Goal: Task Accomplishment & Management: Manage account settings

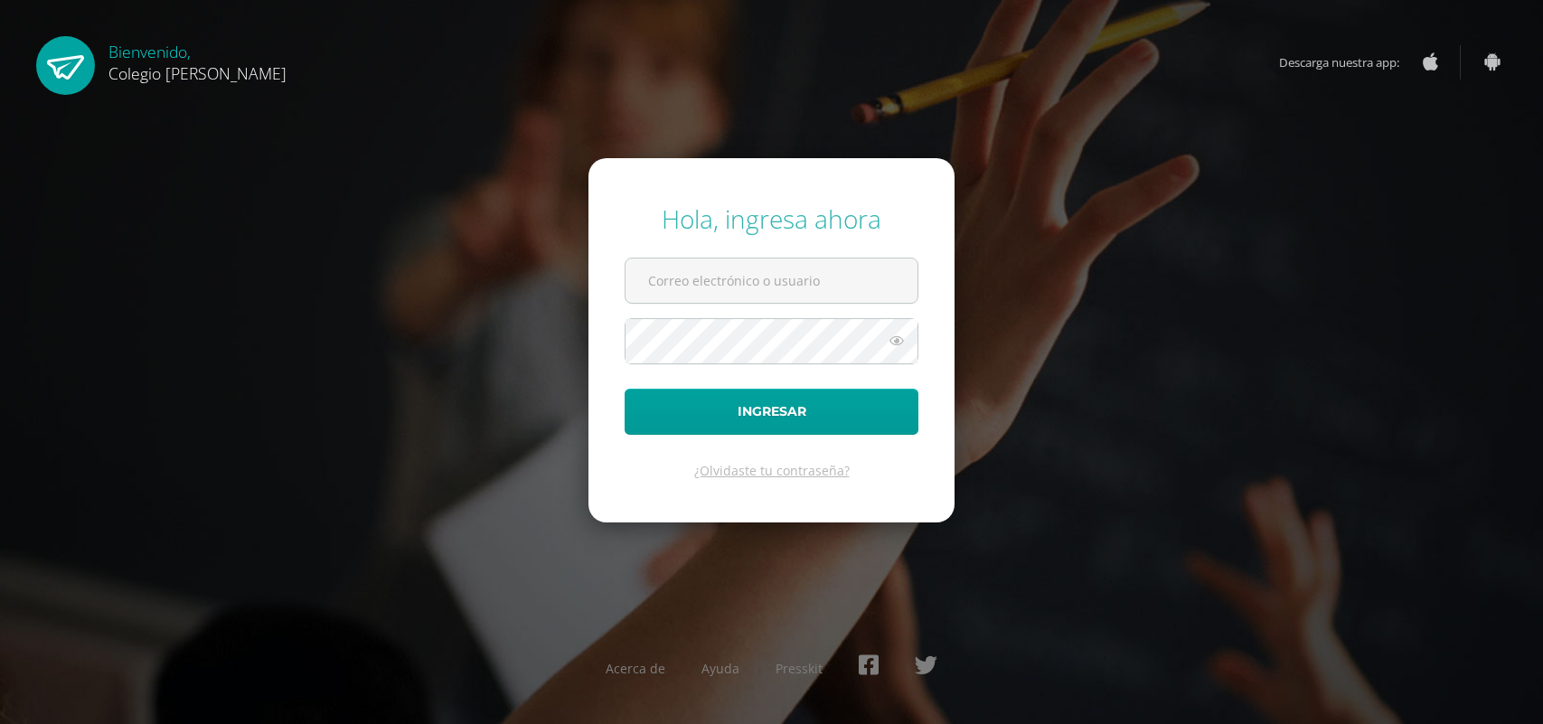
click at [680, 294] on input "text" at bounding box center [771, 281] width 292 height 44
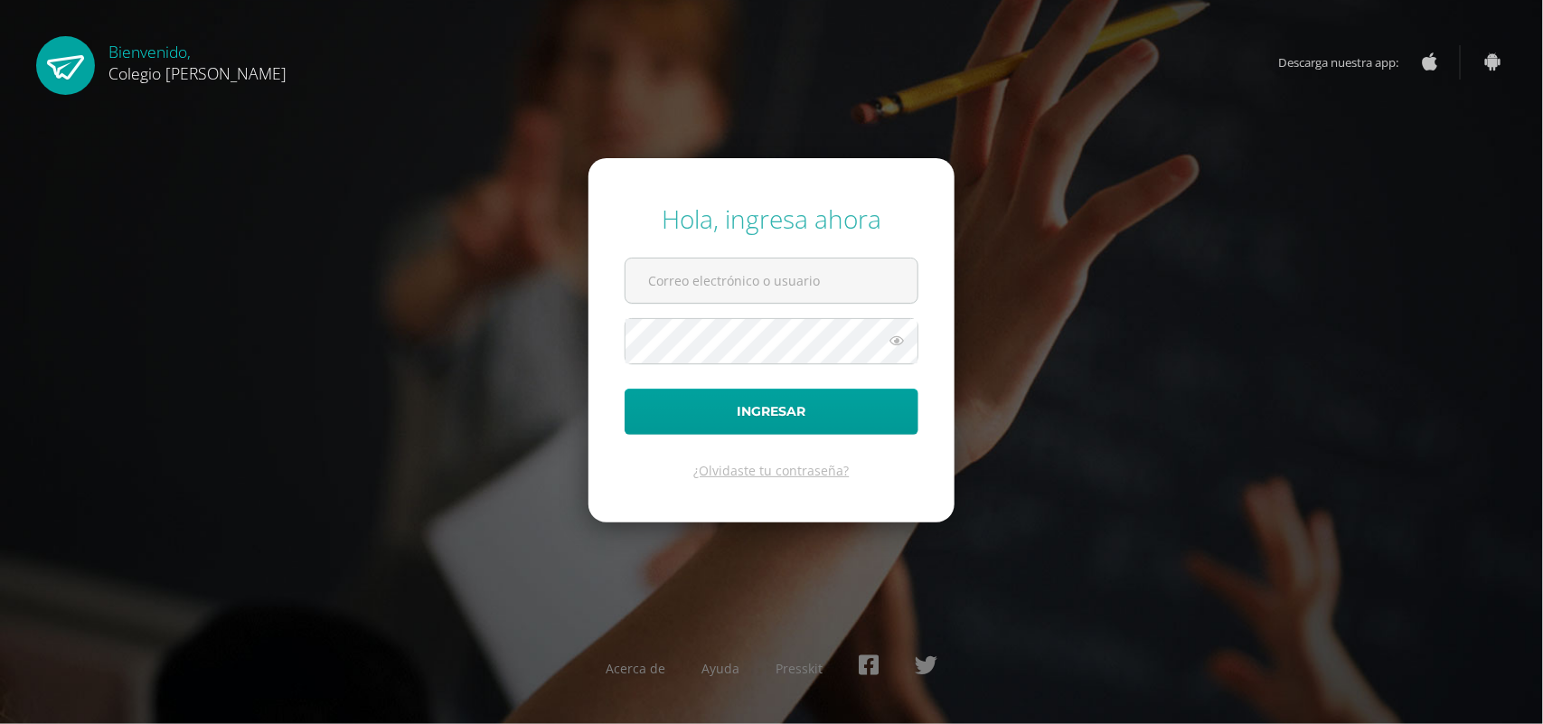
type input "jessicam@osoriosandoval.edu.gt"
click at [738, 409] on button "Ingresar" at bounding box center [772, 412] width 294 height 46
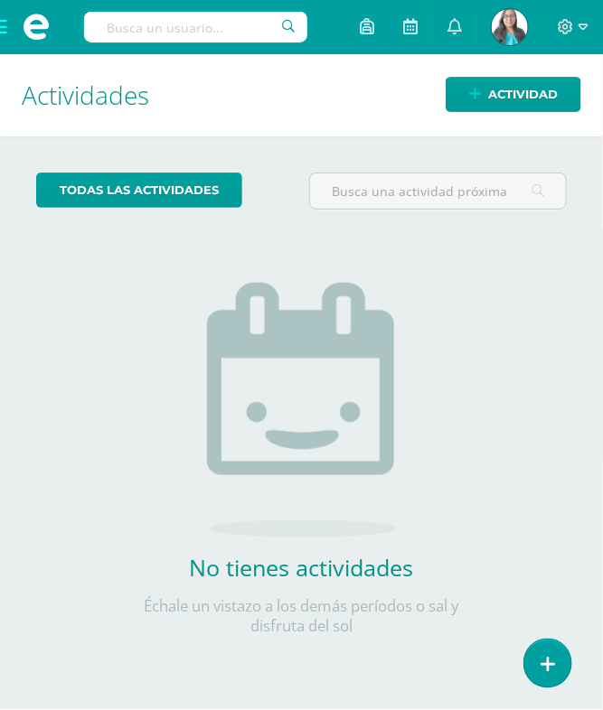
click at [7, 5] on span at bounding box center [36, 27] width 72 height 54
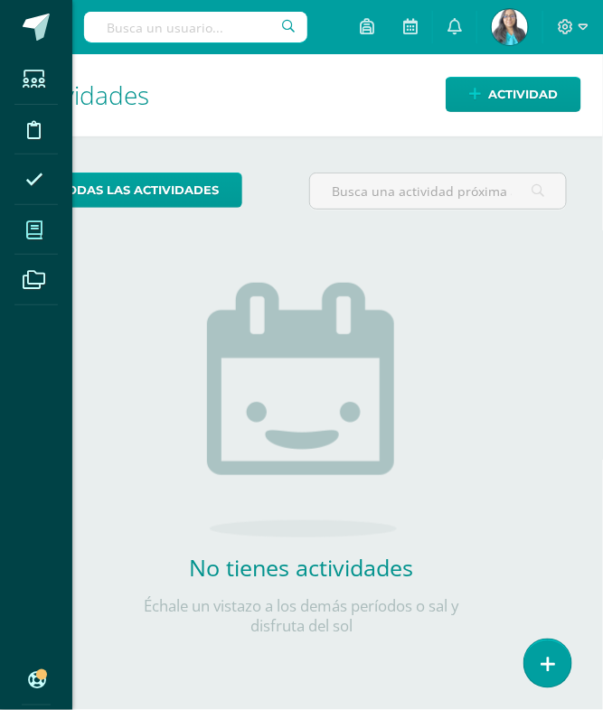
click at [33, 242] on span at bounding box center [34, 230] width 41 height 41
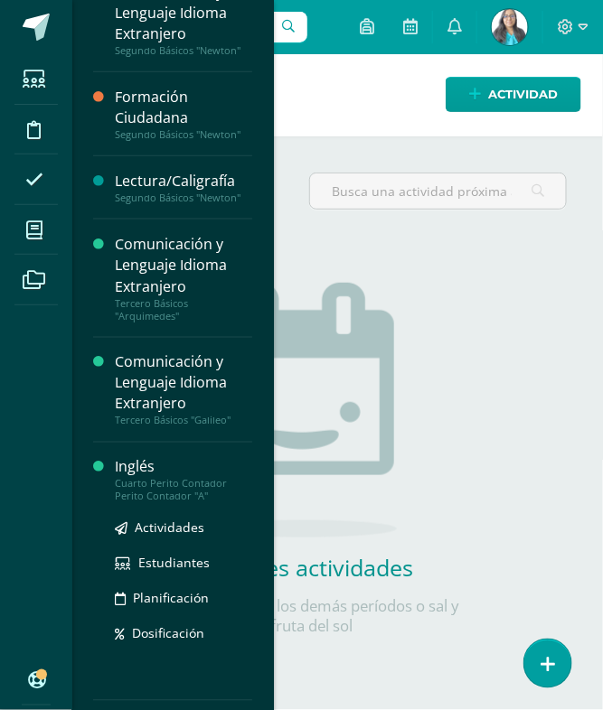
scroll to position [362, 0]
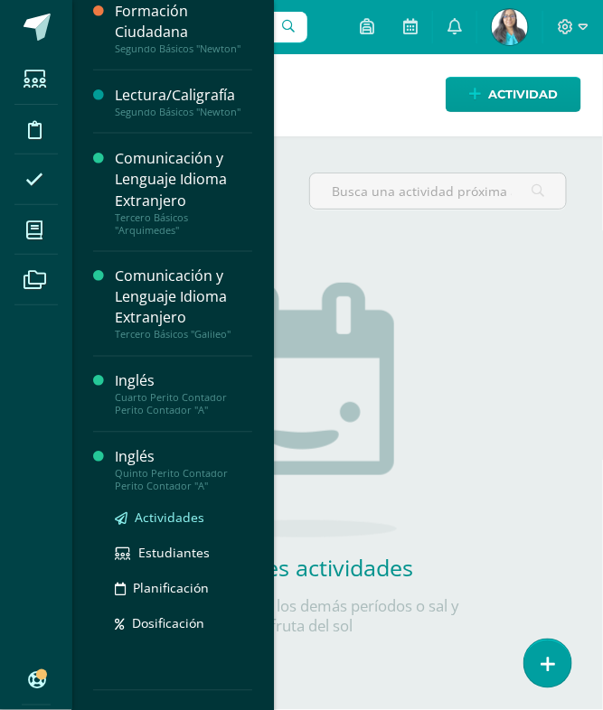
click at [156, 516] on span "Actividades" at bounding box center [170, 518] width 70 height 17
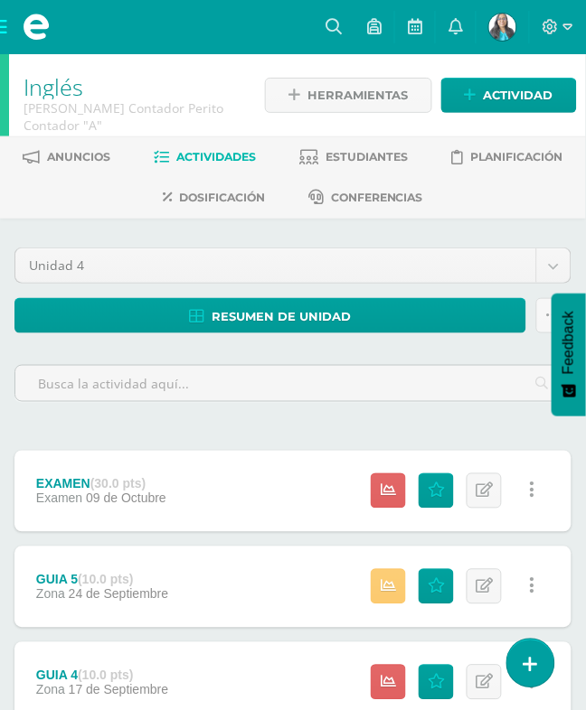
click at [343, 451] on div "Estatus de Actividad: 20 Estudiantes sin calificar 0 Estudiantes con cero Media…" at bounding box center [457, 491] width 228 height 81
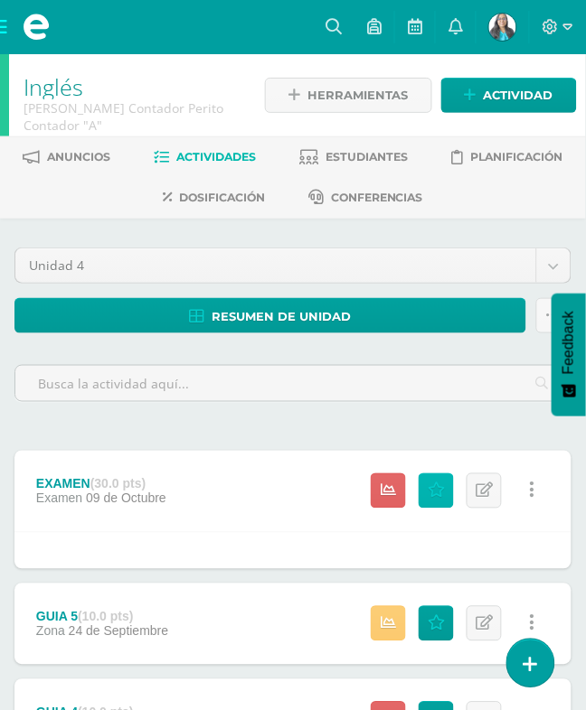
click at [0, 0] on span "Punteos" at bounding box center [0, 0] width 0 height 0
click at [343, 584] on div "Estatus de Actividad: 0 Estudiantes sin calificar 3 Estudiantes con cero Media …" at bounding box center [457, 624] width 228 height 81
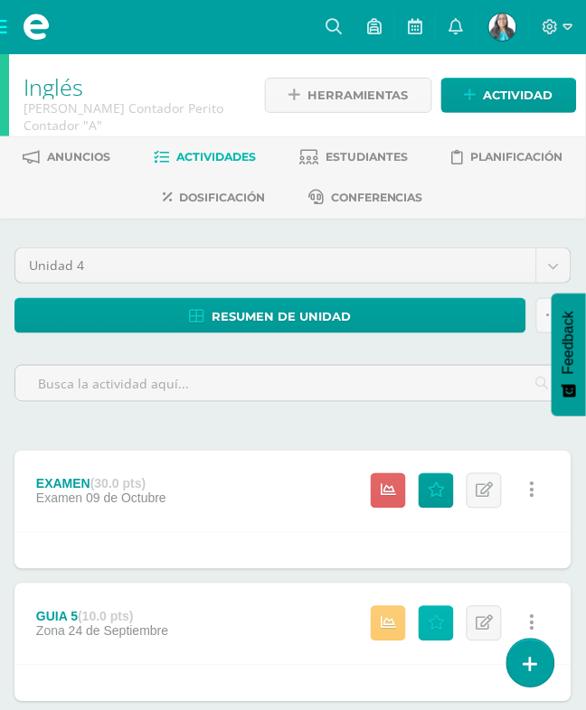
click at [0, 0] on span "Punteos" at bounding box center [0, 0] width 0 height 0
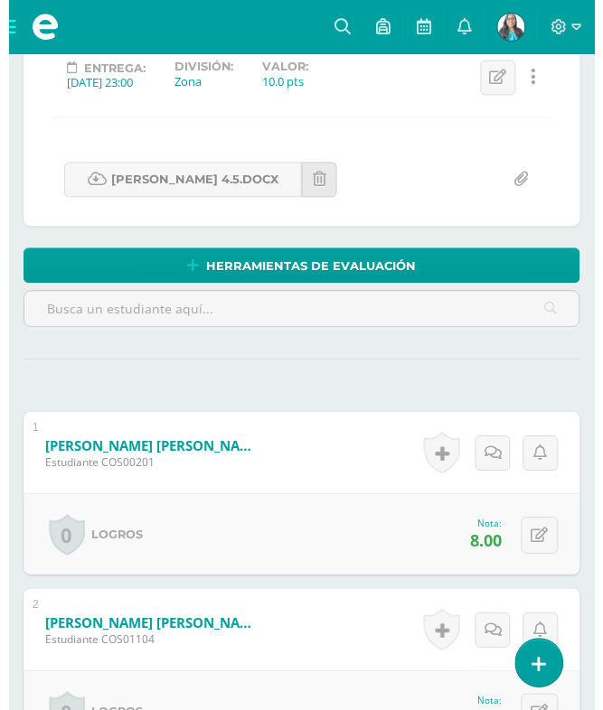
scroll to position [86, 0]
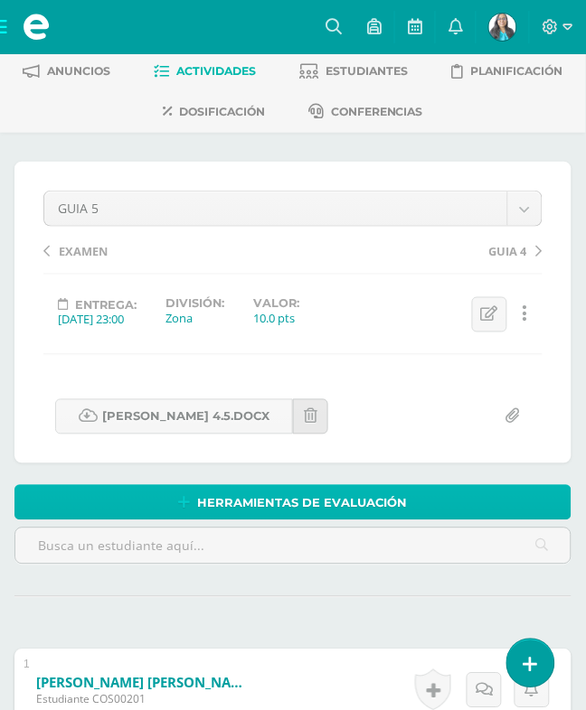
click at [219, 494] on span "Herramientas de evaluación" at bounding box center [303, 503] width 210 height 33
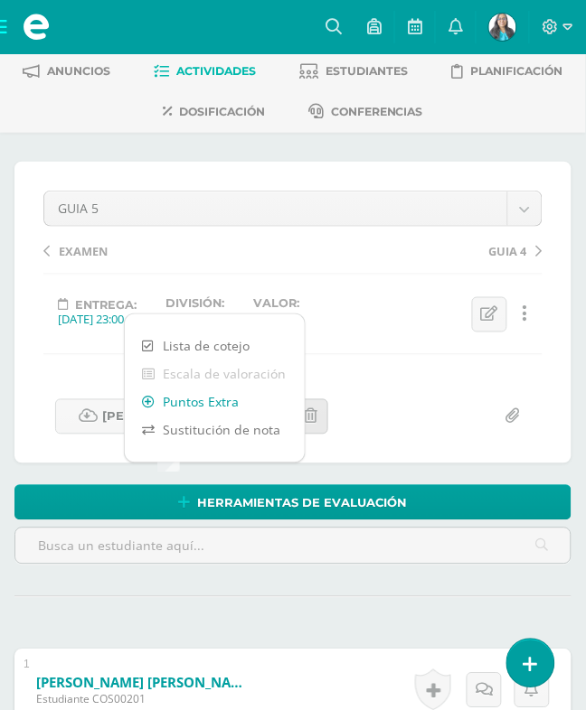
click at [224, 409] on link "Puntos Extra" at bounding box center [215, 403] width 180 height 28
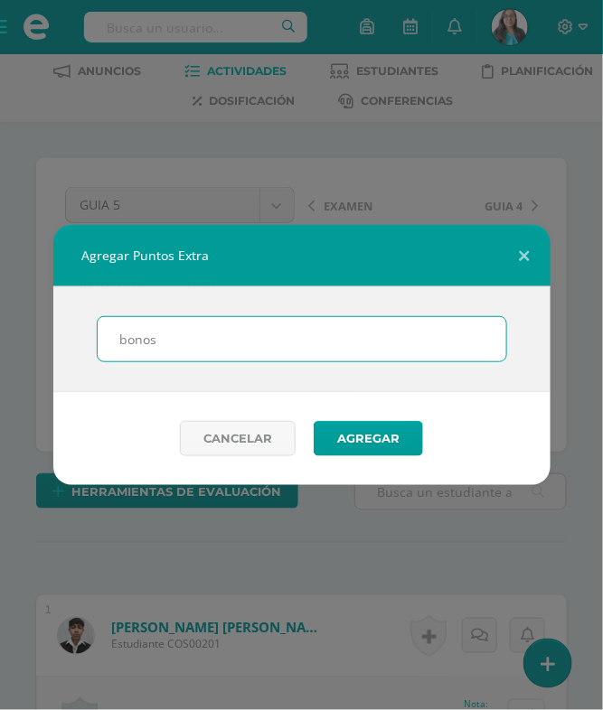
scroll to position [88, 0]
type input "b"
type input "BONOS"
click at [314, 421] on button "Agregar" at bounding box center [368, 438] width 109 height 35
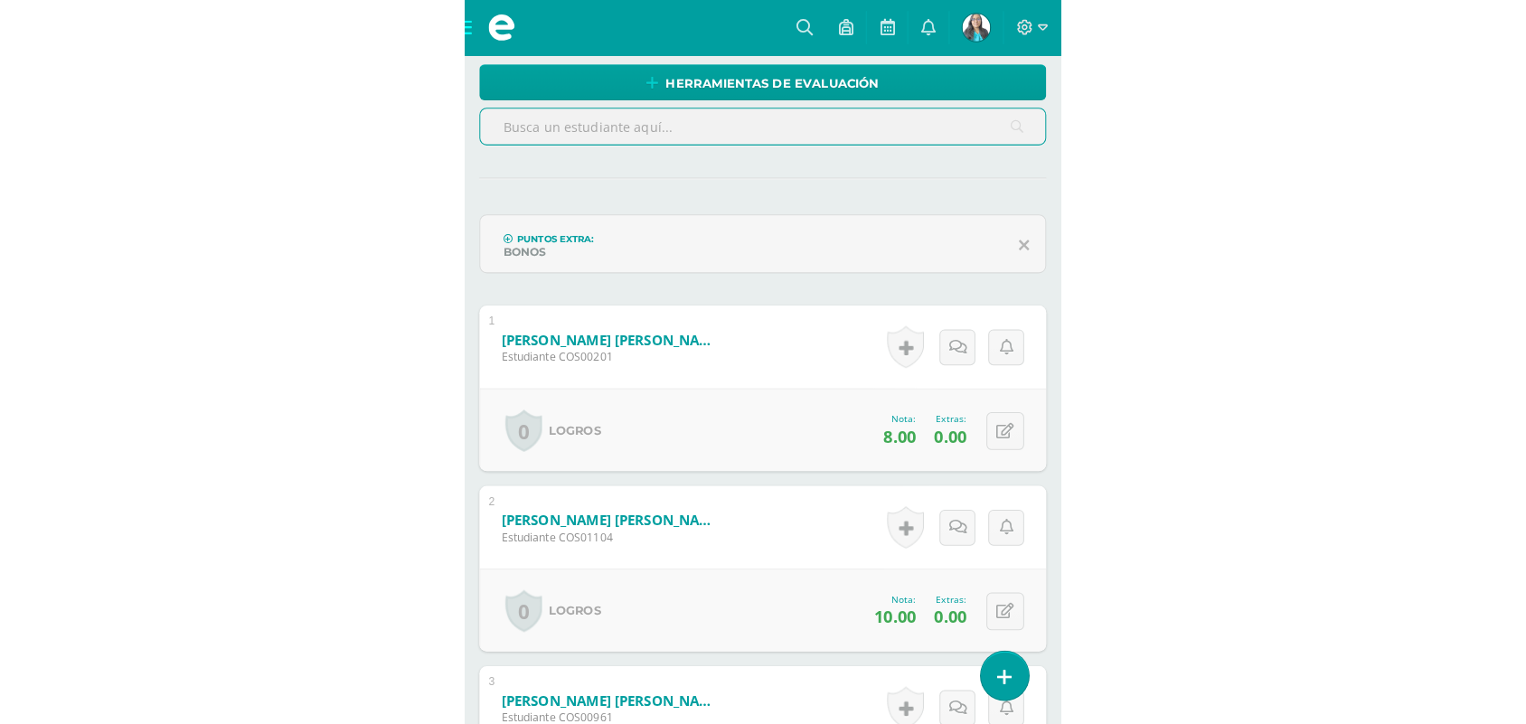
scroll to position [568, 0]
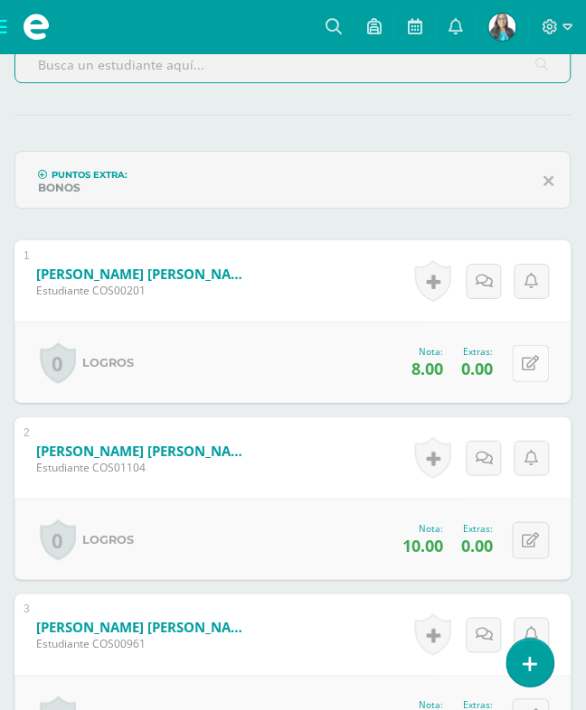
click at [522, 356] on icon at bounding box center [530, 363] width 17 height 15
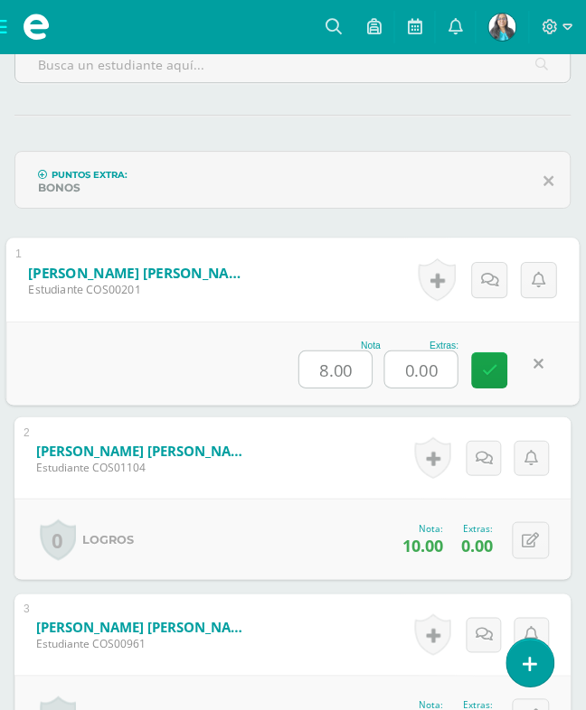
drag, startPoint x: 430, startPoint y: 327, endPoint x: 350, endPoint y: 327, distance: 80.4
click at [350, 327] on div "Nota 8.00 Extras: 0.00" at bounding box center [292, 364] width 573 height 84
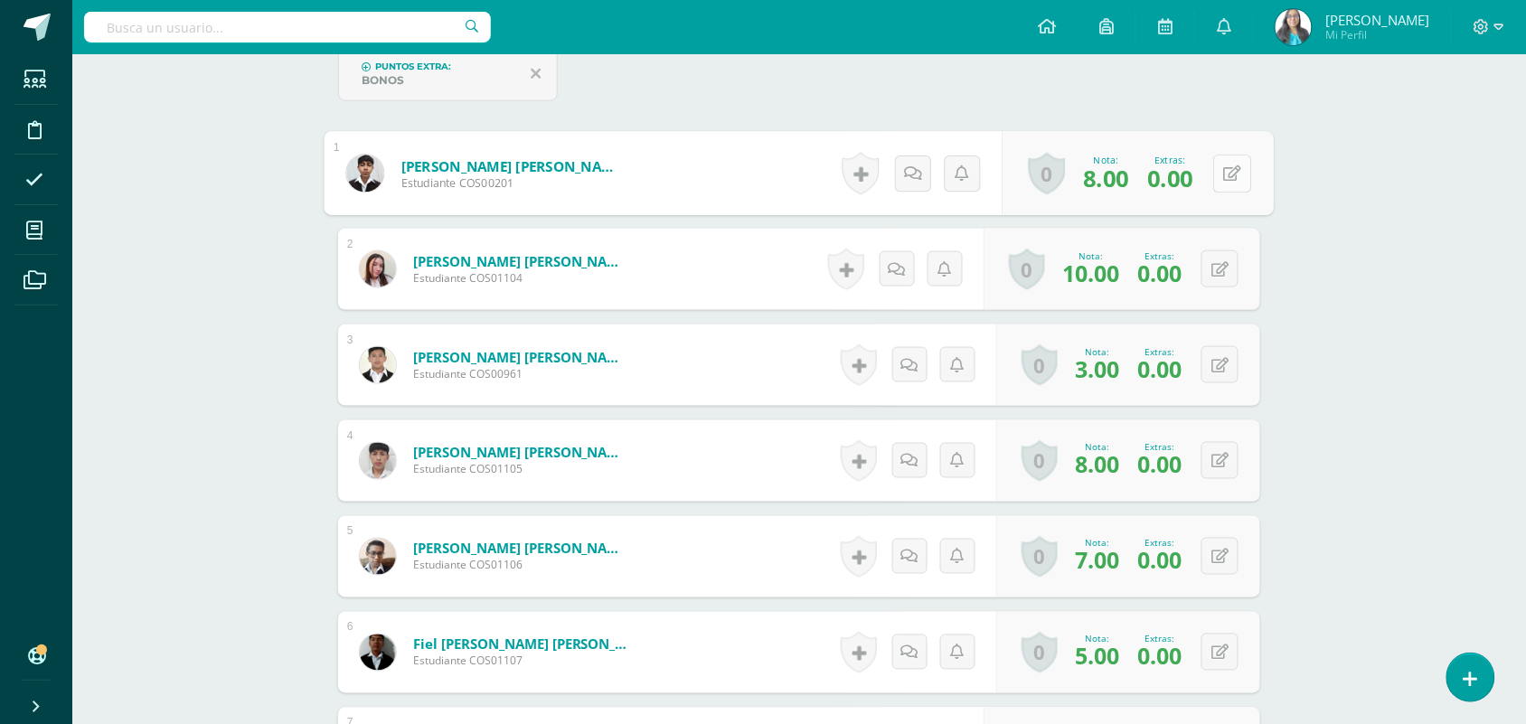
click at [1209, 174] on div "0 Logros Logros obtenidos Aún no hay logros agregados Nota: 8.00 Extras: 0.00" at bounding box center [1137, 174] width 271 height 84
click at [1213, 155] on button at bounding box center [1232, 174] width 38 height 38
drag, startPoint x: 1136, startPoint y: 183, endPoint x: 1086, endPoint y: 186, distance: 49.8
click at [1086, 186] on input "0.00" at bounding box center [1115, 179] width 72 height 36
type input "16"
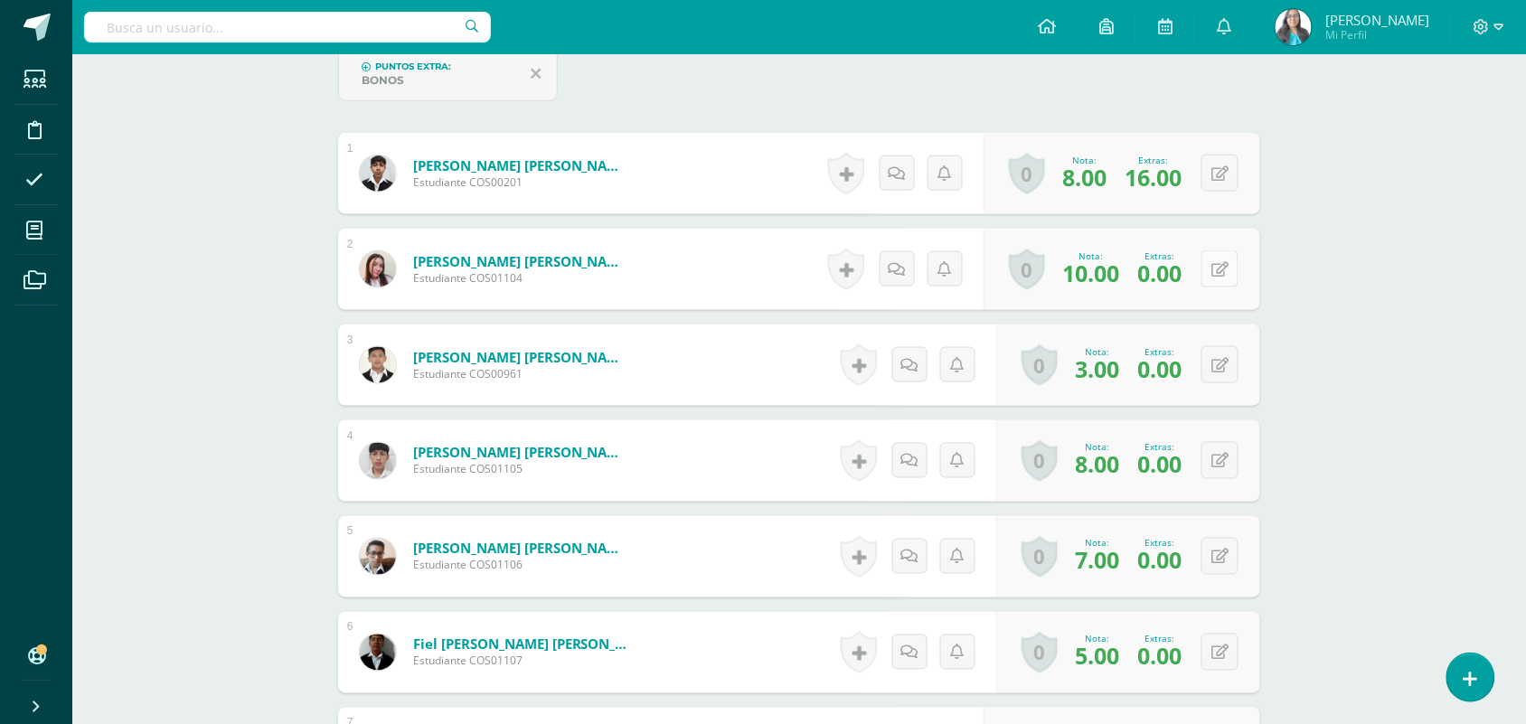
click at [1212, 274] on div "0 Logros Logros obtenidos Aún no hay logros agregados Nota: 10.00 Extras: 0.00" at bounding box center [1121, 269] width 277 height 81
click at [1220, 278] on button at bounding box center [1232, 269] width 38 height 38
drag, startPoint x: 1142, startPoint y: 274, endPoint x: 1071, endPoint y: 281, distance: 70.9
click at [1071, 281] on div "Nota 10.00 Extras: 0.00" at bounding box center [1122, 270] width 304 height 84
type input "16"
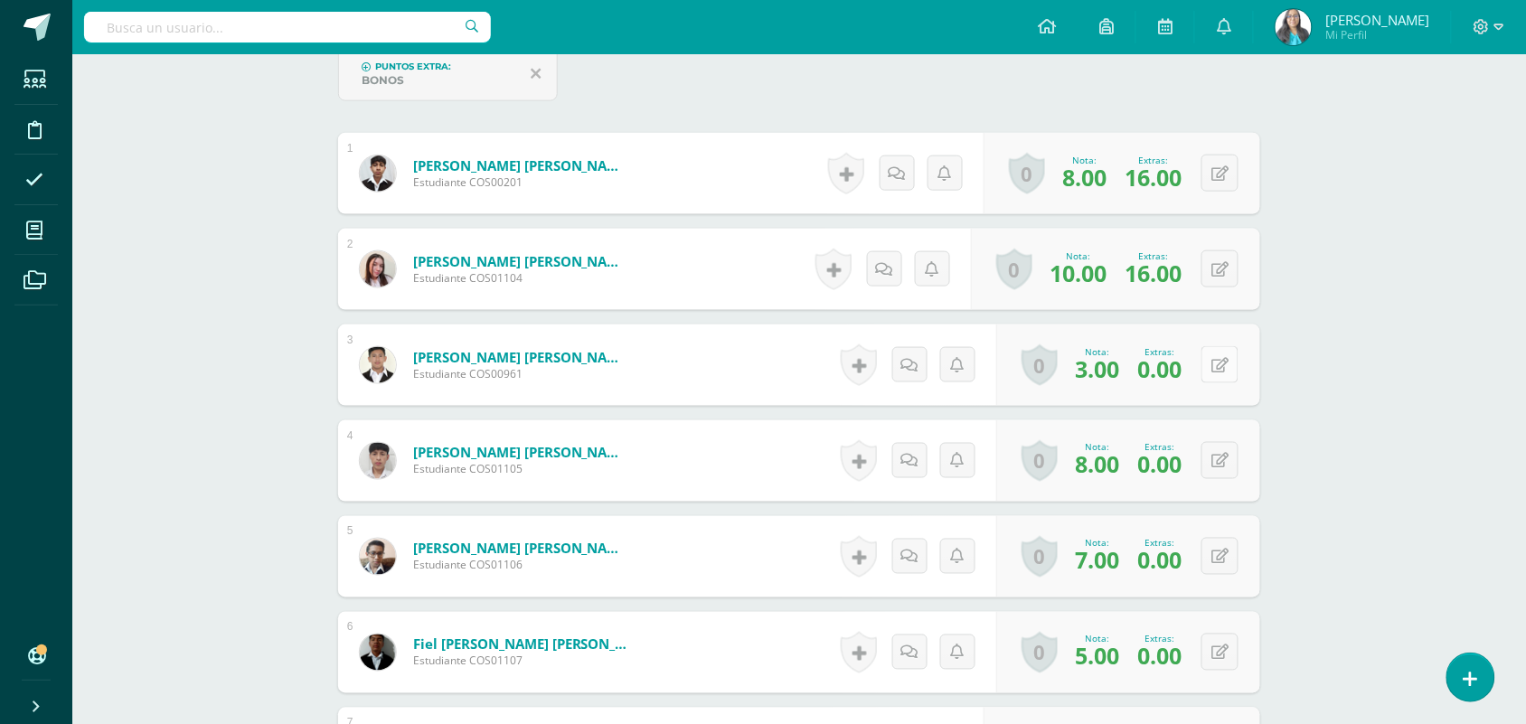
click at [1212, 366] on div "0 Logros Logros obtenidos Aún no hay logros agregados Nota: 3.00 Extras: 0.00" at bounding box center [1128, 364] width 264 height 81
click at [1225, 366] on icon at bounding box center [1233, 364] width 18 height 15
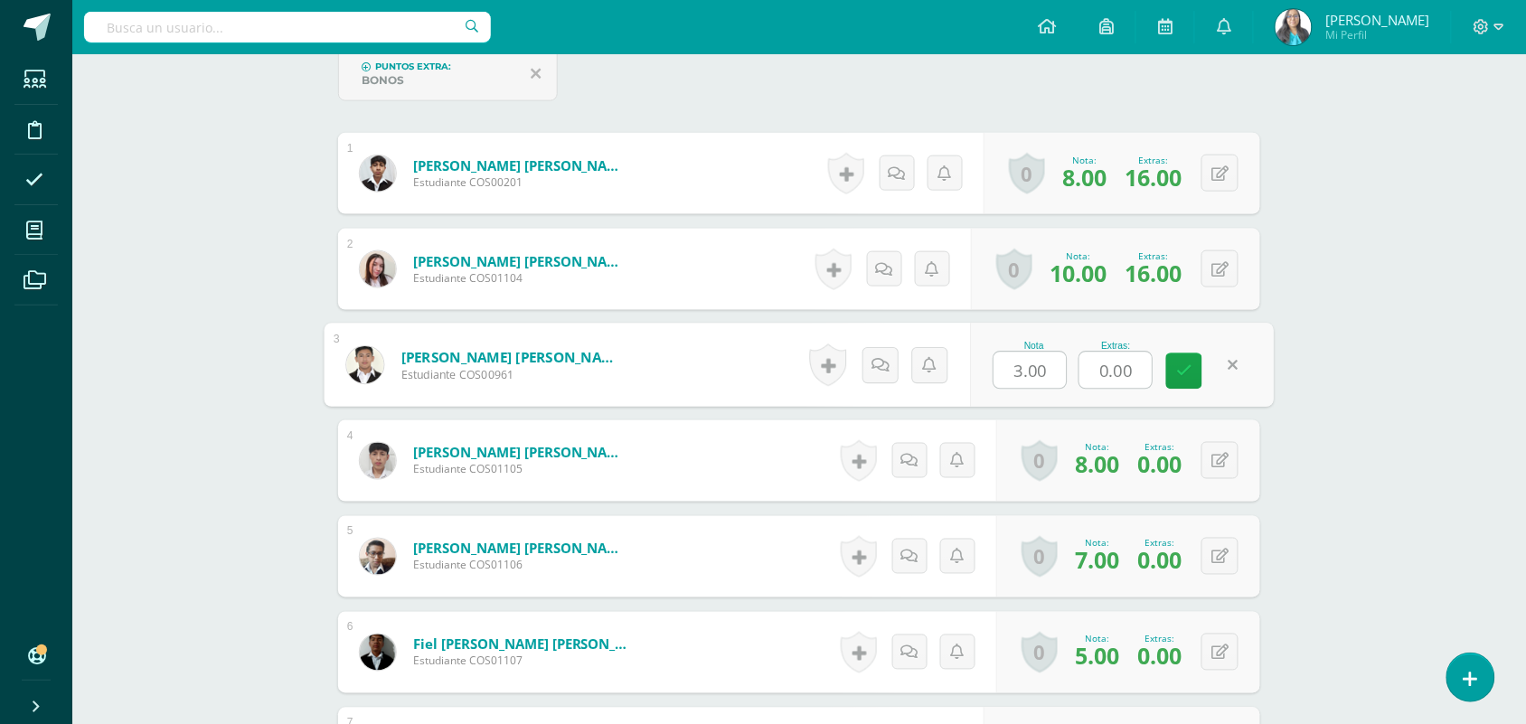
drag, startPoint x: 1131, startPoint y: 371, endPoint x: 1078, endPoint y: 371, distance: 52.4
click at [1078, 371] on div "0.00" at bounding box center [1115, 371] width 74 height 38
type input "5"
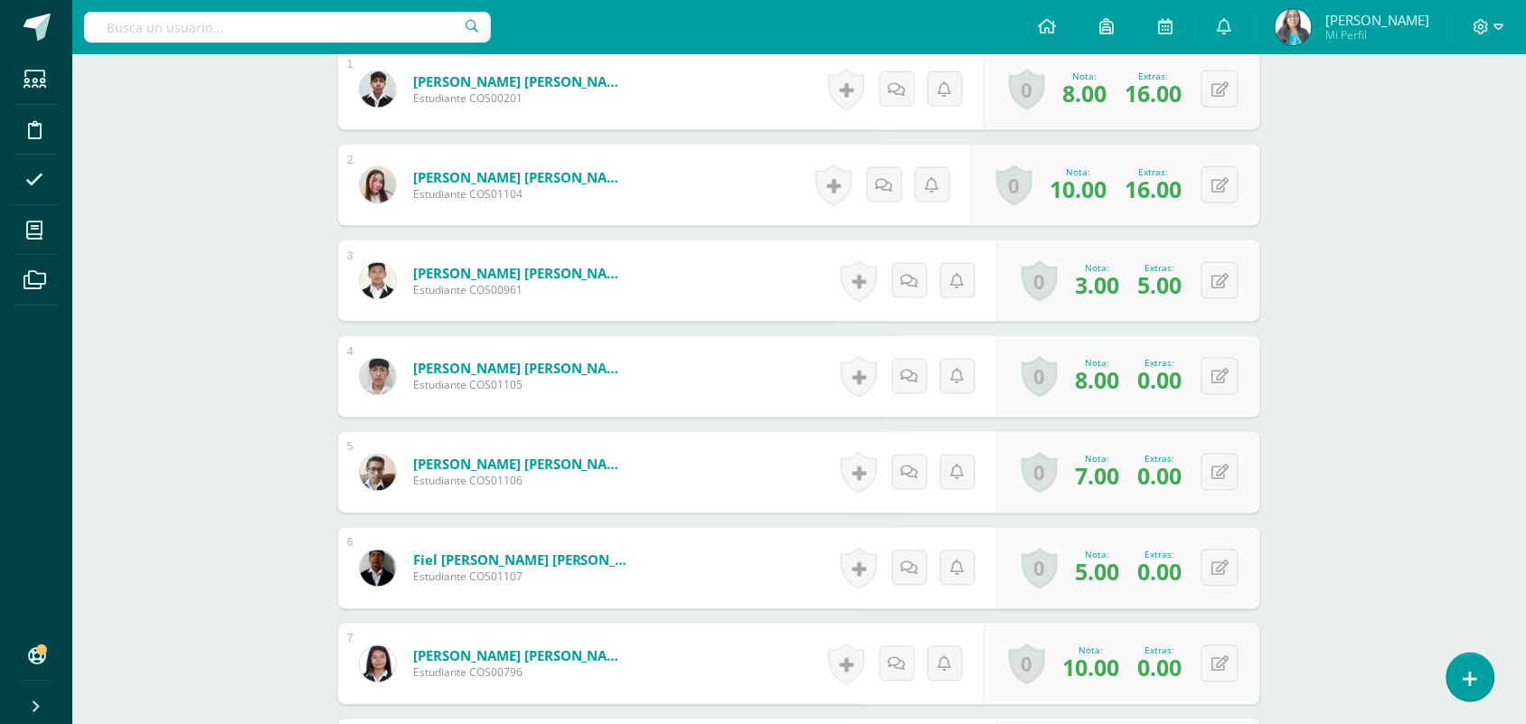
scroll to position [794, 0]
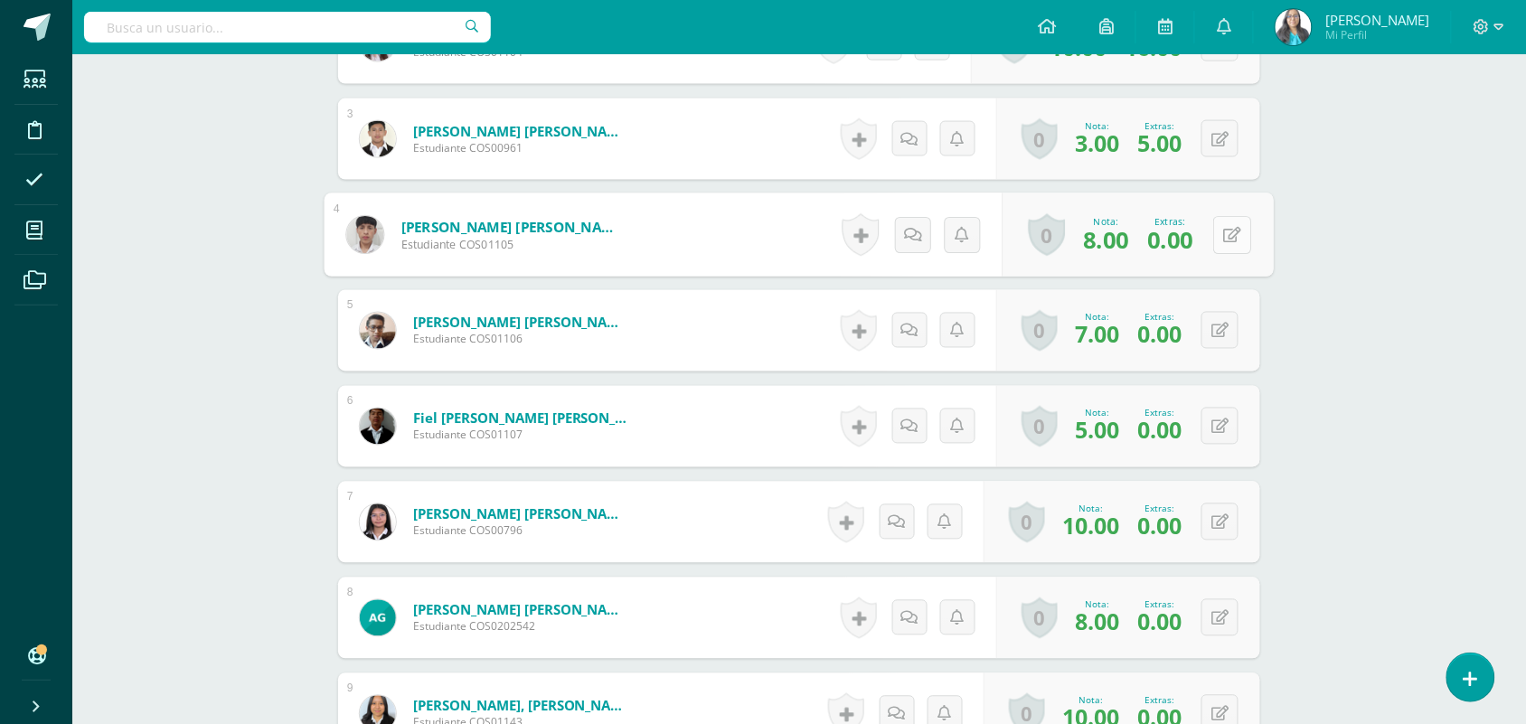
click at [1218, 236] on button at bounding box center [1232, 235] width 38 height 38
drag, startPoint x: 1151, startPoint y: 242, endPoint x: 1081, endPoint y: 242, distance: 69.6
click at [1081, 242] on input "0.00" at bounding box center [1115, 240] width 72 height 36
type input "10"
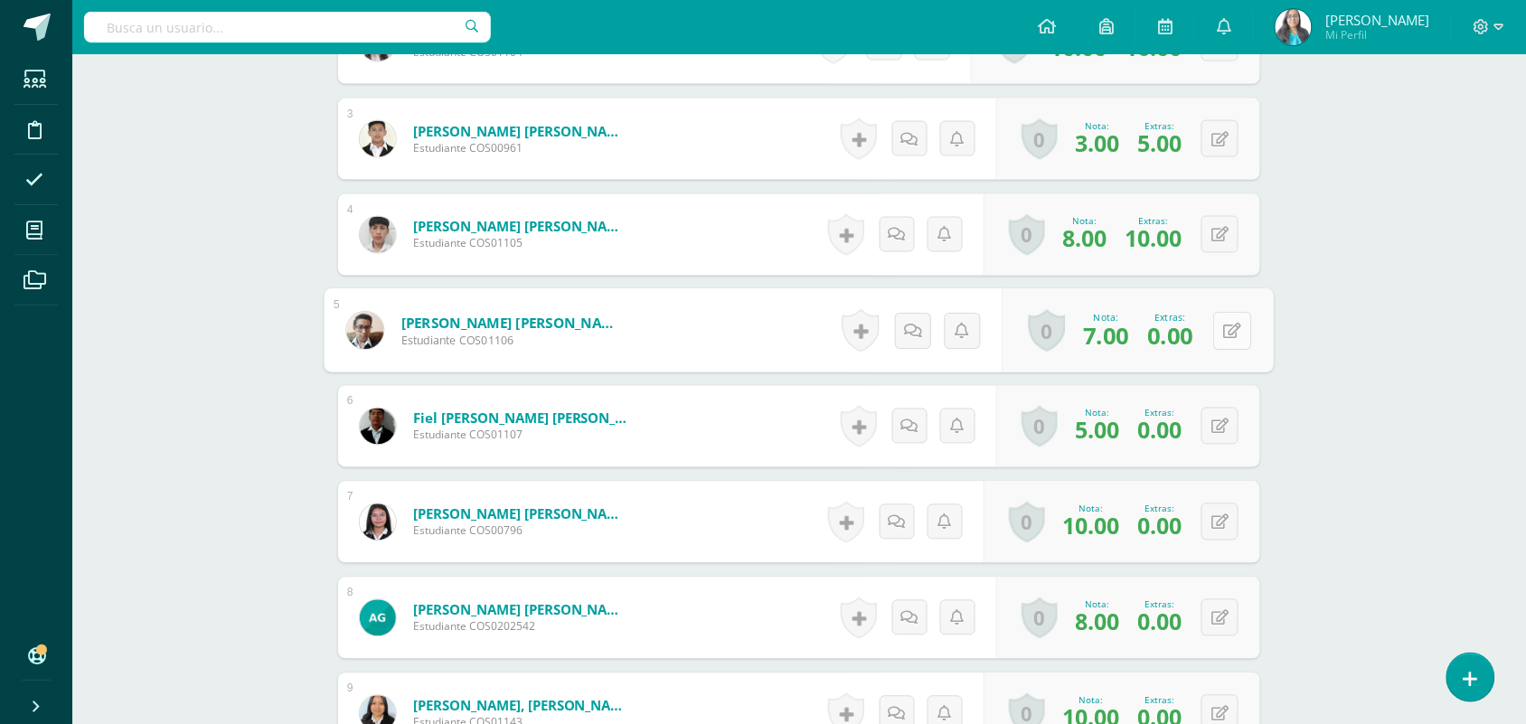
click at [1225, 332] on icon at bounding box center [1233, 330] width 18 height 15
drag, startPoint x: 1136, startPoint y: 335, endPoint x: 1073, endPoint y: 339, distance: 63.4
click at [1073, 339] on div "Nota 7.00 Extras: 0.00" at bounding box center [1122, 331] width 304 height 84
type input "16"
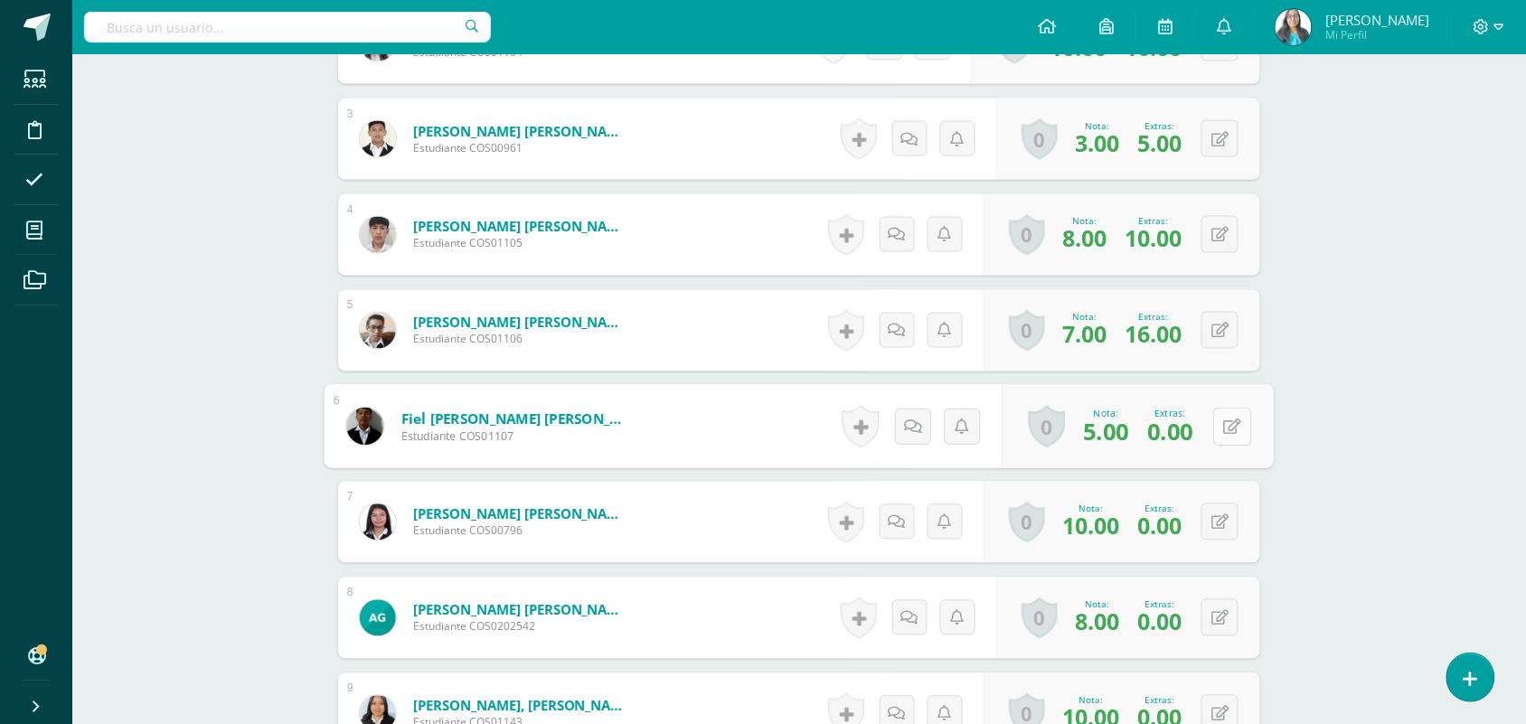
click at [1216, 420] on button at bounding box center [1232, 427] width 38 height 38
drag, startPoint x: 1134, startPoint y: 432, endPoint x: 1058, endPoint y: 434, distance: 76.8
click at [1058, 434] on div "Nota 5.00 Extras: 0.00" at bounding box center [1122, 427] width 304 height 84
type input "13"
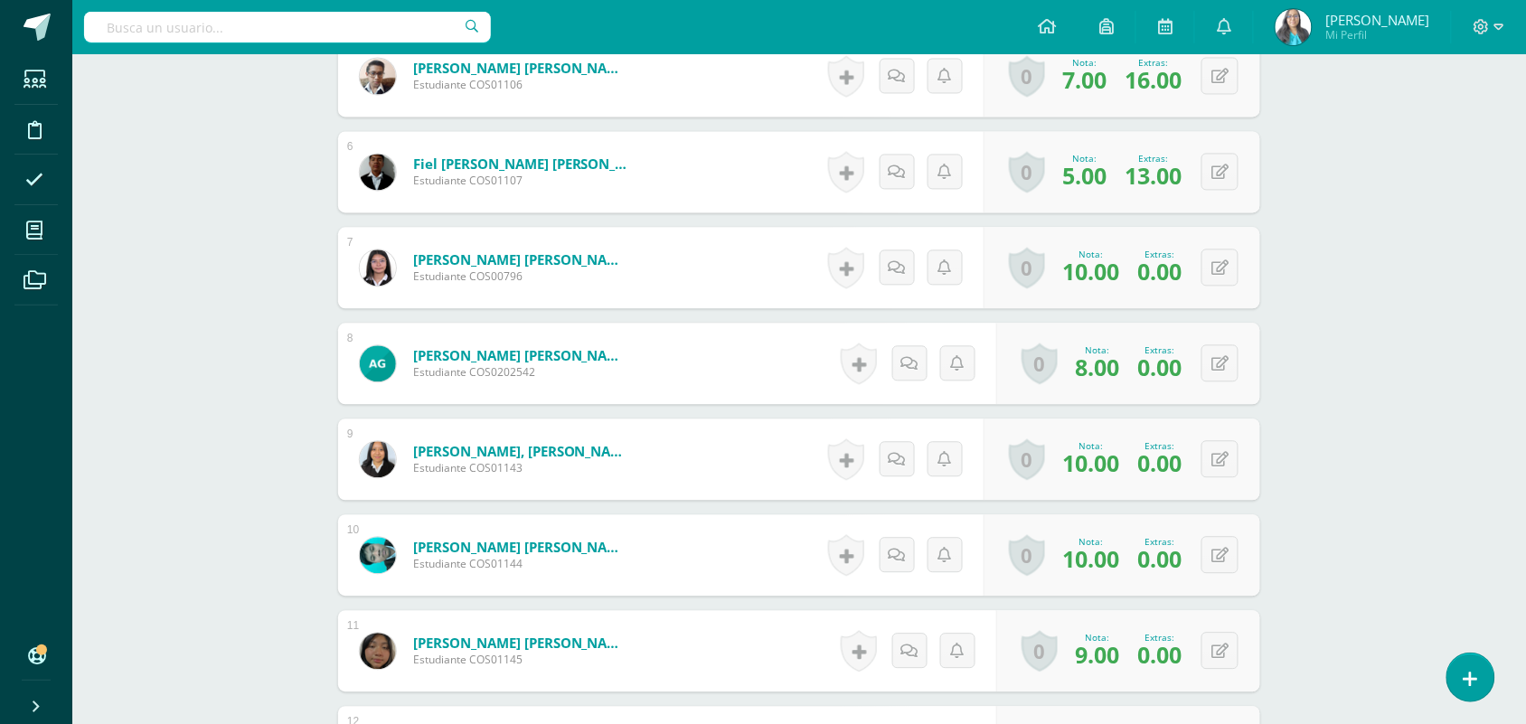
scroll to position [1133, 0]
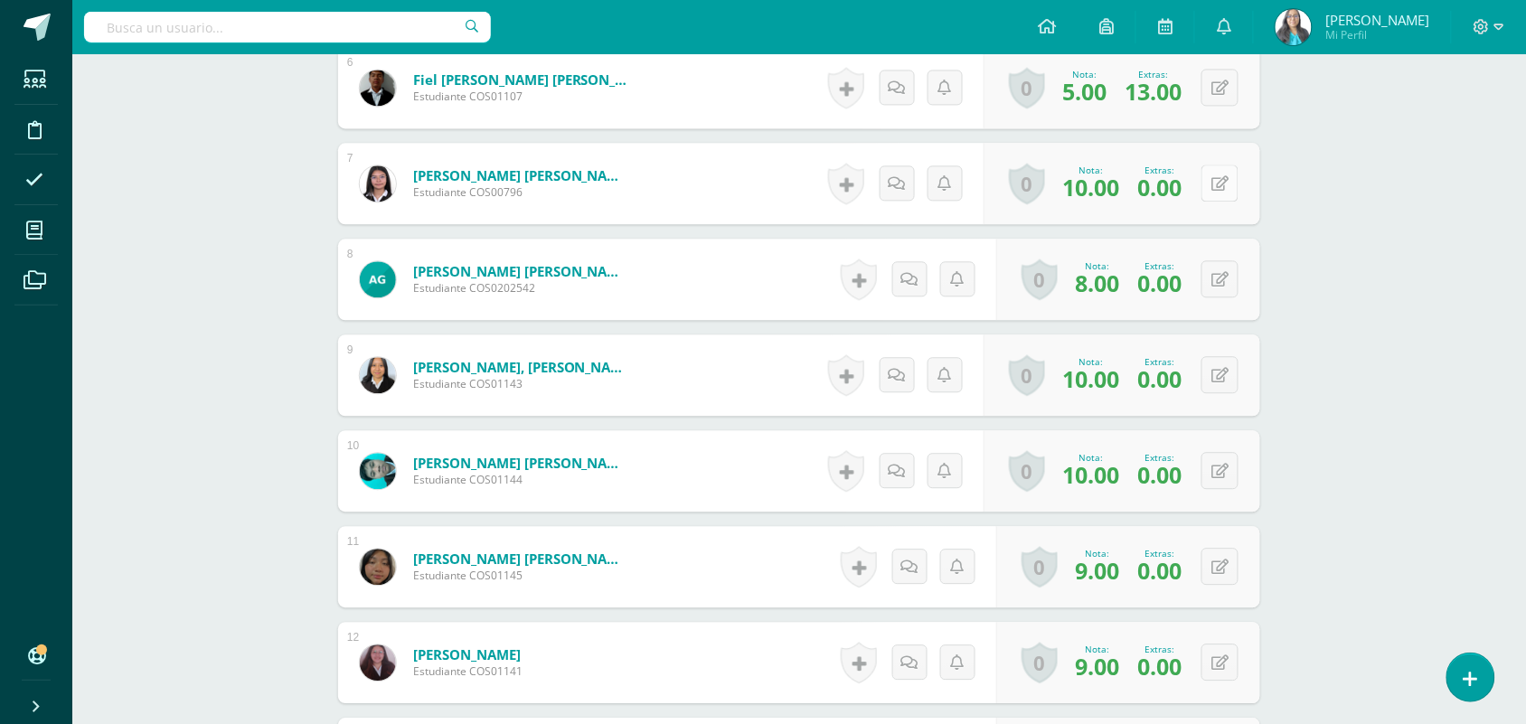
click at [1229, 182] on button at bounding box center [1219, 183] width 37 height 37
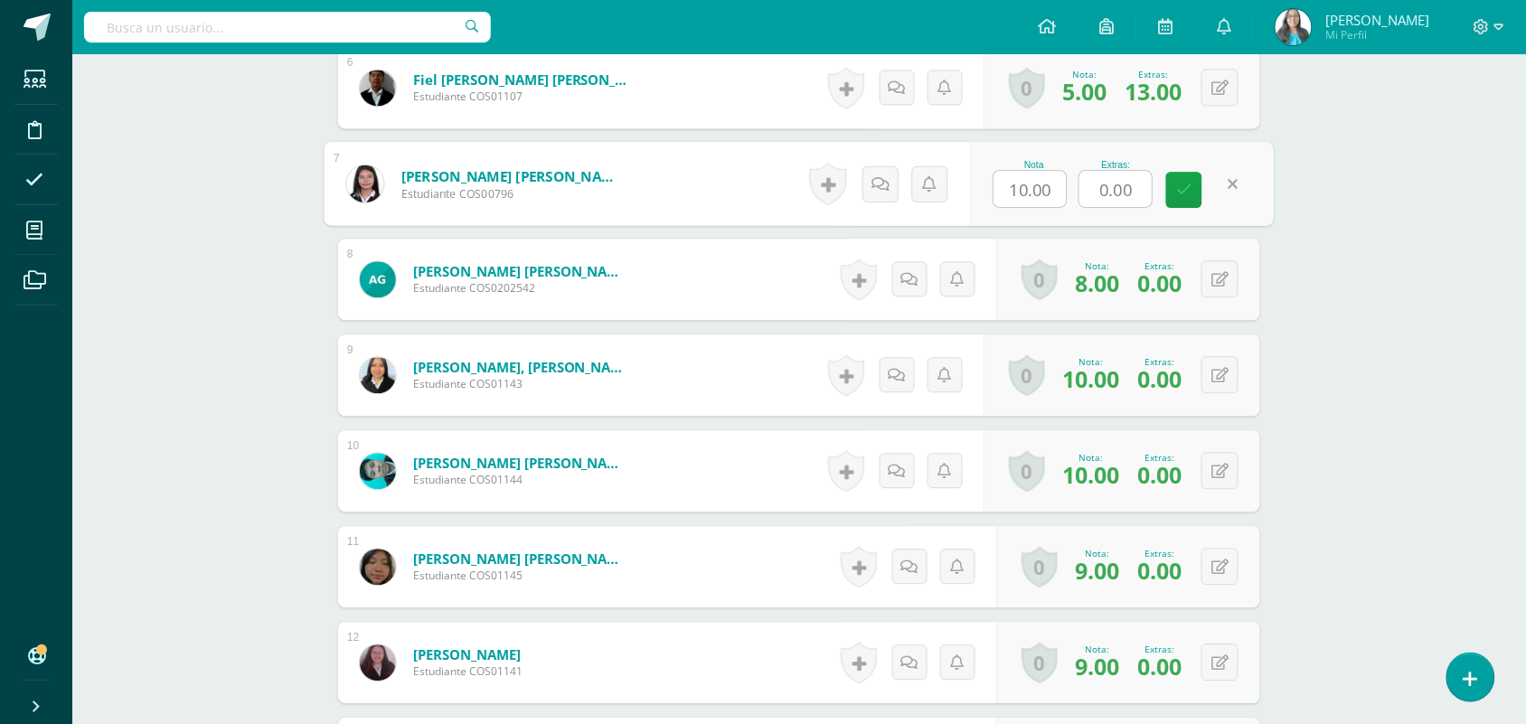
drag, startPoint x: 1141, startPoint y: 190, endPoint x: 1046, endPoint y: 187, distance: 94.9
click at [1046, 187] on div "Nota 10.00 Extras: 0.00" at bounding box center [1122, 184] width 304 height 84
type input "10"
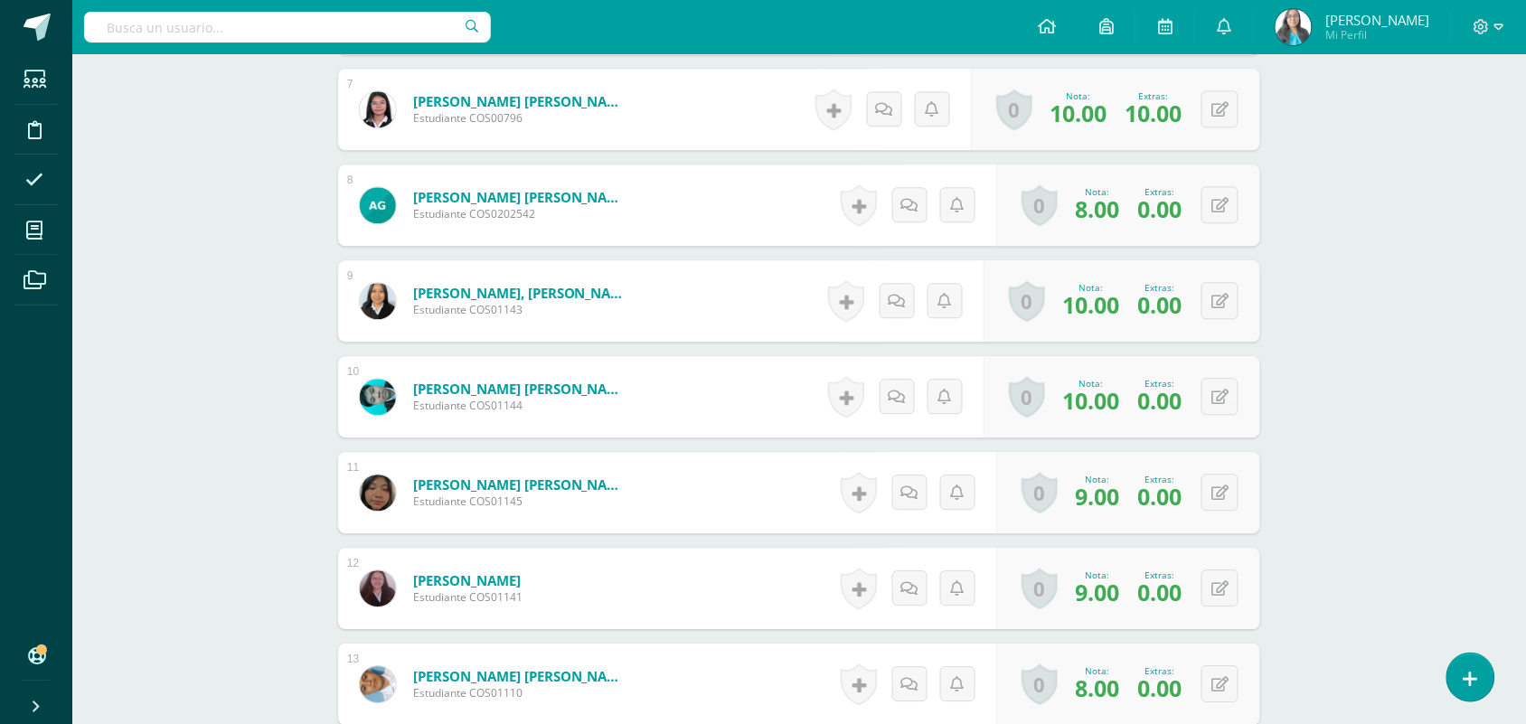
scroll to position [1246, 0]
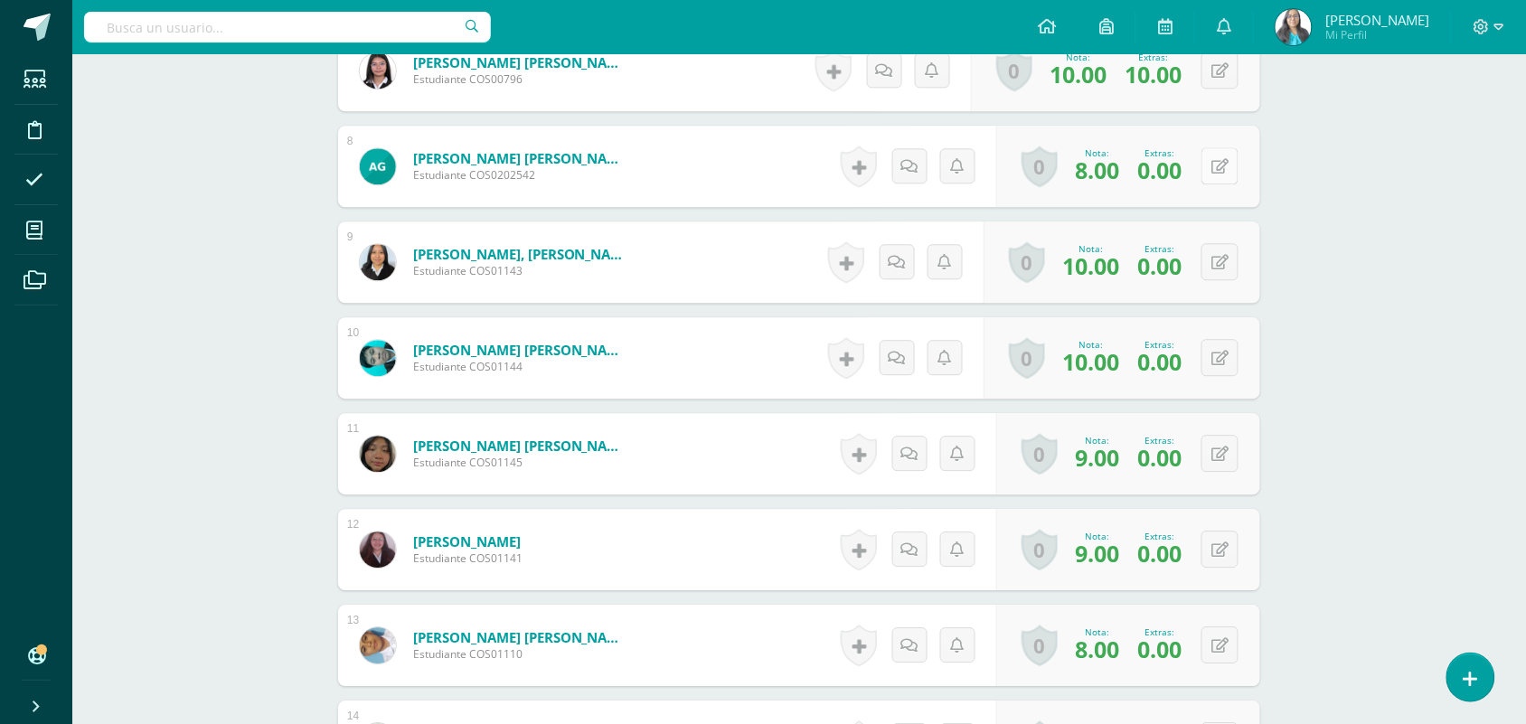
click at [1217, 177] on button at bounding box center [1219, 165] width 37 height 37
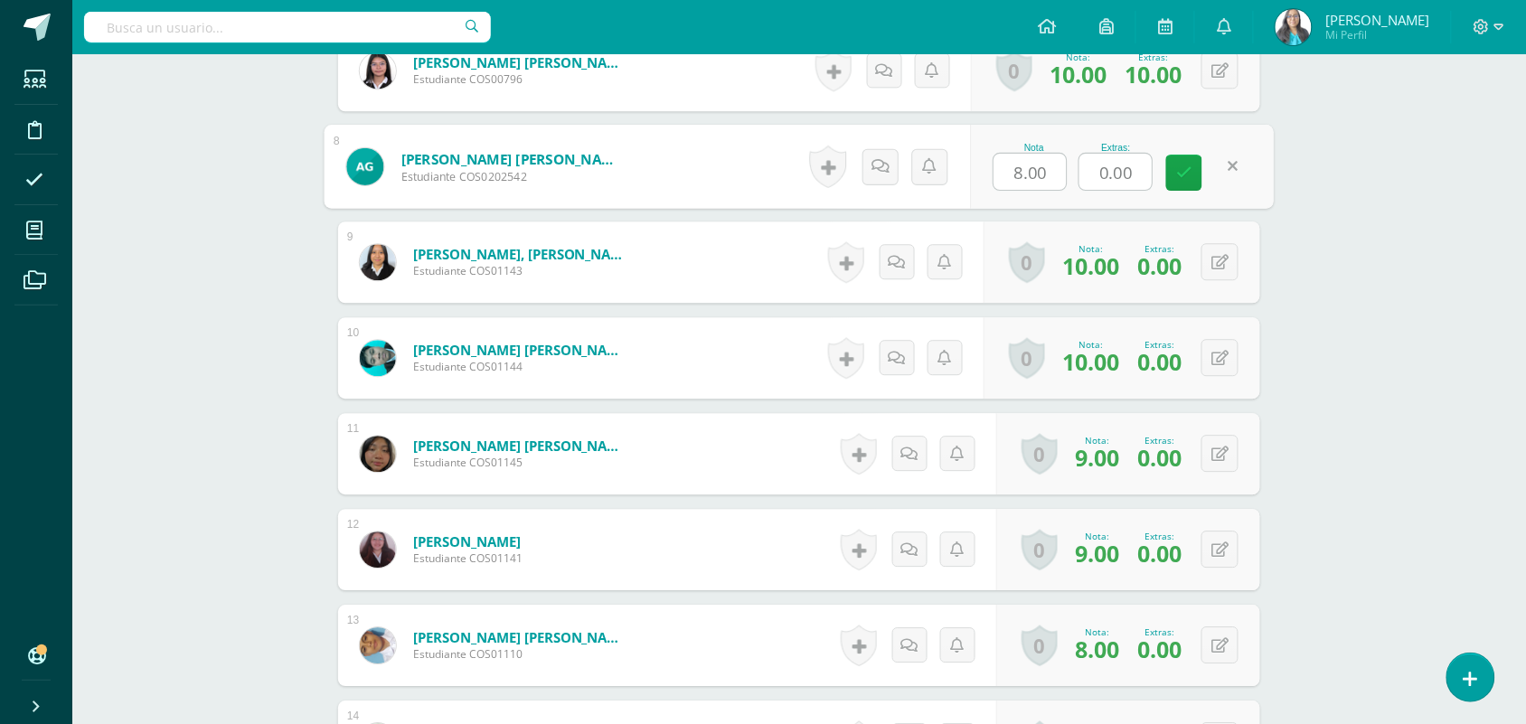
drag, startPoint x: 1146, startPoint y: 174, endPoint x: 1078, endPoint y: 174, distance: 67.8
click at [1078, 174] on div "0.00" at bounding box center [1115, 172] width 74 height 38
type input "16"
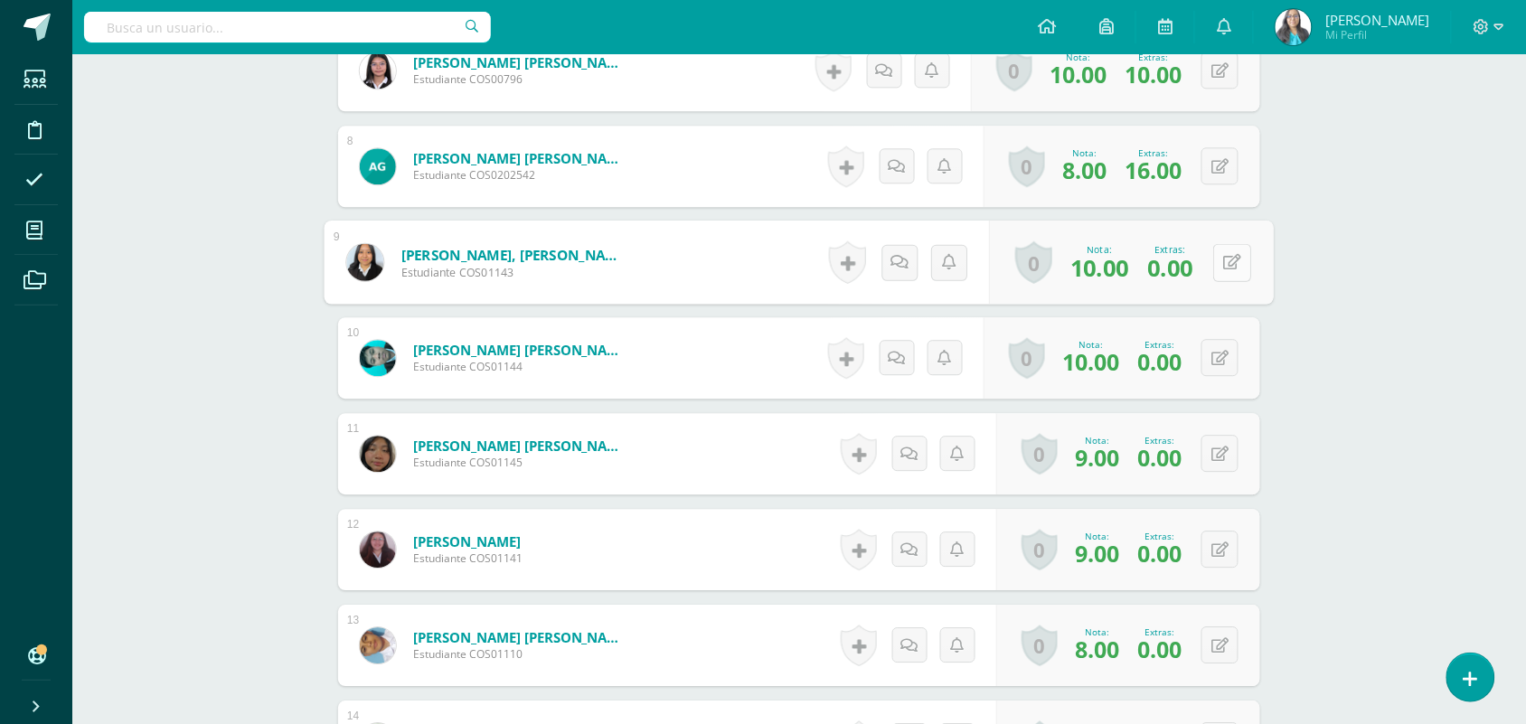
click at [1227, 271] on button at bounding box center [1232, 262] width 38 height 38
drag, startPoint x: 1137, startPoint y: 271, endPoint x: 1062, endPoint y: 269, distance: 75.0
click at [1062, 269] on div "Nota 10.00 Extras: 0.00" at bounding box center [1122, 263] width 304 height 84
type input "16"
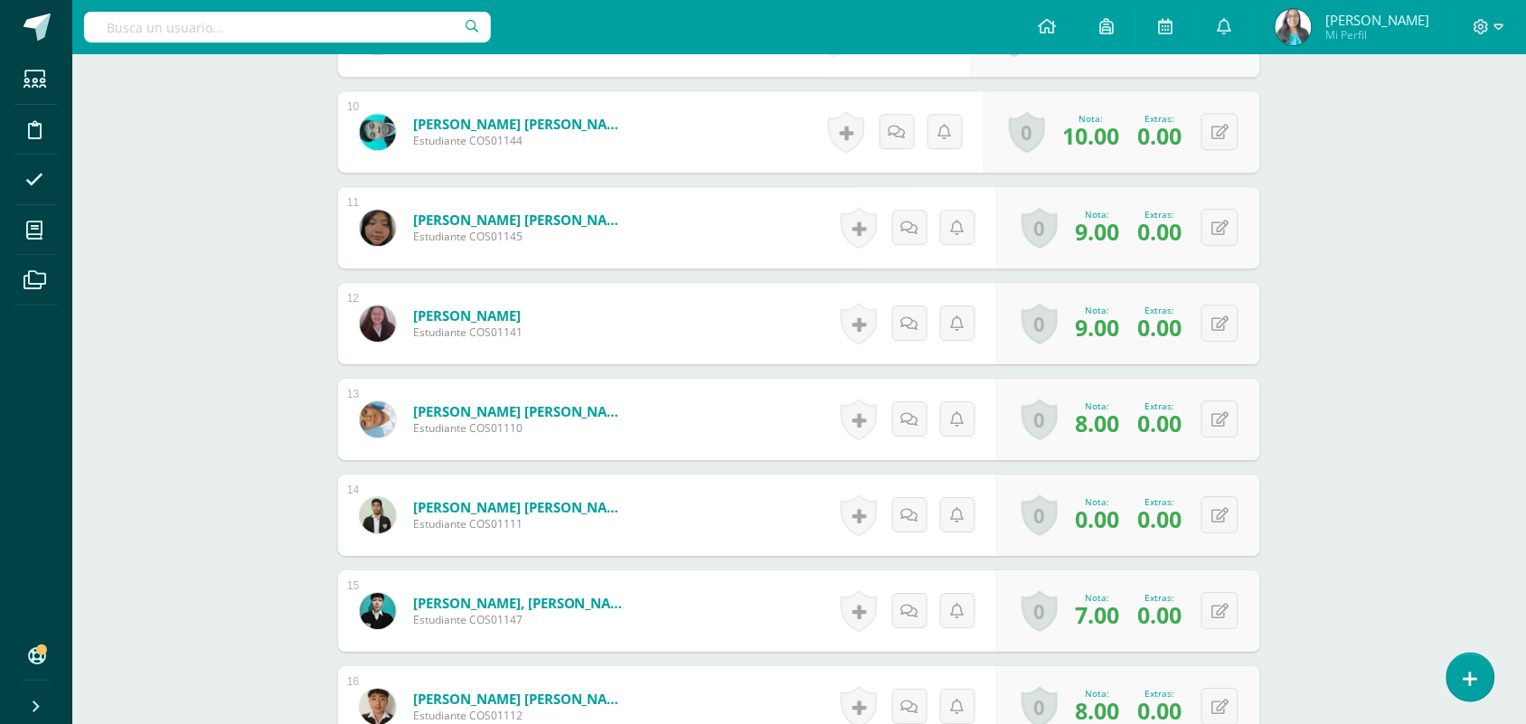
scroll to position [1358, 0]
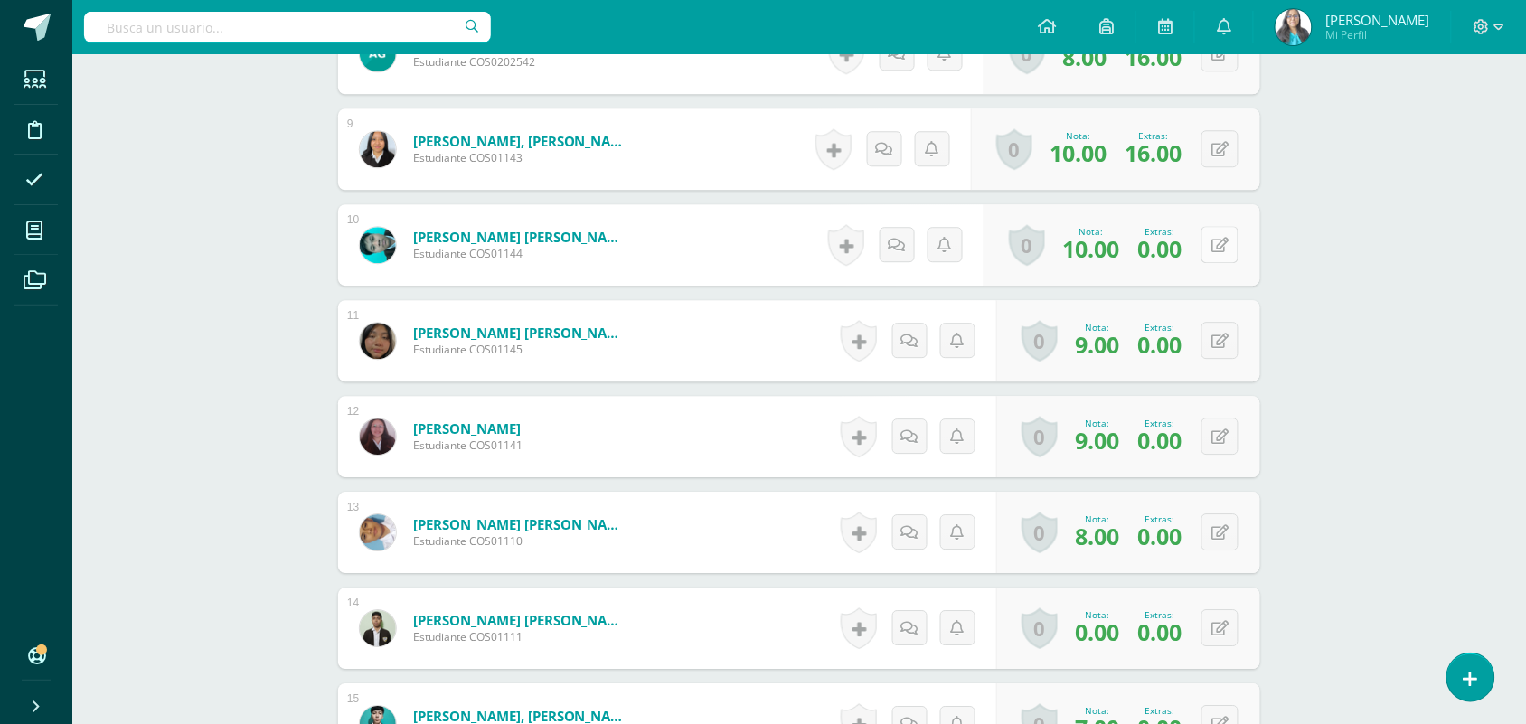
click at [1217, 245] on button at bounding box center [1219, 244] width 37 height 37
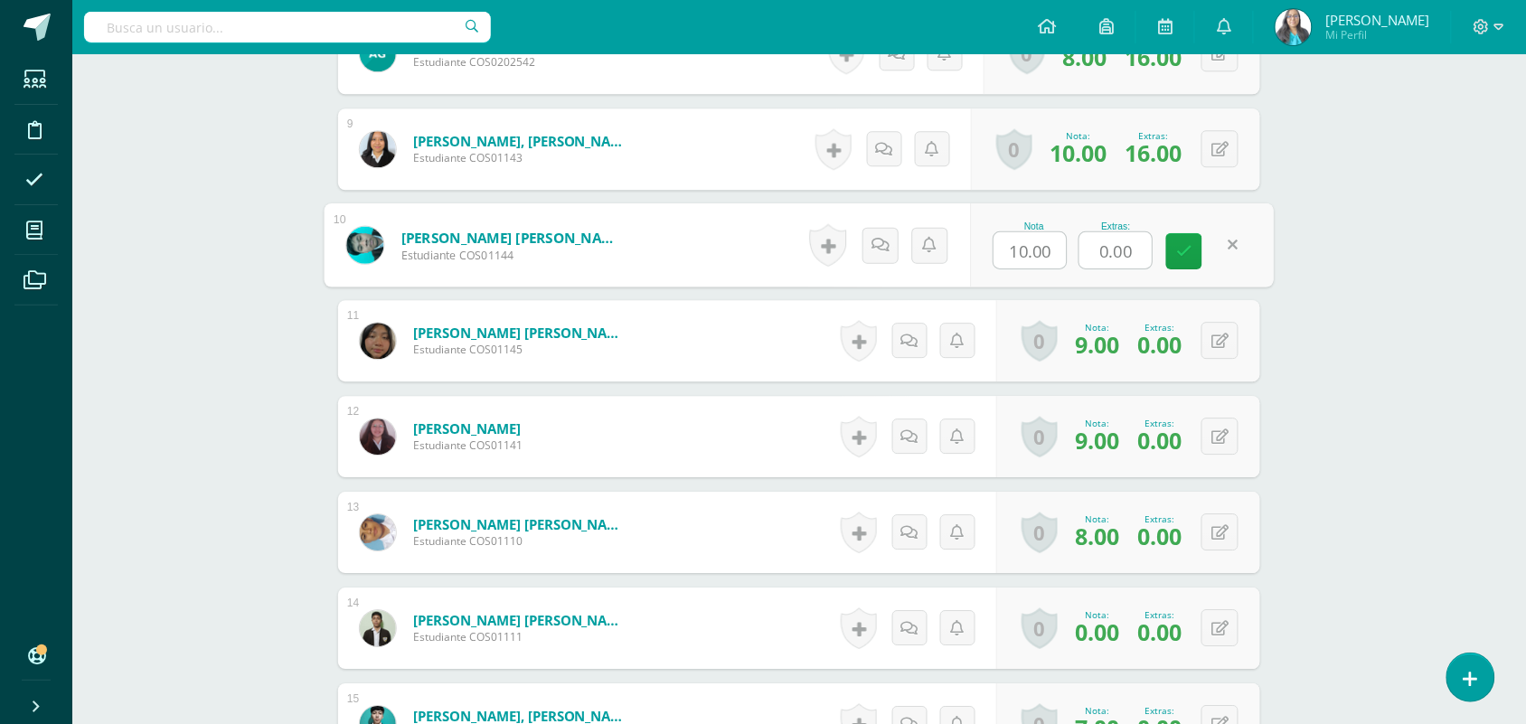
drag, startPoint x: 1145, startPoint y: 251, endPoint x: 1082, endPoint y: 251, distance: 63.3
click at [1082, 251] on input "0.00" at bounding box center [1115, 250] width 72 height 36
type input "16"
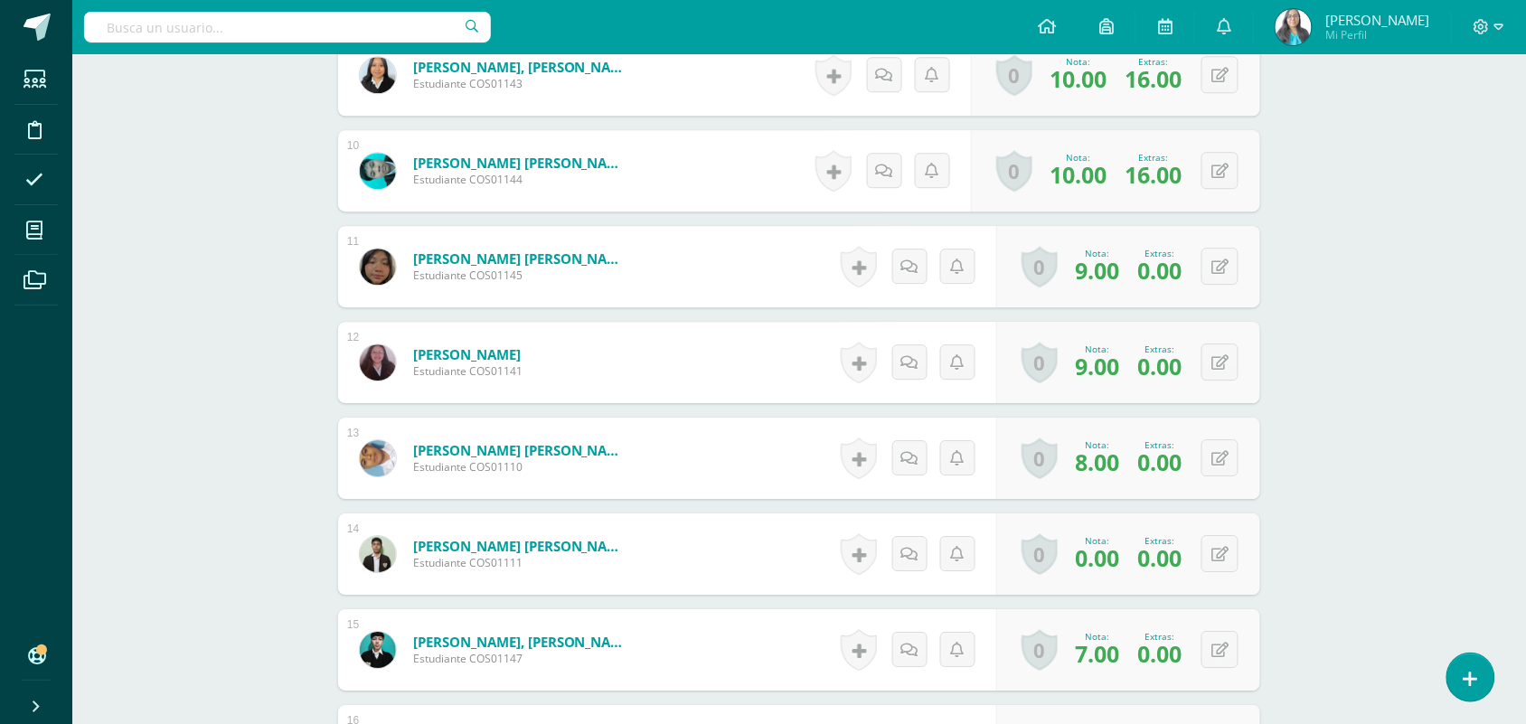
scroll to position [1471, 0]
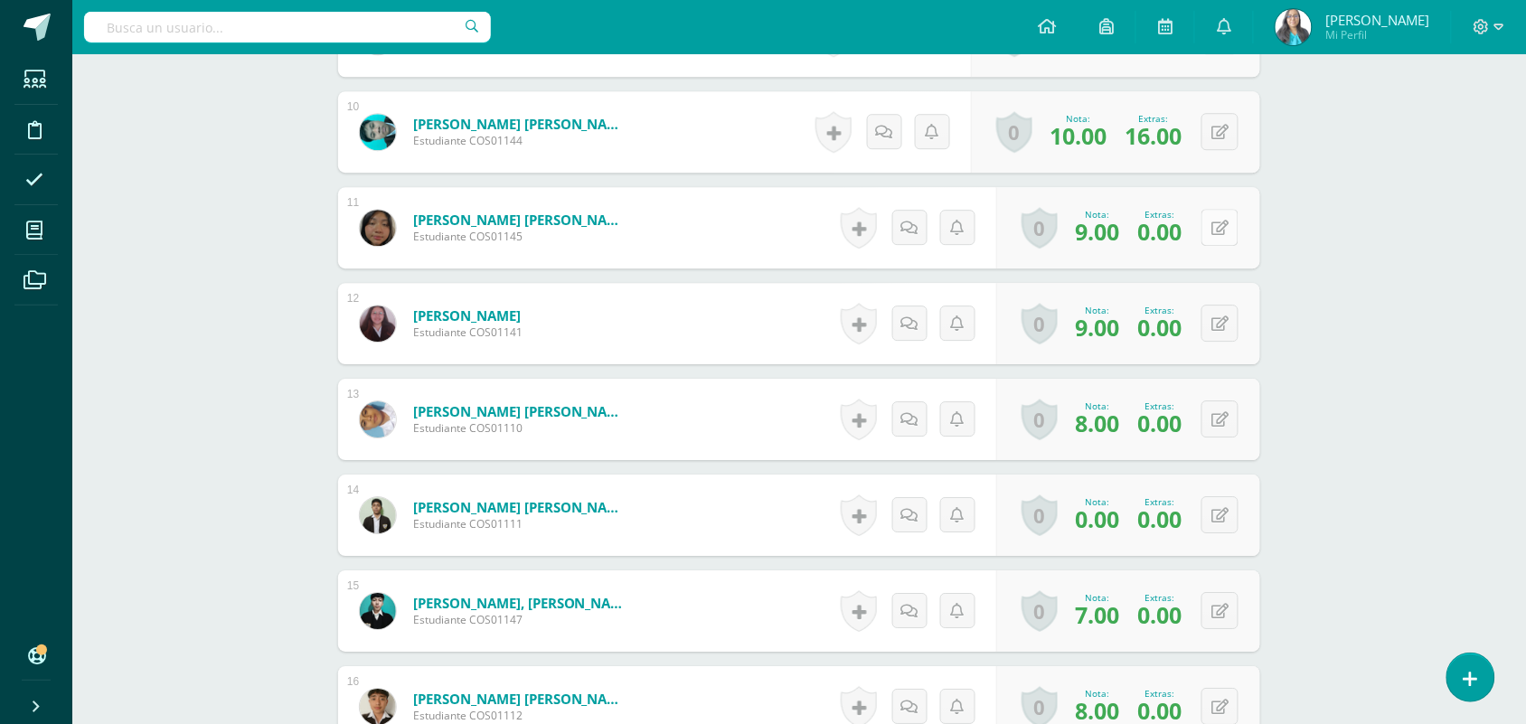
click at [1227, 217] on button at bounding box center [1219, 227] width 37 height 37
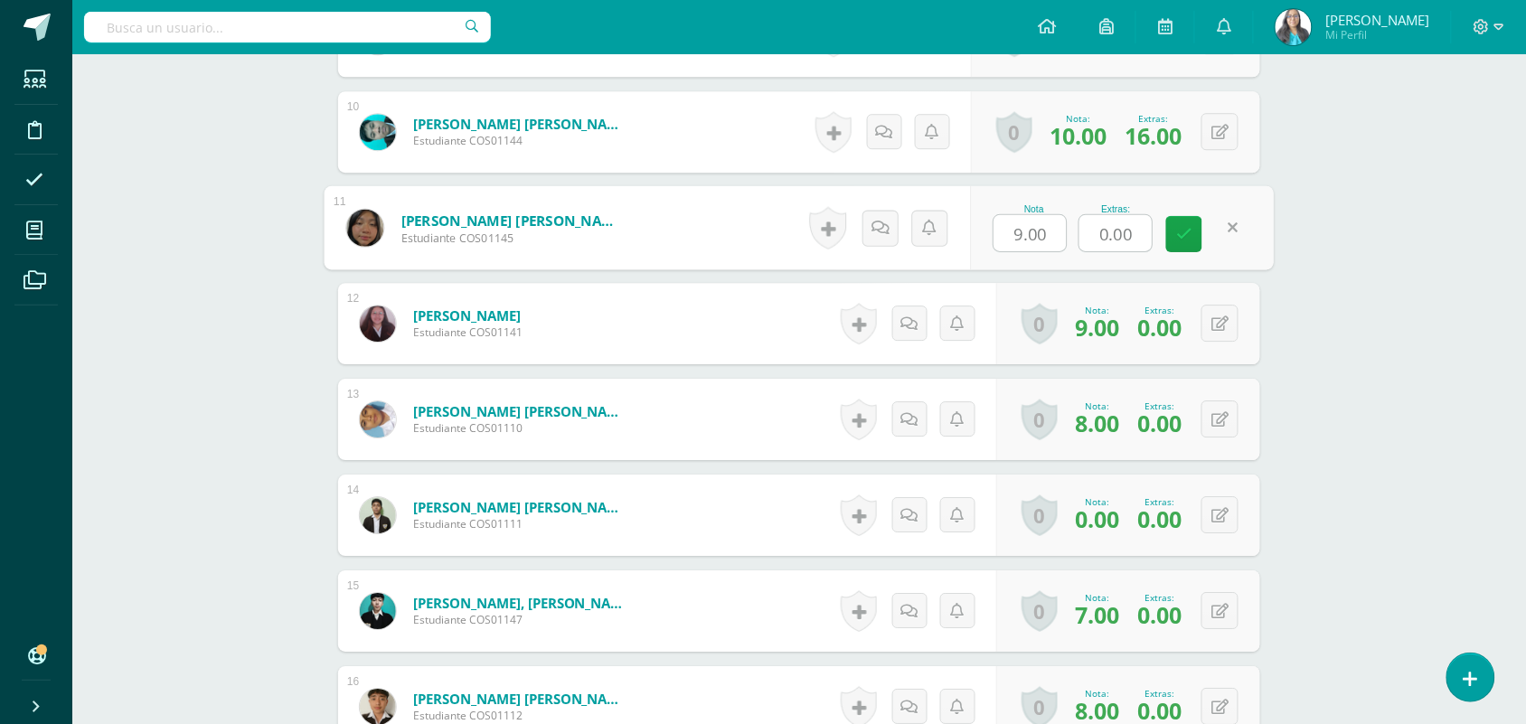
drag, startPoint x: 1133, startPoint y: 237, endPoint x: 1062, endPoint y: 250, distance: 71.8
click at [1062, 250] on div "Nota 9.00 Extras: 0.00" at bounding box center [1122, 228] width 304 height 84
type input "16"
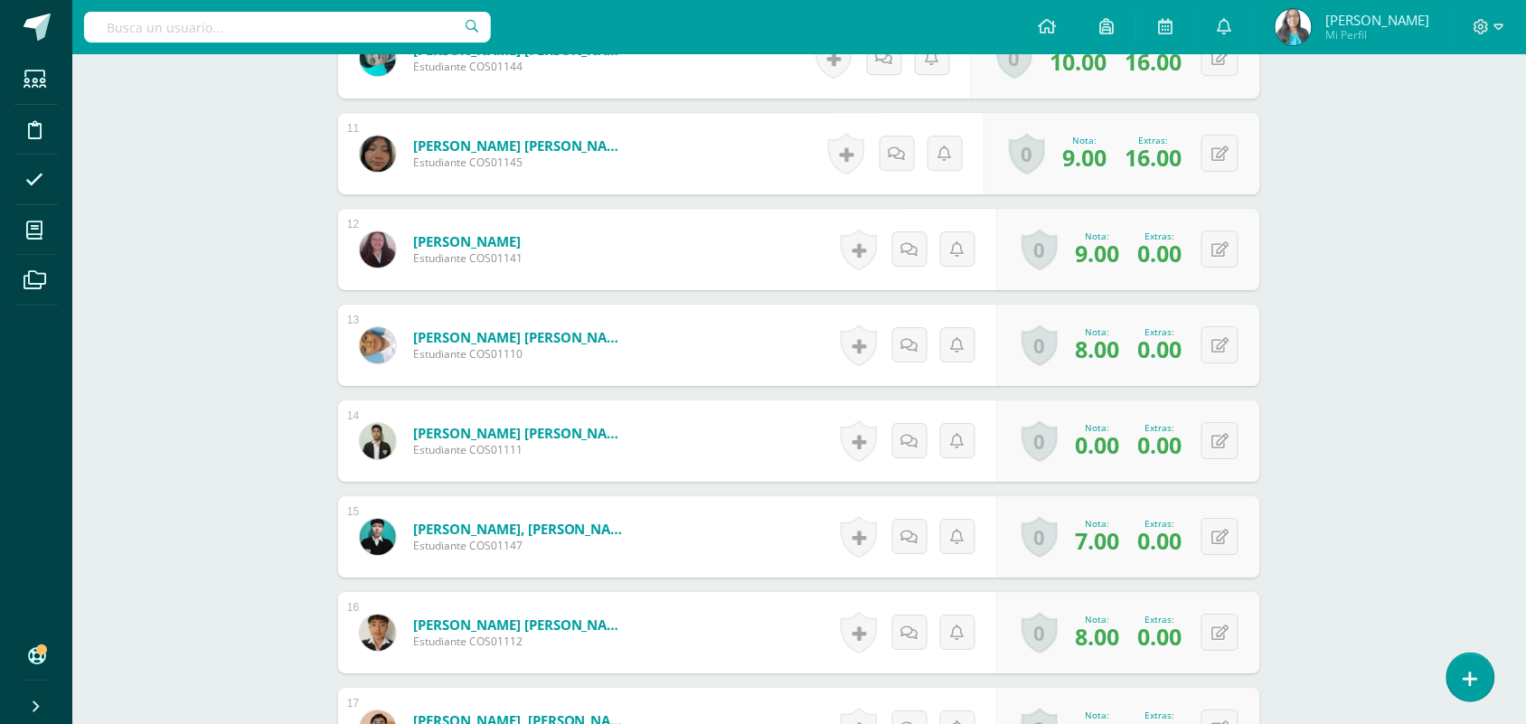
scroll to position [1584, 0]
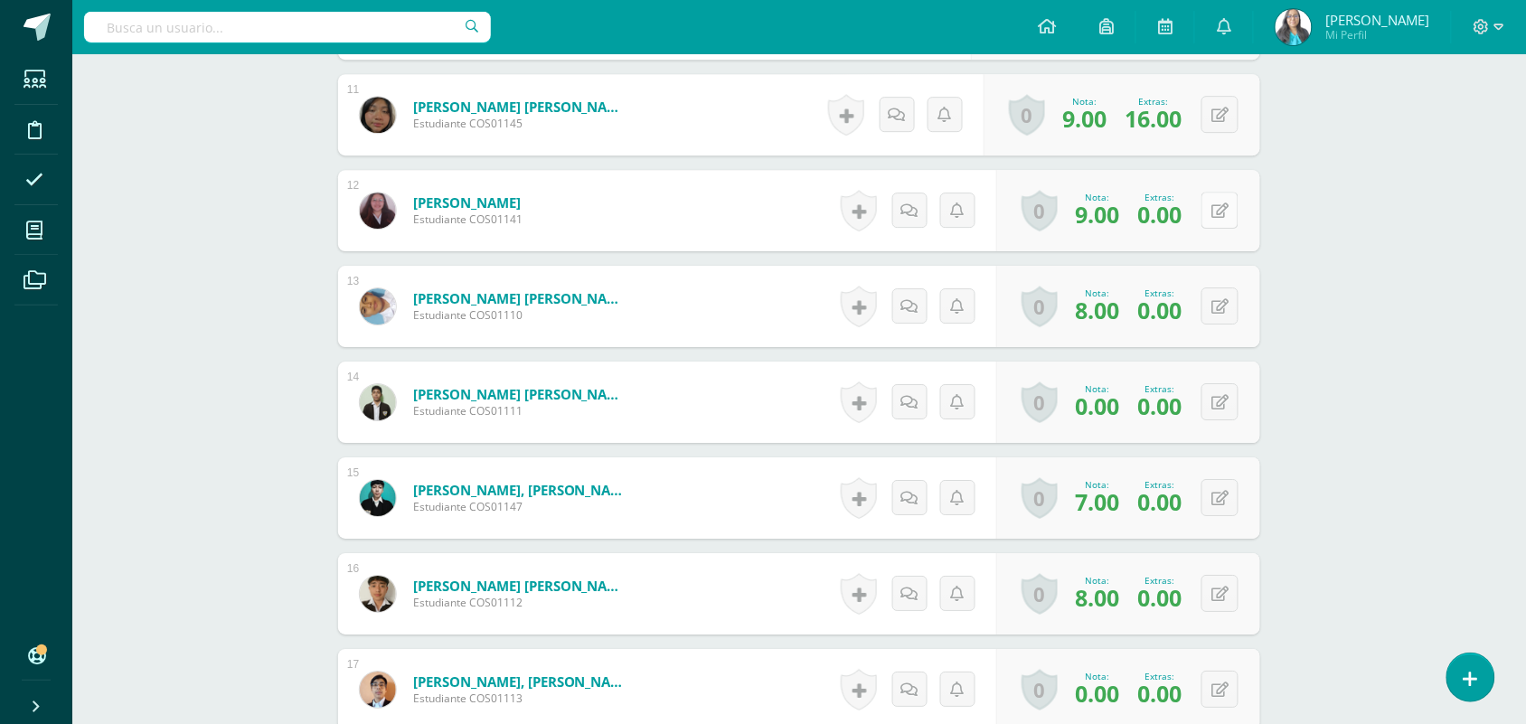
click at [1218, 197] on button at bounding box center [1219, 210] width 37 height 37
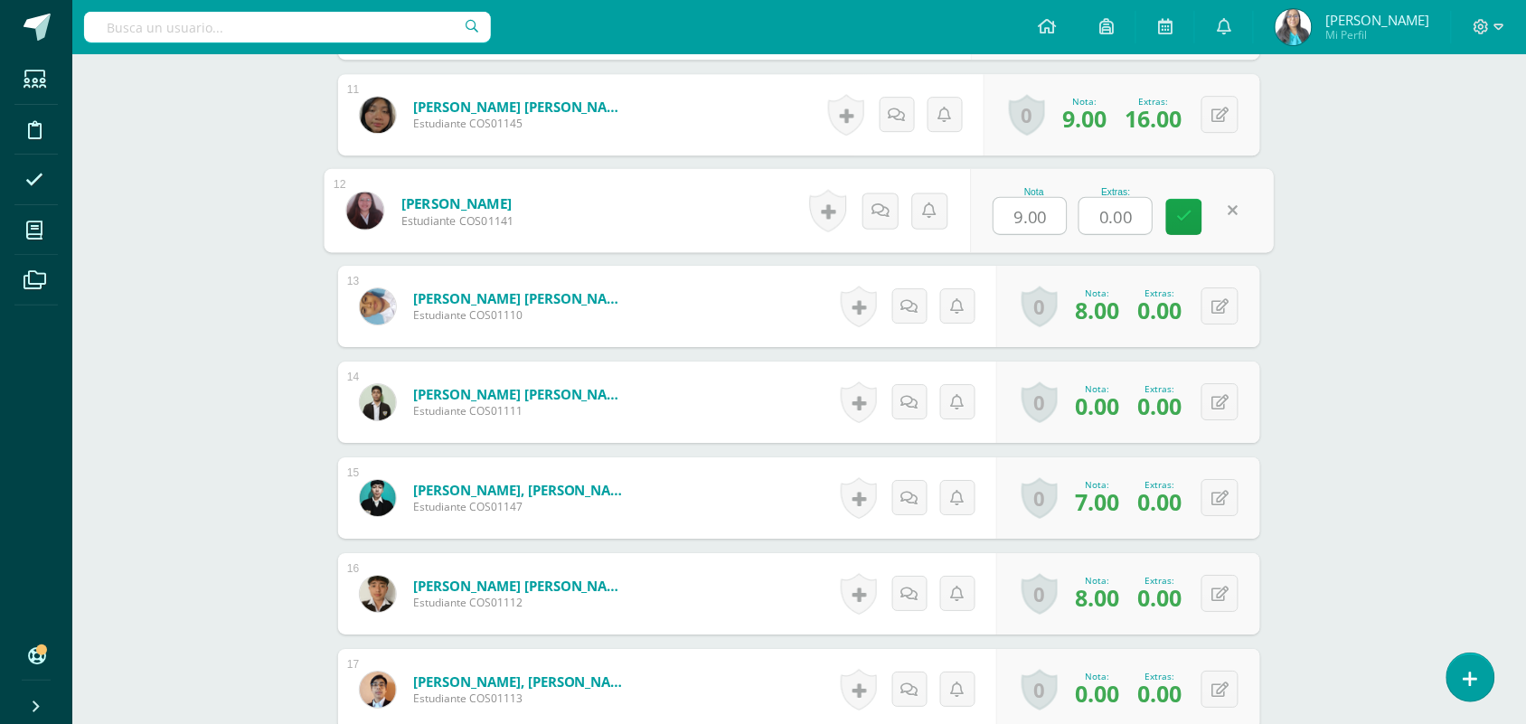
drag, startPoint x: 1146, startPoint y: 214, endPoint x: 1085, endPoint y: 214, distance: 61.5
click at [1085, 214] on input "0.00" at bounding box center [1115, 216] width 72 height 36
type input "13"
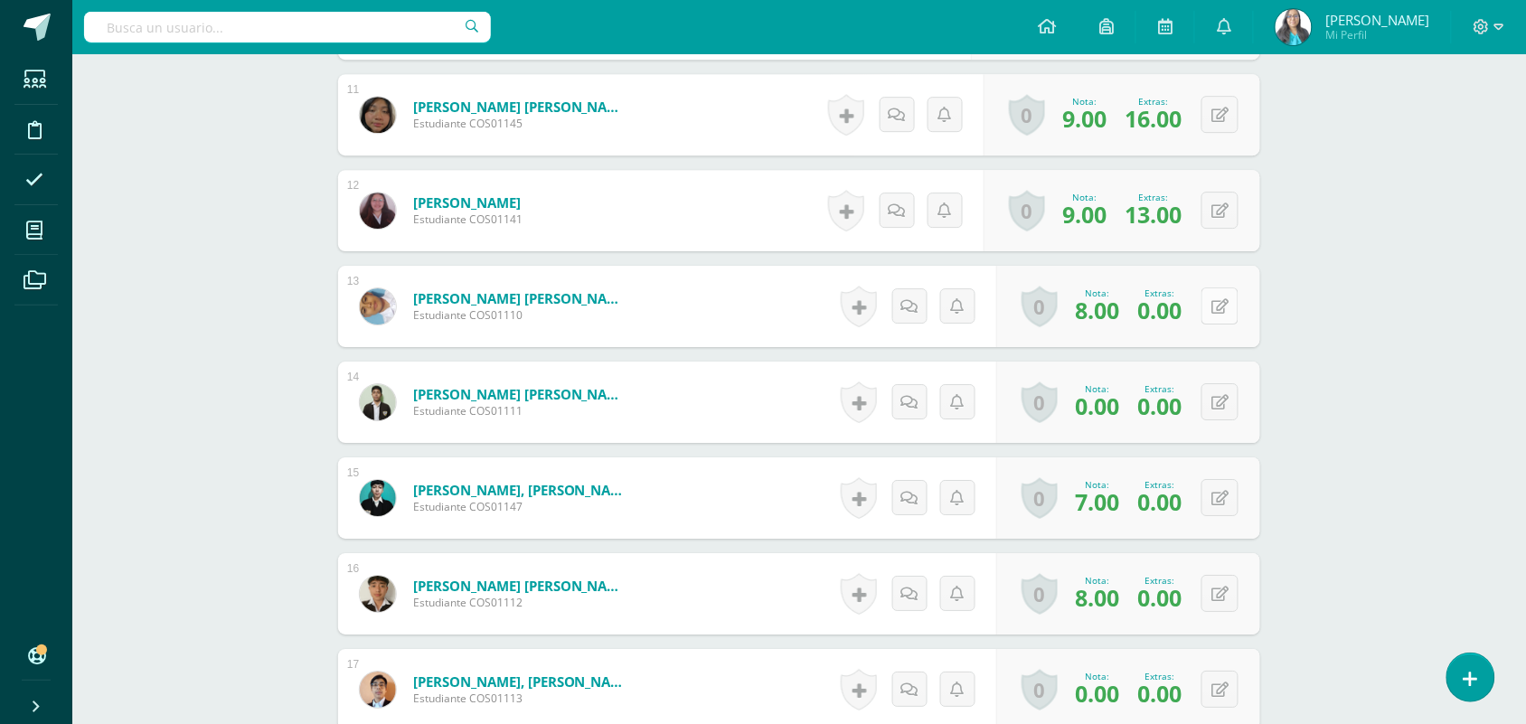
click at [1223, 303] on icon at bounding box center [1219, 306] width 17 height 15
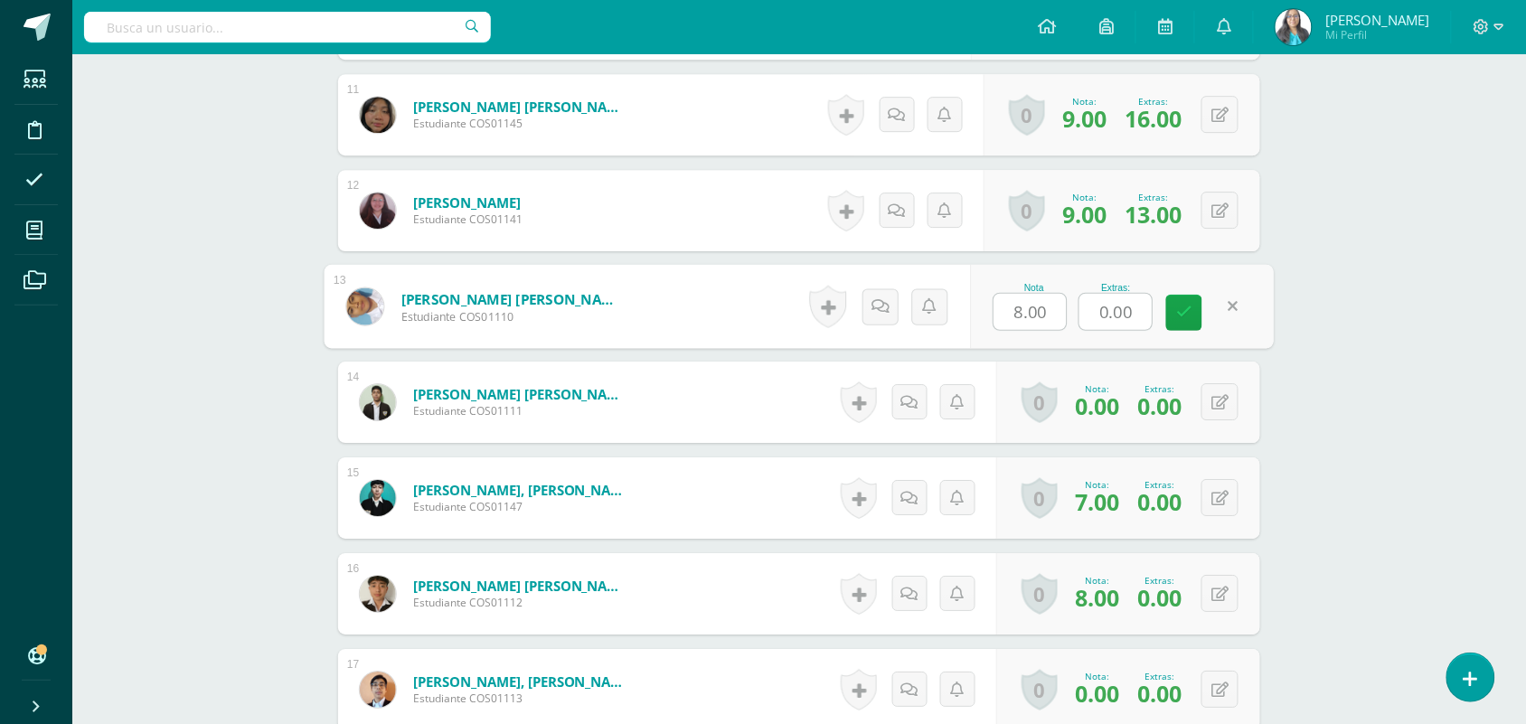
drag, startPoint x: 1148, startPoint y: 316, endPoint x: 1038, endPoint y: 316, distance: 110.3
click at [1038, 316] on div "Nota 8.00 Extras: 0.00" at bounding box center [1122, 307] width 304 height 84
type input "16"
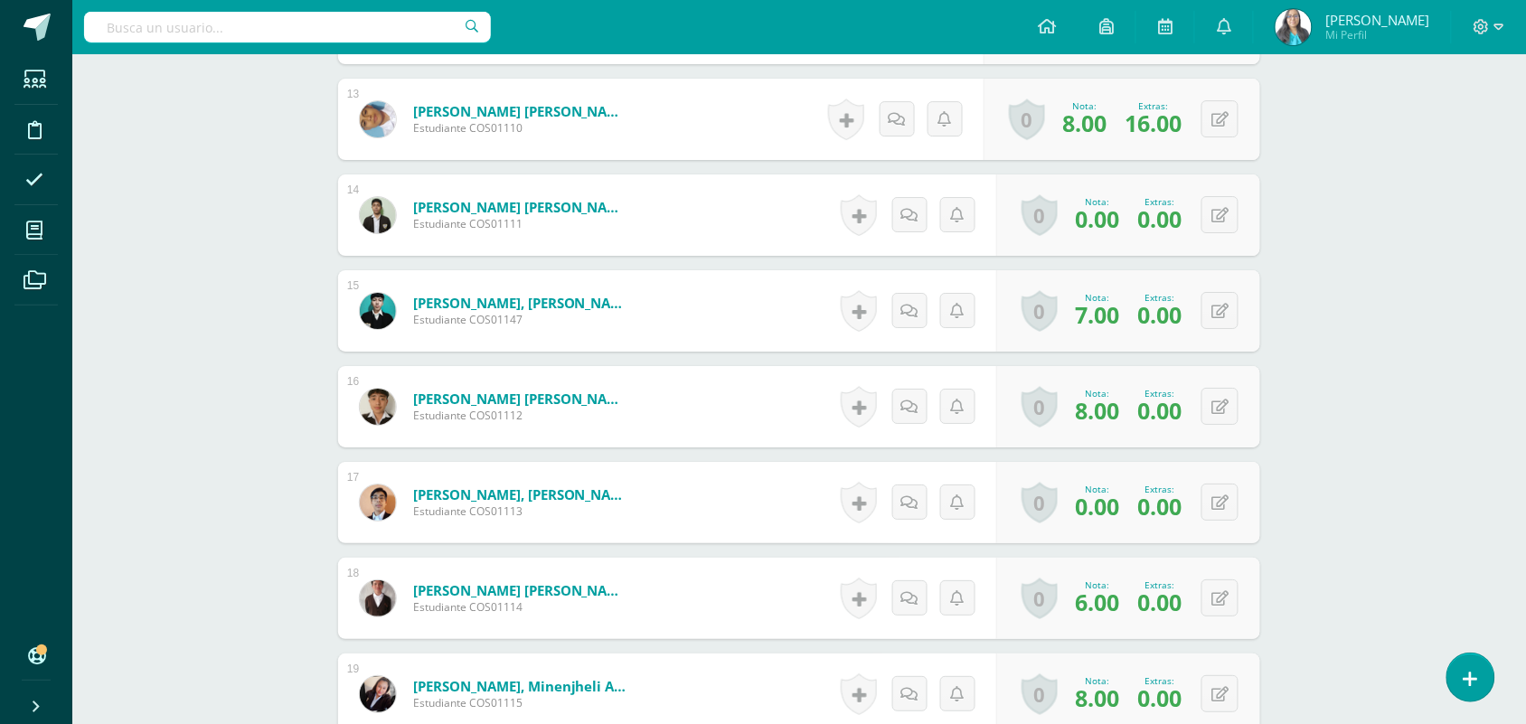
scroll to position [1810, 0]
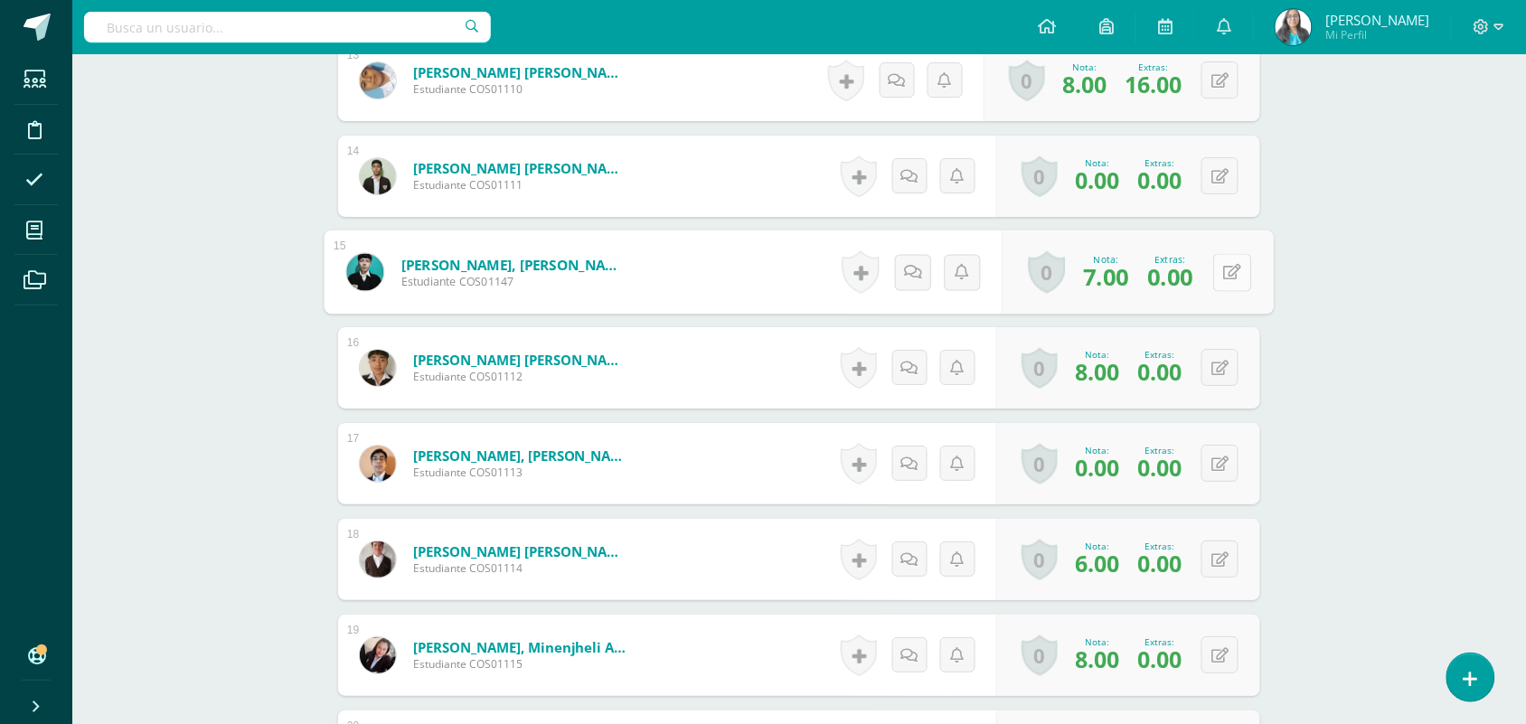
click at [1226, 282] on button at bounding box center [1232, 272] width 38 height 38
drag, startPoint x: 1146, startPoint y: 281, endPoint x: 1065, endPoint y: 281, distance: 81.3
click at [1065, 281] on div "Nota 7.00 Extras: 0.00" at bounding box center [1122, 272] width 304 height 84
type input "10"
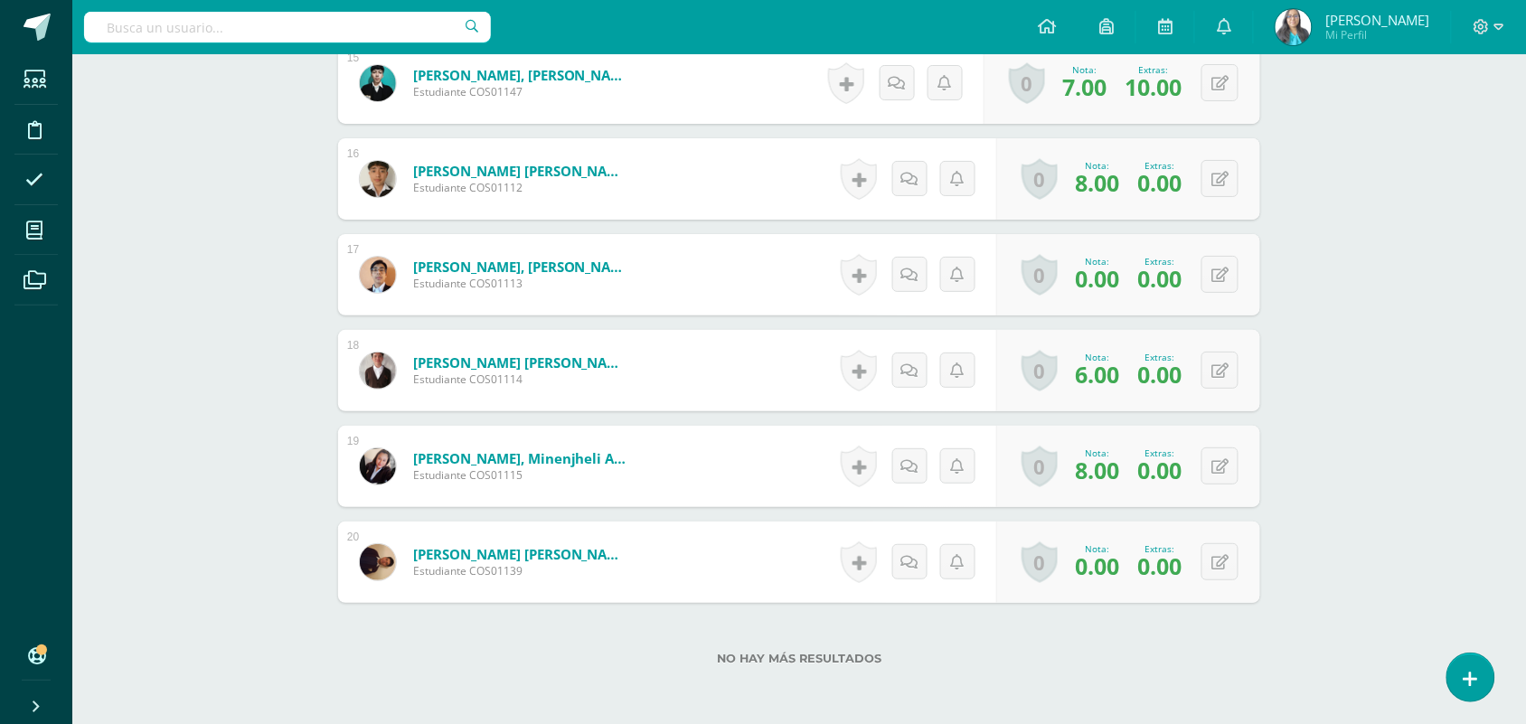
scroll to position [2036, 0]
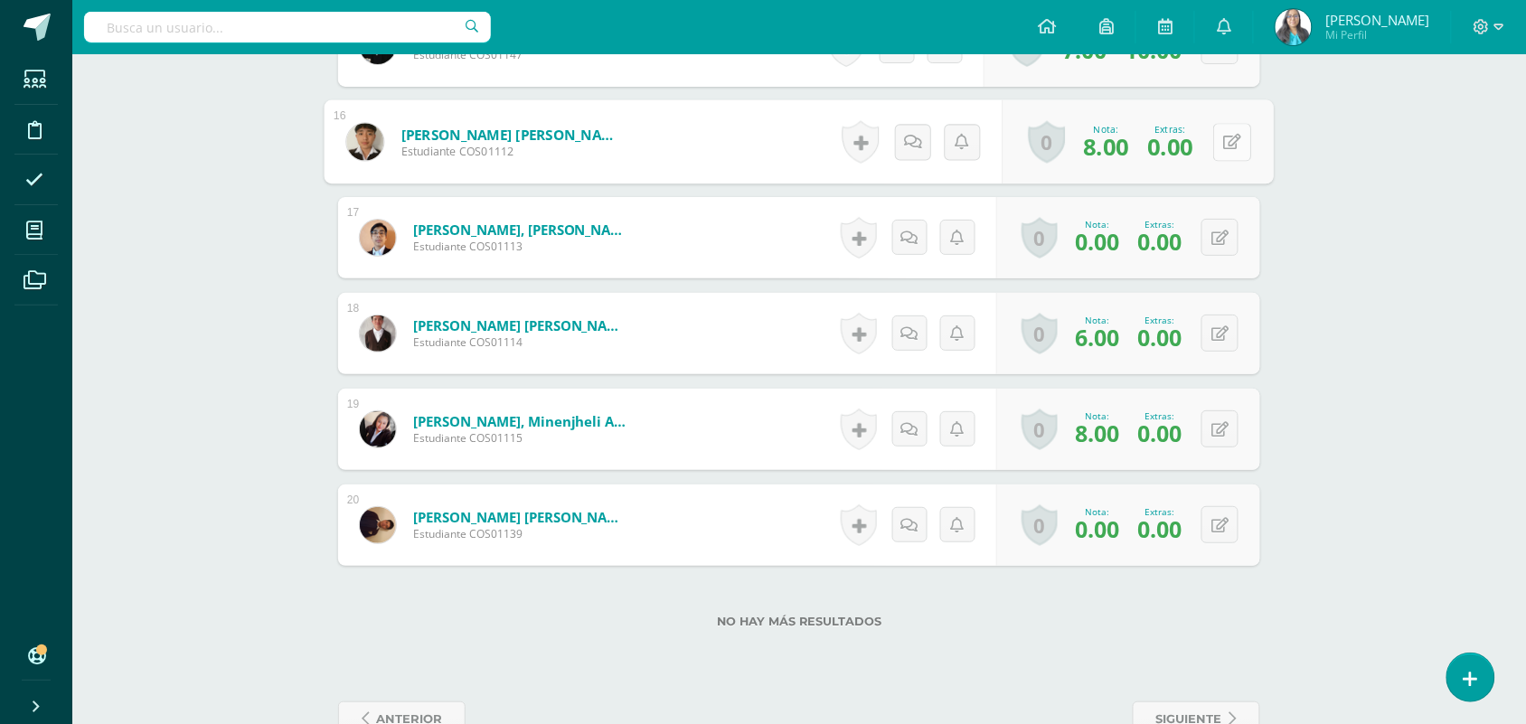
click at [1218, 146] on button at bounding box center [1232, 142] width 38 height 38
click at [1123, 152] on input "0.00" at bounding box center [1115, 147] width 72 height 36
drag, startPoint x: 1143, startPoint y: 147, endPoint x: 1044, endPoint y: 147, distance: 99.4
click at [1044, 147] on div "Nota 8.00 Extras: 0.00" at bounding box center [1122, 142] width 304 height 84
type input "16"
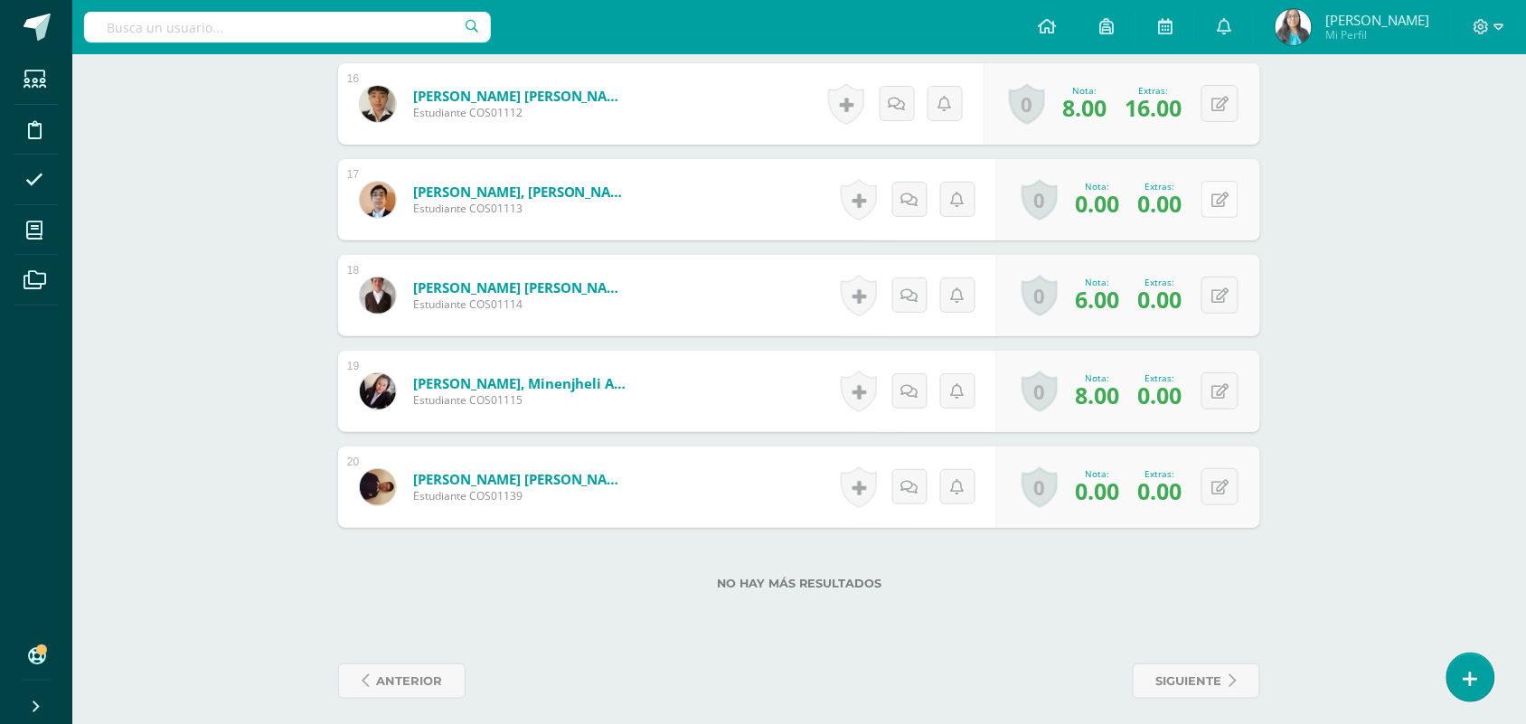
scroll to position [2085, 0]
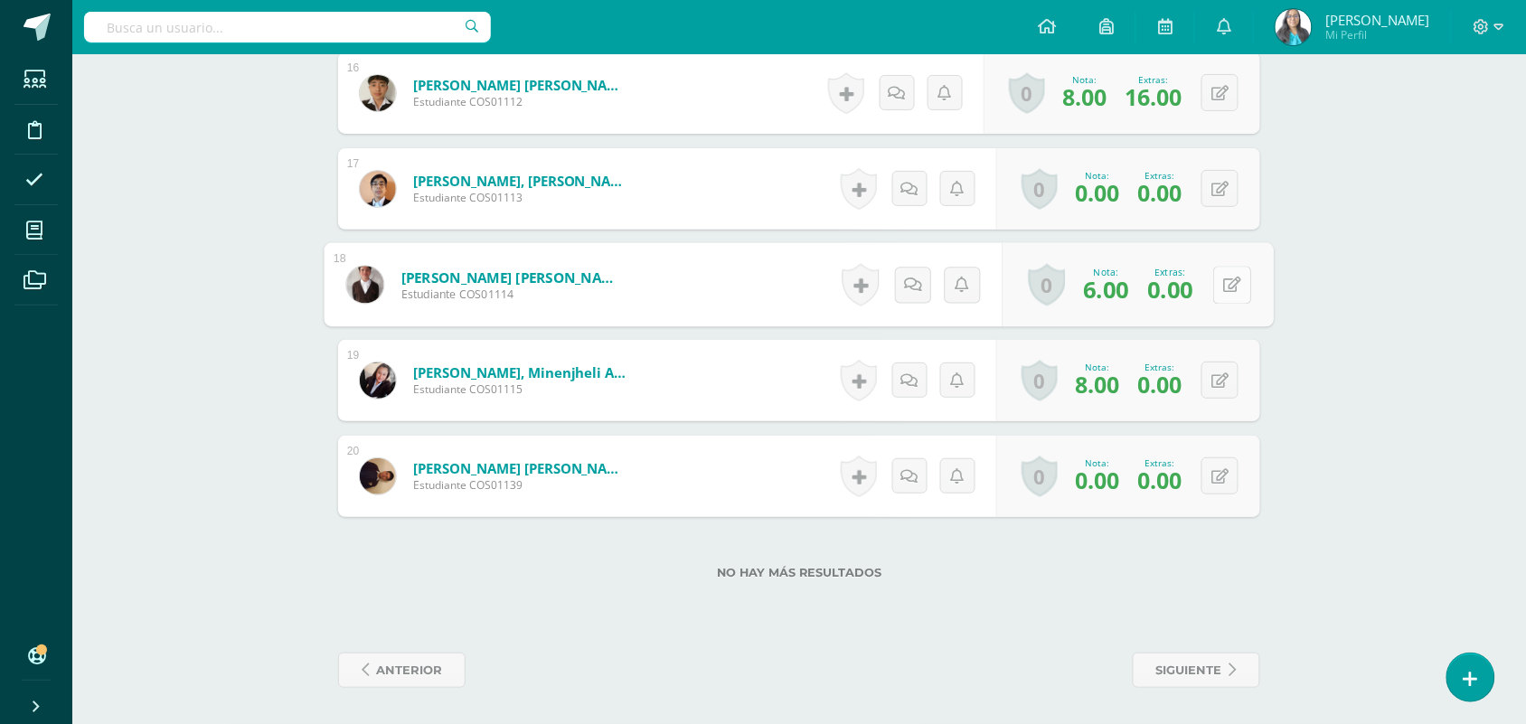
click at [1217, 277] on button at bounding box center [1232, 285] width 38 height 38
drag, startPoint x: 1149, startPoint y: 291, endPoint x: 1058, endPoint y: 304, distance: 92.2
click at [1058, 304] on div "Nota 6.00 Extras: 0.00" at bounding box center [1122, 285] width 304 height 84
type input "13"
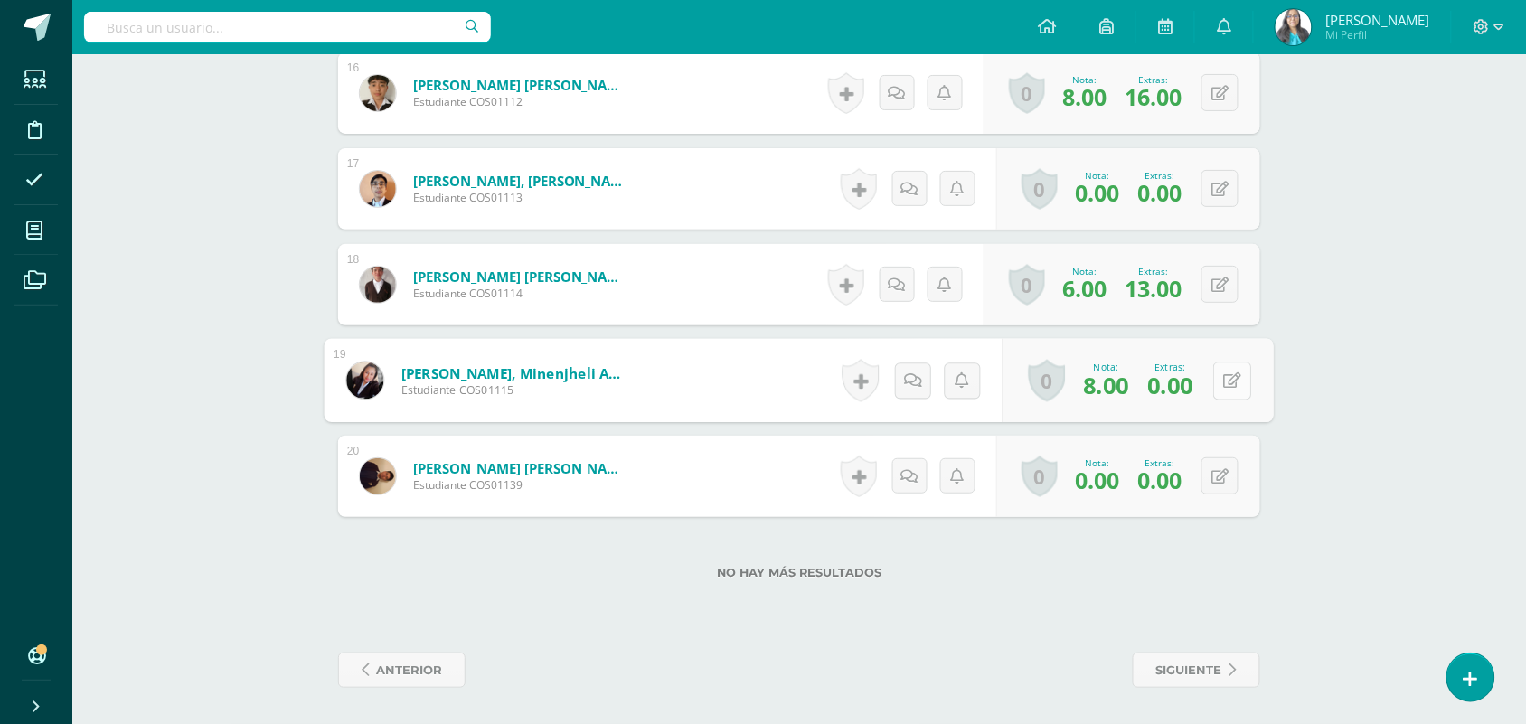
click at [1220, 381] on button at bounding box center [1232, 381] width 38 height 38
click at [1121, 391] on input "0.00" at bounding box center [1115, 386] width 72 height 36
drag, startPoint x: 1123, startPoint y: 386, endPoint x: 1073, endPoint y: 393, distance: 51.1
click at [1073, 393] on div "Nota 8.00 Extras: 0.00" at bounding box center [1122, 381] width 304 height 84
type input "13"
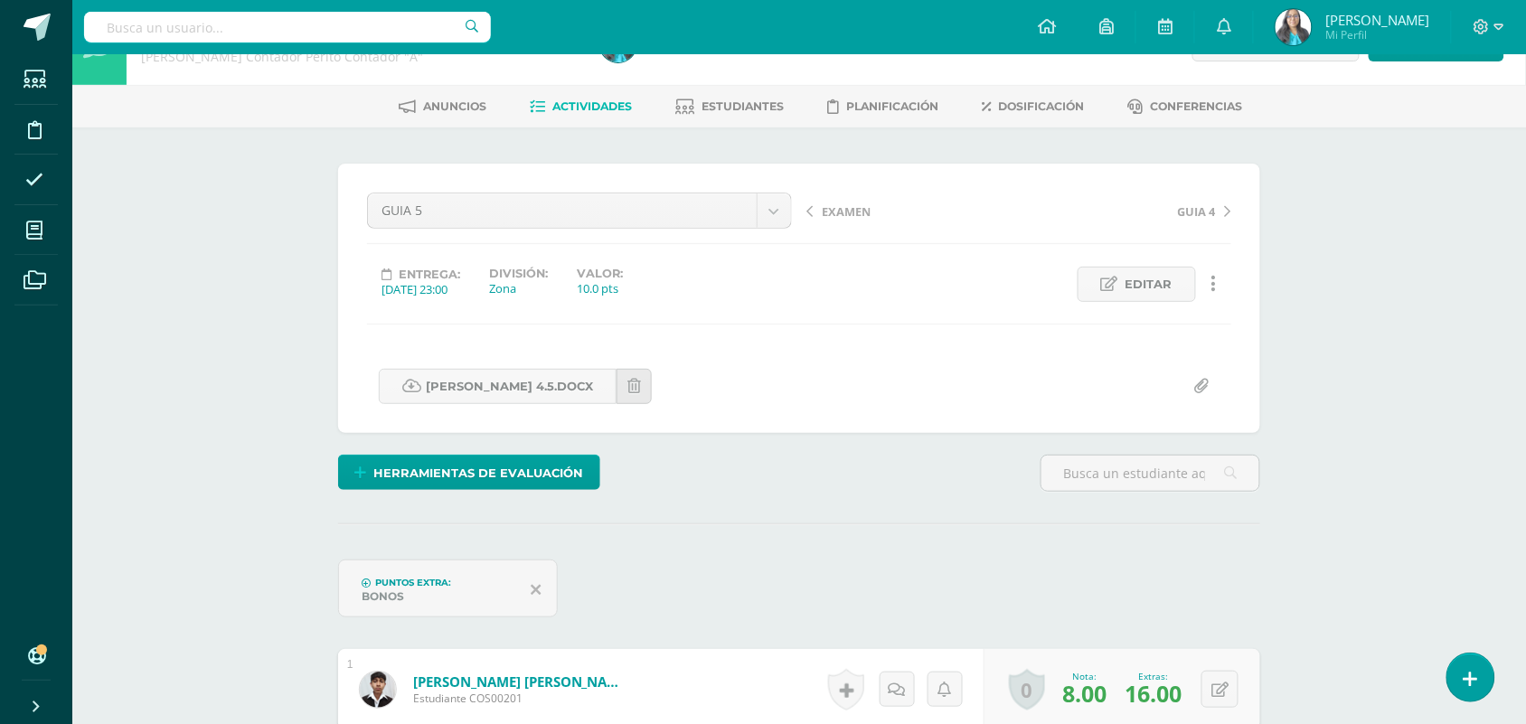
scroll to position [0, 0]
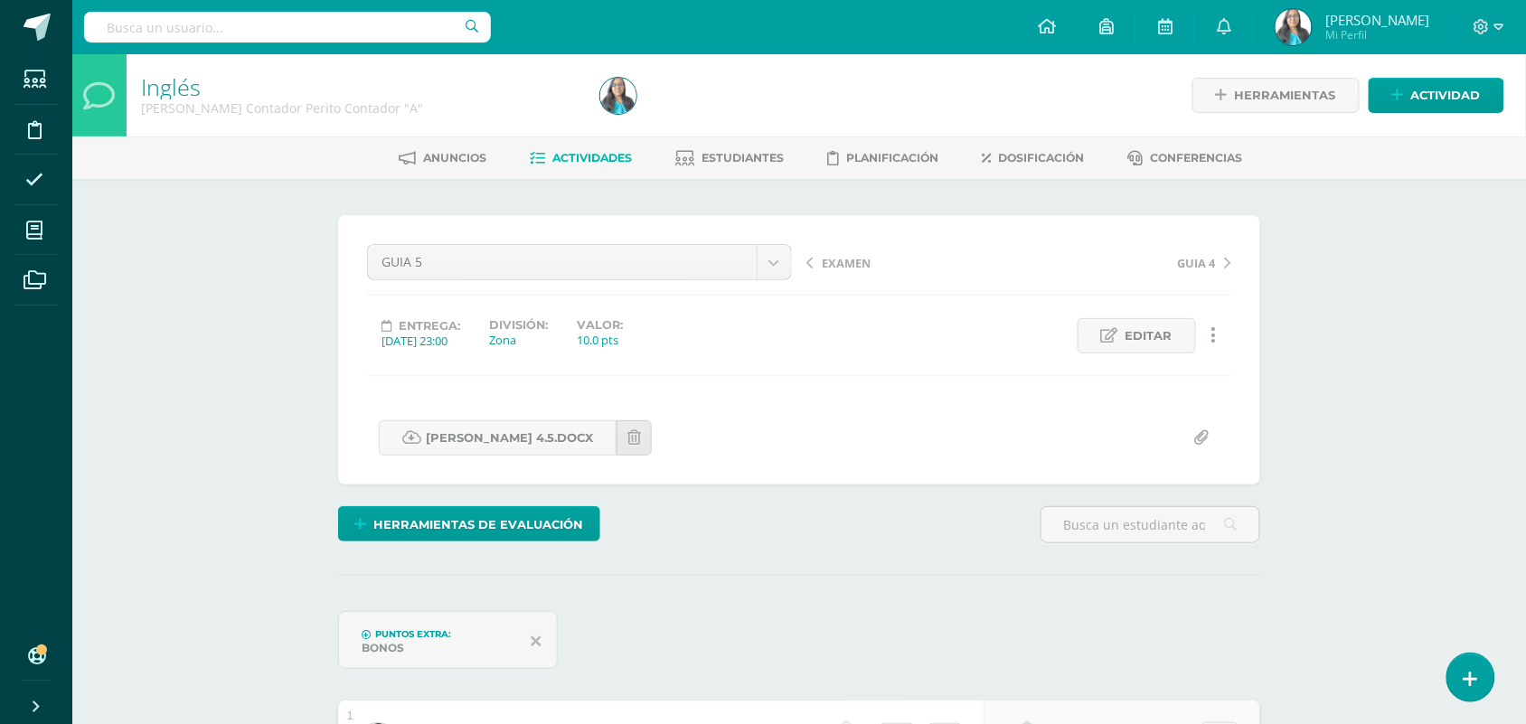
click at [832, 256] on span "EXAMEN" at bounding box center [846, 263] width 49 height 16
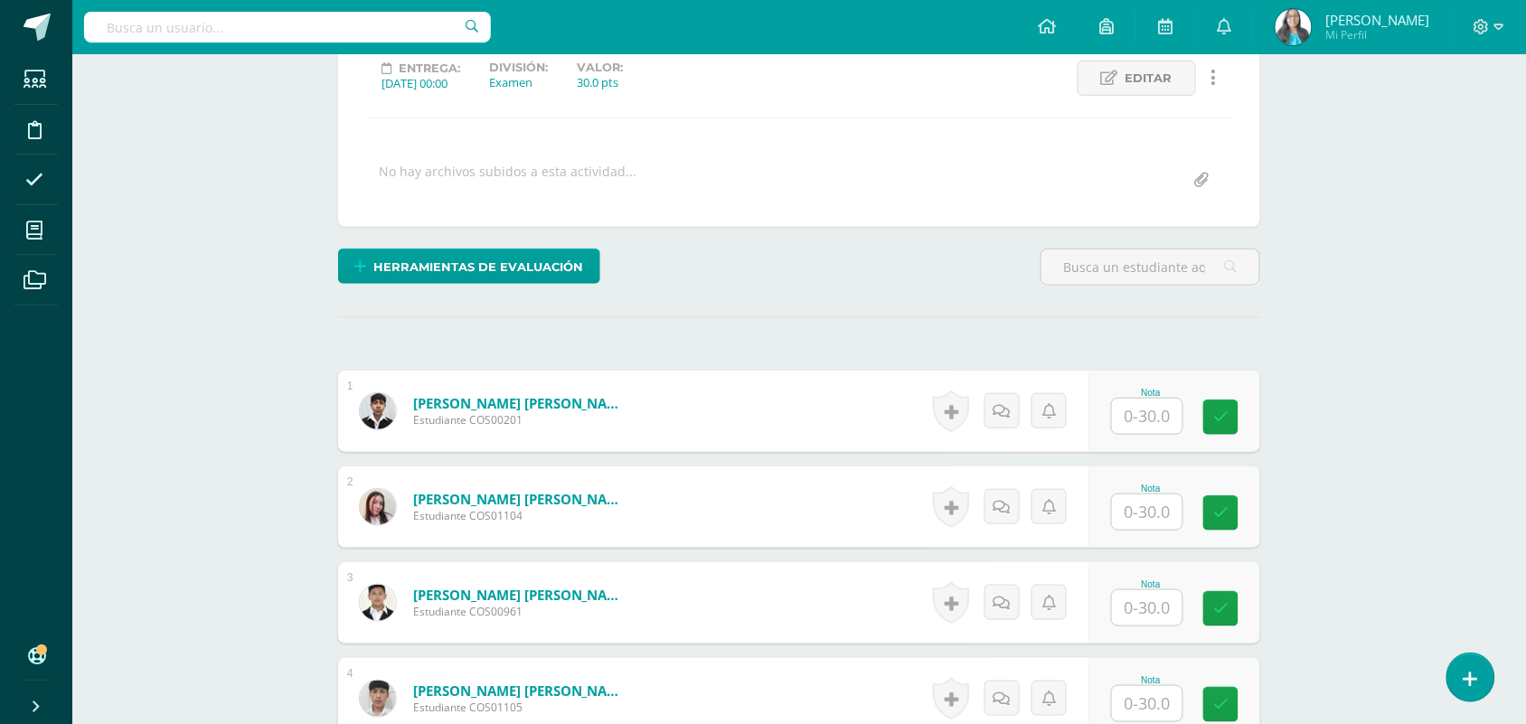
scroll to position [362, 0]
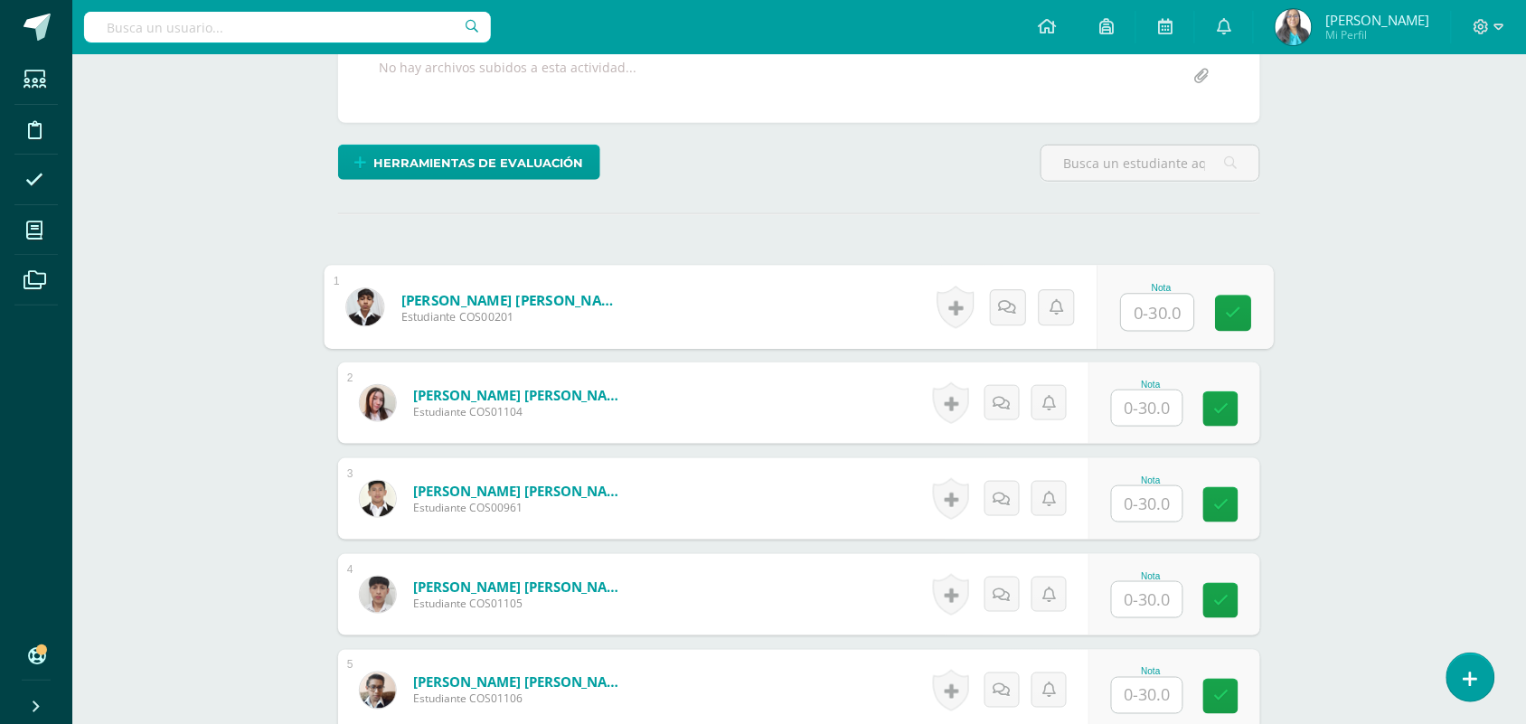
click at [1125, 317] on input "text" at bounding box center [1158, 313] width 72 height 36
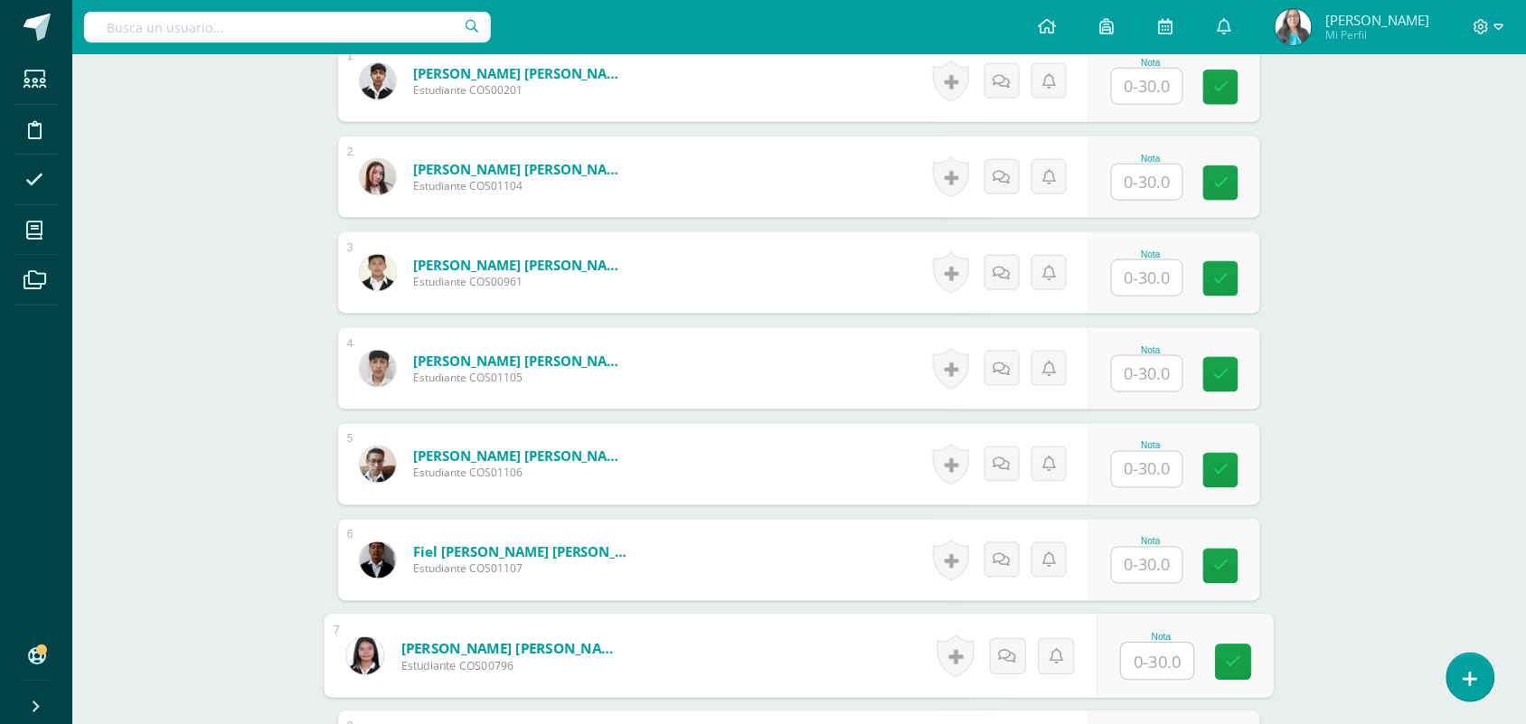
click at [1149, 673] on input "text" at bounding box center [1158, 662] width 72 height 36
type input "1"
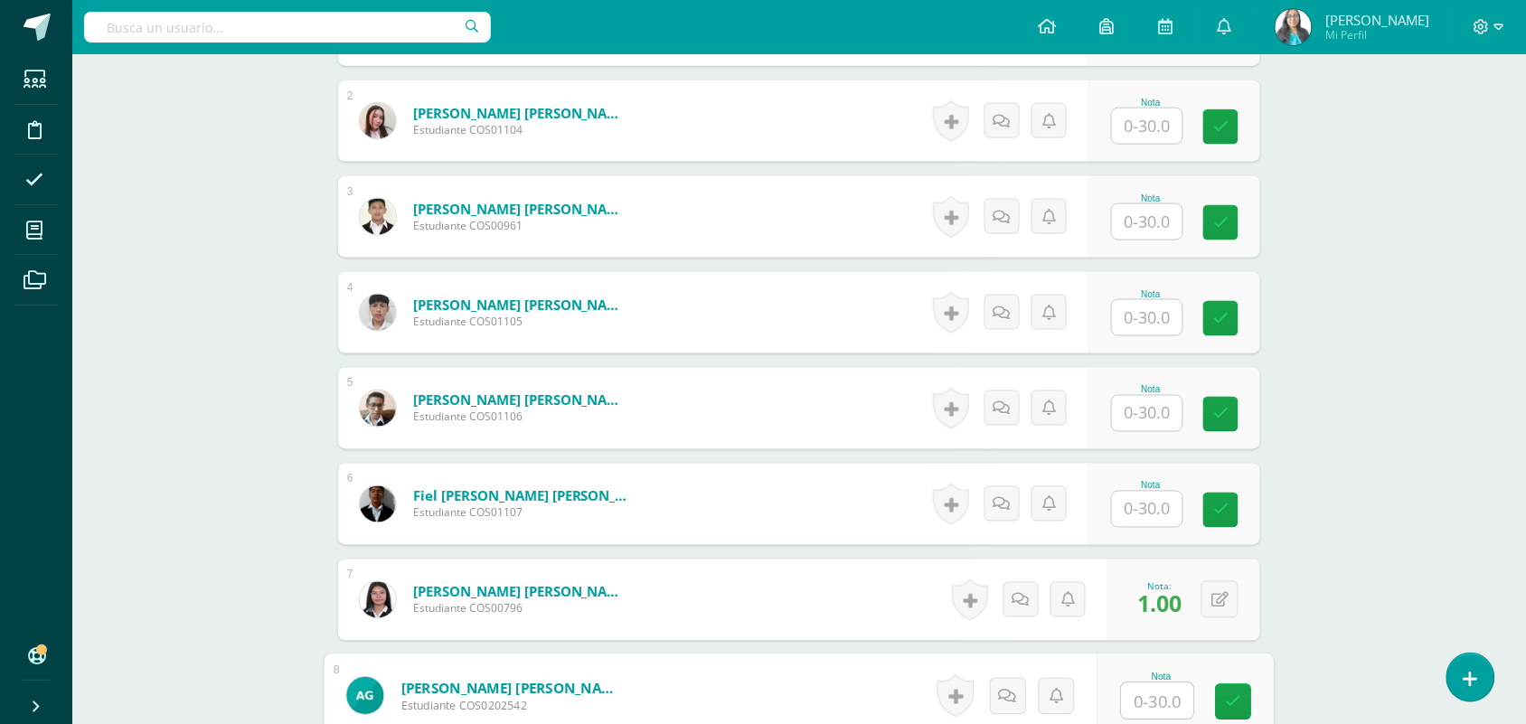
scroll to position [757, 0]
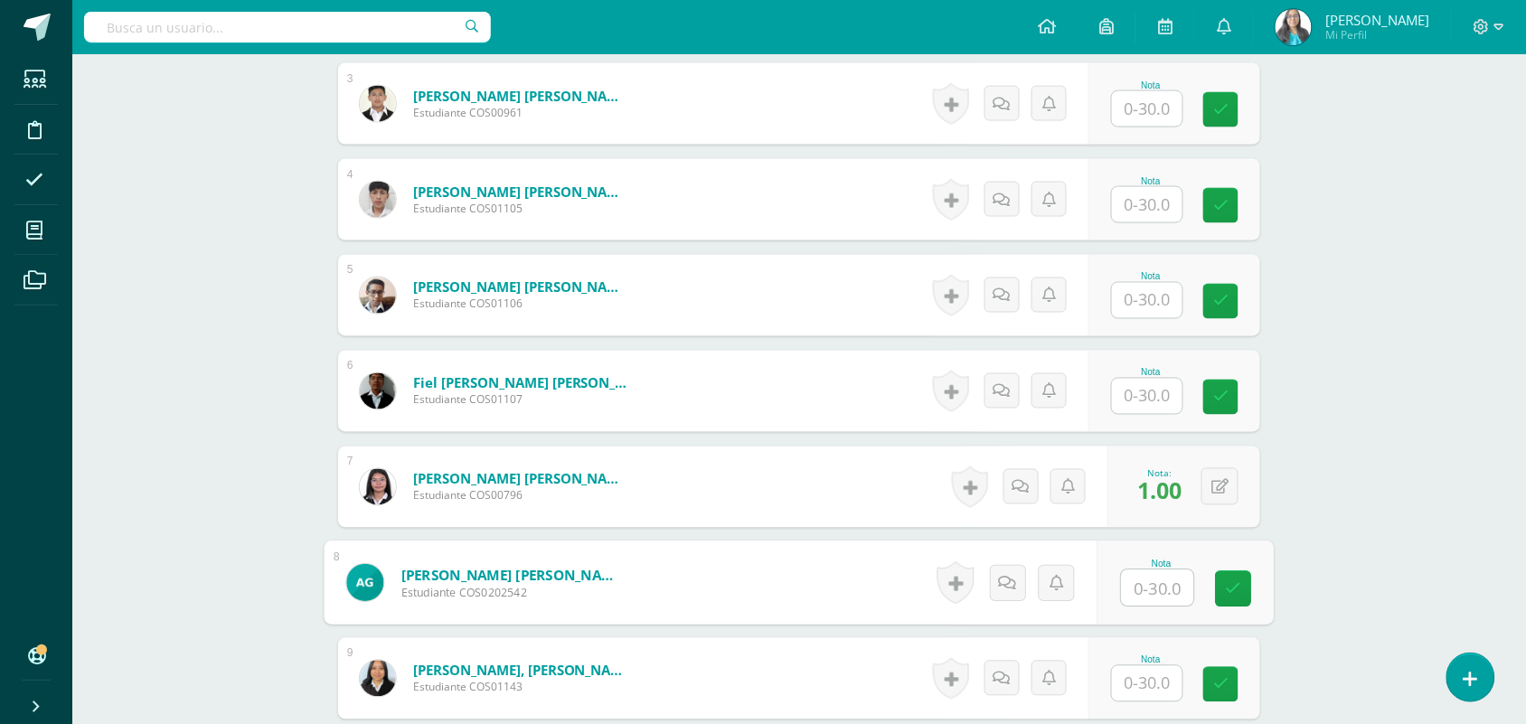
click at [1142, 371] on div "Nota" at bounding box center [1151, 373] width 80 height 10
click at [1140, 382] on input "text" at bounding box center [1147, 396] width 71 height 35
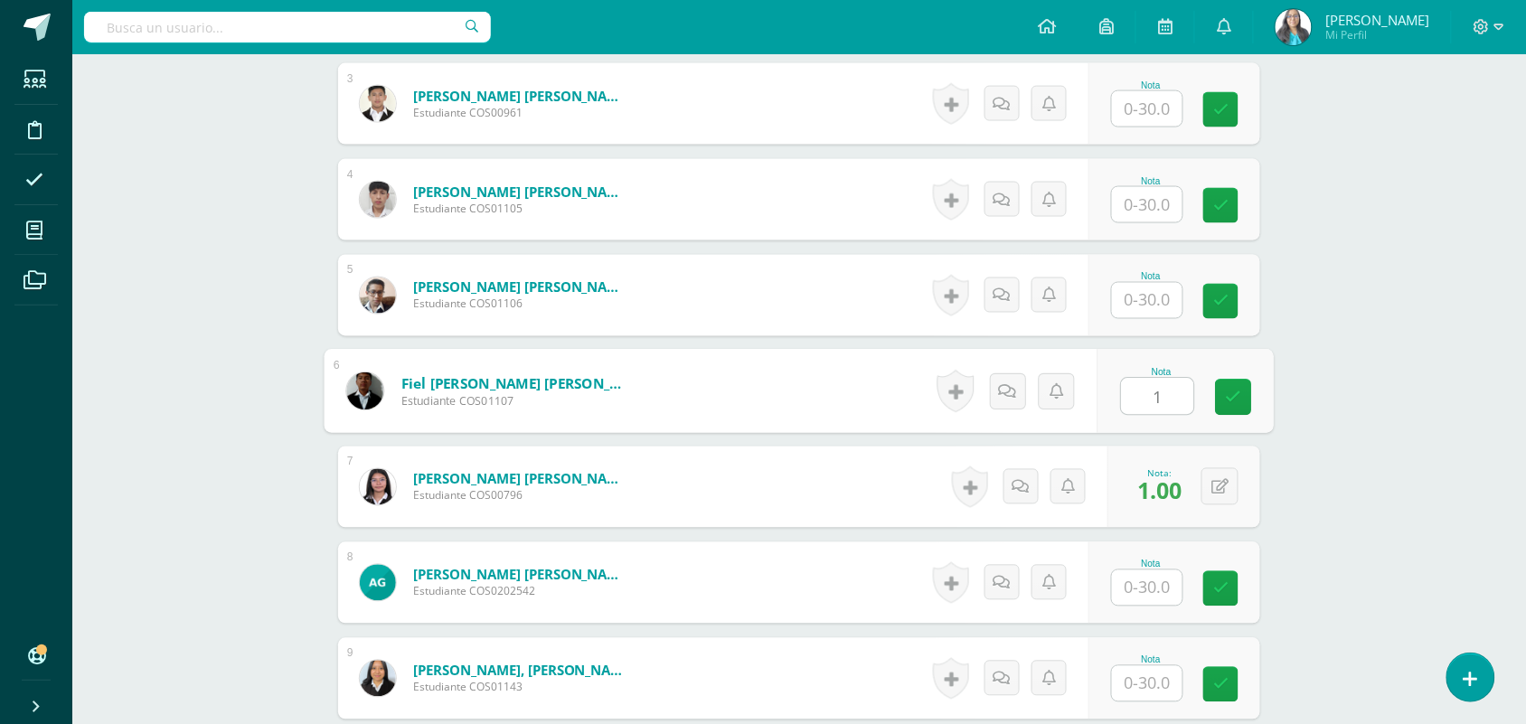
type input "12"
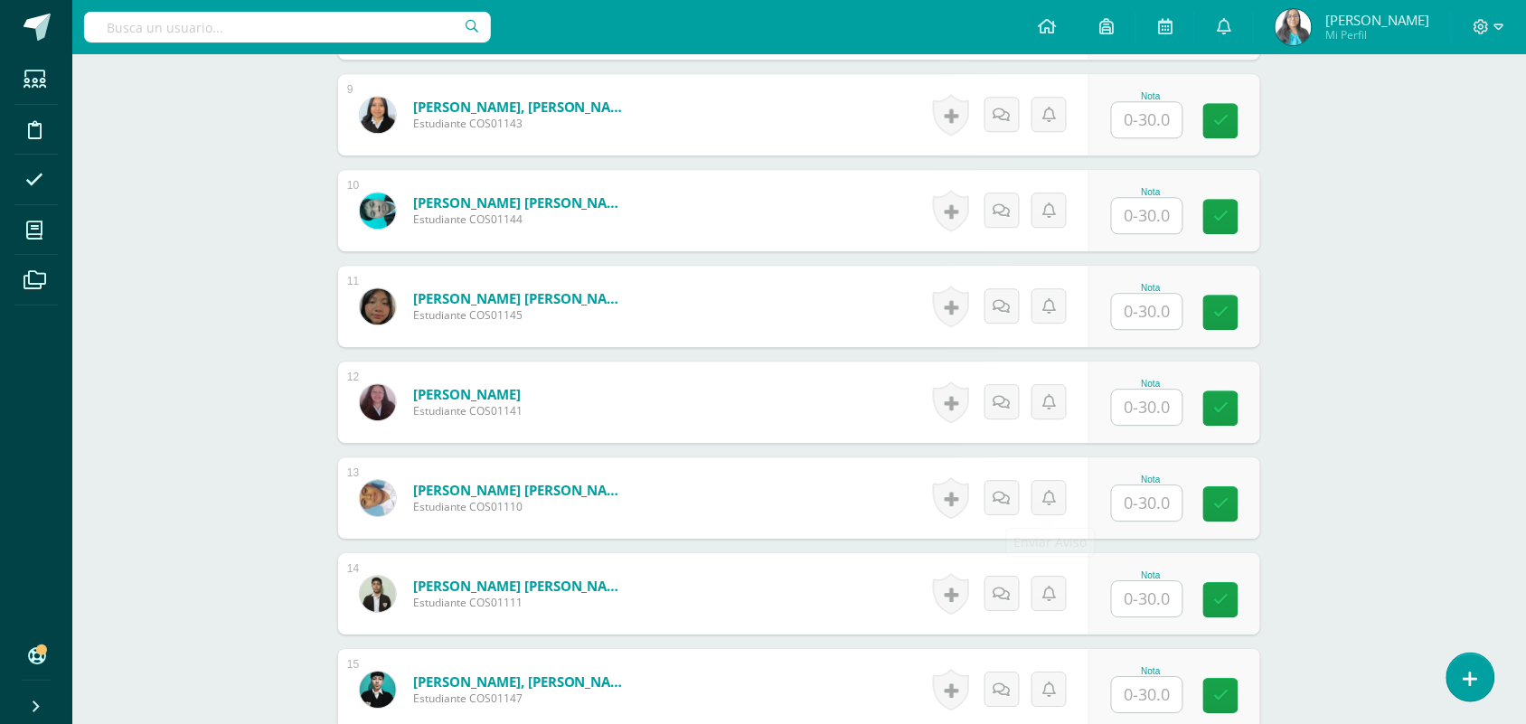
scroll to position [1321, 0]
click at [1143, 515] on input "text" at bounding box center [1158, 502] width 72 height 36
type input "1"
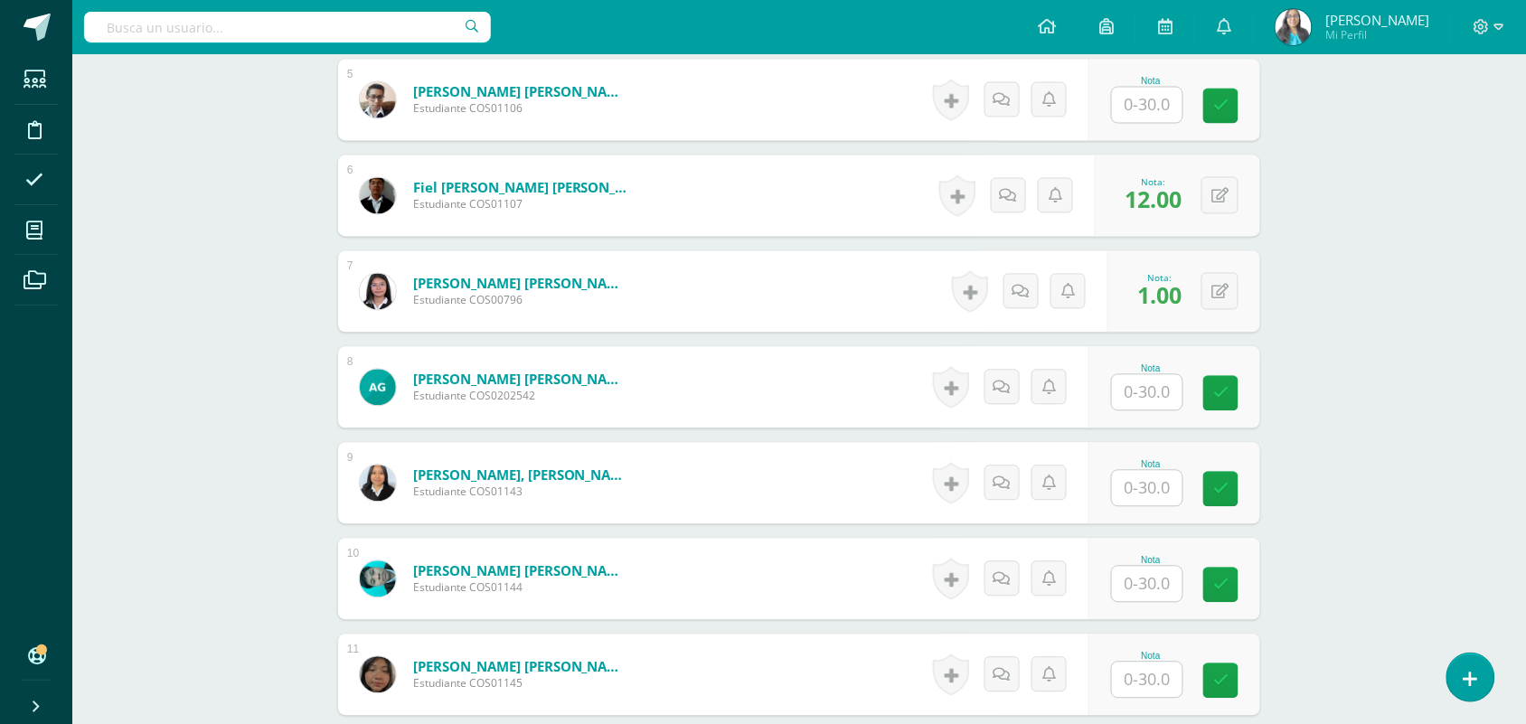
scroll to position [644, 0]
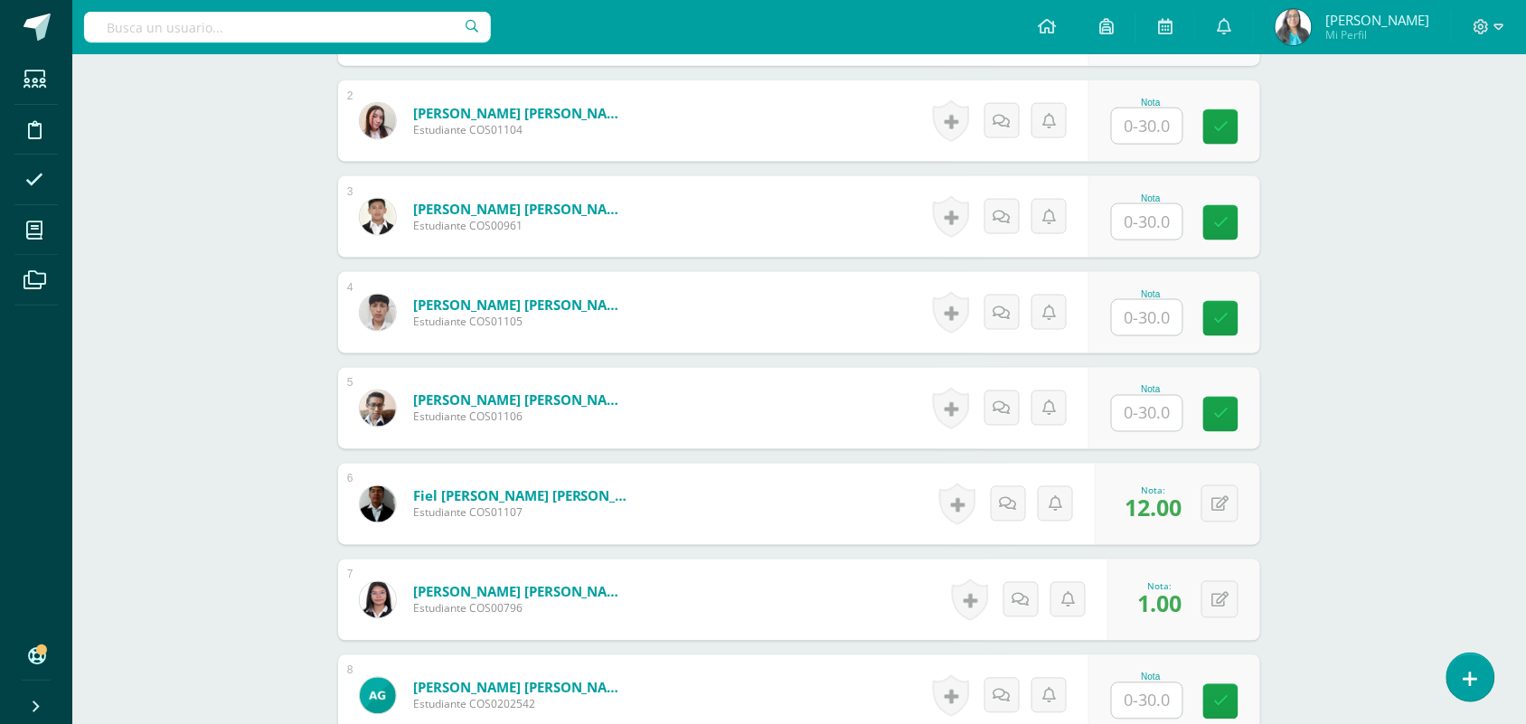
click at [1168, 214] on input "text" at bounding box center [1147, 221] width 71 height 35
type input "1"
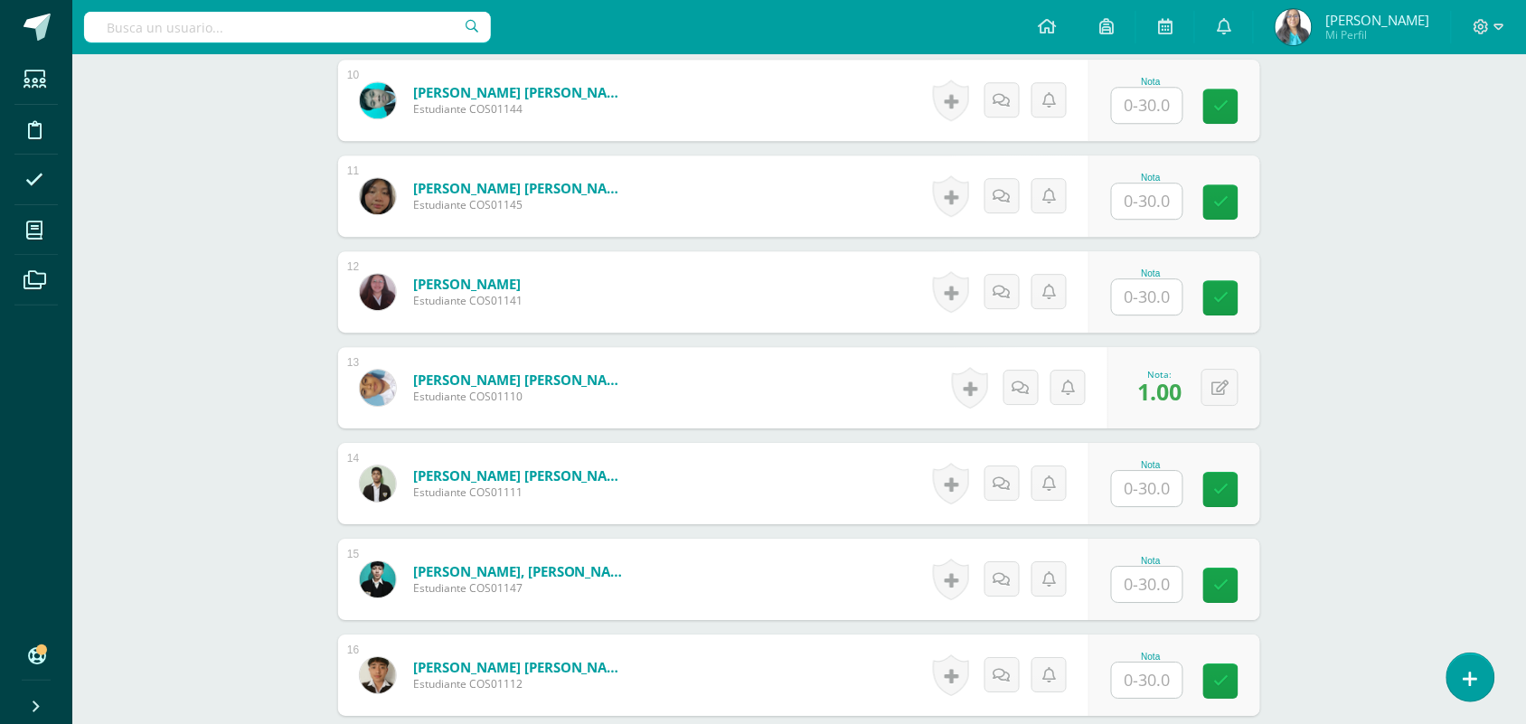
scroll to position [1660, 0]
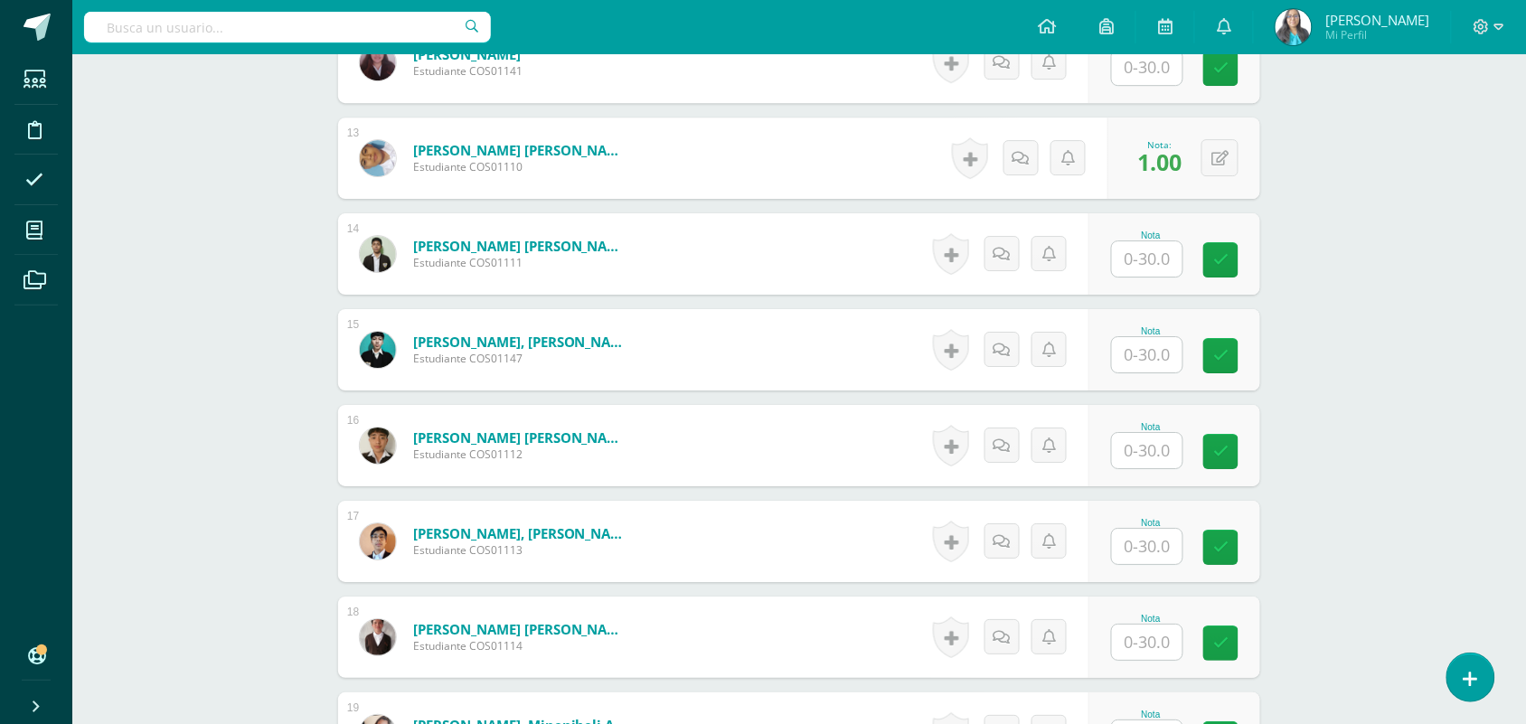
click at [1149, 456] on input "text" at bounding box center [1147, 450] width 71 height 35
type input "1"
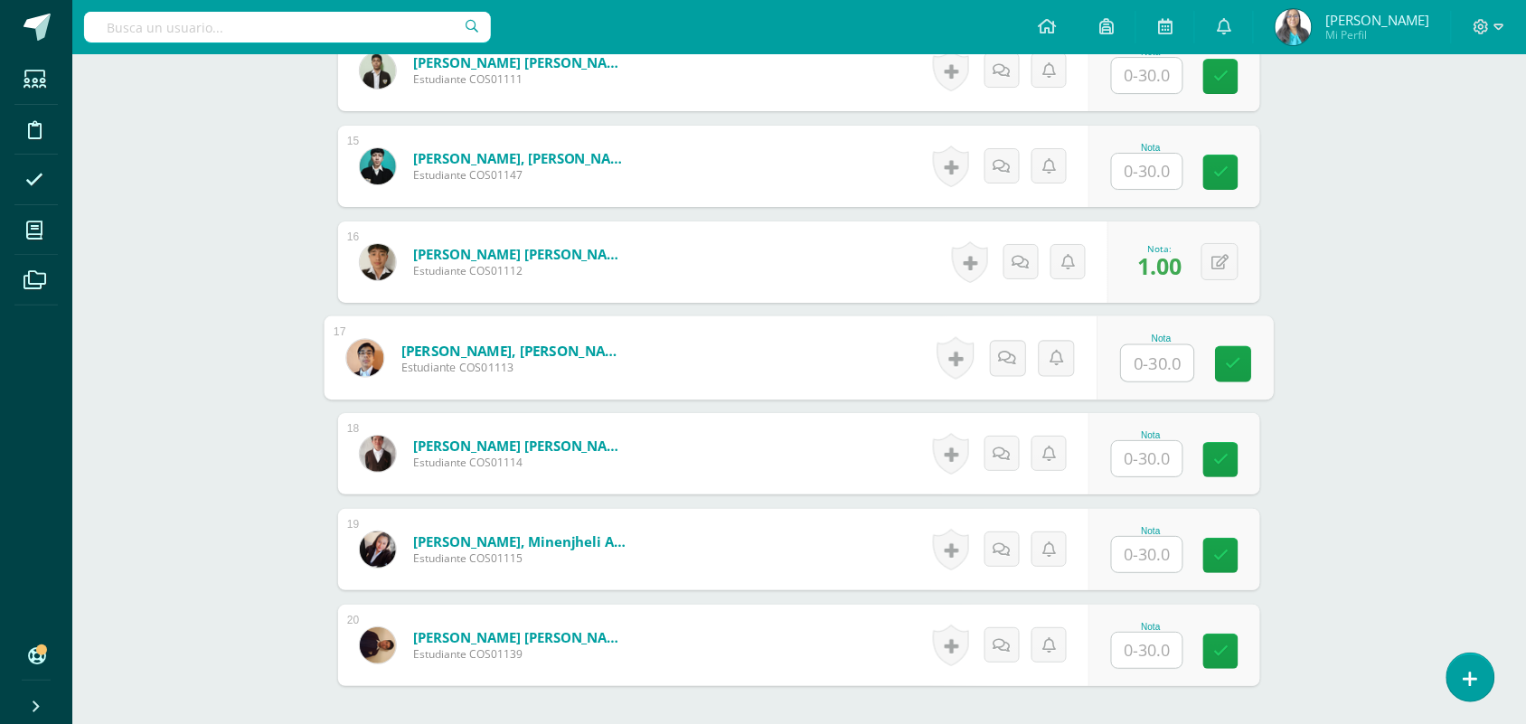
scroll to position [2013, 0]
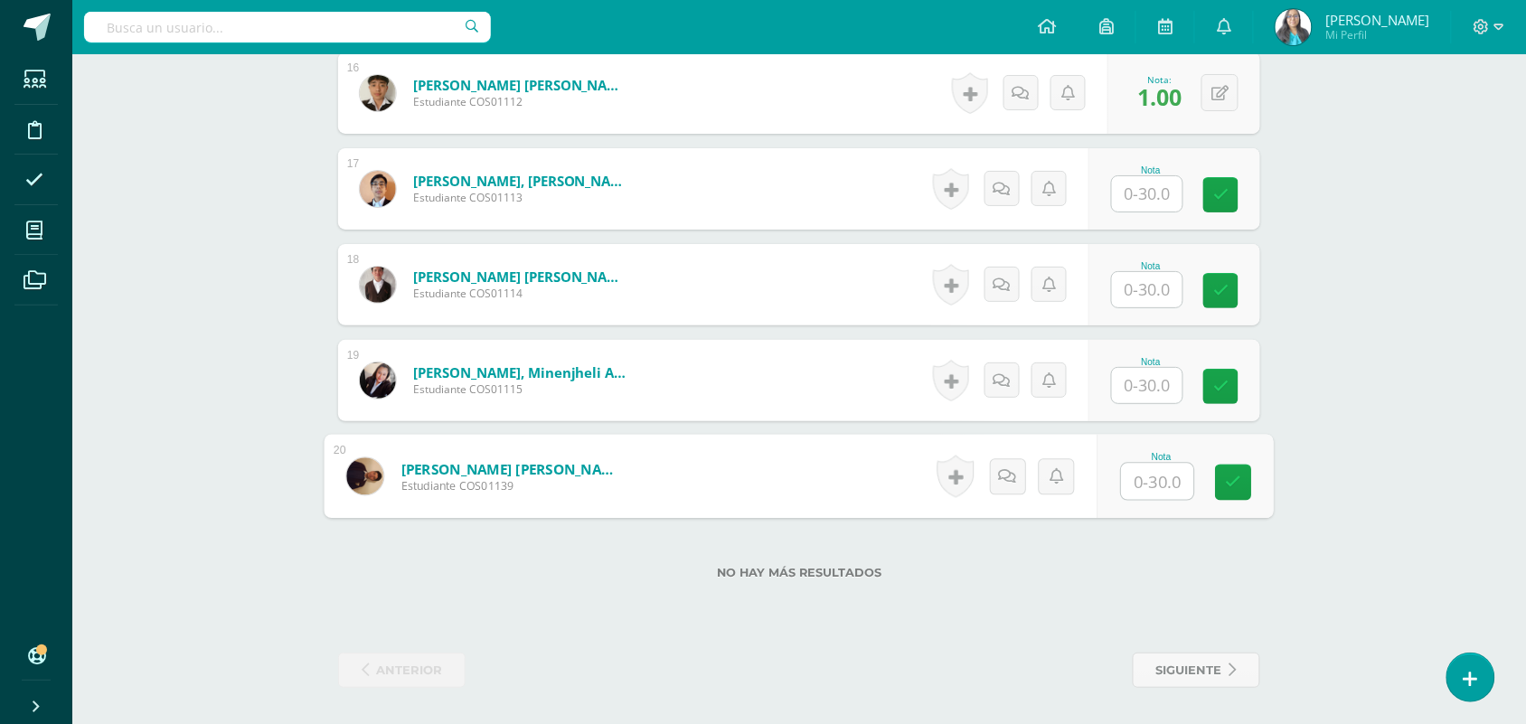
click at [1154, 468] on input "text" at bounding box center [1158, 482] width 72 height 36
type input "0"
click at [1155, 298] on input "text" at bounding box center [1147, 289] width 71 height 35
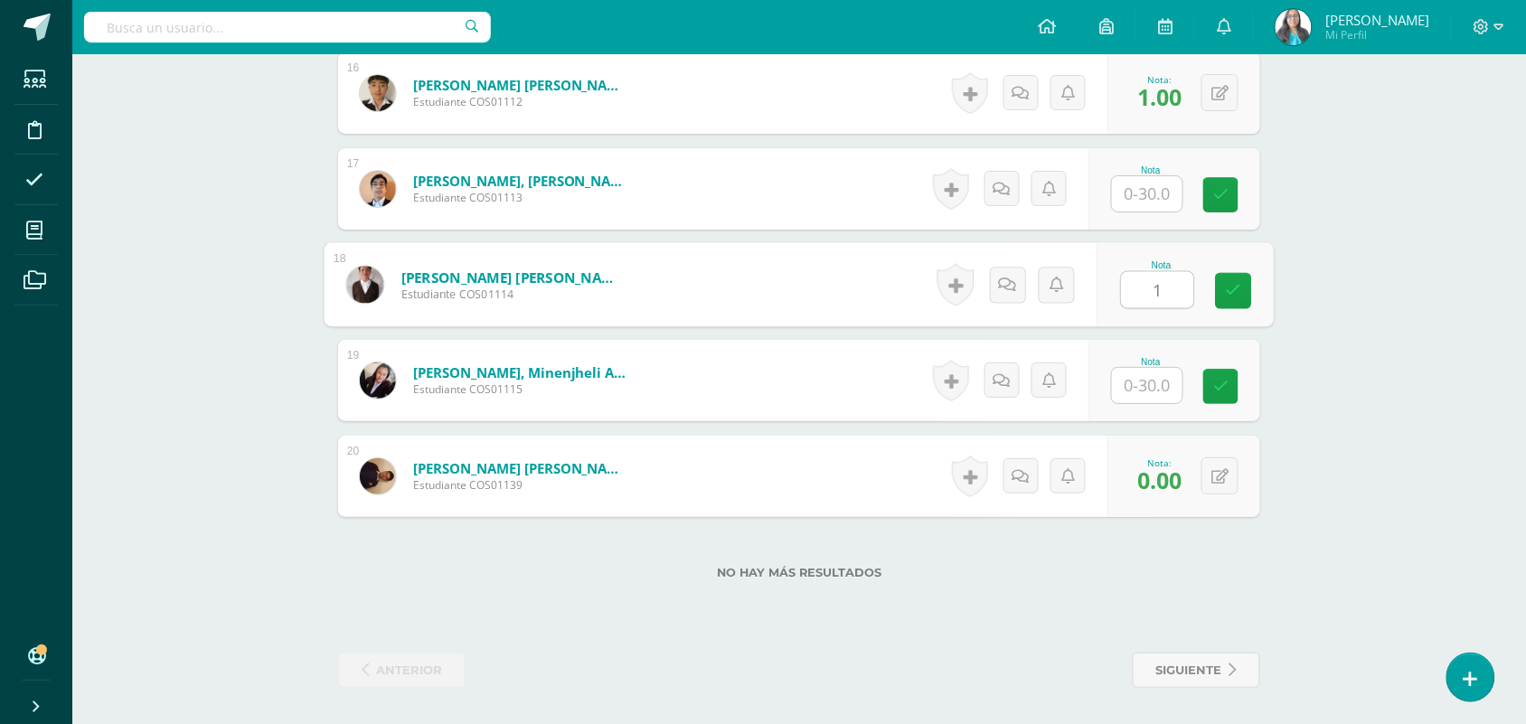
type input "1"
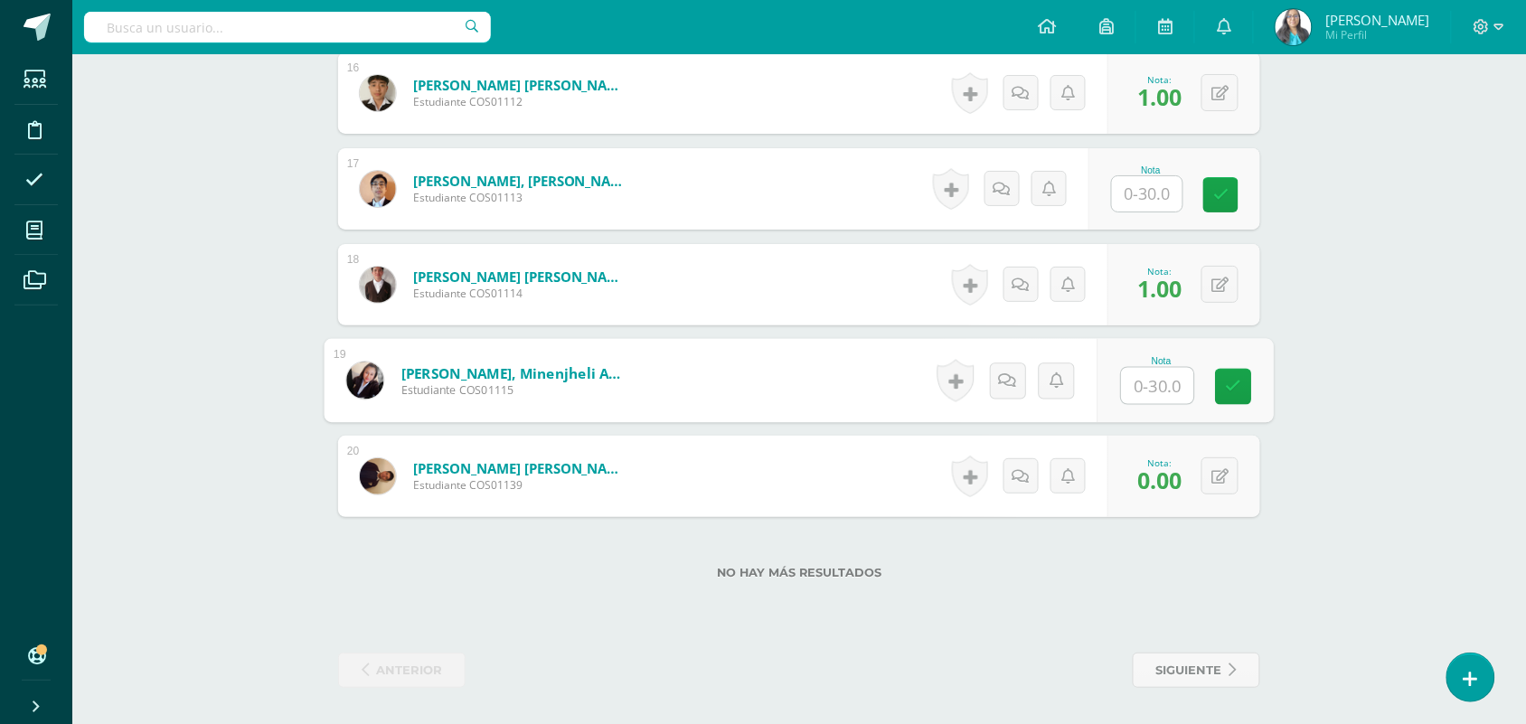
click at [1153, 187] on input "text" at bounding box center [1147, 193] width 71 height 35
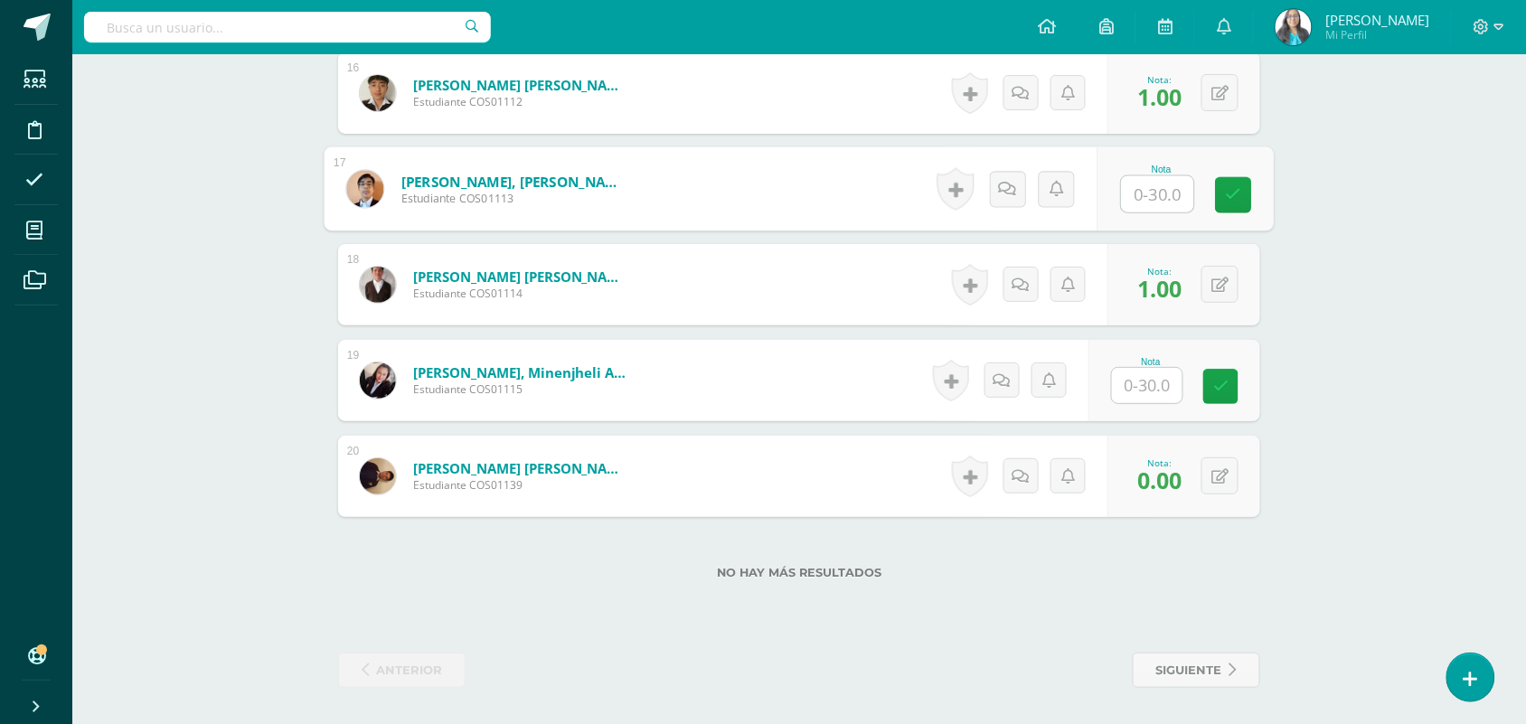
type input "0"
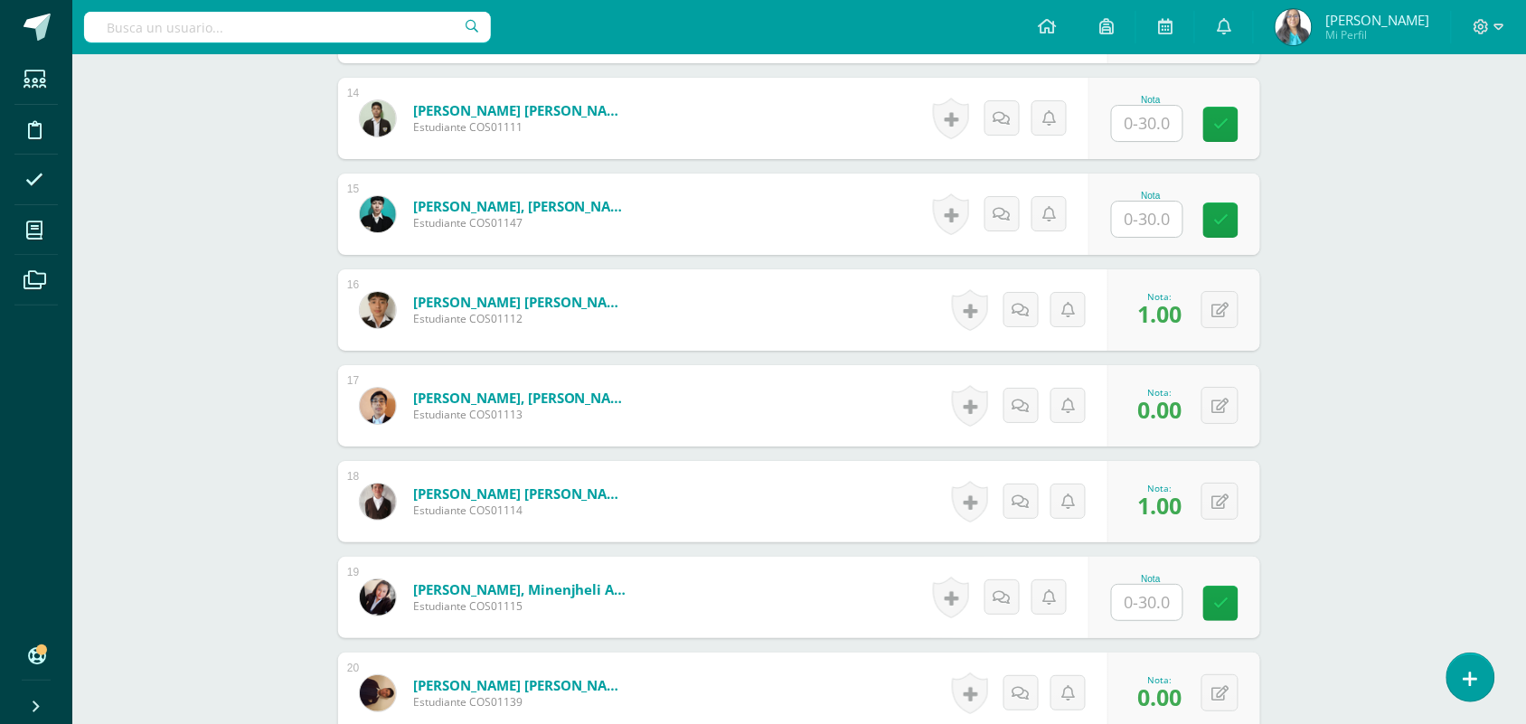
scroll to position [1787, 0]
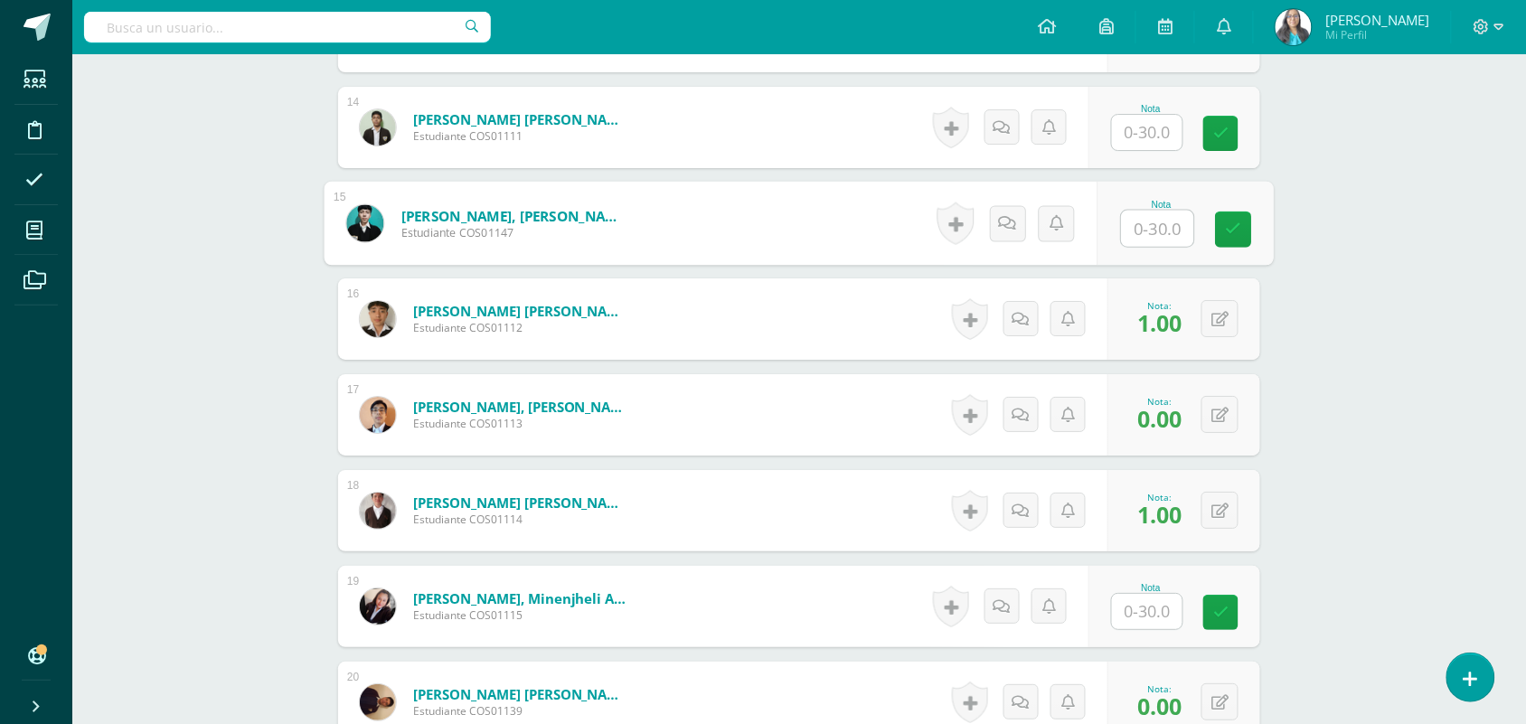
click at [1140, 224] on input "text" at bounding box center [1158, 229] width 72 height 36
type input "1"
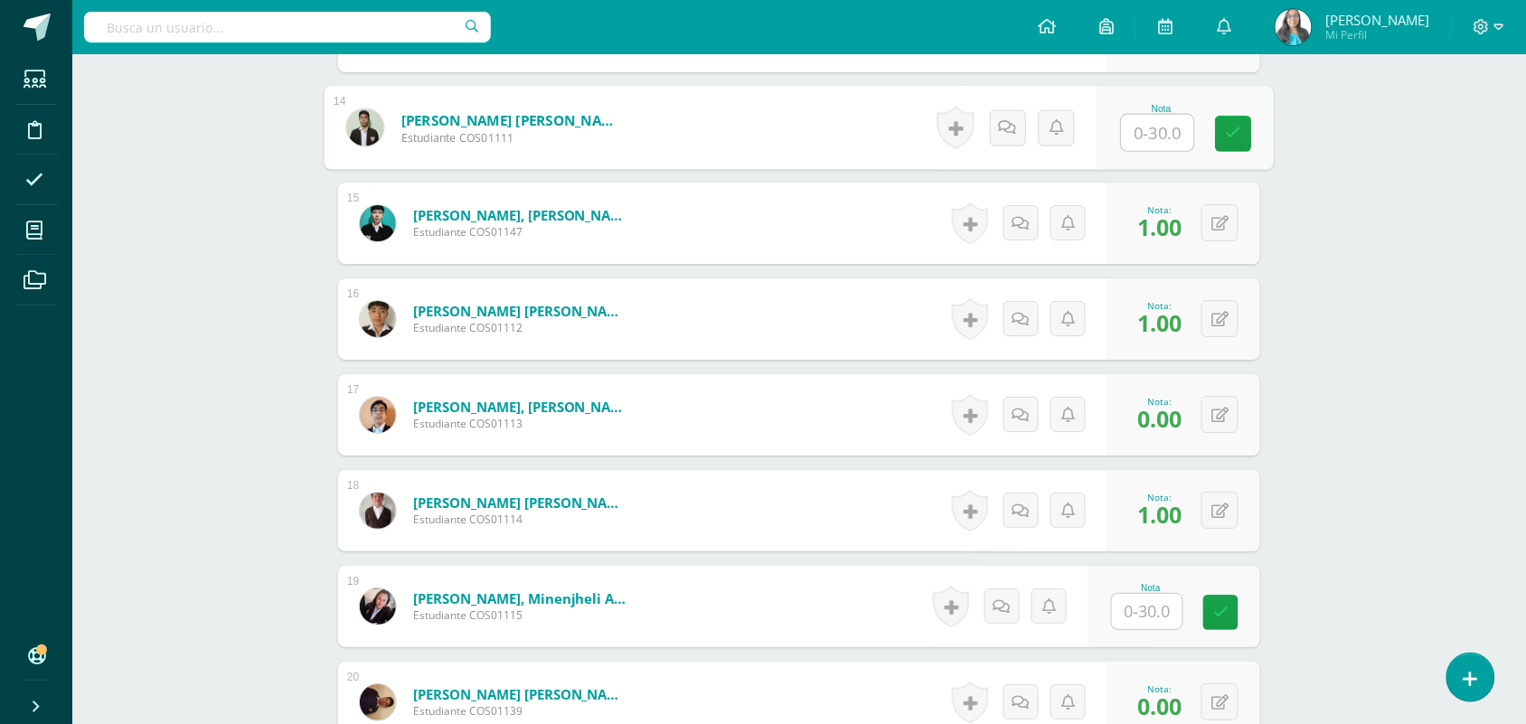
click at [1143, 115] on input "text" at bounding box center [1158, 133] width 72 height 36
type input "0"
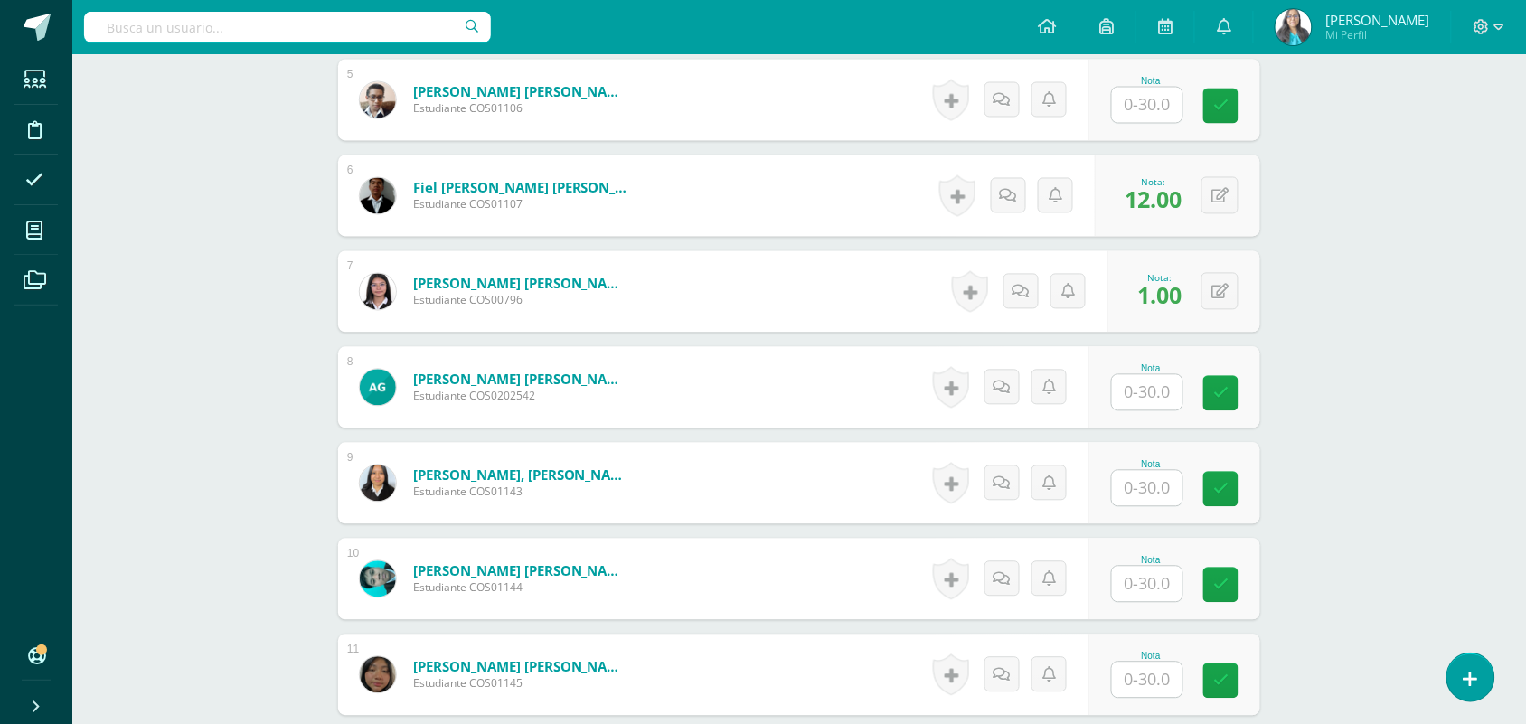
scroll to position [544, 0]
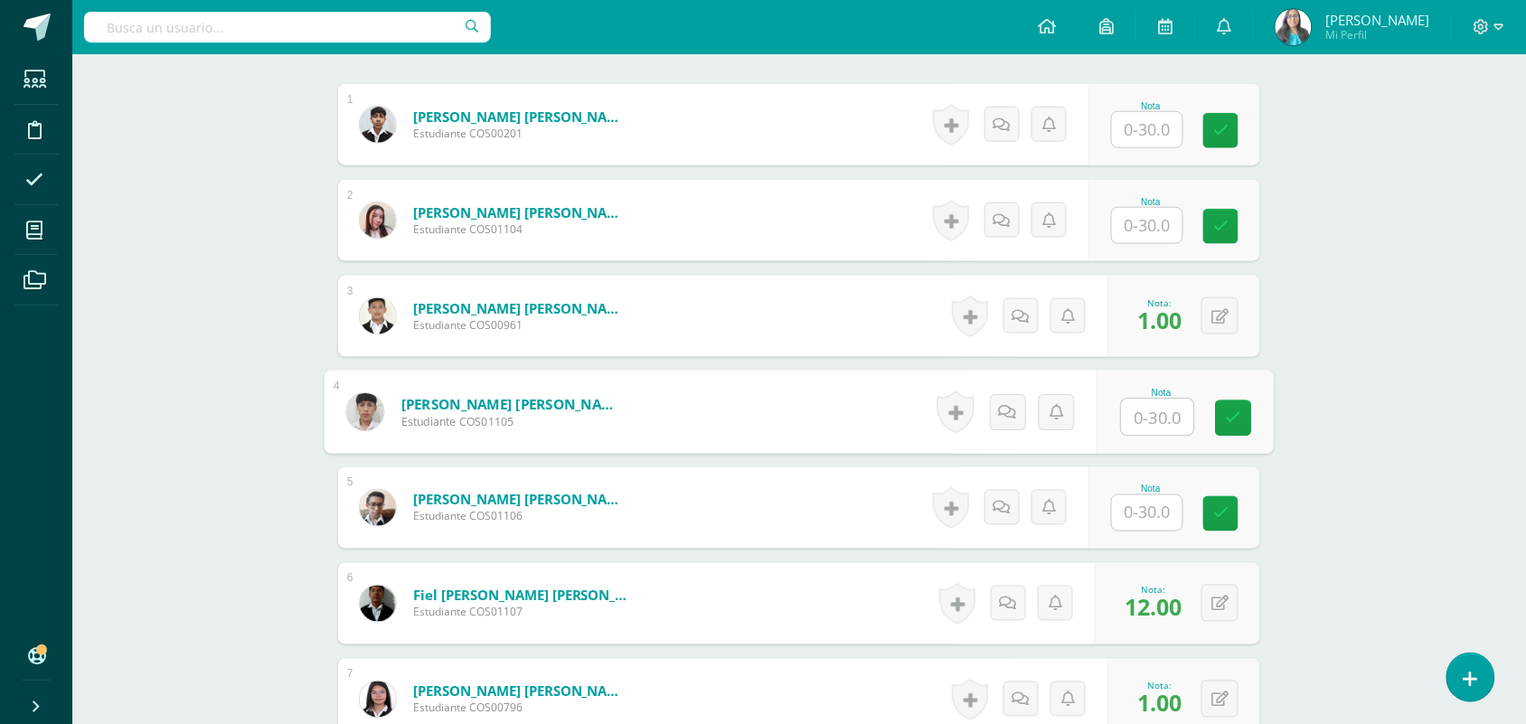
click at [1155, 417] on input "text" at bounding box center [1158, 418] width 72 height 36
type input "1"
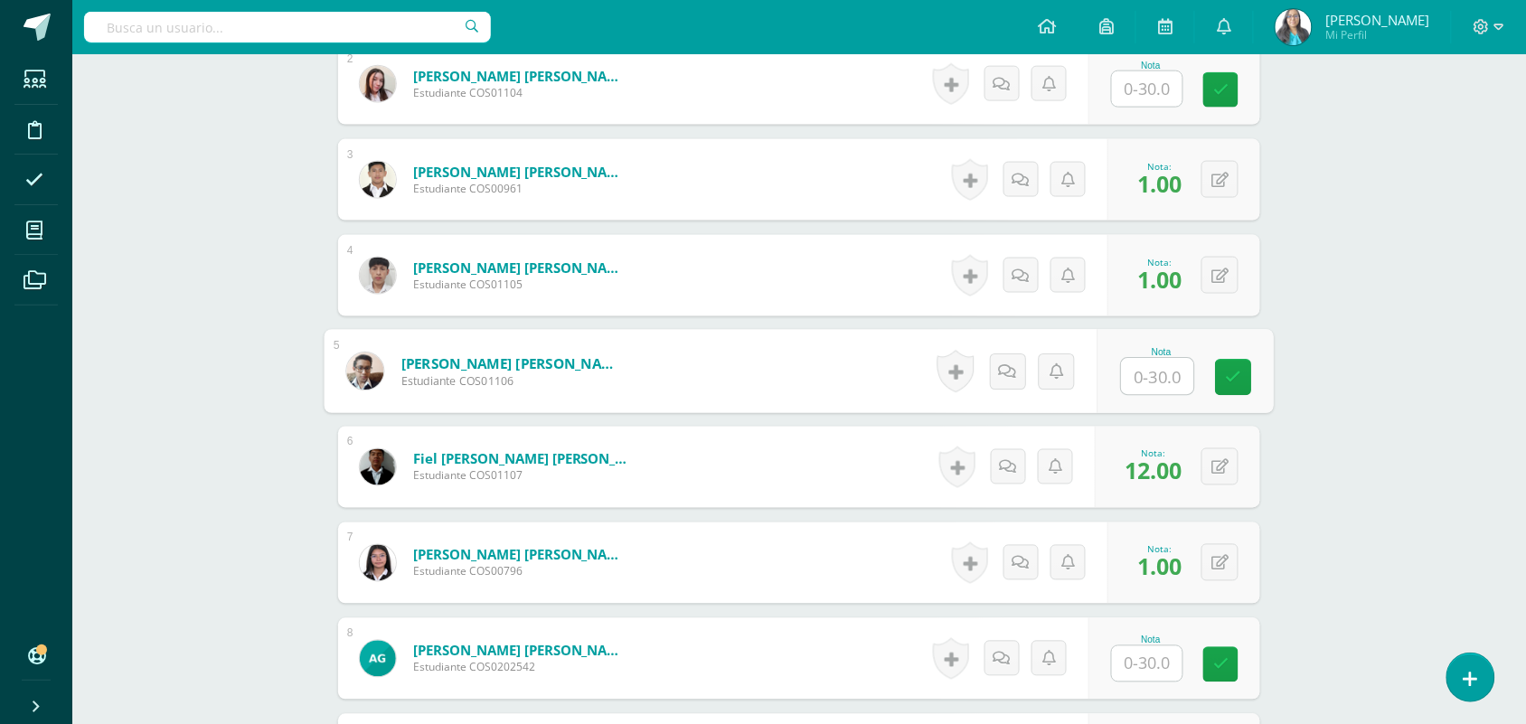
scroll to position [883, 0]
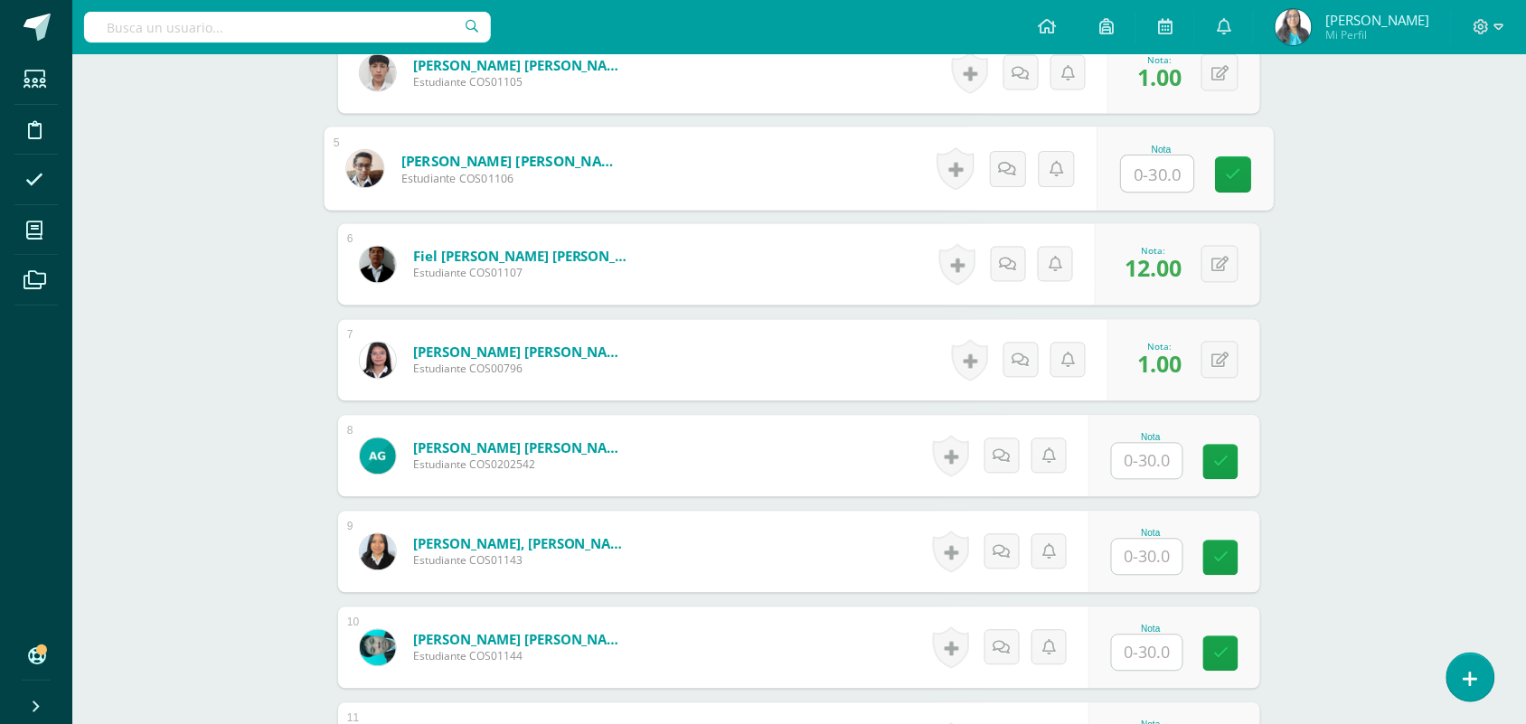
click at [1170, 461] on input "text" at bounding box center [1147, 461] width 71 height 35
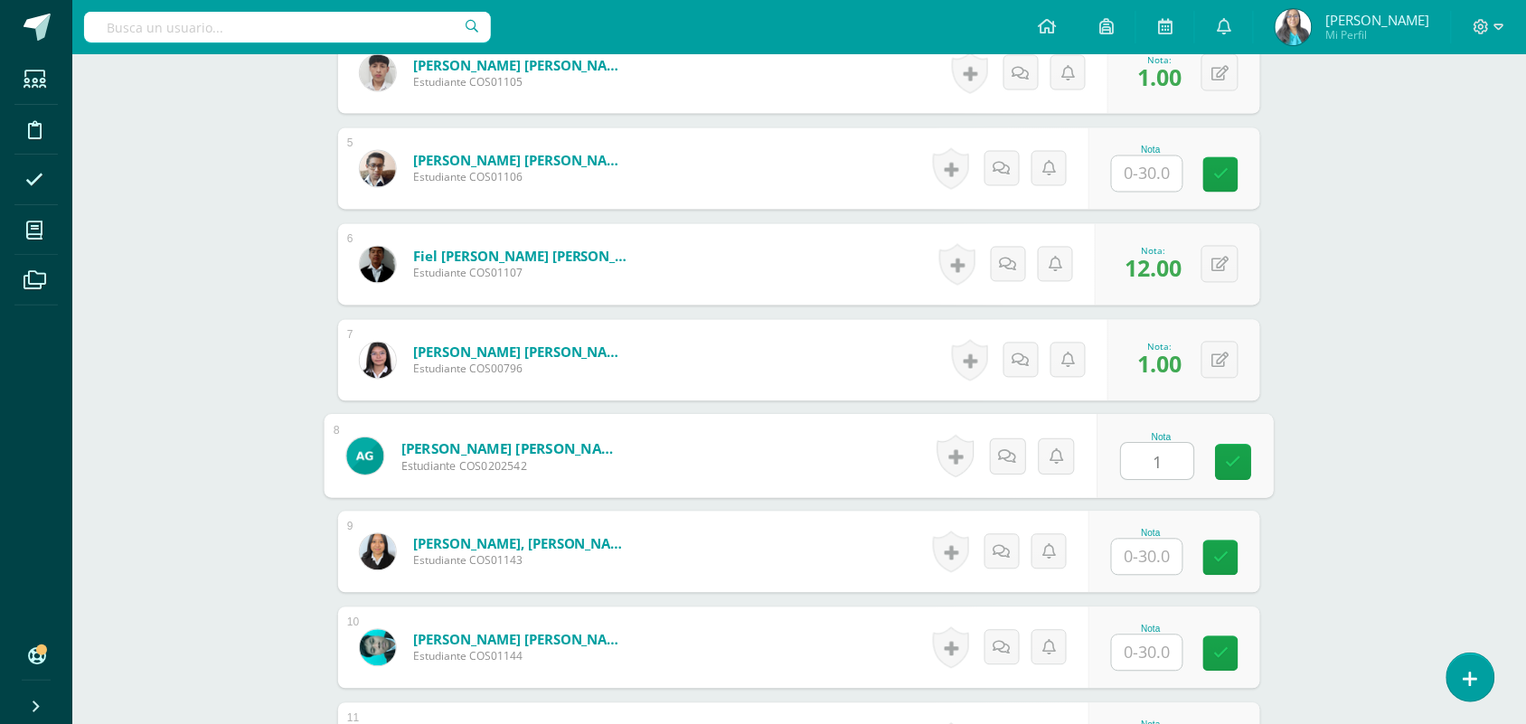
type input "1"
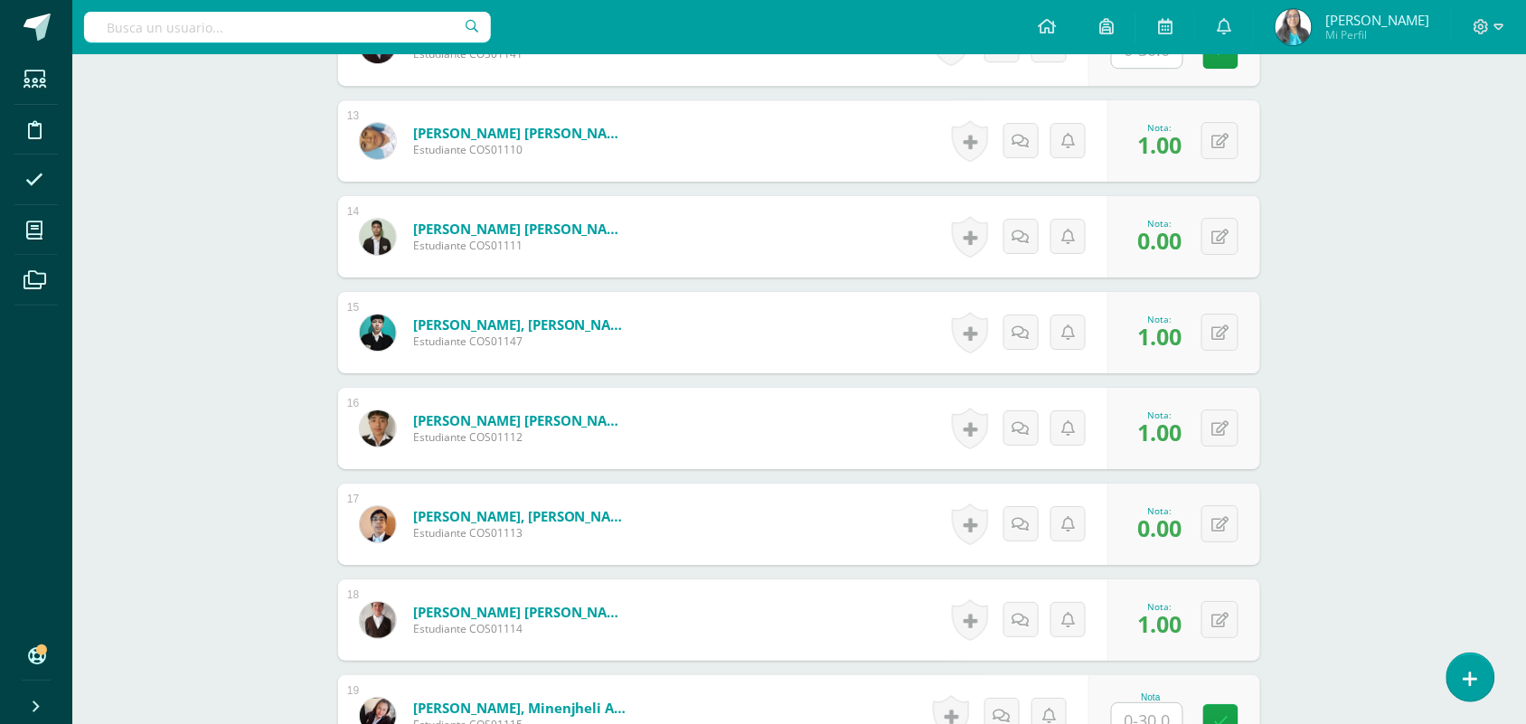
scroll to position [1787, 0]
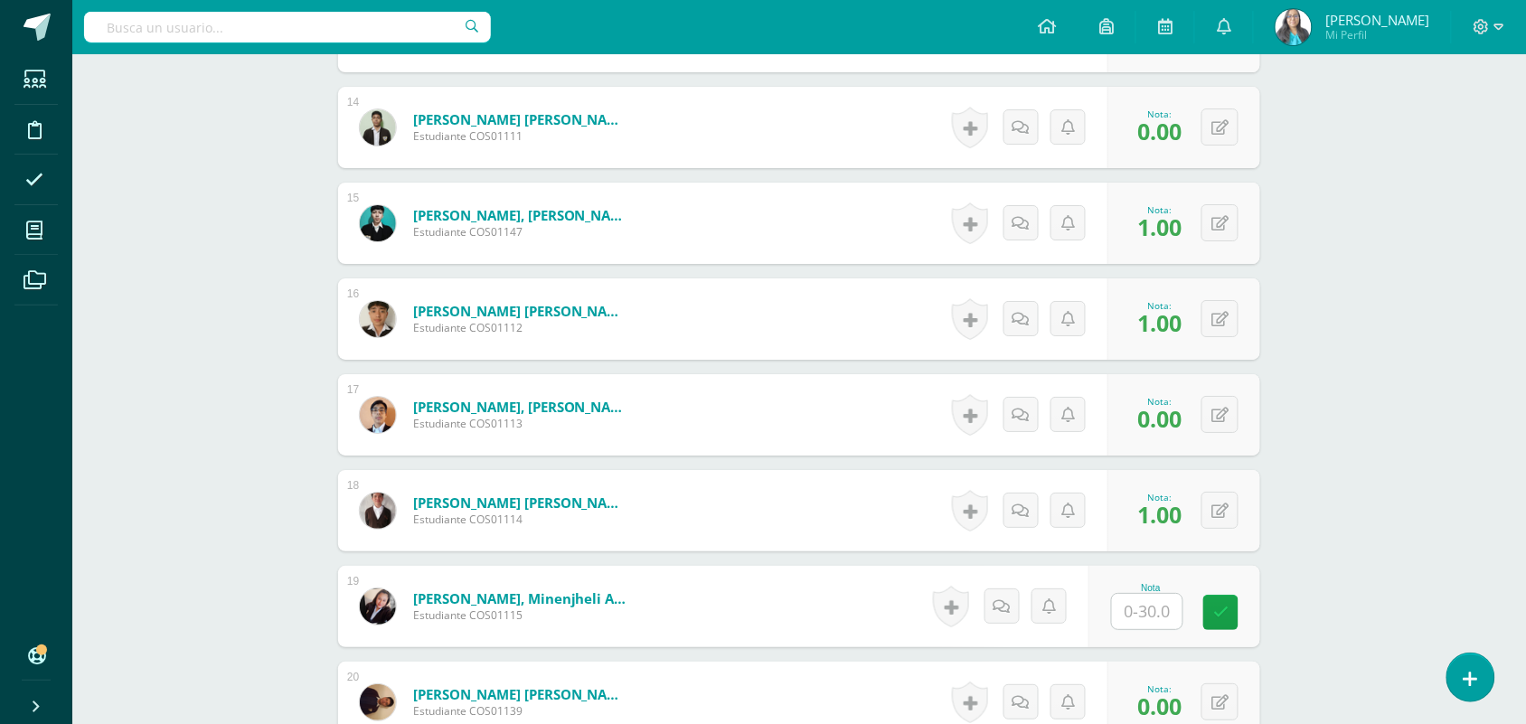
click at [1153, 619] on input "text" at bounding box center [1147, 611] width 71 height 35
type input "7"
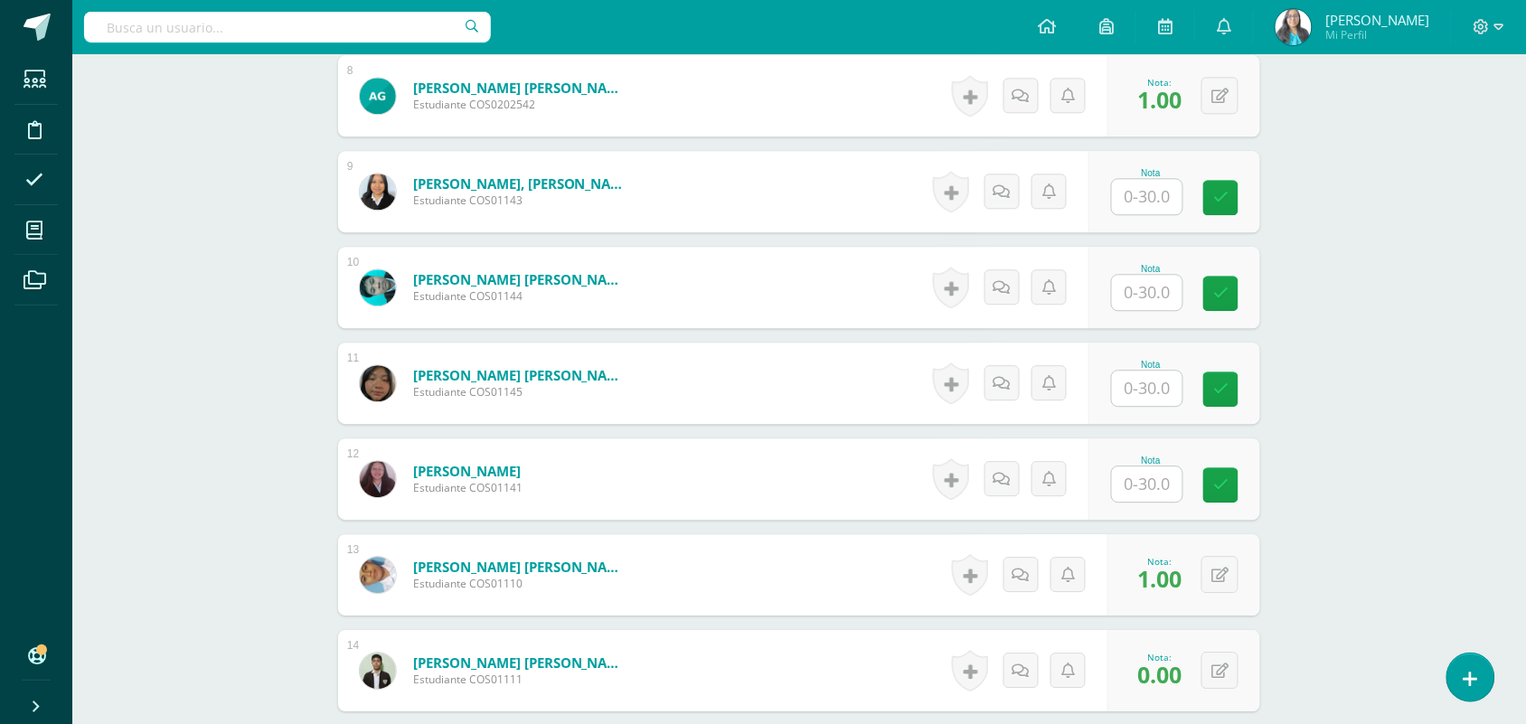
scroll to position [1222, 0]
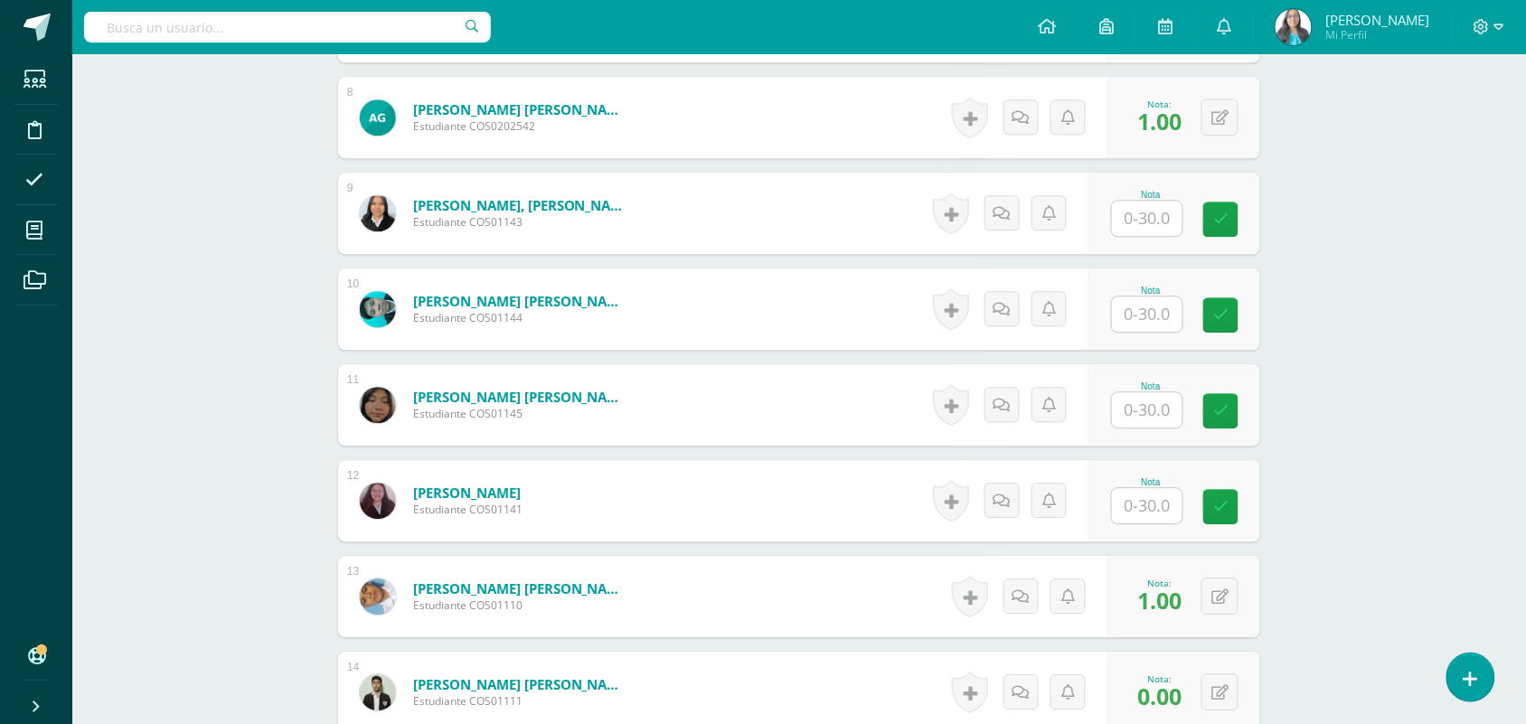
click at [1139, 313] on input "text" at bounding box center [1147, 313] width 71 height 35
type input "2"
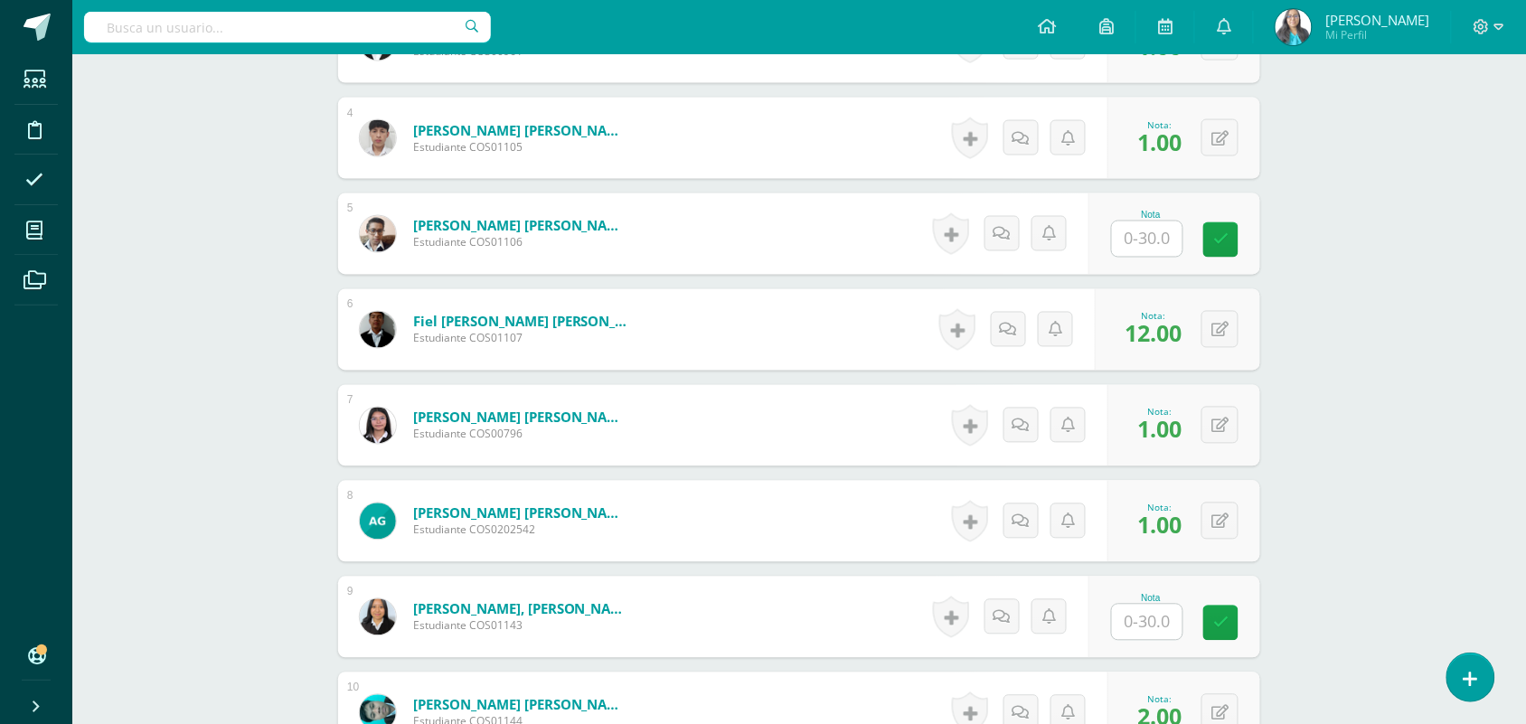
scroll to position [770, 0]
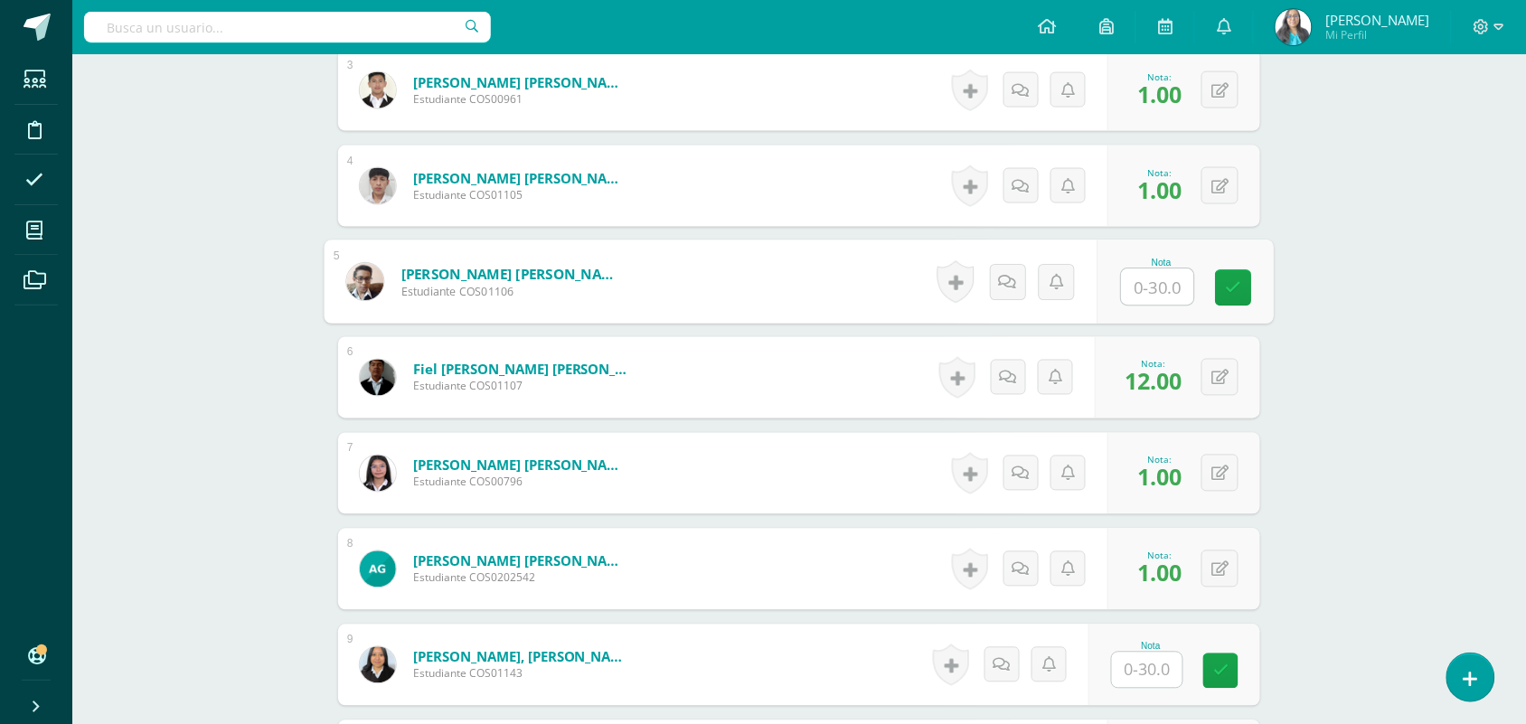
click at [1123, 281] on input "text" at bounding box center [1158, 287] width 72 height 36
type input "5"
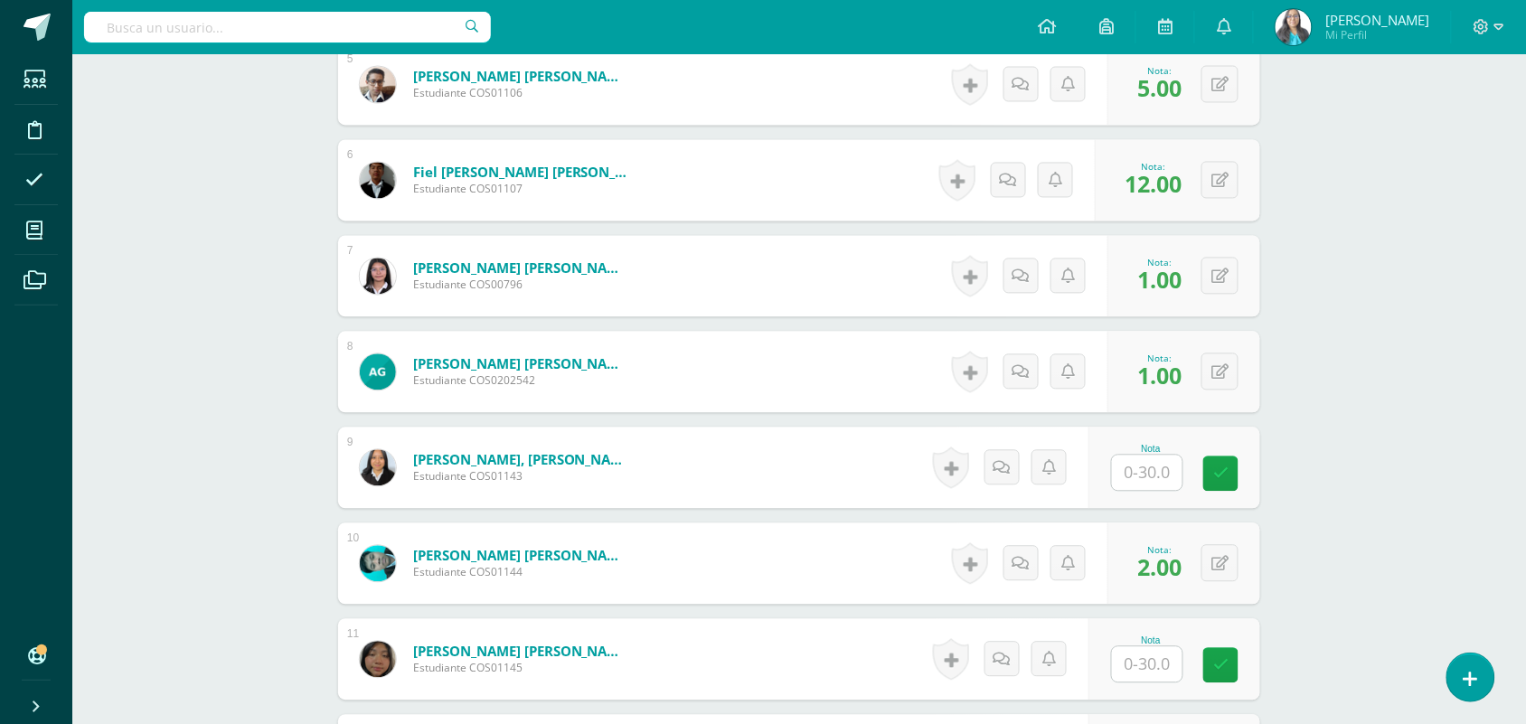
scroll to position [996, 0]
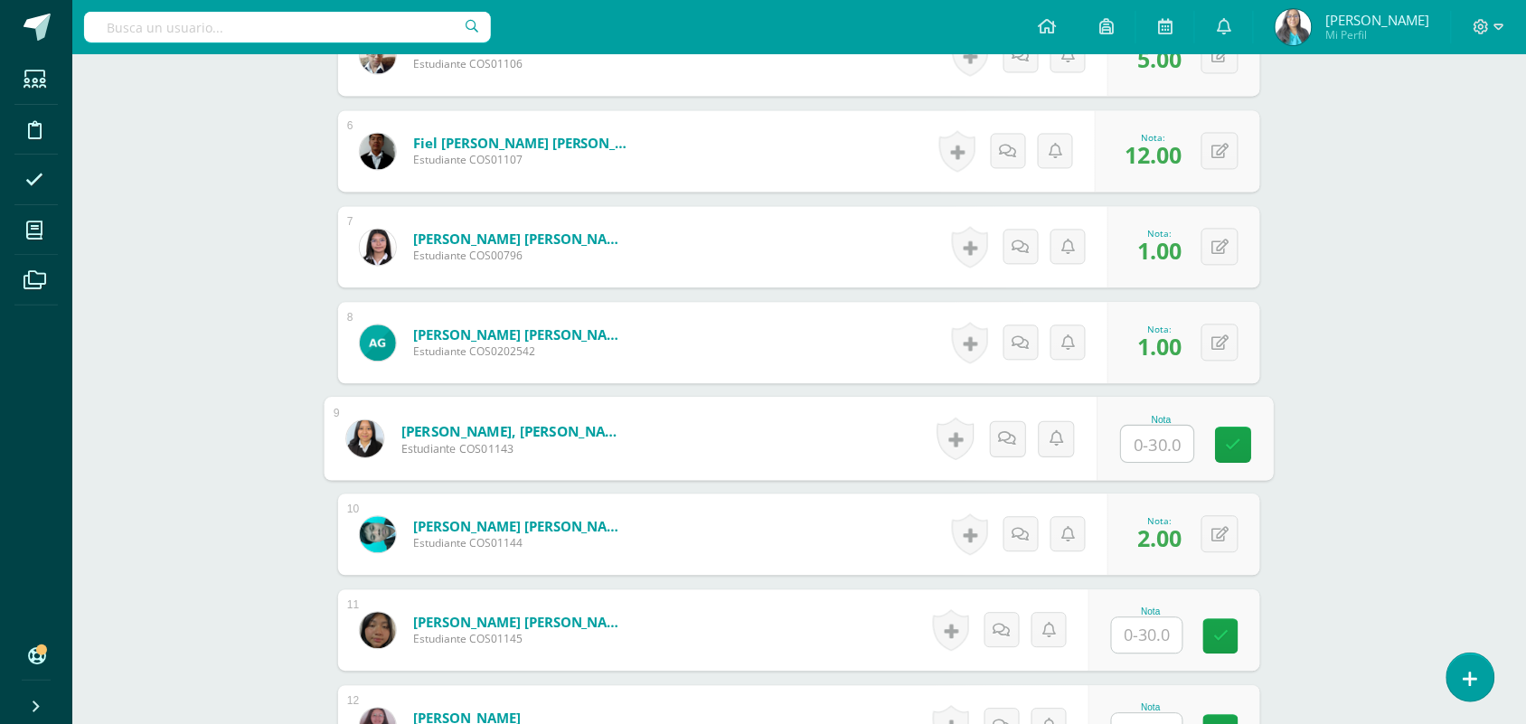
click at [1155, 439] on input "text" at bounding box center [1158, 445] width 72 height 36
type input "4"
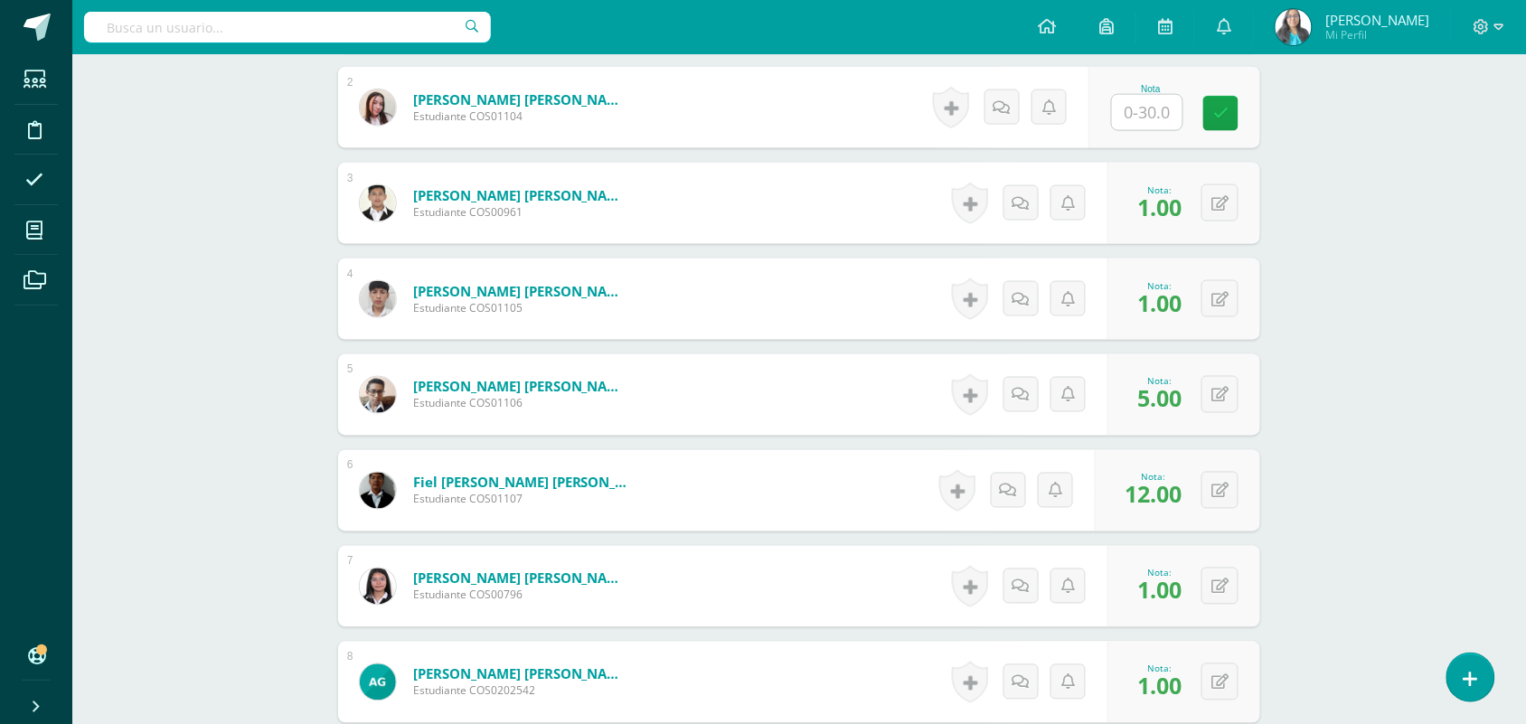
scroll to position [1222, 0]
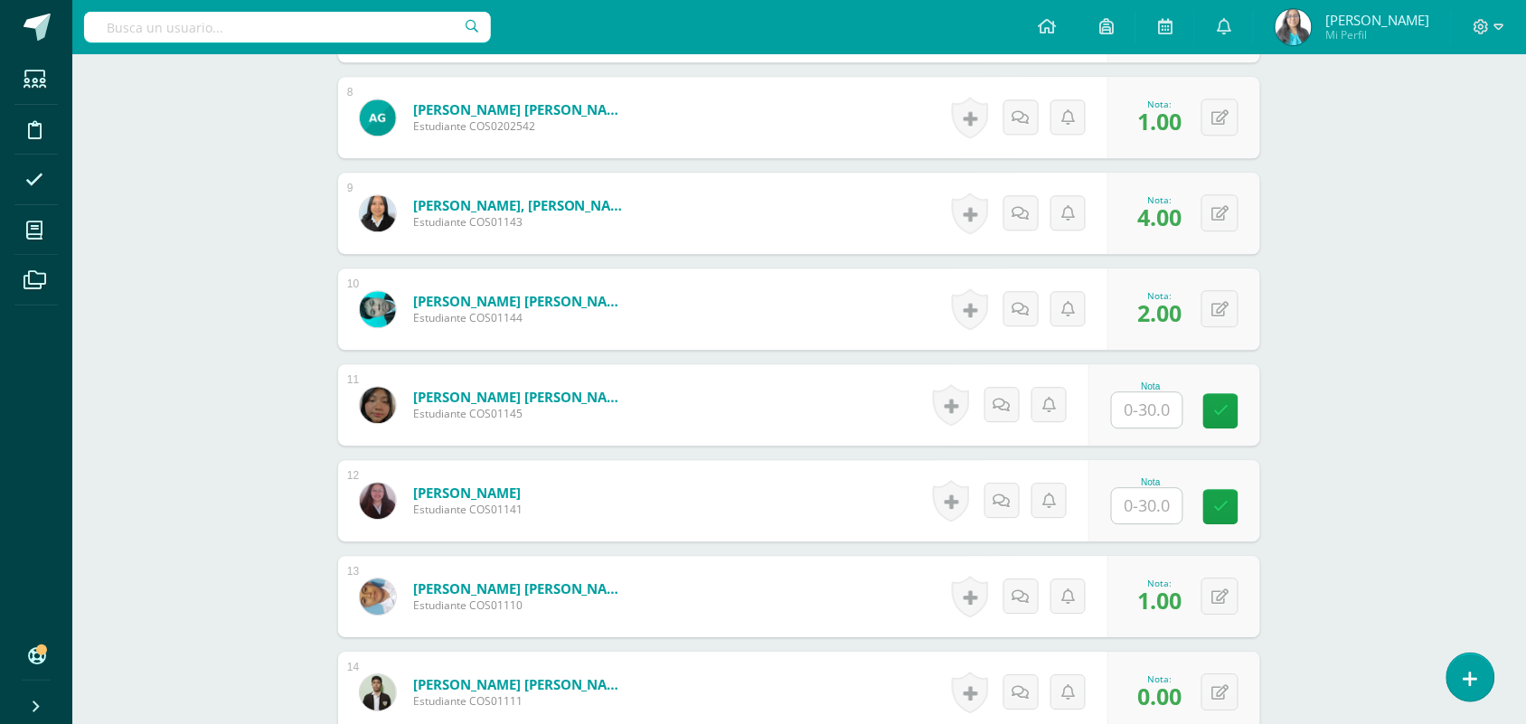
click at [1140, 508] on input "text" at bounding box center [1147, 505] width 71 height 35
type input "12"
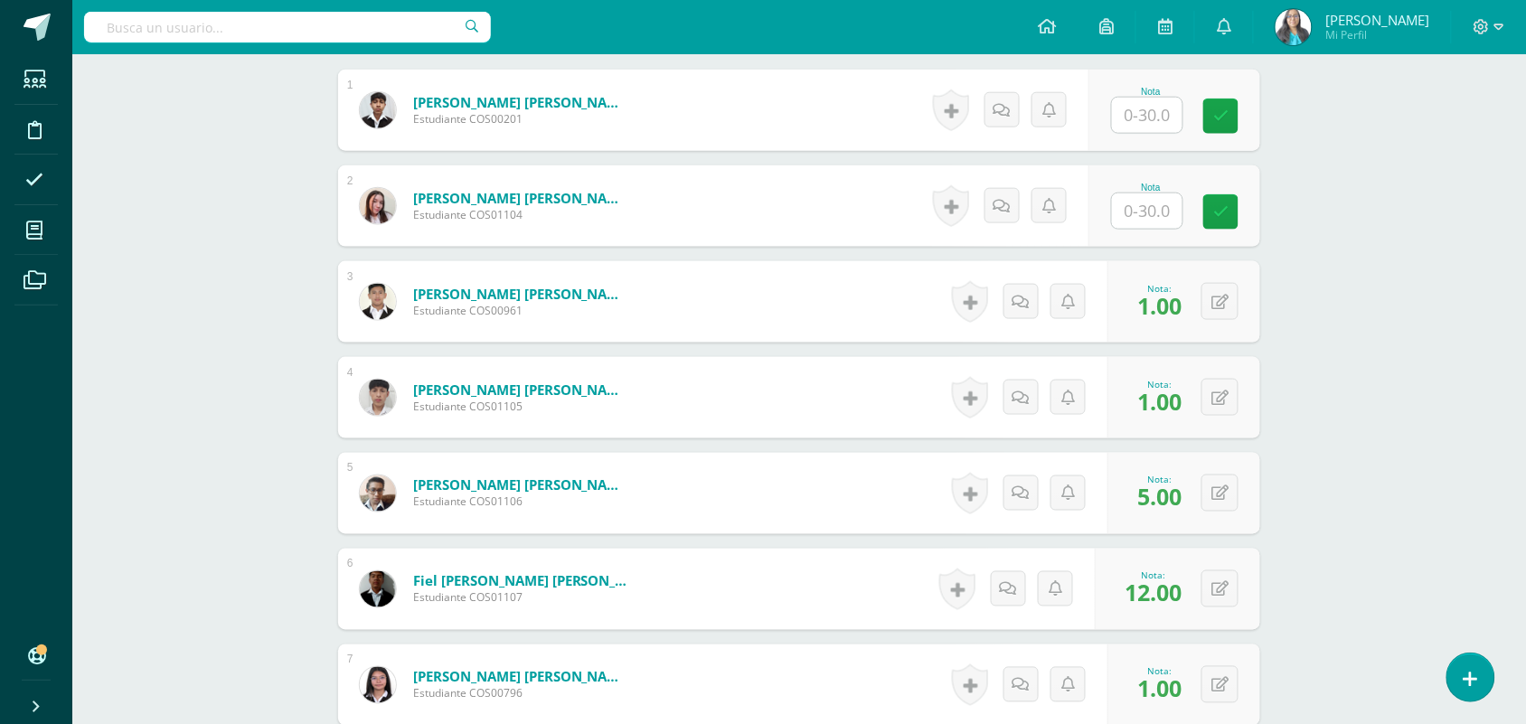
scroll to position [544, 0]
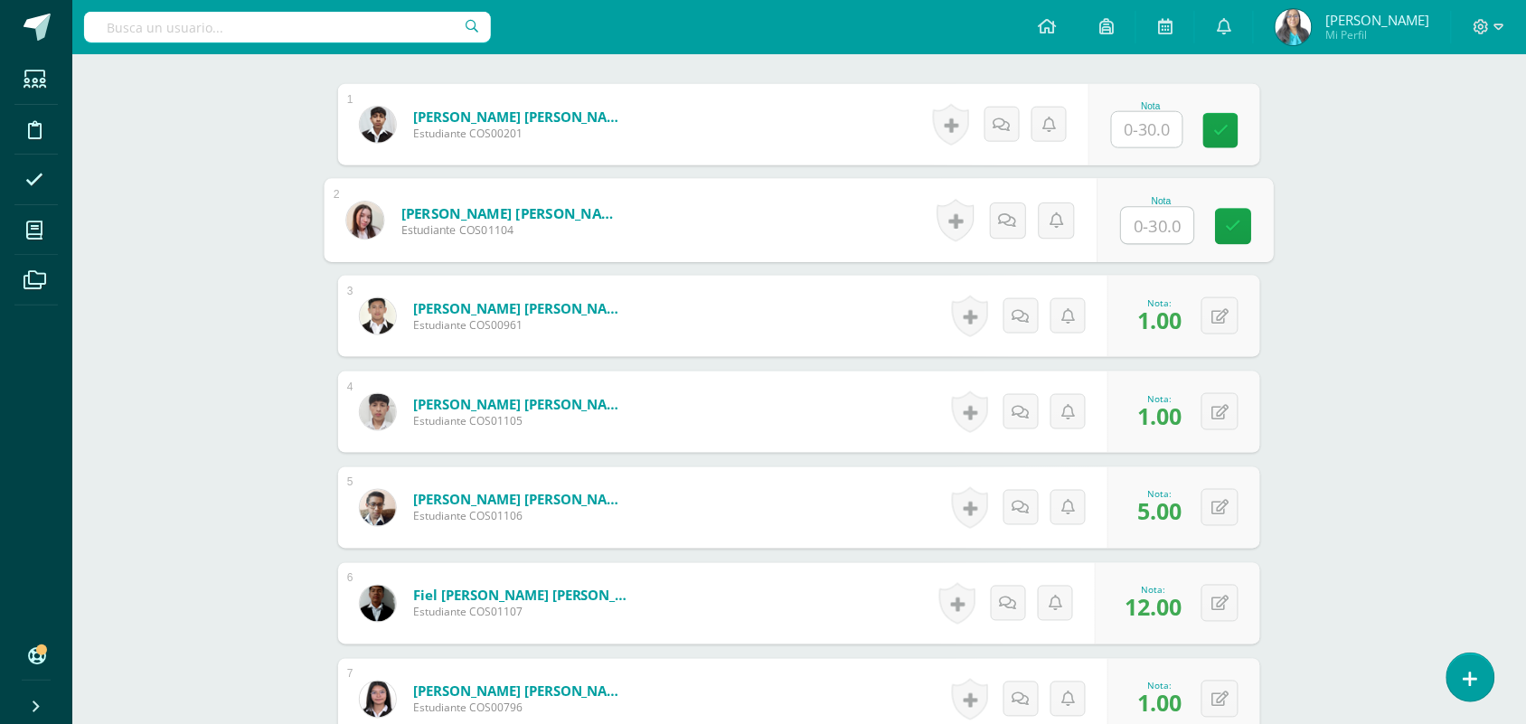
click at [1142, 240] on input "text" at bounding box center [1158, 226] width 72 height 36
type input "10"
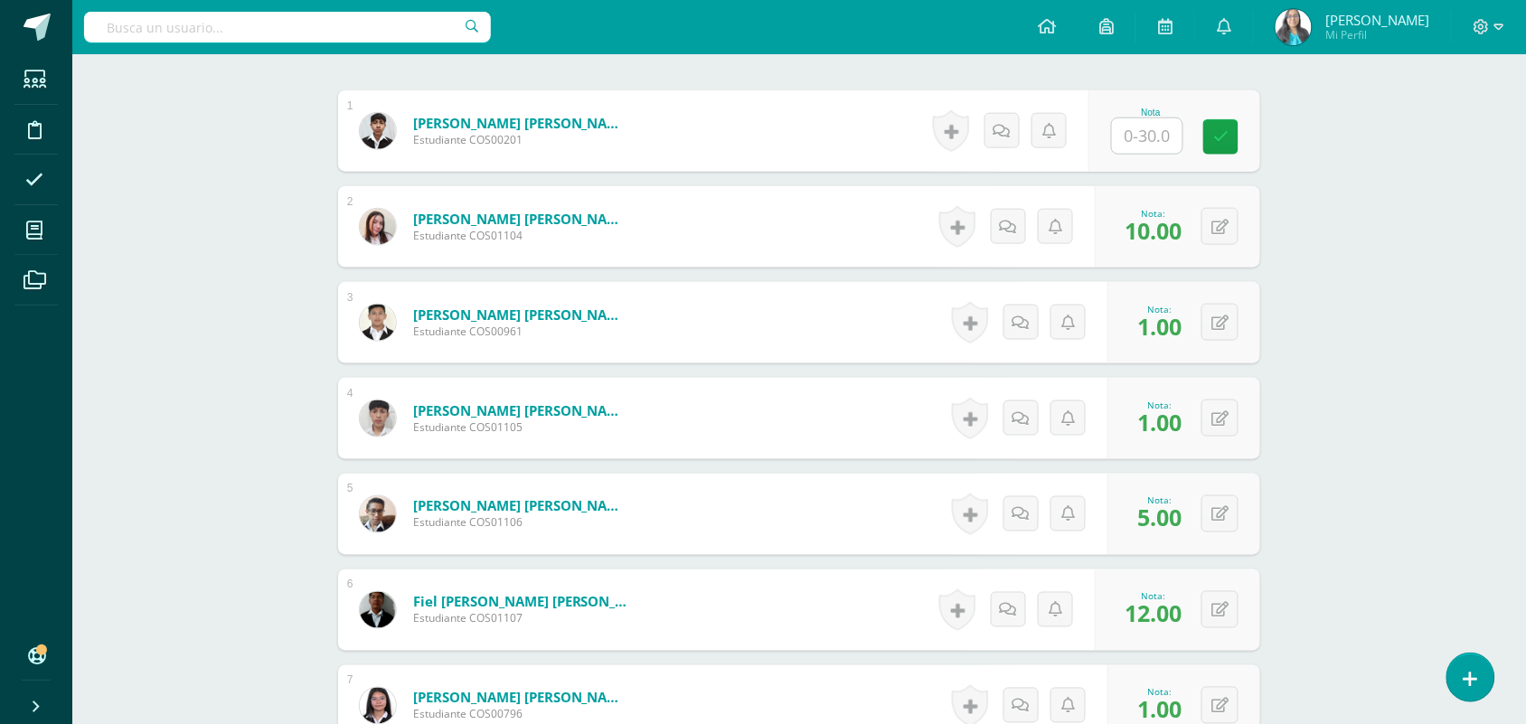
scroll to position [431, 0]
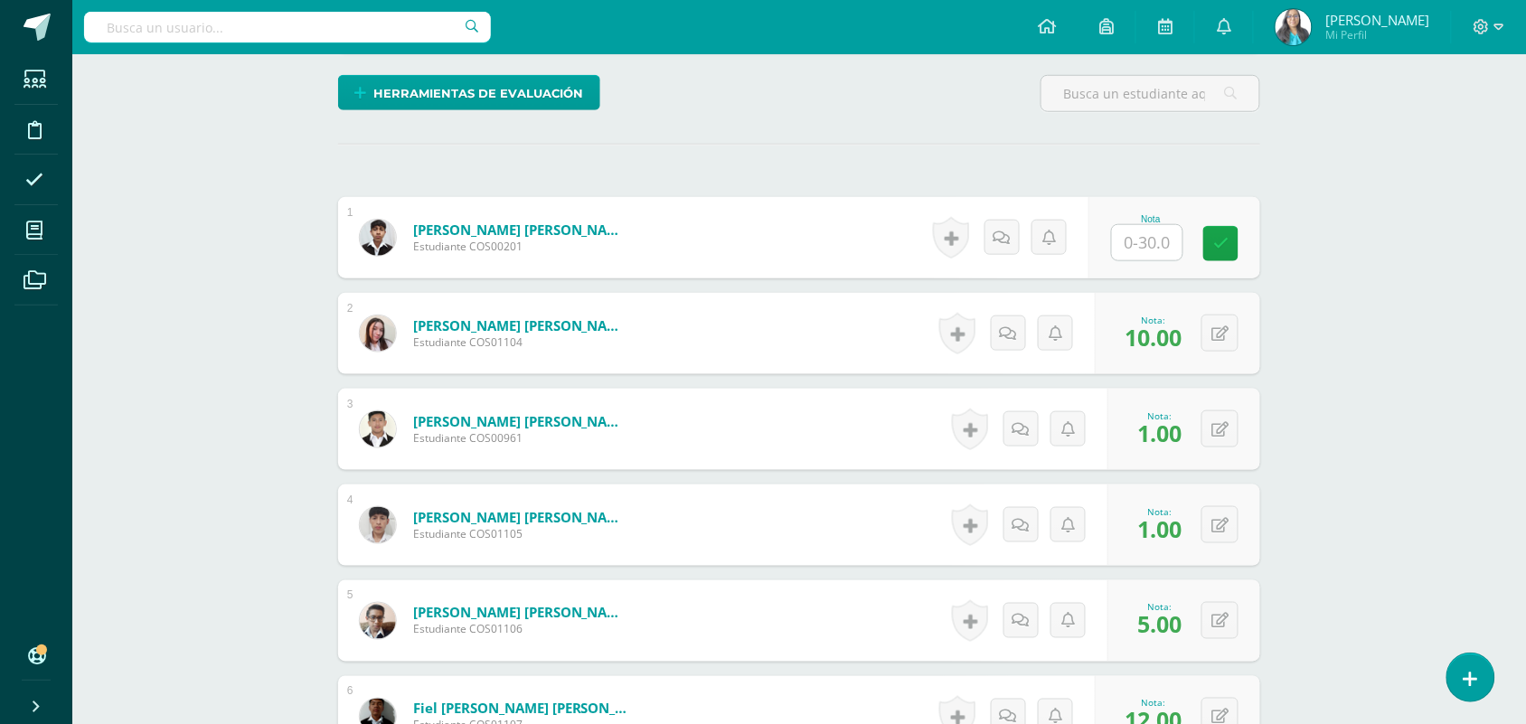
click at [1136, 241] on input "text" at bounding box center [1147, 242] width 71 height 35
type input "4"
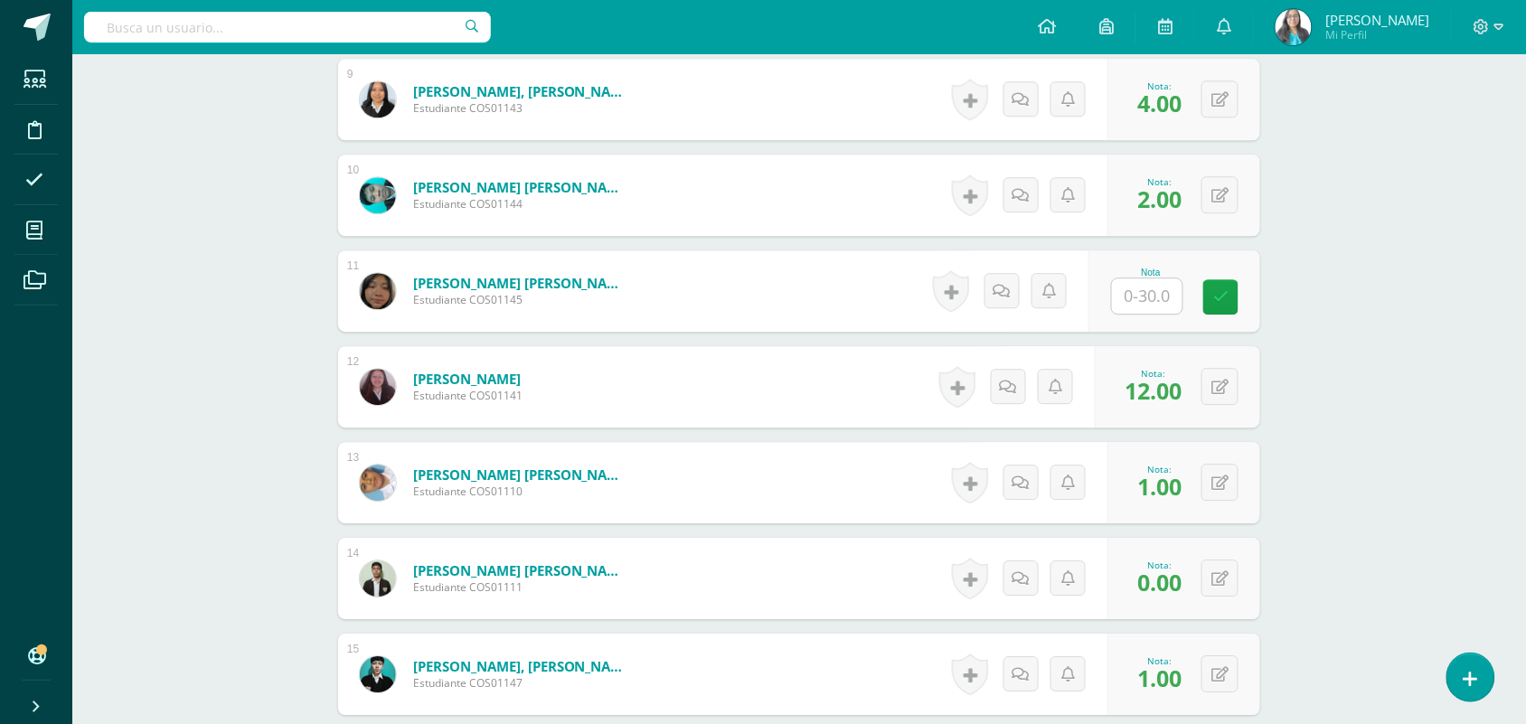
scroll to position [1335, 0]
click at [1149, 299] on input "text" at bounding box center [1147, 296] width 71 height 35
type input "2"
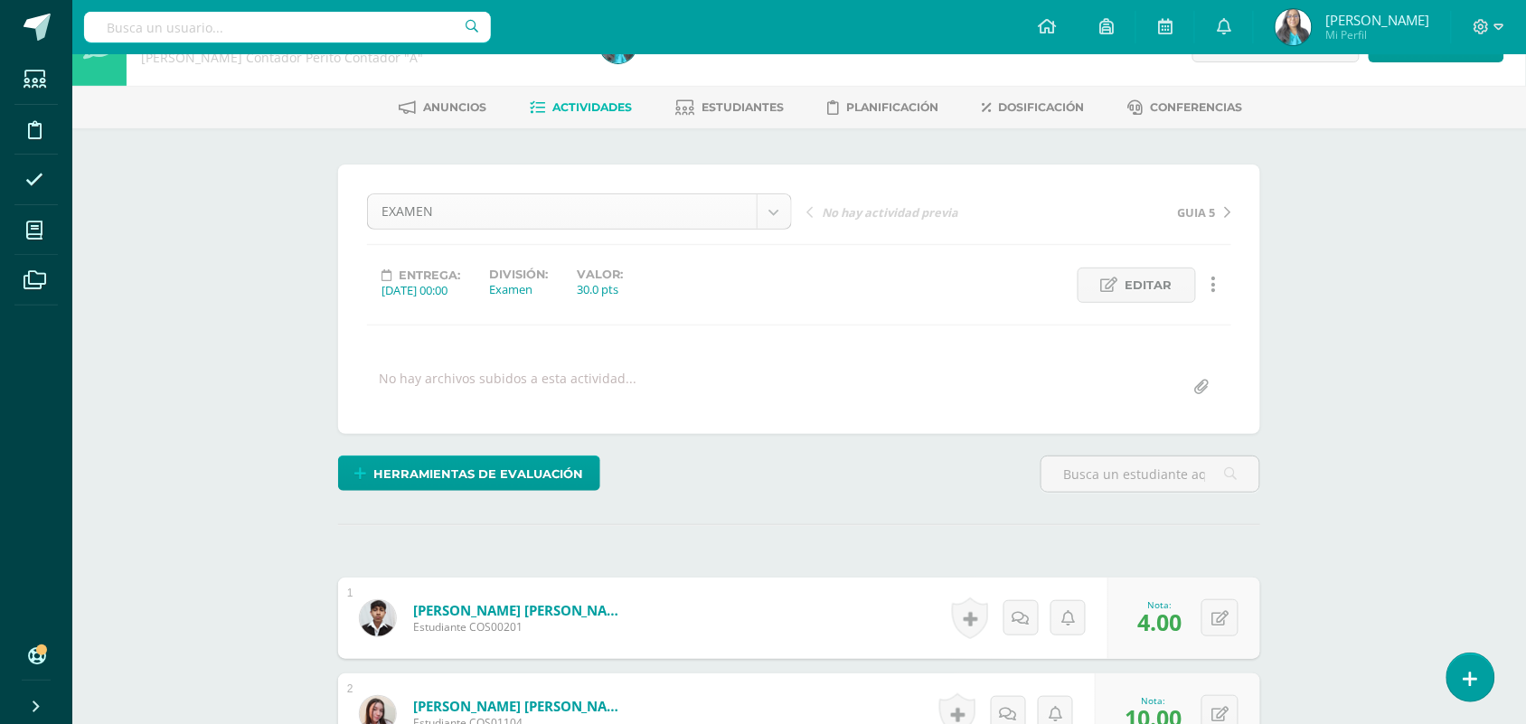
scroll to position [0, 0]
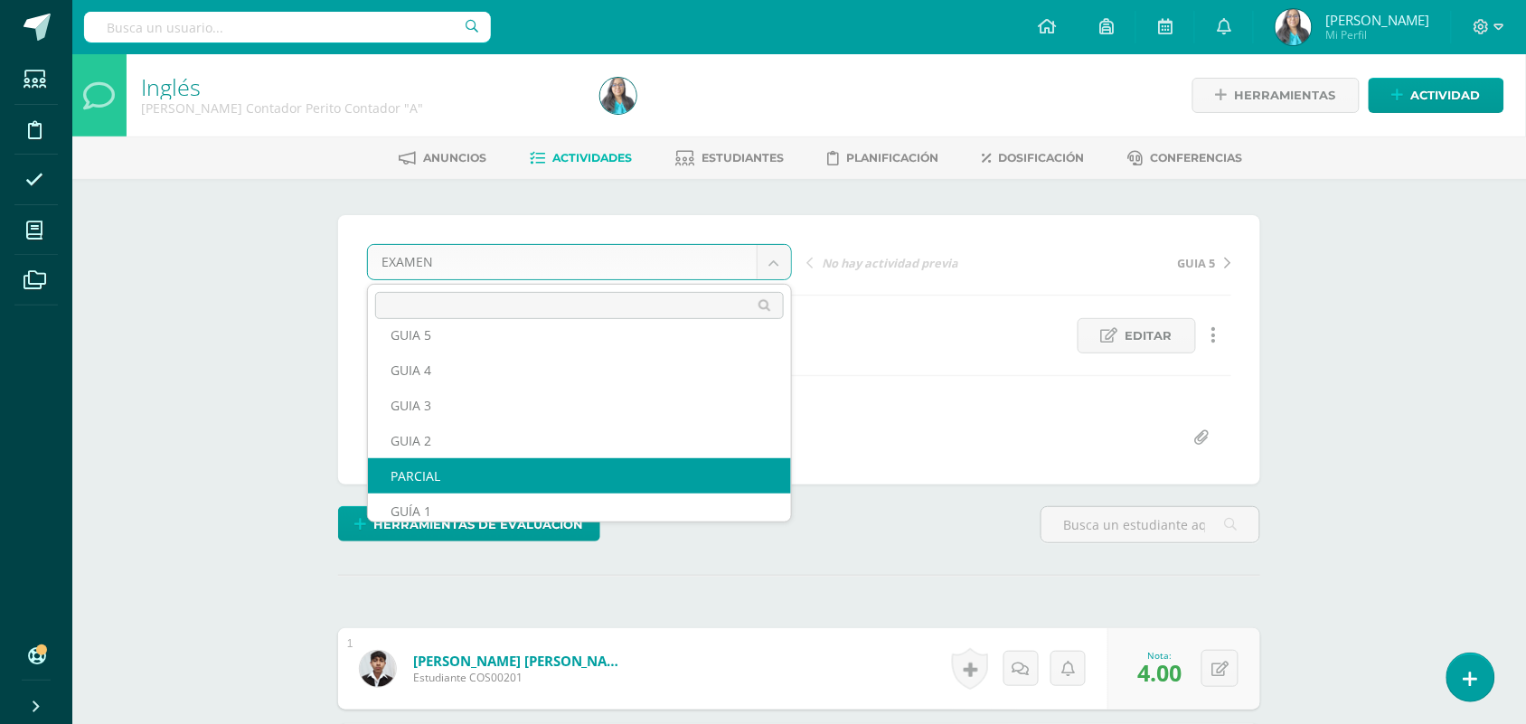
scroll to position [65, 0]
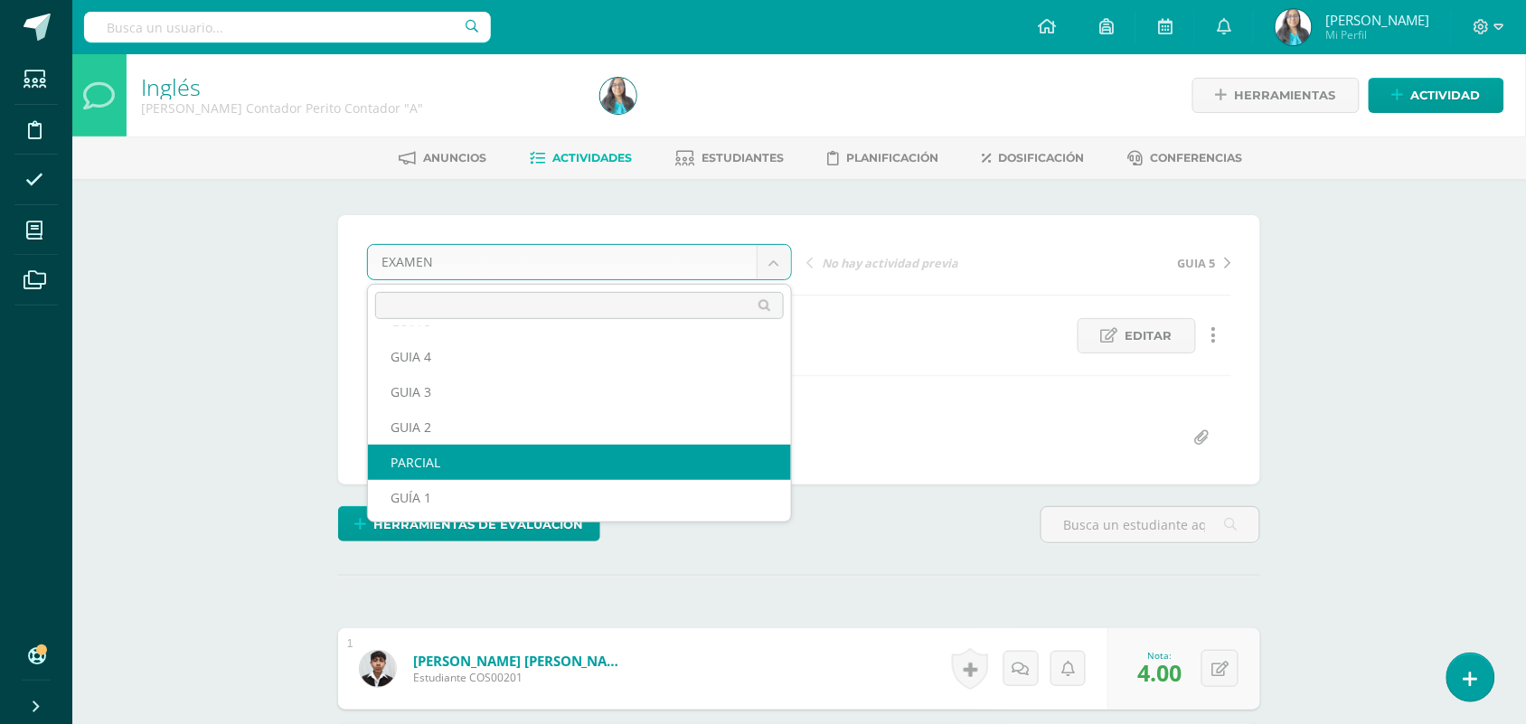
select select "/dashboard/teacher/grade-activity/124111/"
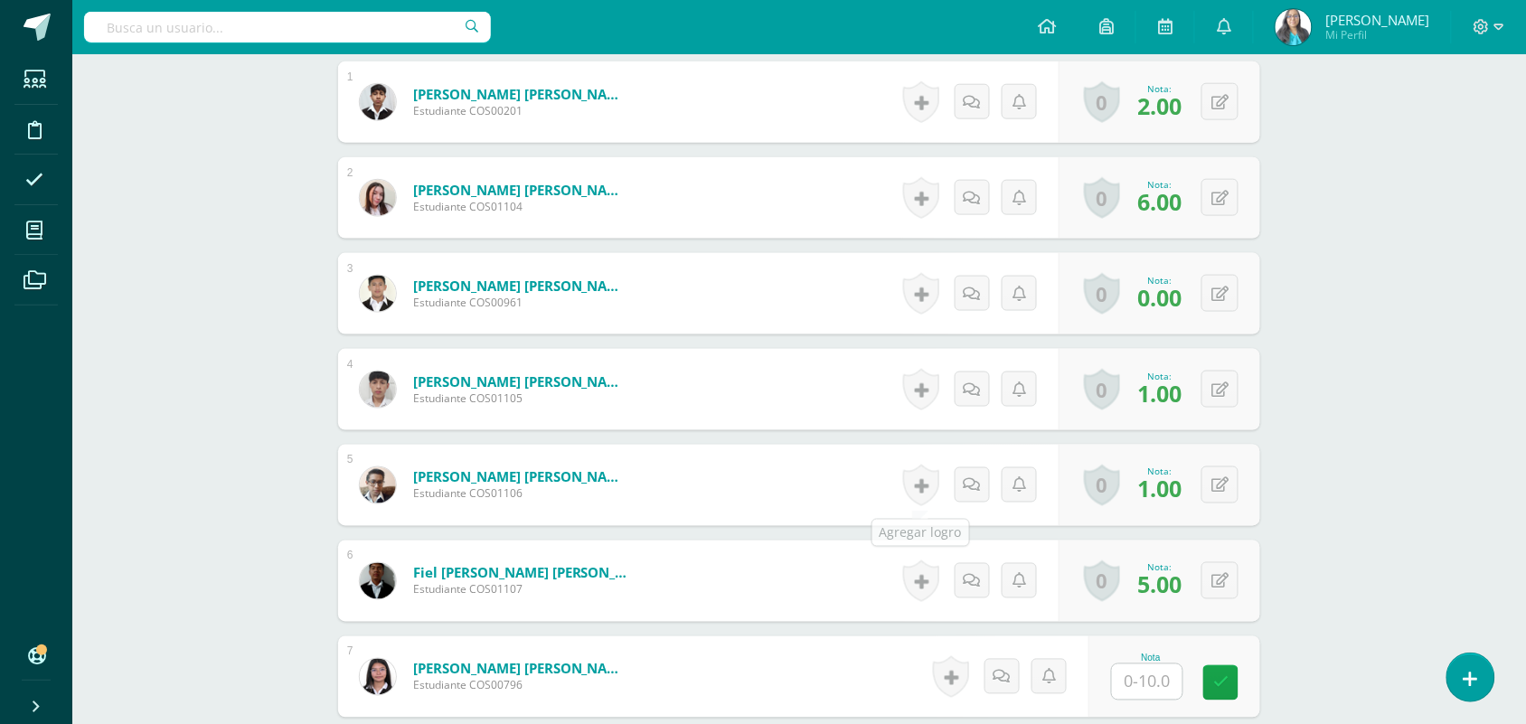
scroll to position [1132, 0]
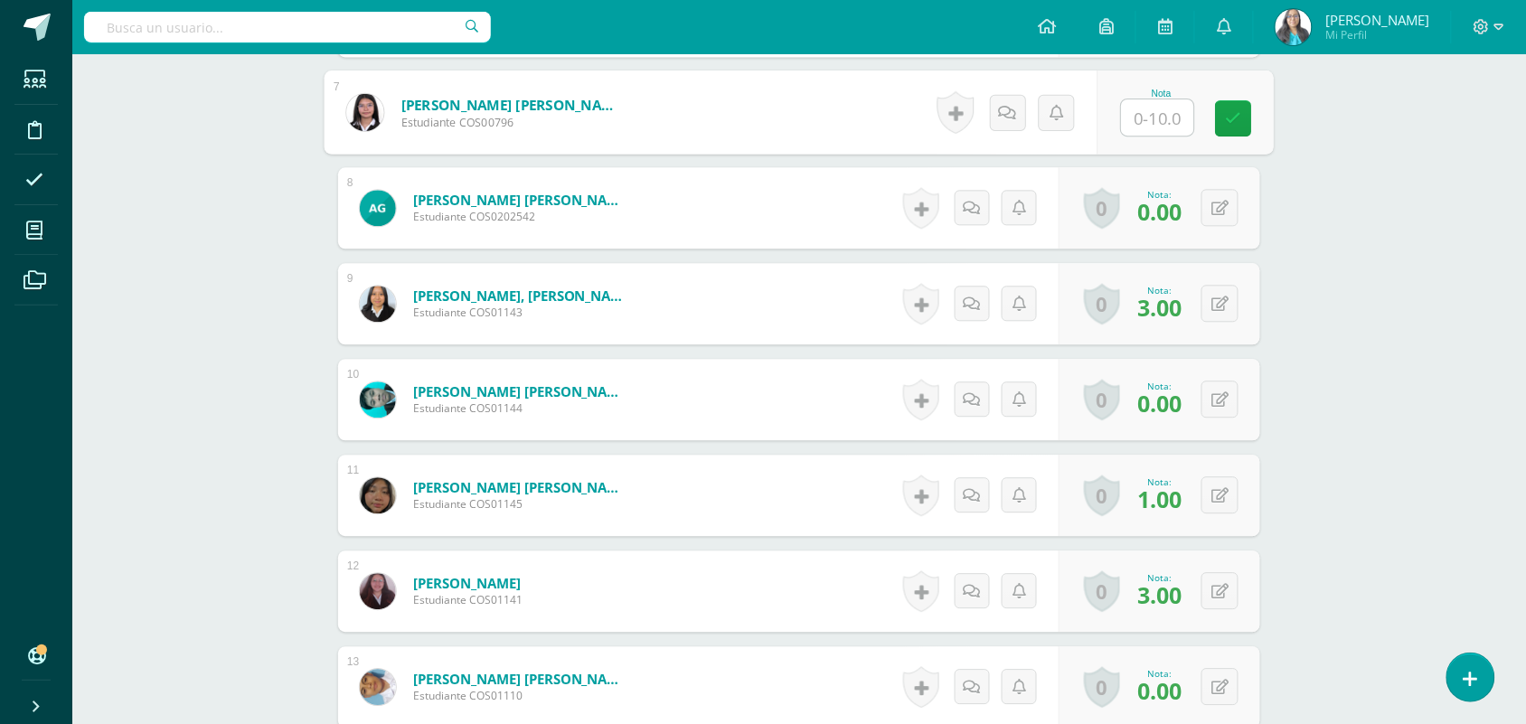
click at [1114, 127] on div "Nota" at bounding box center [1185, 113] width 176 height 84
type input "1"
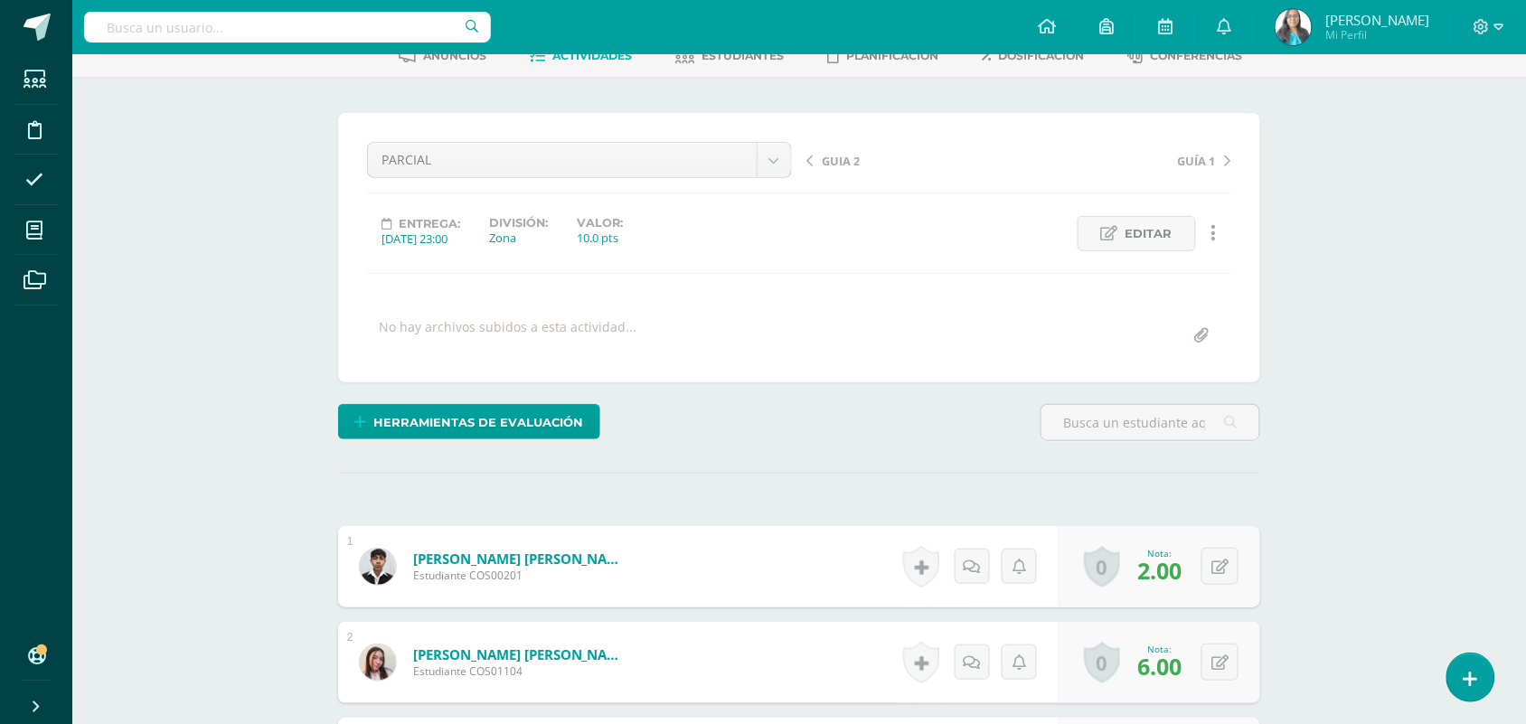
scroll to position [0, 0]
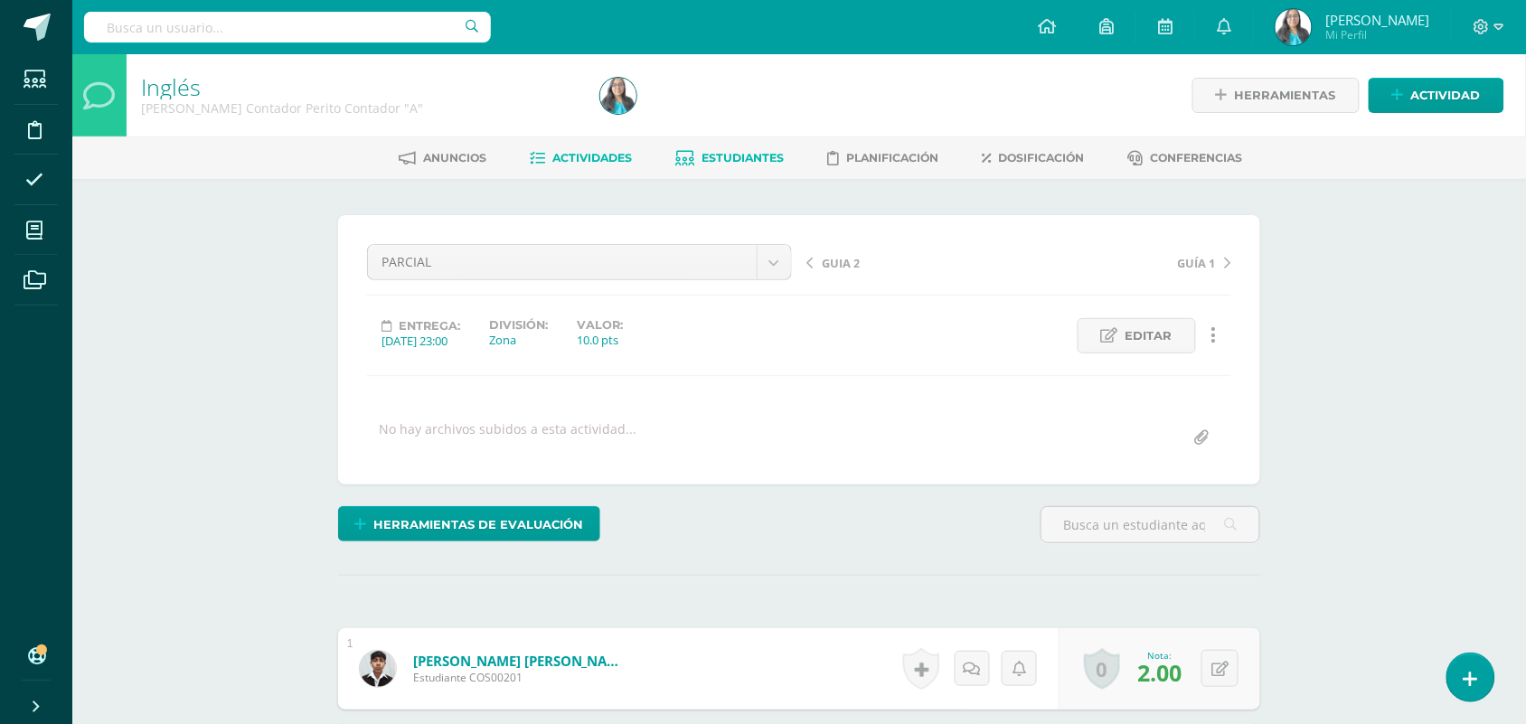
click at [761, 155] on span "Estudiantes" at bounding box center [743, 158] width 82 height 14
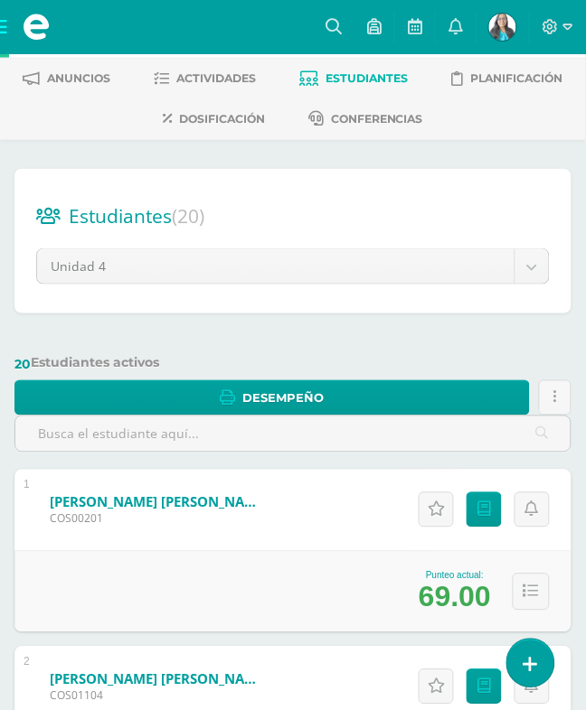
scroll to position [226, 0]
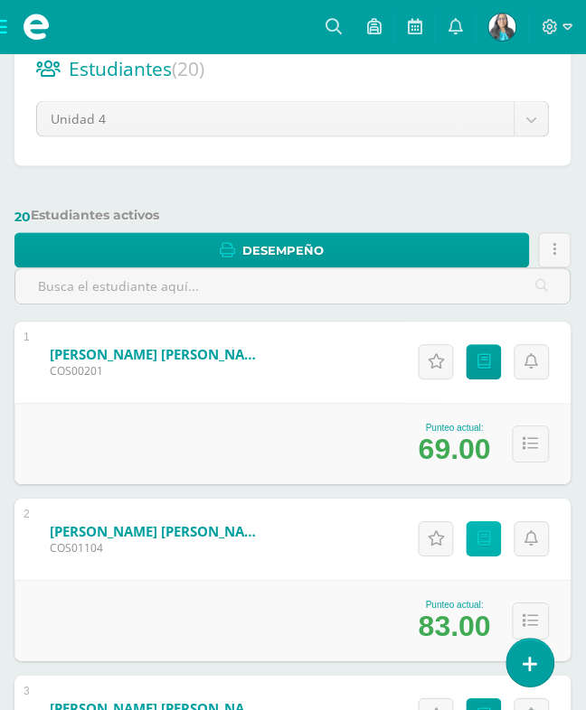
click at [477, 532] on icon at bounding box center [484, 539] width 14 height 15
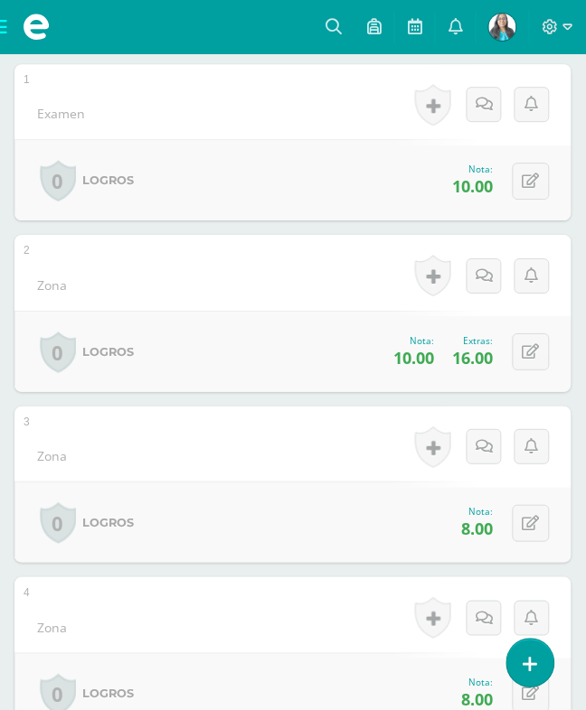
scroll to position [678, 0]
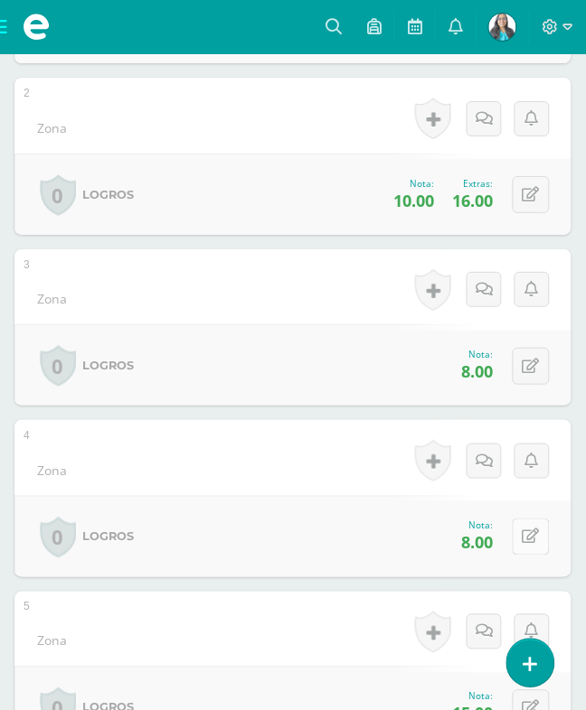
click at [522, 530] on icon at bounding box center [530, 537] width 17 height 15
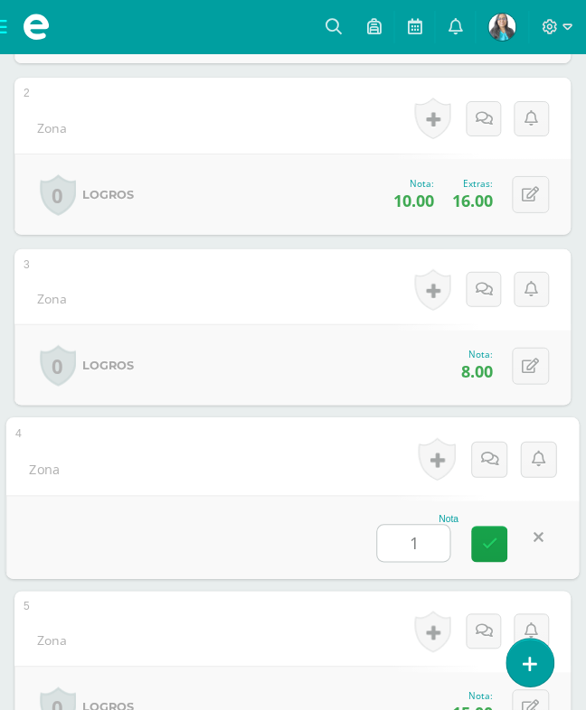
type input "10"
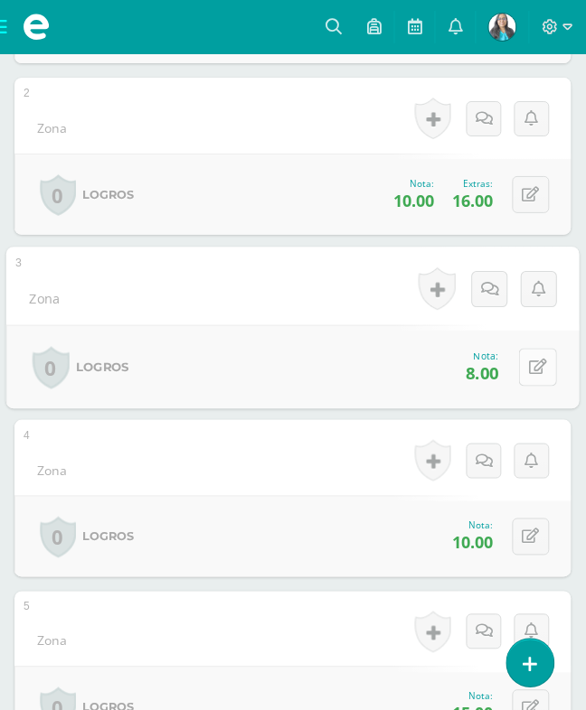
click at [530, 360] on icon at bounding box center [539, 367] width 18 height 15
type input "10"
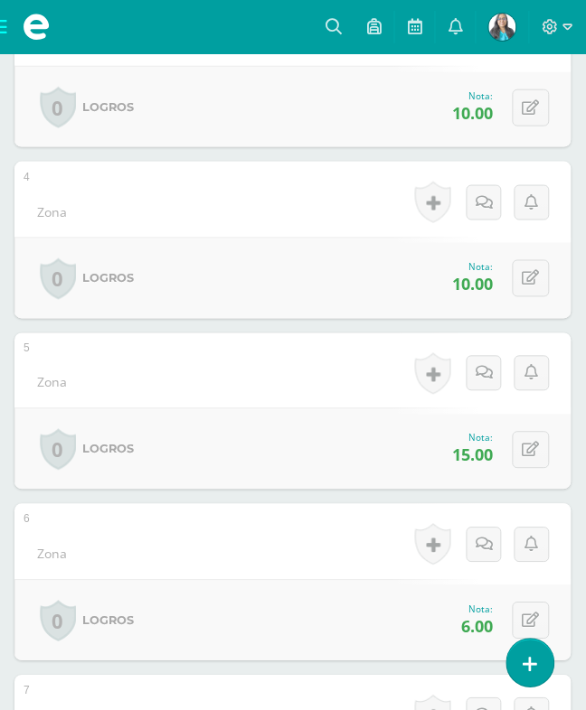
scroll to position [1017, 0]
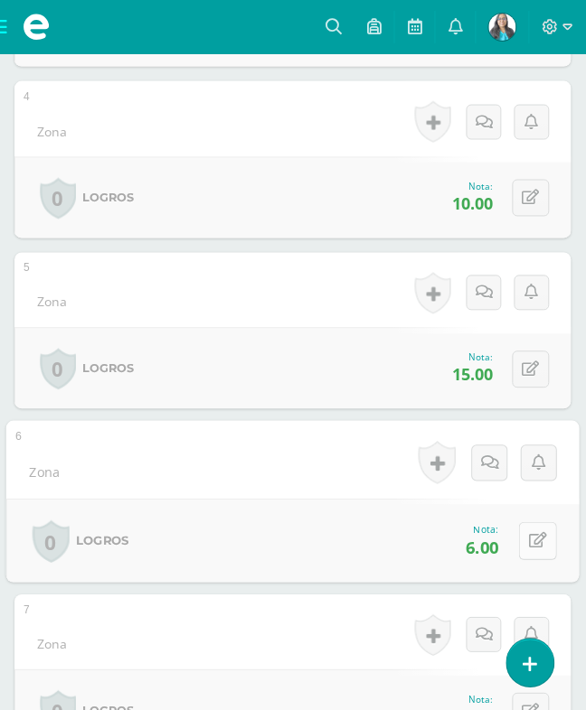
click at [521, 523] on button at bounding box center [538, 542] width 38 height 38
type input "1"
type input "9"
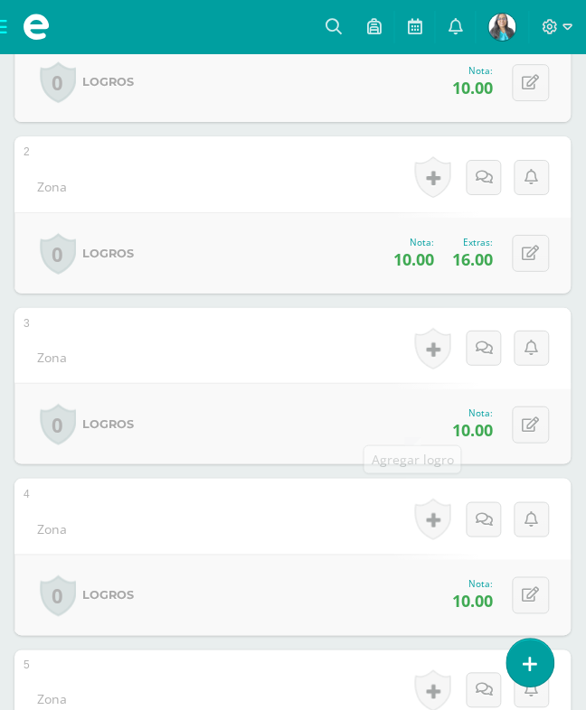
scroll to position [226, 0]
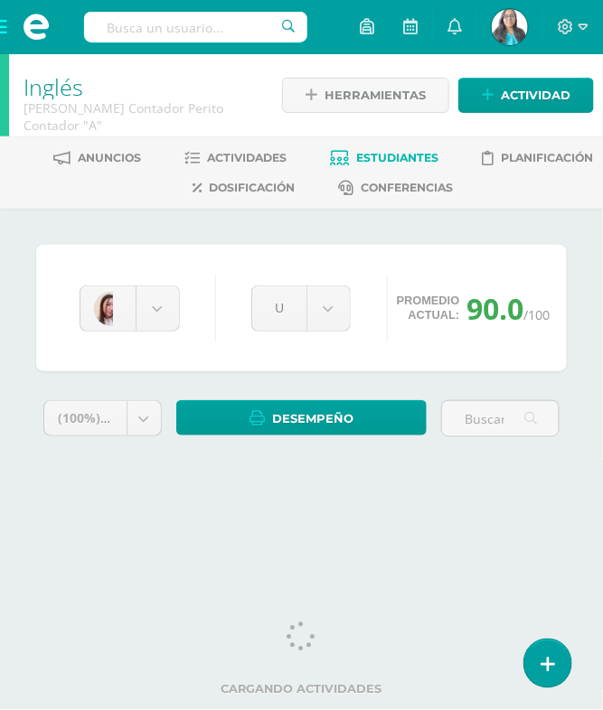
click at [400, 151] on span "Estudiantes" at bounding box center [397, 158] width 82 height 14
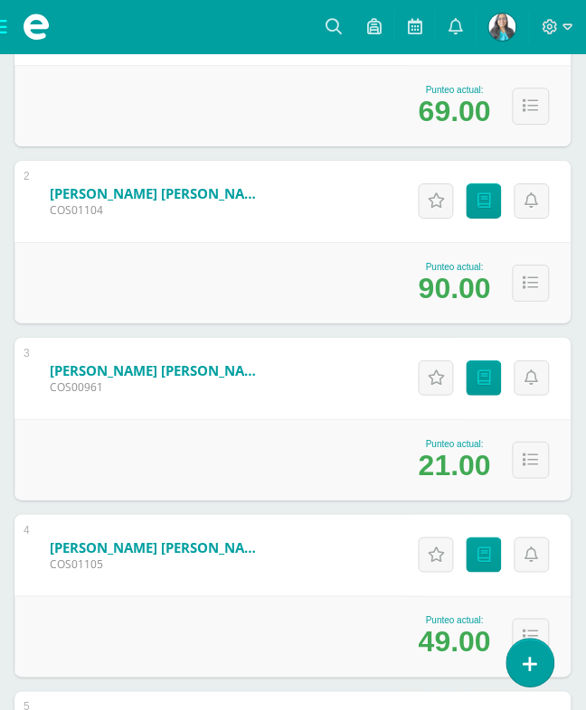
scroll to position [678, 0]
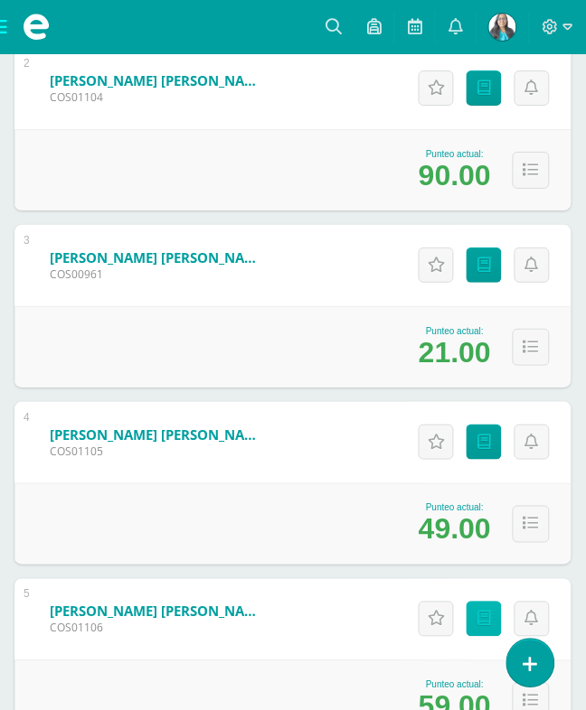
click at [470, 602] on link "Punteos" at bounding box center [483, 619] width 35 height 35
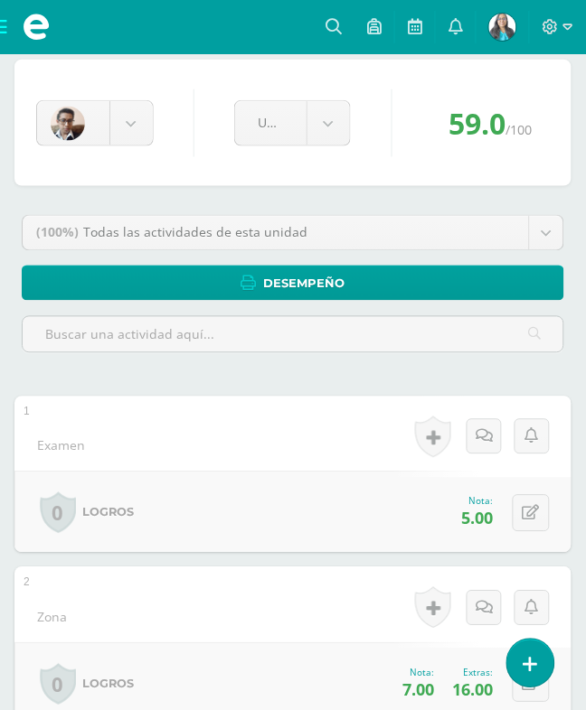
scroll to position [226, 0]
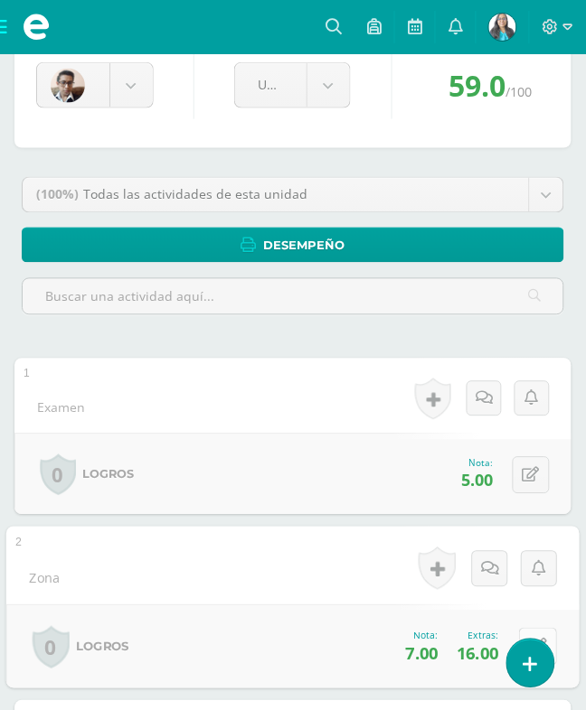
click at [530, 640] on icon at bounding box center [539, 647] width 18 height 15
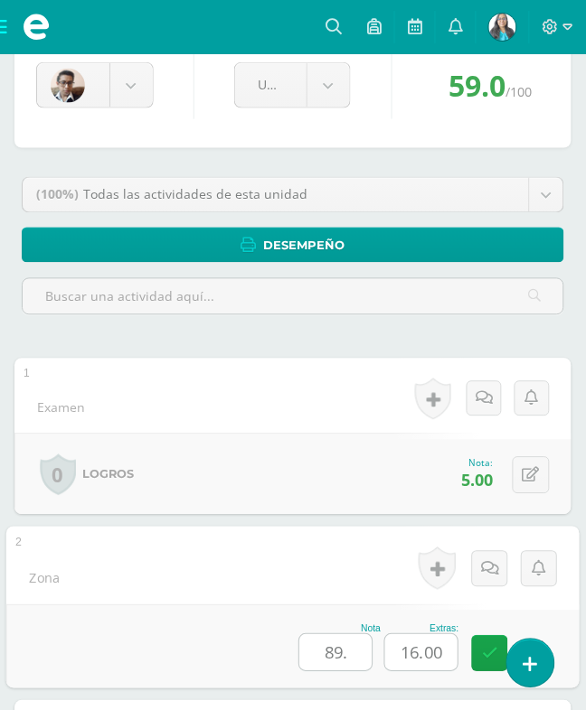
type input "0"
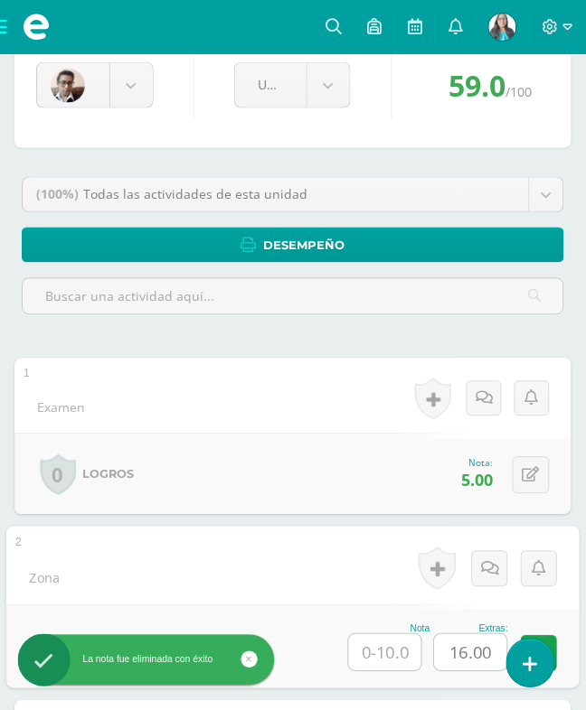
type input "8"
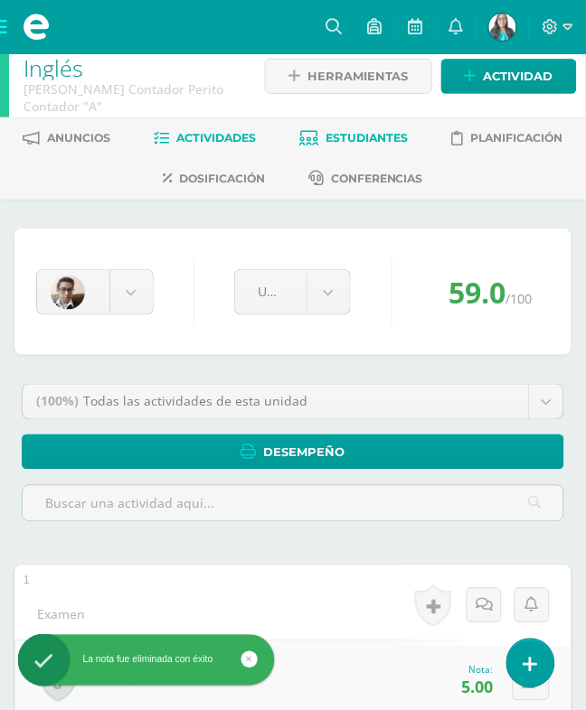
scroll to position [0, 0]
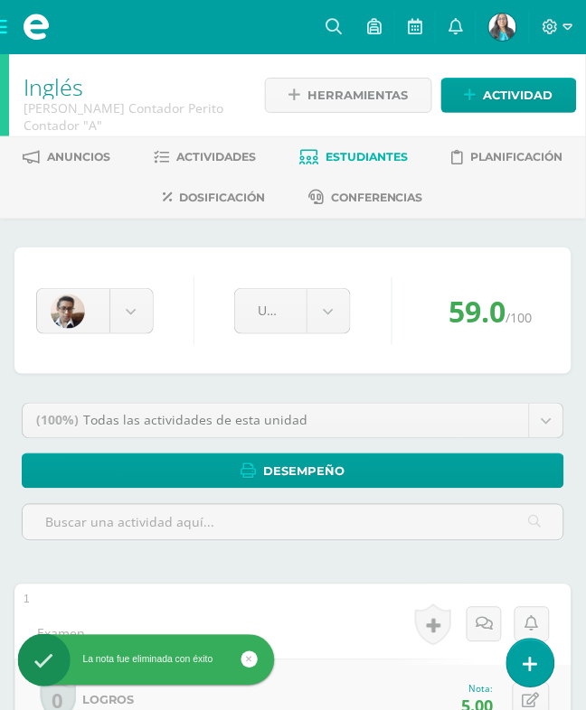
click at [409, 143] on link "Estudiantes" at bounding box center [354, 157] width 108 height 29
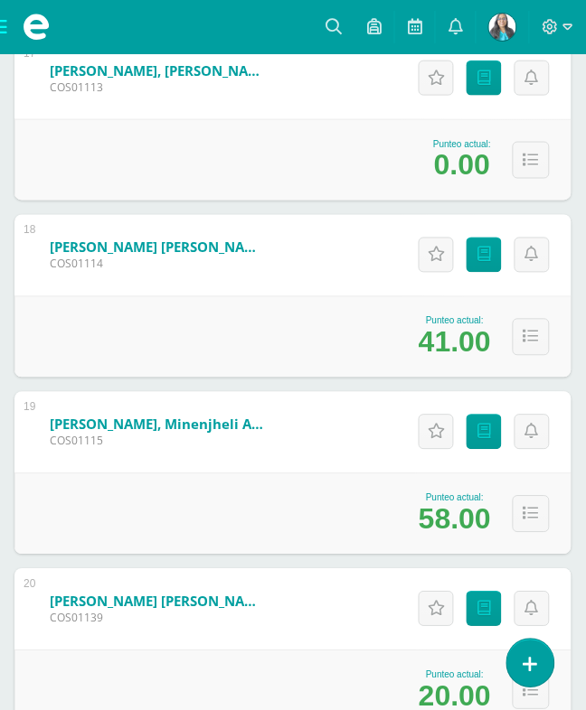
scroll to position [3376, 0]
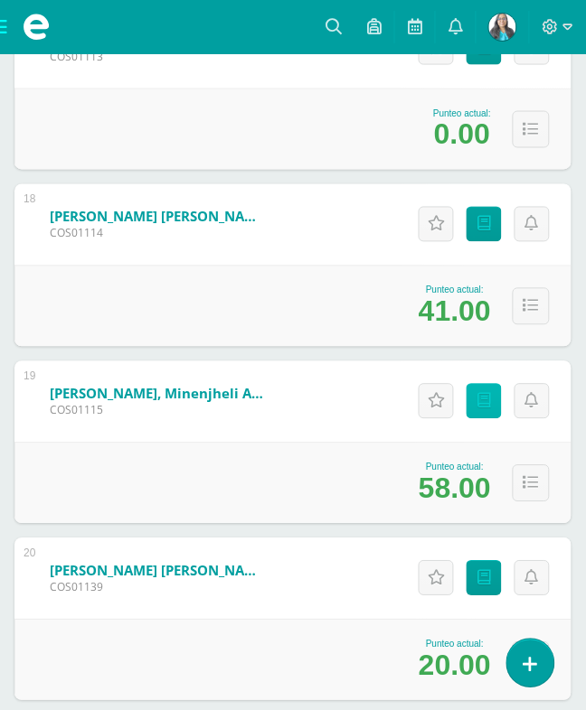
click at [477, 394] on icon at bounding box center [484, 401] width 14 height 15
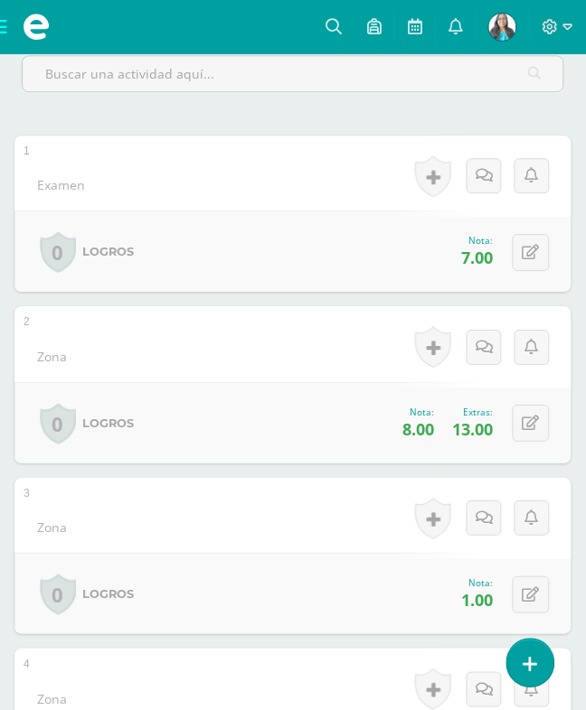
scroll to position [452, 0]
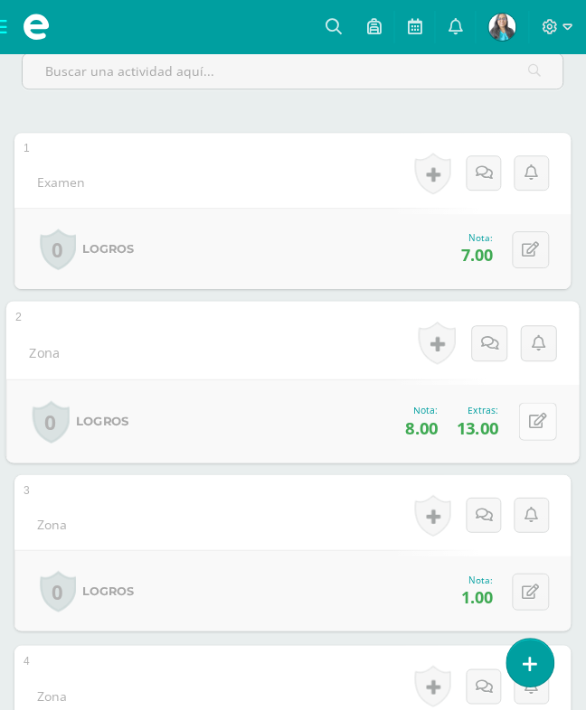
click at [530, 414] on icon at bounding box center [539, 421] width 18 height 15
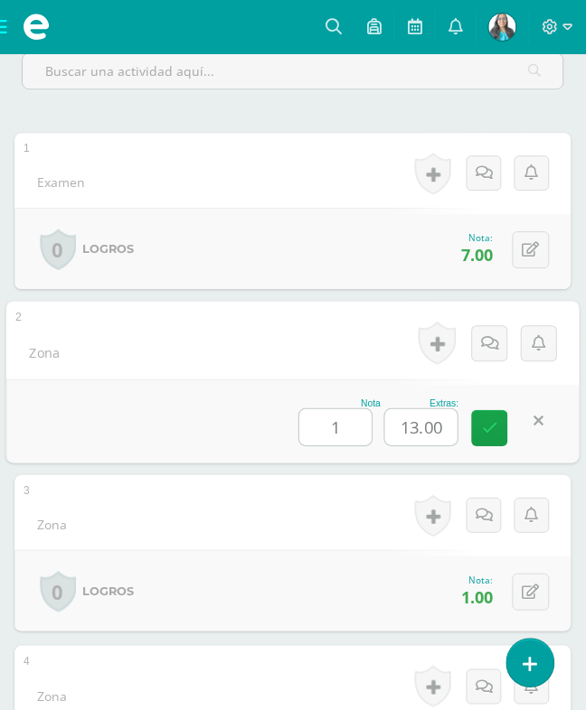
type input "10"
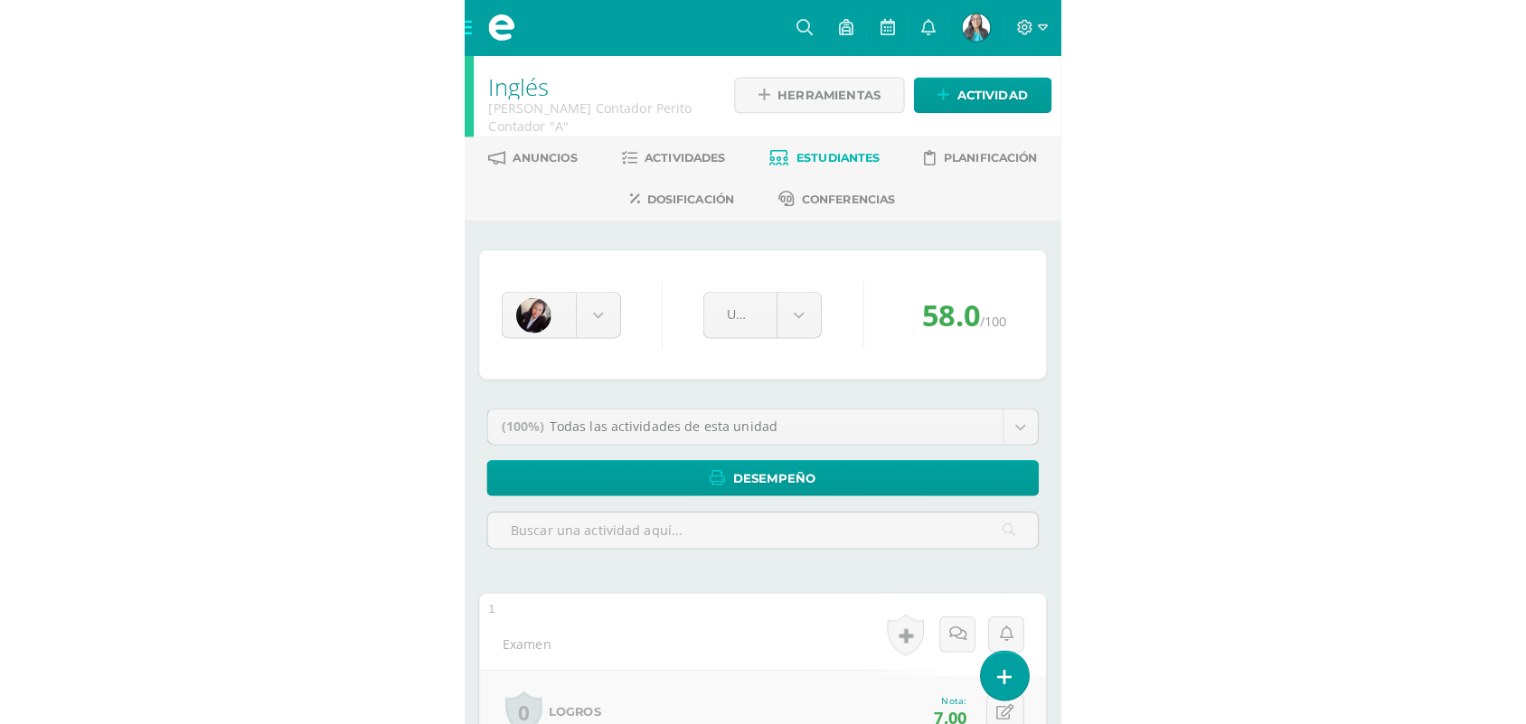
scroll to position [0, 0]
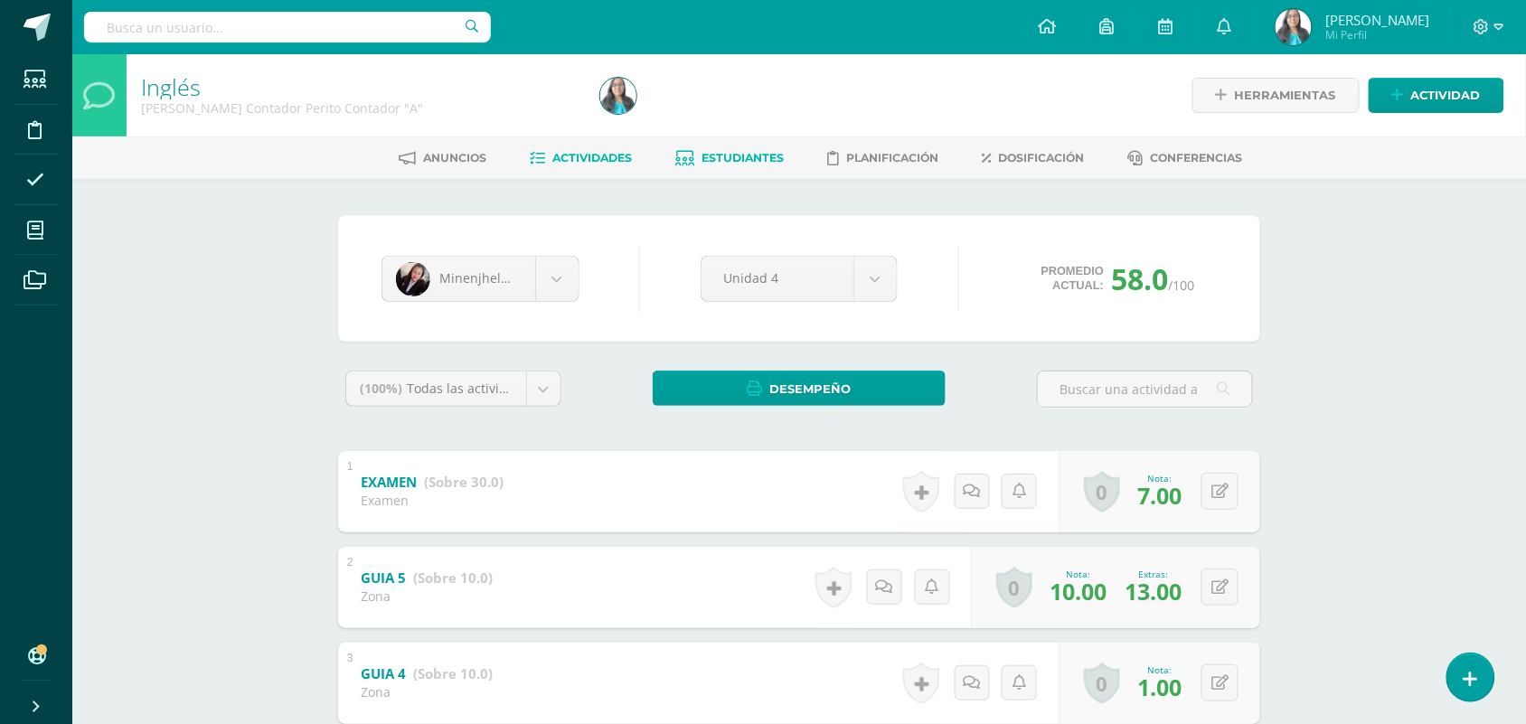
click at [593, 155] on span "Actividades" at bounding box center [593, 158] width 80 height 14
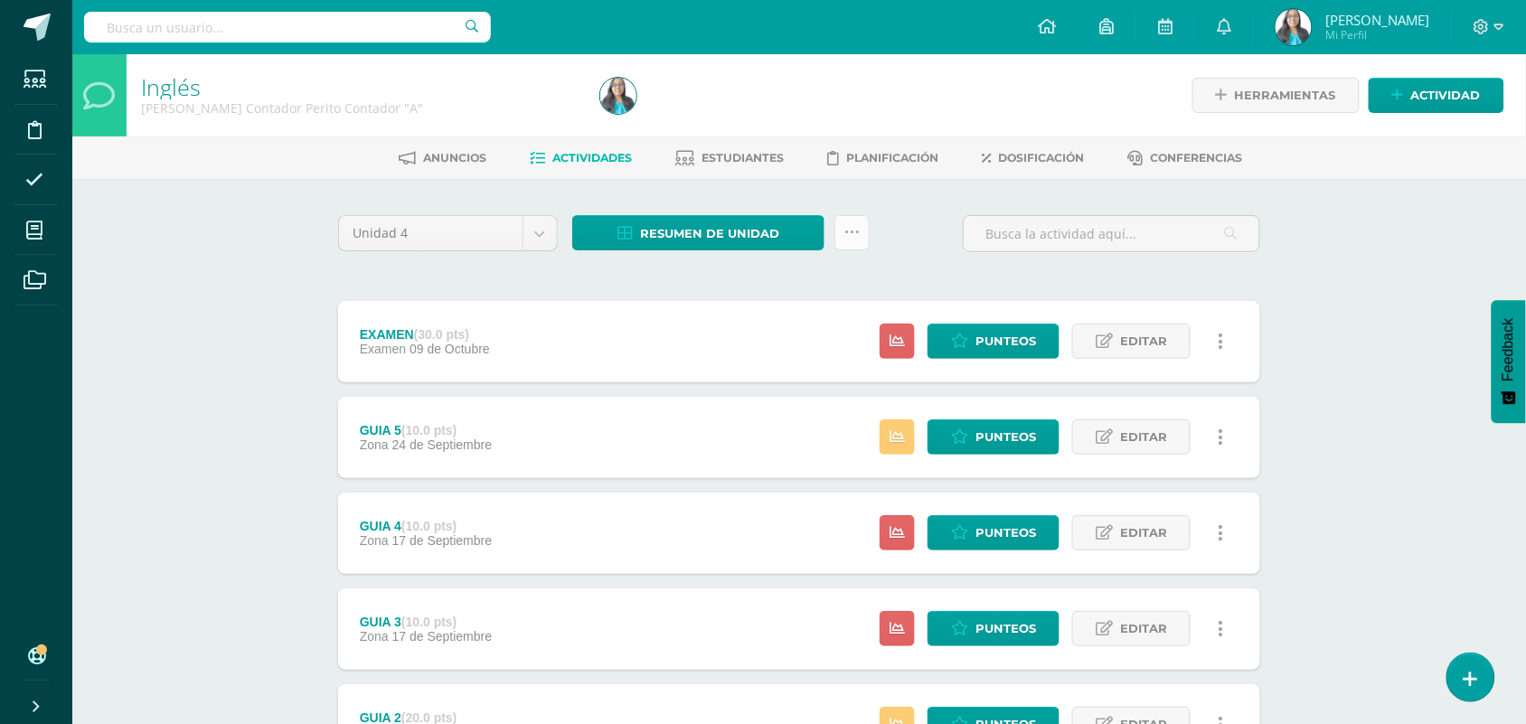
click at [859, 237] on icon at bounding box center [851, 232] width 15 height 15
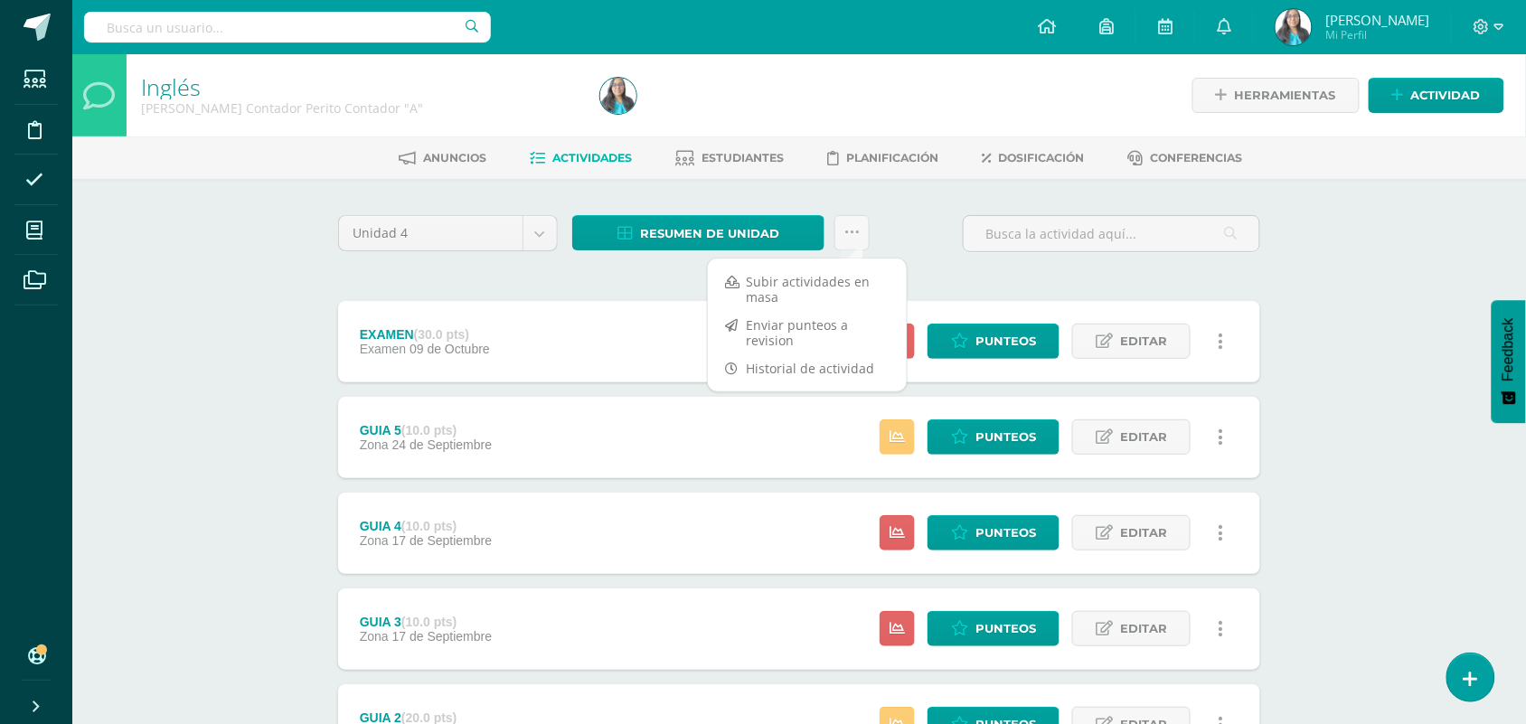
click at [926, 242] on div "Unidad 4 Unidad 1 Unidad 2 Unidad 3 Unidad 4 Resumen de unidad Descargar como H…" at bounding box center [799, 241] width 936 height 52
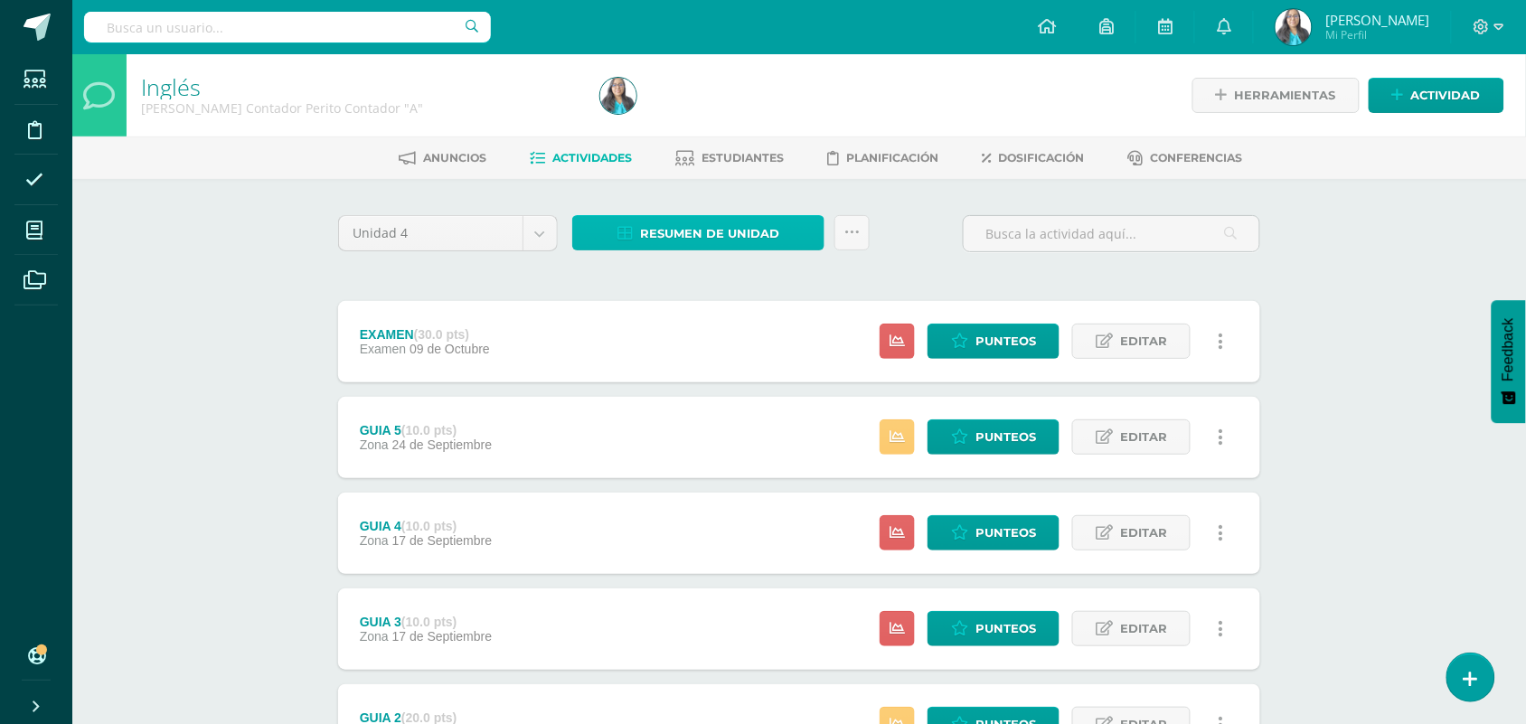
click at [739, 231] on span "Resumen de unidad" at bounding box center [709, 233] width 139 height 33
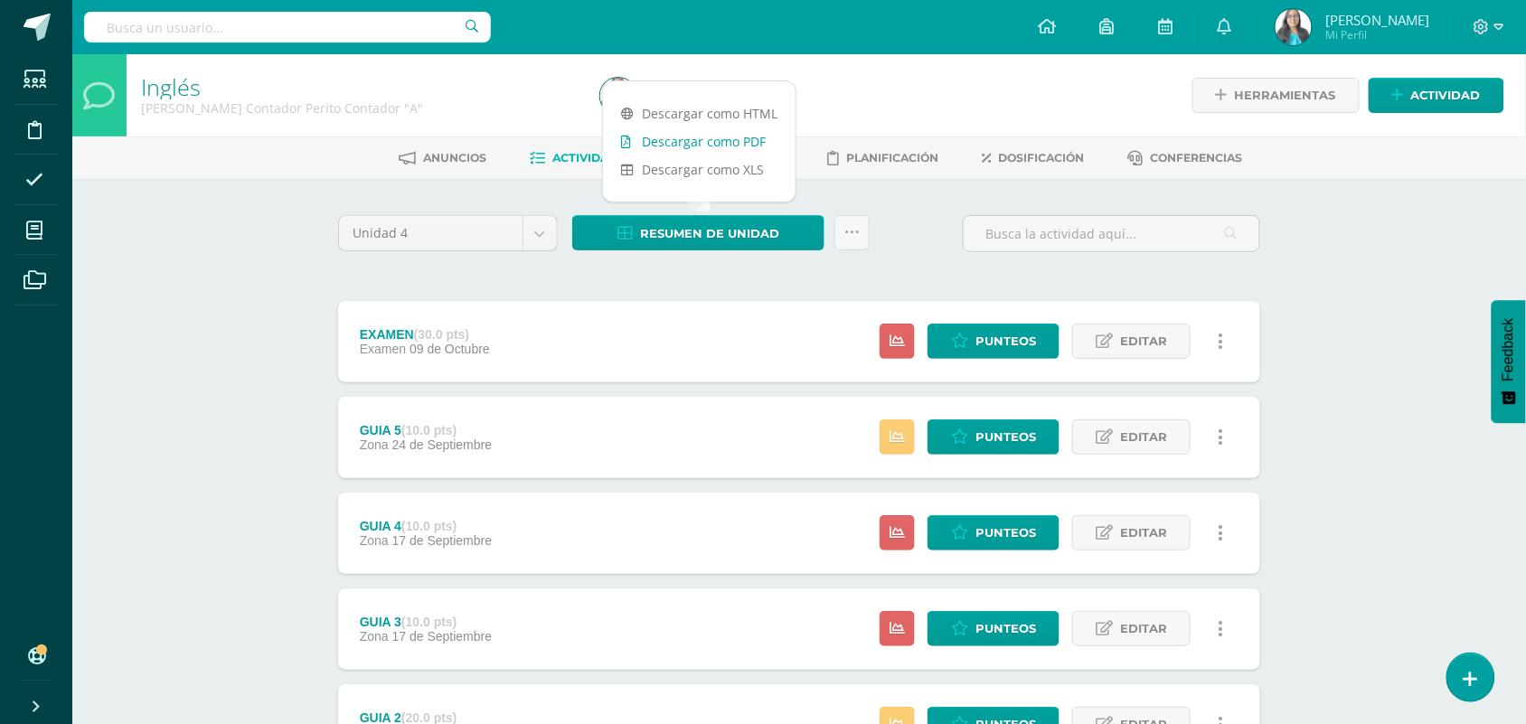
click at [710, 145] on link "Descargar como PDF" at bounding box center [699, 141] width 193 height 28
click at [801, 268] on div "Unidad 4 Unidad 1 Unidad 2 Unidad 3 Unidad 4 Resumen de unidad ¿Estás seguro qu…" at bounding box center [799, 628] width 936 height 826
click at [845, 233] on icon at bounding box center [851, 232] width 15 height 15
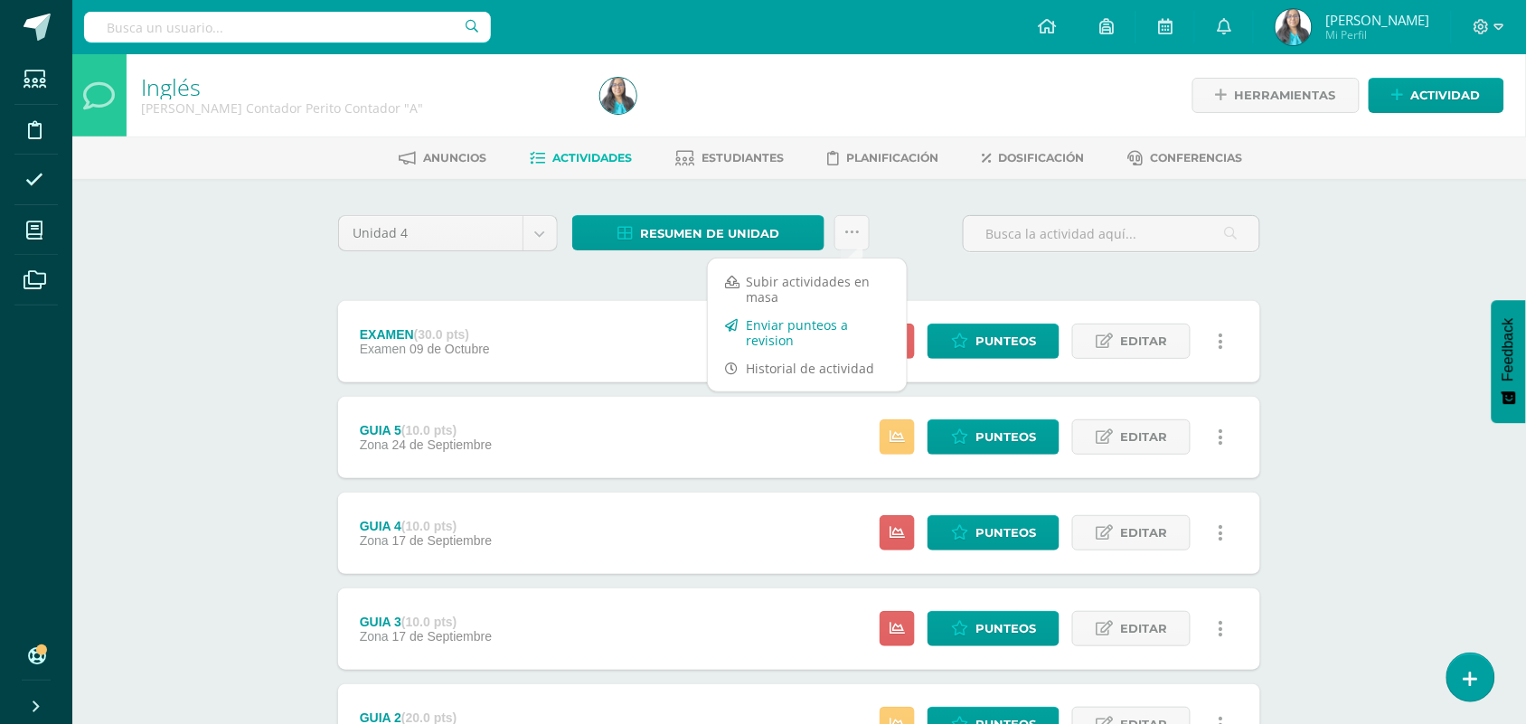
click at [806, 330] on link "Enviar punteos a revision" at bounding box center [807, 332] width 199 height 43
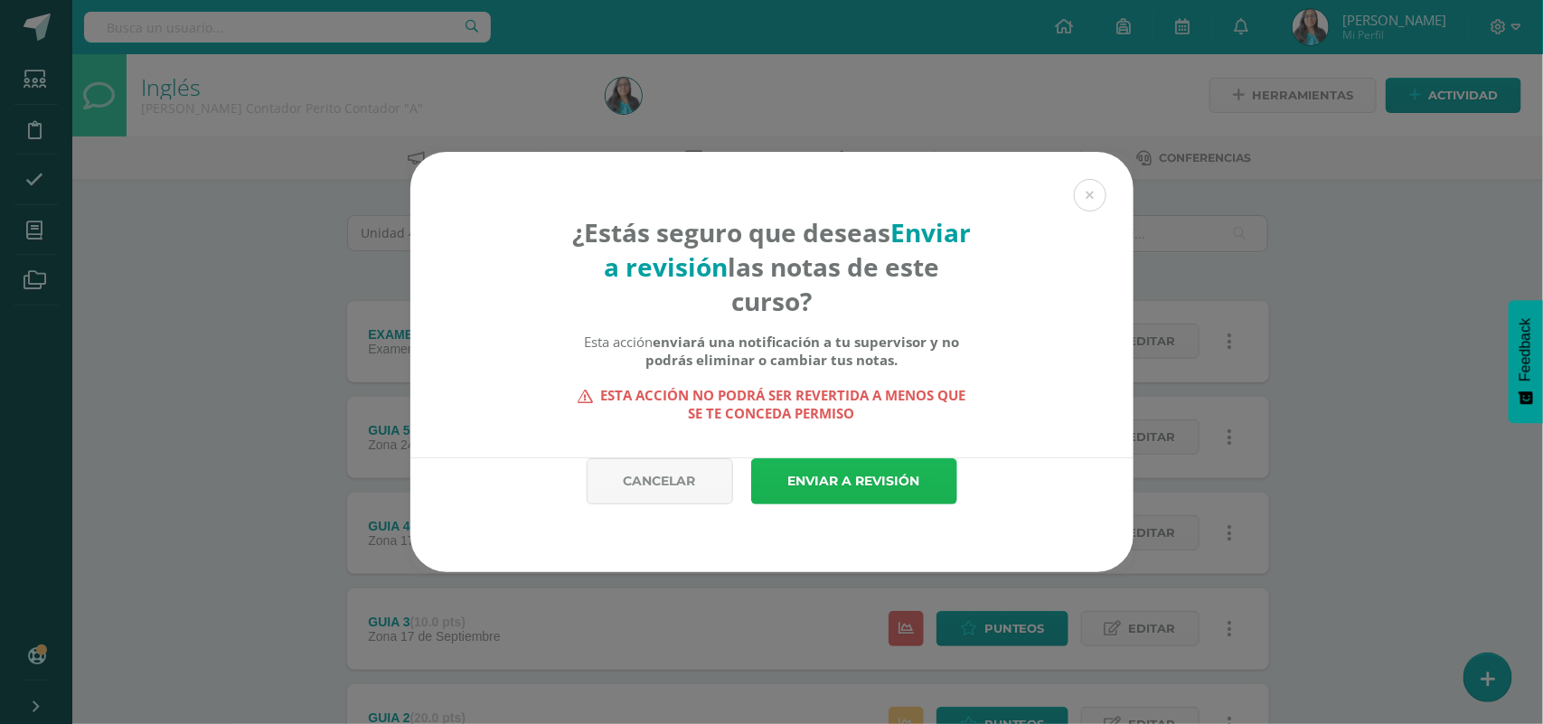
click at [818, 472] on link "Enviar a revisión" at bounding box center [854, 481] width 206 height 46
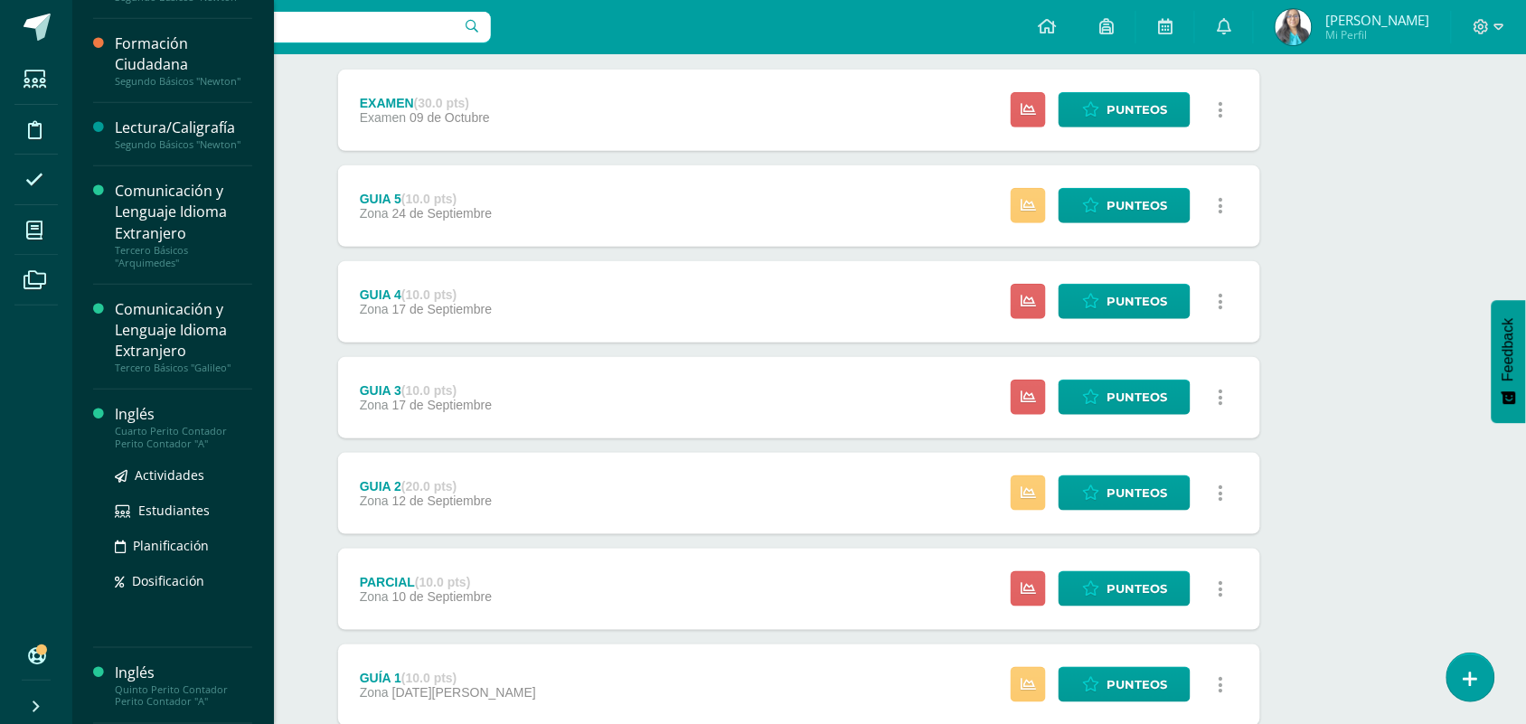
scroll to position [439, 0]
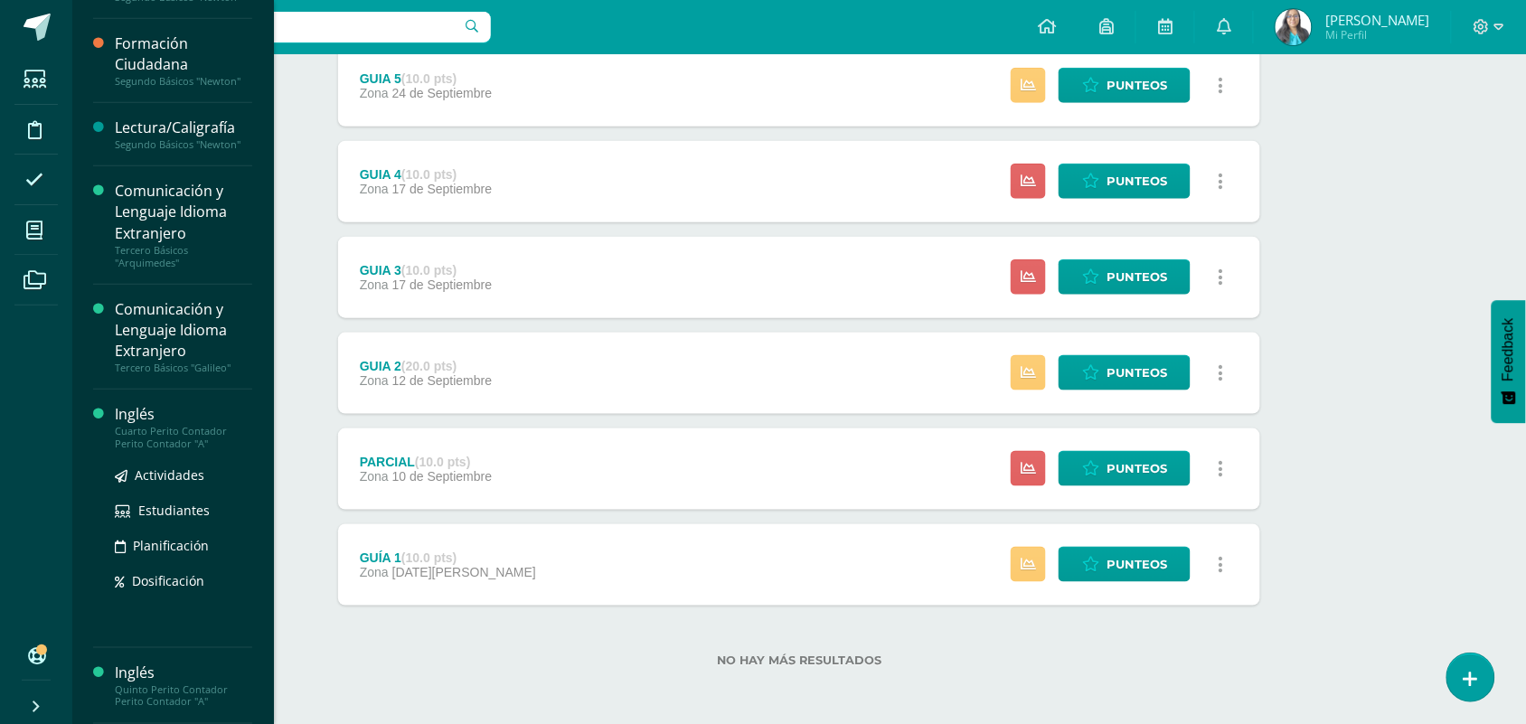
click at [167, 434] on div "Cuarto Perito Contador Perito Contador "A"" at bounding box center [183, 437] width 137 height 25
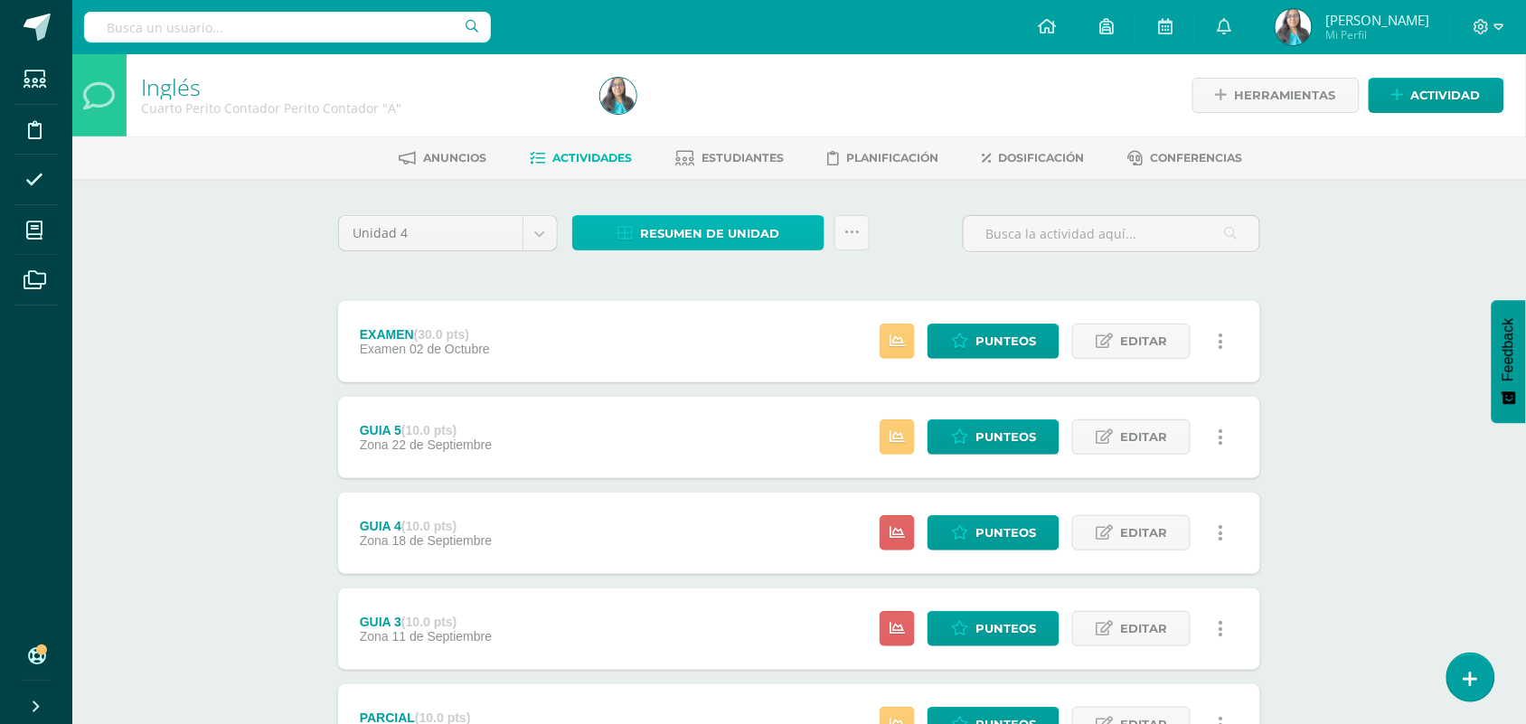
click at [746, 235] on span "Resumen de unidad" at bounding box center [709, 233] width 139 height 33
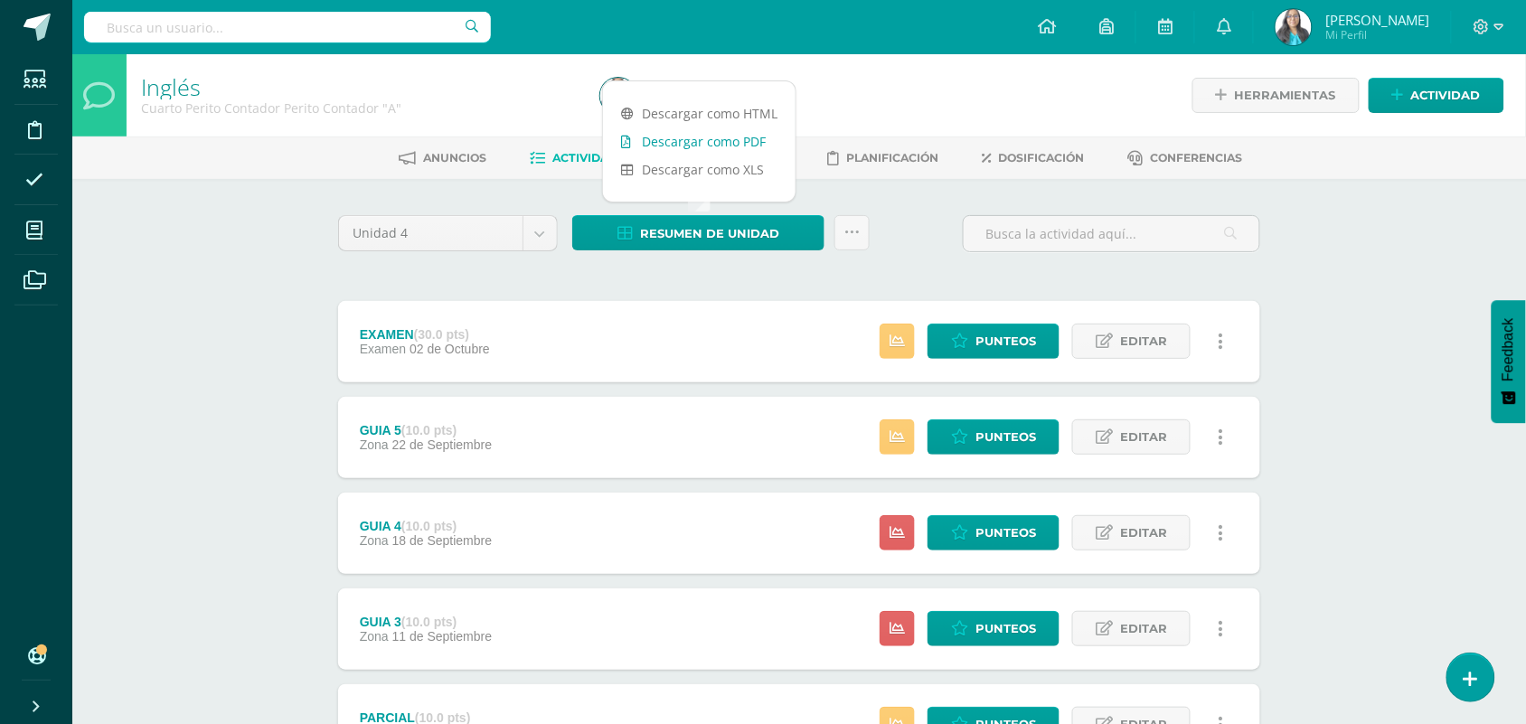
click at [738, 146] on link "Descargar como PDF" at bounding box center [699, 141] width 193 height 28
click at [221, 259] on div "Inglés Cuarto Perito Contador Perito Contador "A" Herramientas Detalle de asist…" at bounding box center [798, 565] width 1453 height 1023
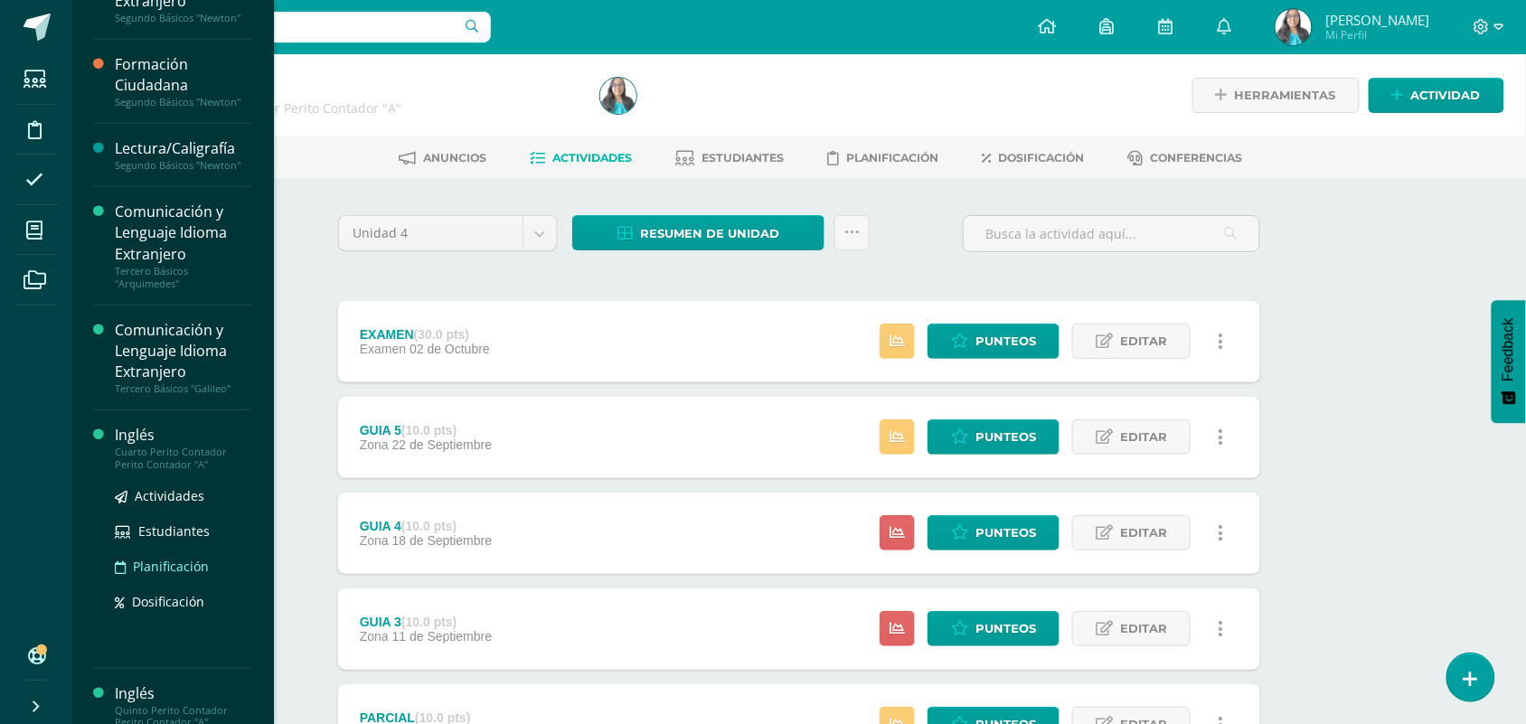
scroll to position [323, 0]
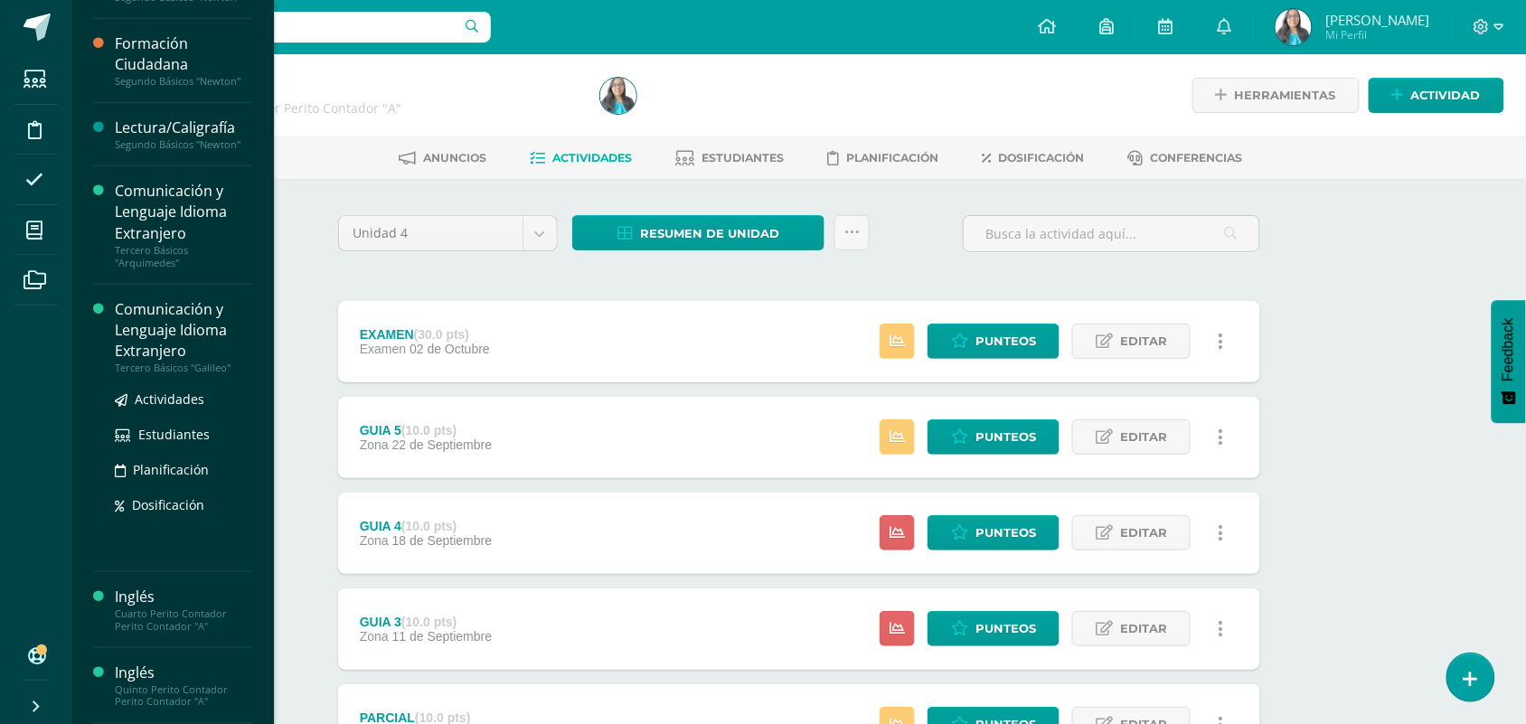
click at [164, 413] on ul "Actividades Estudiantes Planificación Dosificación" at bounding box center [183, 452] width 137 height 127
click at [164, 402] on span "Actividades" at bounding box center [170, 398] width 70 height 17
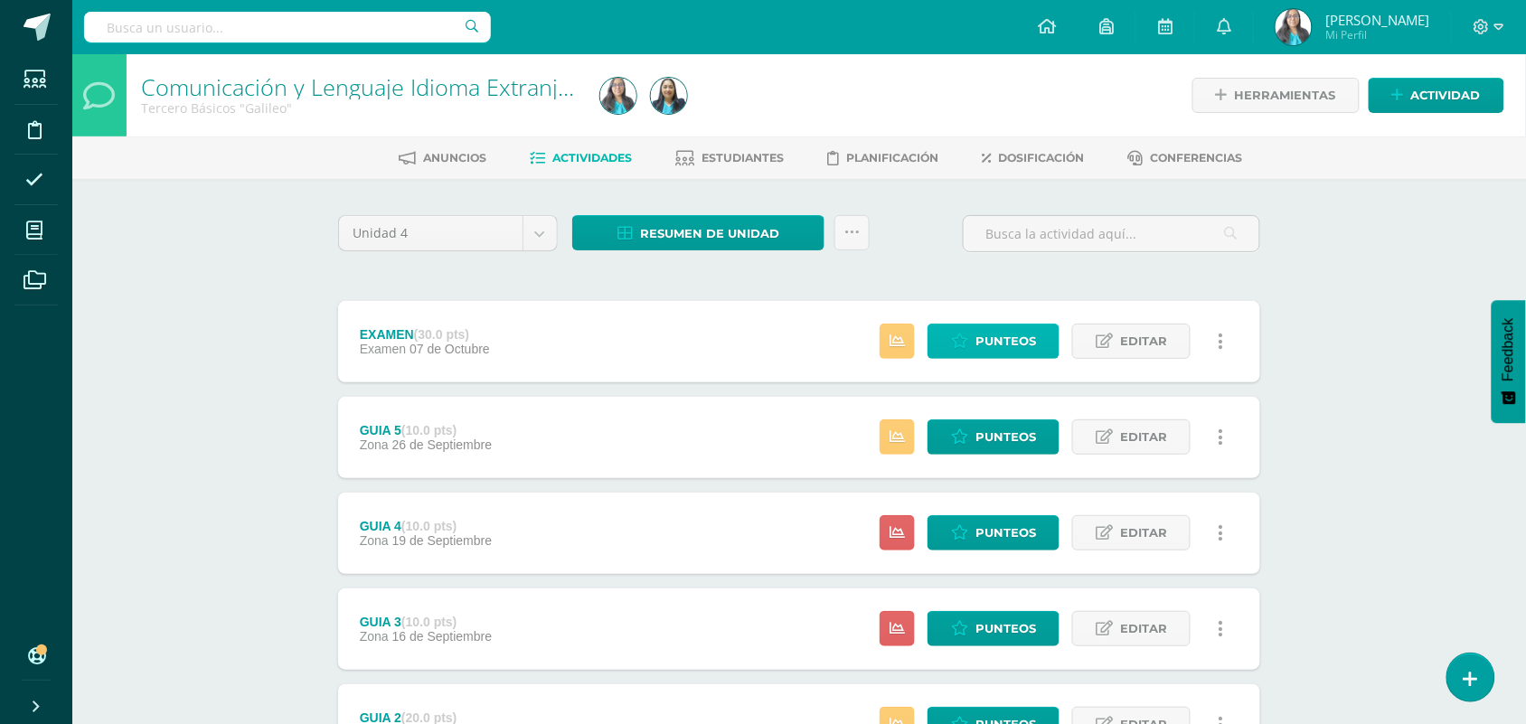
click at [1001, 343] on span "Punteos" at bounding box center [1005, 340] width 61 height 33
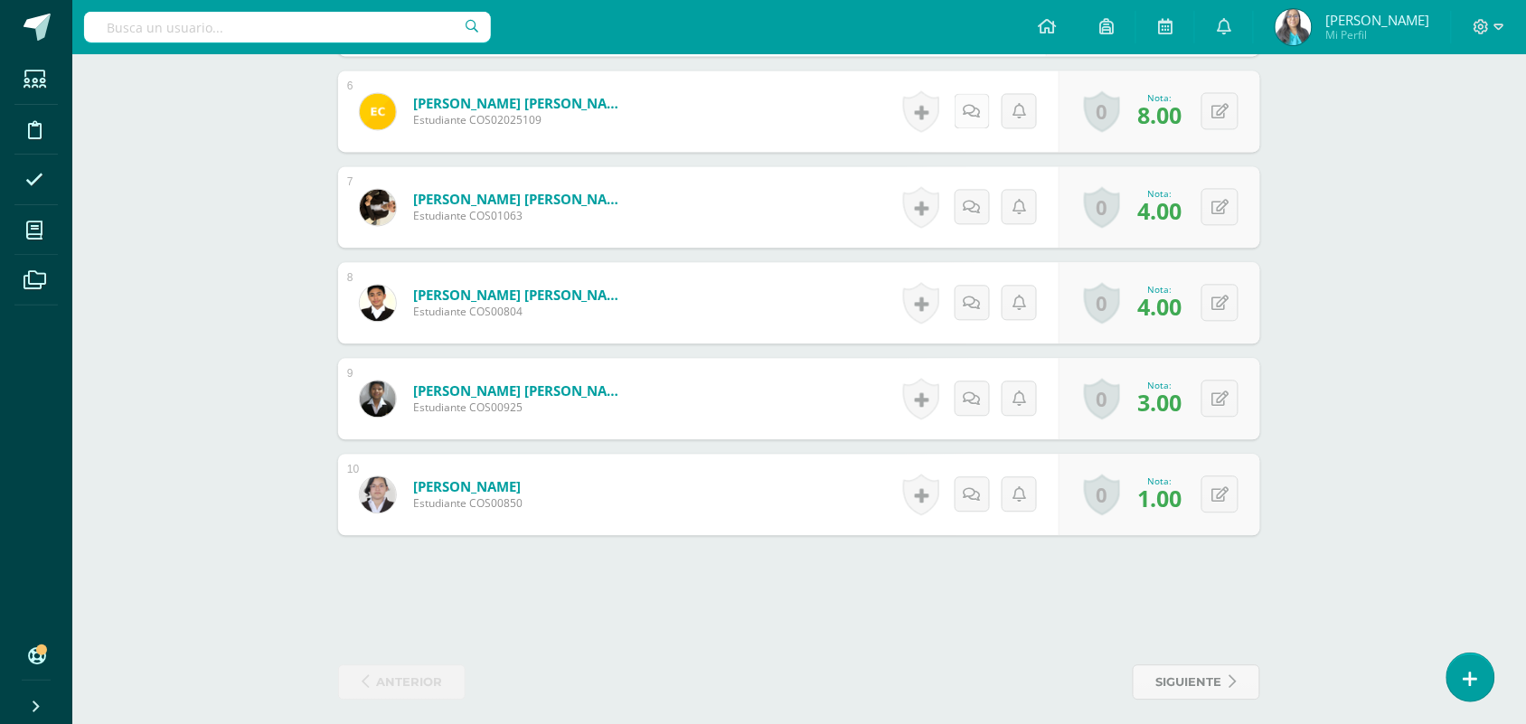
scroll to position [1047, 0]
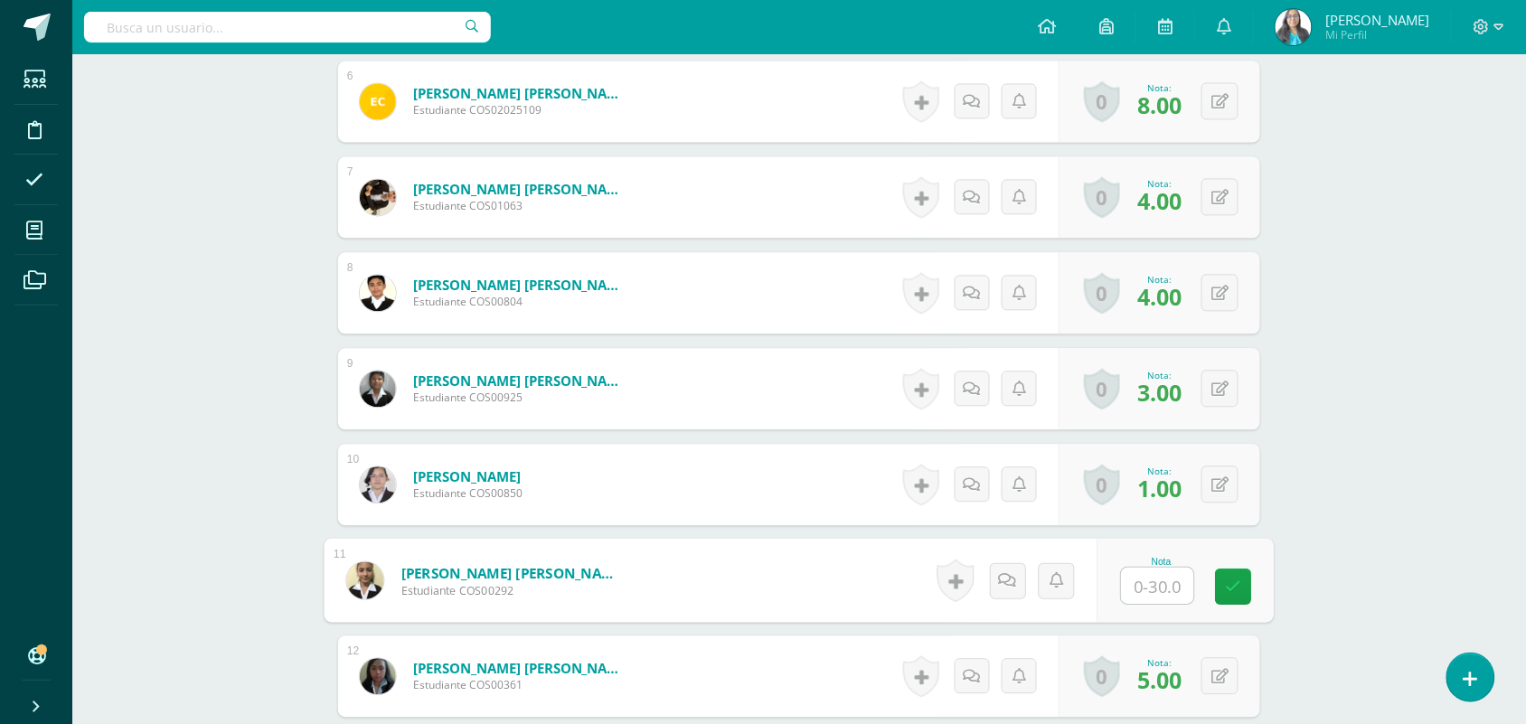
click at [1143, 588] on input "text" at bounding box center [1158, 586] width 72 height 36
type input "0"
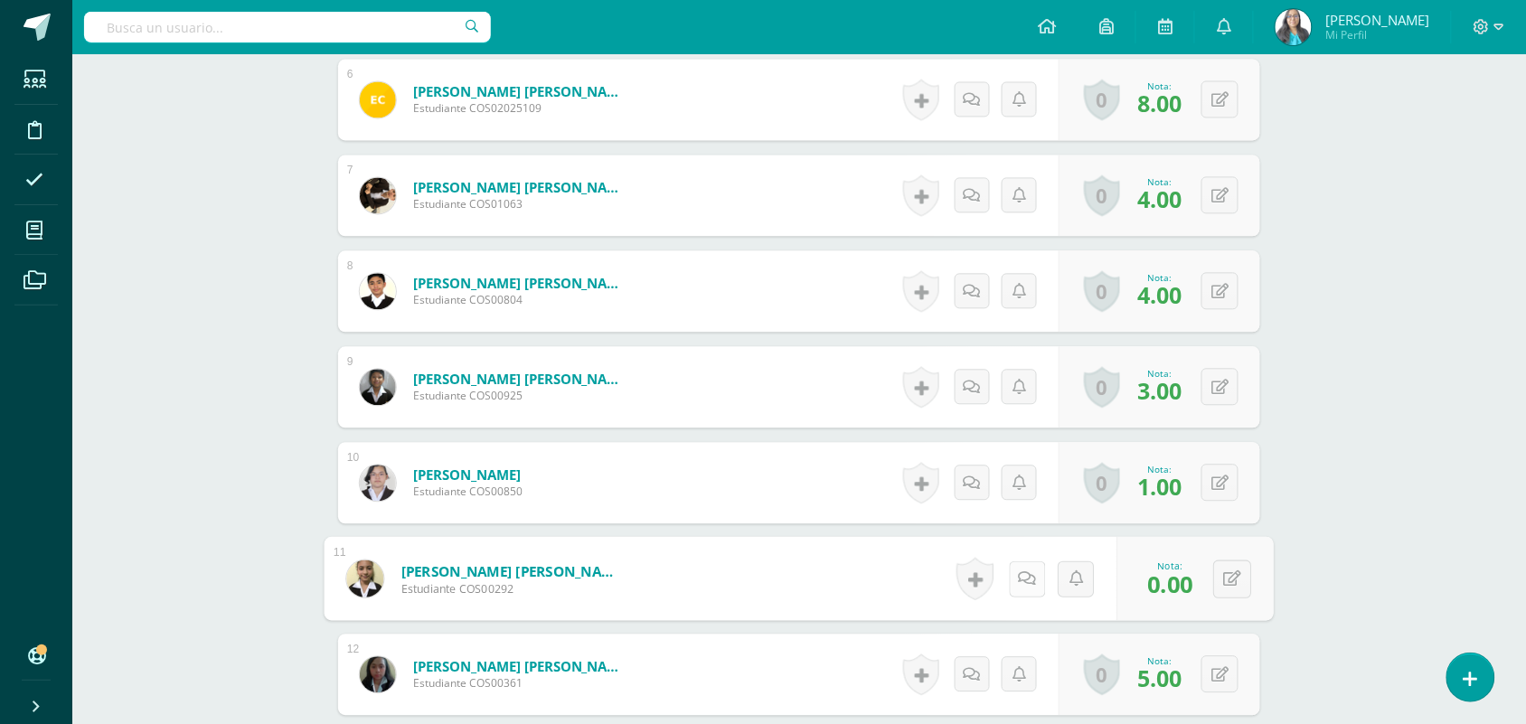
click at [1023, 576] on icon at bounding box center [1028, 577] width 18 height 15
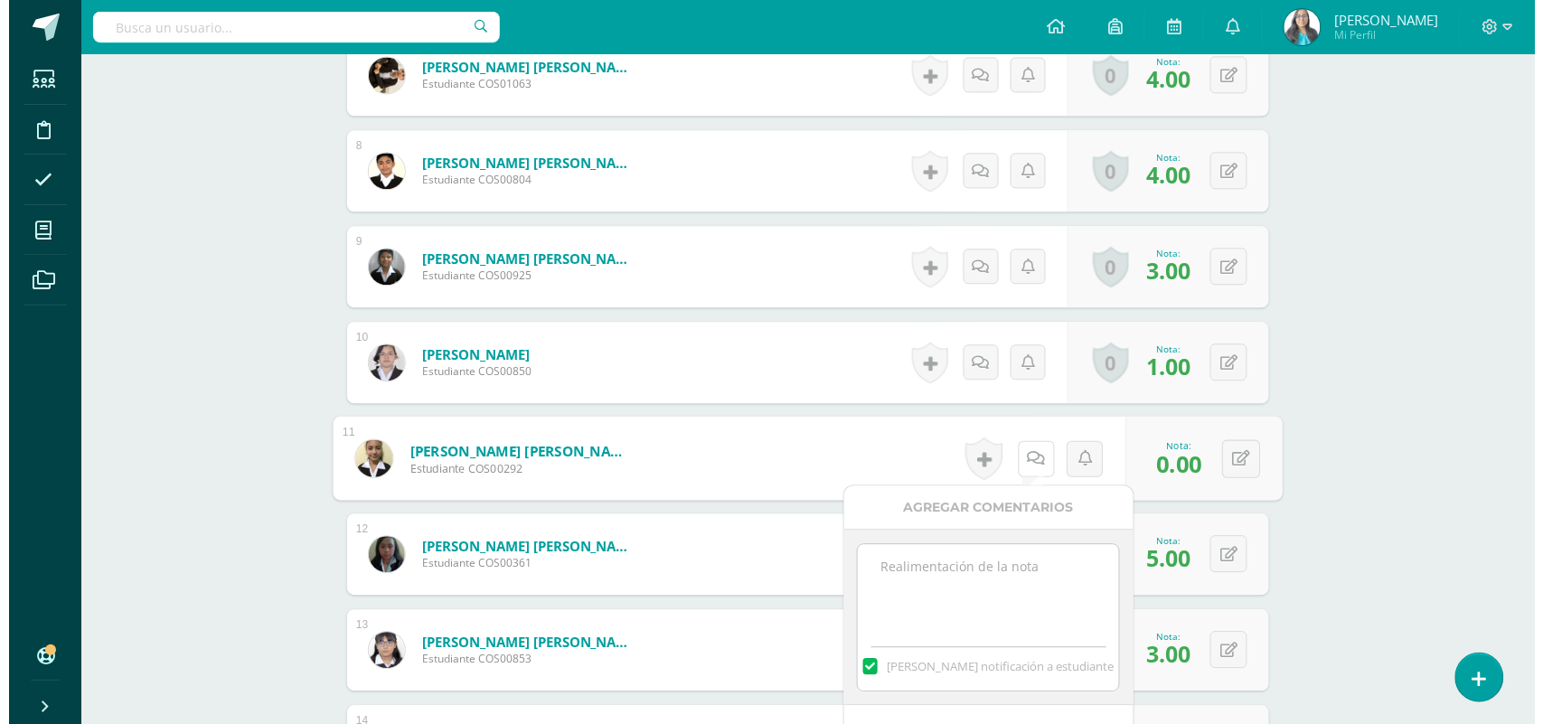
scroll to position [1388, 0]
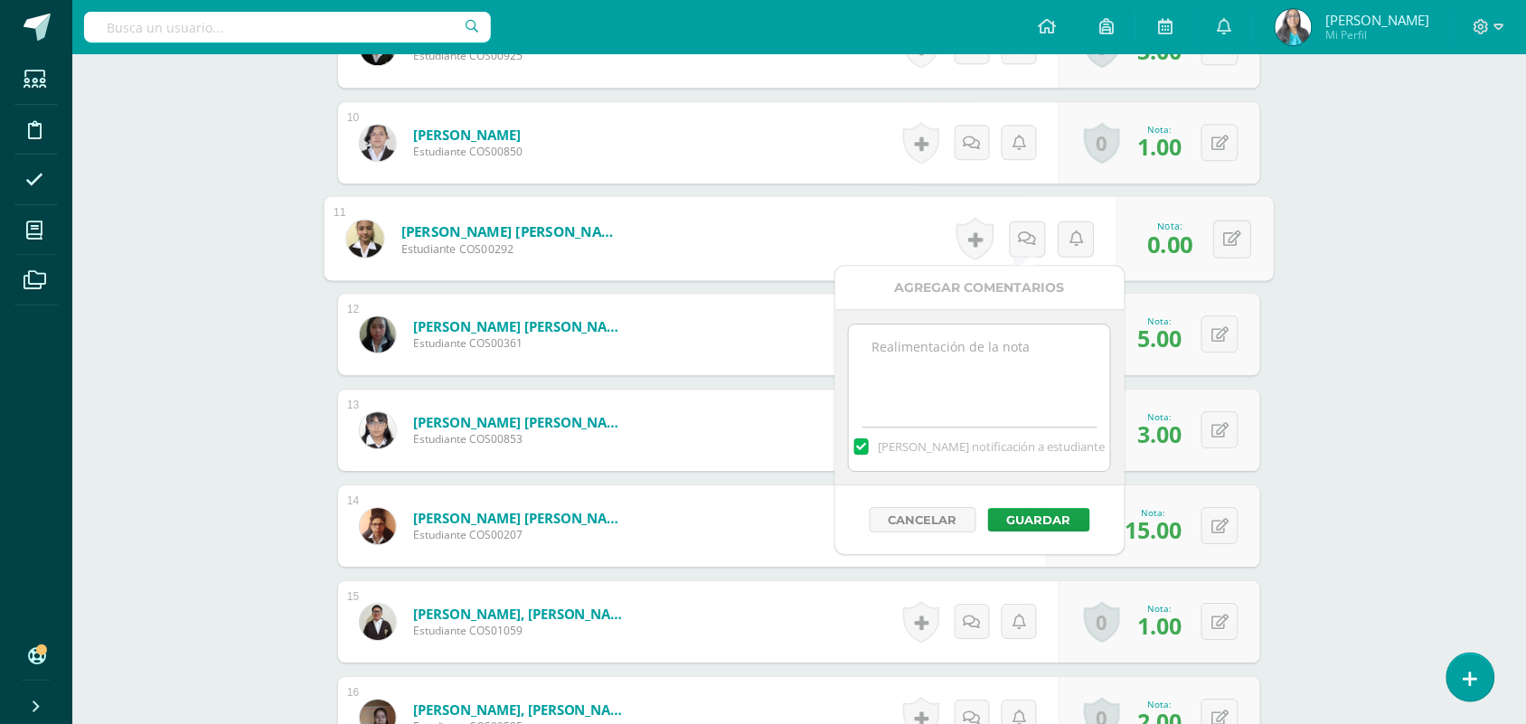
click at [961, 364] on textarea at bounding box center [979, 369] width 261 height 90
type textarea "n"
type textarea "No se presentó a realizar su examen."
click at [1048, 518] on button "Guardar" at bounding box center [1039, 520] width 102 height 24
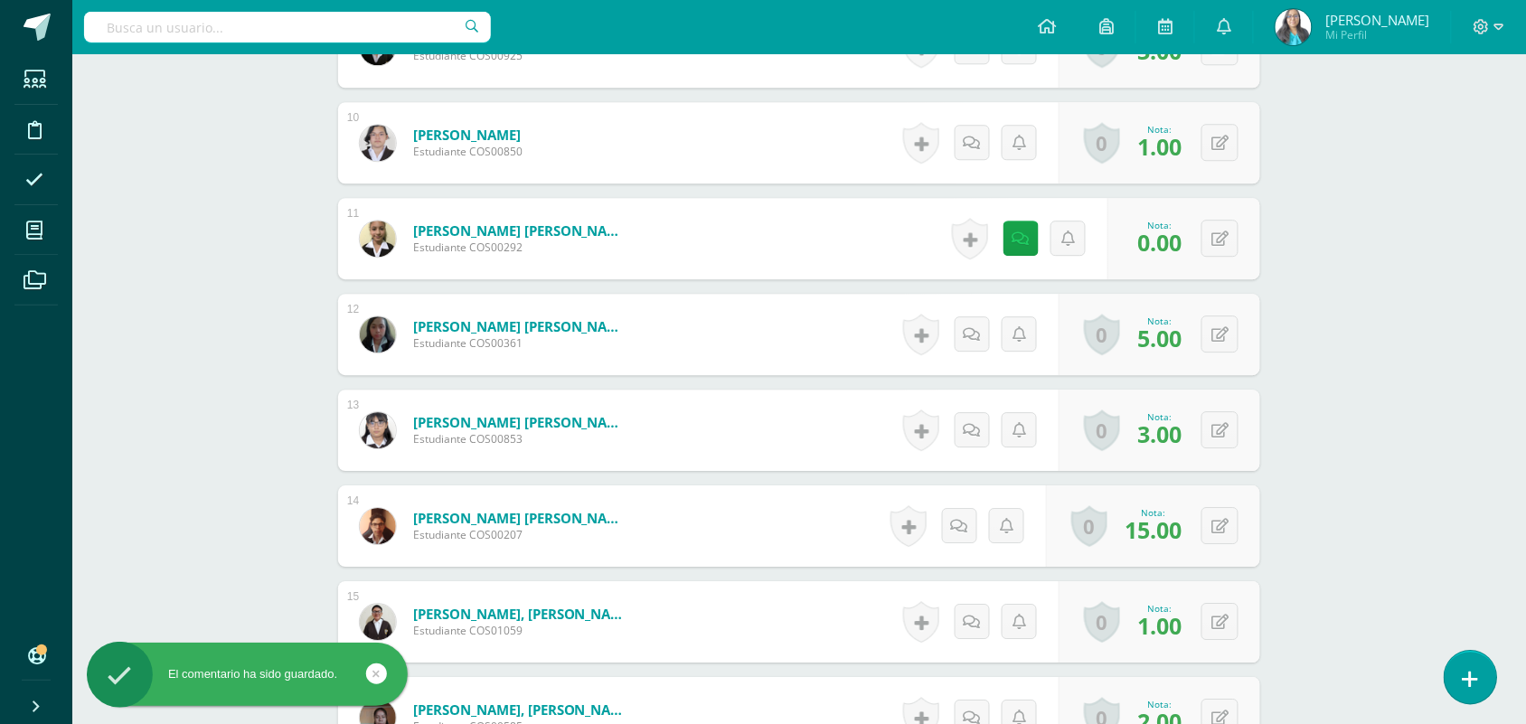
click at [1470, 673] on icon at bounding box center [1470, 679] width 16 height 21
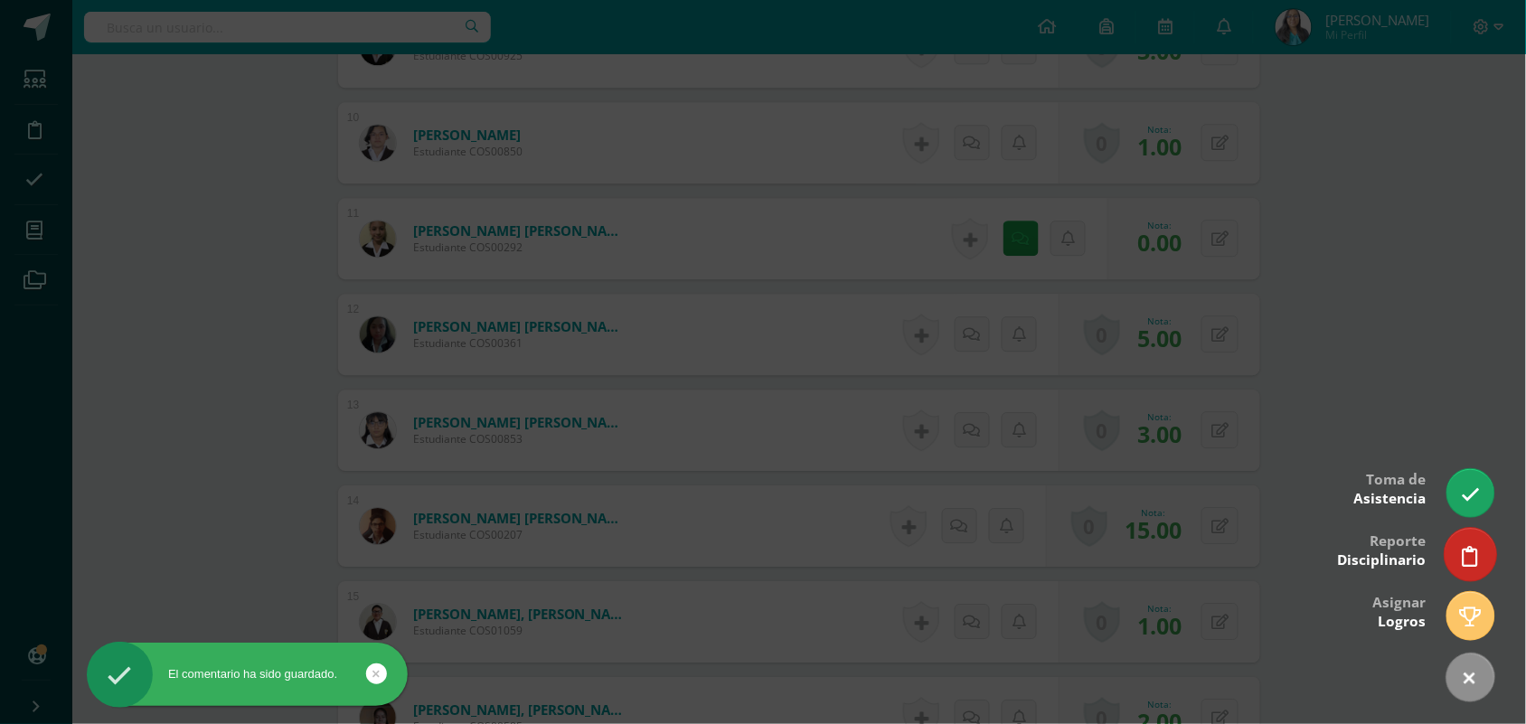
click at [1451, 550] on link at bounding box center [1470, 554] width 52 height 52
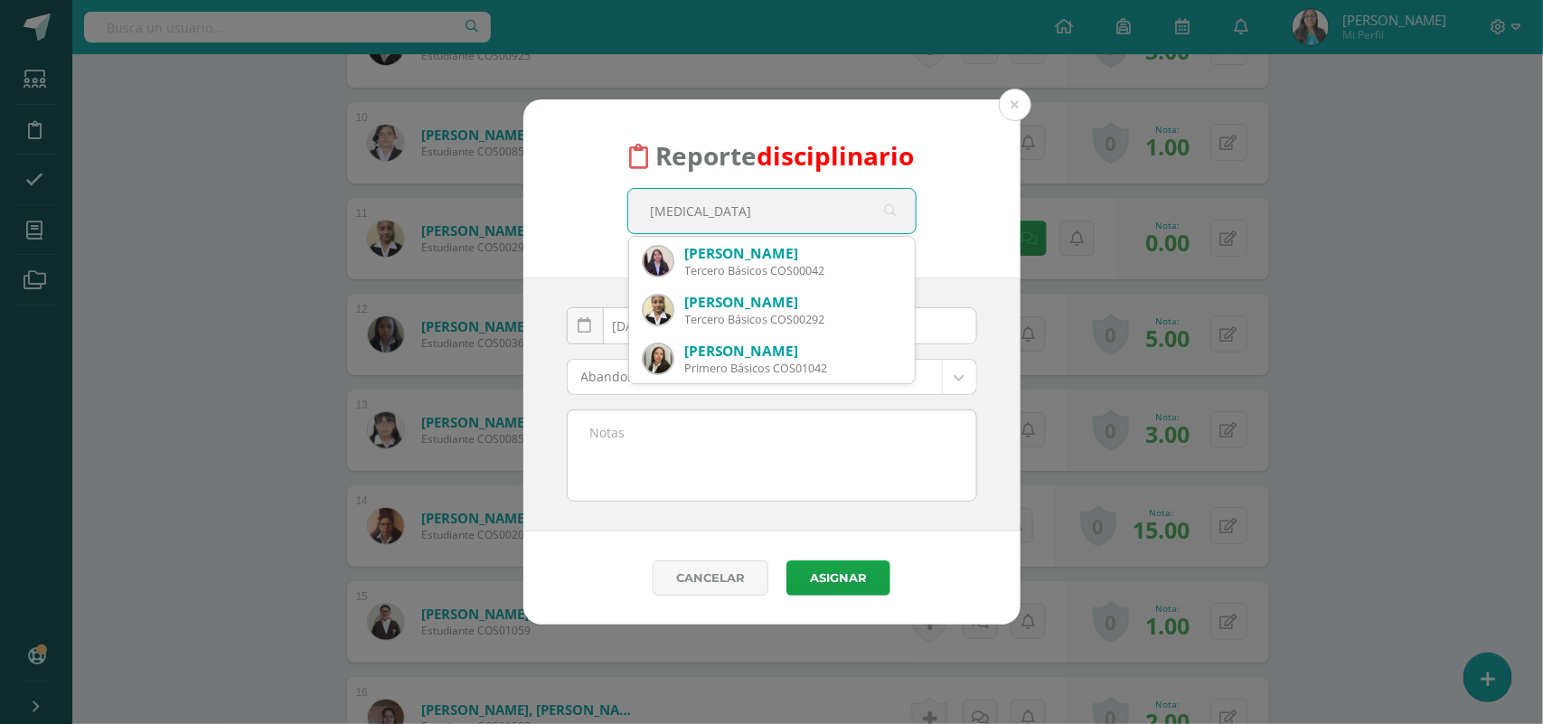
type input "All"
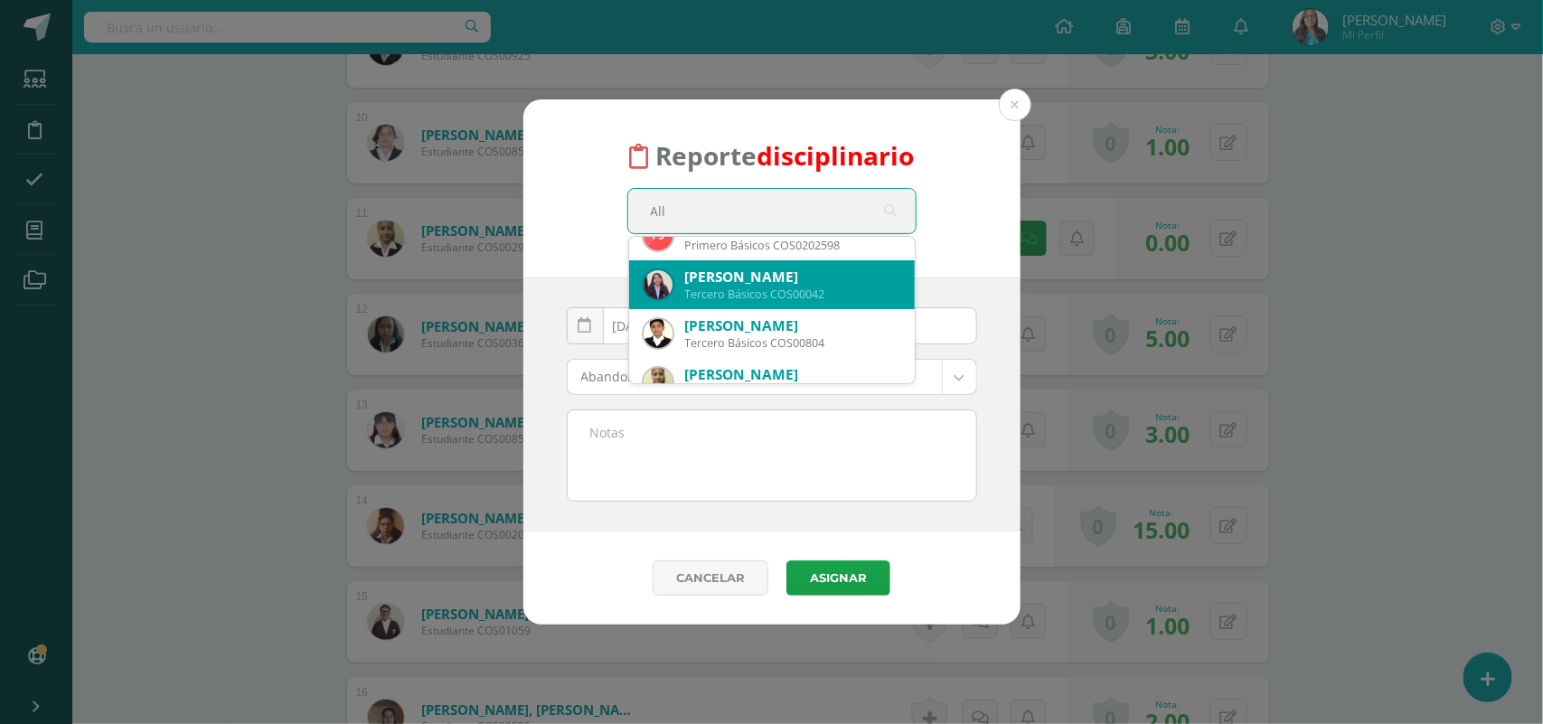
scroll to position [98, 0]
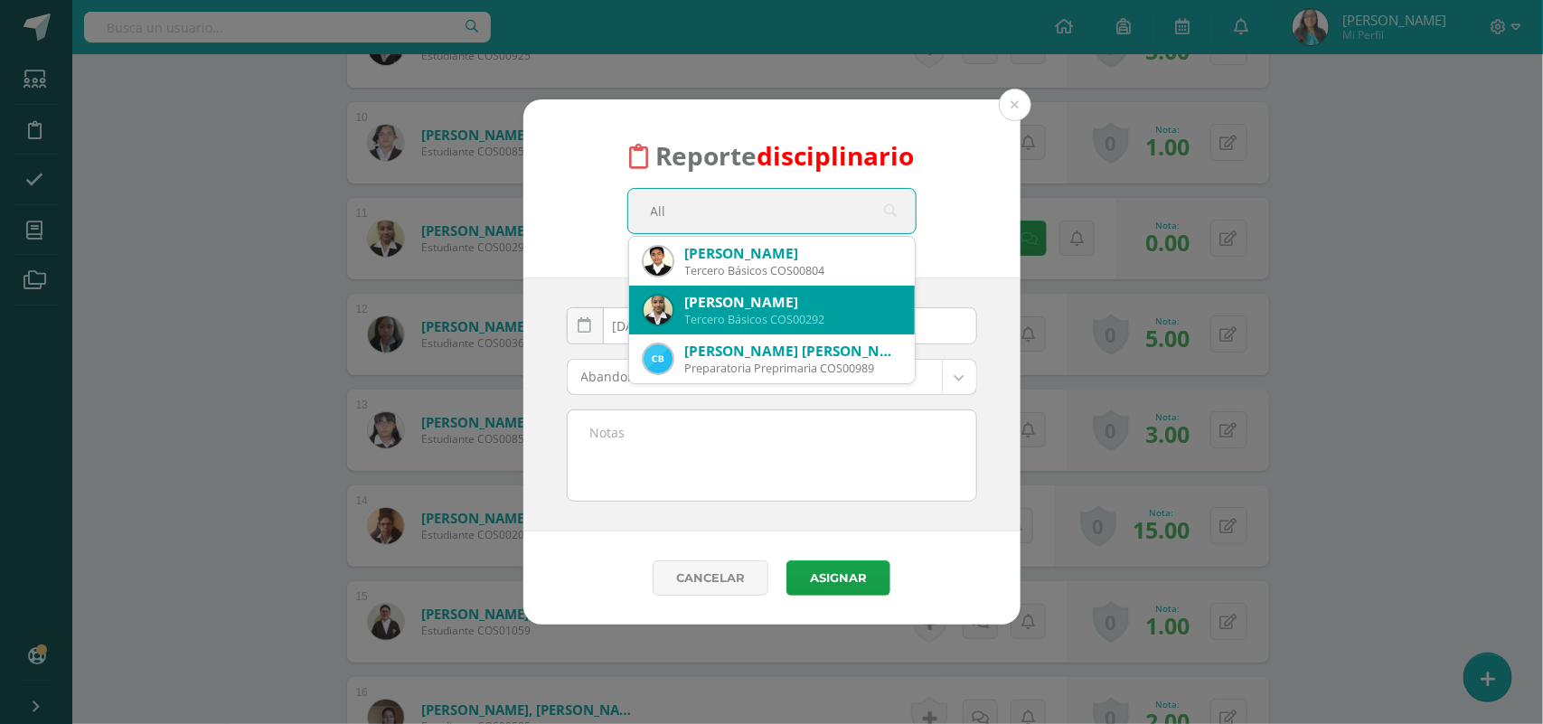
click at [743, 313] on div "Tercero Básicos COS00292" at bounding box center [792, 319] width 215 height 15
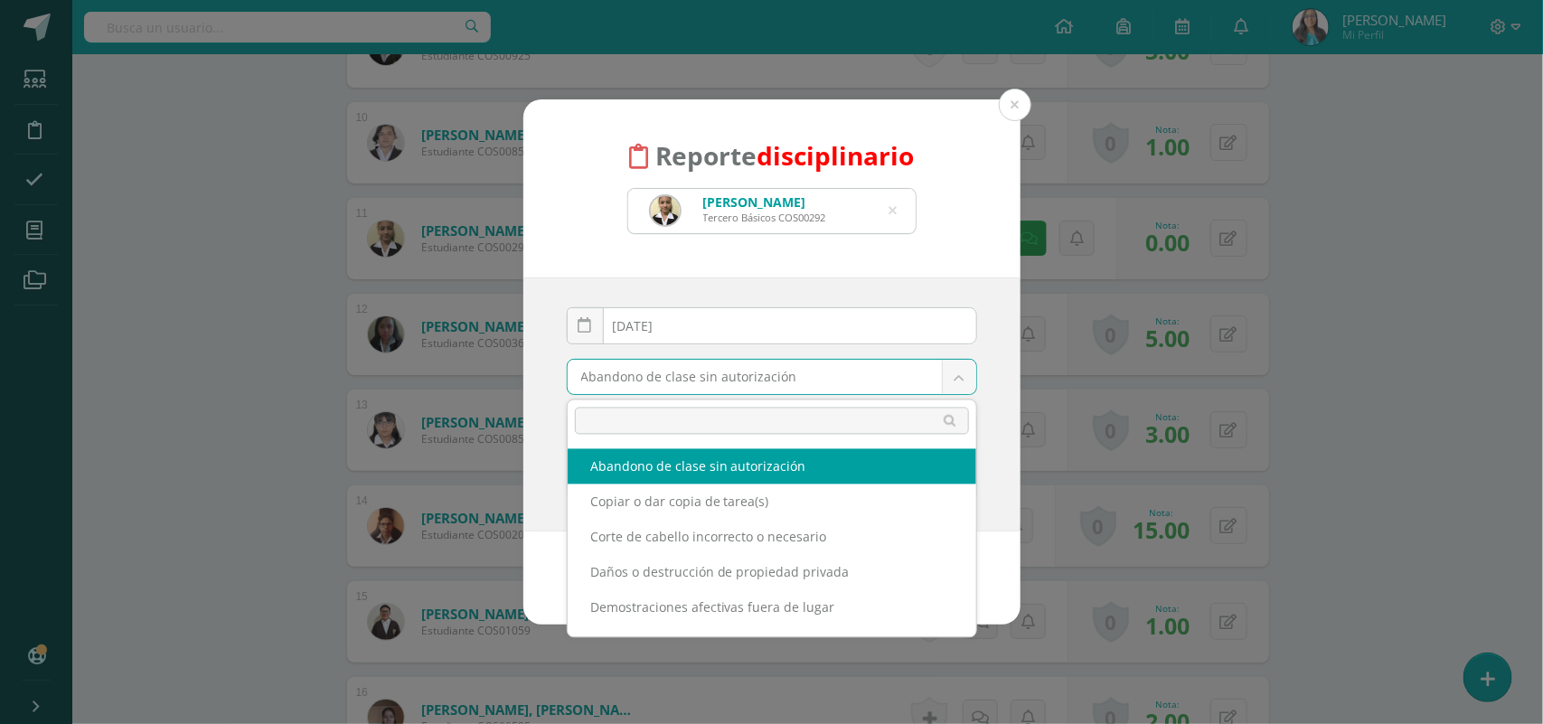
click at [743, 387] on body "Reporte disciplinario Allison Nicole Esquivel Arriaga Tercero Básicos COS00292 …" at bounding box center [771, 124] width 1543 height 3024
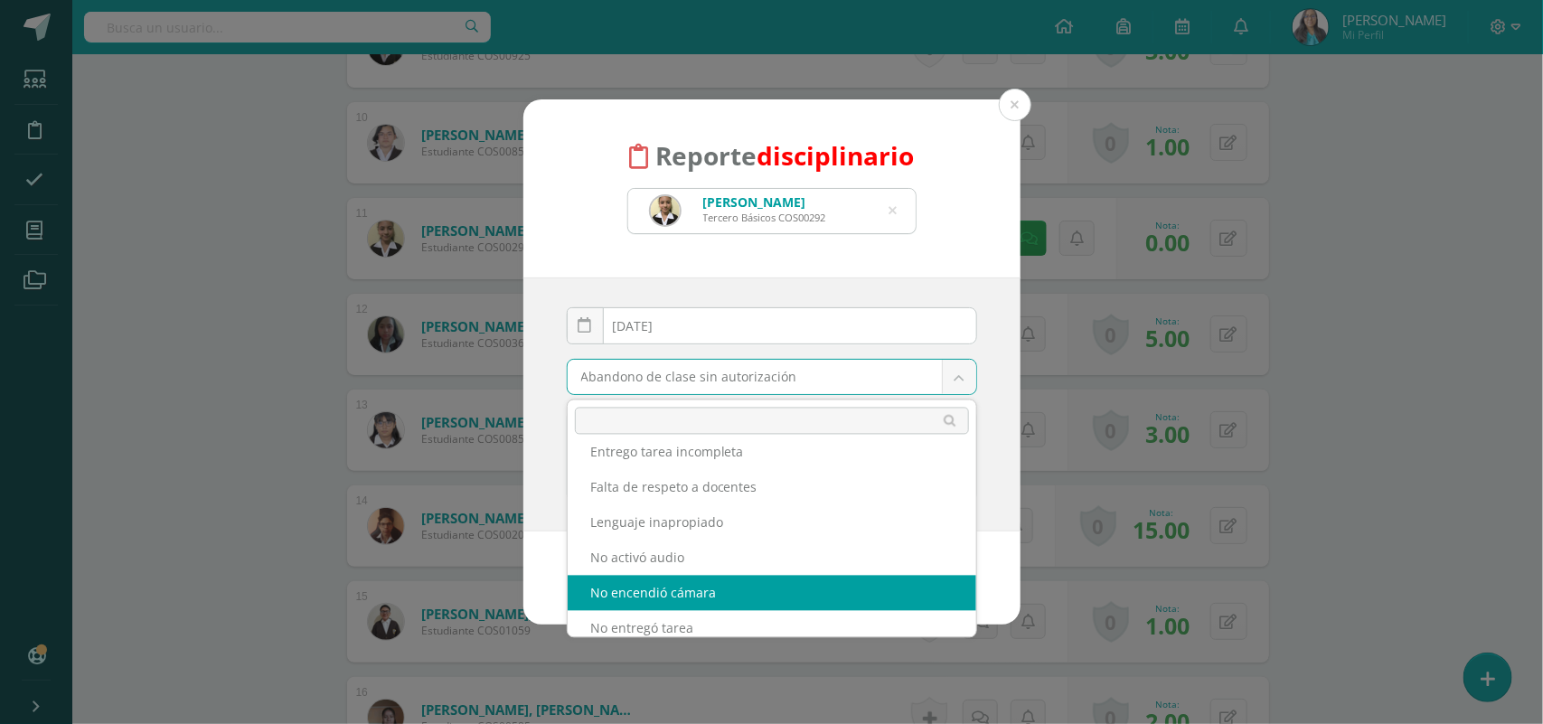
scroll to position [235, 0]
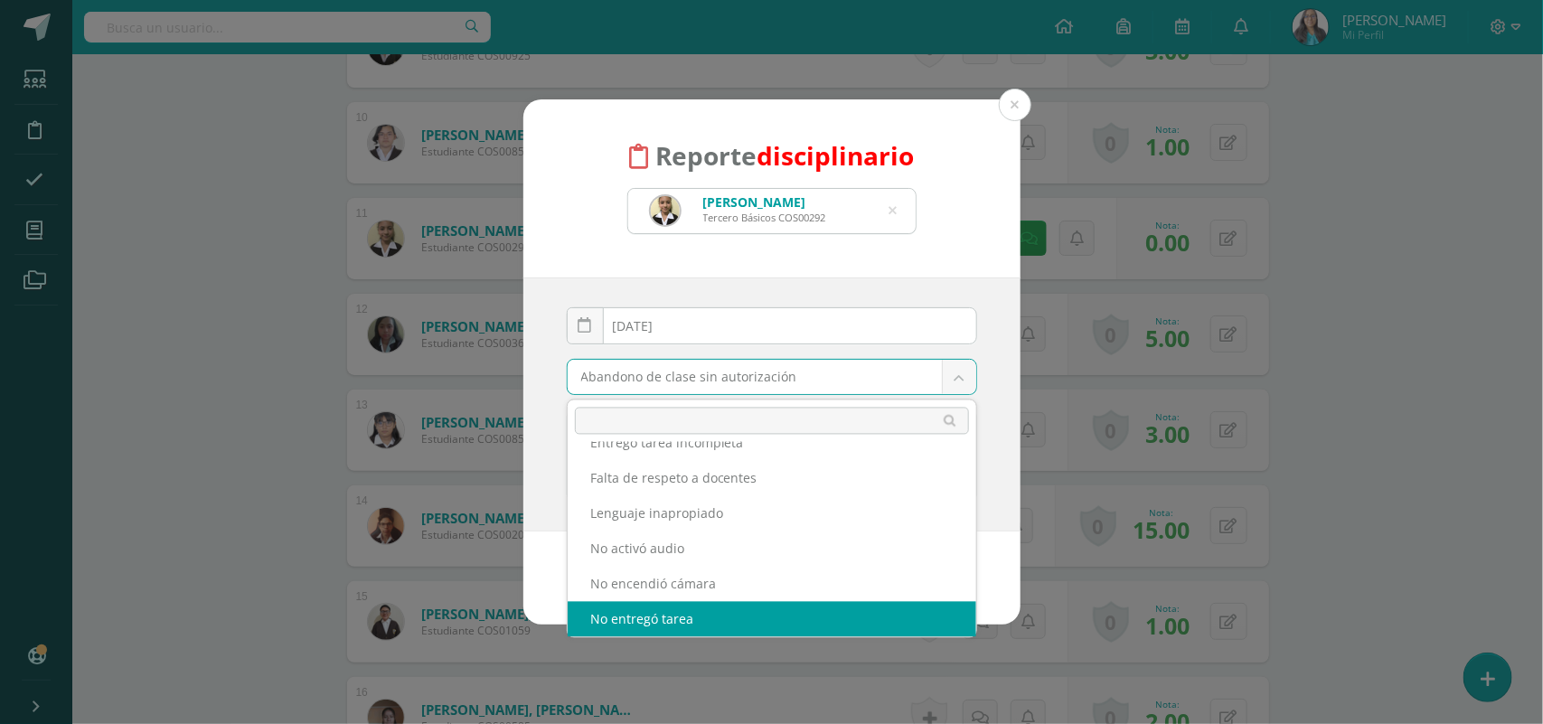
select select "14"
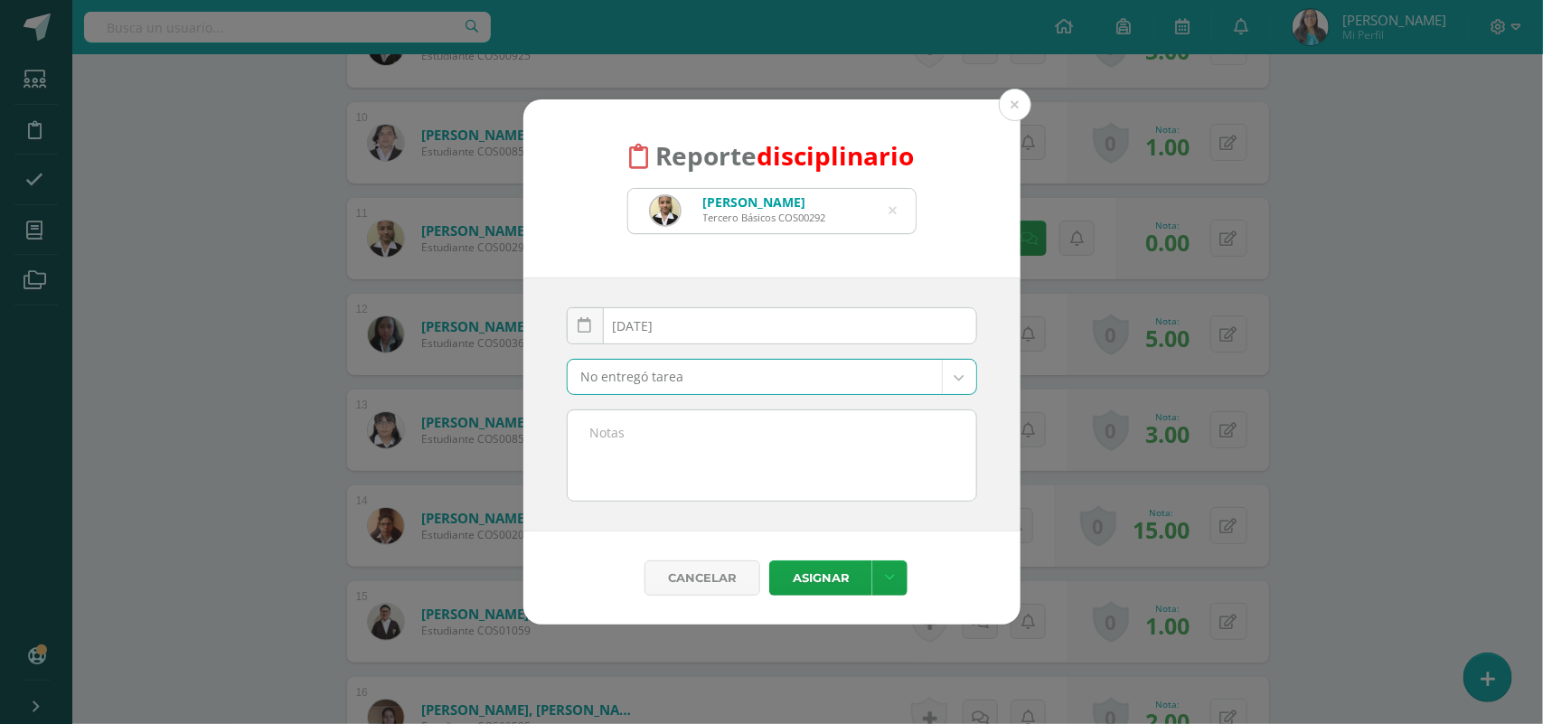
click at [673, 491] on textarea at bounding box center [772, 455] width 409 height 90
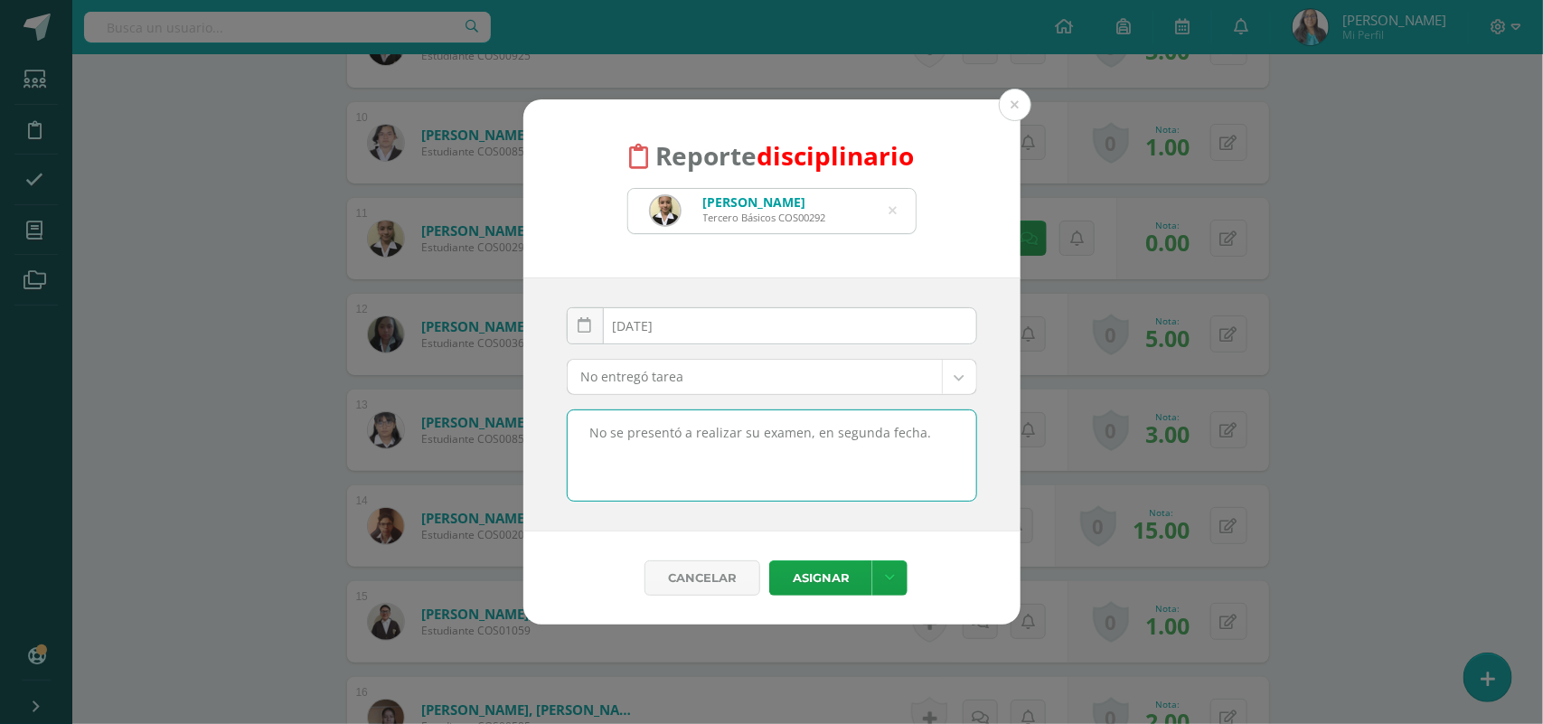
type textarea "No se presentó a realizar su examen, en segunda fecha."
drag, startPoint x: 936, startPoint y: 448, endPoint x: 489, endPoint y: 438, distance: 447.5
click at [489, 438] on div "Reporte disciplinario Allison Nicole Esquivel Arriaga Tercero Básicos COS00292 …" at bounding box center [771, 361] width 1528 height 525
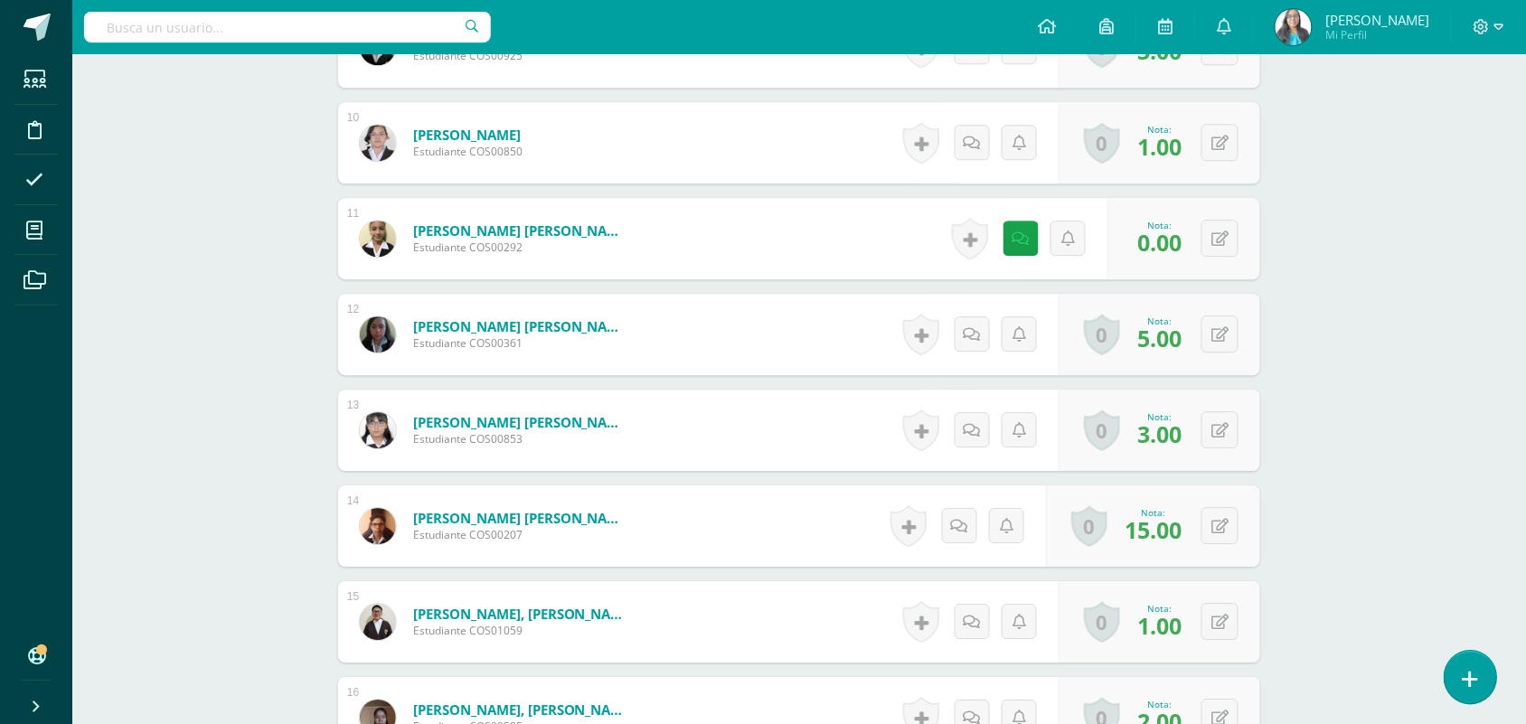
click at [1475, 693] on link at bounding box center [1470, 677] width 52 height 52
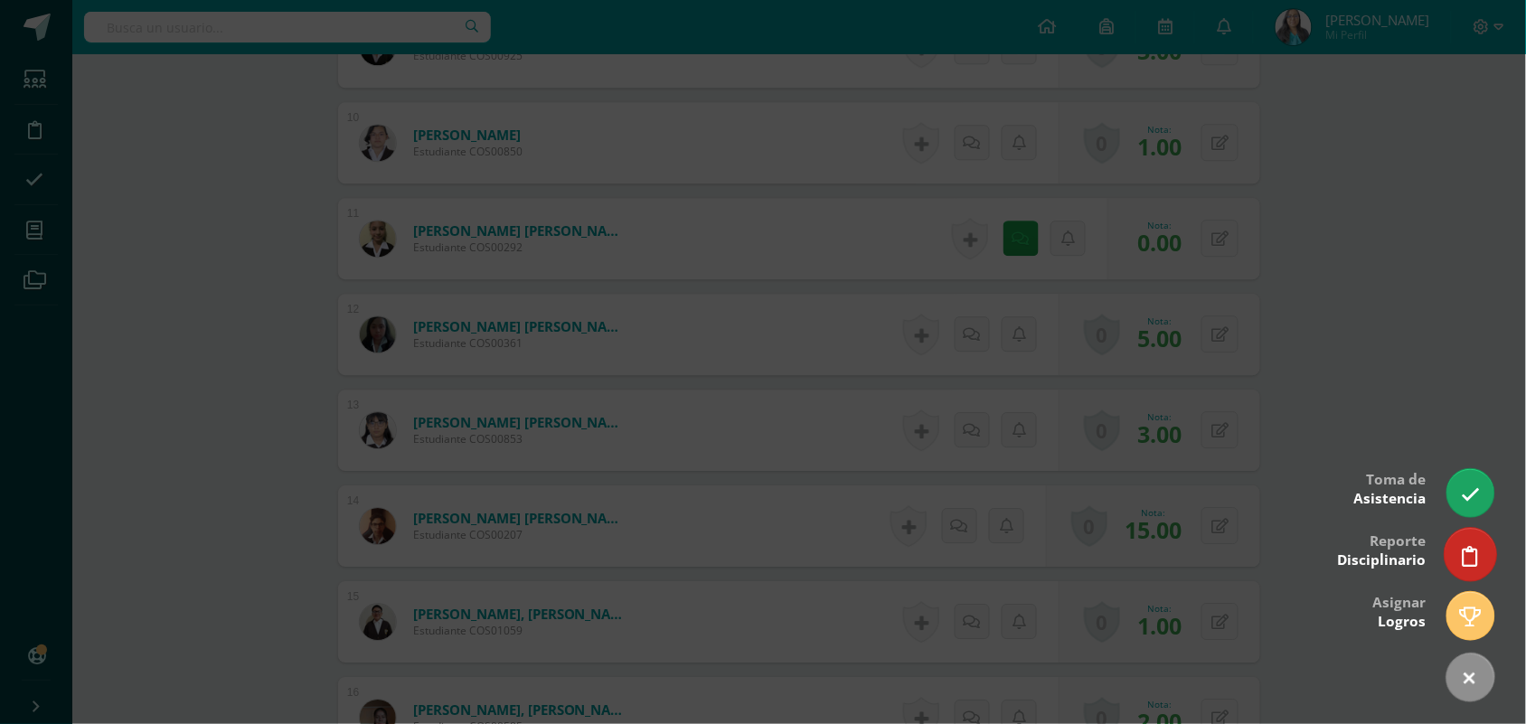
click at [1474, 561] on icon at bounding box center [1470, 556] width 16 height 21
select select "14"
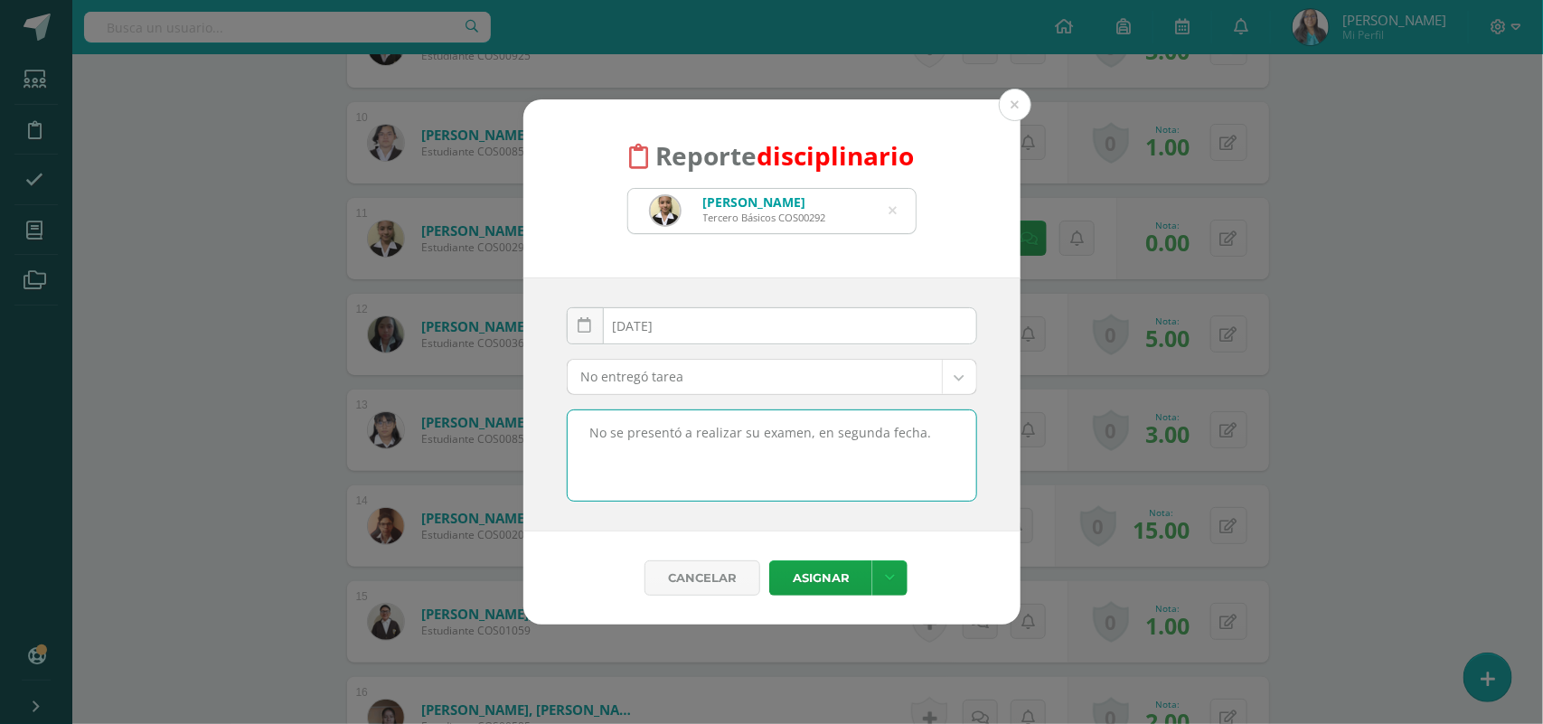
drag, startPoint x: 946, startPoint y: 441, endPoint x: 541, endPoint y: 422, distance: 406.3
click at [541, 422] on div "2025-10-10 October, 2025 Mo Tu We Th Fr Sa Su 29 30 1 2 3 4 5 6 7 8 9 10 11 12 …" at bounding box center [771, 404] width 497 height 254
click at [832, 580] on button "Asignar" at bounding box center [820, 577] width 103 height 35
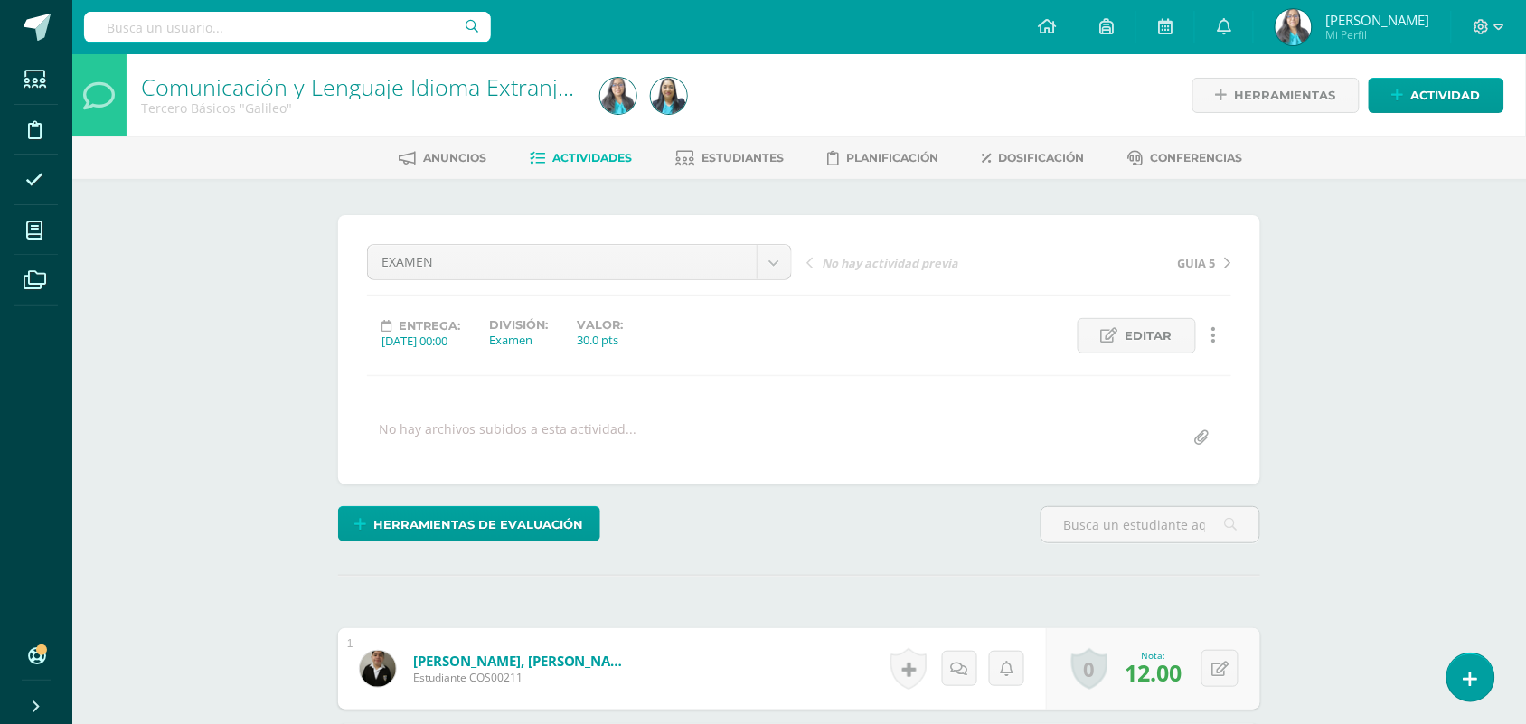
scroll to position [1, 0]
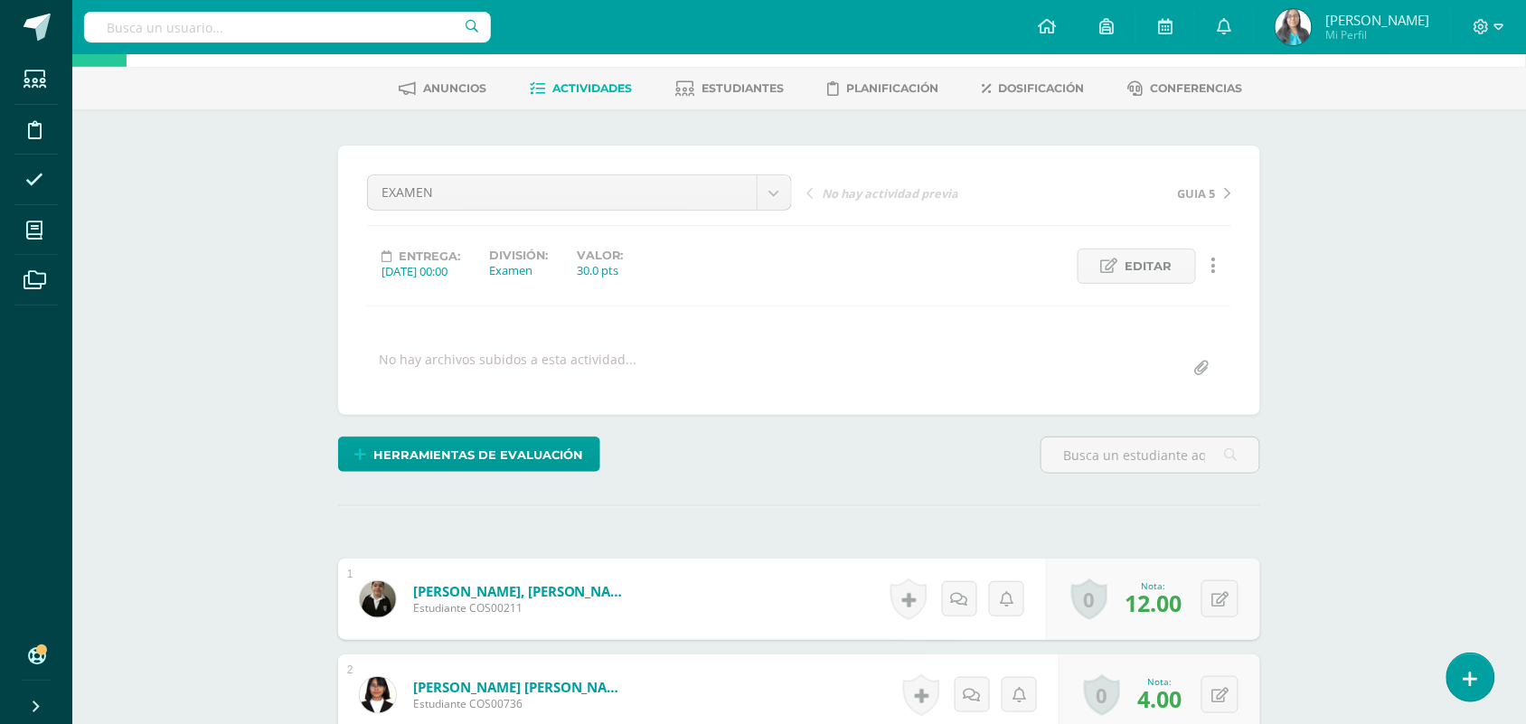
scroll to position [0, 0]
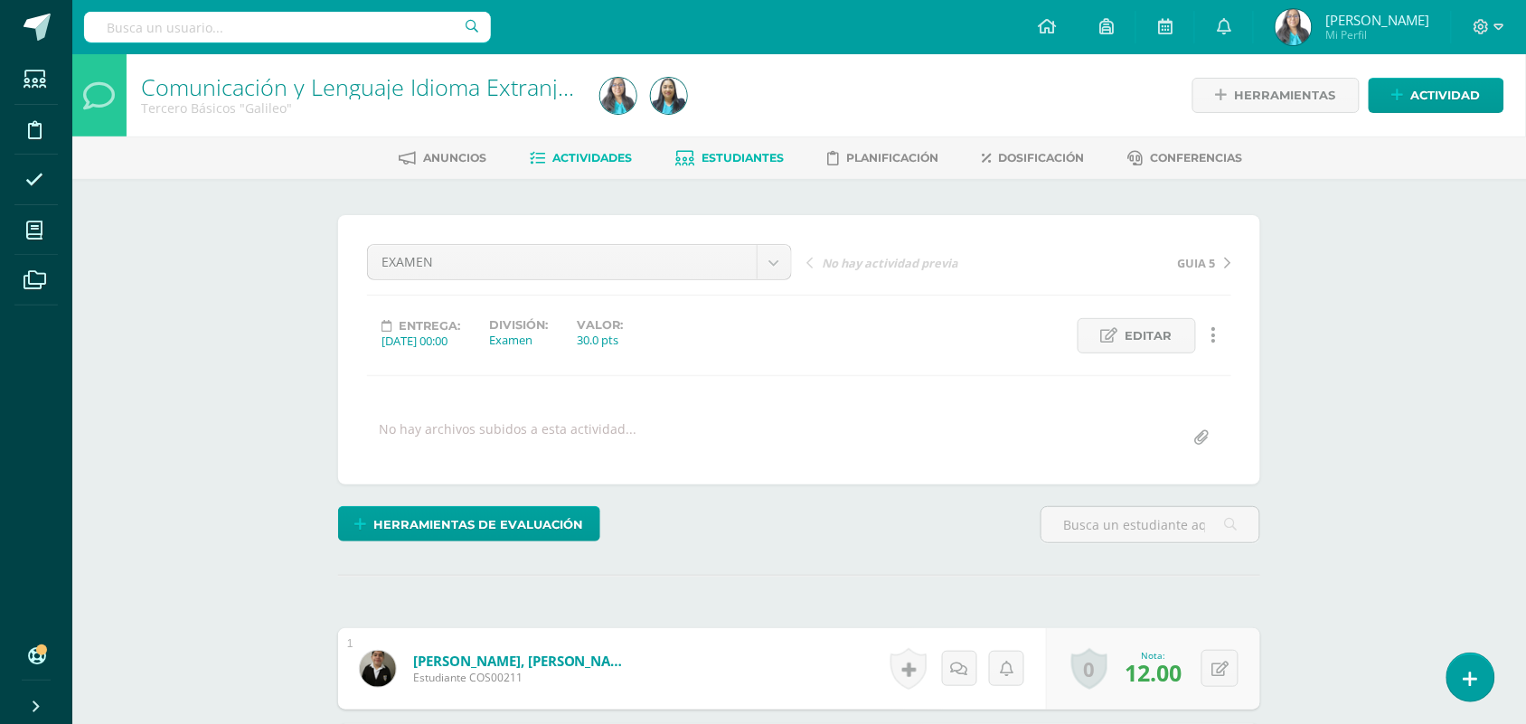
click at [760, 152] on span "Estudiantes" at bounding box center [743, 158] width 82 height 14
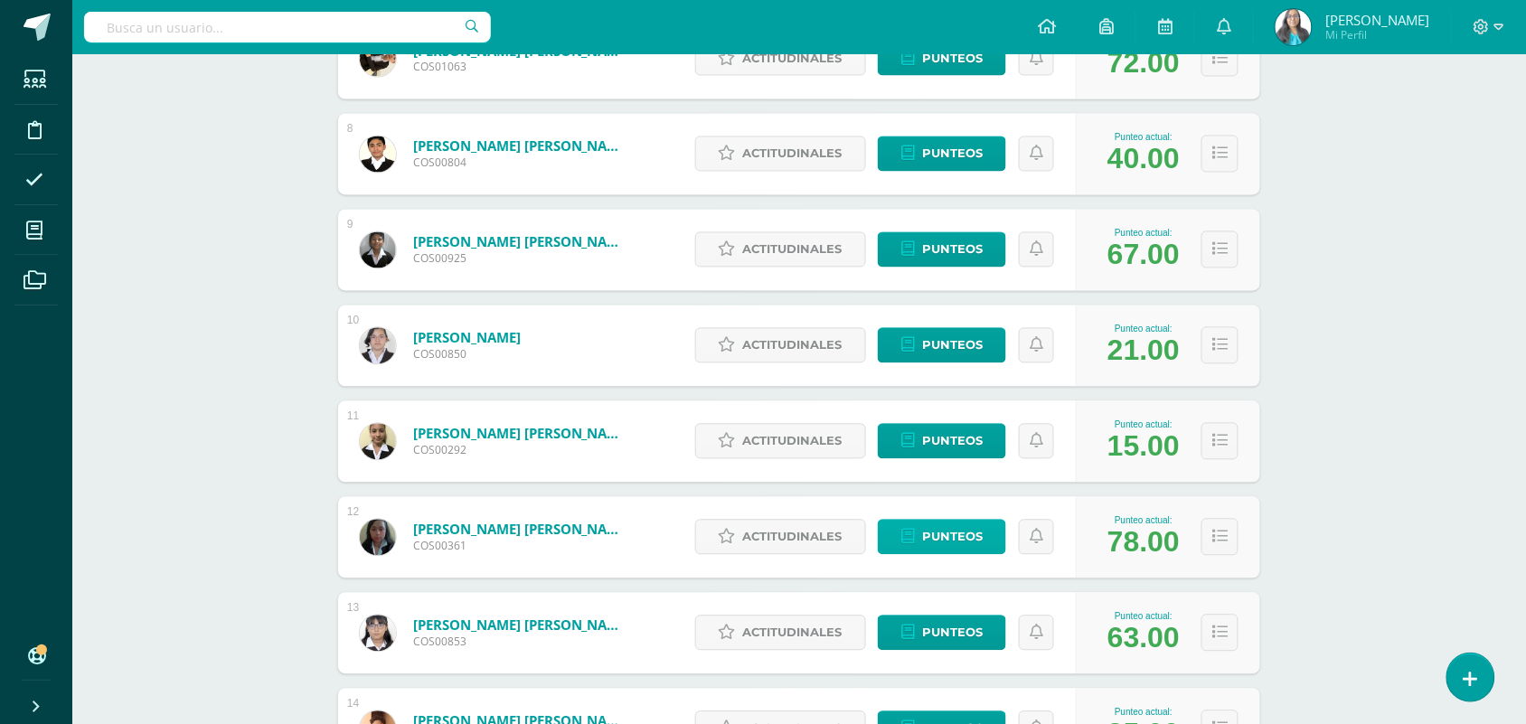
scroll to position [951, 0]
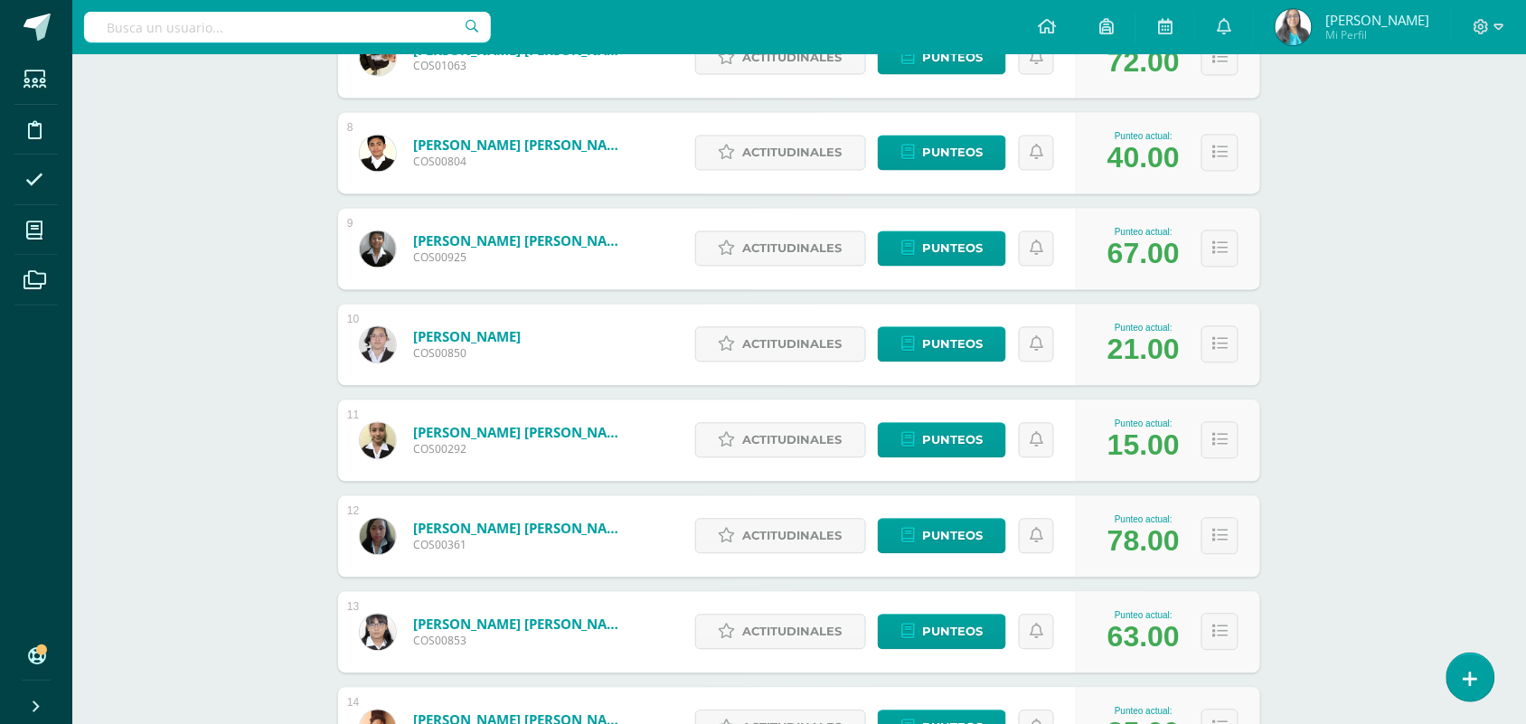
click at [952, 420] on div "Actitudinales Punteos" at bounding box center [881, 440] width 390 height 81
click at [946, 438] on span "Punteos" at bounding box center [952, 440] width 61 height 33
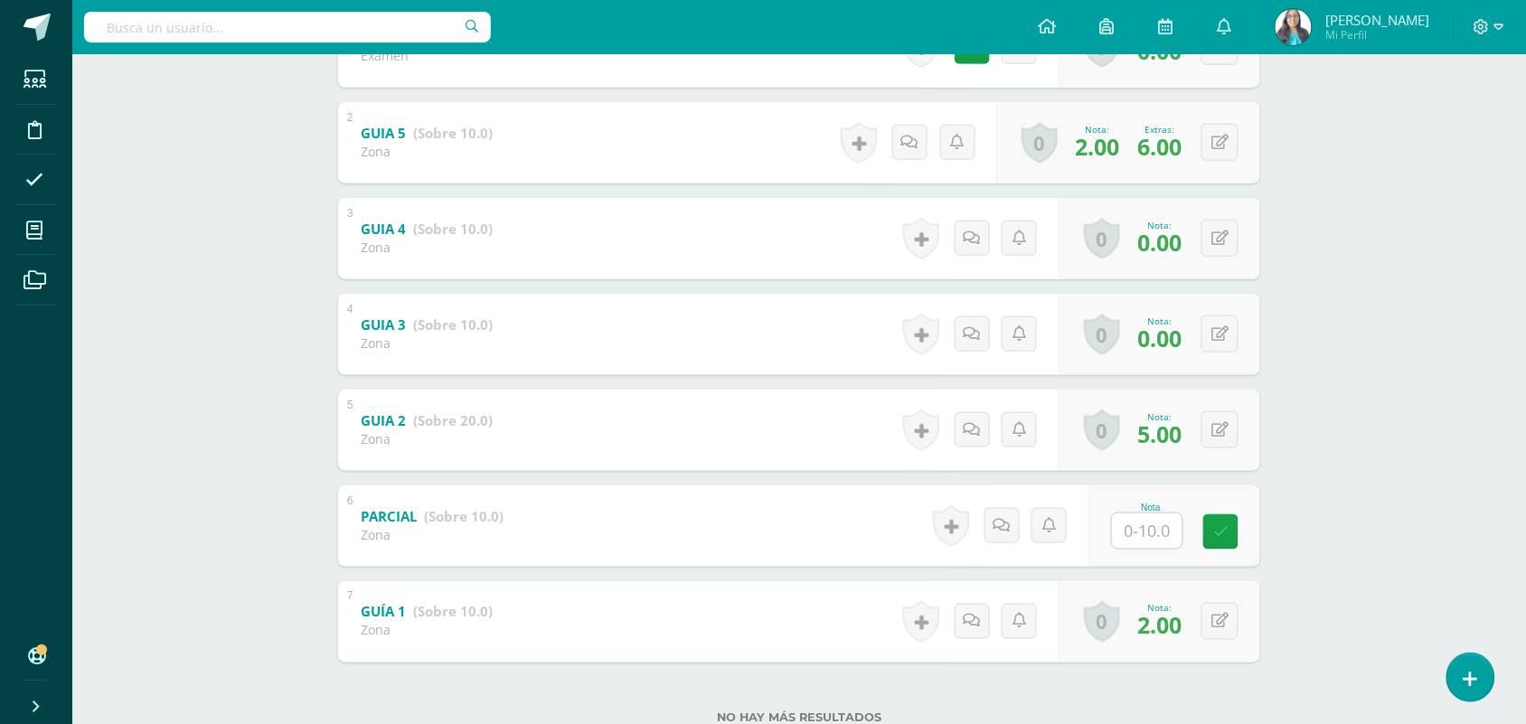
scroll to position [503, 0]
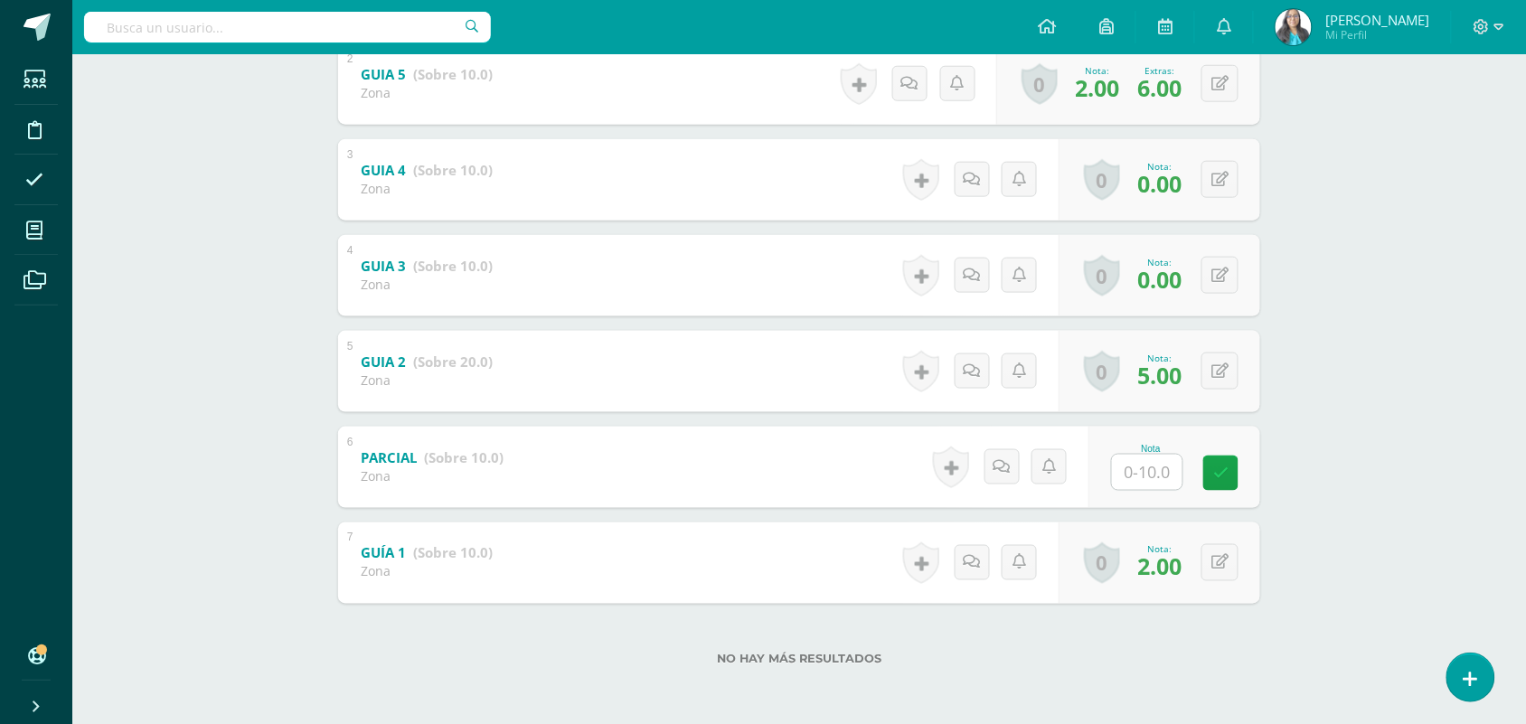
click at [1140, 447] on div "Nota" at bounding box center [1151, 449] width 80 height 10
click at [1132, 464] on input "text" at bounding box center [1158, 472] width 72 height 36
type input "0"
click at [1009, 466] on link at bounding box center [1020, 466] width 35 height 35
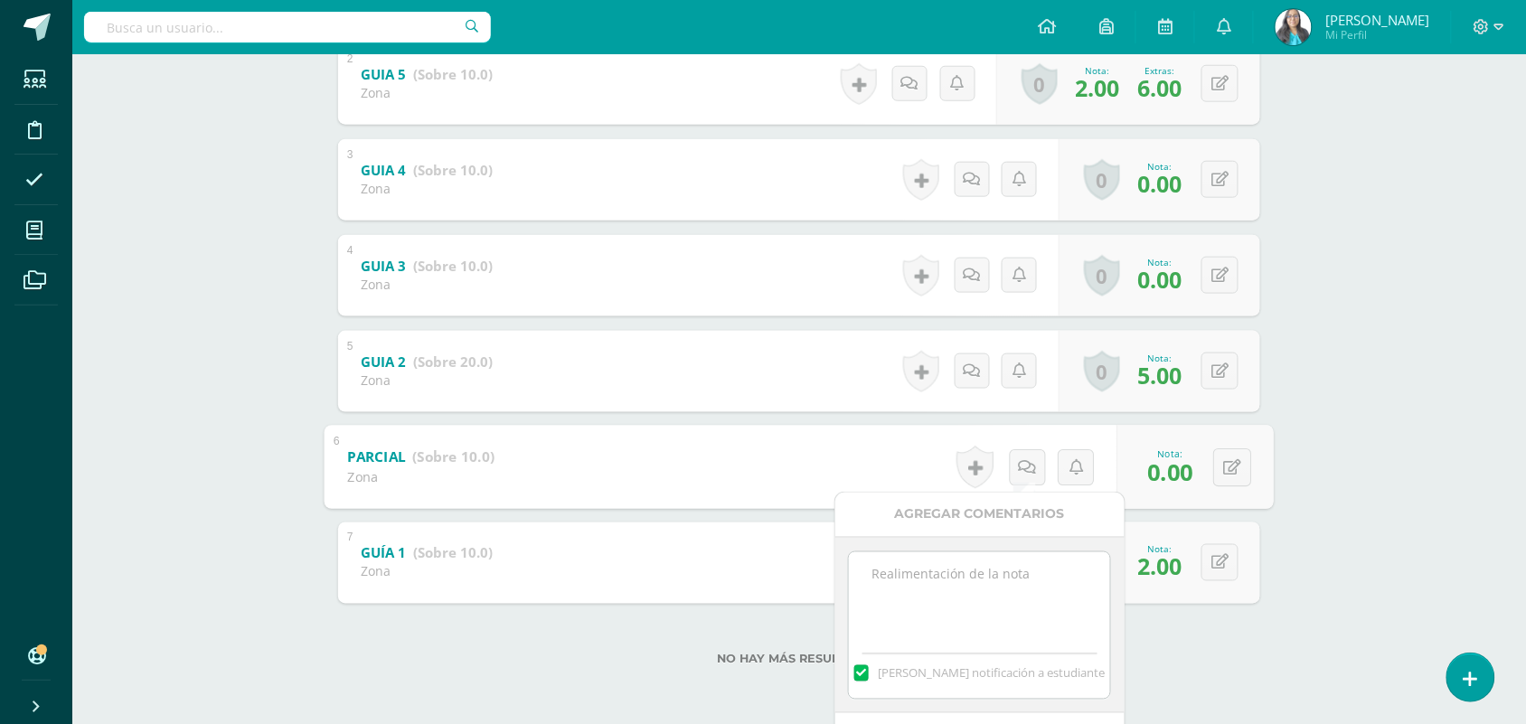
click at [868, 601] on textarea at bounding box center [979, 597] width 261 height 90
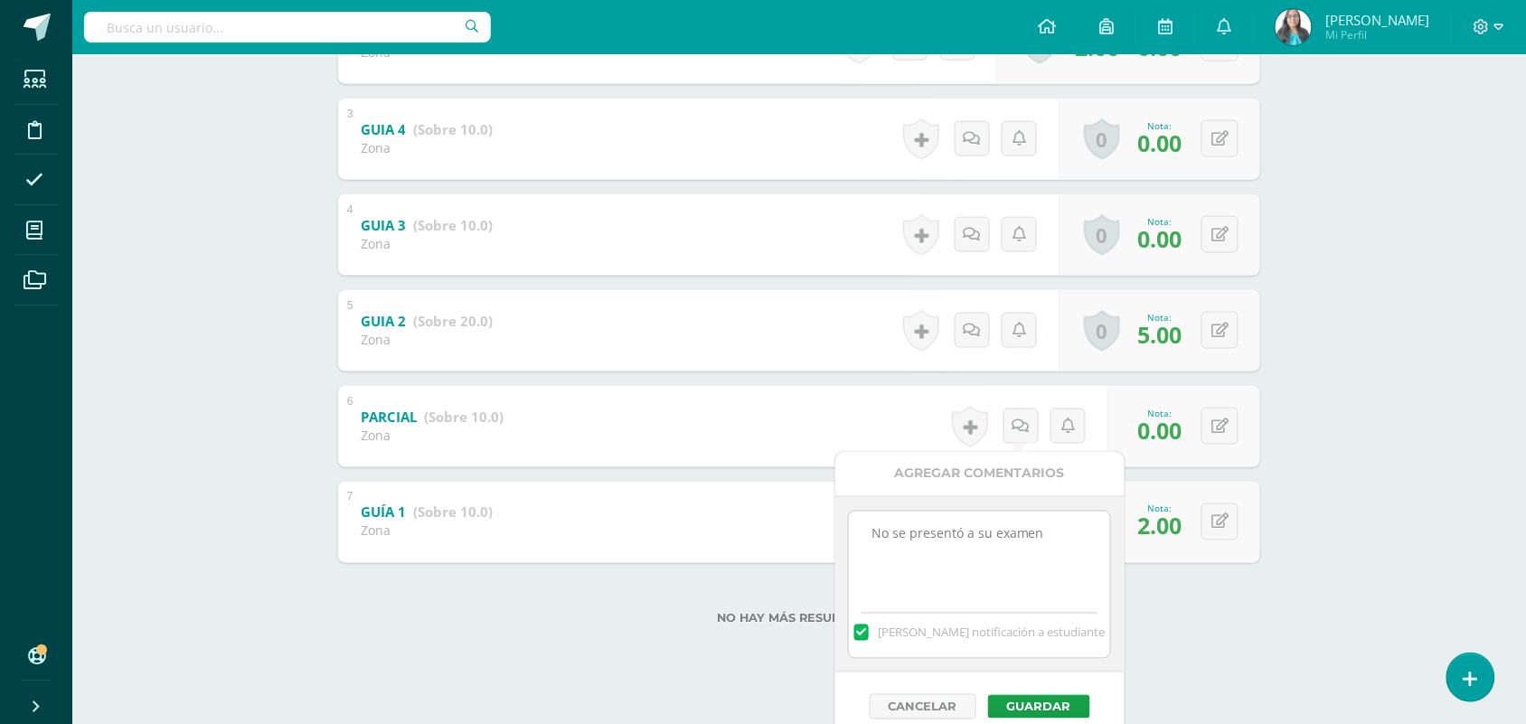
scroll to position [565, 0]
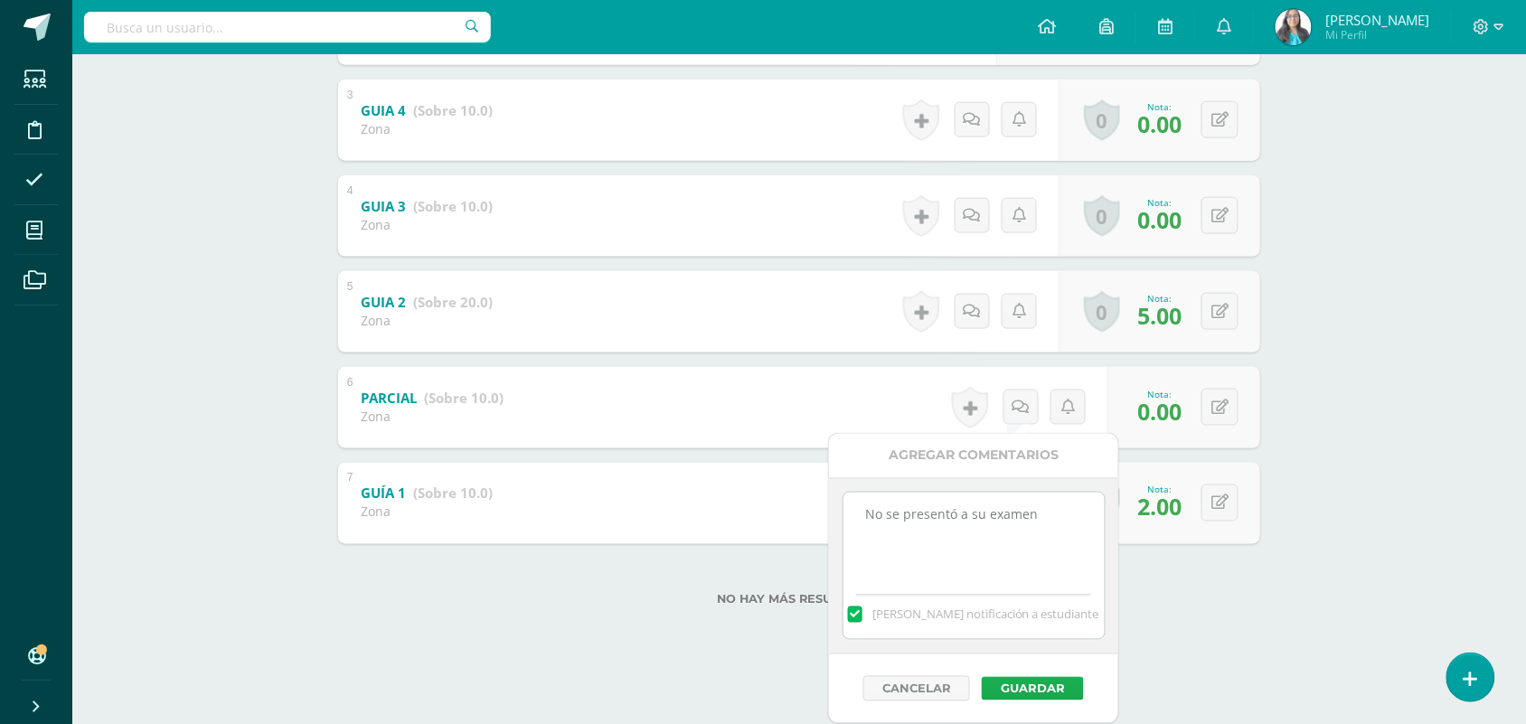
type textarea "No se presentó a su examen"
click at [1049, 692] on button "Guardar" at bounding box center [1033, 689] width 102 height 24
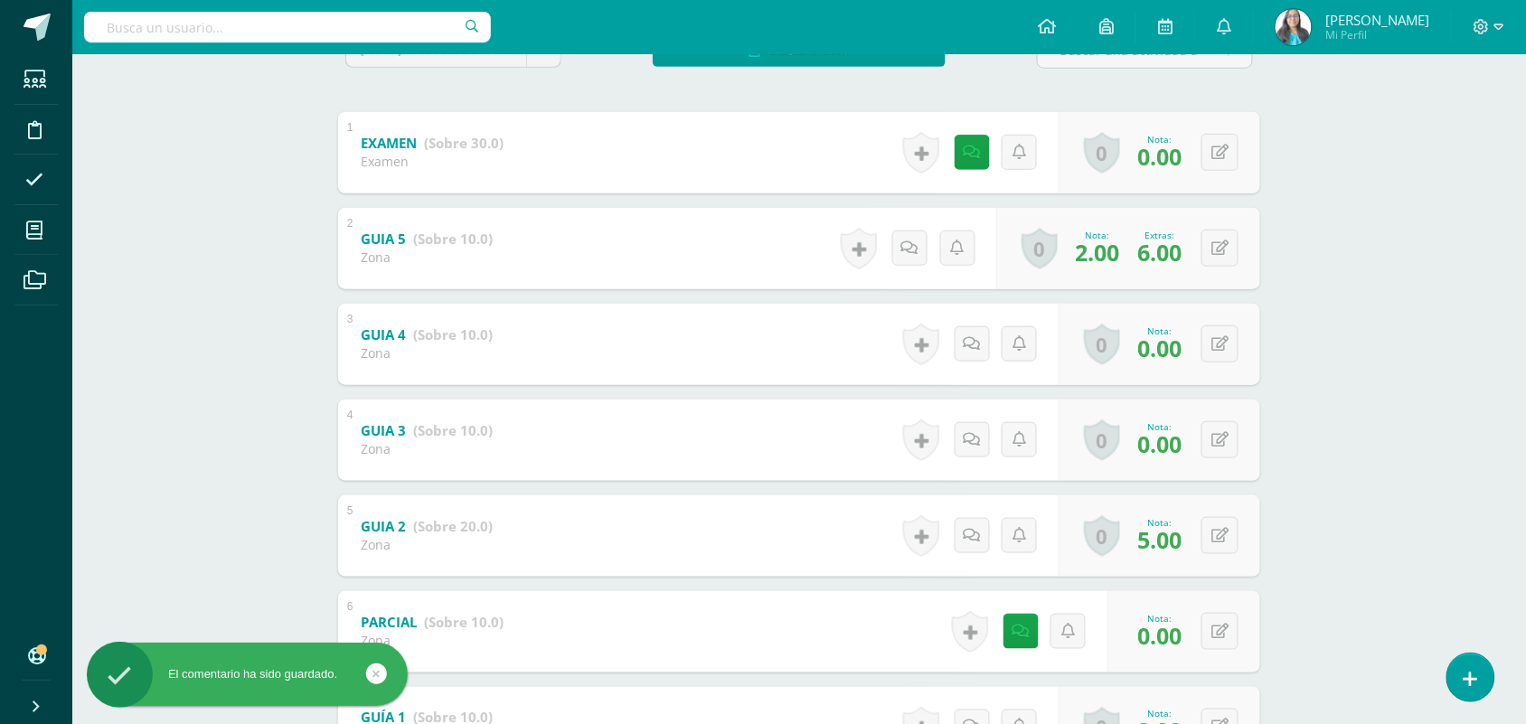
scroll to position [0, 0]
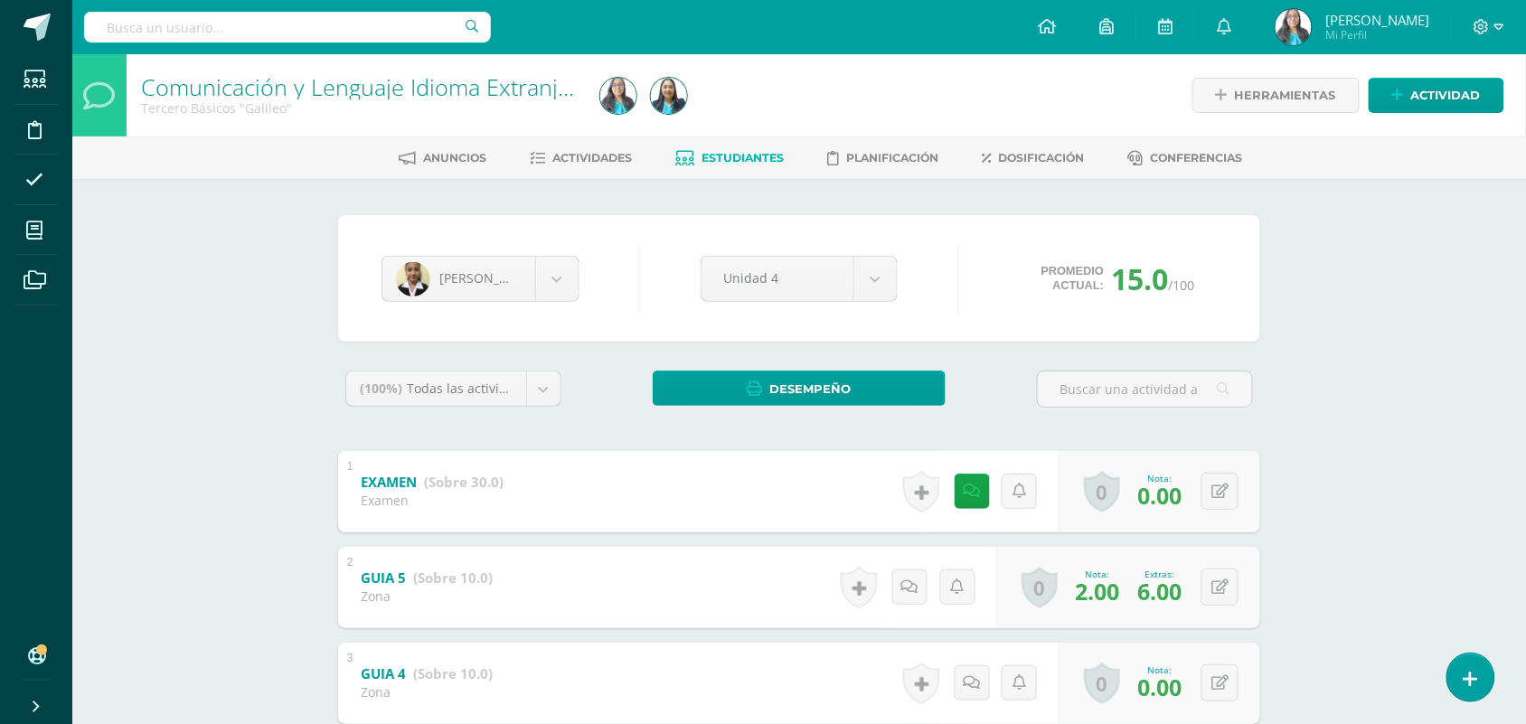
click at [240, 422] on div "Comunicación y Lenguaje Idioma Extranjero Tercero Básicos "Galileo" Herramienta…" at bounding box center [798, 640] width 1453 height 1173
click at [708, 146] on link "Estudiantes" at bounding box center [730, 158] width 108 height 29
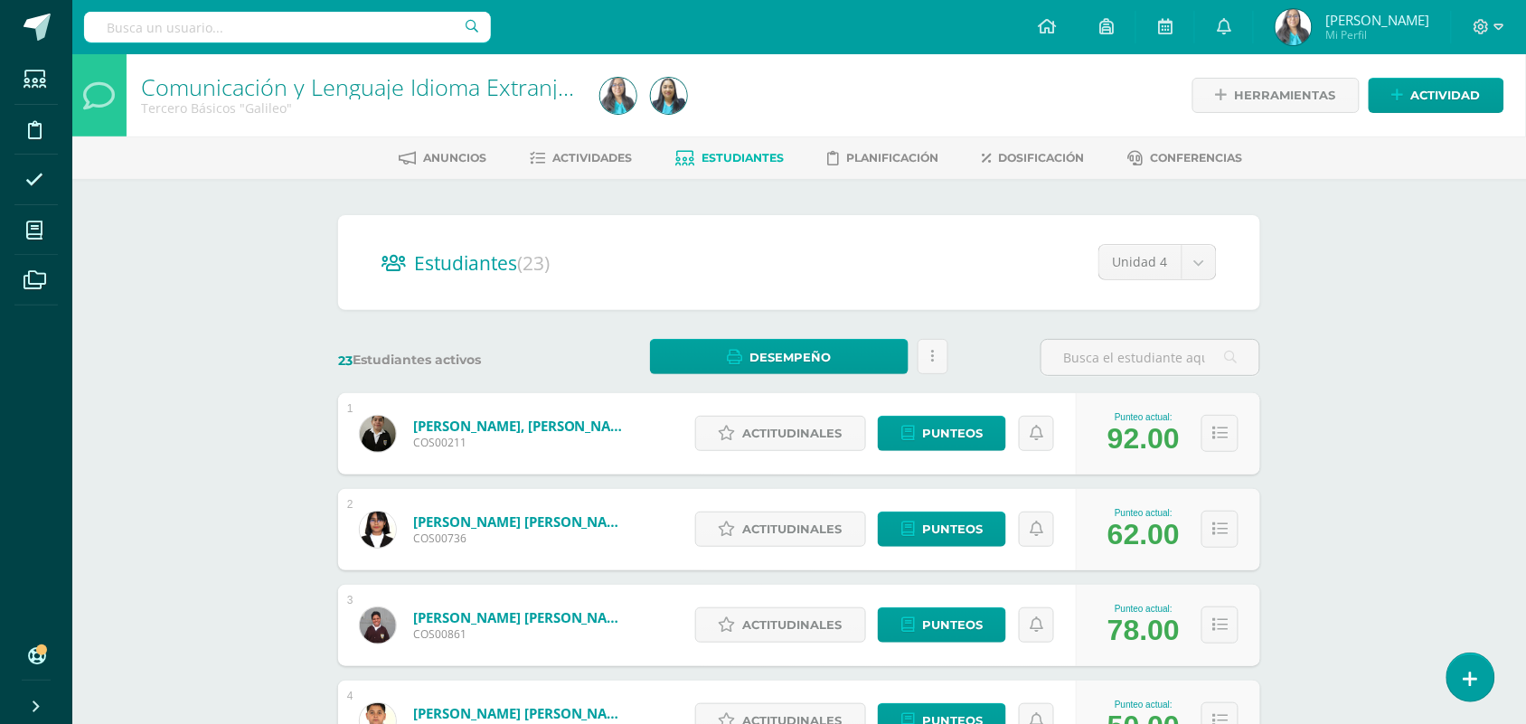
click at [762, 152] on span "Estudiantes" at bounding box center [743, 158] width 82 height 14
click at [611, 163] on span "Actividades" at bounding box center [593, 158] width 80 height 14
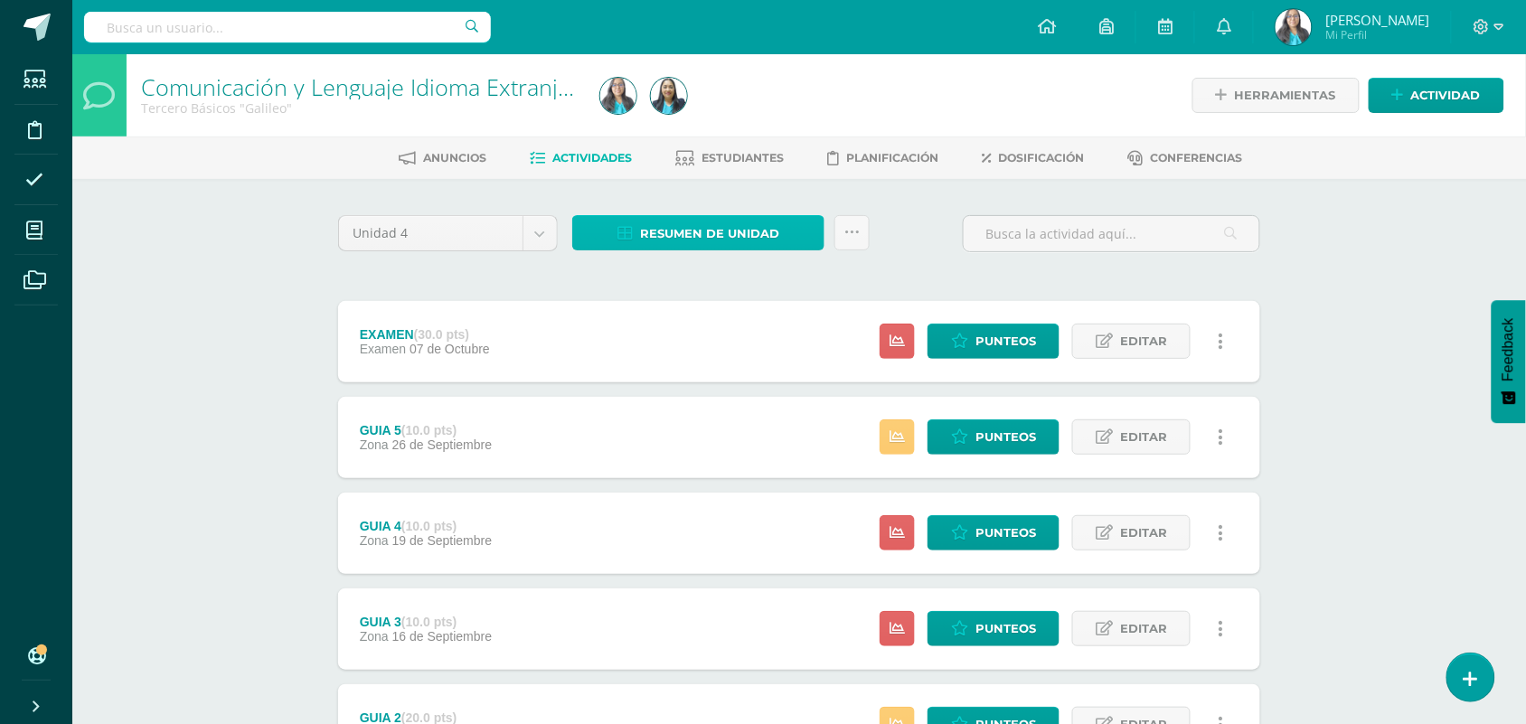
click at [680, 240] on span "Resumen de unidad" at bounding box center [709, 233] width 139 height 33
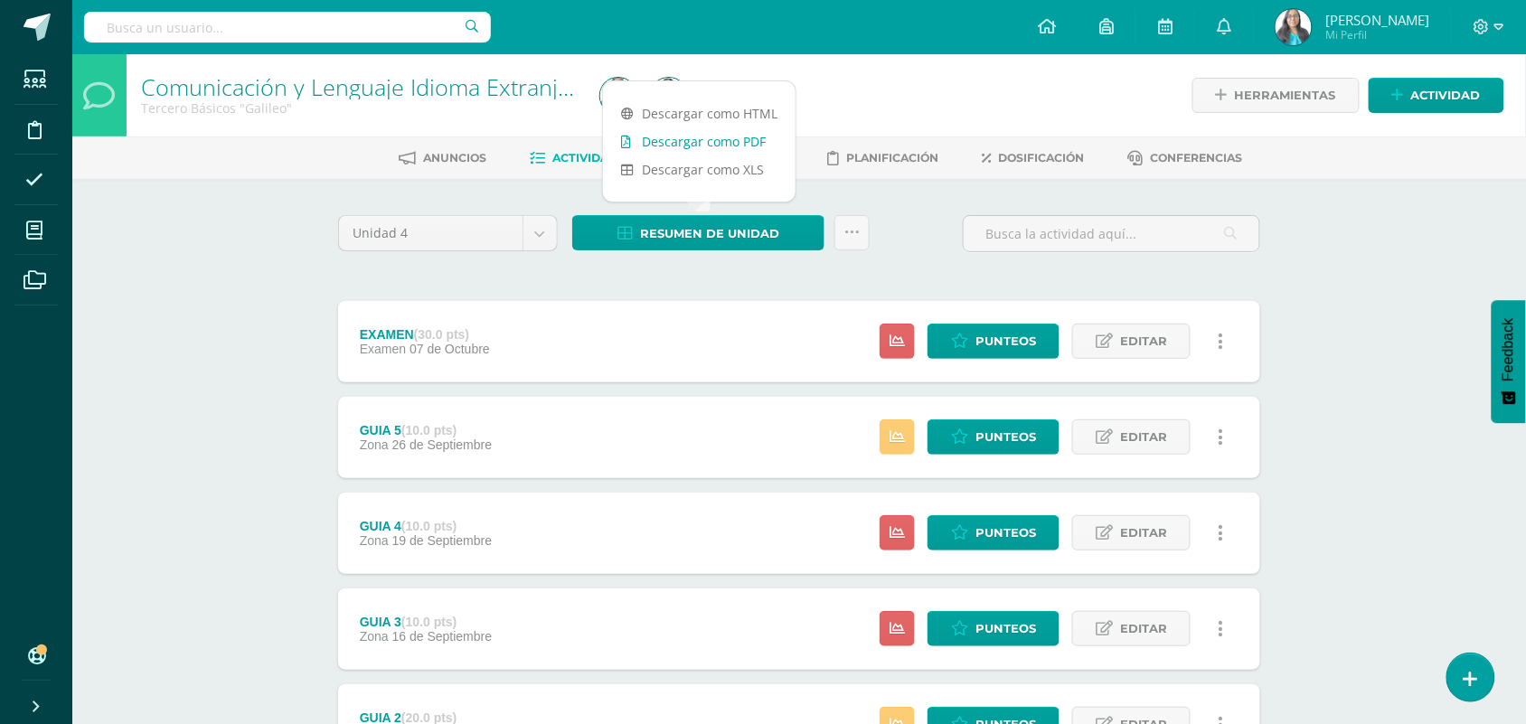
click at [707, 149] on link "Descargar como PDF" at bounding box center [699, 141] width 193 height 28
click at [852, 225] on icon at bounding box center [851, 232] width 15 height 15
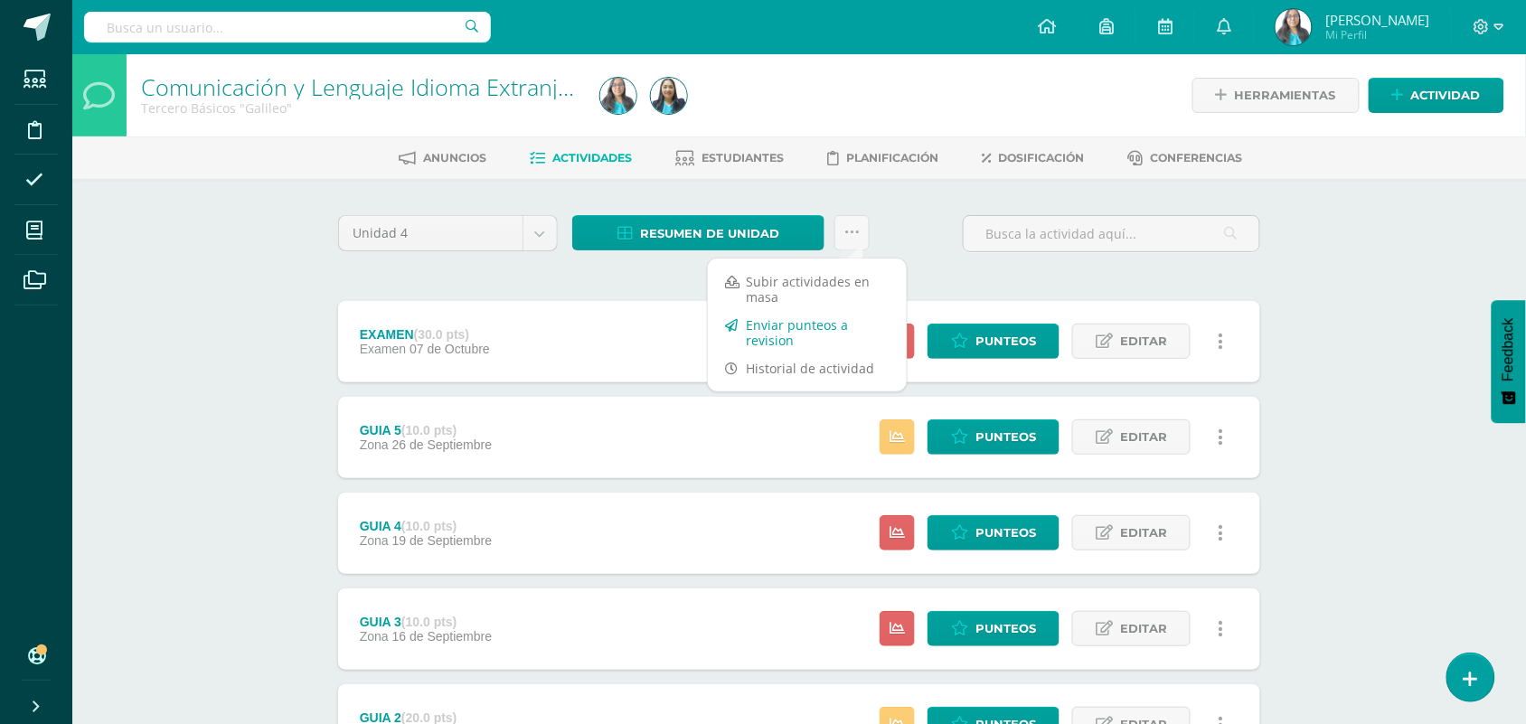
click at [807, 325] on link "Enviar punteos a revision" at bounding box center [807, 332] width 199 height 43
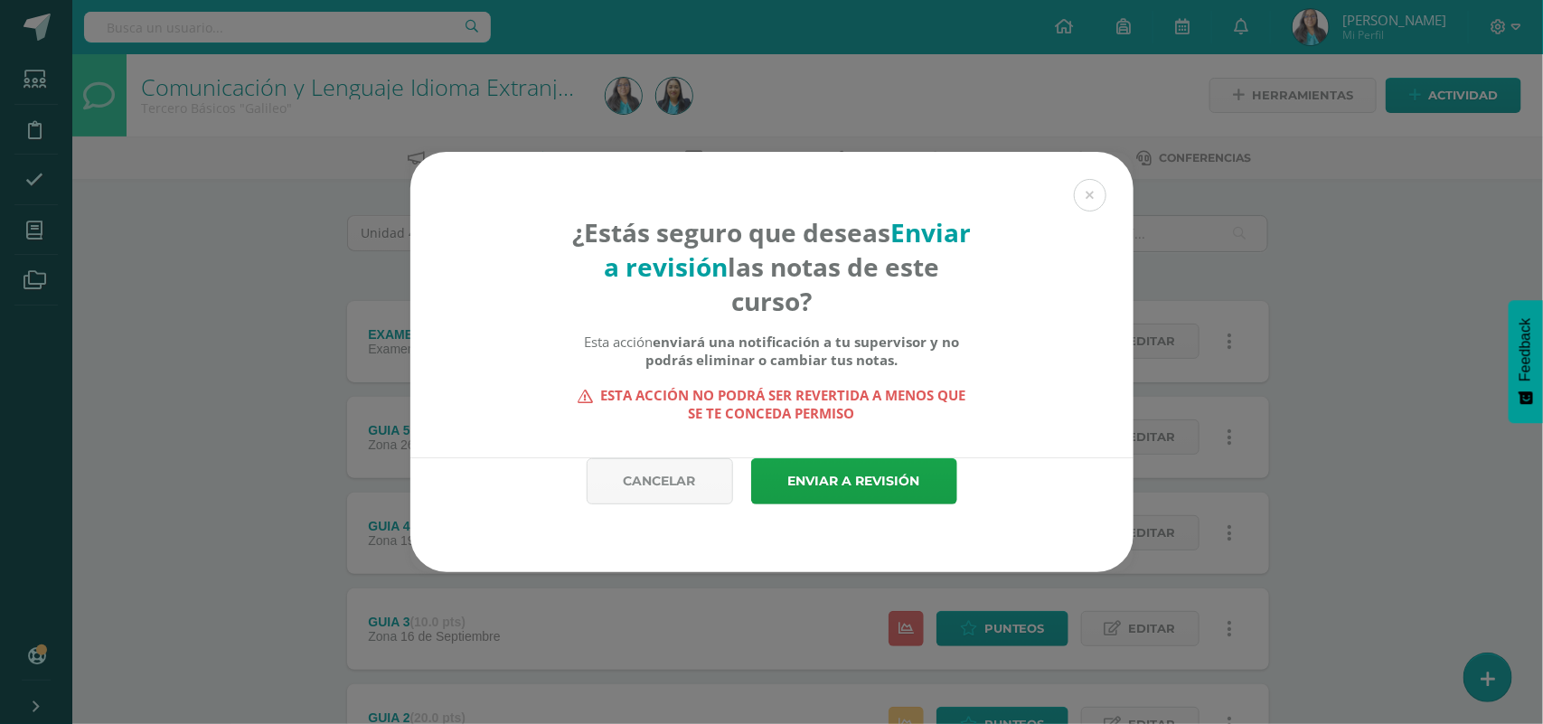
click at [932, 92] on div "¿Estás seguro que deseas Enviar a revisión las notas de este curso? Esta acción…" at bounding box center [771, 362] width 1543 height 724
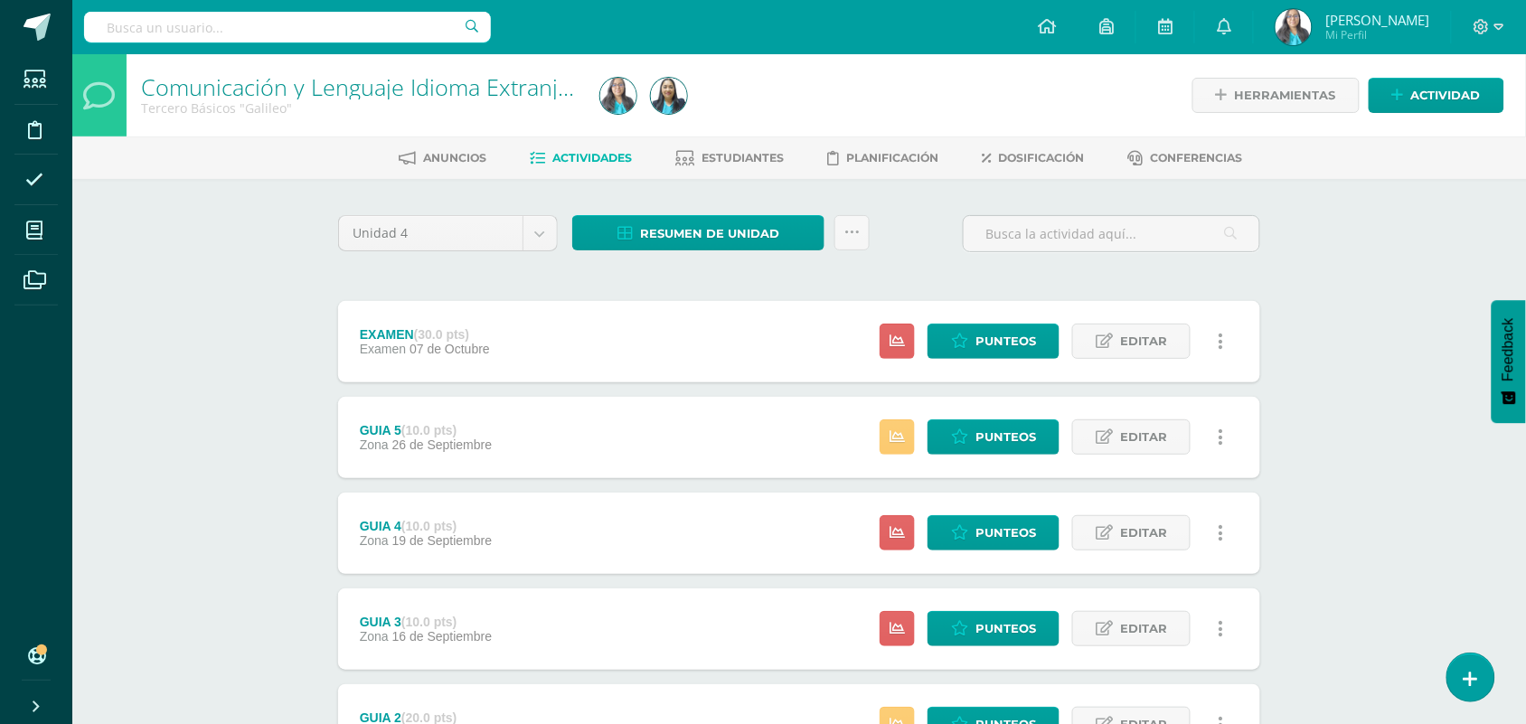
click at [724, 253] on div "Resumen de unidad" at bounding box center [721, 241] width 312 height 52
click at [729, 233] on span "Resumen de unidad" at bounding box center [709, 233] width 139 height 33
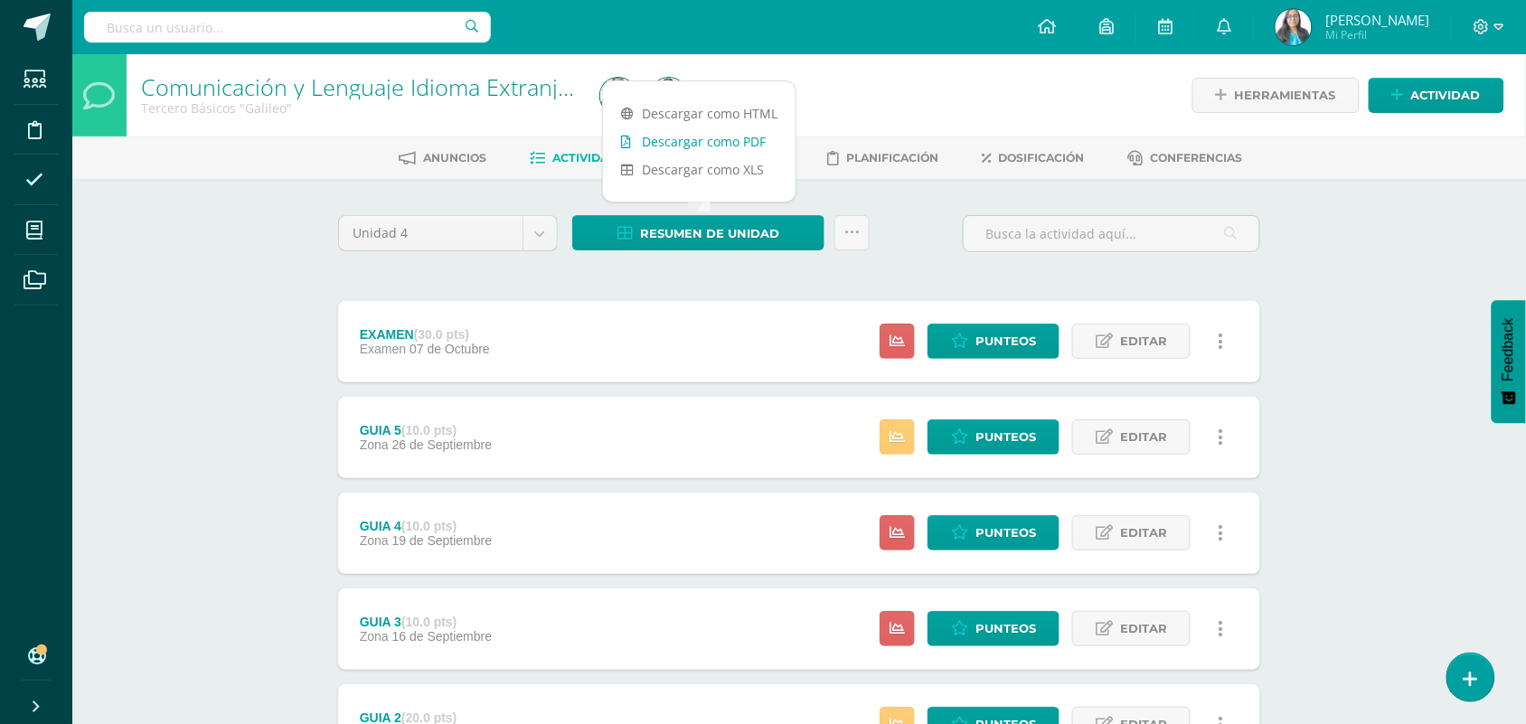
click at [751, 137] on link "Descargar como PDF" at bounding box center [699, 141] width 193 height 28
click at [847, 218] on link at bounding box center [851, 232] width 35 height 35
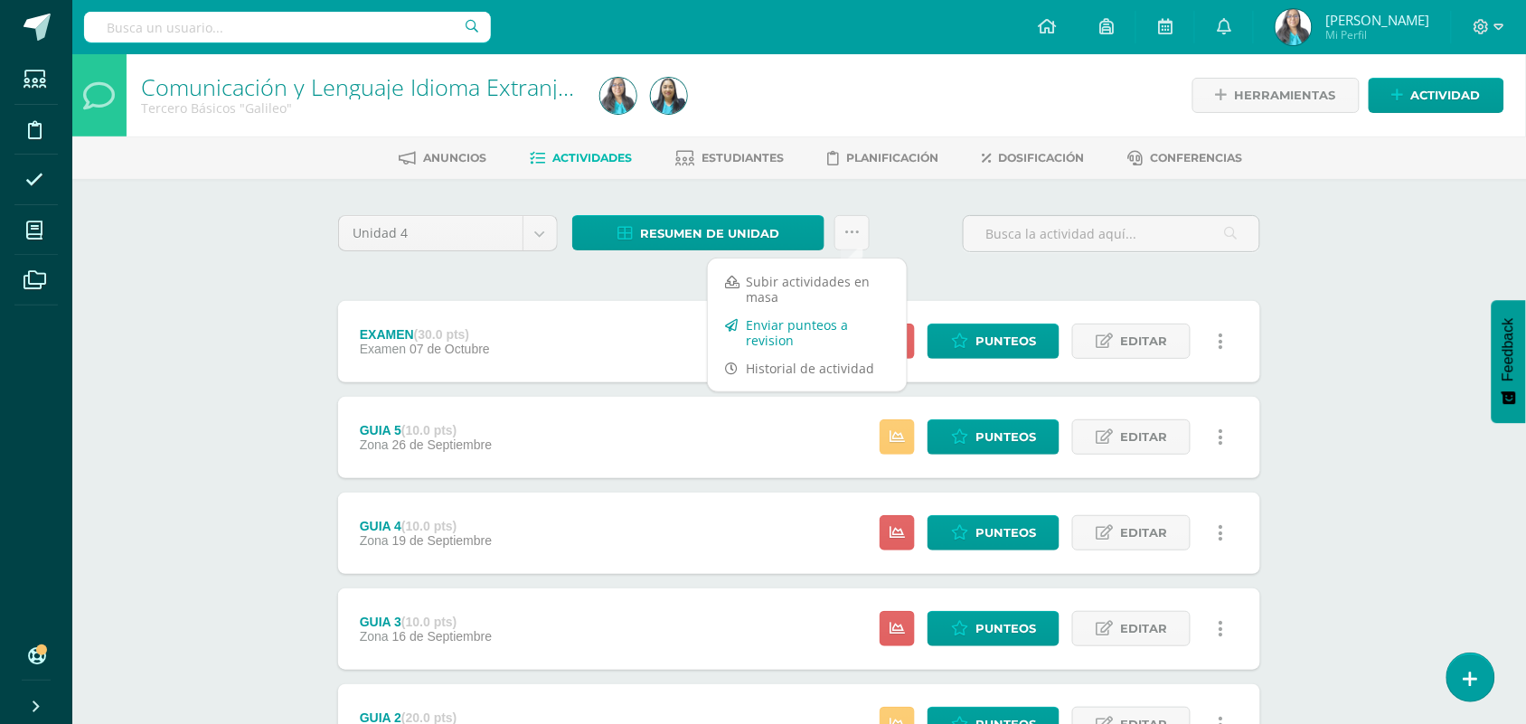
click at [795, 321] on link "Enviar punteos a revision" at bounding box center [807, 332] width 199 height 43
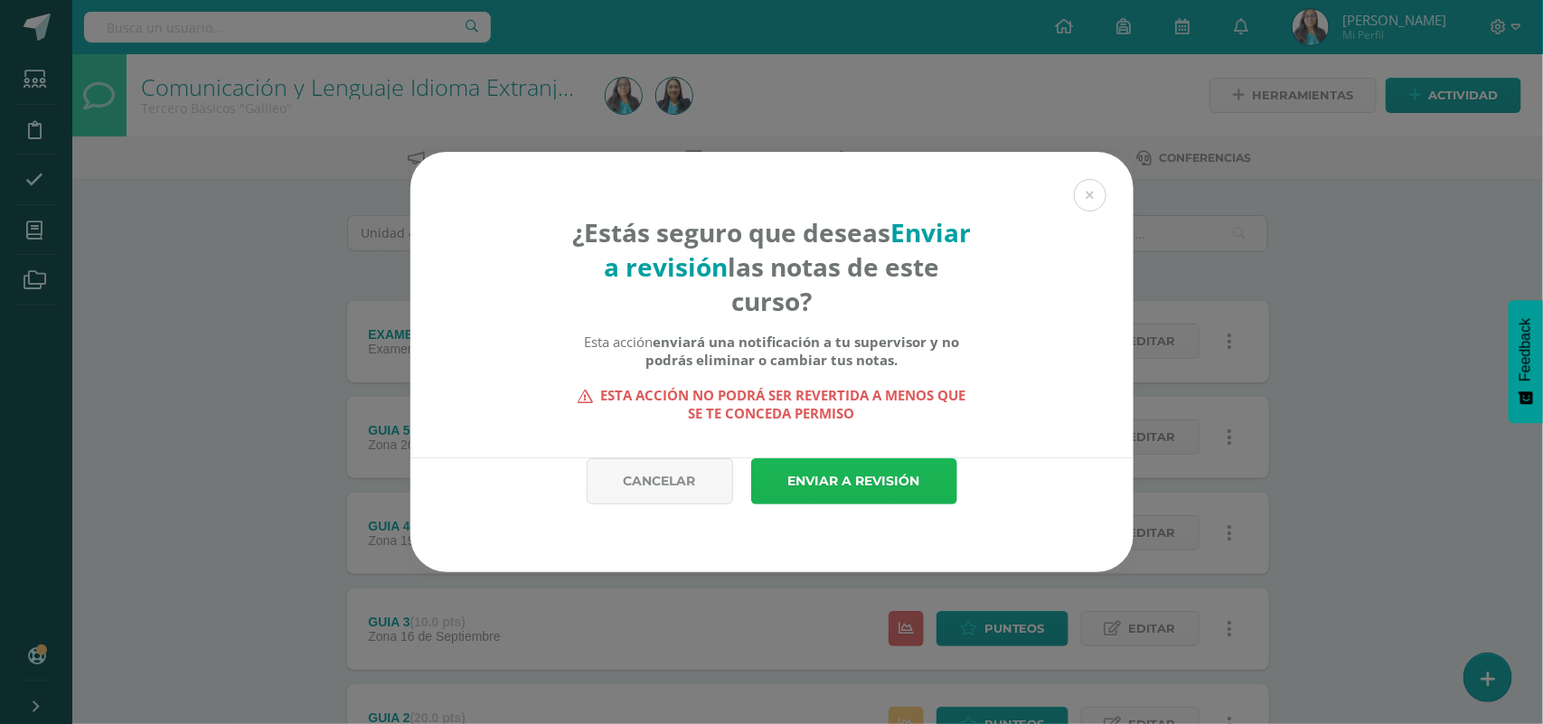
click at [869, 489] on link "Enviar a revisión" at bounding box center [854, 481] width 206 height 46
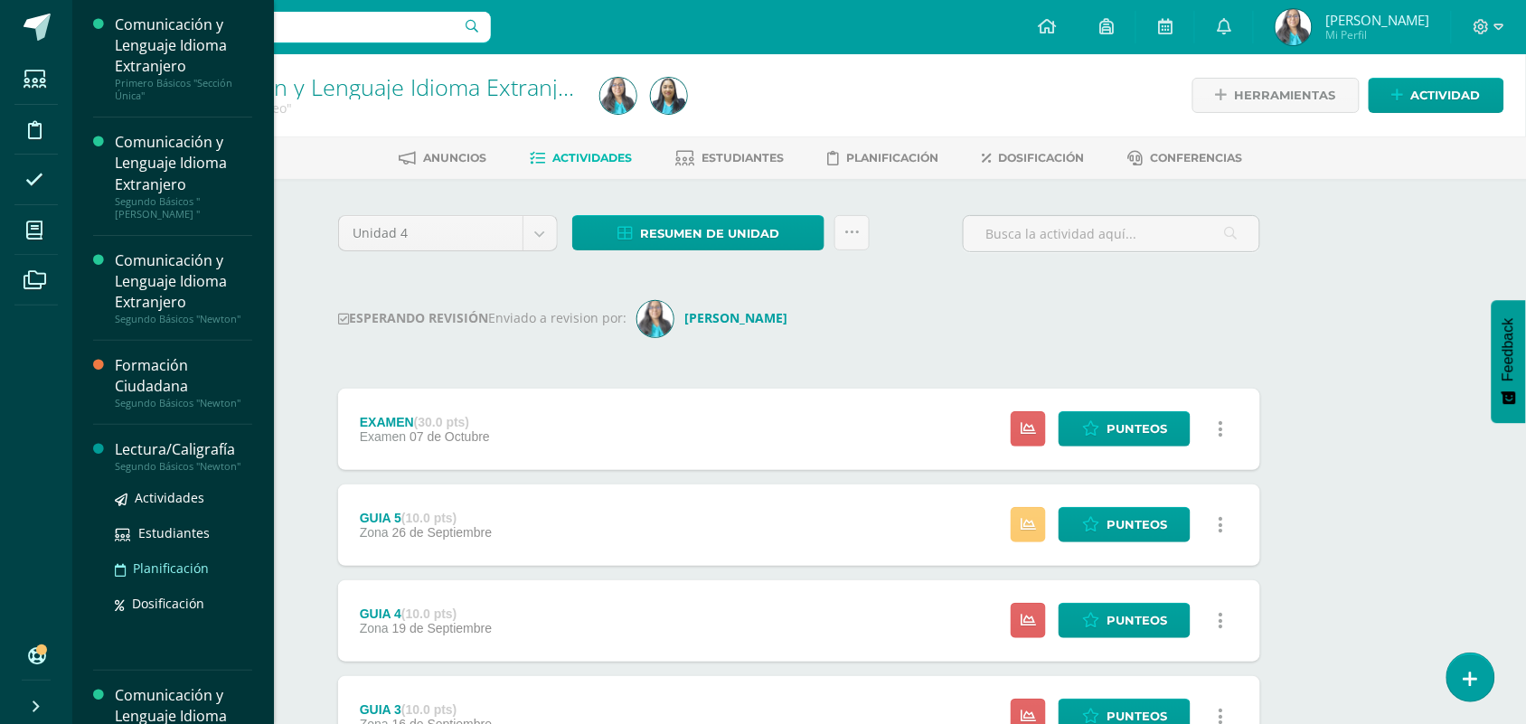
scroll to position [113, 0]
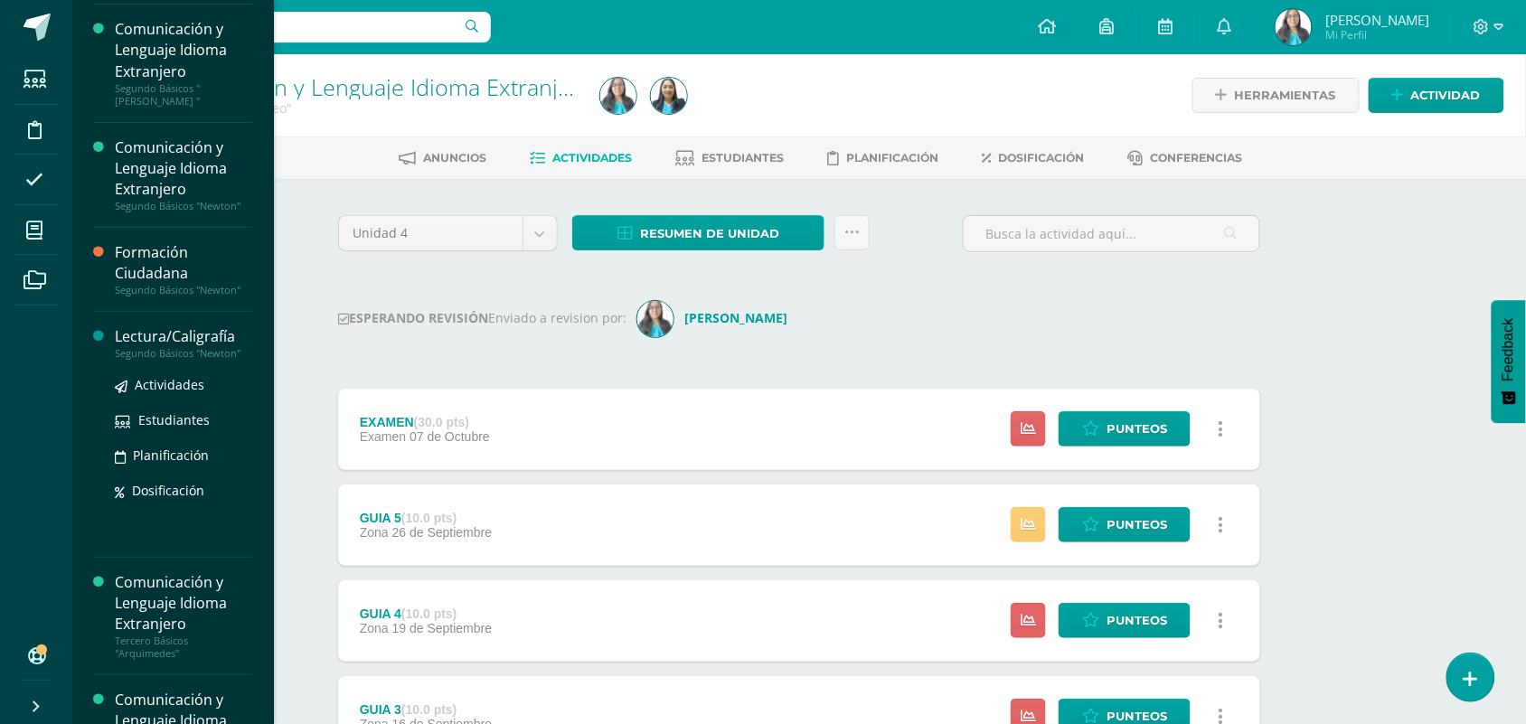
click at [174, 353] on div "Segundo Básicos "Newton"" at bounding box center [183, 353] width 137 height 13
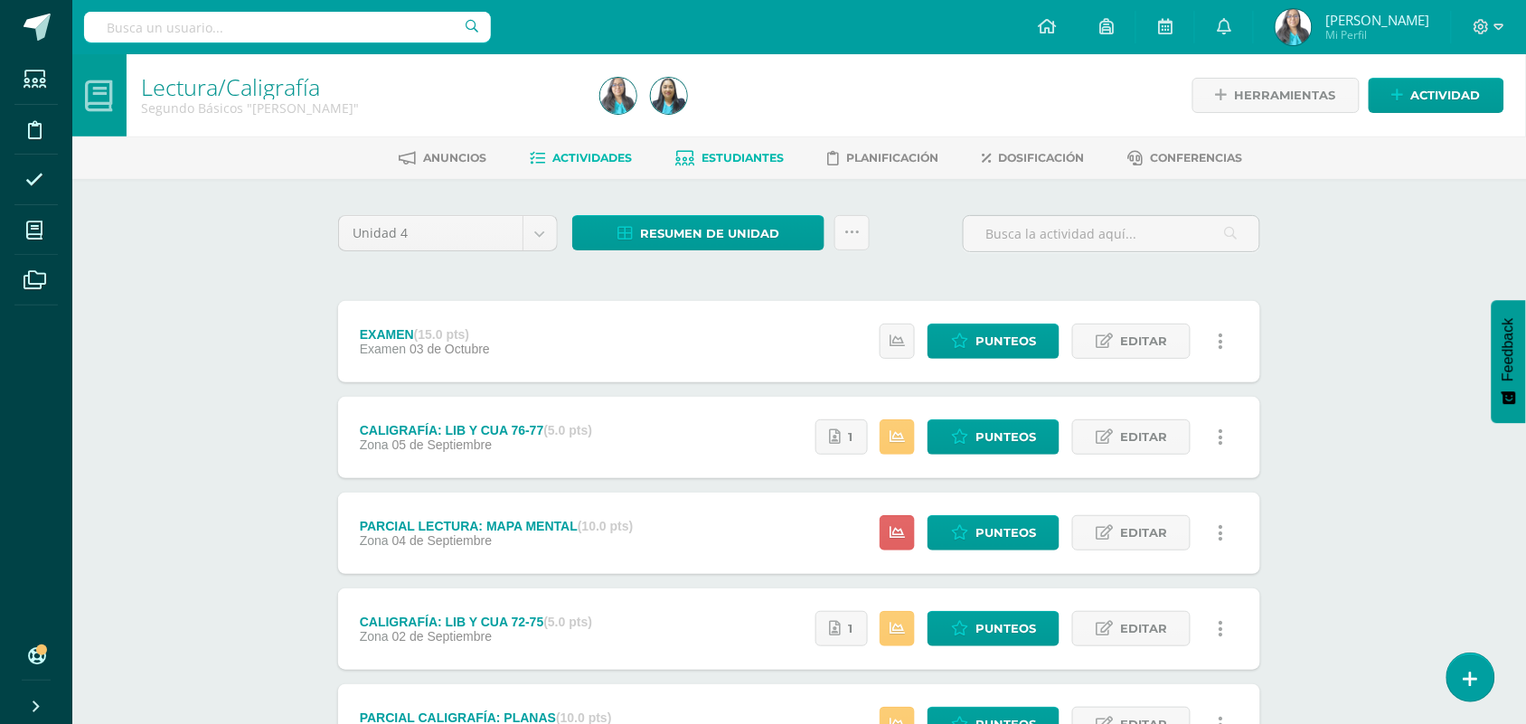
click at [759, 159] on span "Estudiantes" at bounding box center [743, 158] width 82 height 14
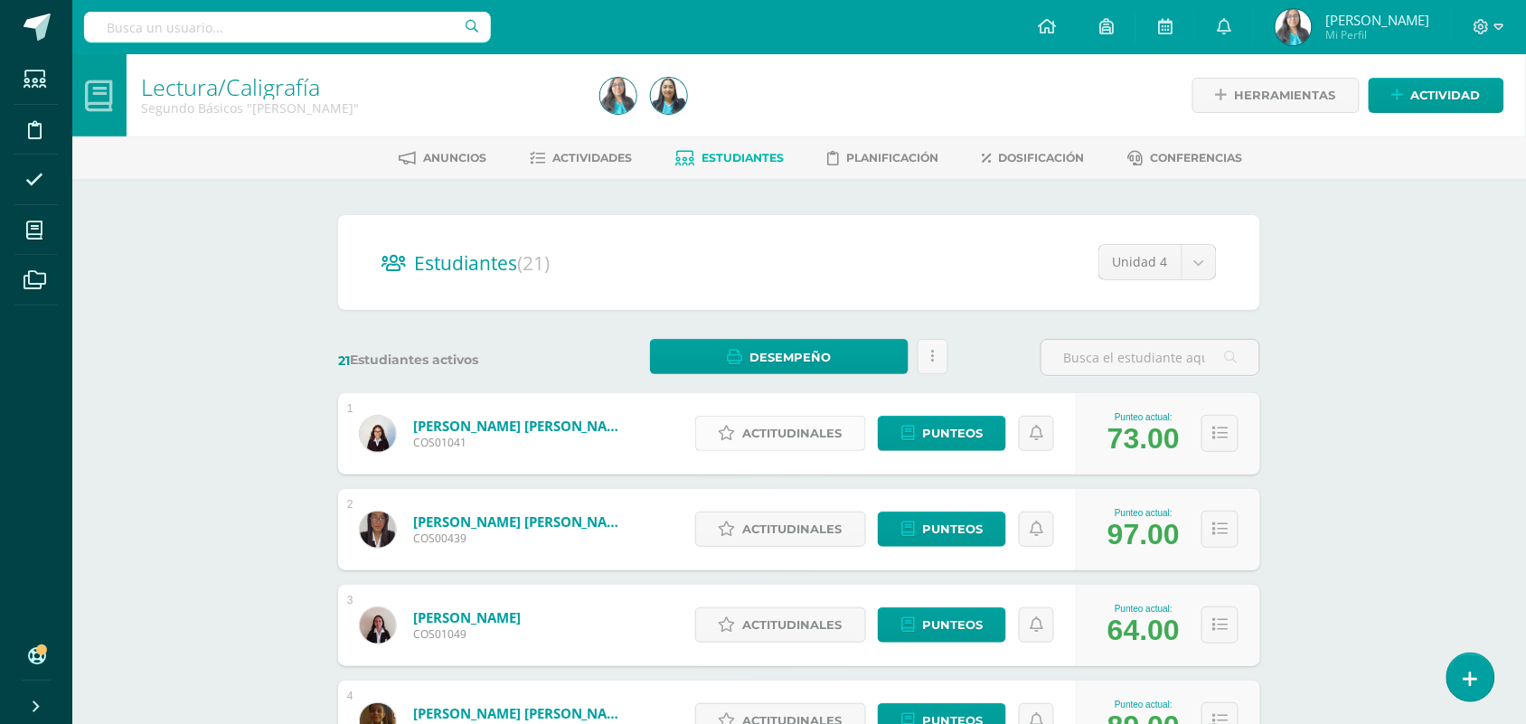
click at [775, 434] on span "Actitudinales" at bounding box center [792, 433] width 99 height 33
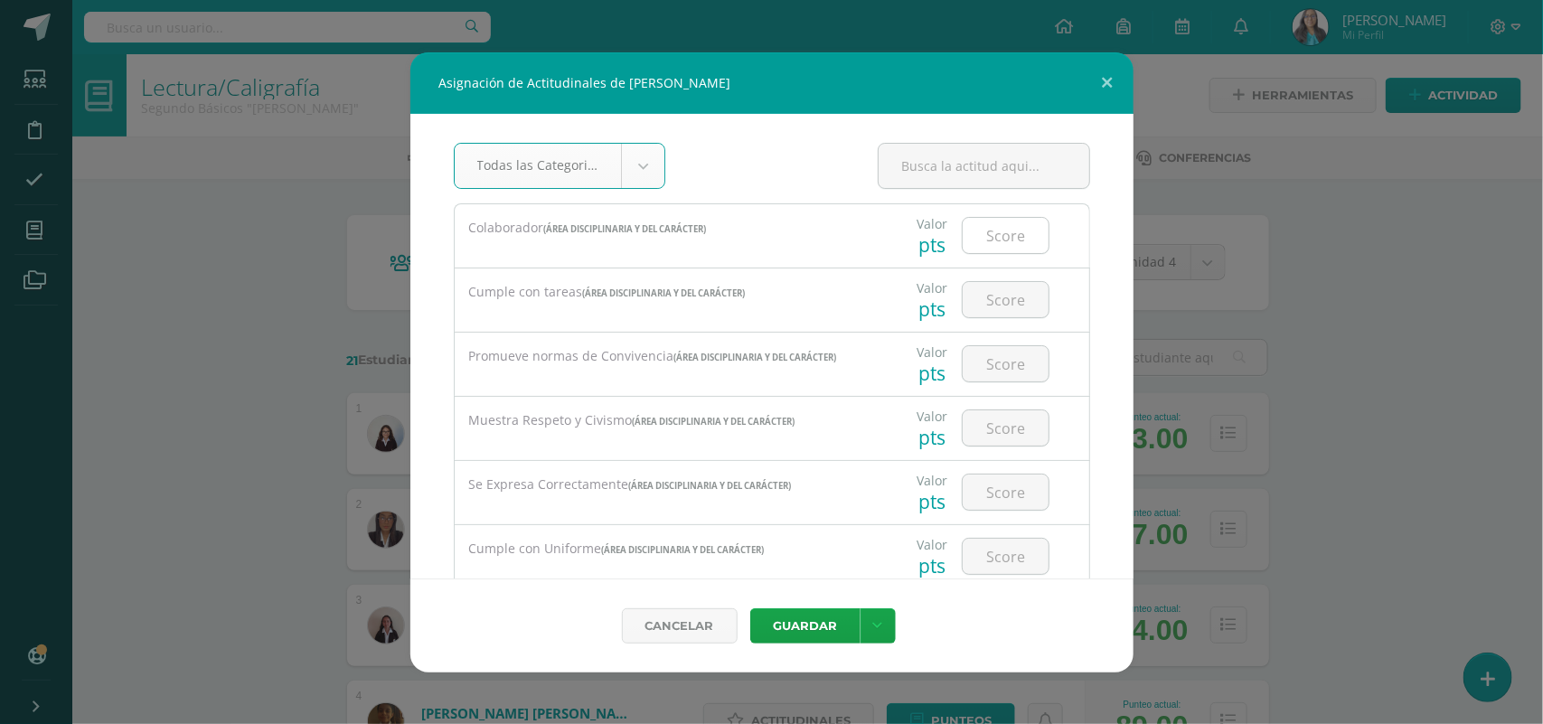
click at [1006, 228] on input "number" at bounding box center [1006, 235] width 86 height 35
type input "3"
type input "2"
type input "3"
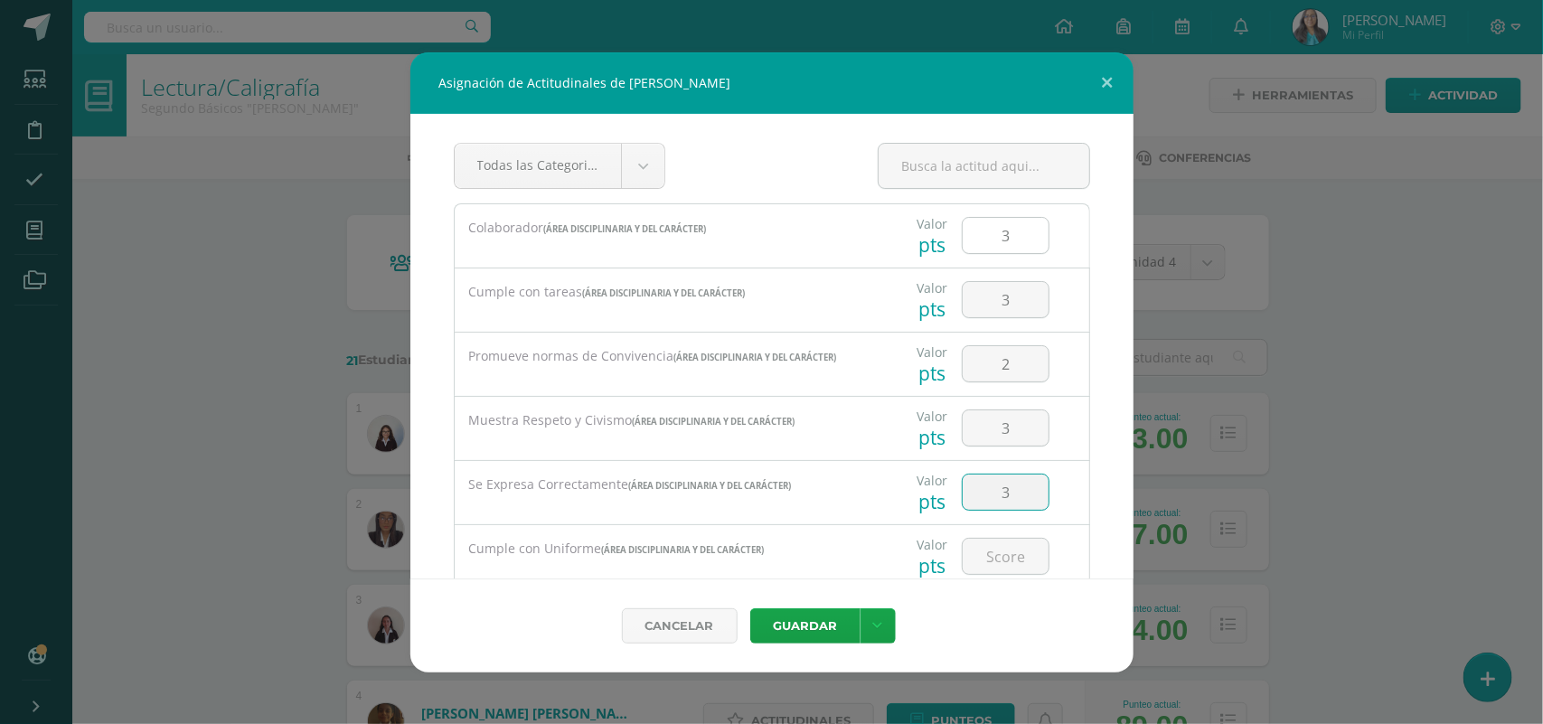
type input "3"
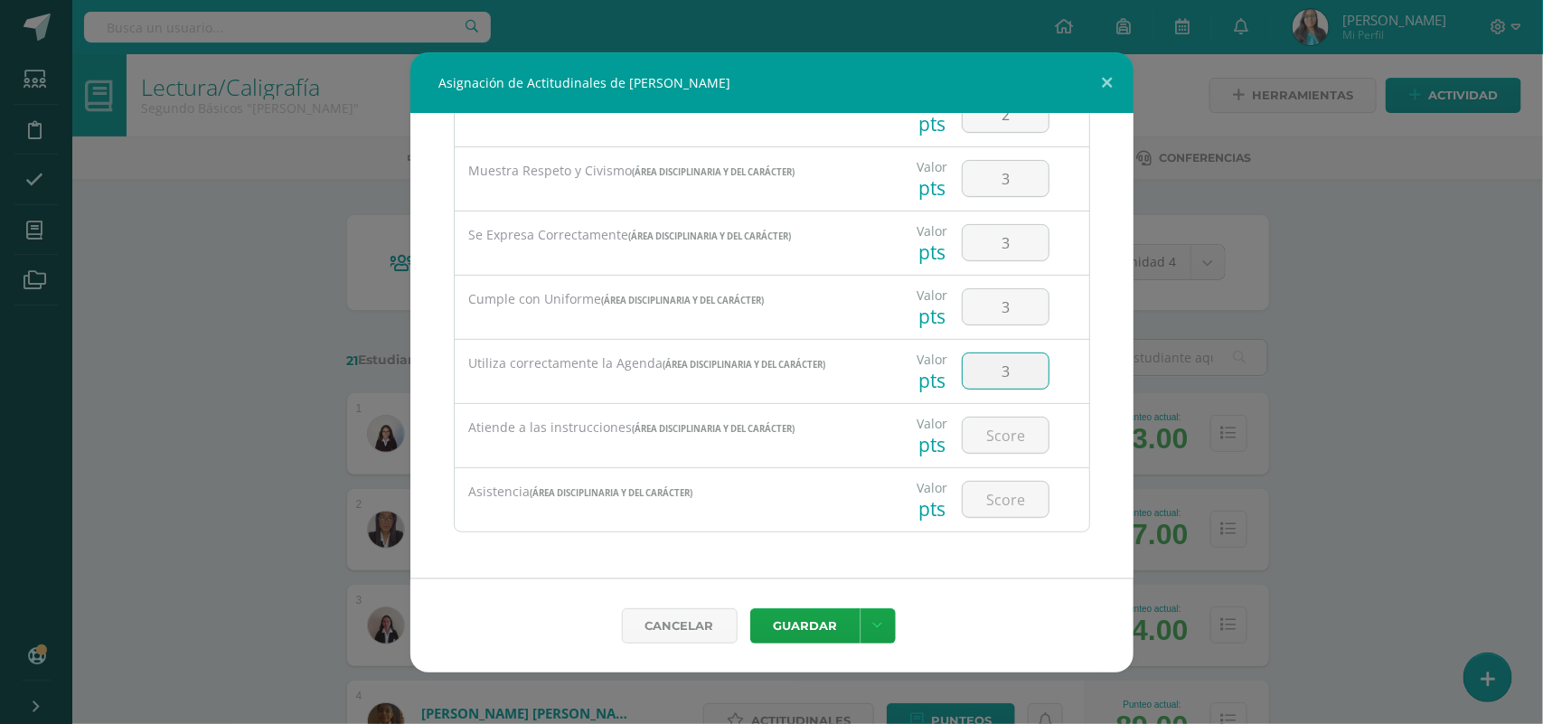
type input "3"
type input "2"
type input "3"
click at [873, 618] on icon at bounding box center [878, 625] width 10 height 15
click at [830, 565] on link "Guardar y poblar en todos mis cursos" at bounding box center [840, 555] width 199 height 43
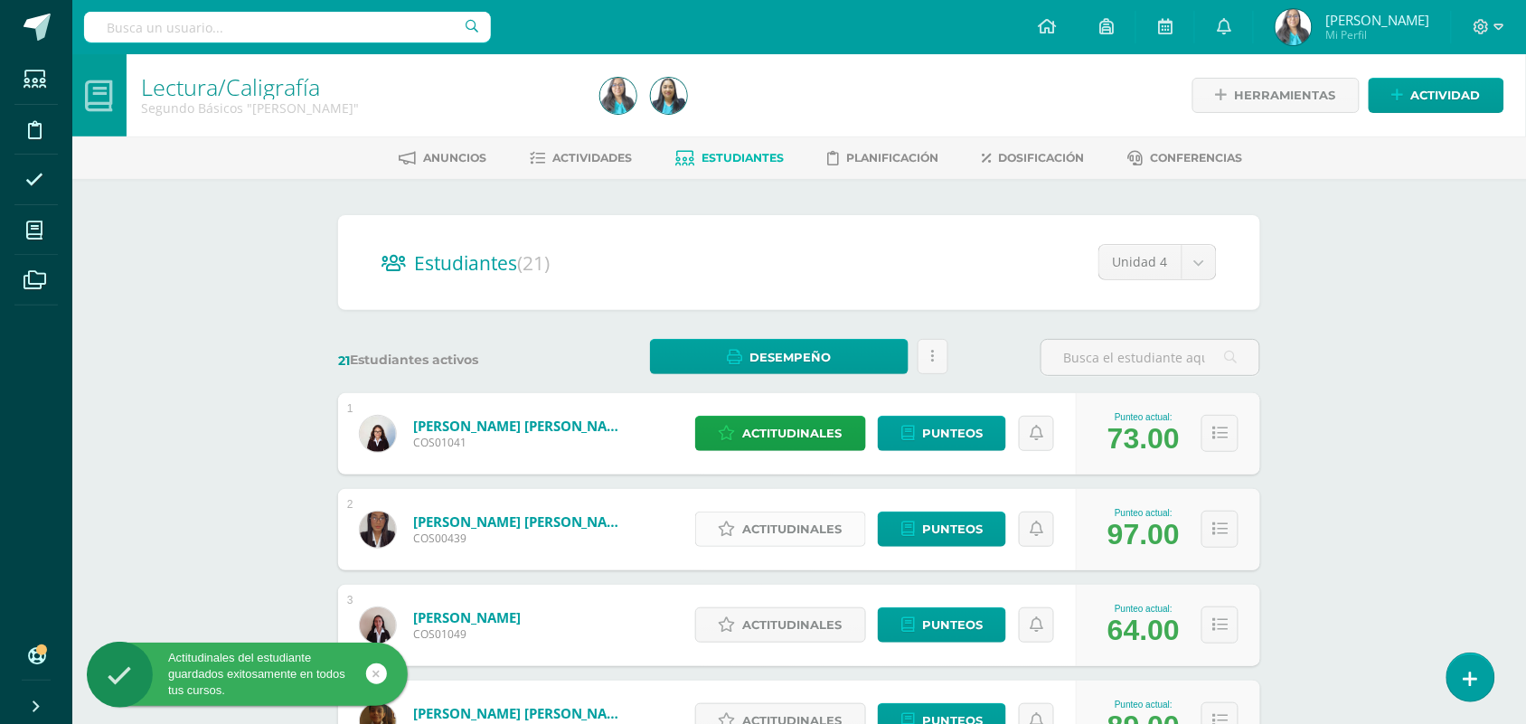
click at [719, 530] on icon at bounding box center [727, 529] width 17 height 15
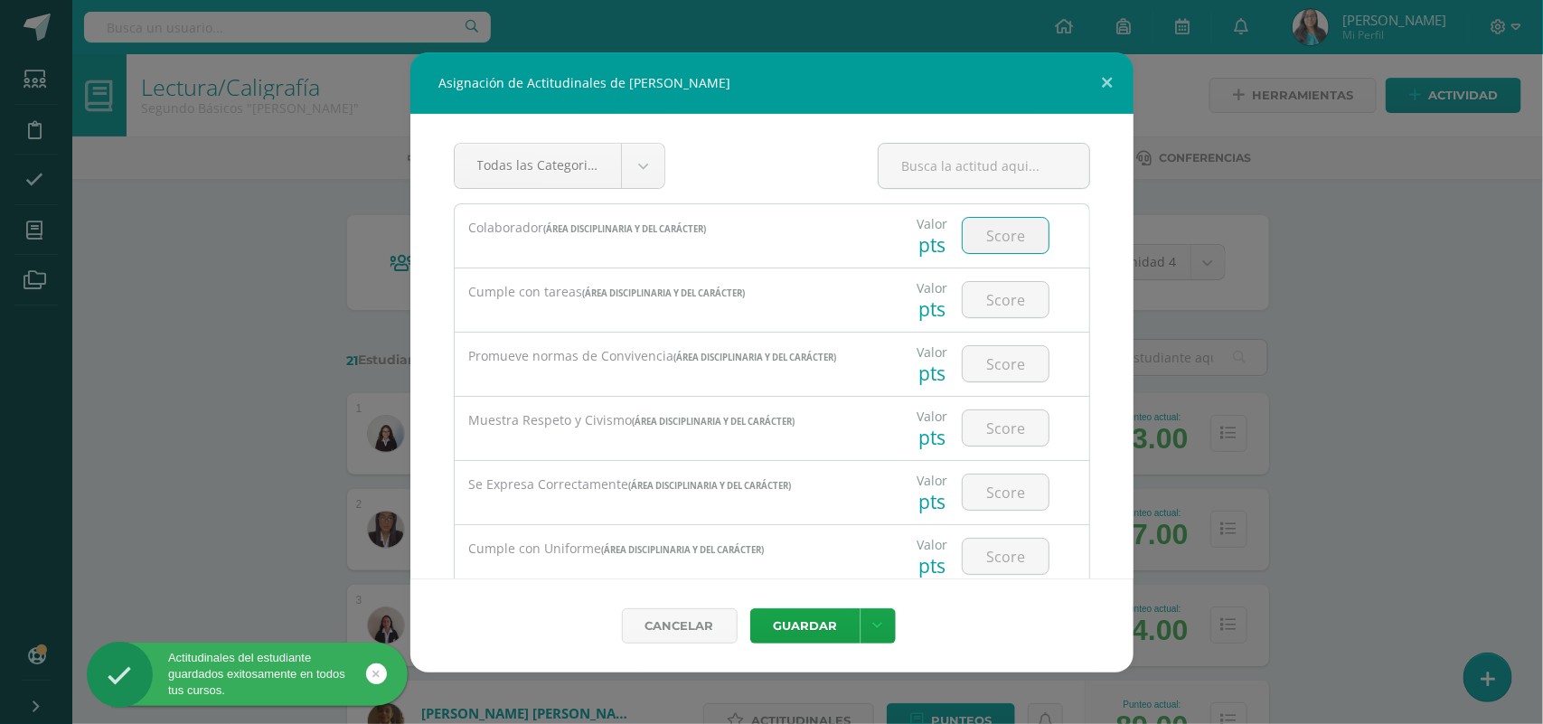
click at [982, 237] on input "number" at bounding box center [1006, 235] width 86 height 35
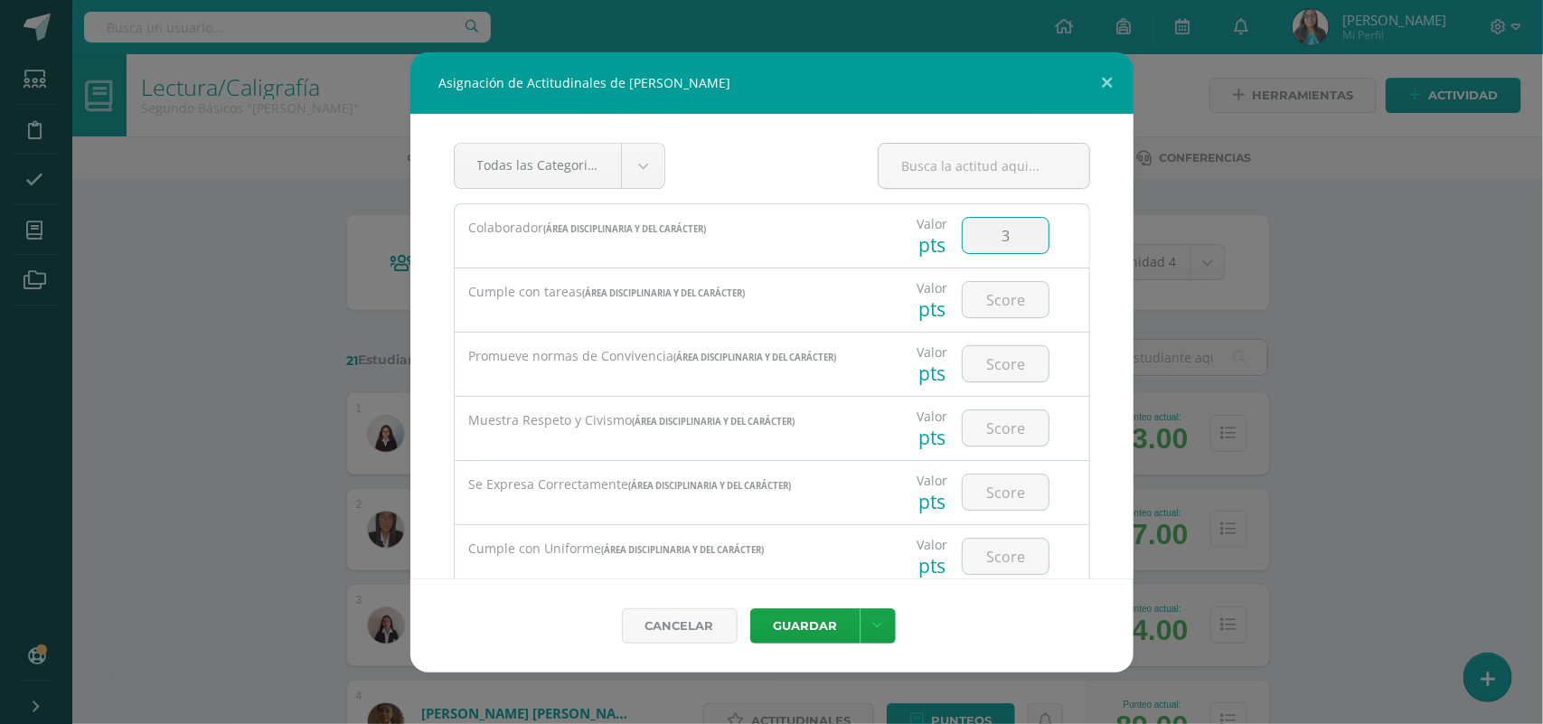
type input "3"
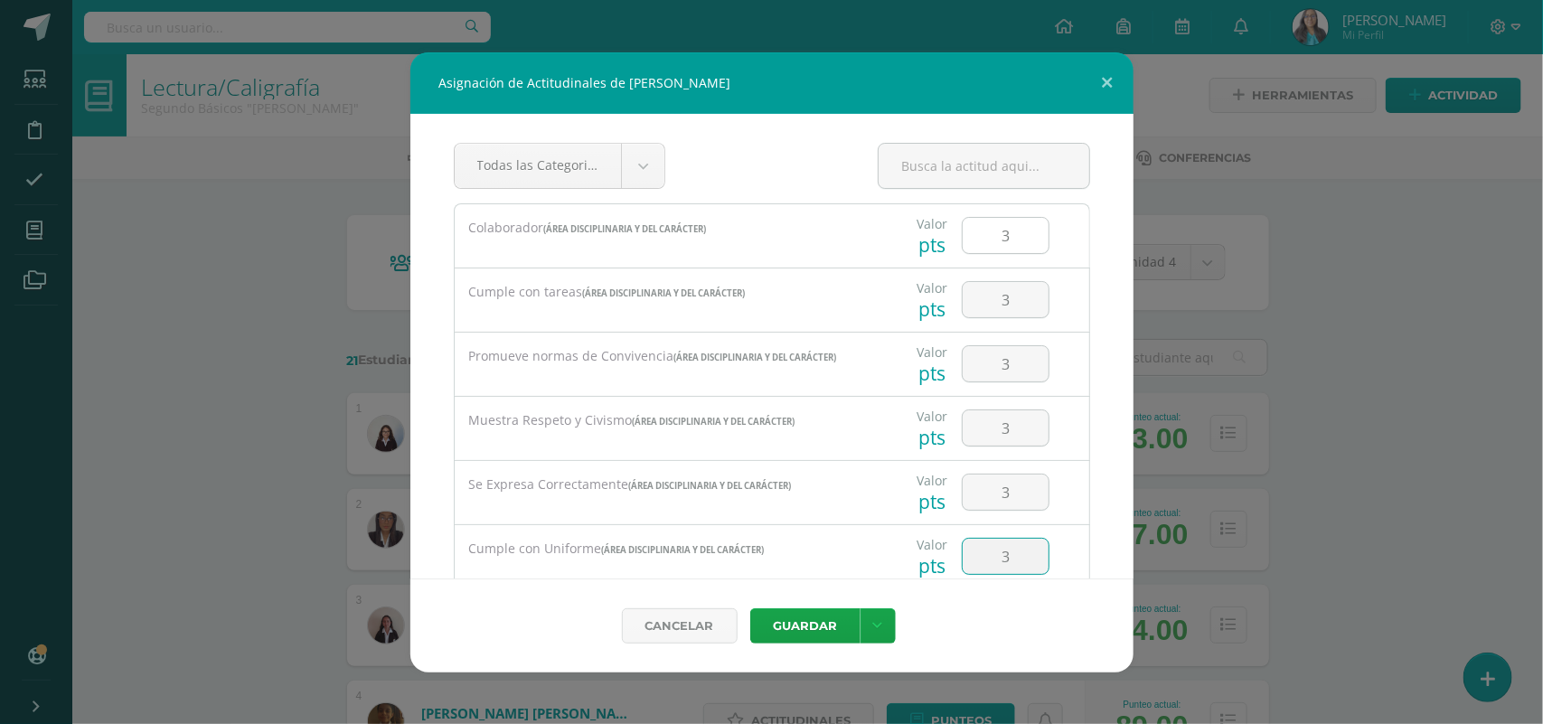
type input "3"
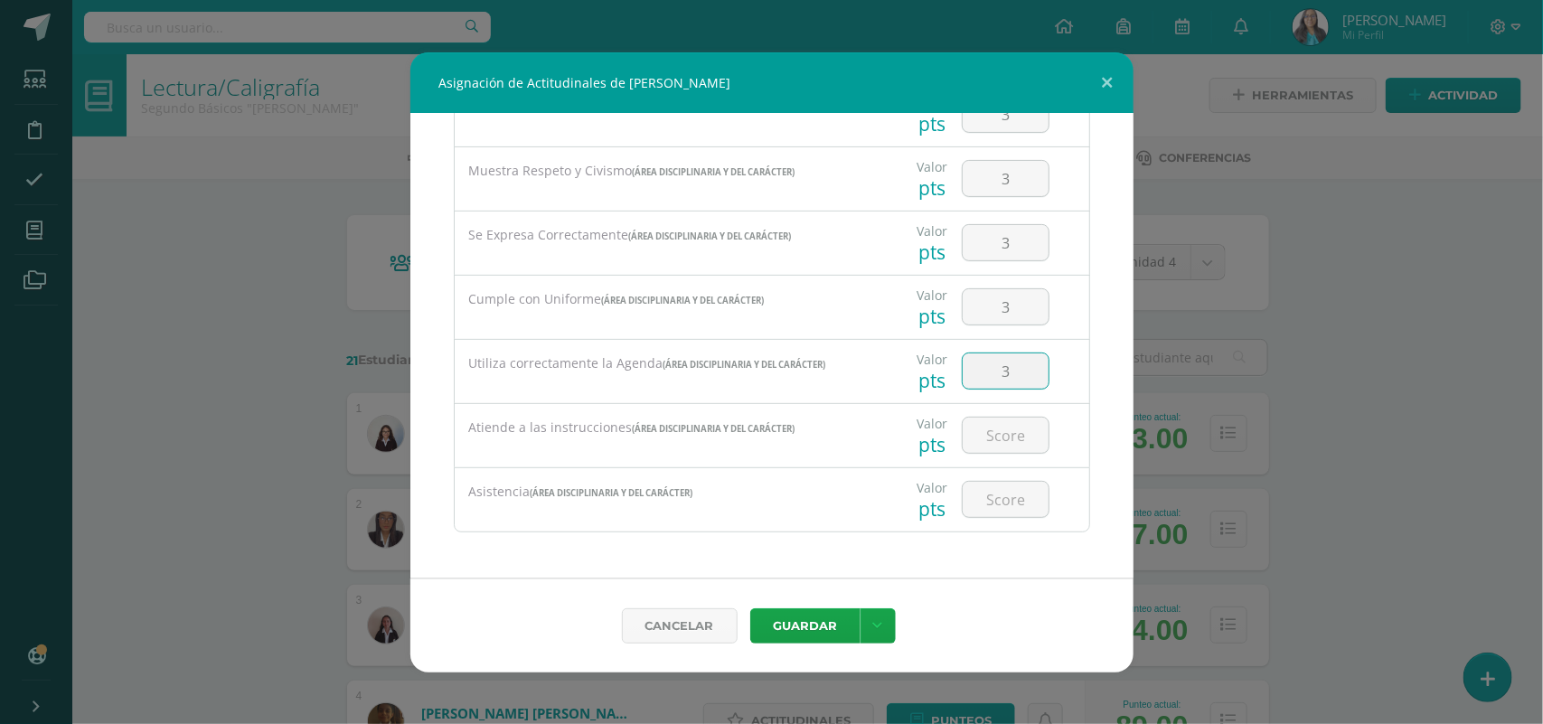
type input "3"
click at [874, 619] on icon at bounding box center [878, 625] width 10 height 15
click at [837, 565] on link "Guardar y poblar en todos mis cursos" at bounding box center [840, 555] width 199 height 43
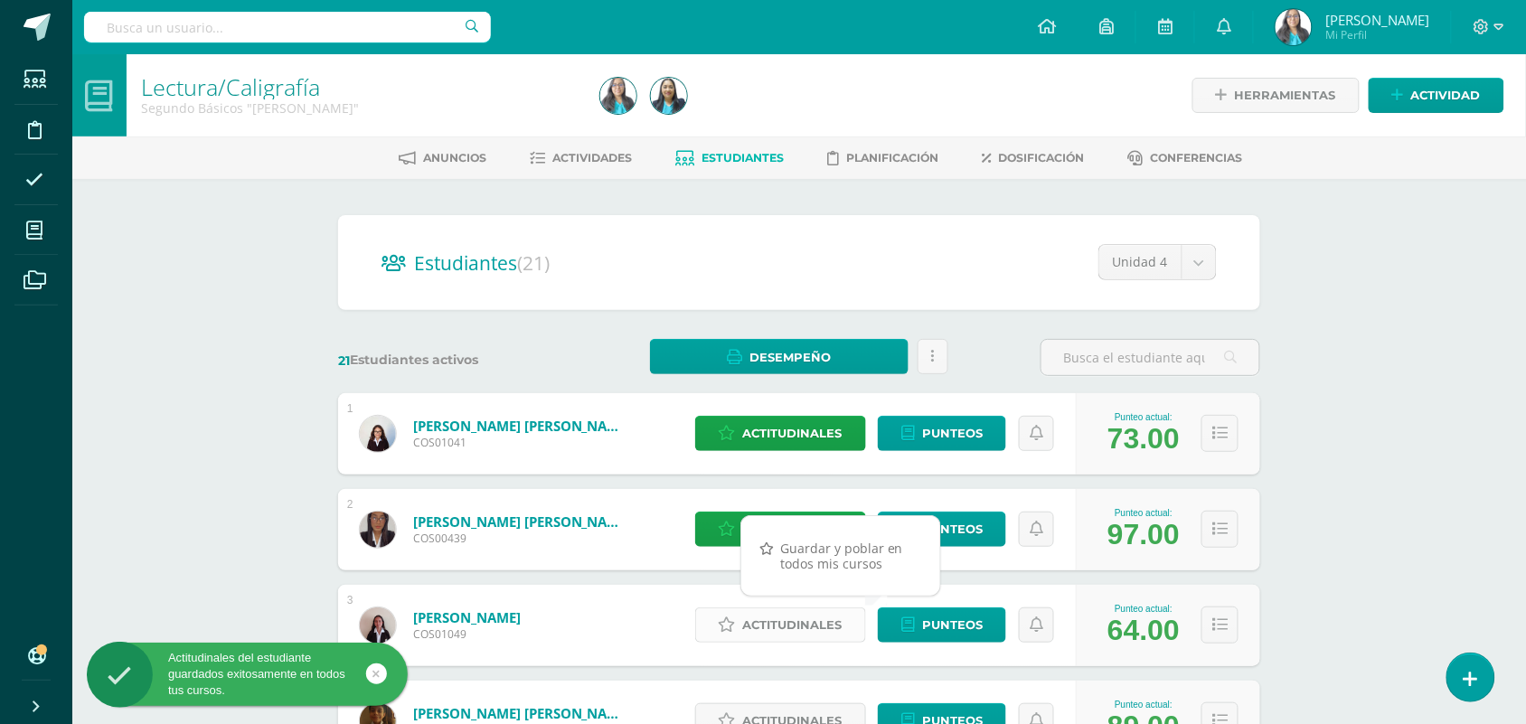
click at [801, 629] on span "Actitudinales" at bounding box center [792, 624] width 99 height 33
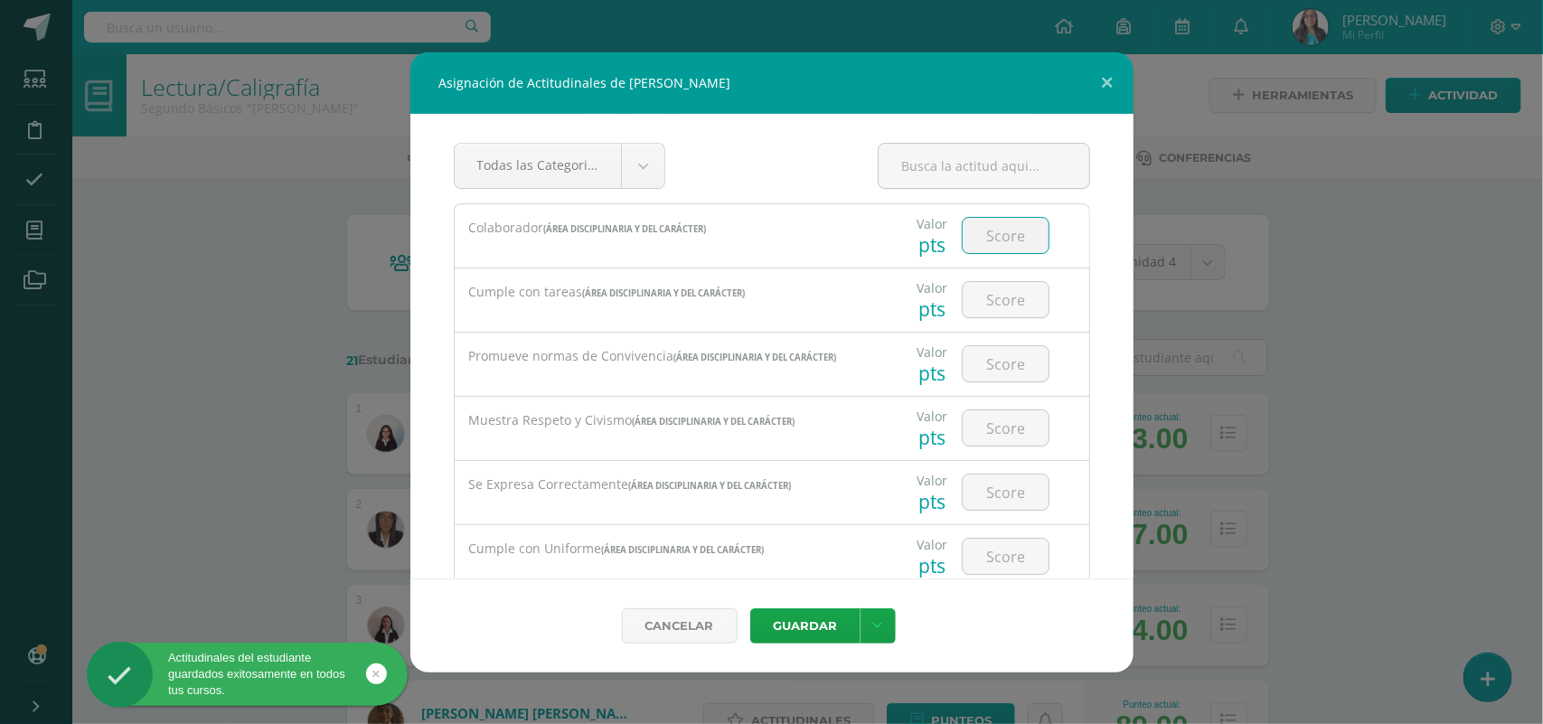
click at [1000, 237] on input "number" at bounding box center [1006, 235] width 86 height 35
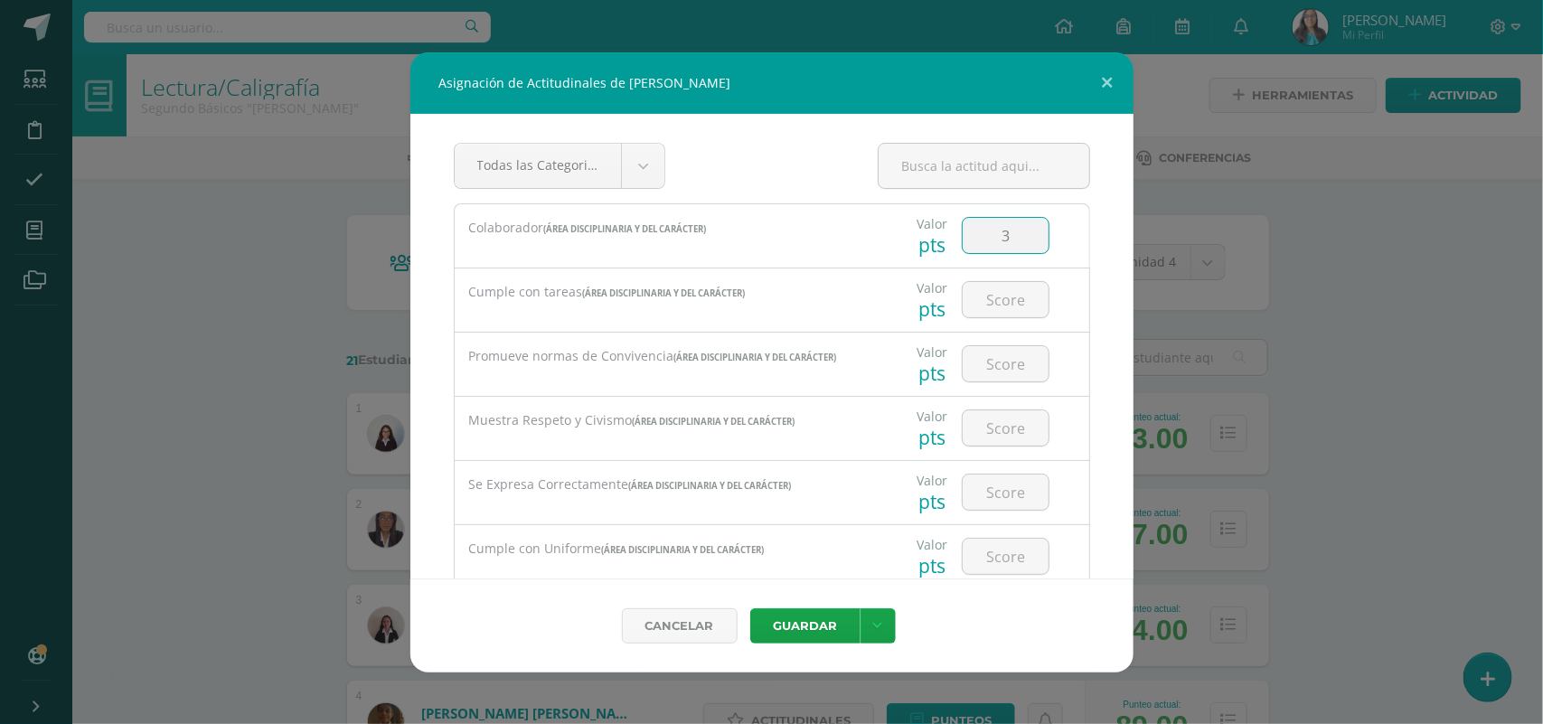
type input "3"
type input "2"
type input "3"
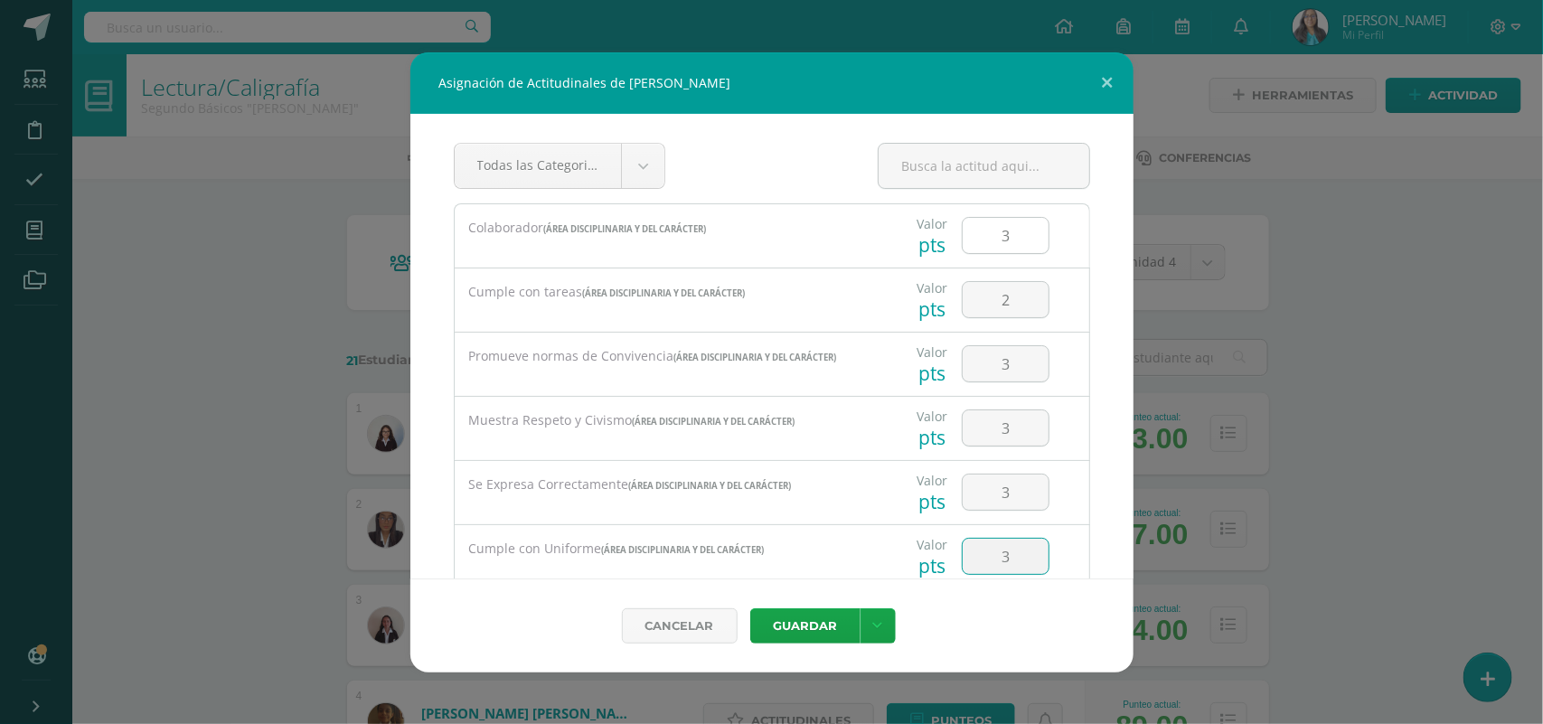
type input "3"
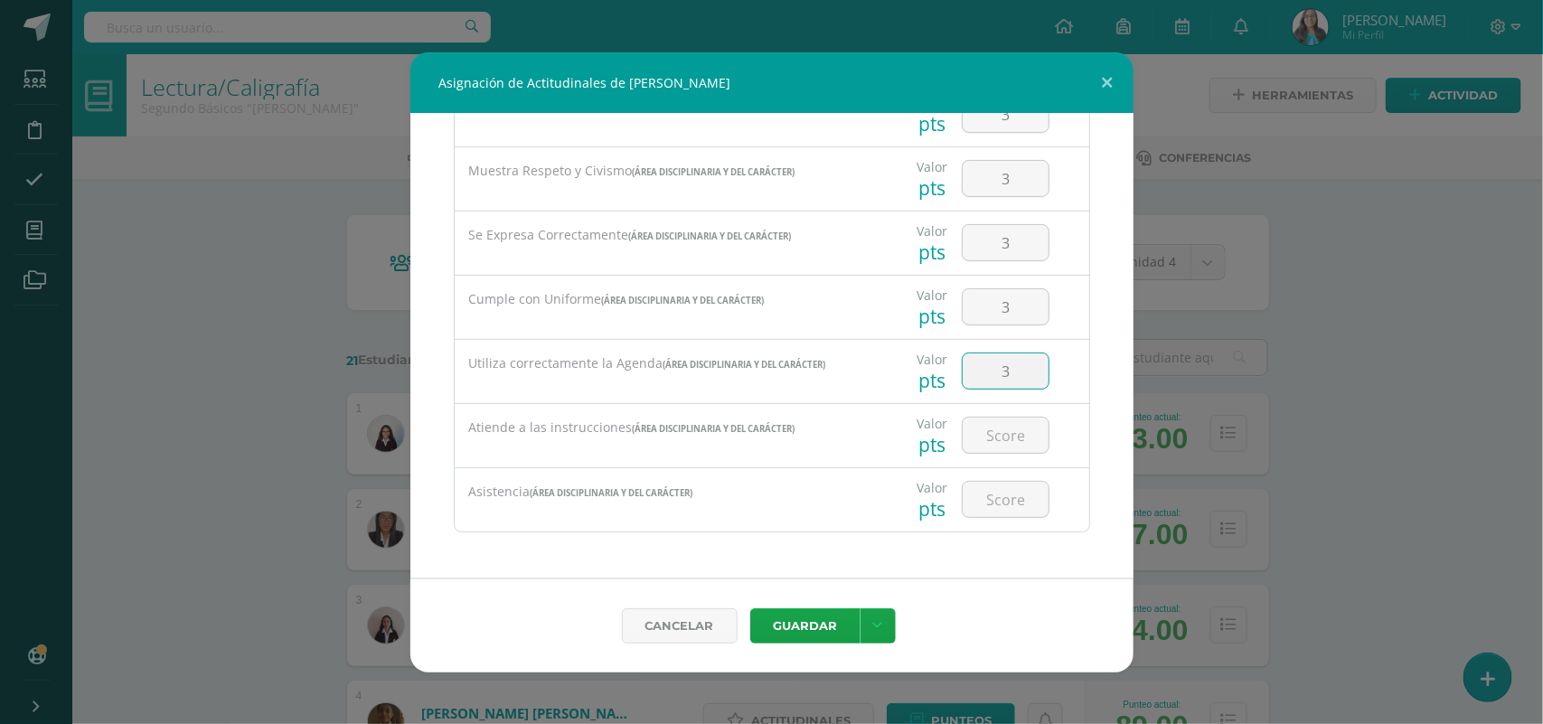
type input "3"
type input "2"
type input "3"
click at [870, 616] on link at bounding box center [877, 625] width 35 height 35
click at [824, 569] on link "Guardar y poblar en todos mis cursos" at bounding box center [840, 555] width 199 height 43
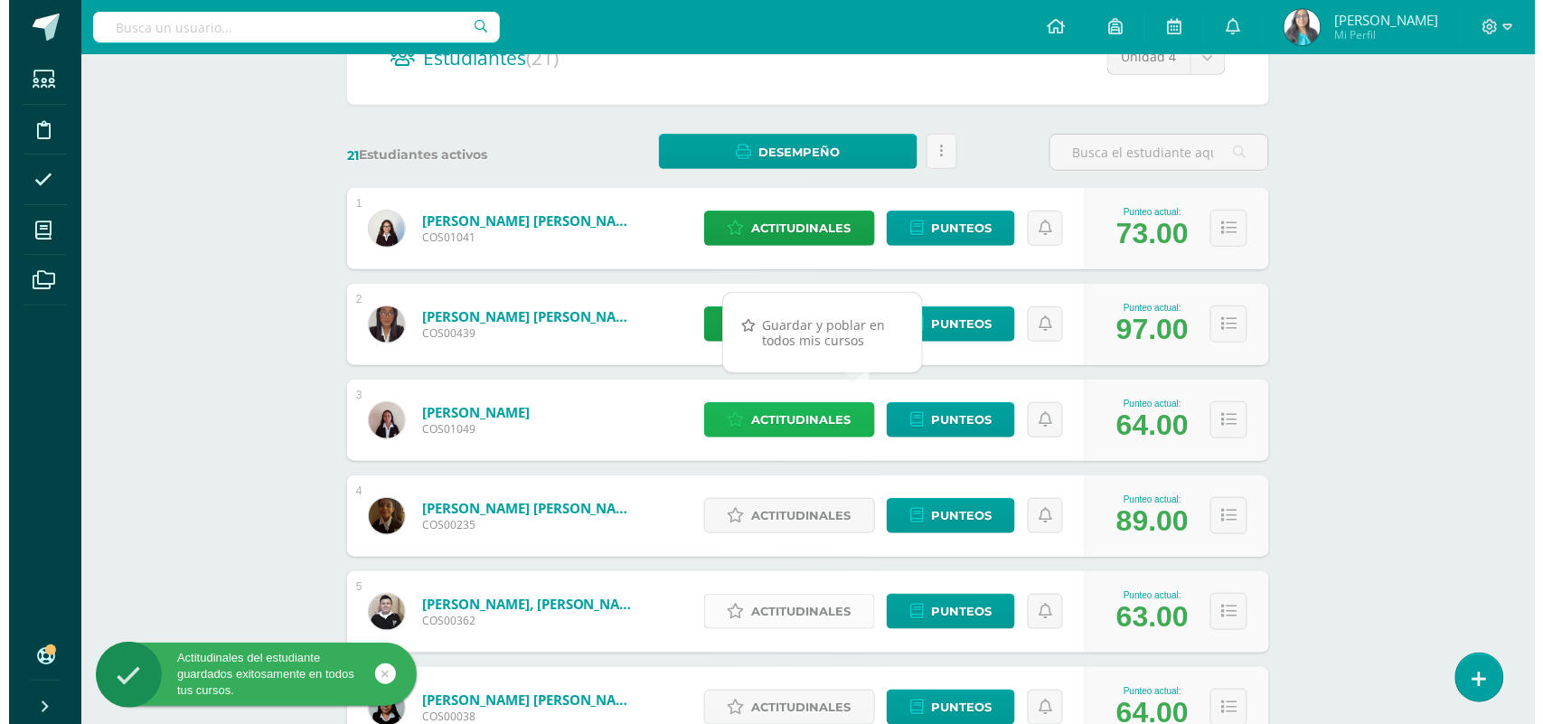
scroll to position [226, 0]
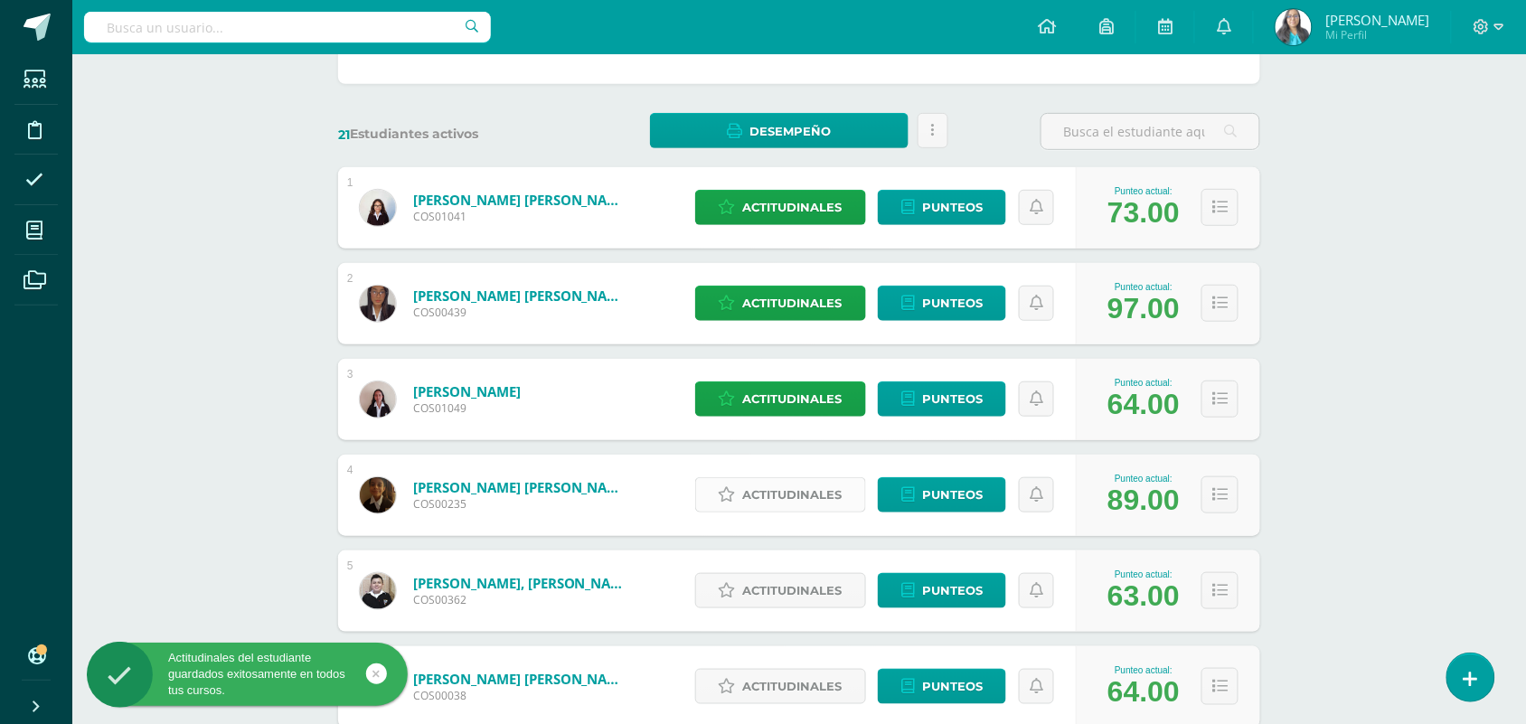
click at [824, 500] on span "Actitudinales" at bounding box center [792, 494] width 99 height 33
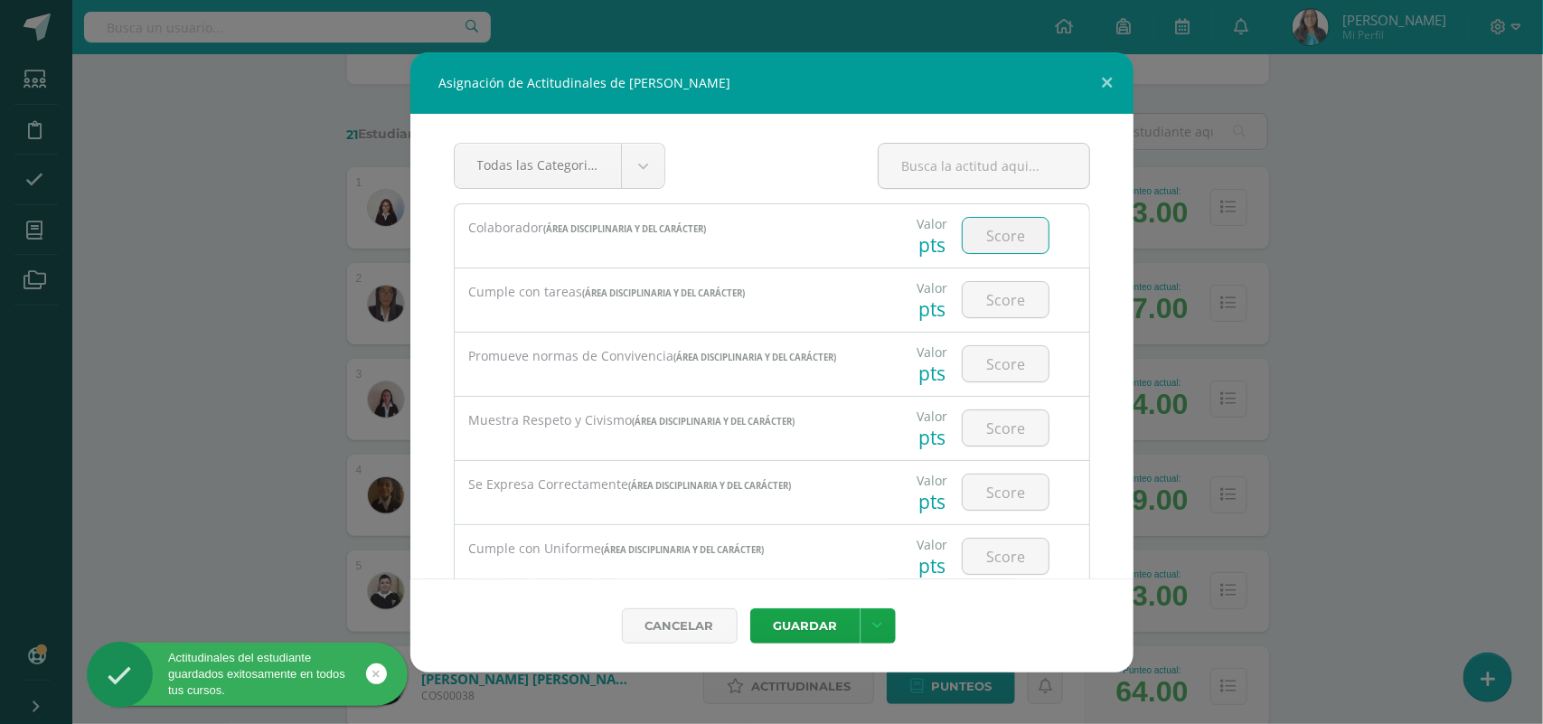
click at [999, 227] on input "number" at bounding box center [1006, 235] width 86 height 35
type input "3"
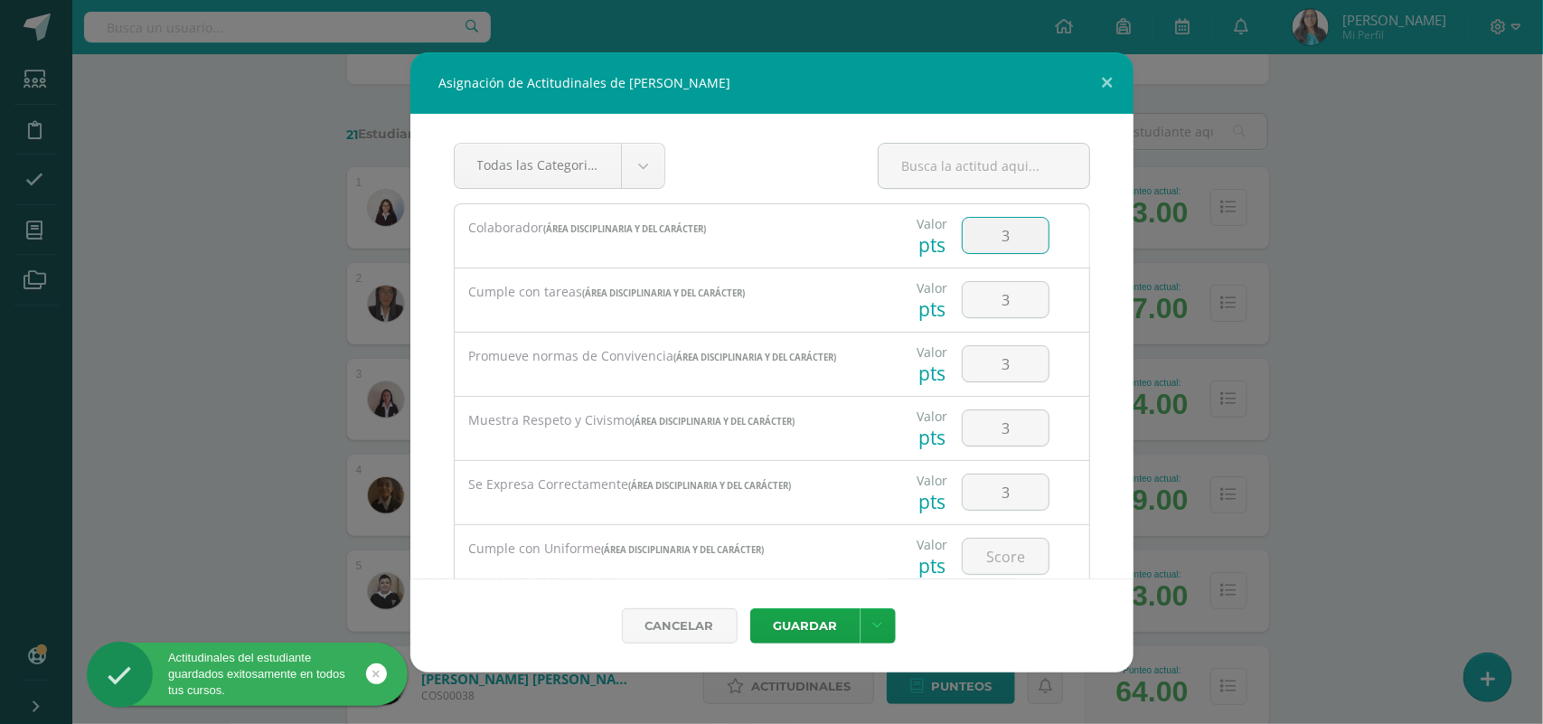
type input "3"
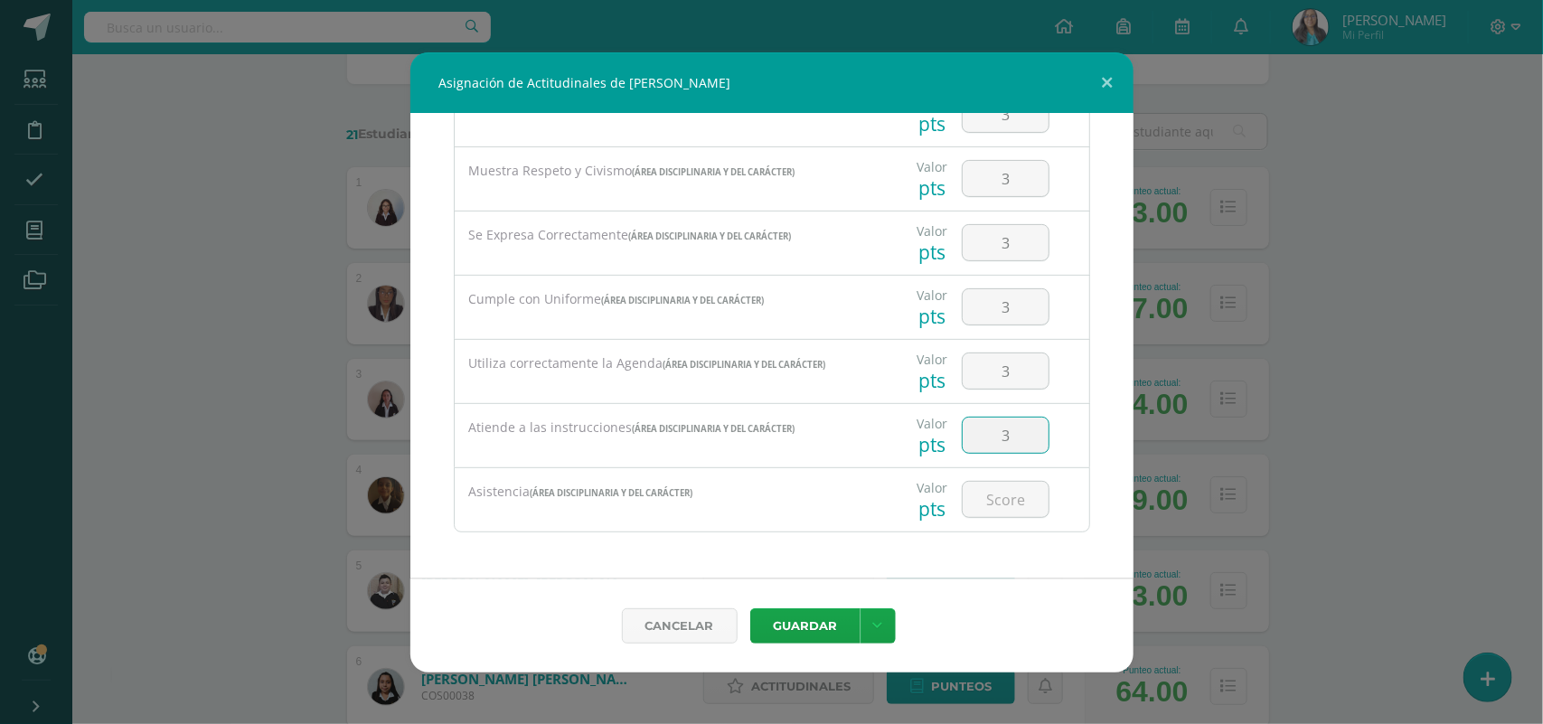
type input "3"
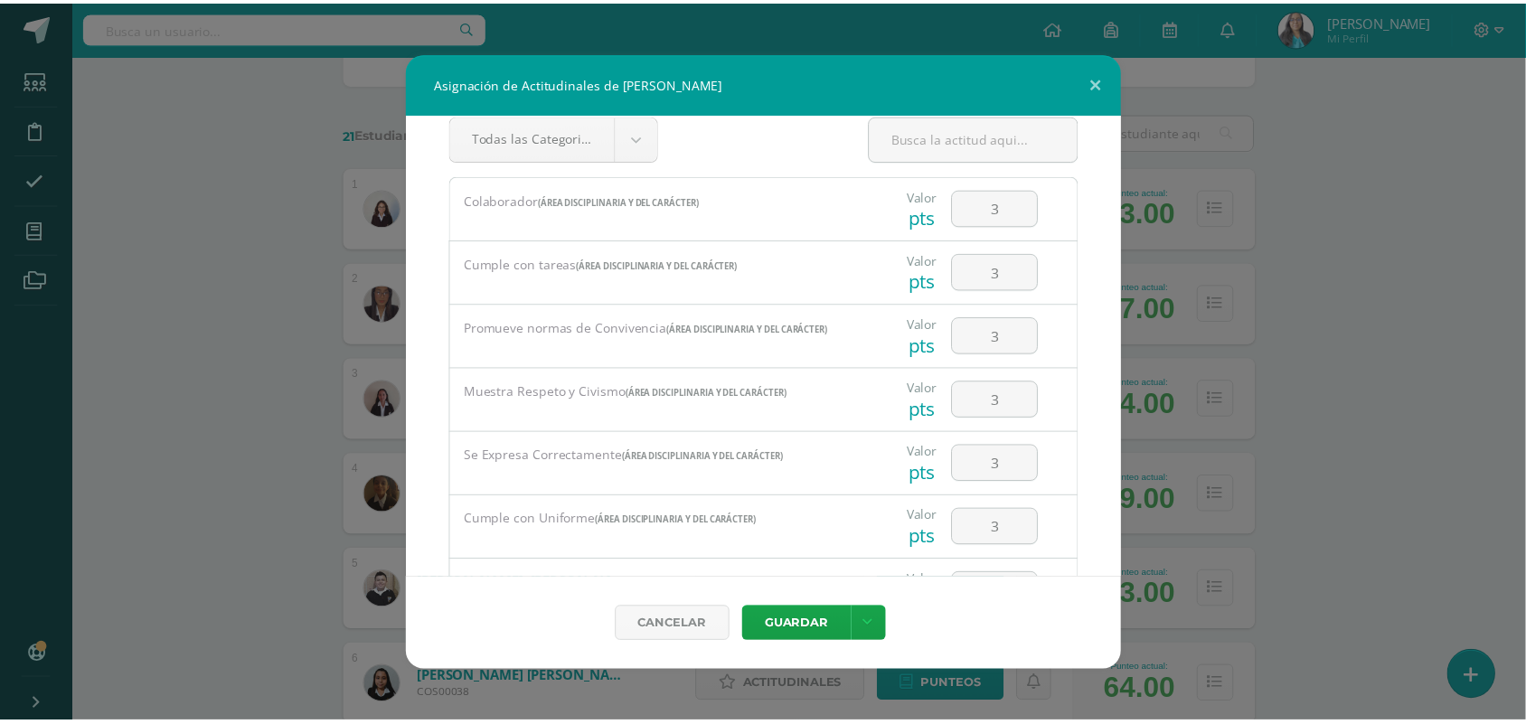
scroll to position [25, 0]
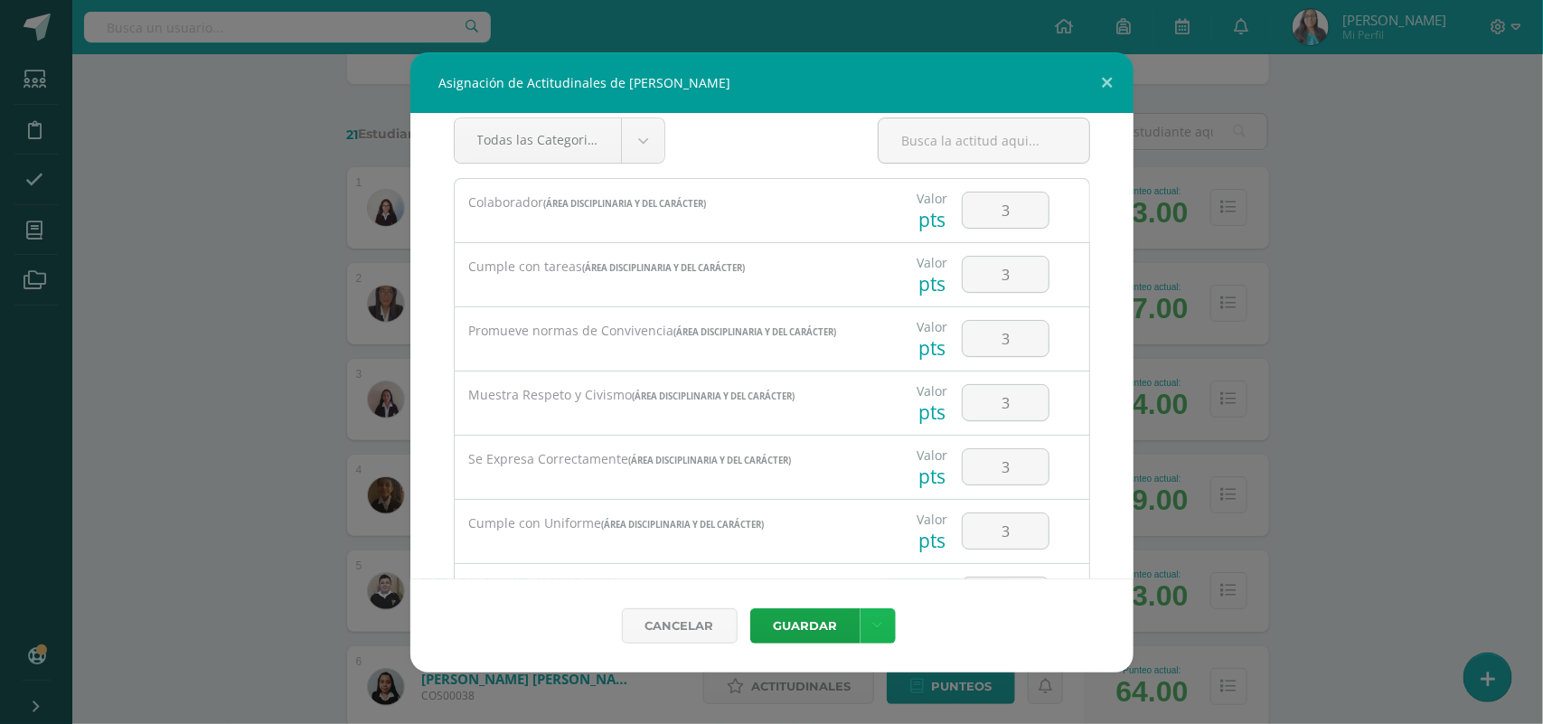
click at [882, 619] on link at bounding box center [877, 625] width 35 height 35
click at [861, 561] on link "Guardar y poblar en todos mis cursos" at bounding box center [840, 555] width 199 height 43
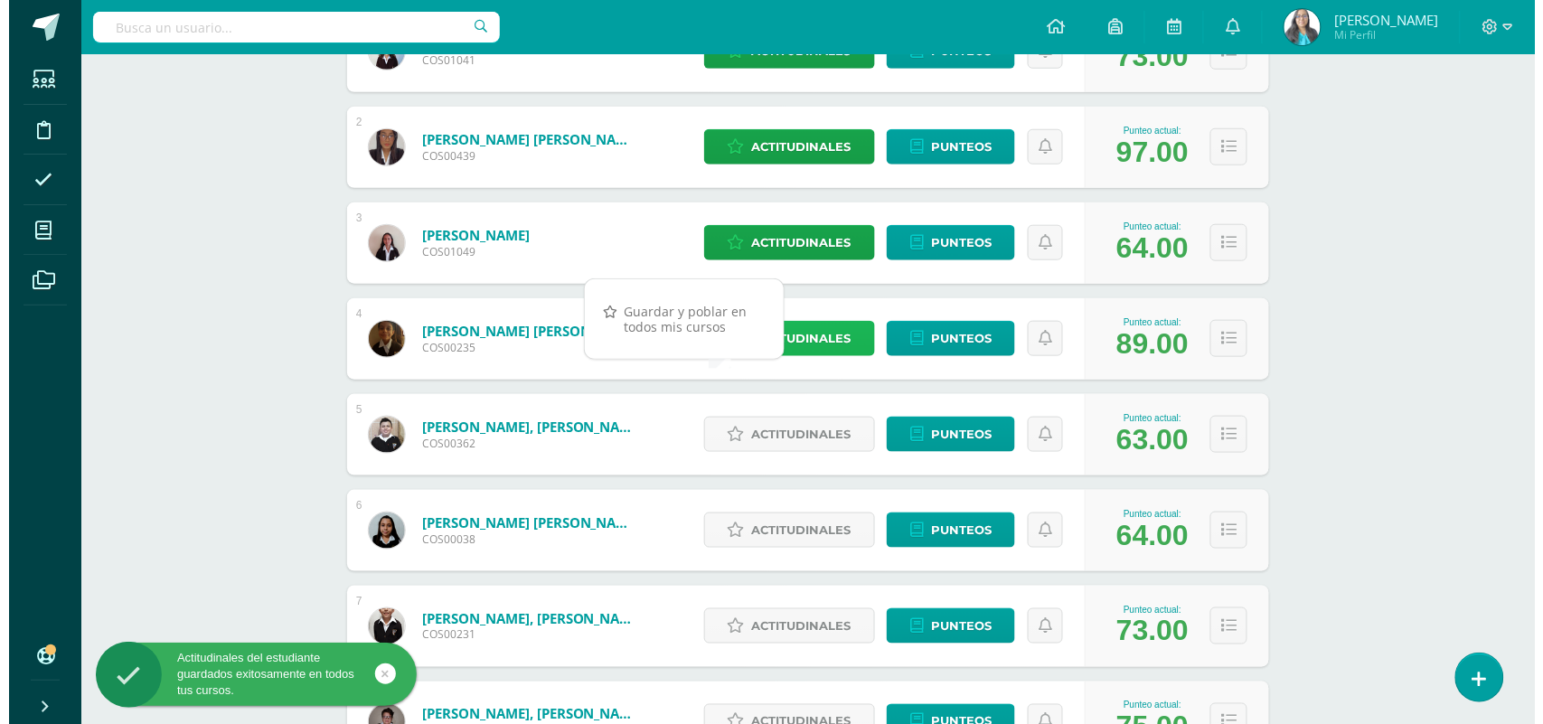
scroll to position [452, 0]
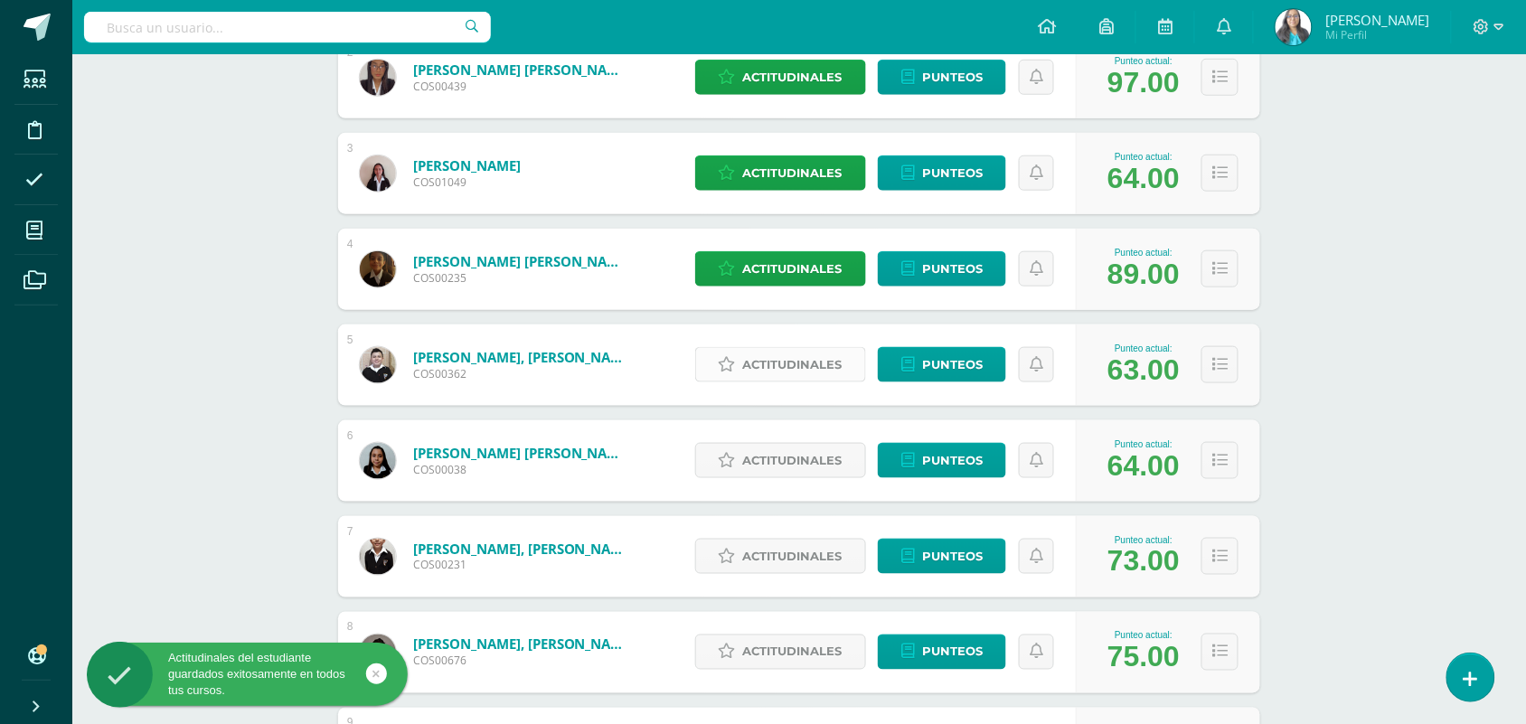
click at [791, 371] on span "Actitudinales" at bounding box center [792, 364] width 99 height 33
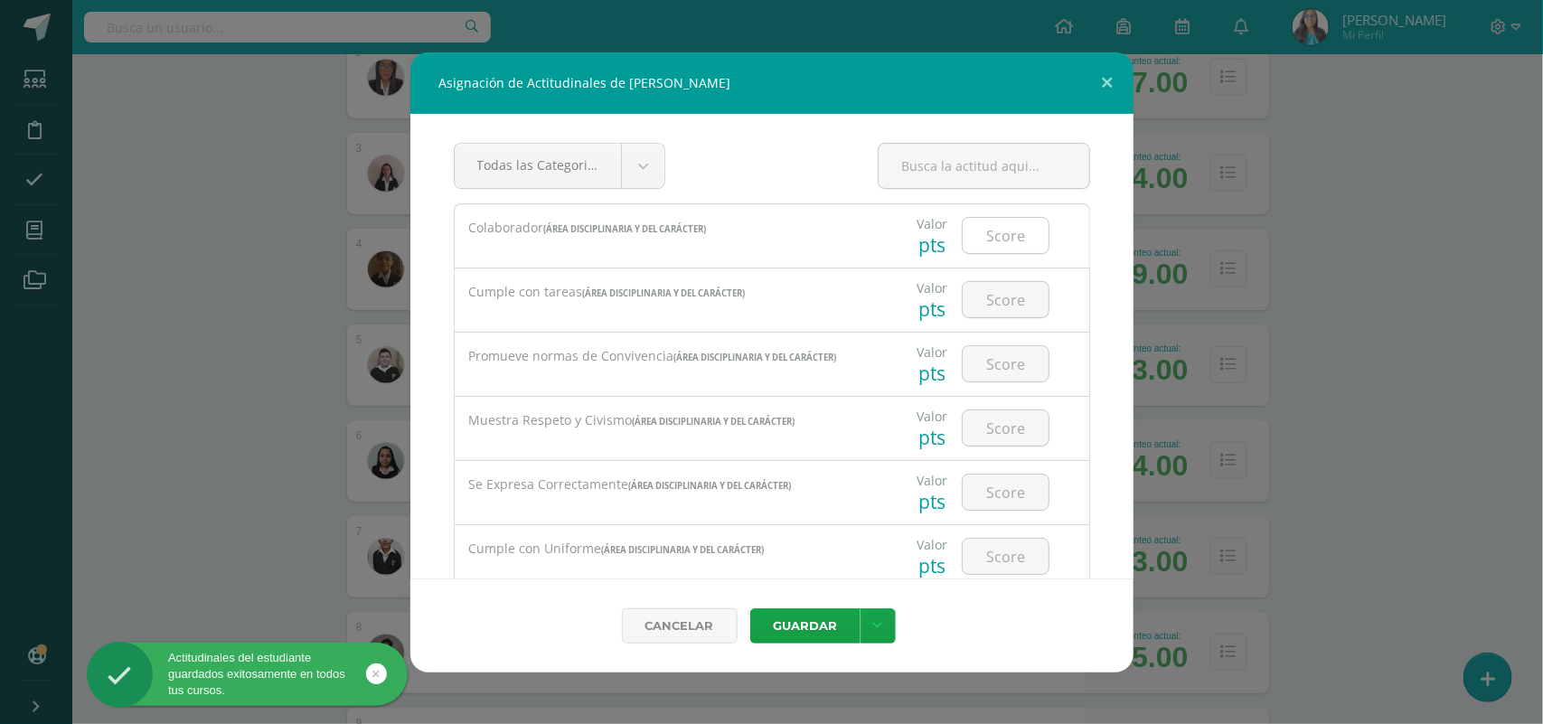
click at [1000, 226] on input "number" at bounding box center [1006, 235] width 86 height 35
type input "3"
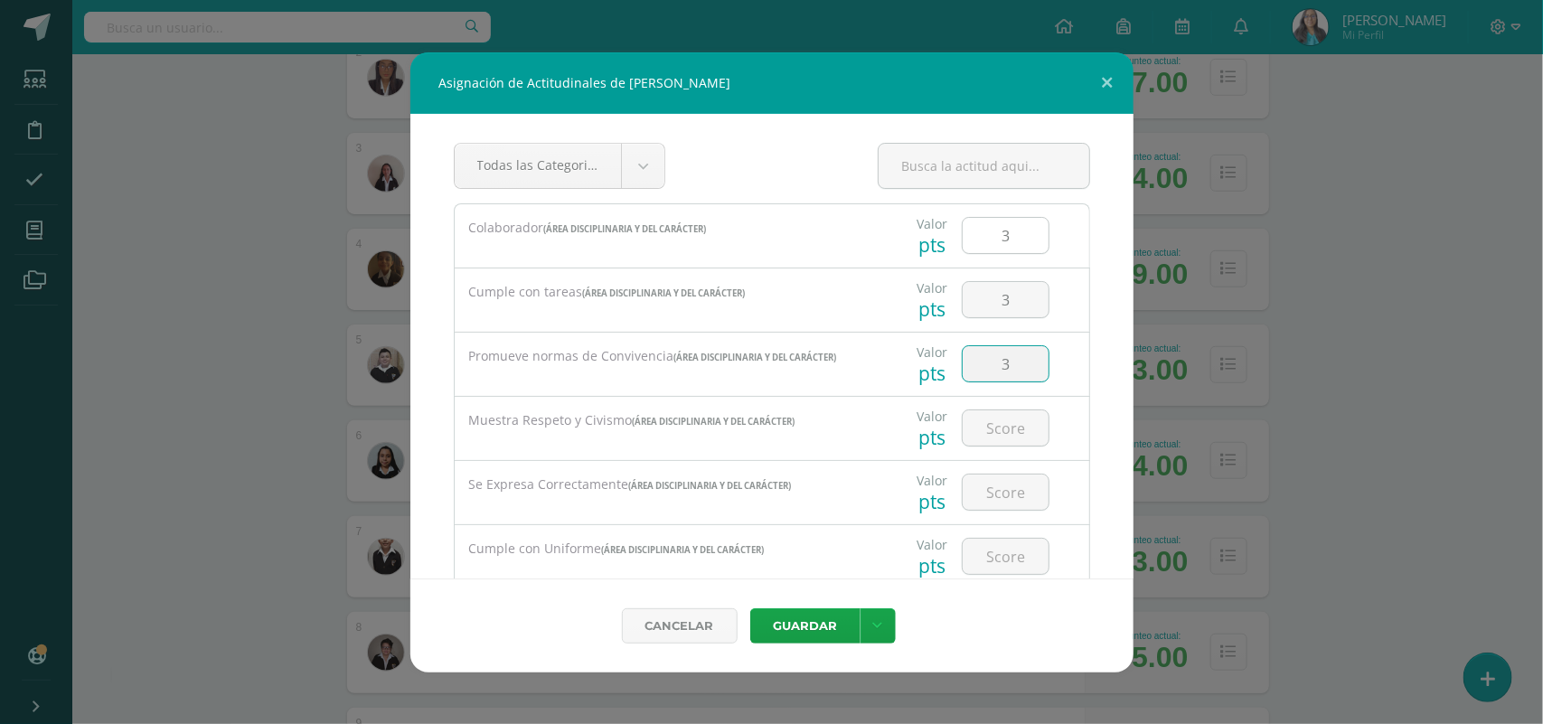
type input "3"
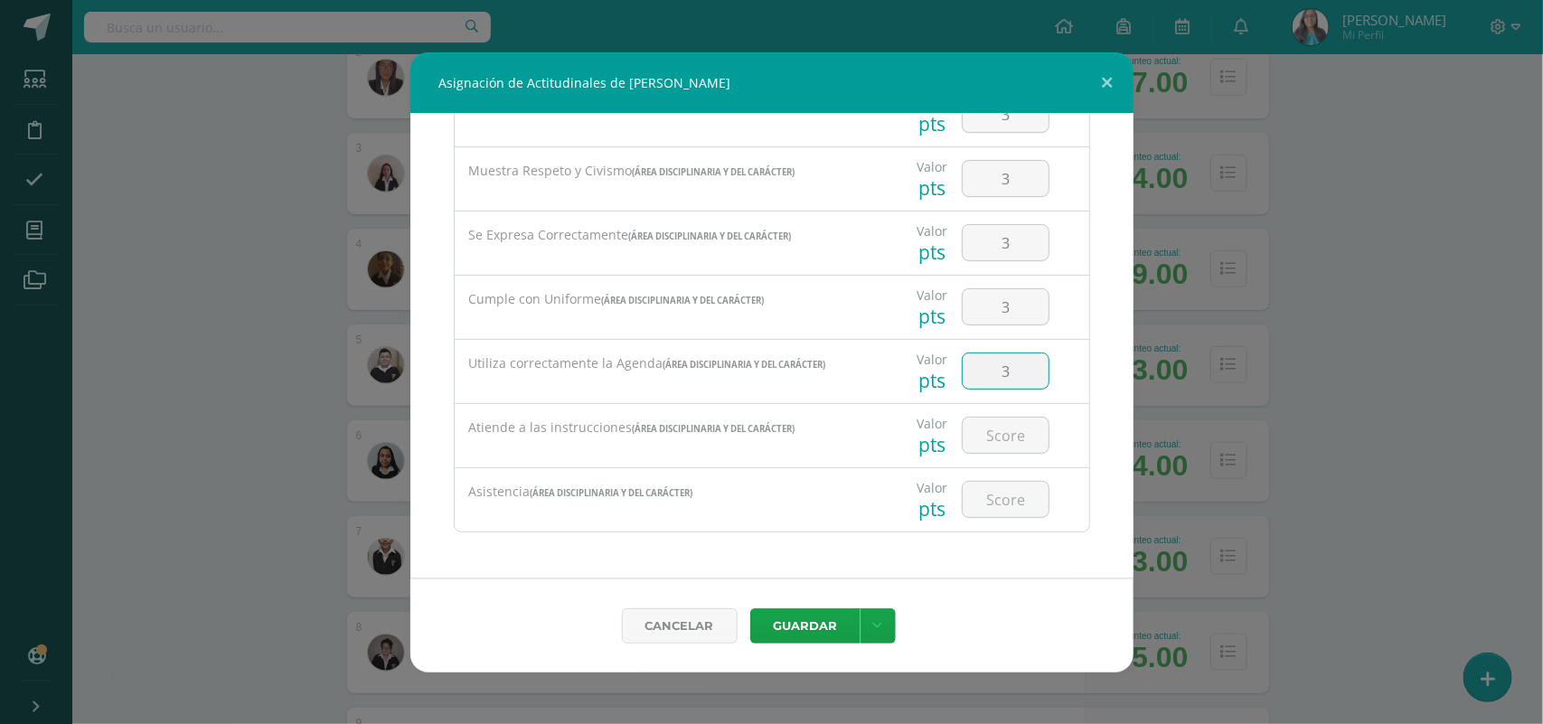
type input "3"
click at [881, 617] on link at bounding box center [877, 625] width 35 height 35
click at [832, 569] on link "Guardar y poblar en todos mis cursos" at bounding box center [840, 555] width 199 height 43
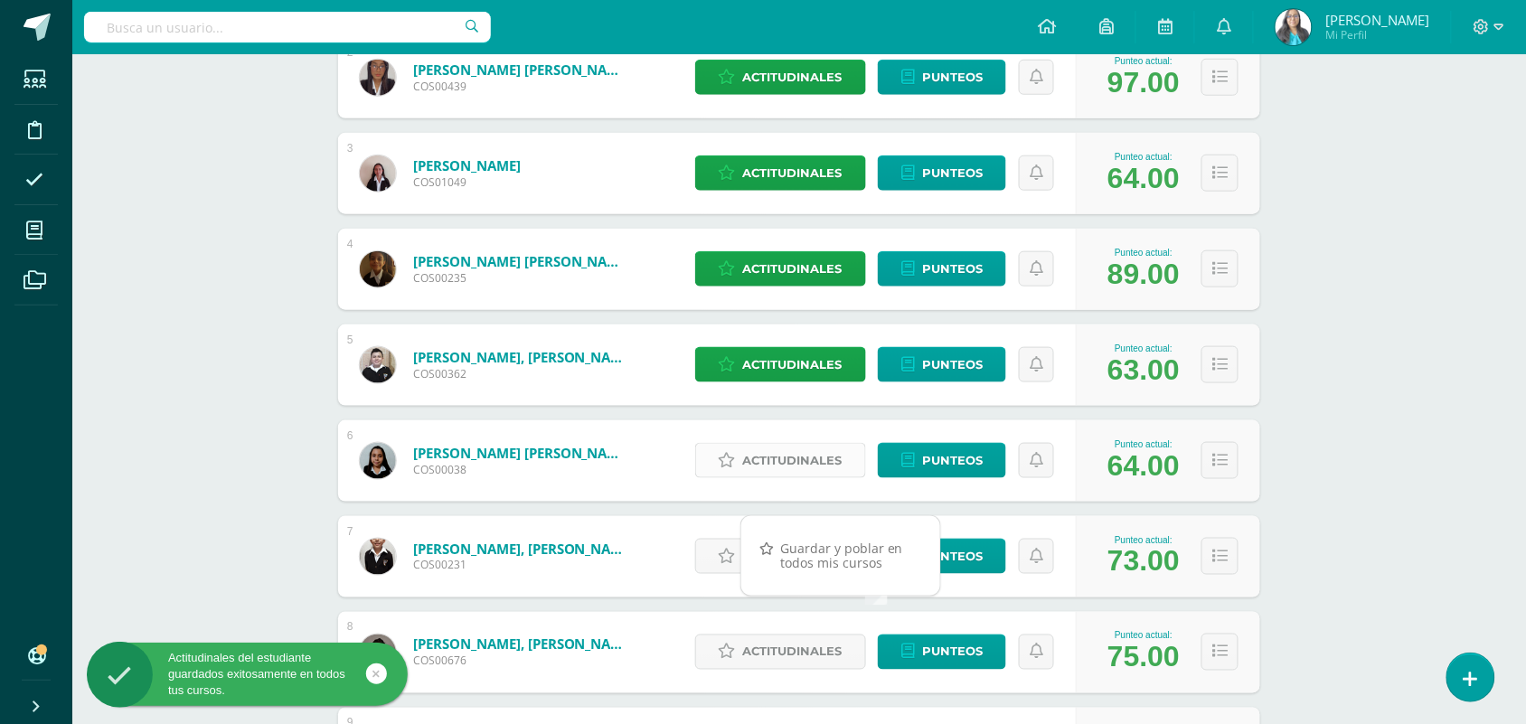
click at [821, 464] on span "Actitudinales" at bounding box center [792, 460] width 99 height 33
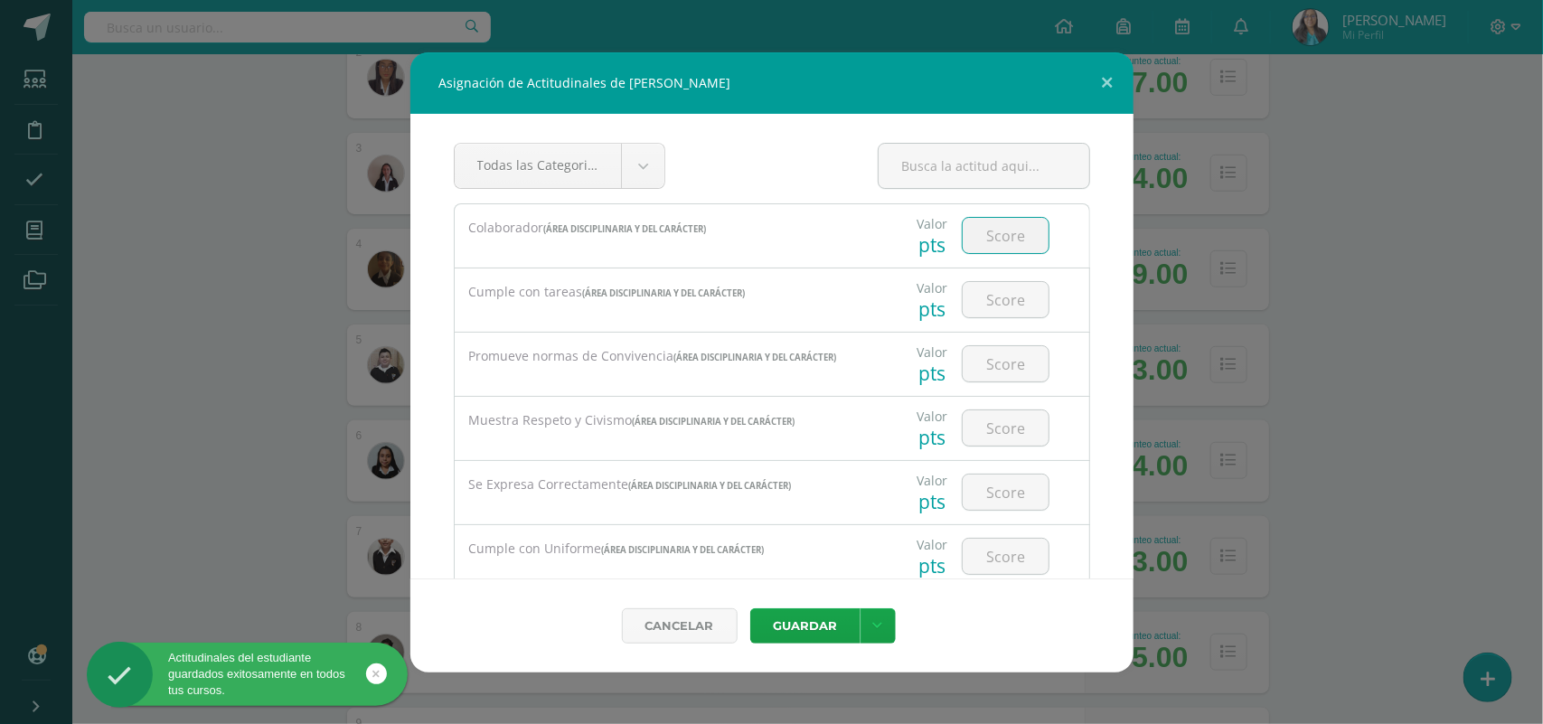
click at [1011, 240] on input "number" at bounding box center [1006, 235] width 86 height 35
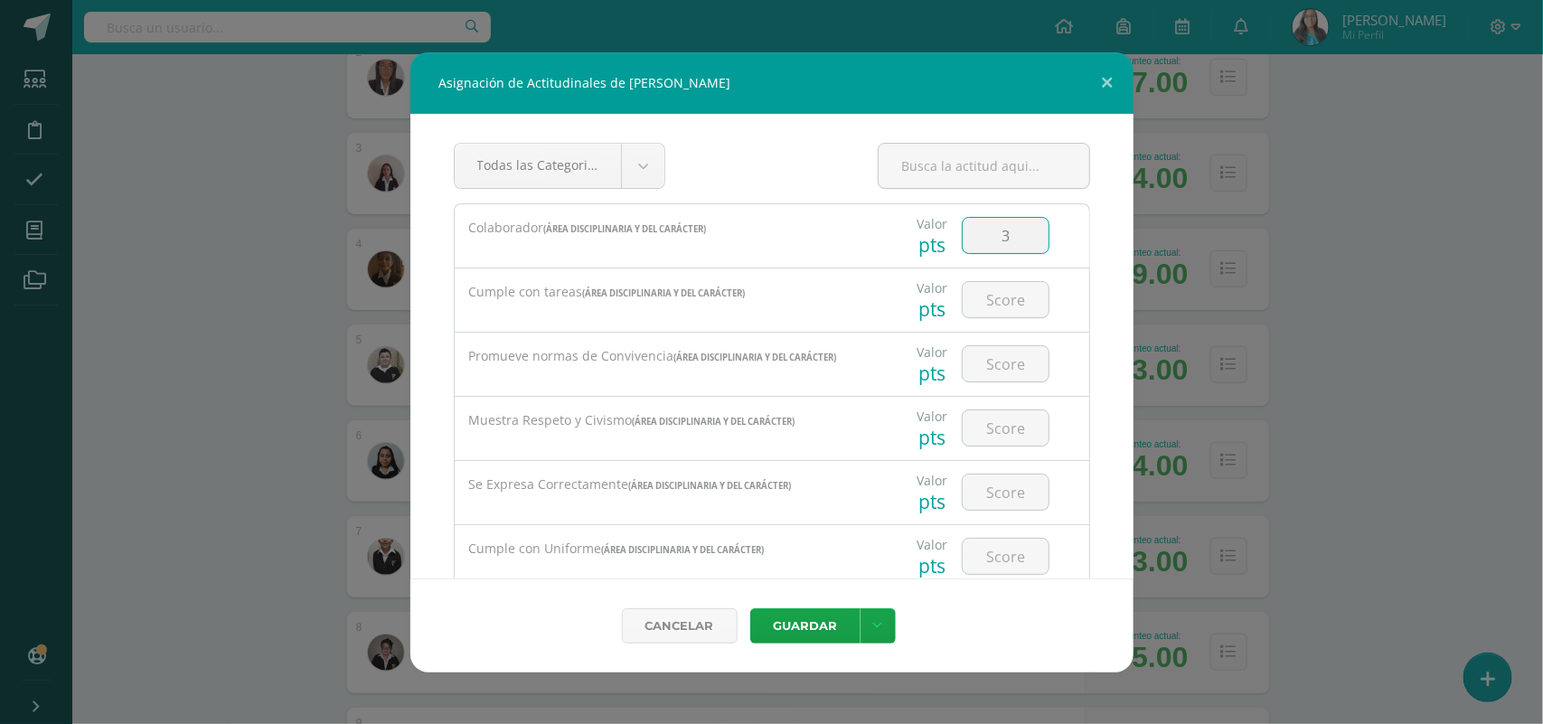
type input "3"
type input "2"
type input "3"
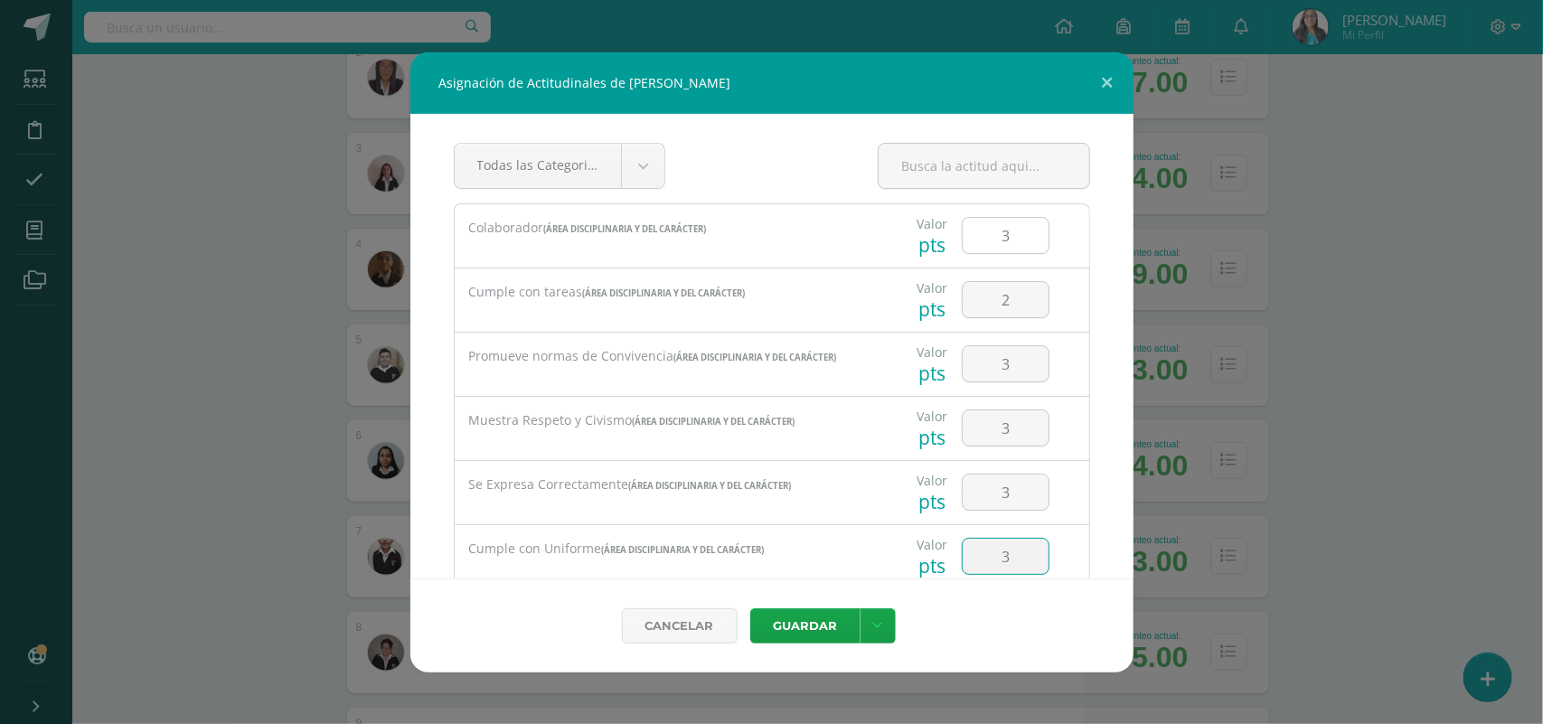
type input "3"
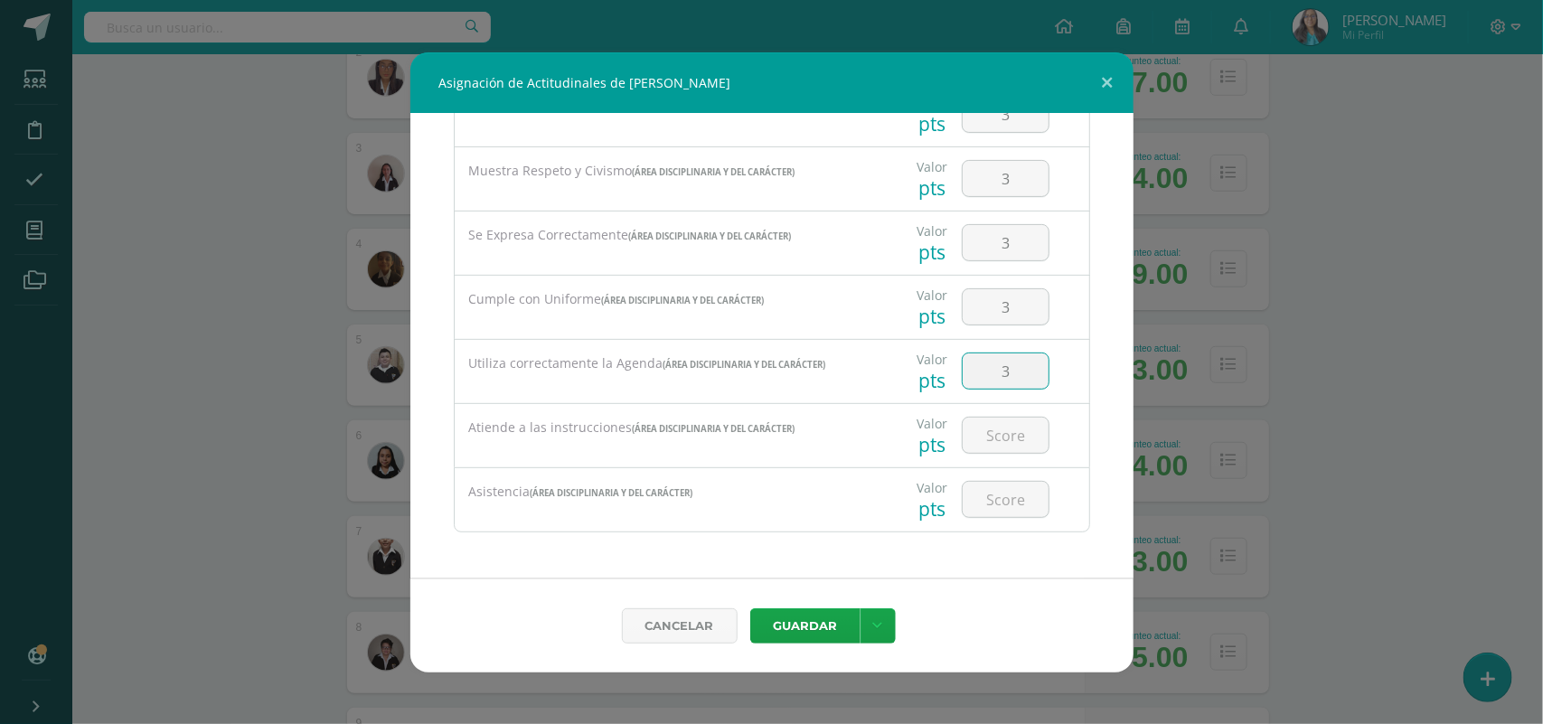
type input "3"
type input "2"
type input "3"
click at [870, 616] on link at bounding box center [877, 625] width 35 height 35
click at [833, 553] on link "Guardar y poblar en todos mis cursos" at bounding box center [840, 555] width 199 height 43
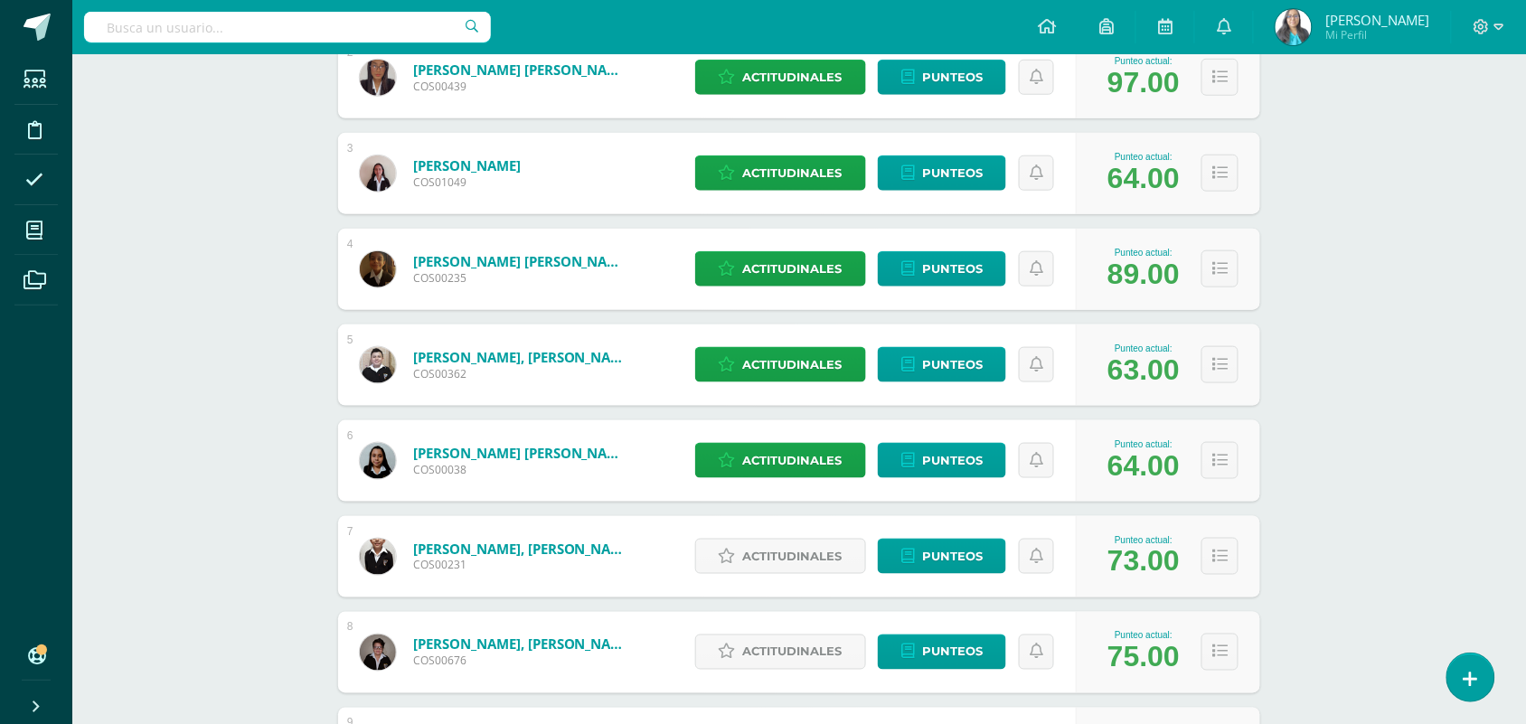
click at [653, 571] on div "7 Castro Julián, Jostin Alejandro COS00231 Punteo actual: 73.00 Actitudinales P…" at bounding box center [799, 556] width 922 height 81
click at [815, 552] on span "Actitudinales" at bounding box center [792, 556] width 99 height 33
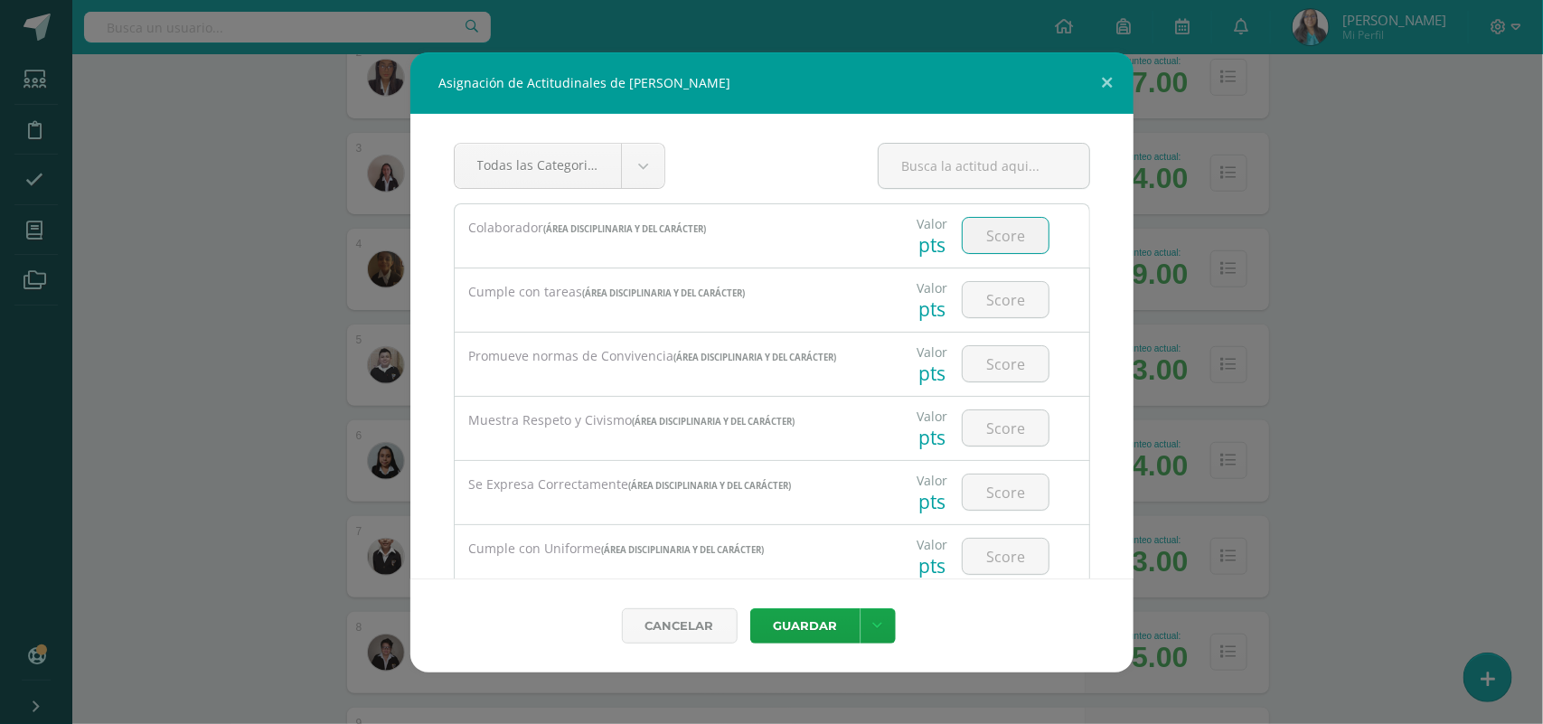
click at [983, 241] on input "number" at bounding box center [1006, 235] width 86 height 35
type input "3"
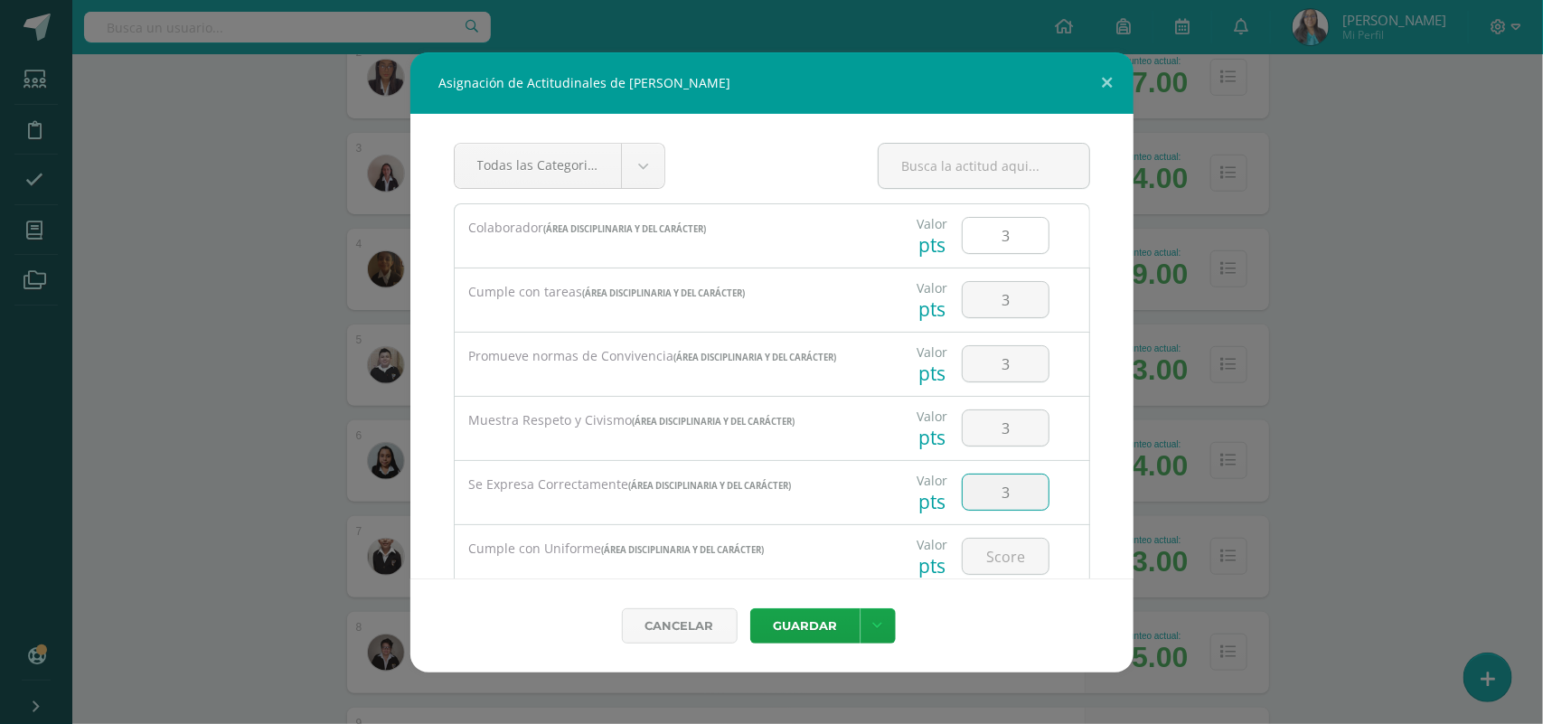
type input "3"
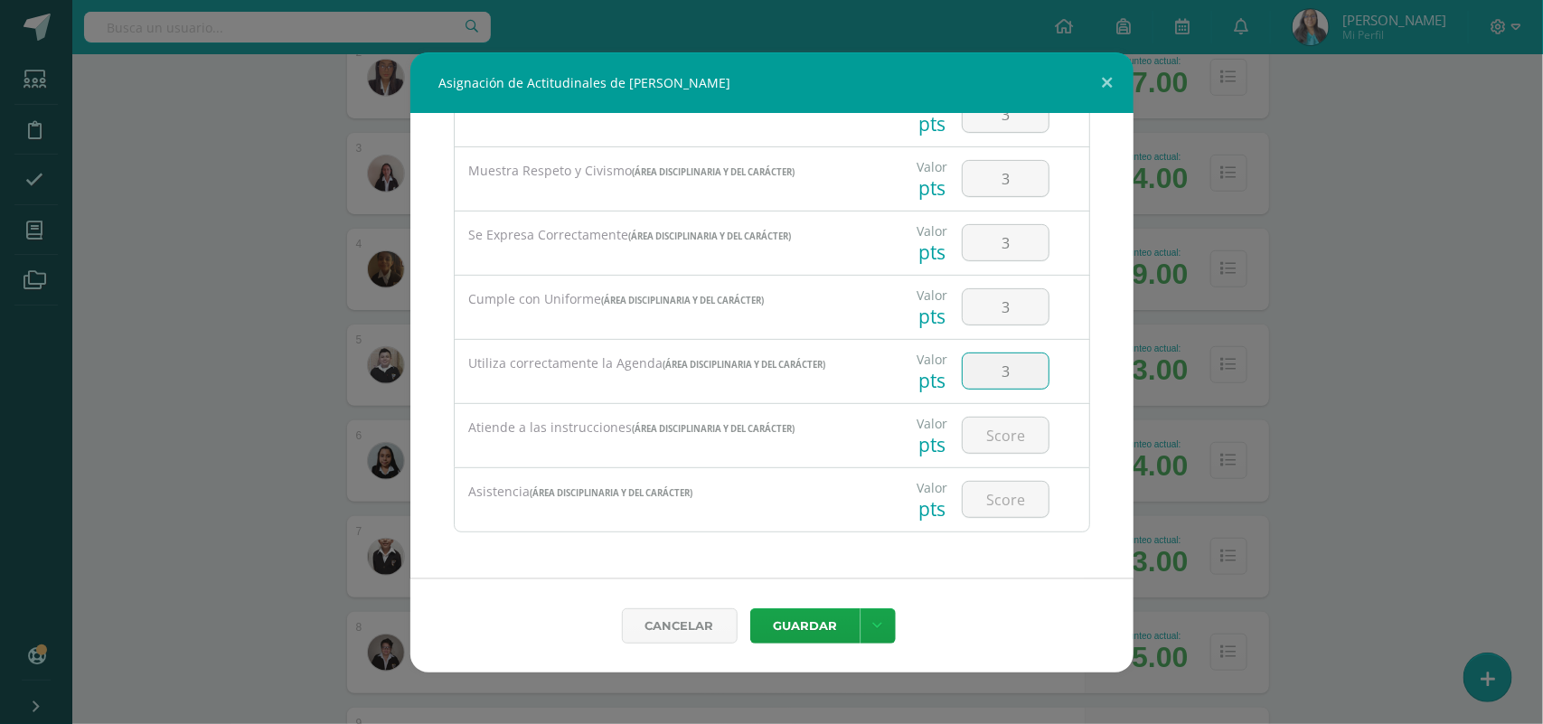
type input "3"
type input "2"
type input "3"
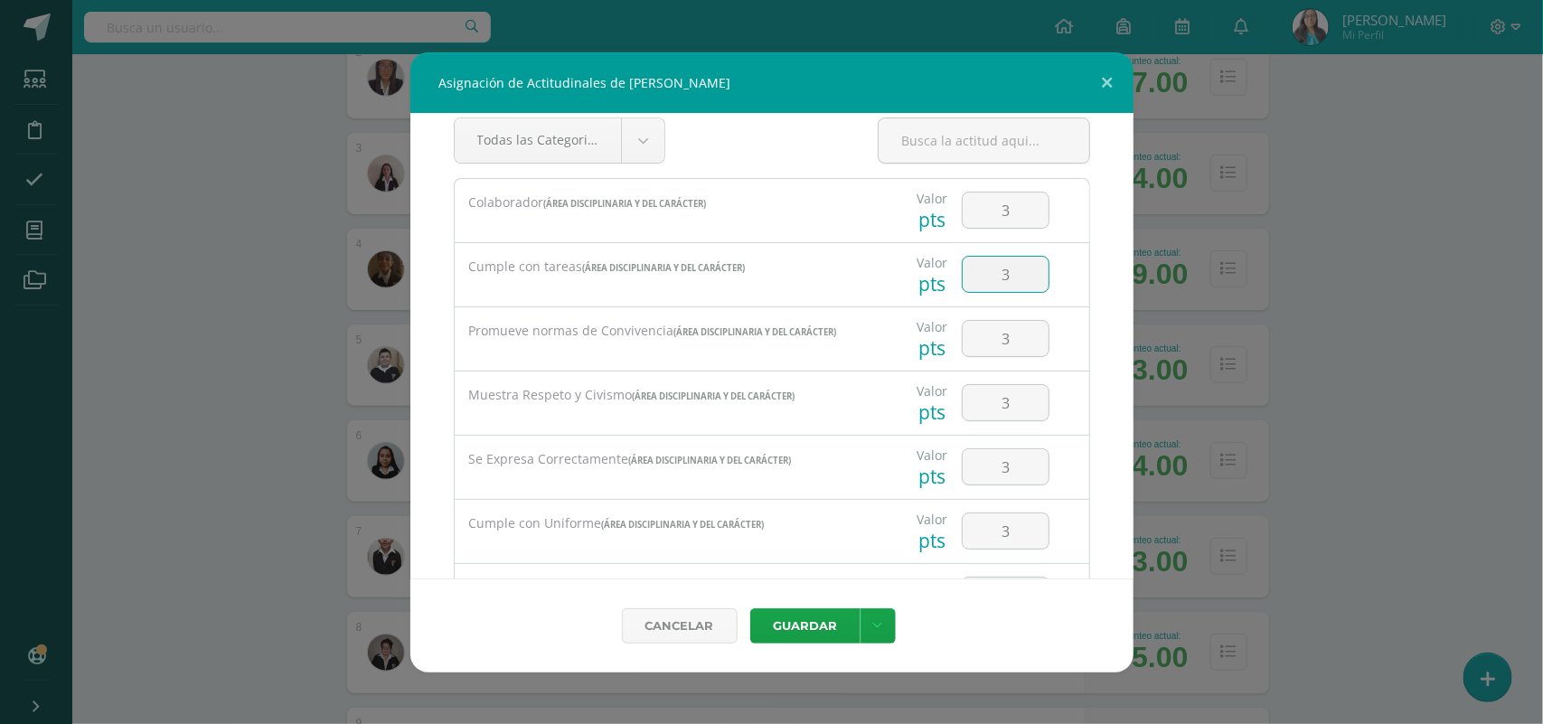
drag, startPoint x: 999, startPoint y: 276, endPoint x: 891, endPoint y: 287, distance: 108.1
click at [891, 287] on div "Valor pts 3" at bounding box center [983, 274] width 197 height 63
type input "2"
click at [890, 624] on link at bounding box center [877, 625] width 35 height 35
click at [851, 560] on link "Guardar y poblar en todos mis cursos" at bounding box center [840, 555] width 199 height 43
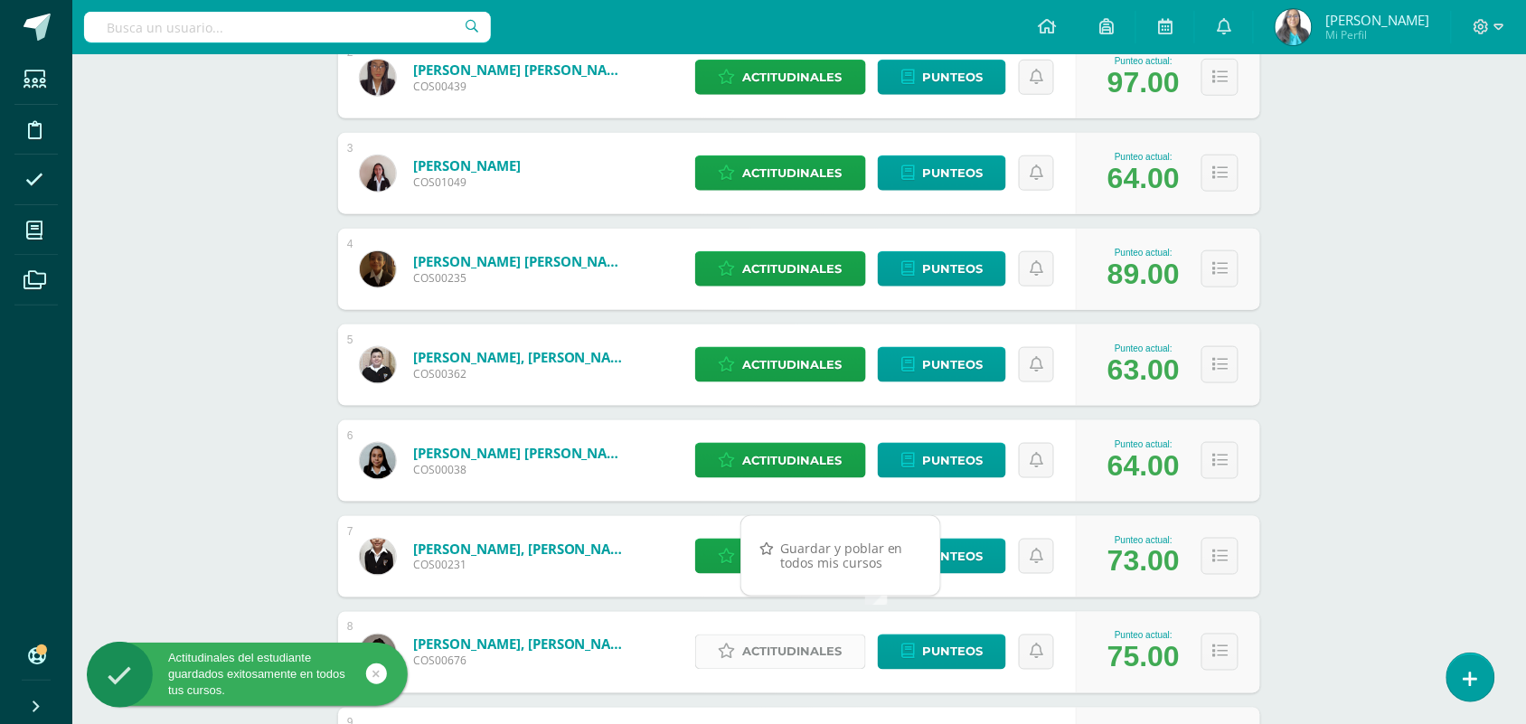
click at [768, 655] on span "Actitudinales" at bounding box center [792, 651] width 99 height 33
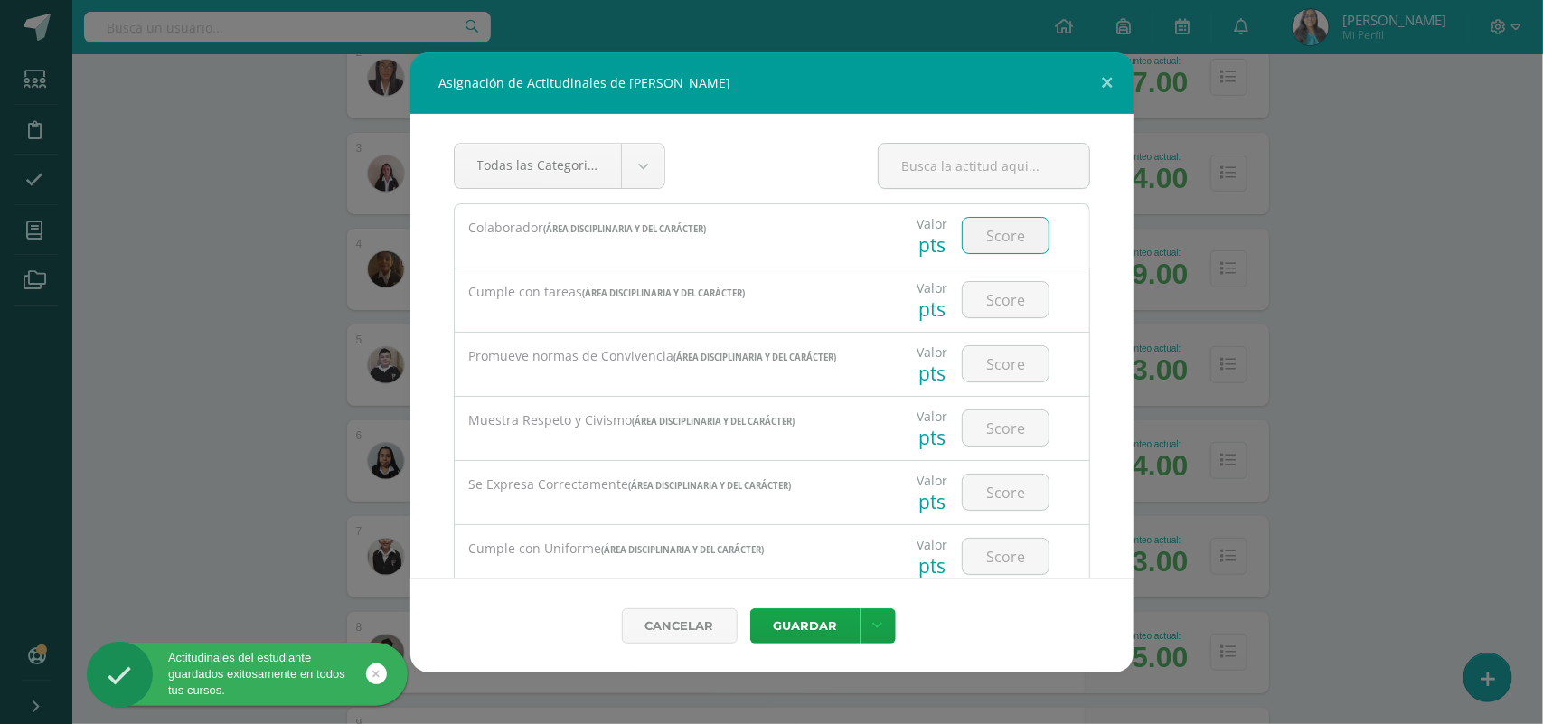
click at [995, 240] on input "number" at bounding box center [1006, 235] width 86 height 35
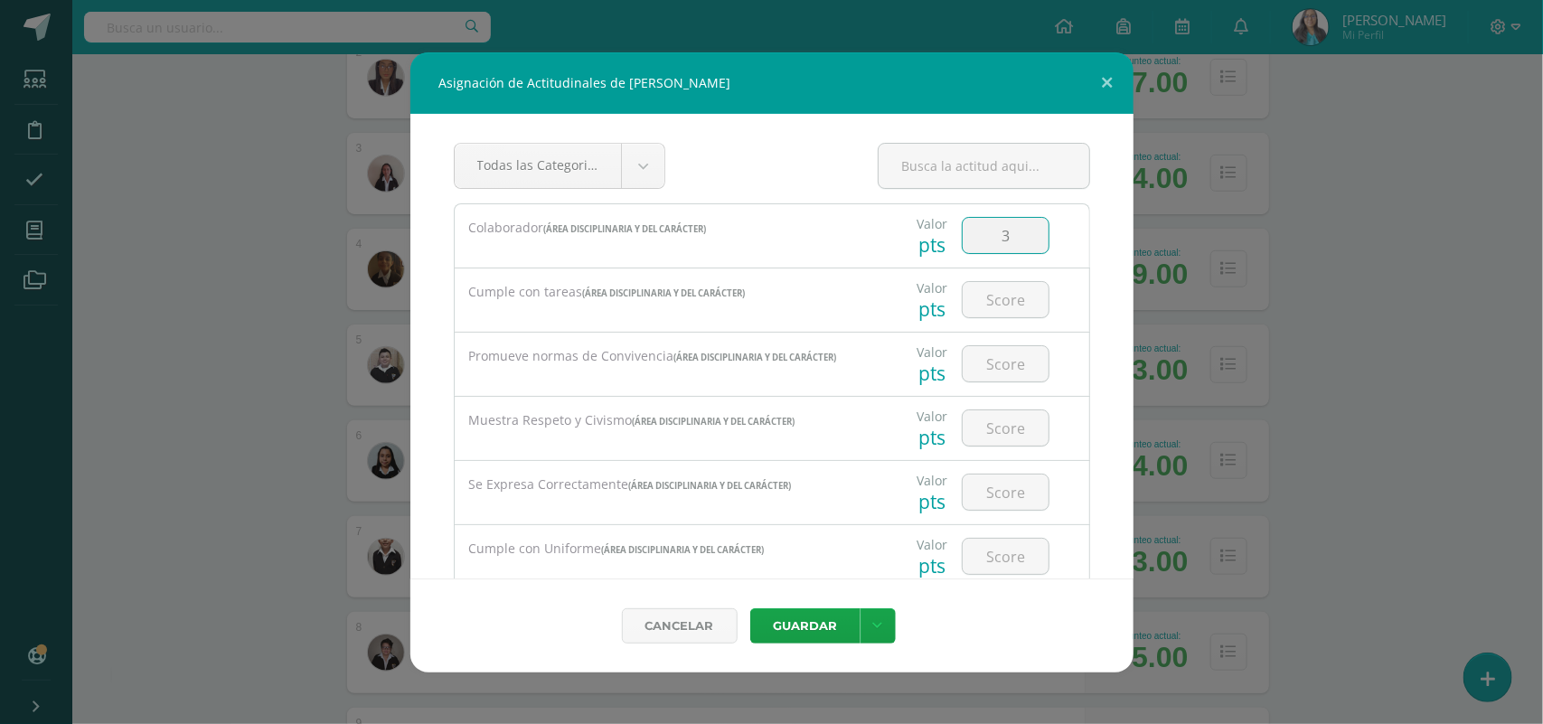
type input "3"
type input "2"
type input "3"
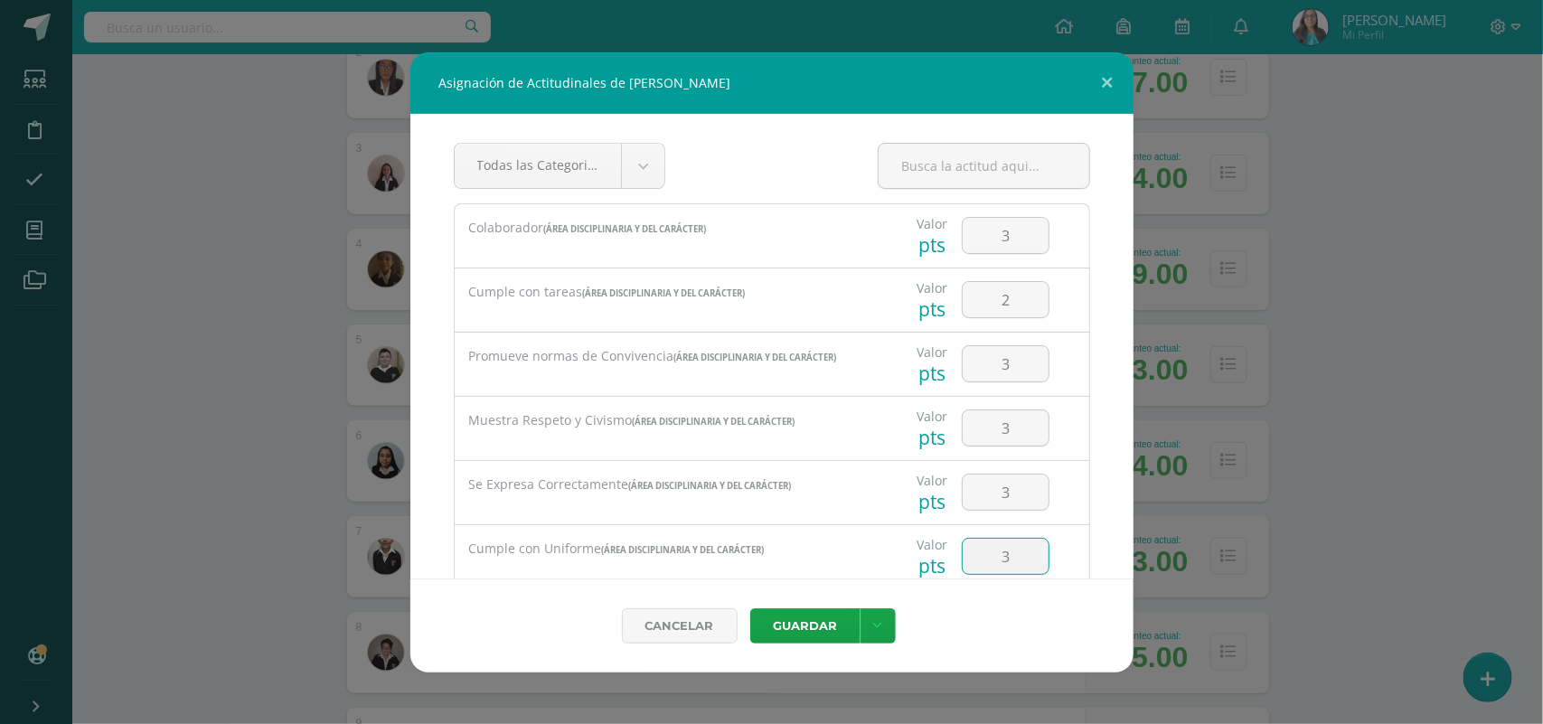
type input "3"
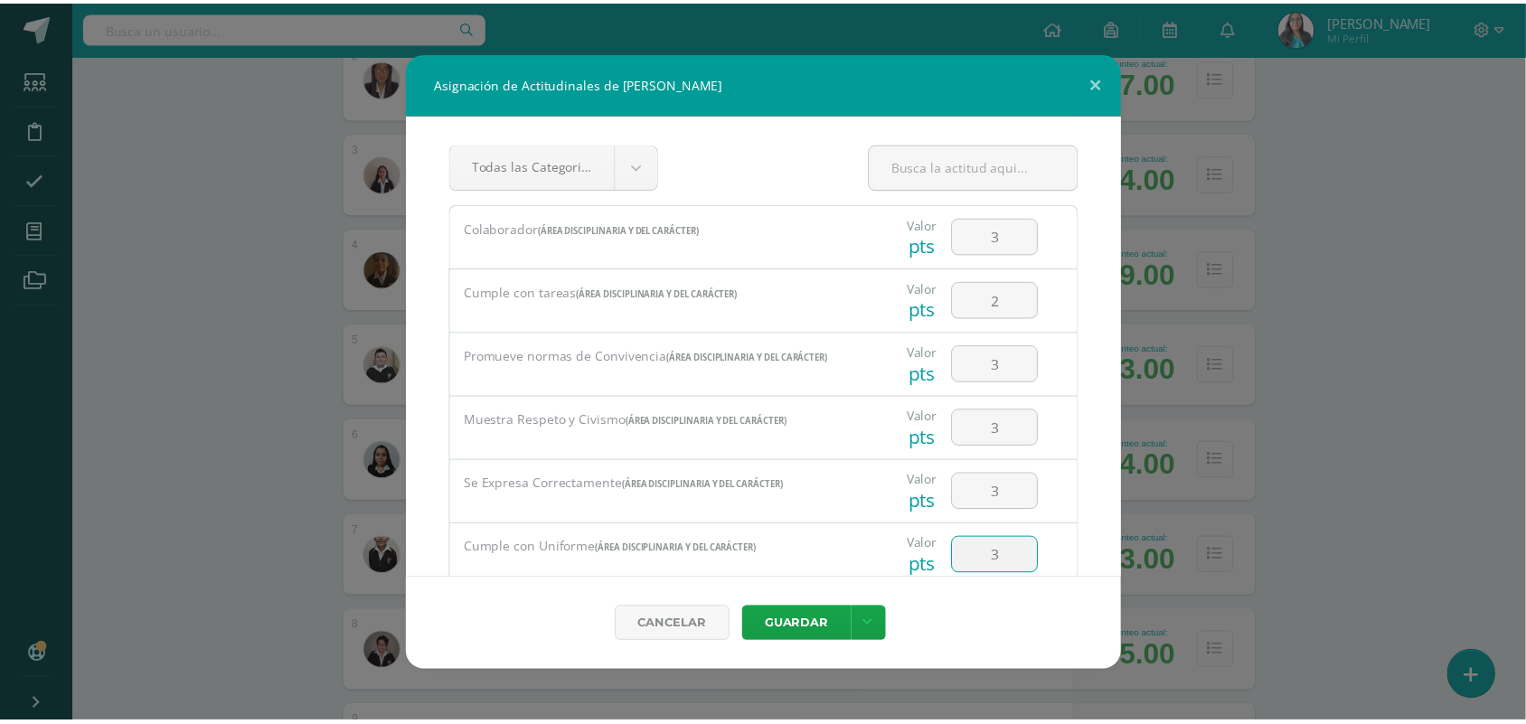
scroll to position [251, 0]
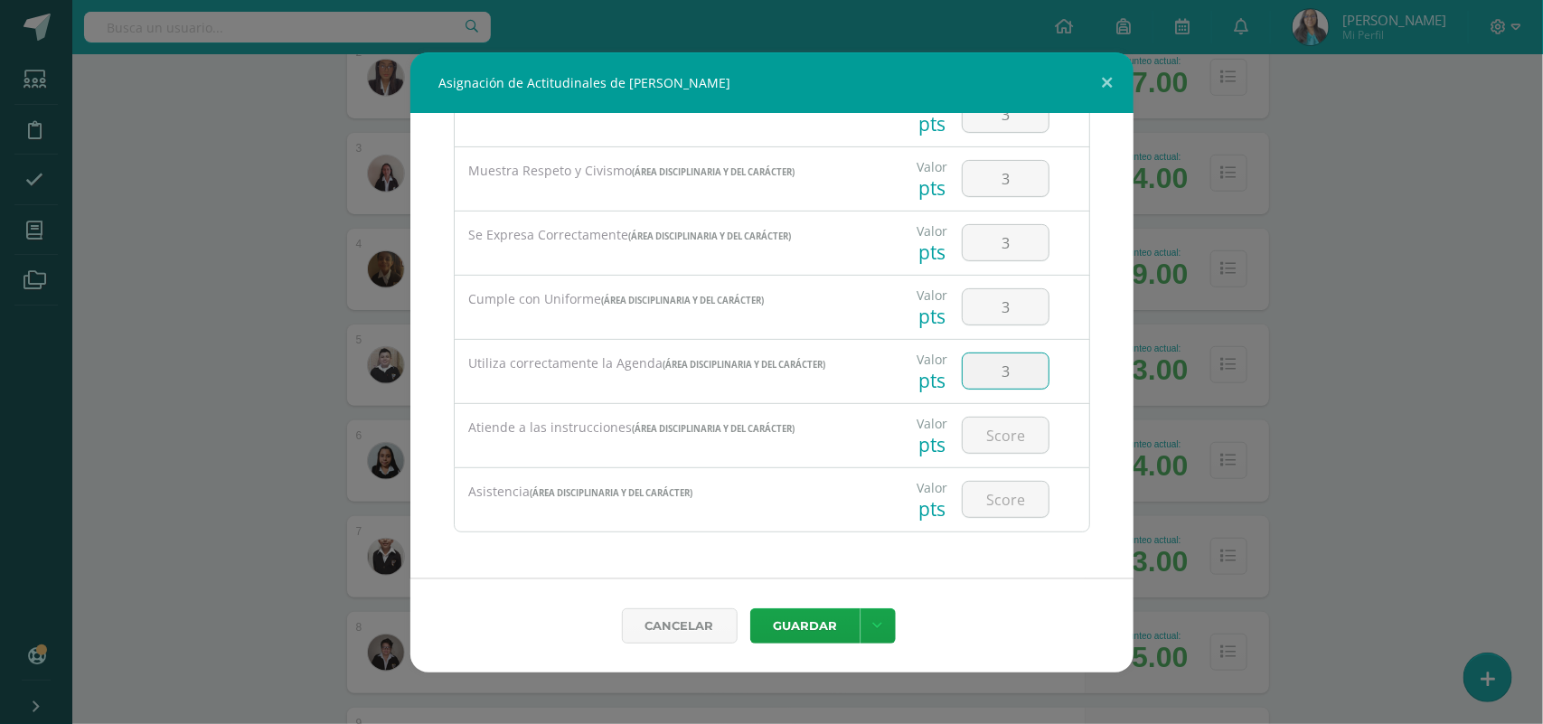
type input "3"
click at [870, 634] on link at bounding box center [877, 625] width 35 height 35
click at [842, 571] on link "Guardar y poblar en todos mis cursos" at bounding box center [840, 555] width 199 height 43
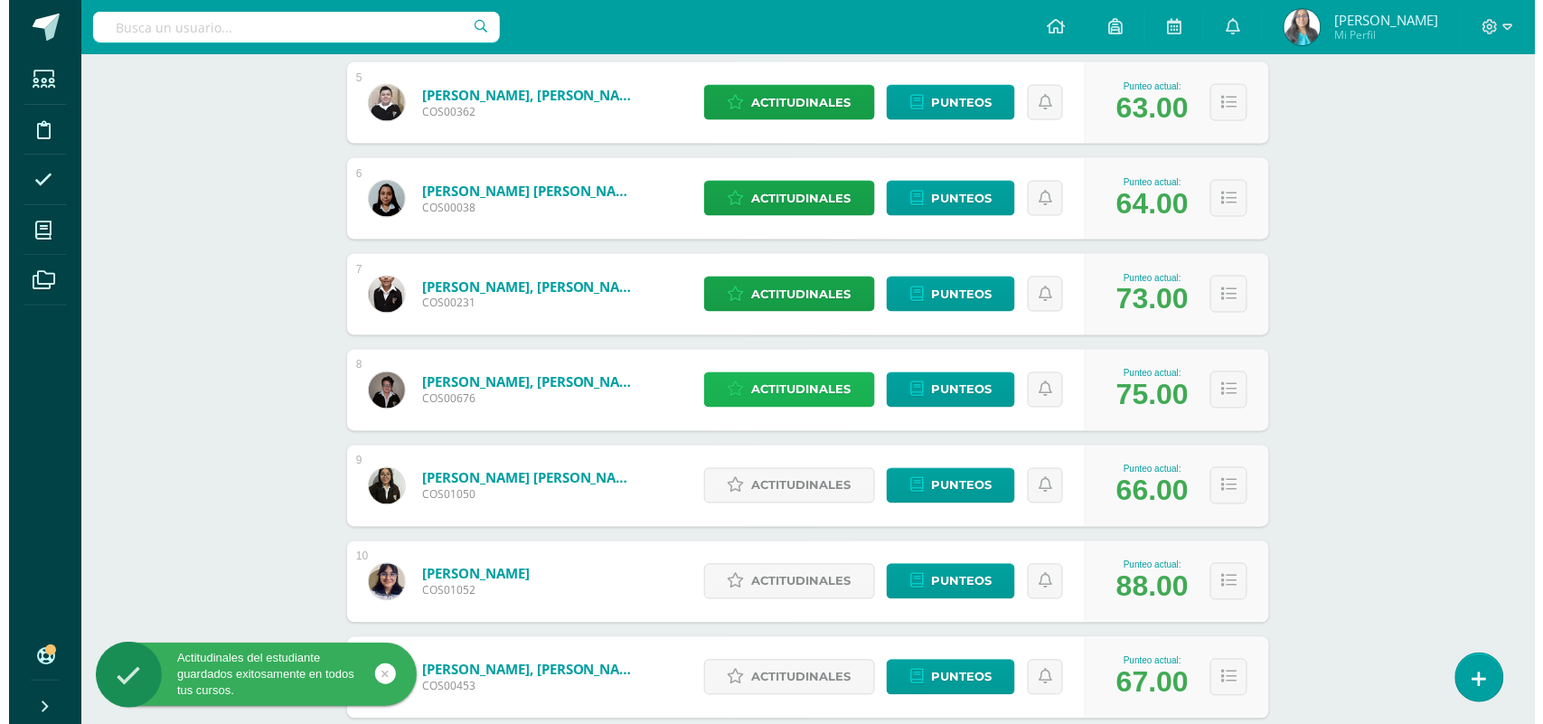
scroll to position [791, 0]
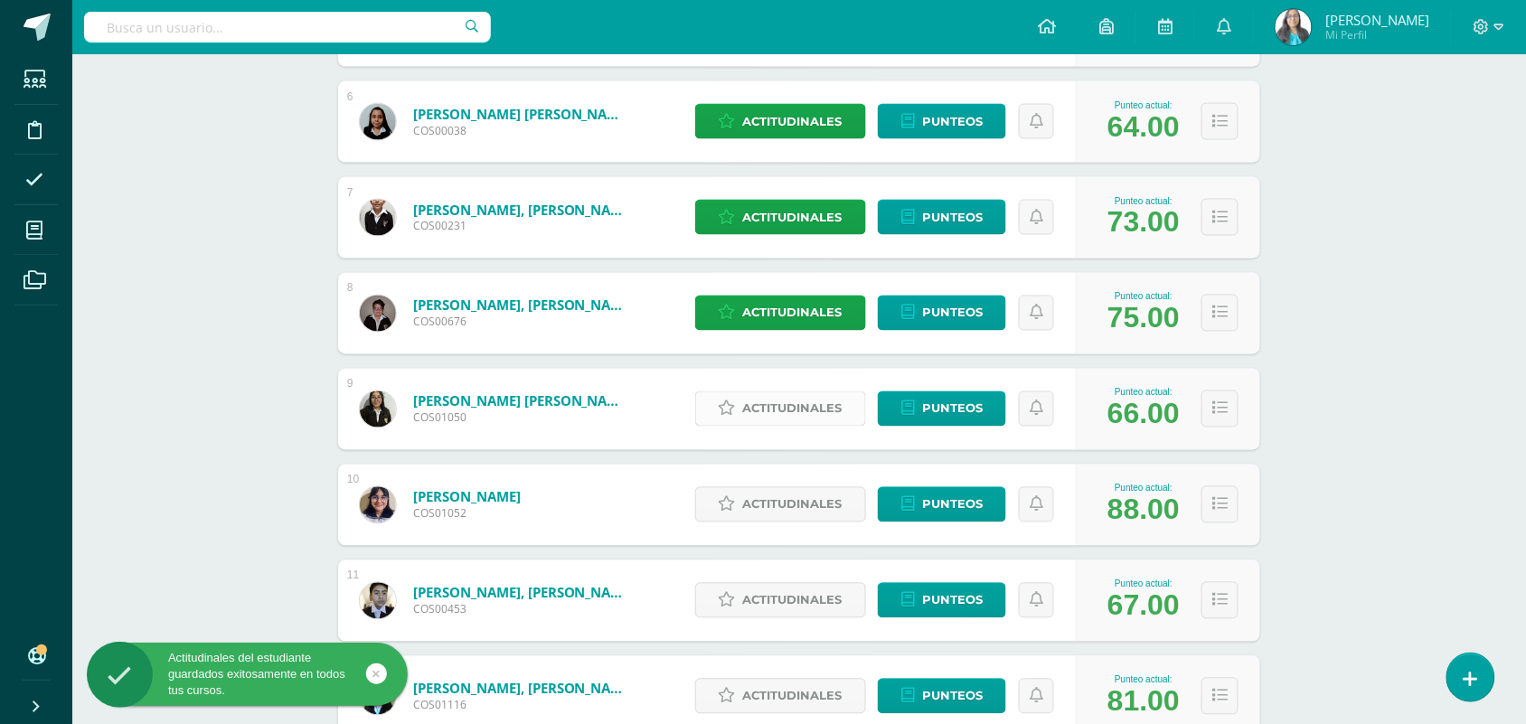
click at [780, 414] on span "Actitudinales" at bounding box center [792, 408] width 99 height 33
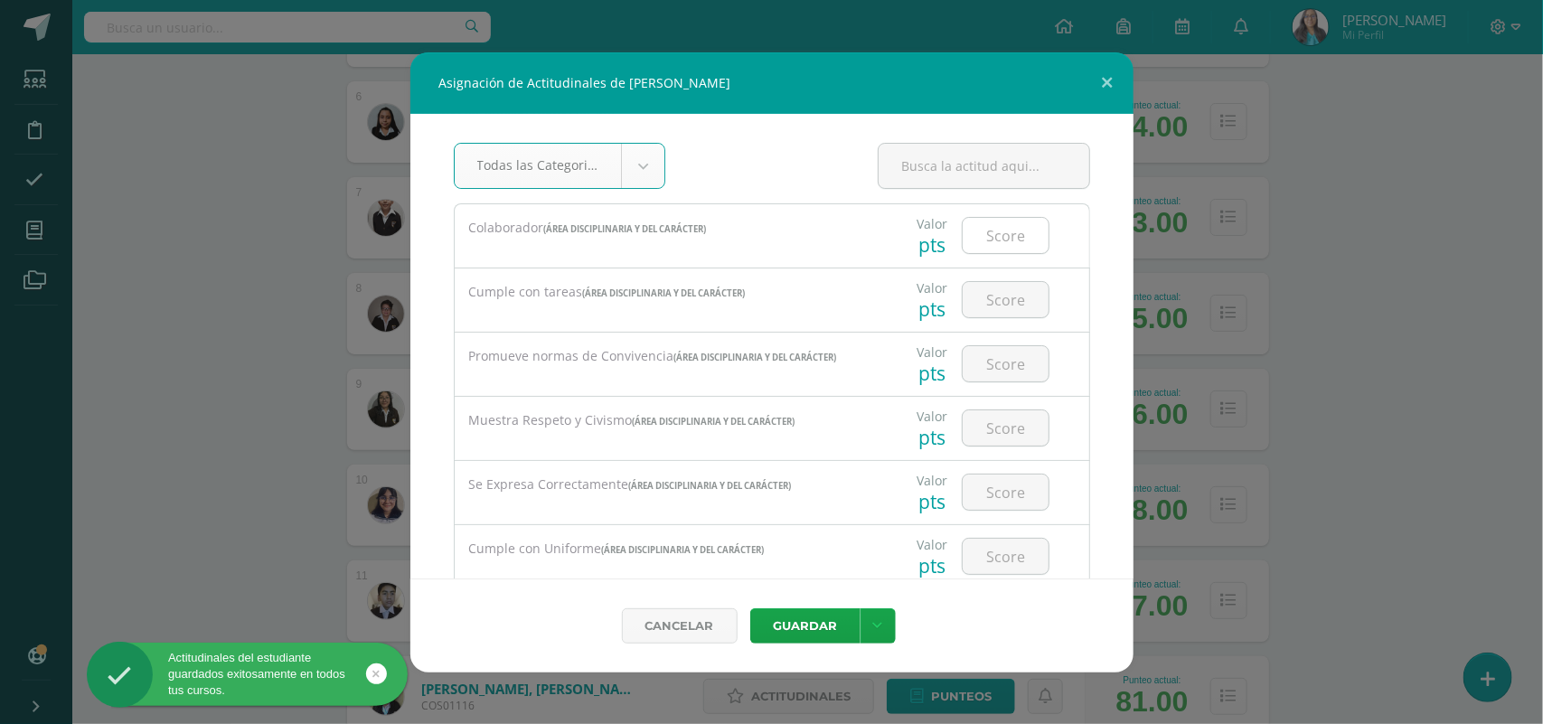
click at [982, 231] on input "number" at bounding box center [1006, 235] width 86 height 35
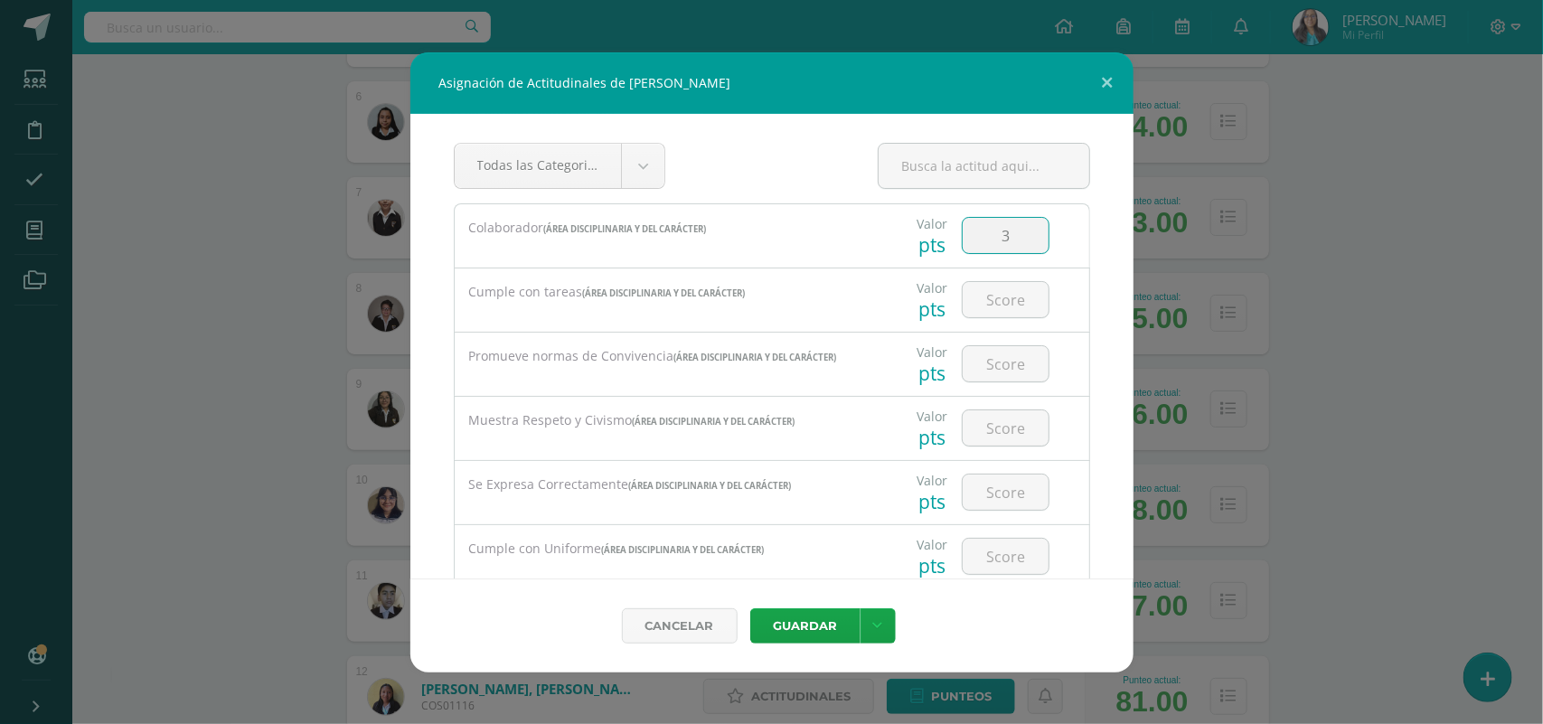
type input "3"
type input "2"
type input "3"
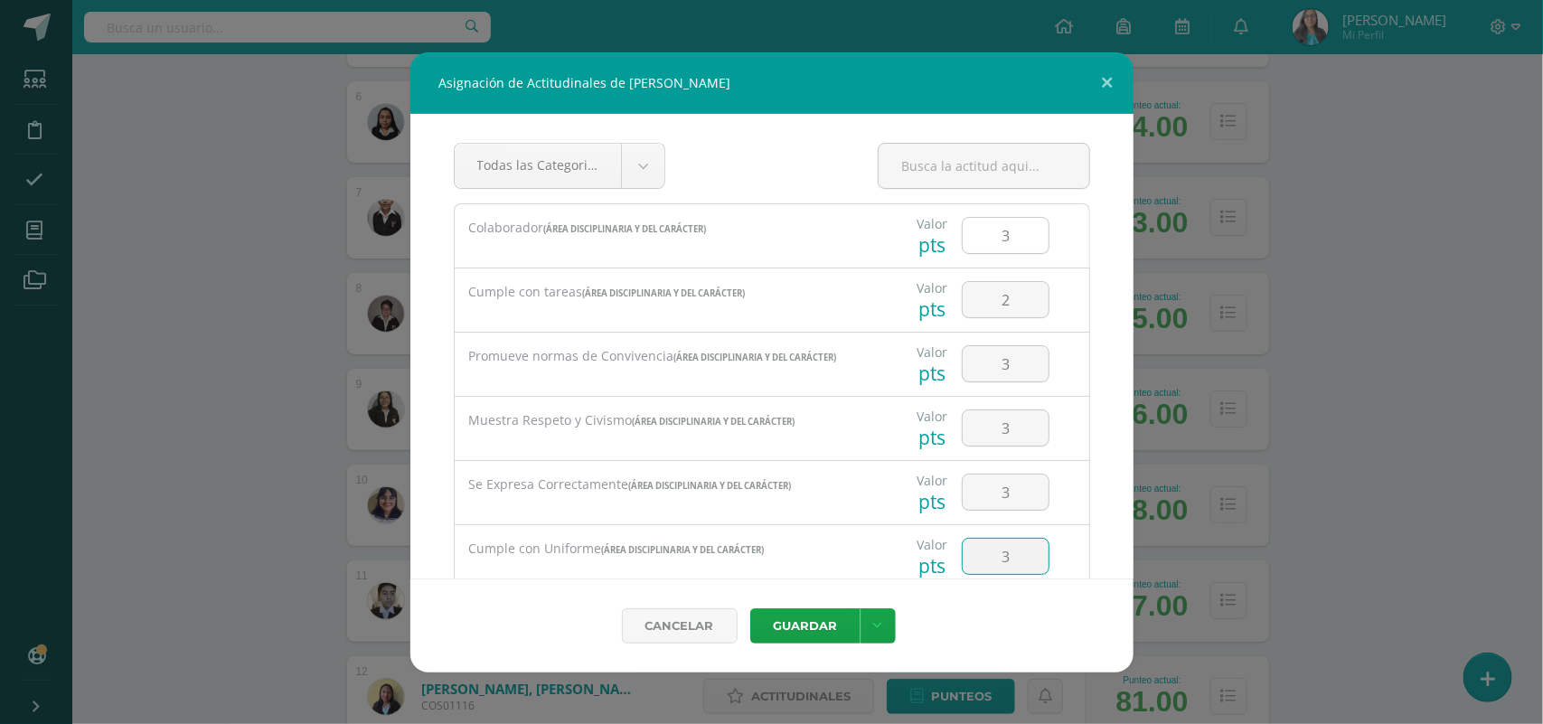
type input "3"
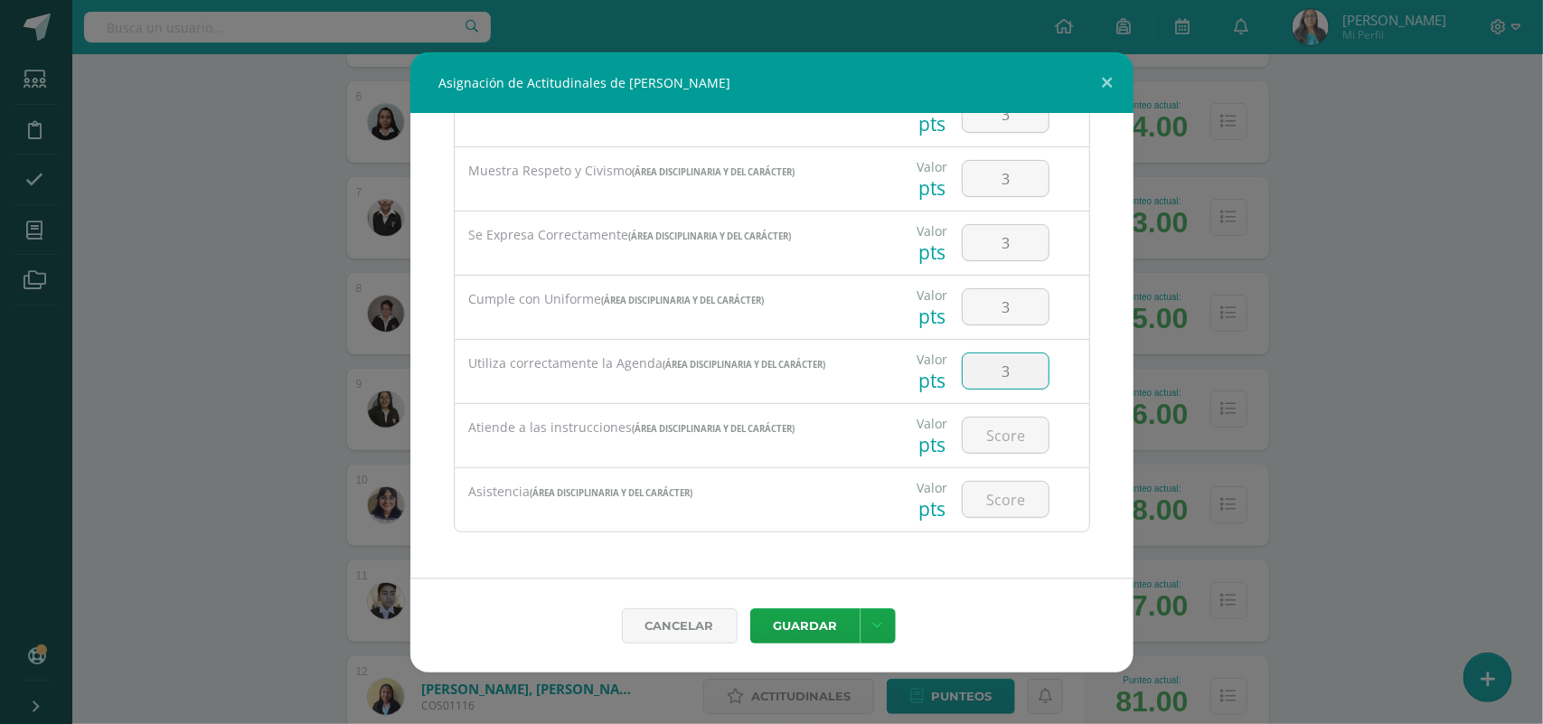
type input "3"
type input "2"
type input "3"
click at [882, 619] on link at bounding box center [877, 625] width 35 height 35
click at [848, 577] on link "Guardar y poblar en todos mis cursos" at bounding box center [840, 555] width 199 height 43
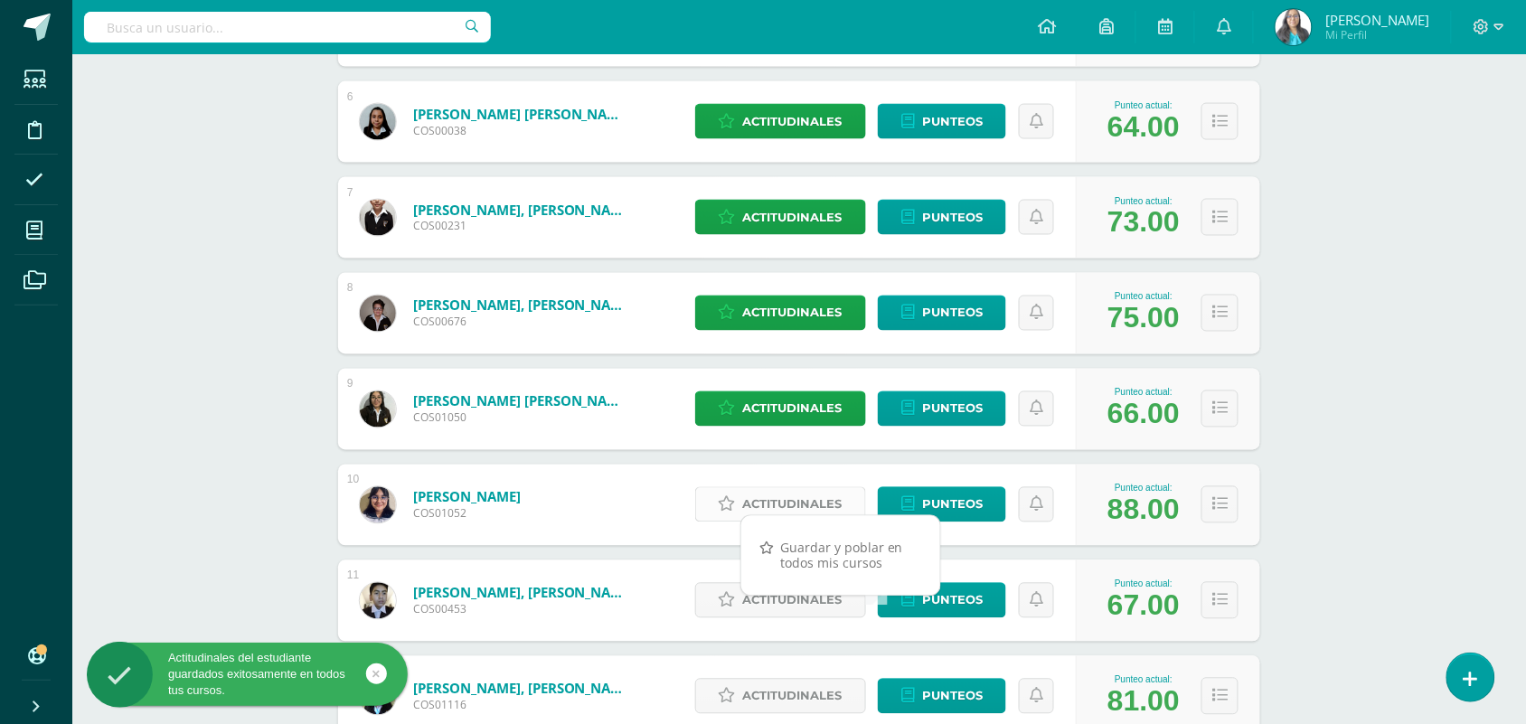
click at [787, 493] on span "Actitudinales" at bounding box center [792, 504] width 99 height 33
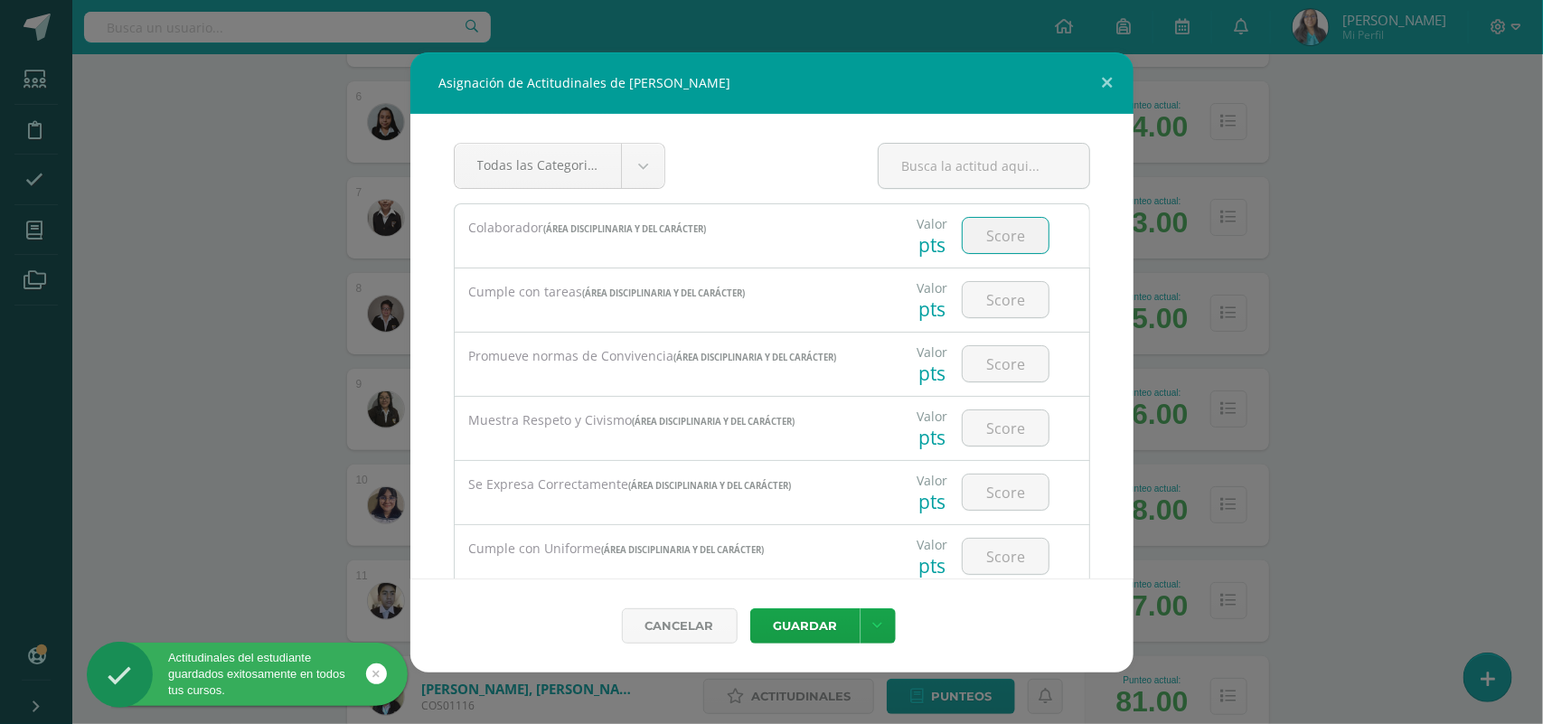
click at [1005, 240] on input "number" at bounding box center [1006, 235] width 86 height 35
type input "3"
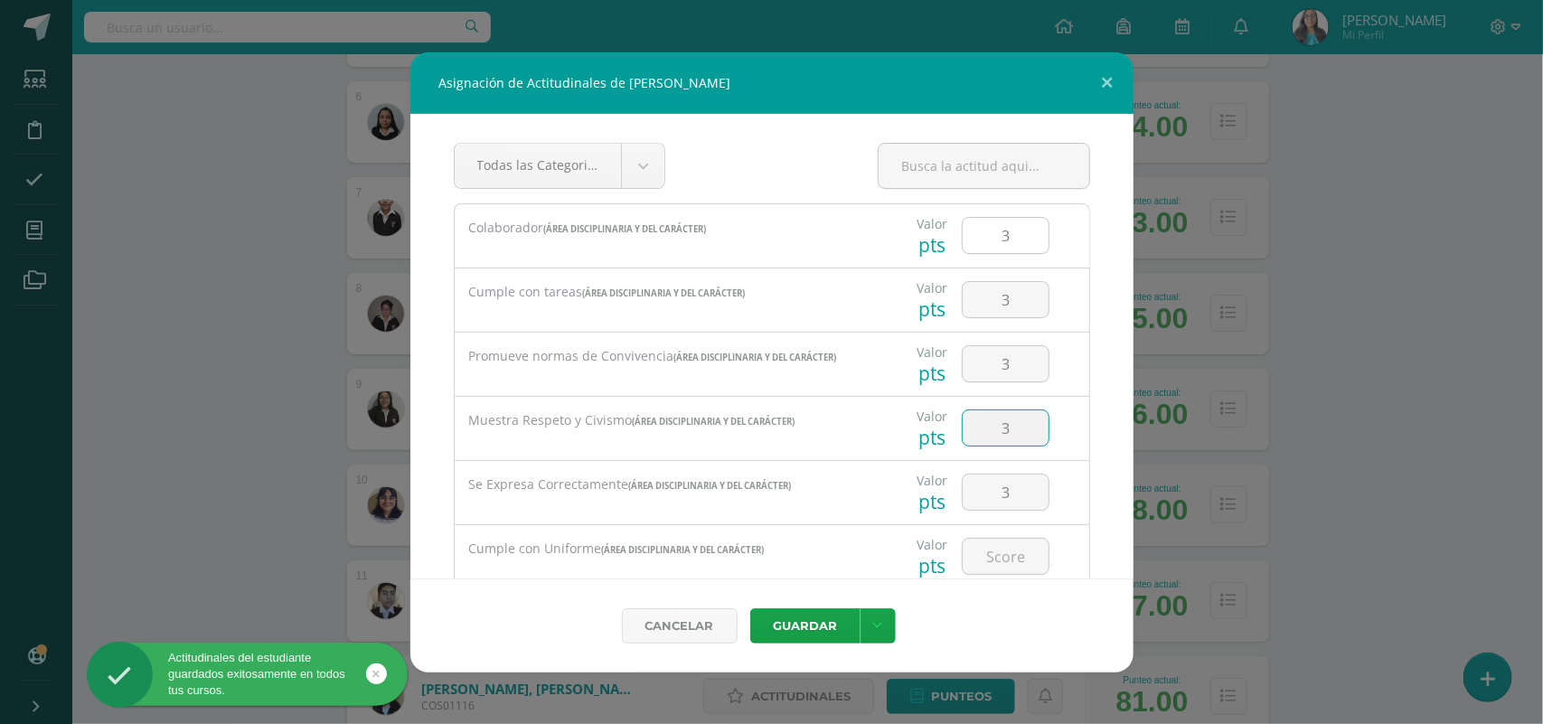
type input "3"
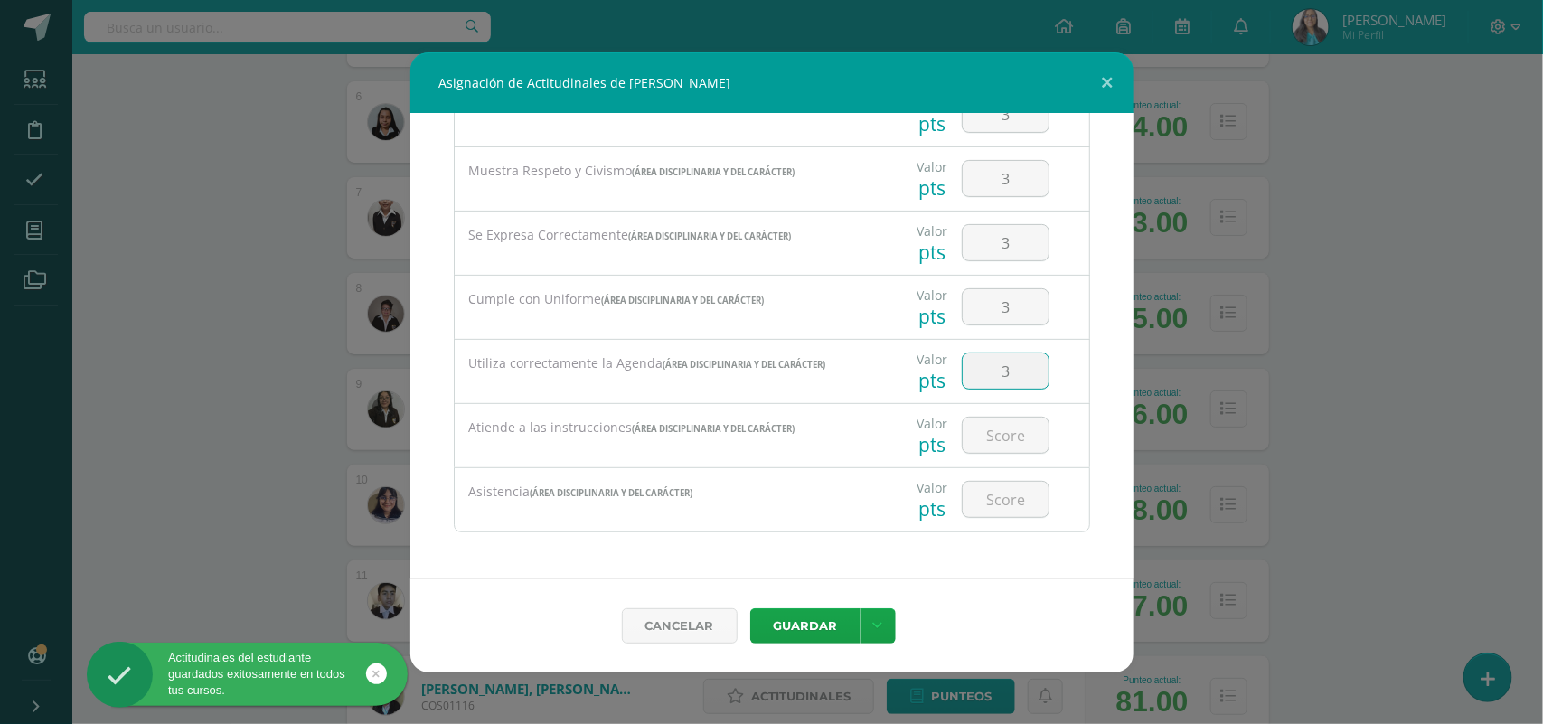
type input "3"
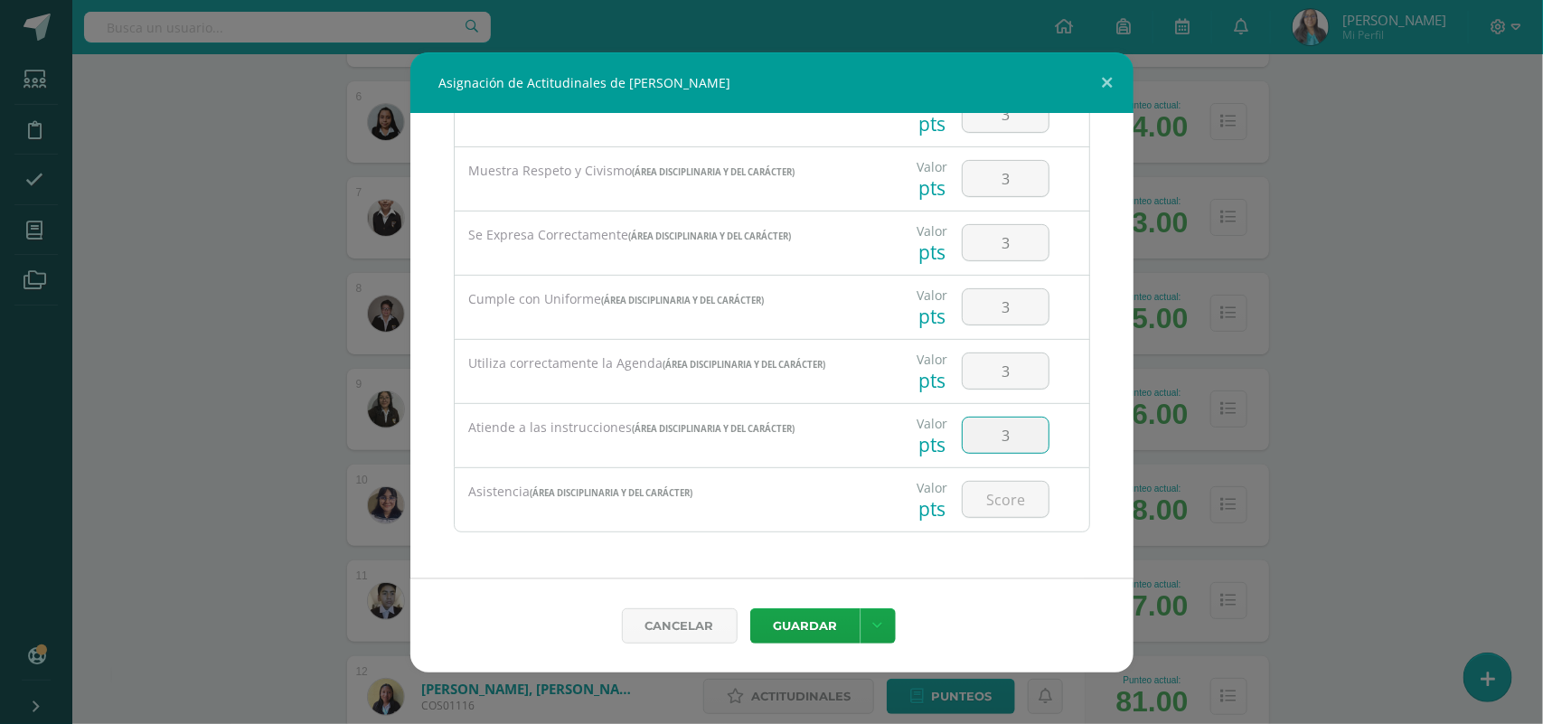
type input "3"
click at [879, 621] on icon at bounding box center [878, 625] width 10 height 15
click at [855, 565] on link "Guardar y poblar en todos mis cursos" at bounding box center [840, 555] width 199 height 43
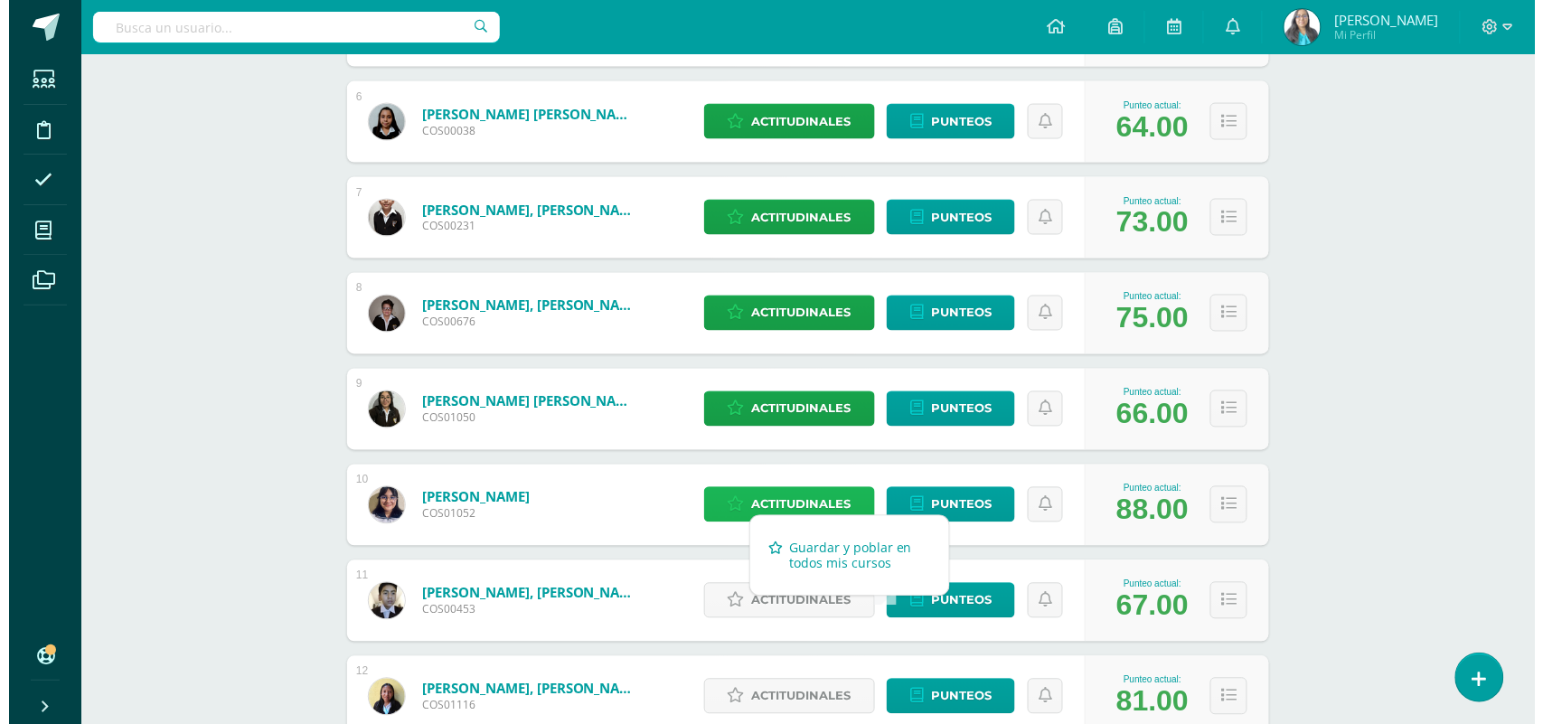
scroll to position [1017, 0]
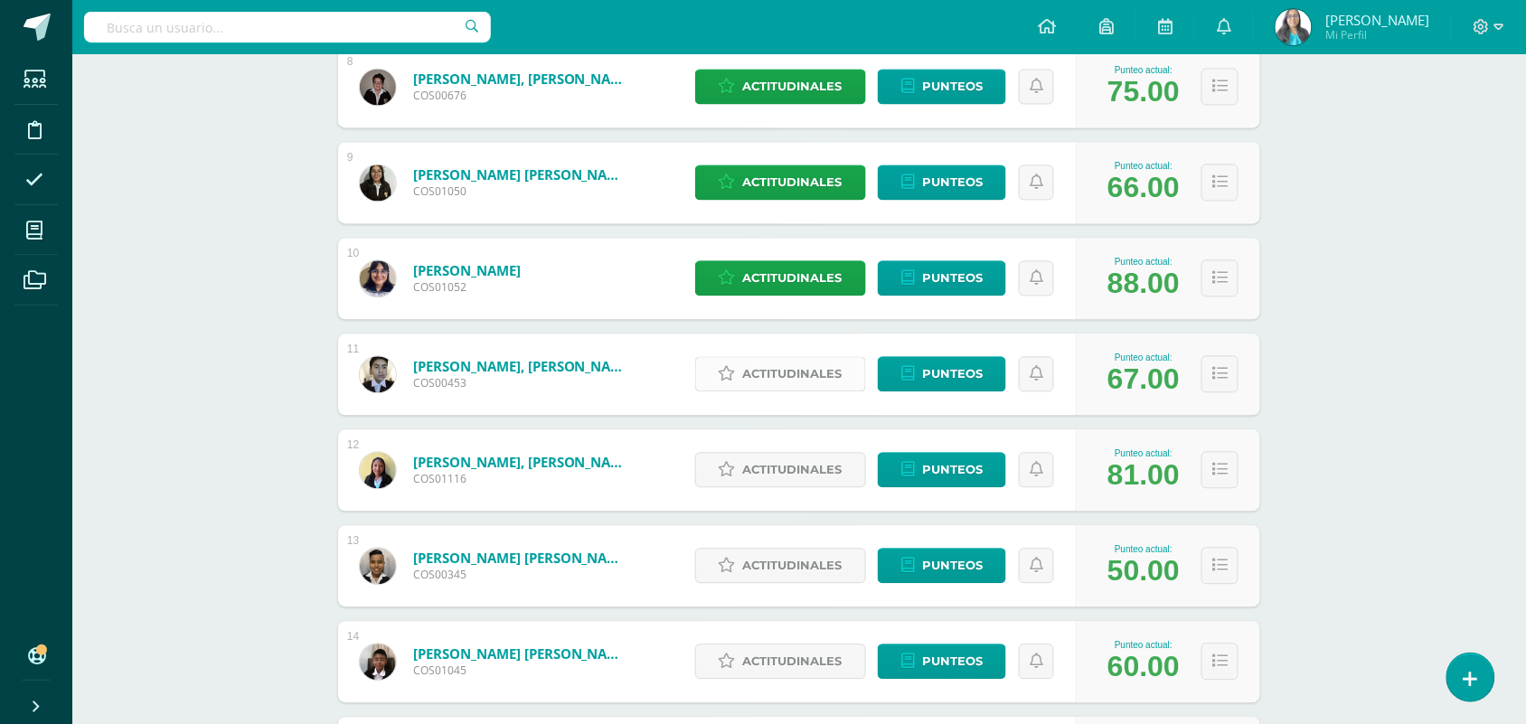
click at [795, 364] on span "Actitudinales" at bounding box center [792, 374] width 99 height 33
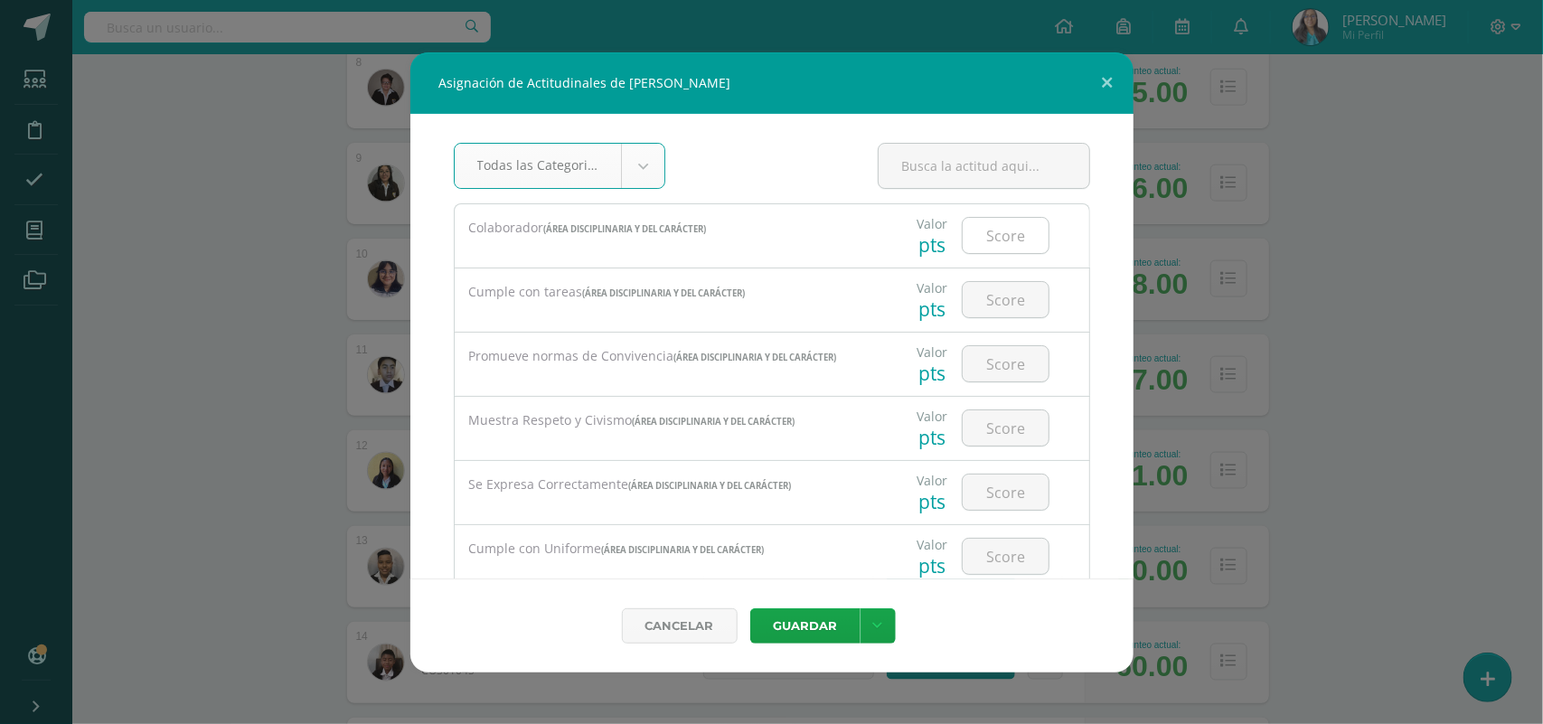
click at [965, 241] on input "number" at bounding box center [1006, 235] width 86 height 35
type input "3"
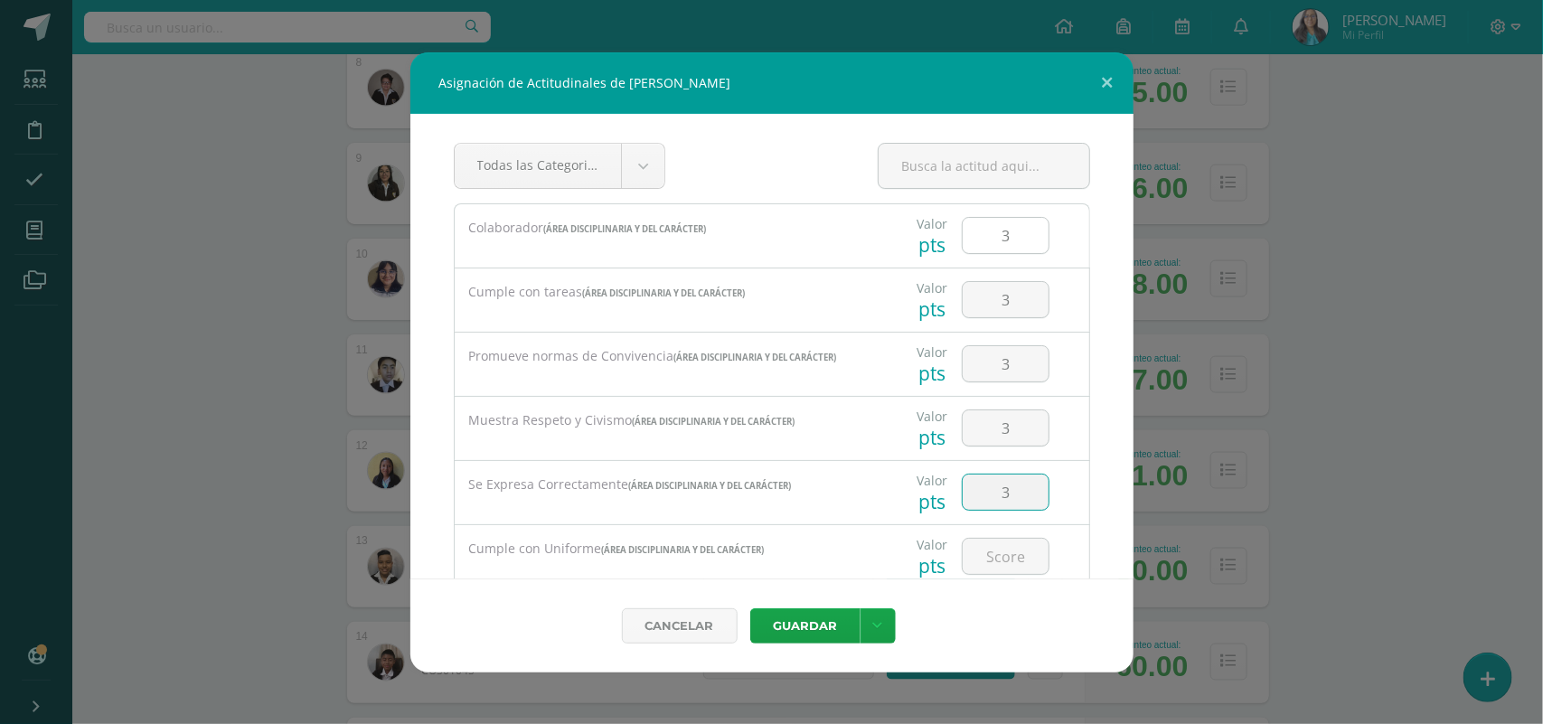
type input "3"
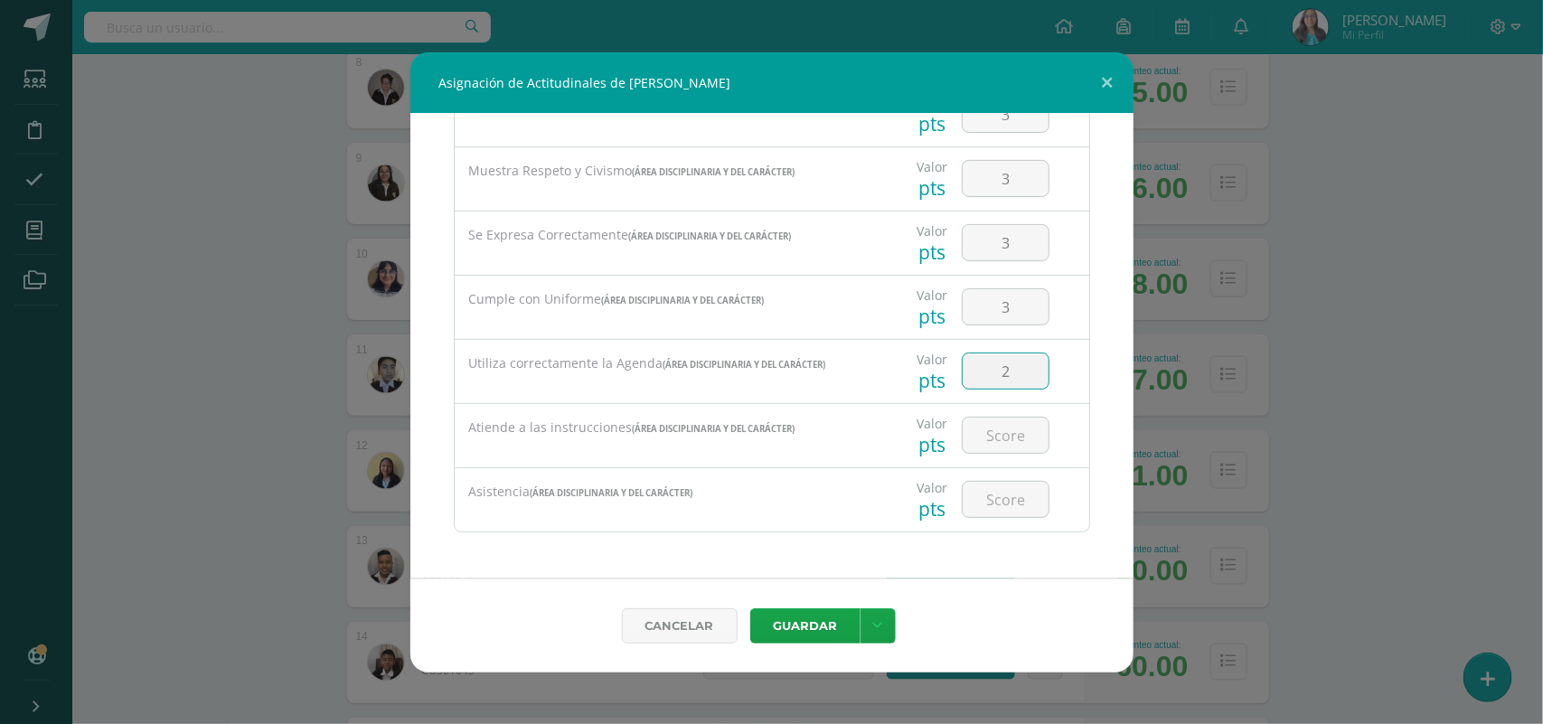
type input "2"
type input "3"
click at [788, 625] on button "Guardar" at bounding box center [805, 625] width 110 height 35
click at [877, 628] on icon at bounding box center [878, 625] width 10 height 15
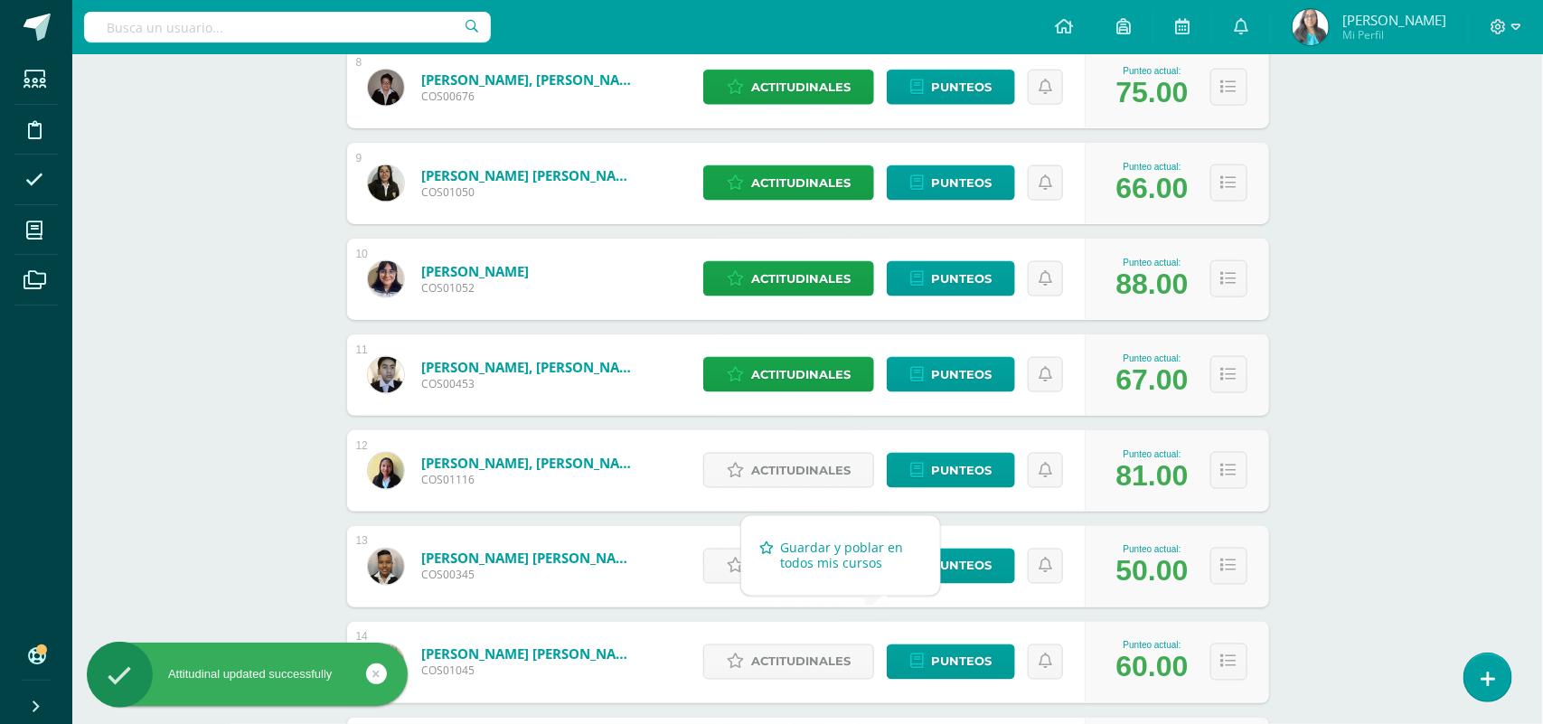
click at [854, 562] on link "Guardar y poblar en todos mis cursos" at bounding box center [840, 555] width 199 height 43
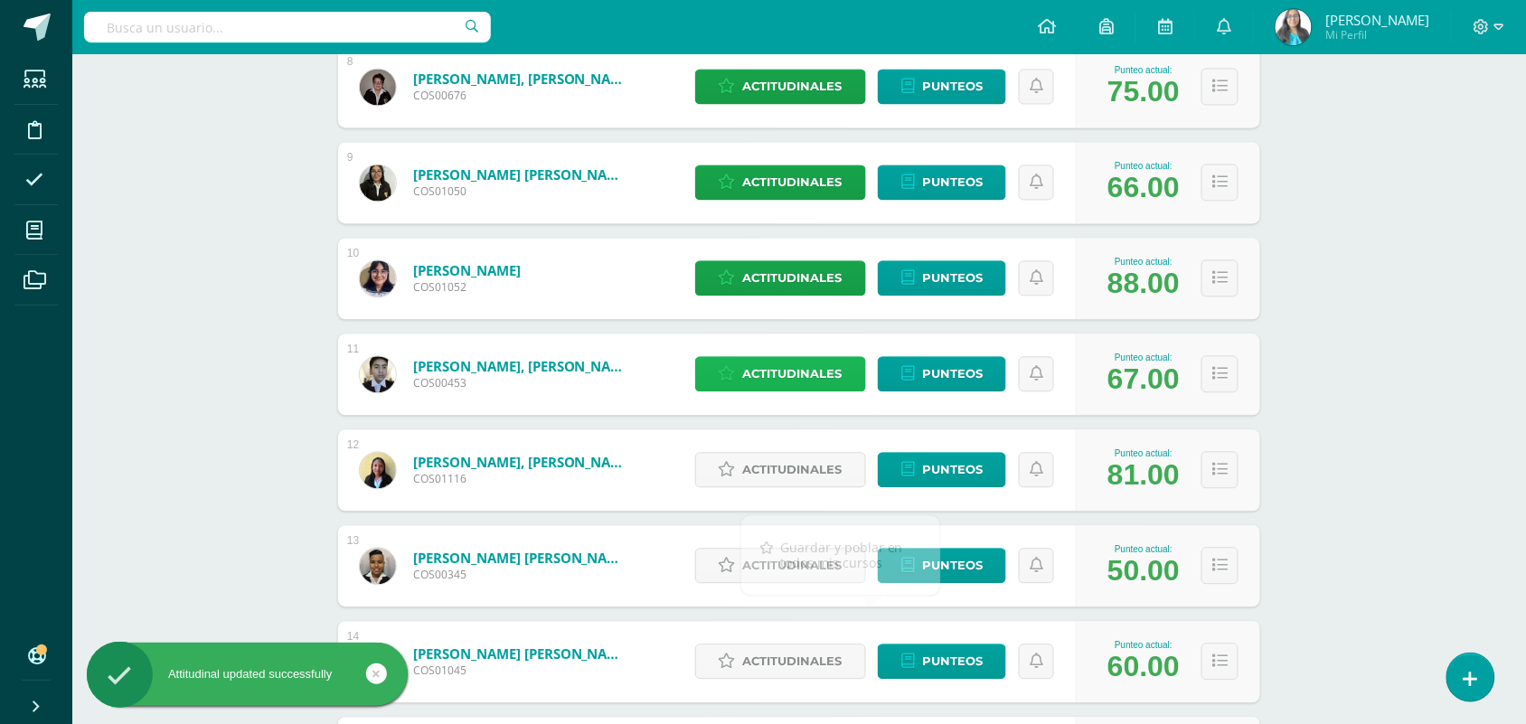
click at [834, 368] on span "Actitudinales" at bounding box center [792, 374] width 99 height 33
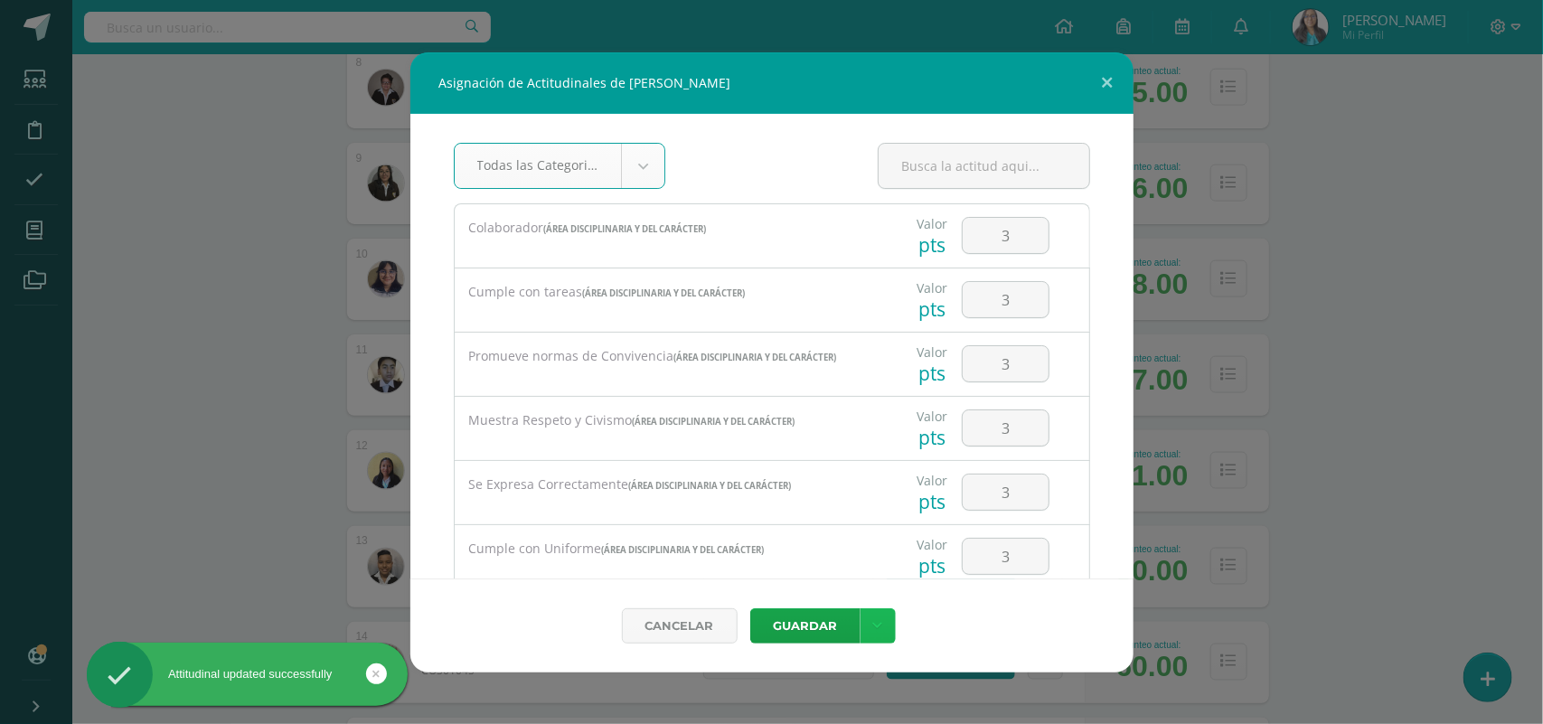
click at [879, 622] on icon at bounding box center [878, 625] width 10 height 15
click at [850, 569] on link "Guardar y poblar en todos mis cursos" at bounding box center [840, 555] width 199 height 43
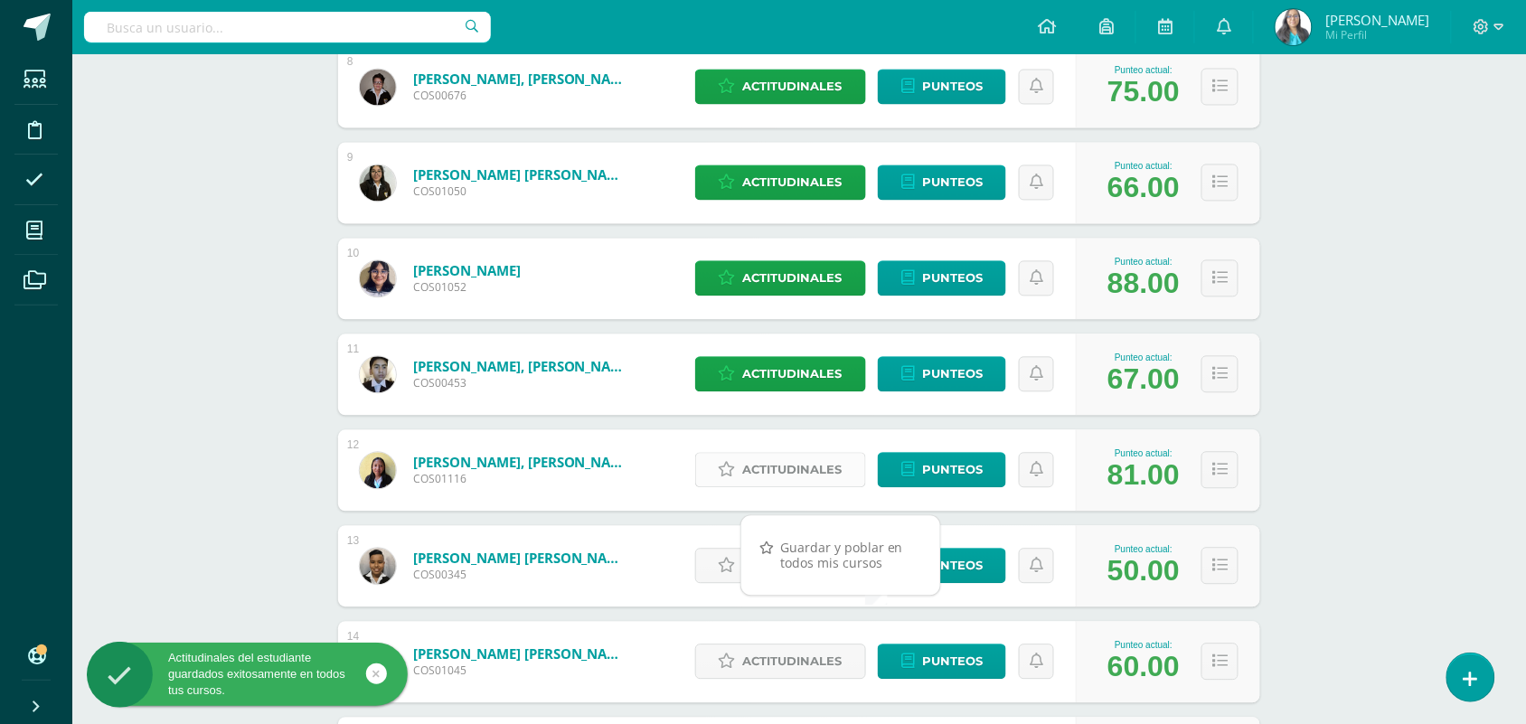
click at [809, 472] on span "Actitudinales" at bounding box center [792, 470] width 99 height 33
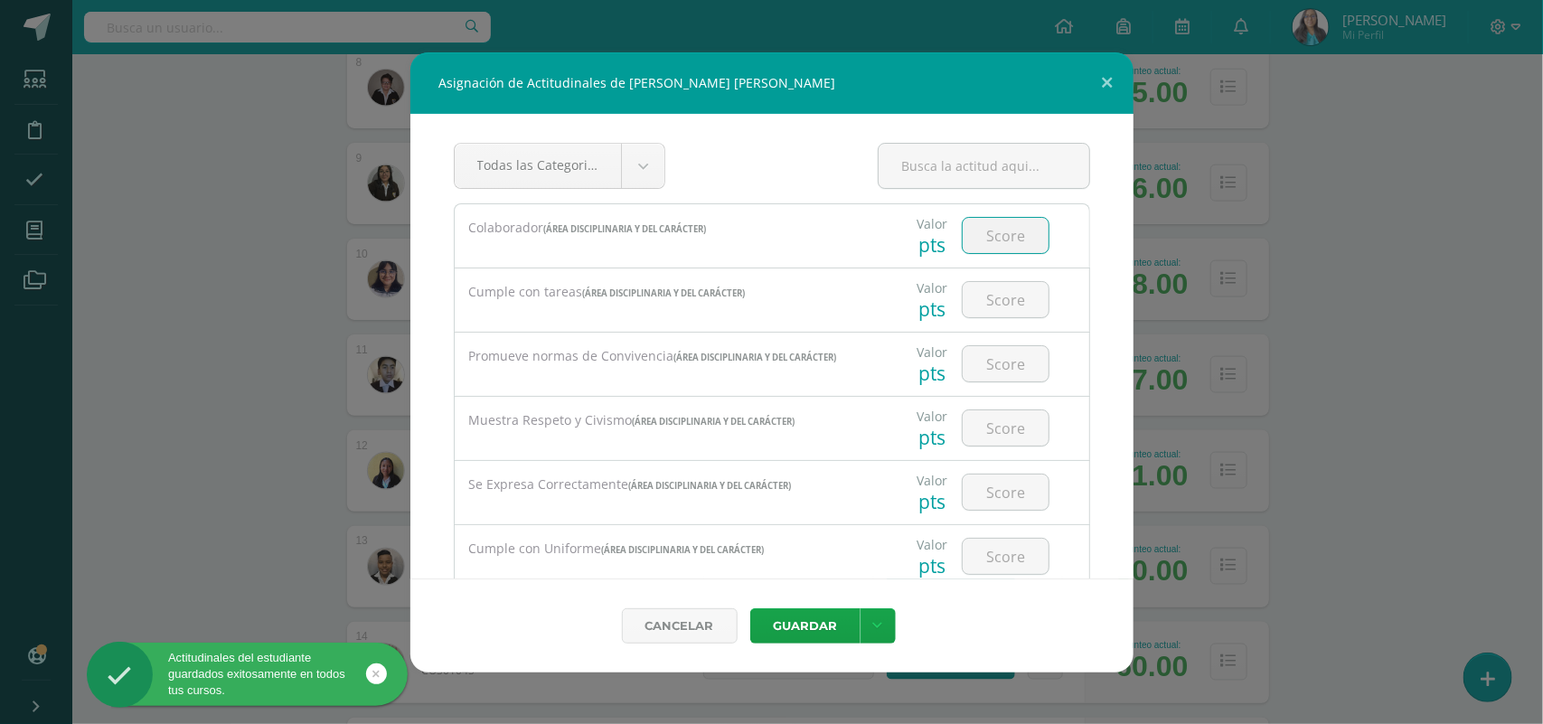
click at [1008, 235] on input "number" at bounding box center [1006, 235] width 86 height 35
type input "3"
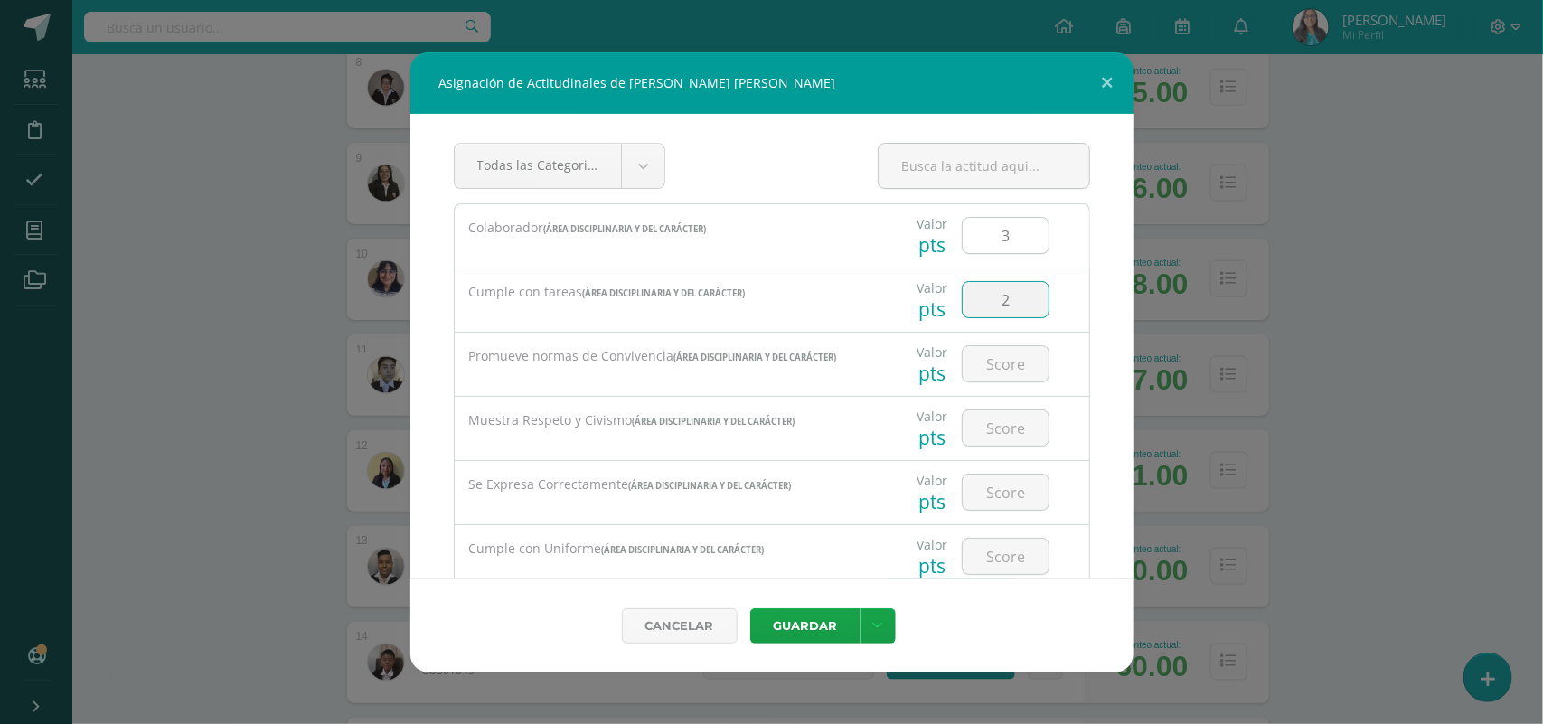
type input "2"
type input "3"
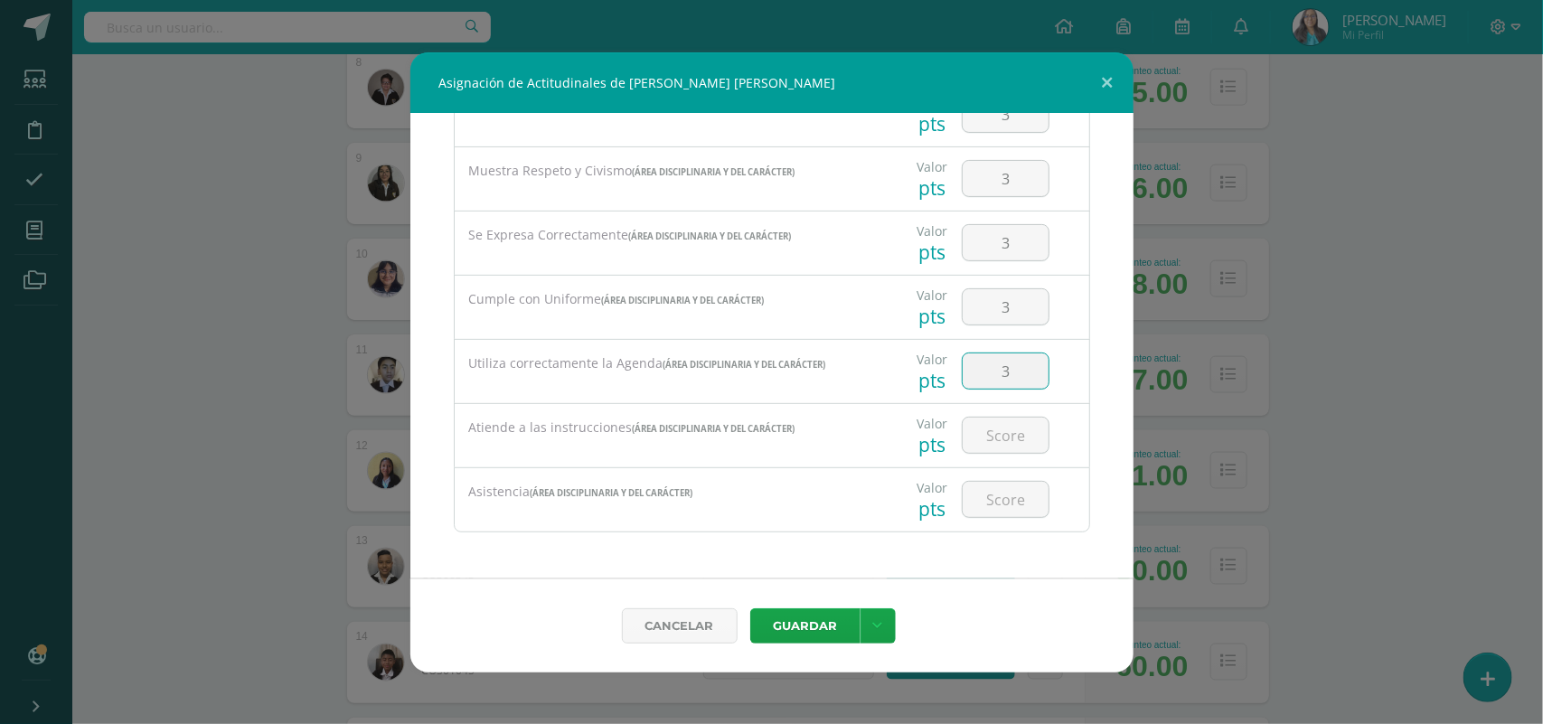
type input "3"
type input "2"
click at [882, 634] on link at bounding box center [877, 625] width 35 height 35
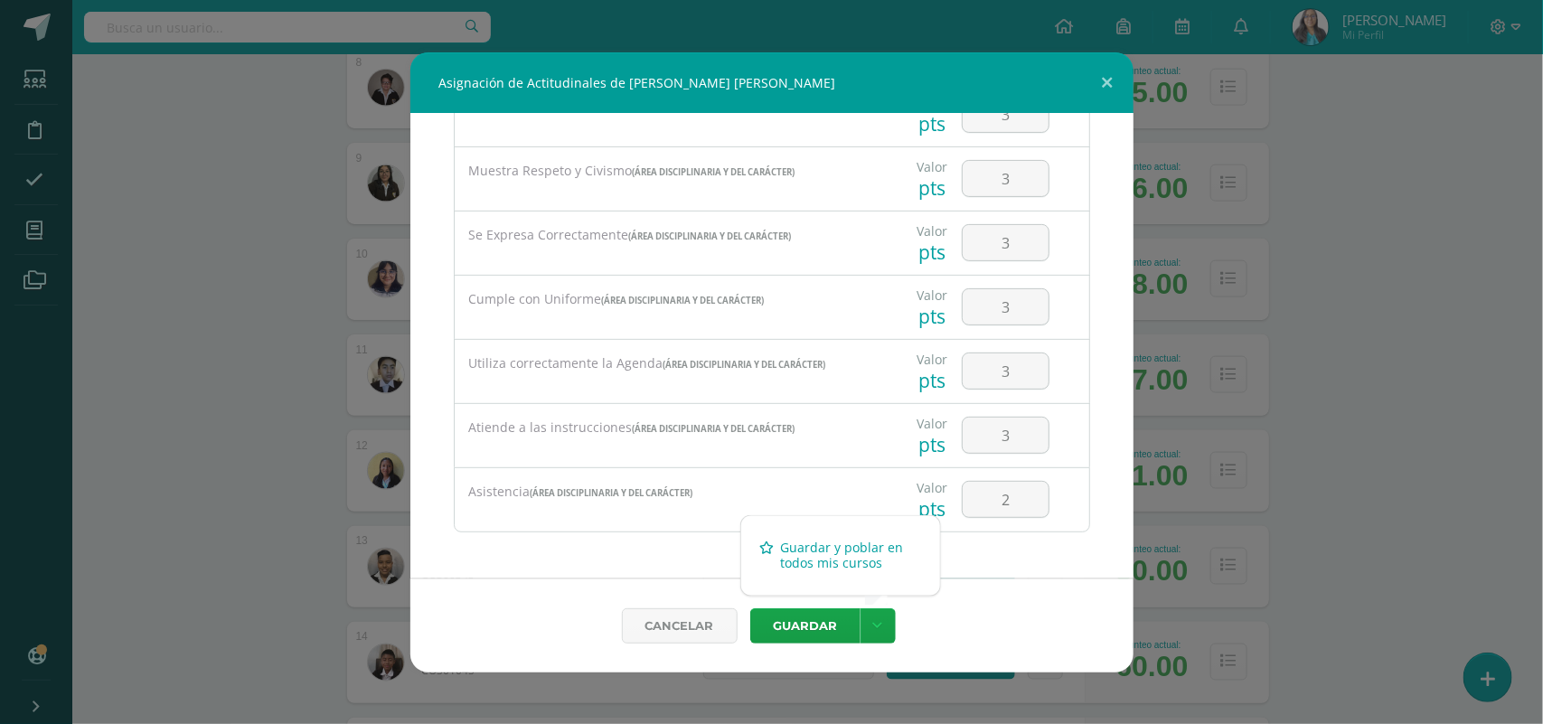
click at [850, 554] on link "Guardar y poblar en todos mis cursos" at bounding box center [840, 555] width 199 height 43
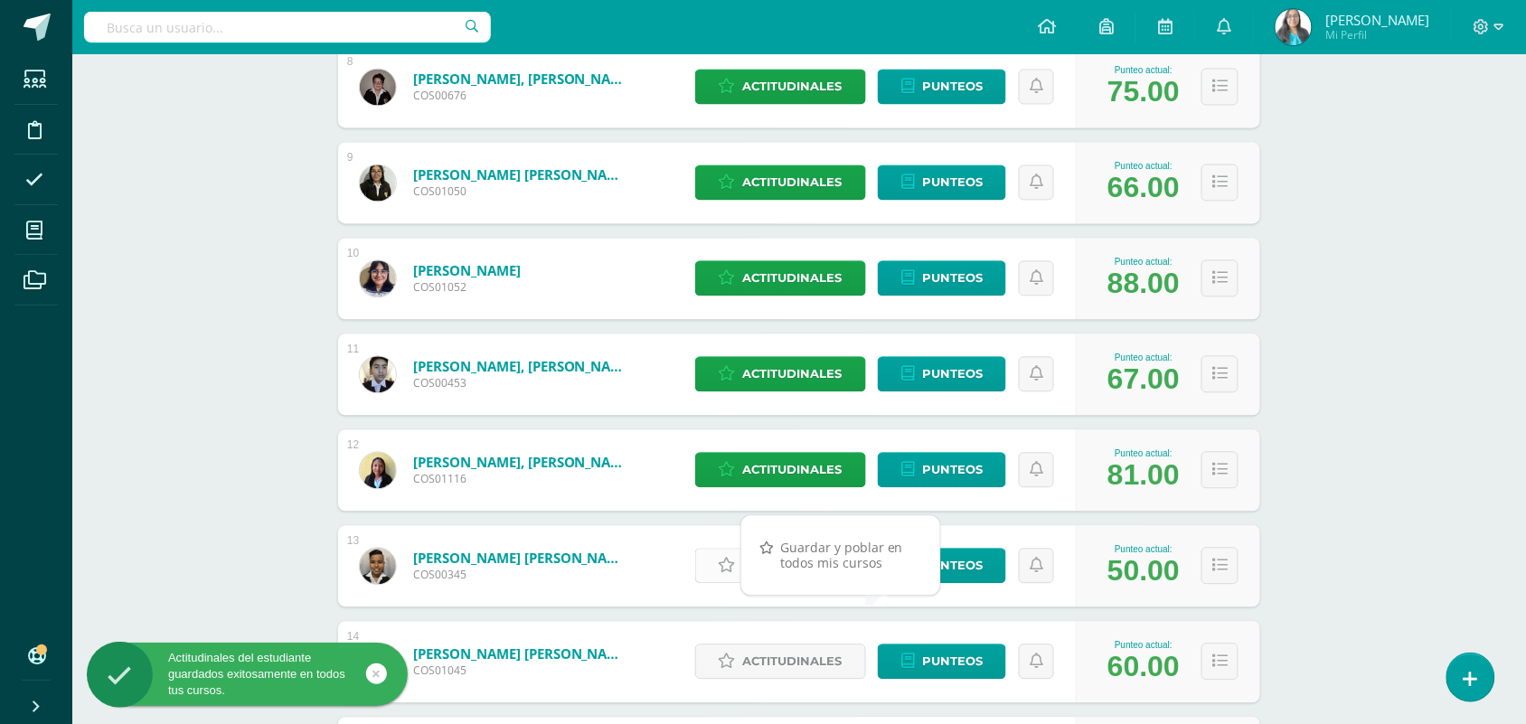
click at [725, 560] on icon at bounding box center [727, 566] width 17 height 15
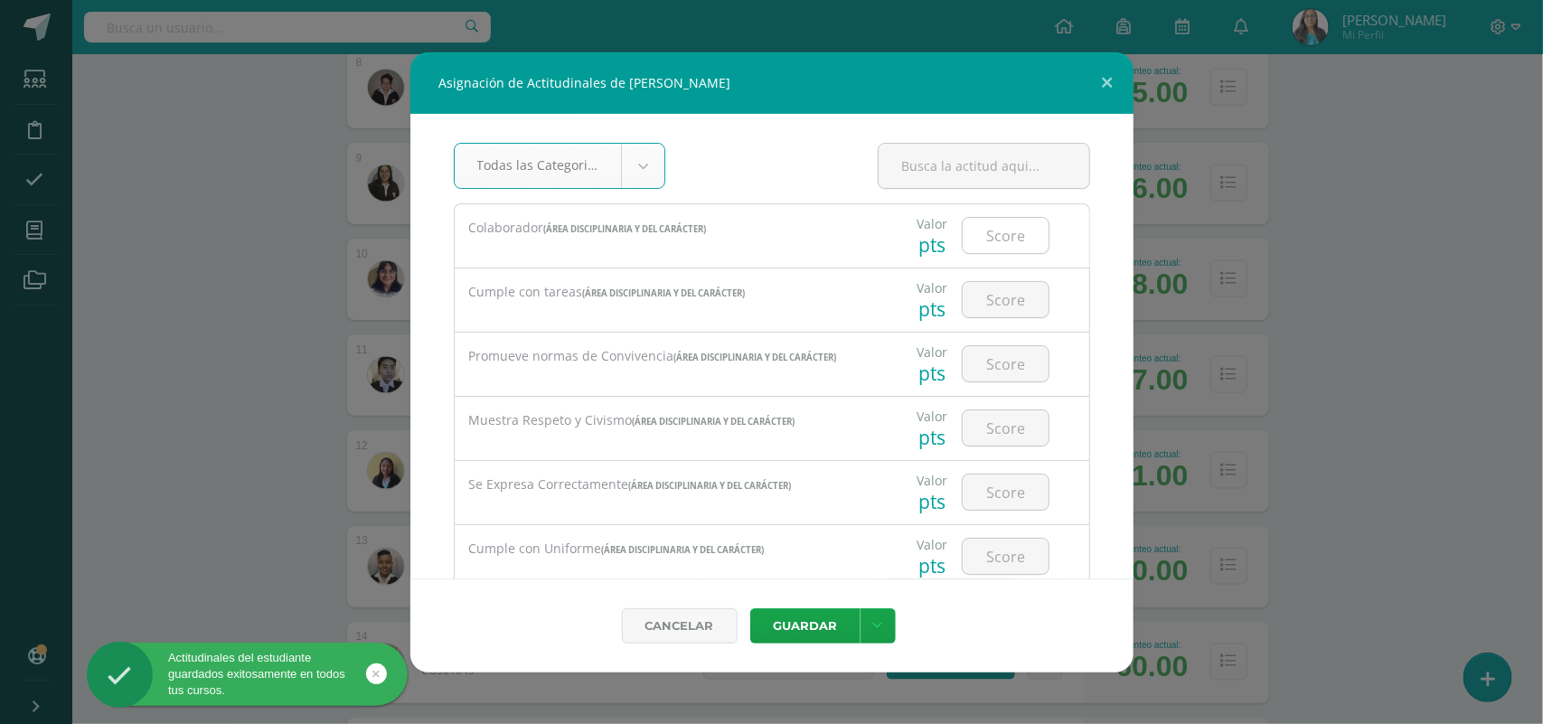
click at [1013, 237] on input "number" at bounding box center [1006, 235] width 86 height 35
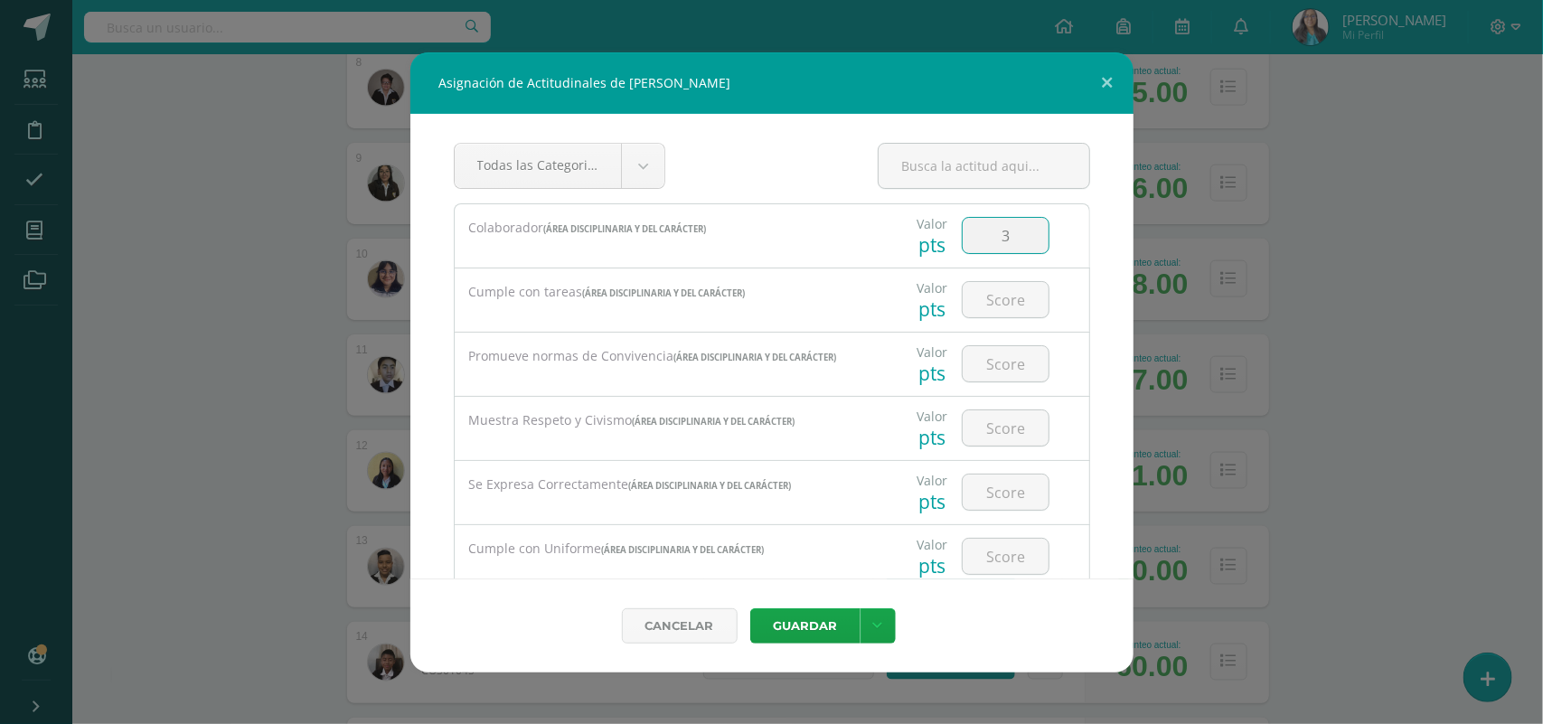
type input "3"
type input "2"
type input "1"
click at [750, 608] on button "Guardar" at bounding box center [805, 625] width 110 height 35
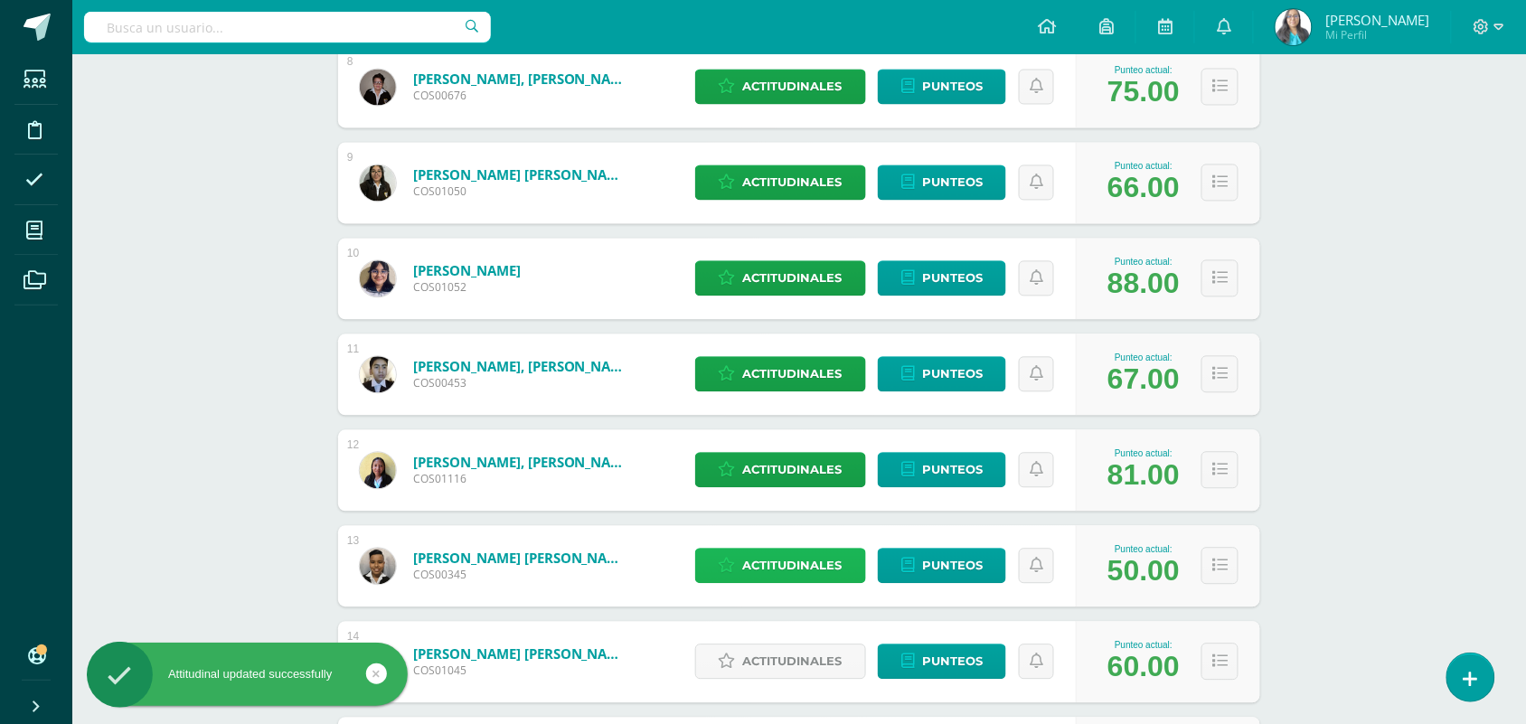
click at [801, 572] on span "Actitudinales" at bounding box center [792, 566] width 99 height 33
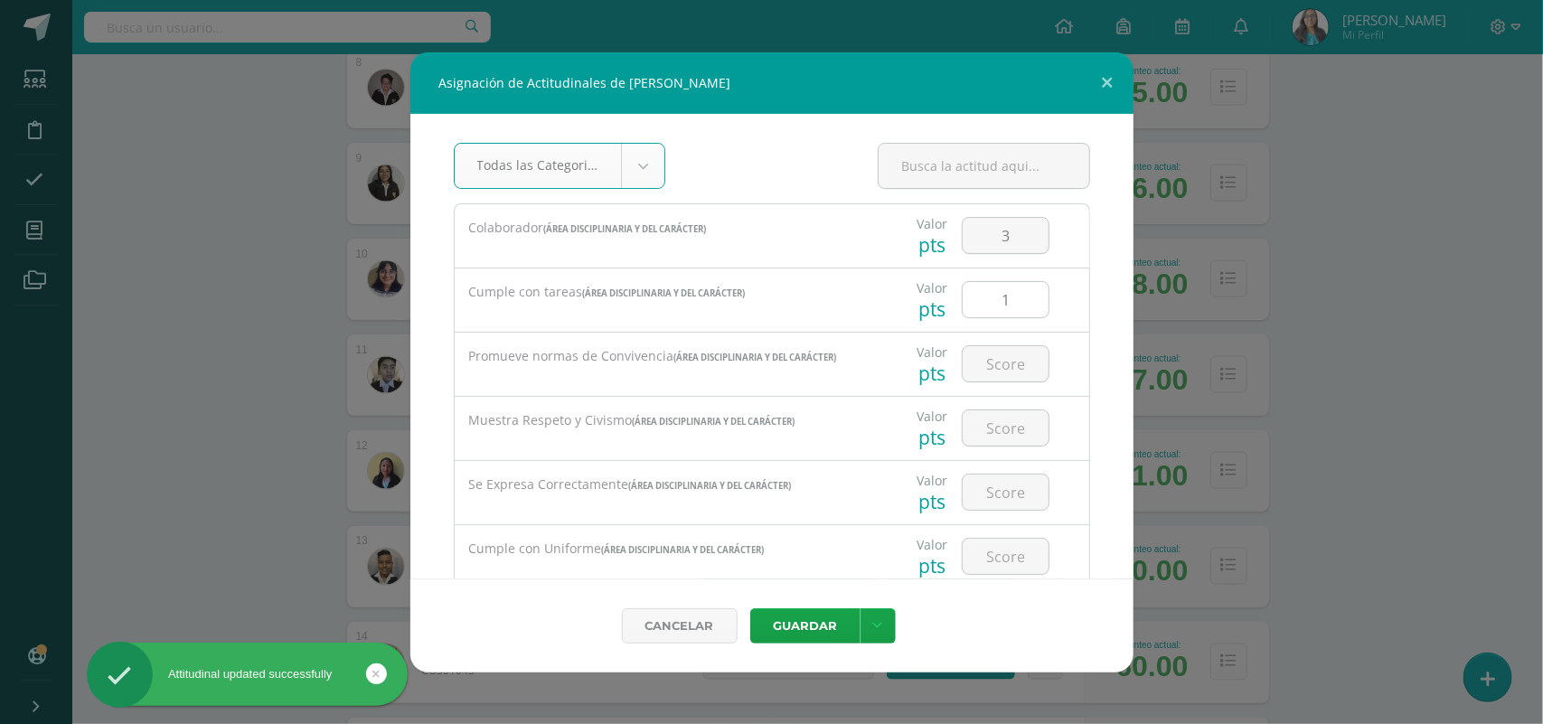
click at [1001, 304] on input "1" at bounding box center [1006, 299] width 86 height 35
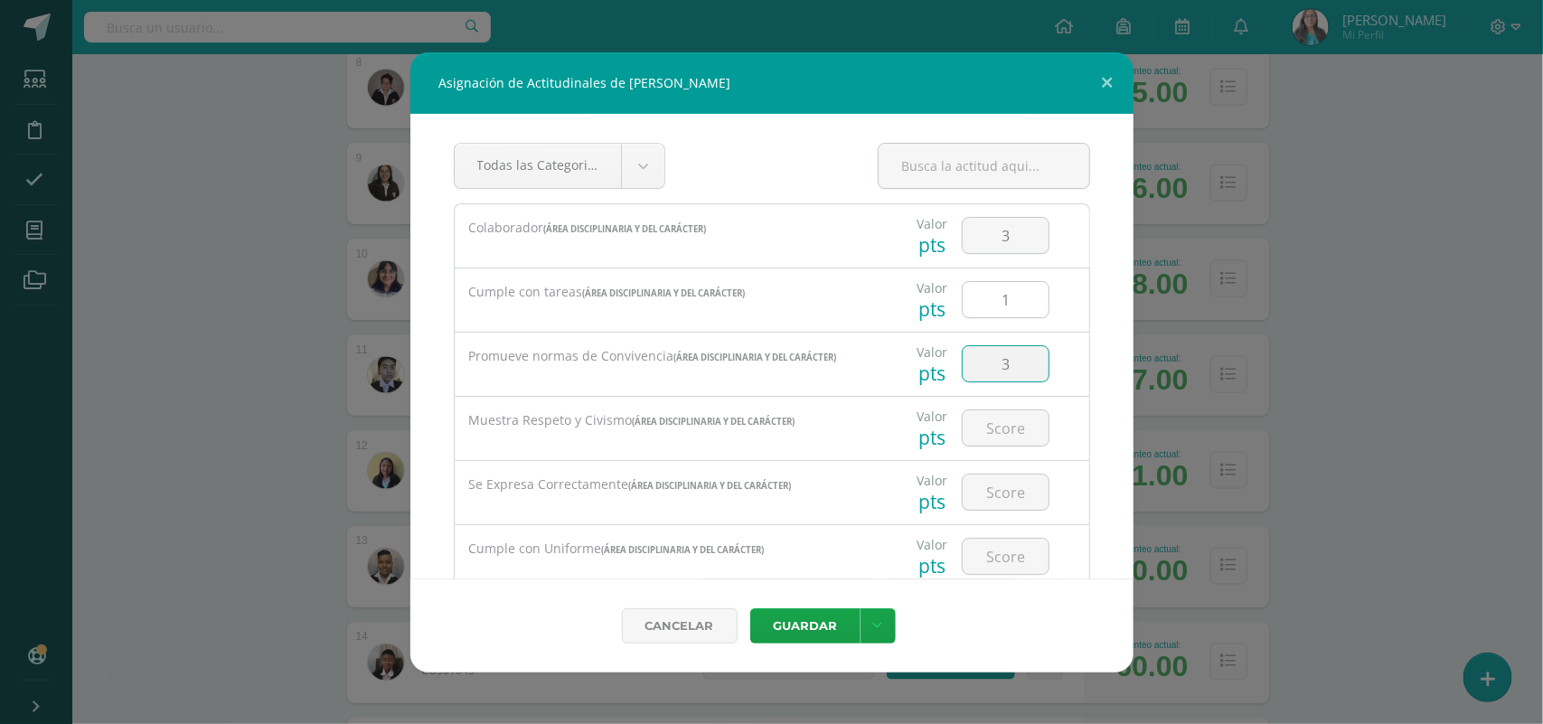
type input "3"
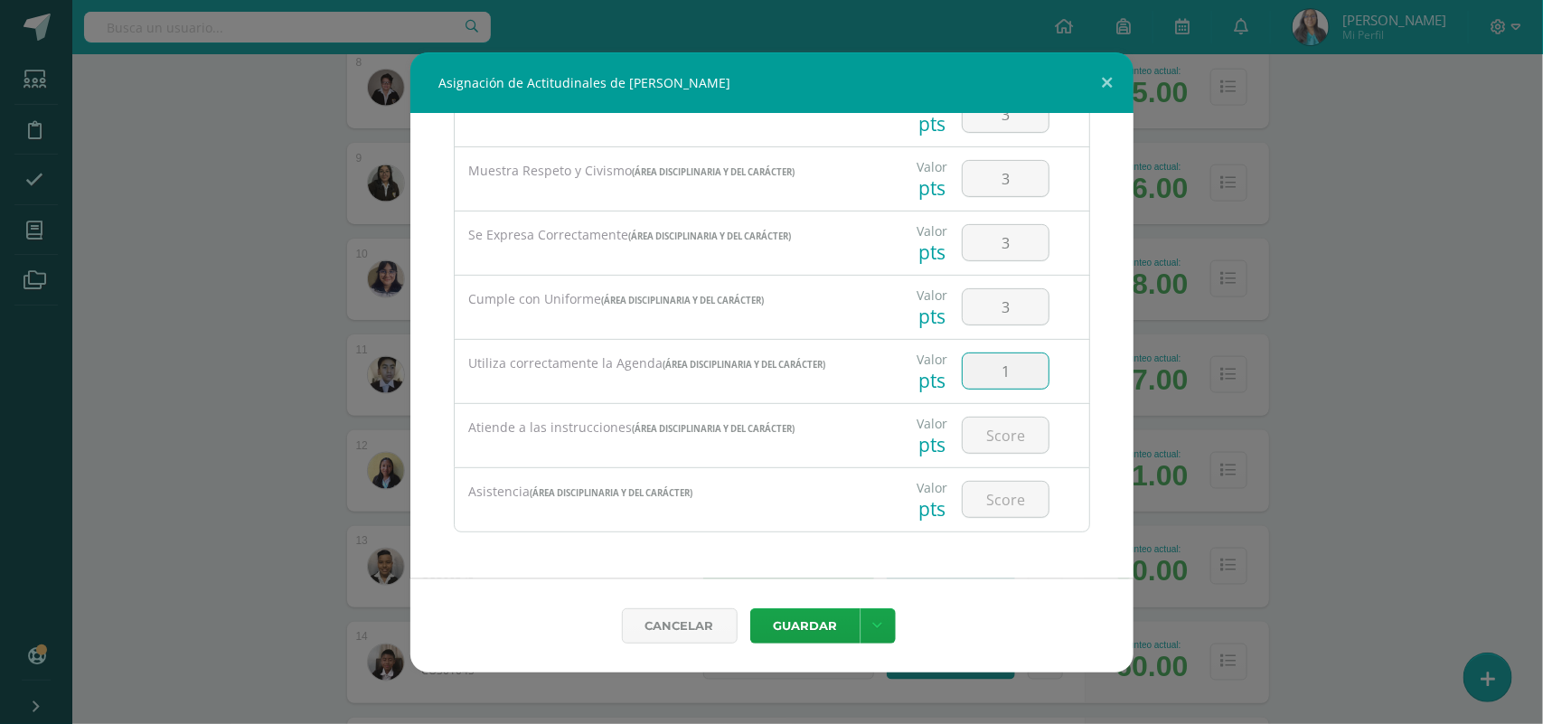
type input "1"
type input "3"
click at [875, 620] on icon at bounding box center [878, 625] width 10 height 15
click at [834, 562] on link "Guardar y poblar en todos mis cursos" at bounding box center [840, 555] width 199 height 43
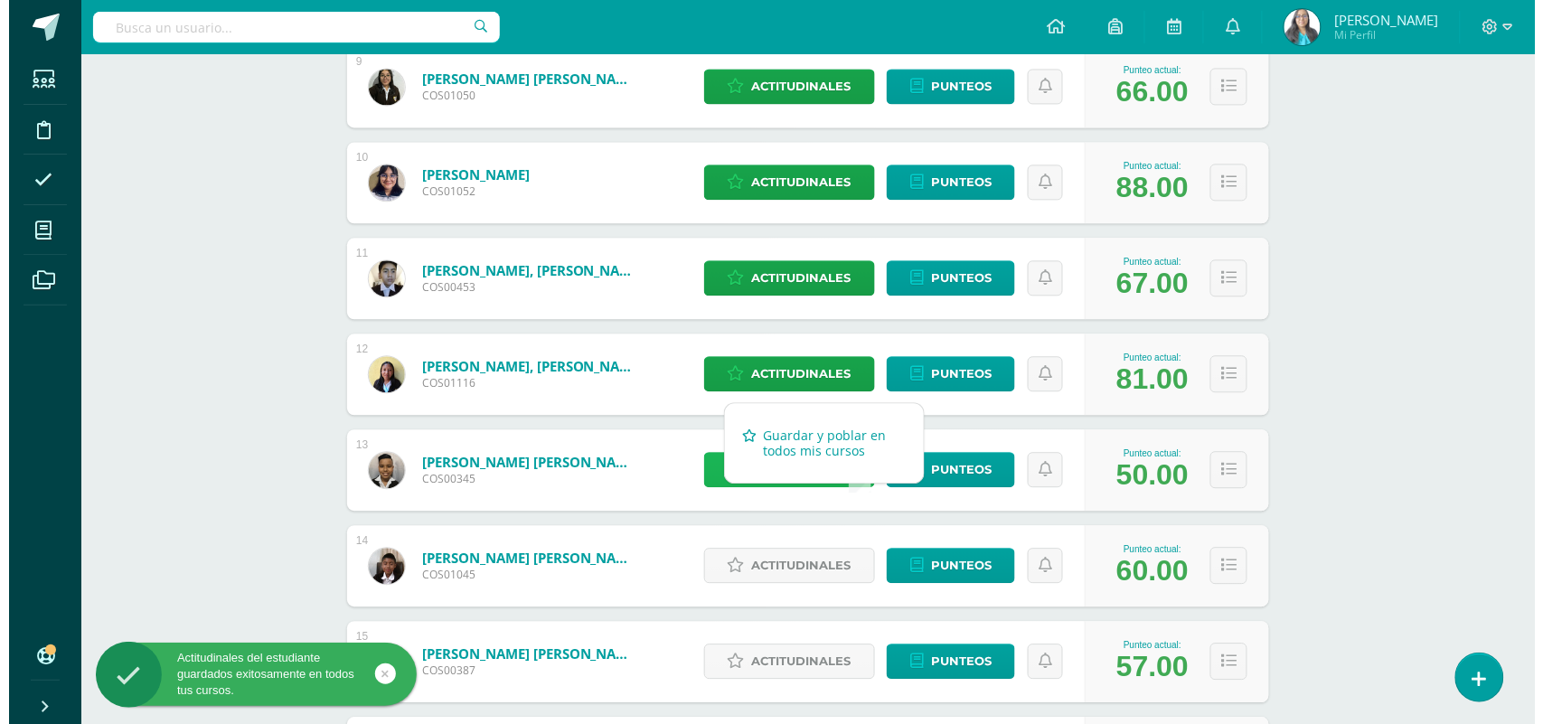
scroll to position [1243, 0]
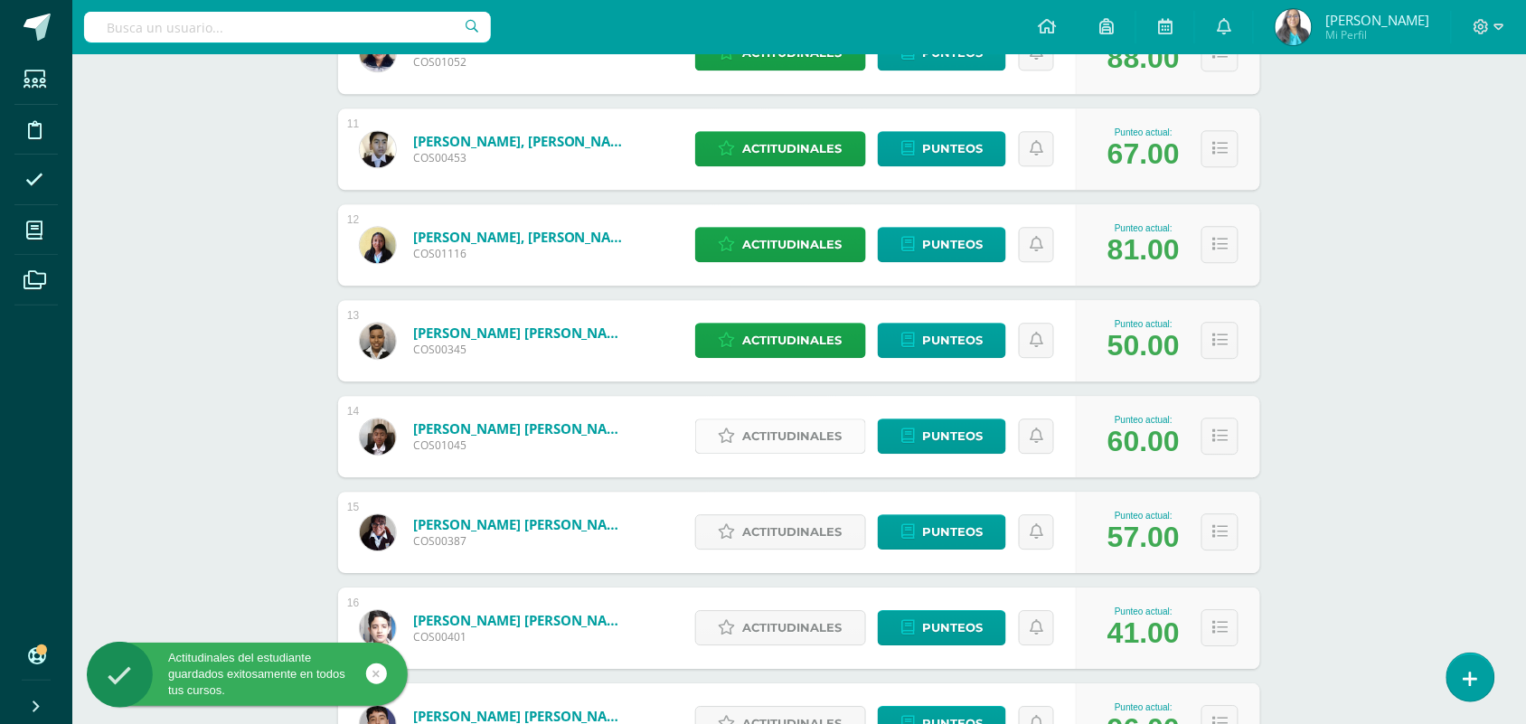
click at [841, 429] on span "Actitudinales" at bounding box center [792, 435] width 99 height 33
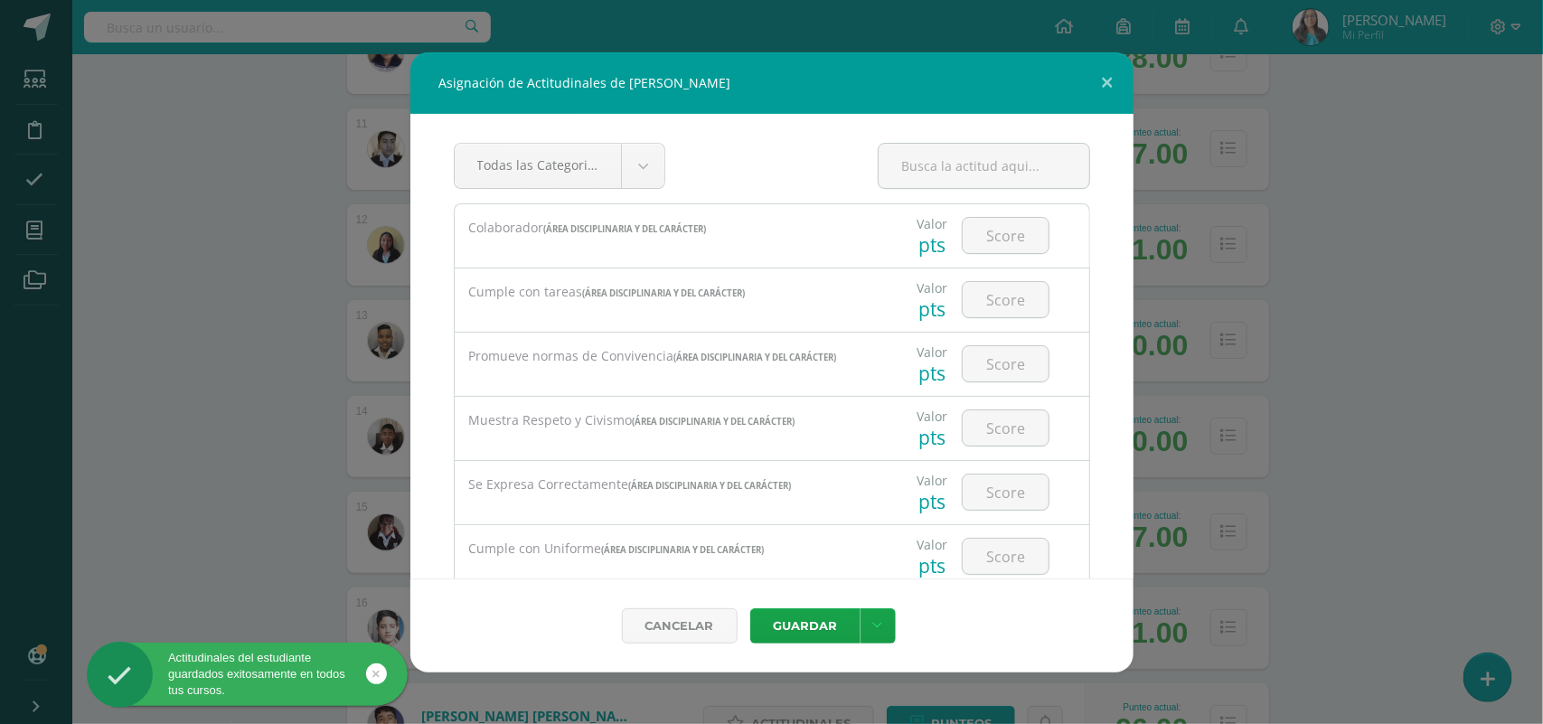
click at [960, 212] on div at bounding box center [1005, 235] width 102 height 63
click at [964, 219] on div at bounding box center [1005, 235] width 102 height 63
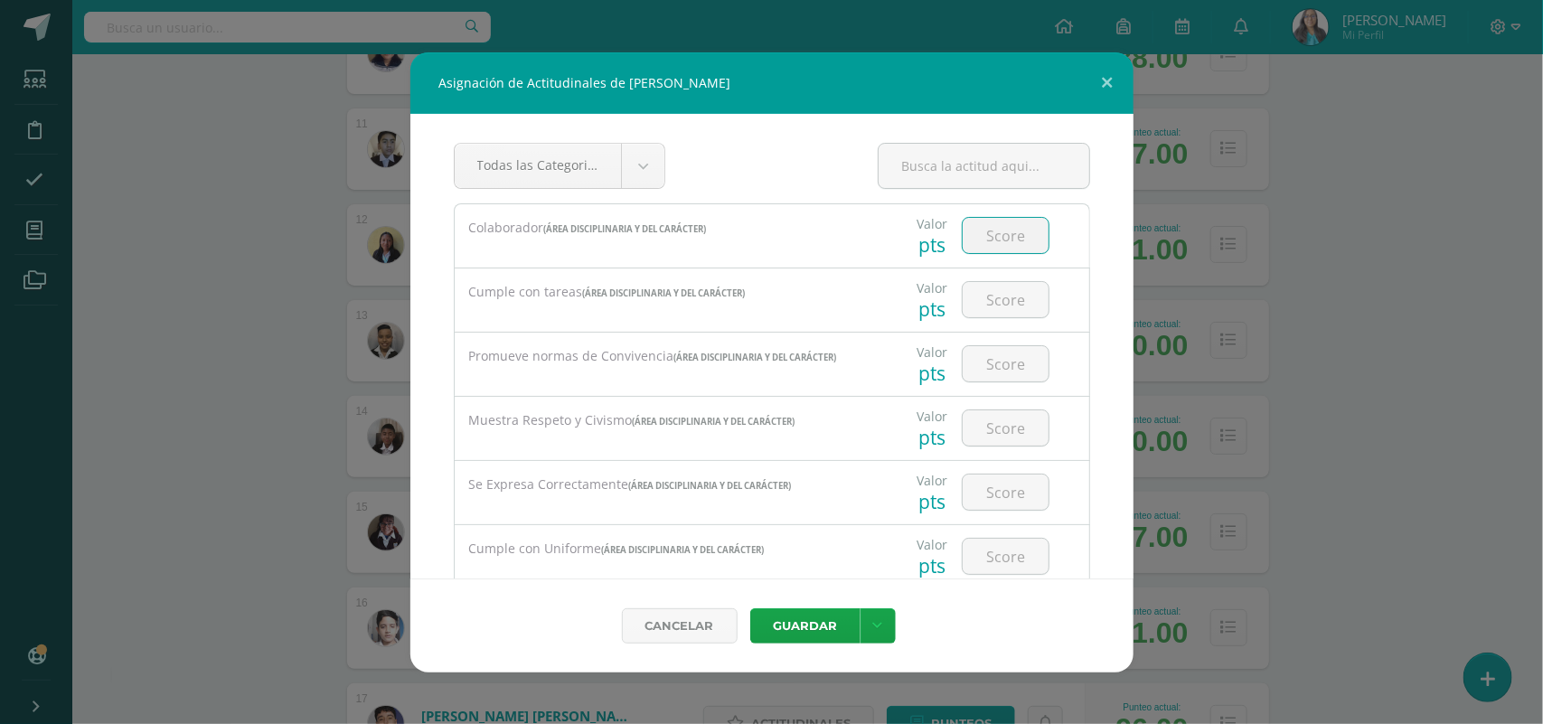
click at [964, 222] on input "number" at bounding box center [1006, 235] width 86 height 35
type input "3"
type input "2"
type input "3"
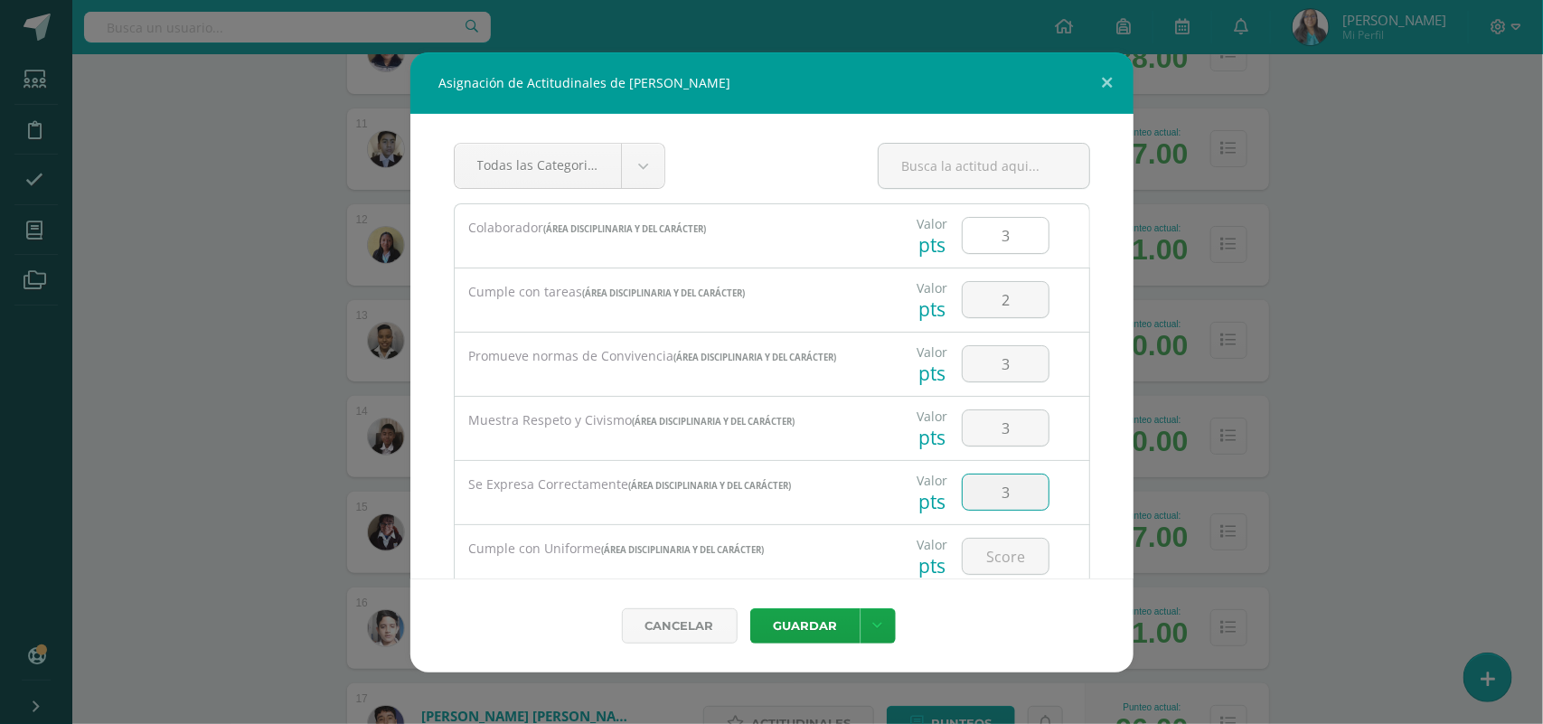
type input "3"
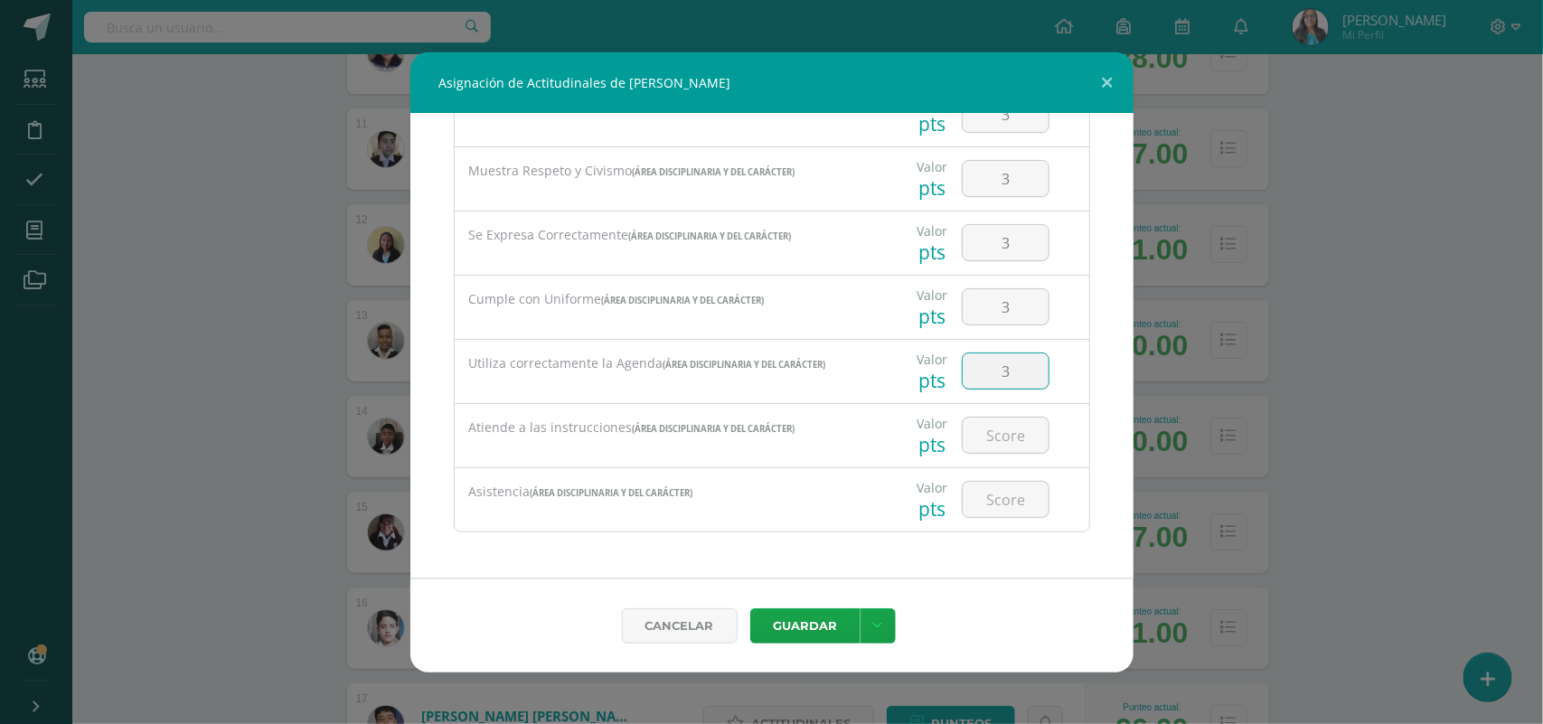
type input "3"
type input "2"
type input "3"
click at [879, 637] on link at bounding box center [877, 625] width 35 height 35
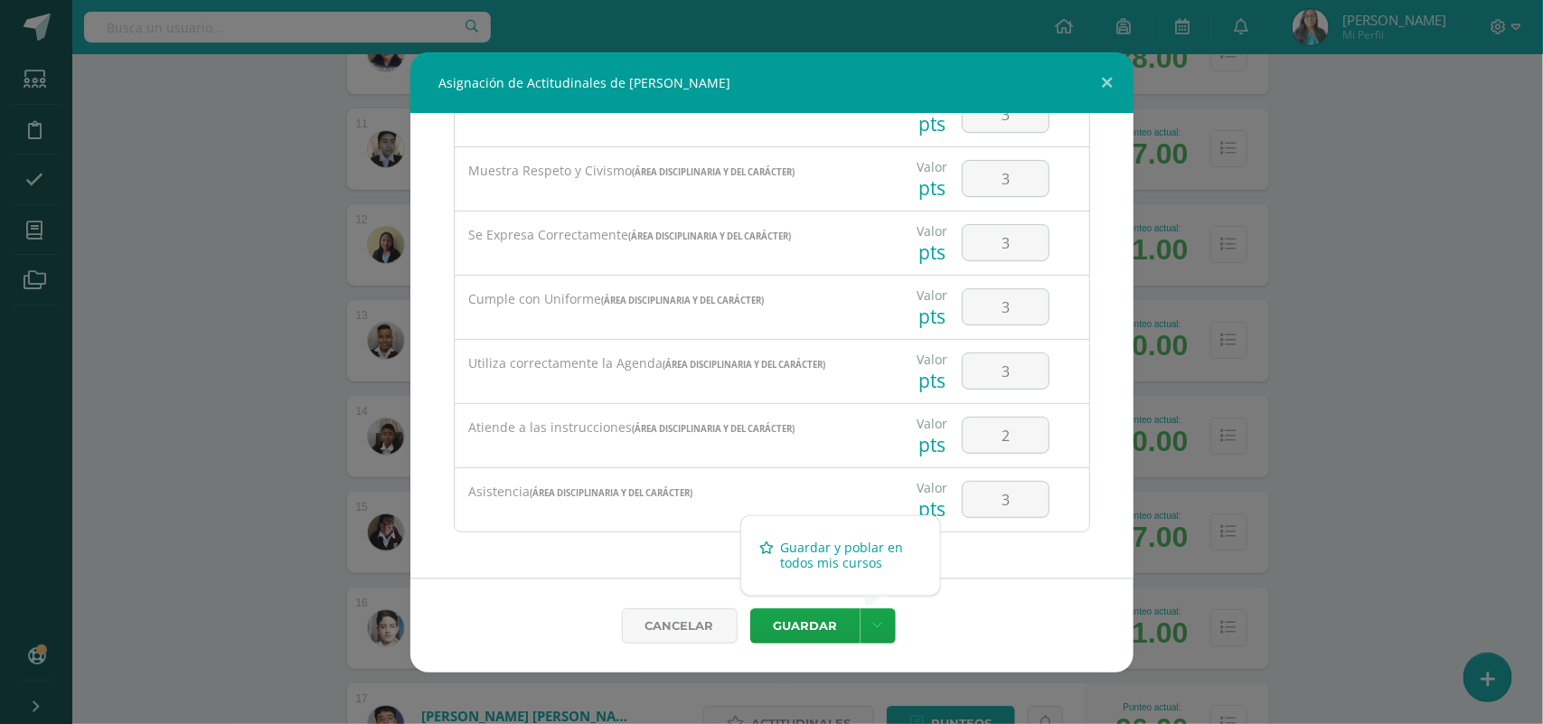
click at [846, 556] on link "Guardar y poblar en todos mis cursos" at bounding box center [840, 555] width 199 height 43
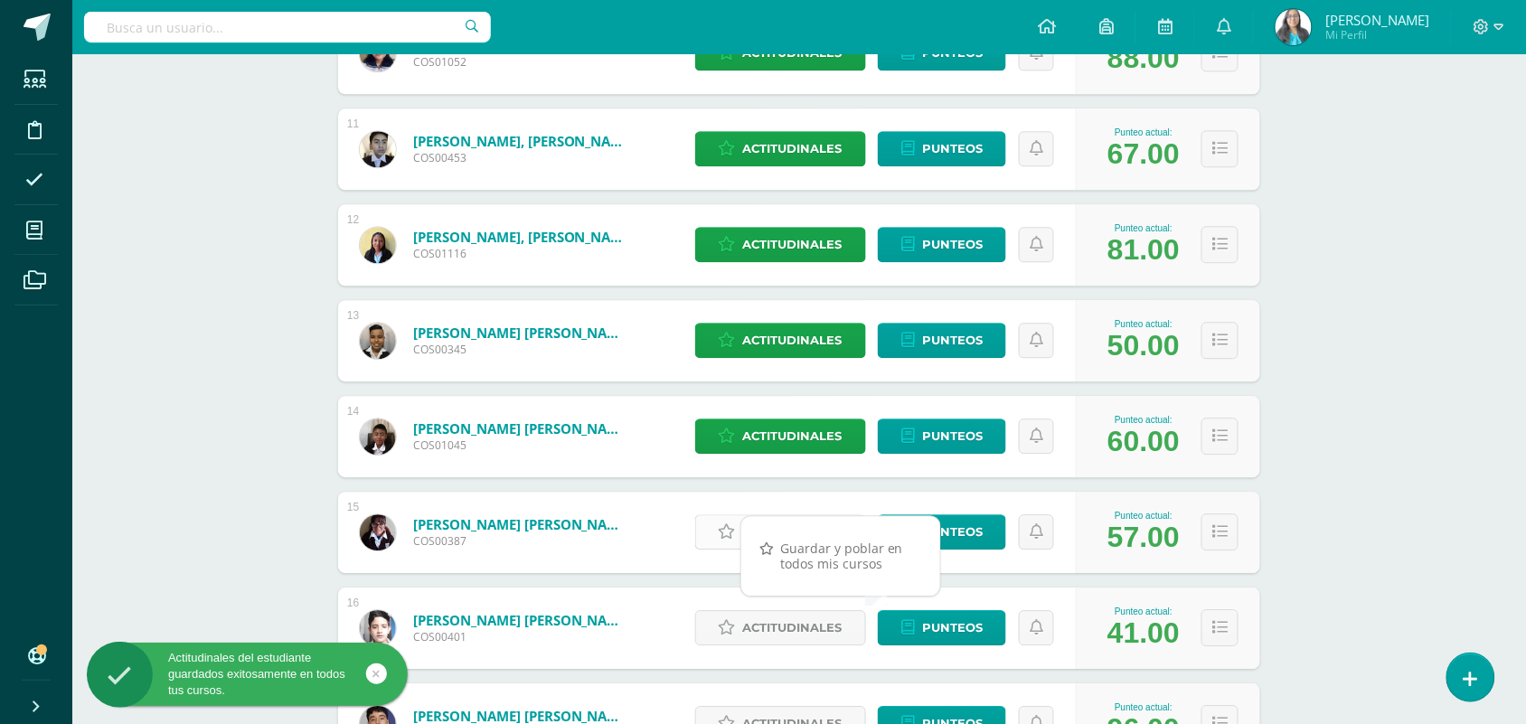
click at [721, 535] on icon at bounding box center [727, 531] width 17 height 15
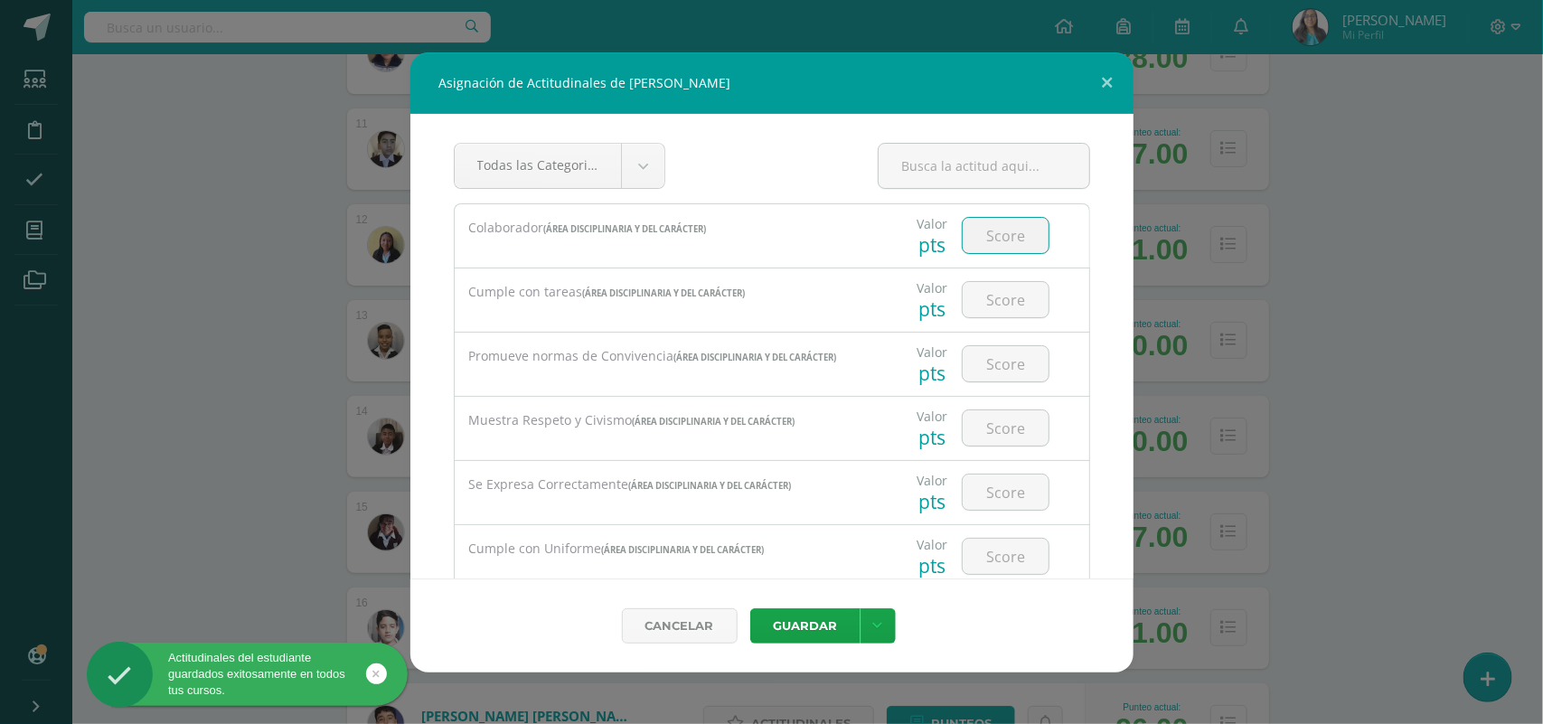
click at [994, 236] on input "number" at bounding box center [1006, 235] width 86 height 35
type input "3"
type input "2"
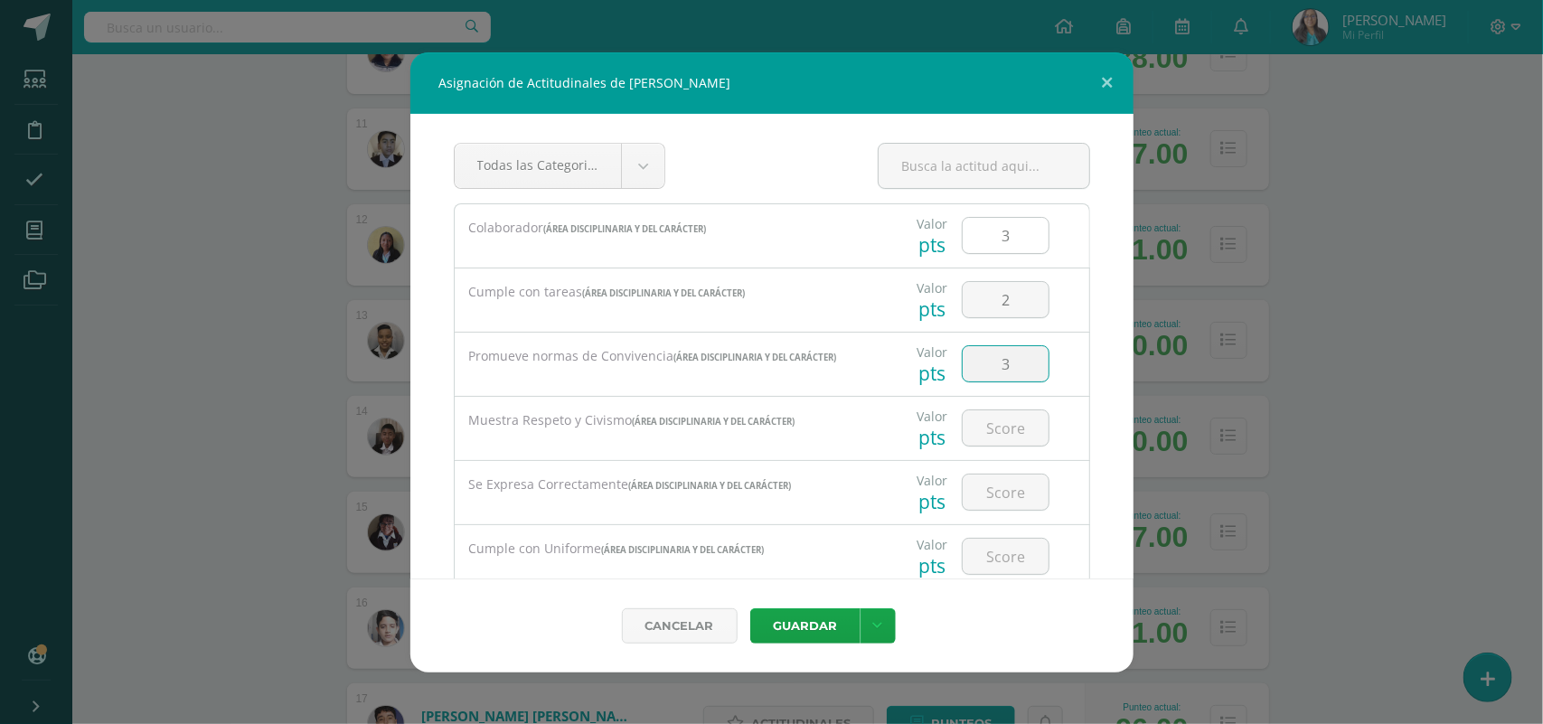
type input "3"
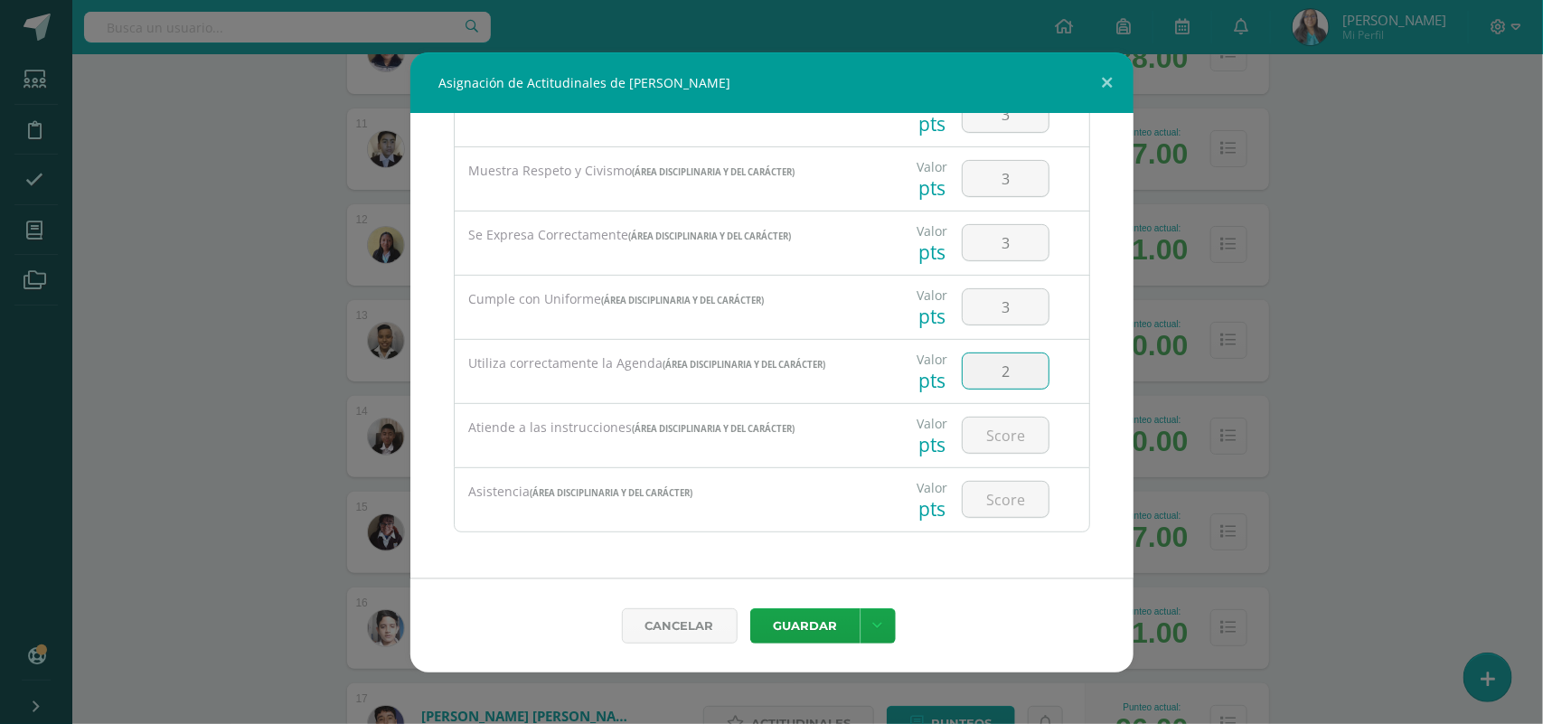
type input "2"
type input "3"
type input "2"
click at [882, 639] on link at bounding box center [877, 625] width 35 height 35
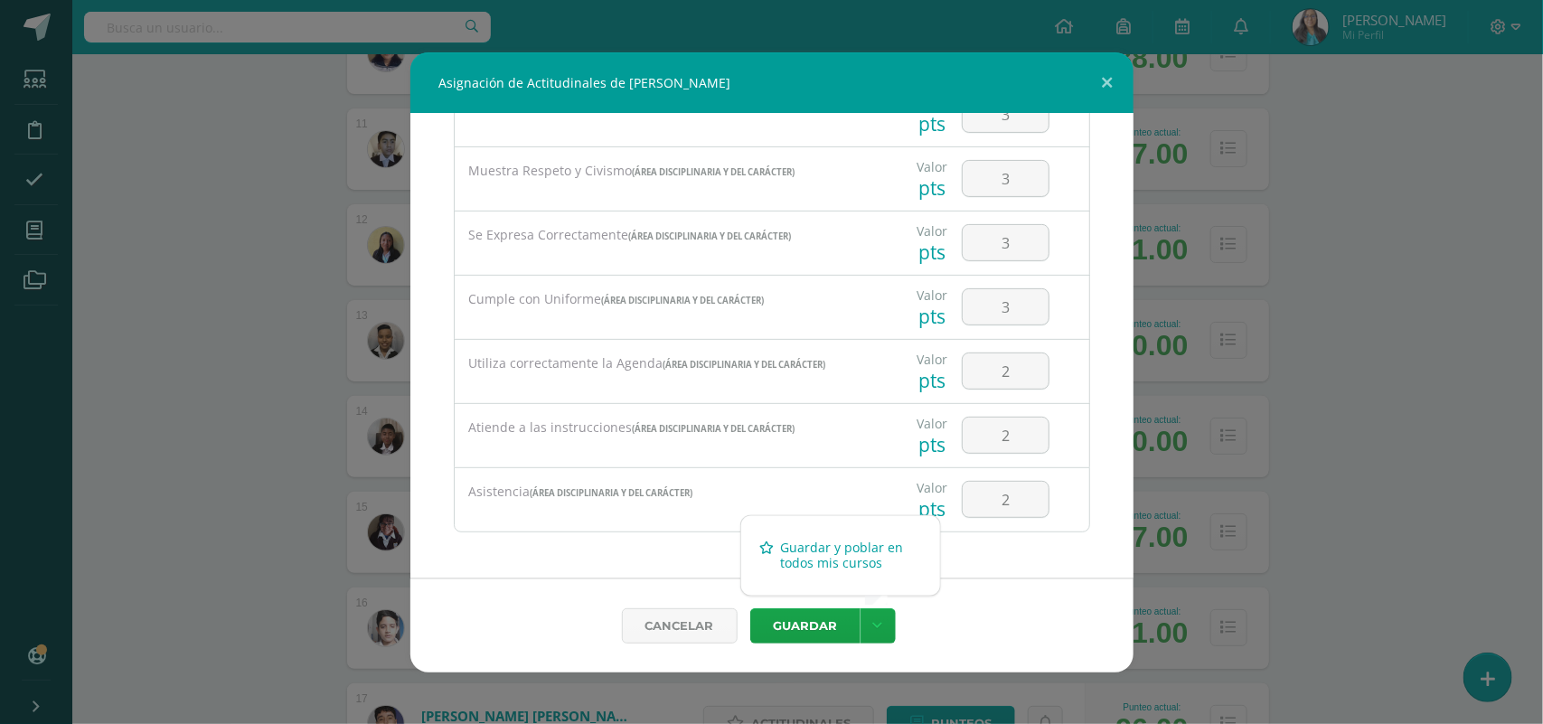
click at [841, 571] on link "Guardar y poblar en todos mis cursos" at bounding box center [840, 555] width 199 height 43
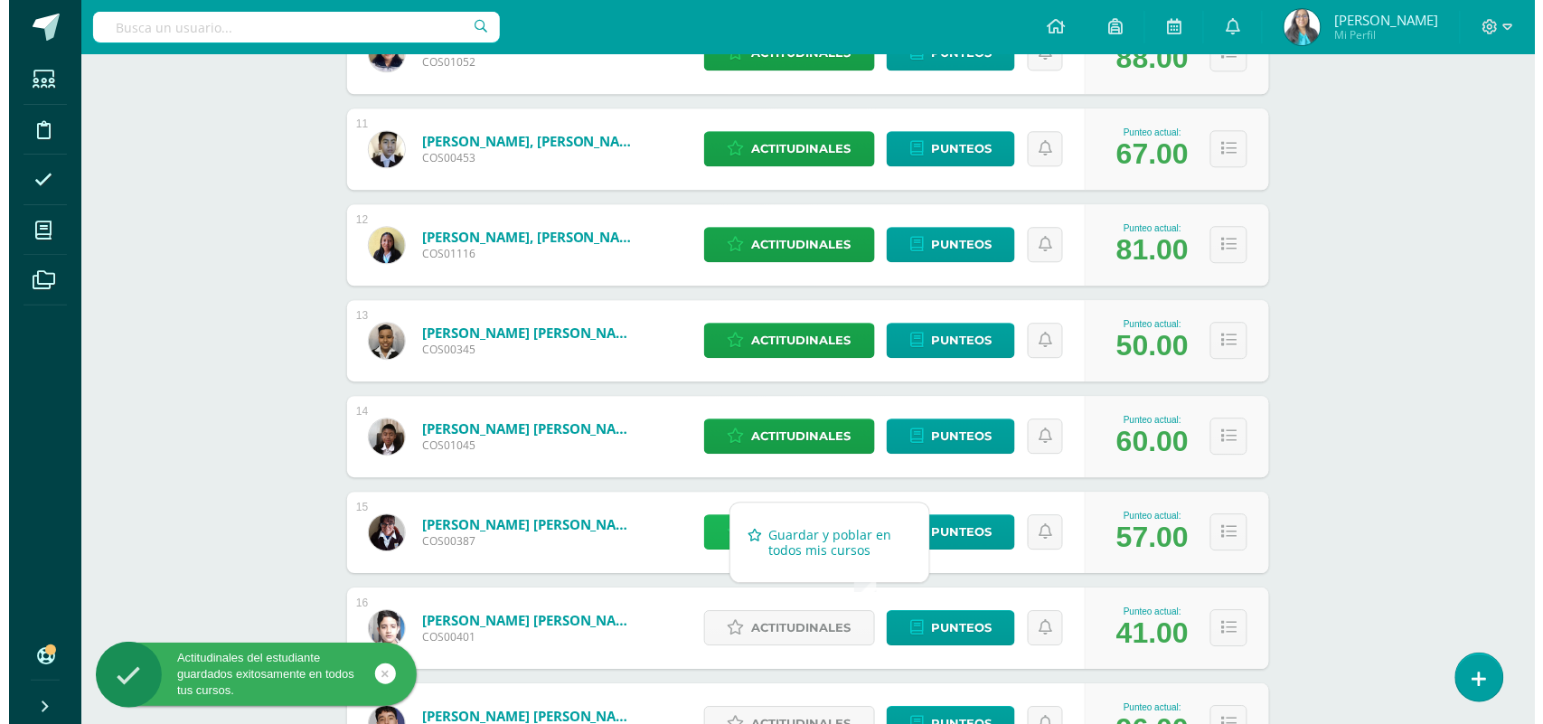
scroll to position [1356, 0]
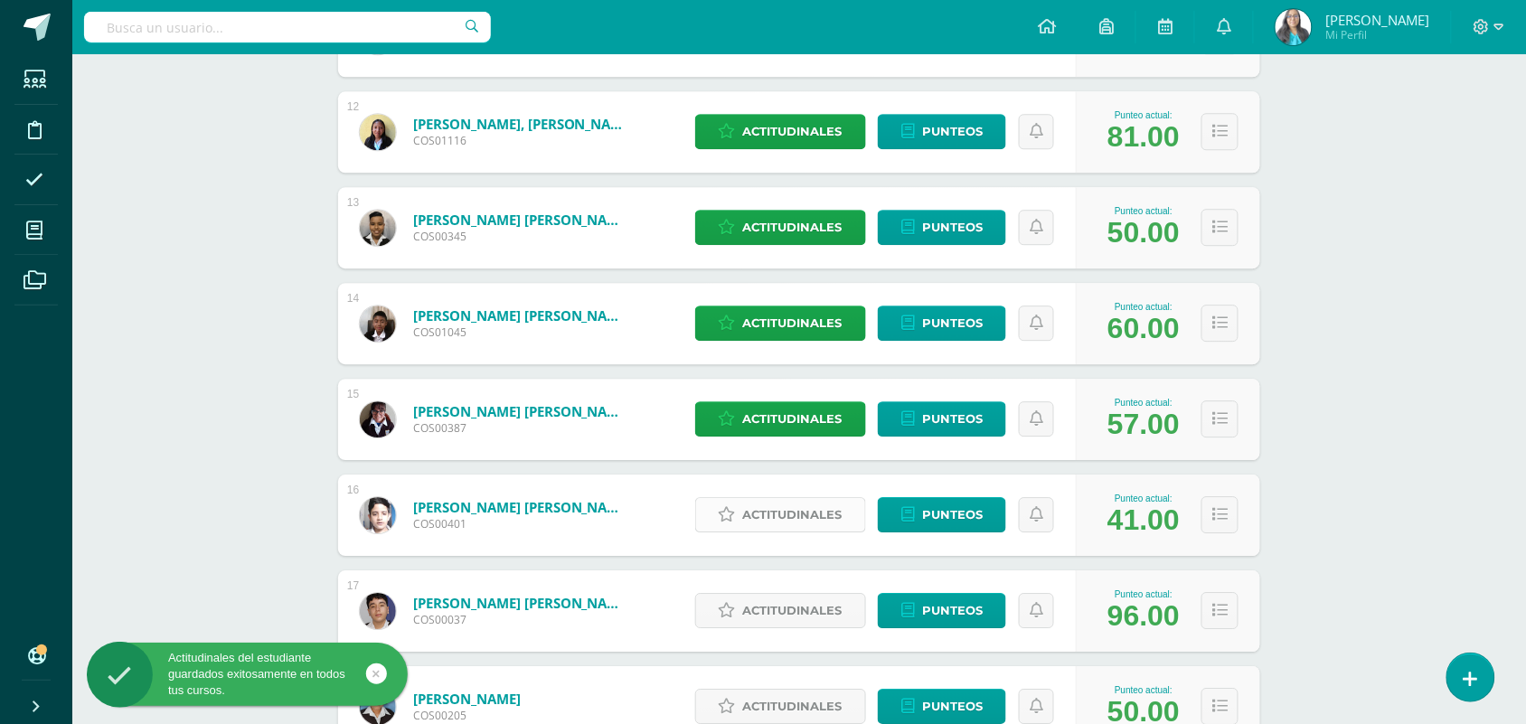
click at [821, 522] on span "Actitudinales" at bounding box center [792, 514] width 99 height 33
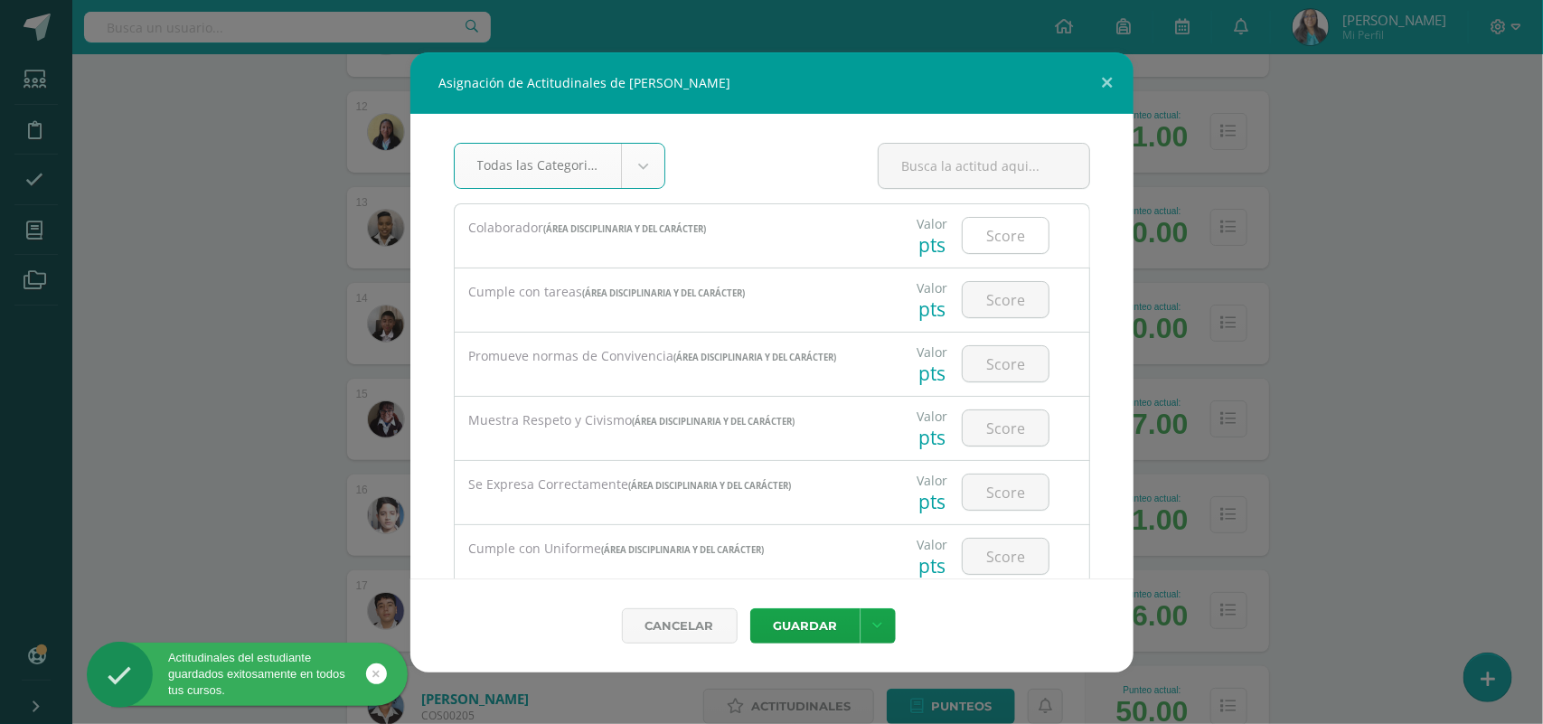
click at [987, 230] on input "number" at bounding box center [1006, 235] width 86 height 35
type input "3"
type input "2"
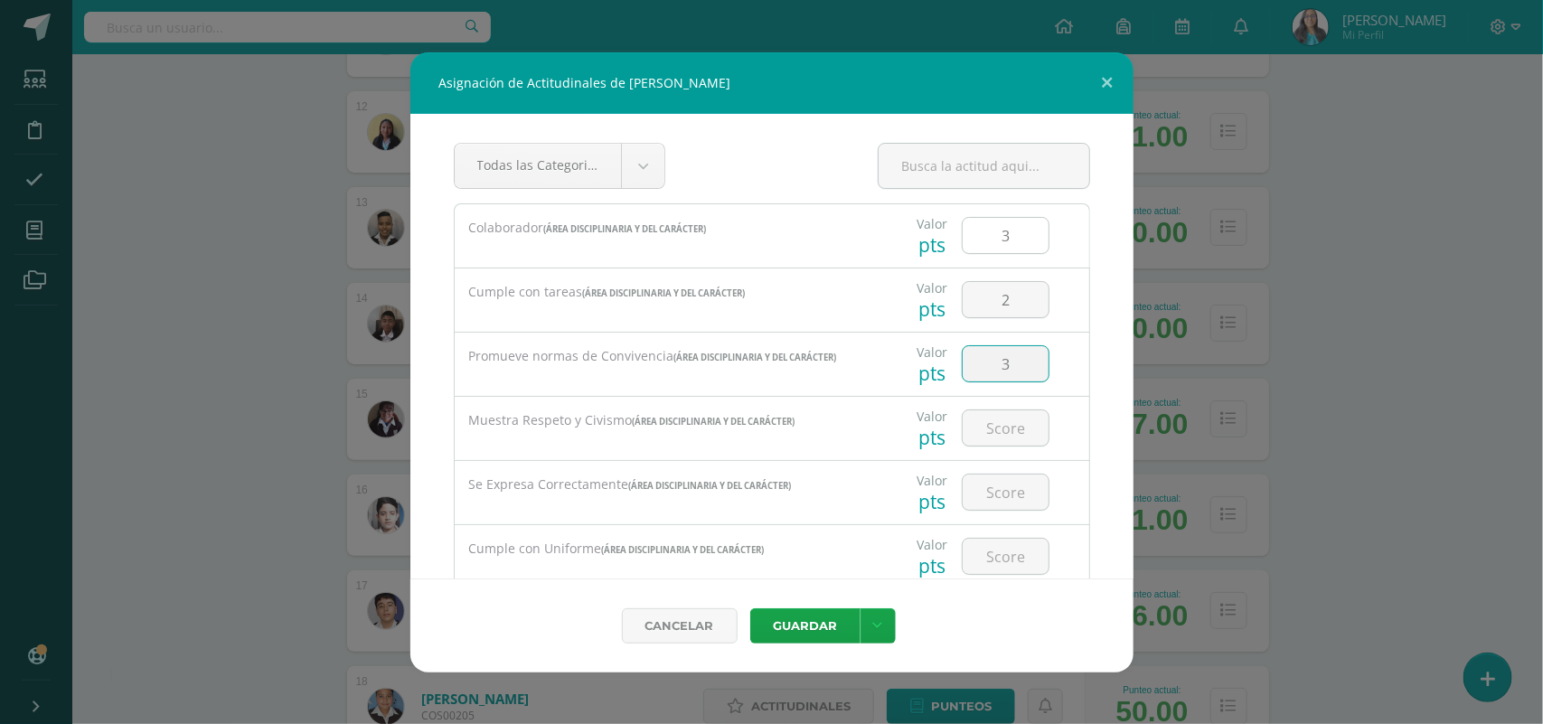
type input "3"
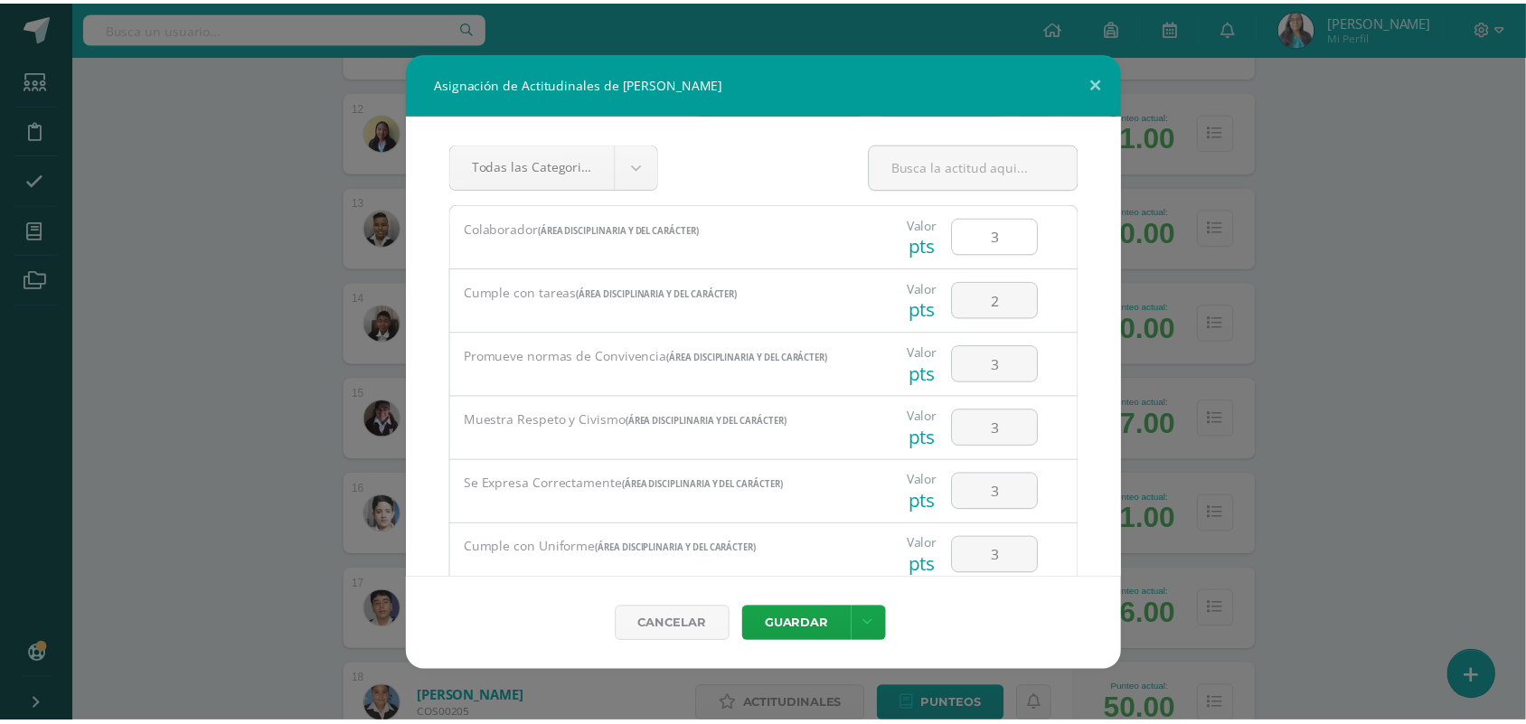
scroll to position [251, 0]
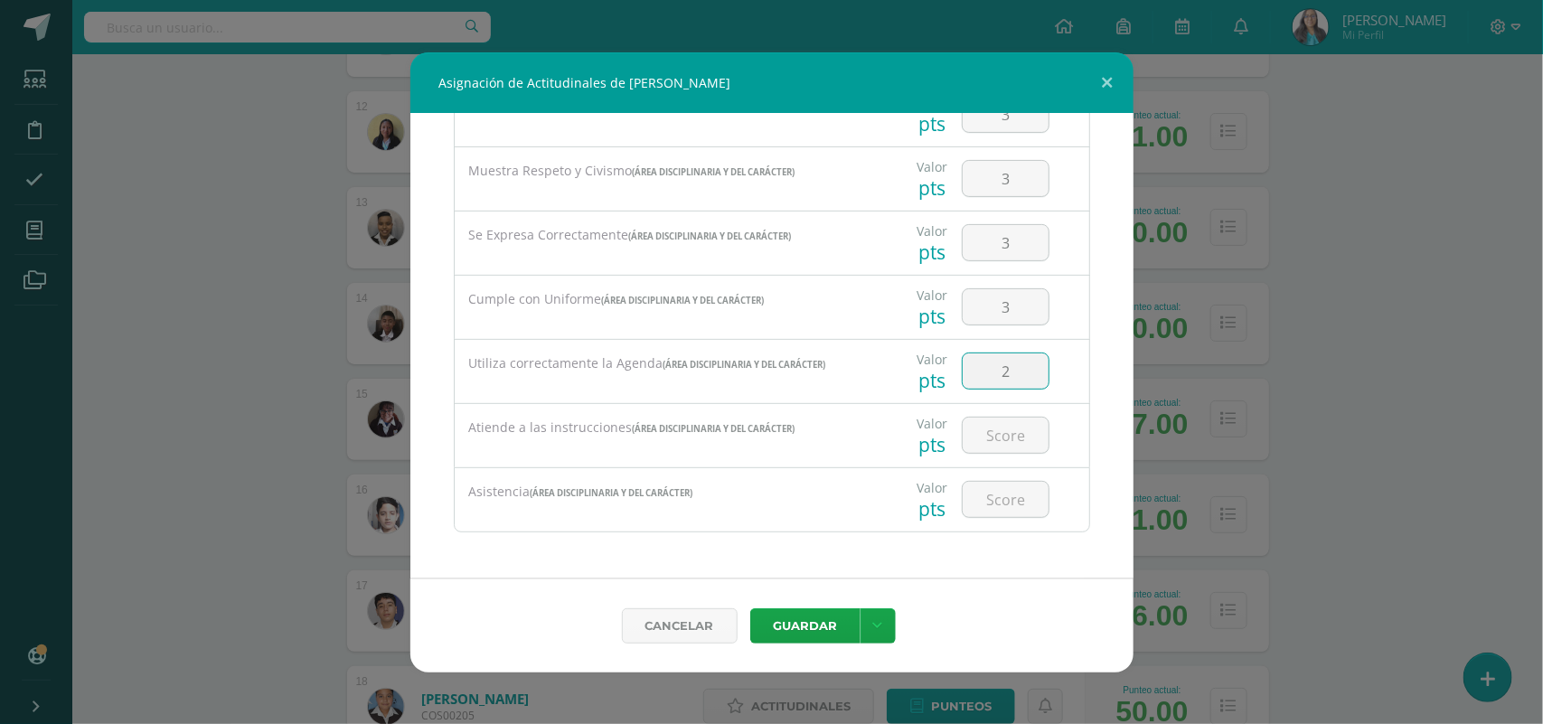
type input "2"
type input "3"
click at [879, 625] on icon at bounding box center [878, 625] width 10 height 15
click at [852, 568] on link "Guardar y poblar en todos mis cursos" at bounding box center [840, 555] width 199 height 43
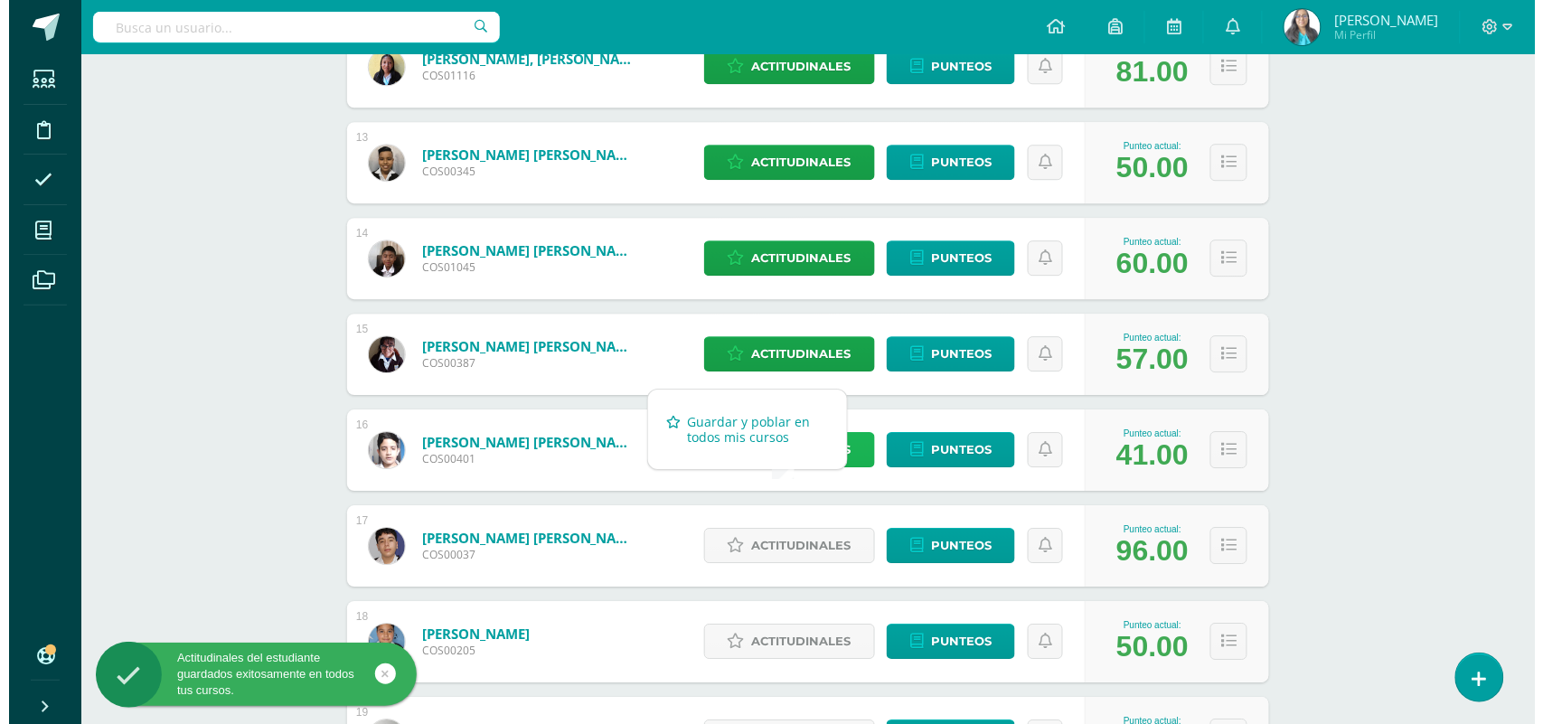
scroll to position [1469, 0]
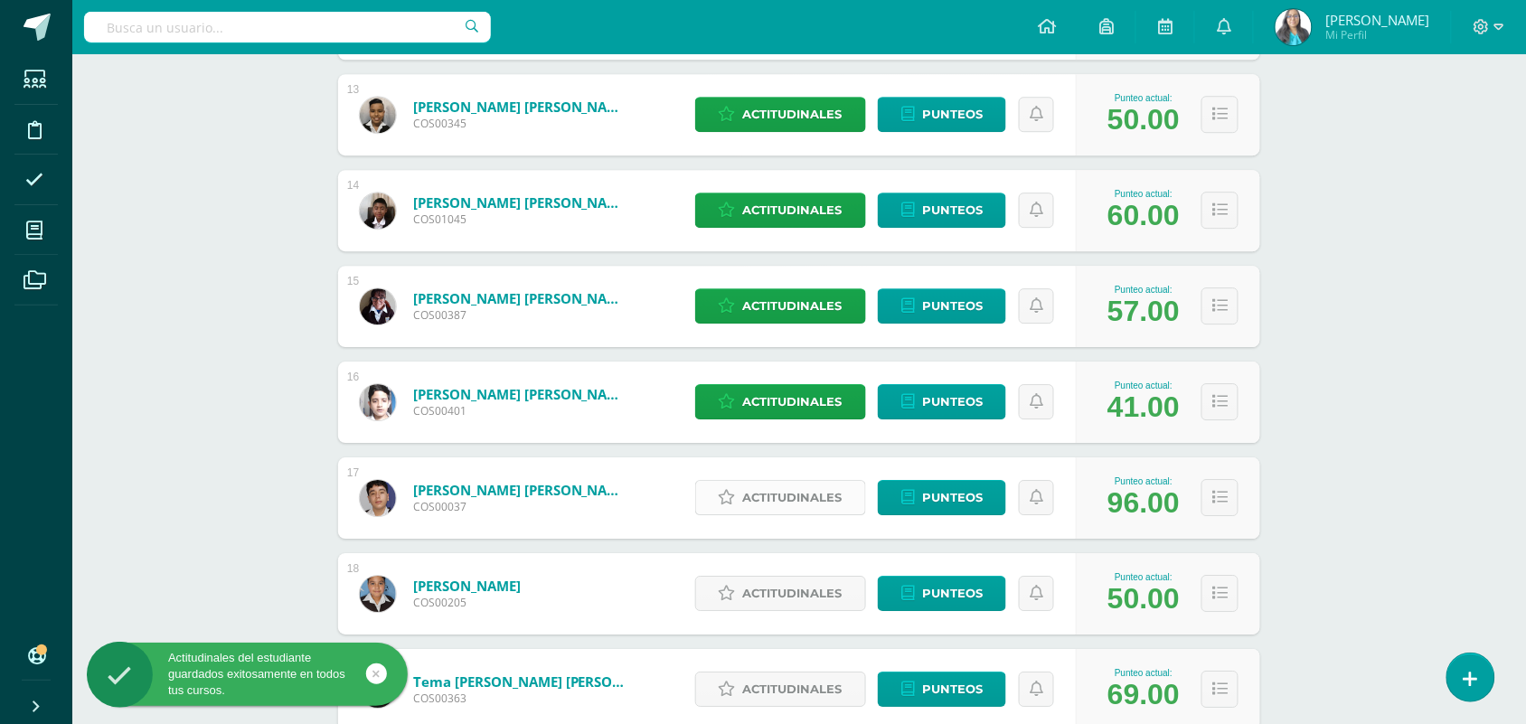
click at [814, 500] on span "Actitudinales" at bounding box center [792, 497] width 99 height 33
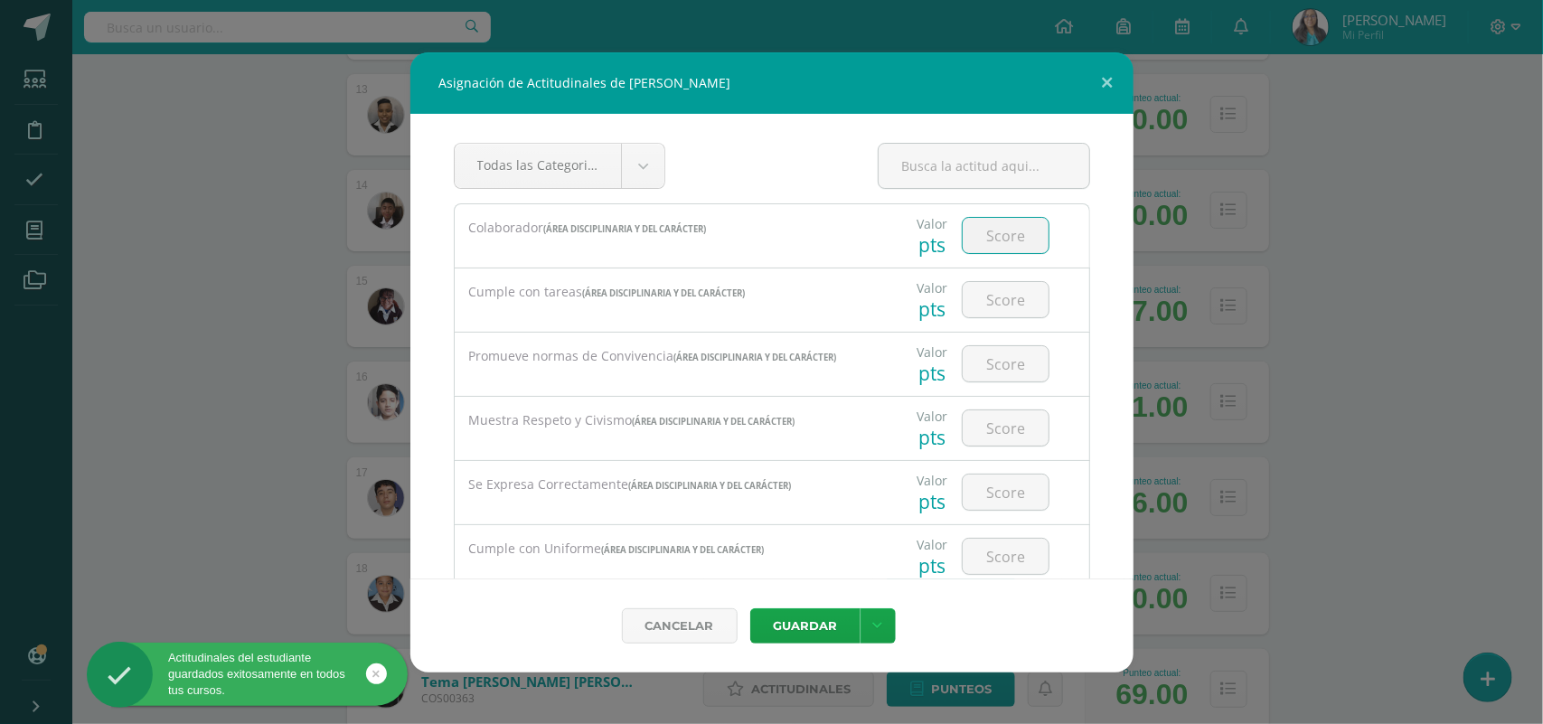
click at [988, 249] on input "number" at bounding box center [1006, 235] width 86 height 35
type input "3"
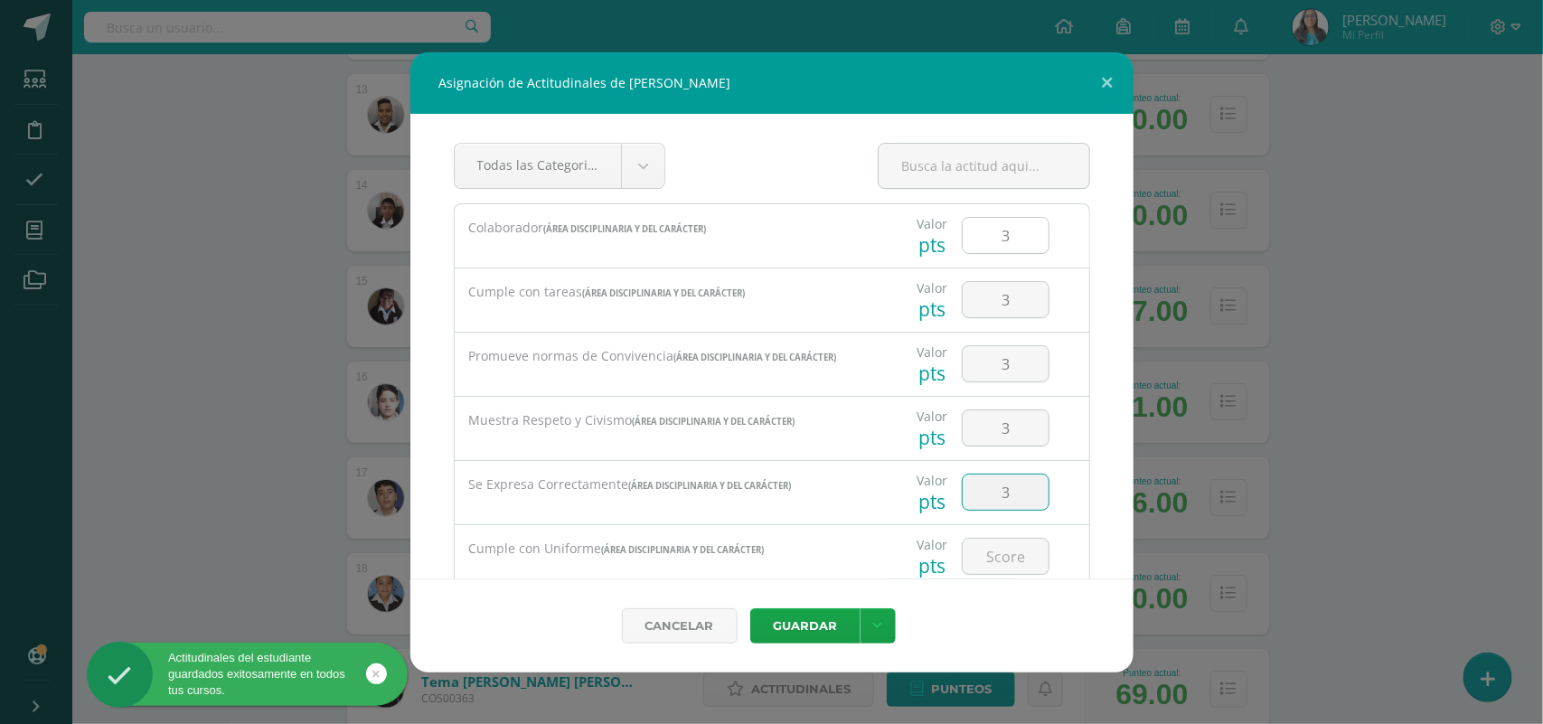
type input "3"
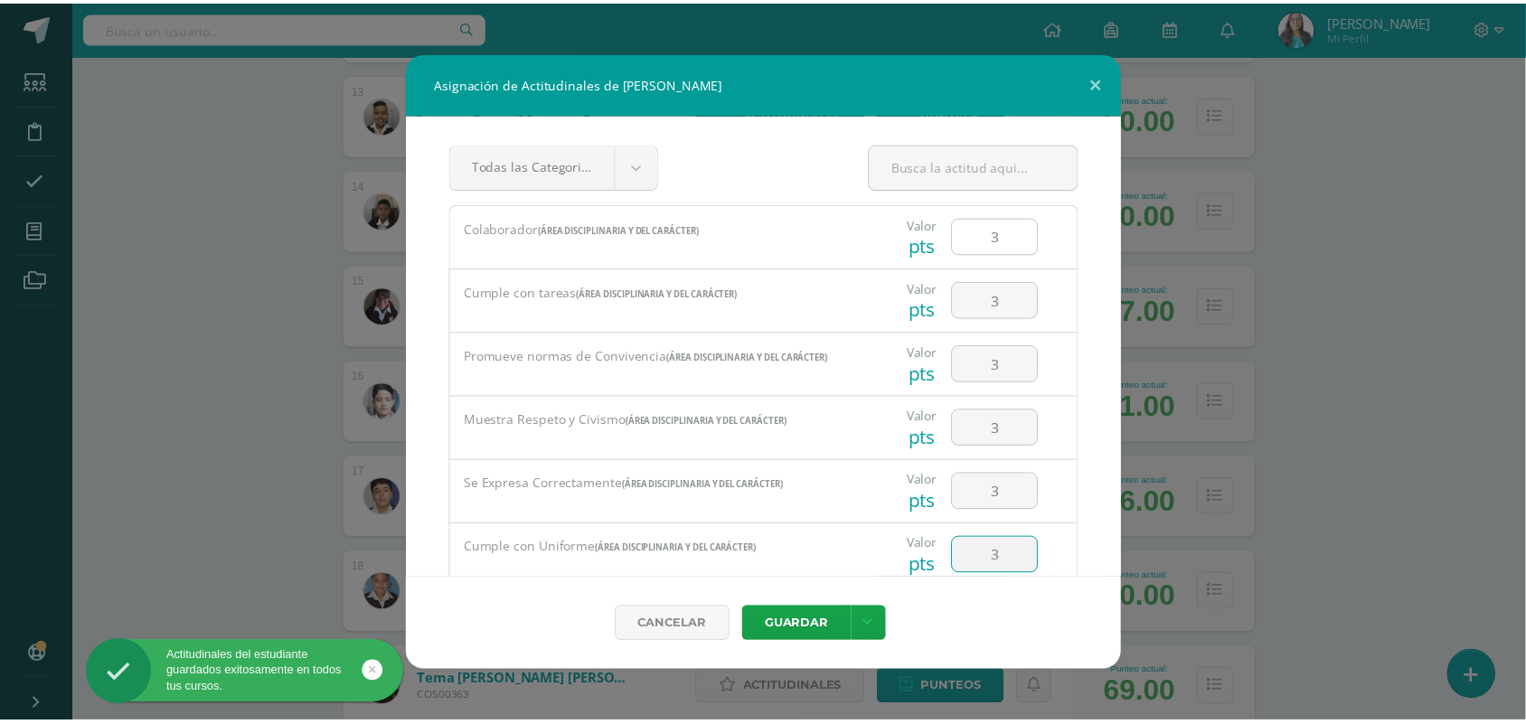
scroll to position [251, 0]
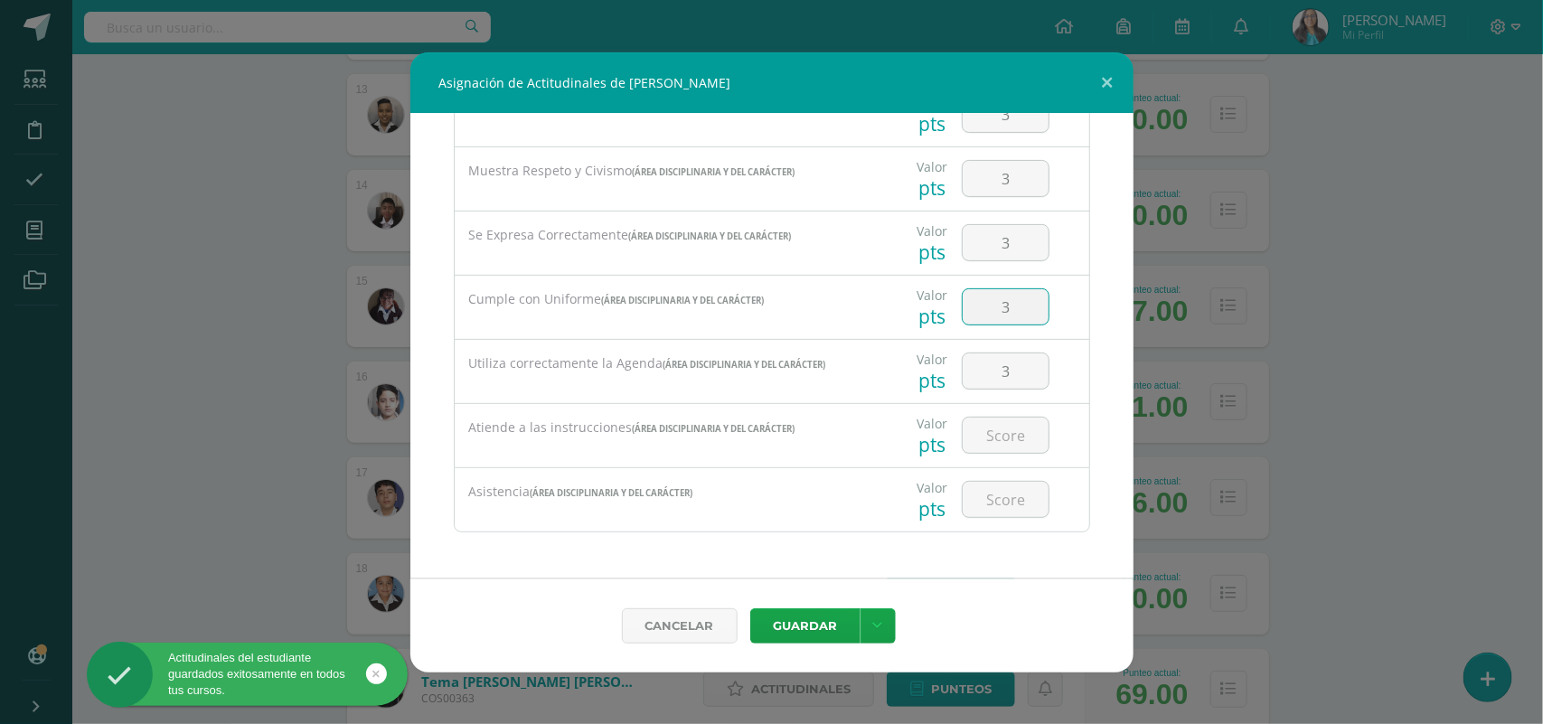
type input "3"
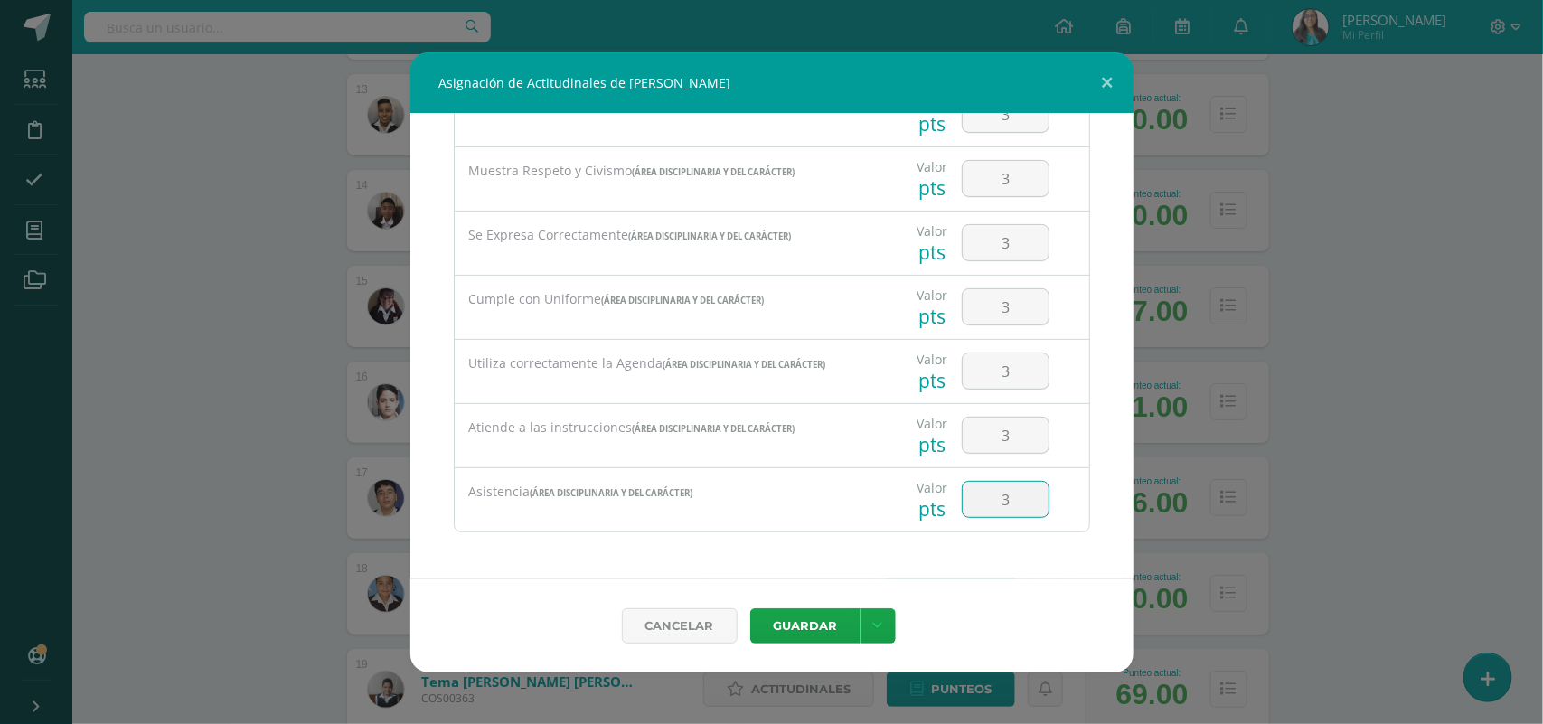
type input "3"
click at [874, 646] on div "Cancelar Guardar Guardar y poblar en todos mis cursos" at bounding box center [771, 625] width 723 height 94
click at [887, 624] on link at bounding box center [877, 625] width 35 height 35
click at [846, 566] on link "Guardar y poblar en todos mis cursos" at bounding box center [840, 555] width 199 height 43
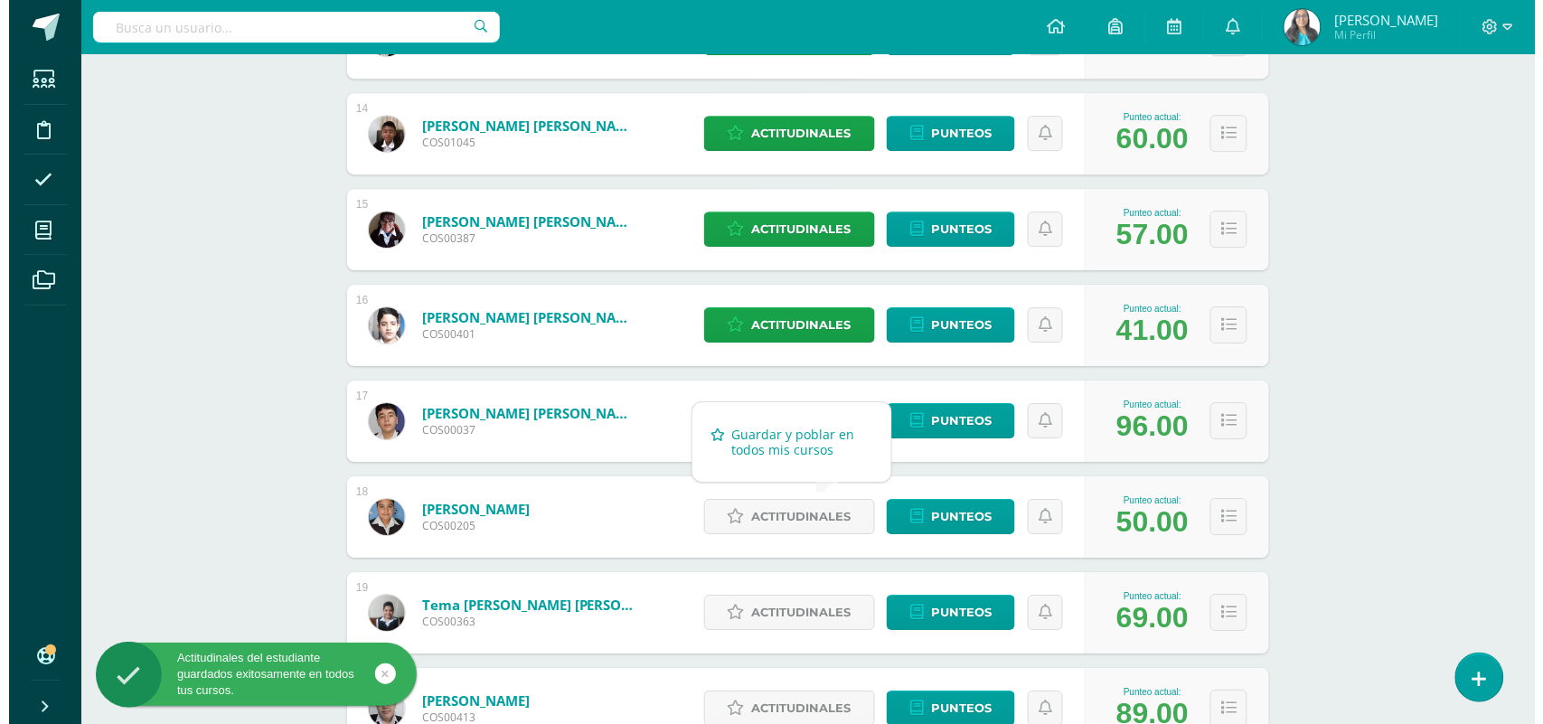
scroll to position [1695, 0]
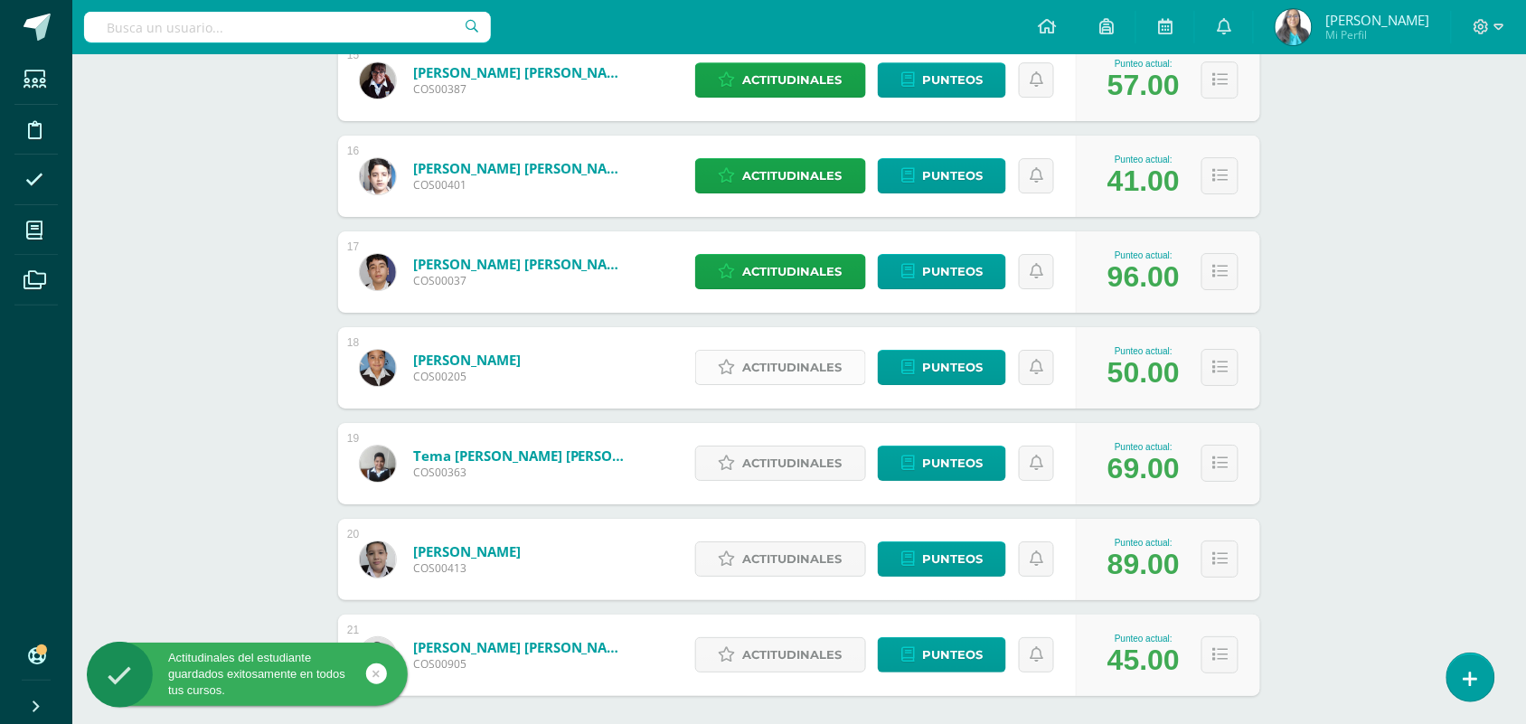
click at [821, 366] on span "Actitudinales" at bounding box center [792, 367] width 99 height 33
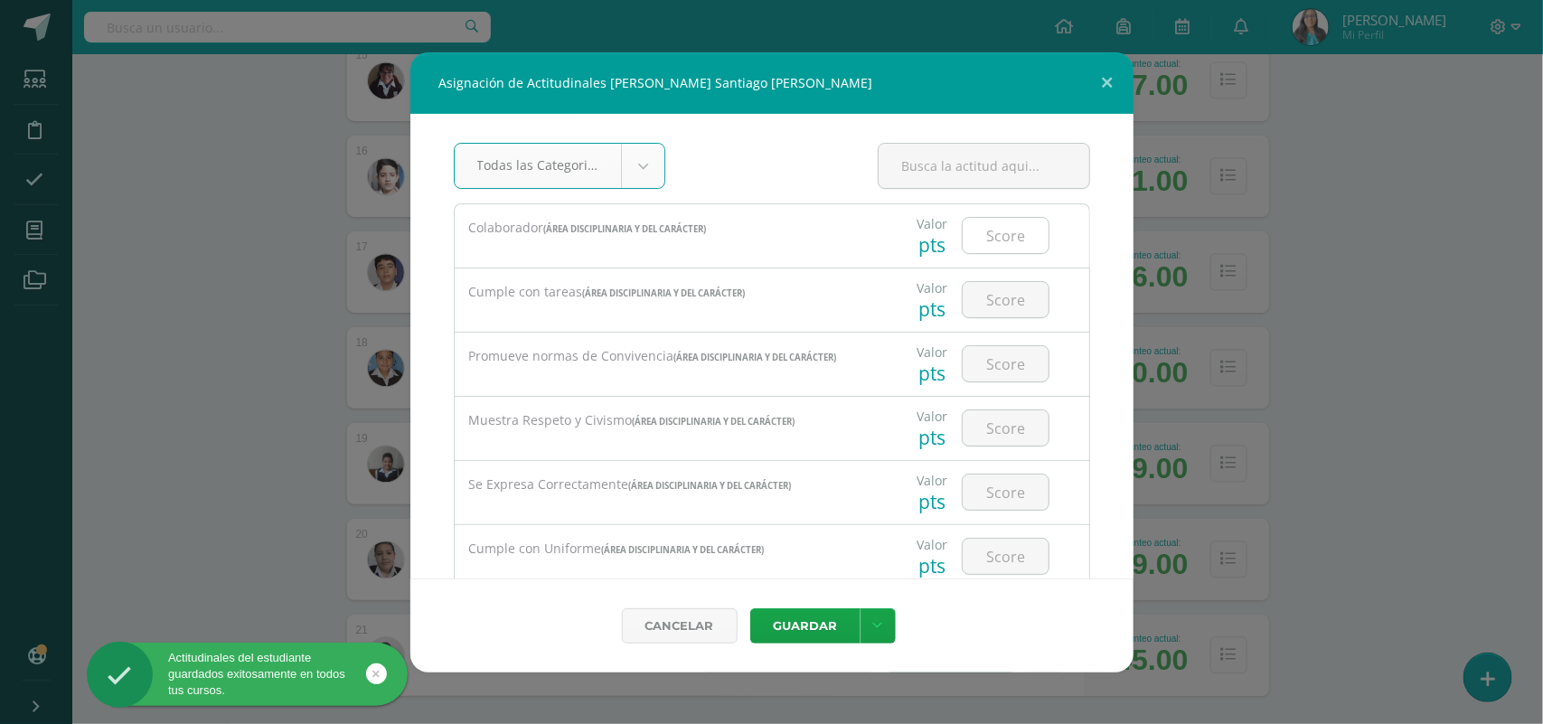
click at [977, 240] on input "number" at bounding box center [1006, 235] width 86 height 35
type input "3"
type input "2"
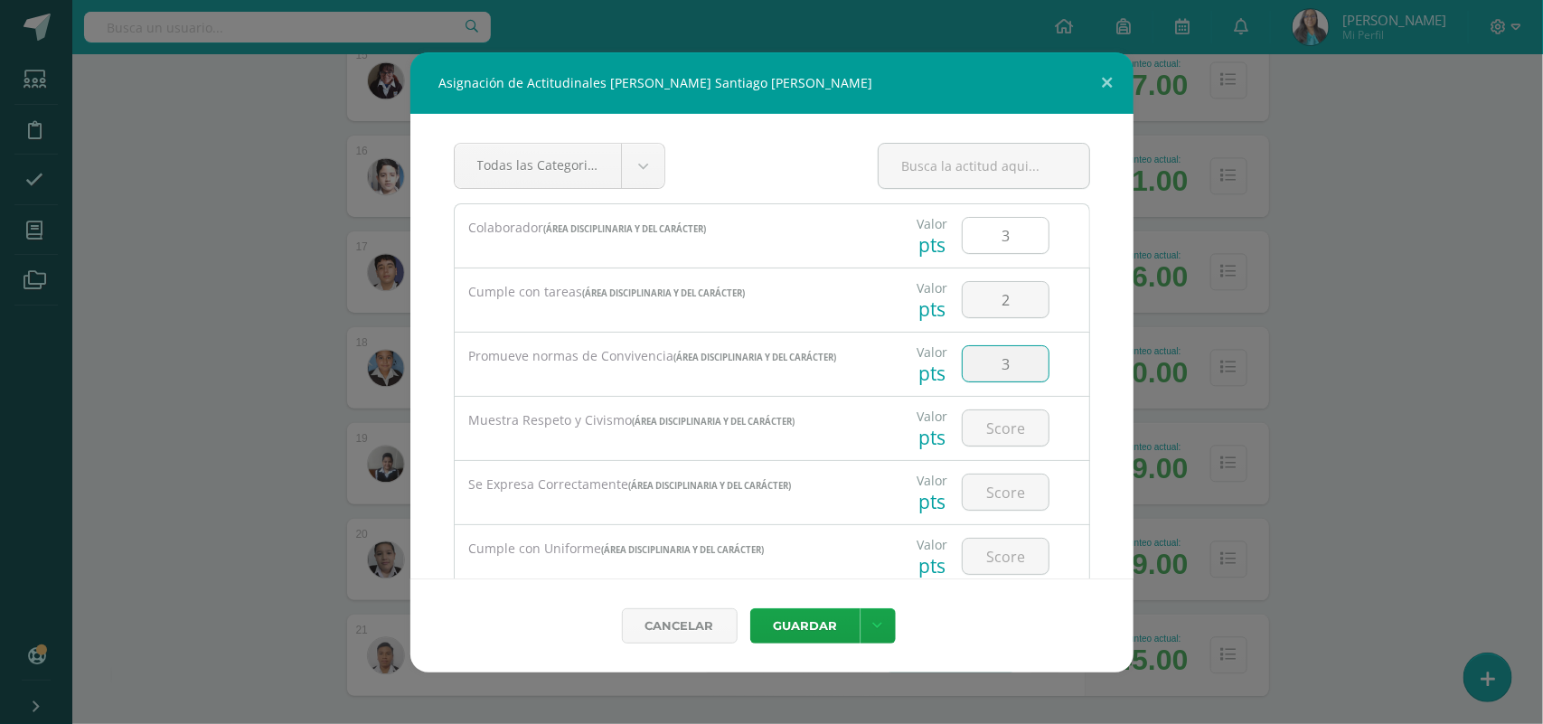
type input "3"
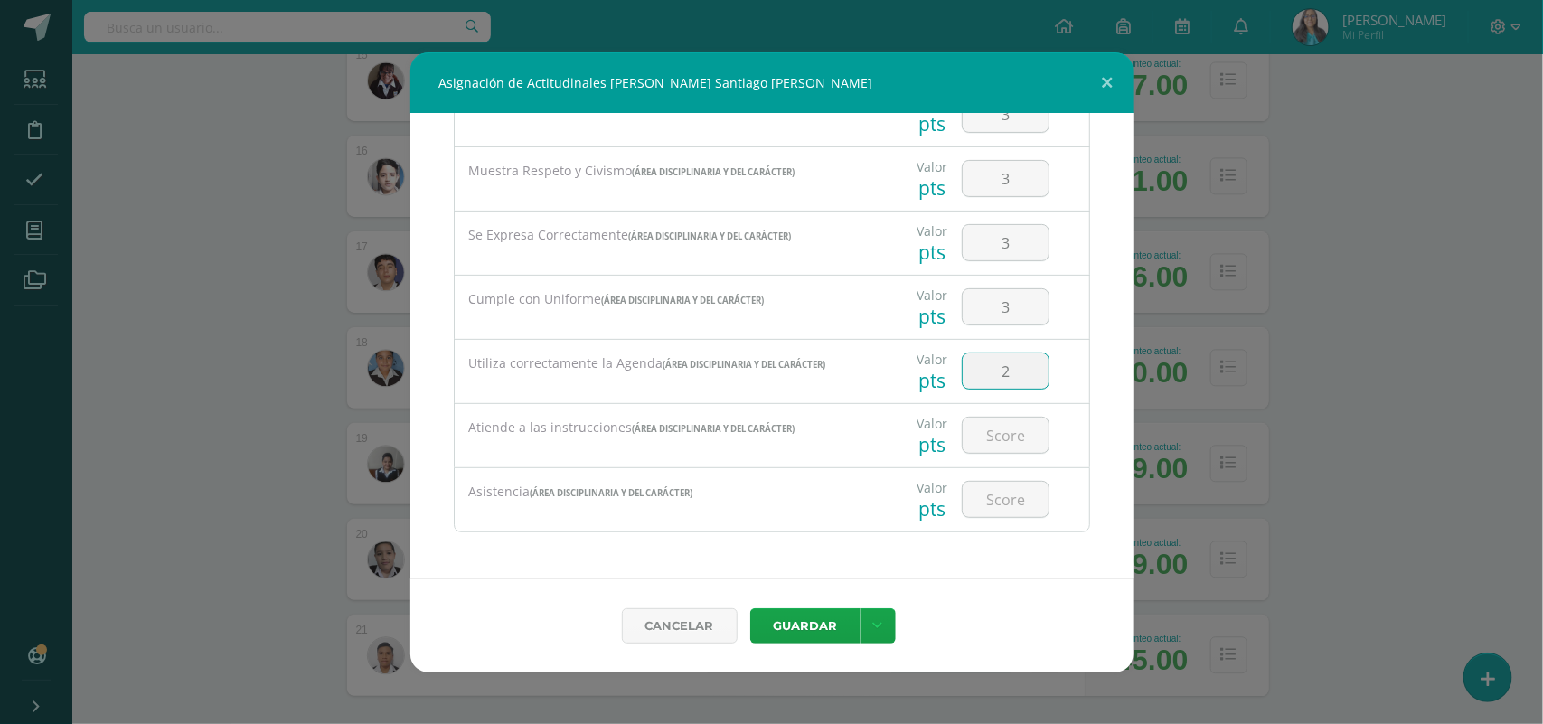
type input "2"
type input "3"
type input "2"
click at [890, 626] on link at bounding box center [877, 625] width 35 height 35
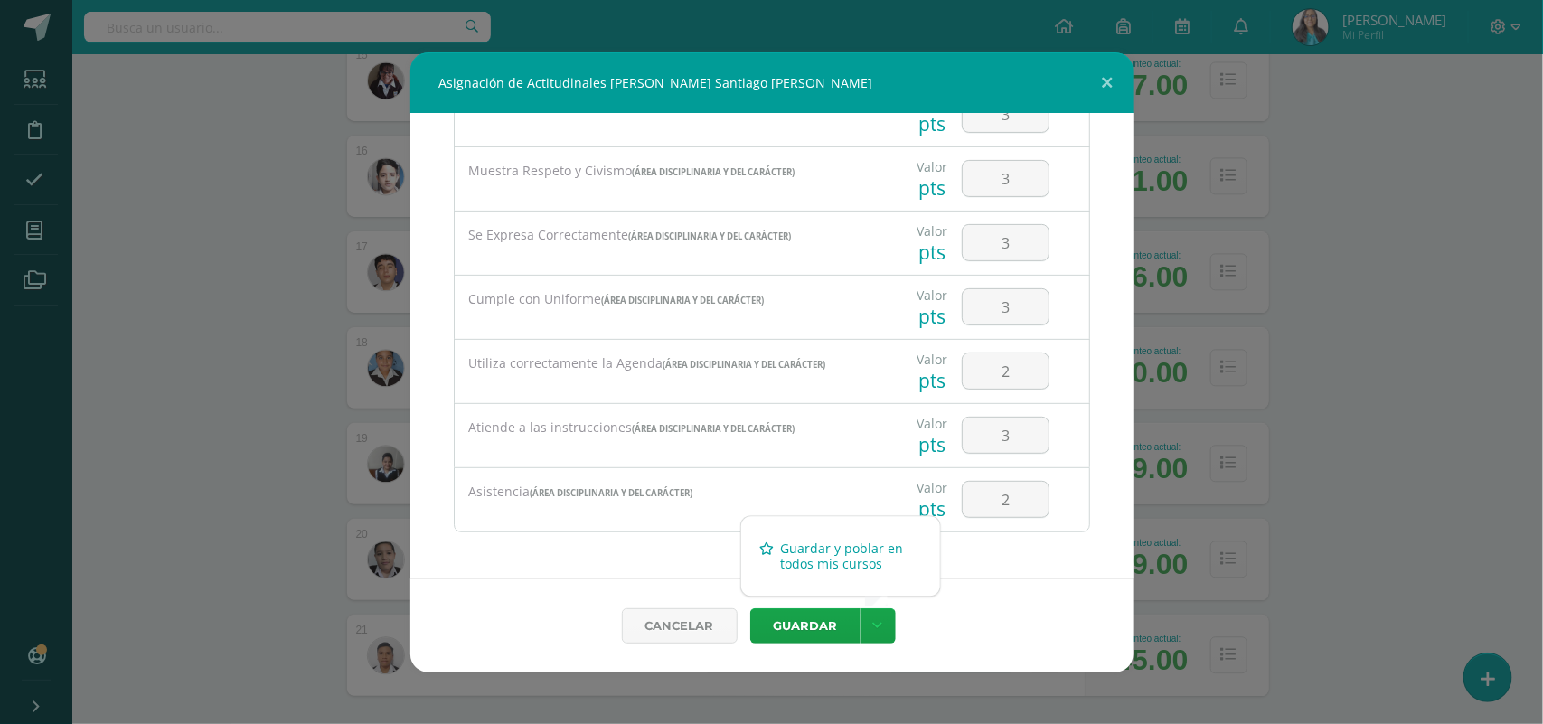
click at [851, 566] on link "Guardar y poblar en todos mis cursos" at bounding box center [840, 555] width 199 height 43
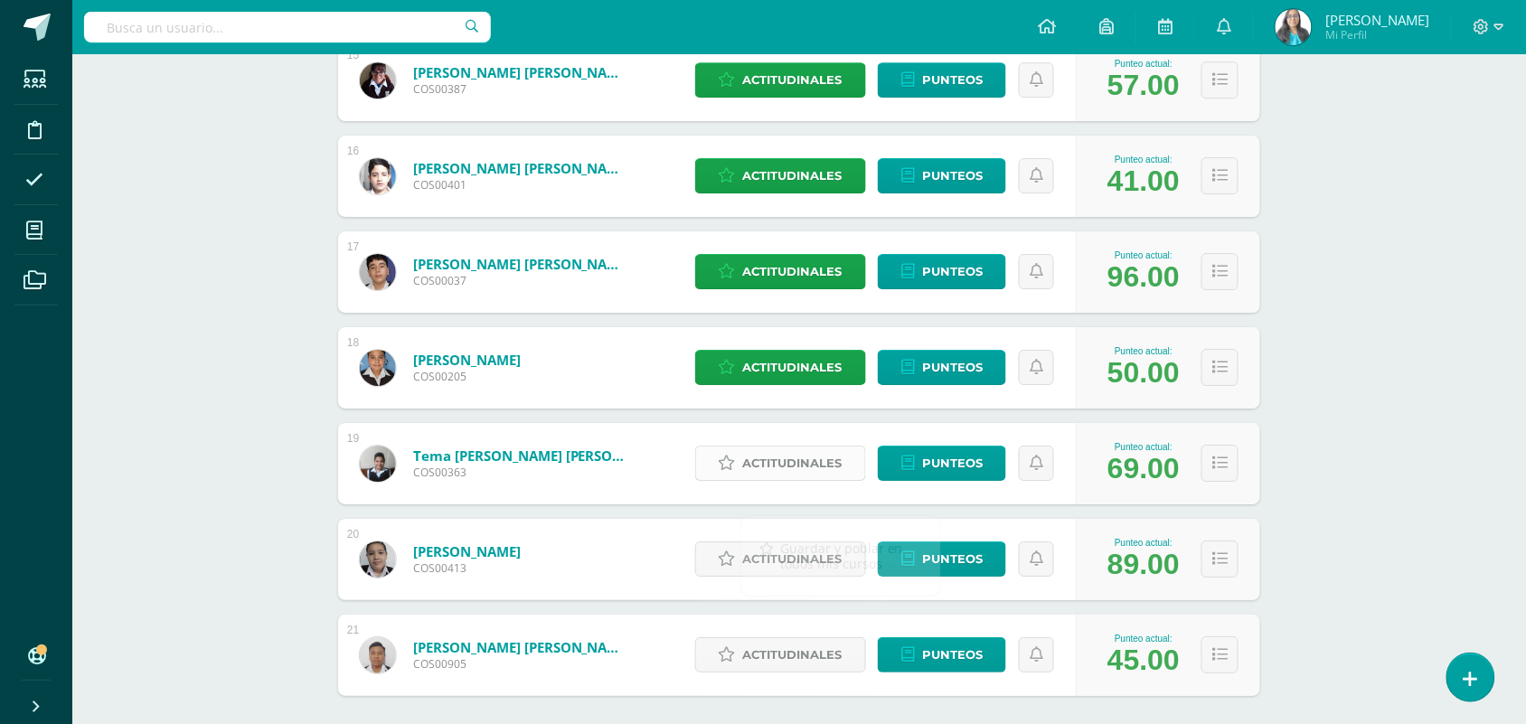
click at [810, 462] on span "Actitudinales" at bounding box center [792, 463] width 99 height 33
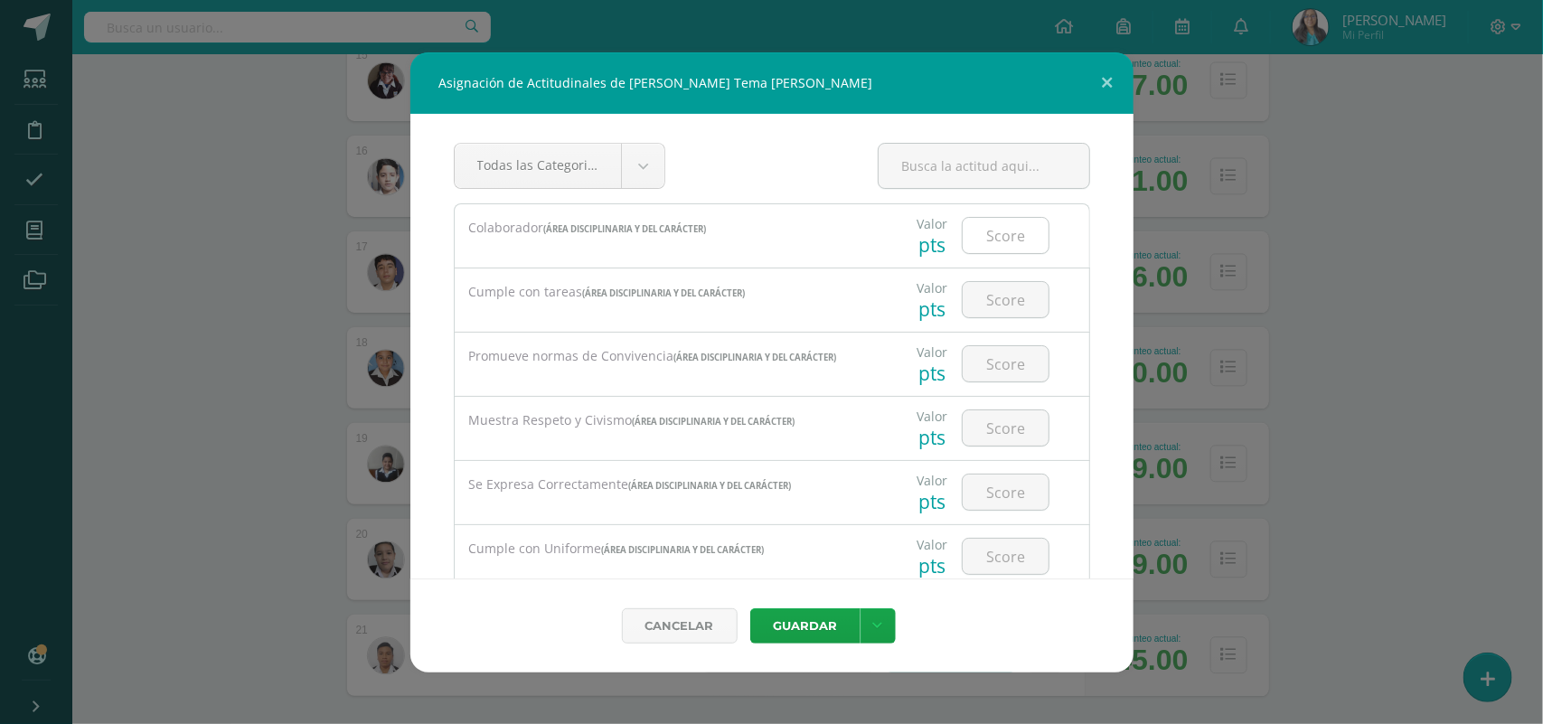
drag, startPoint x: 1021, startPoint y: 211, endPoint x: 1019, endPoint y: 230, distance: 20.1
click at [1021, 218] on div at bounding box center [1005, 235] width 102 height 63
click at [1019, 231] on input "number" at bounding box center [1006, 235] width 86 height 35
type input "3"
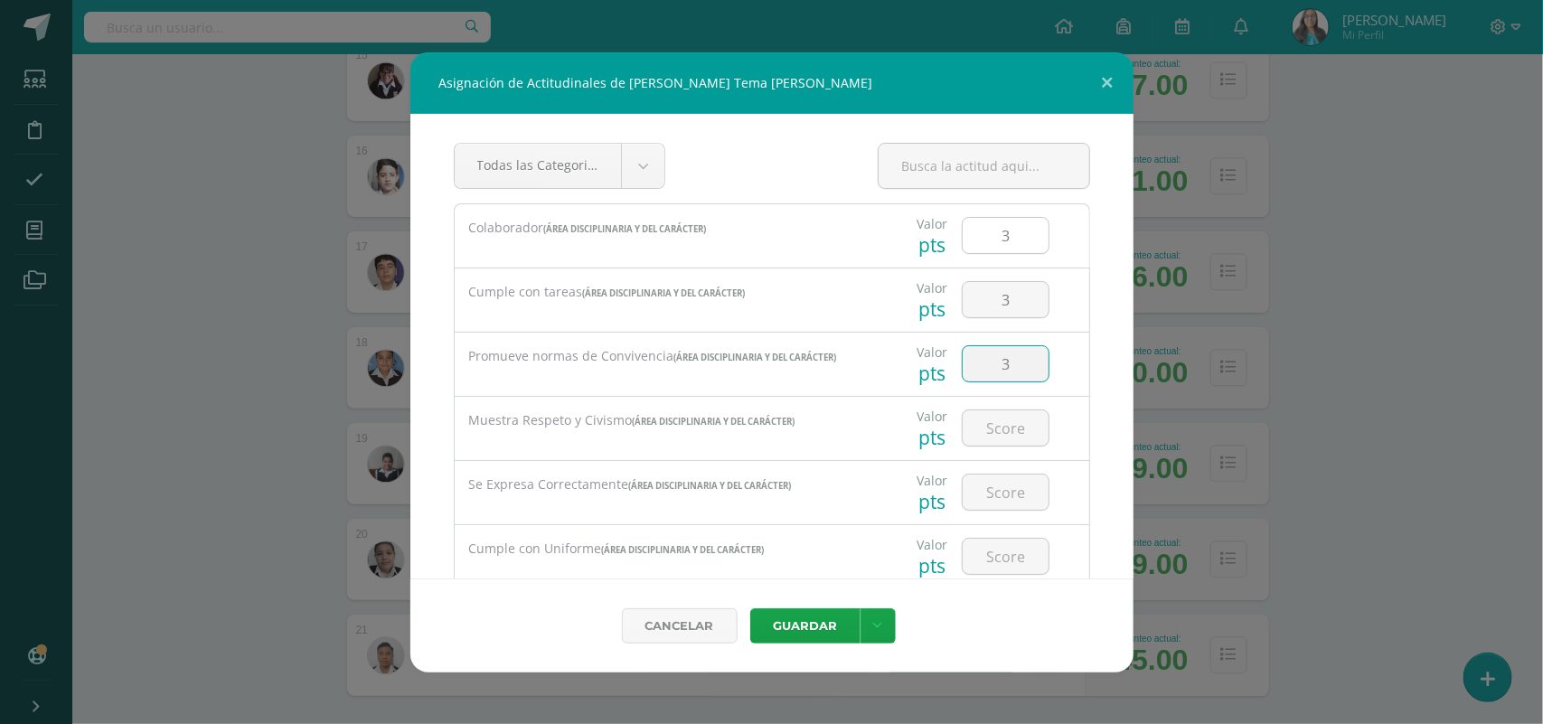
type input "3"
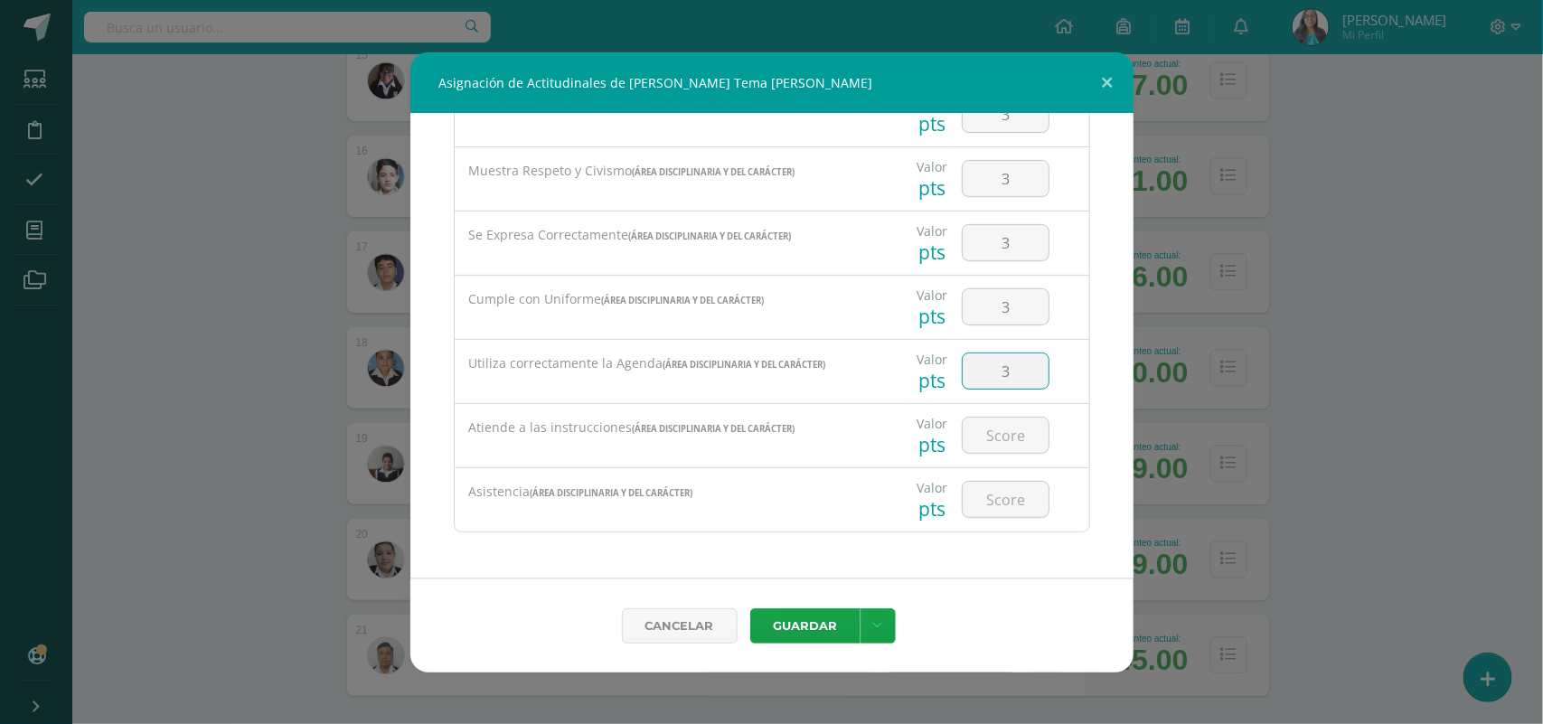
type input "3"
click at [860, 629] on link at bounding box center [877, 625] width 35 height 35
click at [847, 554] on link "Guardar y poblar en todos mis cursos" at bounding box center [840, 555] width 199 height 43
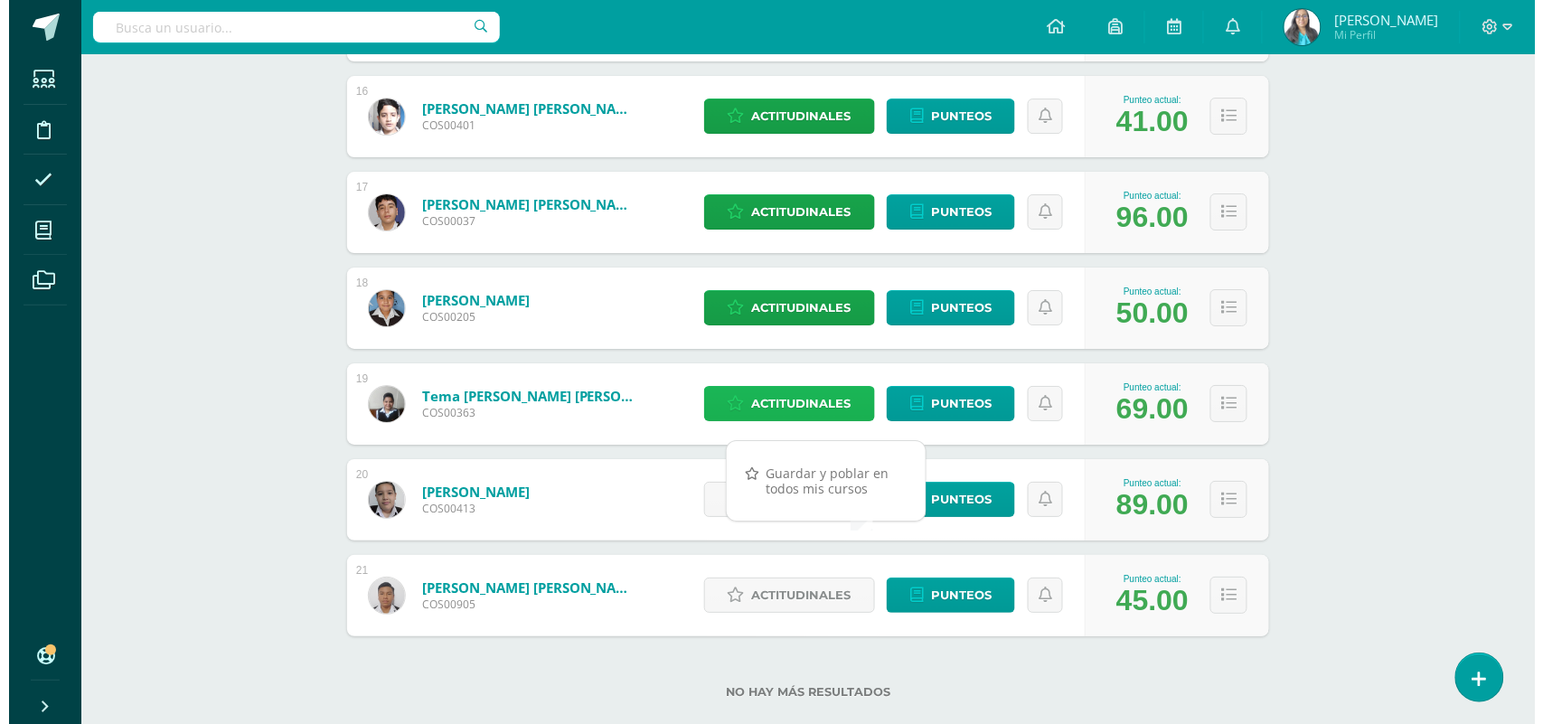
scroll to position [1787, 0]
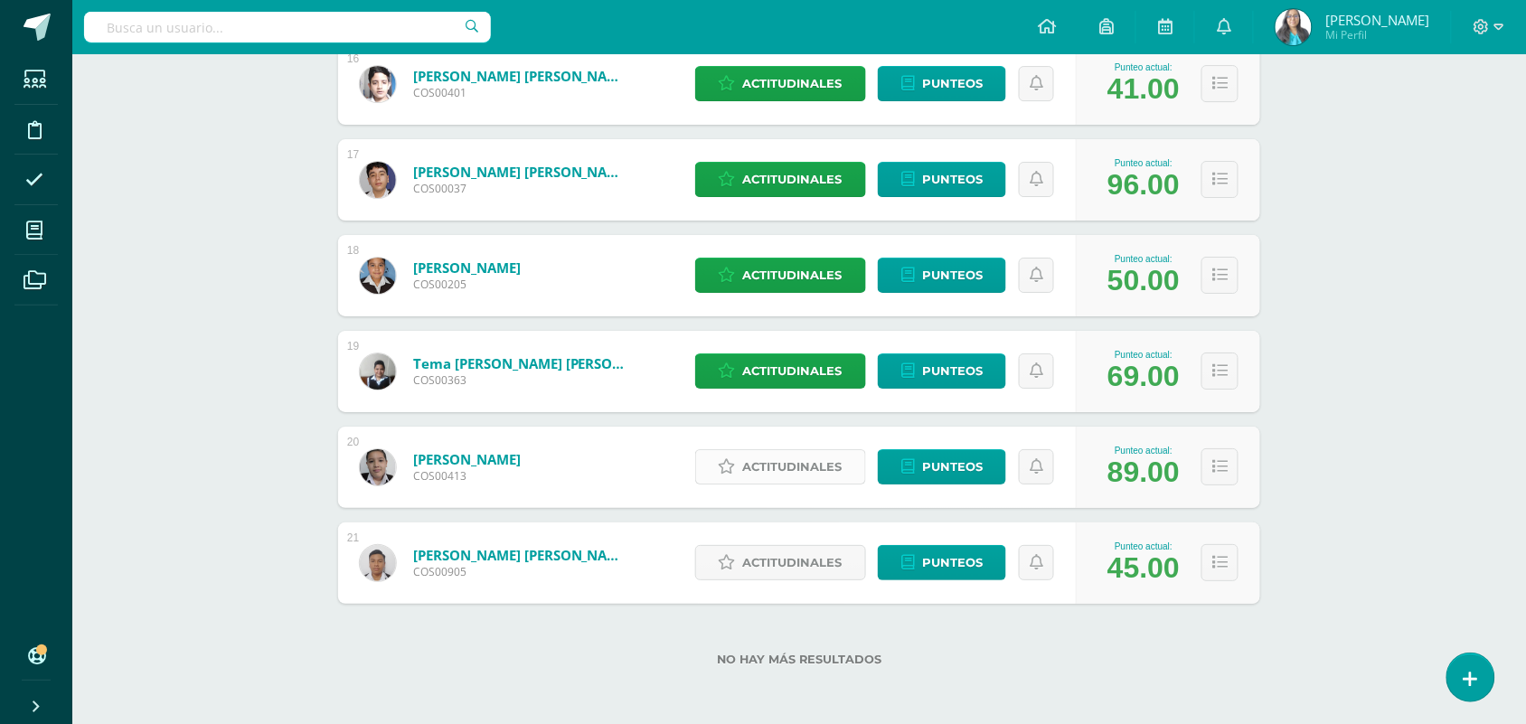
click at [778, 458] on span "Actitudinales" at bounding box center [792, 466] width 99 height 33
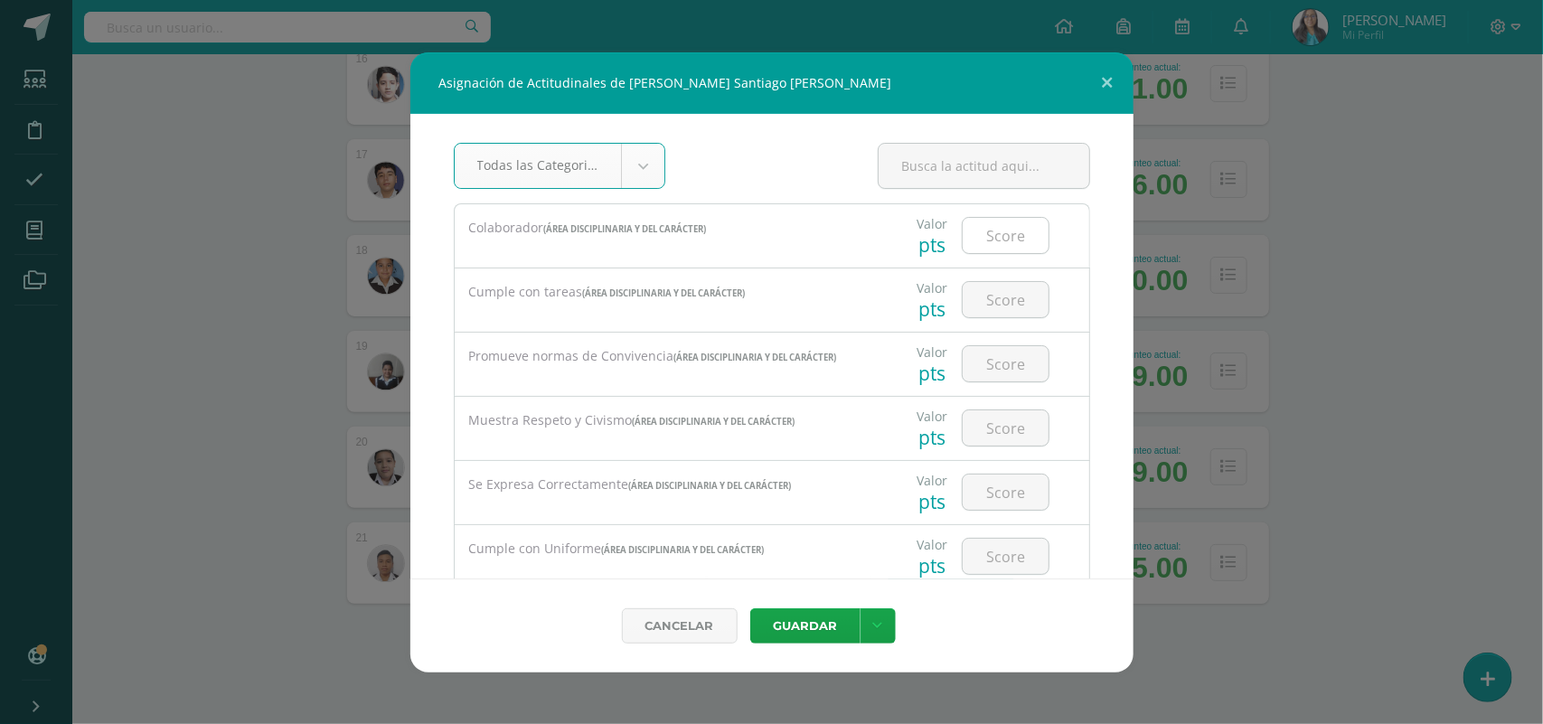
click at [991, 240] on input "number" at bounding box center [1006, 235] width 86 height 35
type input "3"
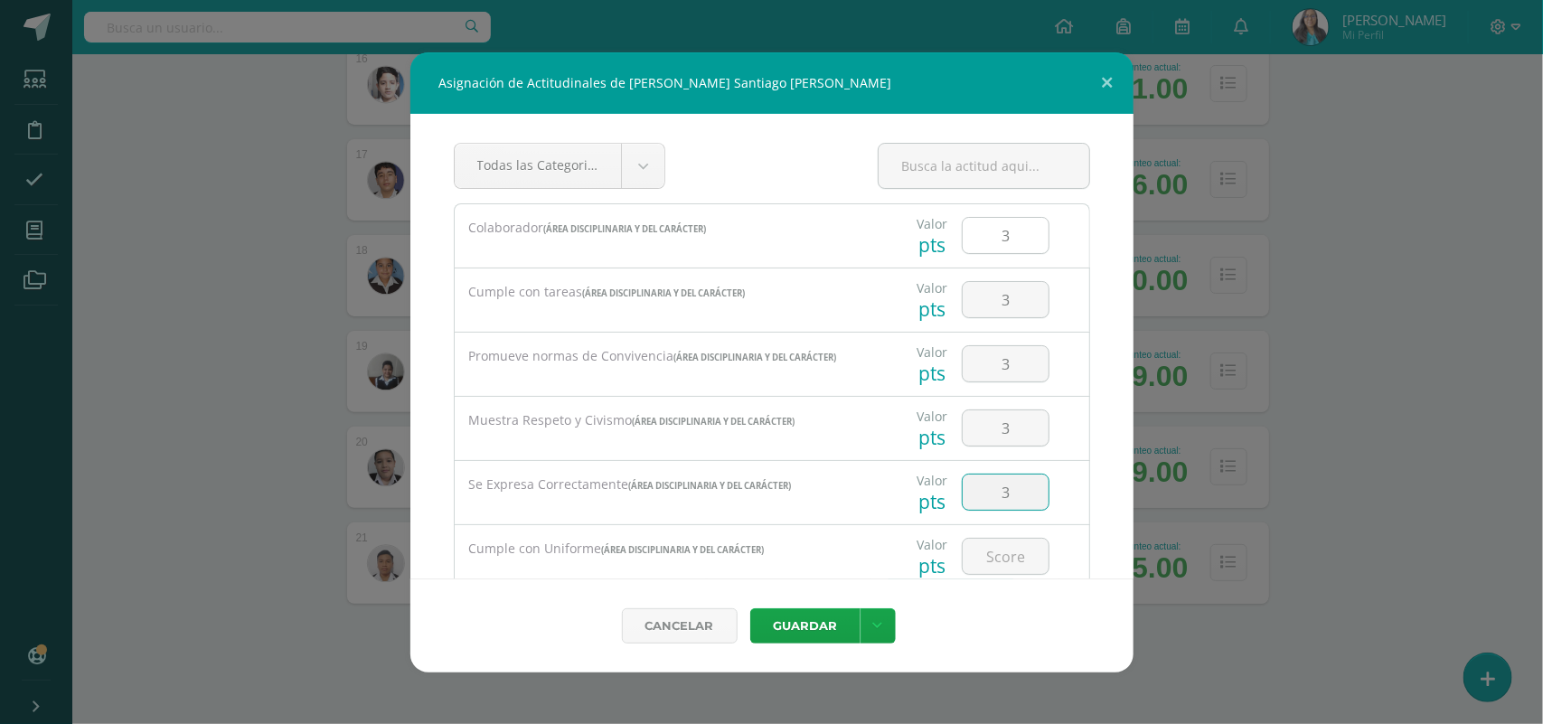
type input "3"
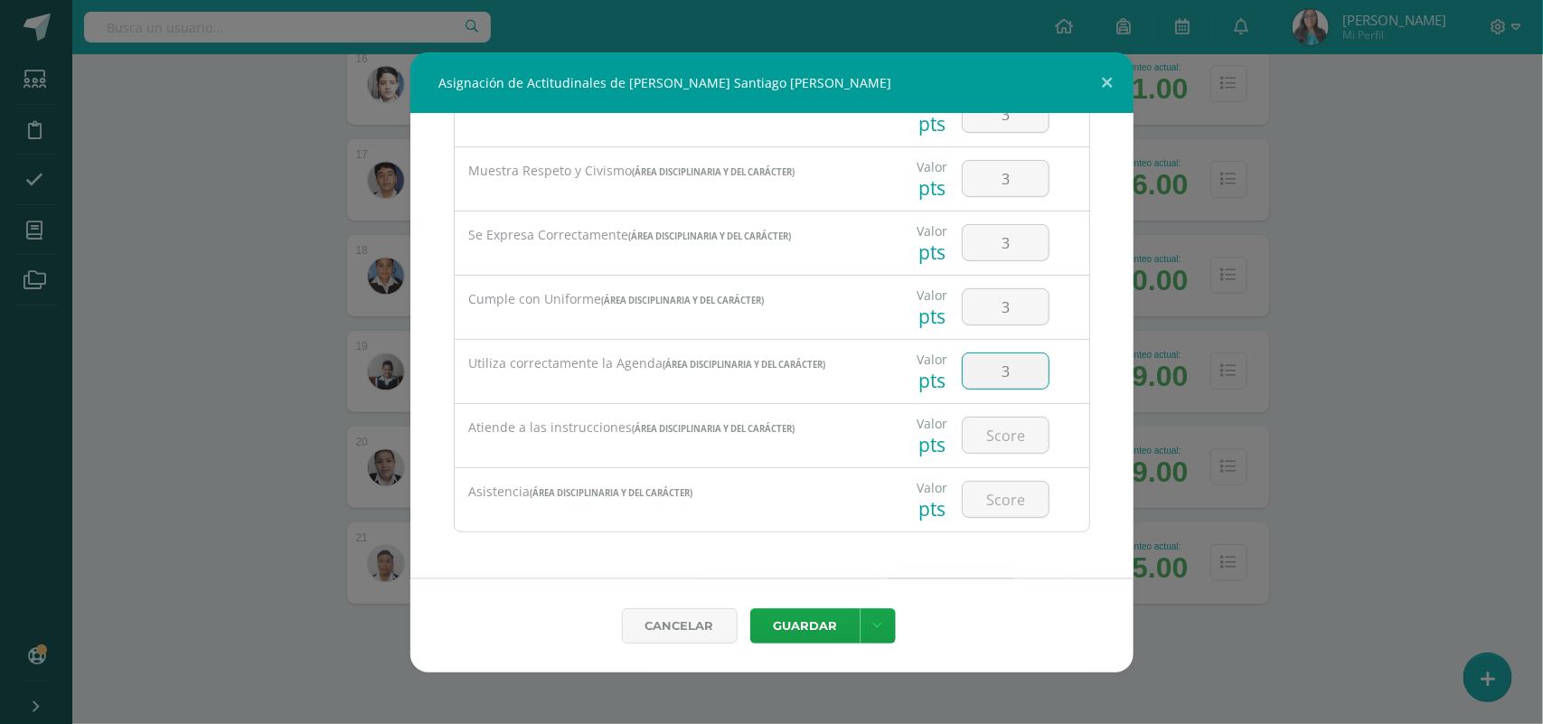
type input "3"
click at [878, 639] on link at bounding box center [877, 625] width 35 height 35
click at [843, 560] on link "Guardar y poblar en todos mis cursos" at bounding box center [840, 555] width 199 height 43
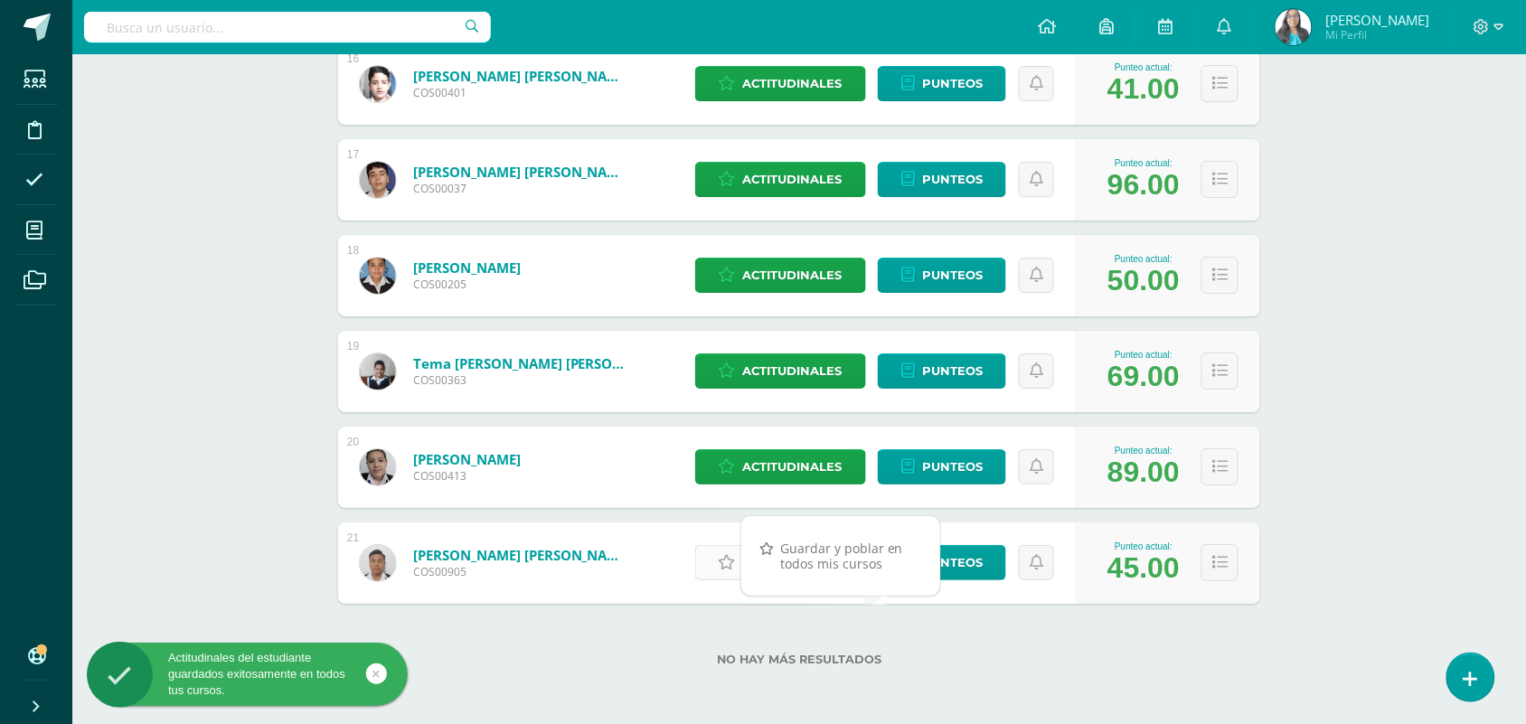
click at [719, 563] on icon at bounding box center [727, 562] width 17 height 15
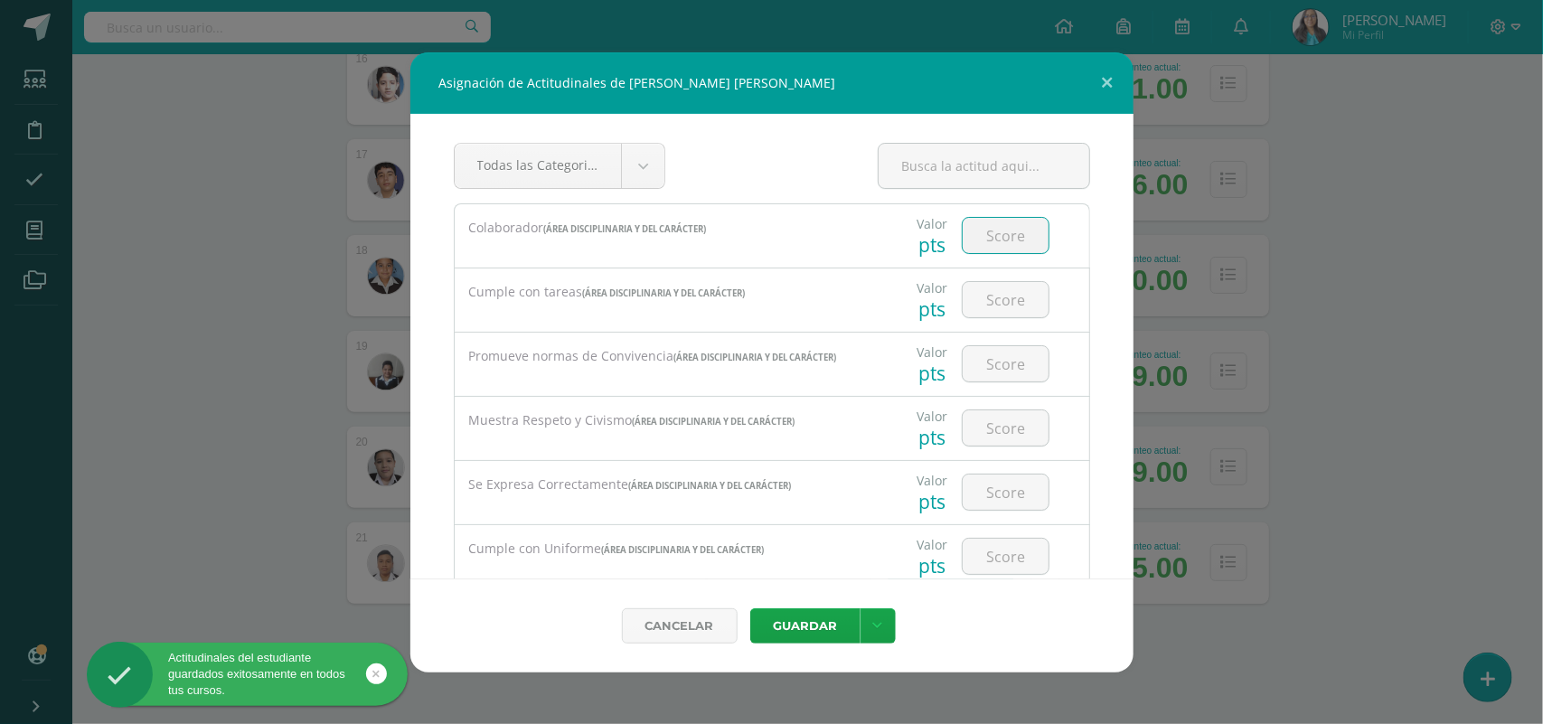
click at [999, 219] on input "number" at bounding box center [1006, 235] width 86 height 35
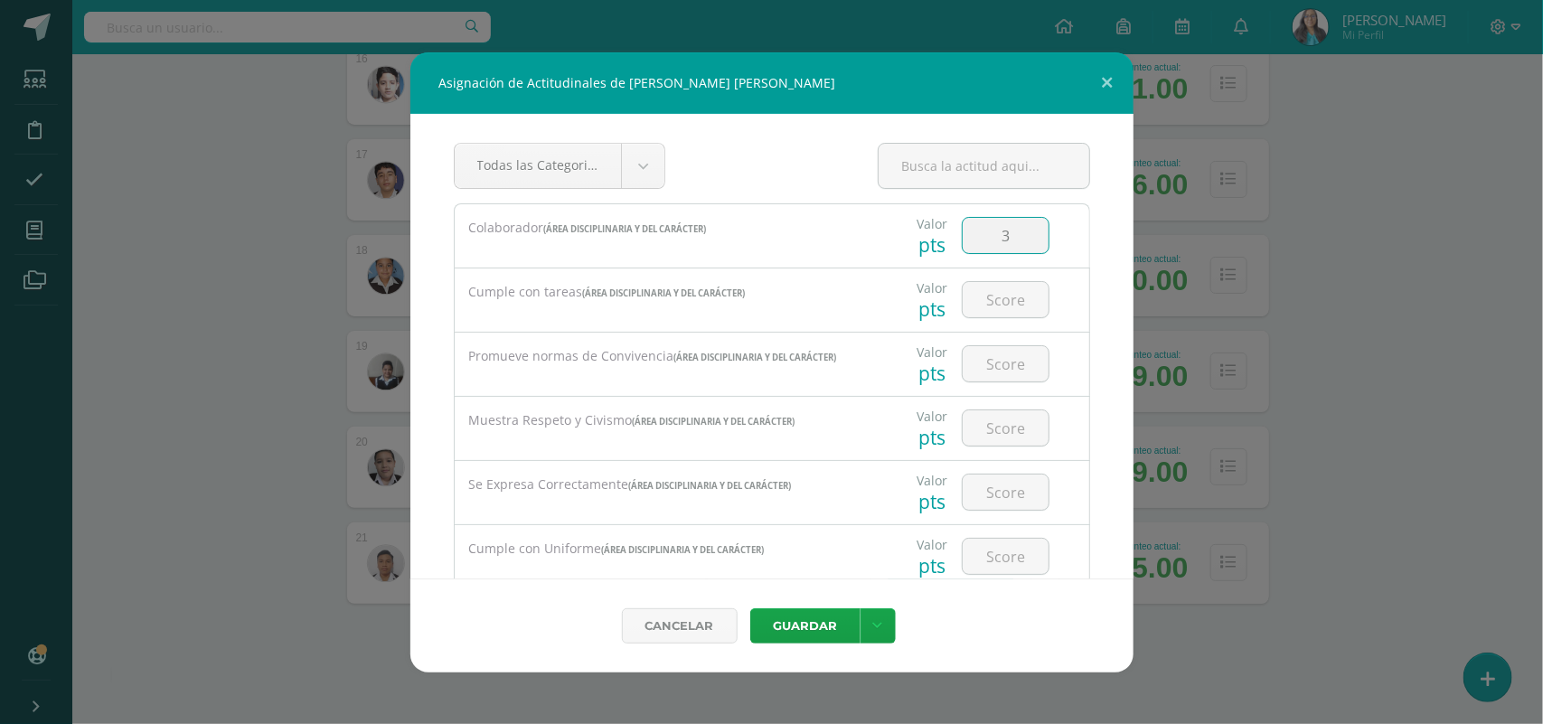
type input "3"
type input "1"
type input "2"
type input "3"
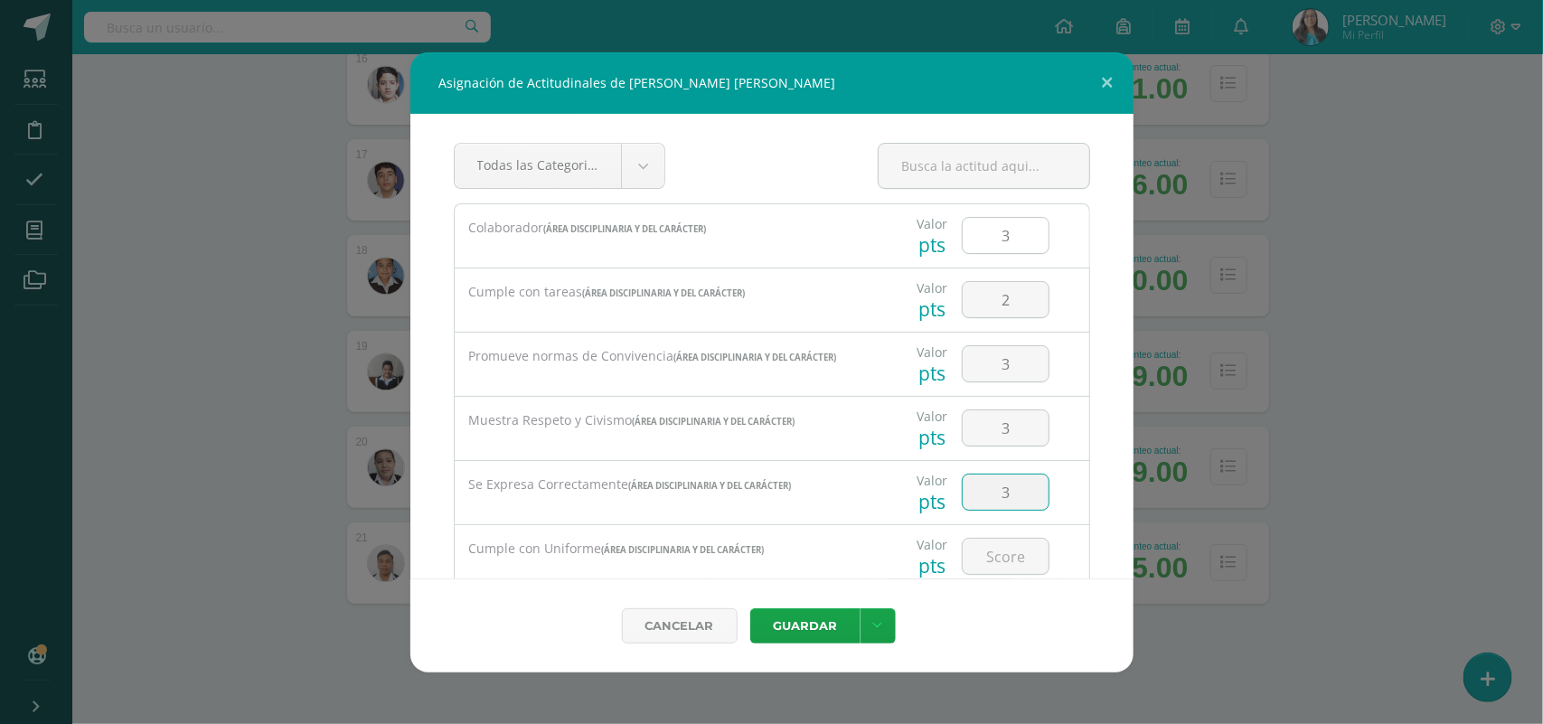
type input "3"
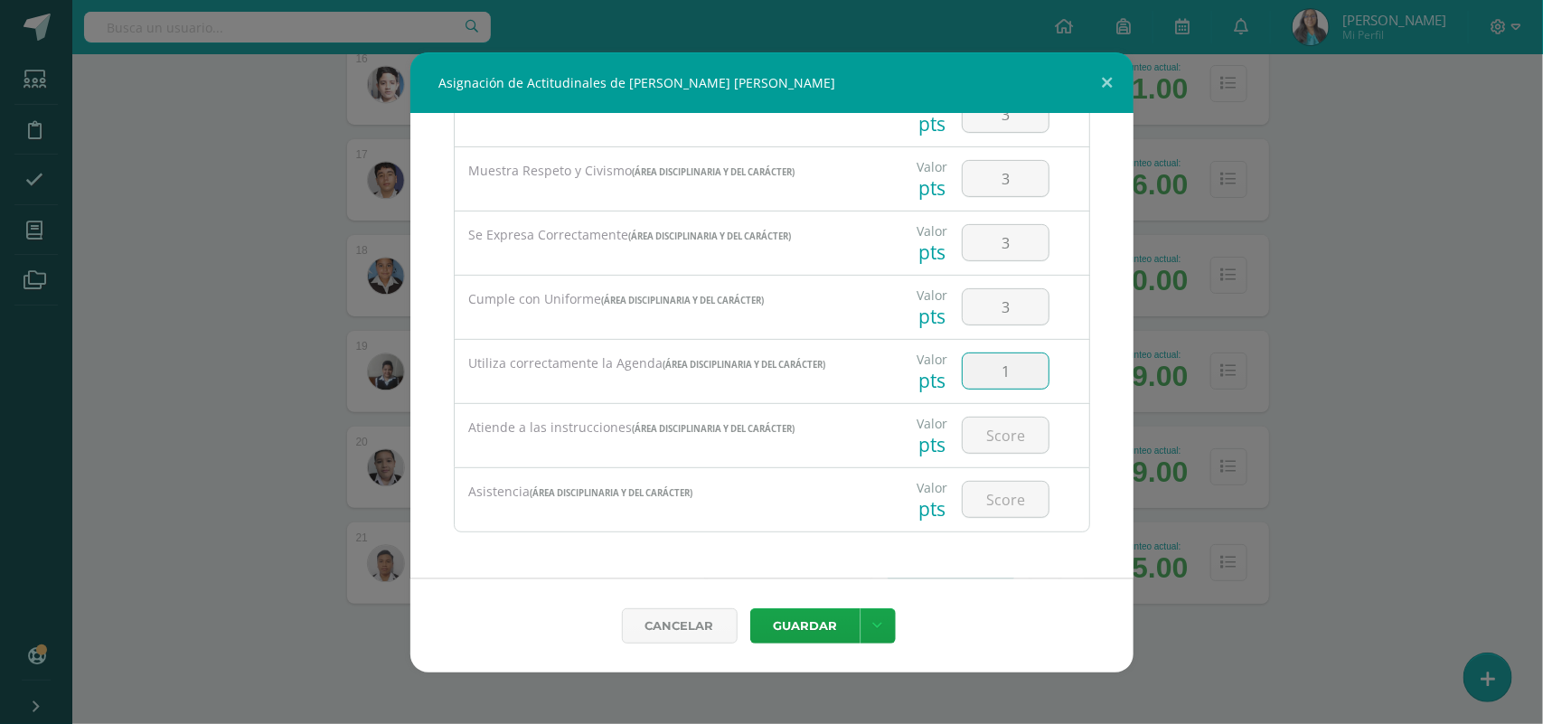
type input "1"
type input "2"
click at [863, 626] on link at bounding box center [877, 625] width 35 height 35
click at [815, 577] on link "Guardar y poblar en todos mis cursos" at bounding box center [840, 555] width 199 height 43
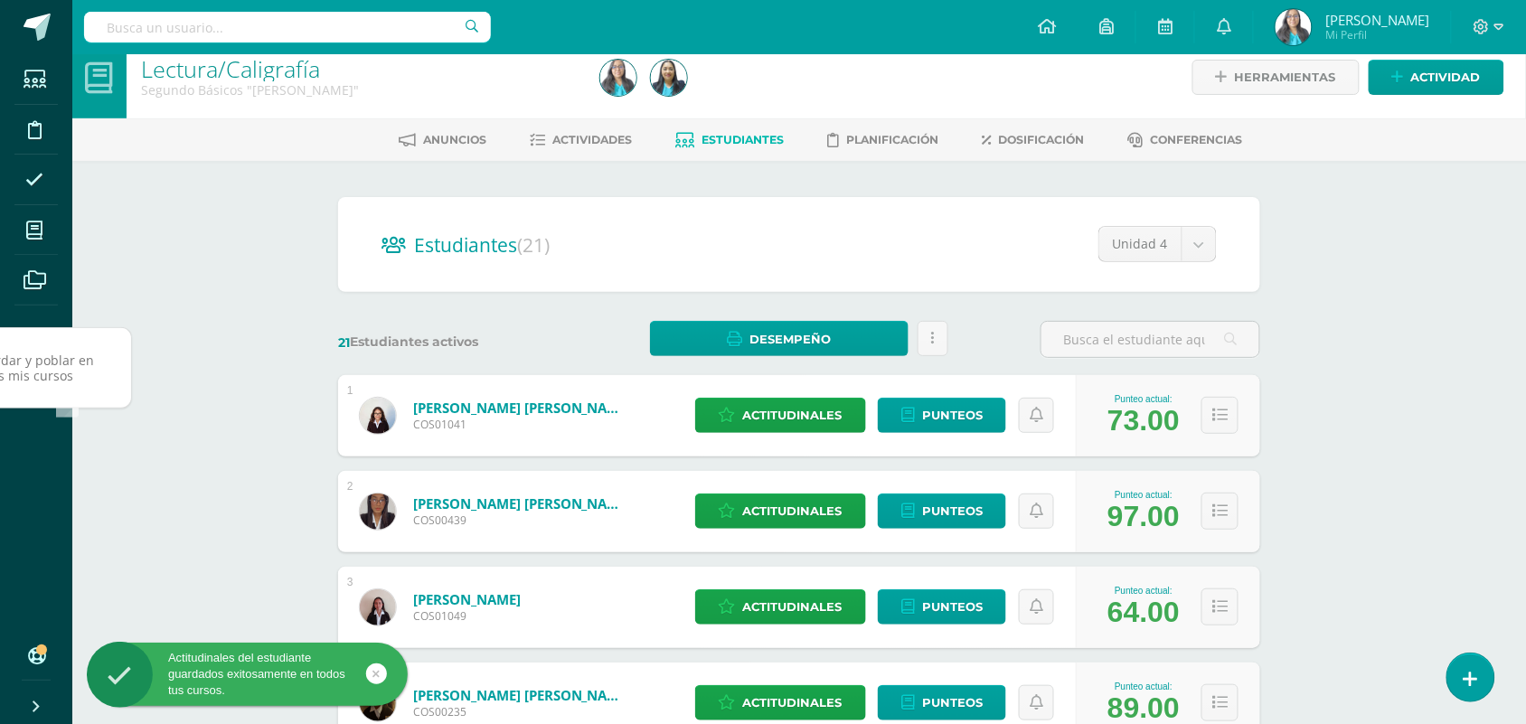
scroll to position [0, 0]
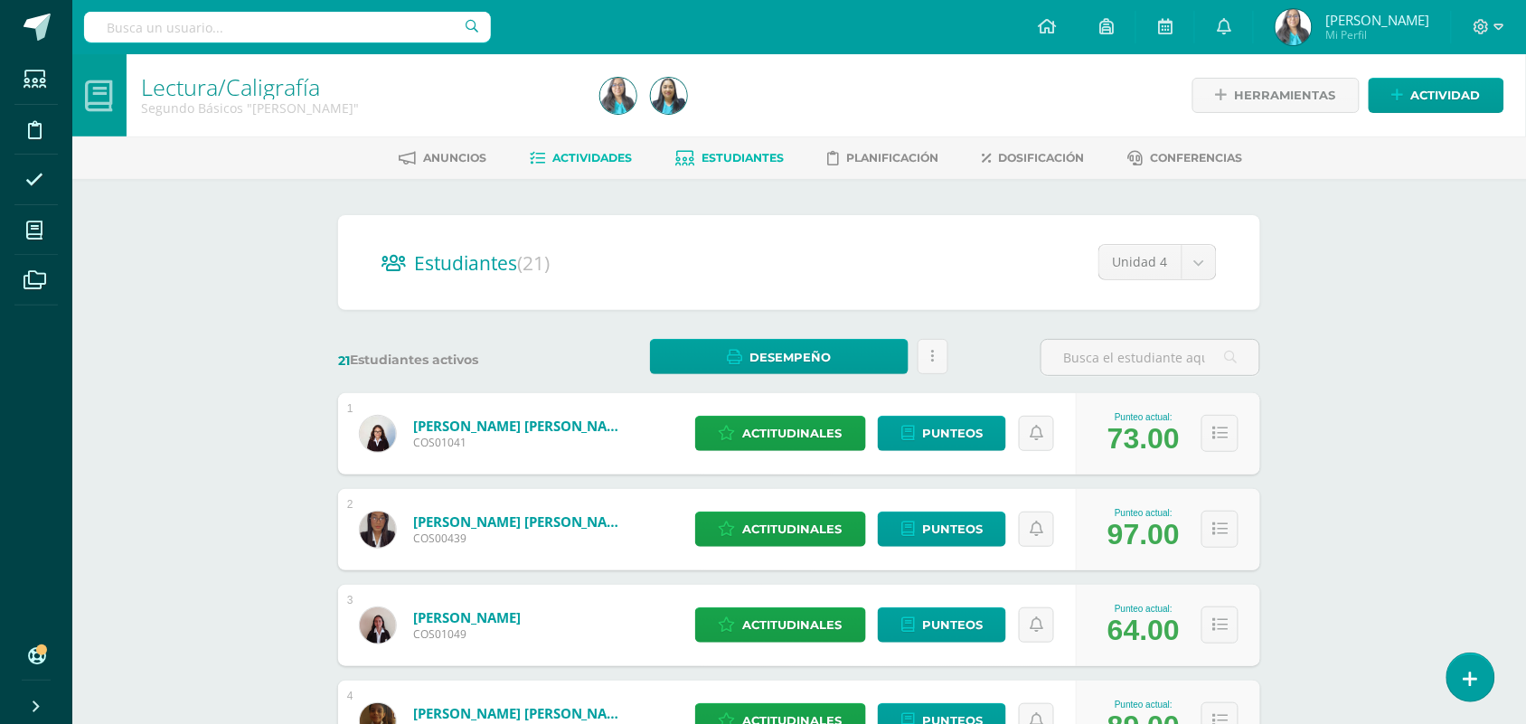
click at [612, 159] on span "Actividades" at bounding box center [593, 158] width 80 height 14
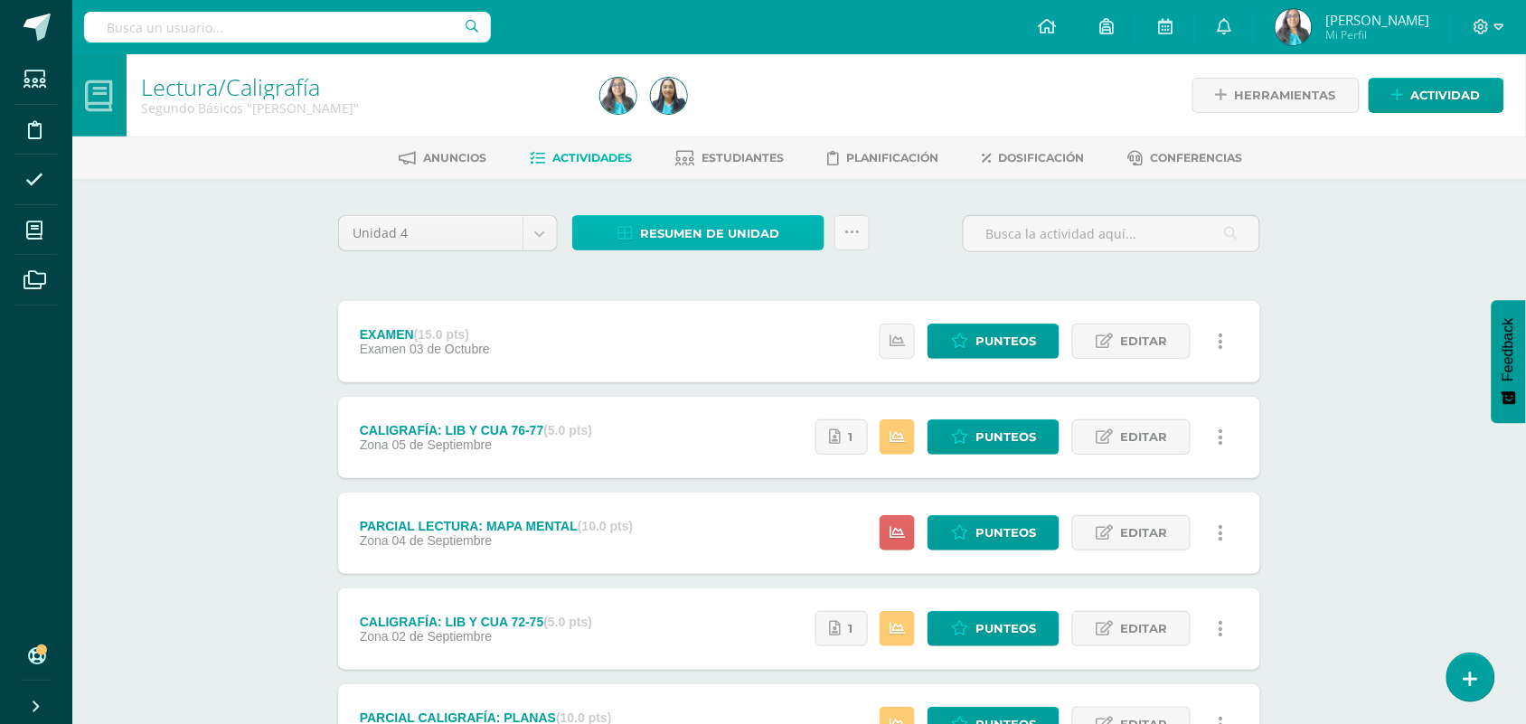
click at [738, 241] on span "Resumen de unidad" at bounding box center [709, 233] width 139 height 33
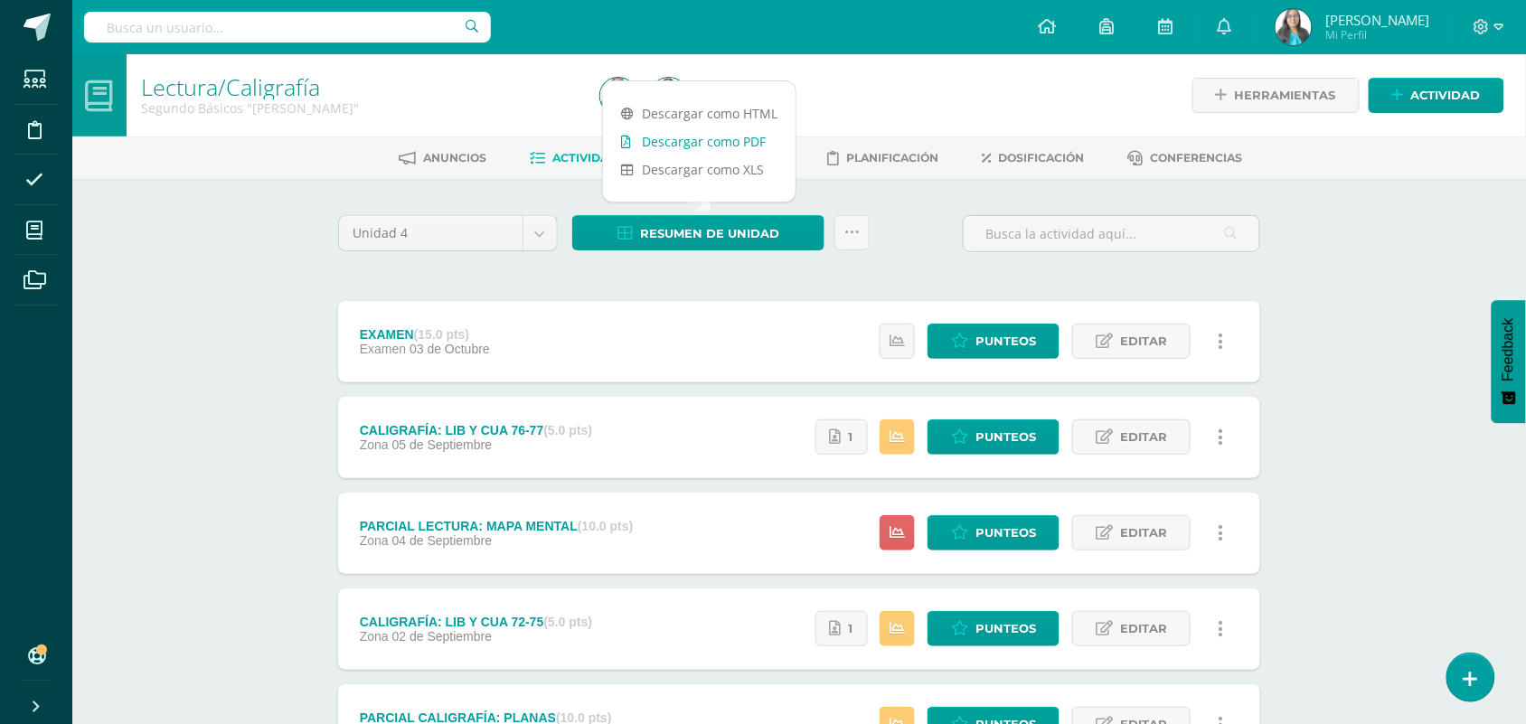
click at [730, 143] on link "Descargar como PDF" at bounding box center [699, 141] width 193 height 28
click at [739, 143] on link "Descargar como PDF" at bounding box center [699, 141] width 193 height 28
click at [851, 247] on link at bounding box center [851, 232] width 35 height 35
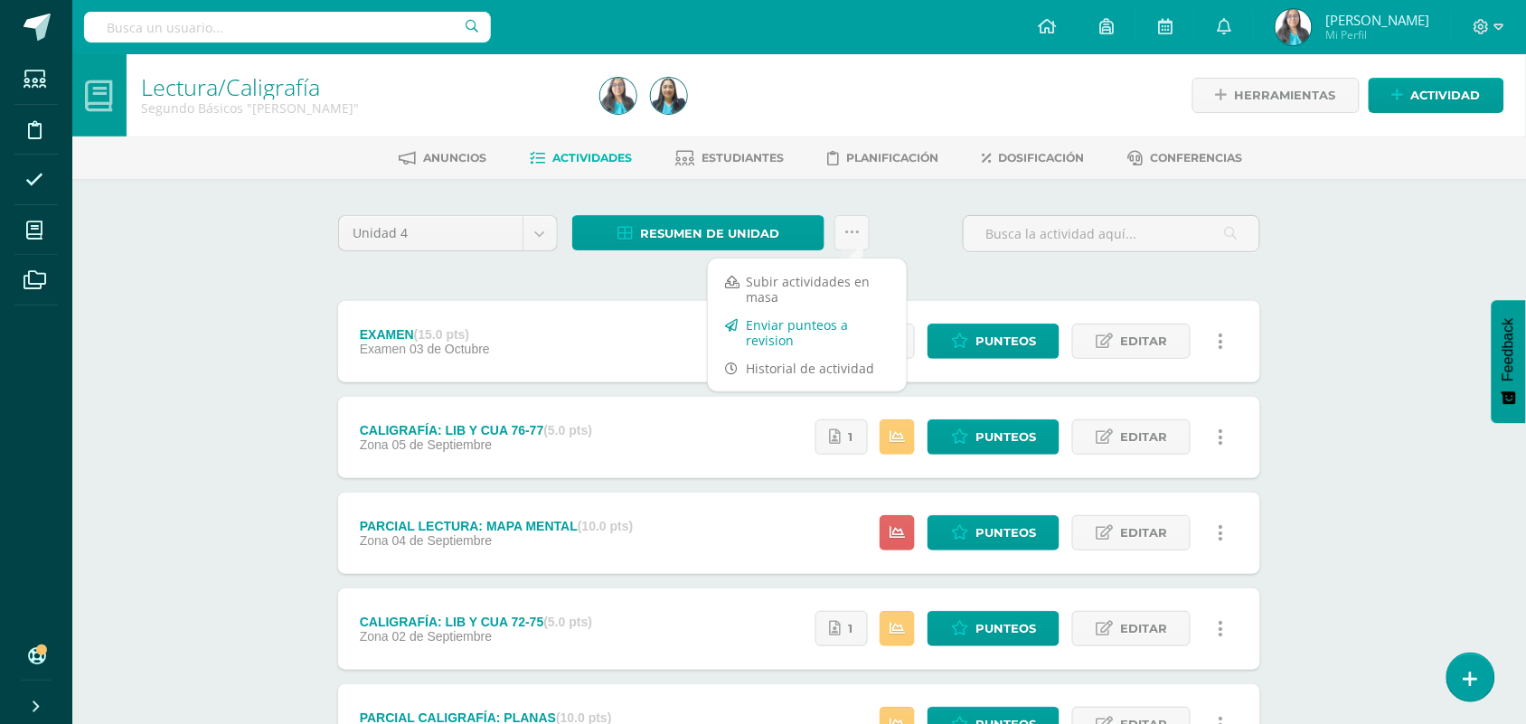
click at [801, 322] on link "Enviar punteos a revision" at bounding box center [807, 332] width 199 height 43
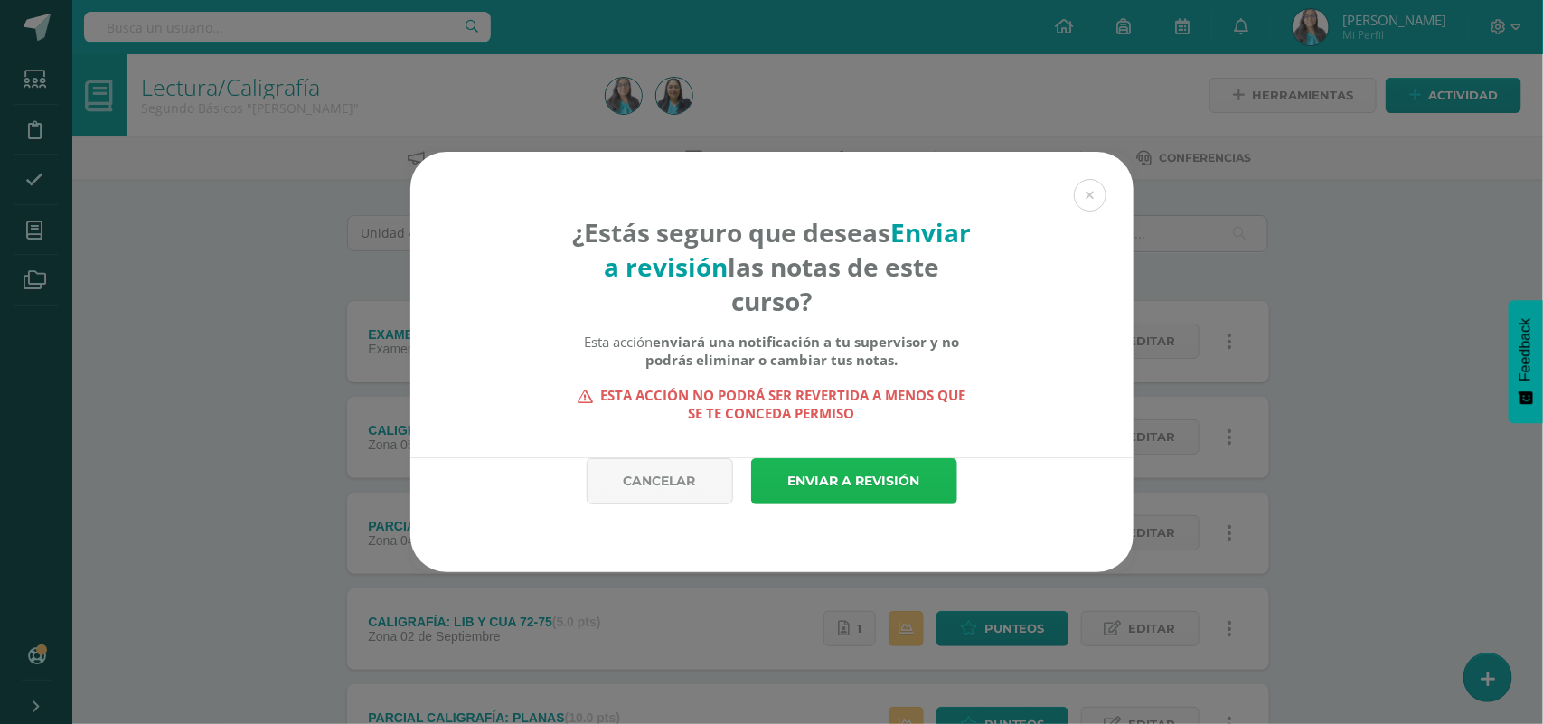
click at [856, 494] on link "Enviar a revisión" at bounding box center [854, 481] width 206 height 46
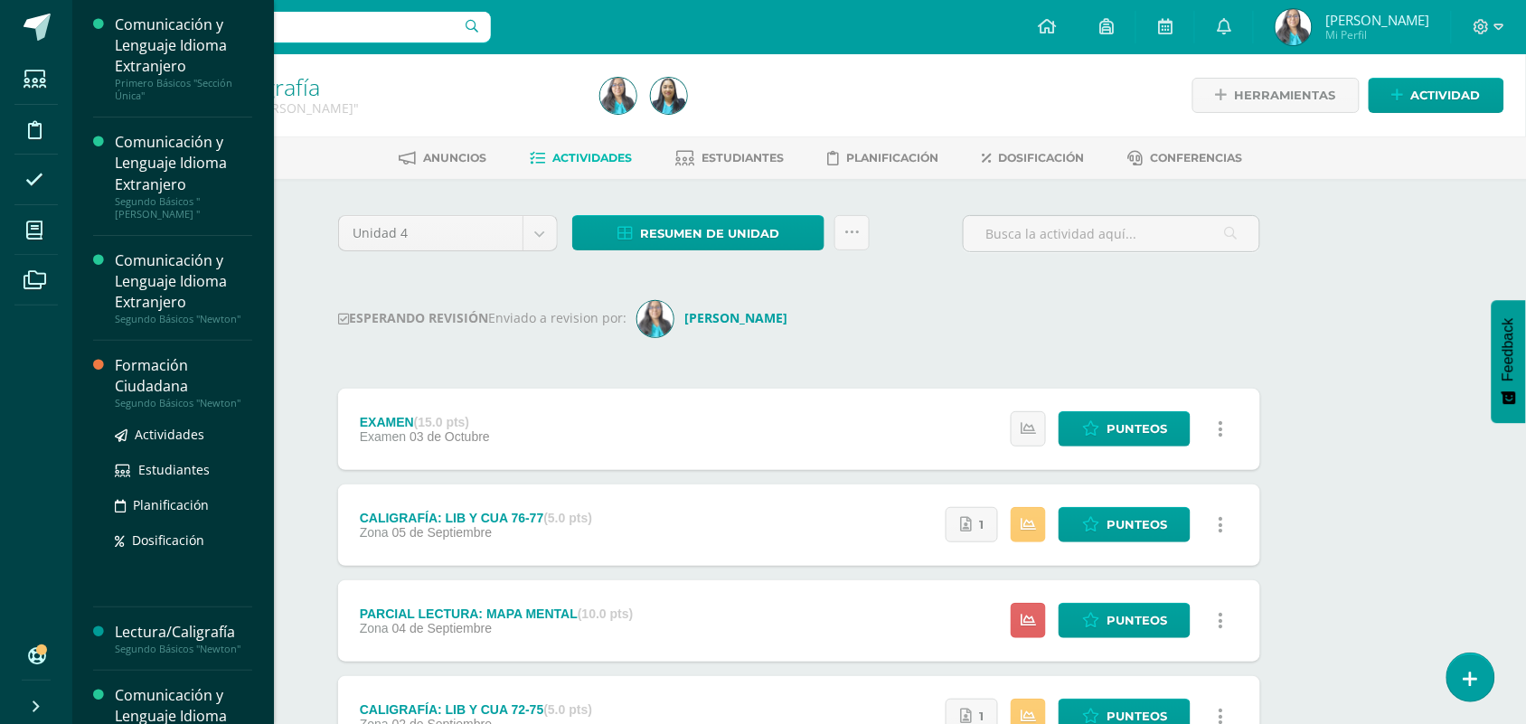
scroll to position [113, 0]
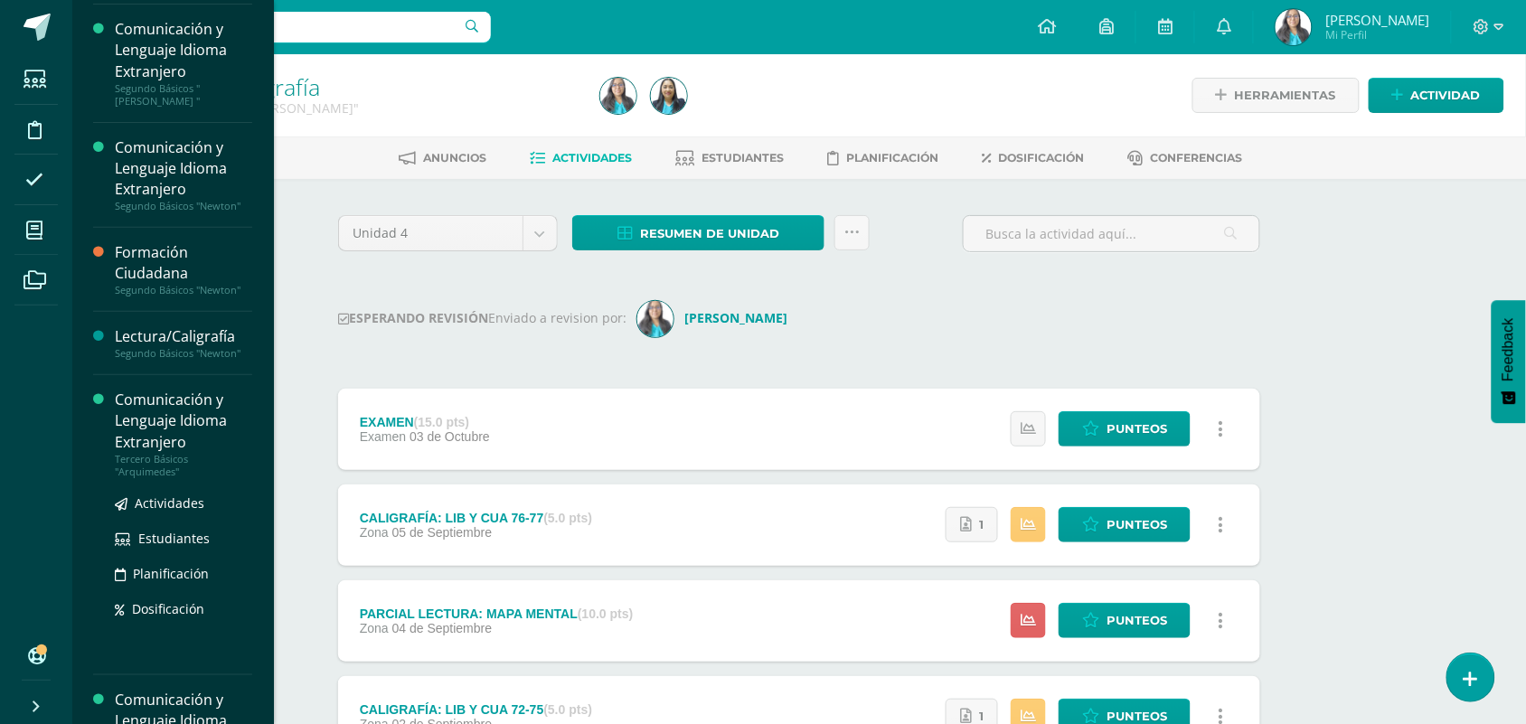
click at [158, 468] on div "Tercero Básicos "Arquimedes"" at bounding box center [183, 465] width 137 height 25
click at [158, 495] on span "Actividades" at bounding box center [170, 502] width 70 height 17
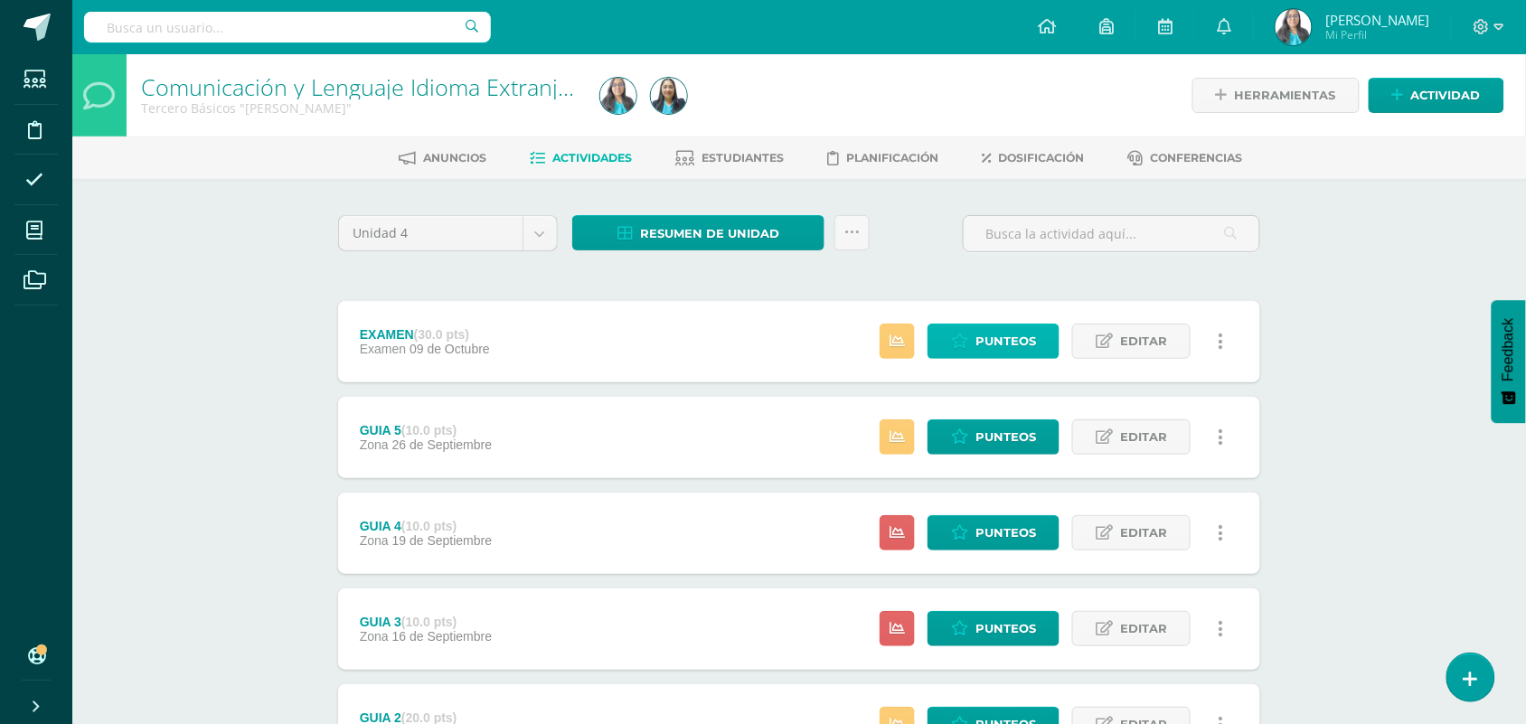
click at [1022, 330] on span "Punteos" at bounding box center [1005, 340] width 61 height 33
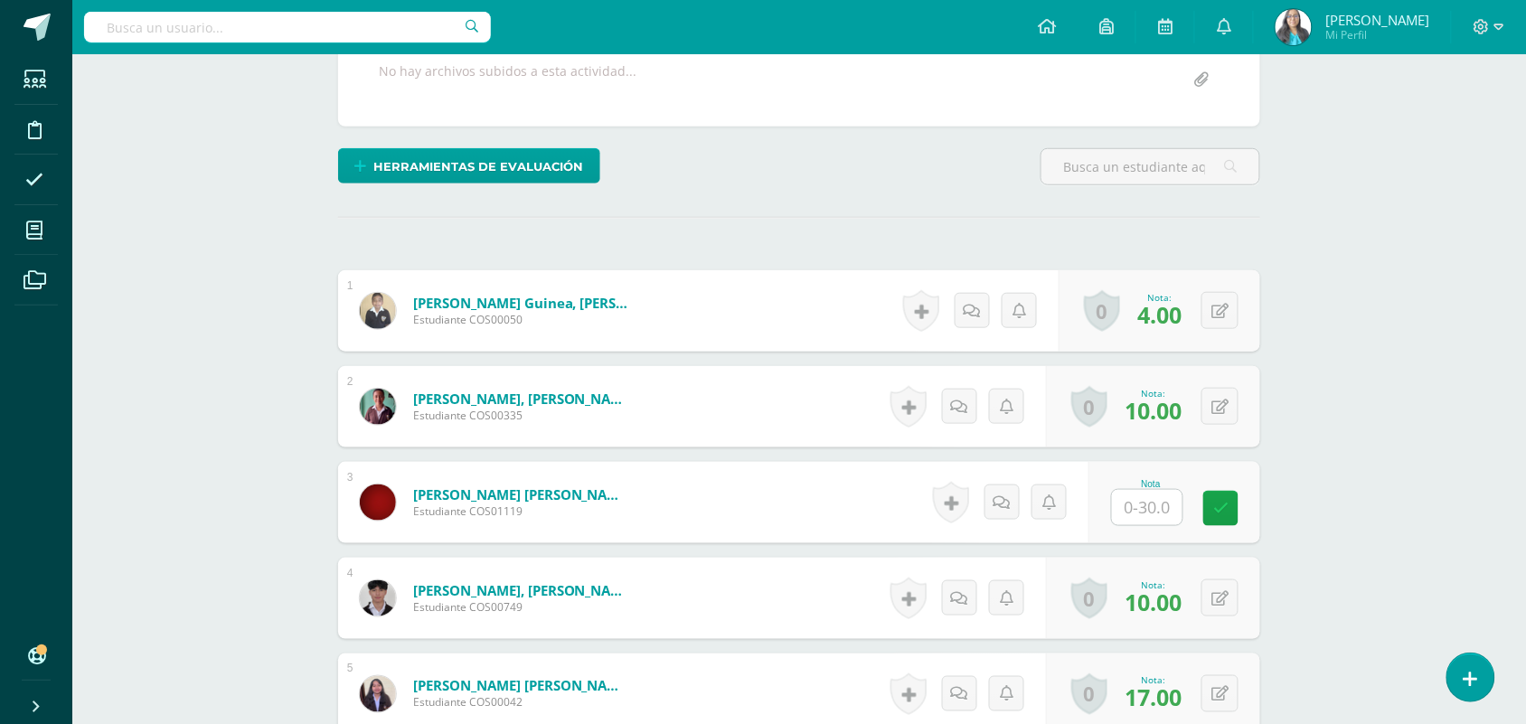
scroll to position [359, 0]
click at [1152, 497] on input "text" at bounding box center [1158, 507] width 72 height 36
type input "3"
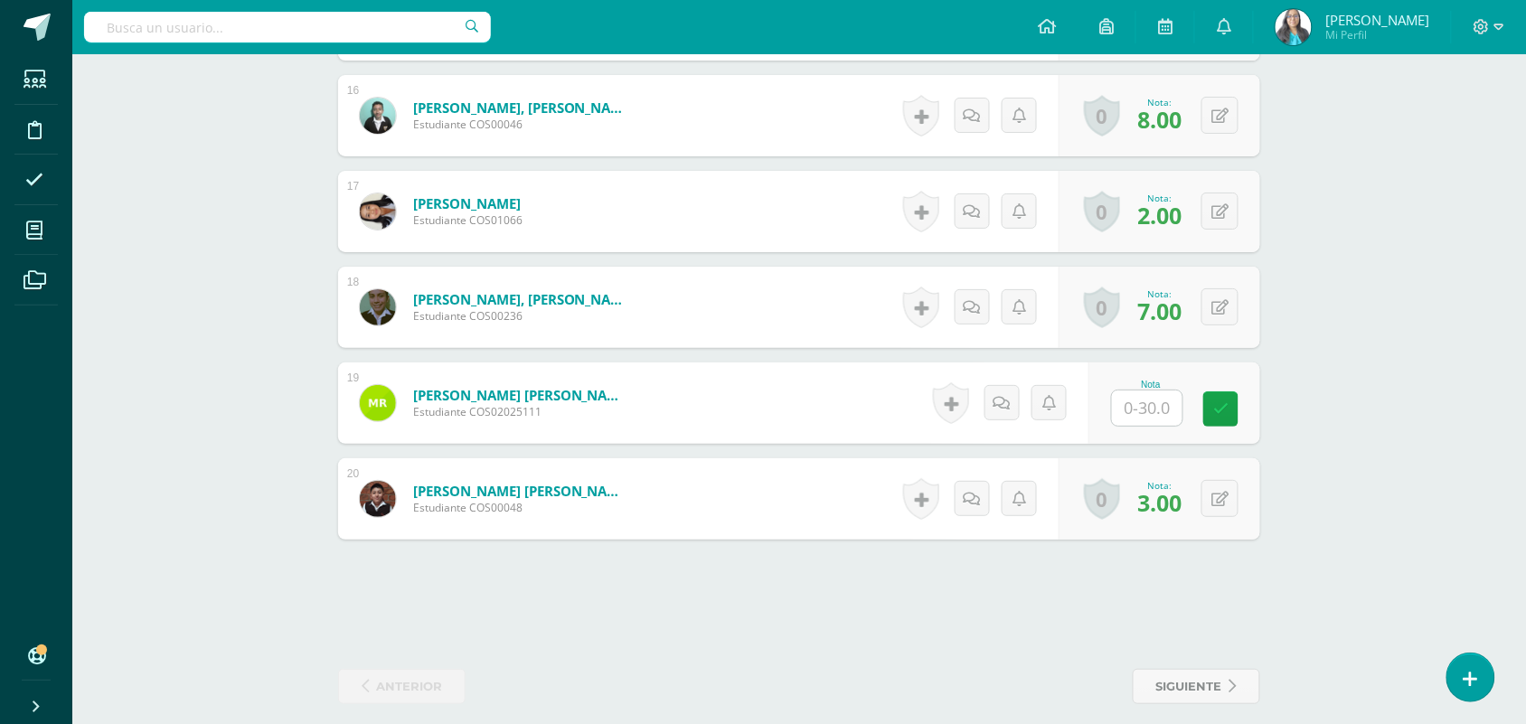
scroll to position [2005, 0]
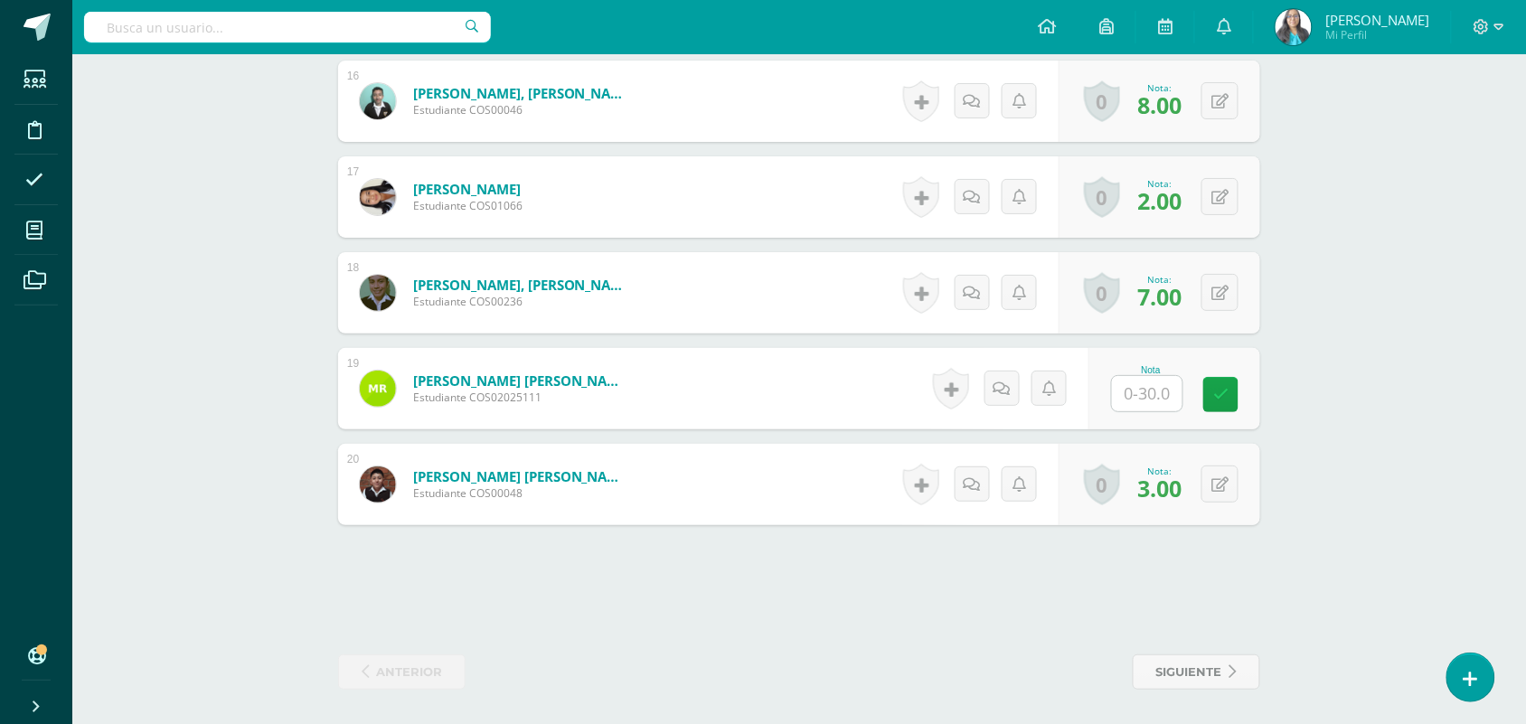
drag, startPoint x: 1164, startPoint y: 371, endPoint x: 1178, endPoint y: 382, distance: 17.9
click at [1169, 373] on div "Nota" at bounding box center [1151, 388] width 80 height 47
click at [1172, 393] on input "text" at bounding box center [1158, 394] width 72 height 36
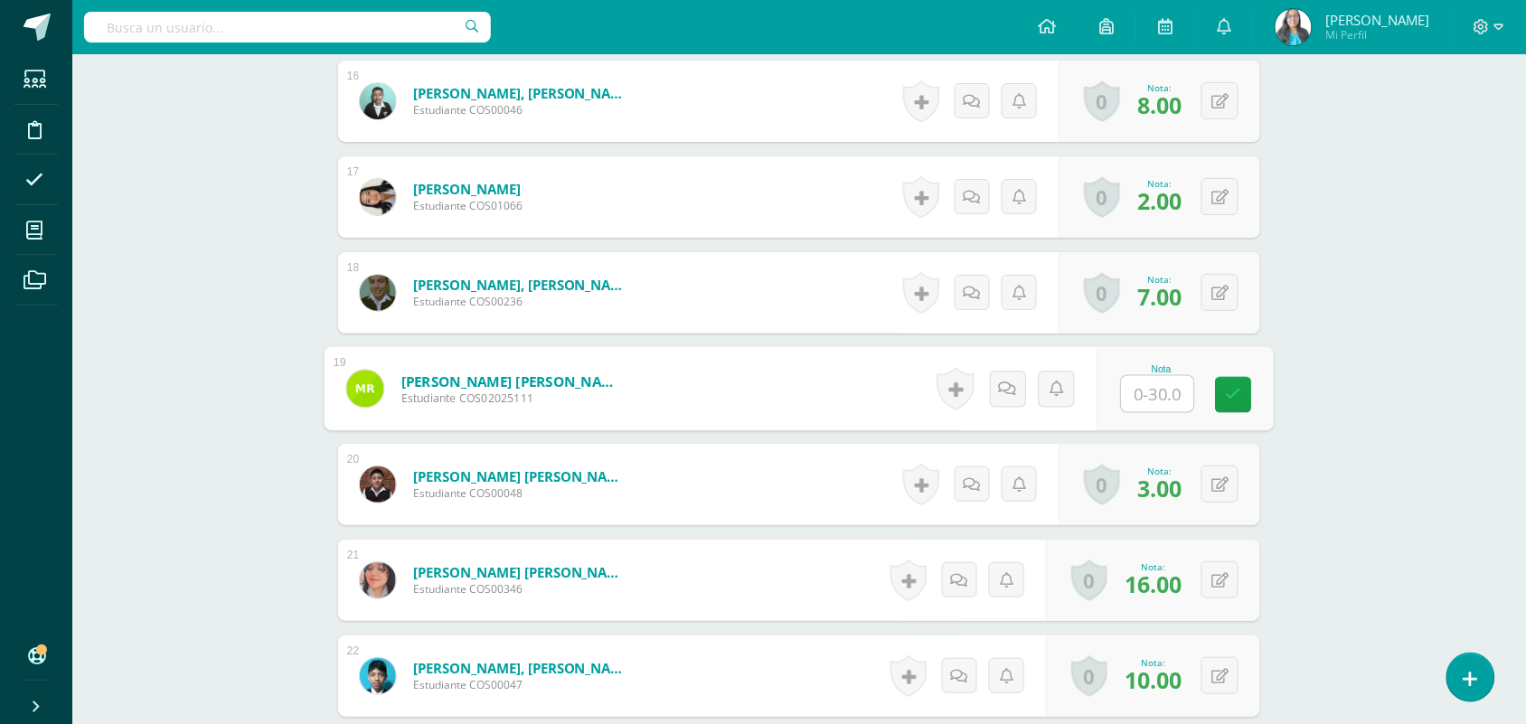
type input "0"
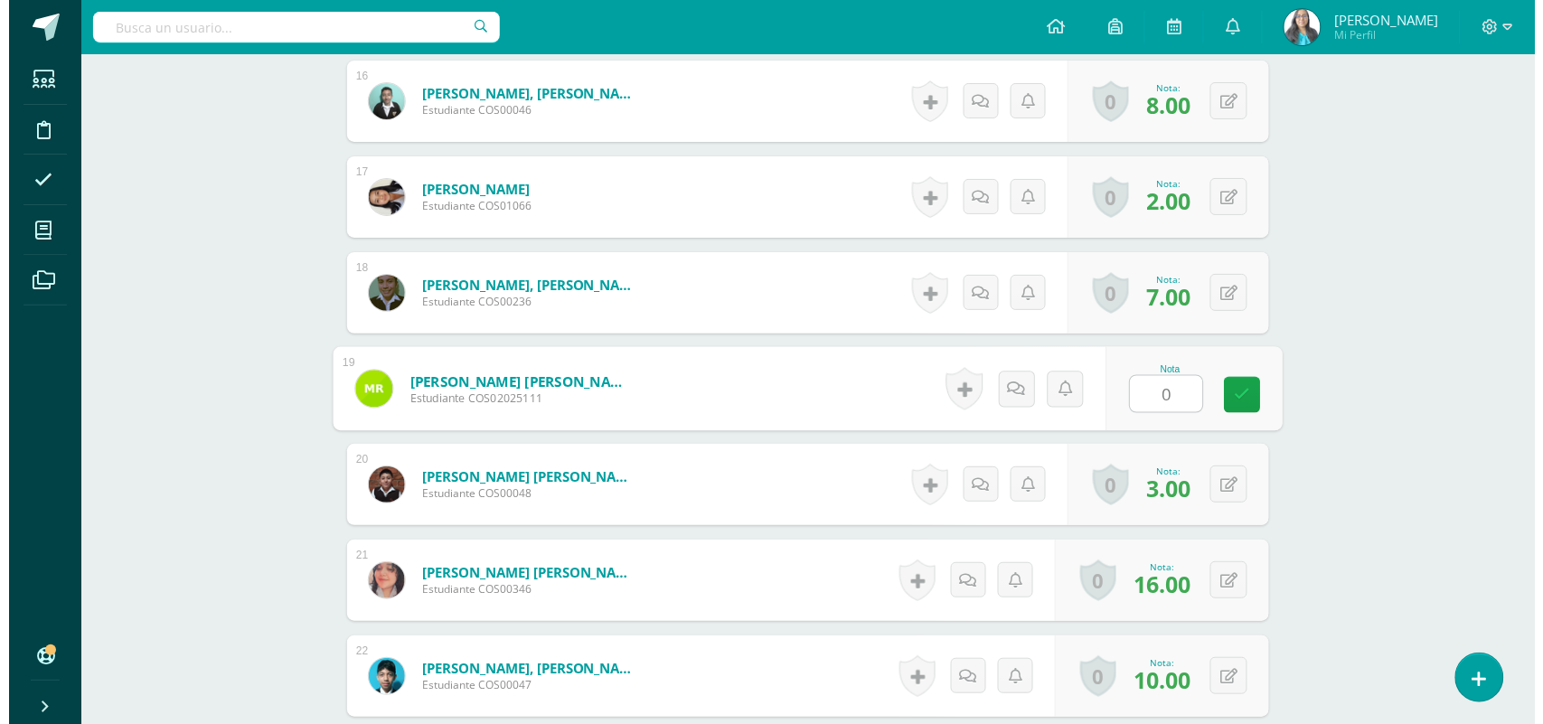
scroll to position [2007, 0]
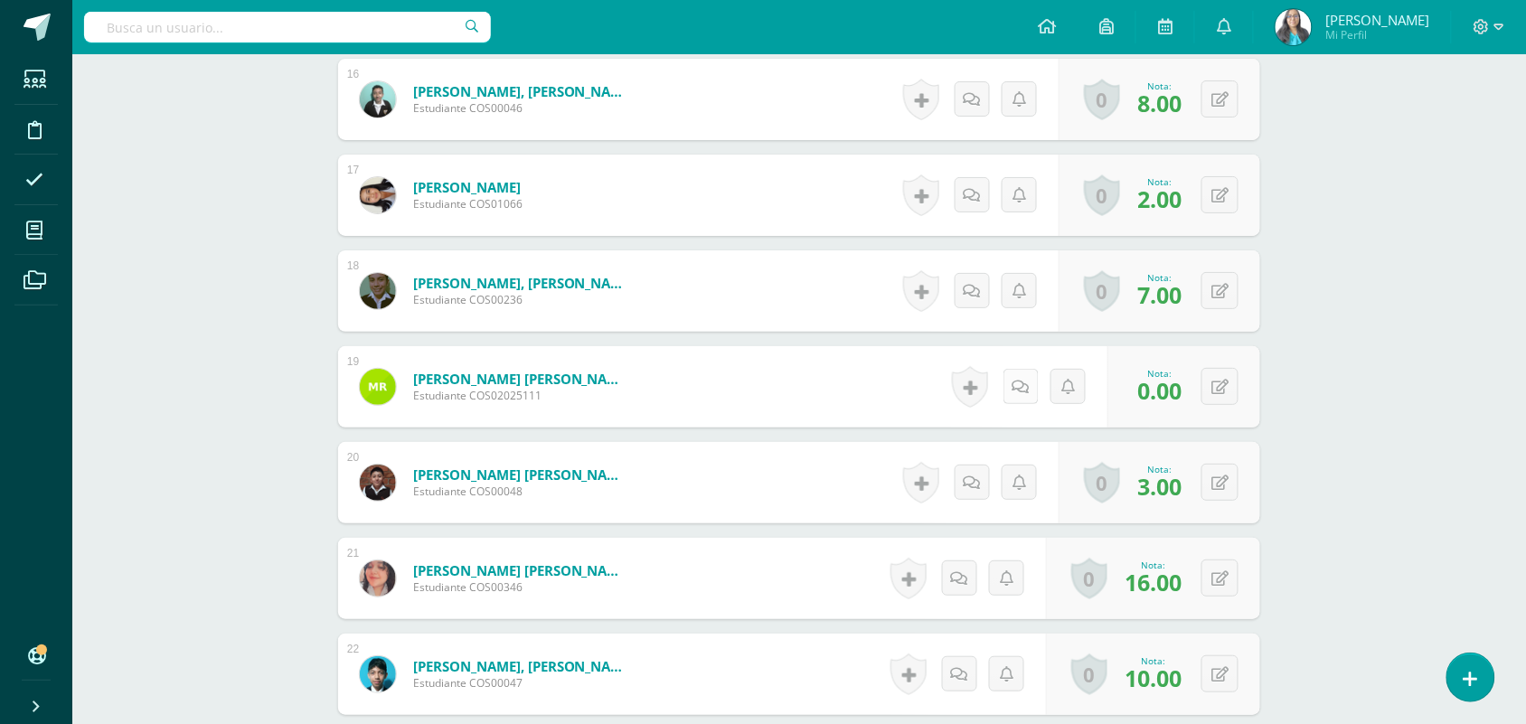
click at [1010, 387] on link at bounding box center [1020, 386] width 35 height 35
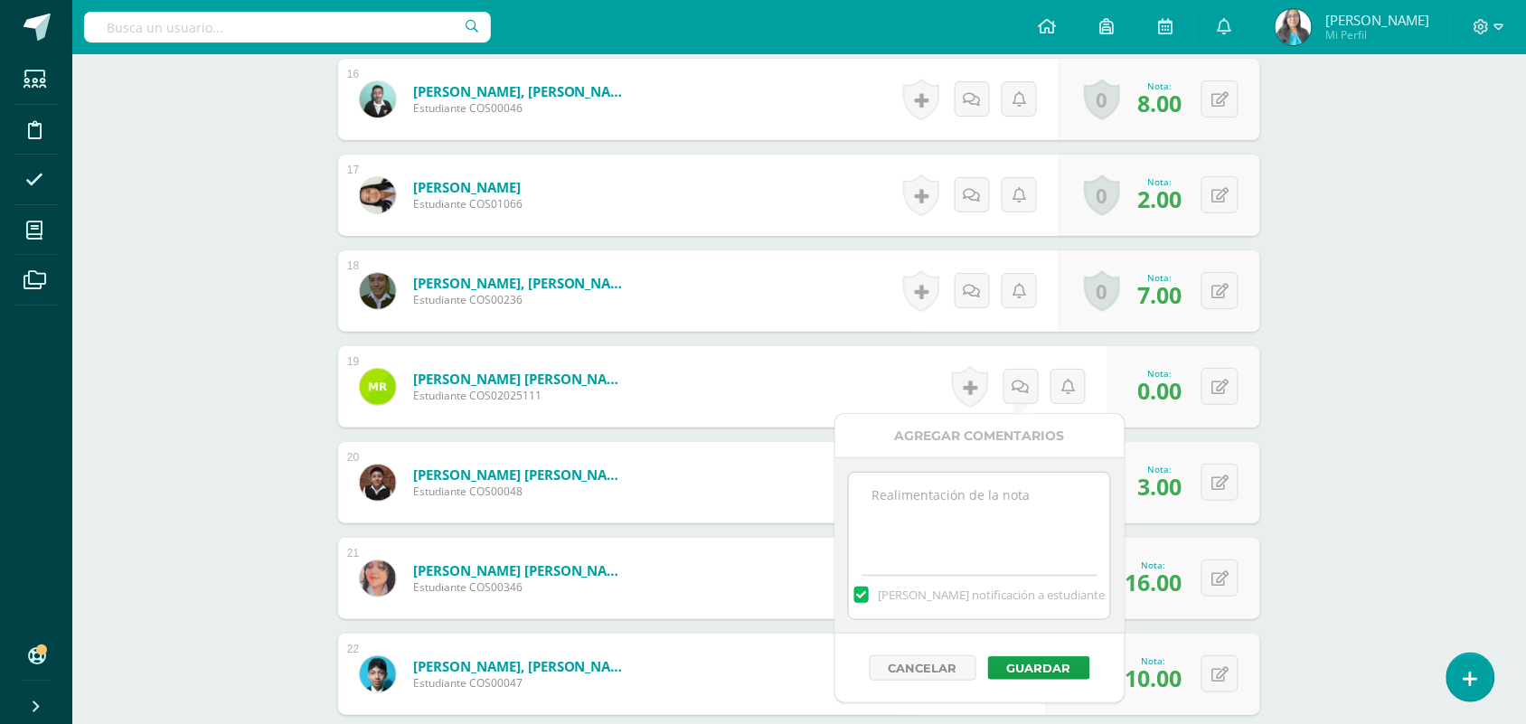
click at [943, 531] on textarea at bounding box center [979, 518] width 261 height 90
type textarea "No se presentó a su examen."
click at [1059, 669] on button "Guardar" at bounding box center [1039, 668] width 102 height 24
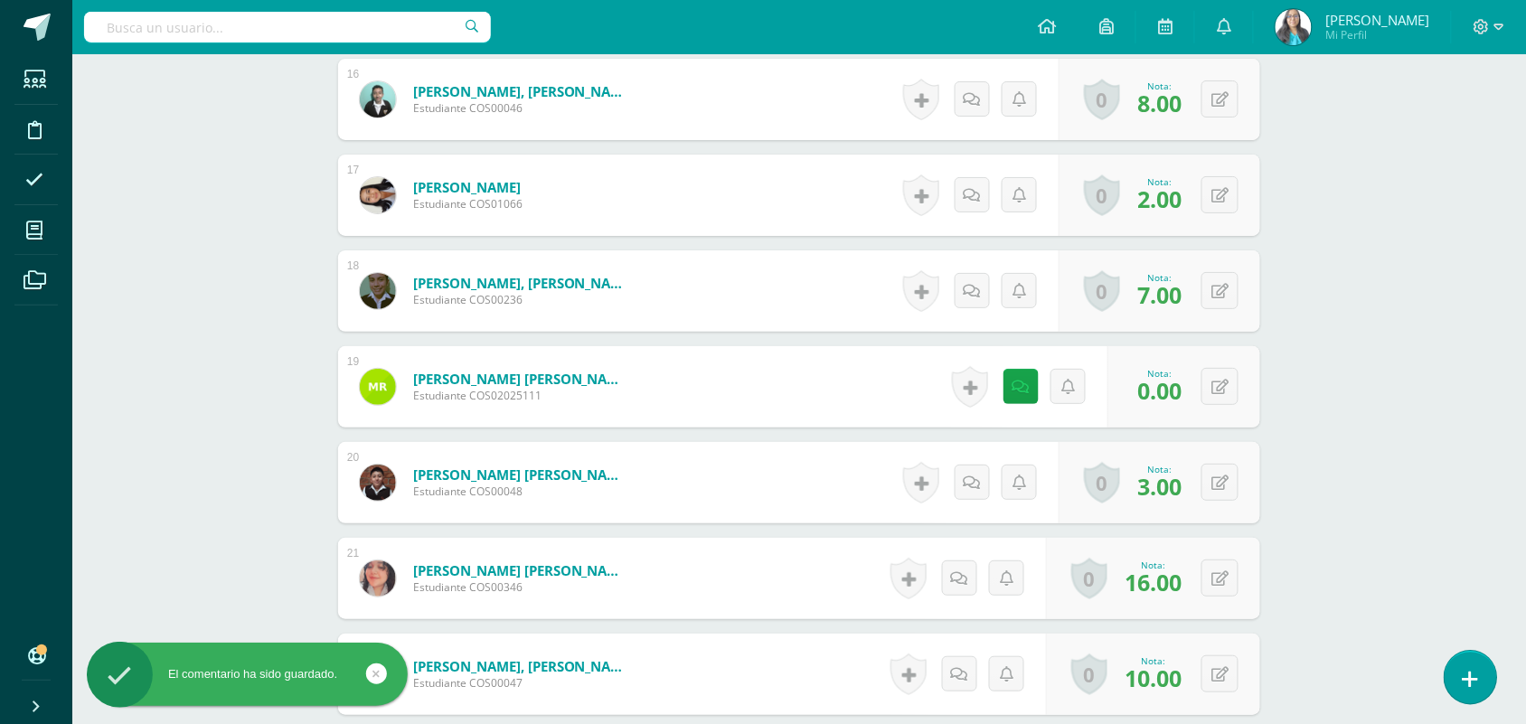
click at [1473, 681] on icon at bounding box center [1470, 679] width 16 height 21
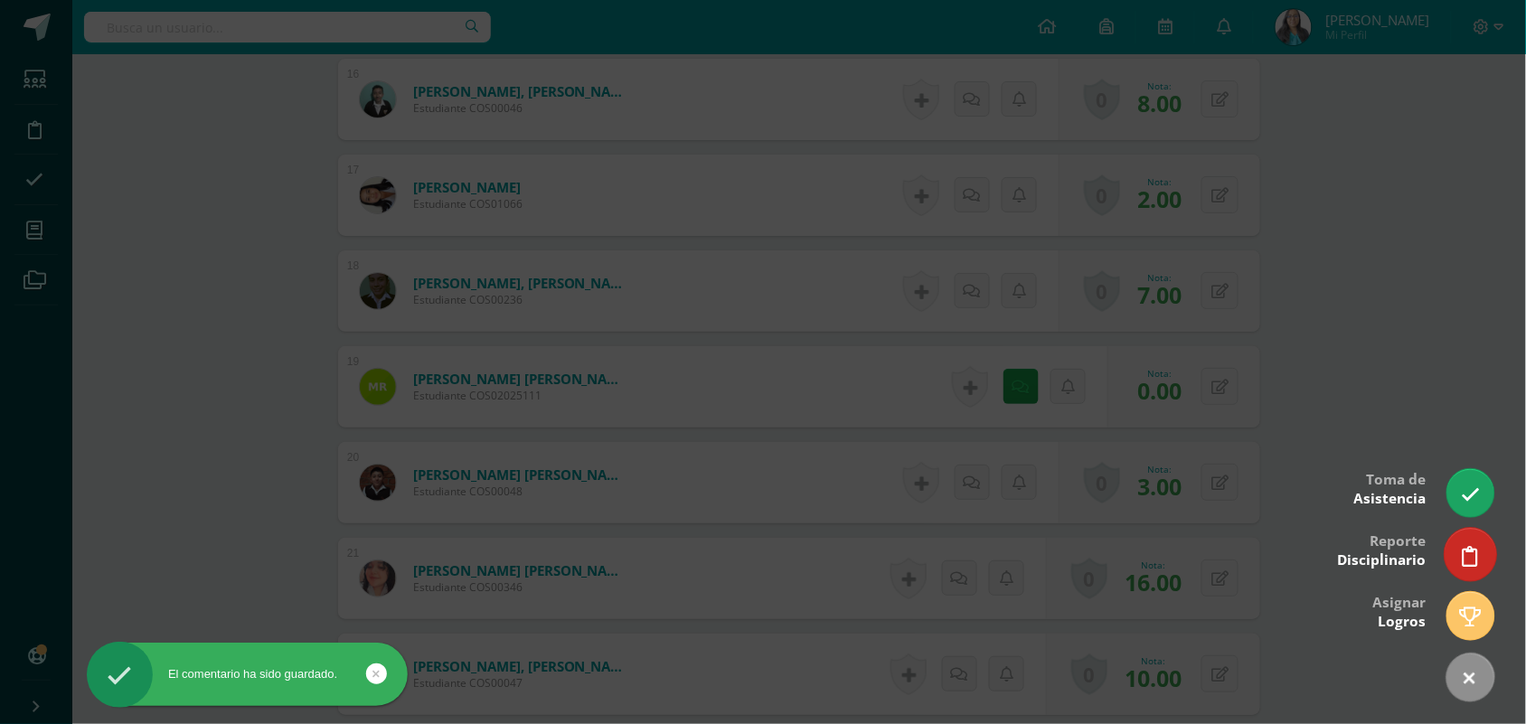
click at [1465, 542] on link at bounding box center [1470, 554] width 52 height 52
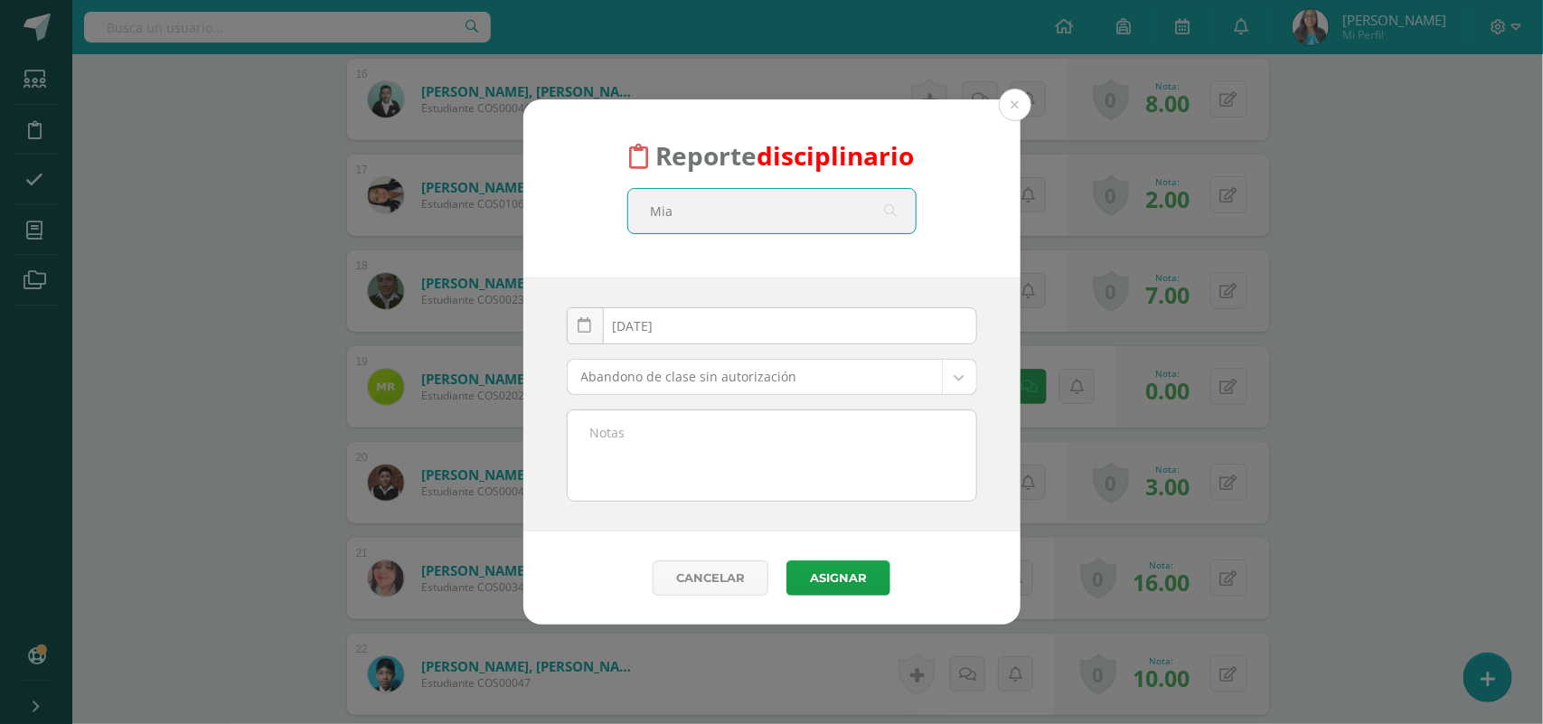
type input "Mia"
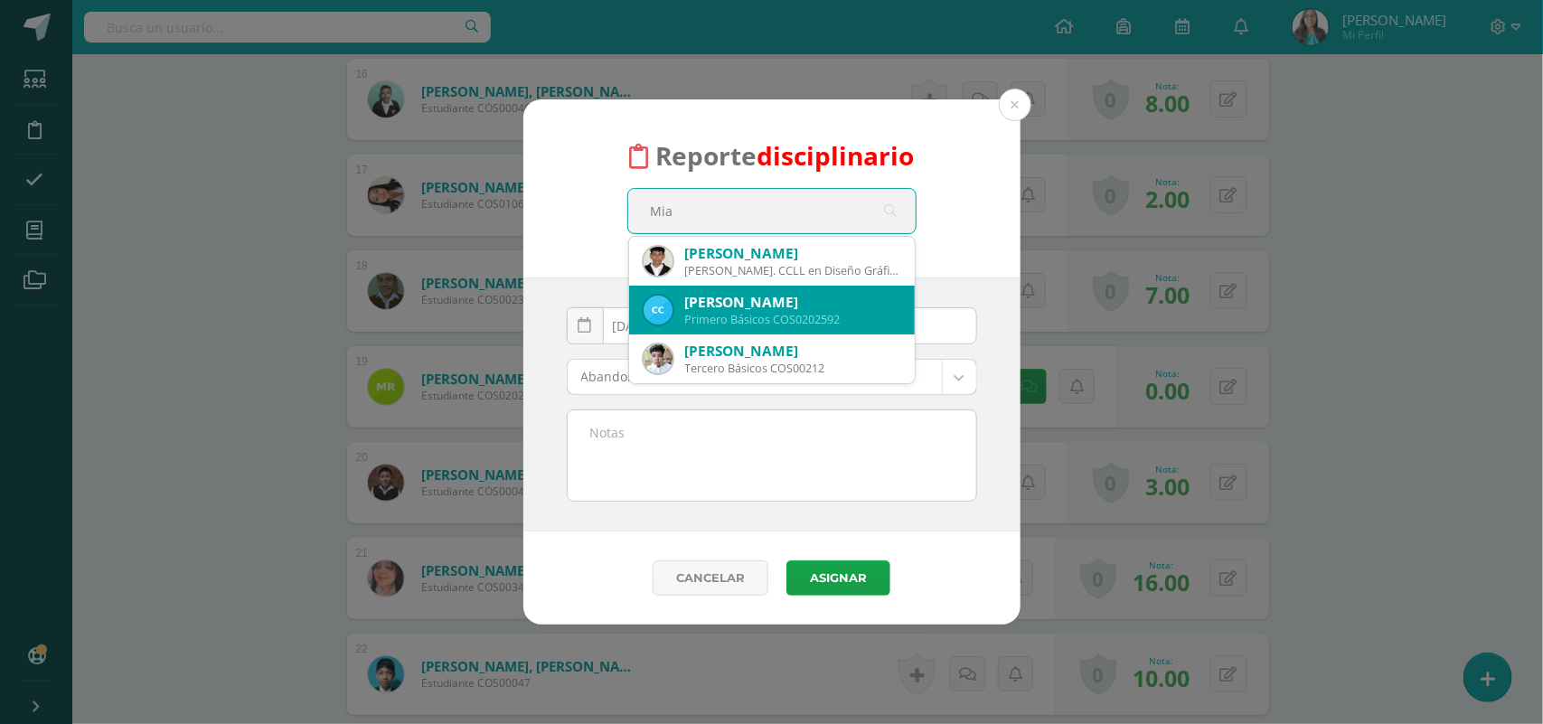
scroll to position [98, 0]
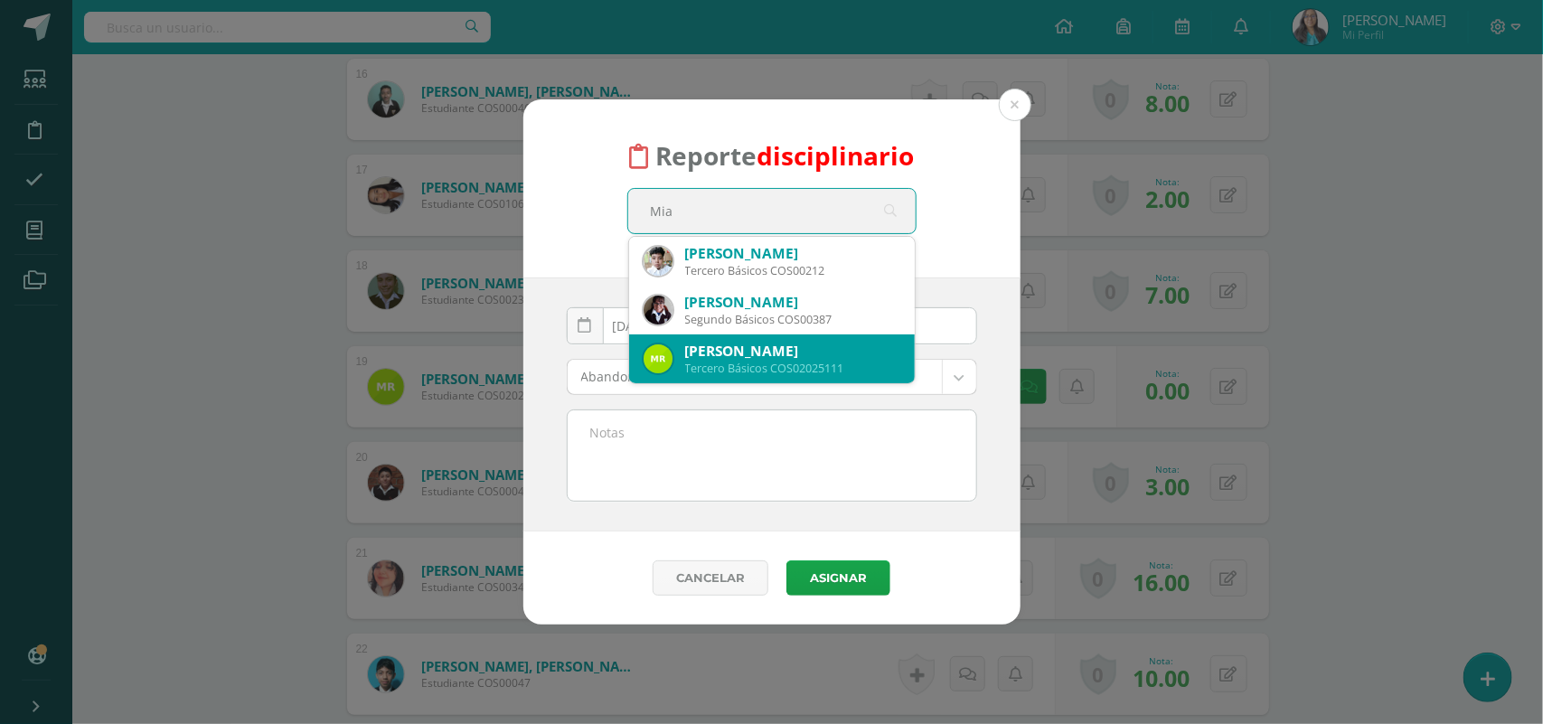
click at [715, 345] on div "Mia Karla Reneé Rivas Benavente" at bounding box center [792, 351] width 215 height 19
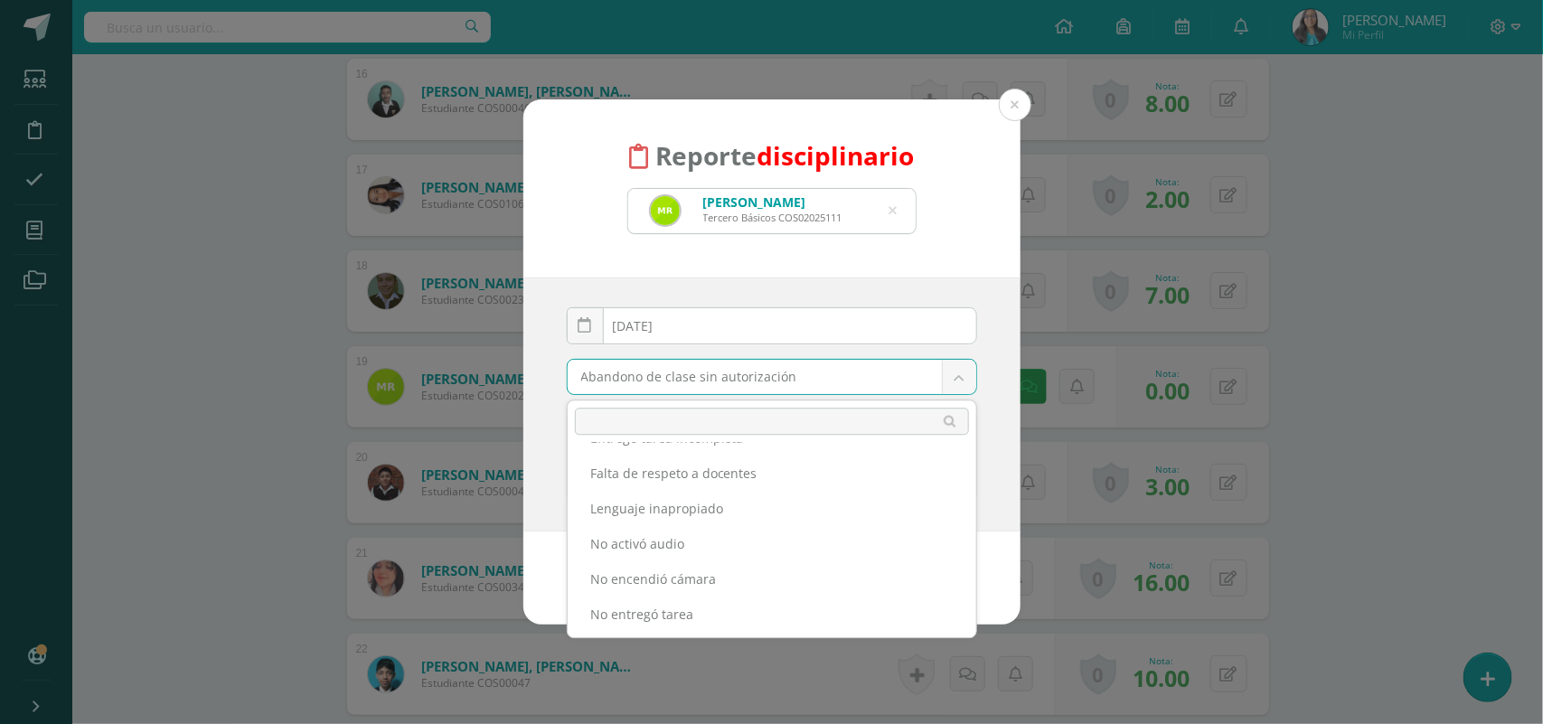
scroll to position [339, 0]
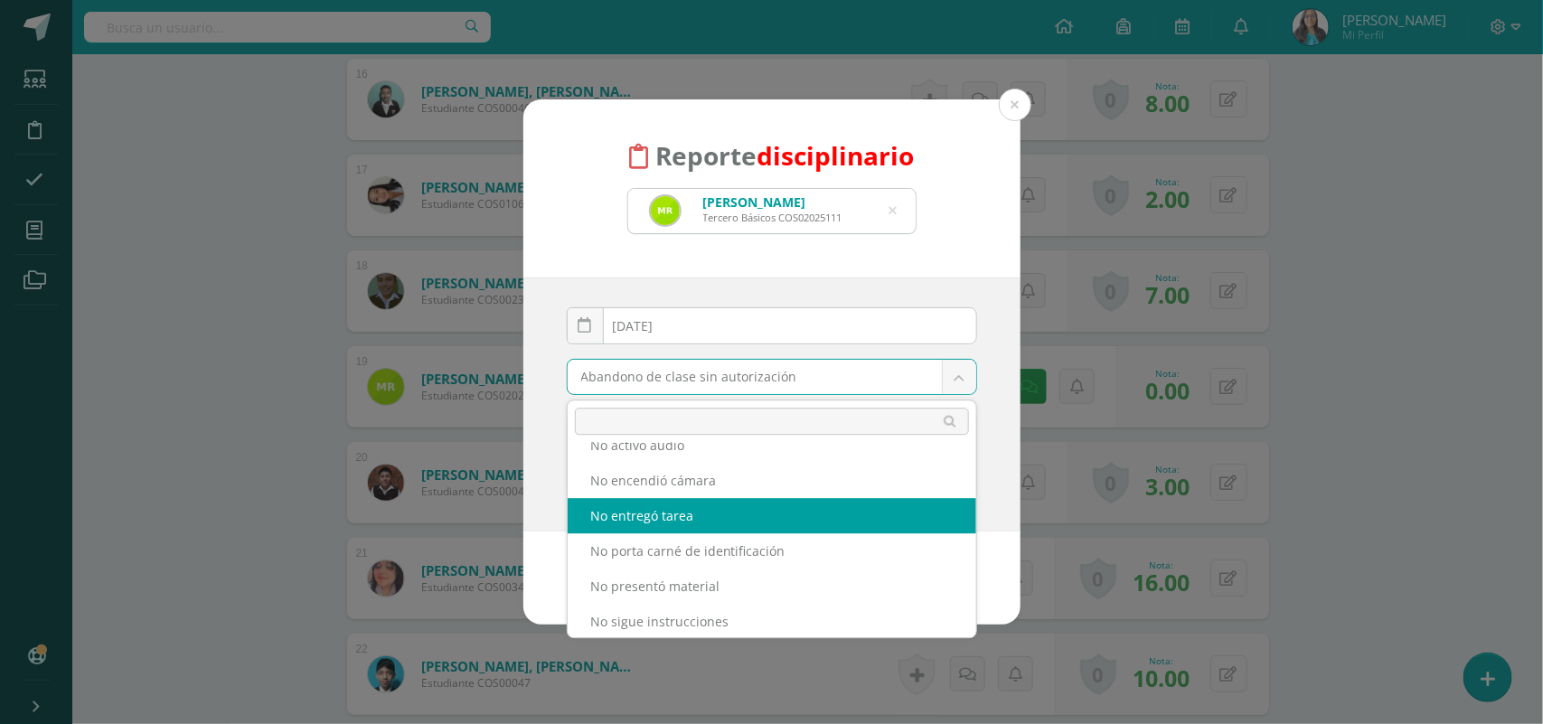
select select "14"
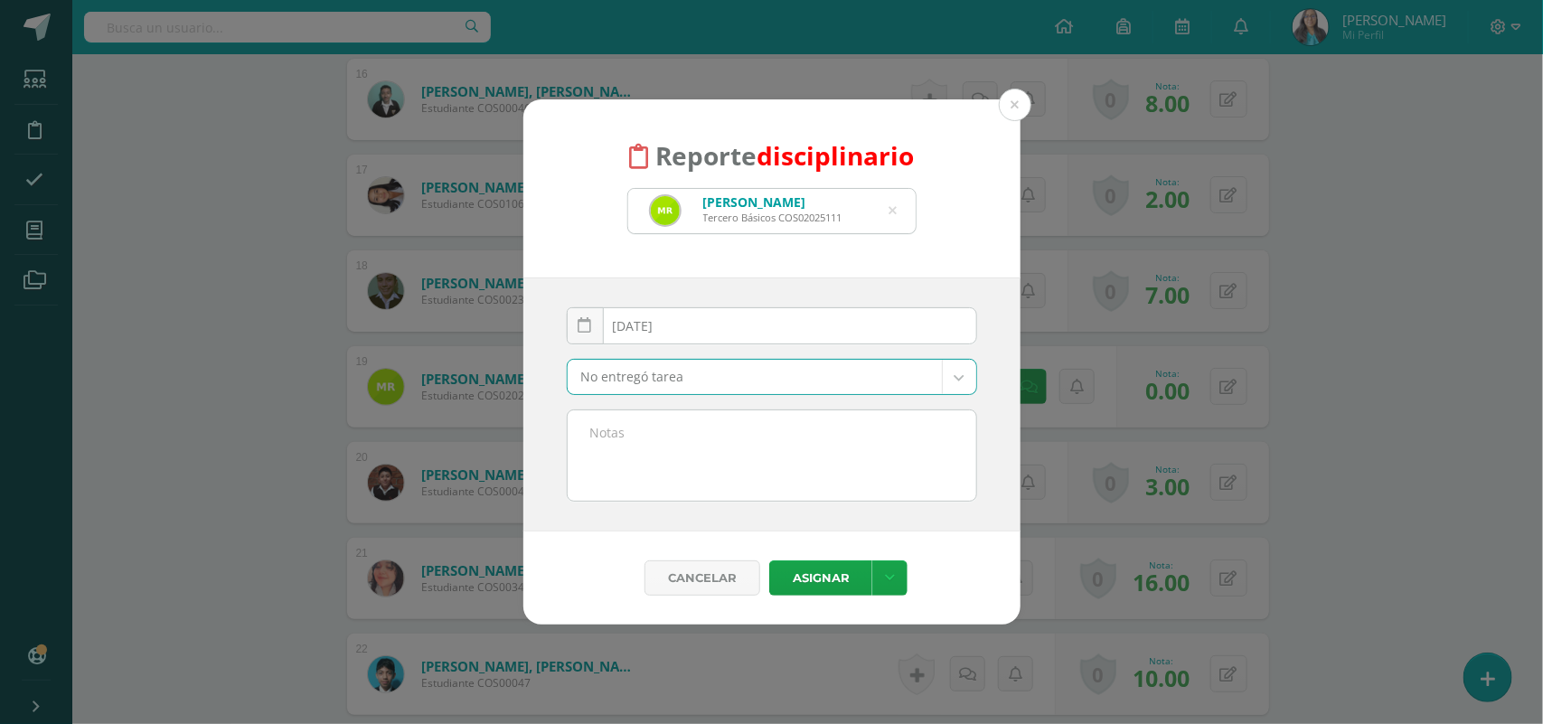
click at [671, 466] on textarea at bounding box center [772, 455] width 409 height 90
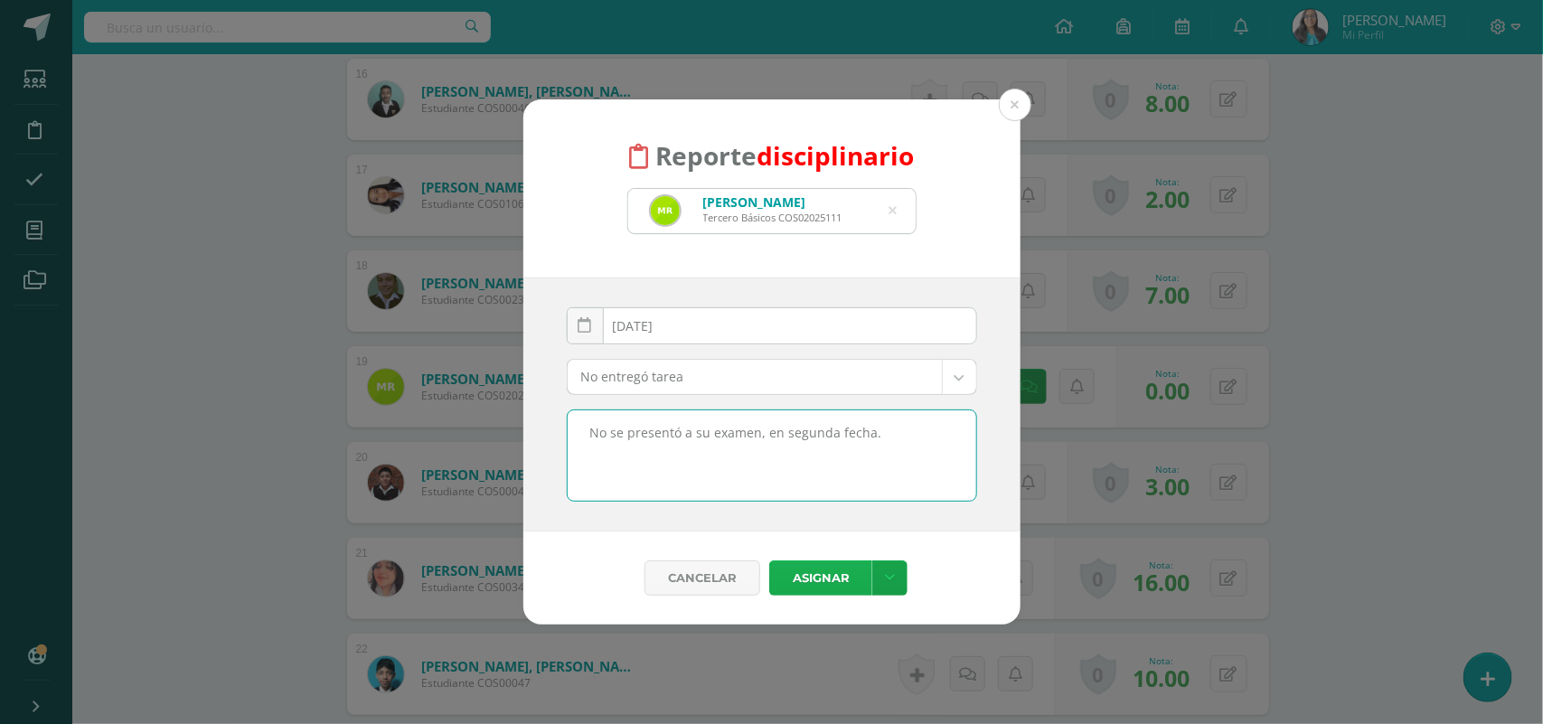
type textarea "No se presentó a su examen, en segunda fecha."
click at [824, 575] on button "Asignar" at bounding box center [820, 577] width 103 height 35
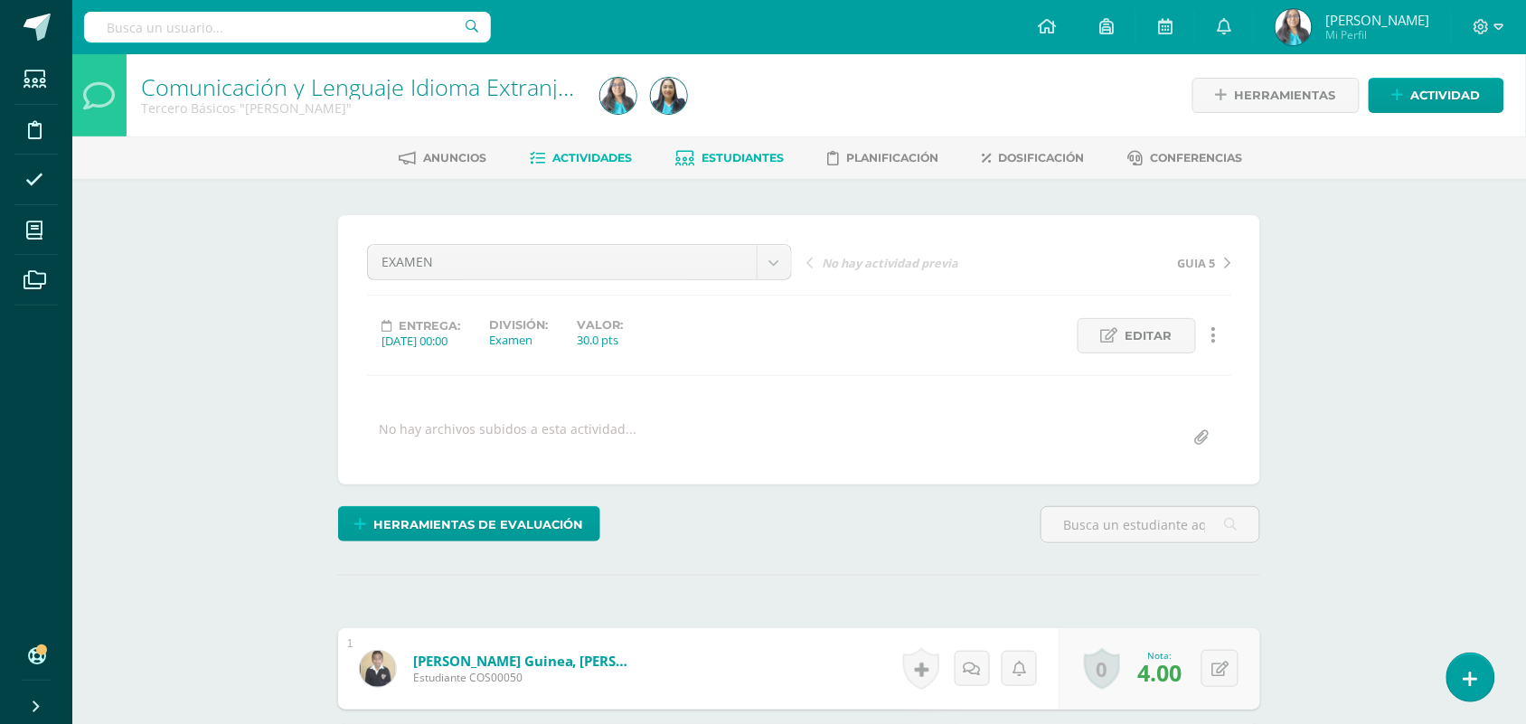
click at [738, 158] on span "Estudiantes" at bounding box center [743, 158] width 82 height 14
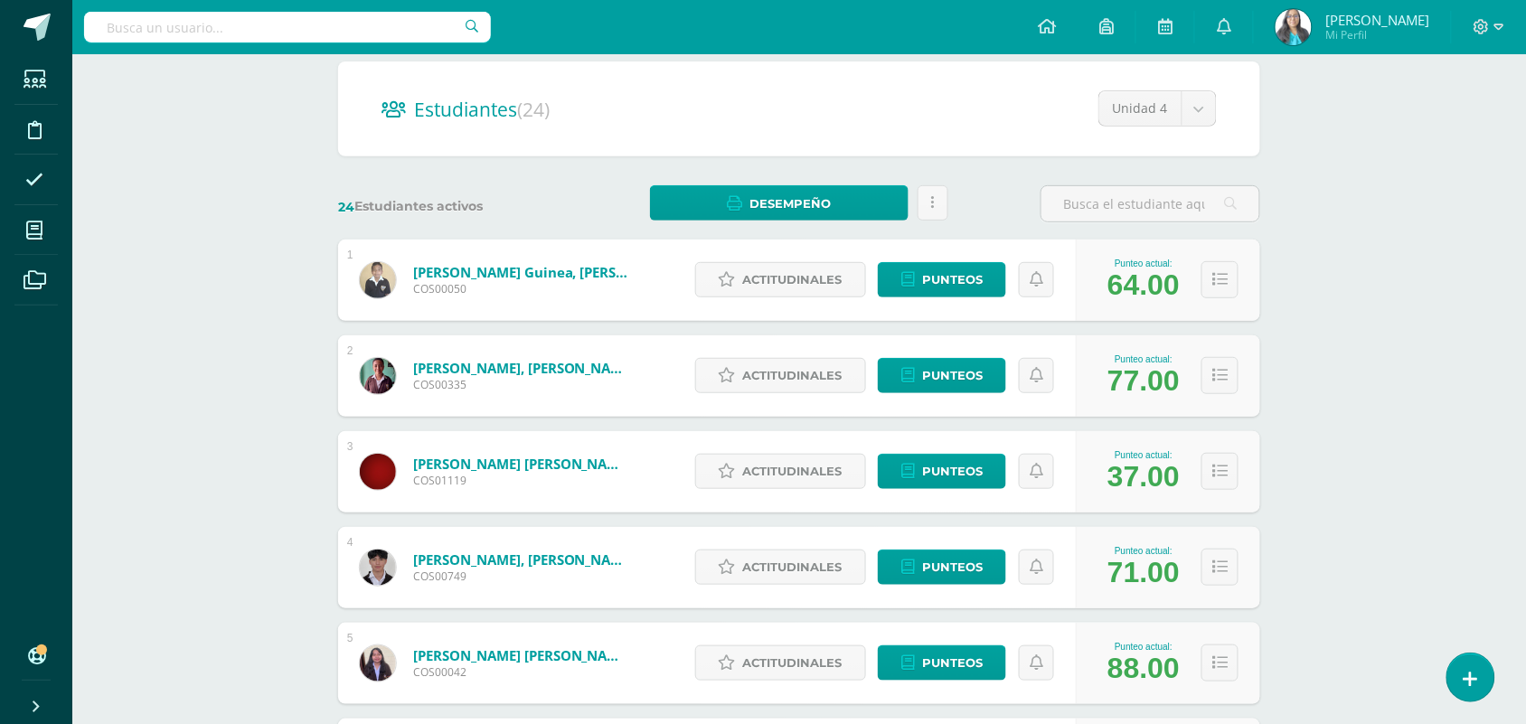
scroll to position [339, 0]
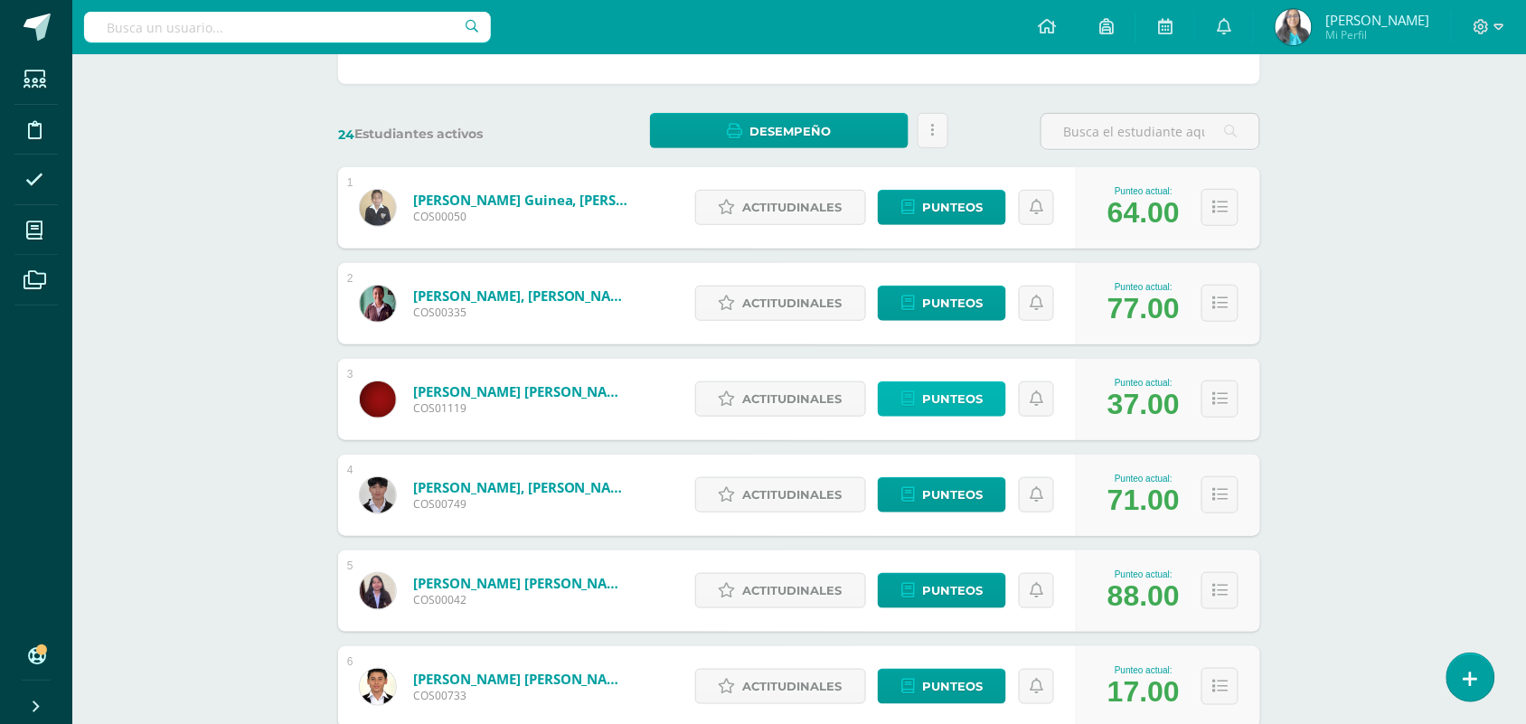
click at [934, 393] on span "Punteos" at bounding box center [952, 398] width 61 height 33
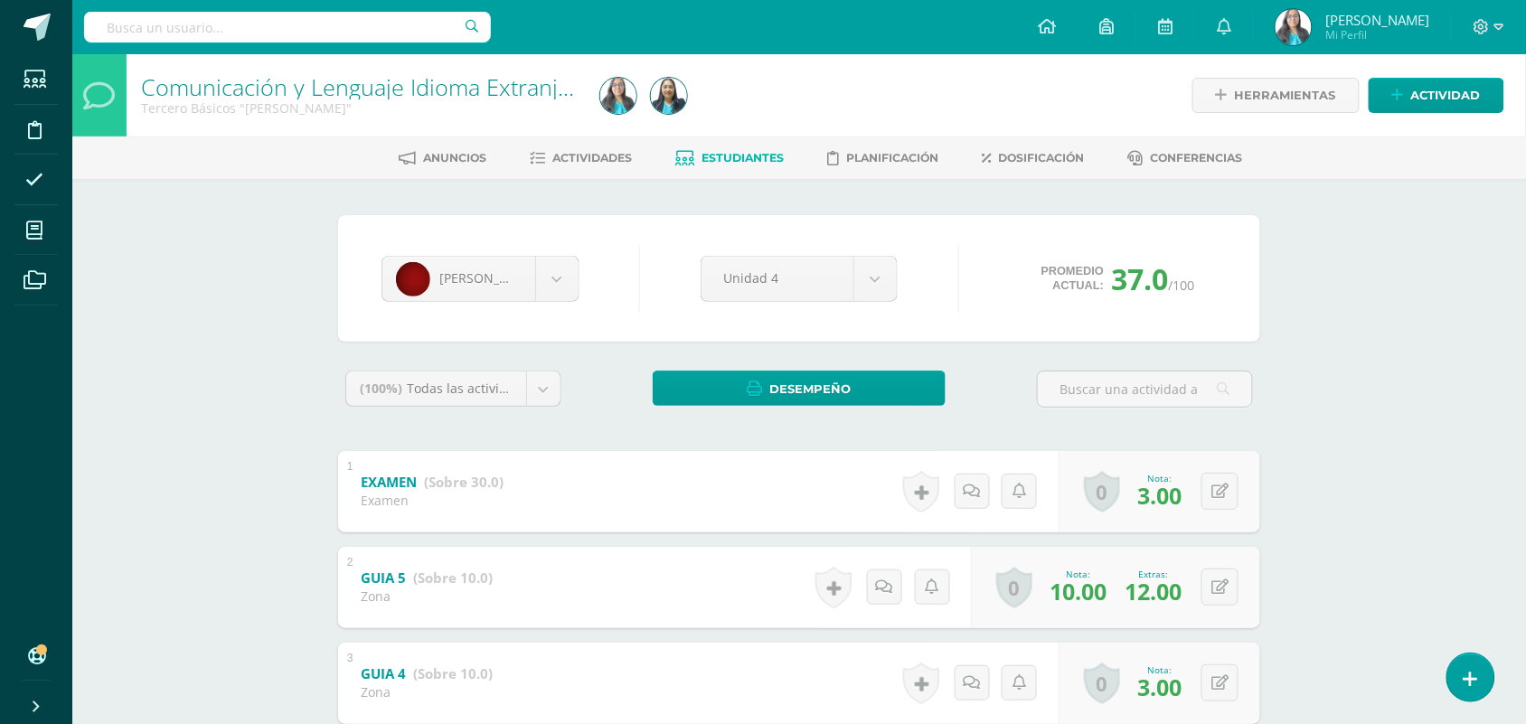
click at [183, 515] on div "Comunicación y Lenguaje Idioma Extranjero Tercero Básicos "Arquimedes" Herramie…" at bounding box center [798, 640] width 1453 height 1173
click at [738, 151] on span "Estudiantes" at bounding box center [743, 158] width 82 height 14
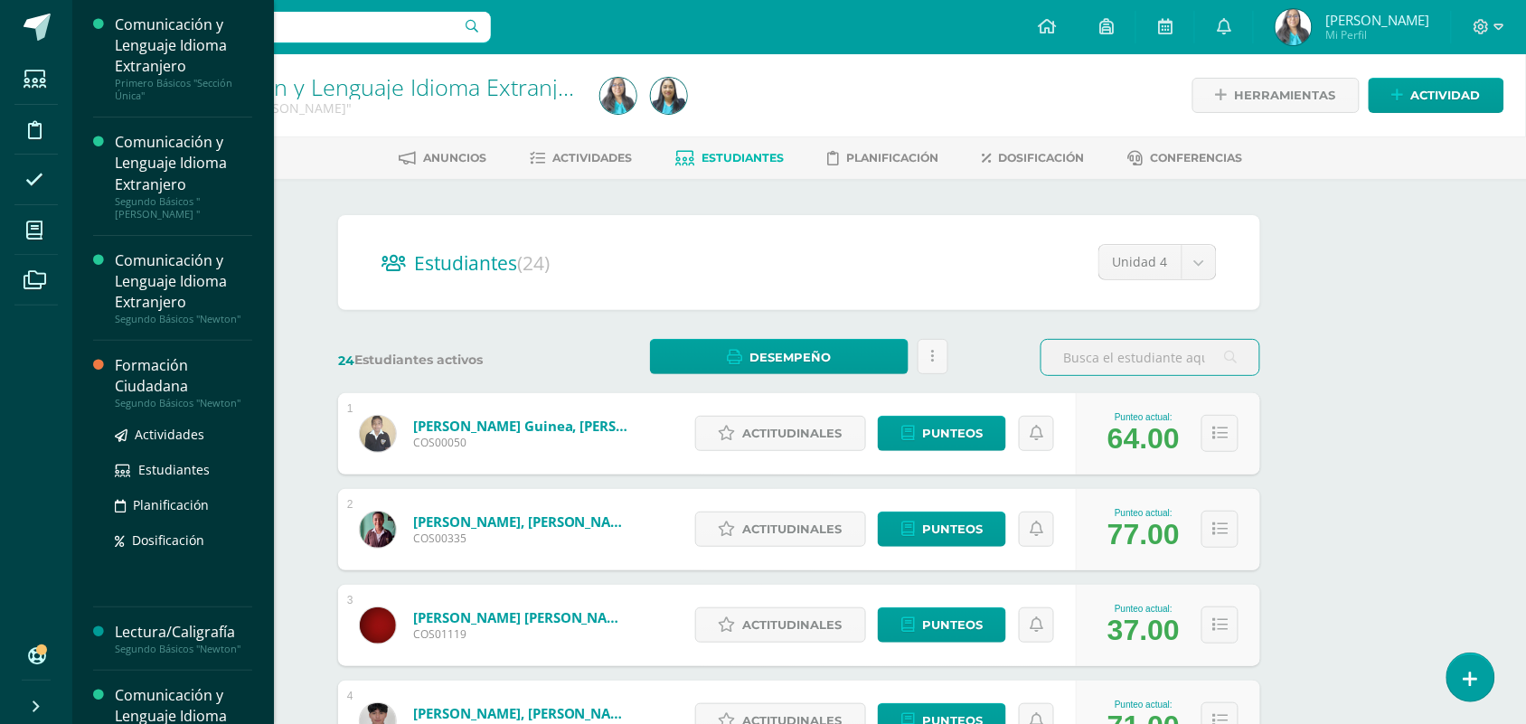
click at [173, 402] on div "Segundo Básicos "Newton"" at bounding box center [183, 403] width 137 height 13
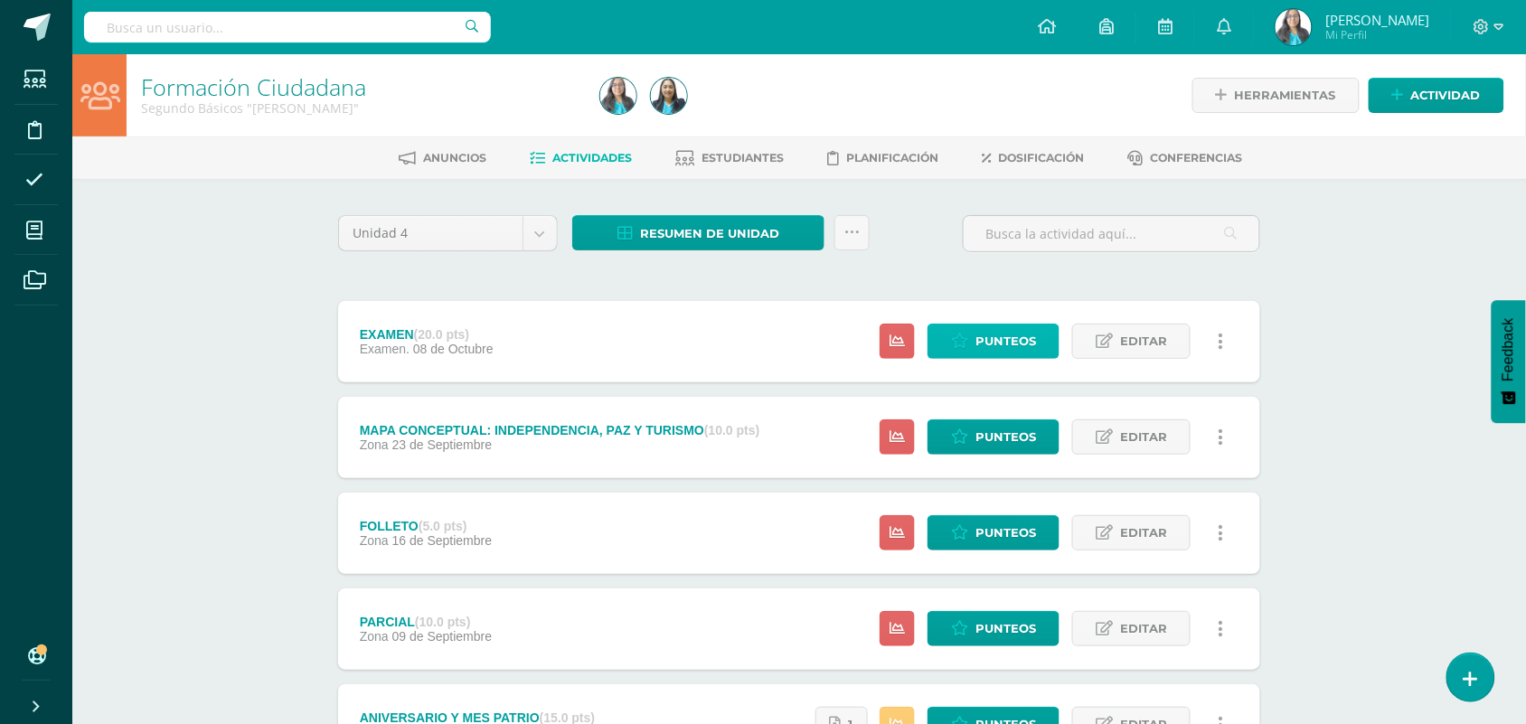
click at [988, 335] on span "Punteos" at bounding box center [1005, 340] width 61 height 33
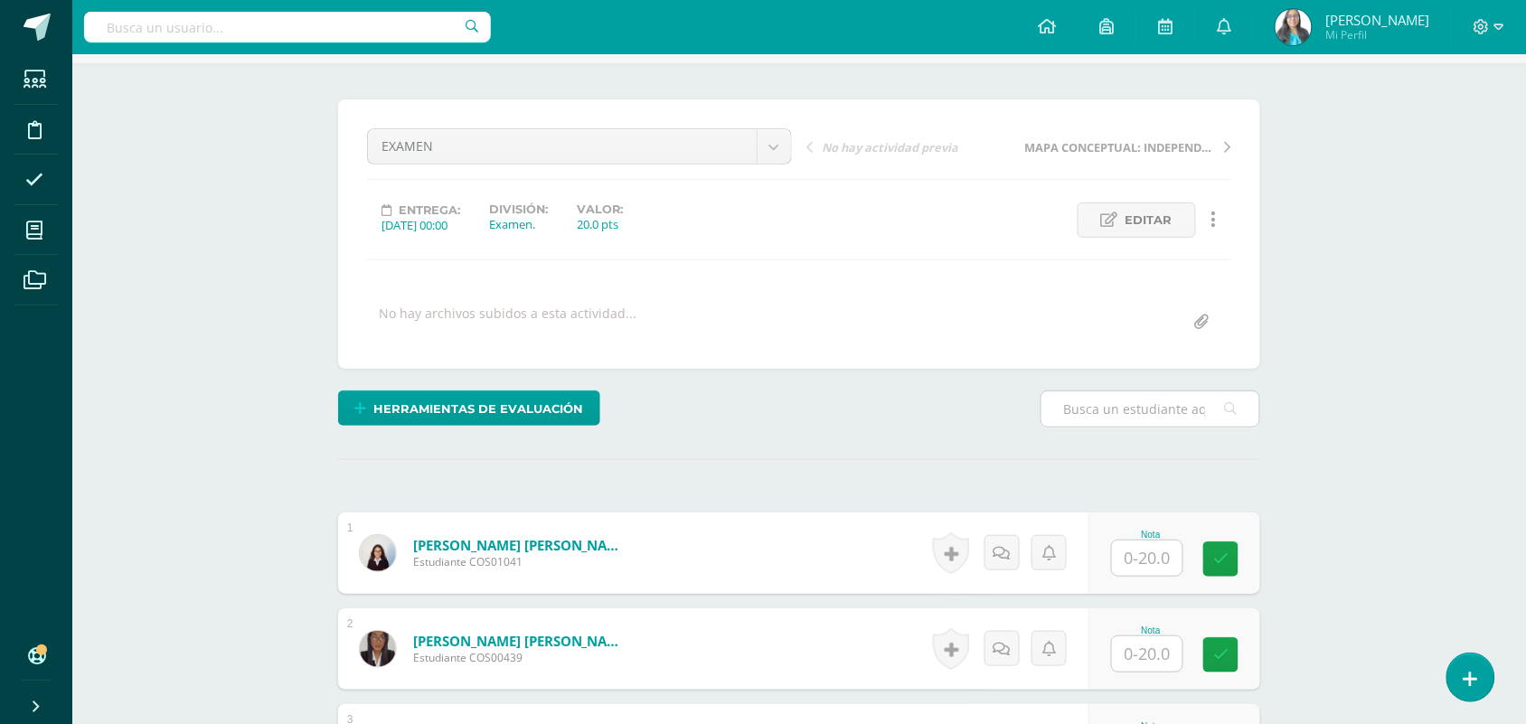
scroll to position [342, 0]
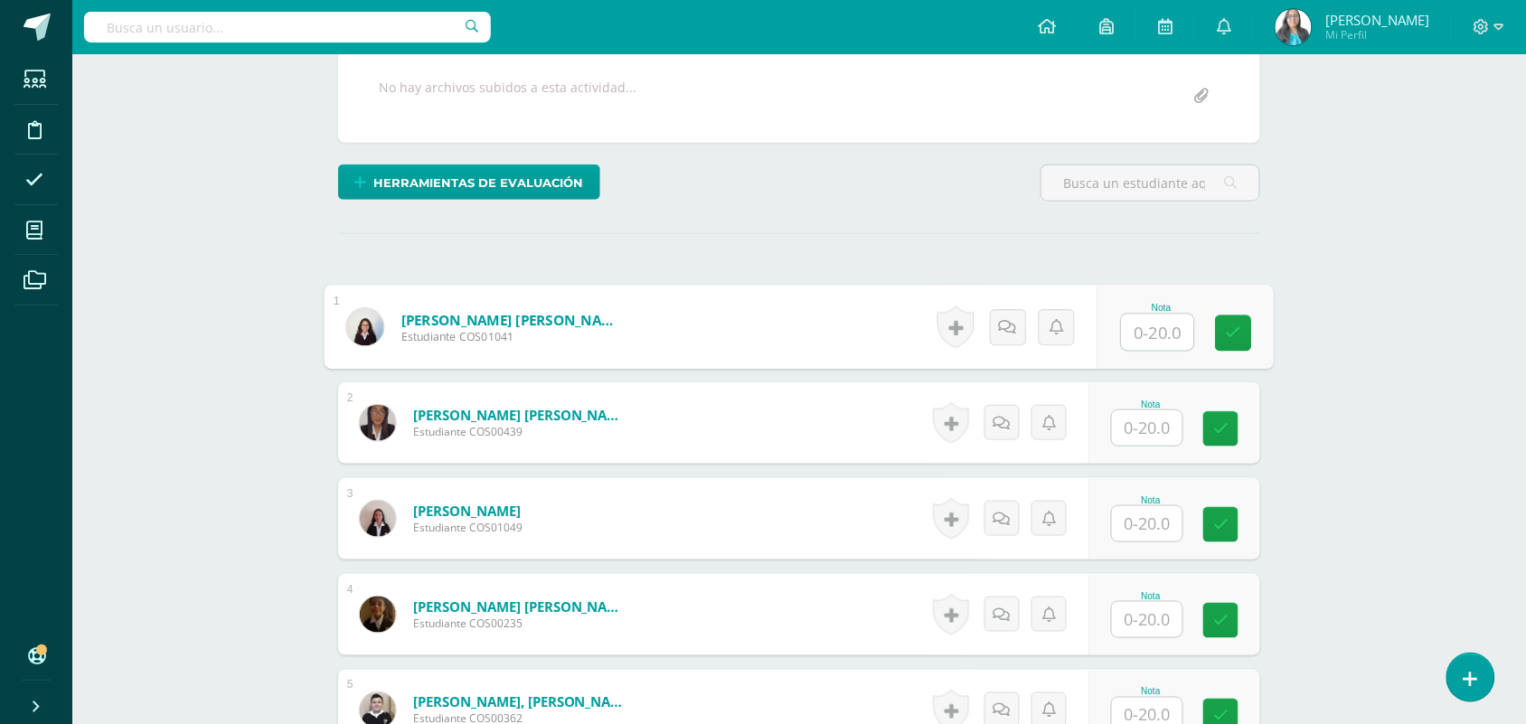
click at [1143, 339] on input "text" at bounding box center [1158, 333] width 72 height 36
type input "10"
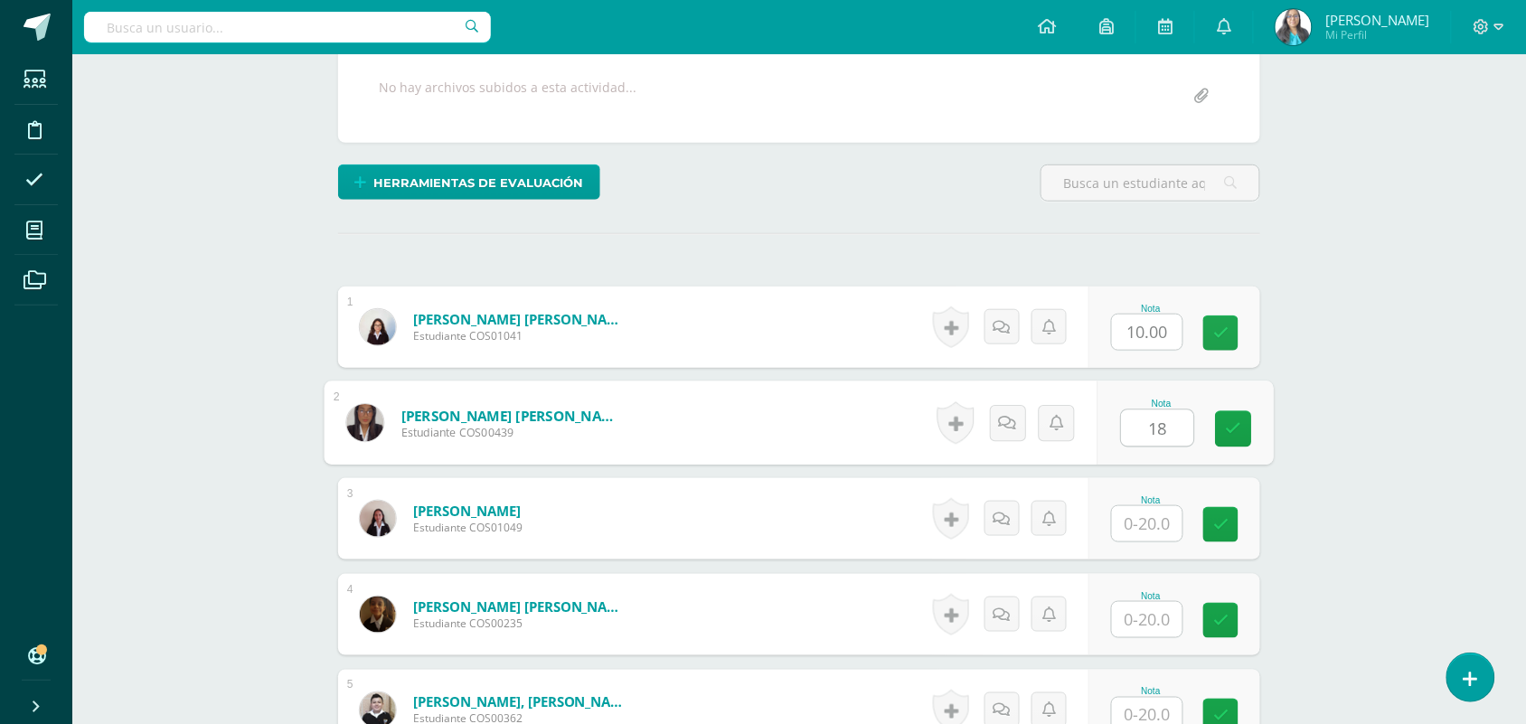
type input "18"
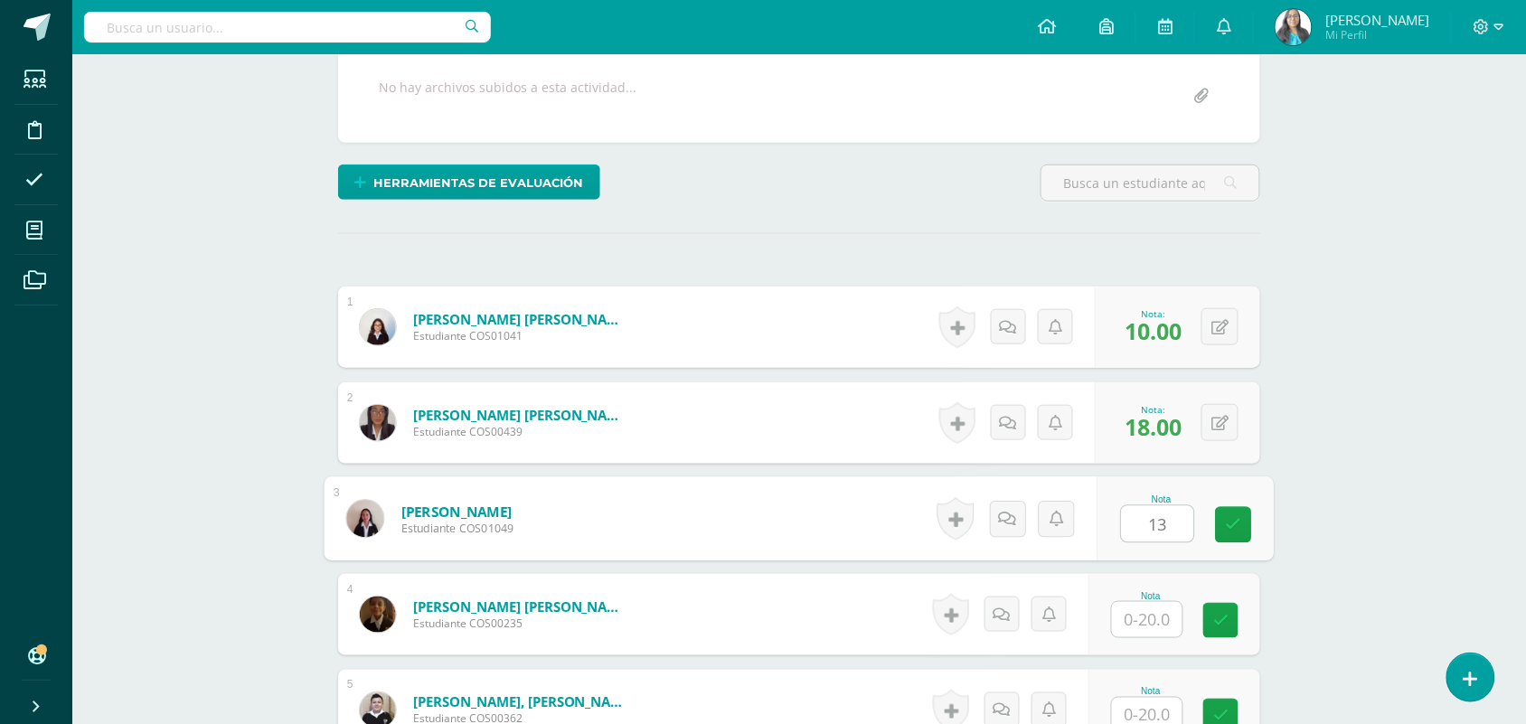
type input "13"
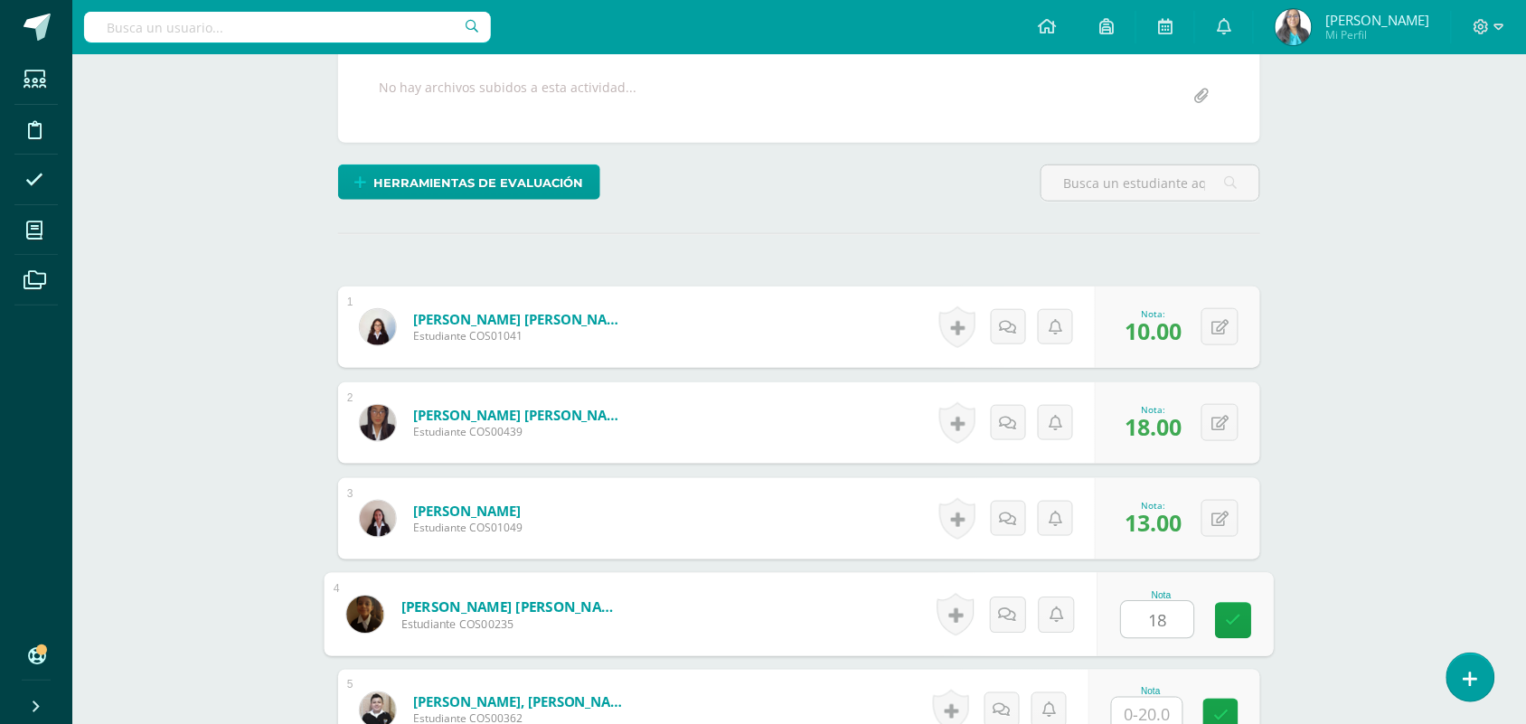
type input "18"
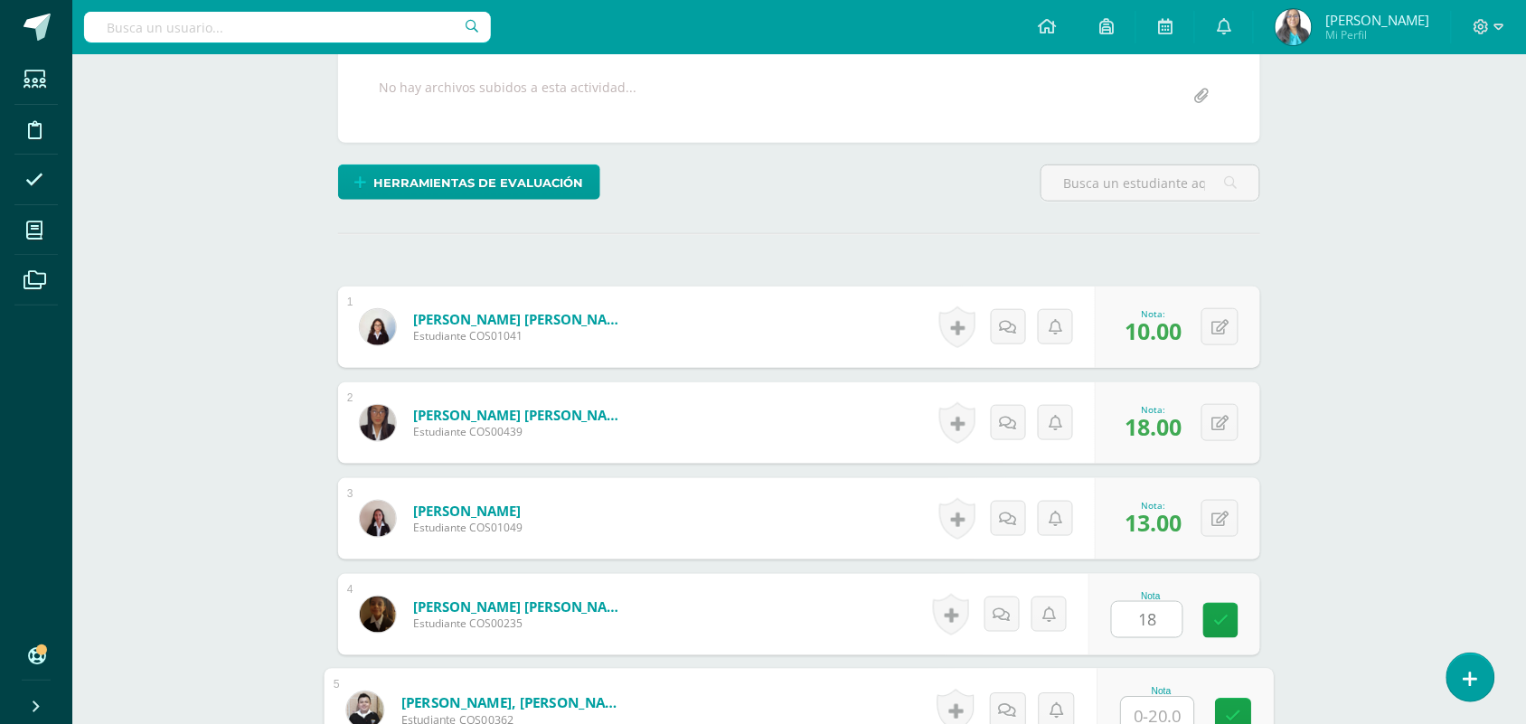
scroll to position [351, 0]
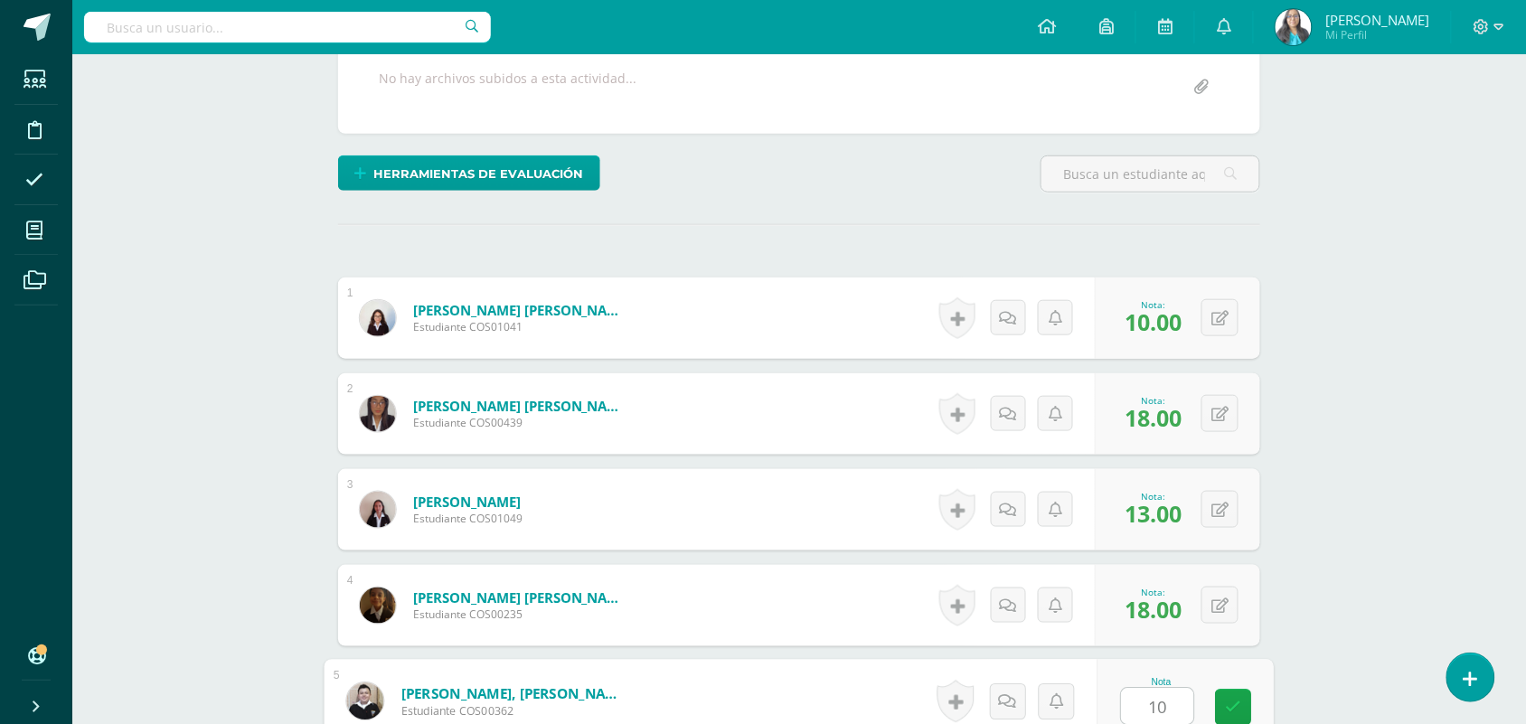
type input "10"
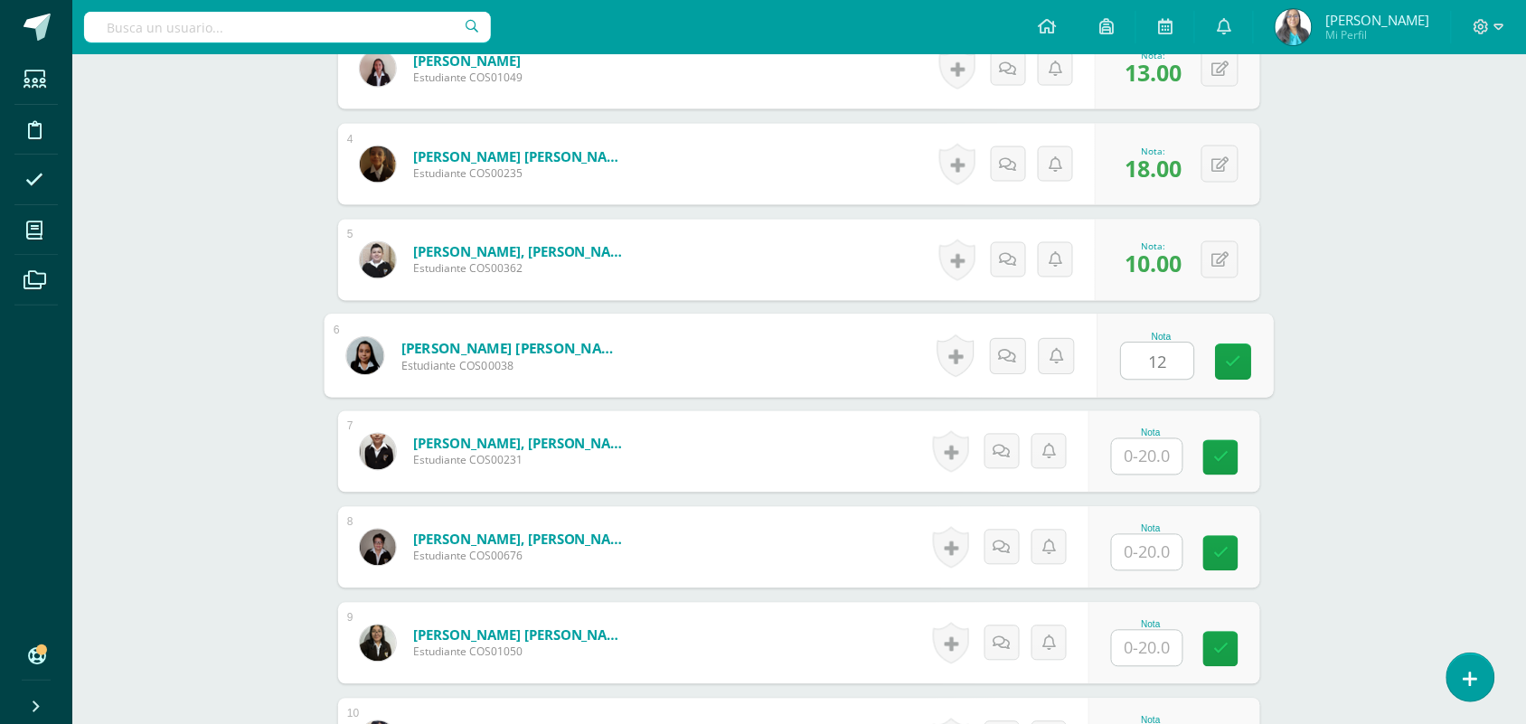
type input "12"
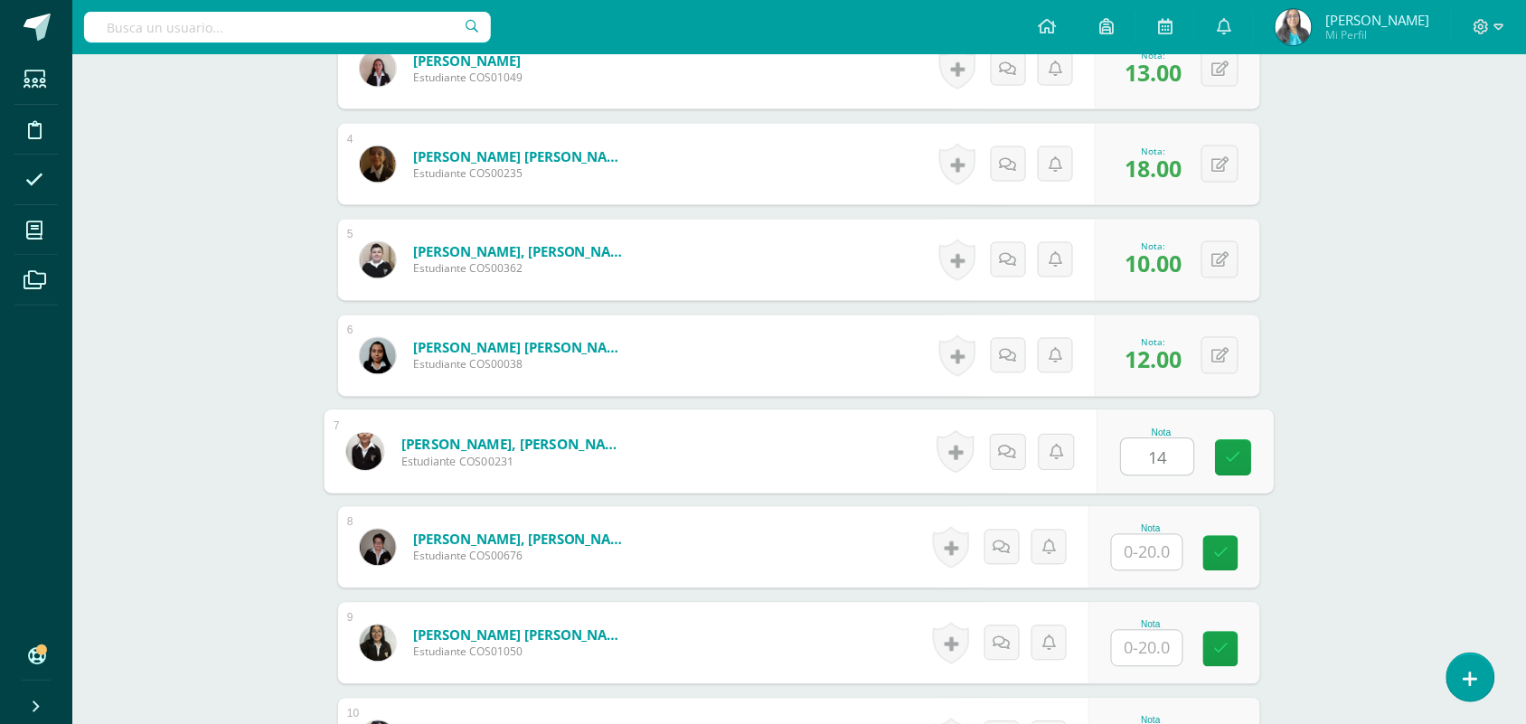
type input "14"
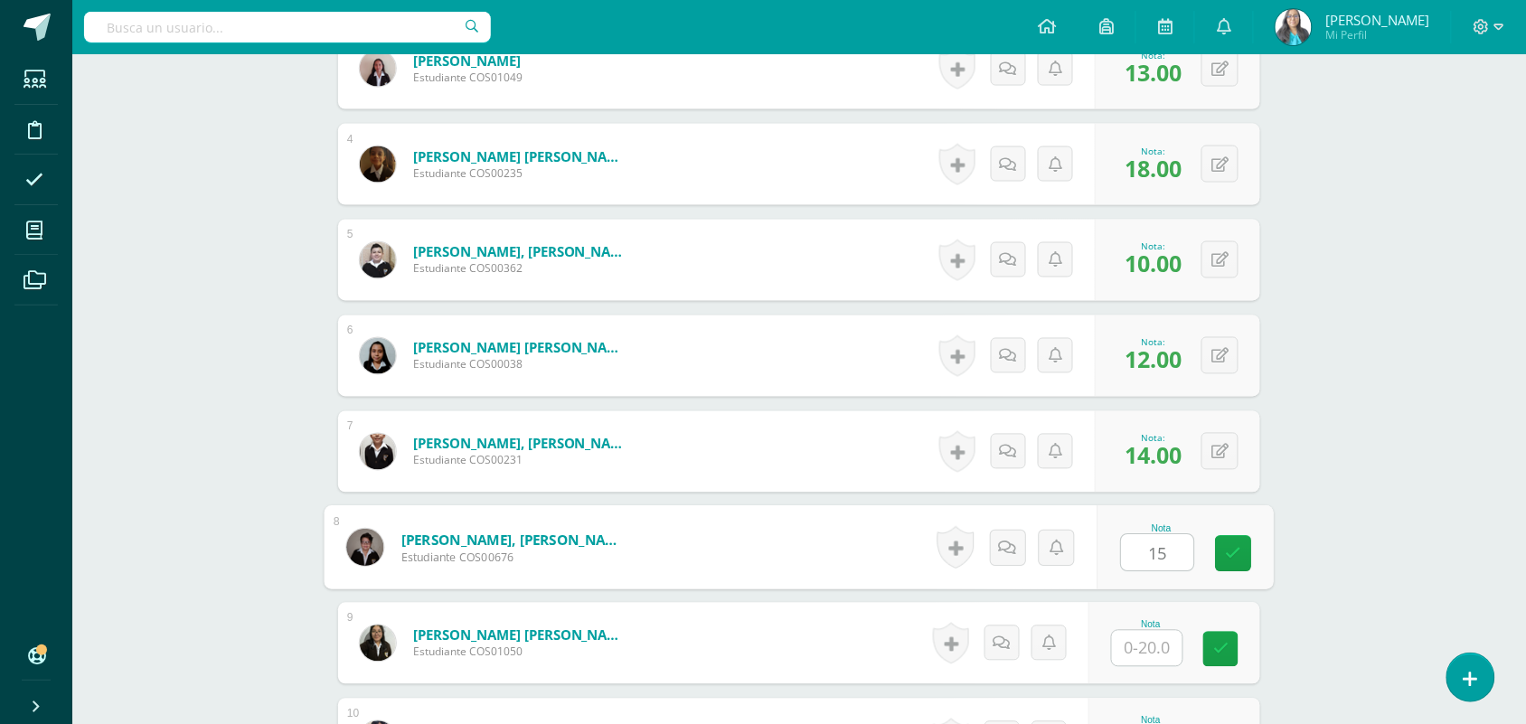
type input "15"
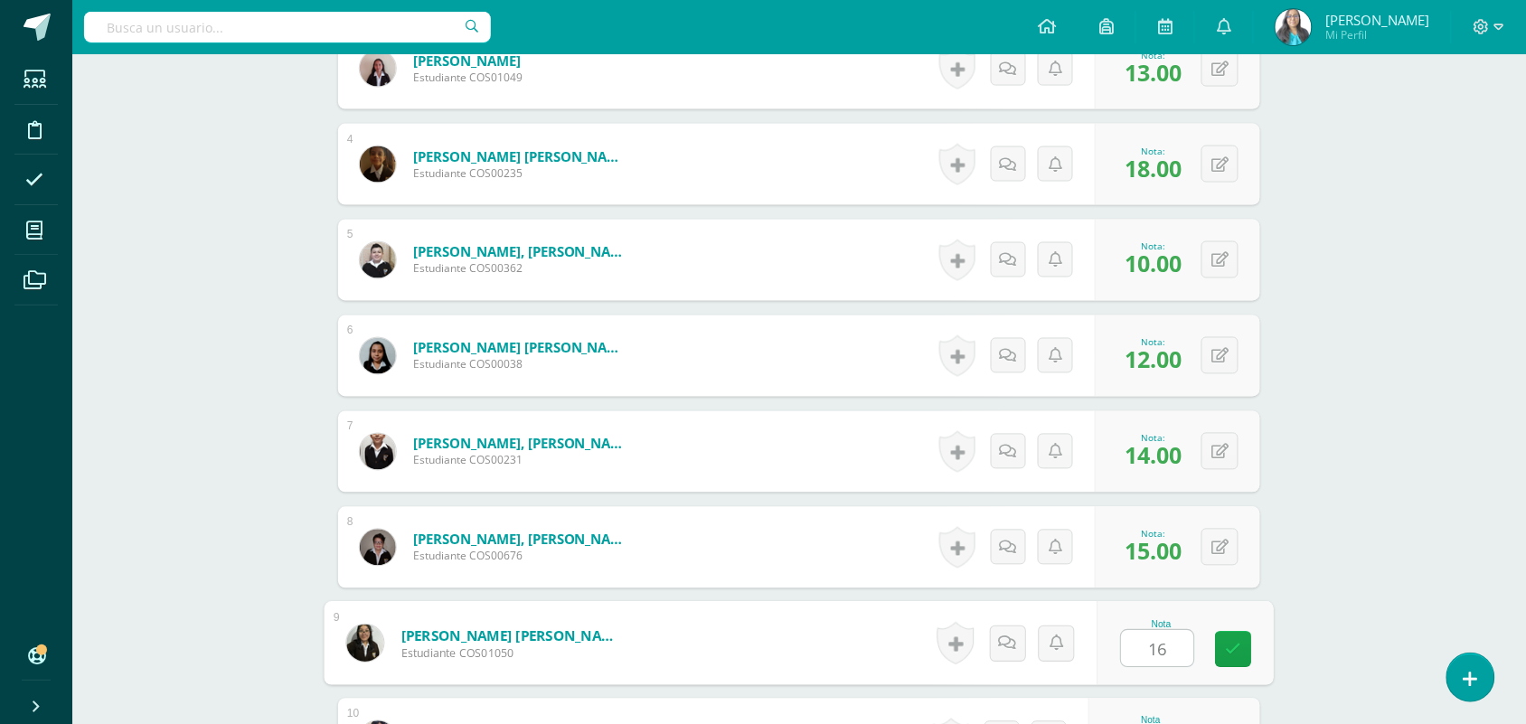
type input "16"
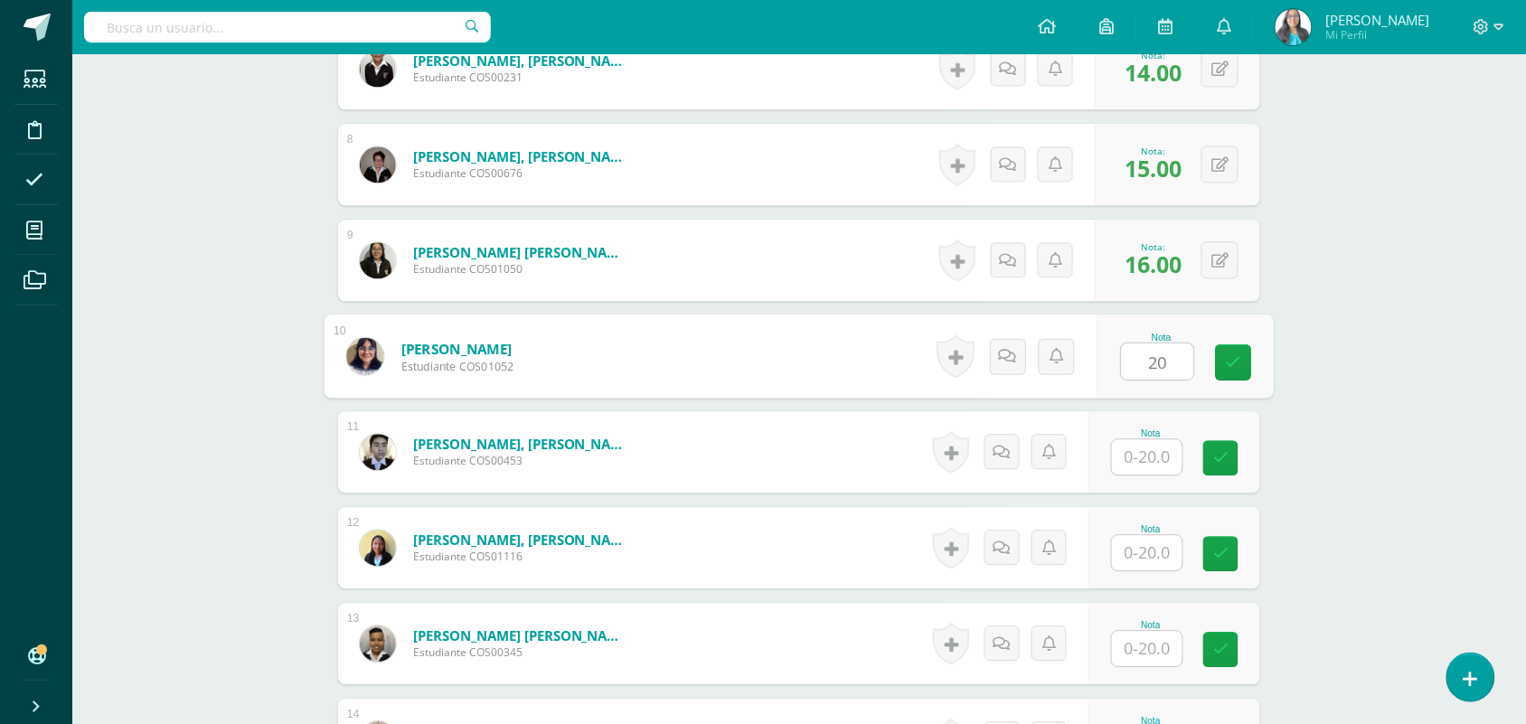
type input "20"
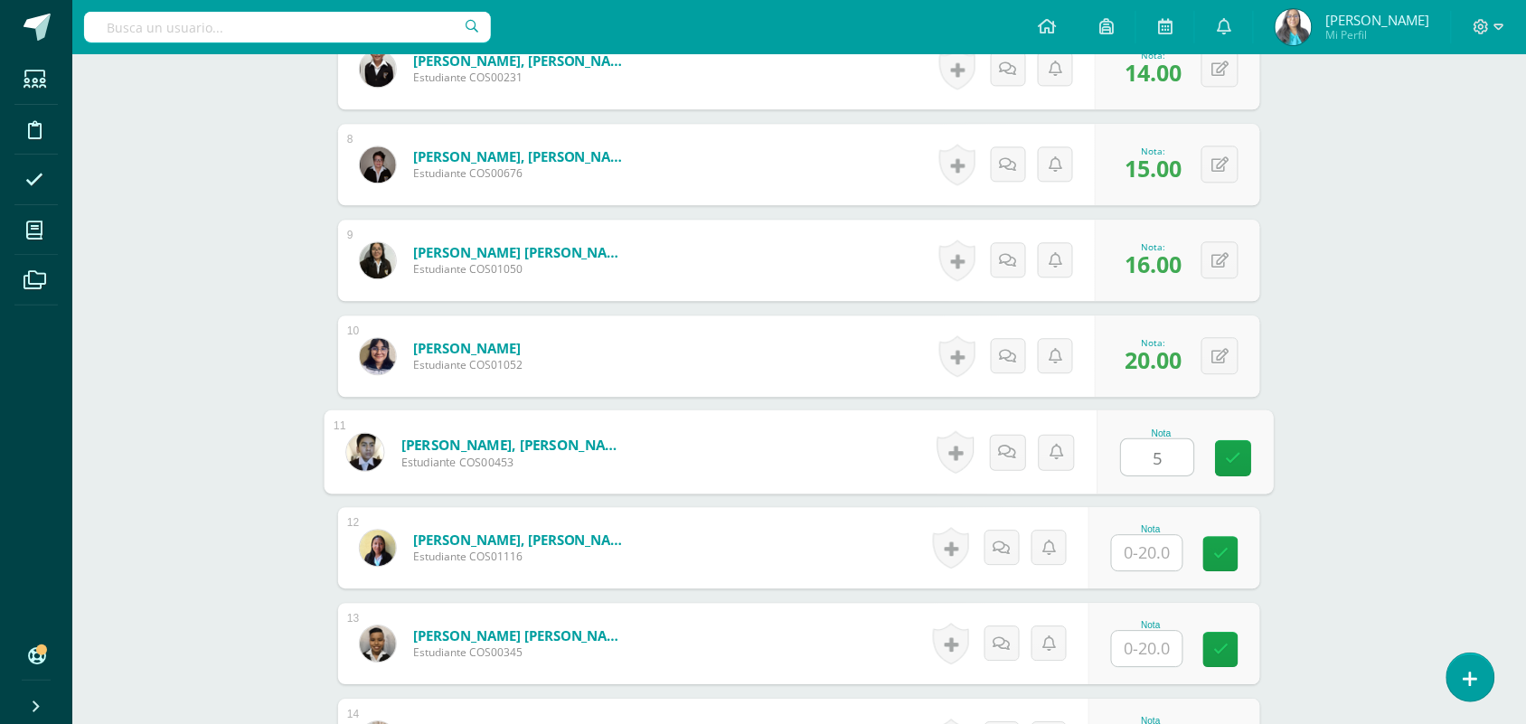
type input "5"
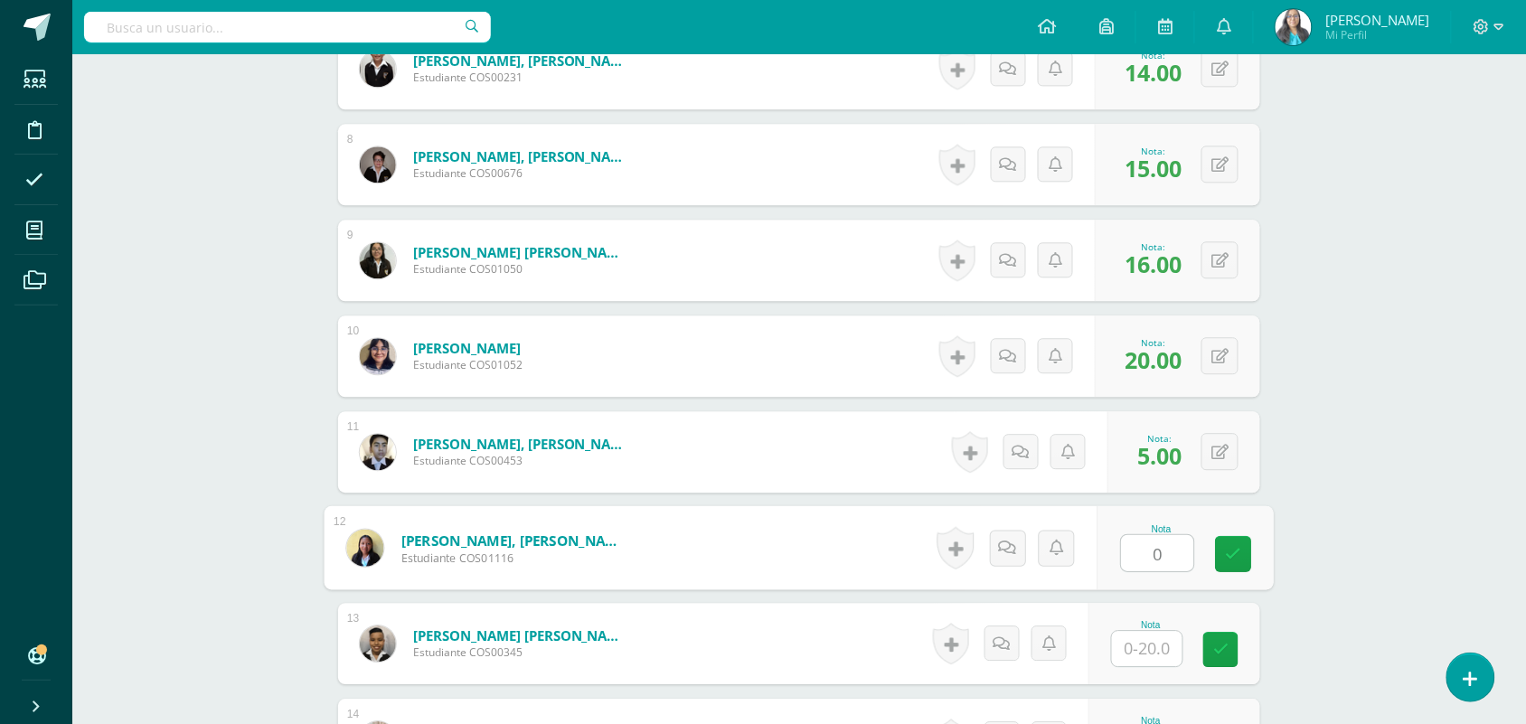
type input "0"
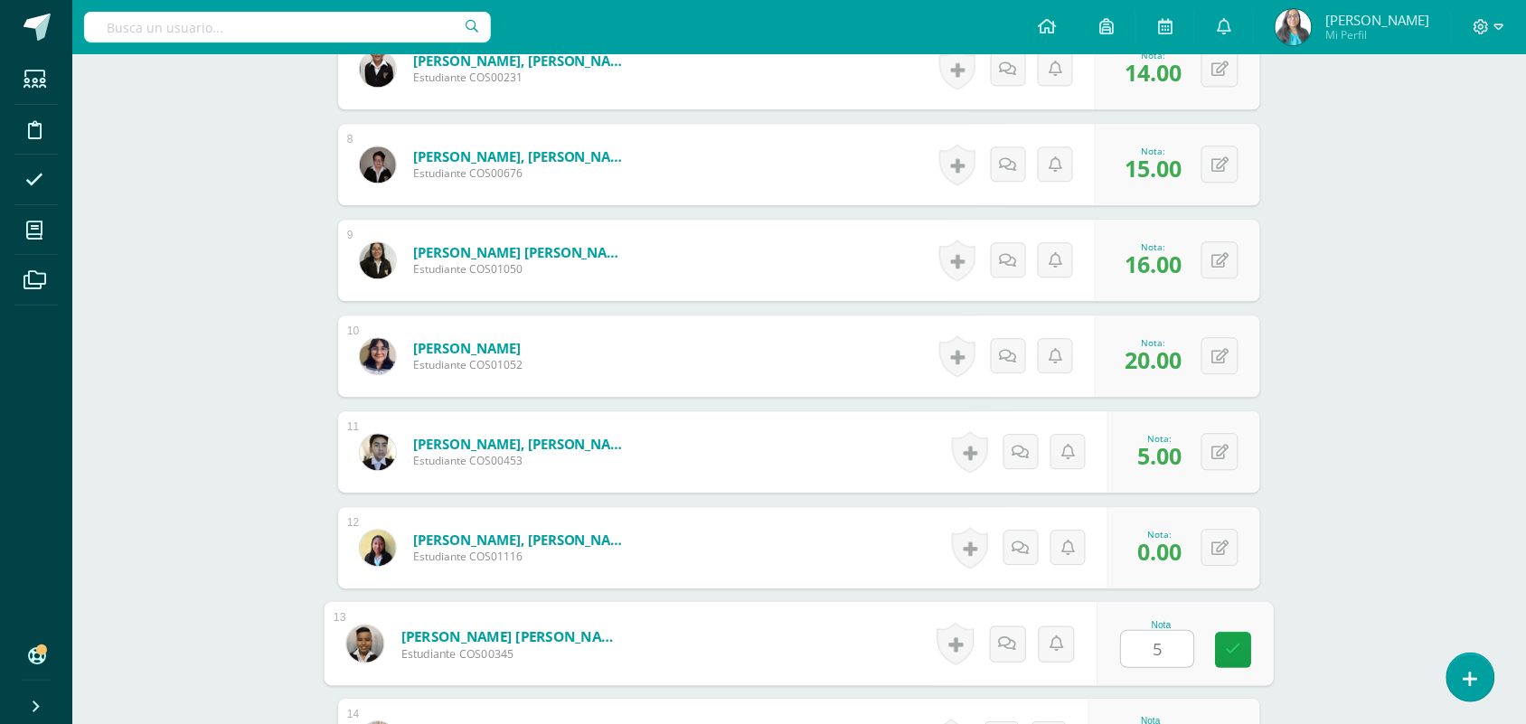
type input "5"
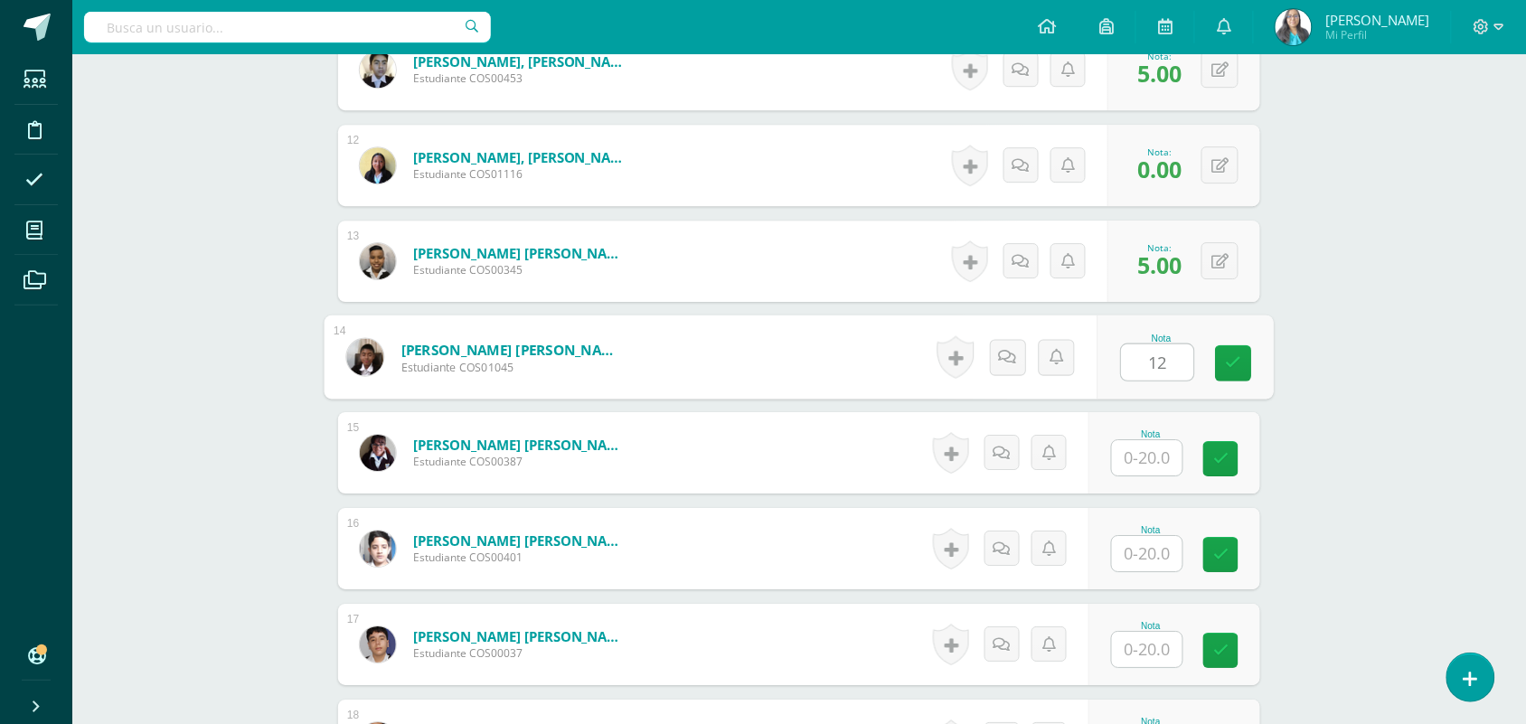
type input "12"
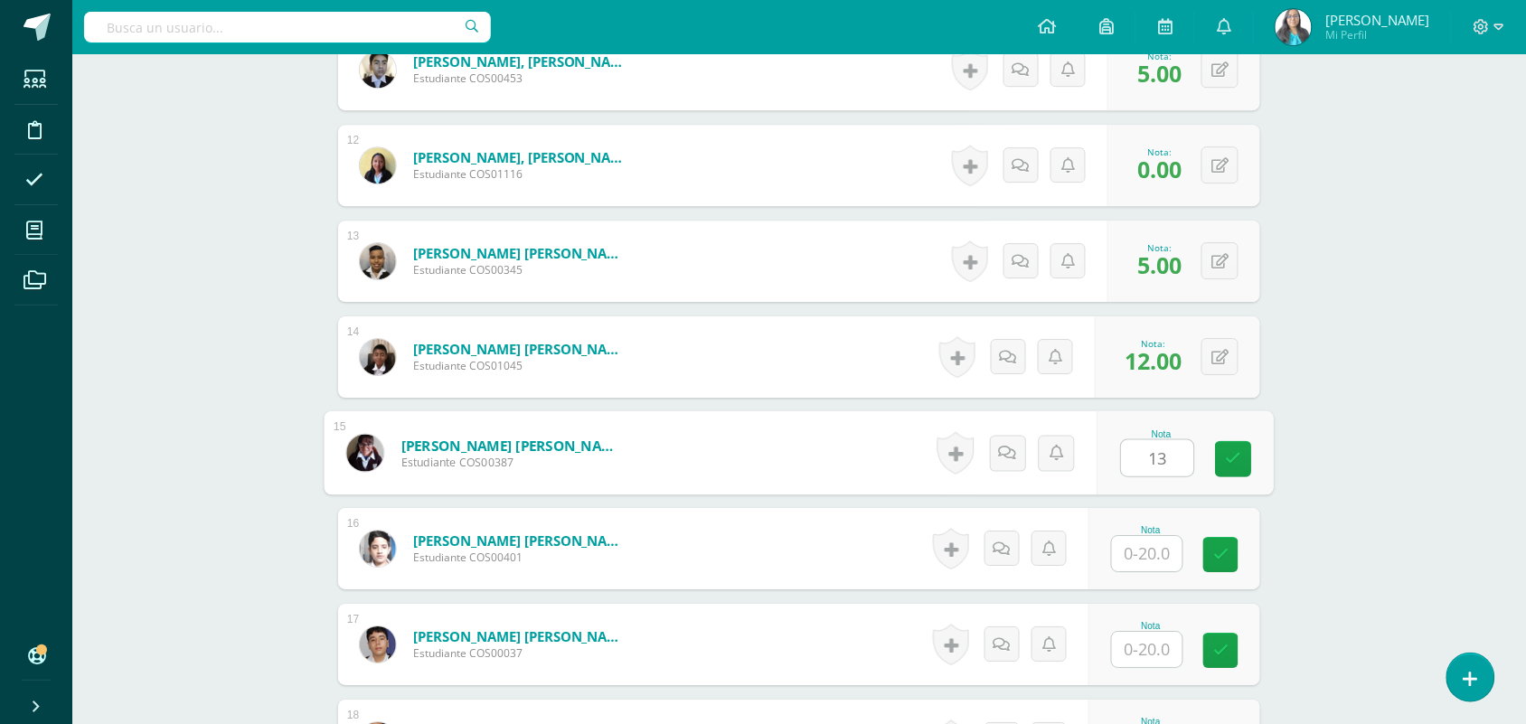
type input "13"
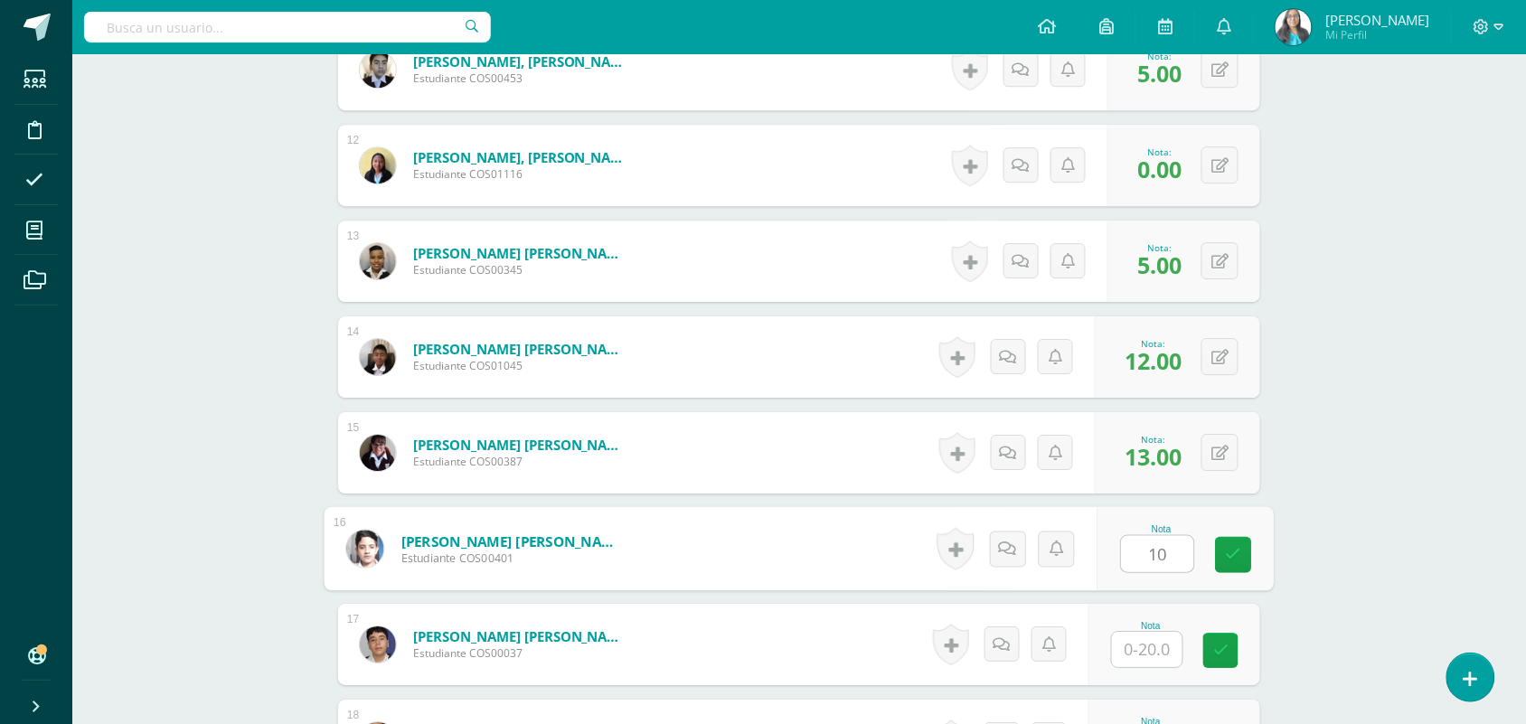
type input "10"
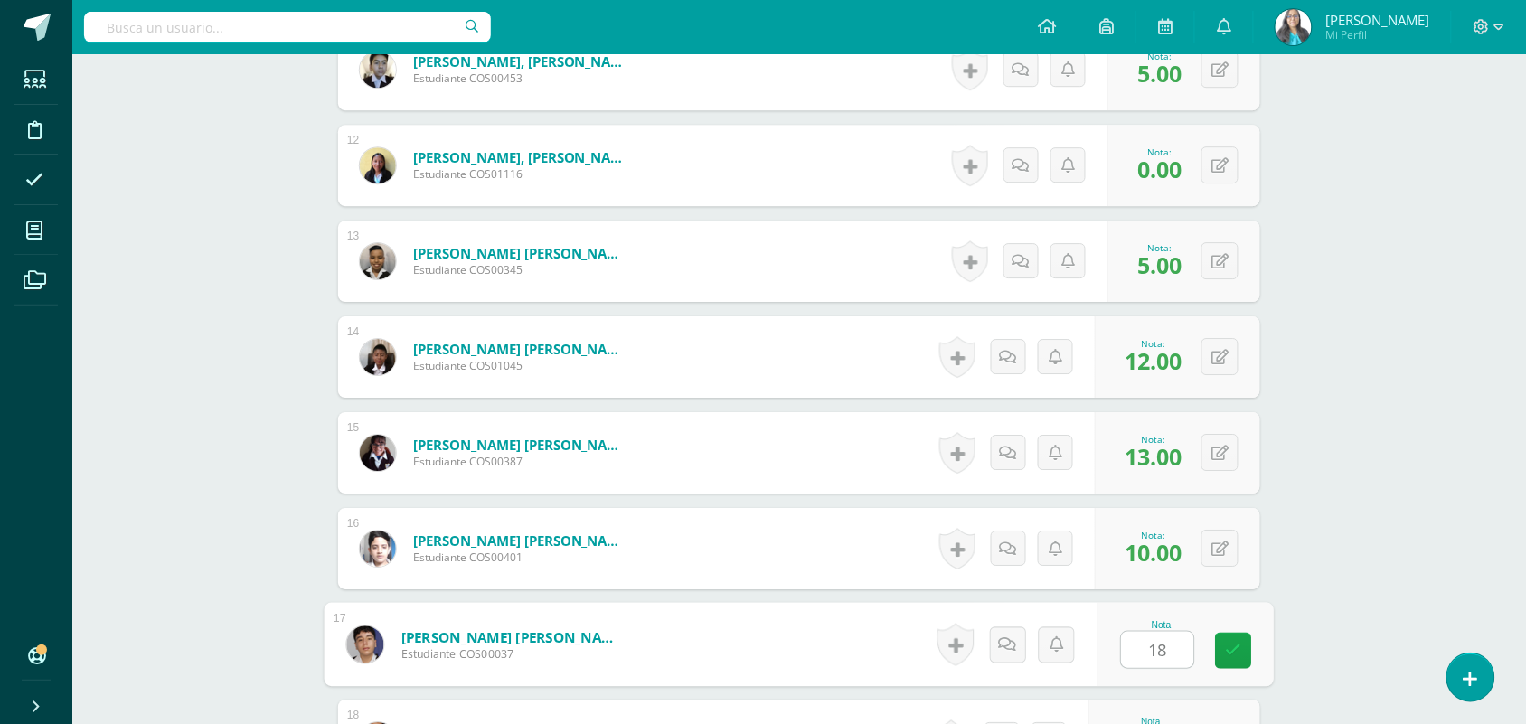
type input "18"
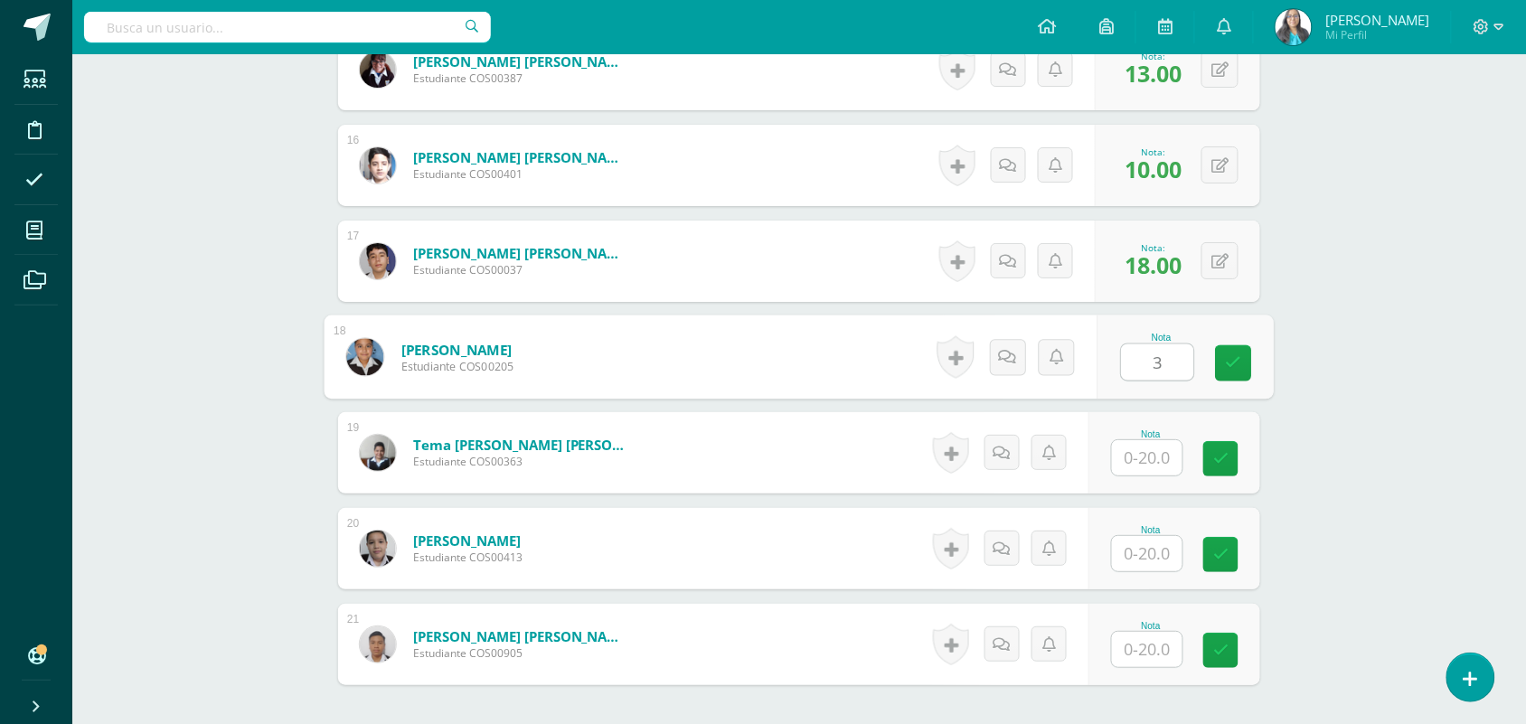
type input "3"
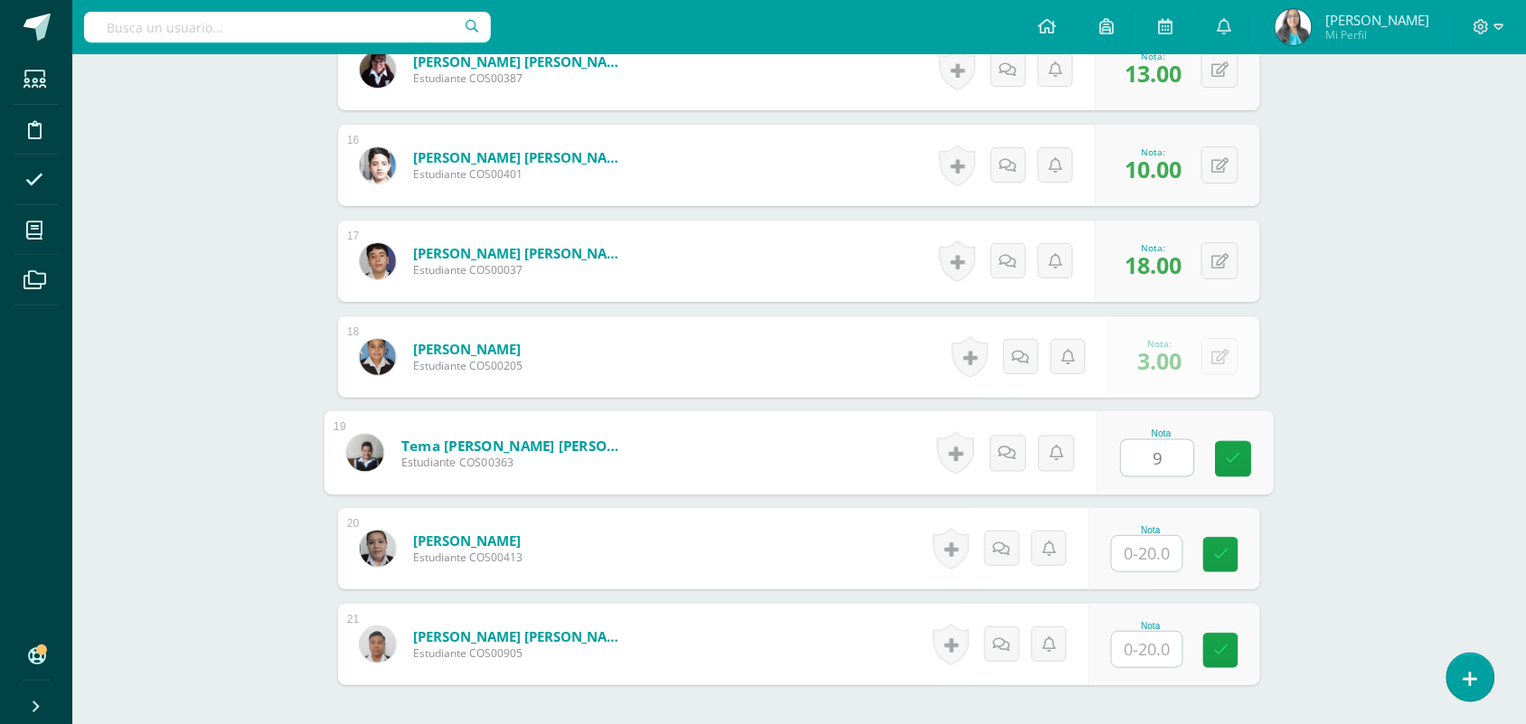
type input "9"
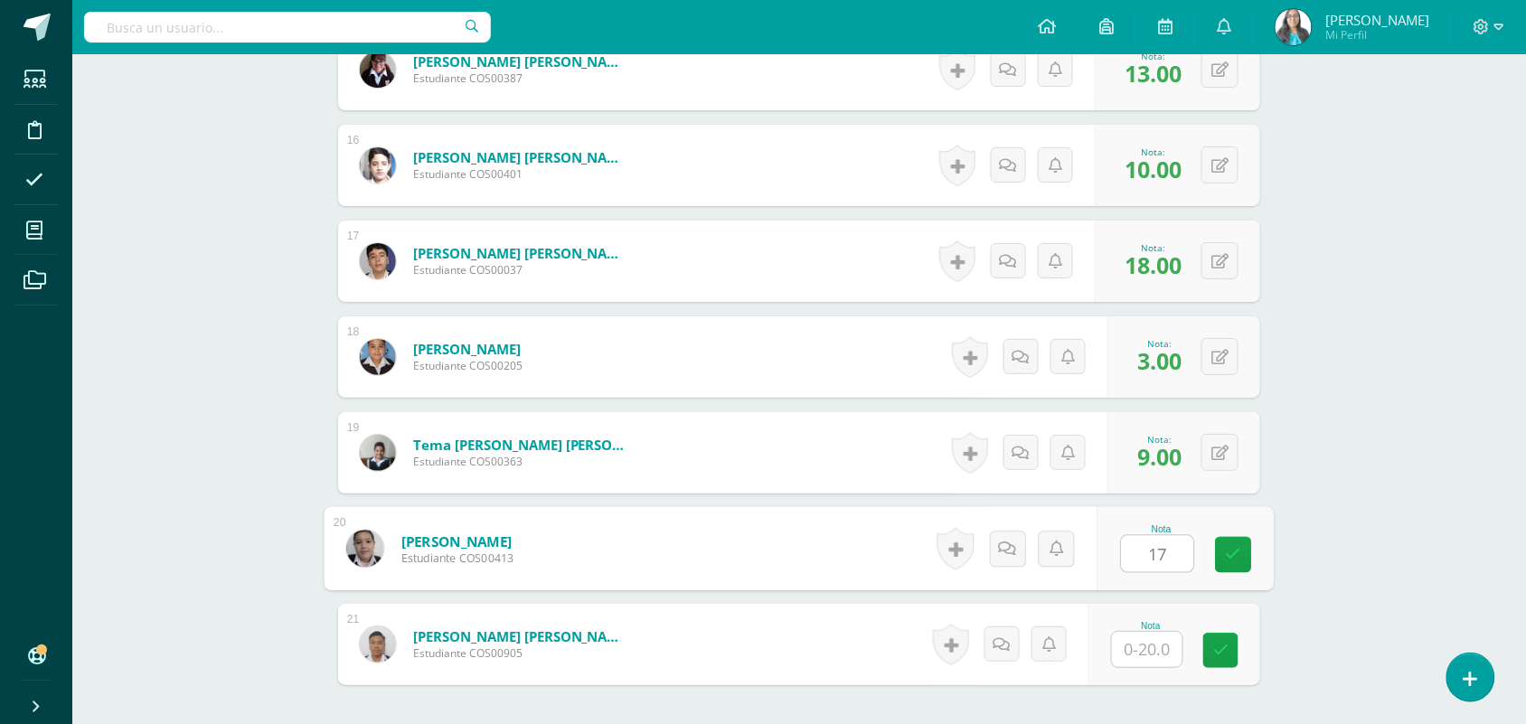
type input "17"
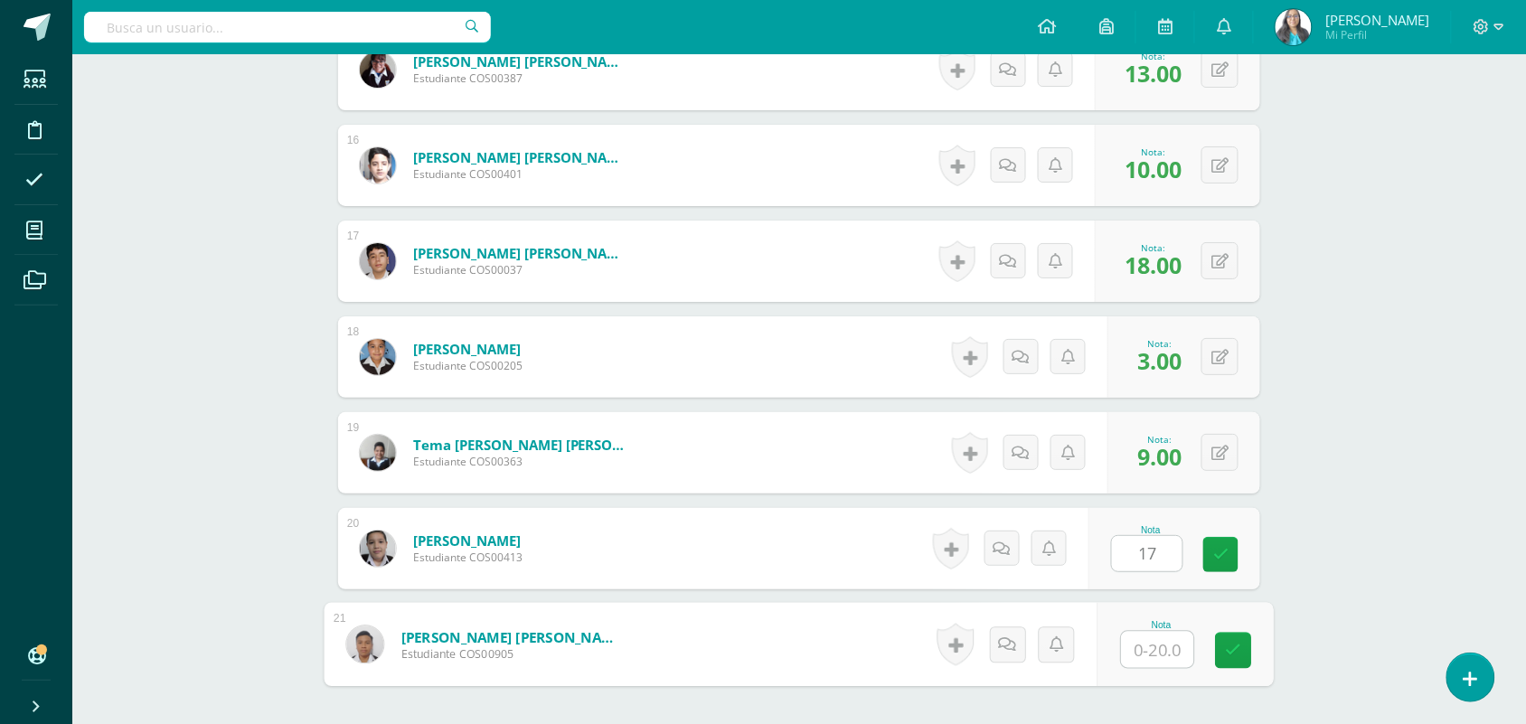
type input "1"
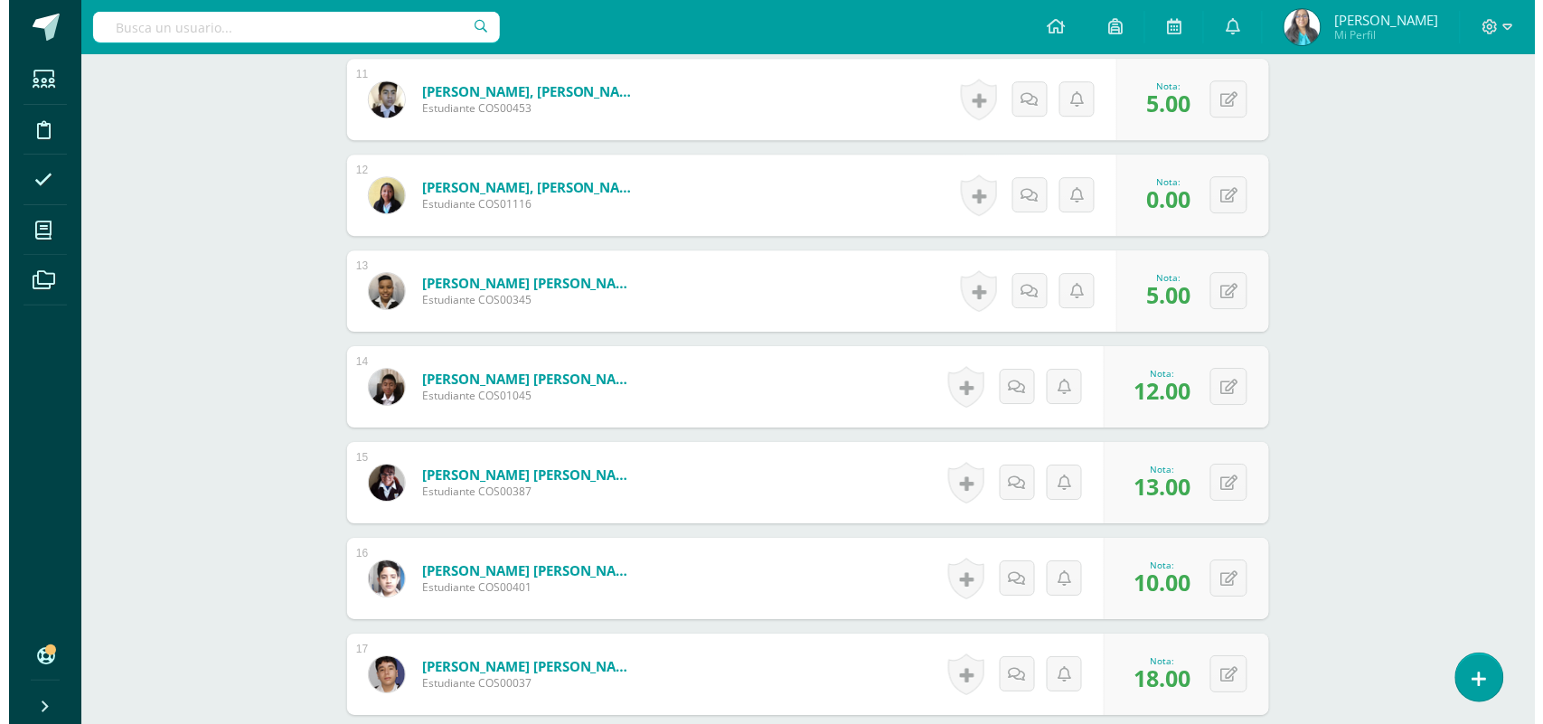
scroll to position [1431, 0]
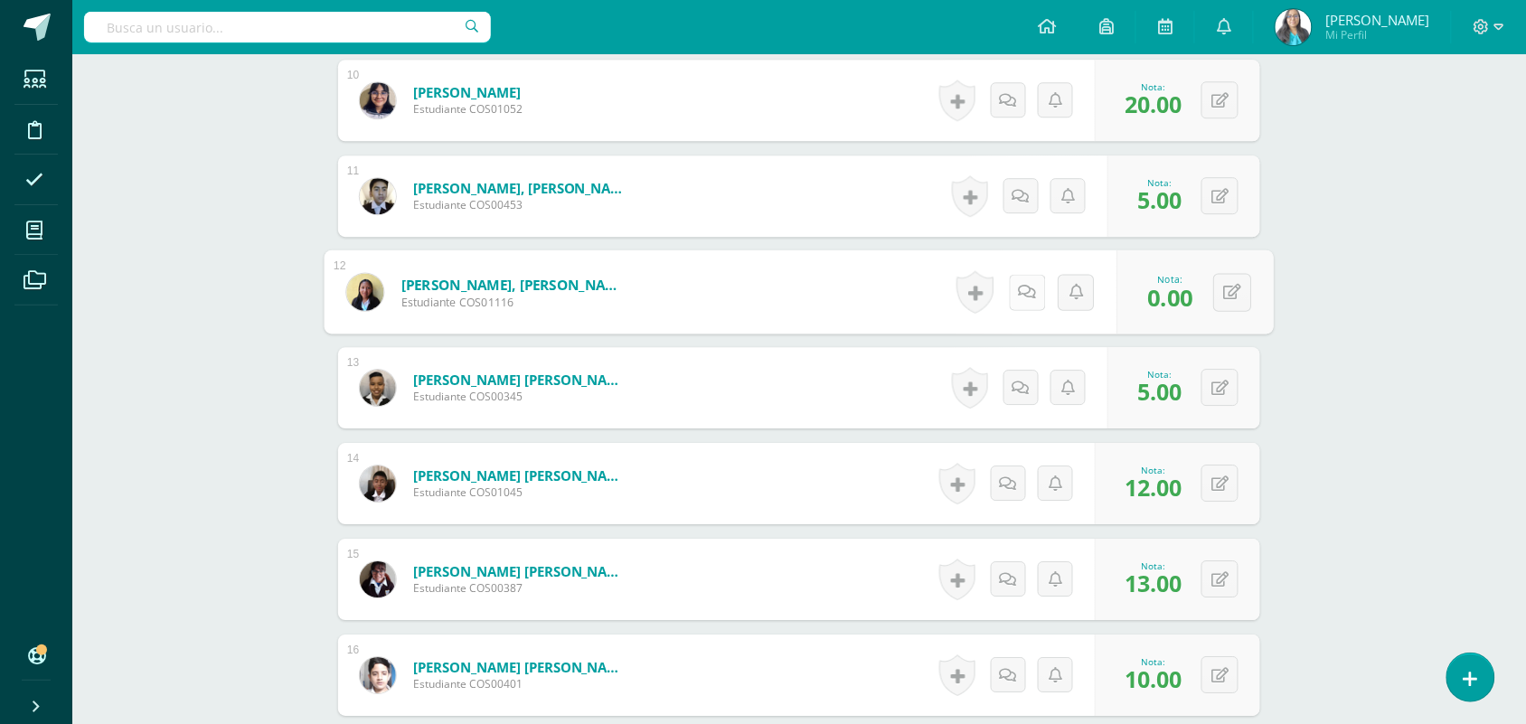
click at [1030, 291] on link at bounding box center [1027, 292] width 36 height 36
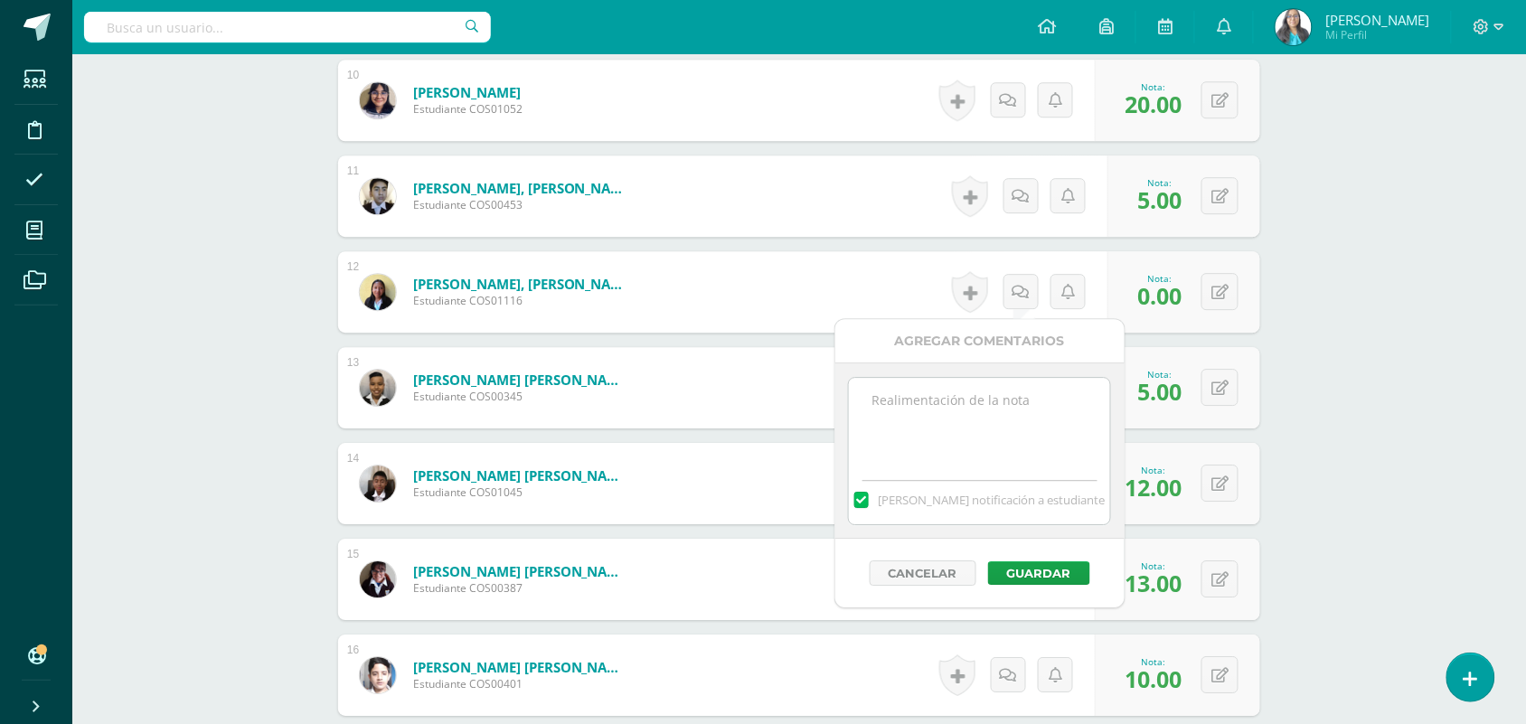
click at [979, 437] on textarea at bounding box center [979, 423] width 261 height 90
type textarea "No presentó su agenda como parte del examen, se le dió noportunidad el día juev…"
click at [1071, 584] on div "Cancelar Guardar" at bounding box center [979, 573] width 289 height 69
click at [1064, 572] on button "Guardar" at bounding box center [1039, 573] width 102 height 24
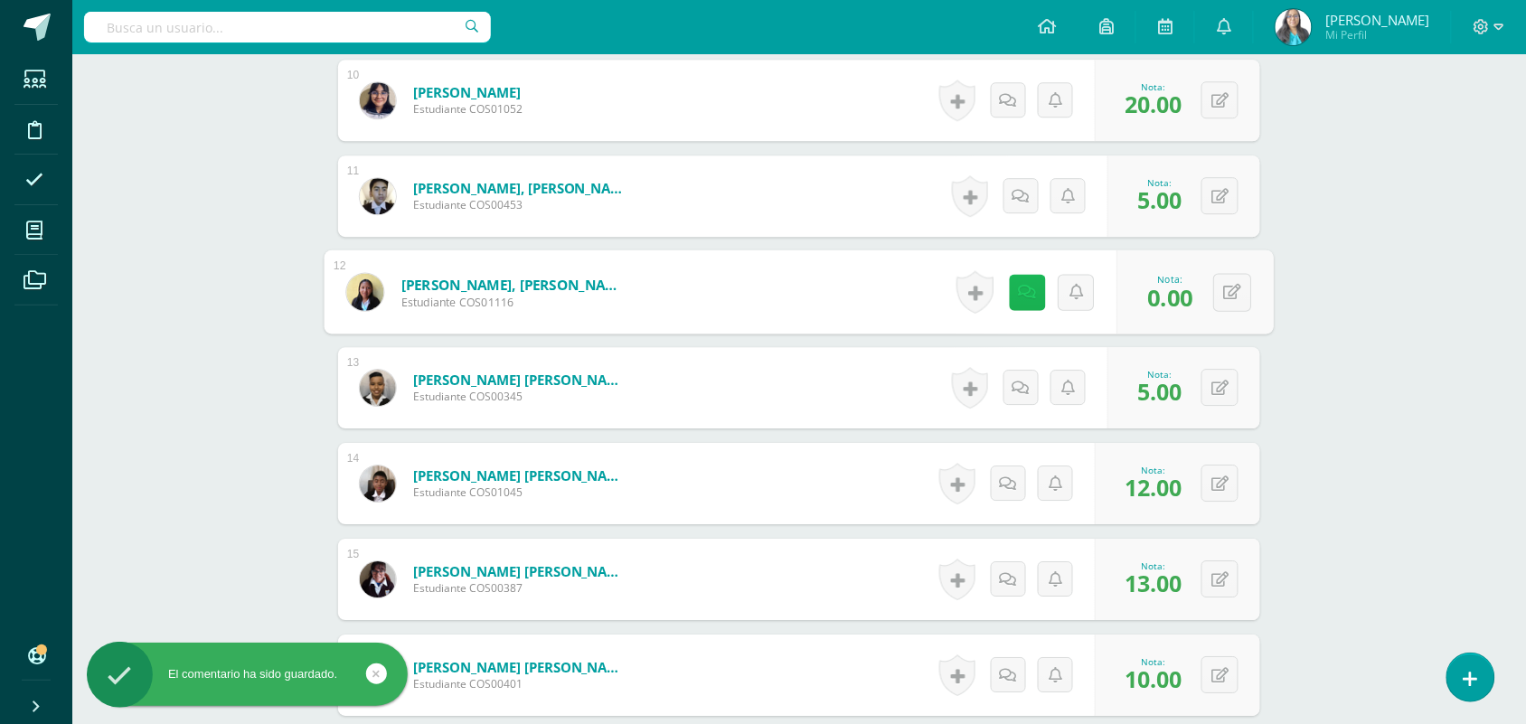
click at [1029, 299] on link at bounding box center [1027, 292] width 36 height 36
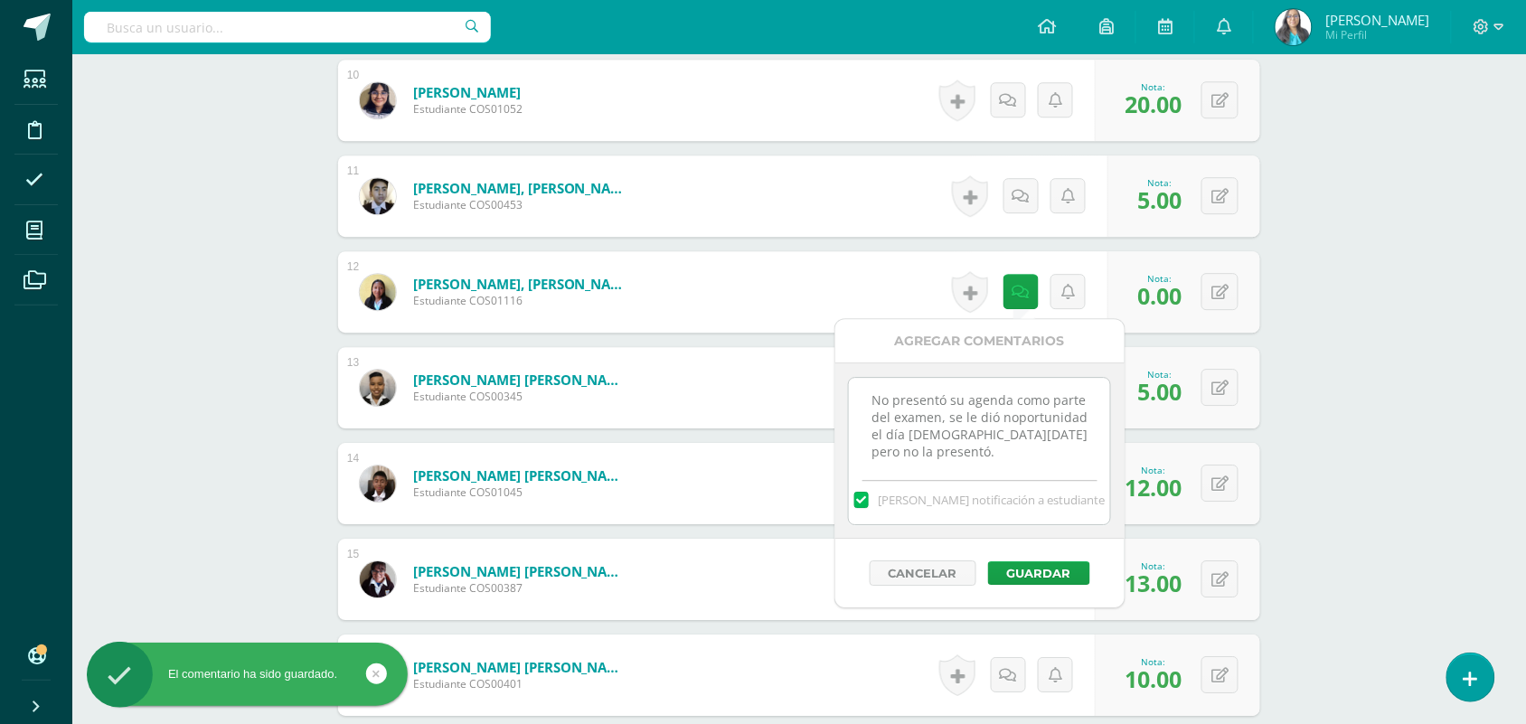
drag, startPoint x: 1060, startPoint y: 448, endPoint x: 766, endPoint y: 377, distance: 302.3
click at [1069, 569] on button "Guardar" at bounding box center [1039, 573] width 102 height 24
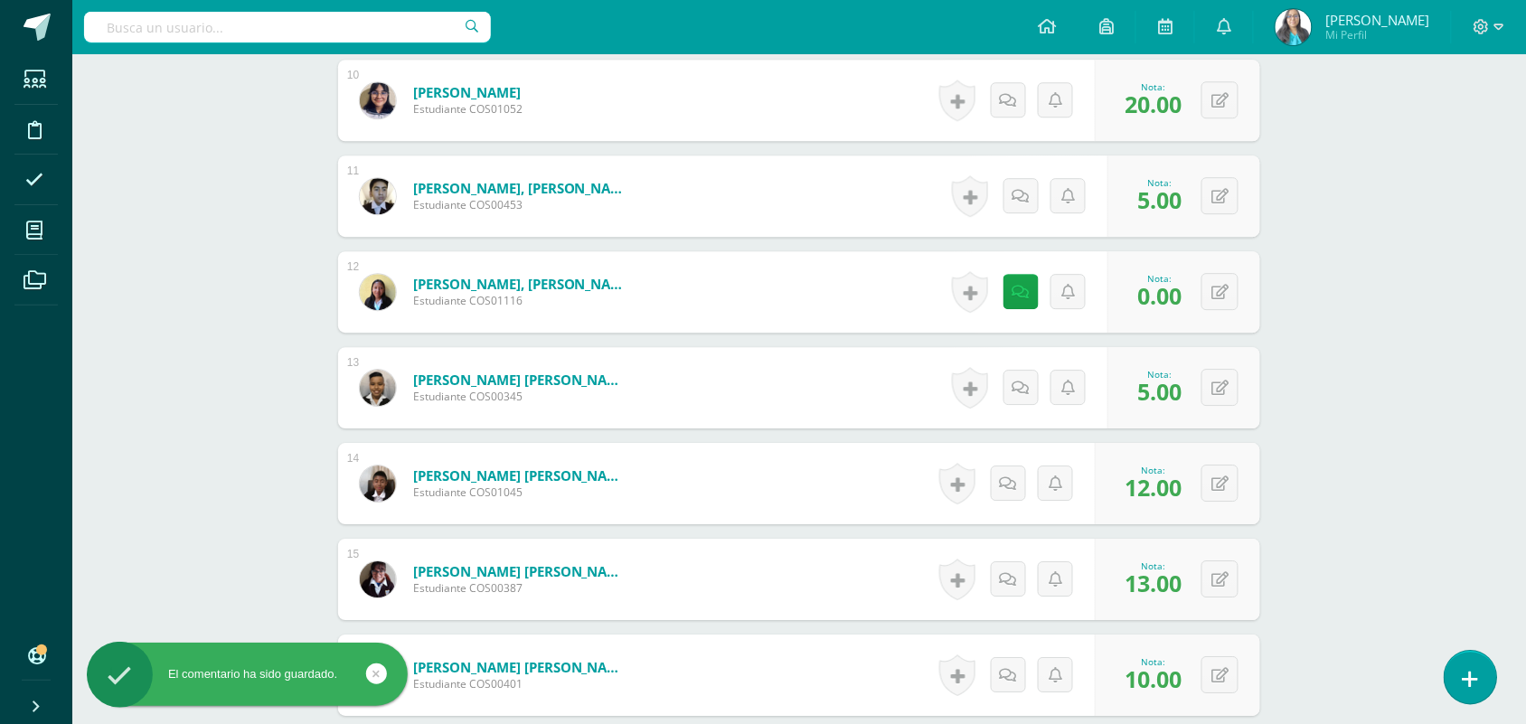
click at [1488, 678] on link at bounding box center [1470, 677] width 52 height 52
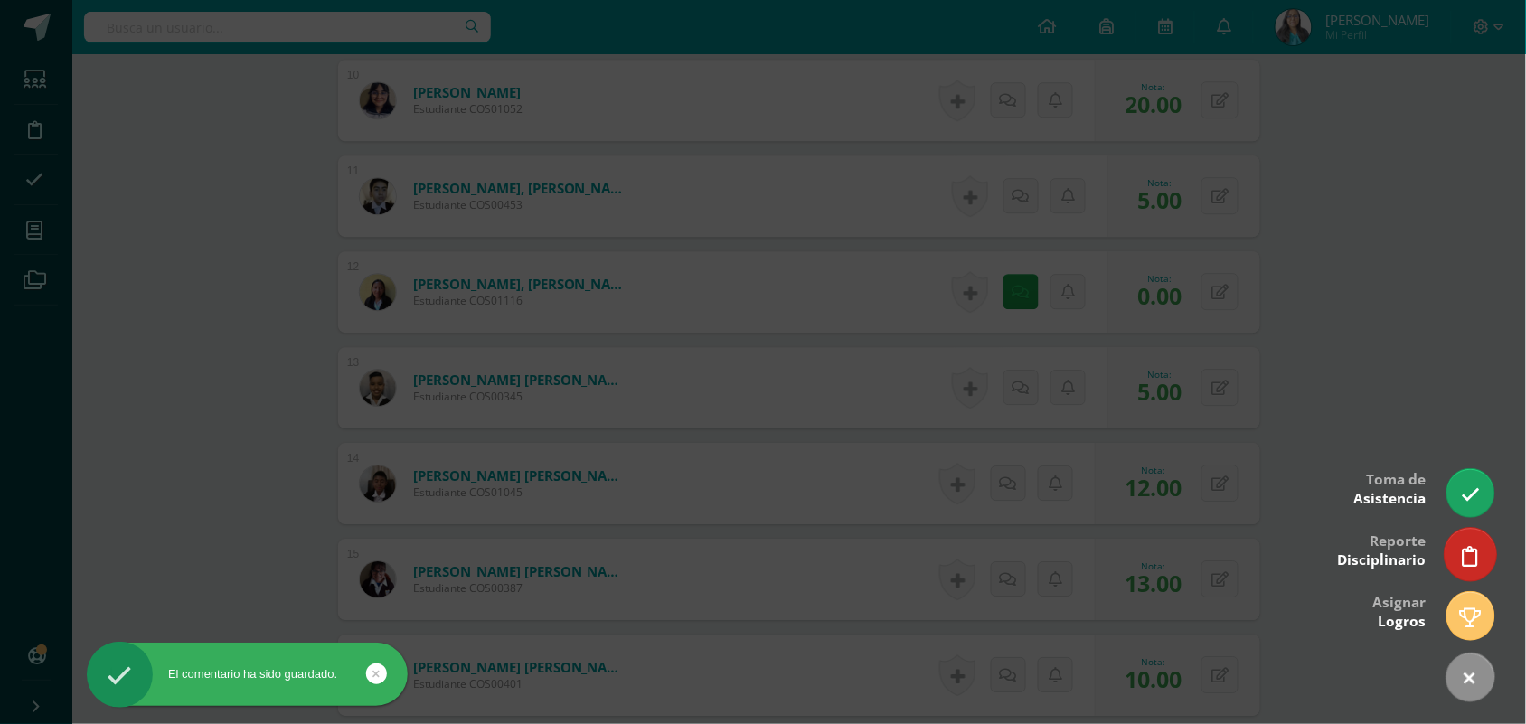
click at [1467, 542] on link at bounding box center [1470, 554] width 52 height 52
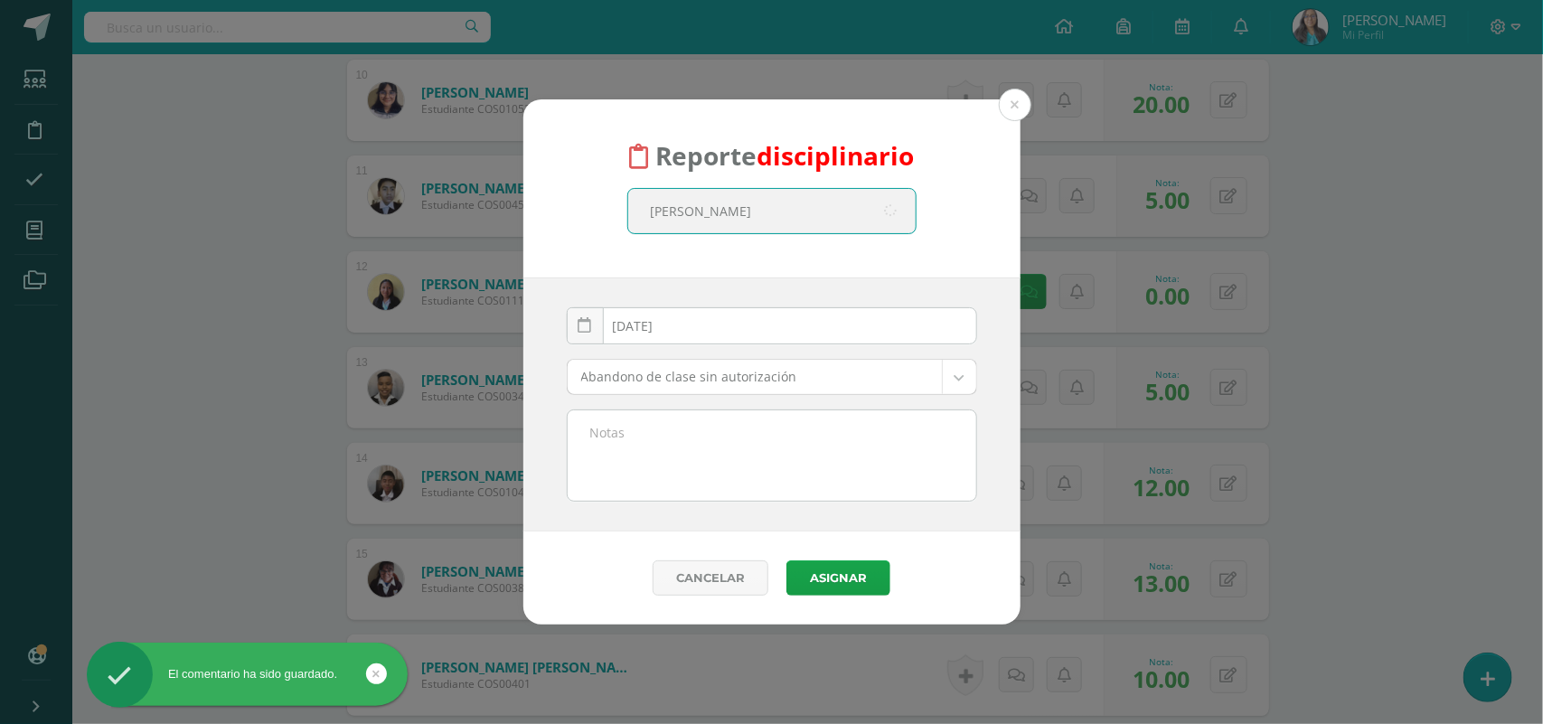
type input "Angye"
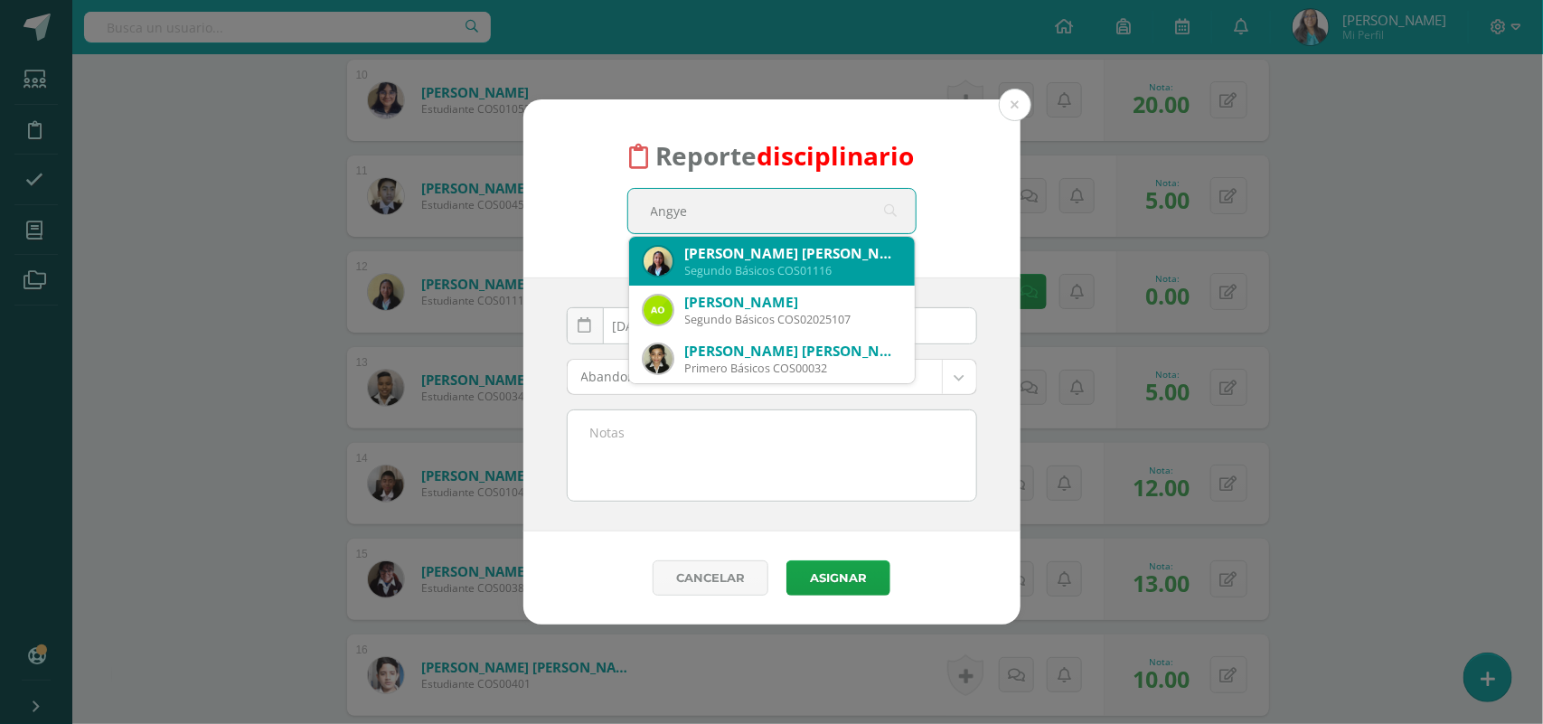
click at [691, 265] on div "Segundo Básicos COS01116" at bounding box center [792, 270] width 215 height 15
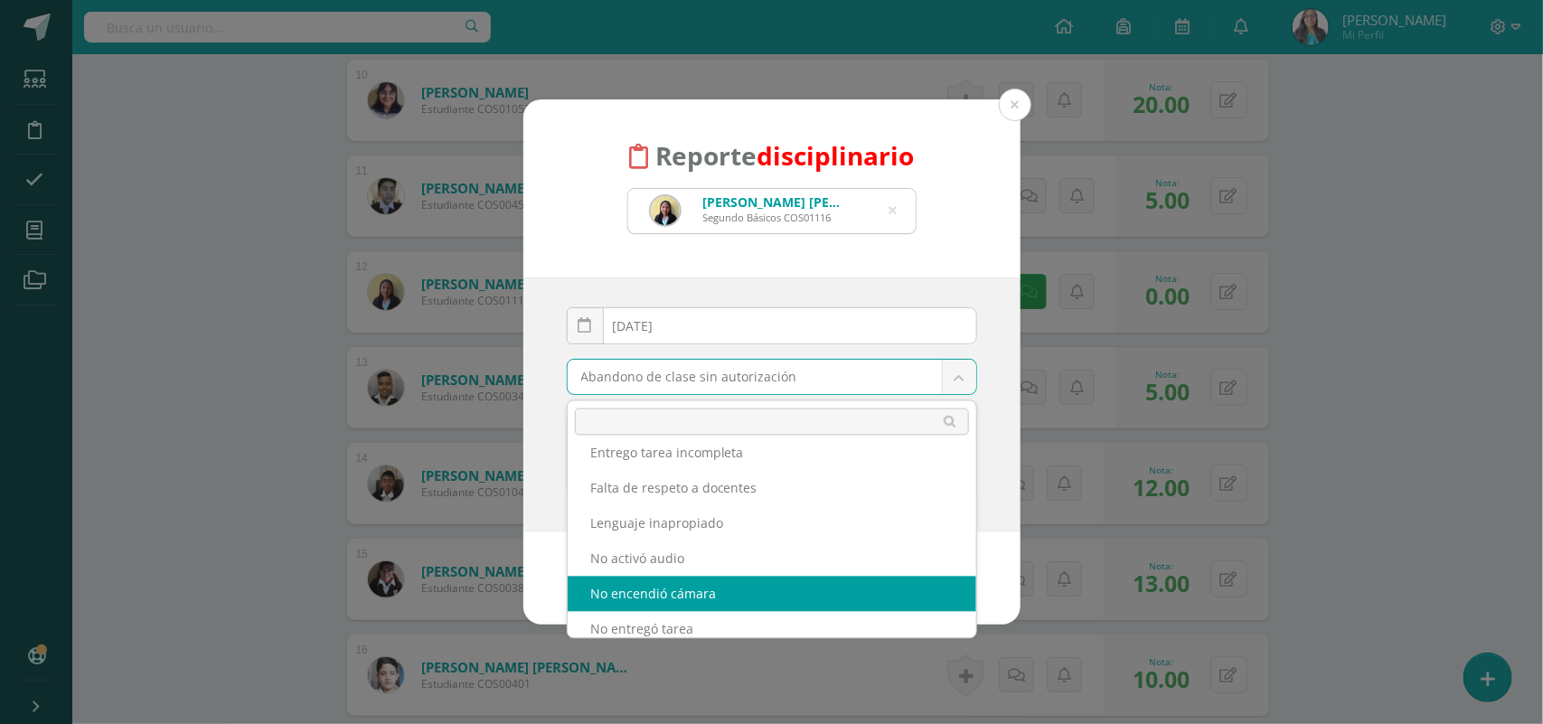
scroll to position [235, 0]
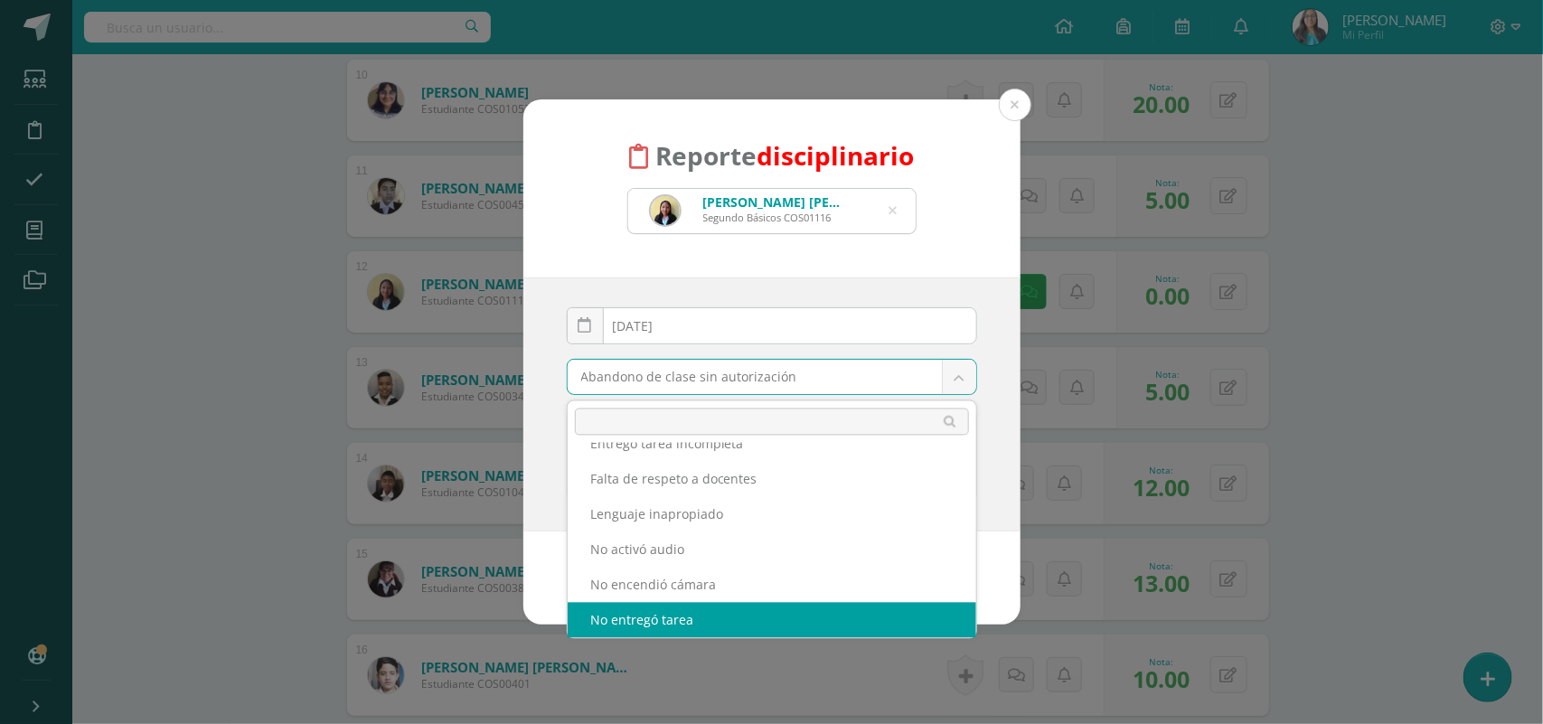
select select "14"
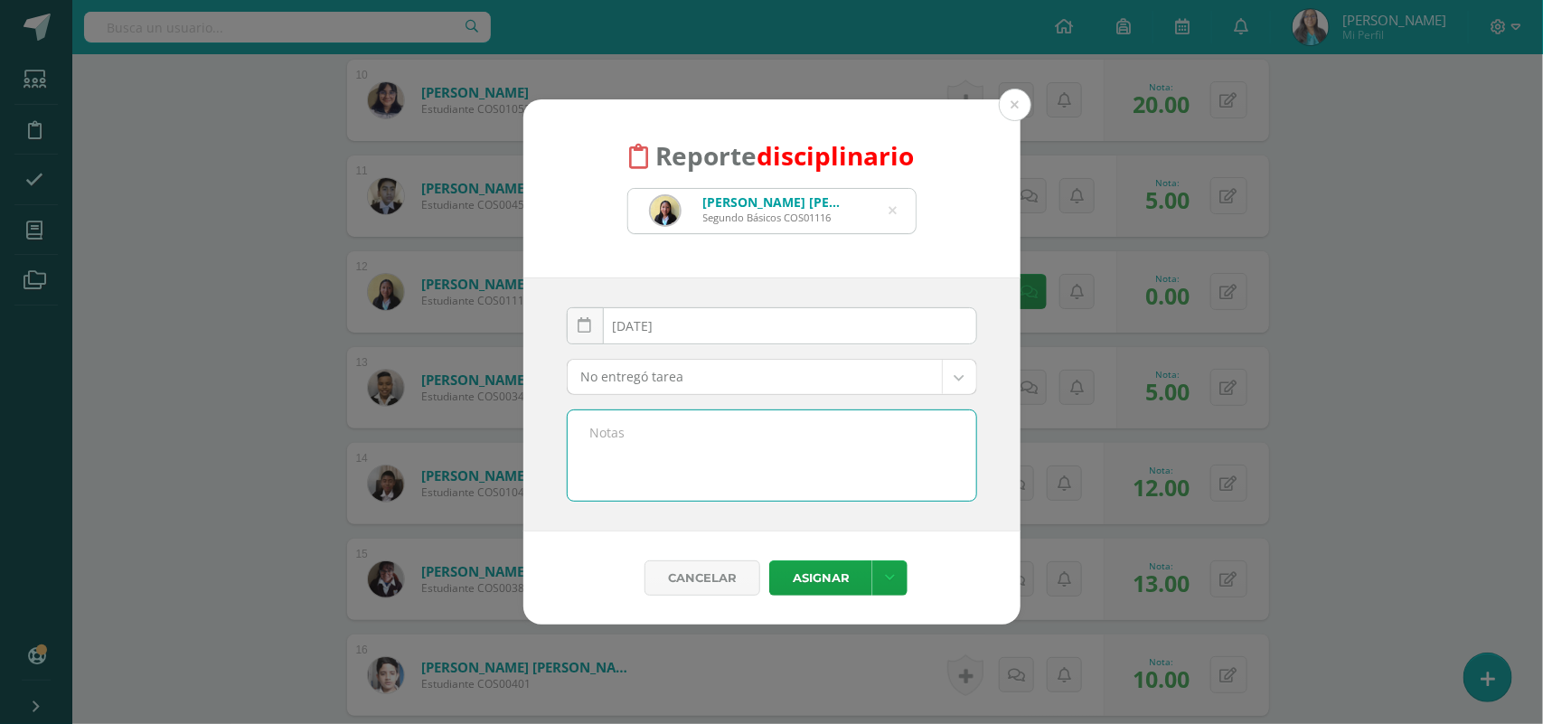
click at [719, 435] on textarea at bounding box center [772, 455] width 409 height 90
paste textarea "No presentó su agenda como parte del examen, se le dió noportunidad el día juev…"
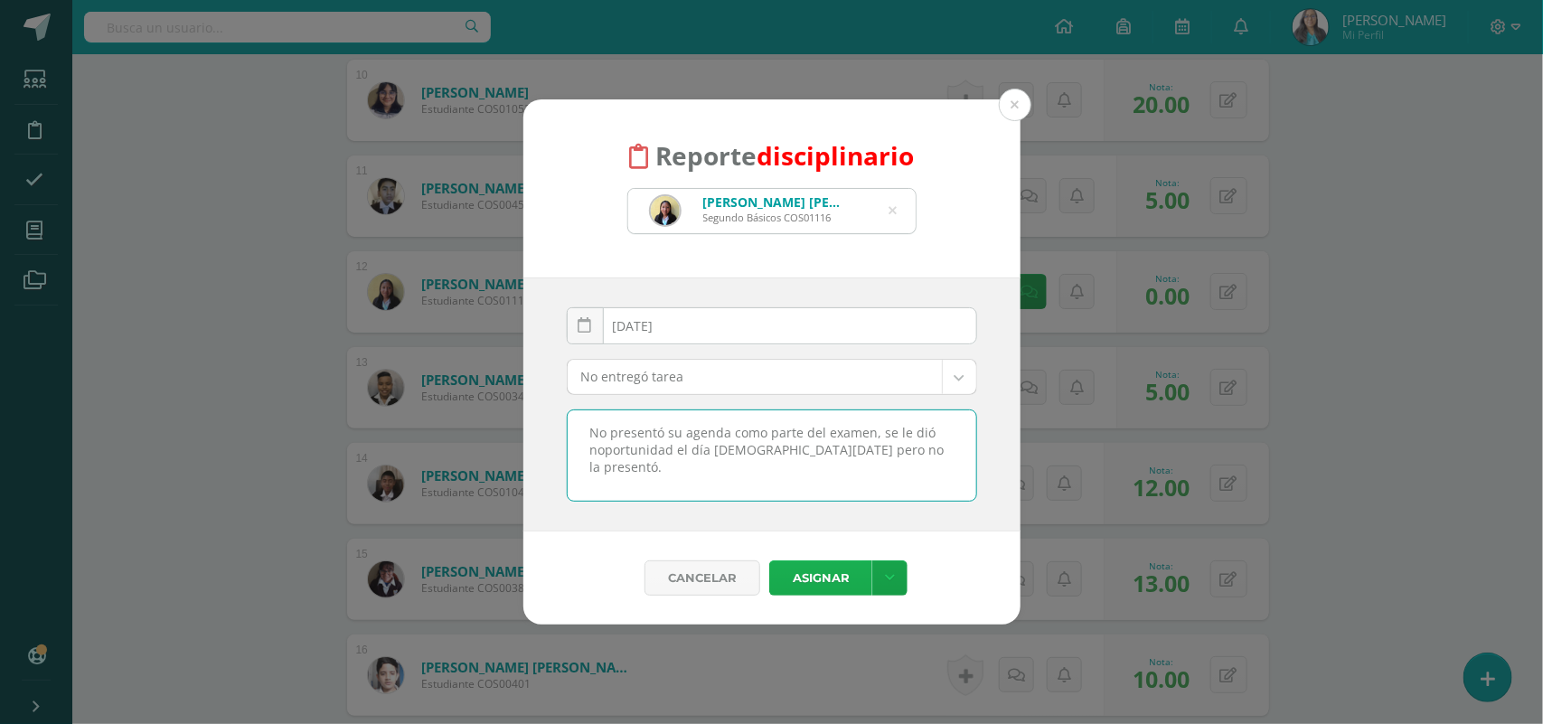
type textarea "No presentó su agenda como parte del examen, se le dió noportunidad el día juev…"
click at [811, 581] on button "Asignar" at bounding box center [820, 577] width 103 height 35
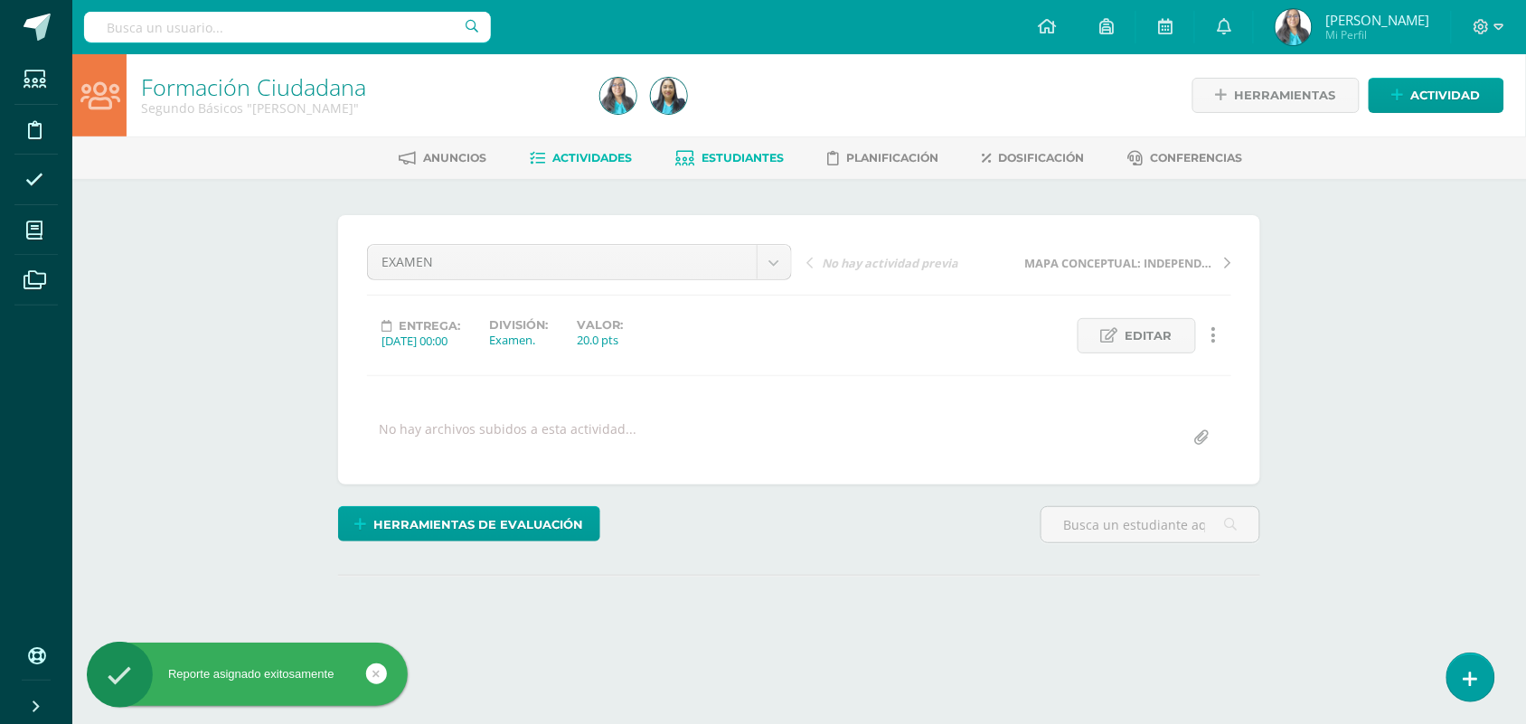
click at [753, 158] on span "Estudiantes" at bounding box center [743, 158] width 82 height 14
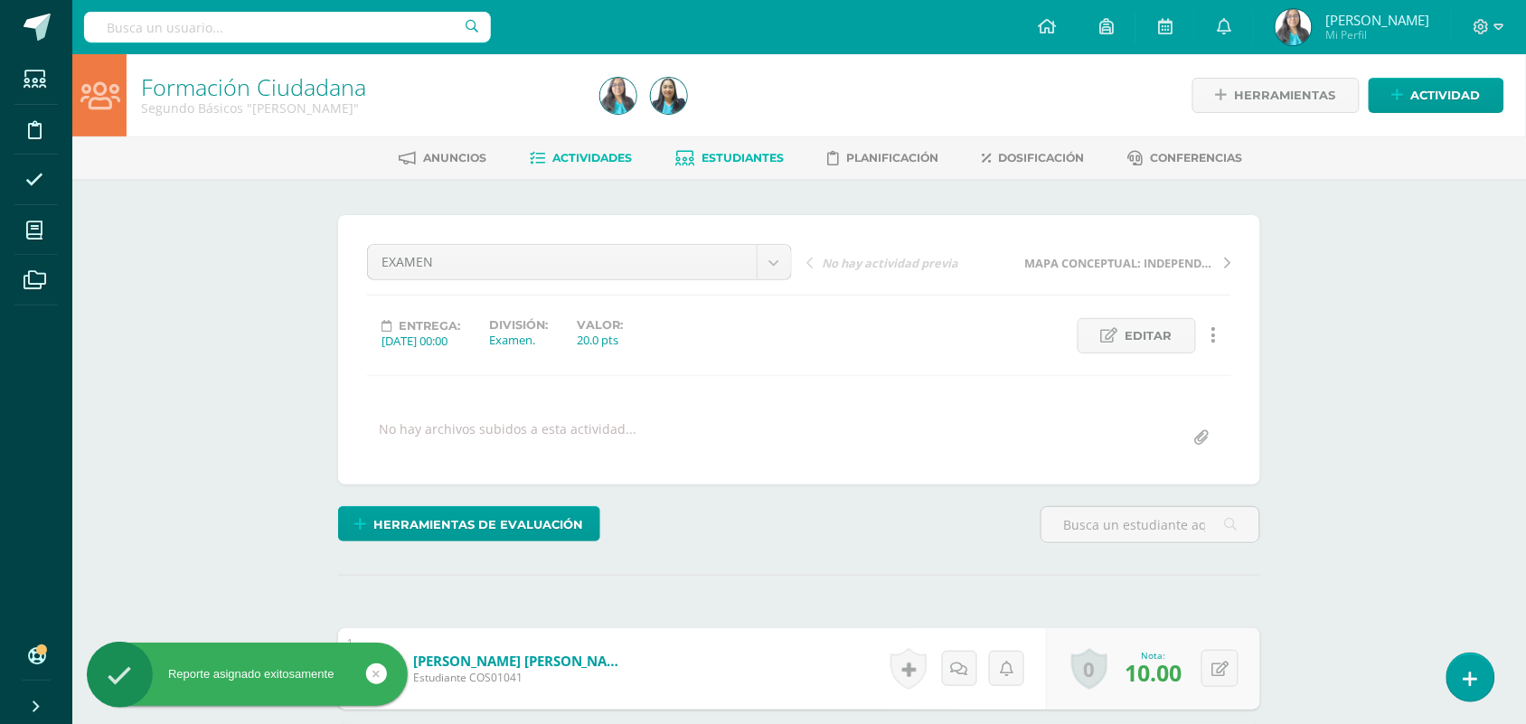
scroll to position [1, 0]
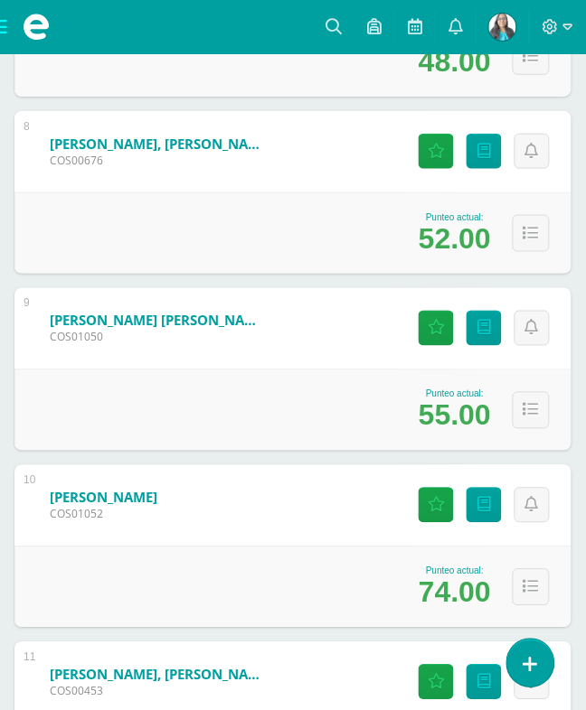
scroll to position [1695, 0]
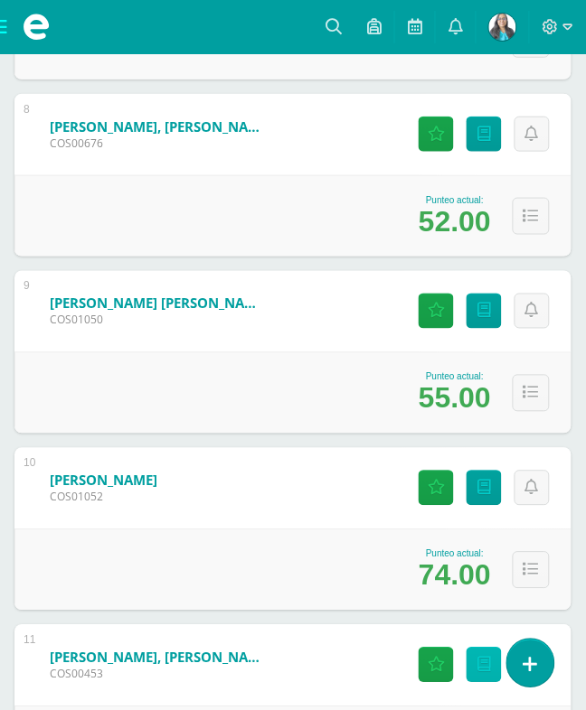
click at [477, 658] on icon at bounding box center [484, 665] width 14 height 15
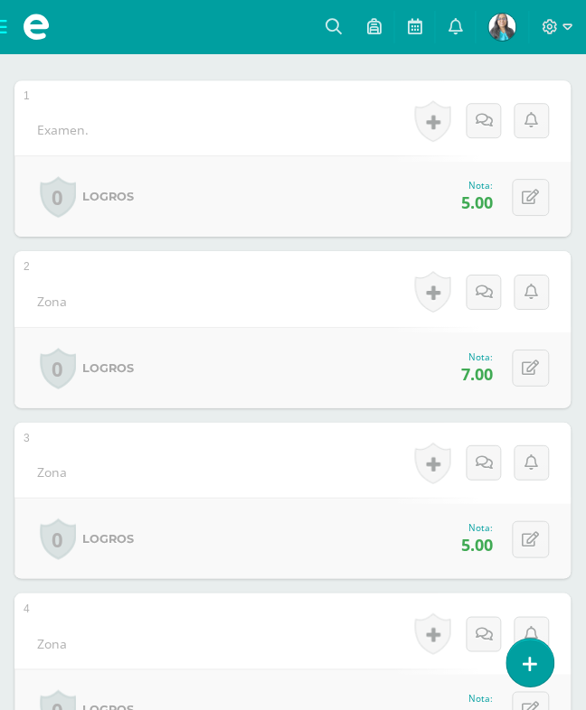
scroll to position [167, 0]
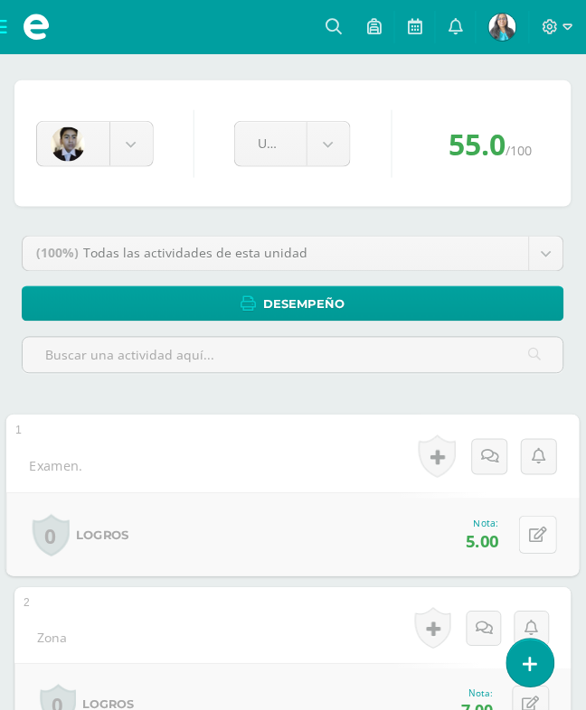
click at [519, 516] on button at bounding box center [538, 535] width 38 height 38
type input "13"
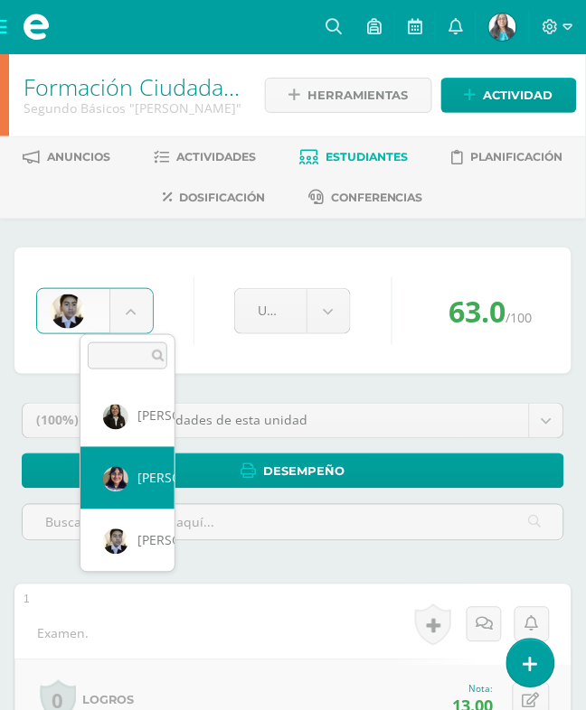
scroll to position [805, 0]
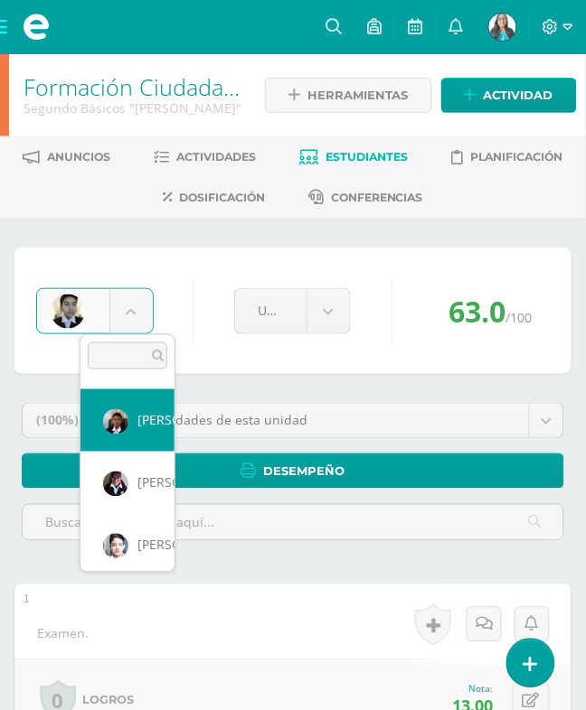
select select "1470"
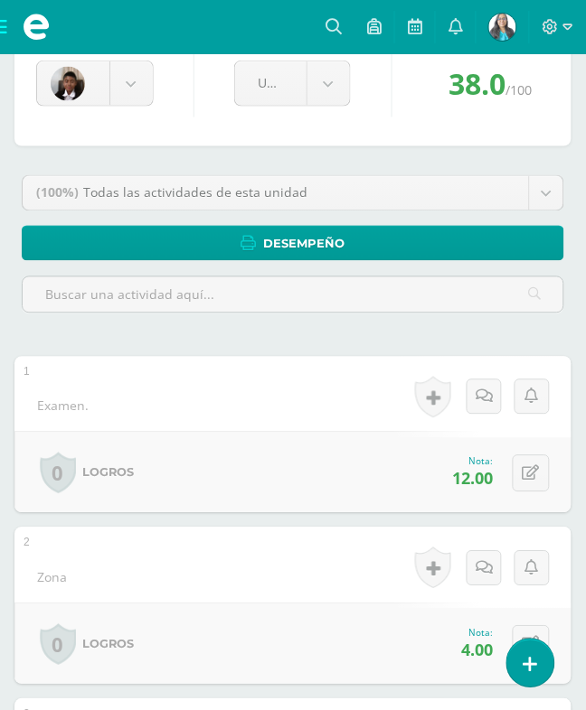
scroll to position [226, 0]
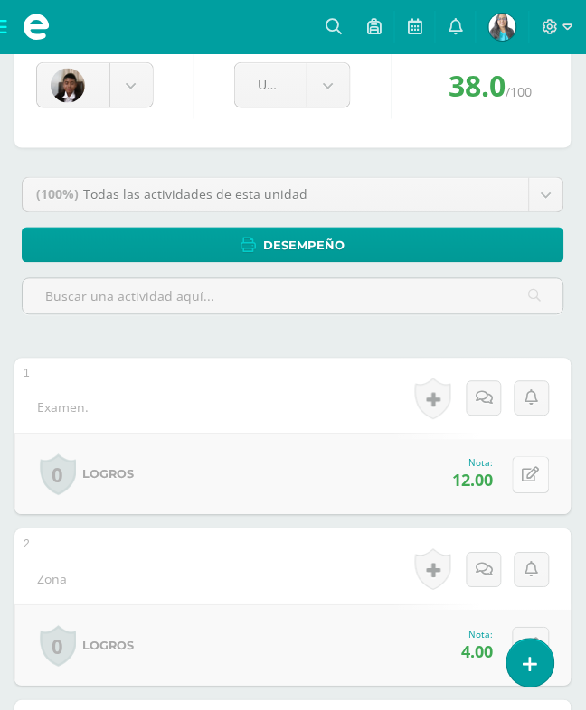
click at [512, 457] on button at bounding box center [530, 475] width 37 height 37
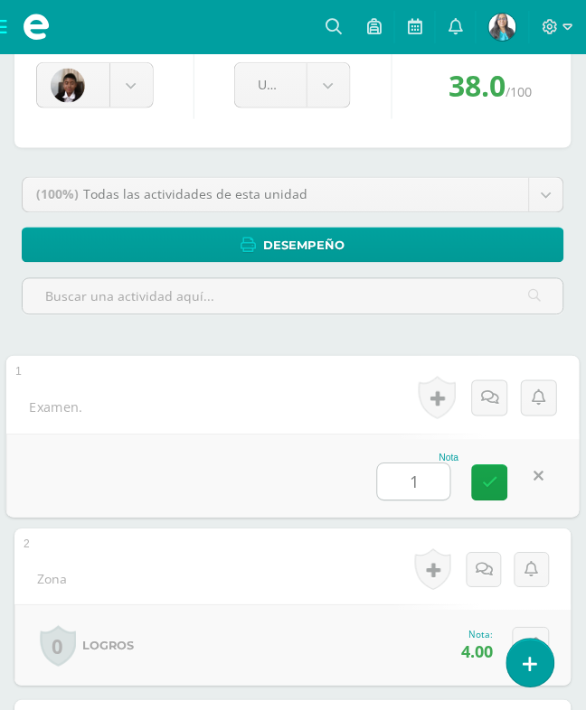
type input "18"
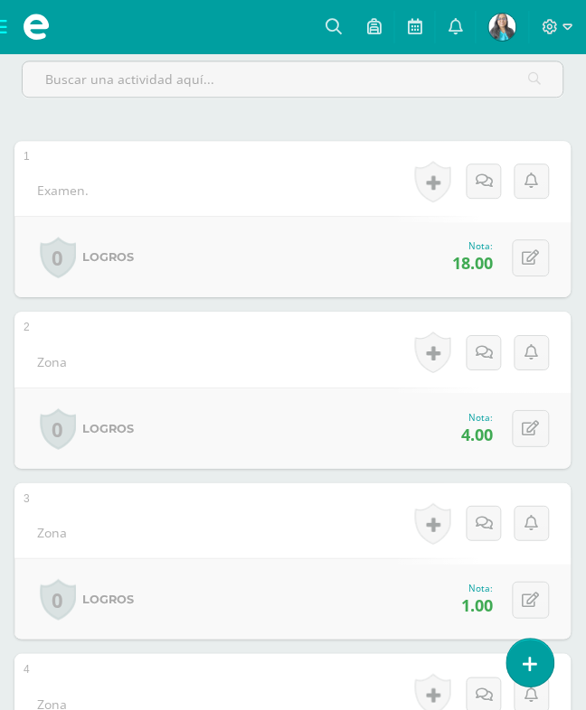
scroll to position [565, 0]
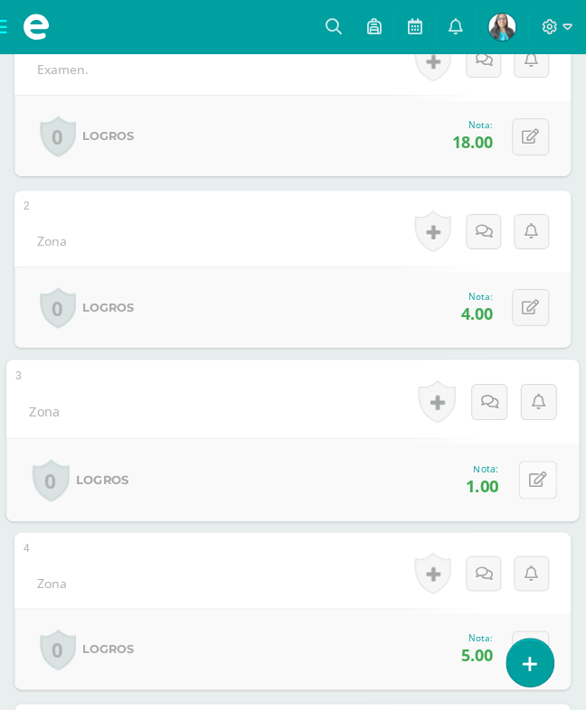
click at [519, 461] on button at bounding box center [538, 480] width 38 height 38
type input "5"
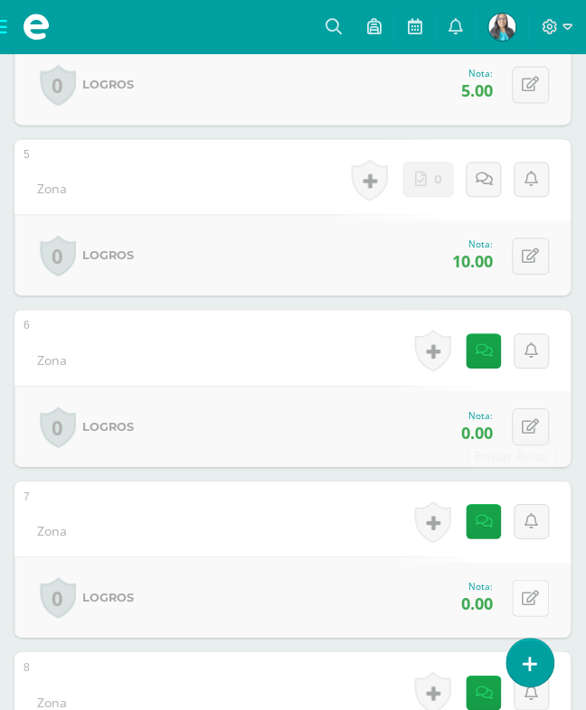
scroll to position [1410, 0]
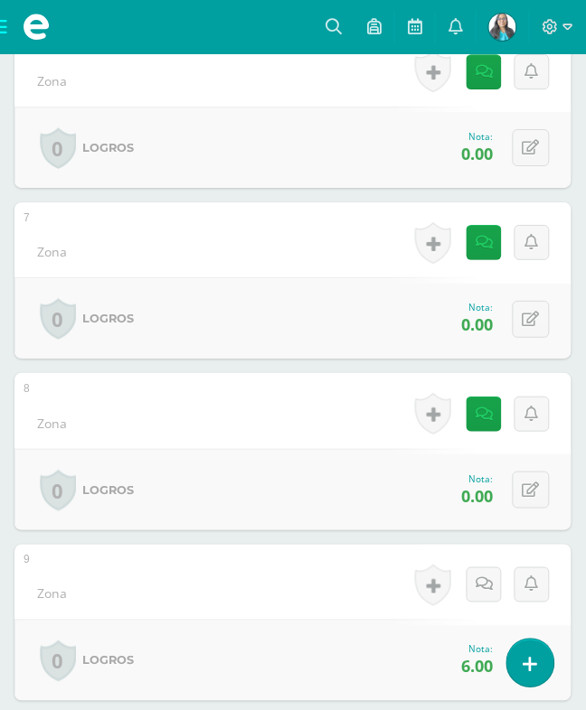
click at [522, 644] on button at bounding box center [530, 662] width 37 height 37
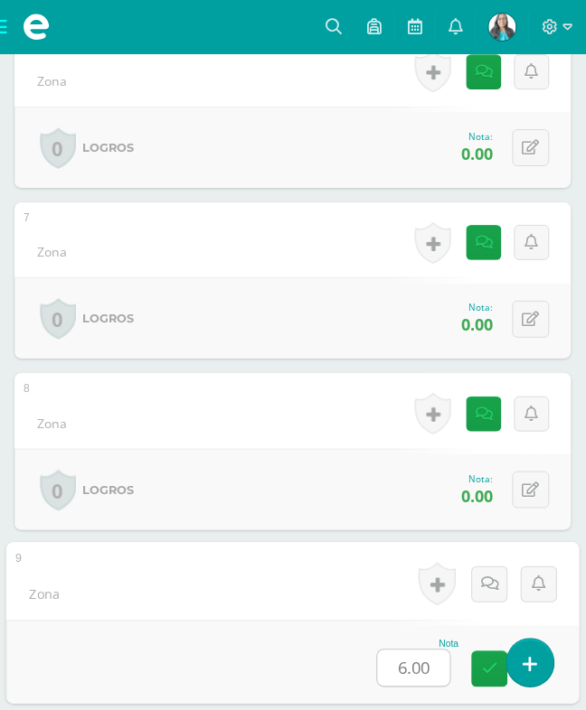
type input "8"
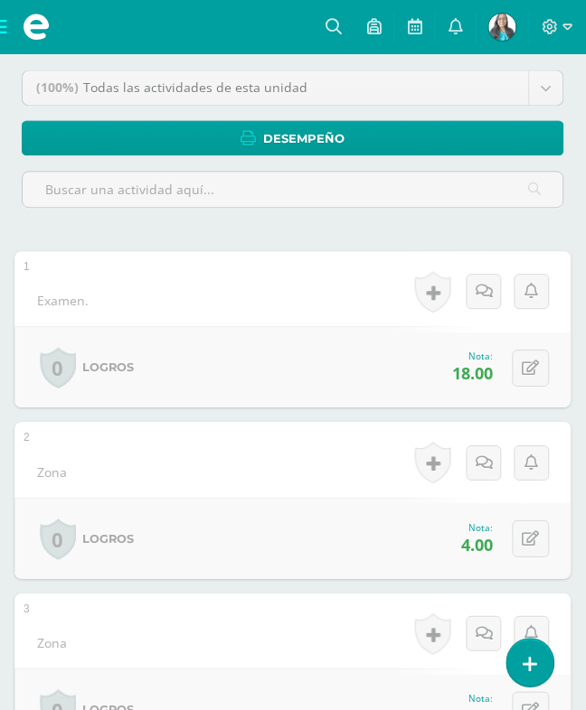
scroll to position [339, 0]
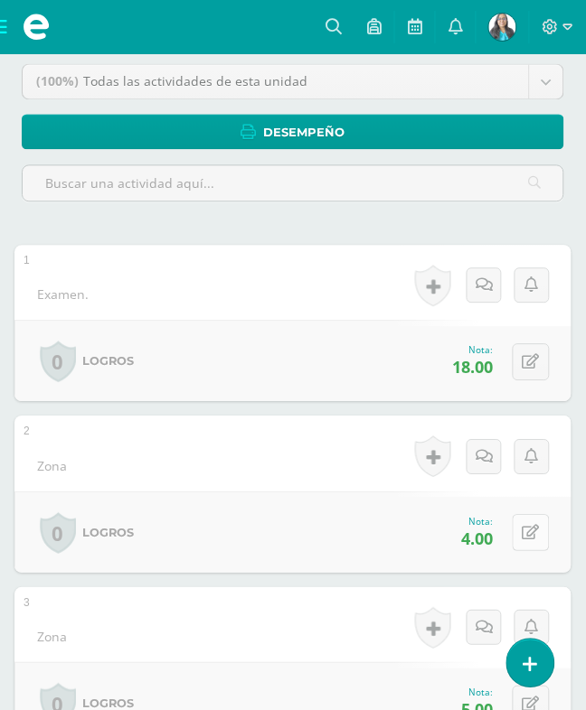
click at [512, 515] on button at bounding box center [530, 533] width 37 height 37
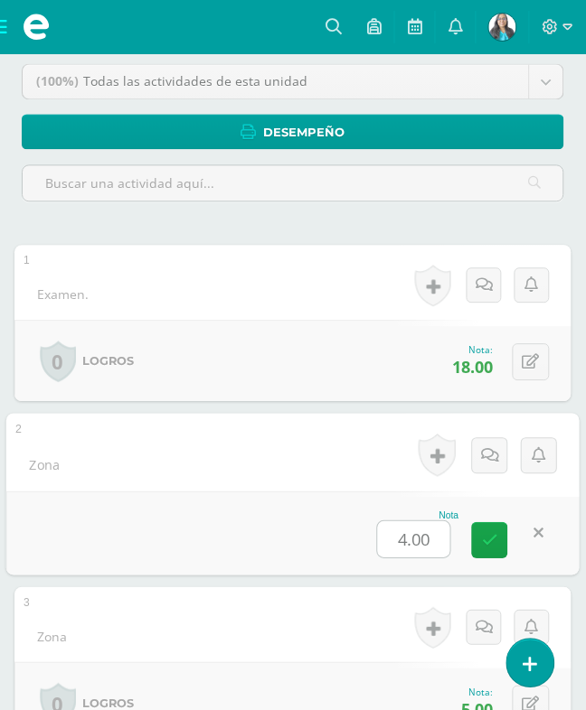
type input "5"
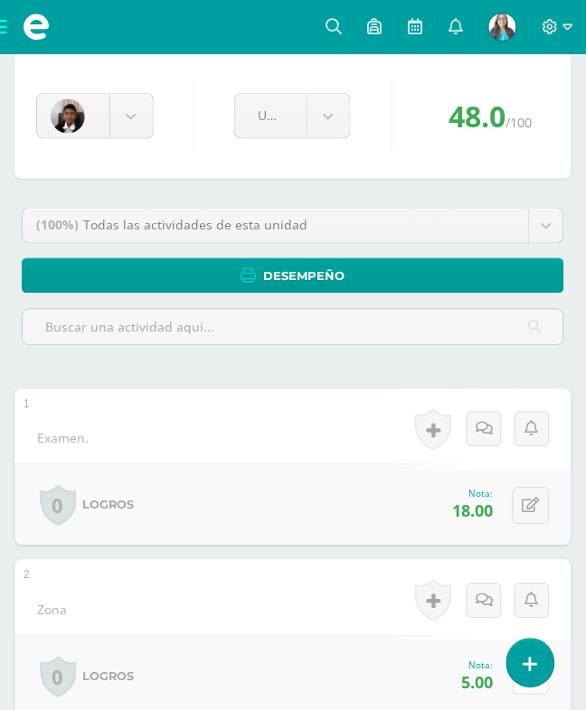
scroll to position [0, 0]
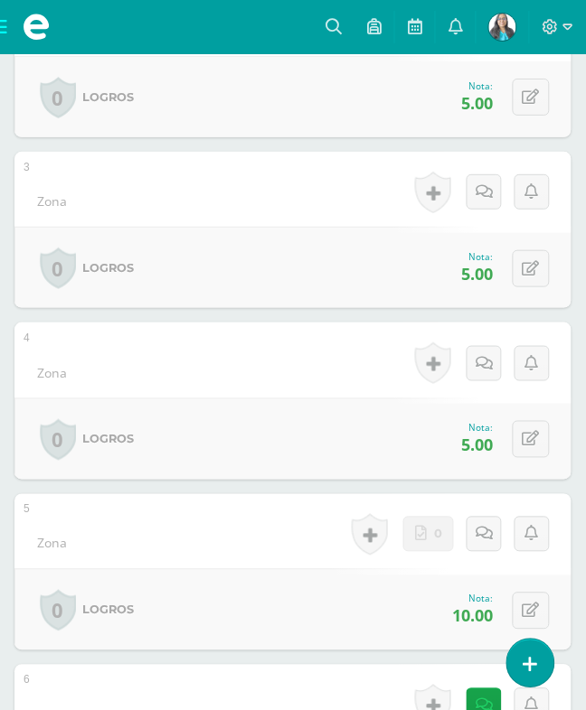
scroll to position [791, 0]
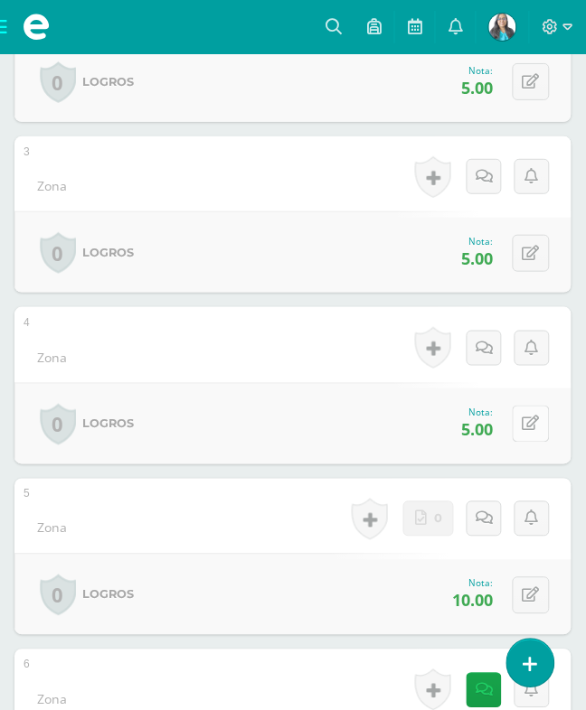
click at [520, 406] on button at bounding box center [530, 424] width 37 height 37
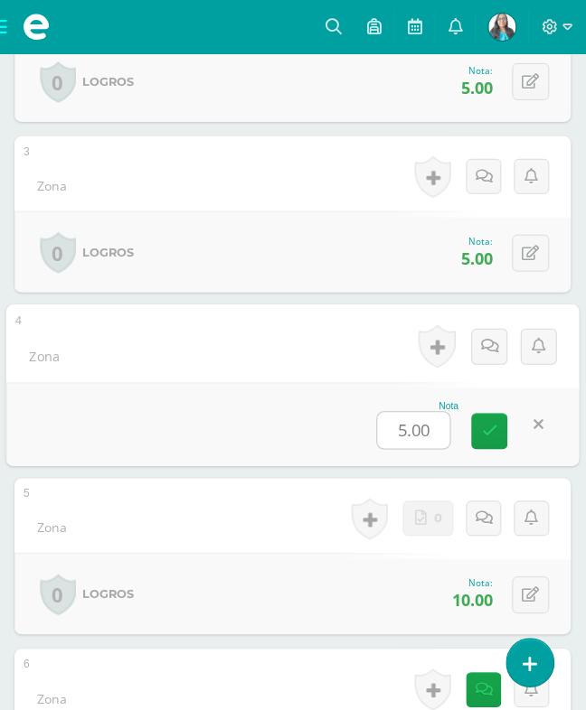
type input "6"
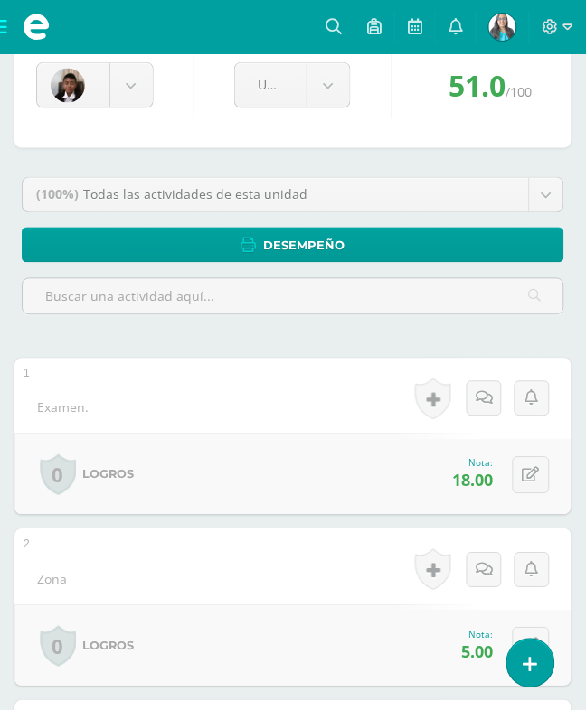
scroll to position [0, 0]
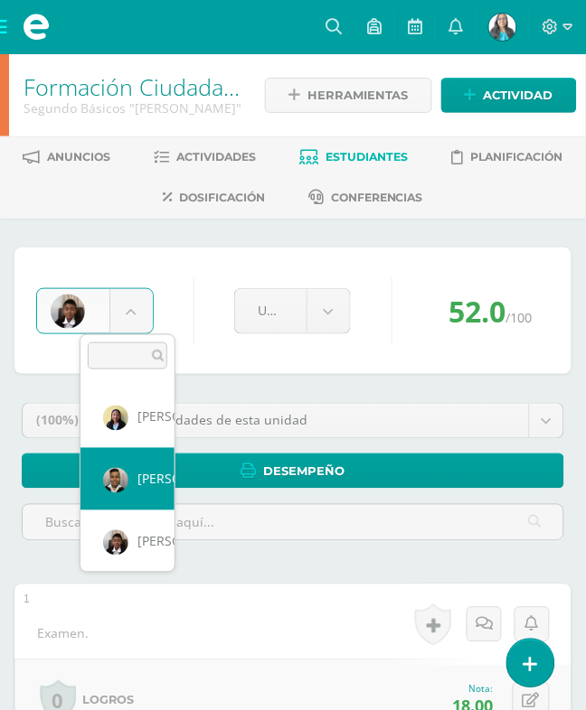
select select "754"
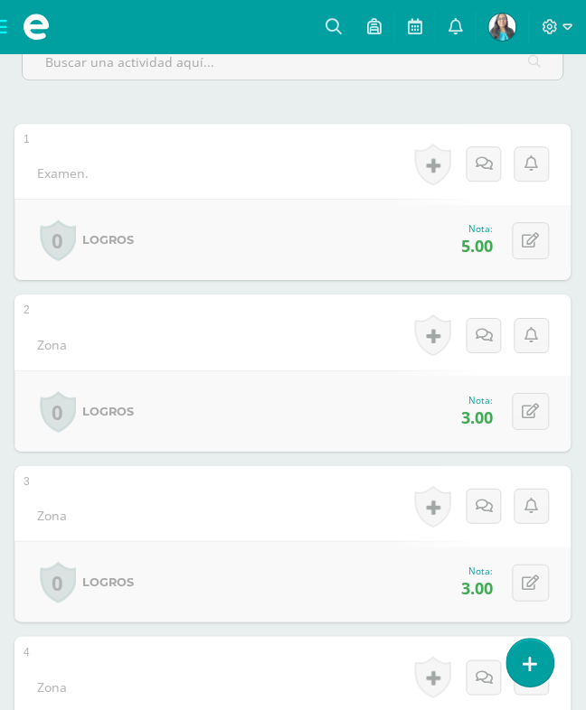
scroll to position [452, 0]
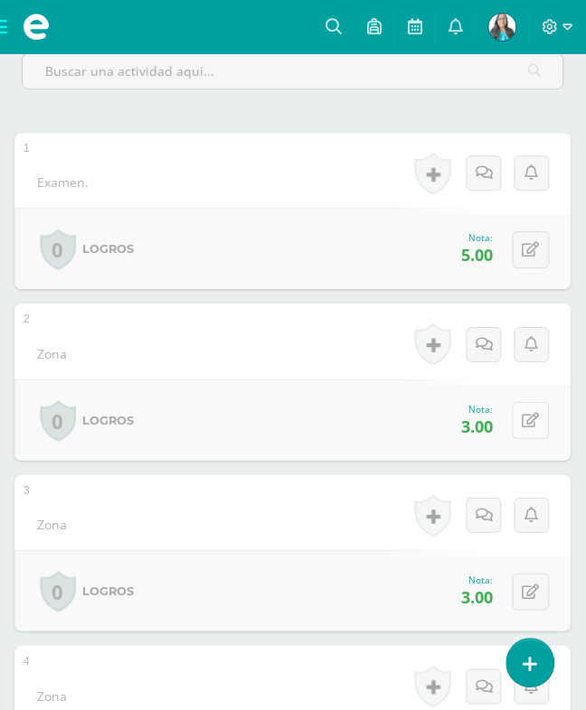
click at [512, 402] on button at bounding box center [530, 420] width 37 height 37
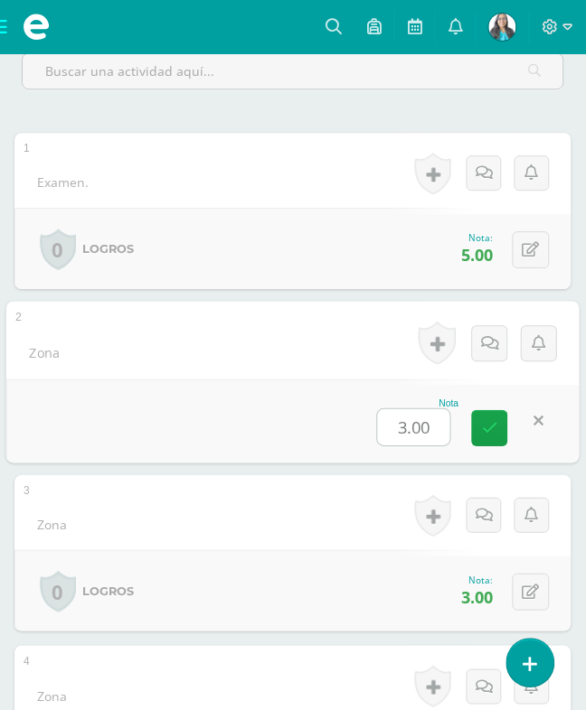
type input "5"
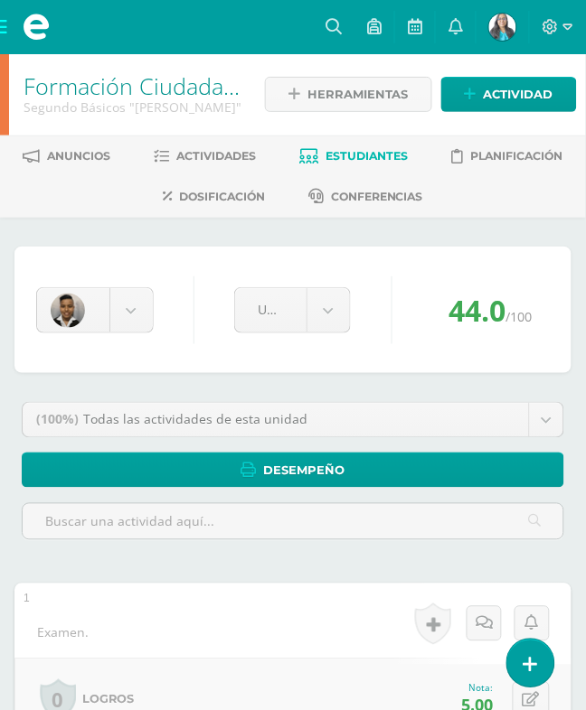
scroll to position [0, 0]
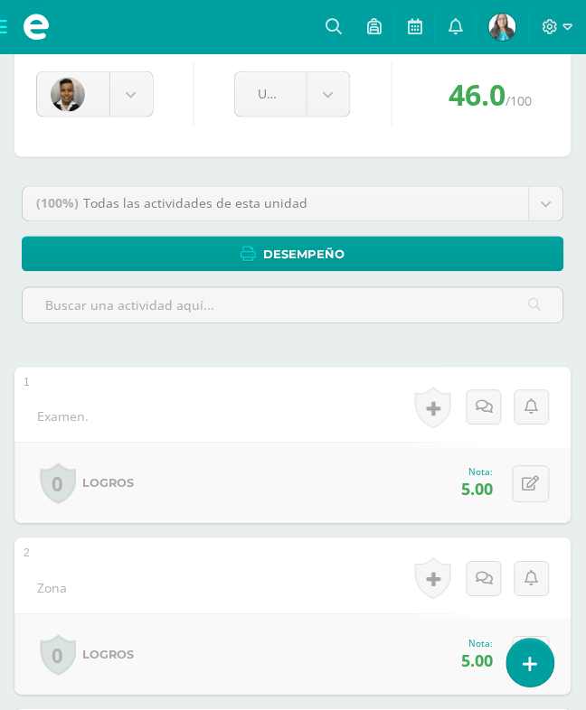
scroll to position [226, 0]
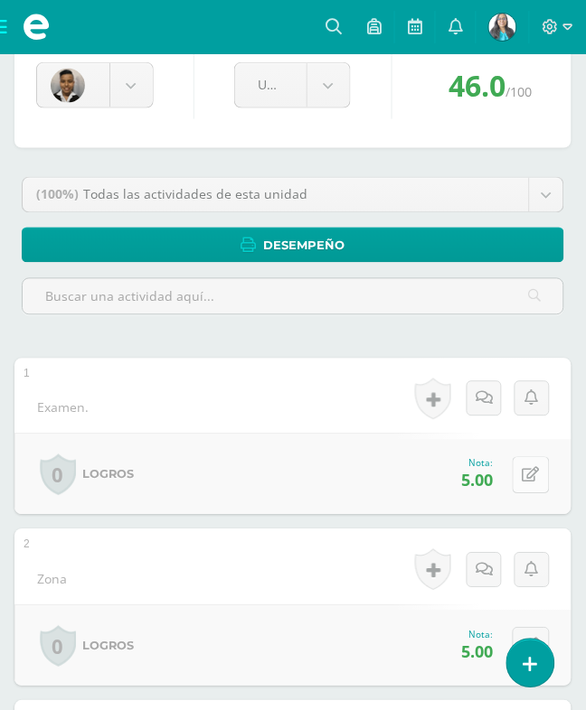
click at [520, 457] on button at bounding box center [530, 475] width 37 height 37
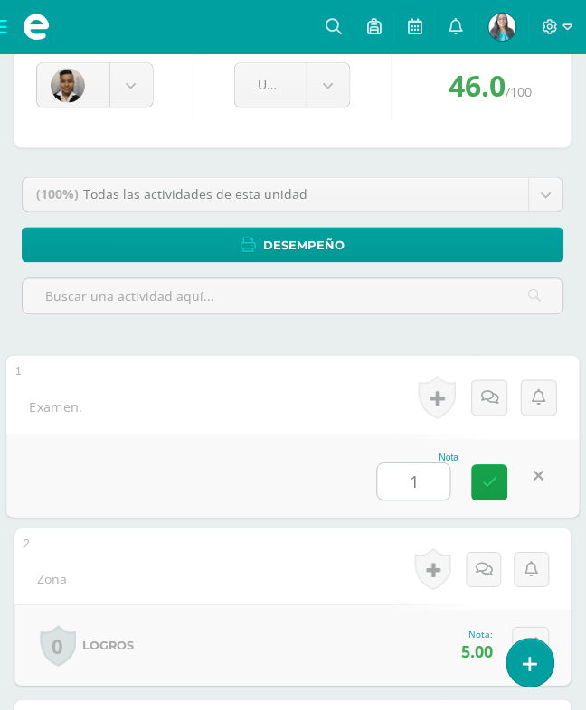
type input "12"
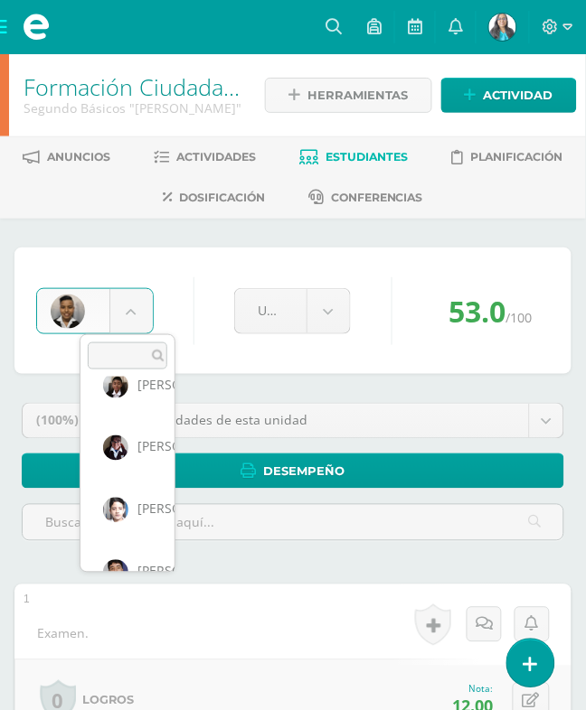
scroll to position [848, 0]
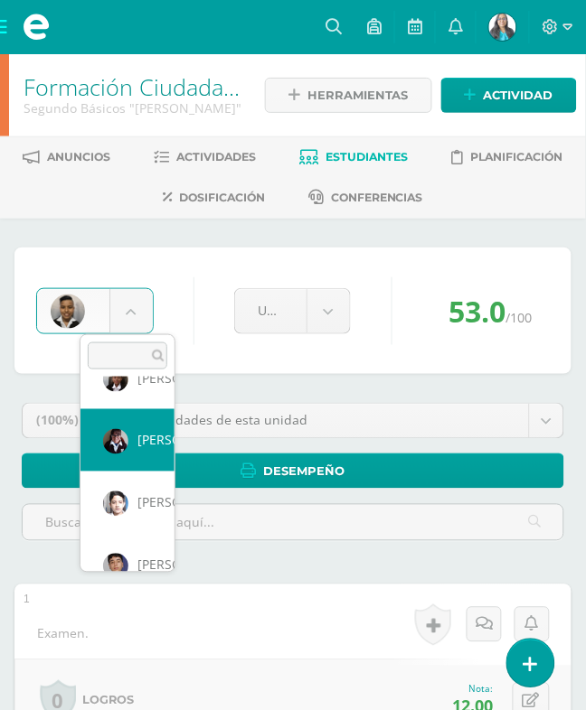
select select "871"
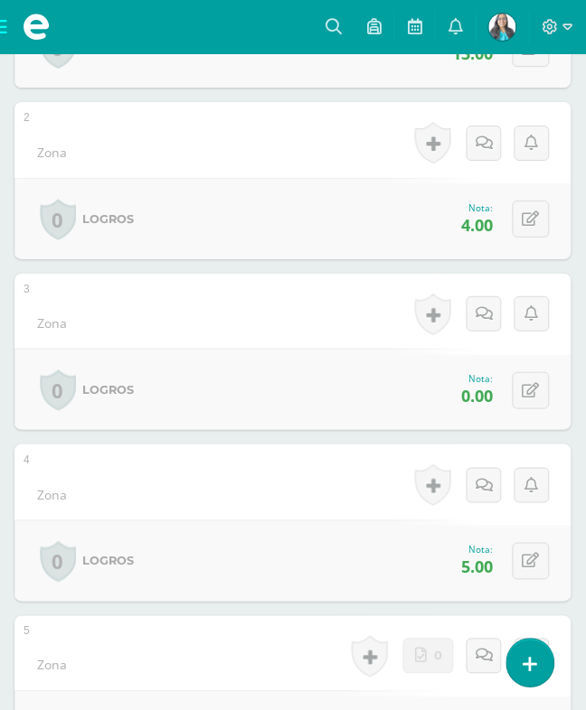
scroll to position [678, 0]
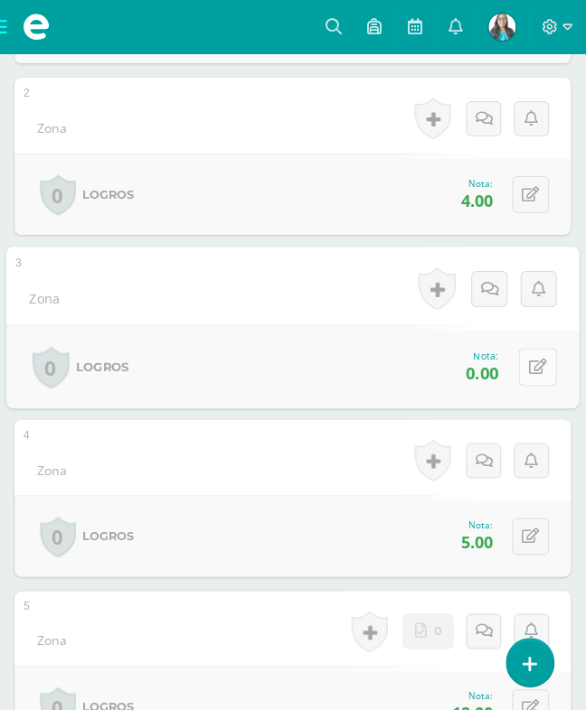
click at [519, 348] on button at bounding box center [538, 367] width 38 height 38
type input "4"
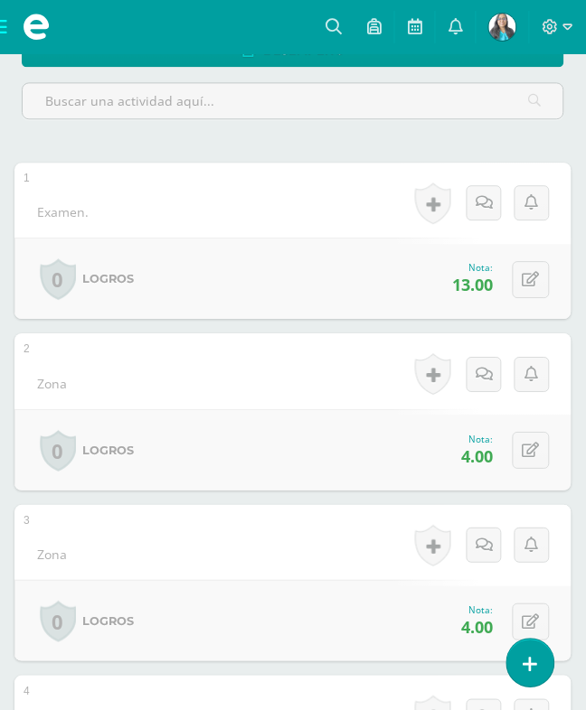
scroll to position [226, 0]
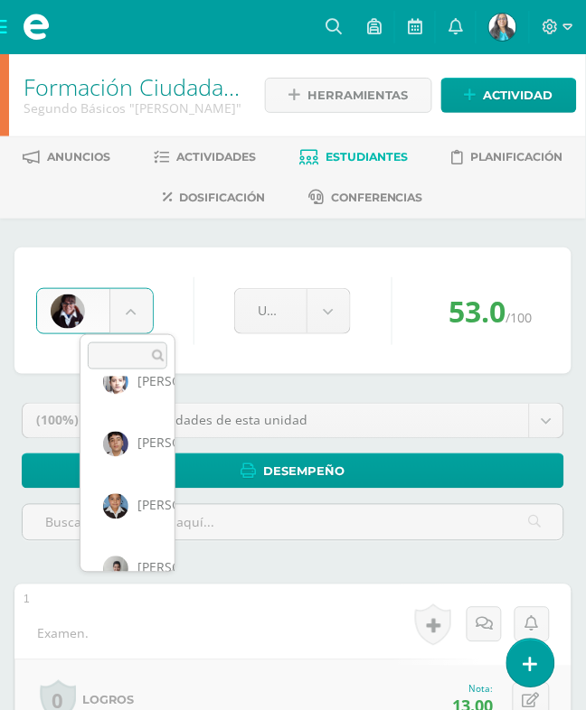
scroll to position [902, 0]
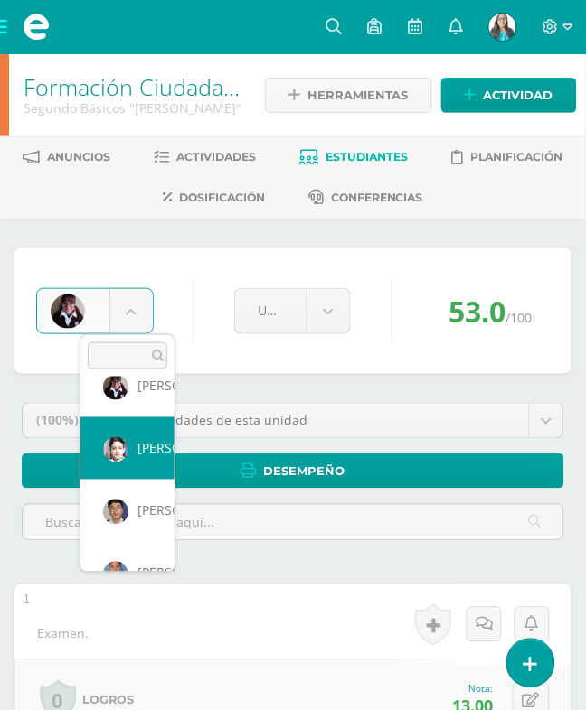
select select "807"
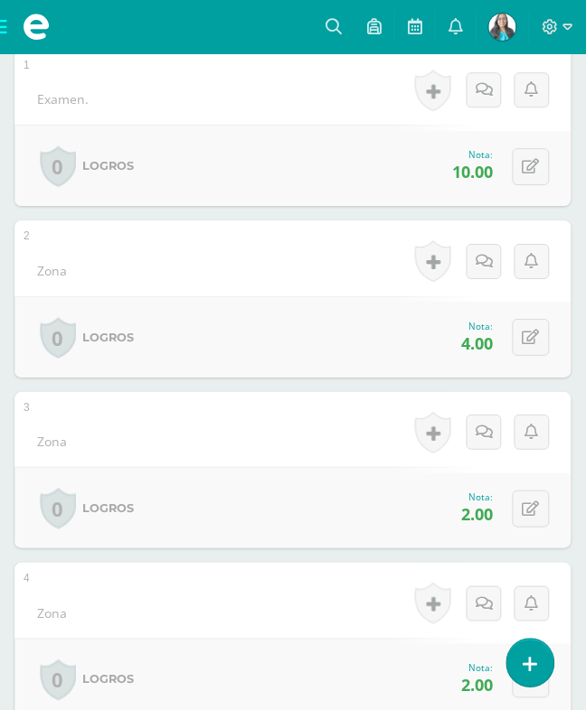
scroll to position [565, 0]
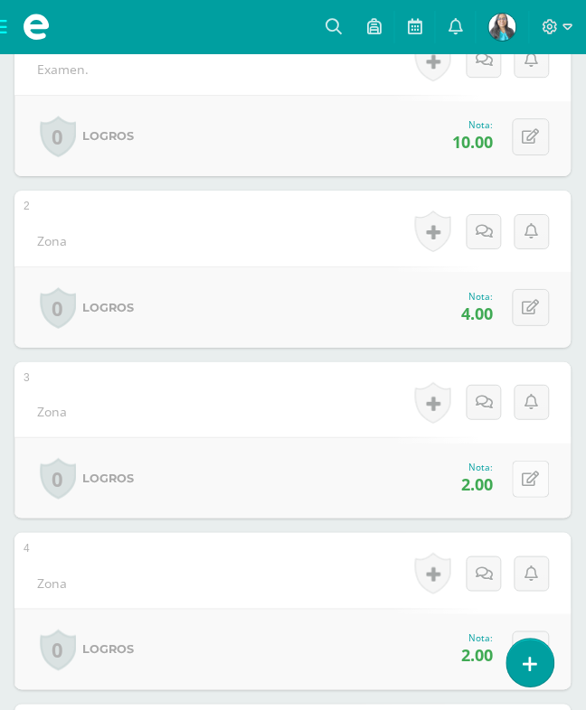
click at [512, 461] on button at bounding box center [530, 479] width 37 height 37
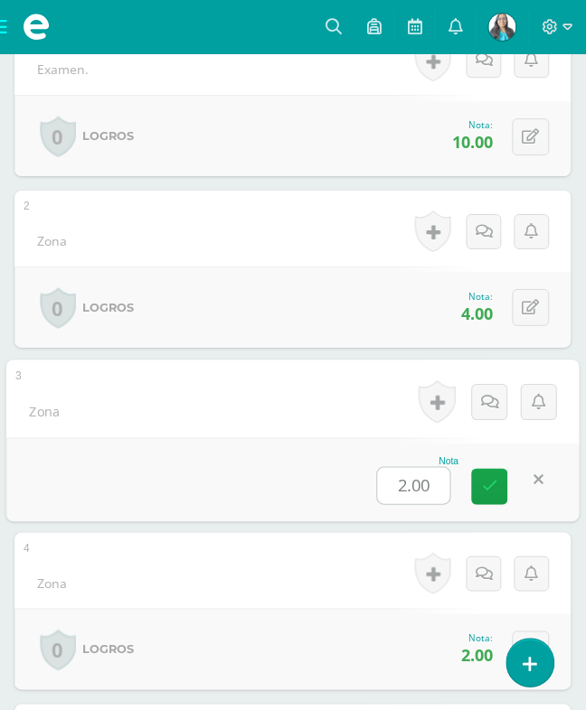
type input "5"
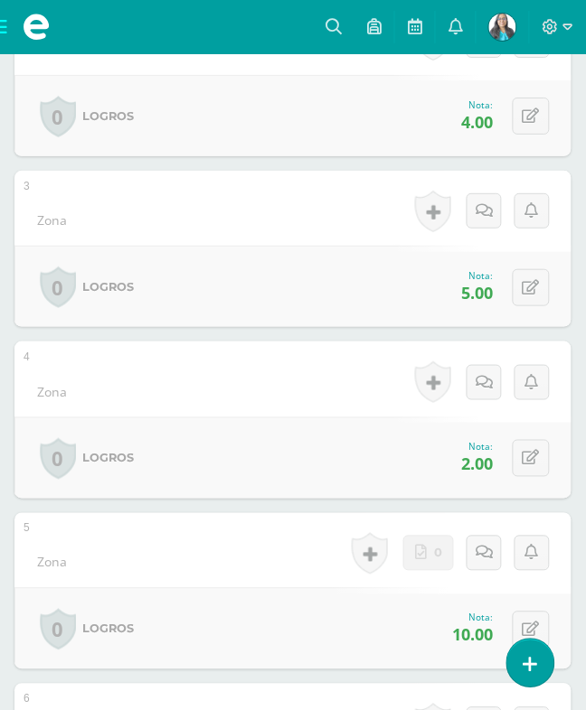
scroll to position [904, 0]
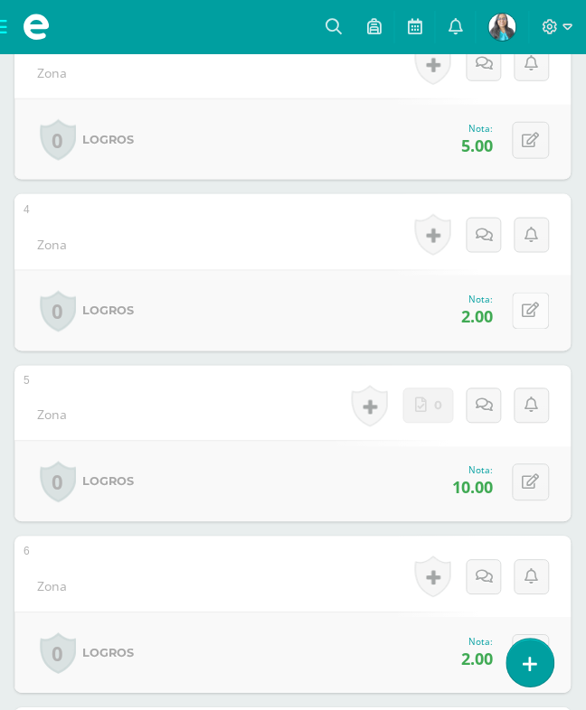
click at [522, 304] on icon at bounding box center [530, 311] width 17 height 15
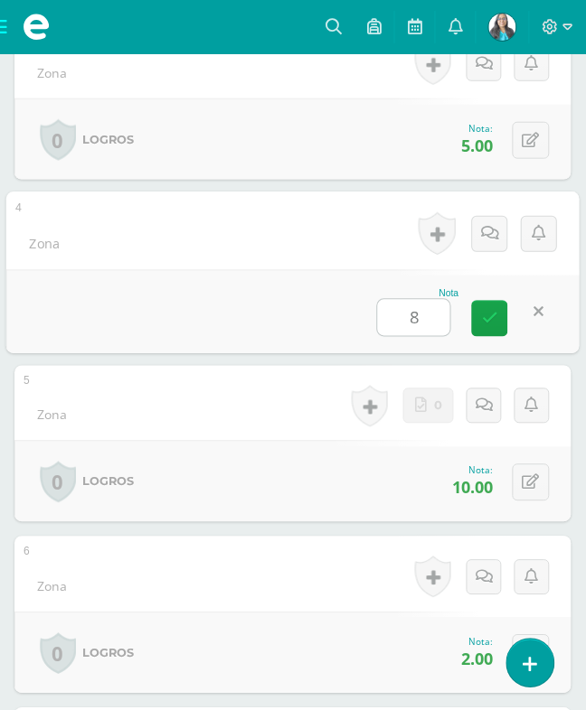
type input "83"
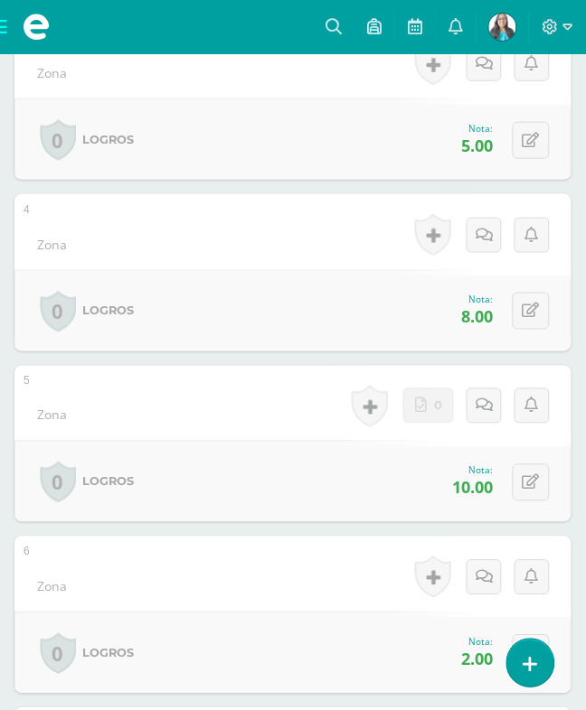
scroll to position [1017, 0]
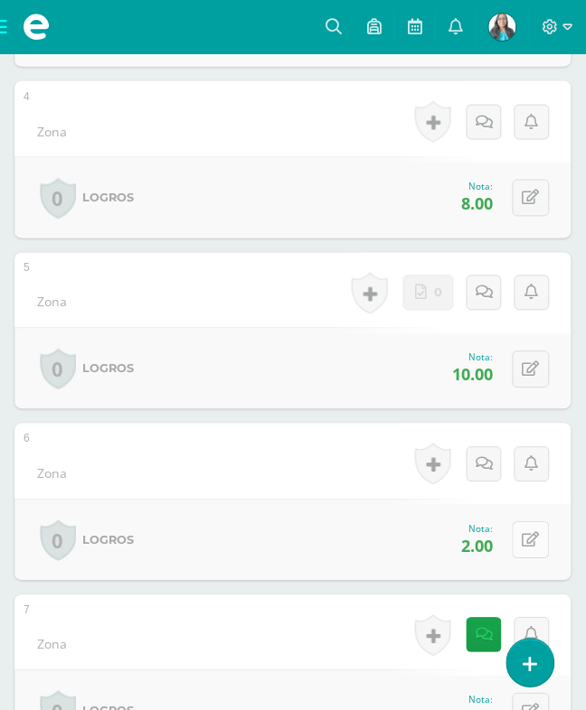
click at [522, 533] on icon at bounding box center [530, 540] width 17 height 15
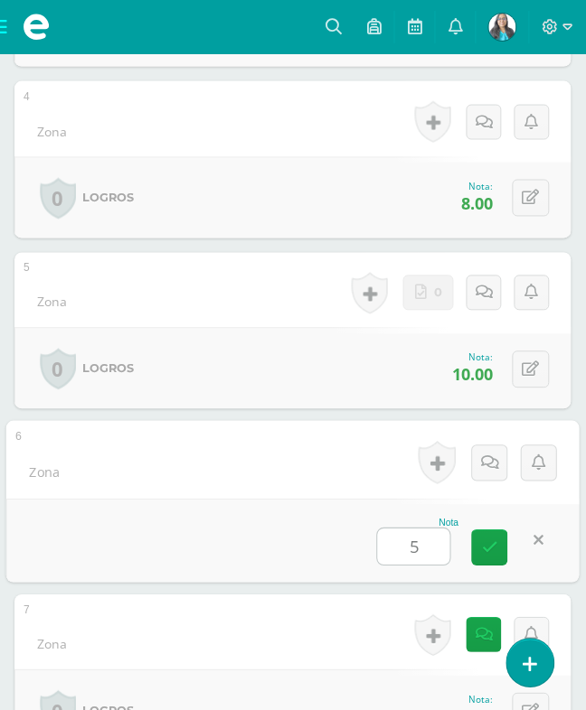
type input "53"
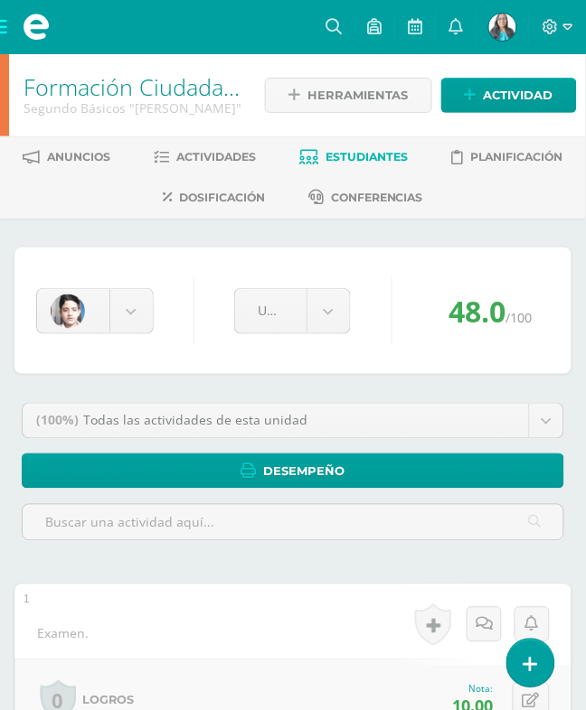
click at [390, 369] on div "Adrian Orozco Keily Aceituno Bryhana Aldana Brithany Barahona Kevin Boche Willi…" at bounding box center [292, 311] width 557 height 127
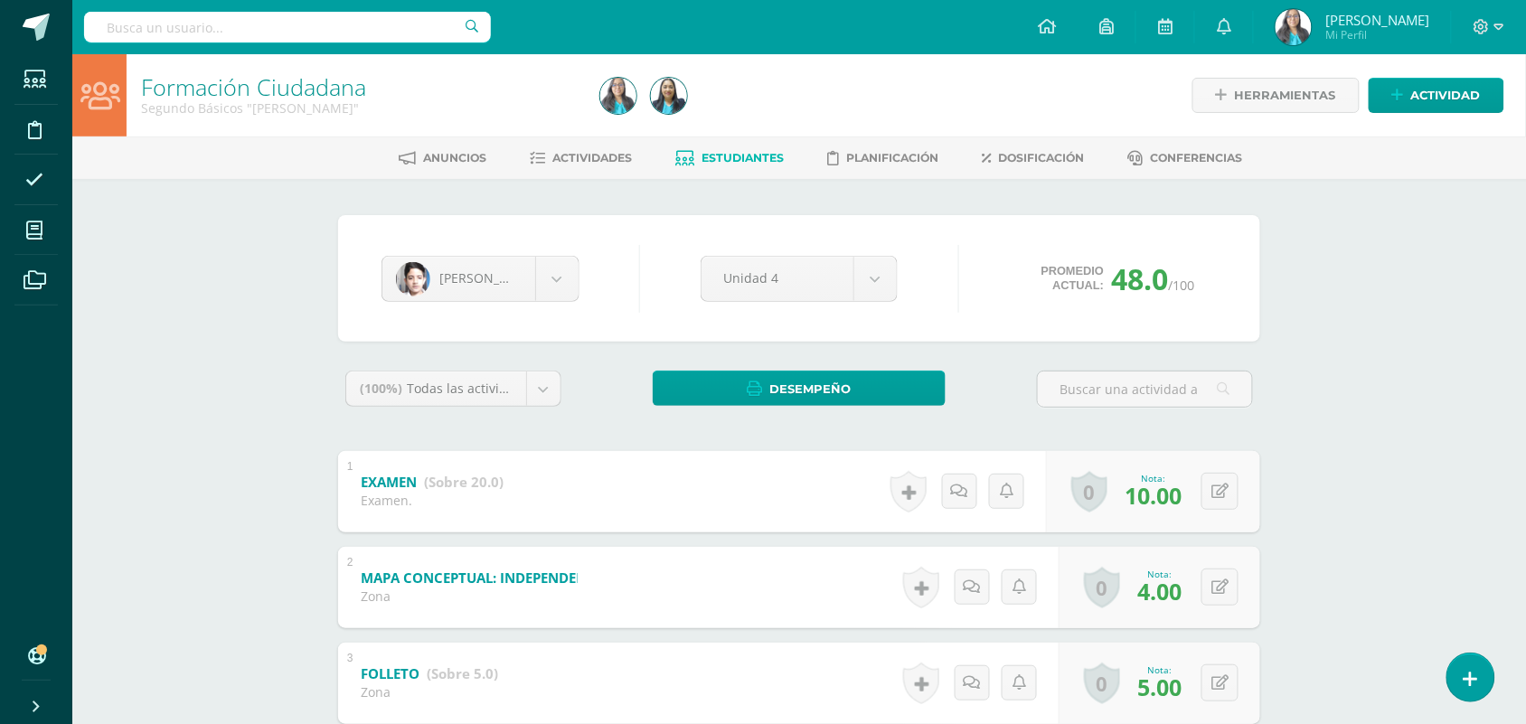
click at [602, 161] on span "Estudiantes" at bounding box center [743, 158] width 82 height 14
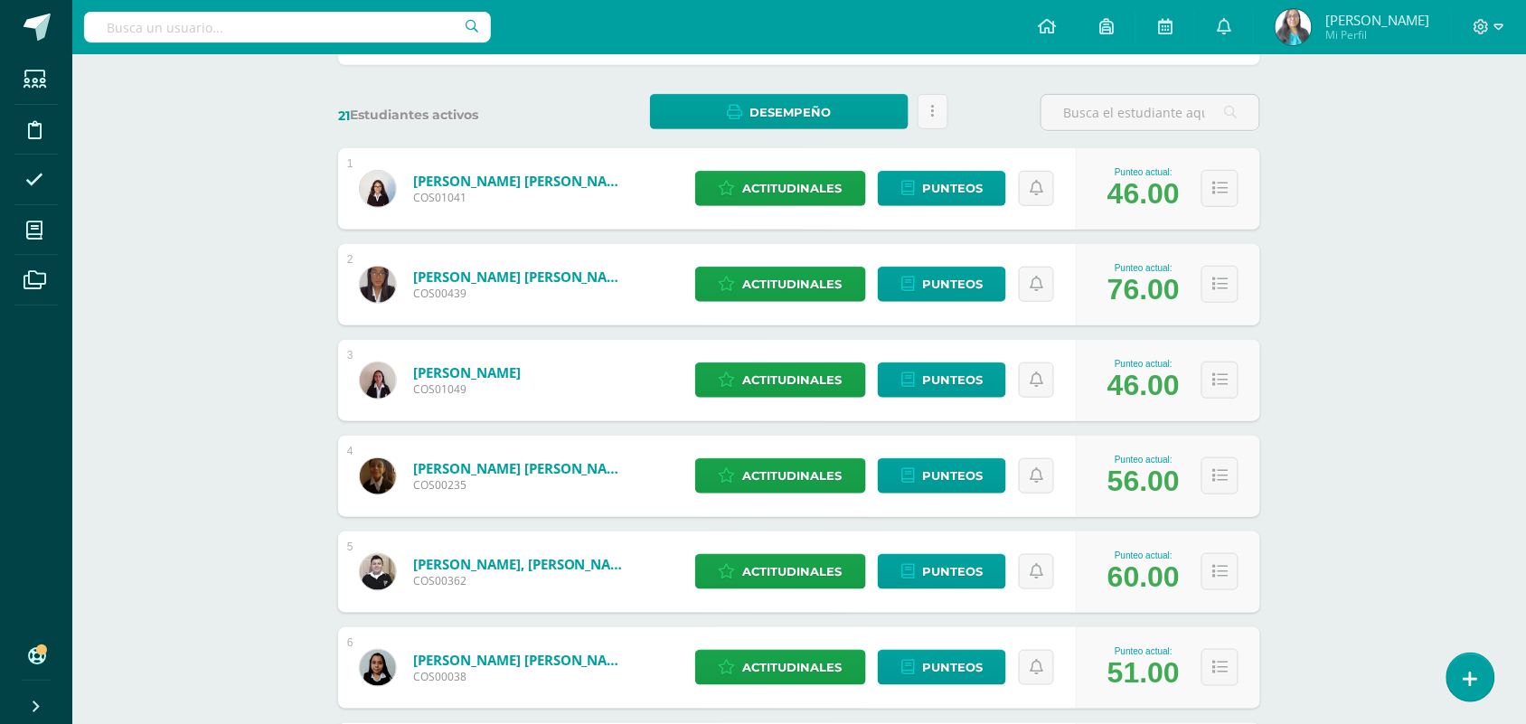
scroll to position [544, 0]
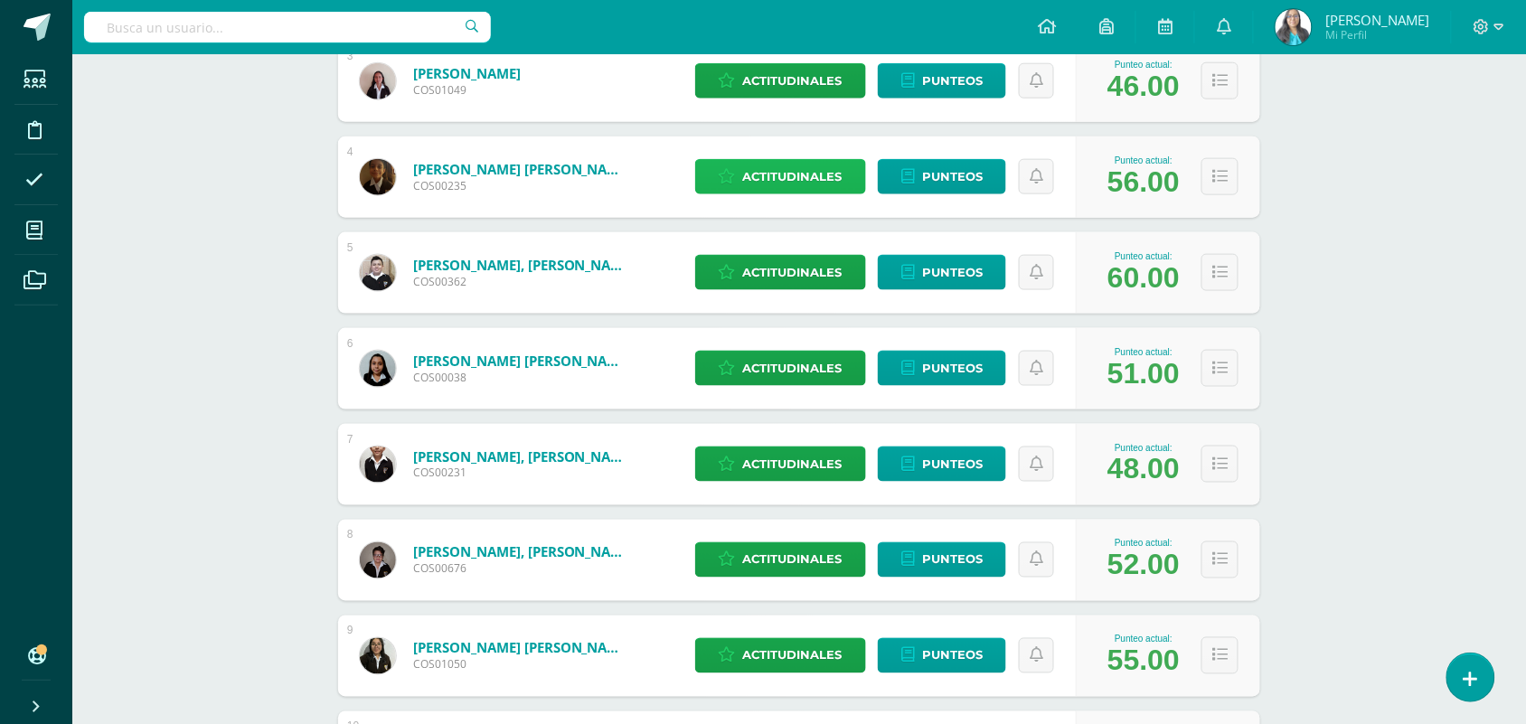
click at [809, 174] on span "Actitudinales" at bounding box center [792, 176] width 99 height 33
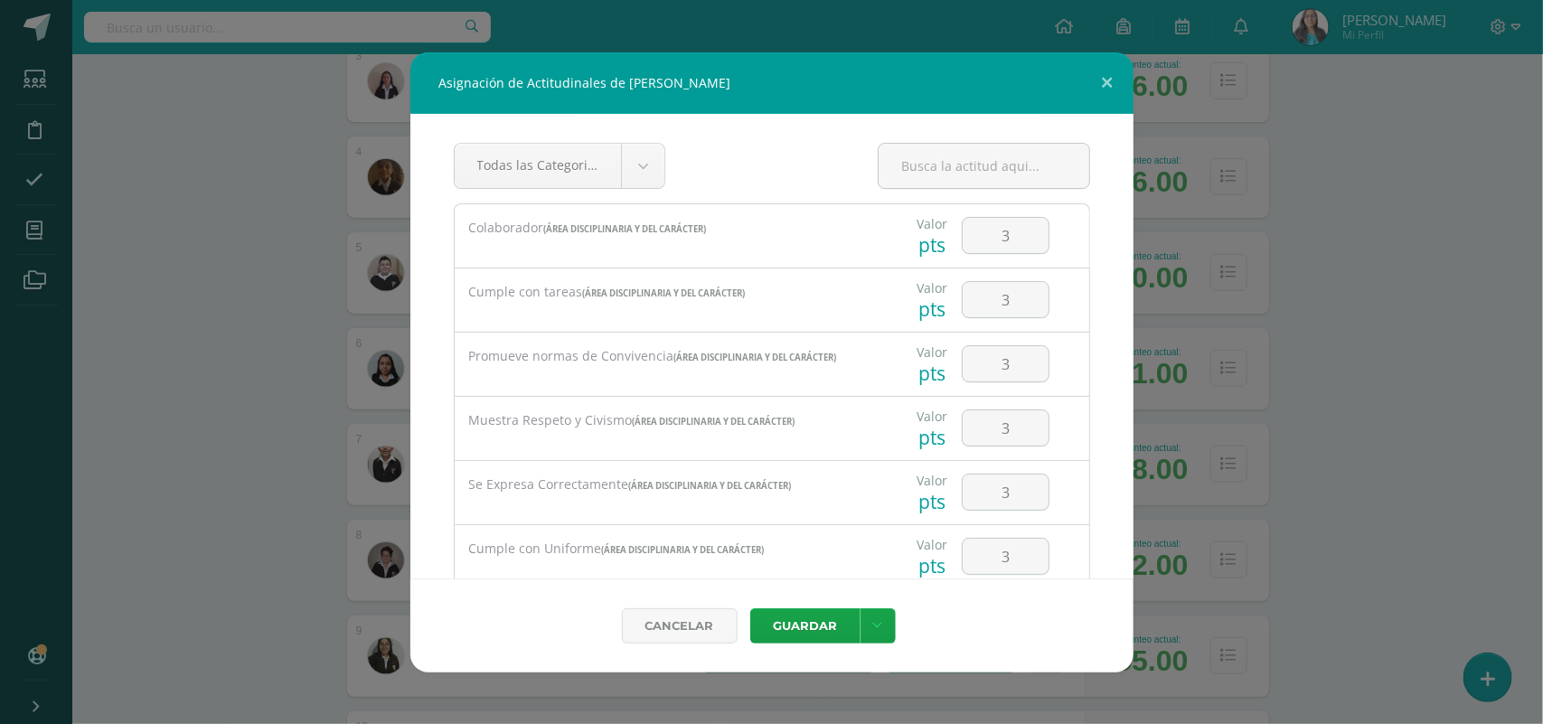
click at [1272, 215] on div "Asignación de Actitudinales de Kevin Oswaldo Boche Boche Todas las Categorias T…" at bounding box center [771, 362] width 1528 height 620
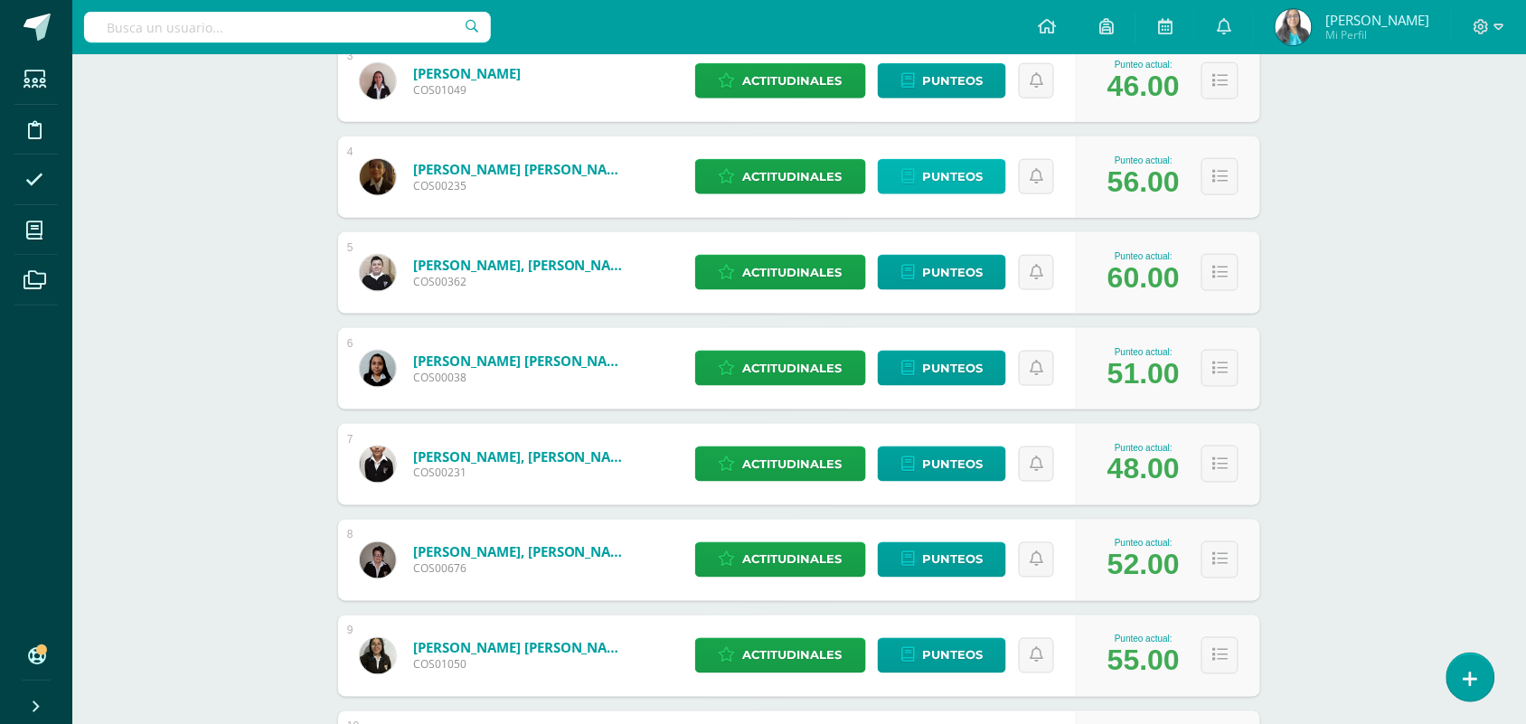
click at [950, 183] on span "Punteos" at bounding box center [952, 176] width 61 height 33
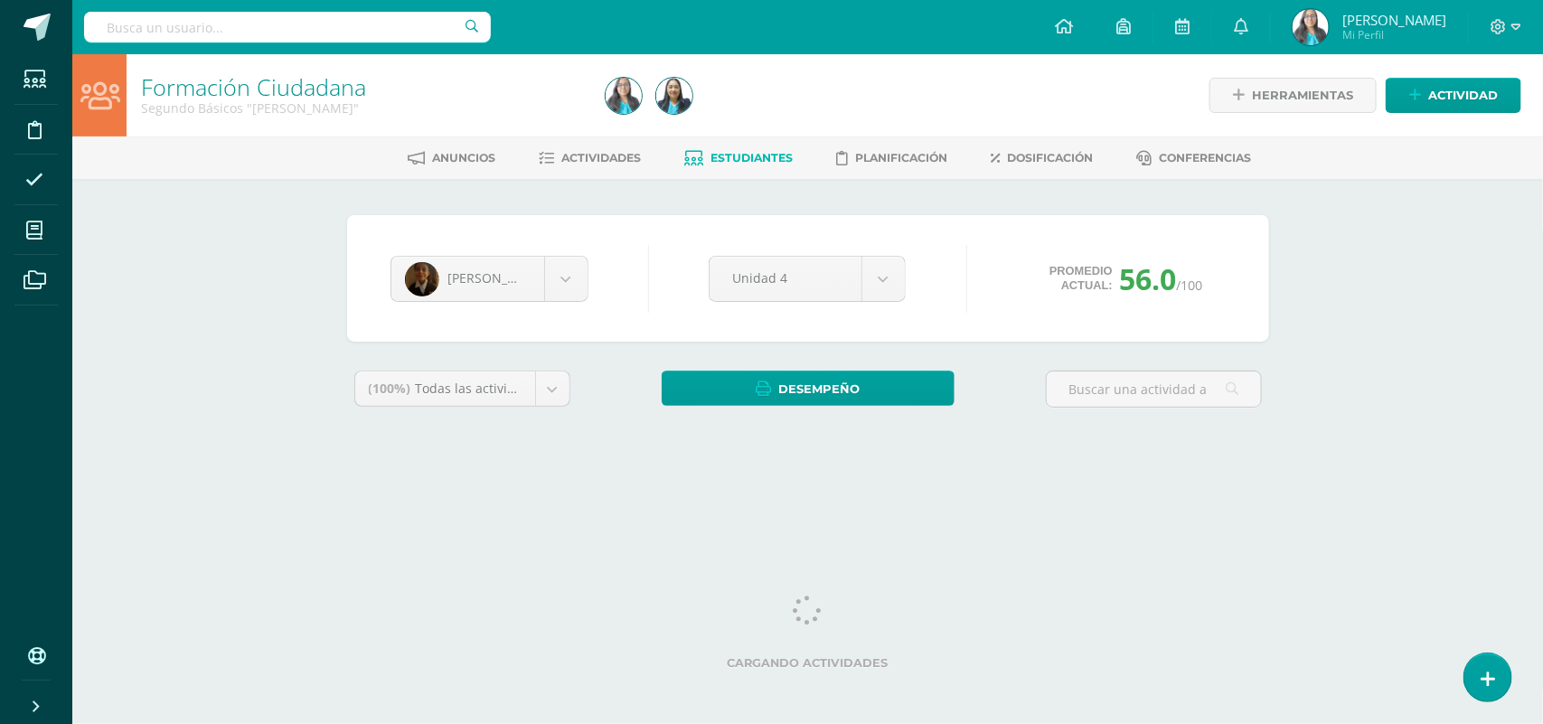
click at [146, 369] on div "Formación Ciudadana Segundo Básicos "Newton" Herramientas Detalle de asistencia…" at bounding box center [807, 270] width 1471 height 433
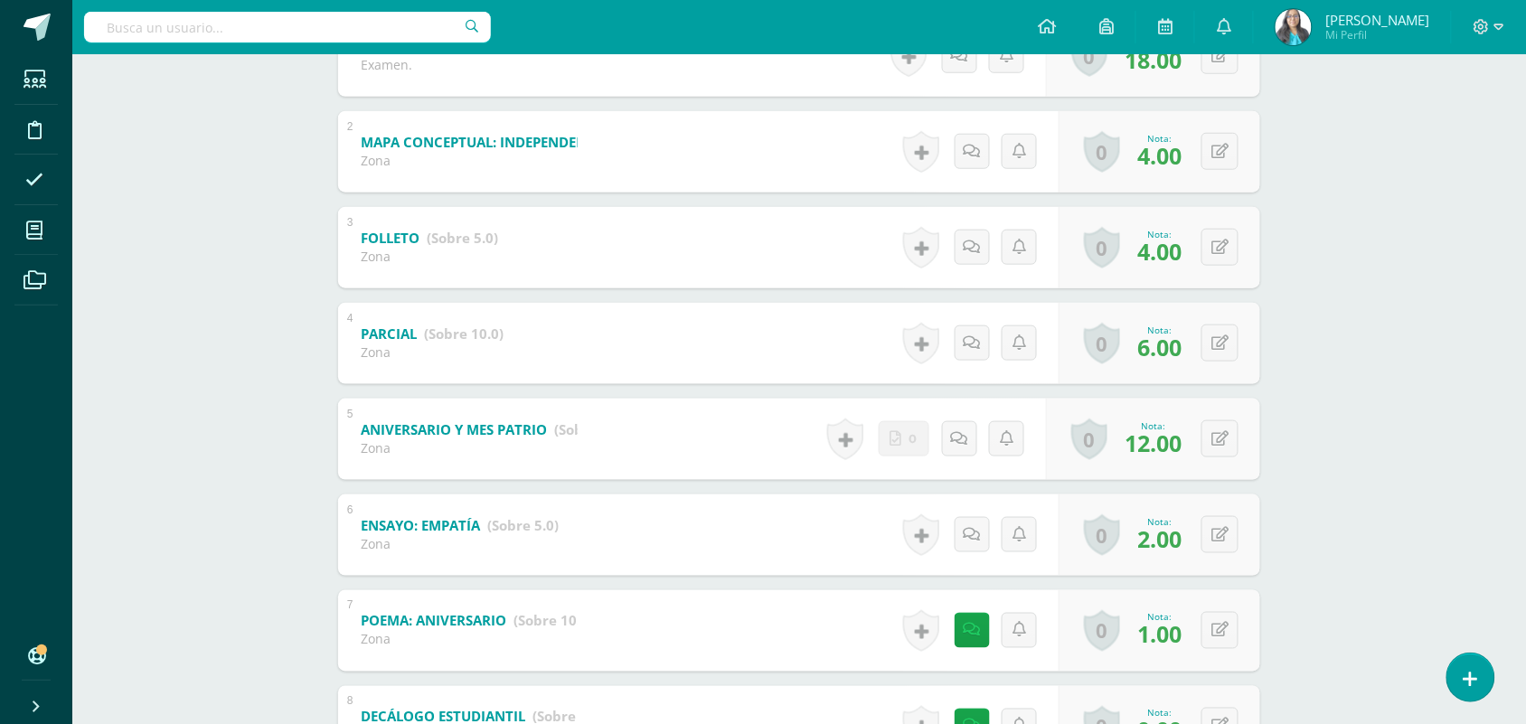
scroll to position [452, 0]
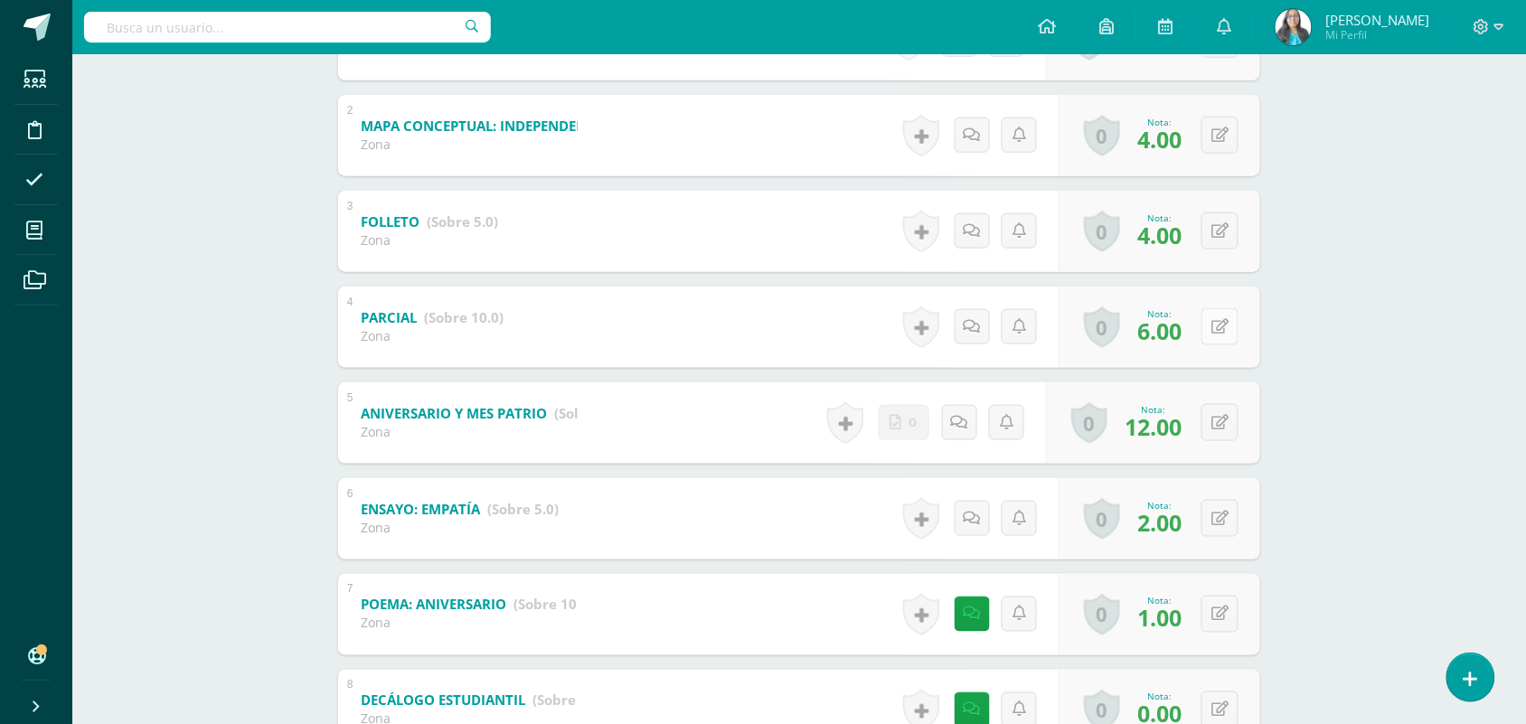
click at [1214, 333] on button at bounding box center [1219, 326] width 37 height 37
type input "10"
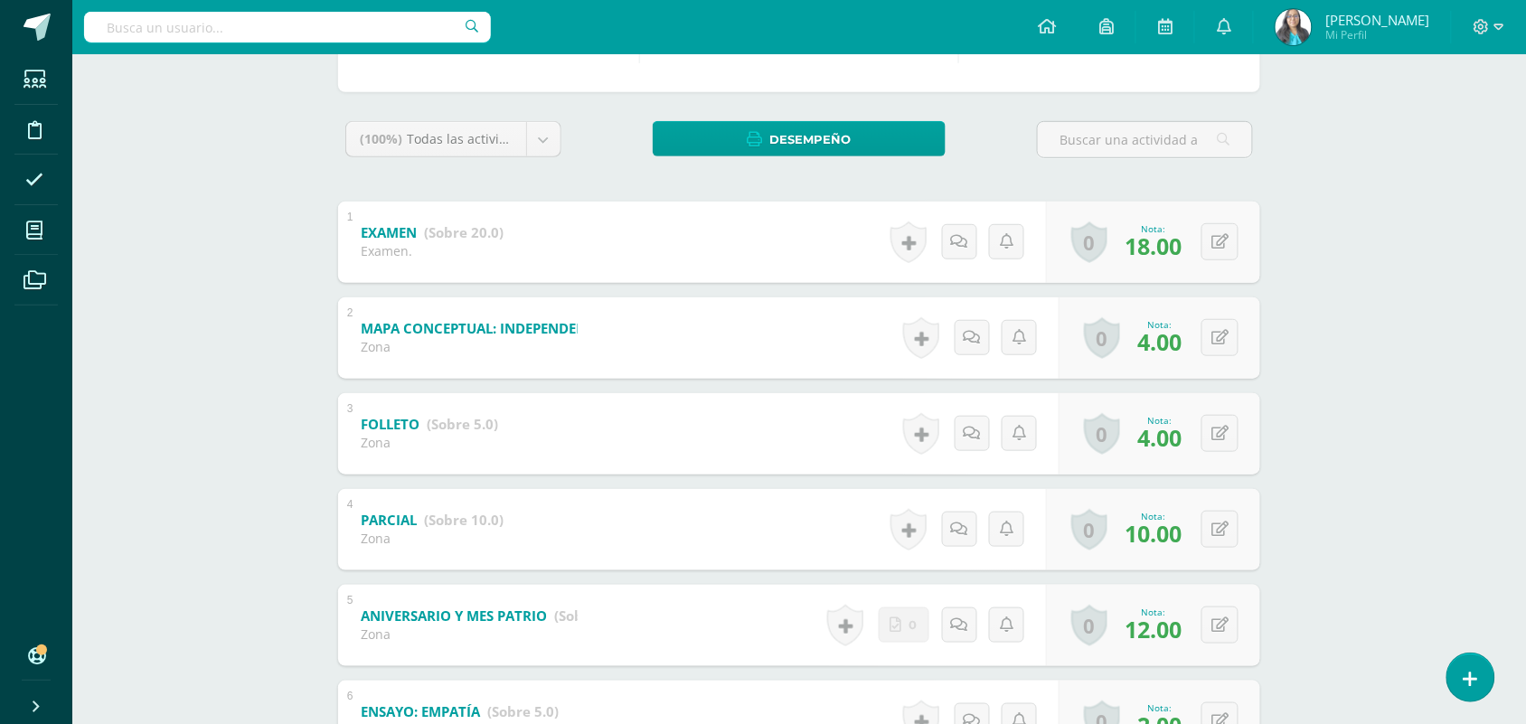
scroll to position [0, 0]
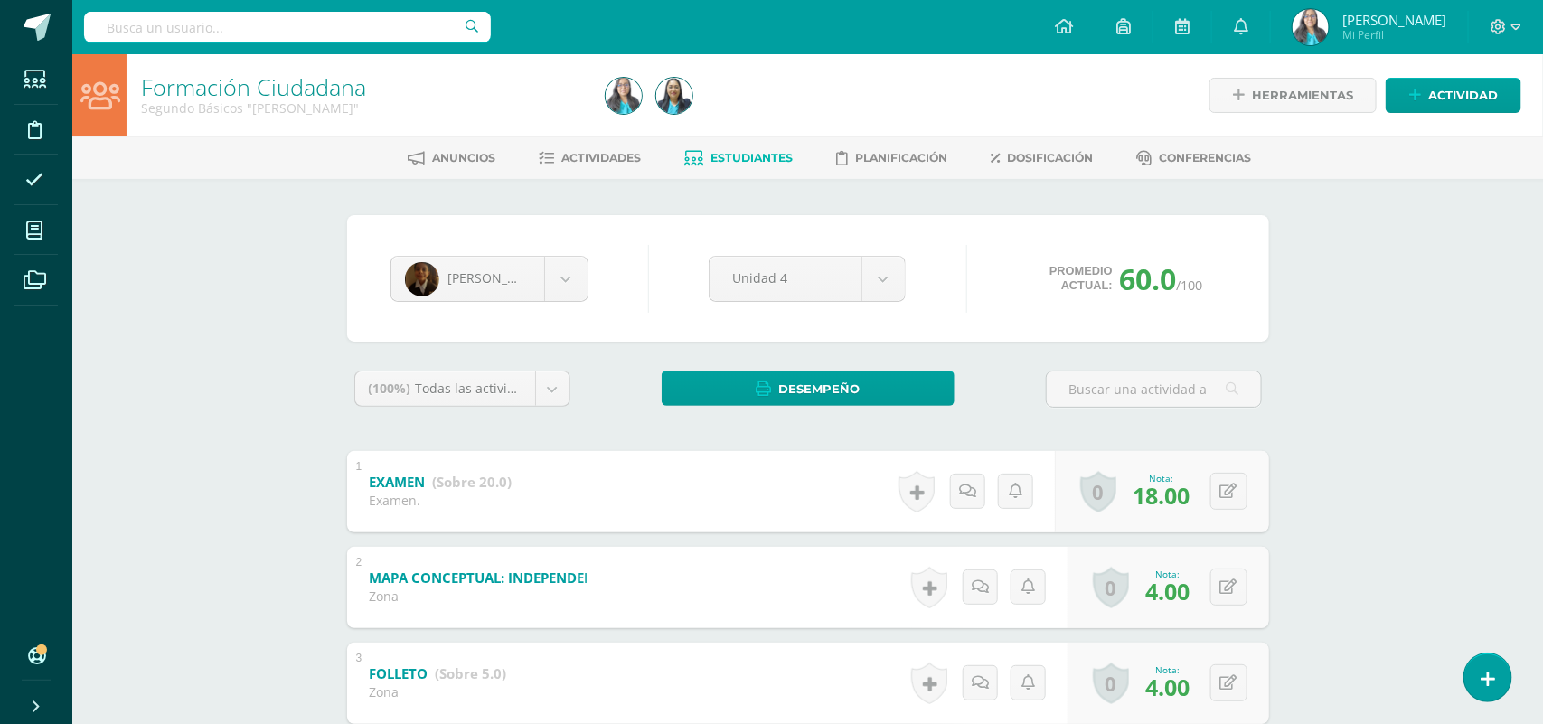
click at [550, 512] on div "1 EXAMEN (Sobre 20.0) Examen. Nota 18.00 0 [GEOGRAPHIC_DATA] Logros obtenidos 1…" at bounding box center [808, 491] width 922 height 81
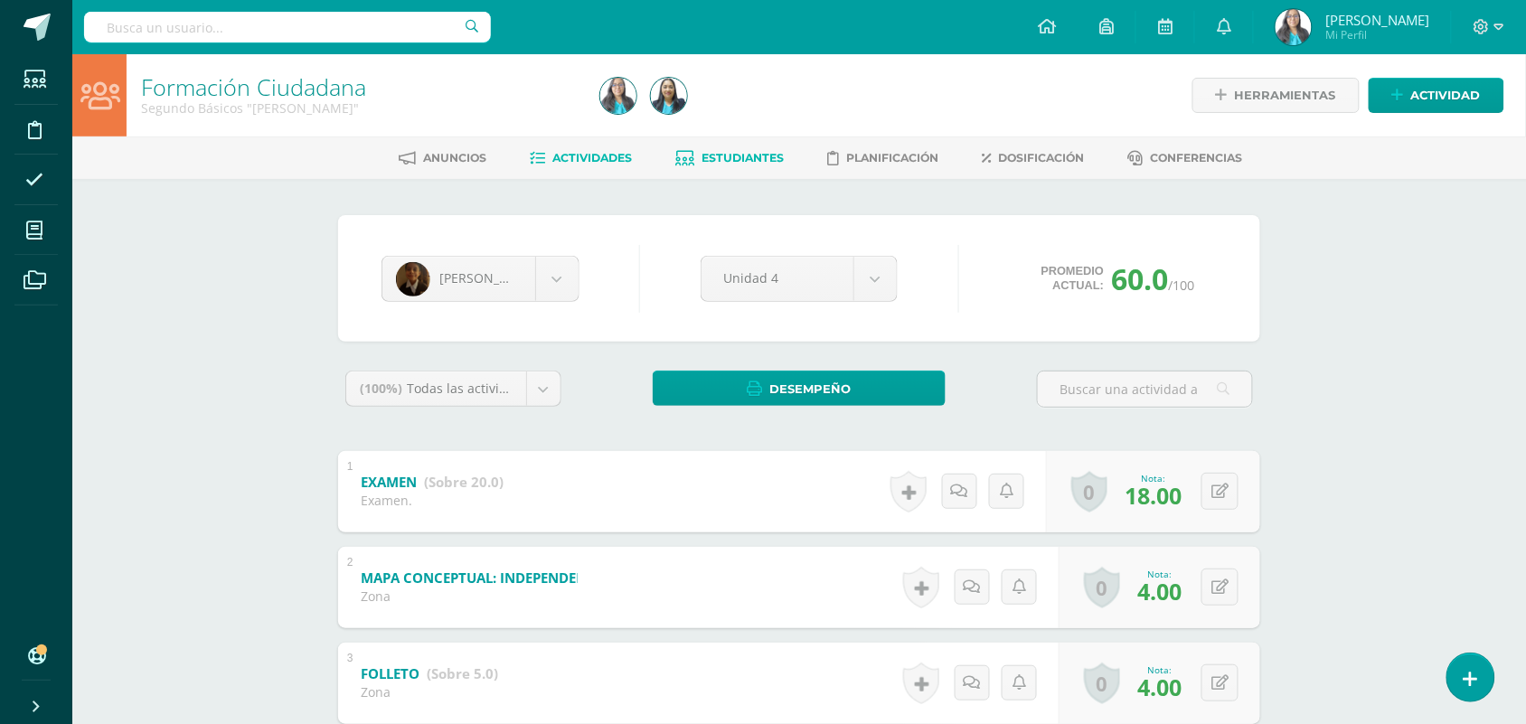
click at [592, 159] on span "Actividades" at bounding box center [593, 158] width 80 height 14
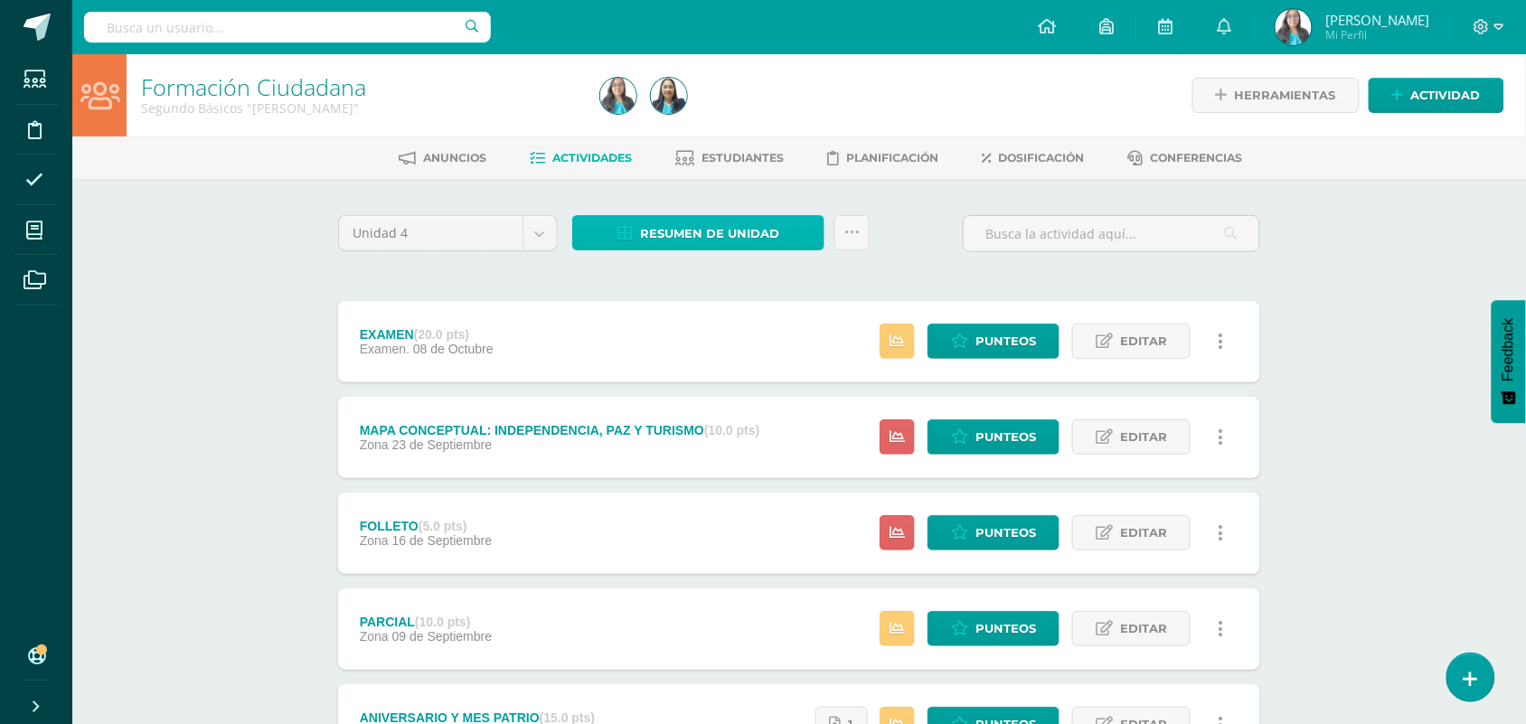
click at [780, 230] on link "Resumen de unidad" at bounding box center [698, 232] width 252 height 35
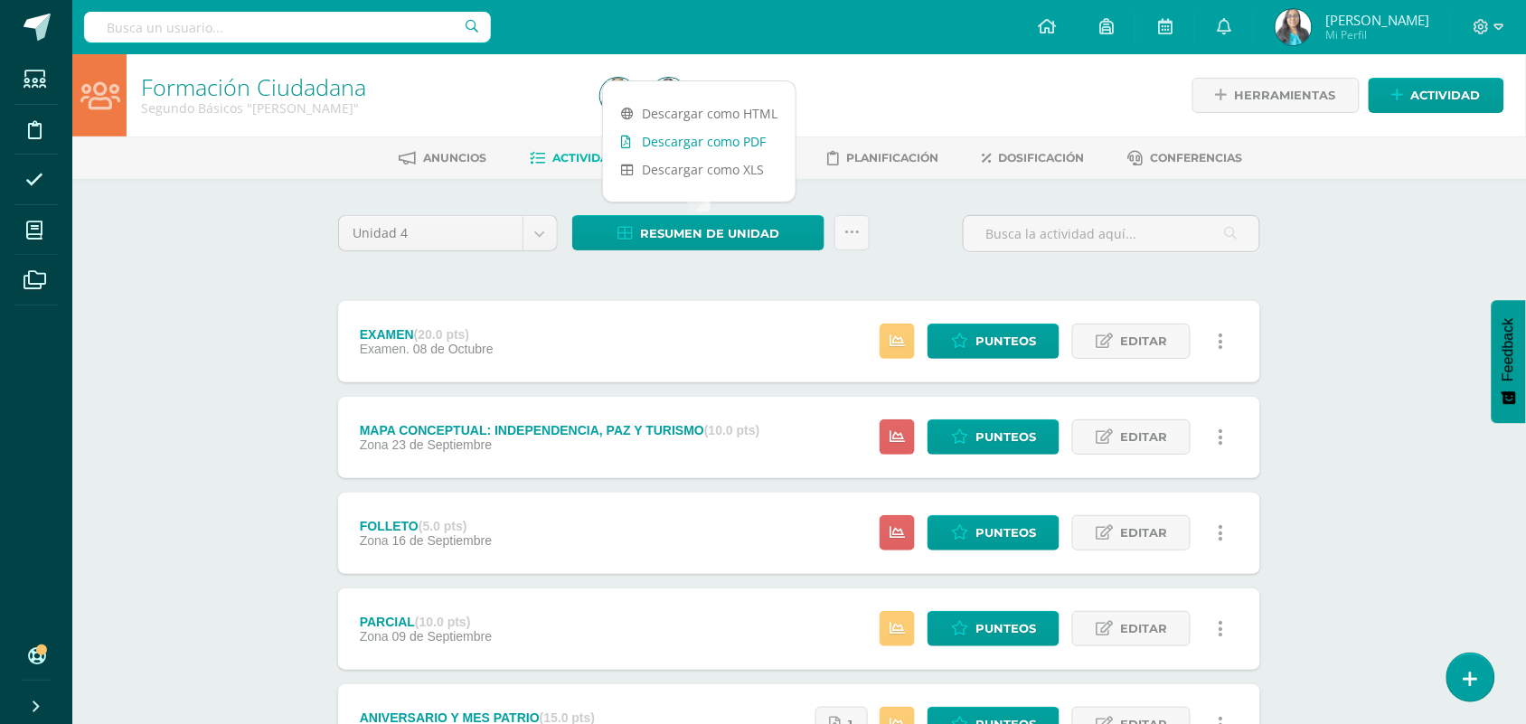
click at [752, 150] on link "Descargar como PDF" at bounding box center [699, 141] width 193 height 28
click at [859, 229] on icon at bounding box center [851, 232] width 15 height 15
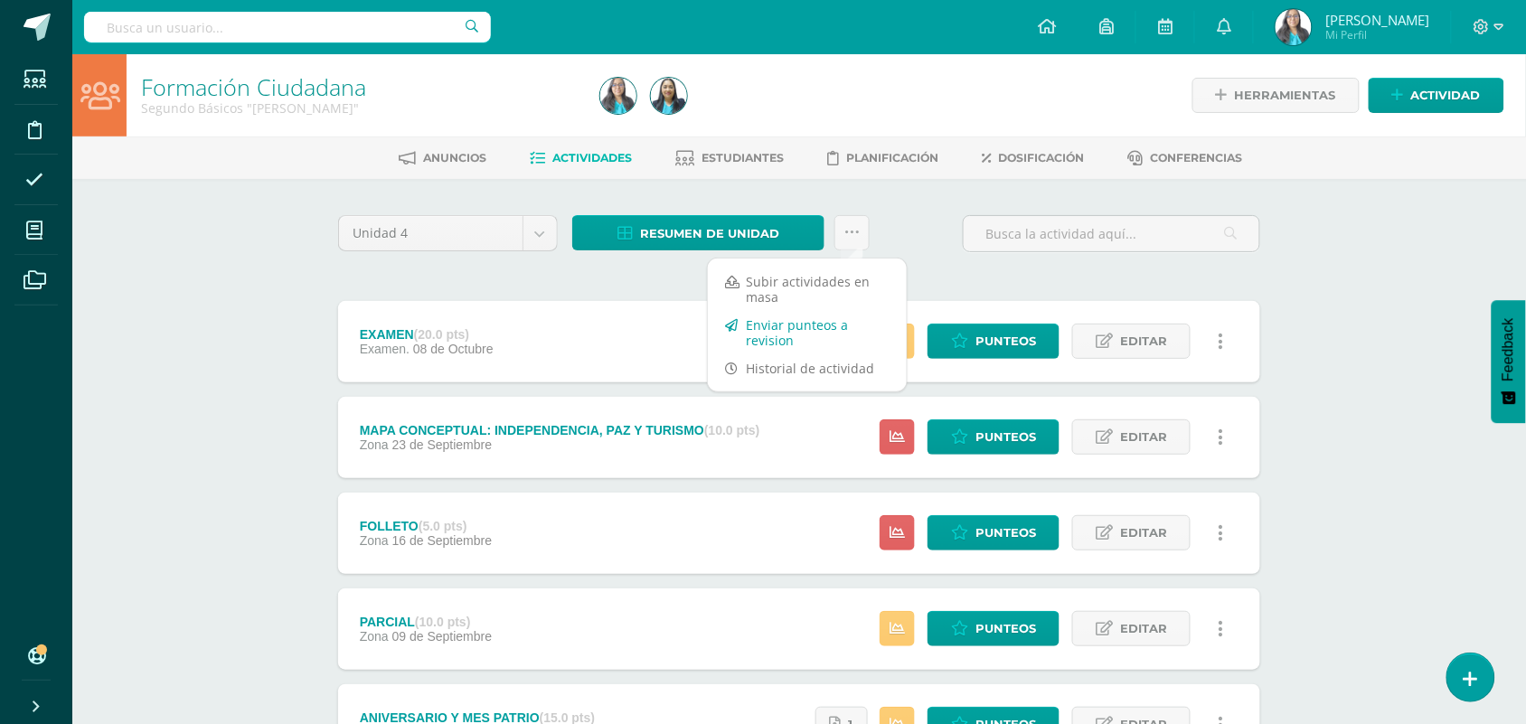
click at [823, 335] on link "Enviar punteos a revision" at bounding box center [807, 332] width 199 height 43
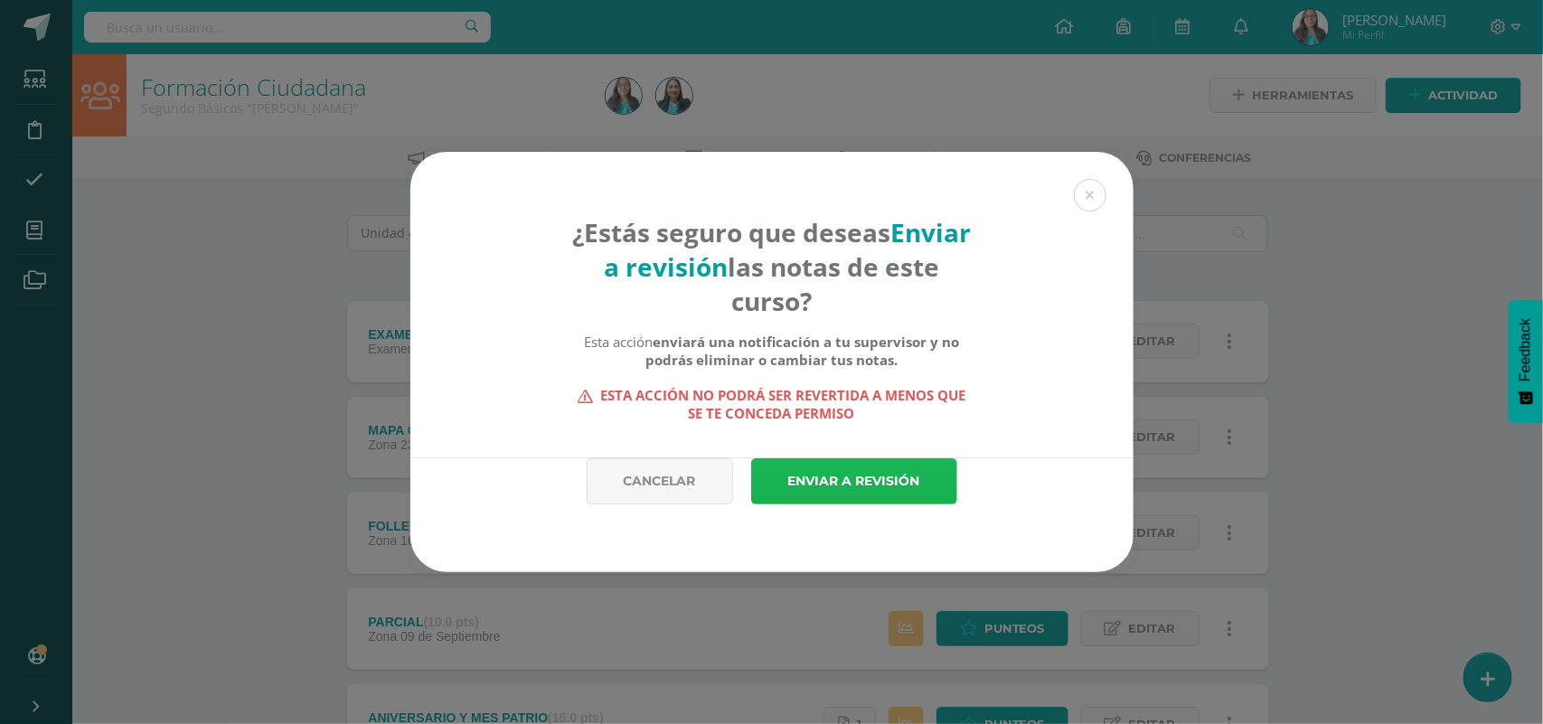
click at [852, 484] on link "Enviar a revisión" at bounding box center [854, 481] width 206 height 46
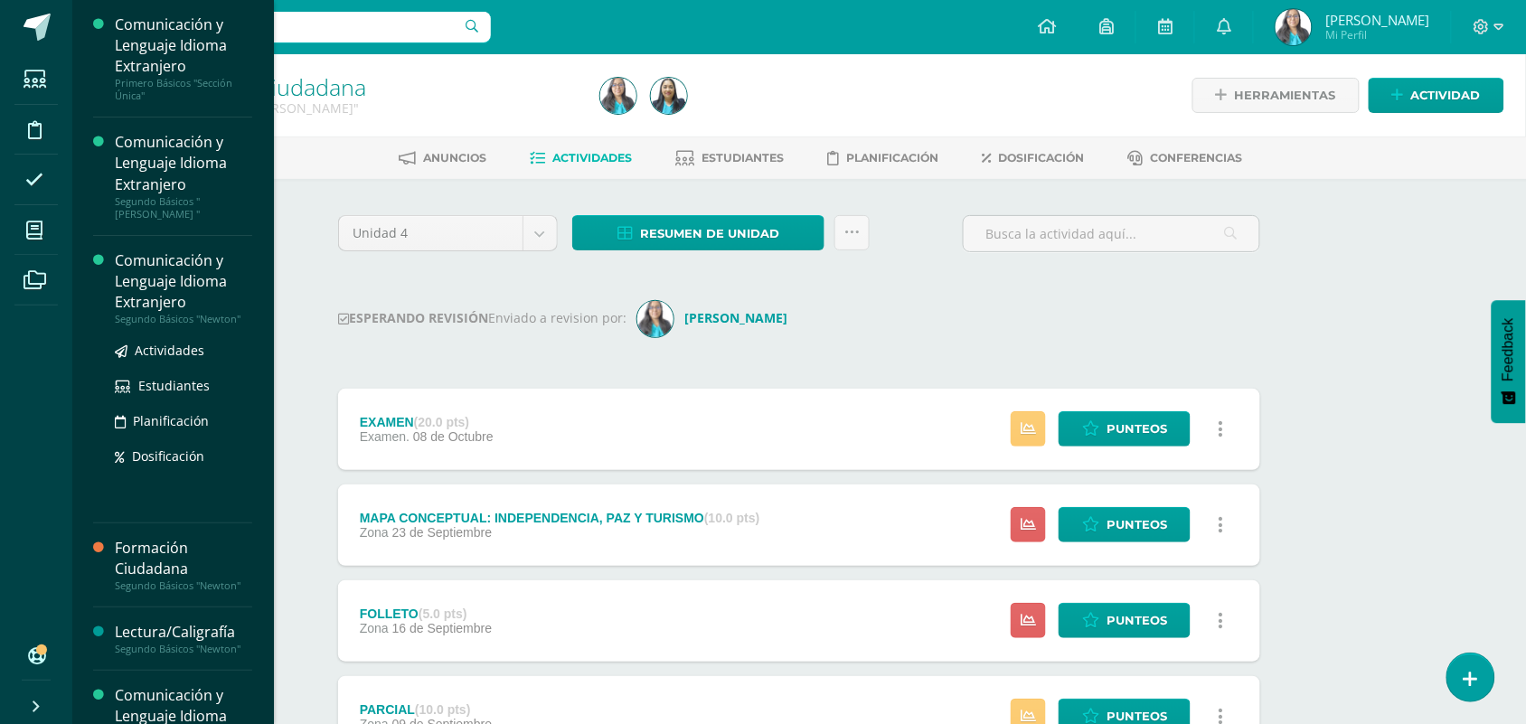
click at [169, 317] on div "Segundo Básicos "Newton"" at bounding box center [183, 319] width 137 height 13
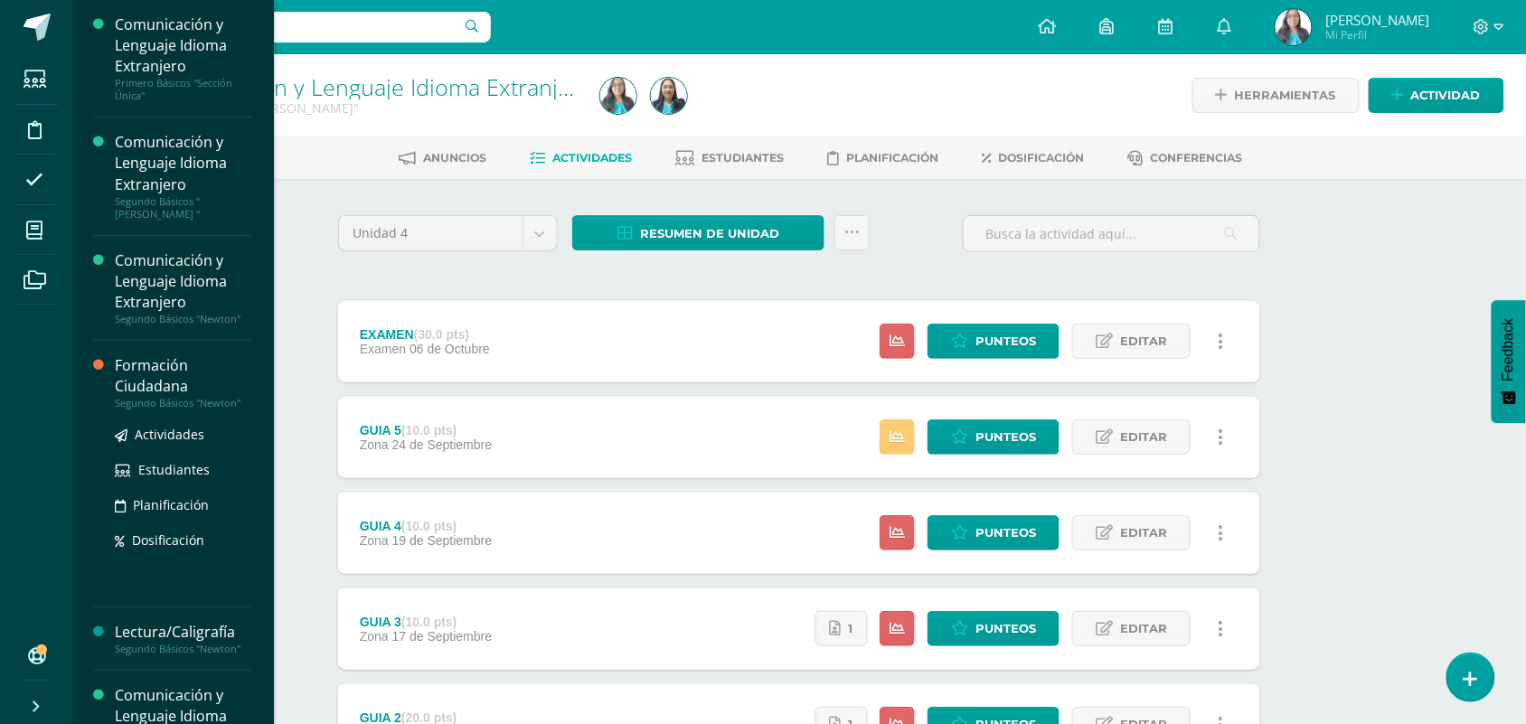
click at [146, 395] on div "Formación Ciudadana" at bounding box center [183, 376] width 137 height 42
click at [154, 438] on span "Actividades" at bounding box center [170, 434] width 70 height 17
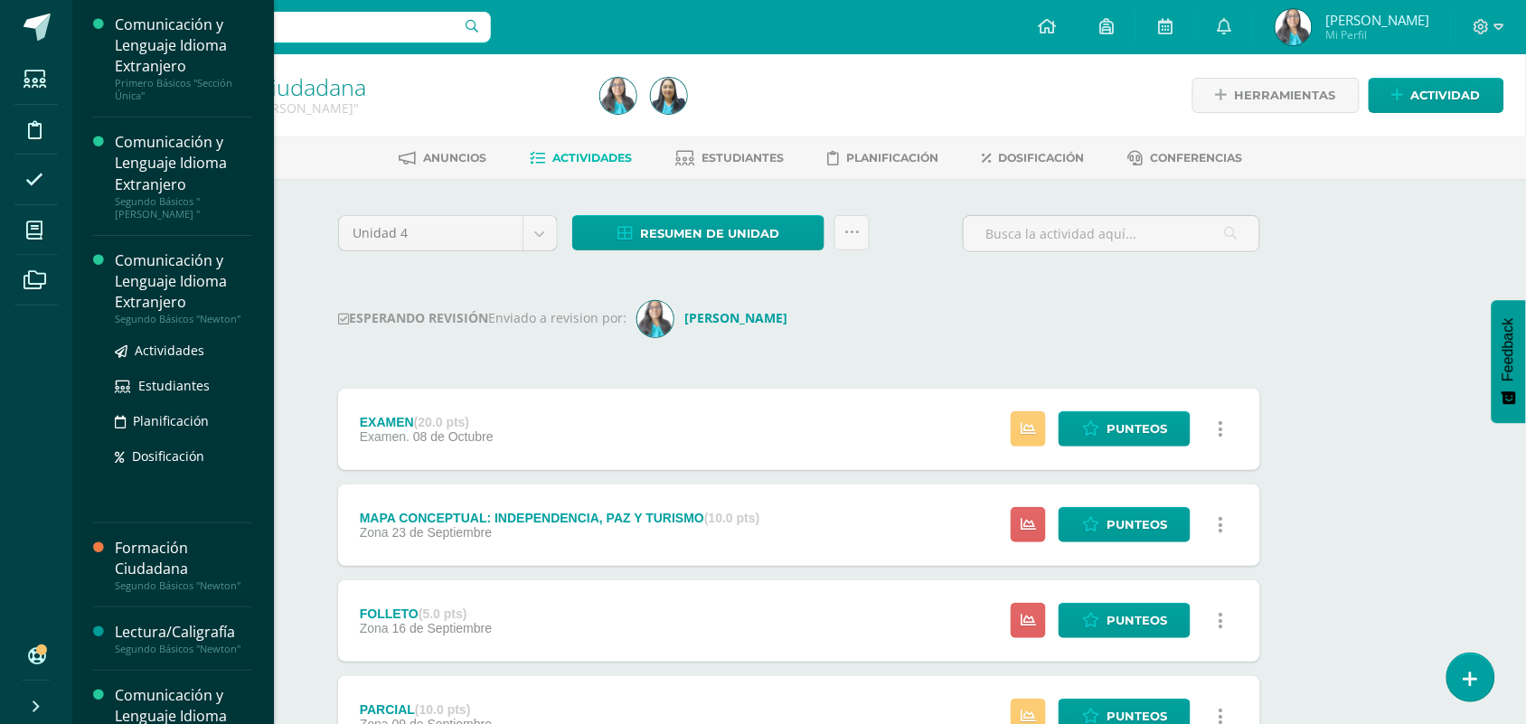
click at [183, 301] on div "Comunicación y Lenguaje Idioma Extranjero" at bounding box center [183, 281] width 137 height 62
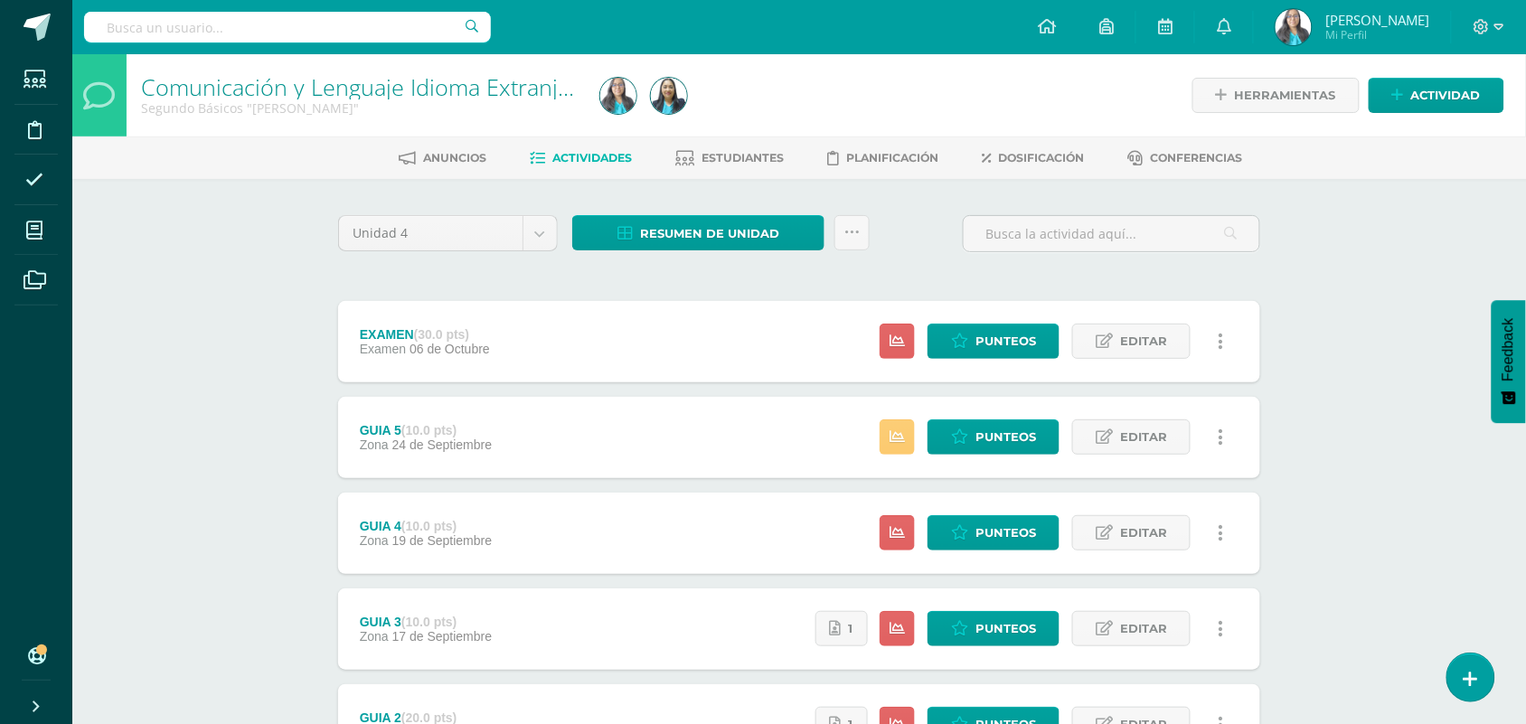
click at [1031, 417] on div "Estatus de Actividad: 0 Estudiantes sin calificar 1 Estudiantes con cero Media …" at bounding box center [1056, 437] width 408 height 81
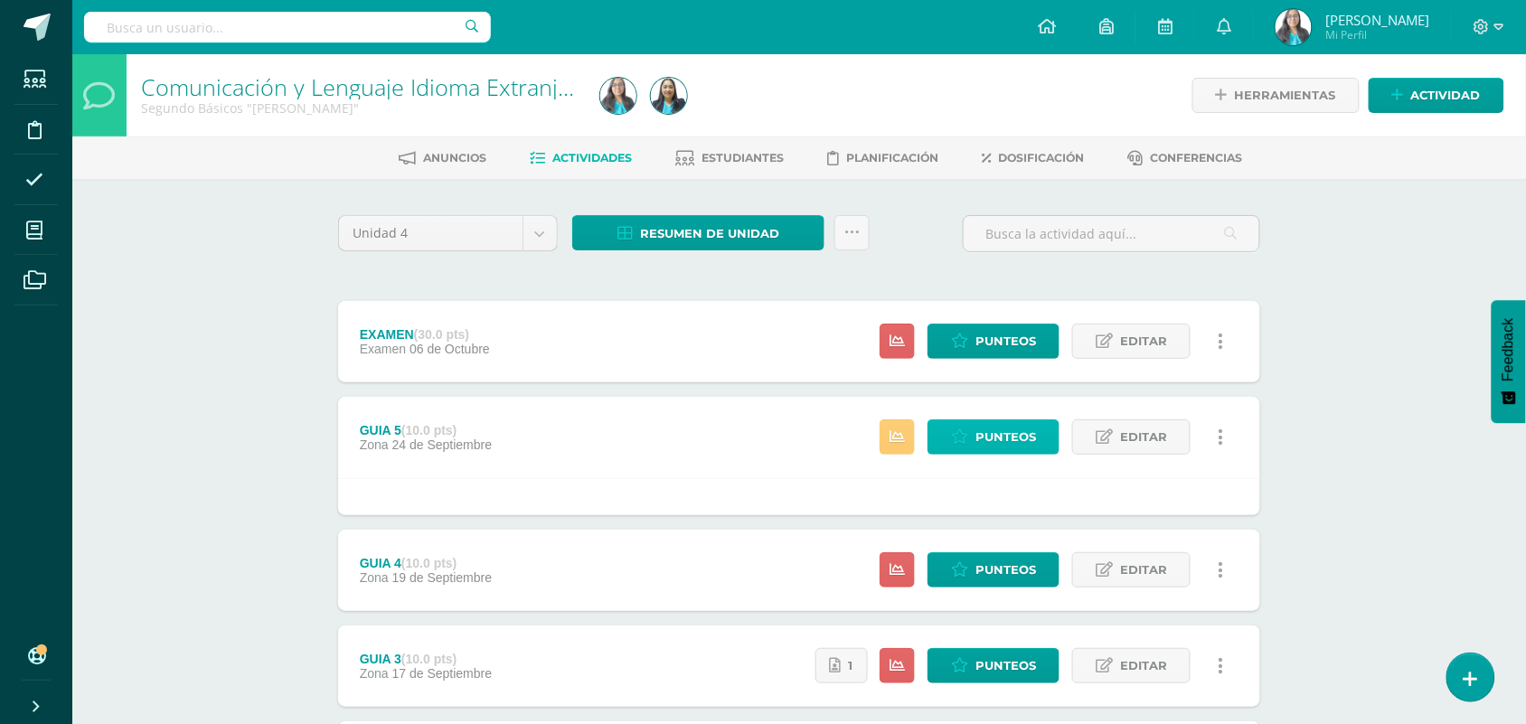
click at [1009, 437] on span "Punteos" at bounding box center [1005, 436] width 61 height 33
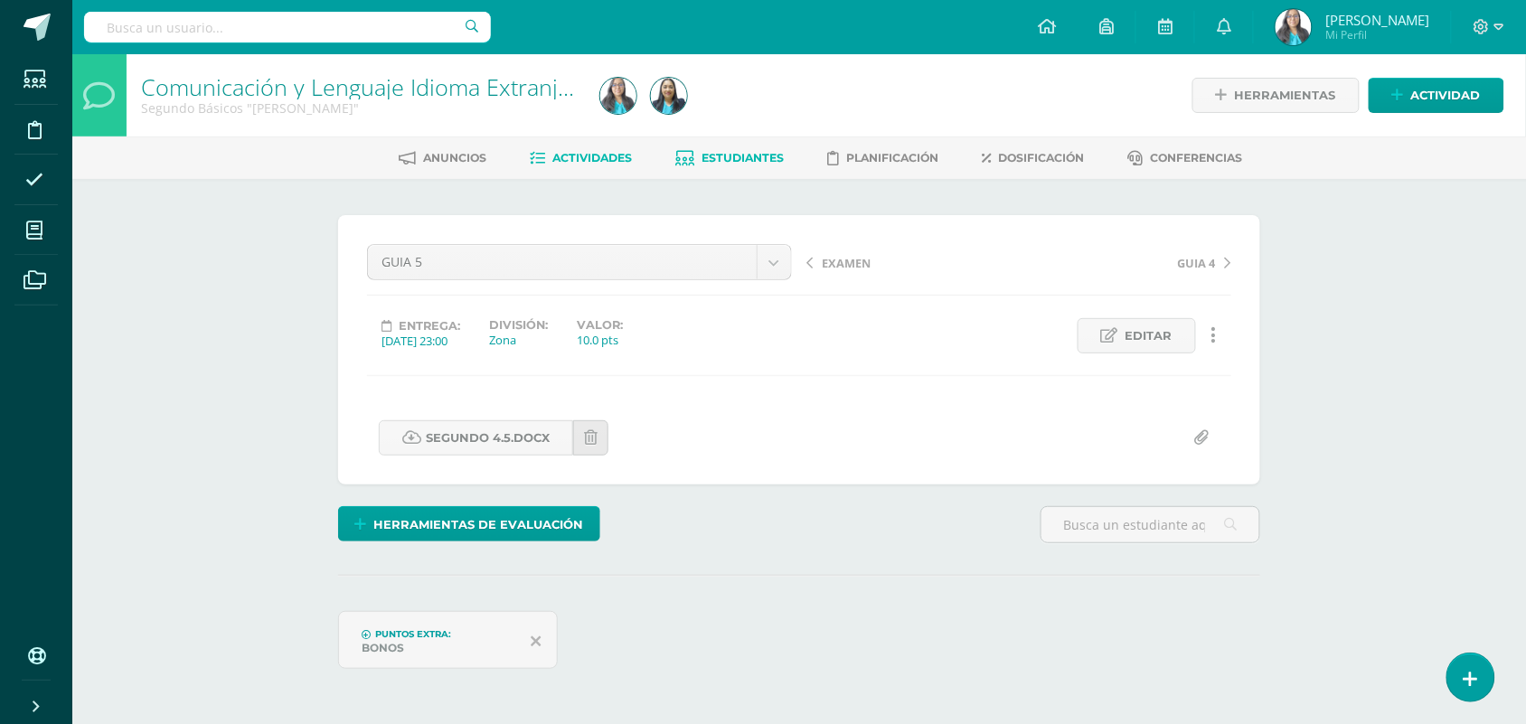
click at [728, 152] on span "Estudiantes" at bounding box center [743, 158] width 82 height 14
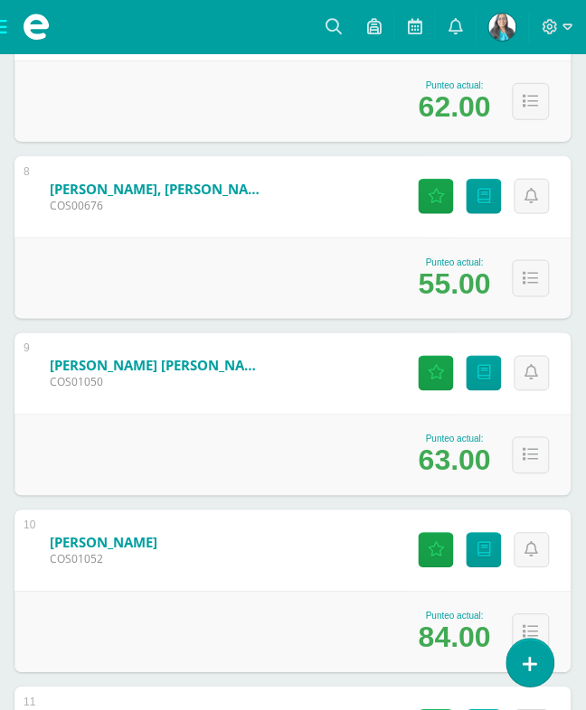
scroll to position [1745, 0]
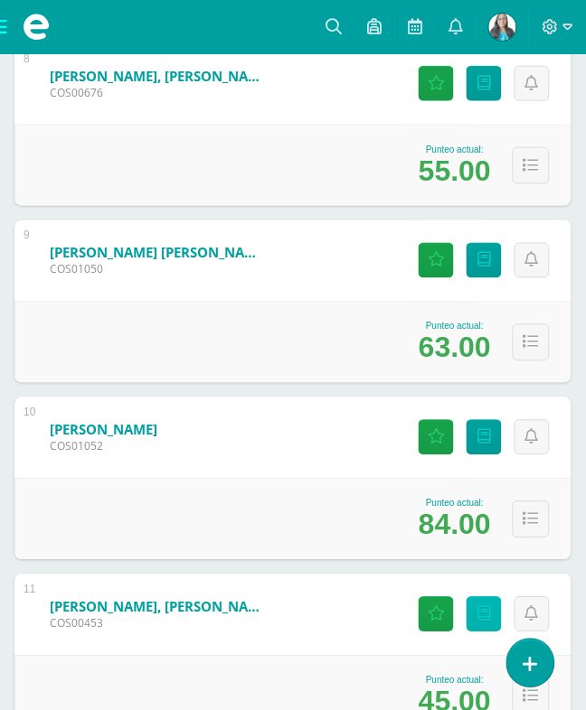
click at [475, 597] on link "Punteos" at bounding box center [483, 614] width 35 height 35
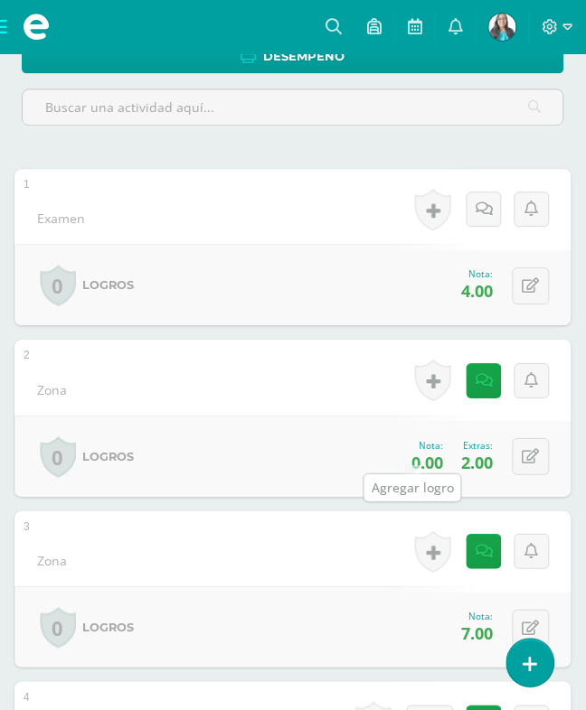
scroll to position [452, 0]
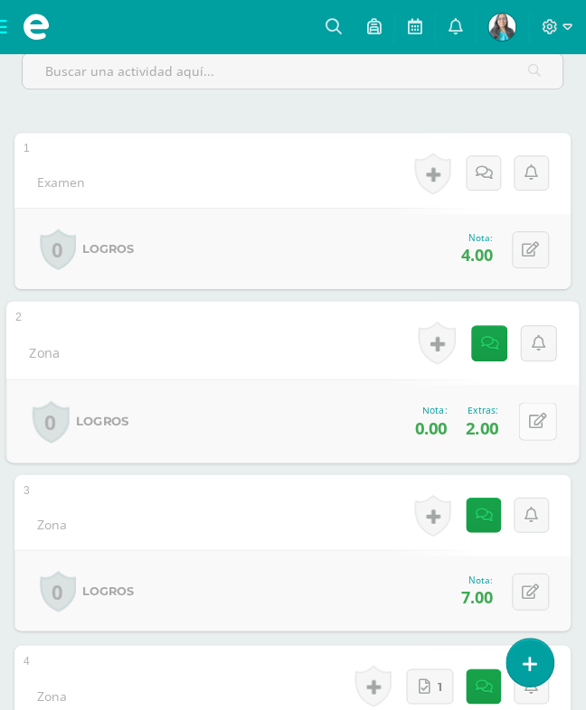
click at [530, 414] on icon at bounding box center [539, 421] width 18 height 15
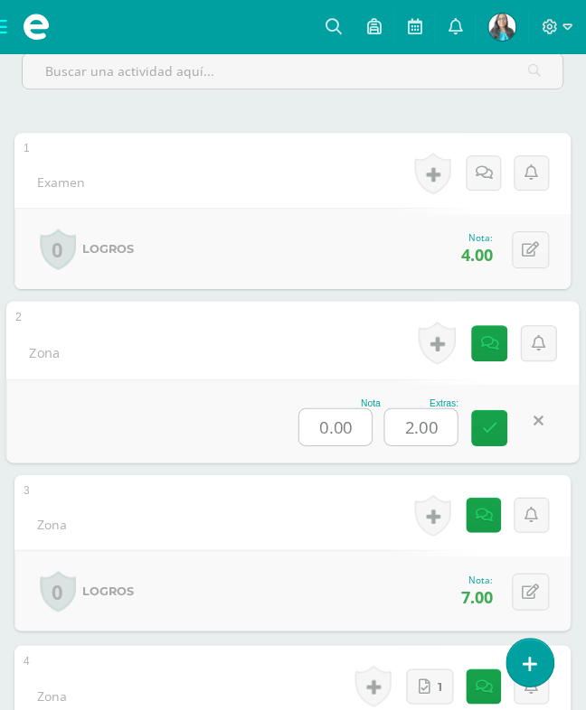
type input "3"
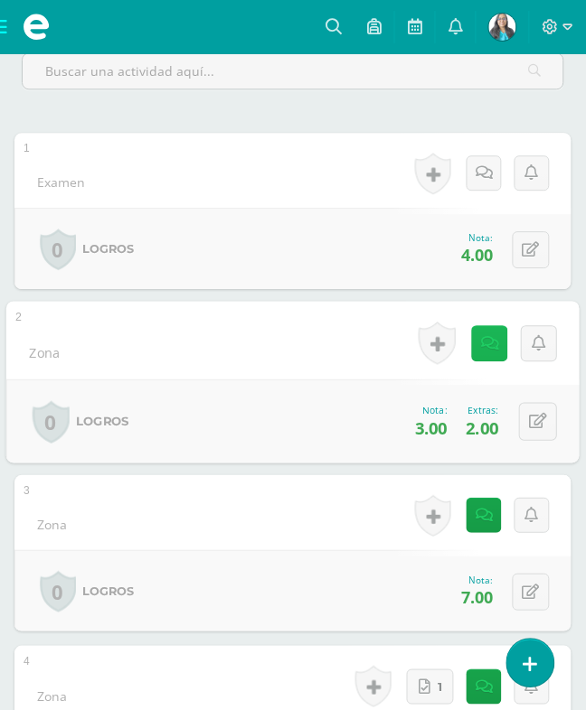
click at [472, 325] on link at bounding box center [490, 343] width 36 height 36
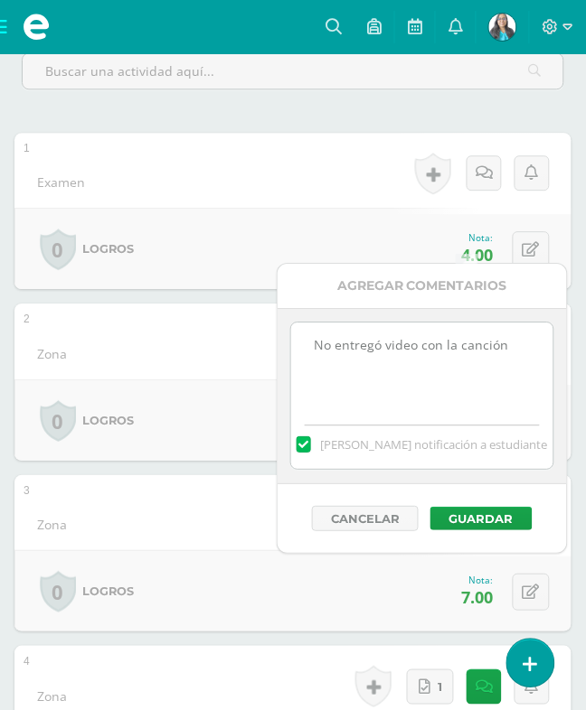
click at [307, 268] on div "Agregar Comentarios" at bounding box center [421, 286] width 289 height 44
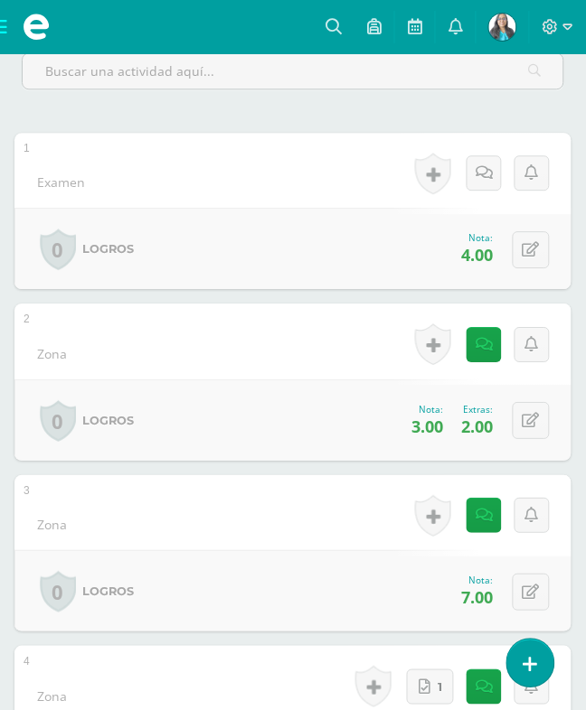
click at [325, 304] on div "2 GUIA 5 (Sobre 10.0) Zona Nota 3.00 Extras: 2.00 0 Logros 3.00 2.00" at bounding box center [292, 382] width 557 height 157
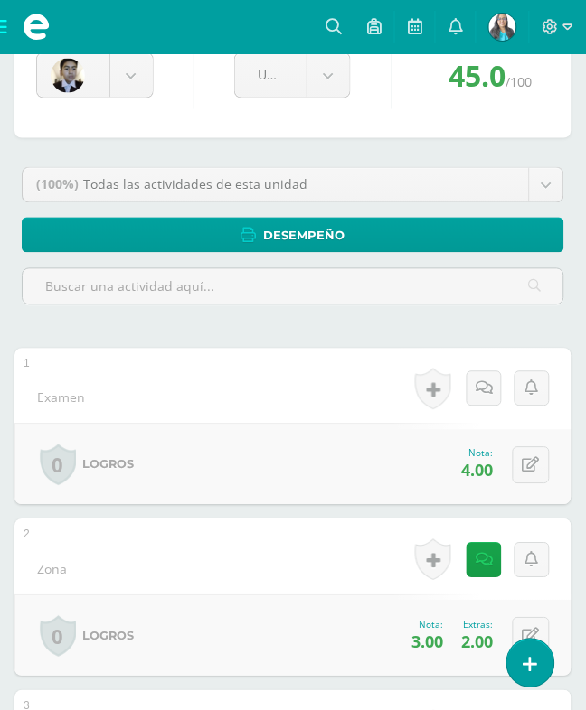
scroll to position [165, 0]
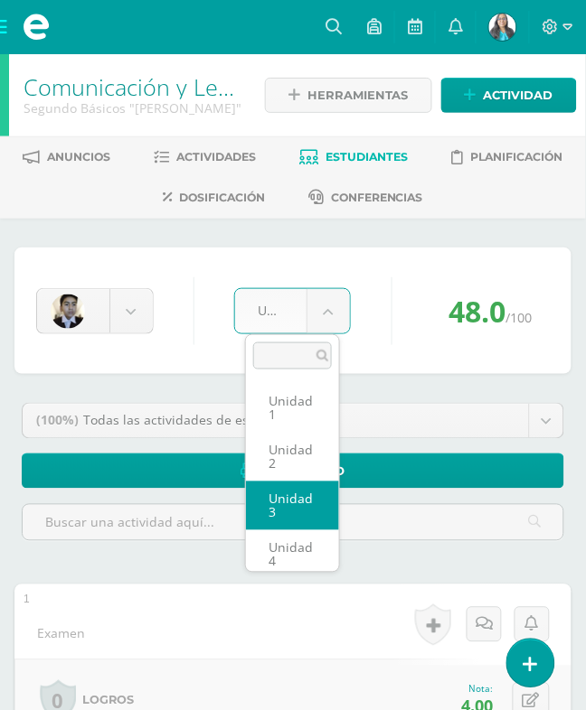
select select "Unidad 3"
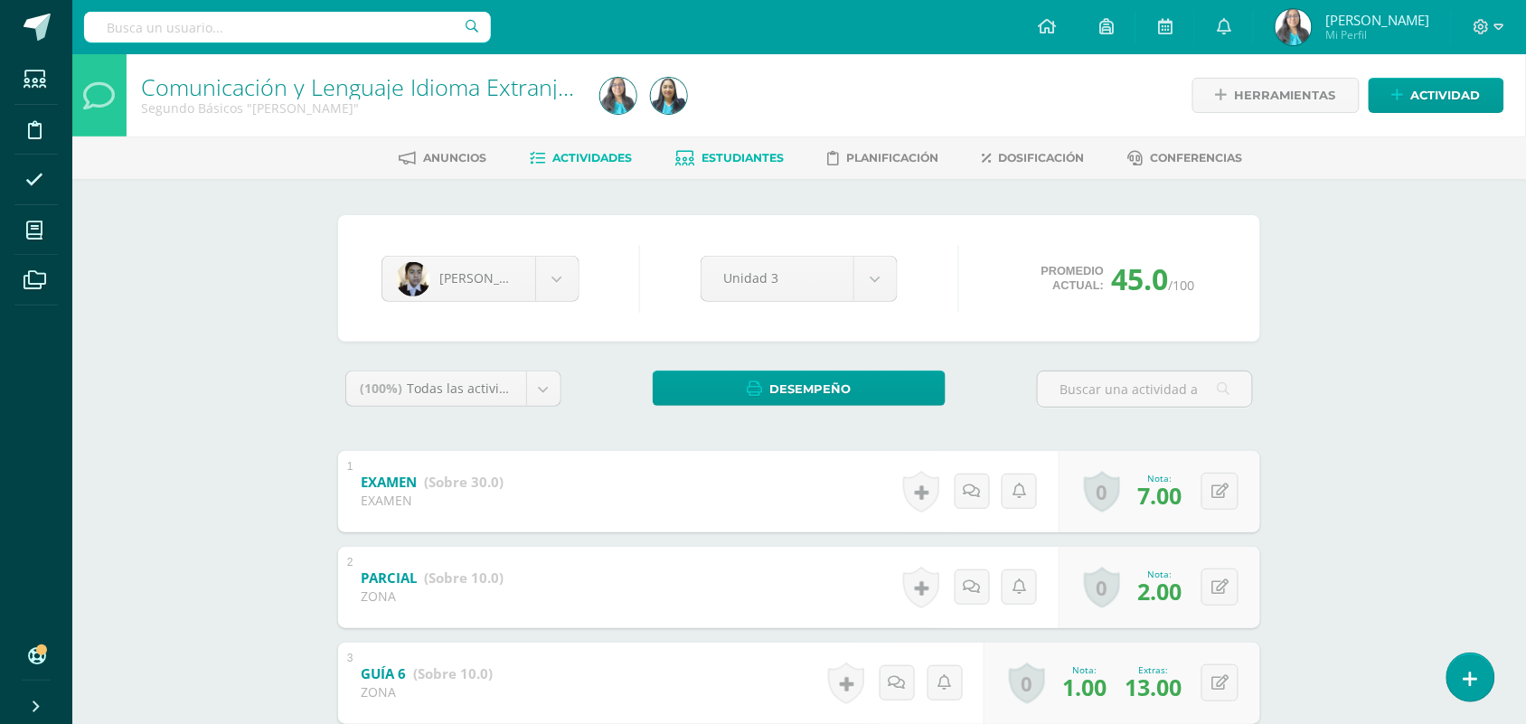
click at [567, 163] on link "Actividades" at bounding box center [582, 158] width 102 height 29
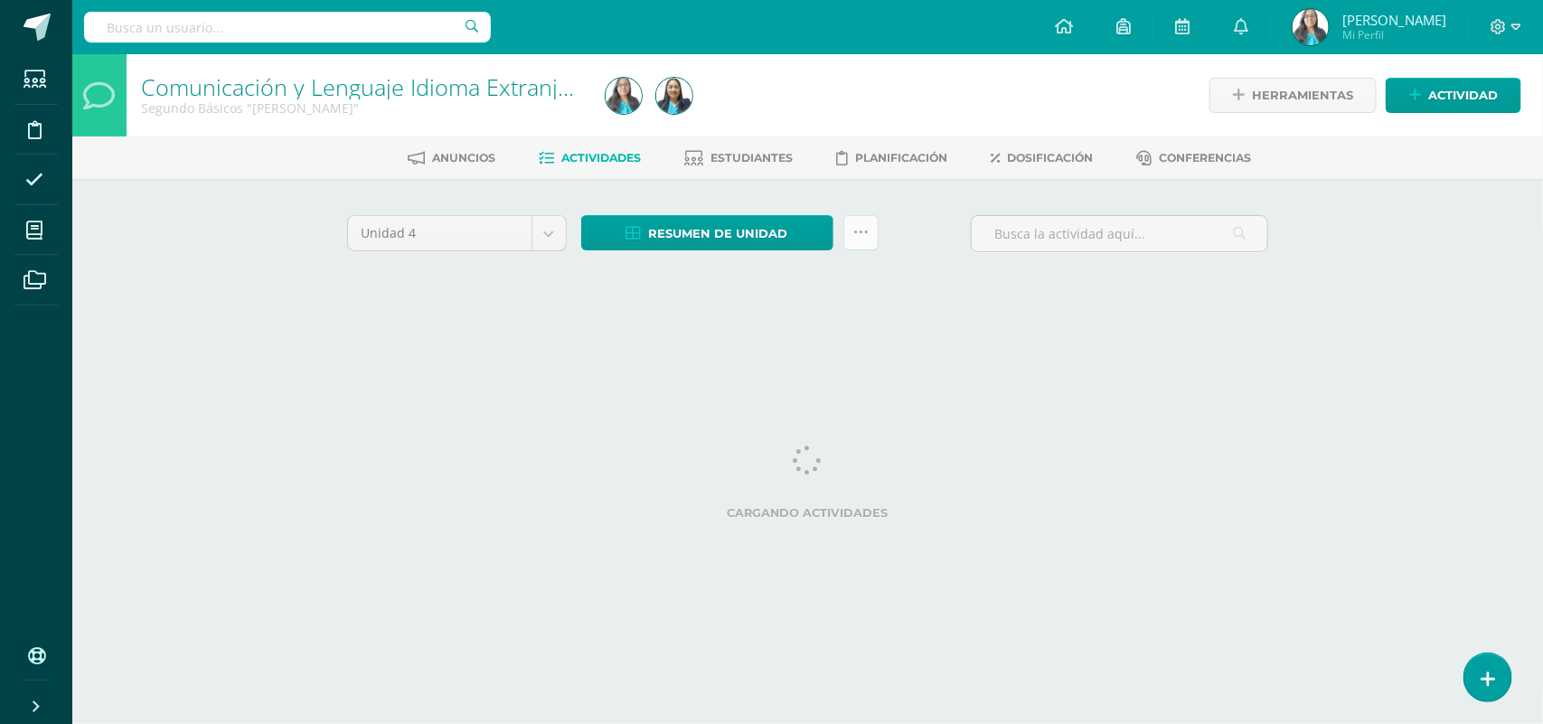
click at [861, 225] on icon at bounding box center [860, 232] width 15 height 15
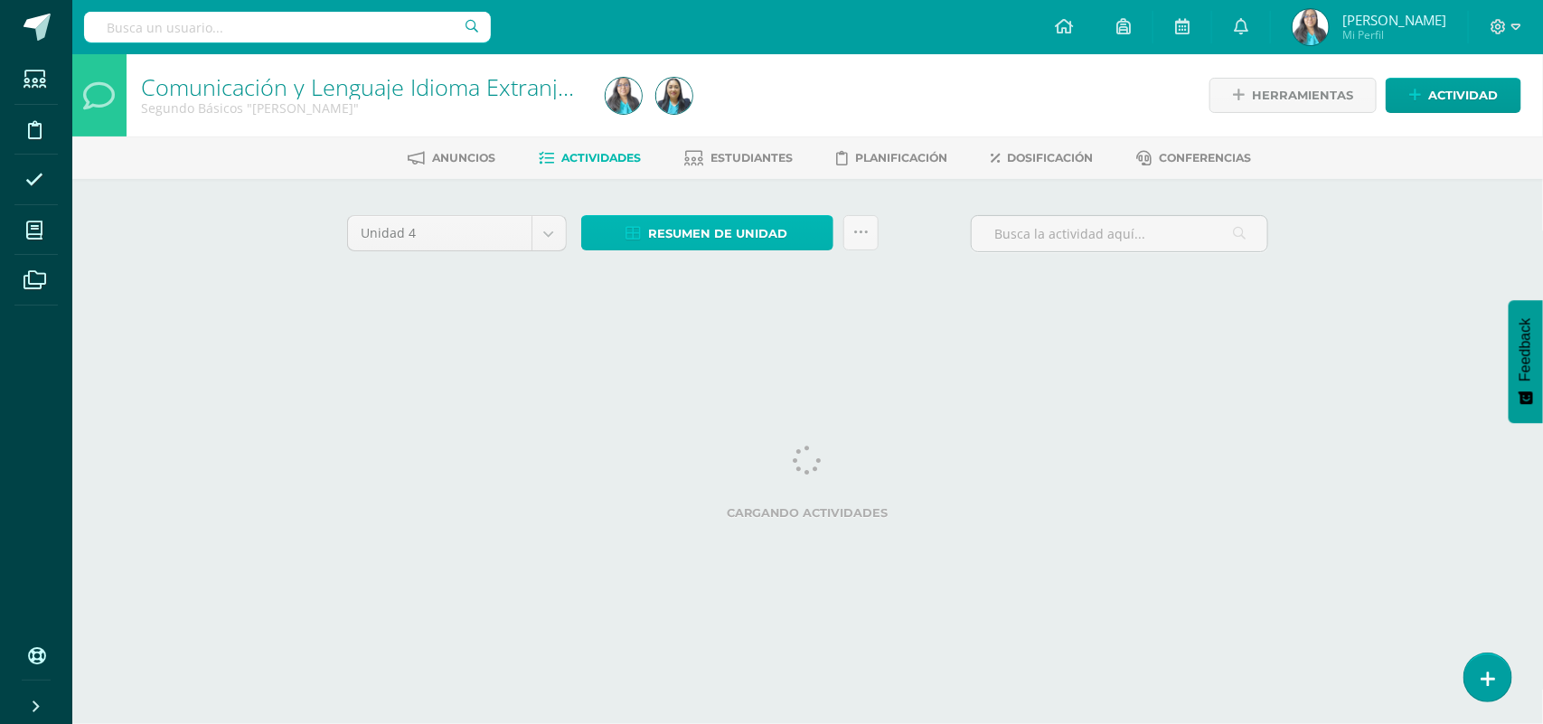
click at [765, 230] on span "Resumen de unidad" at bounding box center [718, 233] width 139 height 33
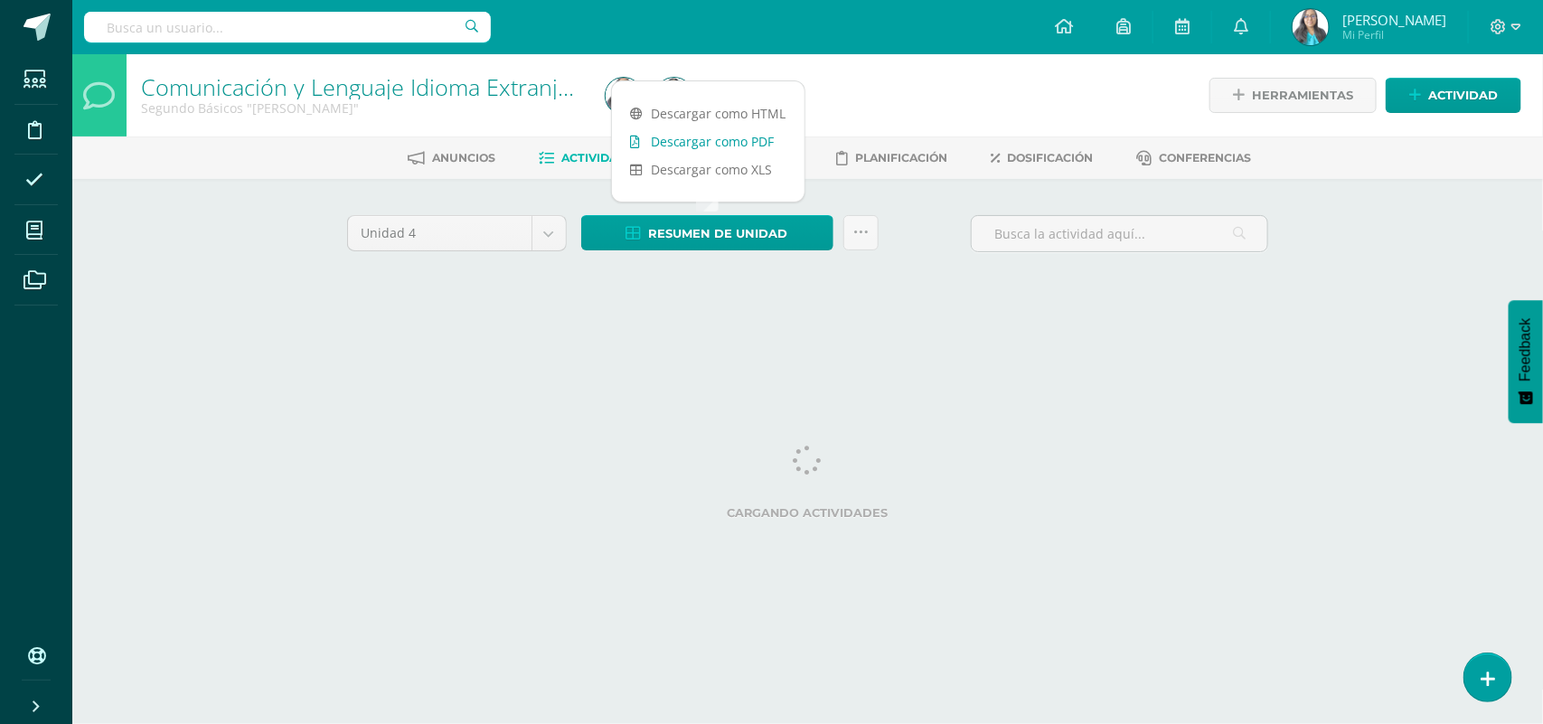
click at [734, 142] on link "Descargar como PDF" at bounding box center [708, 141] width 193 height 28
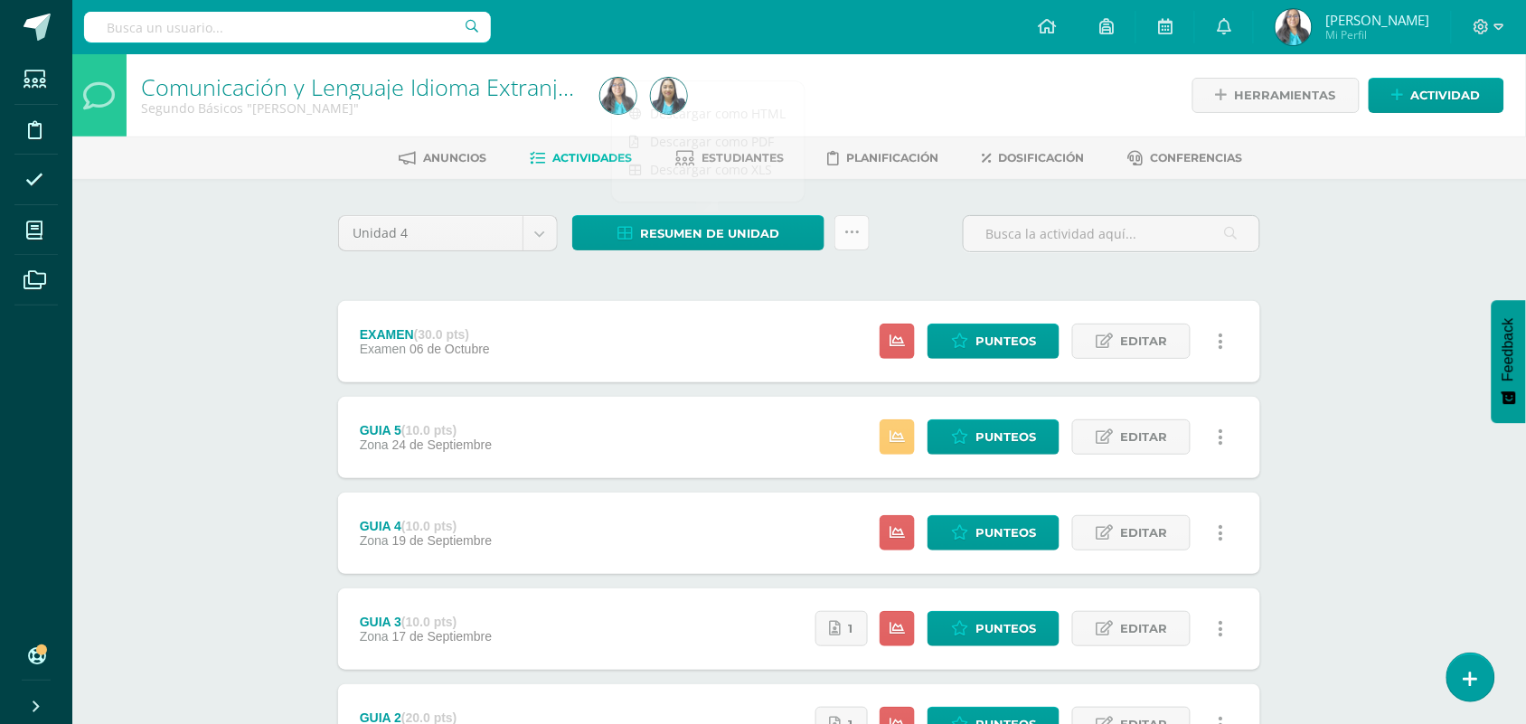
click at [845, 233] on icon at bounding box center [851, 232] width 15 height 15
click at [863, 230] on link at bounding box center [851, 232] width 35 height 35
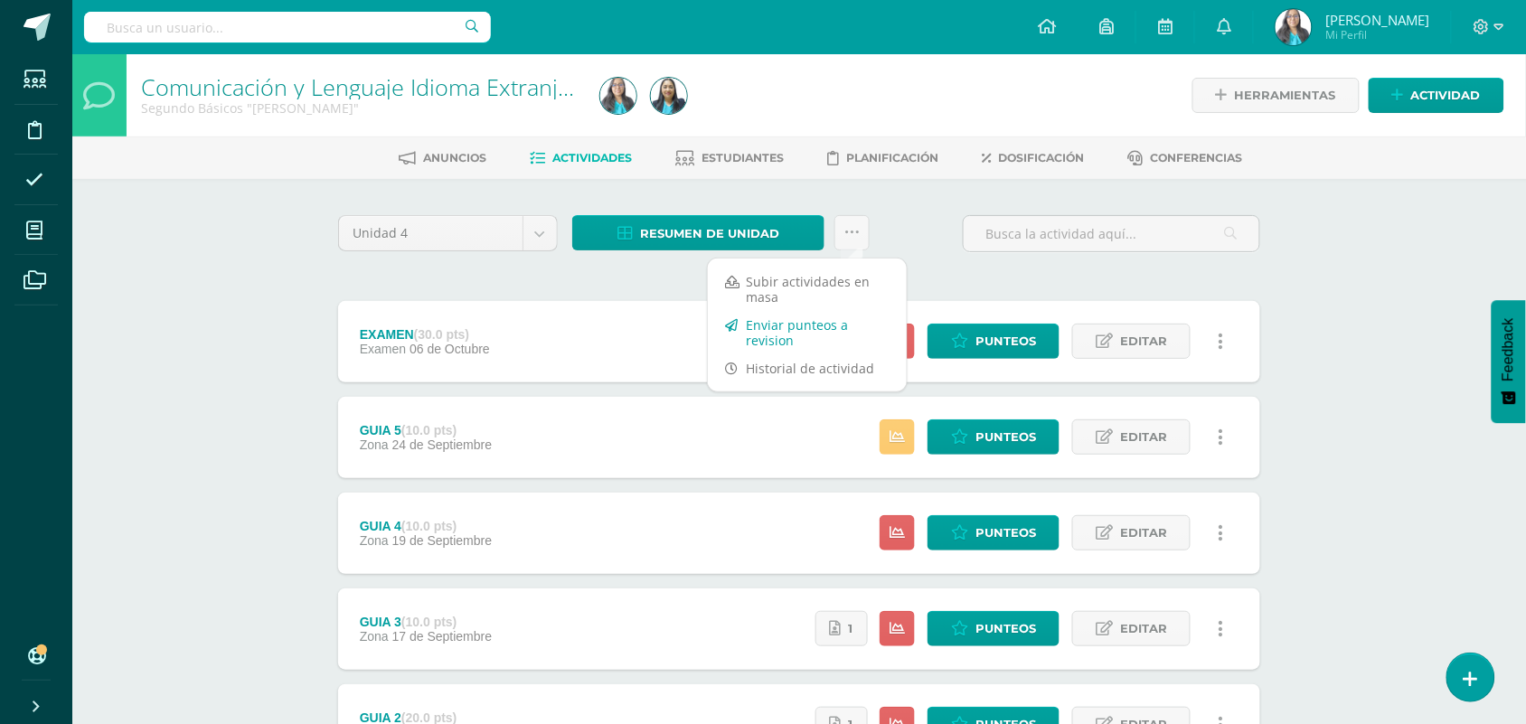
click at [797, 321] on link "Enviar punteos a revision" at bounding box center [807, 332] width 199 height 43
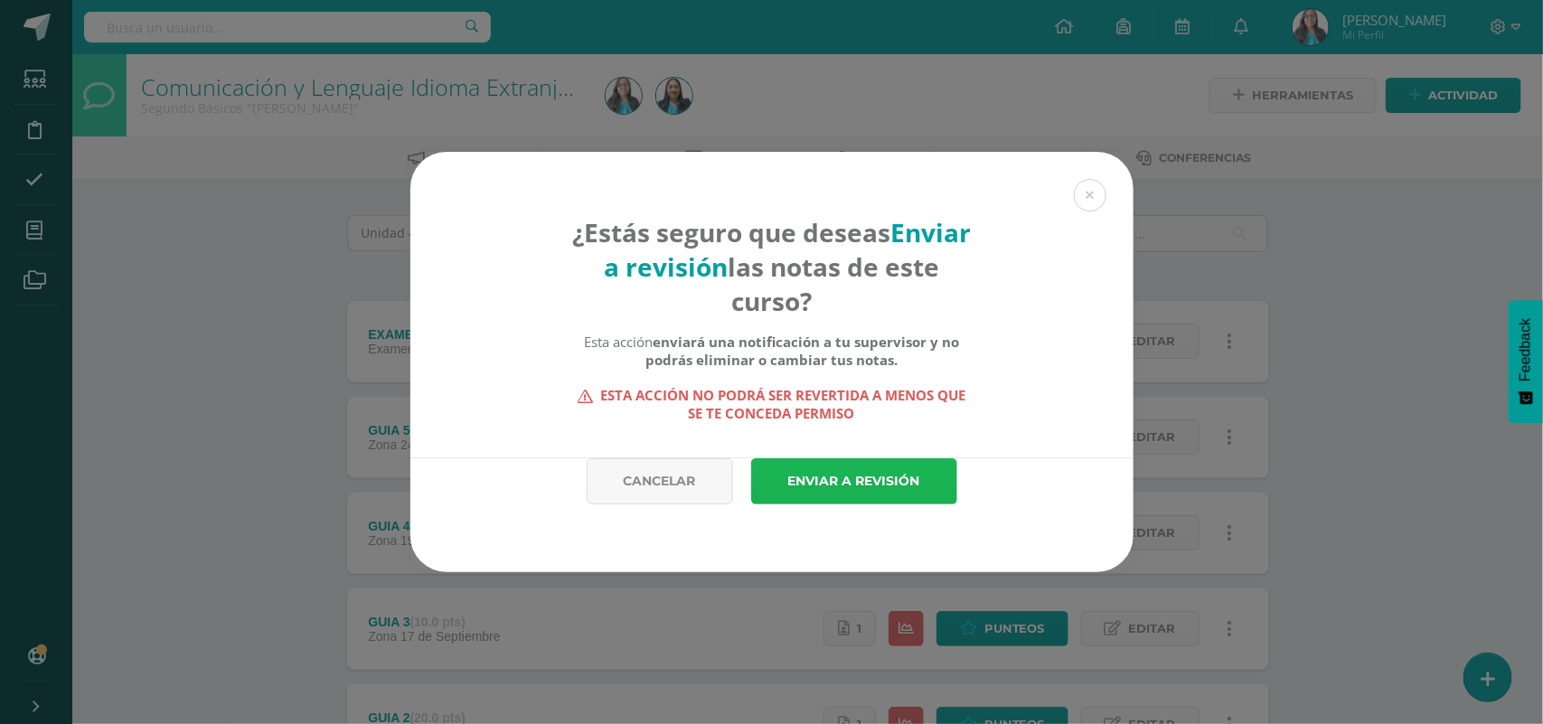
click at [819, 480] on link "Enviar a revisión" at bounding box center [854, 481] width 206 height 46
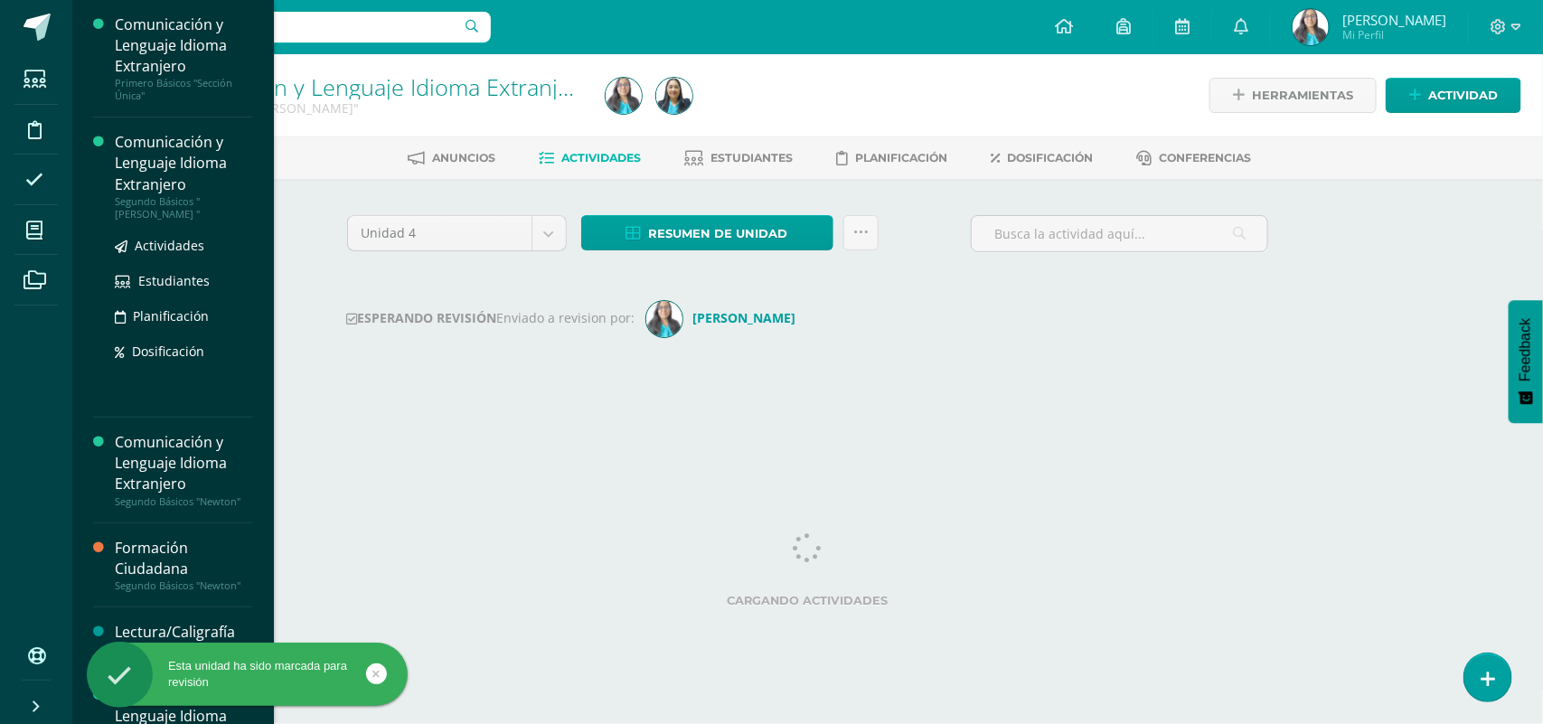
click at [151, 210] on div "Segundo Básicos "[PERSON_NAME] "" at bounding box center [183, 207] width 137 height 25
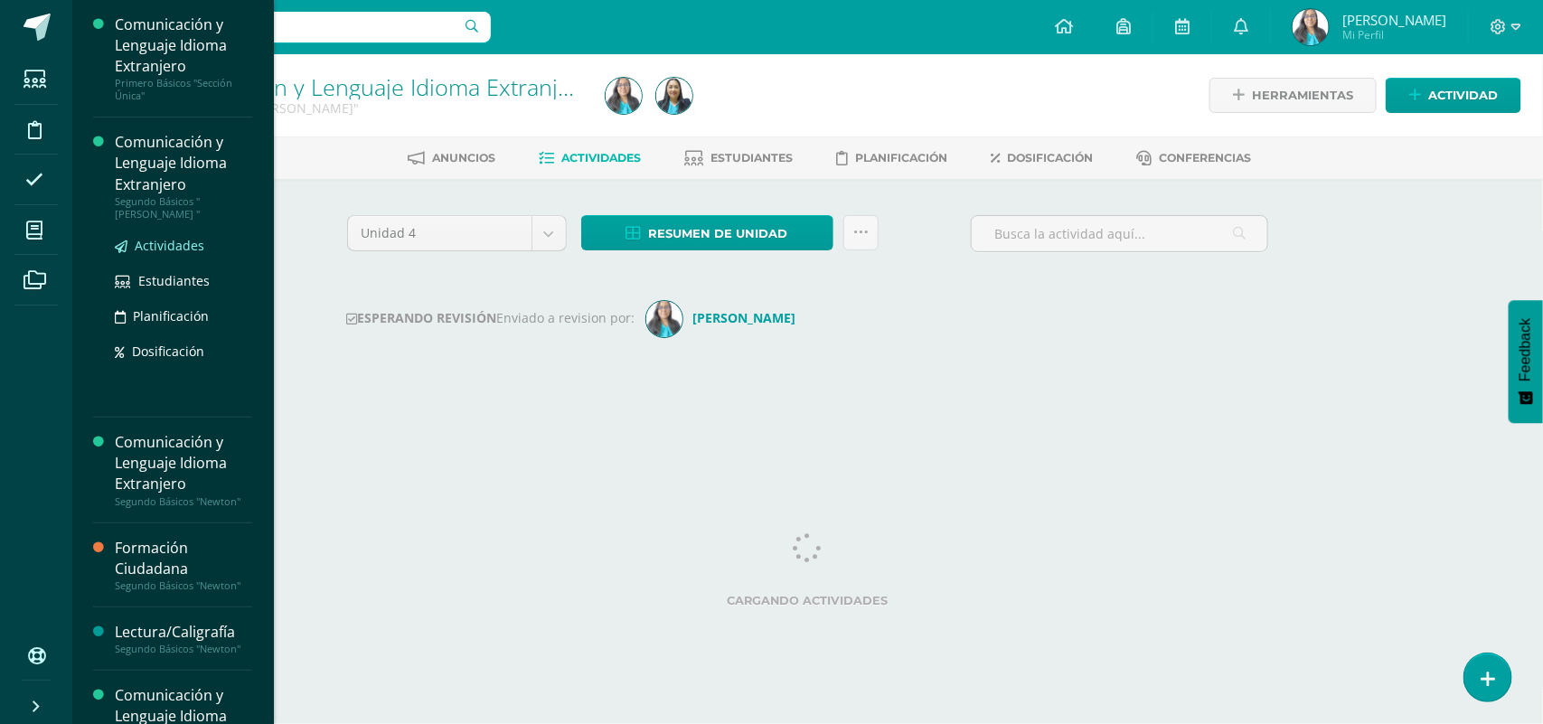
click at [159, 244] on span "Actividades" at bounding box center [170, 245] width 70 height 17
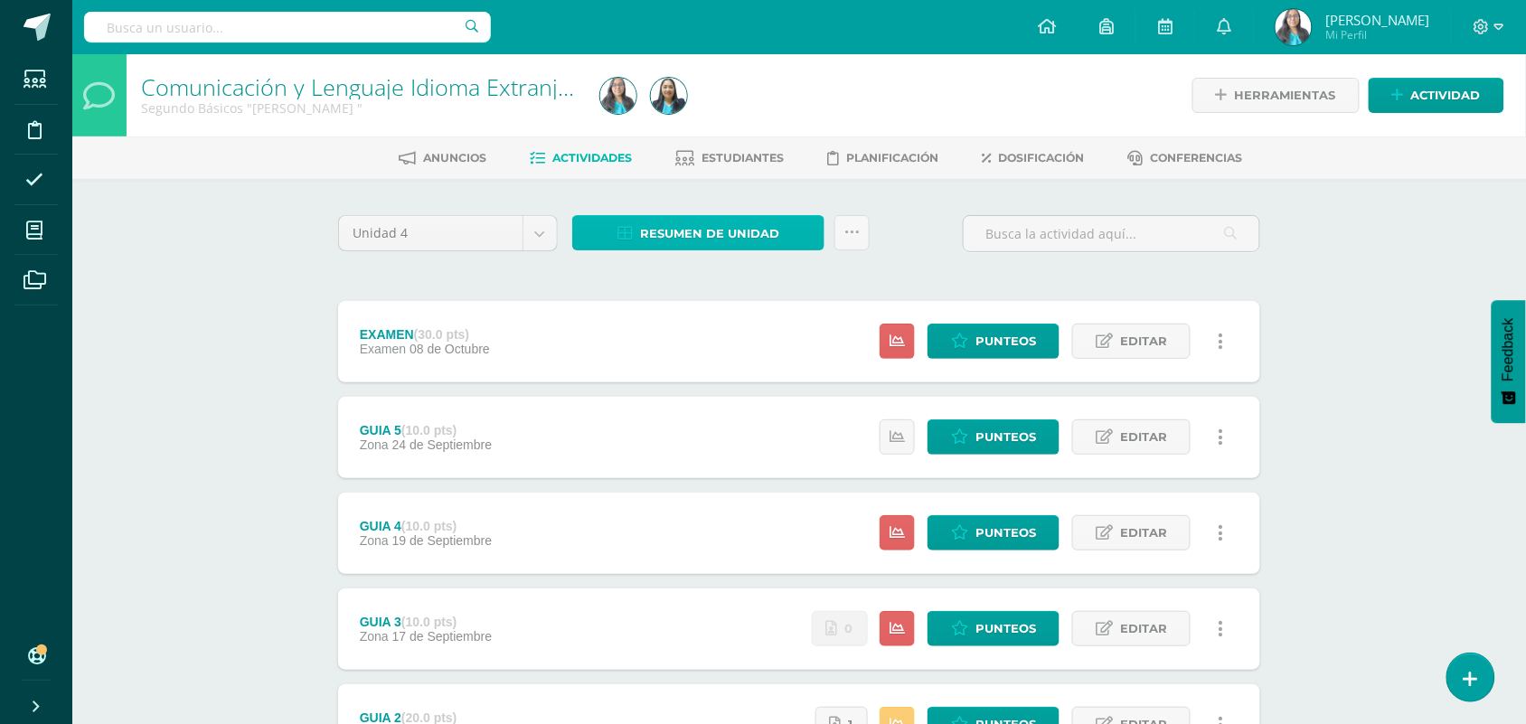
click at [759, 236] on span "Resumen de unidad" at bounding box center [709, 233] width 139 height 33
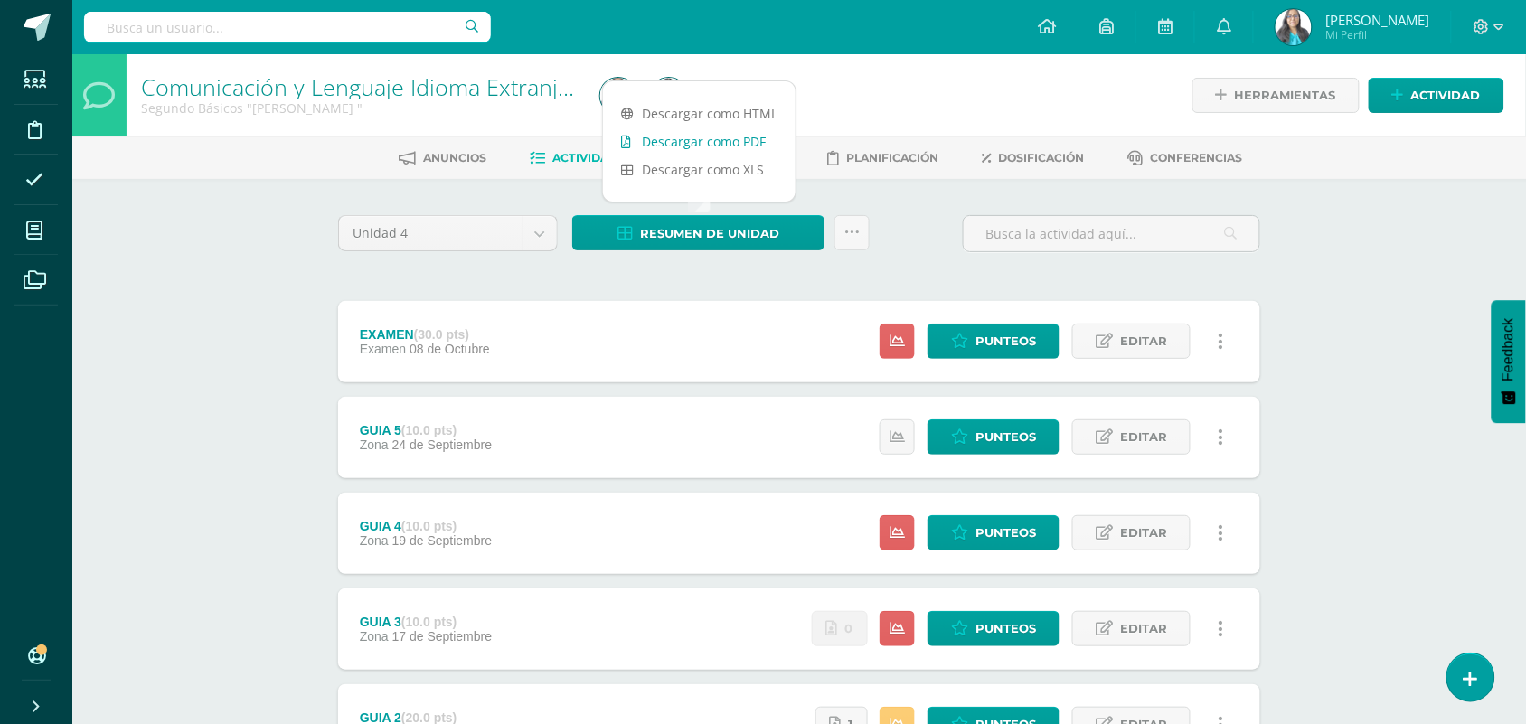
click at [753, 132] on link "Descargar como PDF" at bounding box center [699, 141] width 193 height 28
click at [815, 188] on div "Unidad 4 Unidad 1 Unidad 2 Unidad 3 Unidad 4 Resumen de unidad Subir actividade…" at bounding box center [799, 628] width 994 height 898
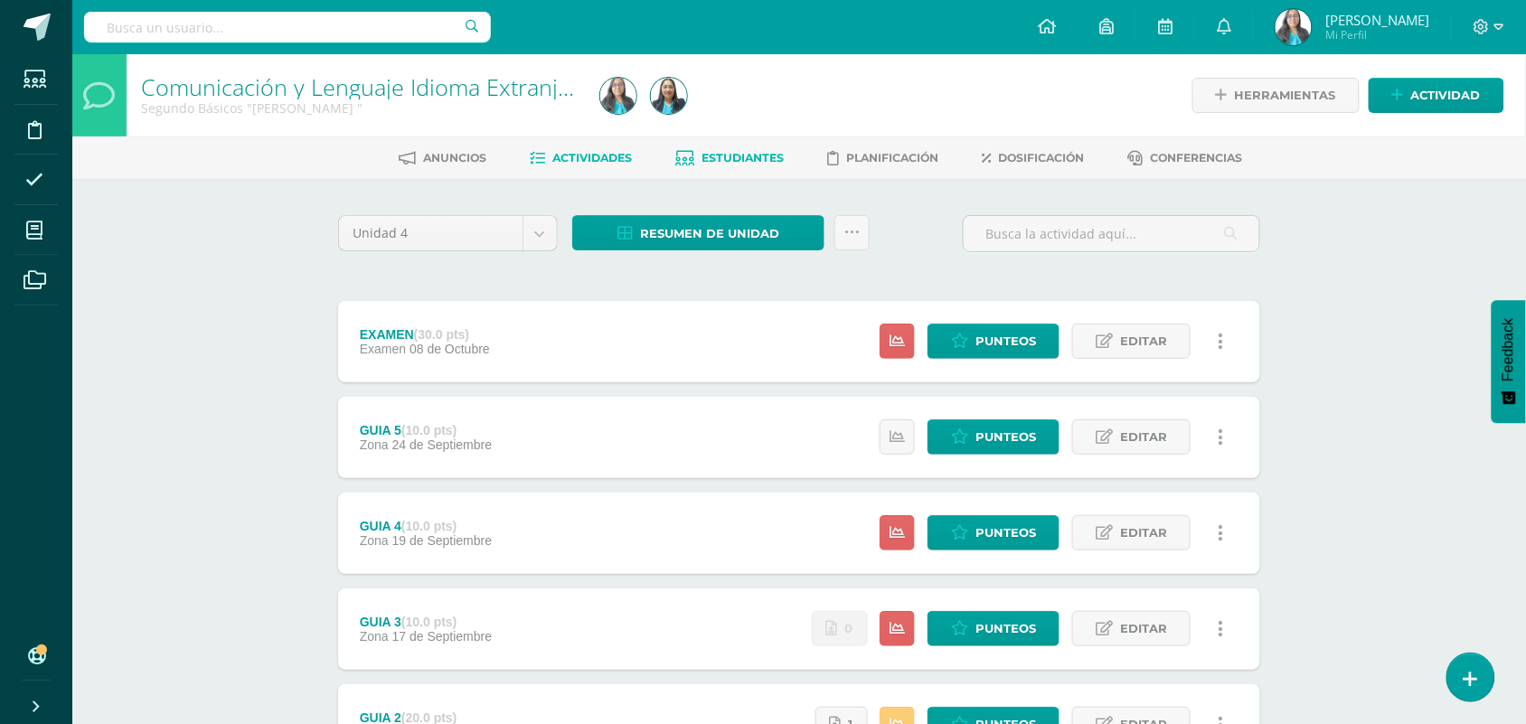
click at [771, 163] on link "Estudiantes" at bounding box center [730, 158] width 108 height 29
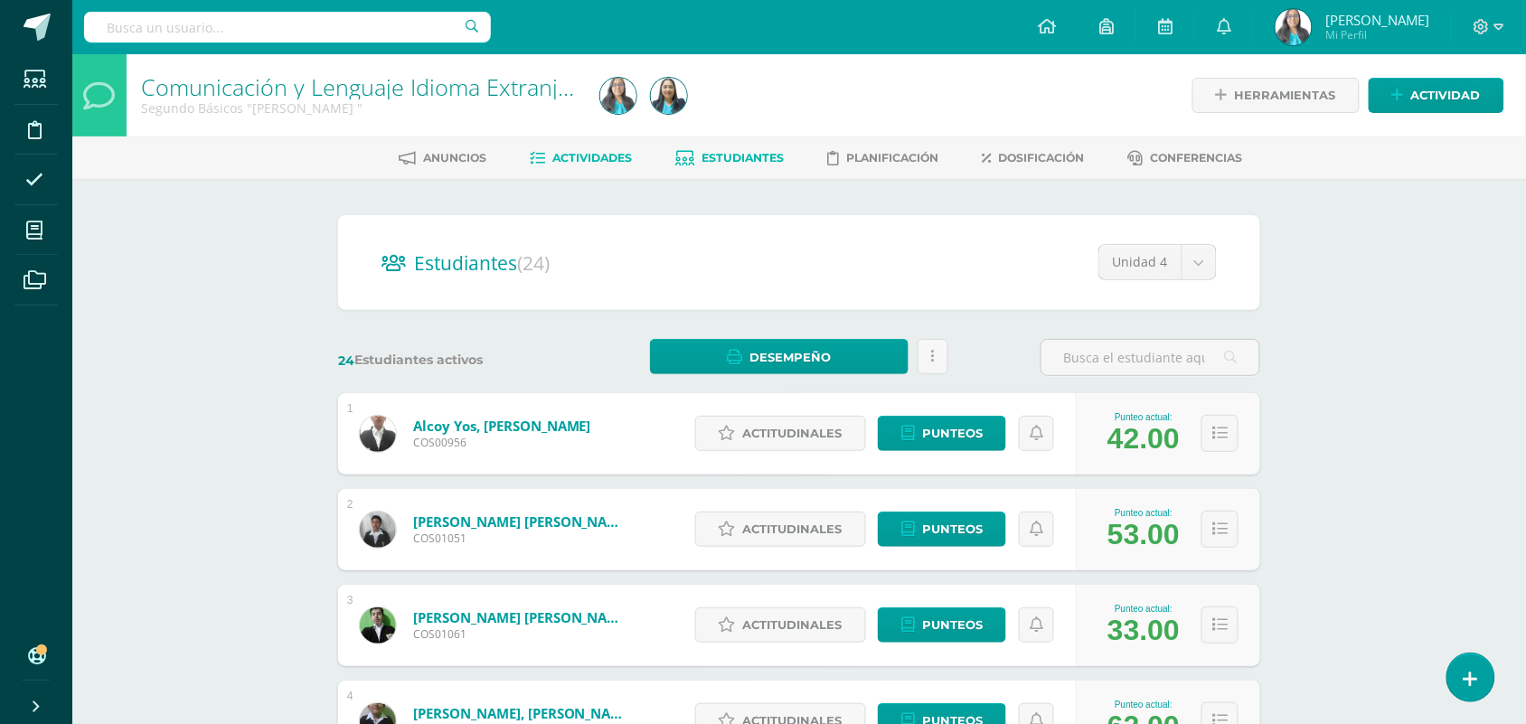
click at [597, 154] on span "Actividades" at bounding box center [593, 158] width 80 height 14
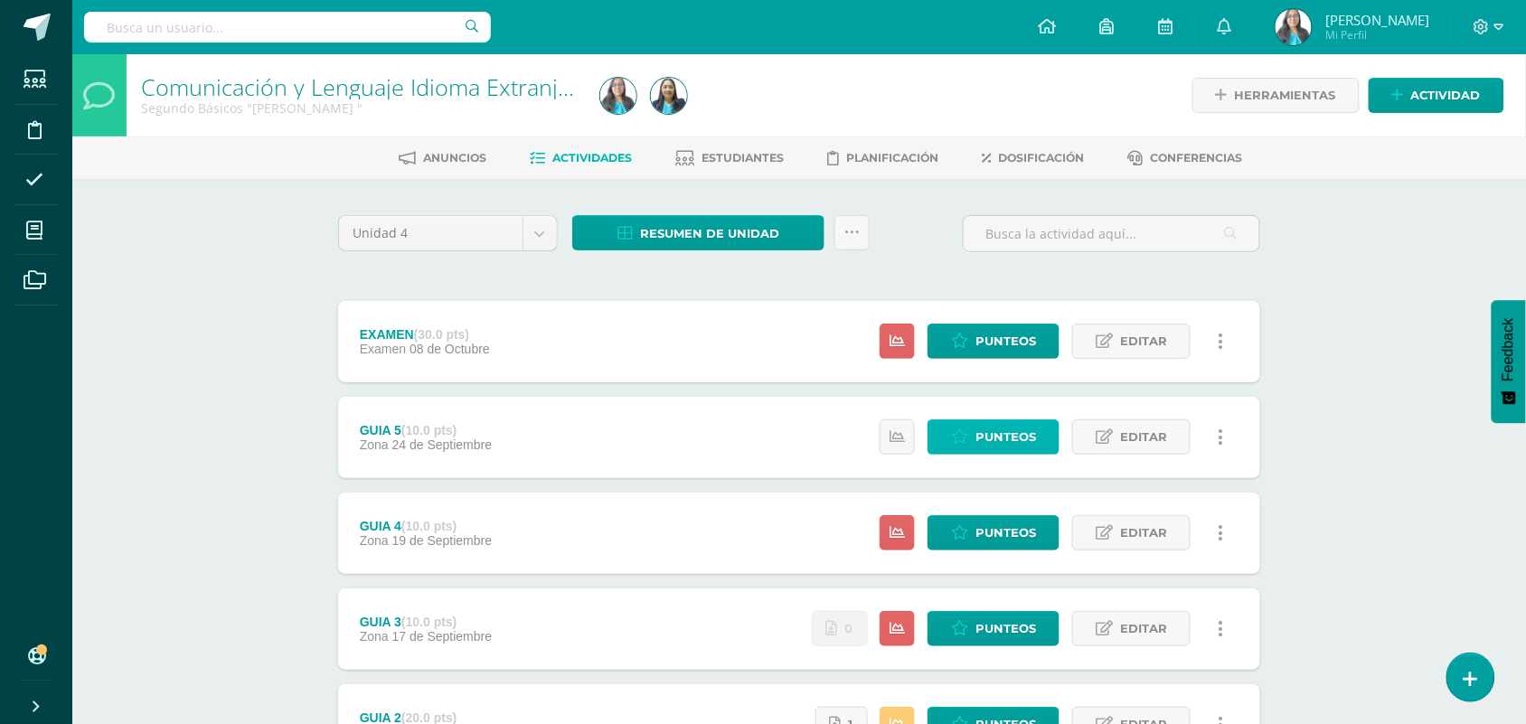
click at [965, 438] on icon at bounding box center [959, 436] width 17 height 15
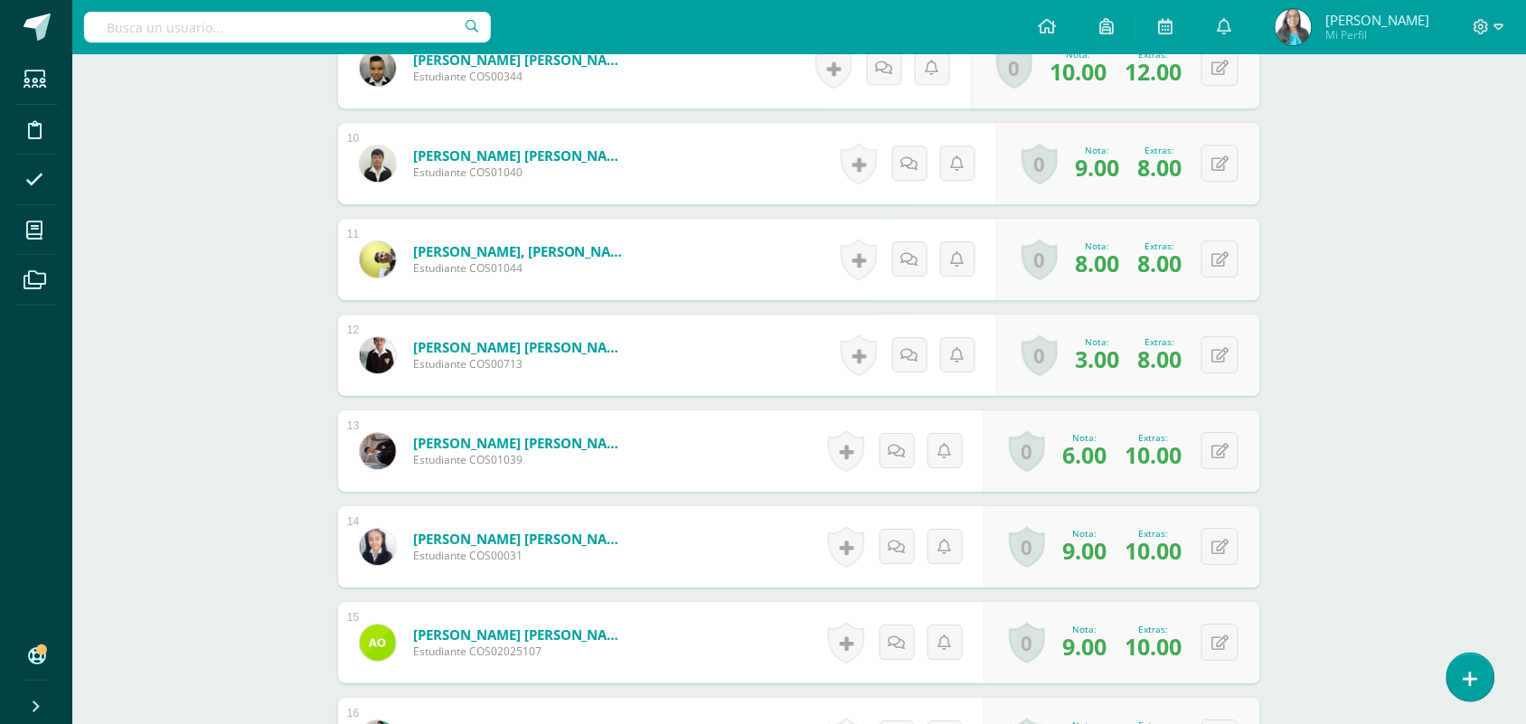
scroll to position [1449, 0]
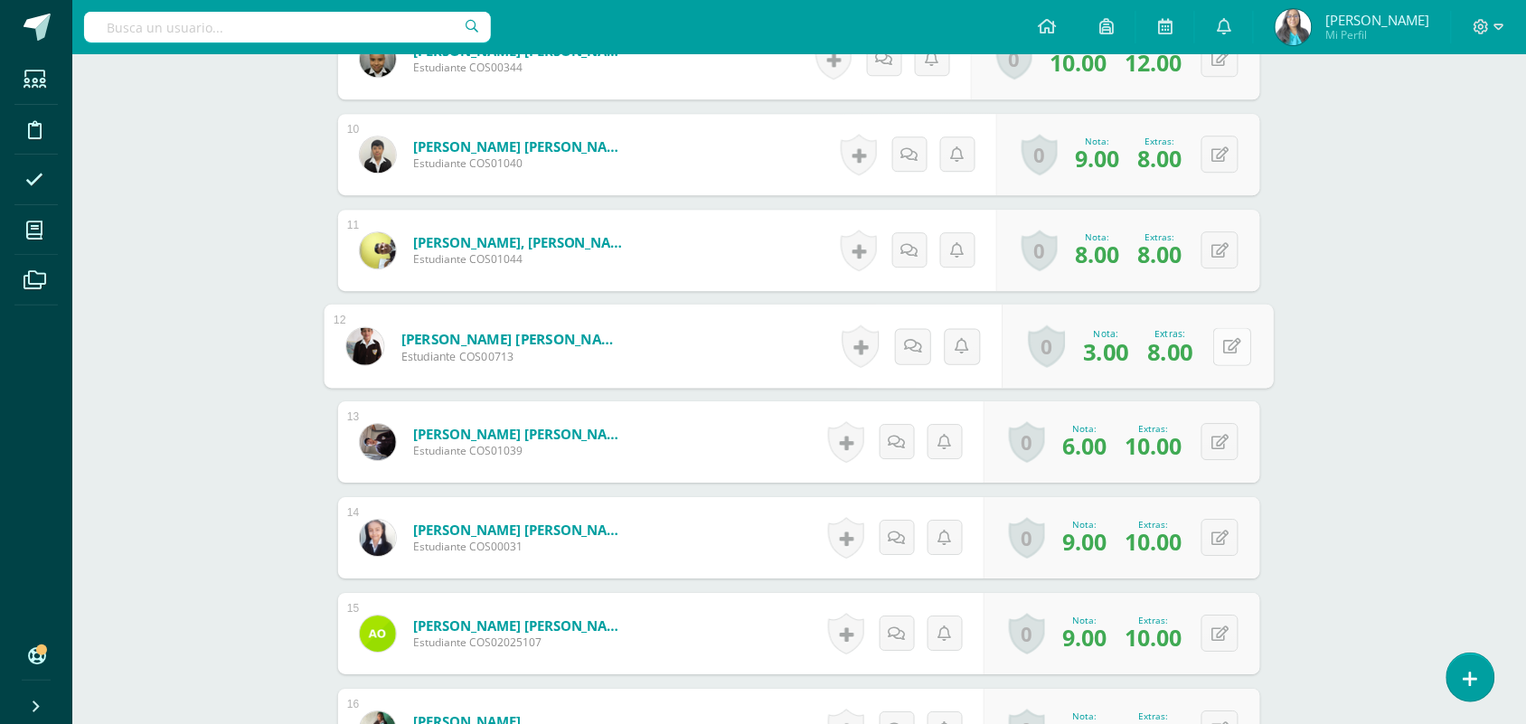
click at [1213, 342] on button at bounding box center [1232, 346] width 38 height 38
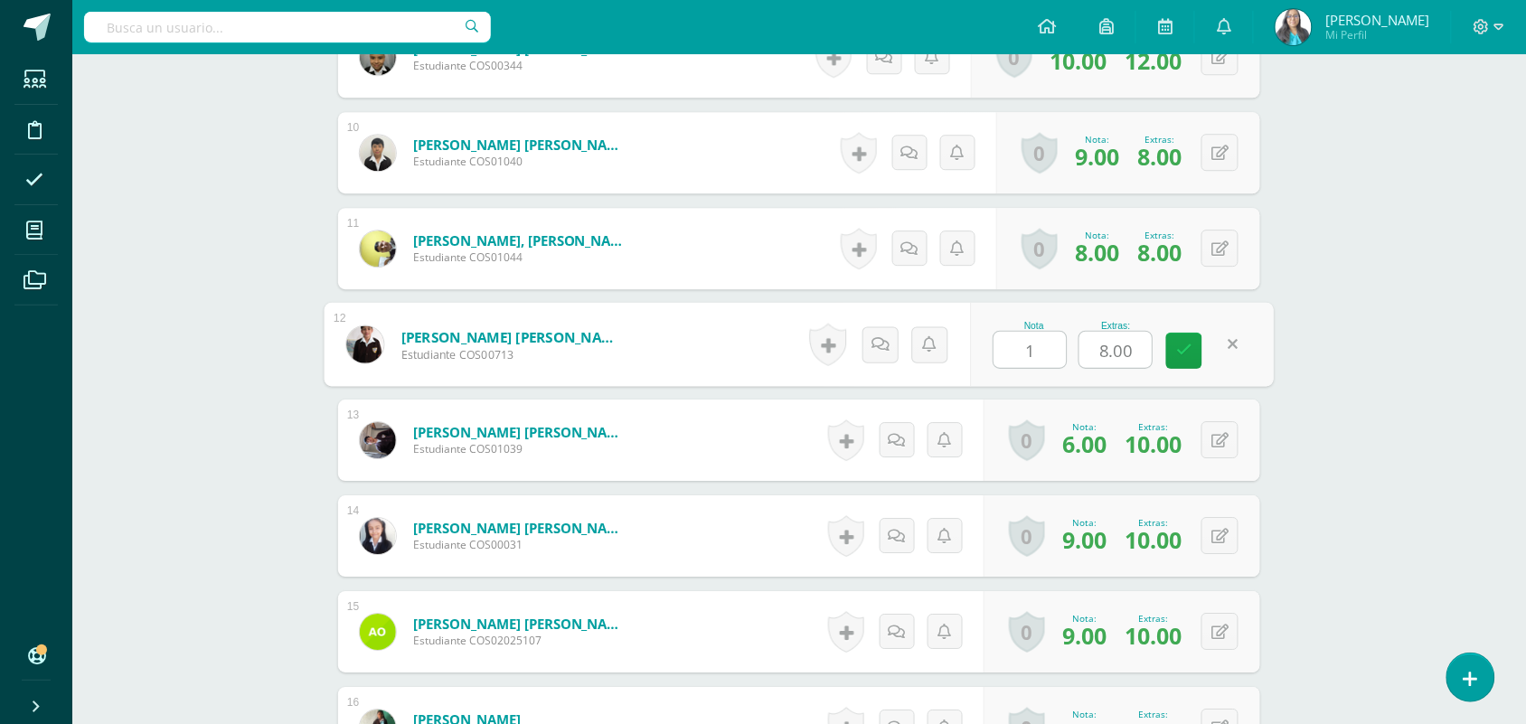
type input "10"
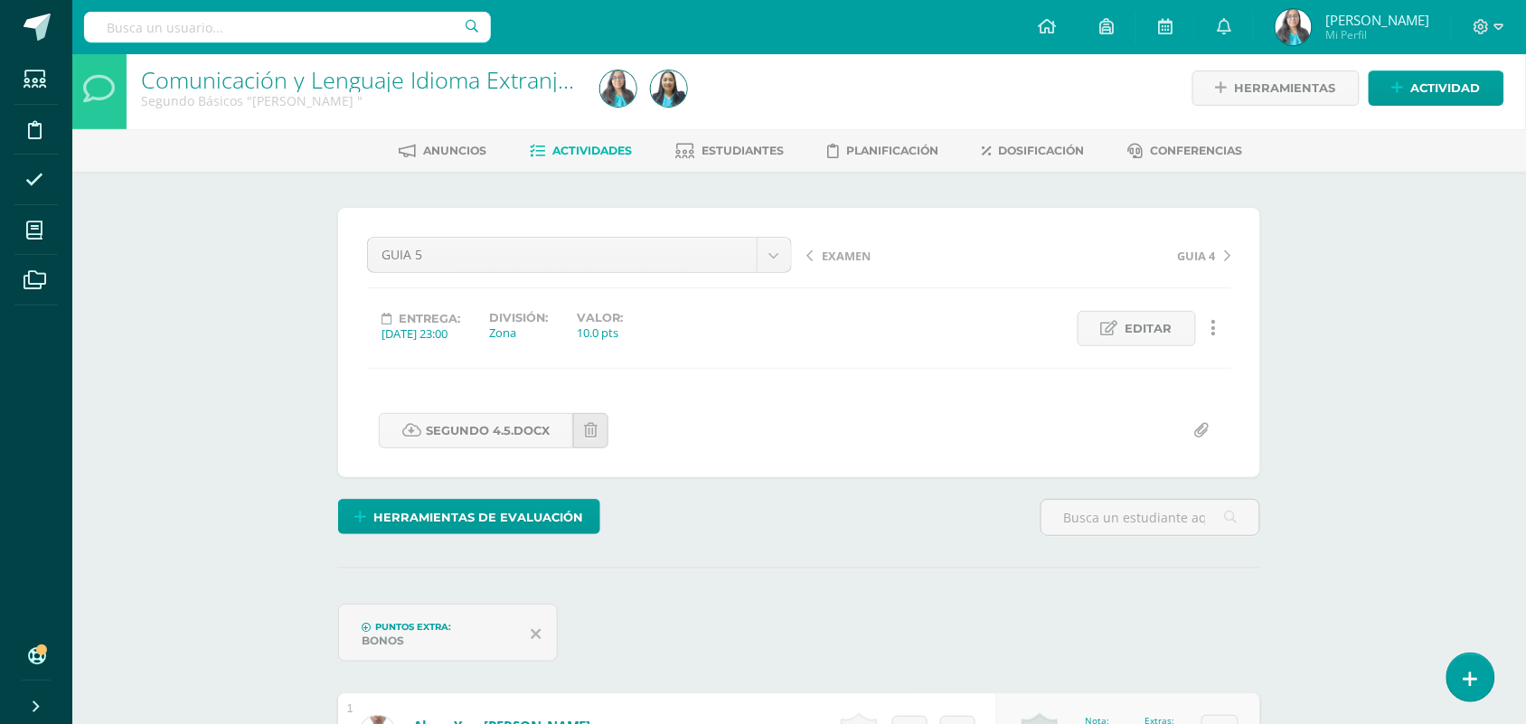
scroll to position [0, 0]
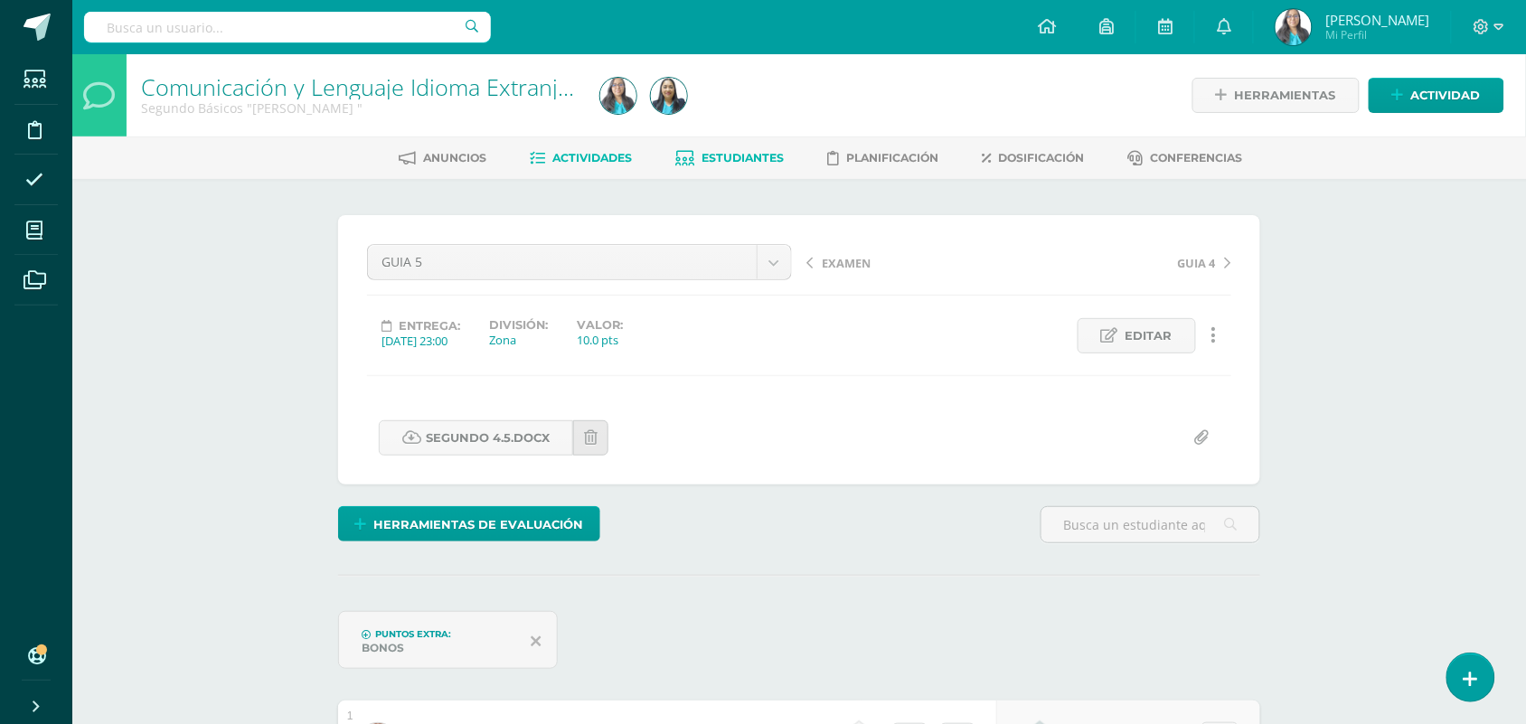
click at [780, 151] on span "Estudiantes" at bounding box center [743, 158] width 82 height 14
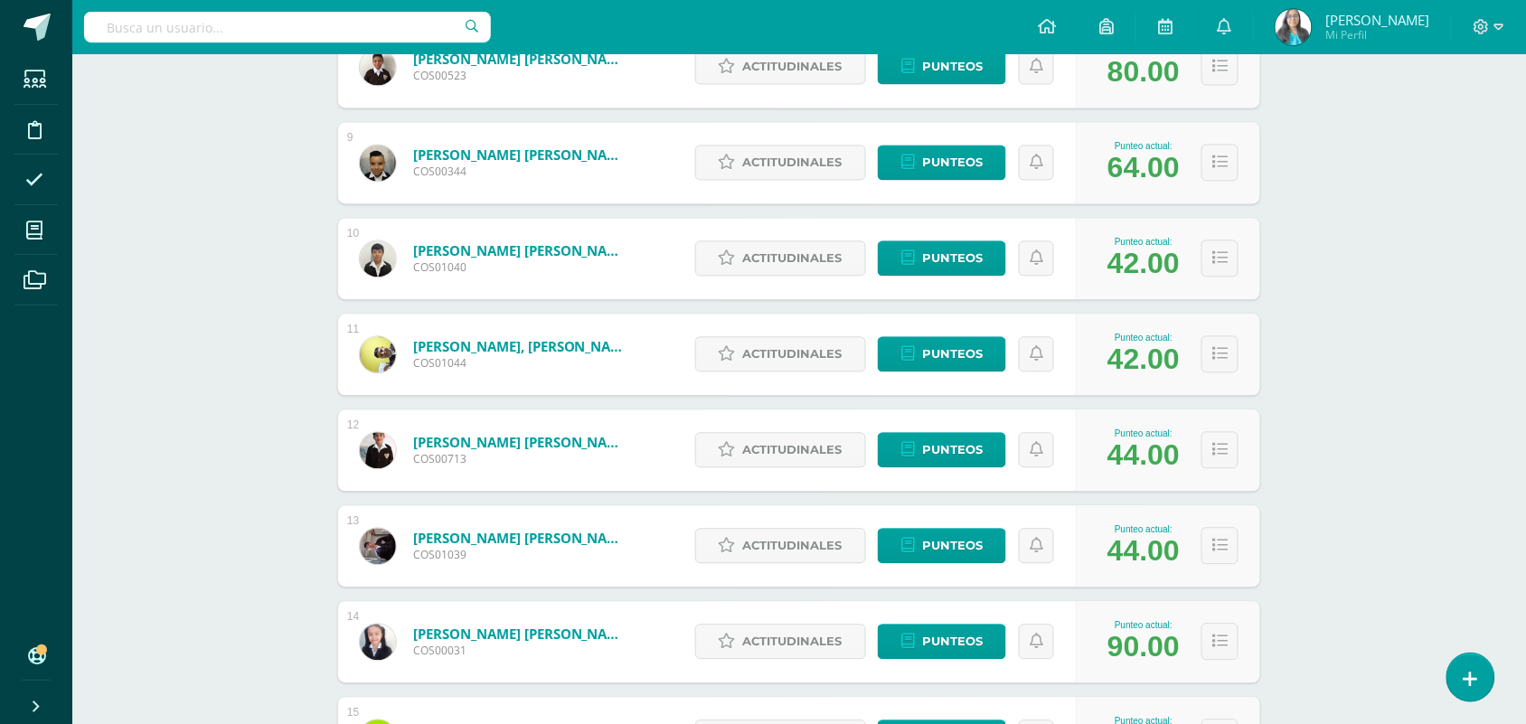
scroll to position [1064, 0]
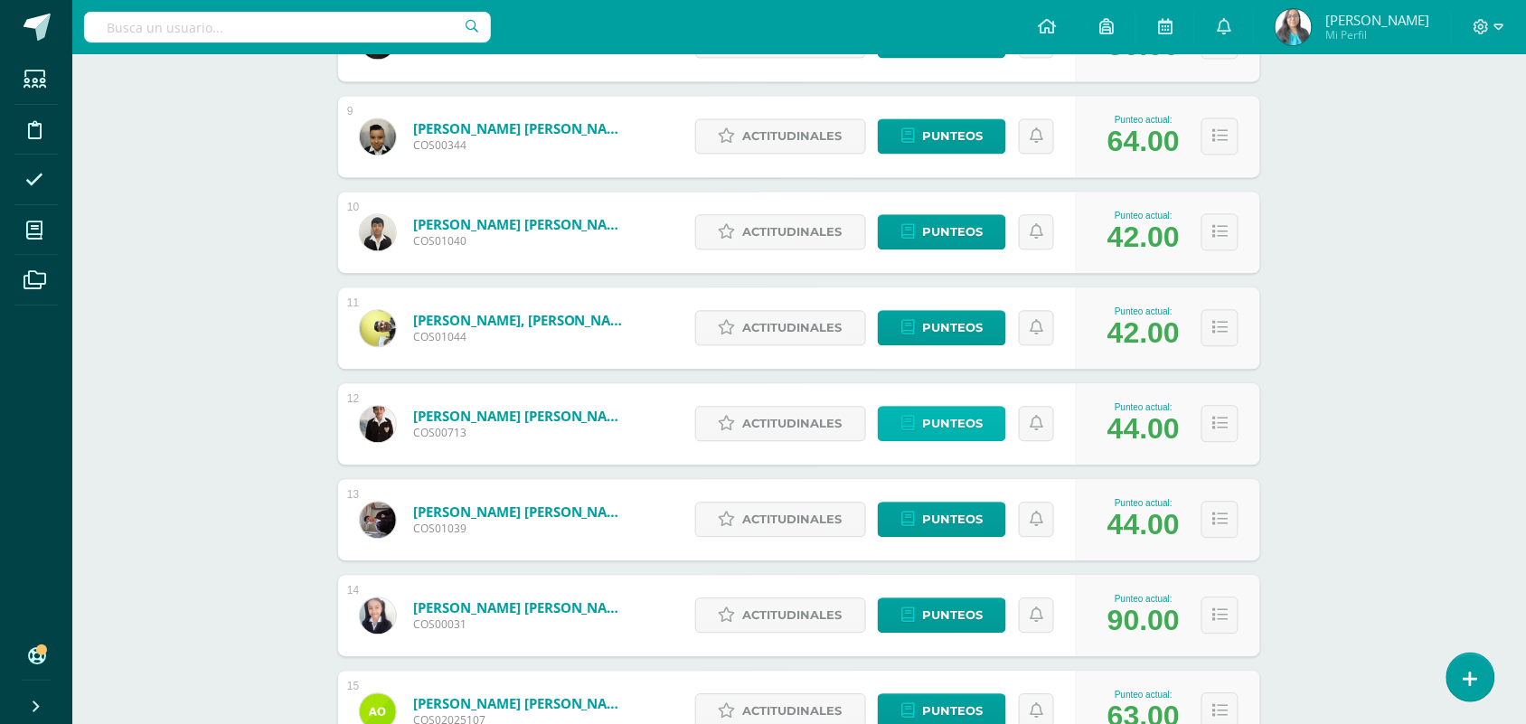
click at [922, 420] on span "Punteos" at bounding box center [952, 423] width 61 height 33
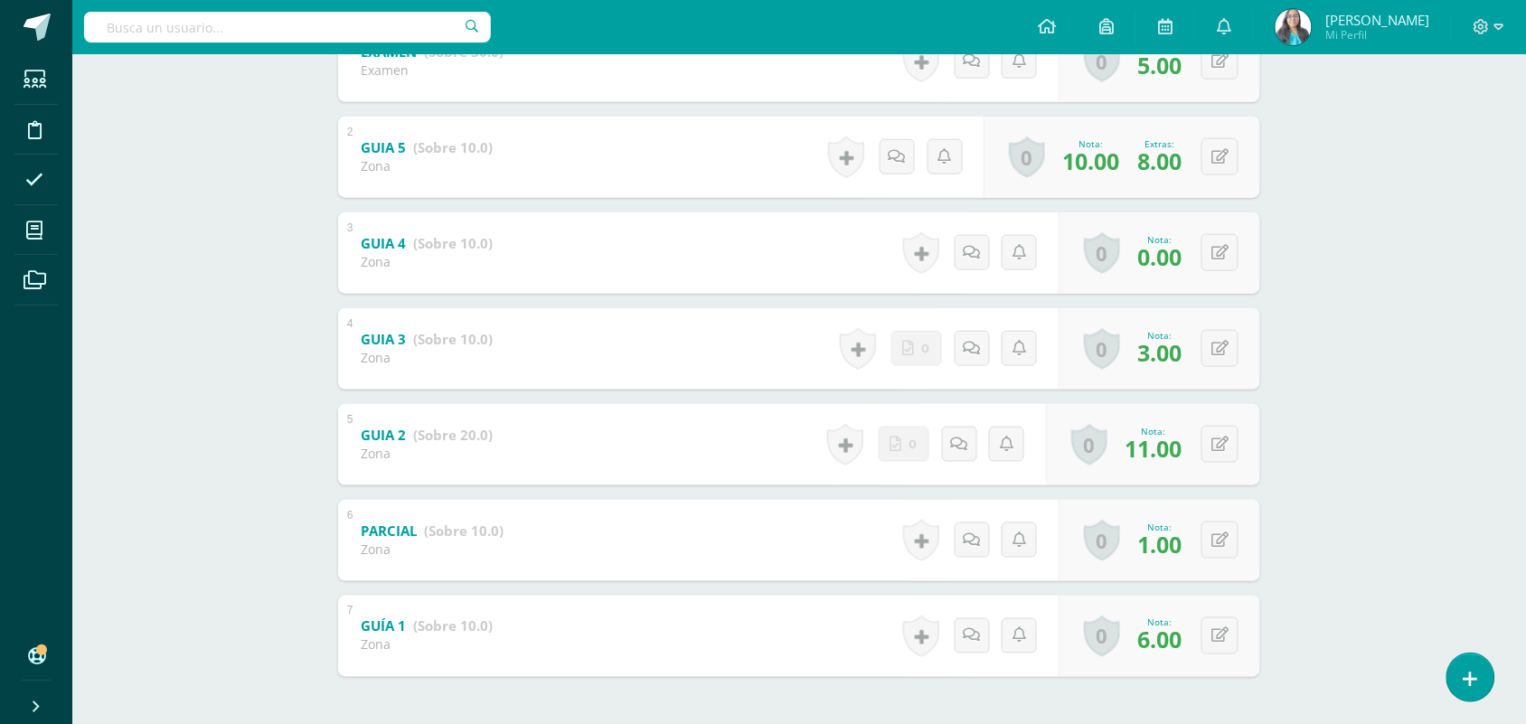
scroll to position [390, 0]
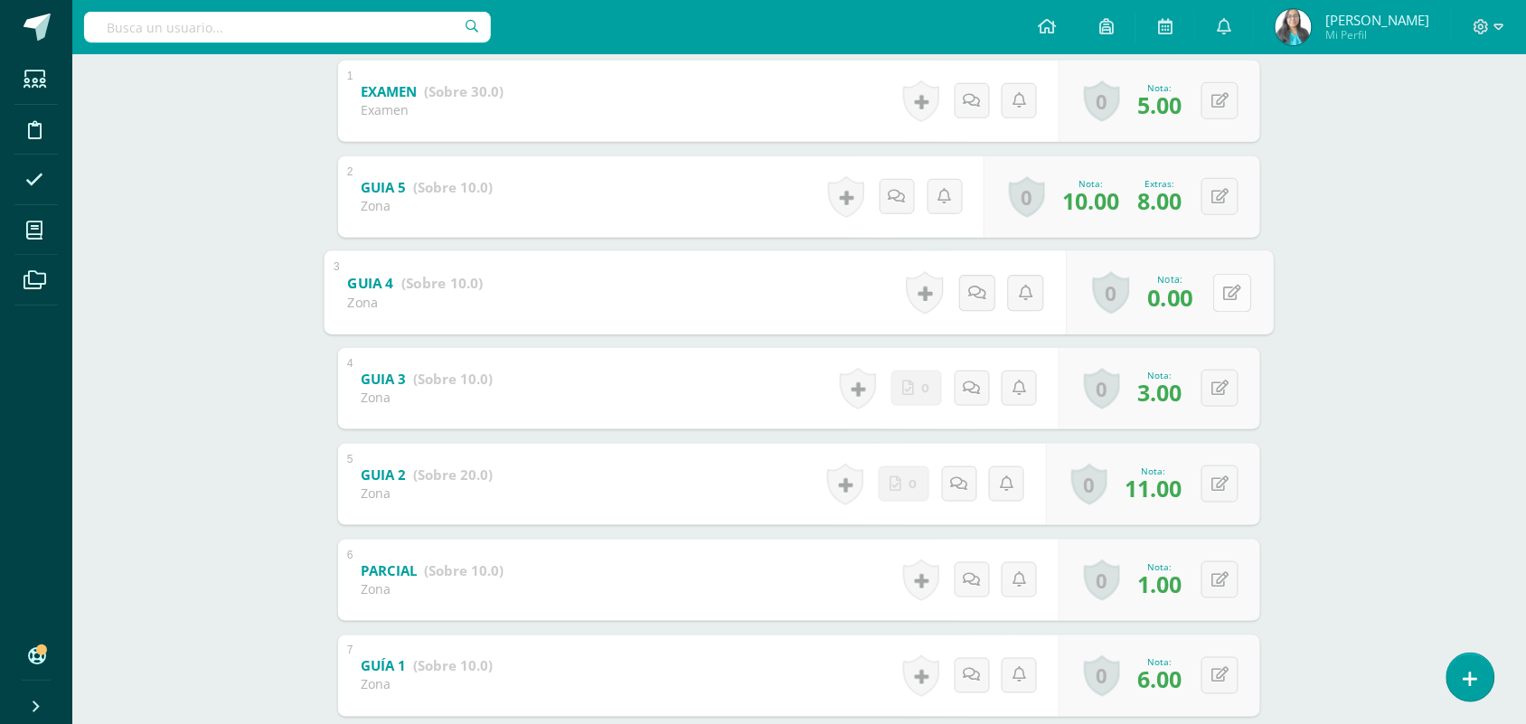
click at [1222, 286] on button at bounding box center [1232, 293] width 38 height 38
type input "7"
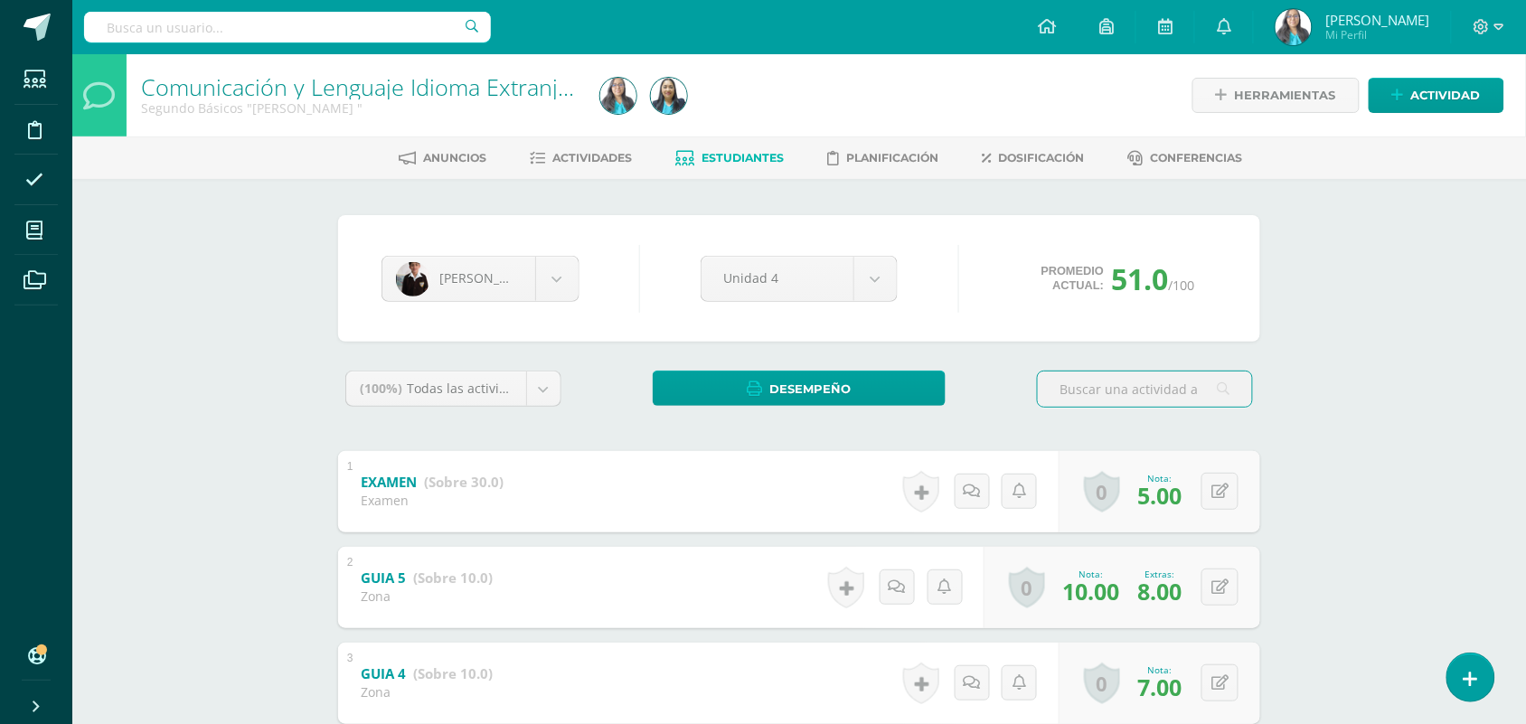
click at [262, 222] on div "Comunicación y Lenguaje Idioma Extranjero Segundo Básicos "Miguel Angel " Herra…" at bounding box center [798, 640] width 1453 height 1173
click at [593, 159] on span "Actividades" at bounding box center [593, 158] width 80 height 14
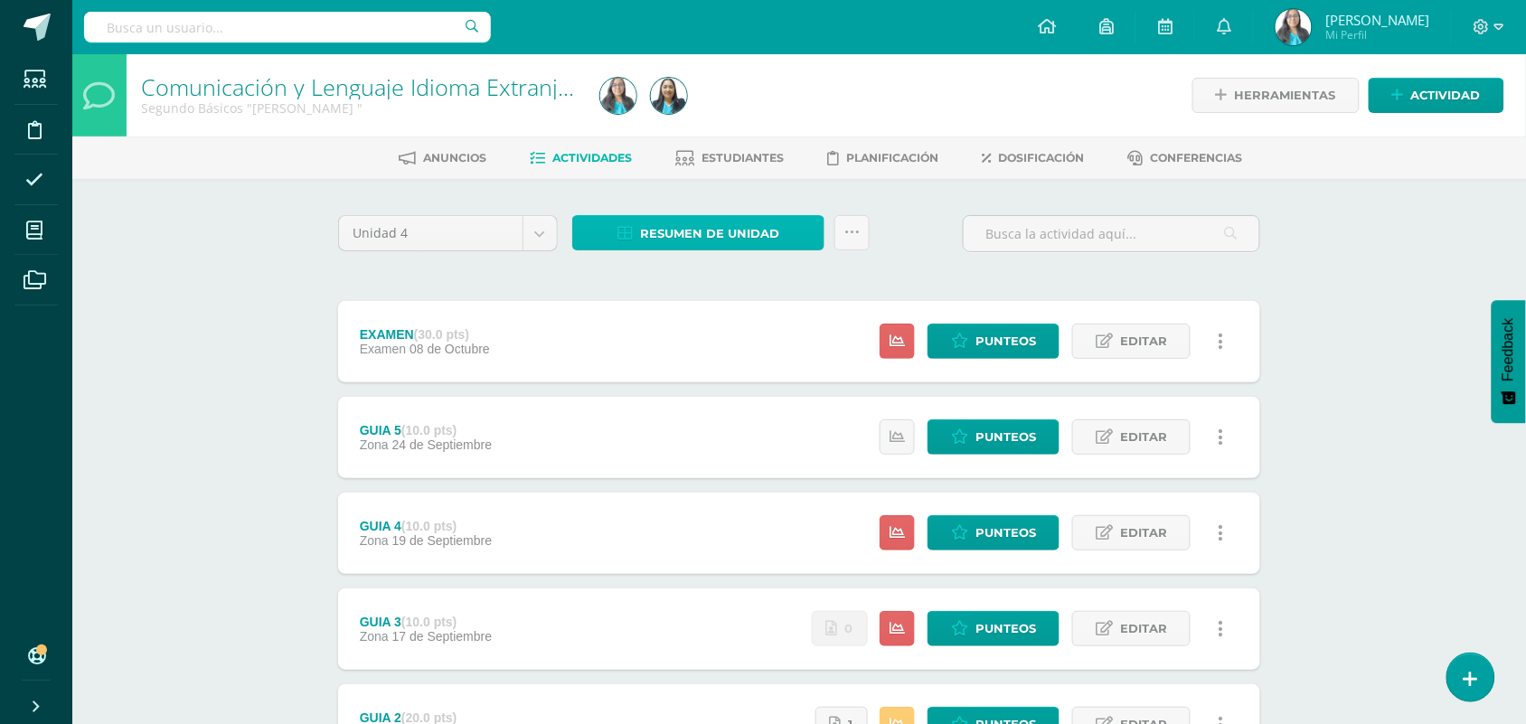
click at [769, 237] on span "Resumen de unidad" at bounding box center [709, 233] width 139 height 33
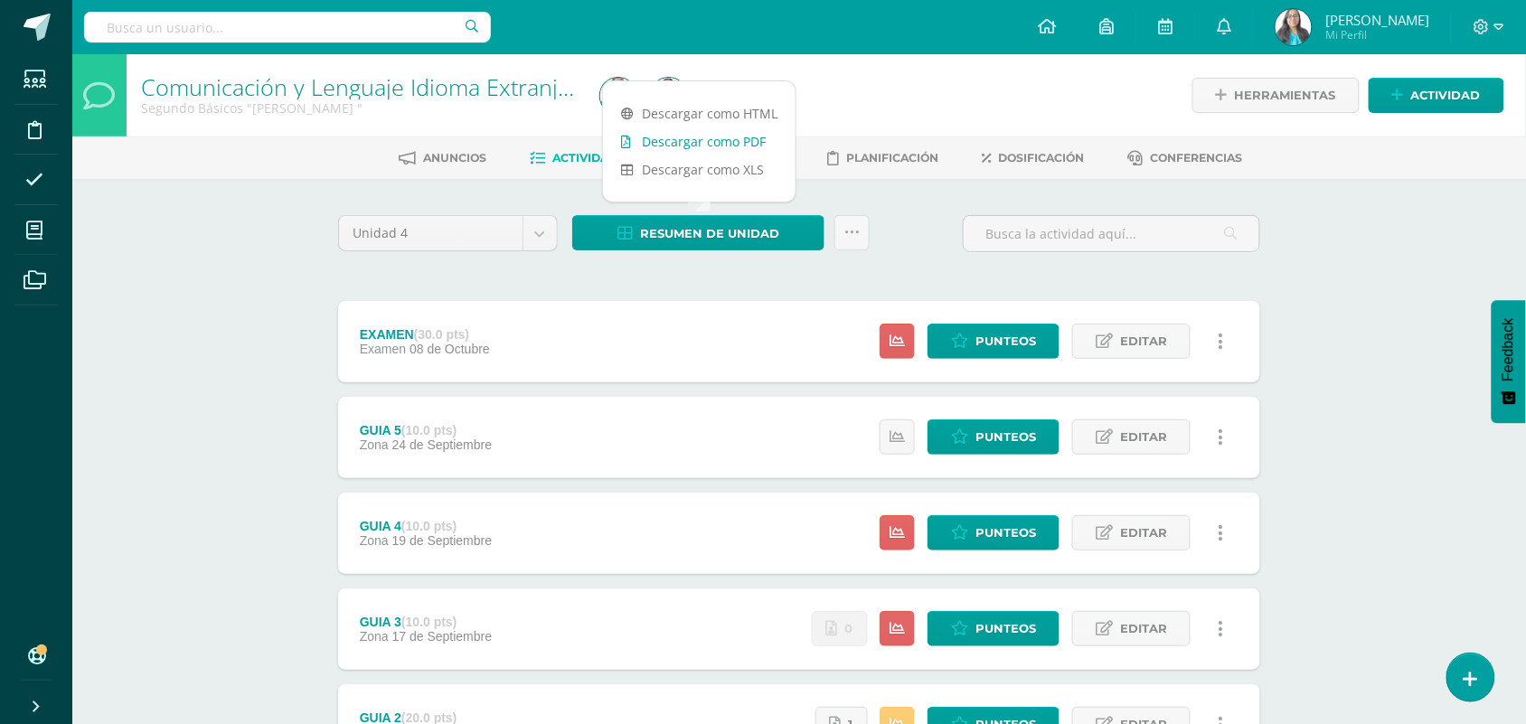
click at [717, 141] on link "Descargar como PDF" at bounding box center [699, 141] width 193 height 28
click at [859, 232] on icon at bounding box center [851, 232] width 15 height 15
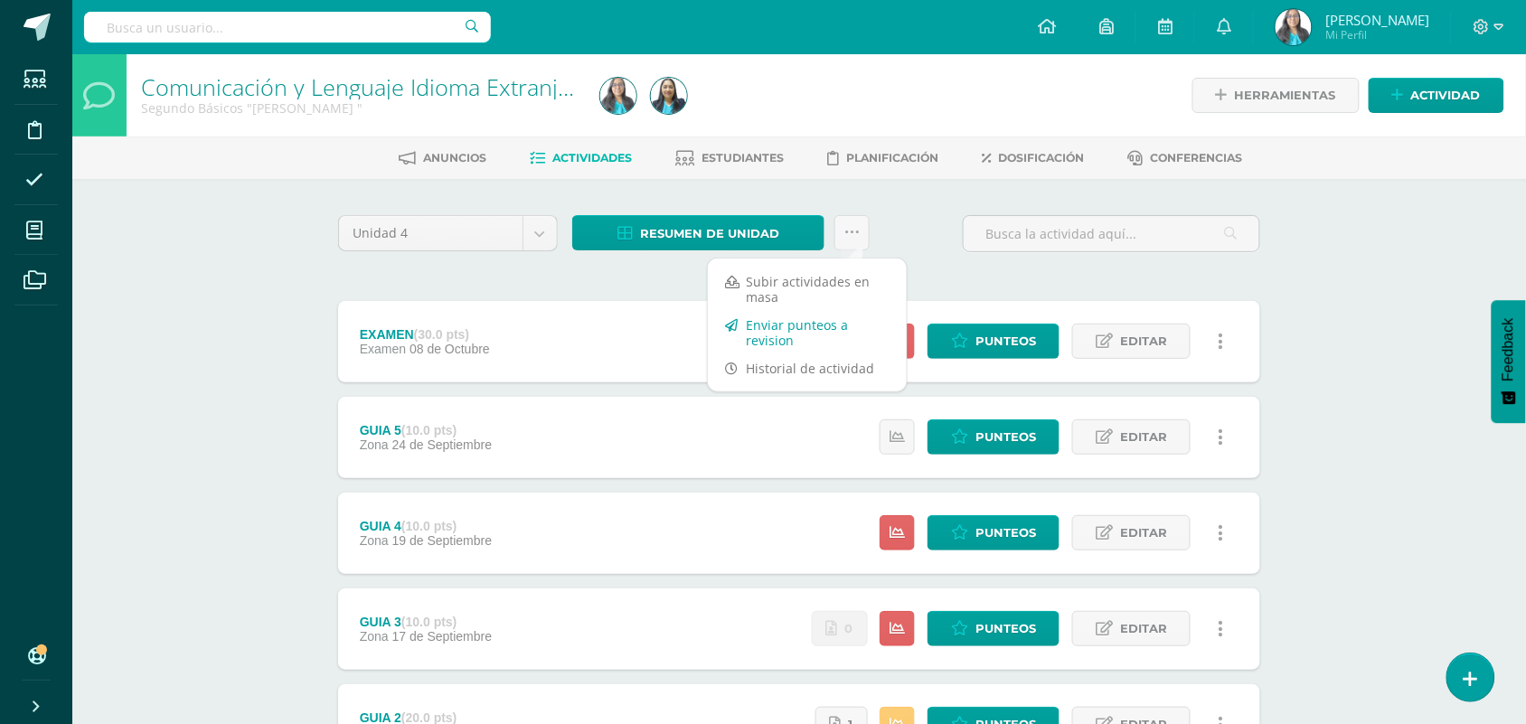
click at [797, 327] on link "Enviar punteos a revision" at bounding box center [807, 332] width 199 height 43
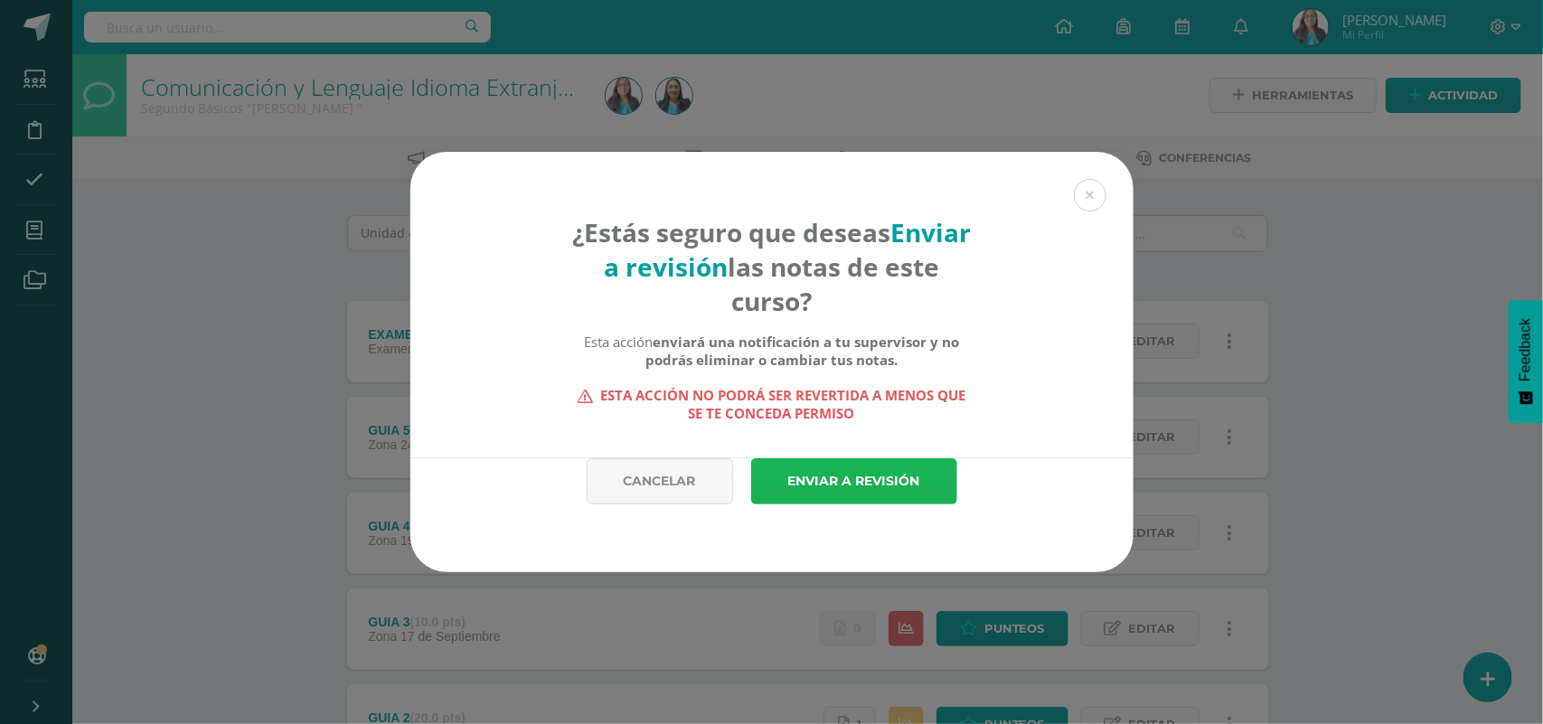
click at [819, 471] on link "Enviar a revisión" at bounding box center [854, 481] width 206 height 46
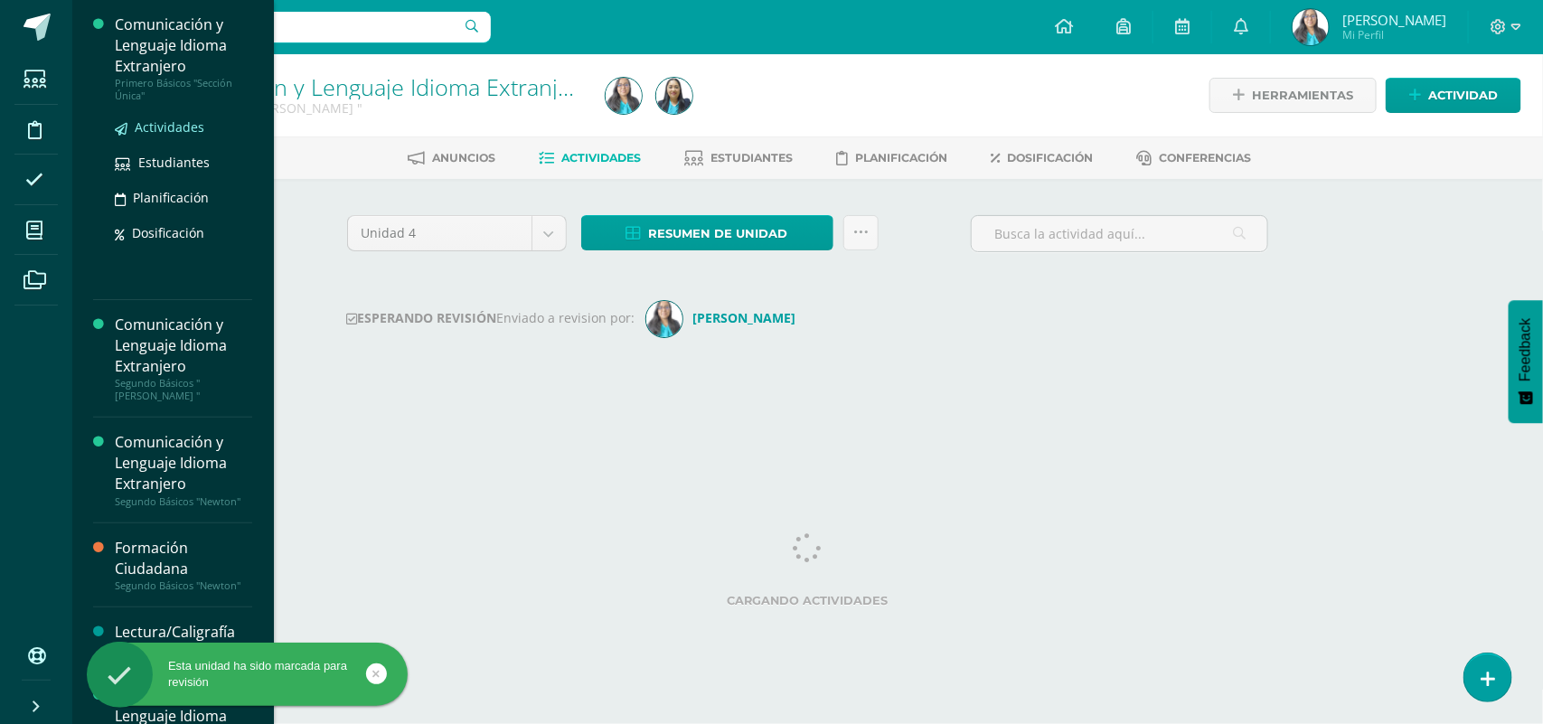
click at [160, 122] on span "Actividades" at bounding box center [170, 126] width 70 height 17
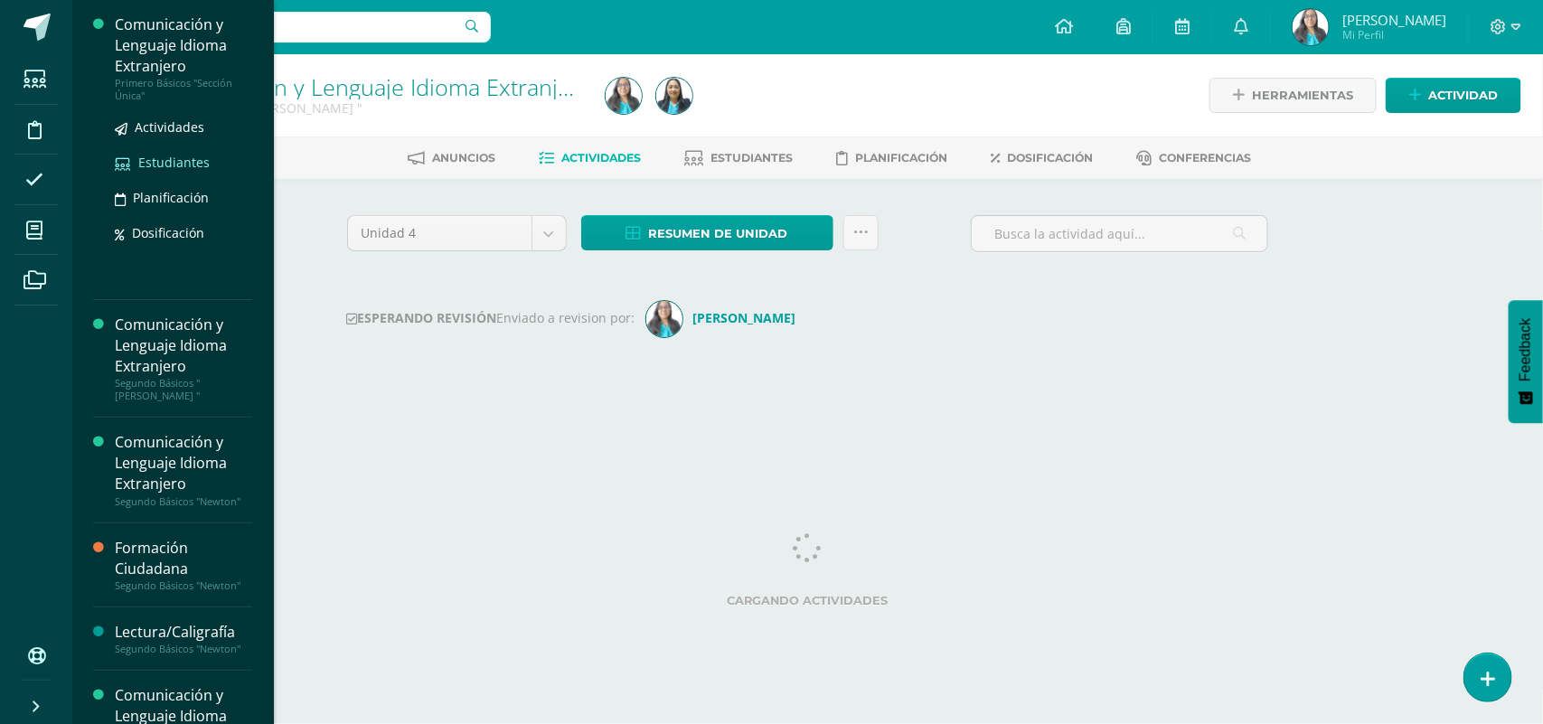
click at [178, 163] on span "Estudiantes" at bounding box center [173, 162] width 71 height 17
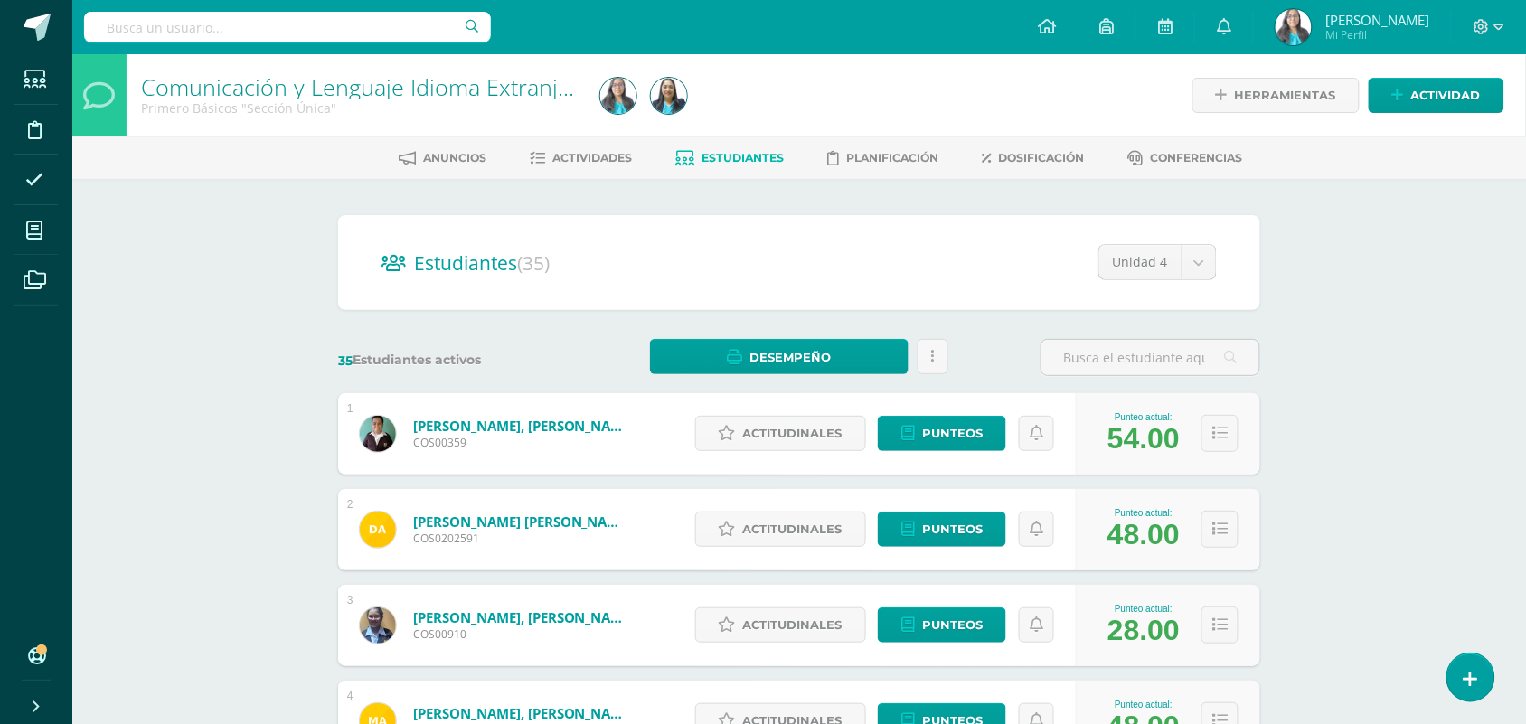
click at [575, 147] on link "Actividades" at bounding box center [582, 158] width 102 height 29
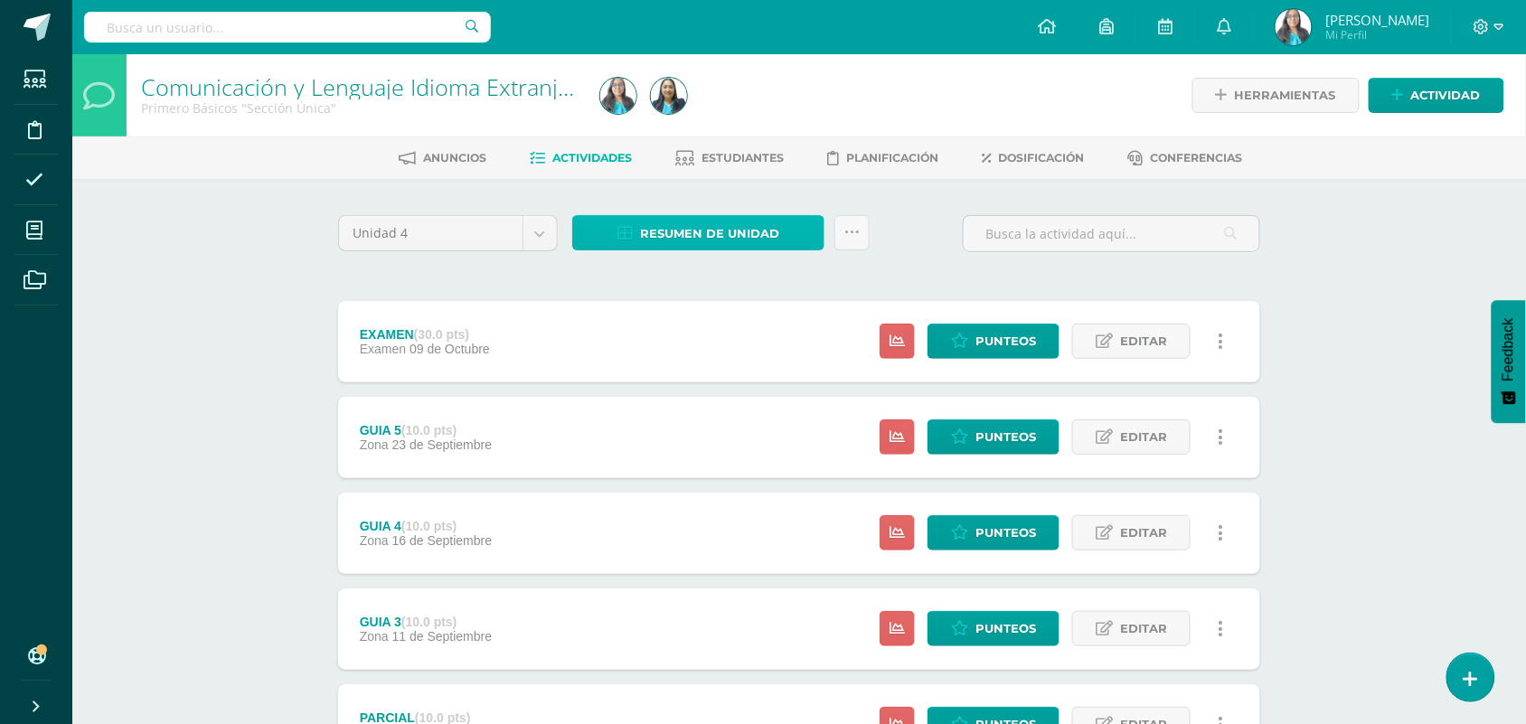
click at [776, 232] on span "Resumen de unidad" at bounding box center [709, 233] width 139 height 33
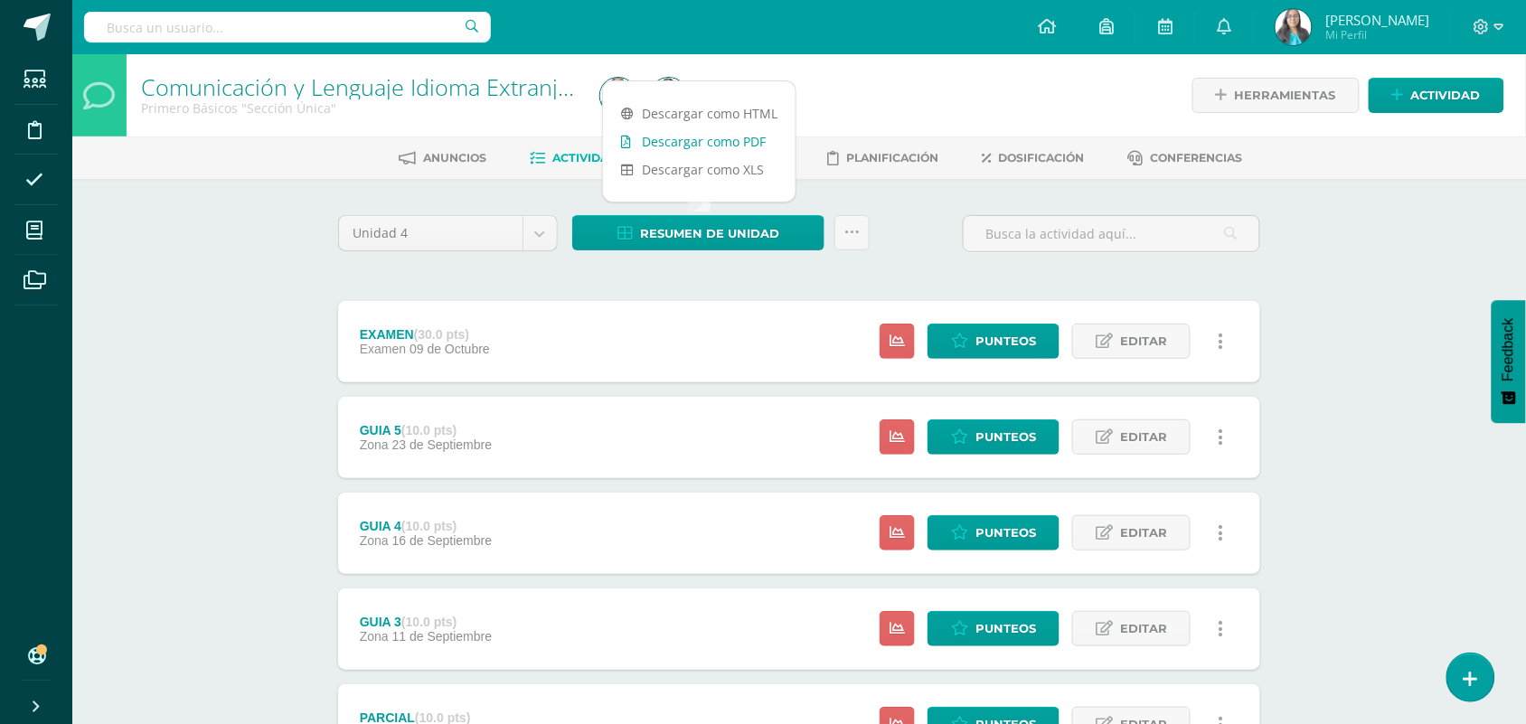
click at [729, 143] on link "Descargar como PDF" at bounding box center [699, 141] width 193 height 28
click at [856, 249] on link at bounding box center [851, 232] width 35 height 35
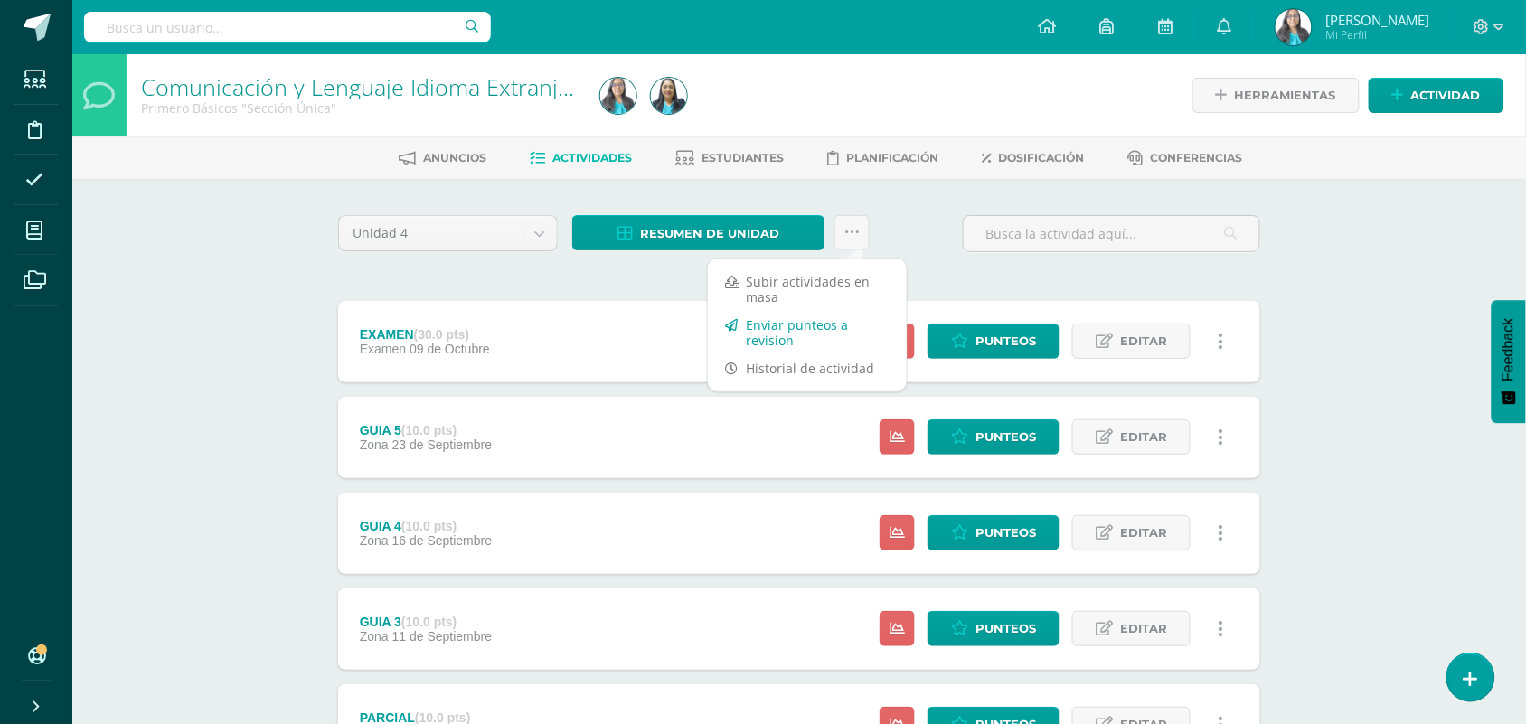
click at [805, 328] on link "Enviar punteos a revision" at bounding box center [807, 332] width 199 height 43
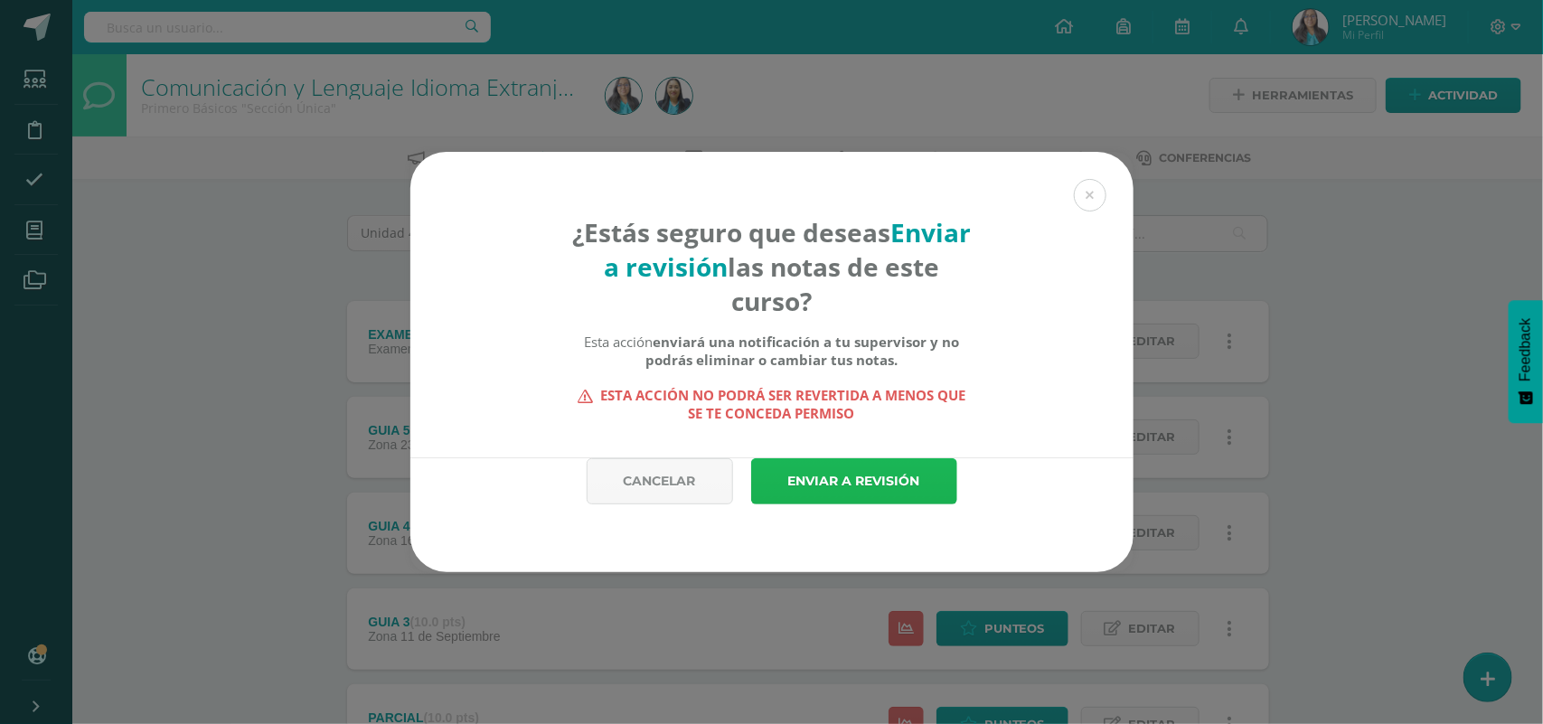
click at [839, 467] on link "Enviar a revisión" at bounding box center [854, 481] width 206 height 46
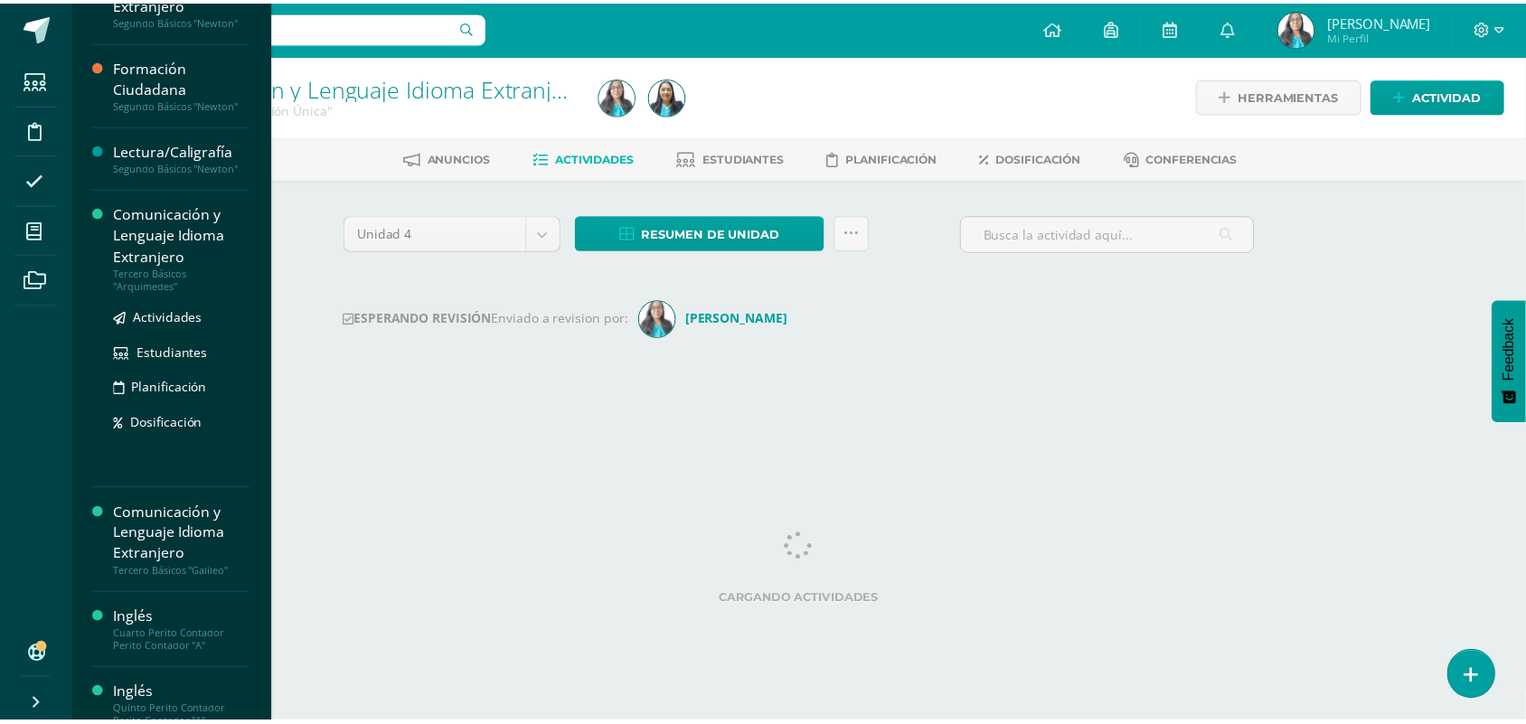
scroll to position [323, 0]
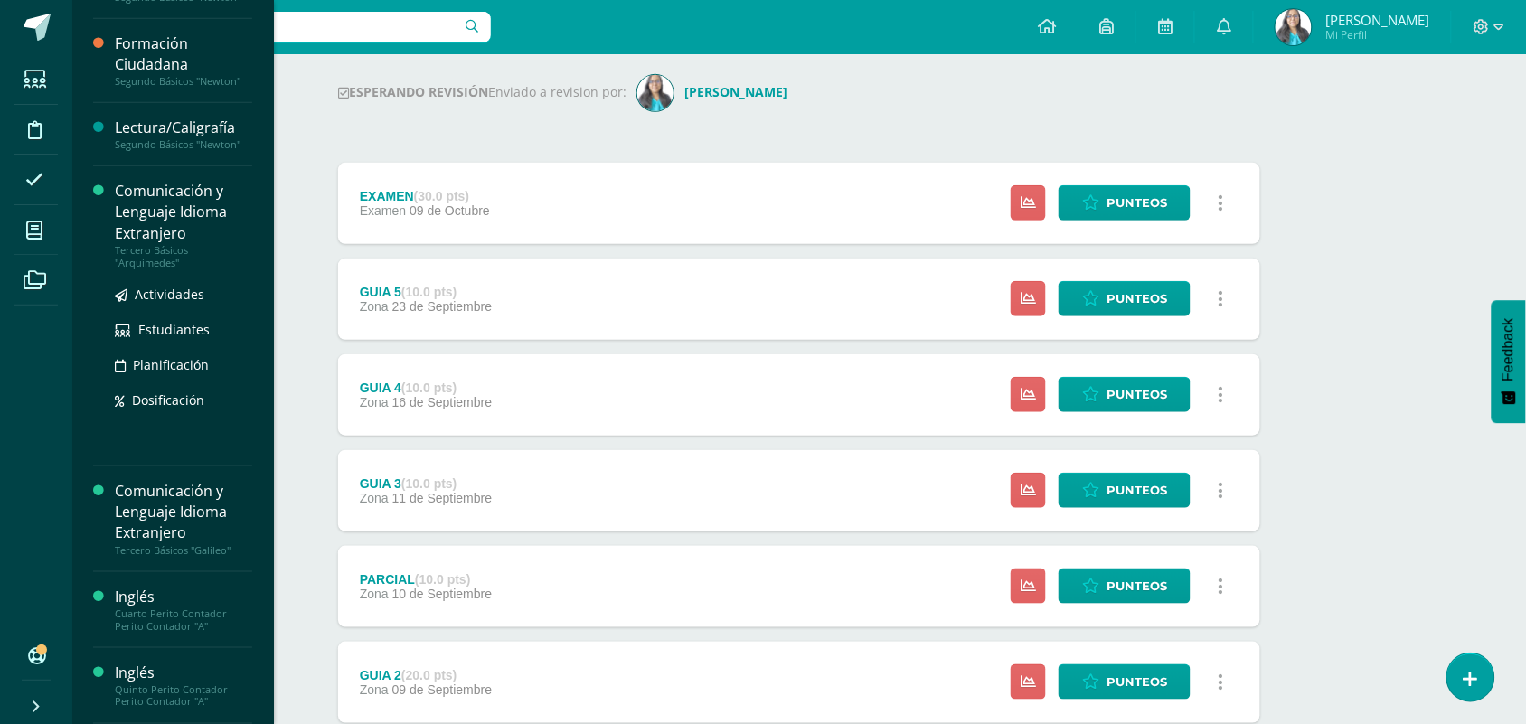
click at [214, 314] on ul "Actividades Estudiantes Planificación Dosificación" at bounding box center [183, 347] width 137 height 127
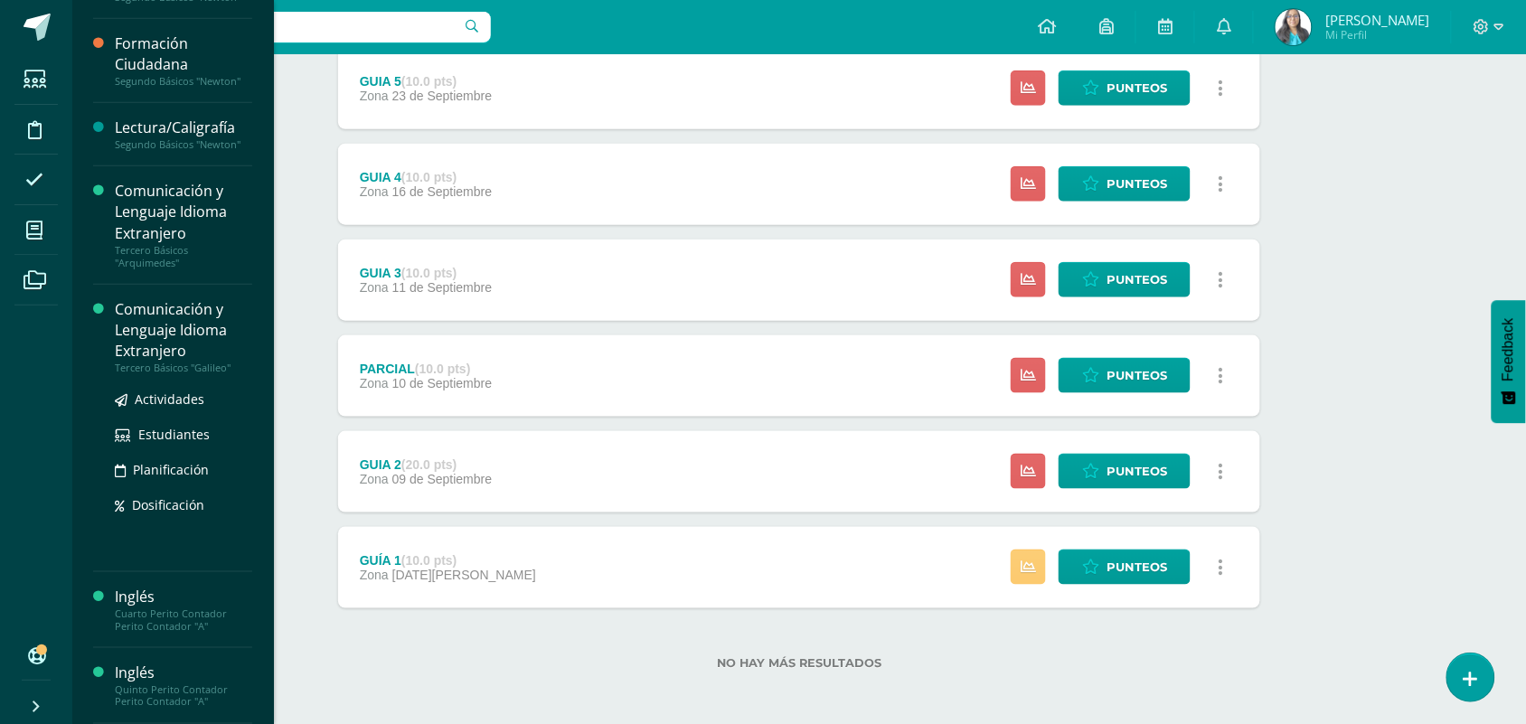
scroll to position [439, 0]
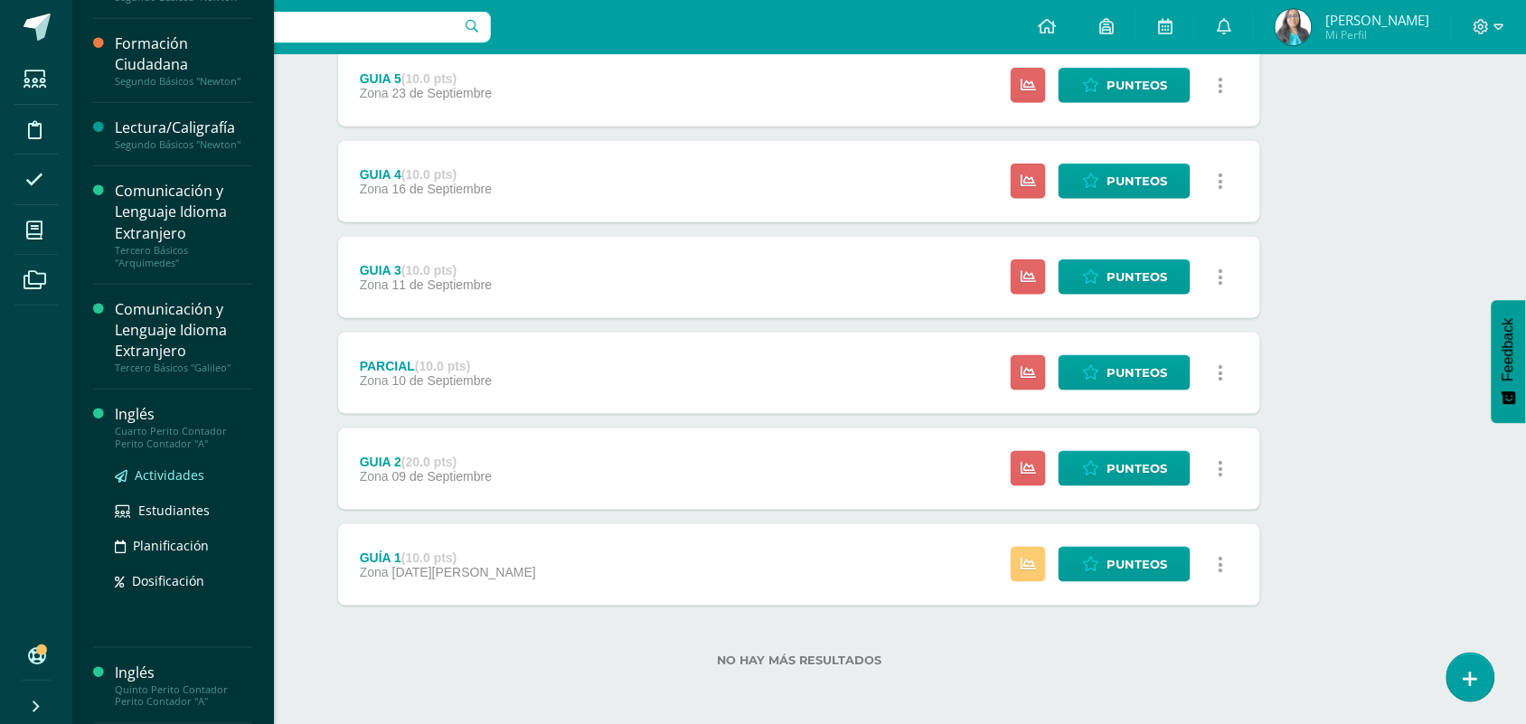
click at [185, 471] on span "Actividades" at bounding box center [170, 474] width 70 height 17
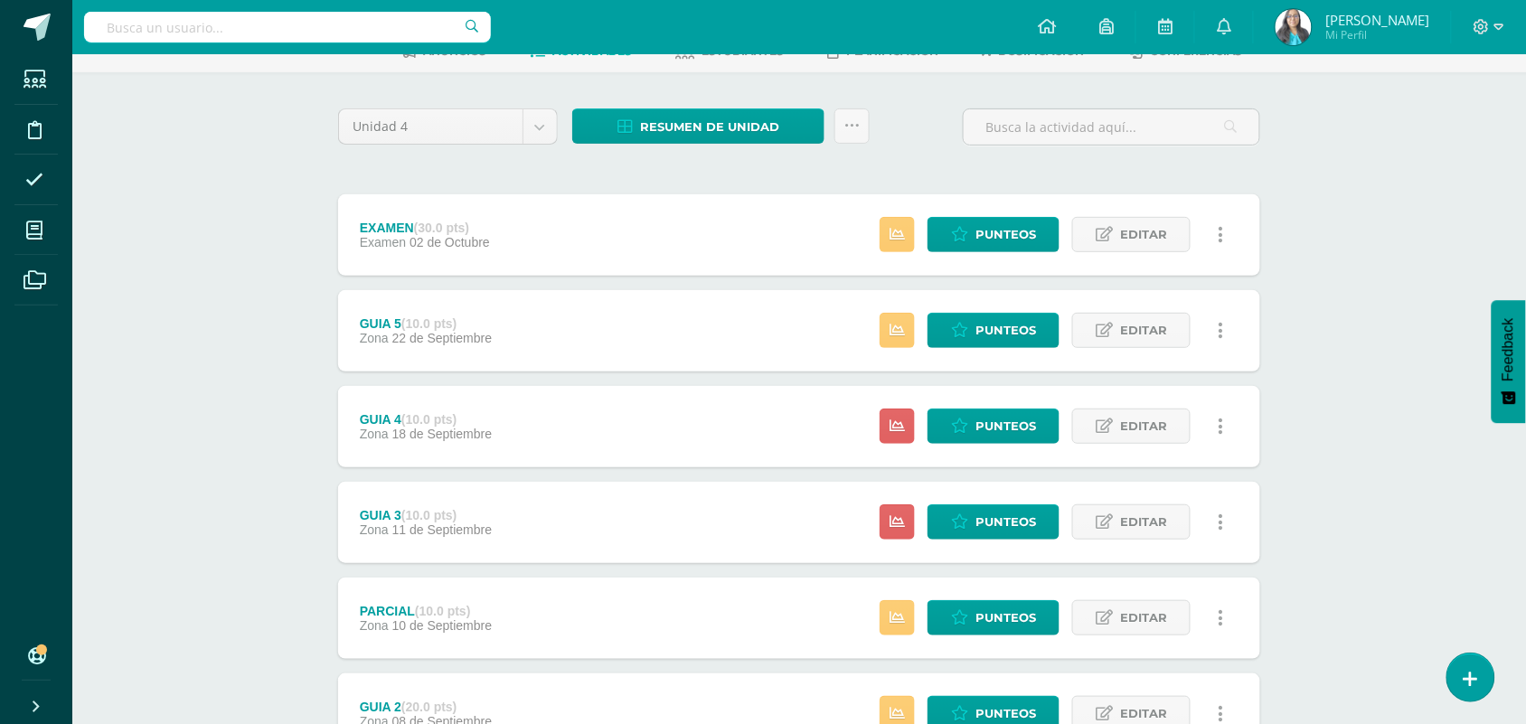
scroll to position [353, 0]
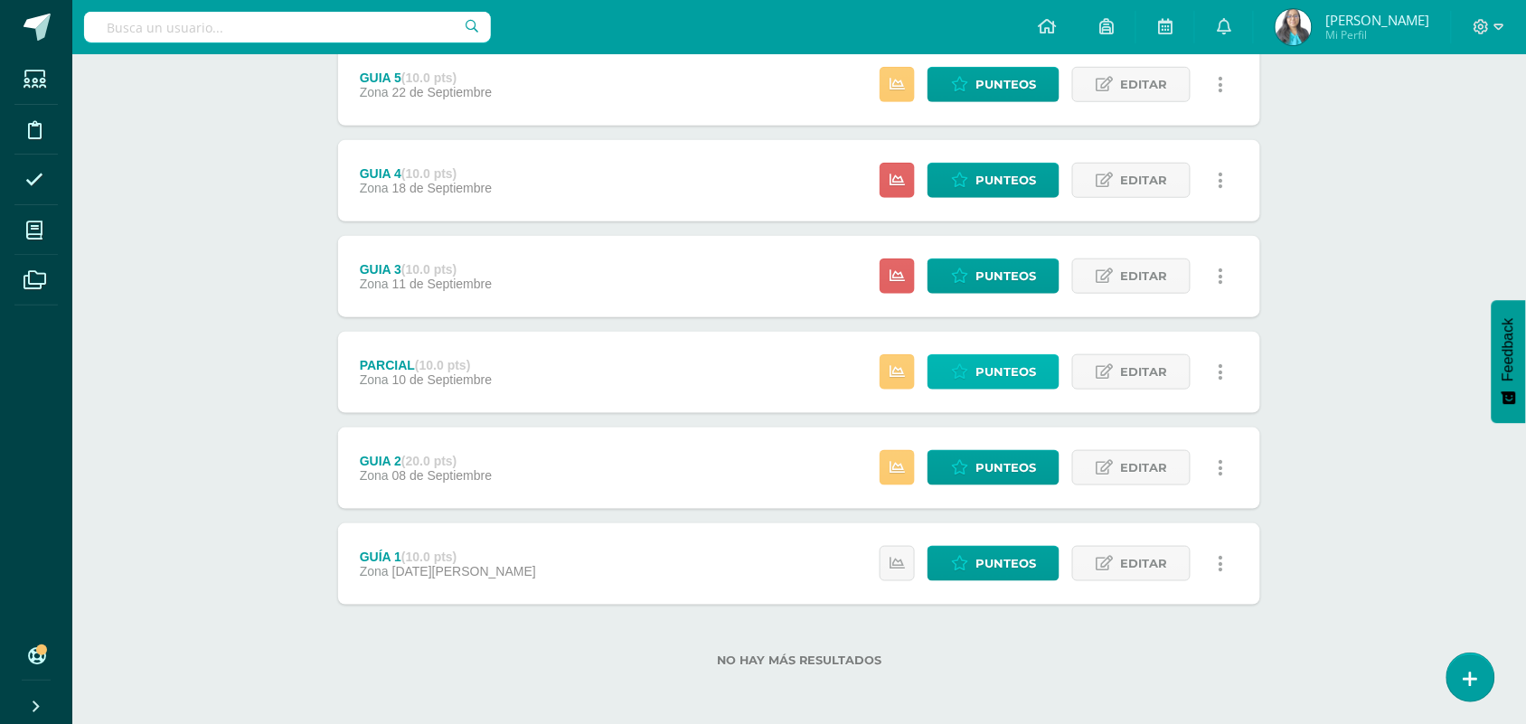
click at [1001, 381] on span "Punteos" at bounding box center [1005, 371] width 61 height 33
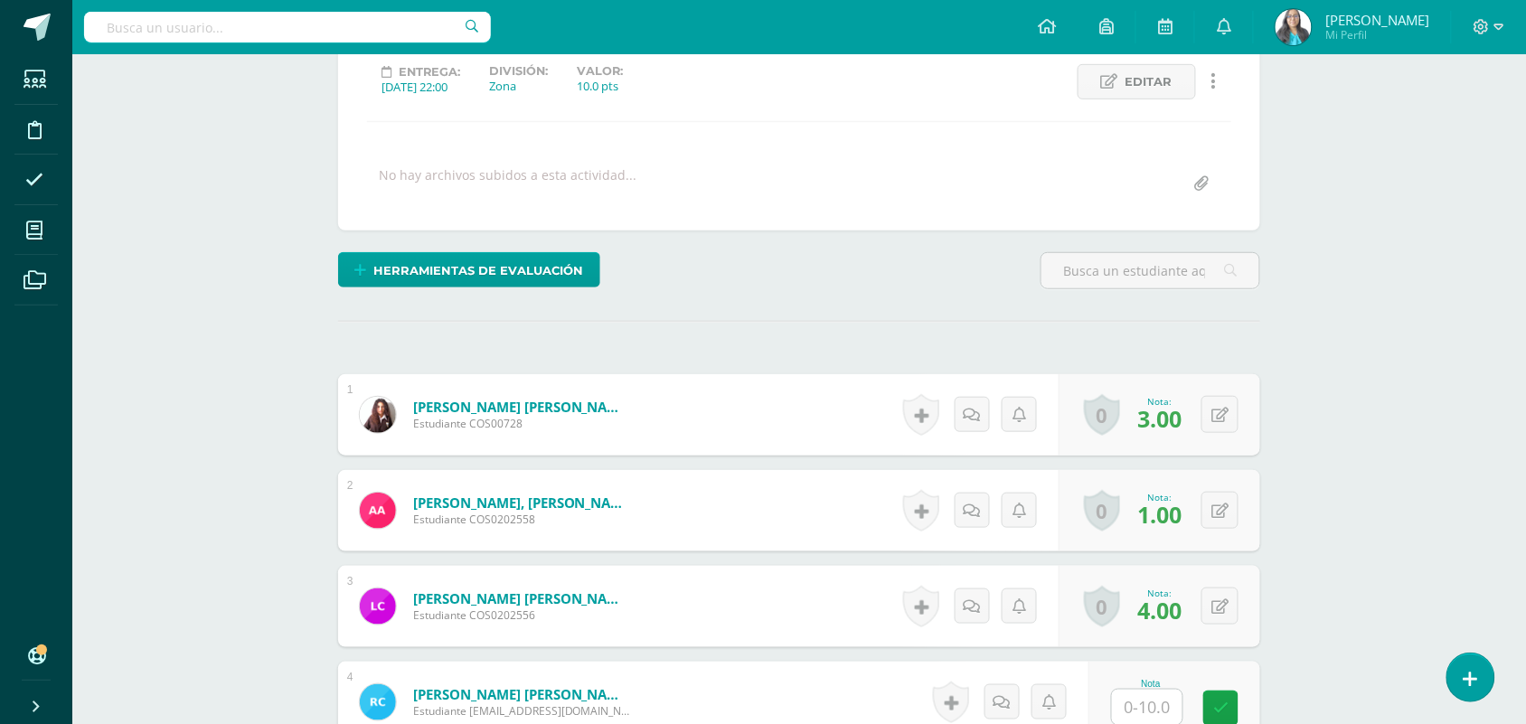
scroll to position [680, 0]
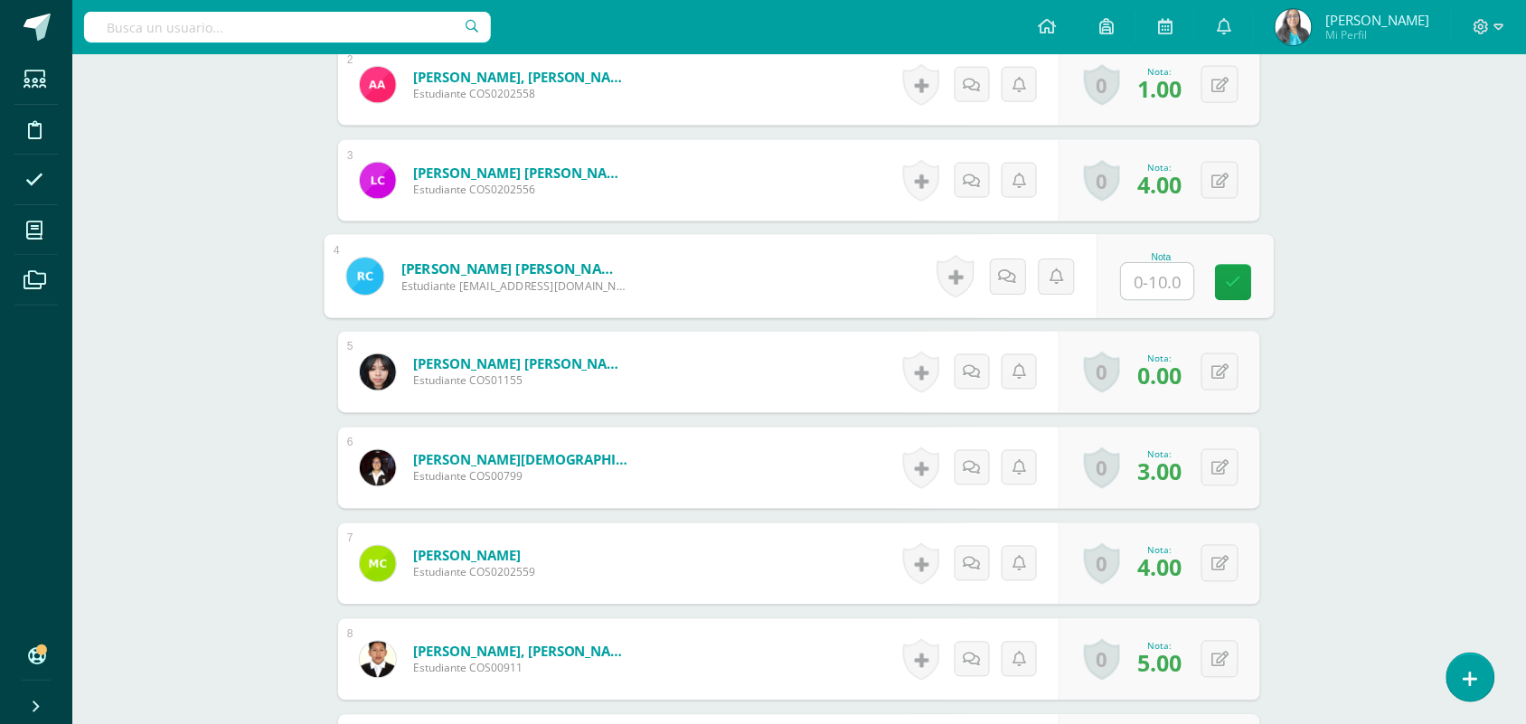
click at [1140, 276] on input "text" at bounding box center [1158, 282] width 72 height 36
type input "0"
click at [1026, 277] on icon at bounding box center [1020, 276] width 17 height 15
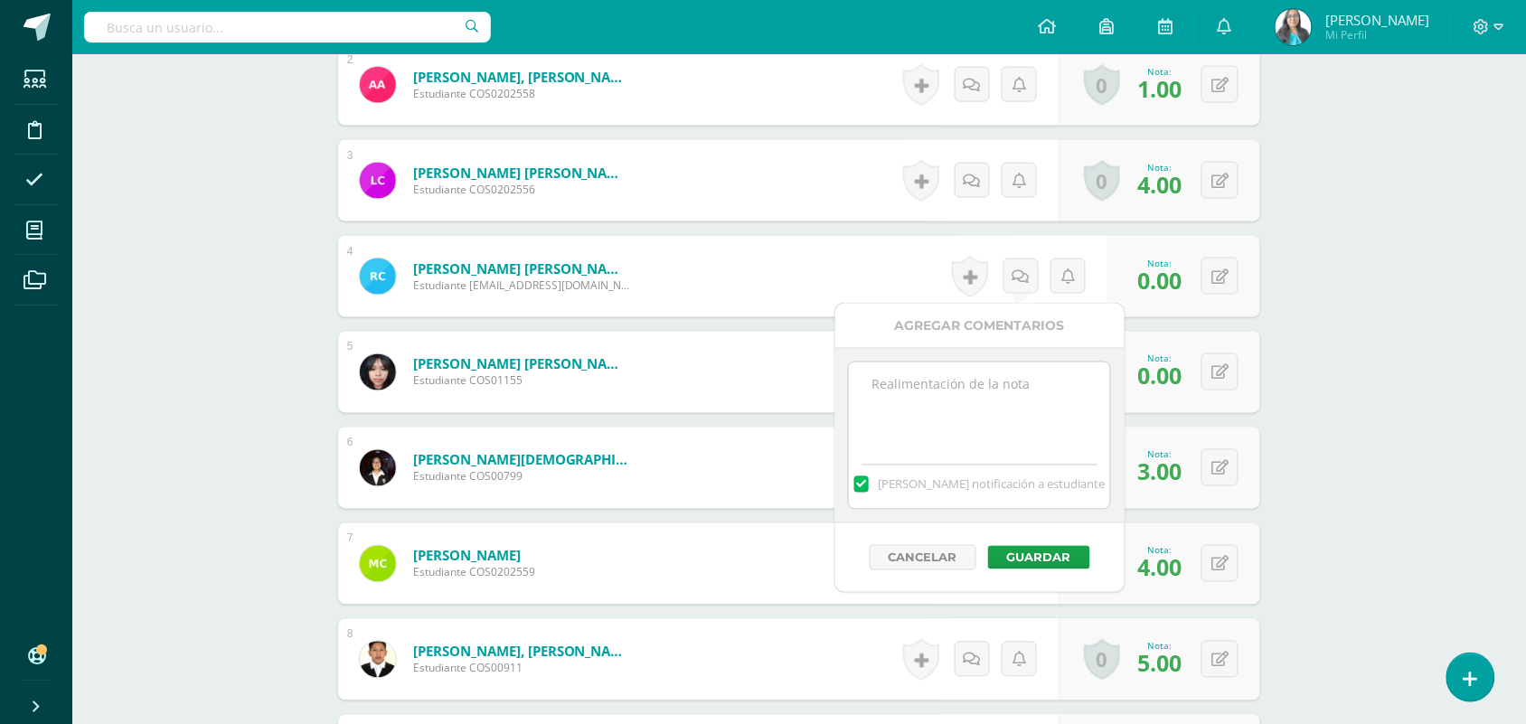
click at [978, 425] on textarea at bounding box center [979, 407] width 261 height 90
type textarea "n"
type textarea "No se presentó a su examen"
click at [1038, 556] on button "Guardar" at bounding box center [1039, 558] width 102 height 24
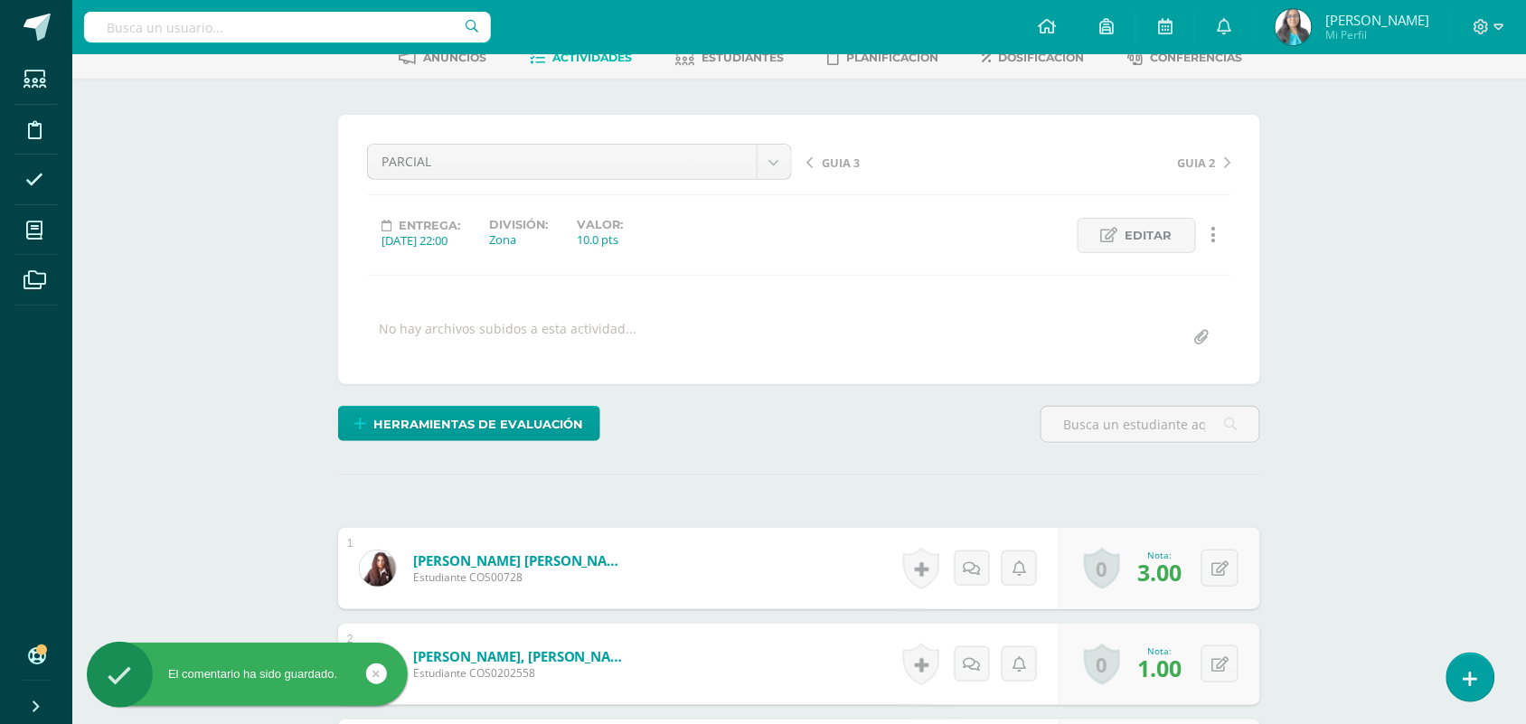
scroll to position [0, 0]
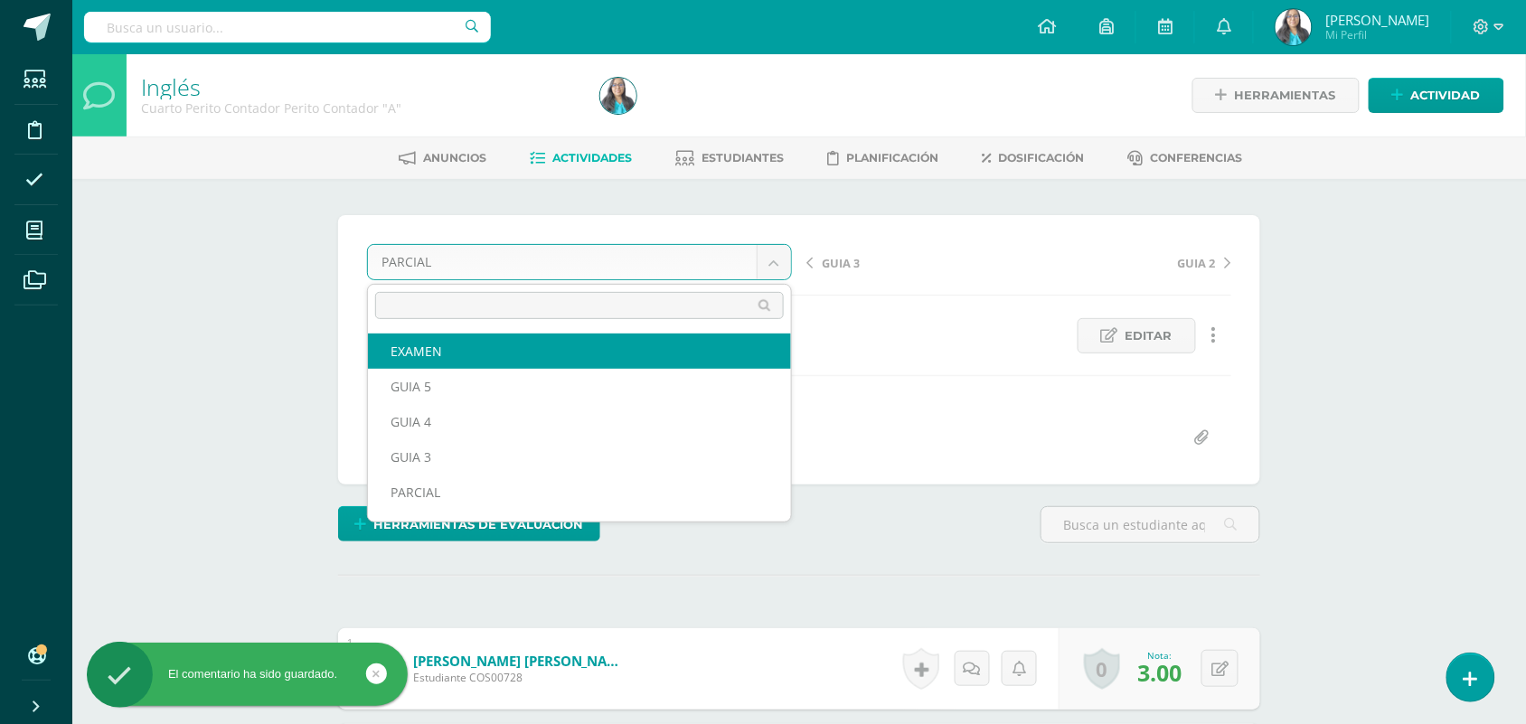
select select "/dashboard/teacher/grade-activity/124701/"
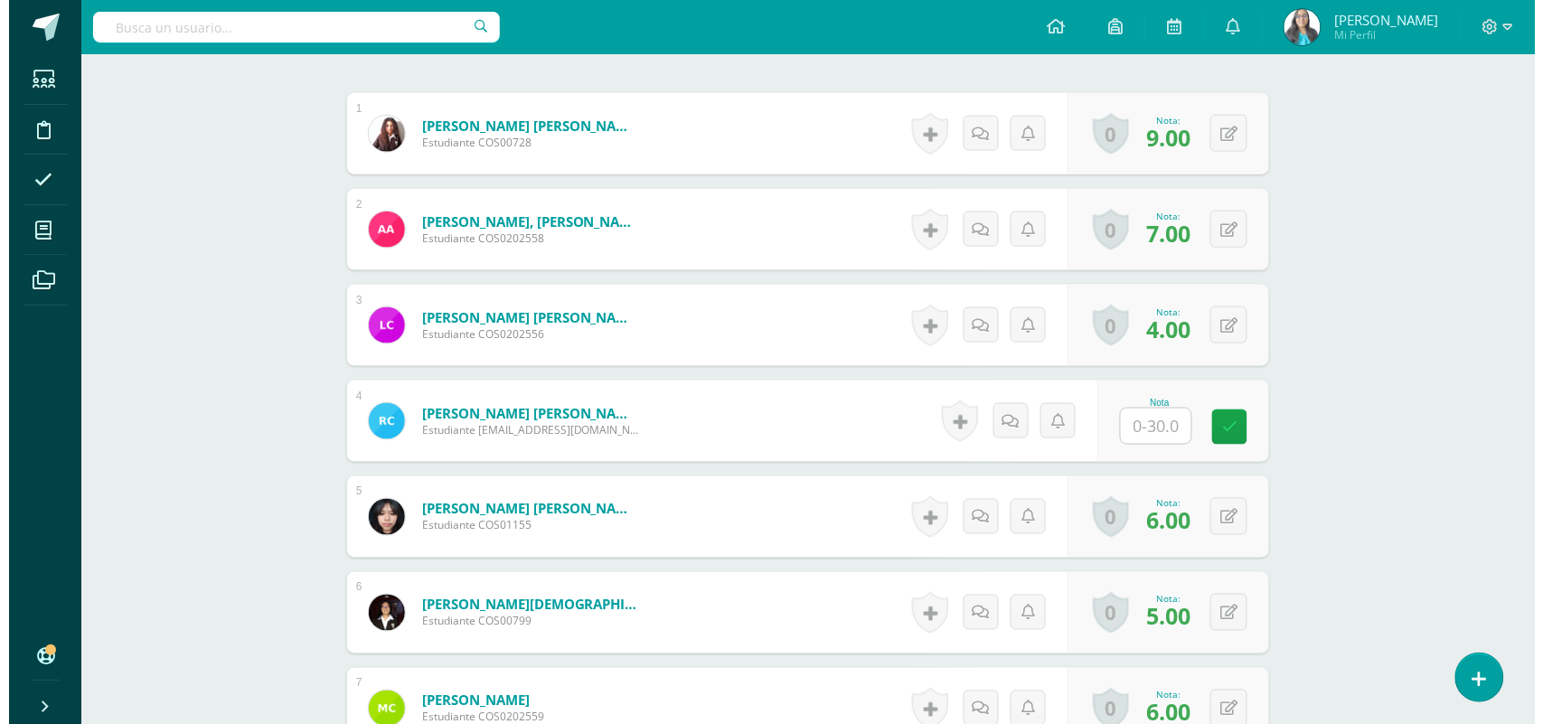
scroll to position [567, 0]
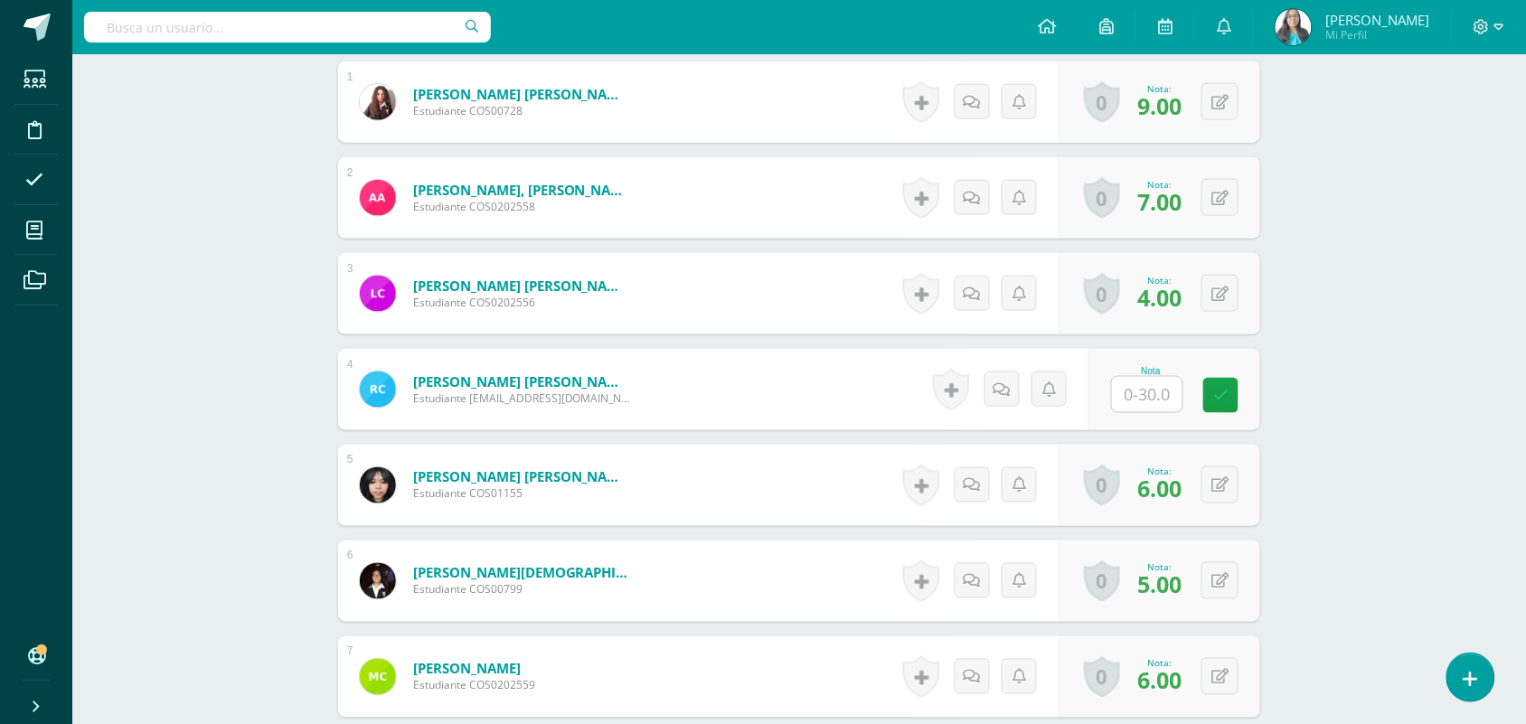
click at [1173, 387] on input "text" at bounding box center [1147, 394] width 71 height 35
type input "0"
click at [1020, 391] on icon at bounding box center [1020, 389] width 17 height 15
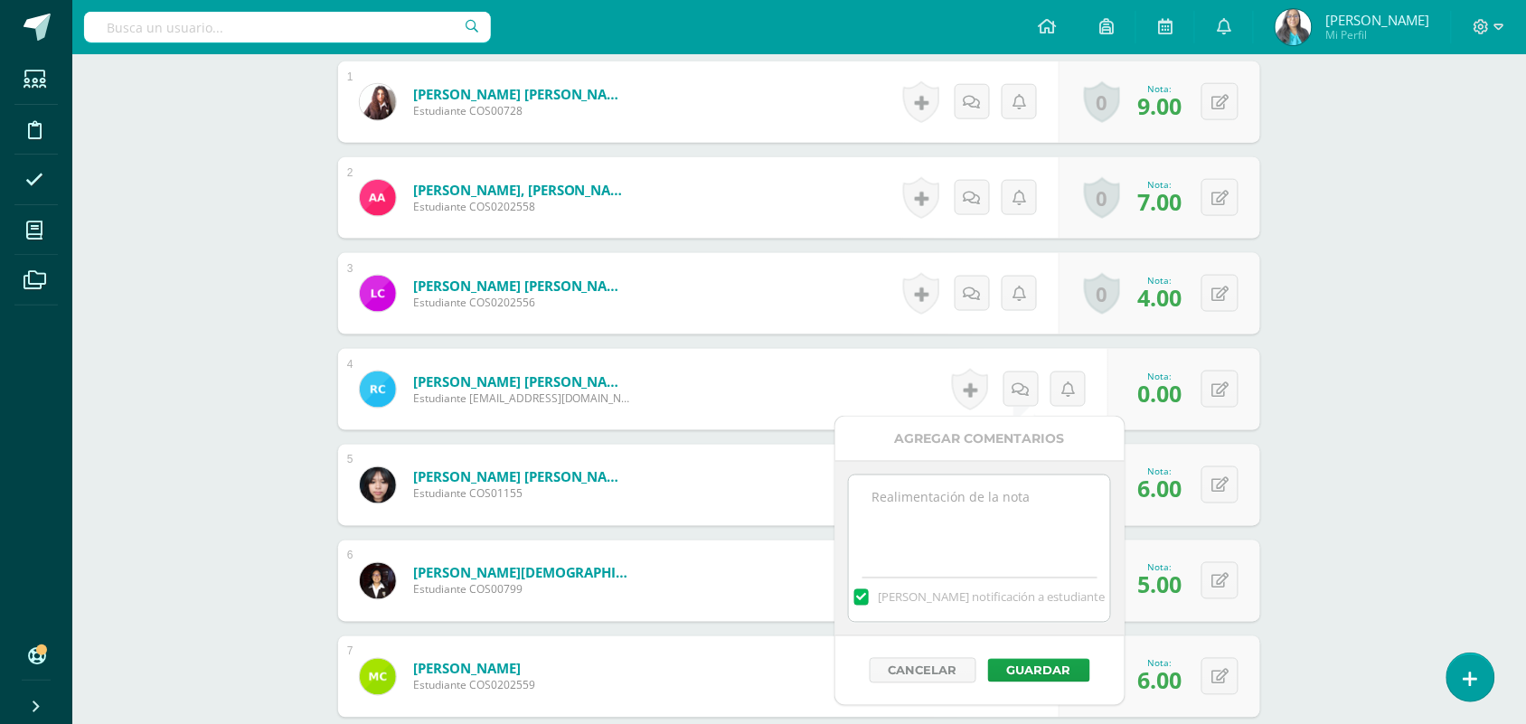
click at [942, 558] on textarea at bounding box center [979, 520] width 261 height 90
type textarea "n"
paste textarea "No presentó su agenda como parte del examen, se le dió noportunidad el día juev…"
drag, startPoint x: 1038, startPoint y: 543, endPoint x: 855, endPoint y: 494, distance: 189.2
click at [855, 494] on textarea "No presentó su agenda como parte del examen, se le dió noportunidad el día juev…" at bounding box center [979, 520] width 261 height 90
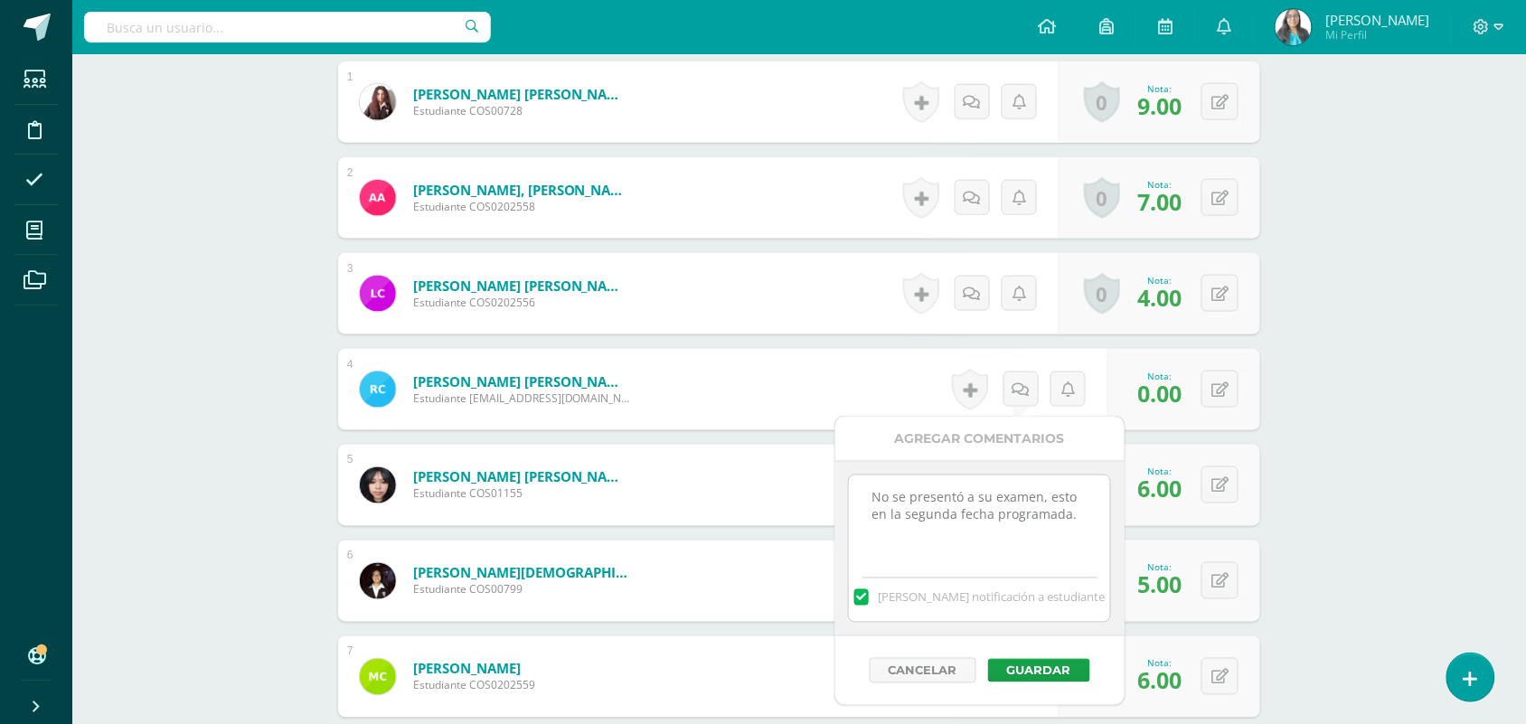
drag, startPoint x: 1073, startPoint y: 516, endPoint x: 688, endPoint y: 494, distance: 385.7
type textarea "No se presentó a su examen, esto en la segunda fecha programada."
click at [1051, 666] on button "Guardar" at bounding box center [1039, 671] width 102 height 24
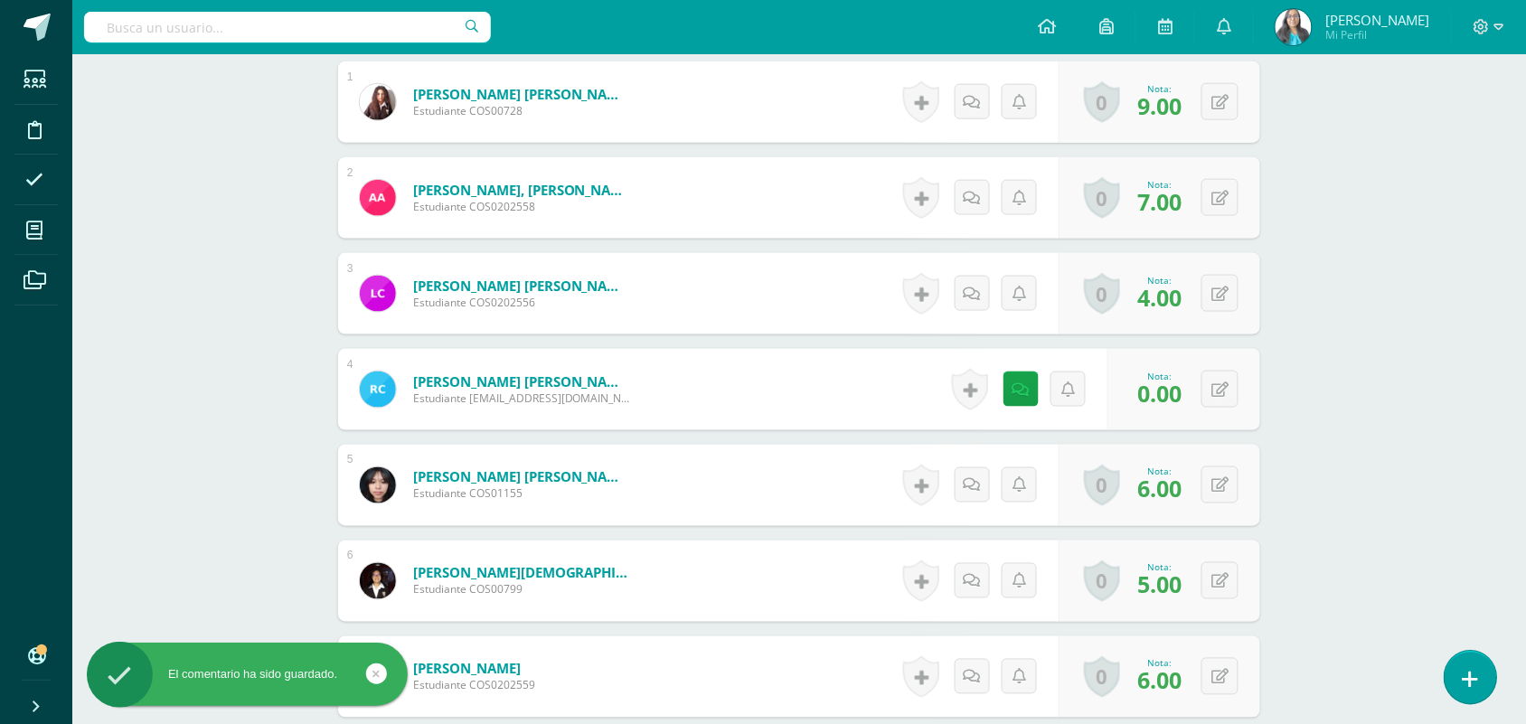
click at [1457, 666] on link at bounding box center [1470, 677] width 52 height 52
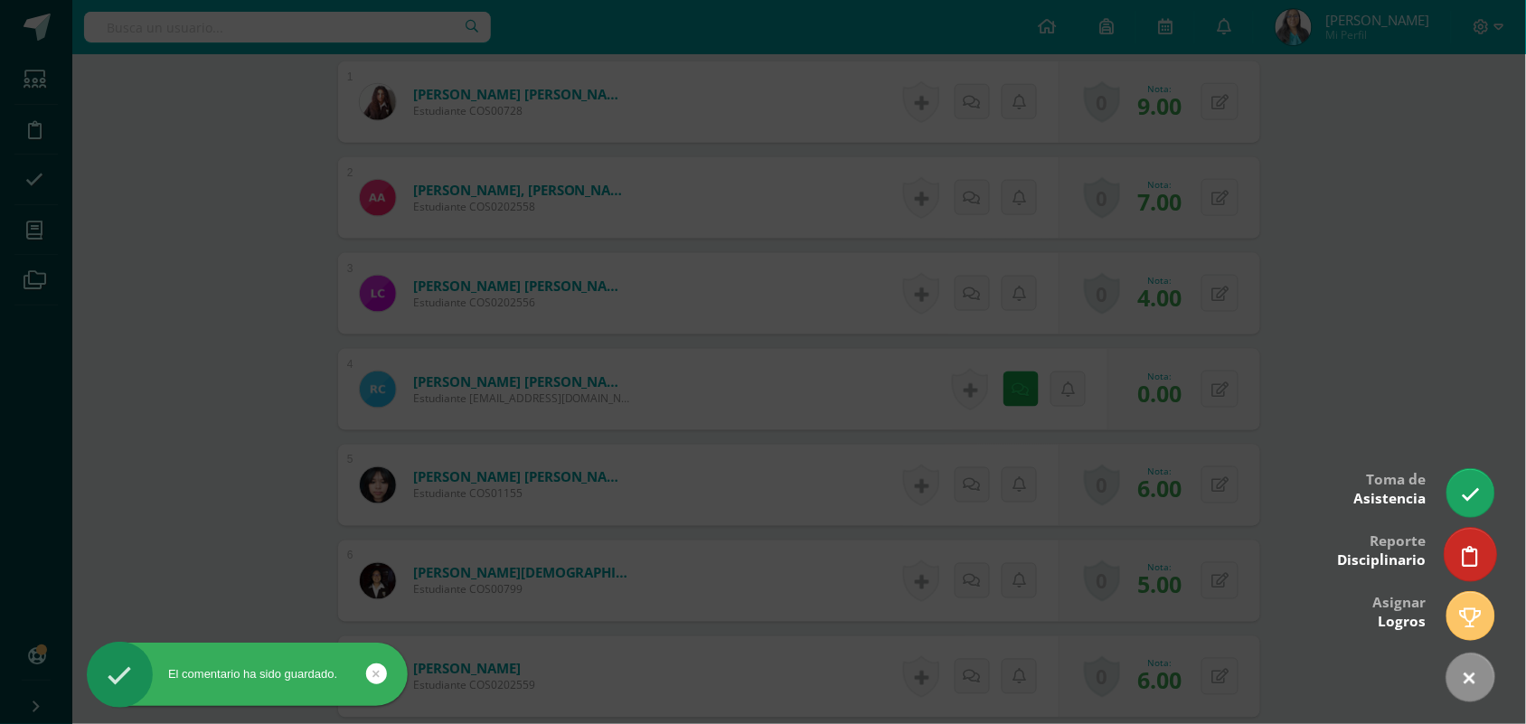
click at [1462, 557] on icon at bounding box center [1470, 556] width 16 height 21
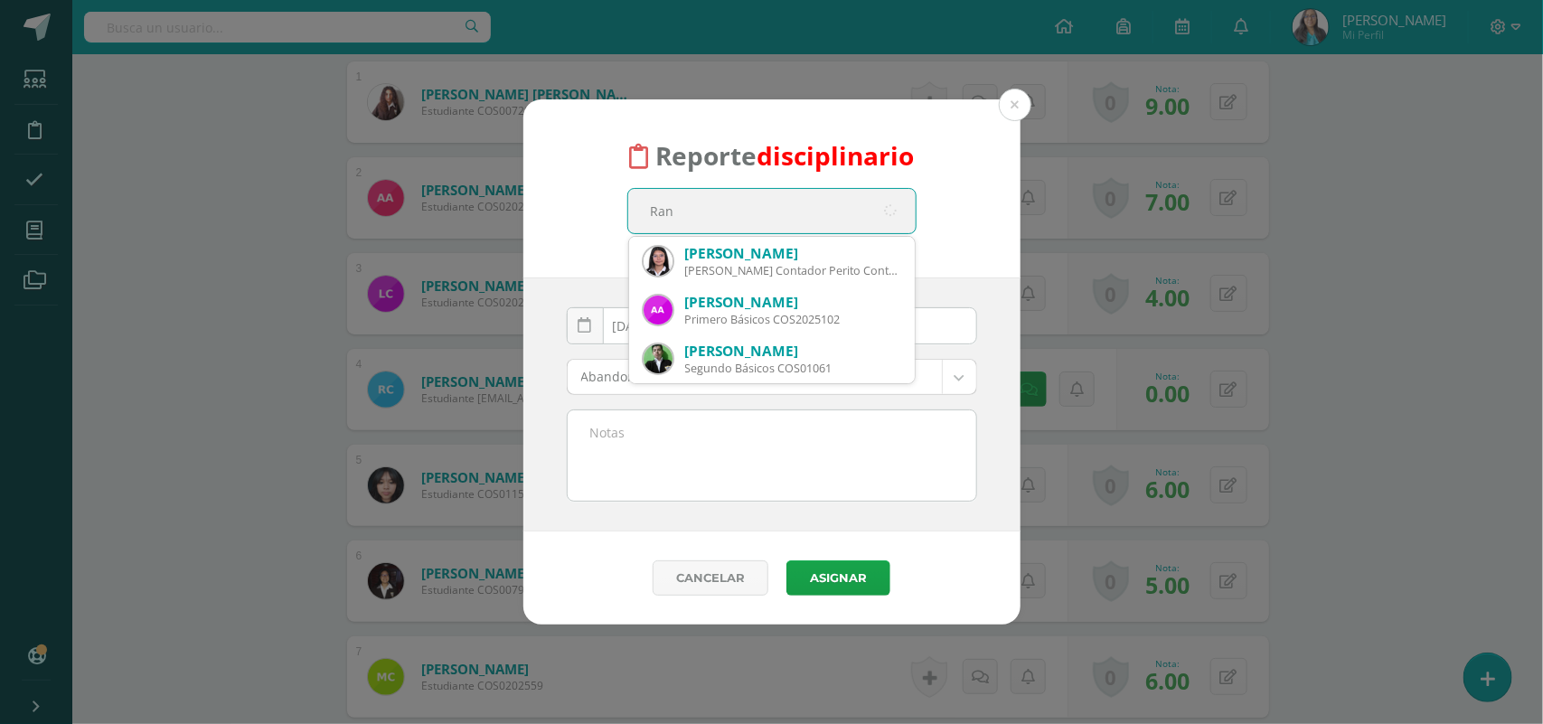
type input "Rand"
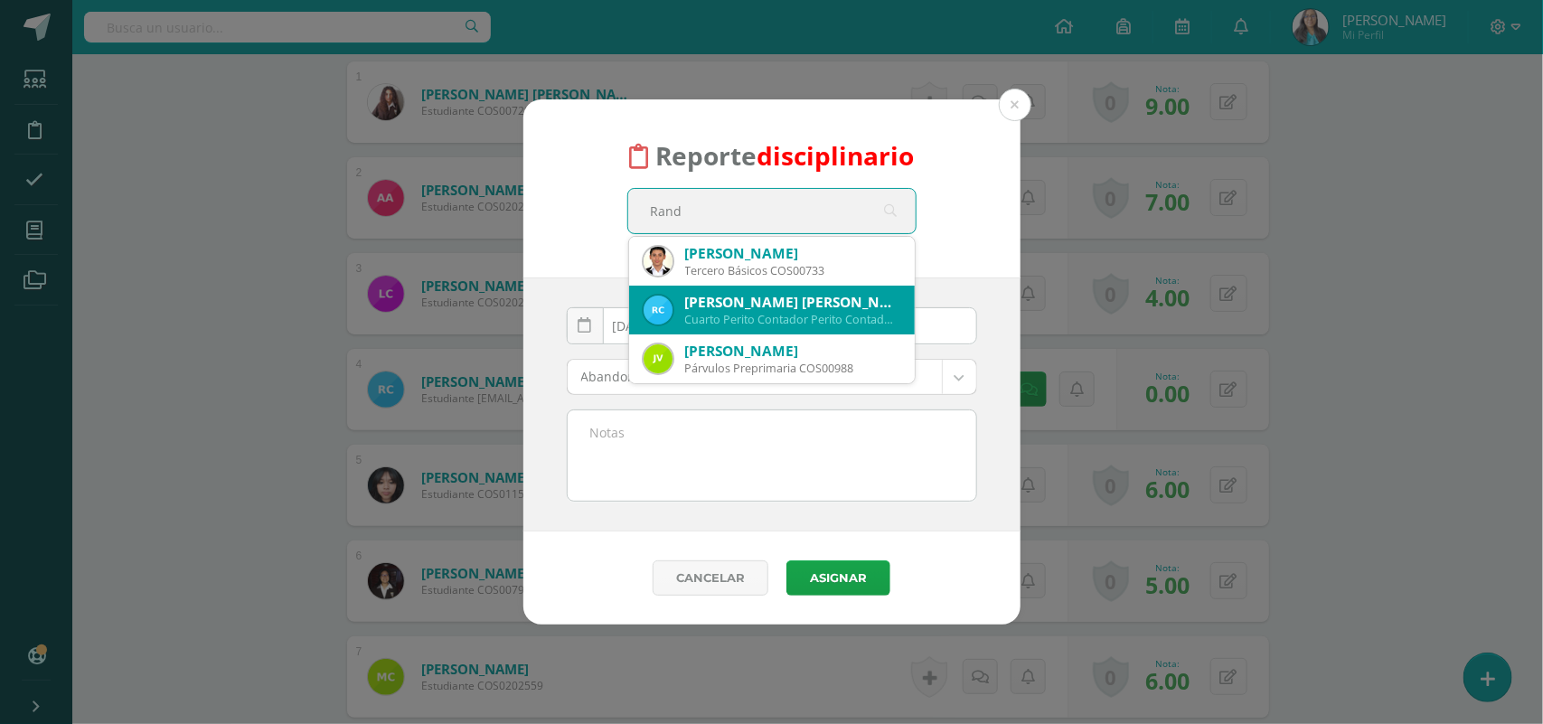
click at [852, 318] on div "Cuarto Perito Contador Perito Contador COS01117@osoriosandoval.edu.gt" at bounding box center [792, 319] width 215 height 15
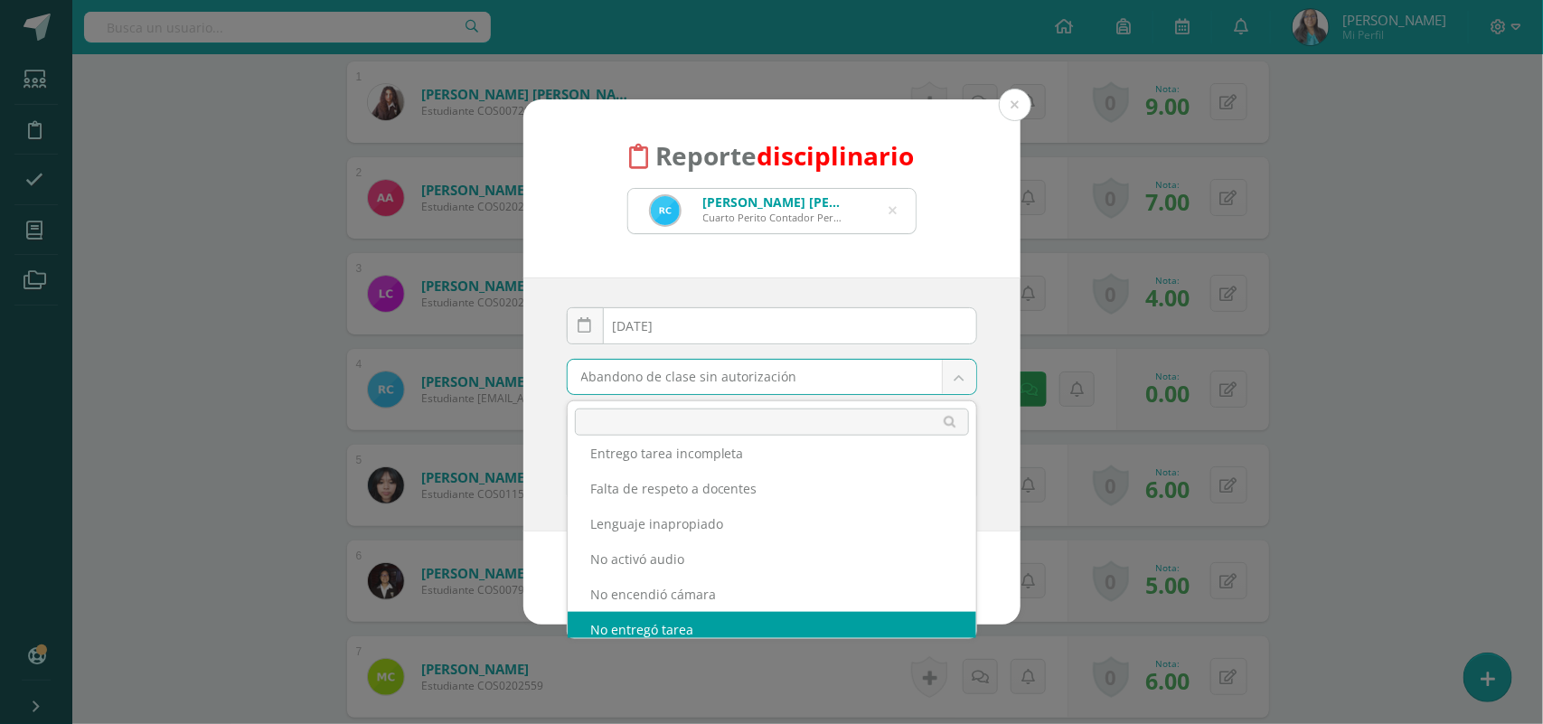
scroll to position [235, 0]
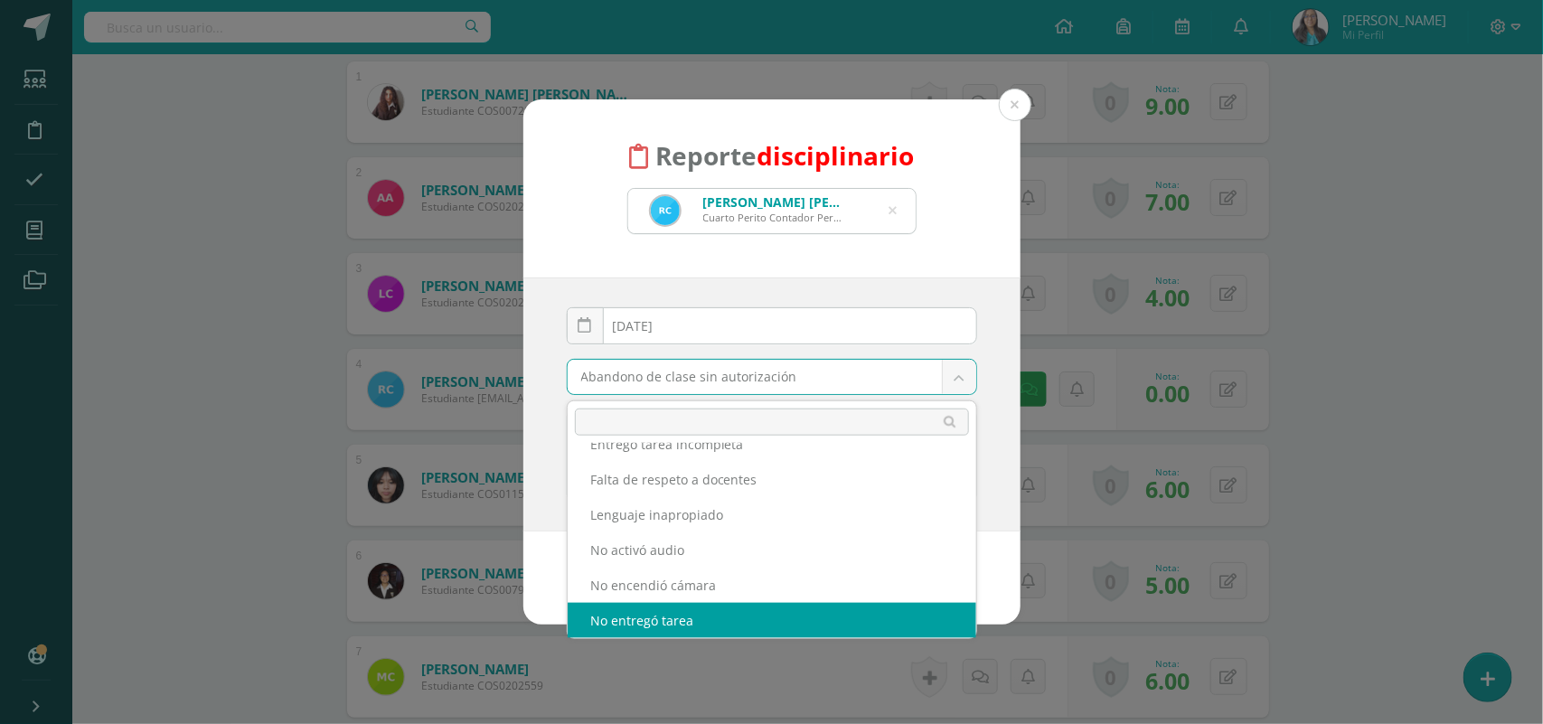
select select "14"
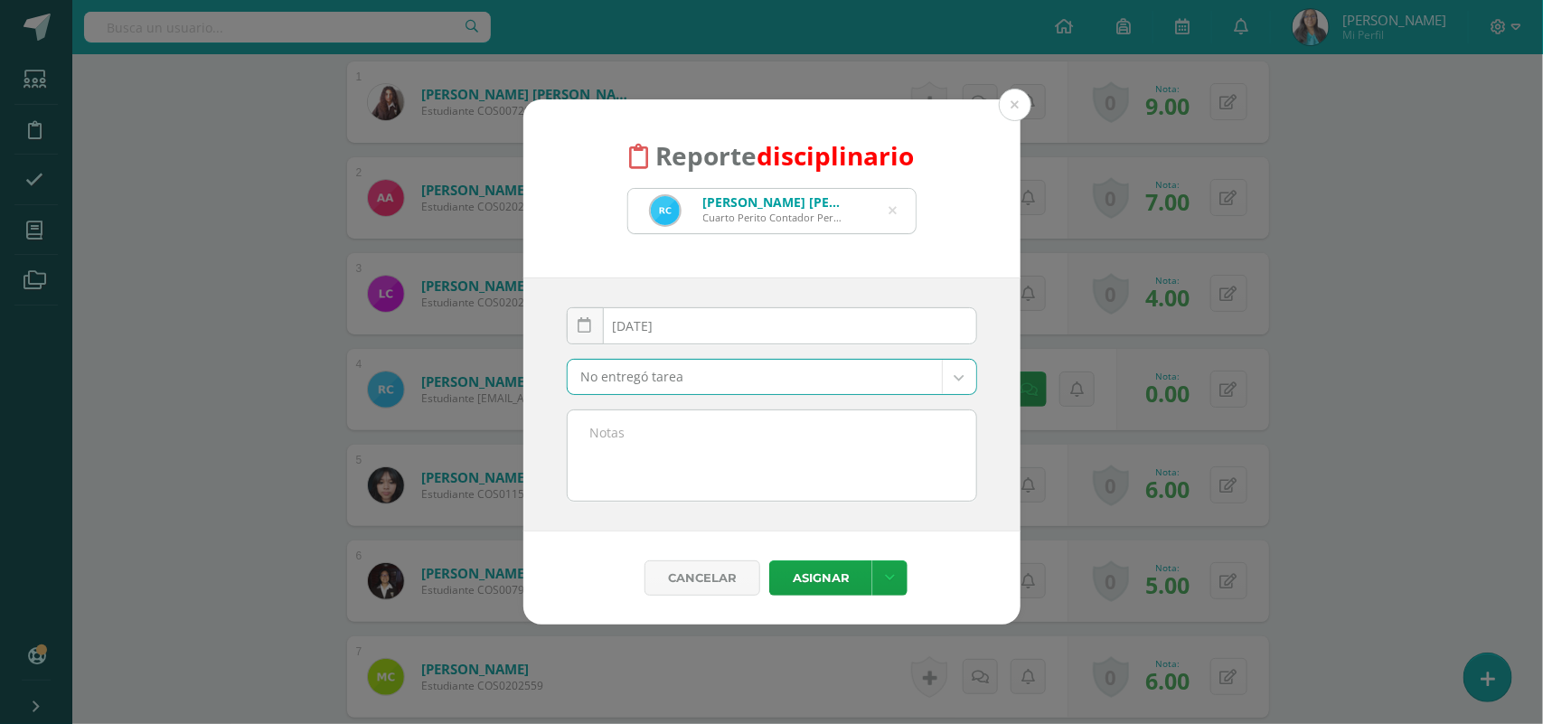
click at [687, 463] on textarea at bounding box center [772, 455] width 409 height 90
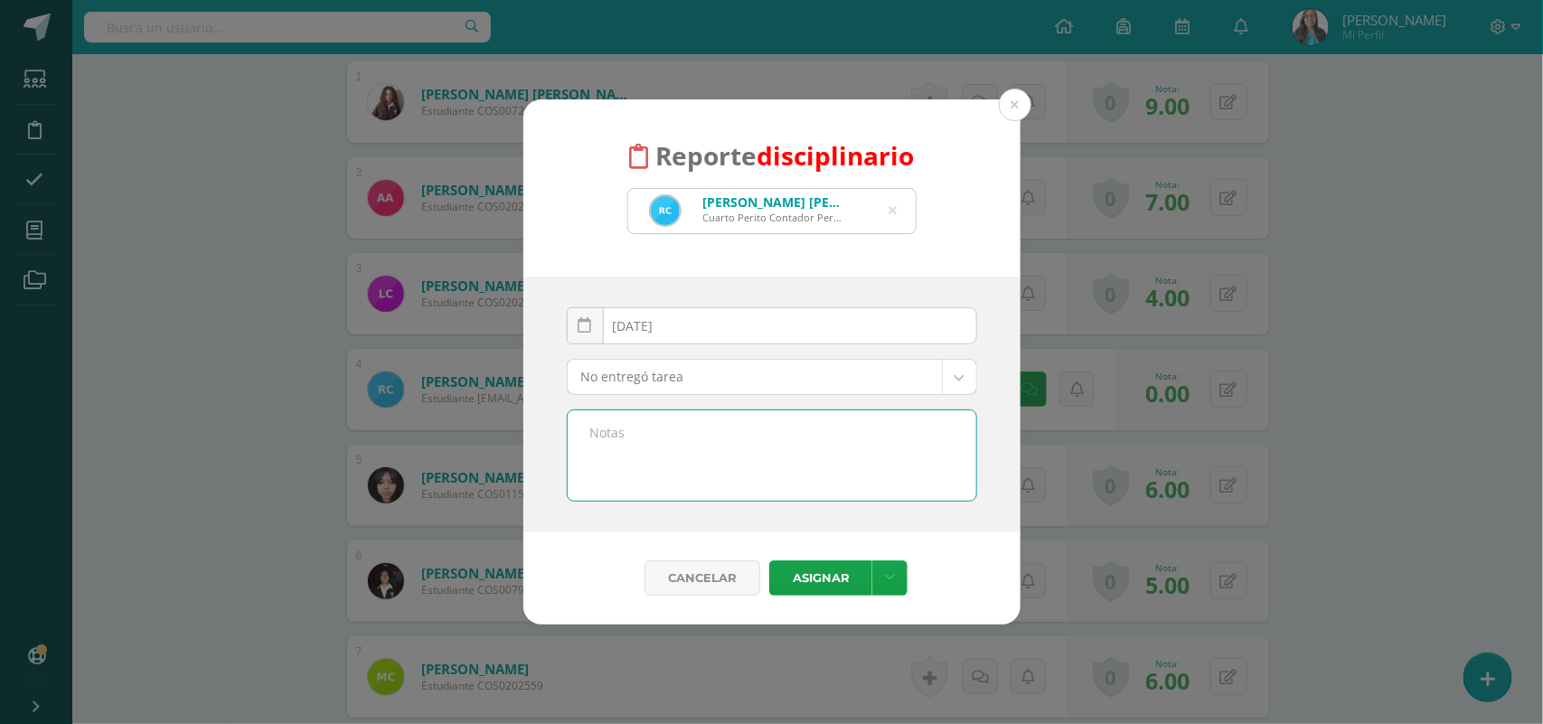
paste textarea "No se presentó a su examen, esto en la segunda fecha programada."
type textarea "No se presentó a su examen, esto en la segunda fecha programada."
click at [829, 589] on button "Asignar" at bounding box center [820, 577] width 103 height 35
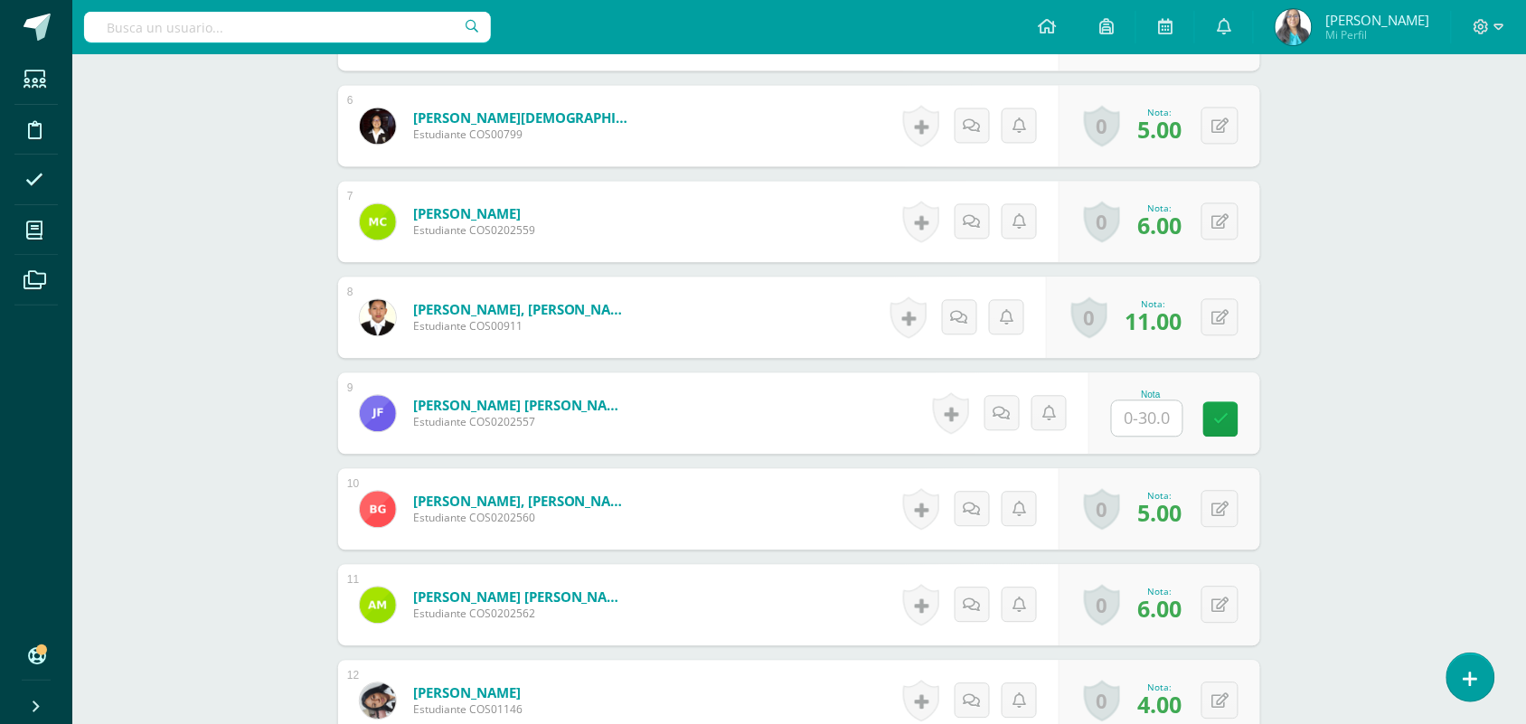
scroll to position [1038, 0]
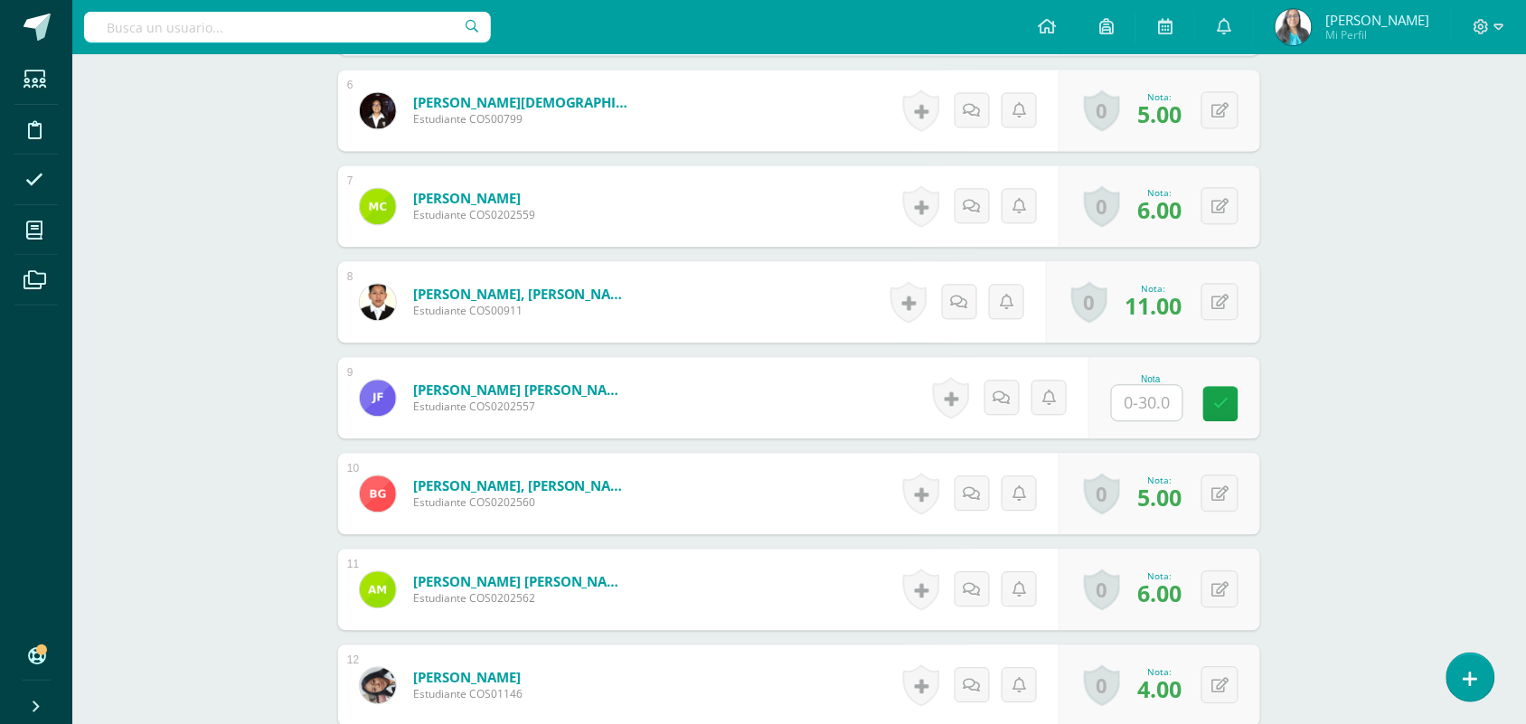
click at [1160, 405] on input "text" at bounding box center [1147, 402] width 71 height 35
type input "5"
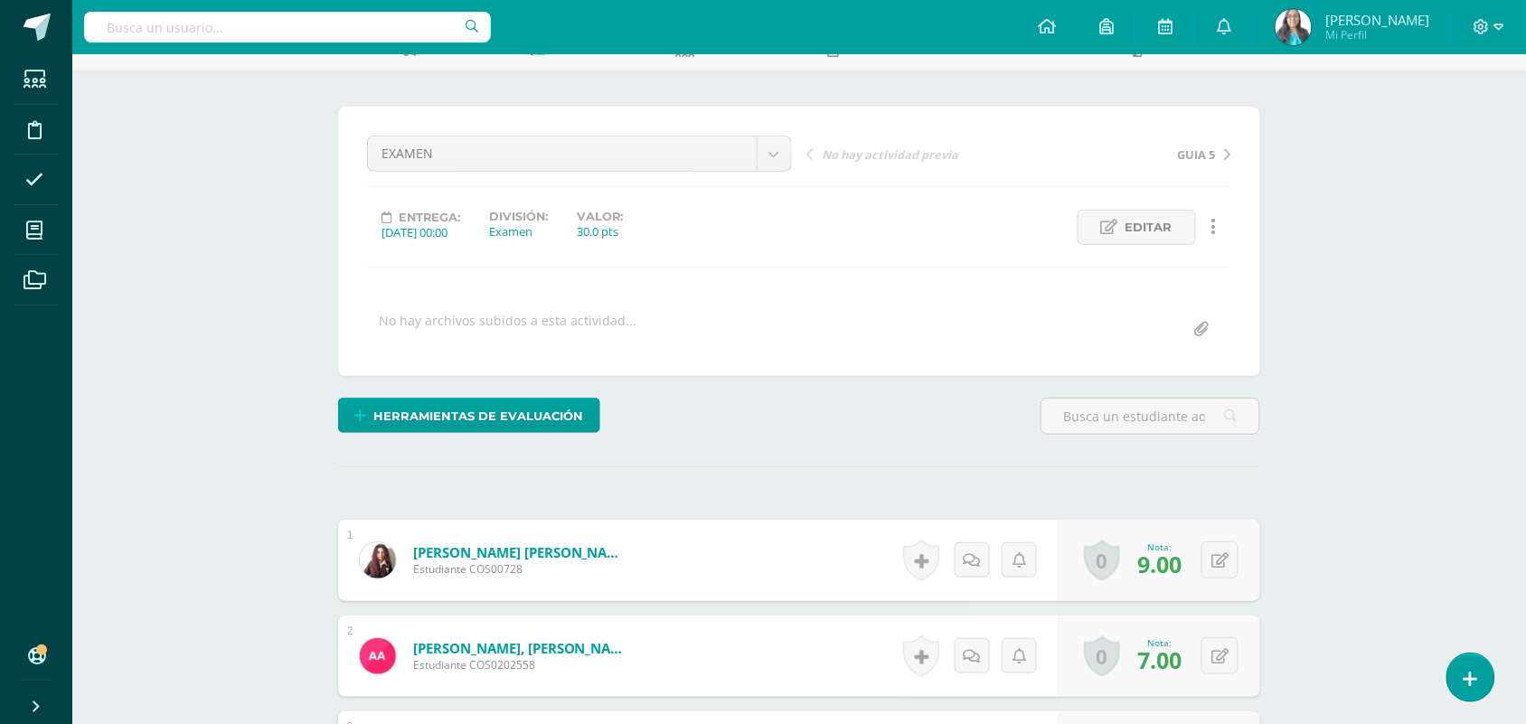
scroll to position [0, 0]
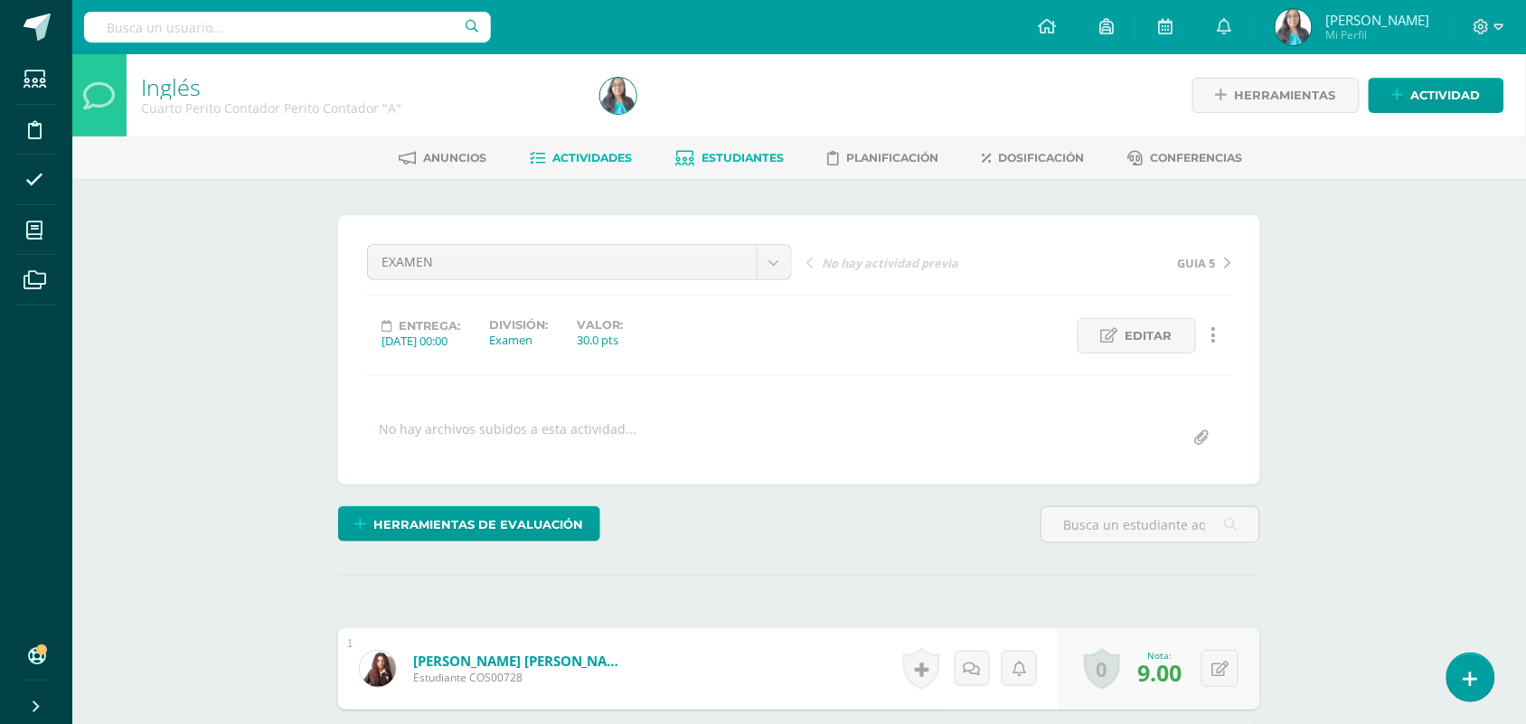
click at [743, 151] on span "Estudiantes" at bounding box center [743, 158] width 82 height 14
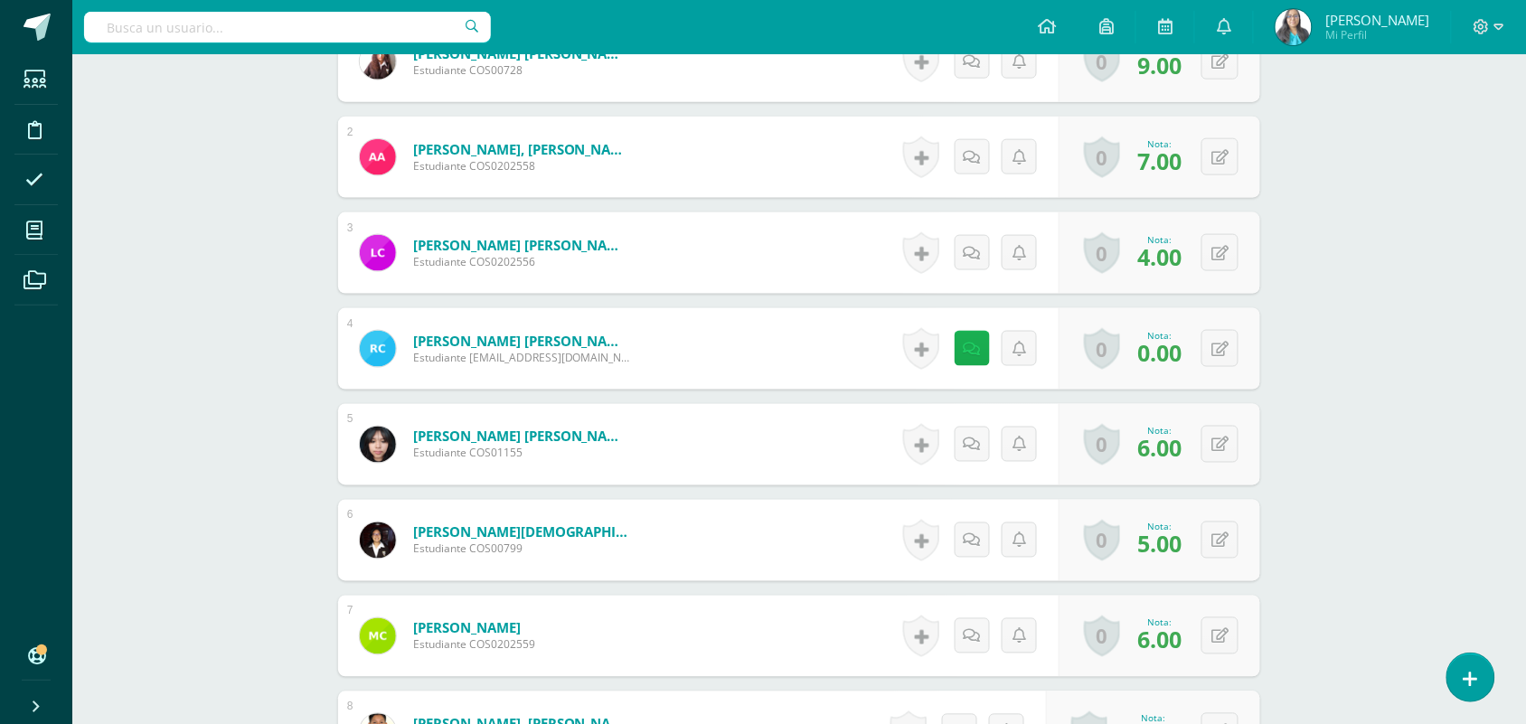
scroll to position [339, 0]
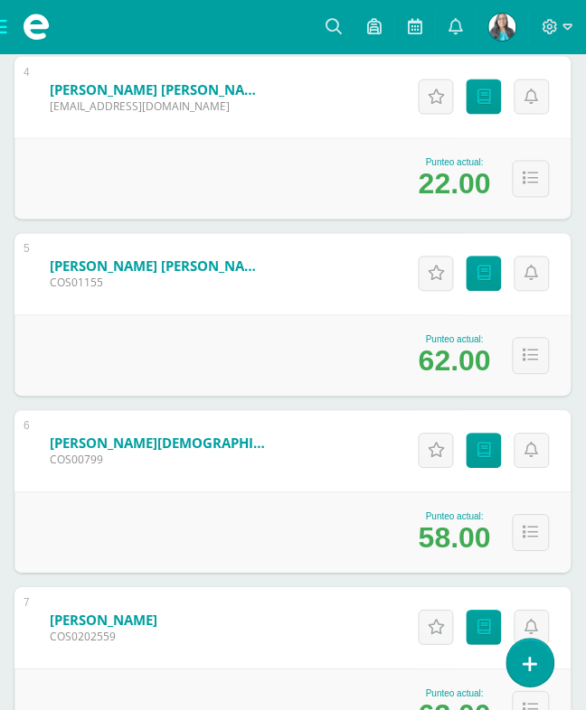
scroll to position [1045, 0]
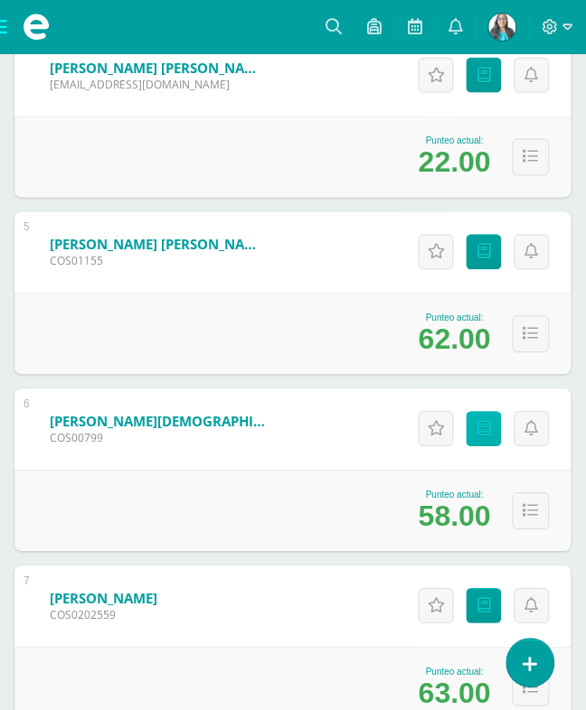
click at [477, 422] on icon at bounding box center [484, 429] width 14 height 15
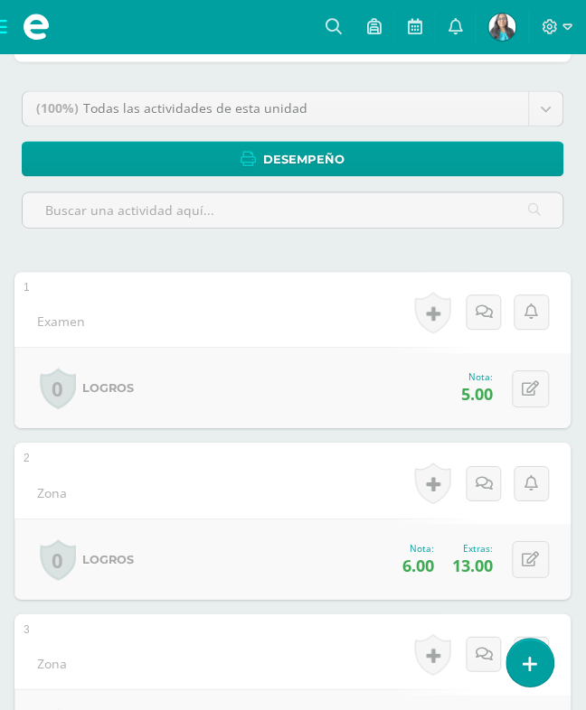
scroll to position [339, 0]
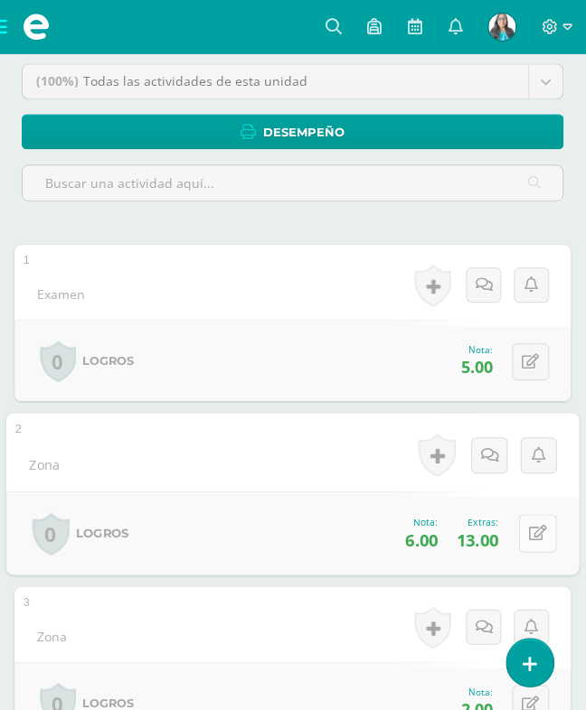
click at [519, 516] on button at bounding box center [538, 535] width 38 height 38
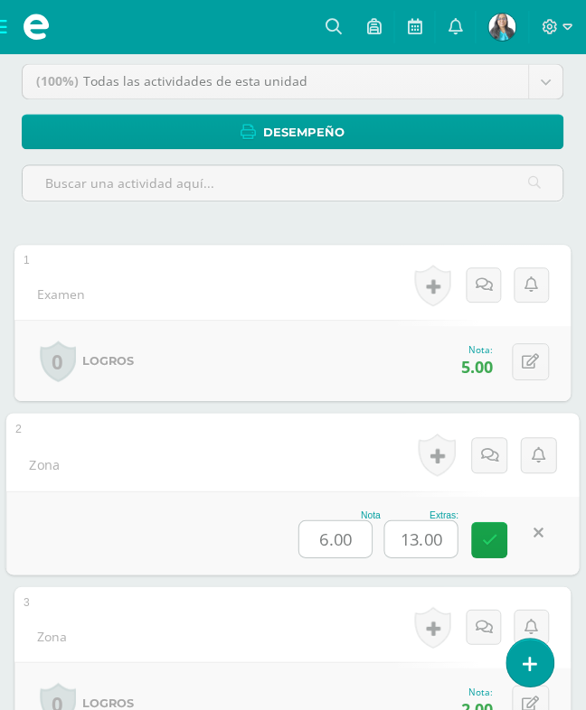
type input "8"
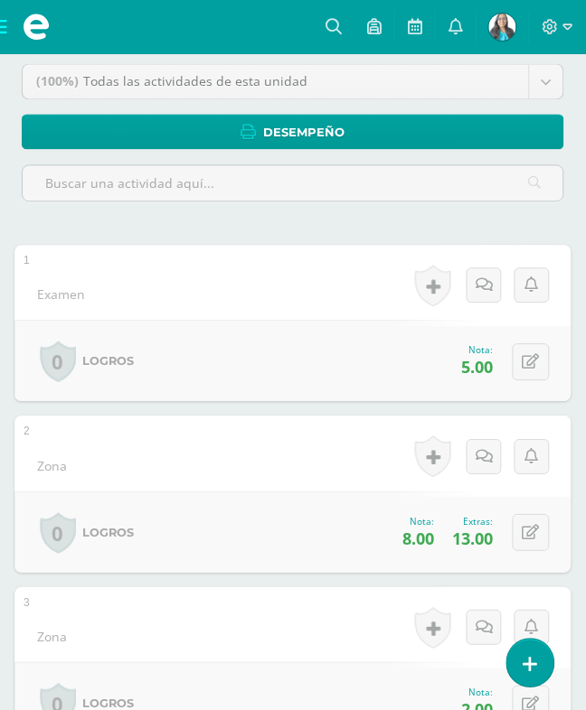
scroll to position [0, 0]
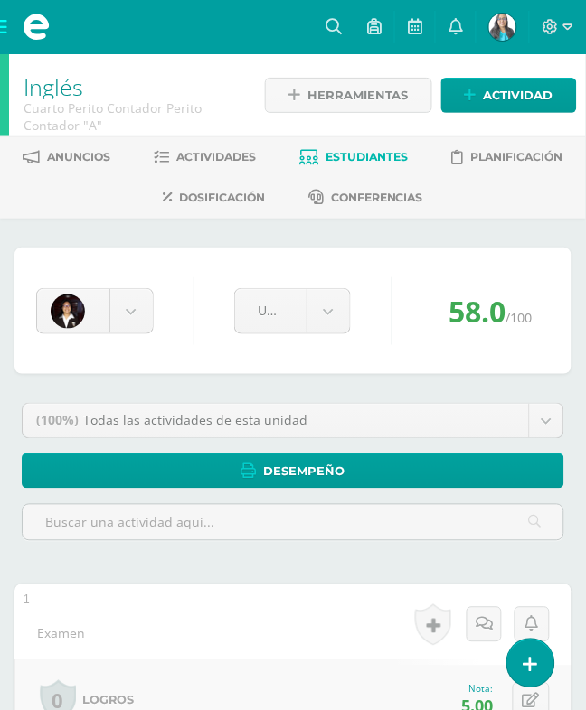
click at [409, 143] on link "Estudiantes" at bounding box center [354, 157] width 108 height 29
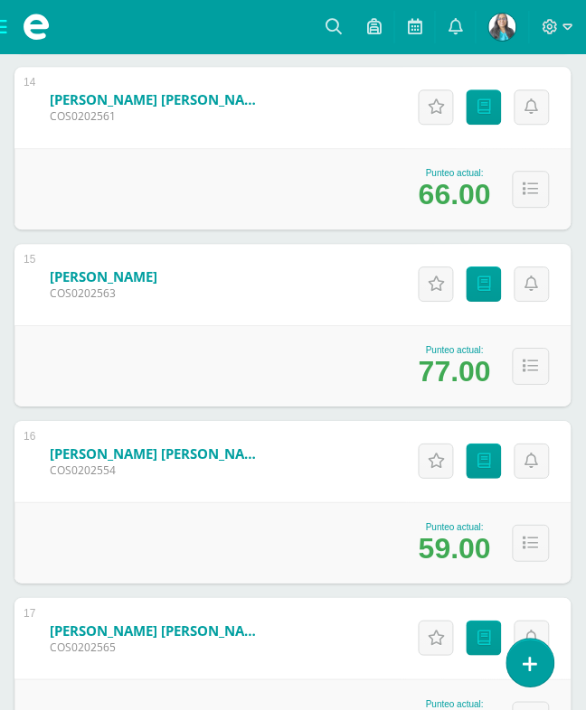
scroll to position [2825, 0]
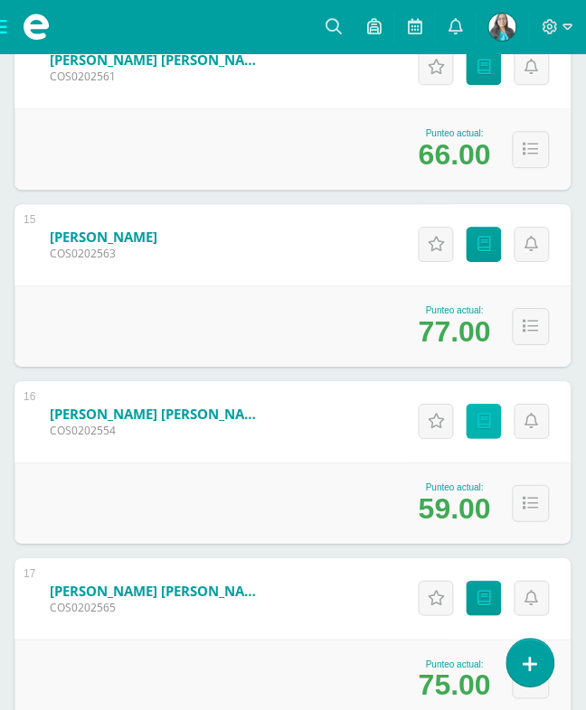
click at [471, 404] on link "Punteos" at bounding box center [483, 421] width 35 height 35
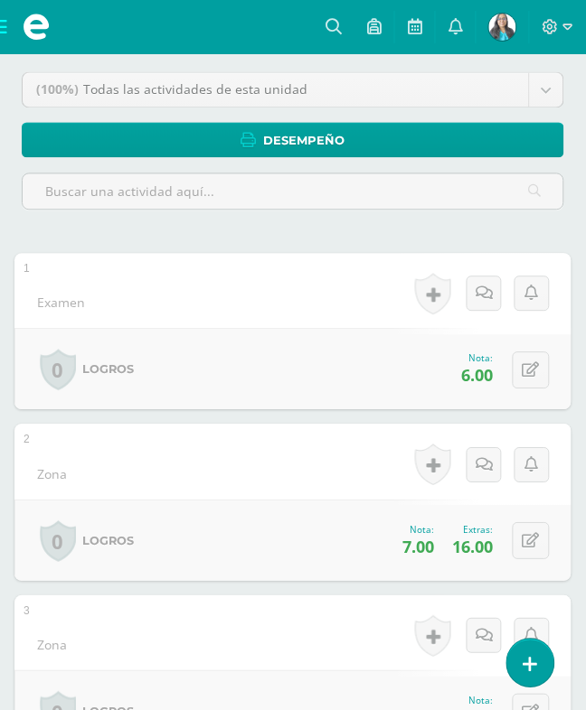
scroll to position [339, 0]
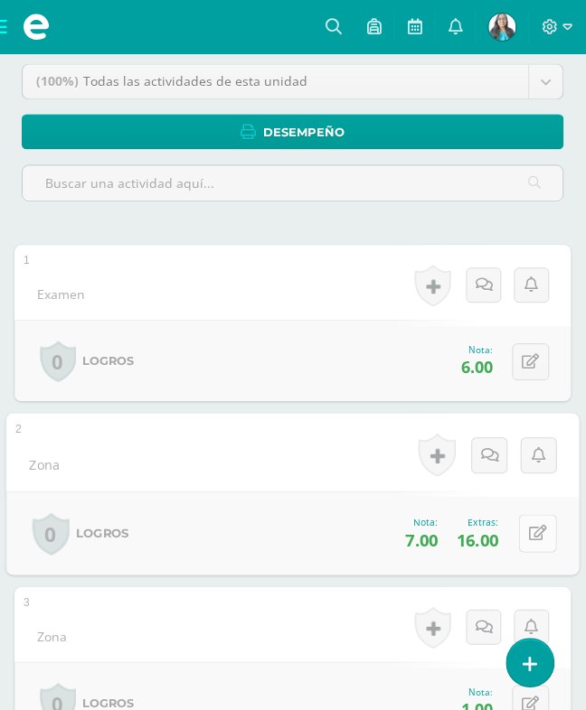
click at [530, 527] on icon at bounding box center [539, 534] width 18 height 15
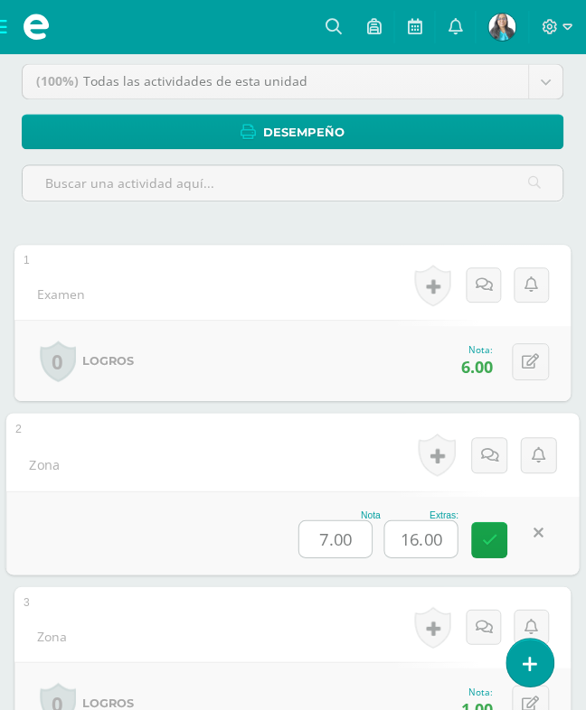
type input "8"
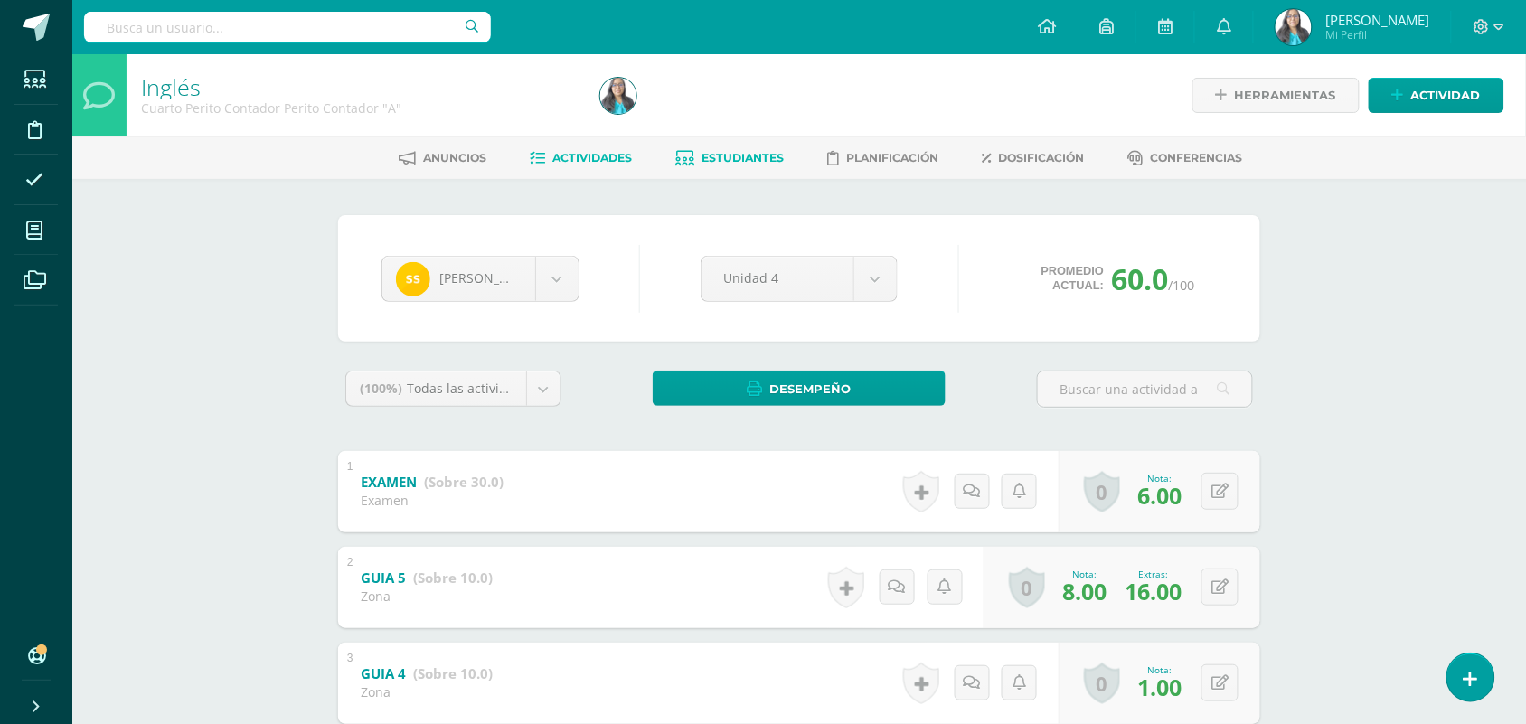
click at [622, 155] on span "Actividades" at bounding box center [593, 158] width 80 height 14
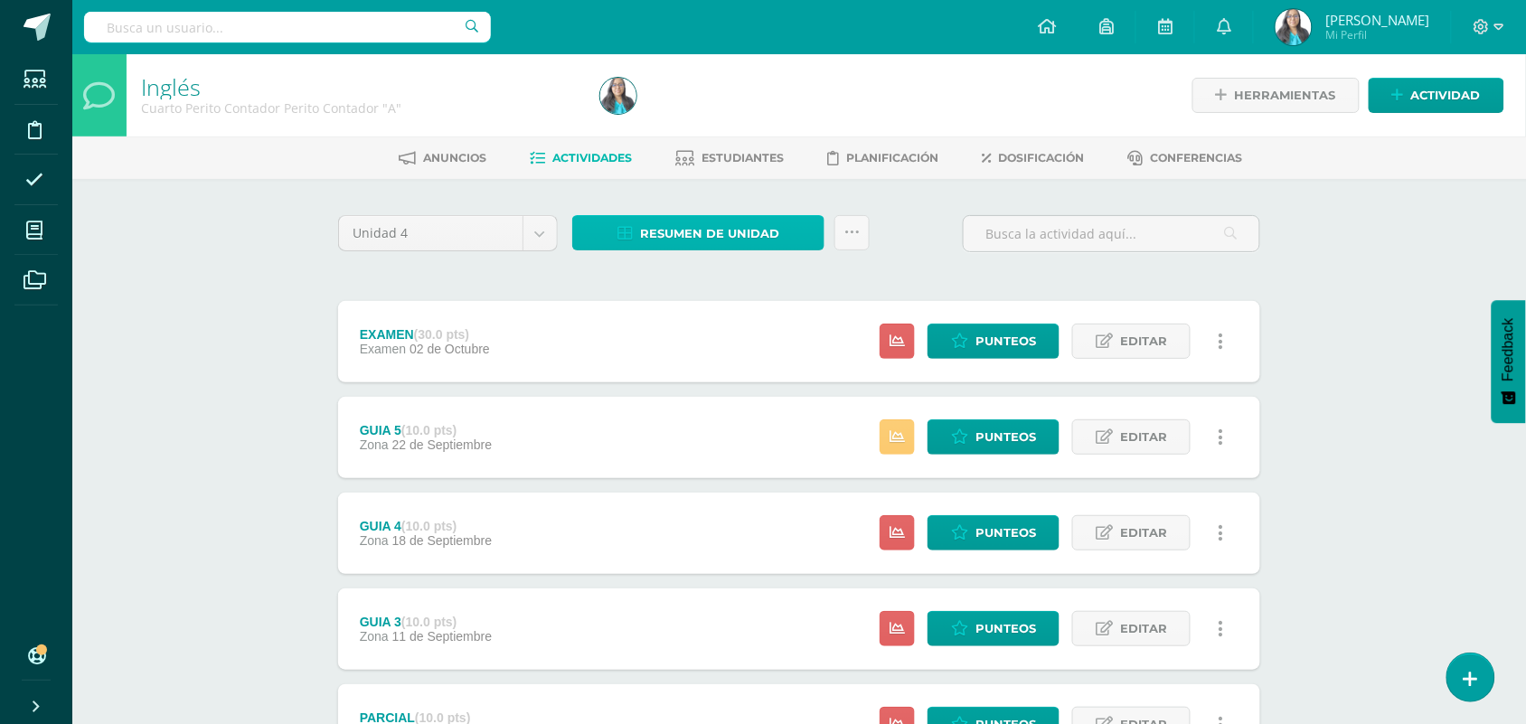
click at [783, 232] on link "Resumen de unidad" at bounding box center [698, 232] width 252 height 35
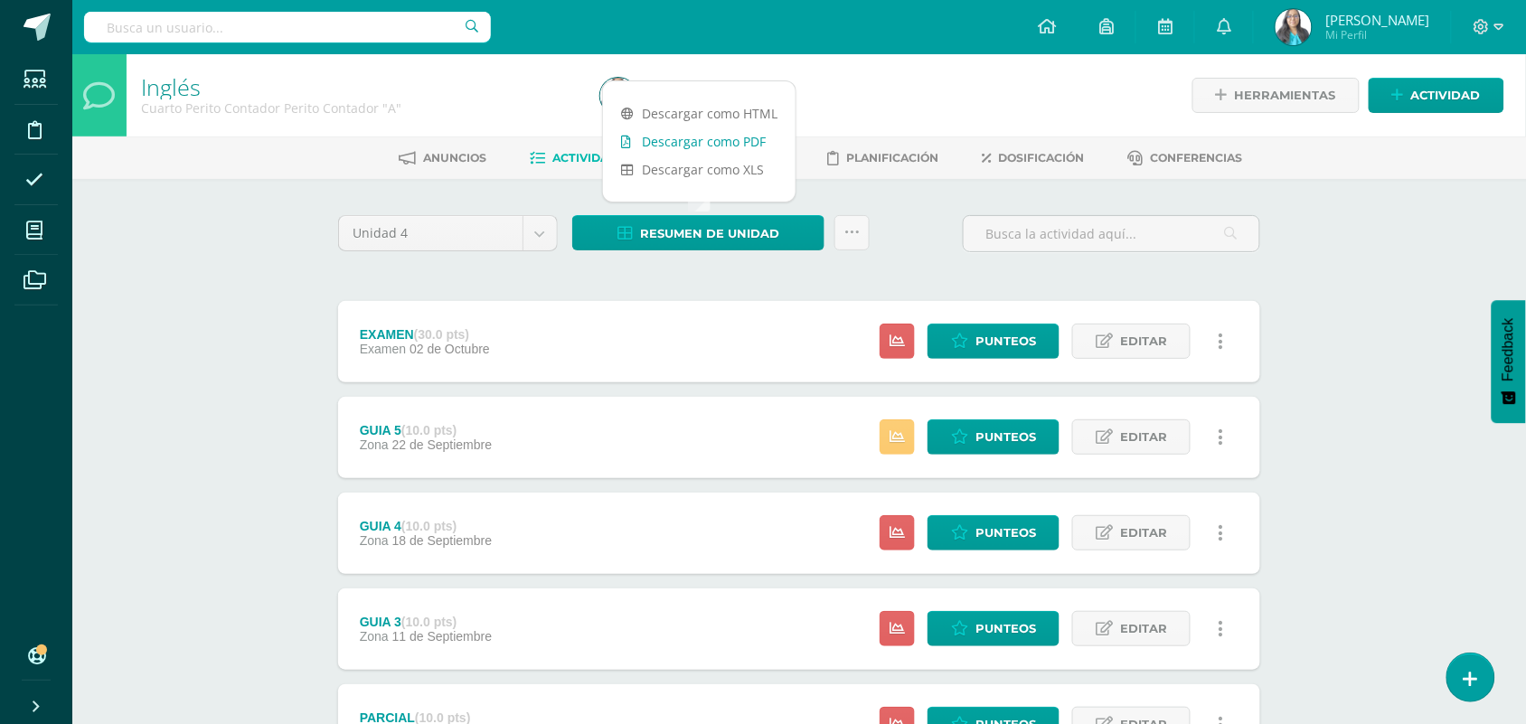
click at [723, 147] on link "Descargar como PDF" at bounding box center [699, 141] width 193 height 28
click at [856, 235] on icon at bounding box center [851, 232] width 15 height 15
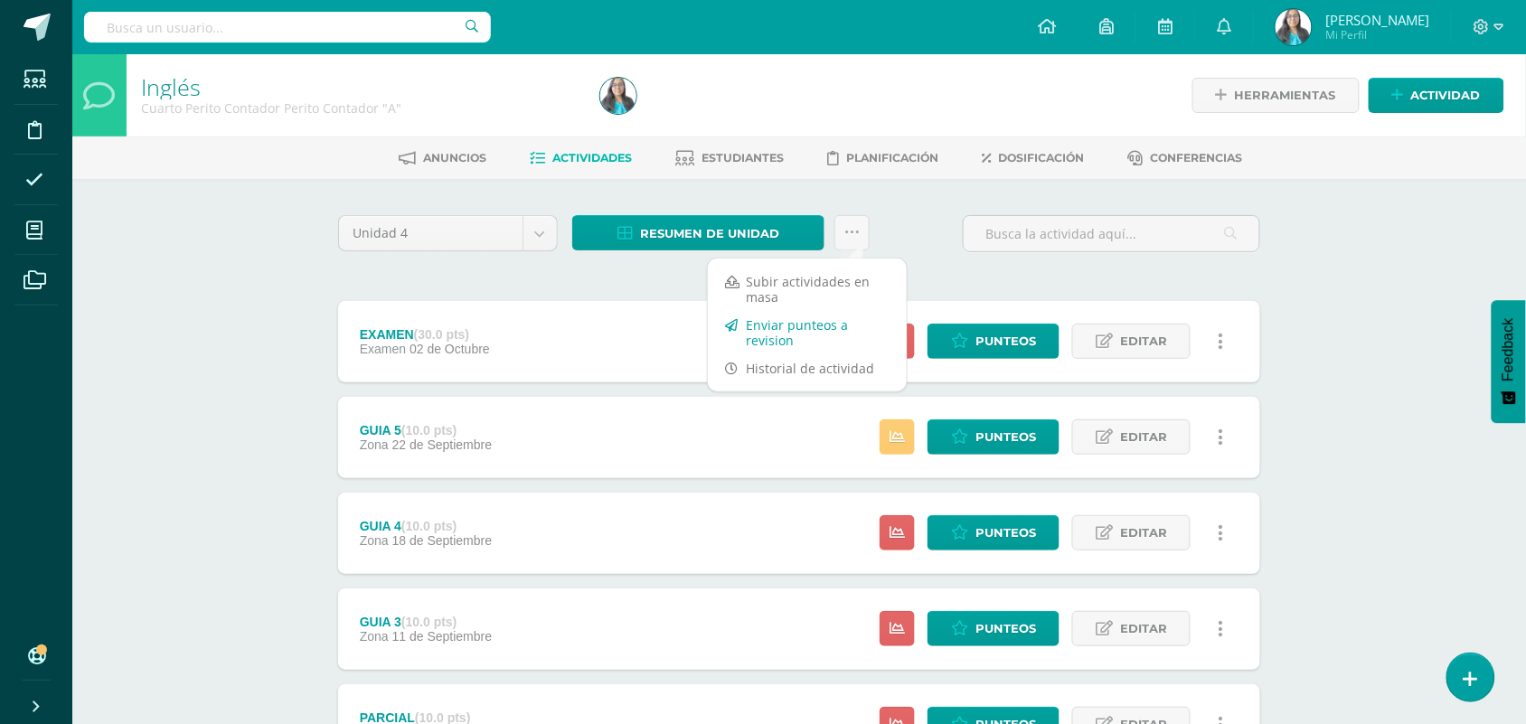
click at [832, 334] on link "Enviar punteos a revision" at bounding box center [807, 332] width 199 height 43
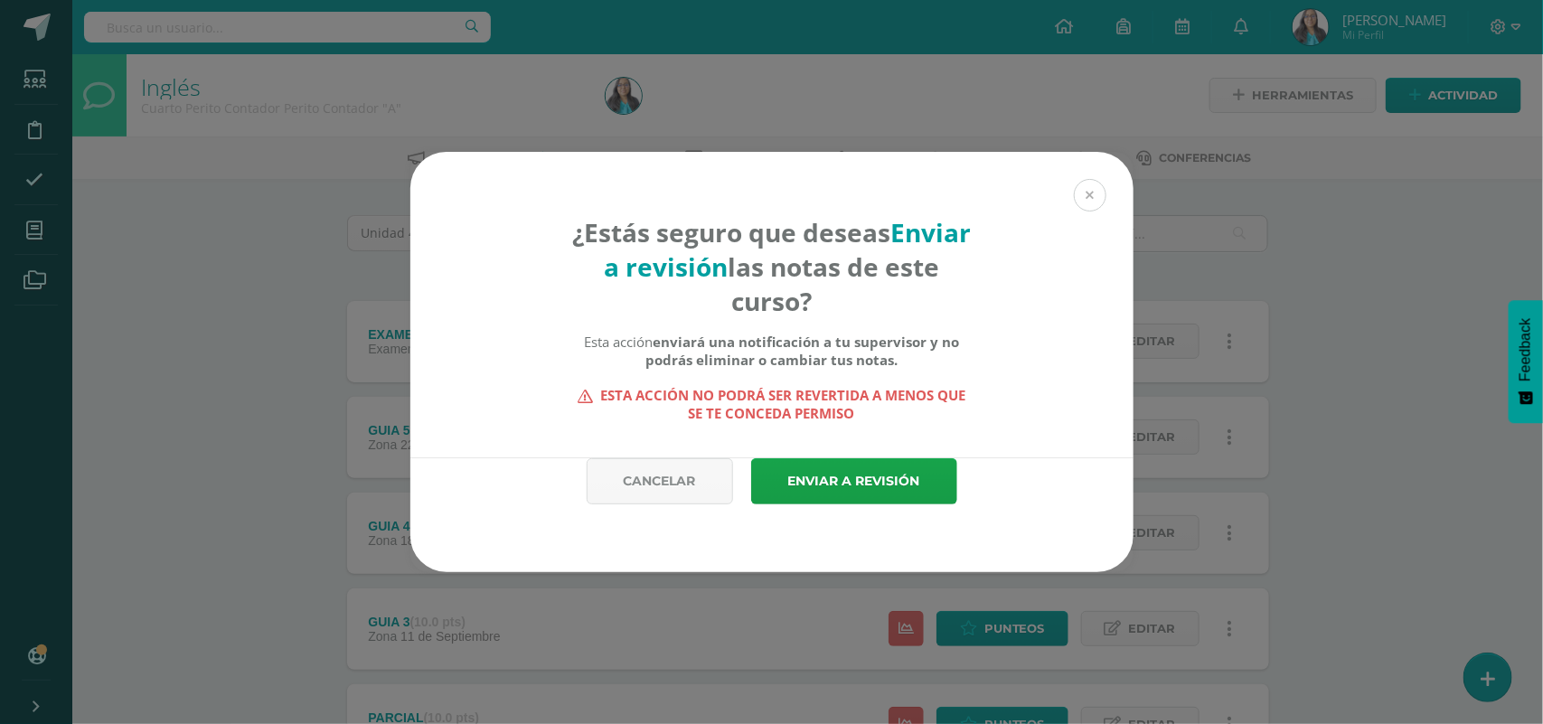
click at [1086, 192] on button at bounding box center [1090, 195] width 33 height 33
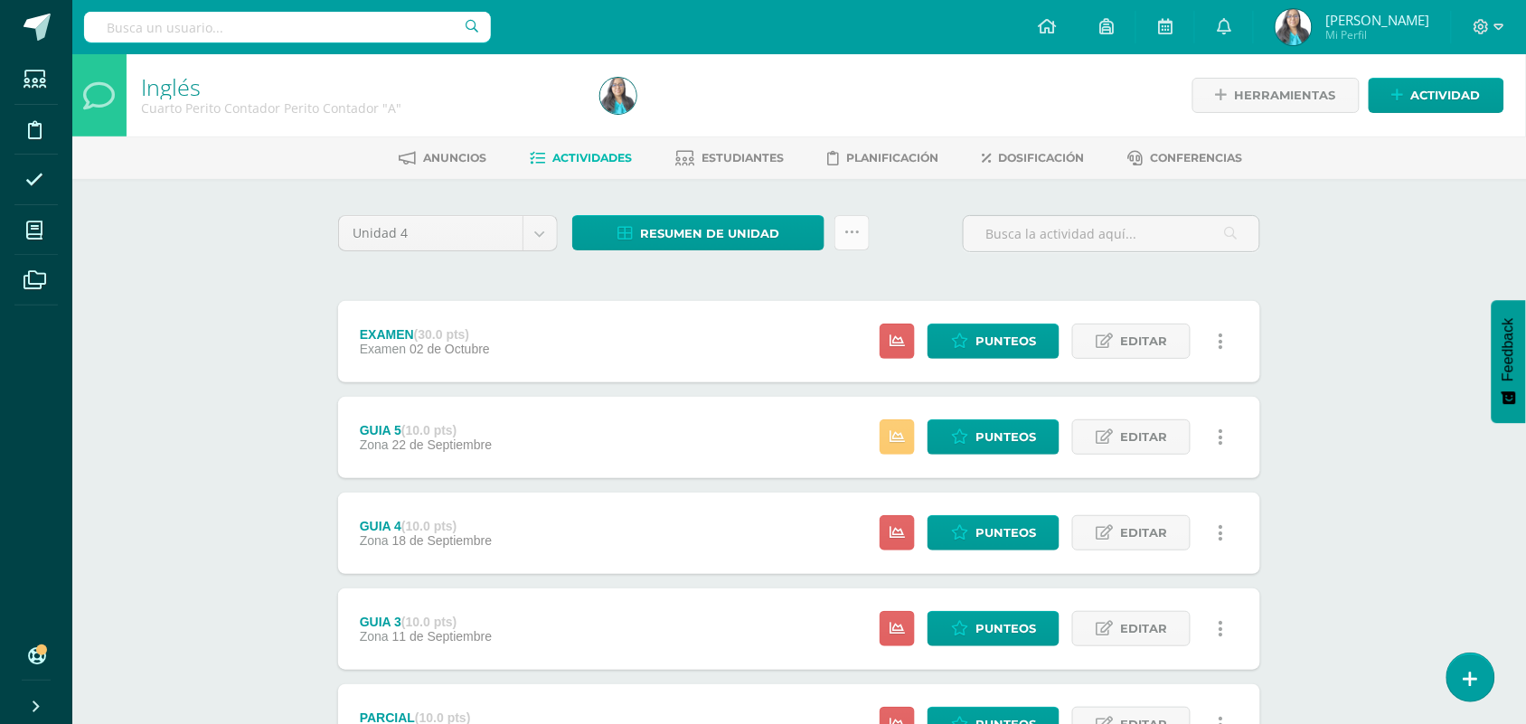
click at [859, 226] on icon at bounding box center [851, 232] width 15 height 15
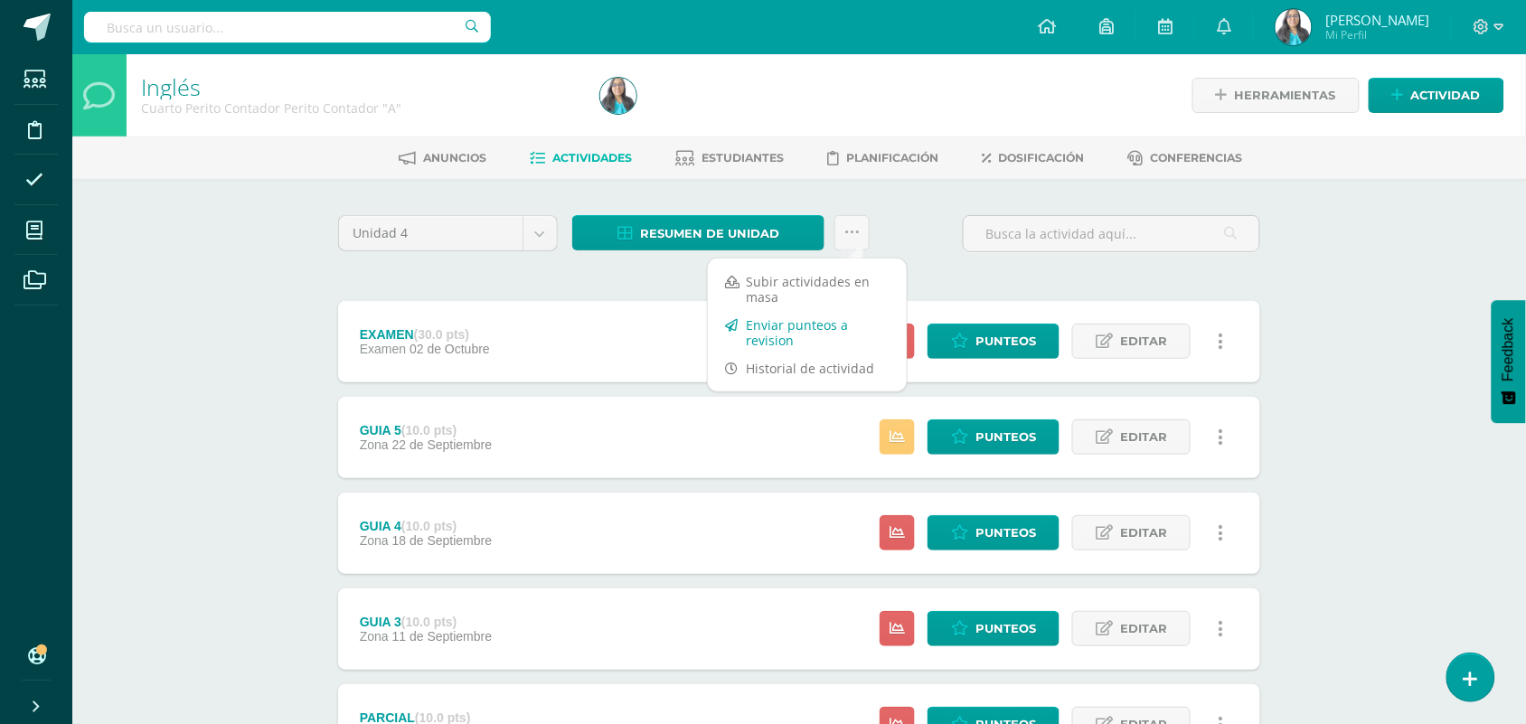
click at [814, 318] on link "Enviar punteos a revision" at bounding box center [807, 332] width 199 height 43
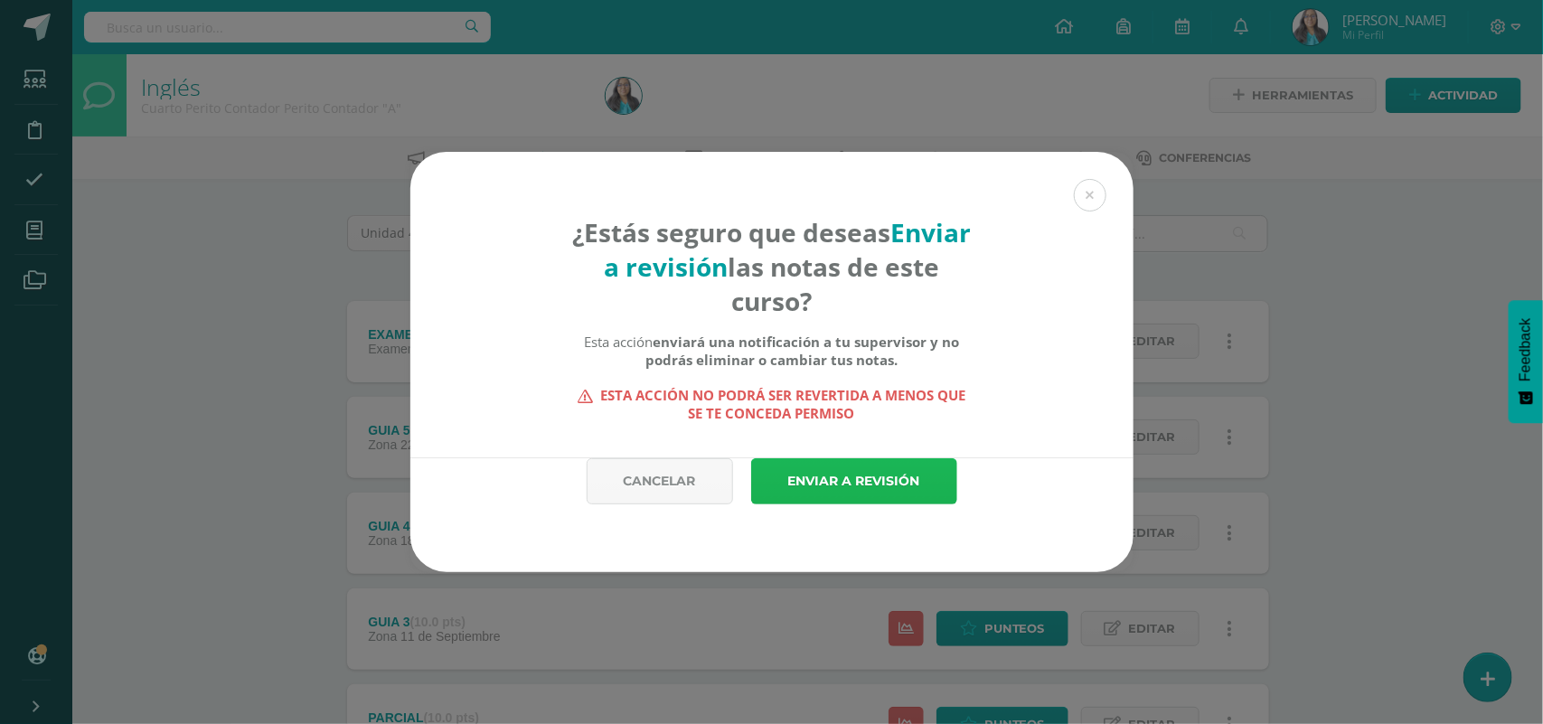
click at [886, 497] on link "Enviar a revisión" at bounding box center [854, 481] width 206 height 46
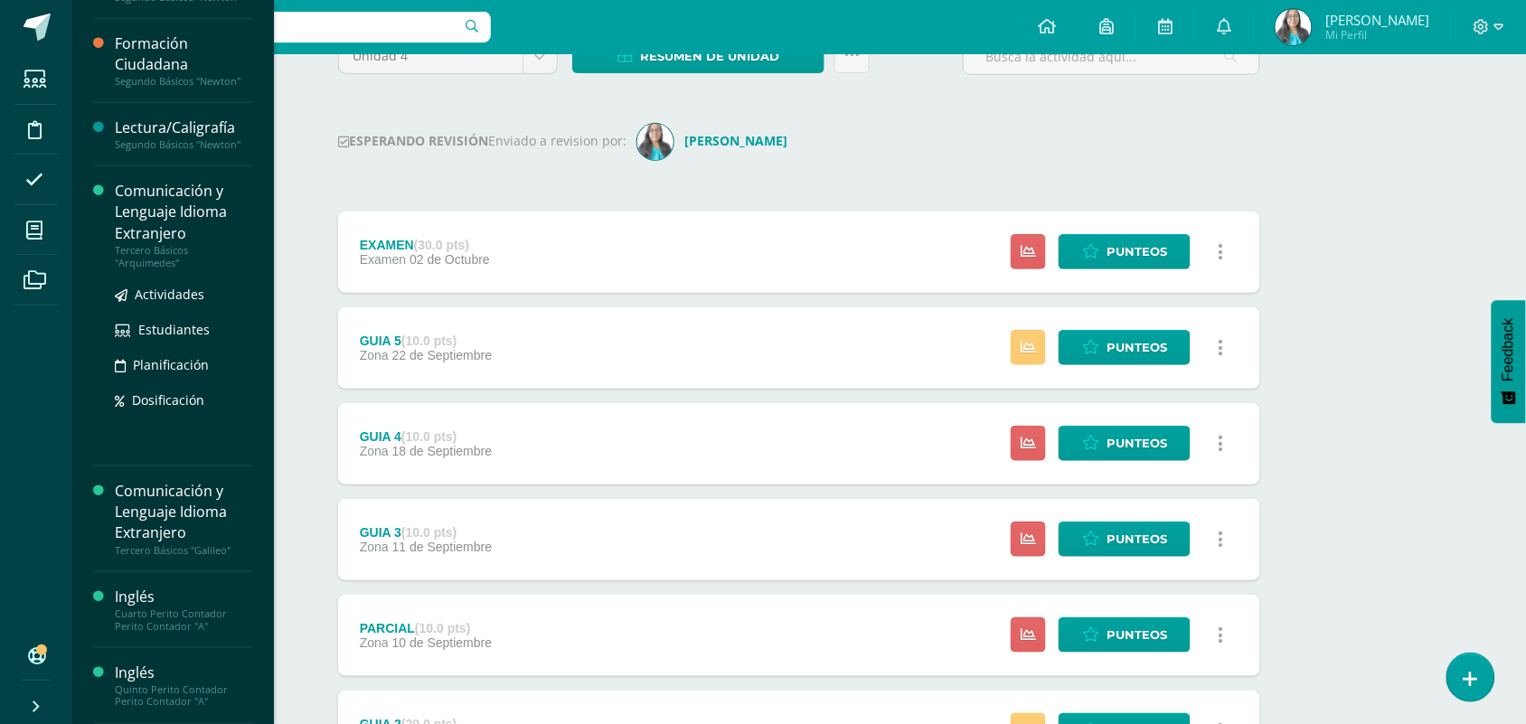
scroll to position [226, 0]
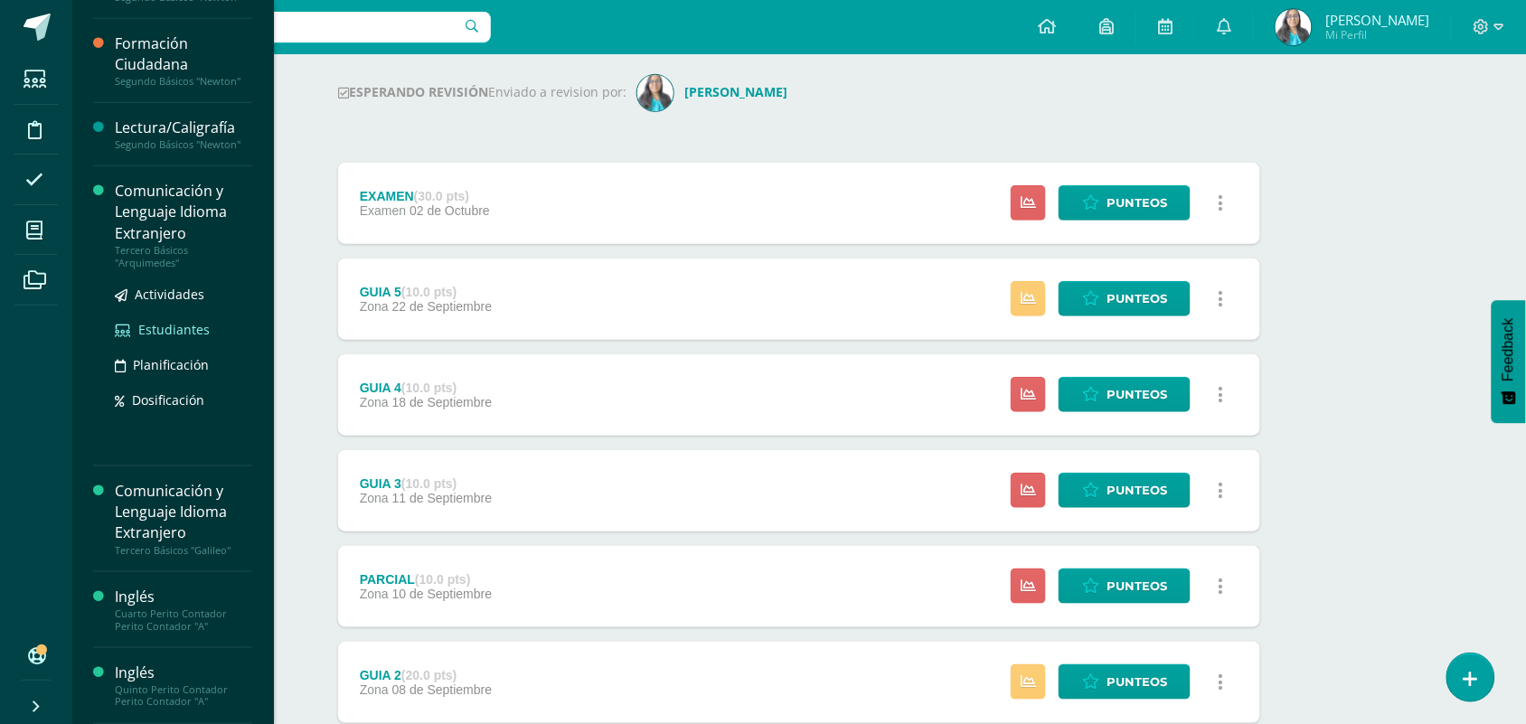
click at [187, 319] on link "Estudiantes" at bounding box center [183, 329] width 137 height 21
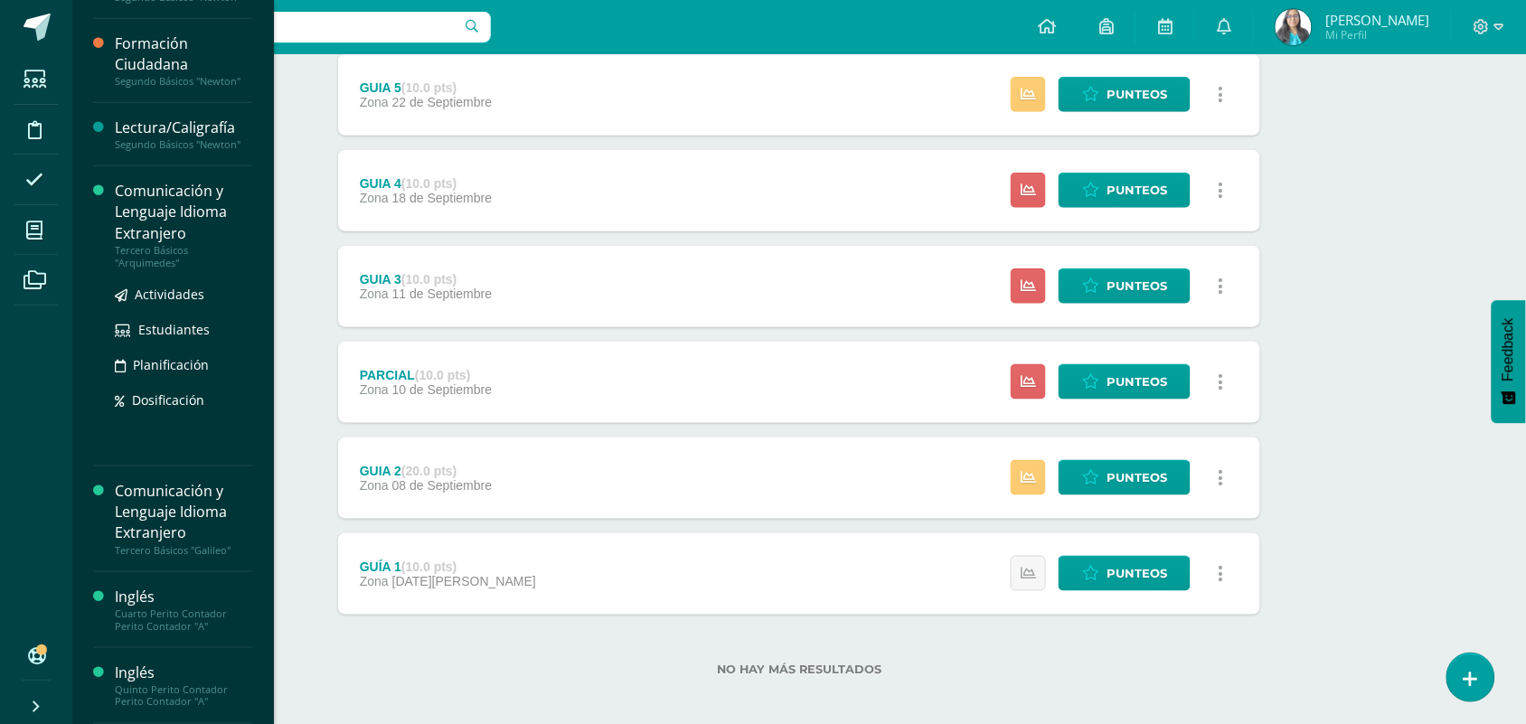
scroll to position [439, 0]
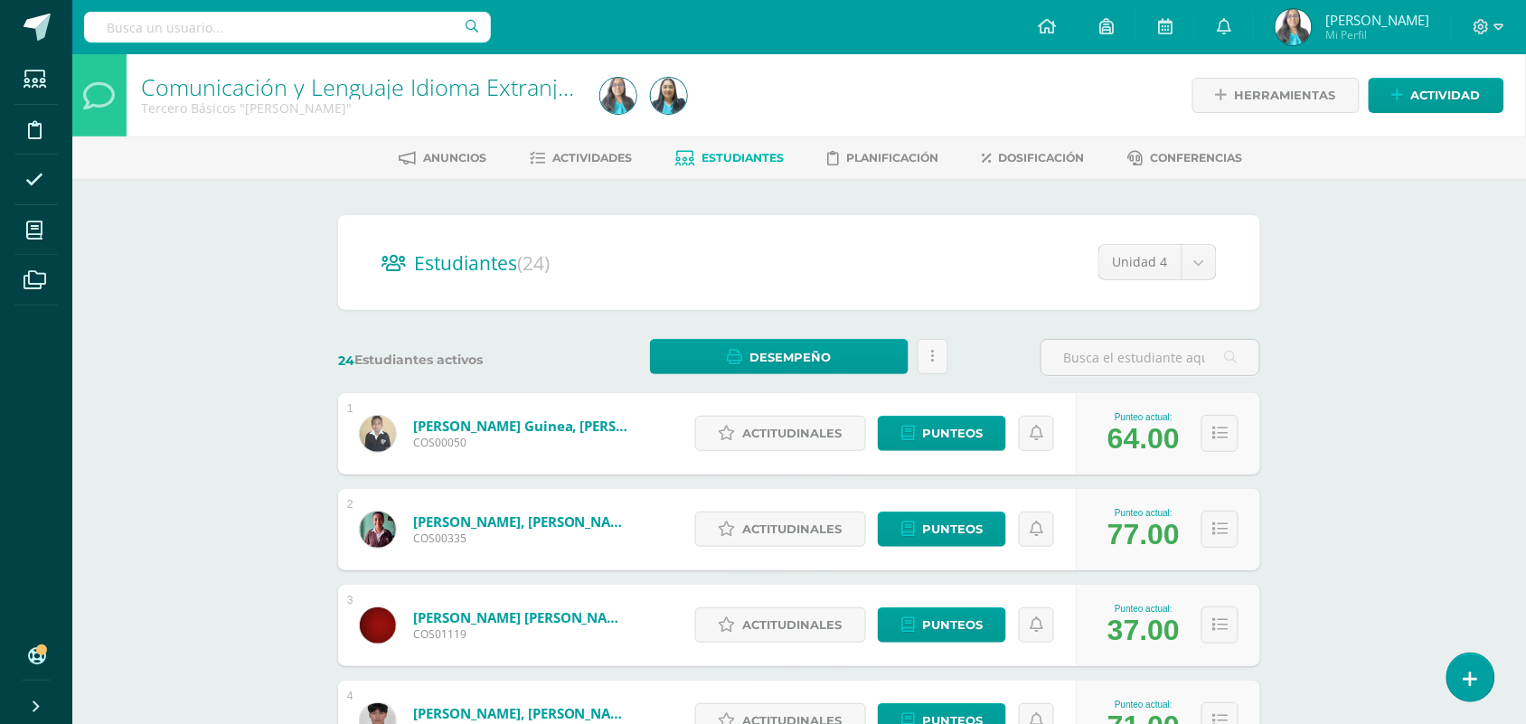
click at [706, 155] on span "Estudiantes" at bounding box center [743, 158] width 82 height 14
click at [585, 161] on span "Actividades" at bounding box center [593, 158] width 80 height 14
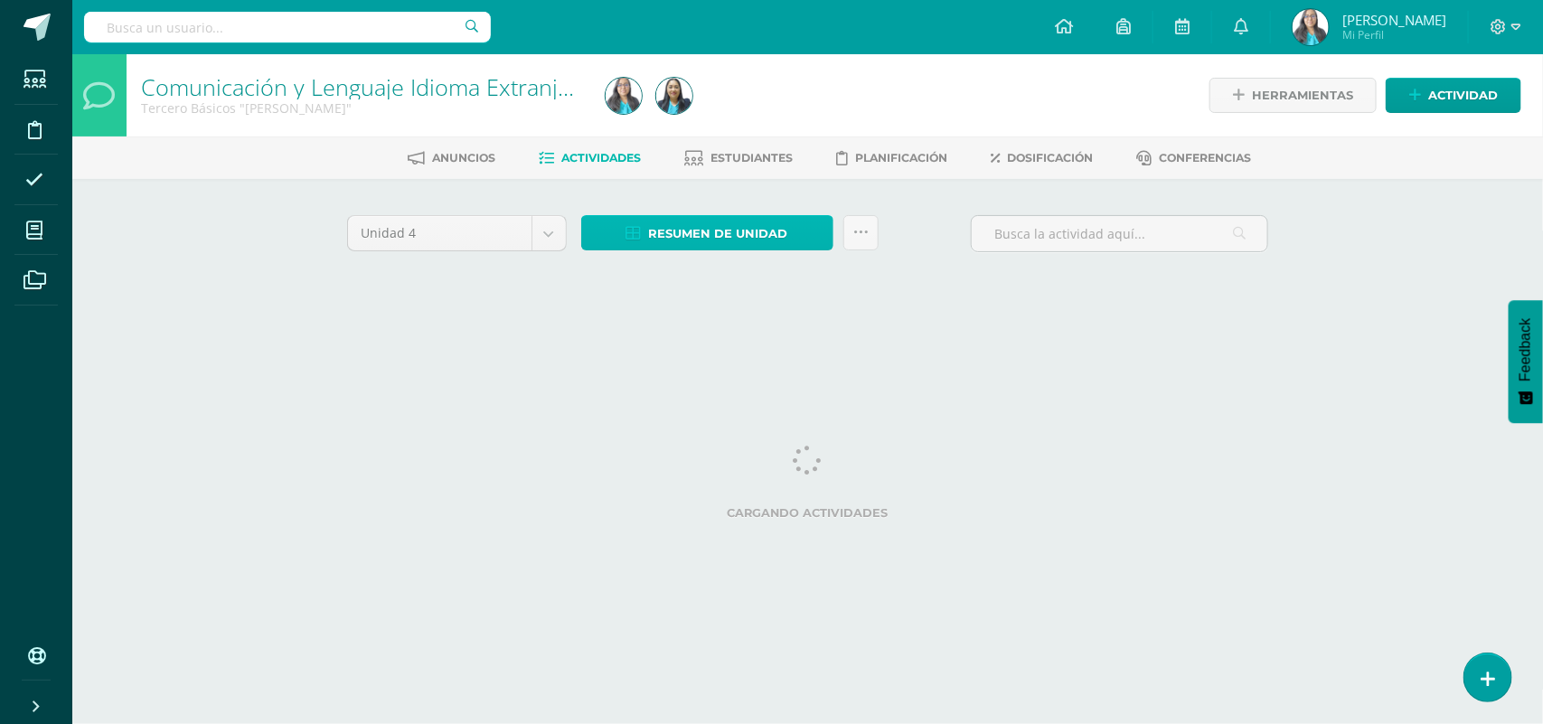
click at [705, 236] on span "Resumen de unidad" at bounding box center [718, 233] width 139 height 33
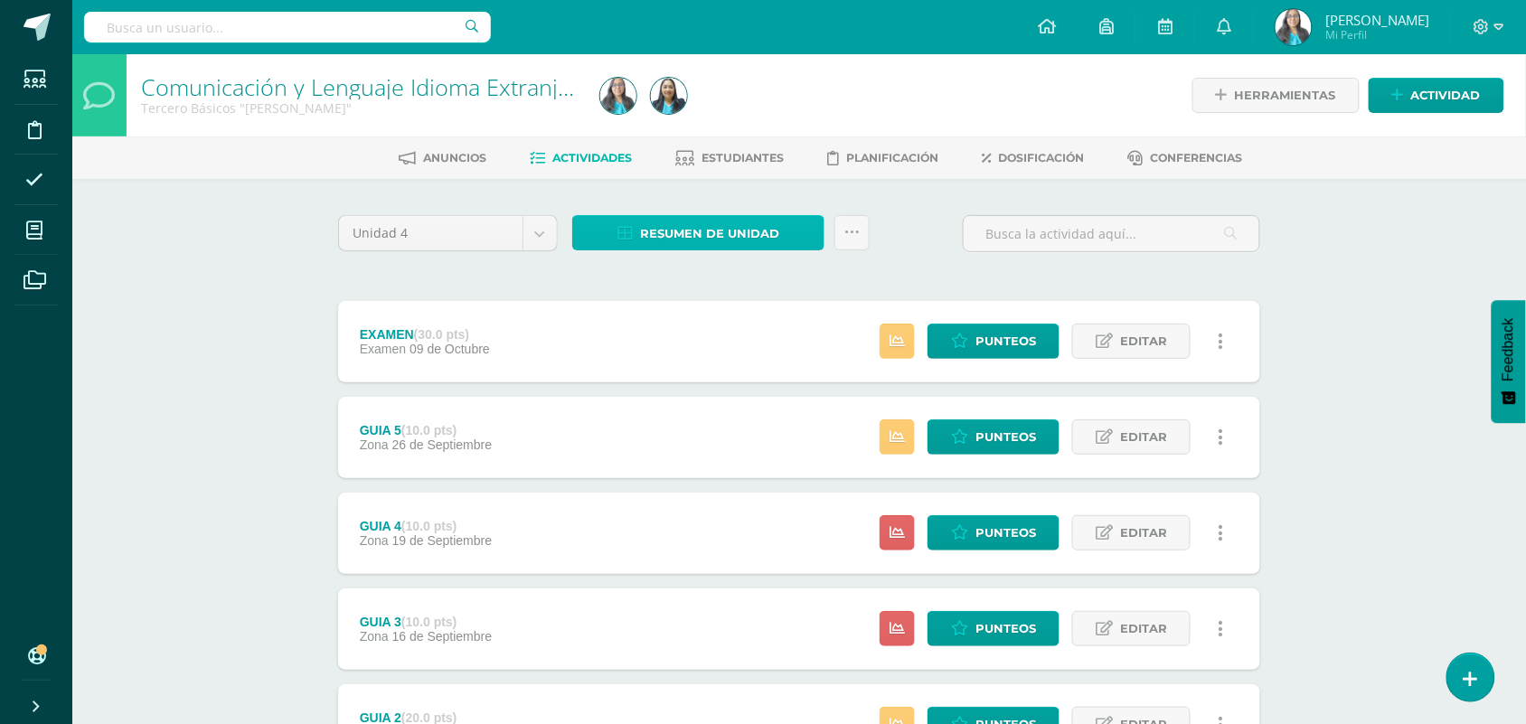
click at [719, 230] on span "Resumen de unidad" at bounding box center [709, 233] width 139 height 33
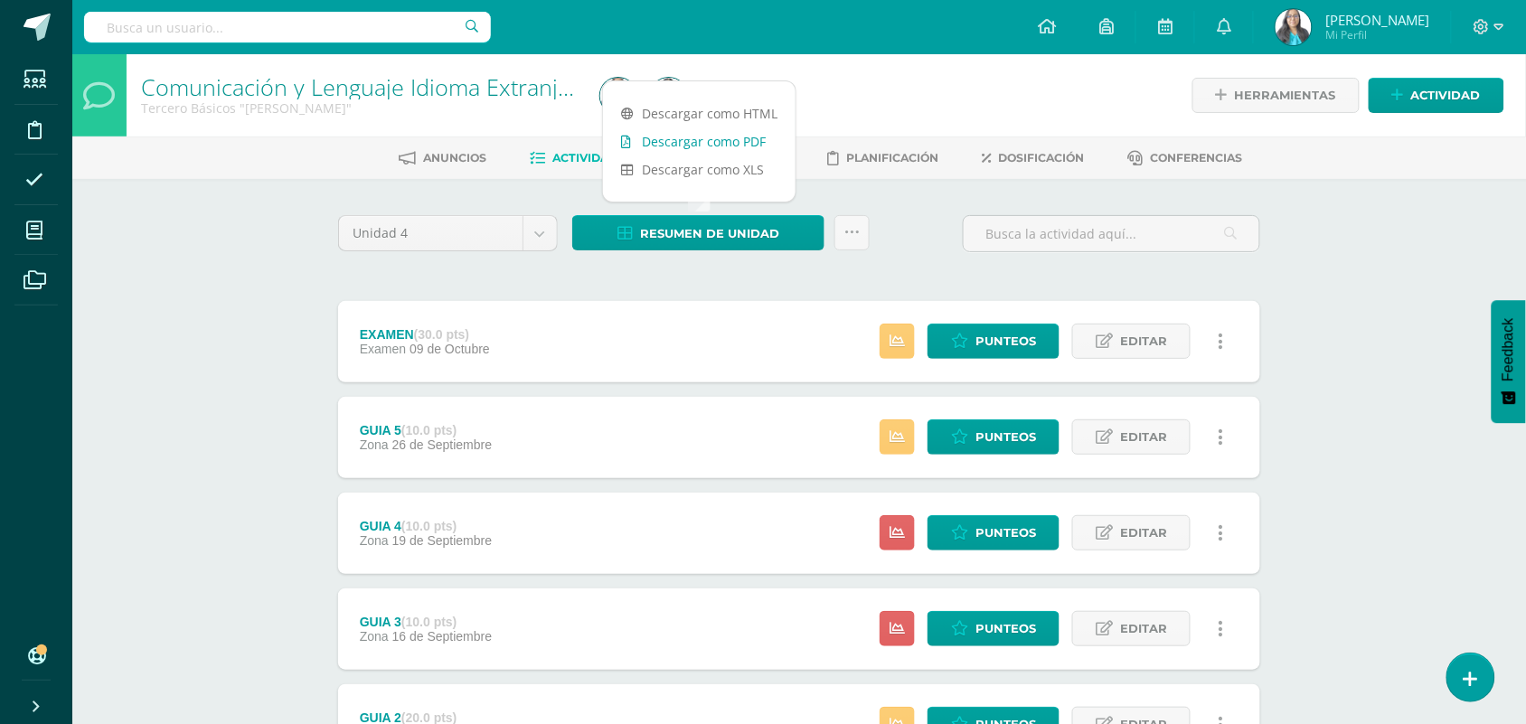
click at [689, 141] on link "Descargar como PDF" at bounding box center [699, 141] width 193 height 28
click at [249, 247] on div "Comunicación y Lenguaje Idioma Extranjero Tercero Básicos "Arquimedes" Herramie…" at bounding box center [798, 565] width 1453 height 1023
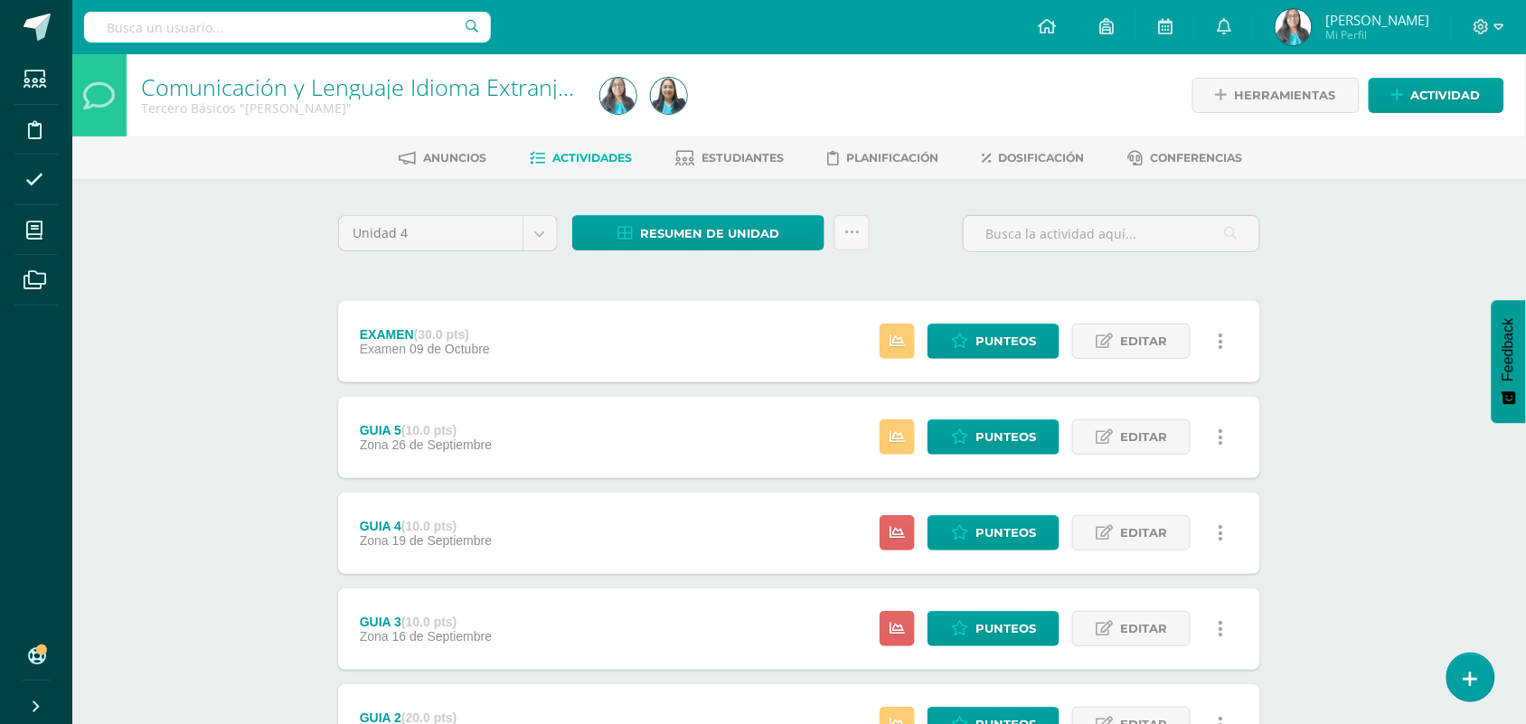
scroll to position [353, 0]
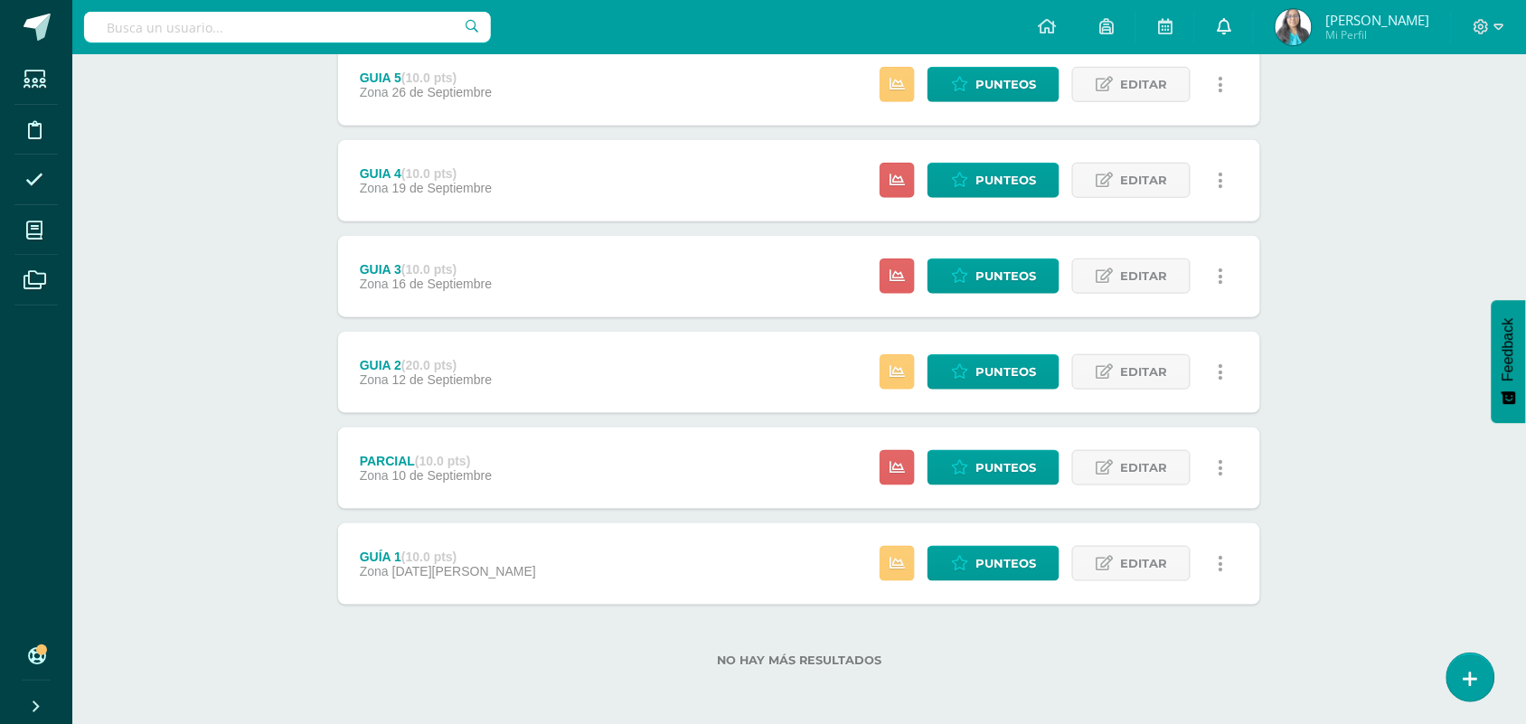
click at [1216, 32] on link at bounding box center [1224, 27] width 58 height 54
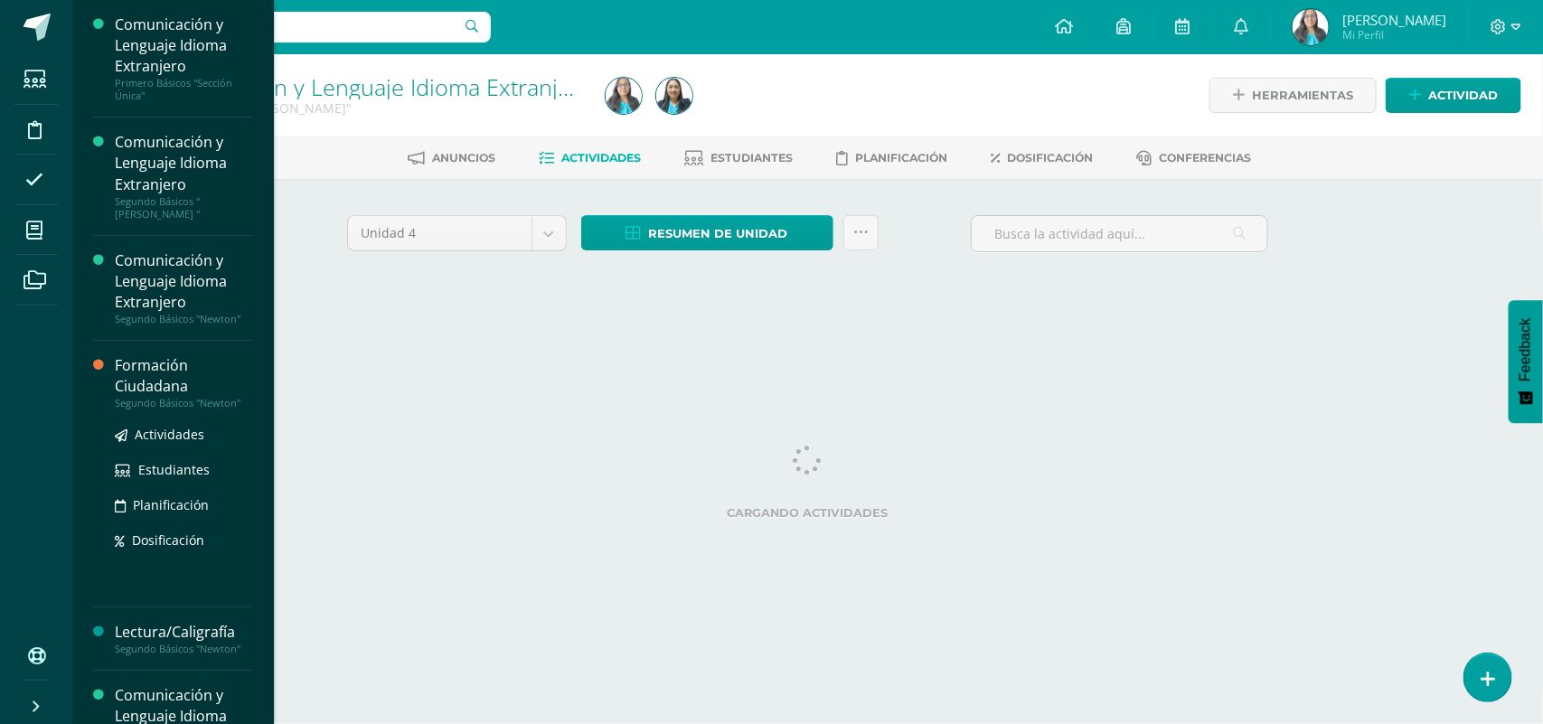
click at [213, 405] on div "Segundo Básicos "Newton"" at bounding box center [183, 403] width 137 height 13
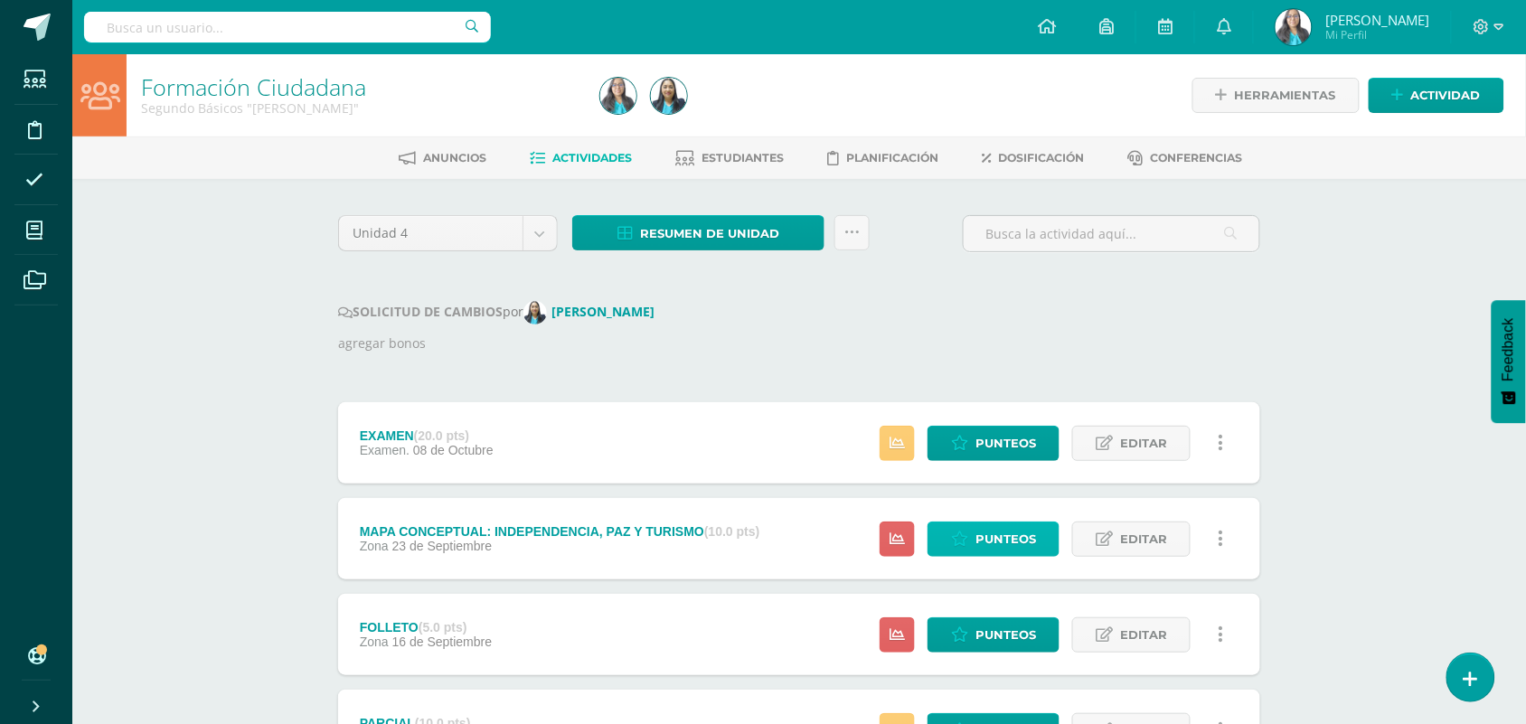
click at [1018, 541] on span "Punteos" at bounding box center [1005, 538] width 61 height 33
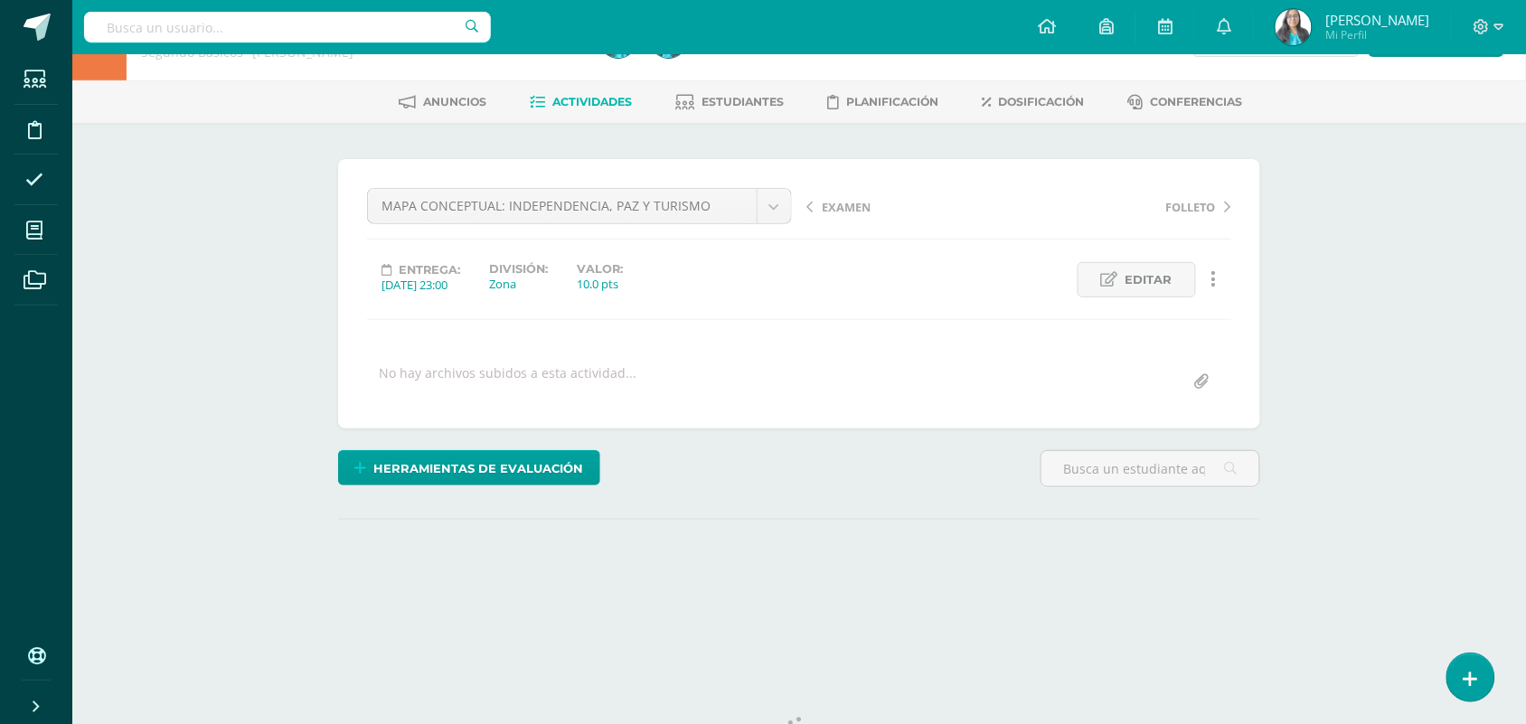
scroll to position [132, 0]
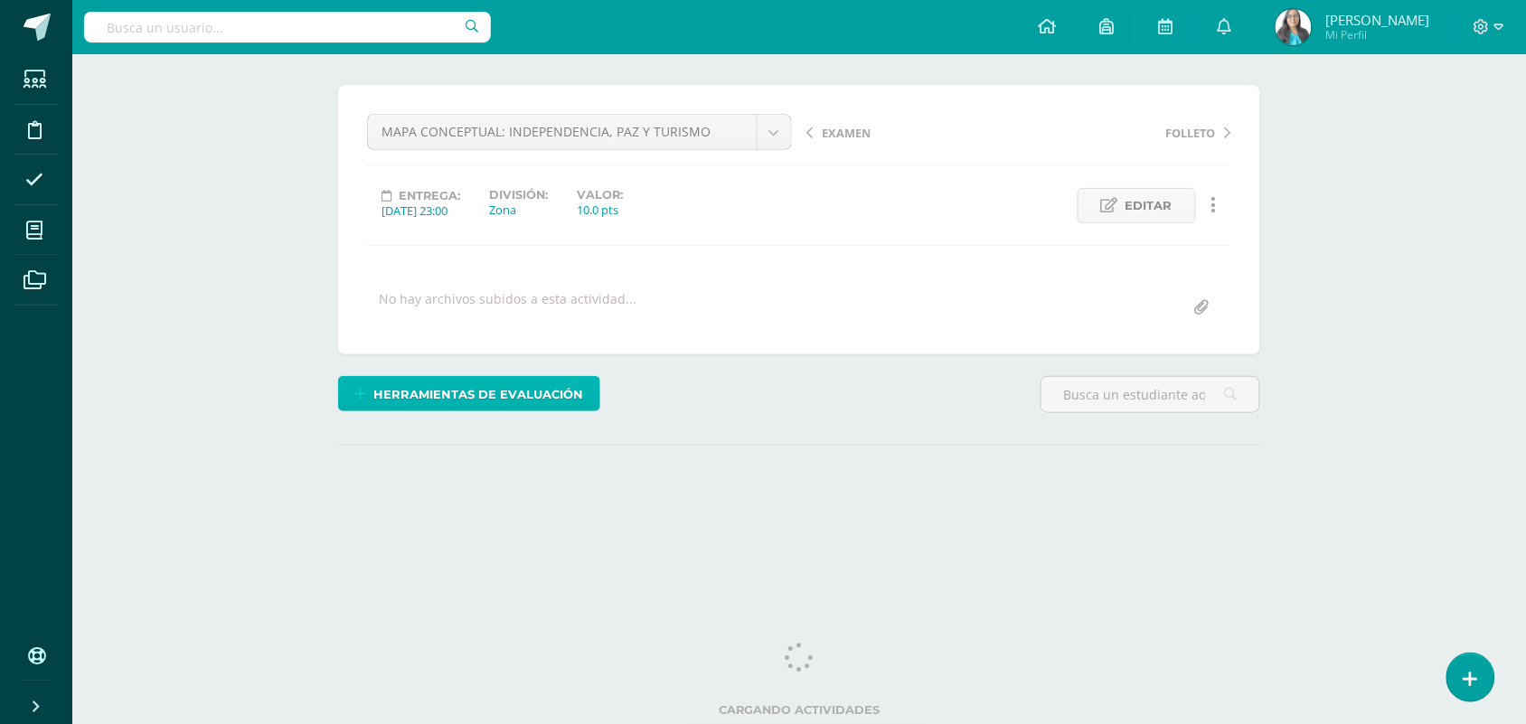
click at [493, 404] on span "Herramientas de evaluación" at bounding box center [479, 394] width 210 height 33
click at [494, 294] on div "No hay archivos subidos a esta actividad..." at bounding box center [508, 307] width 258 height 35
click at [488, 390] on span "Herramientas de evaluación" at bounding box center [479, 394] width 210 height 33
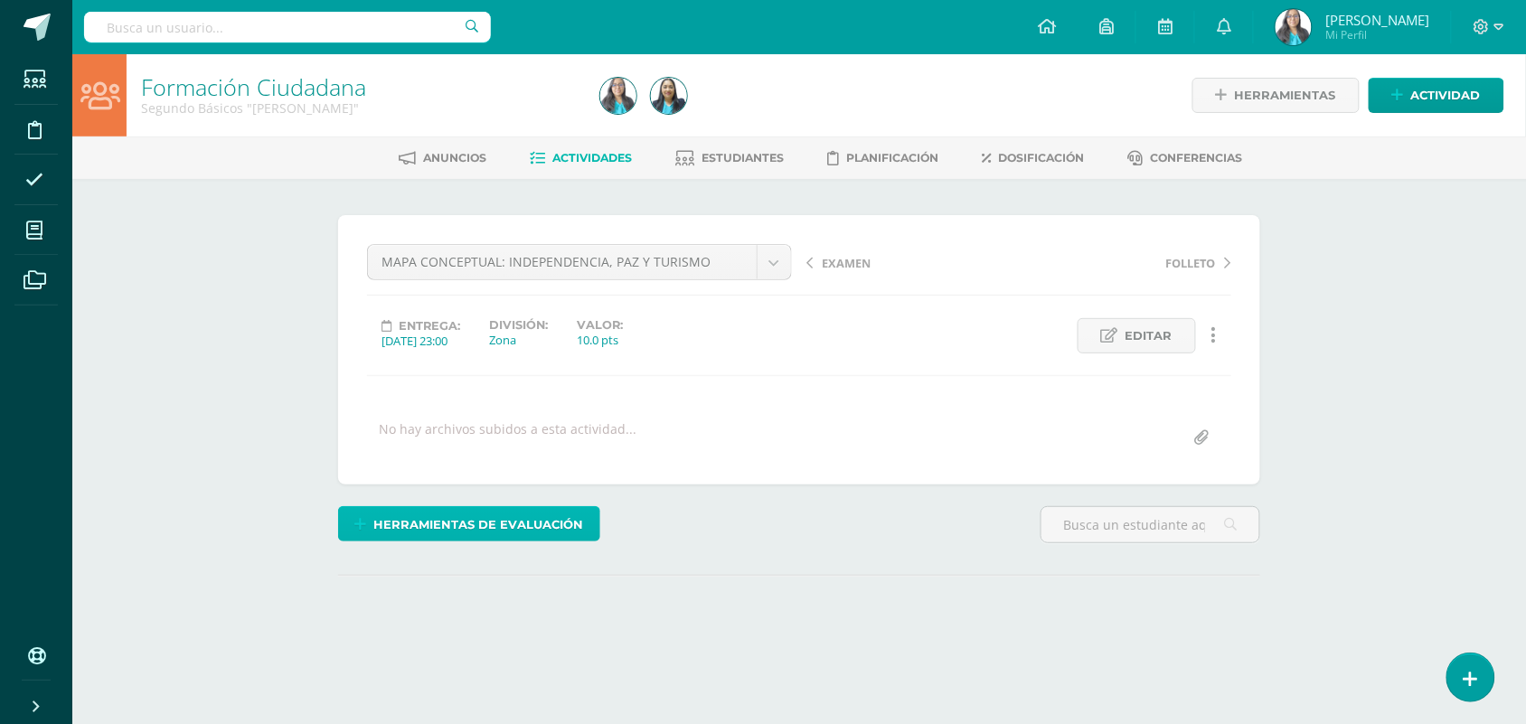
click at [522, 512] on span "Herramientas de evaluación" at bounding box center [479, 524] width 210 height 33
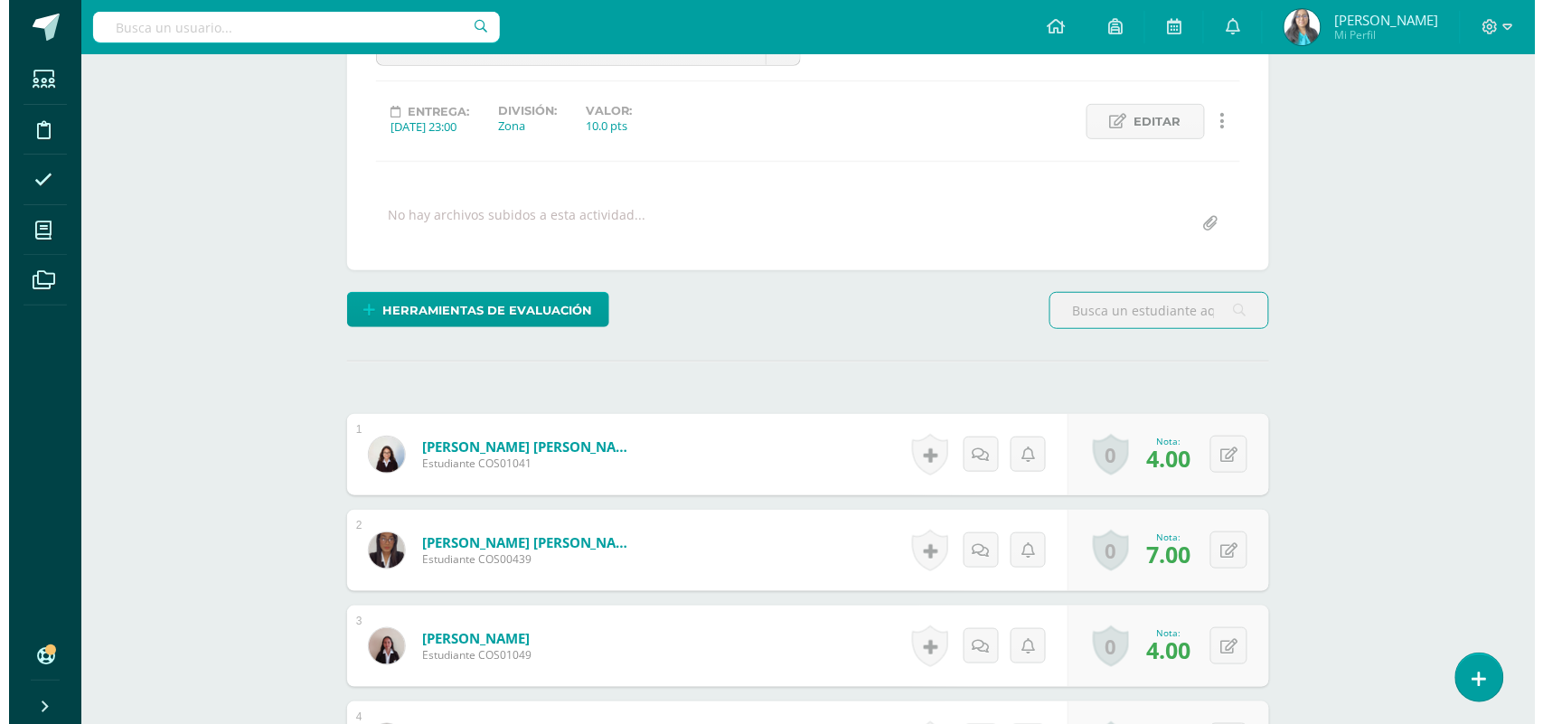
scroll to position [116, 0]
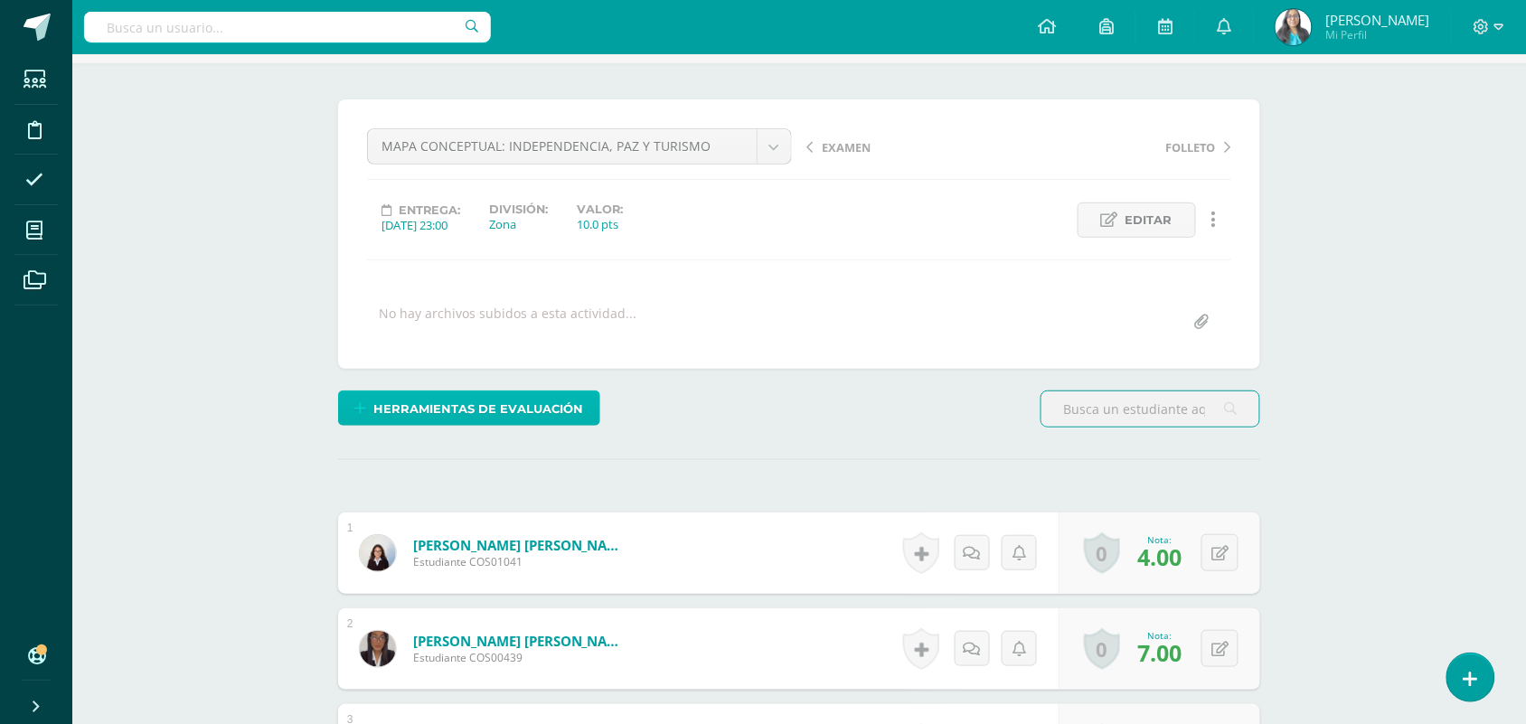
click at [507, 412] on span "Herramientas de evaluación" at bounding box center [479, 408] width 210 height 33
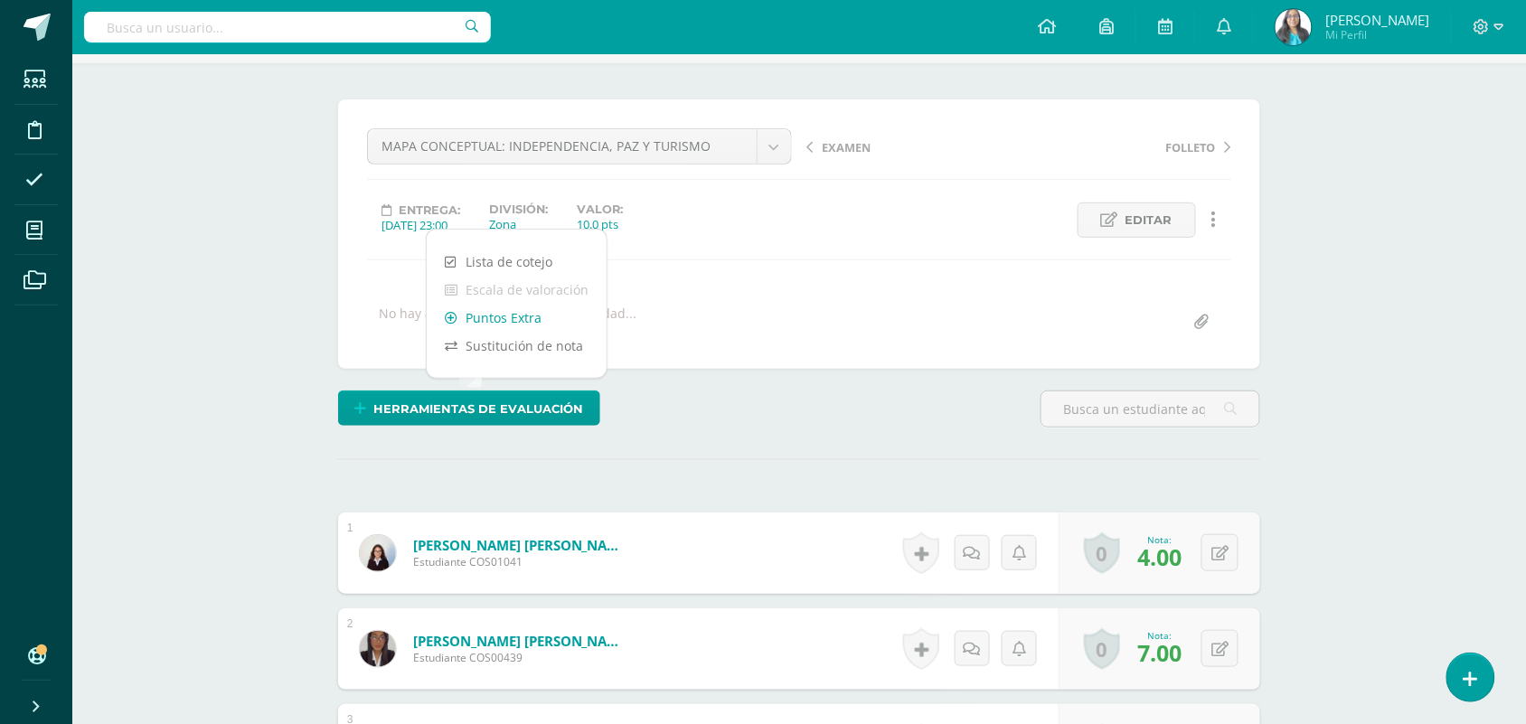
click at [477, 313] on link "Puntos Extra" at bounding box center [517, 318] width 180 height 28
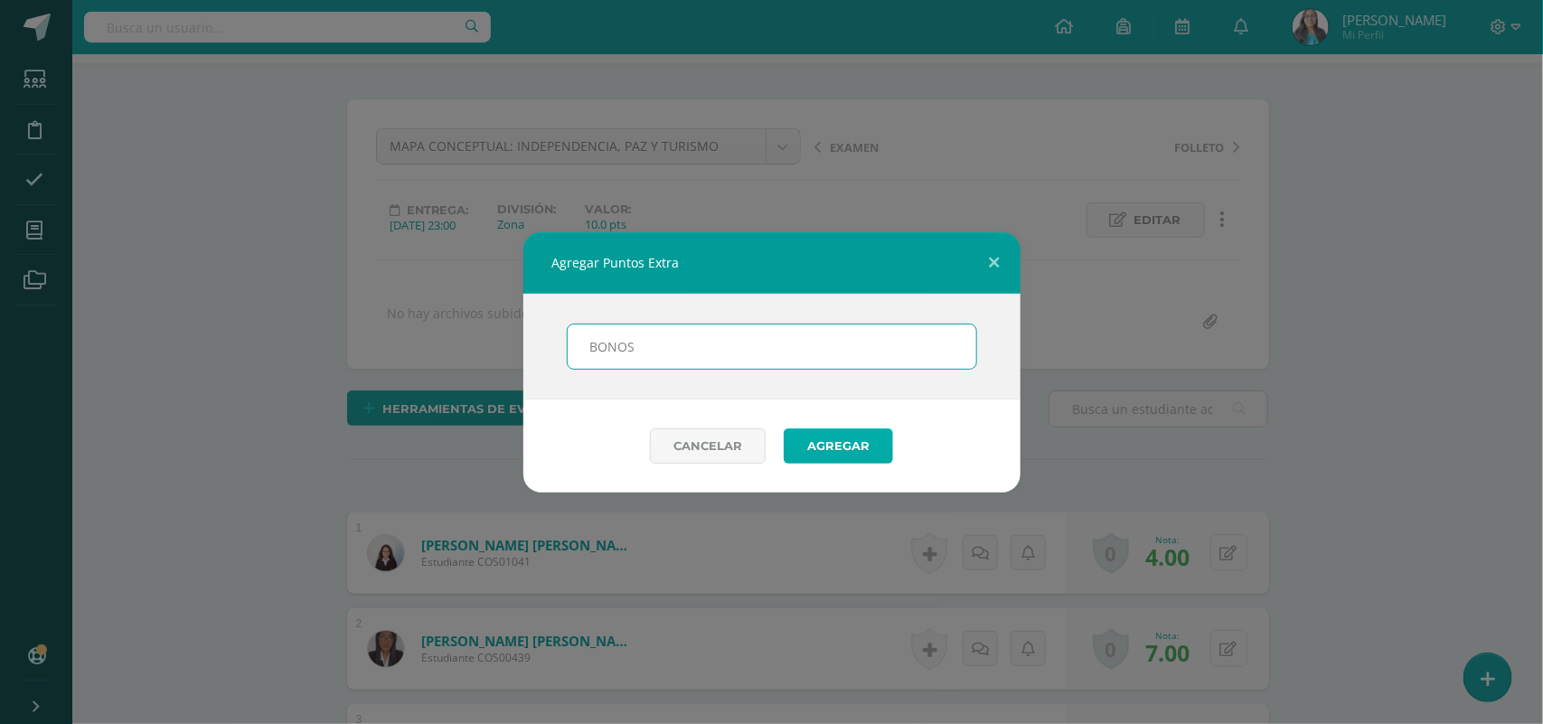
type input "BONOS"
click at [869, 448] on button "Agregar" at bounding box center [838, 445] width 109 height 35
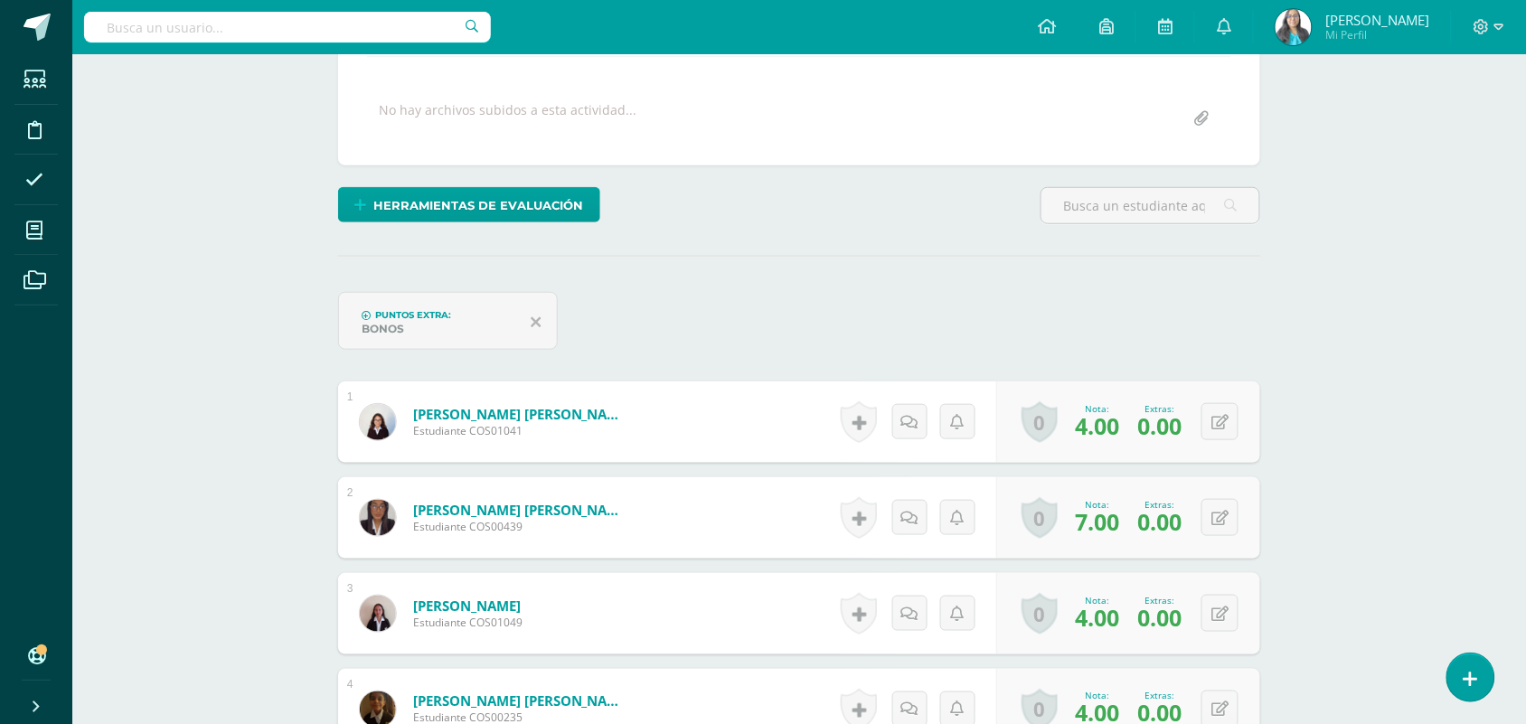
scroll to position [318, 0]
click at [1223, 418] on icon at bounding box center [1219, 423] width 17 height 15
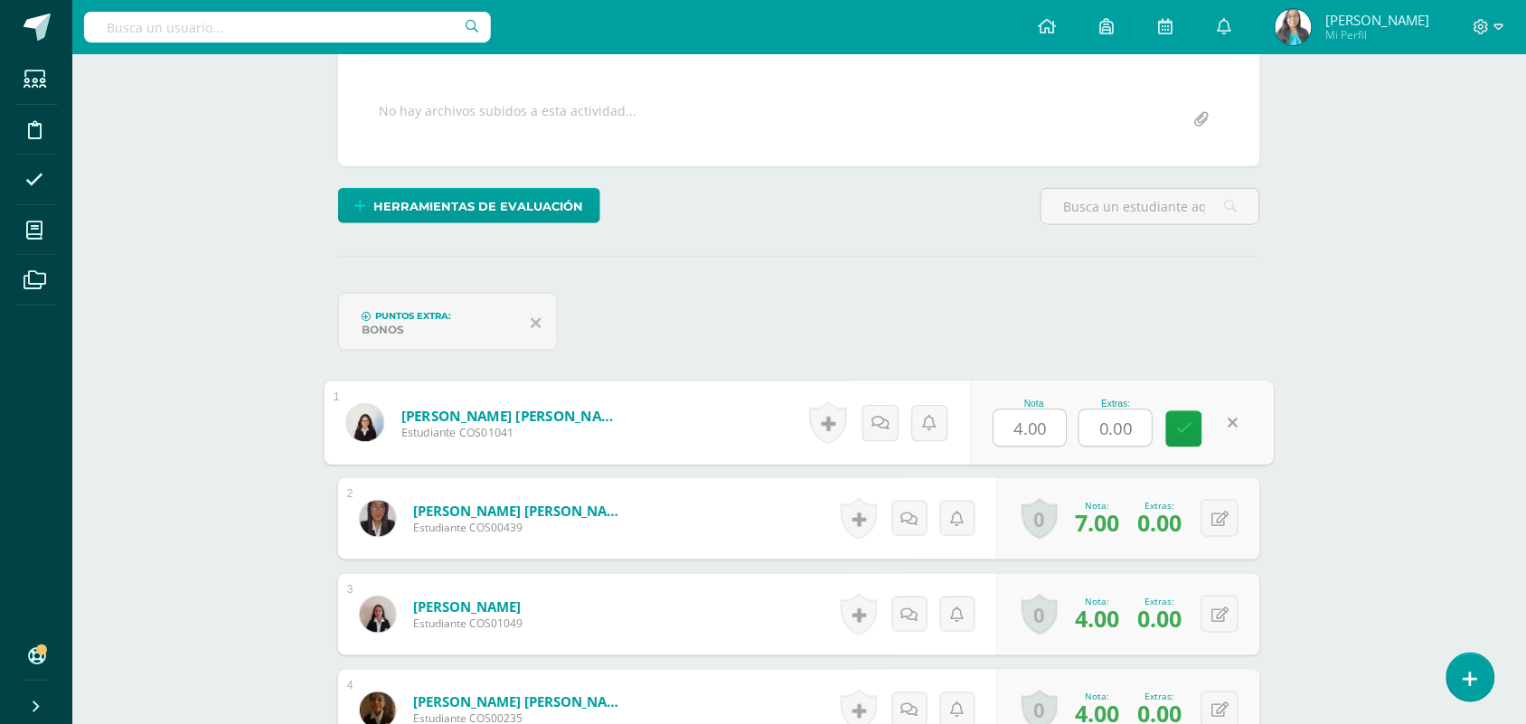
drag, startPoint x: 1146, startPoint y: 427, endPoint x: 1040, endPoint y: 453, distance: 109.0
click at [1040, 453] on div "Nota 4.00 Extras: 0.00" at bounding box center [1122, 423] width 304 height 84
type input "5"
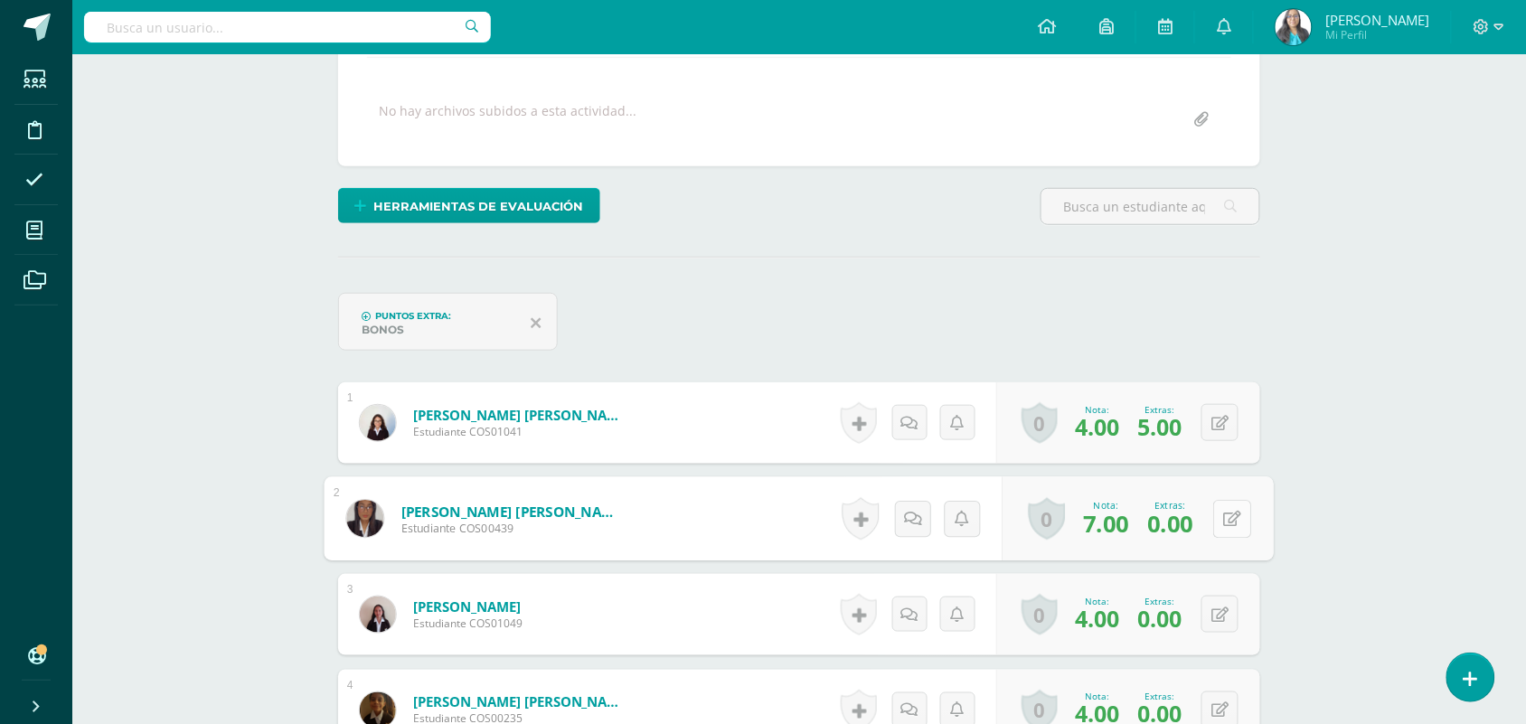
click at [1235, 511] on button at bounding box center [1232, 519] width 38 height 38
drag, startPoint x: 1143, startPoint y: 526, endPoint x: 1058, endPoint y: 531, distance: 85.1
click at [1058, 531] on div "Nota 7.00 Extras: 0.00" at bounding box center [1122, 519] width 304 height 84
type input "5"
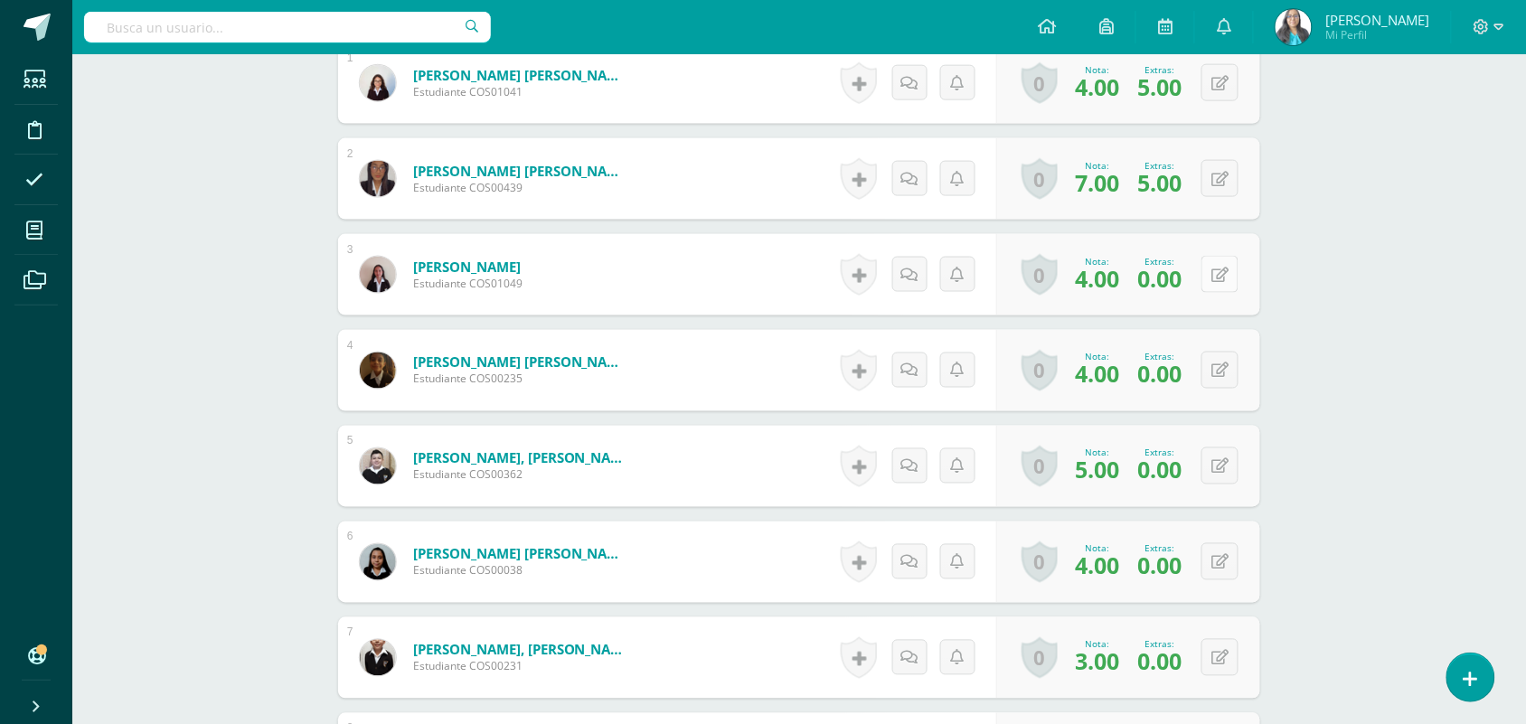
scroll to position [660, 0]
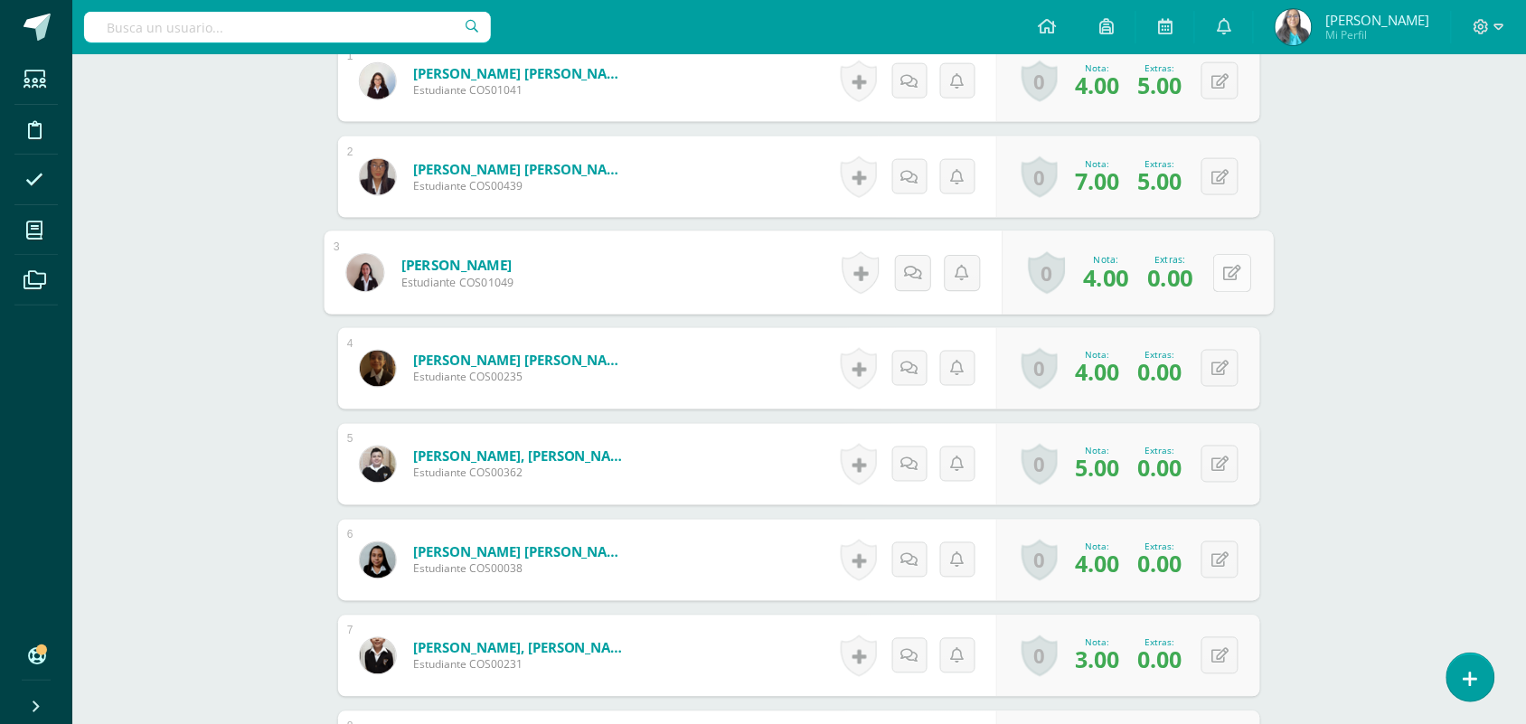
click at [1208, 282] on div "0 Logros Logros obtenidos Aún no hay logros agregados Nota: 4.00 Extras: 0.00" at bounding box center [1137, 273] width 271 height 84
click at [1238, 282] on button at bounding box center [1232, 273] width 38 height 38
drag, startPoint x: 1144, startPoint y: 283, endPoint x: 1086, endPoint y: 287, distance: 58.9
click at [1086, 287] on input "0.00" at bounding box center [1115, 278] width 72 height 36
click at [1182, 281] on icon at bounding box center [1184, 278] width 16 height 15
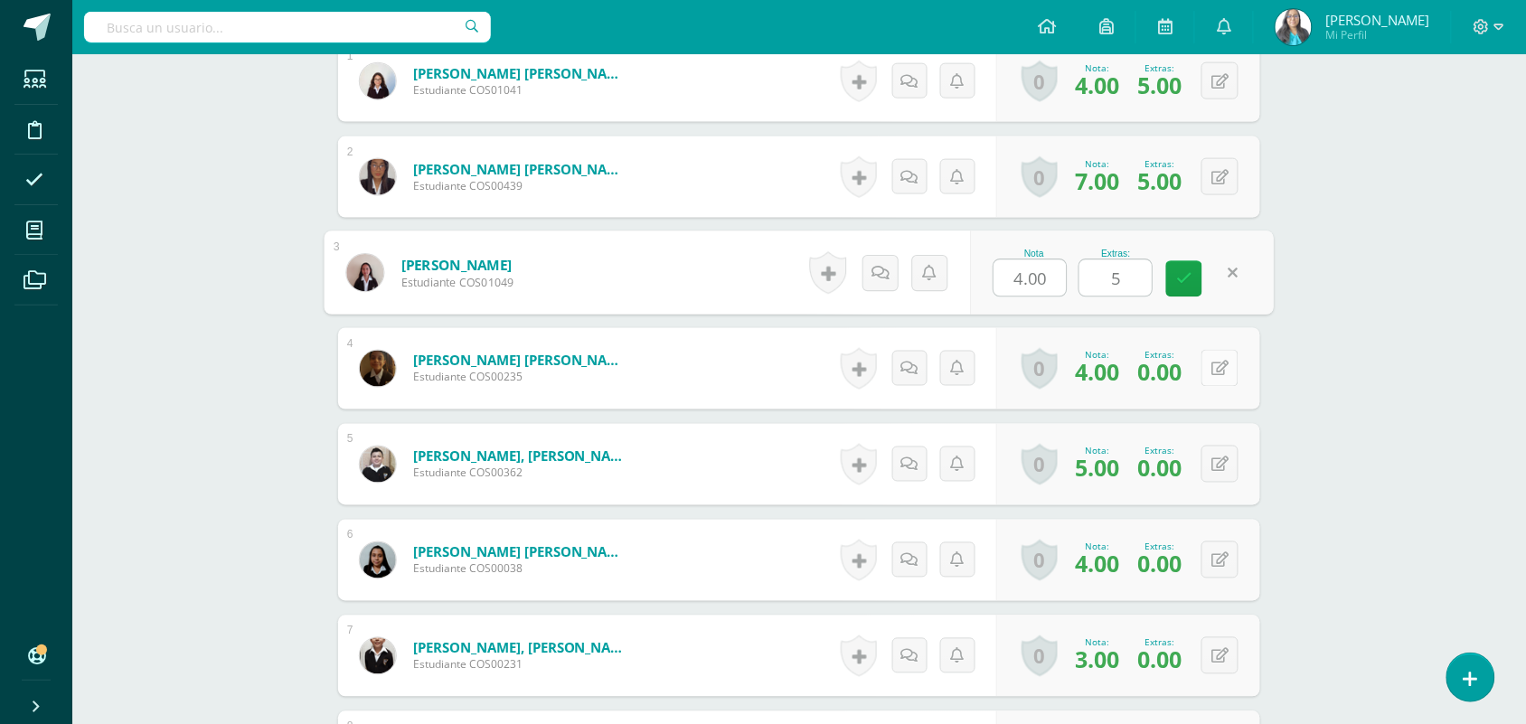
type input "5"
click at [1217, 371] on button at bounding box center [1219, 368] width 37 height 37
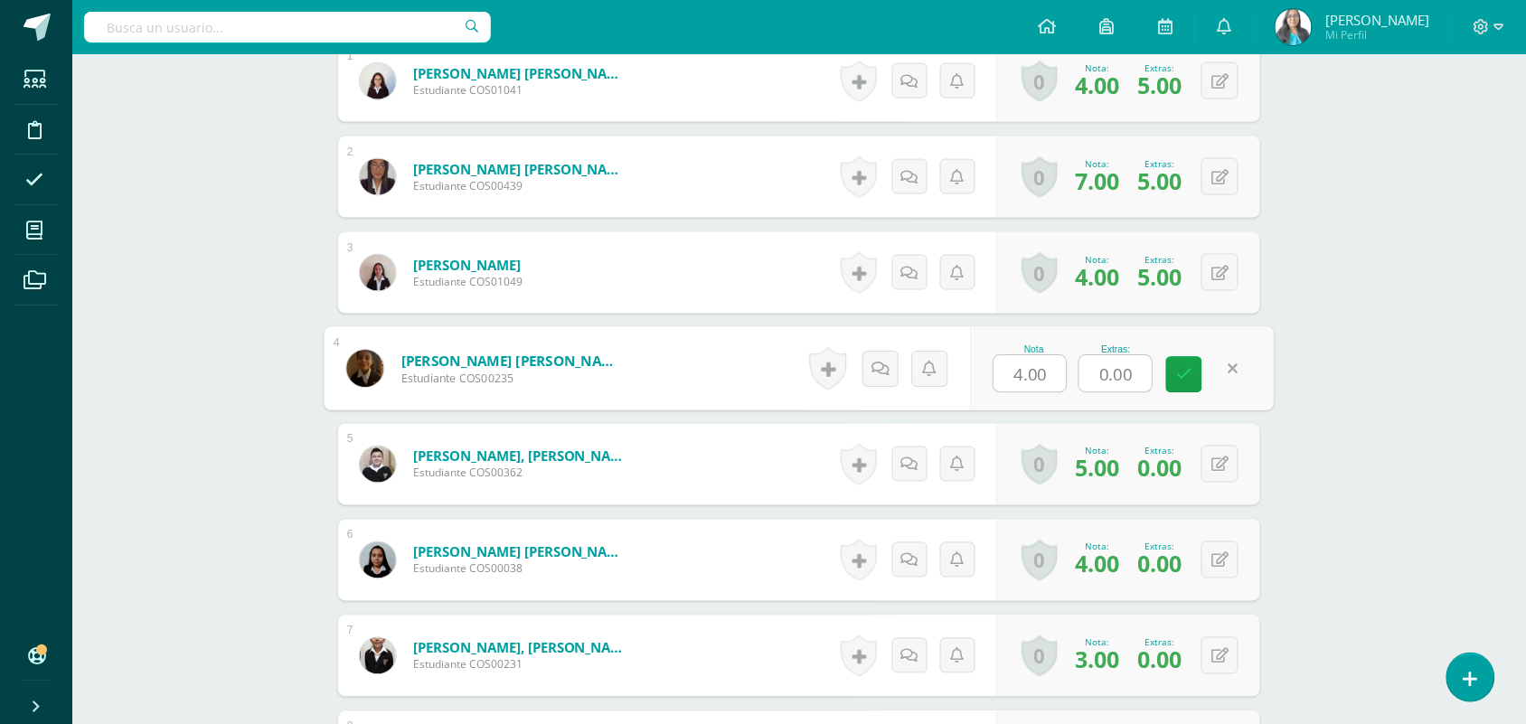
drag, startPoint x: 1139, startPoint y: 378, endPoint x: 1044, endPoint y: 382, distance: 95.0
click at [1044, 382] on div "Nota 4.00 Extras: 0.00" at bounding box center [1122, 369] width 304 height 84
type input "5"
click at [1176, 378] on icon at bounding box center [1184, 374] width 16 height 15
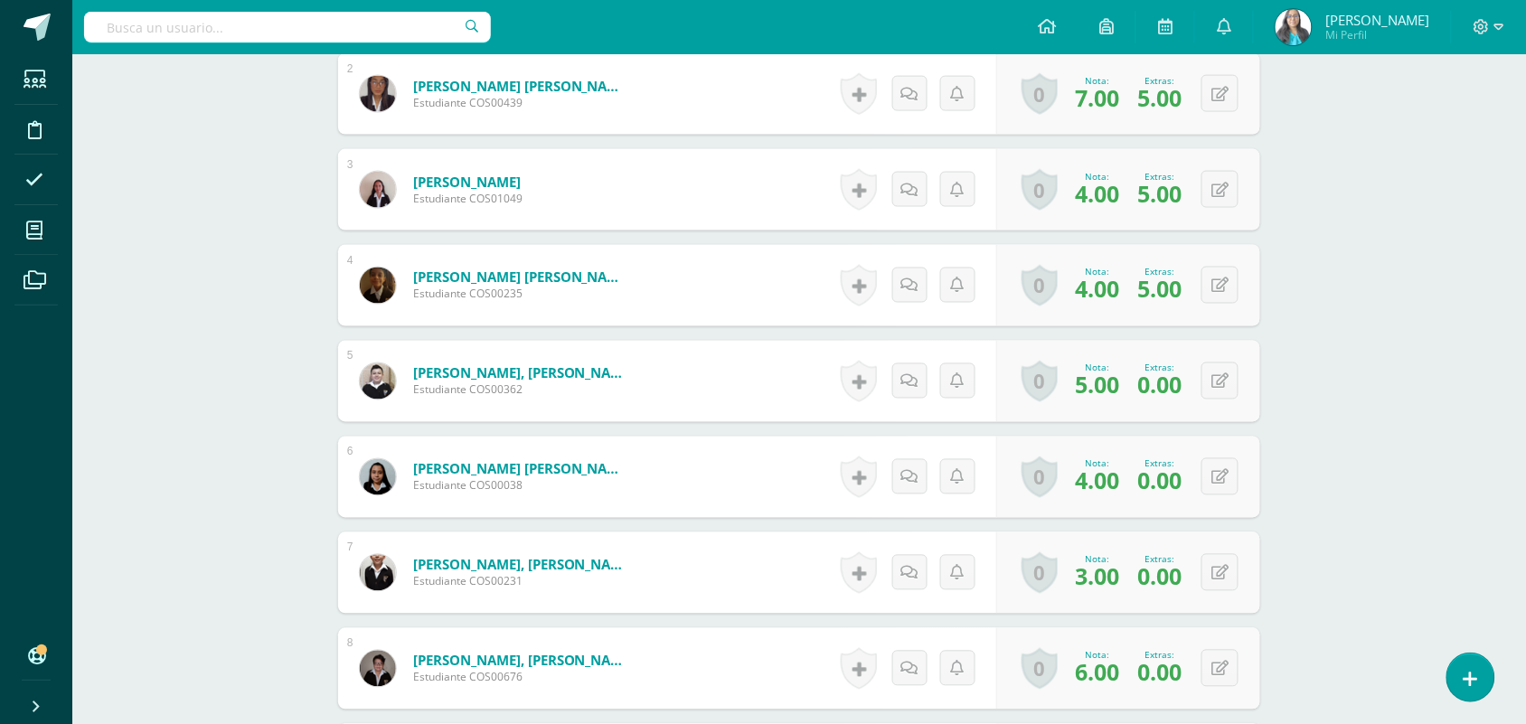
scroll to position [886, 0]
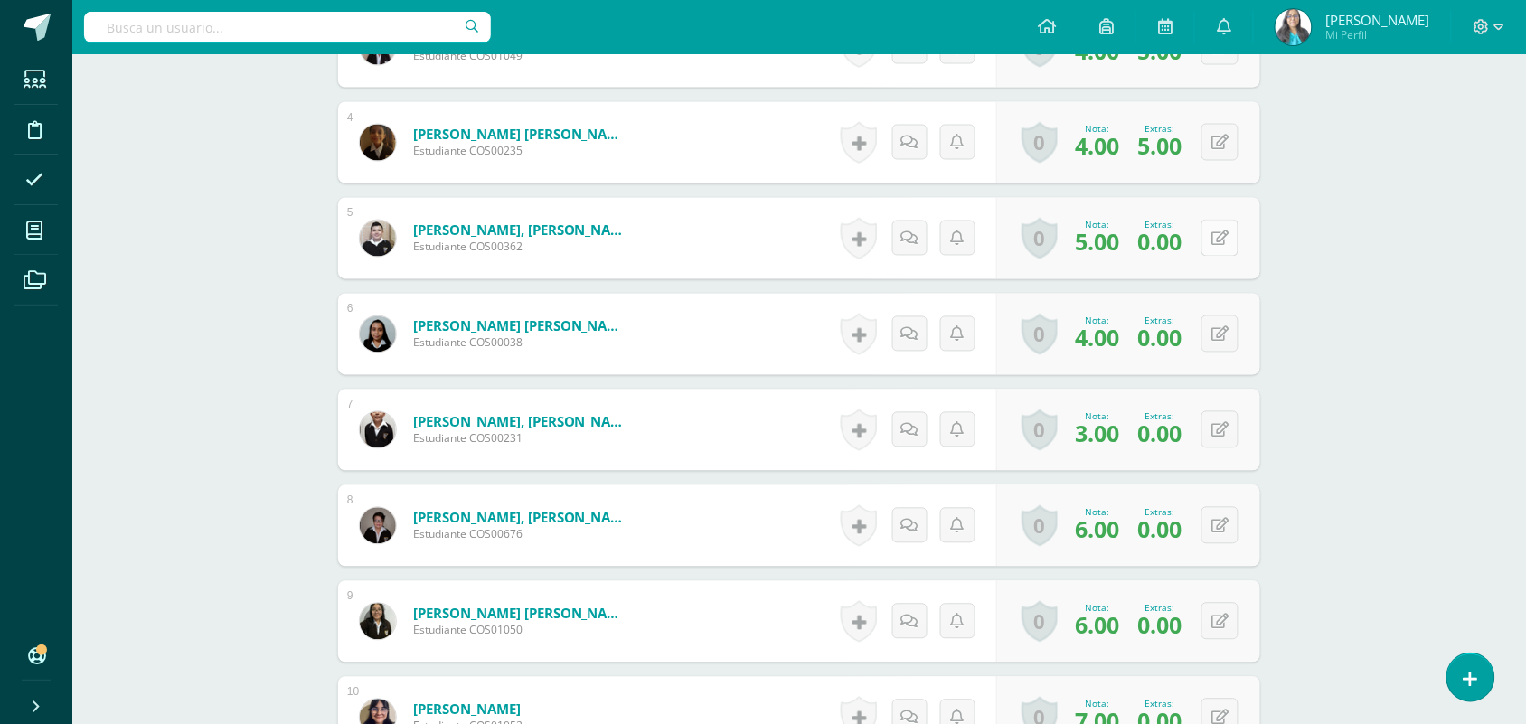
click at [1214, 240] on button at bounding box center [1219, 238] width 37 height 37
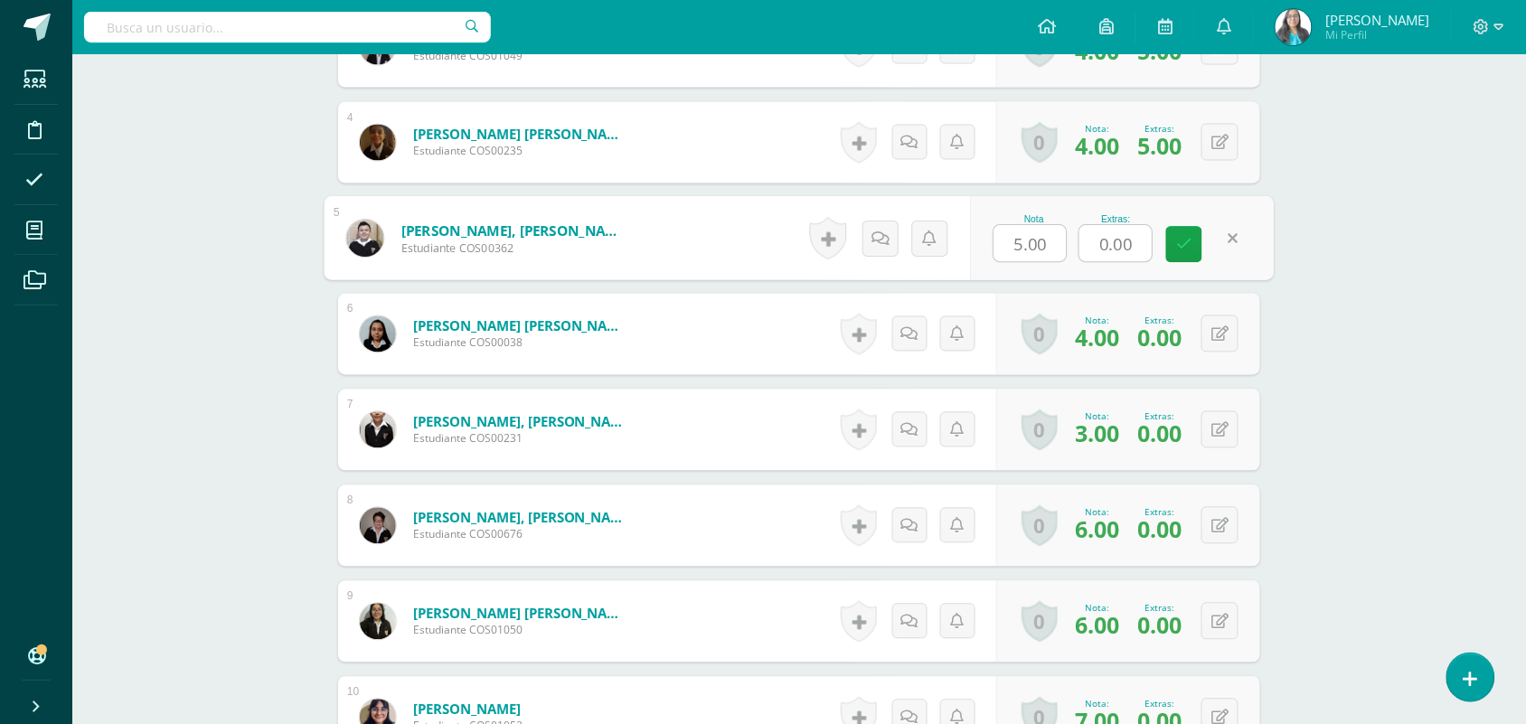
drag, startPoint x: 1139, startPoint y: 249, endPoint x: 1040, endPoint y: 250, distance: 98.5
click at [1040, 250] on div "Nota 5.00 Extras: 0.00" at bounding box center [1122, 239] width 304 height 84
type input "5"
click at [1175, 238] on link at bounding box center [1184, 245] width 36 height 36
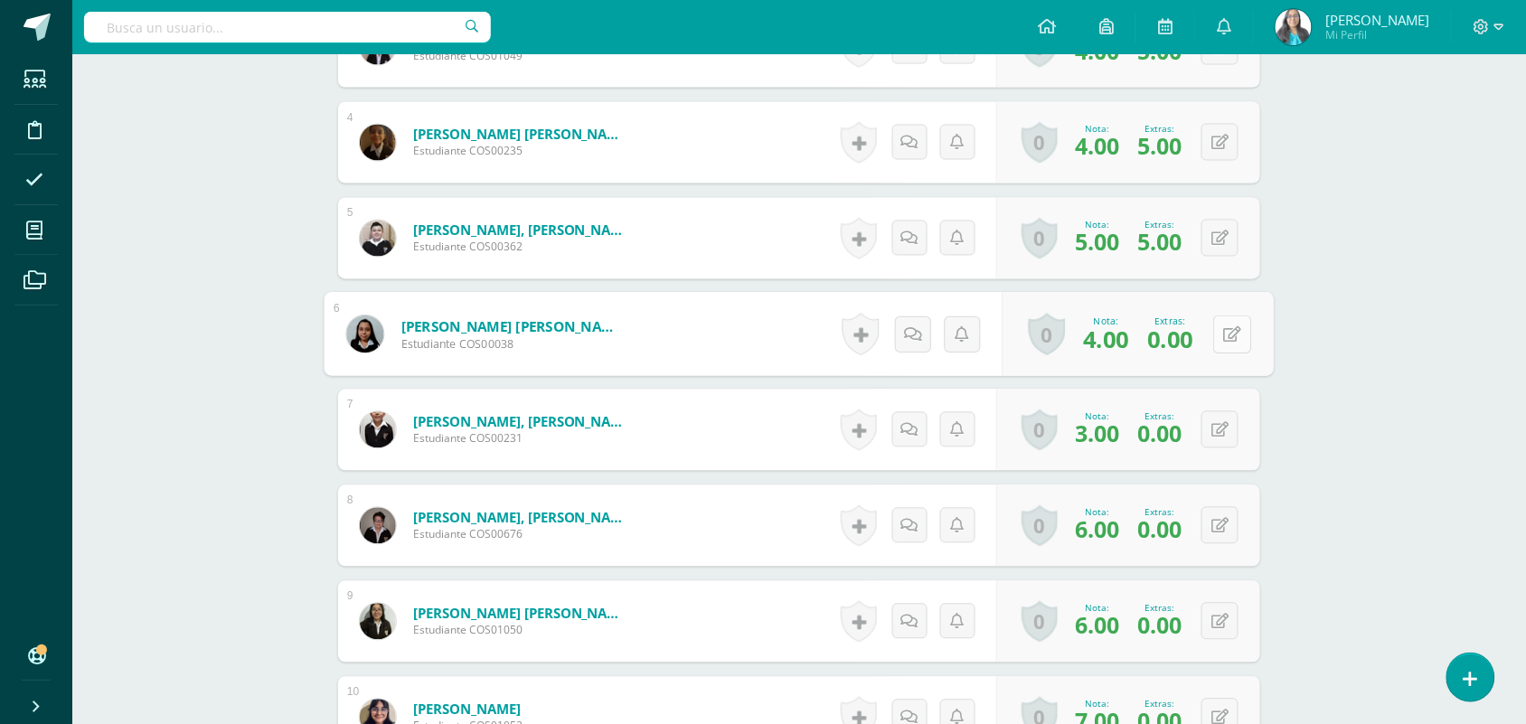
click at [1227, 330] on icon at bounding box center [1233, 333] width 18 height 15
drag, startPoint x: 1137, startPoint y: 328, endPoint x: 1090, endPoint y: 333, distance: 47.2
click at [1090, 333] on input "0.00" at bounding box center [1115, 340] width 72 height 36
click at [1194, 335] on link at bounding box center [1184, 341] width 36 height 36
type input "5"
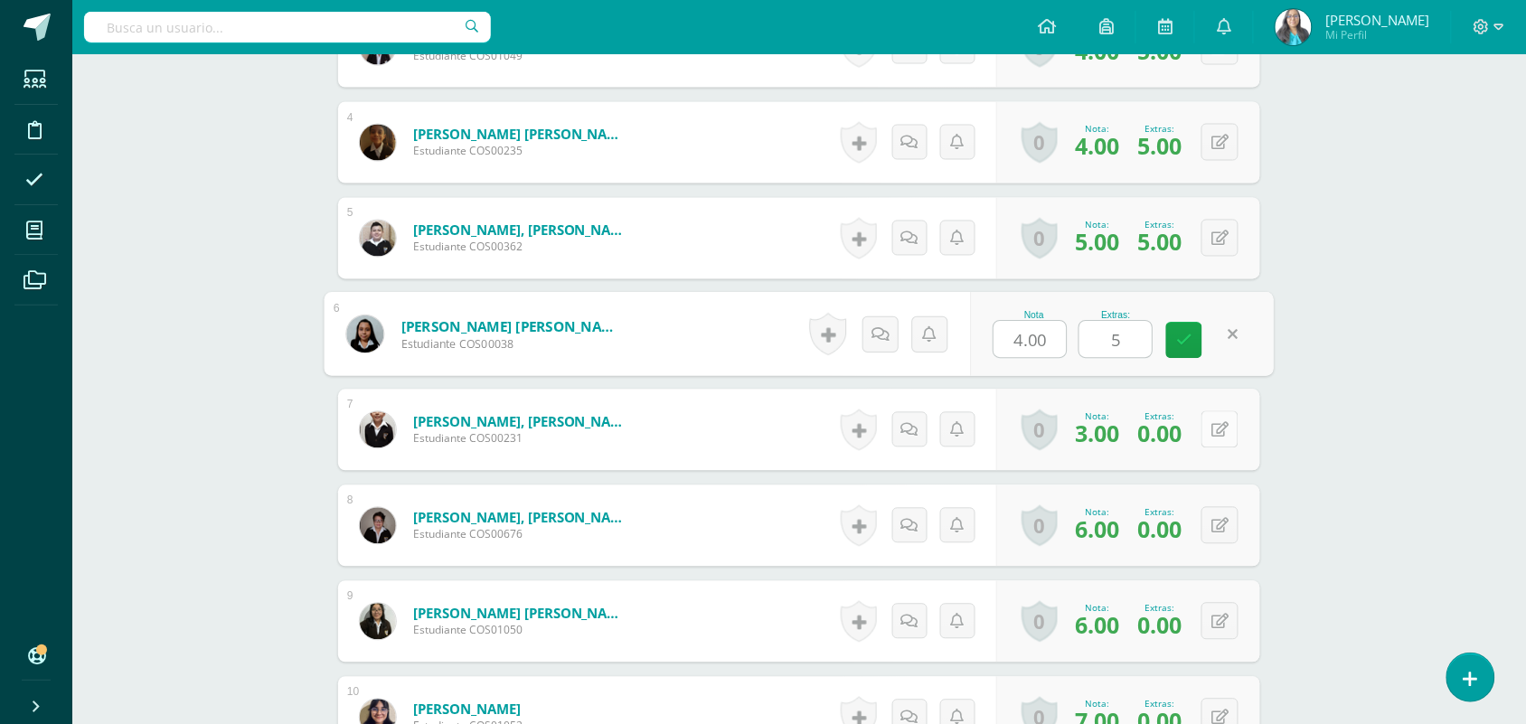
click at [1220, 435] on button at bounding box center [1219, 429] width 37 height 37
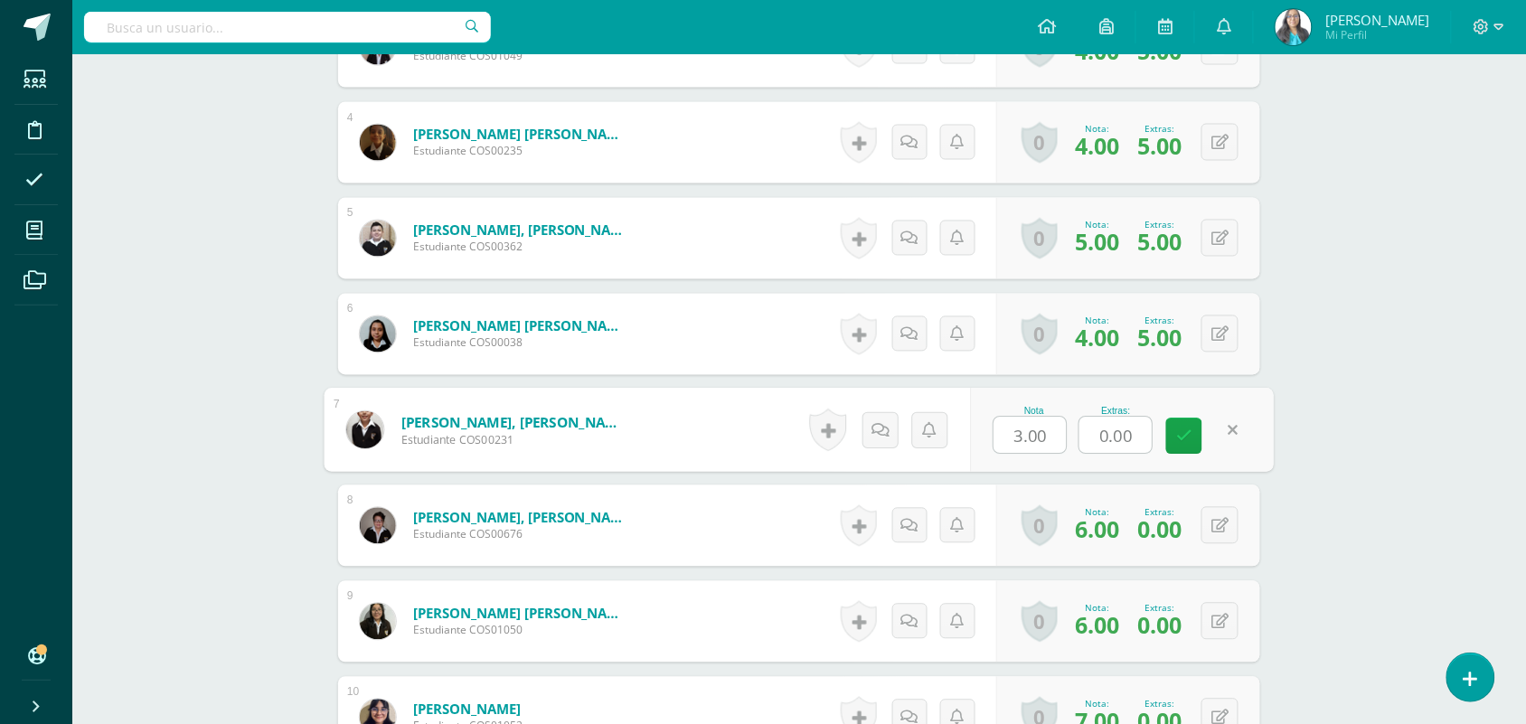
drag, startPoint x: 1136, startPoint y: 429, endPoint x: 1095, endPoint y: 430, distance: 41.6
click at [1095, 430] on input "0.00" at bounding box center [1115, 436] width 72 height 36
type input "5"
click at [1189, 441] on icon at bounding box center [1184, 435] width 16 height 15
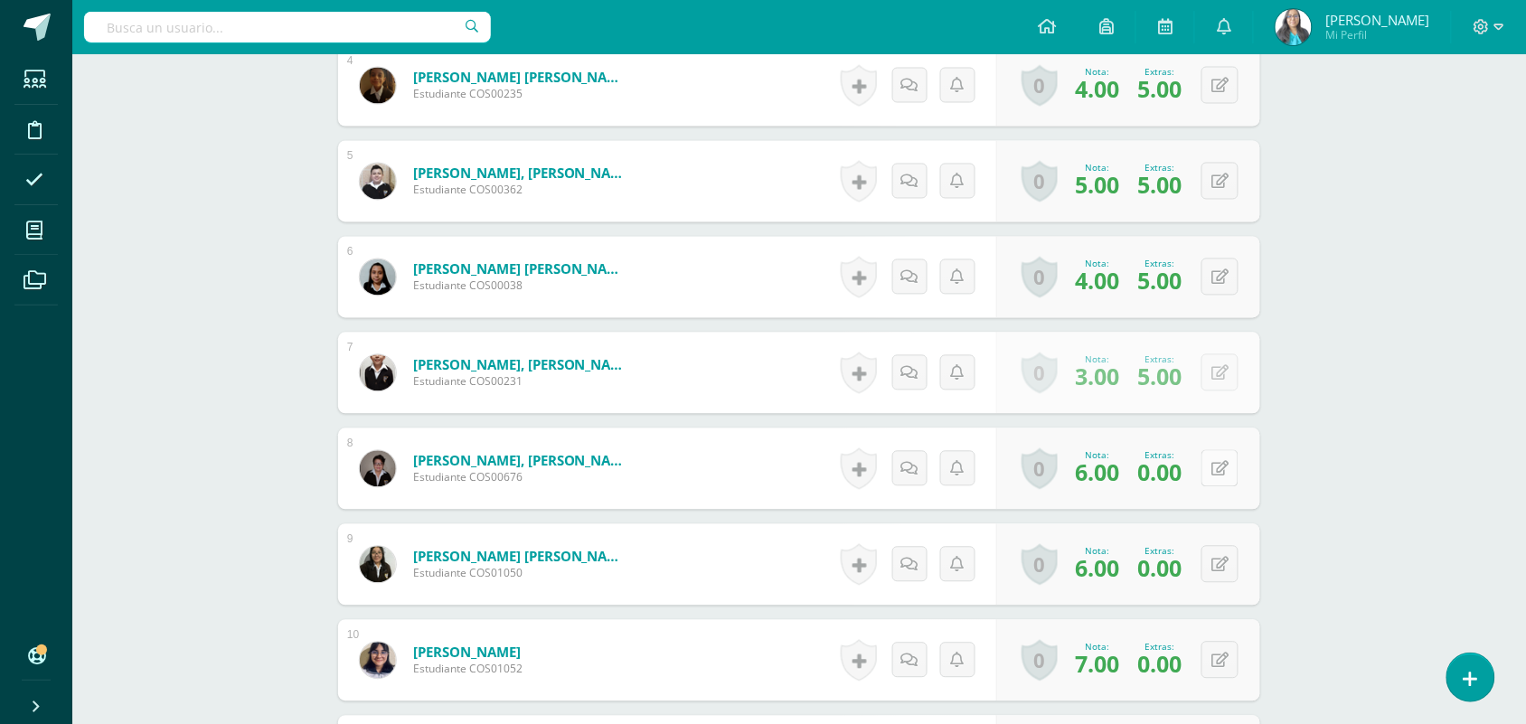
scroll to position [999, 0]
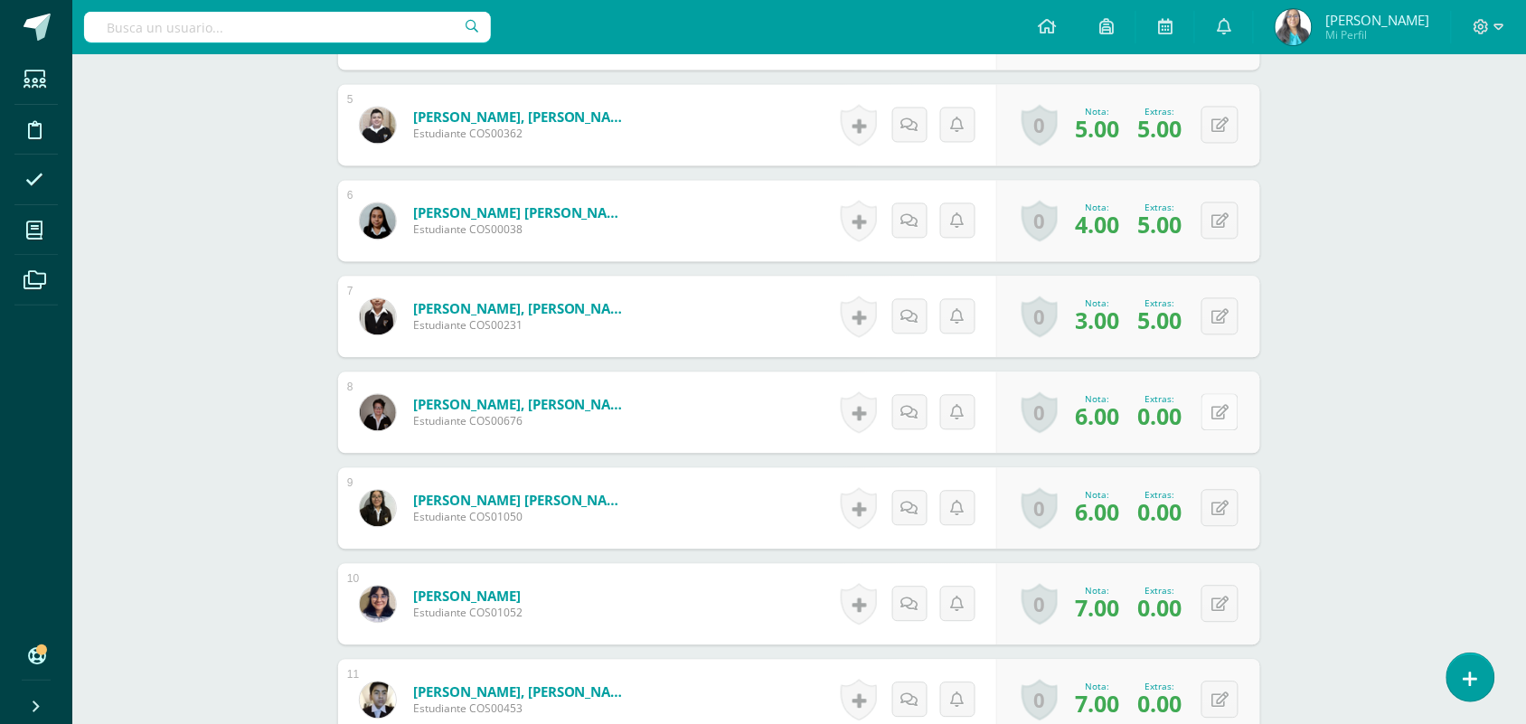
click at [1223, 400] on button at bounding box center [1219, 412] width 37 height 37
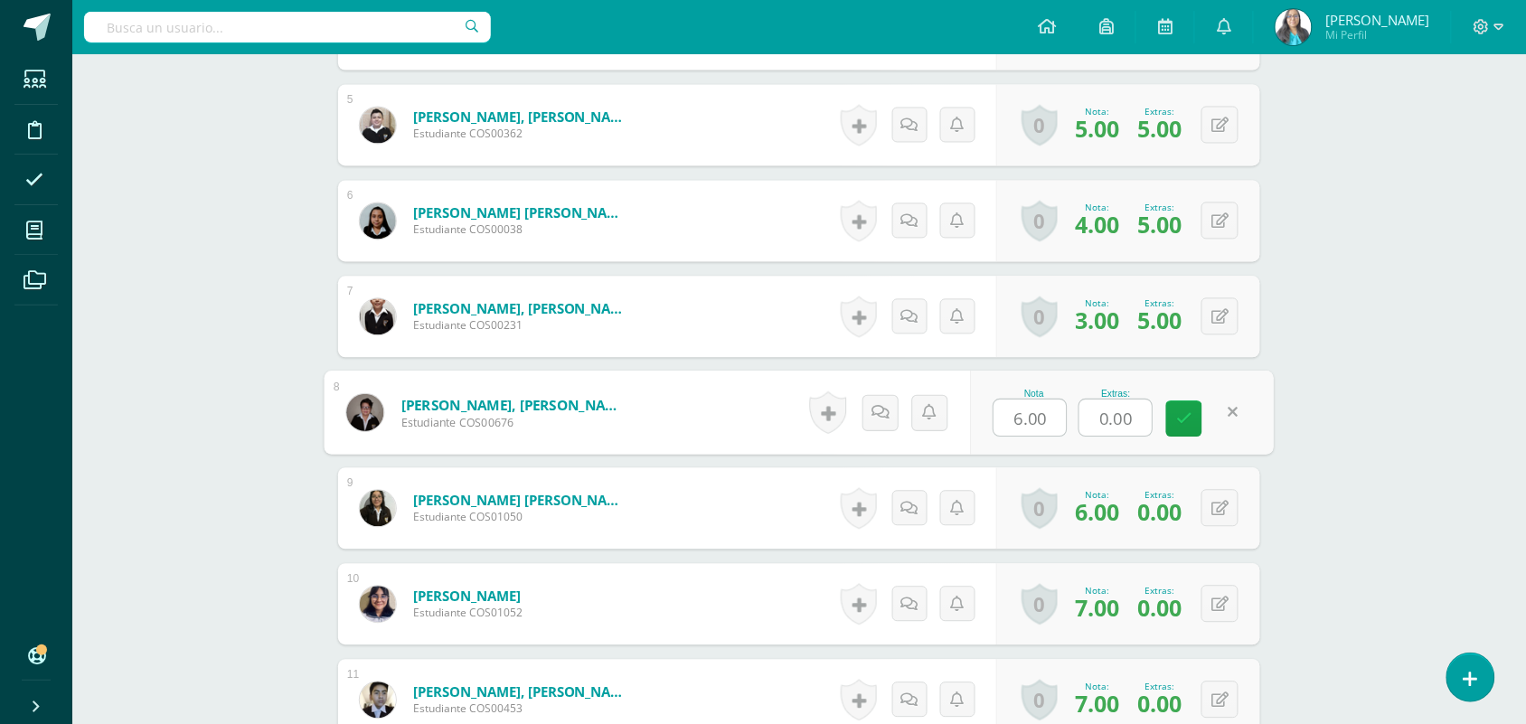
drag, startPoint x: 1143, startPoint y: 417, endPoint x: 1029, endPoint y: 425, distance: 115.1
click at [1029, 425] on div "Nota 6.00 Extras: 0.00" at bounding box center [1122, 413] width 304 height 84
type input "5"
click at [1184, 421] on icon at bounding box center [1184, 418] width 16 height 15
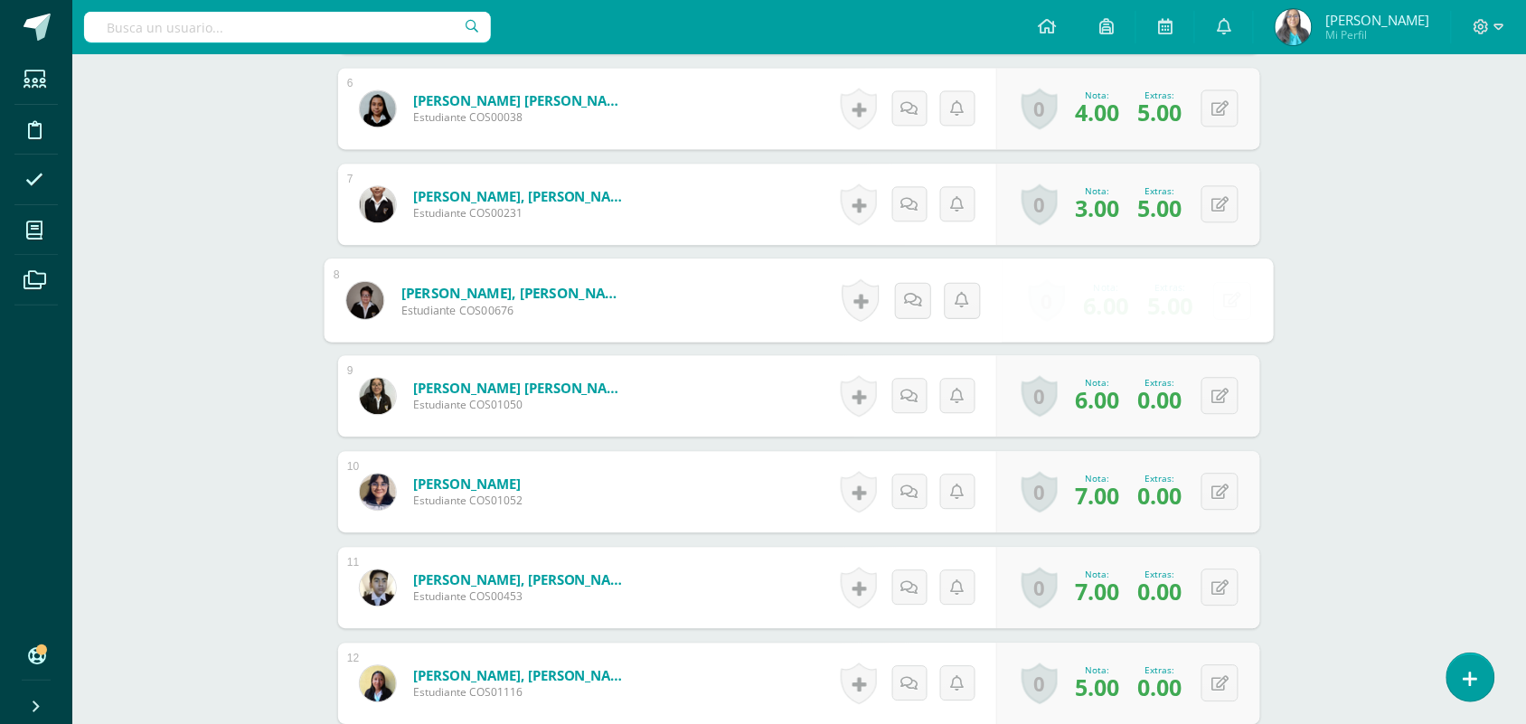
click at [1187, 316] on form "Coyoy Donis, Andrés Alejandro Estudiante COS00676 Nota 6.00 Extras: 5 6.00" at bounding box center [799, 301] width 950 height 84
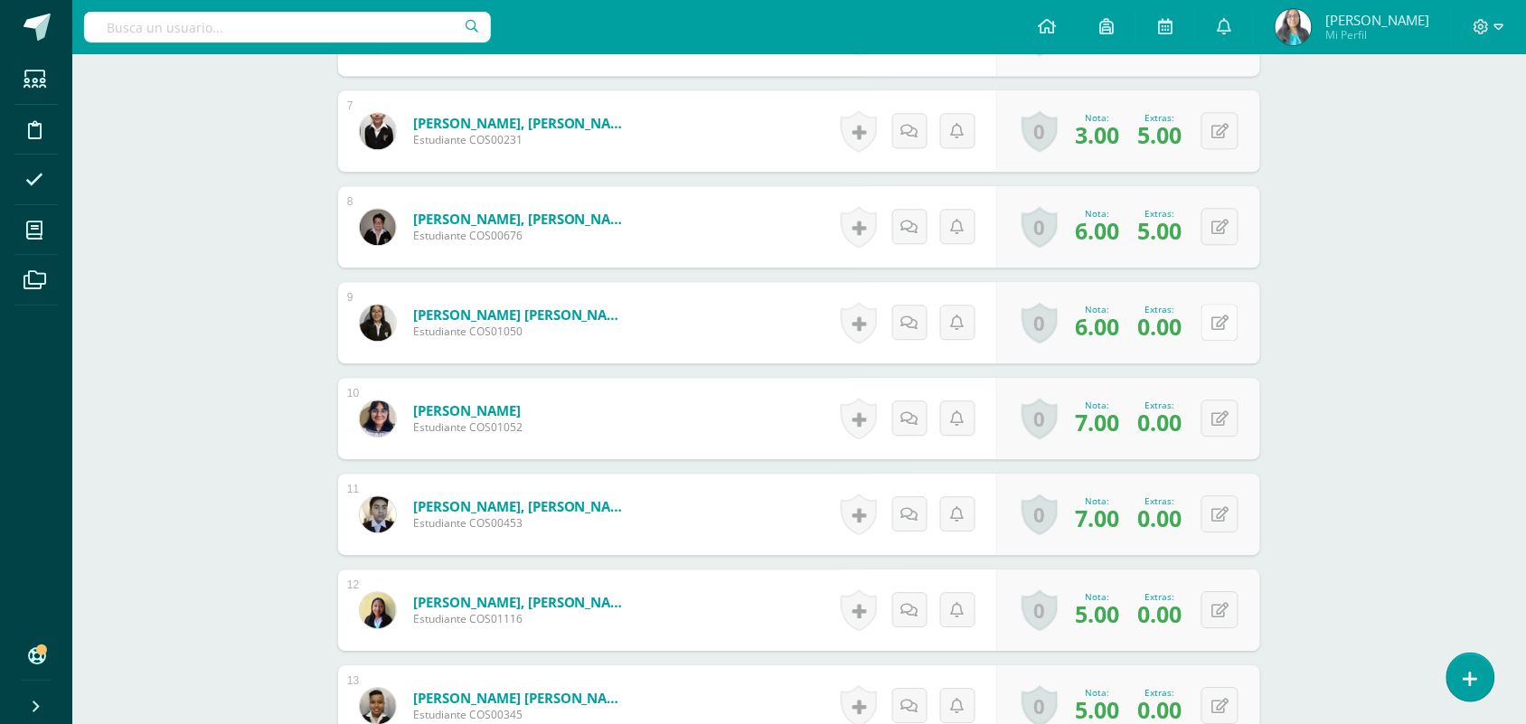
scroll to position [1225, 0]
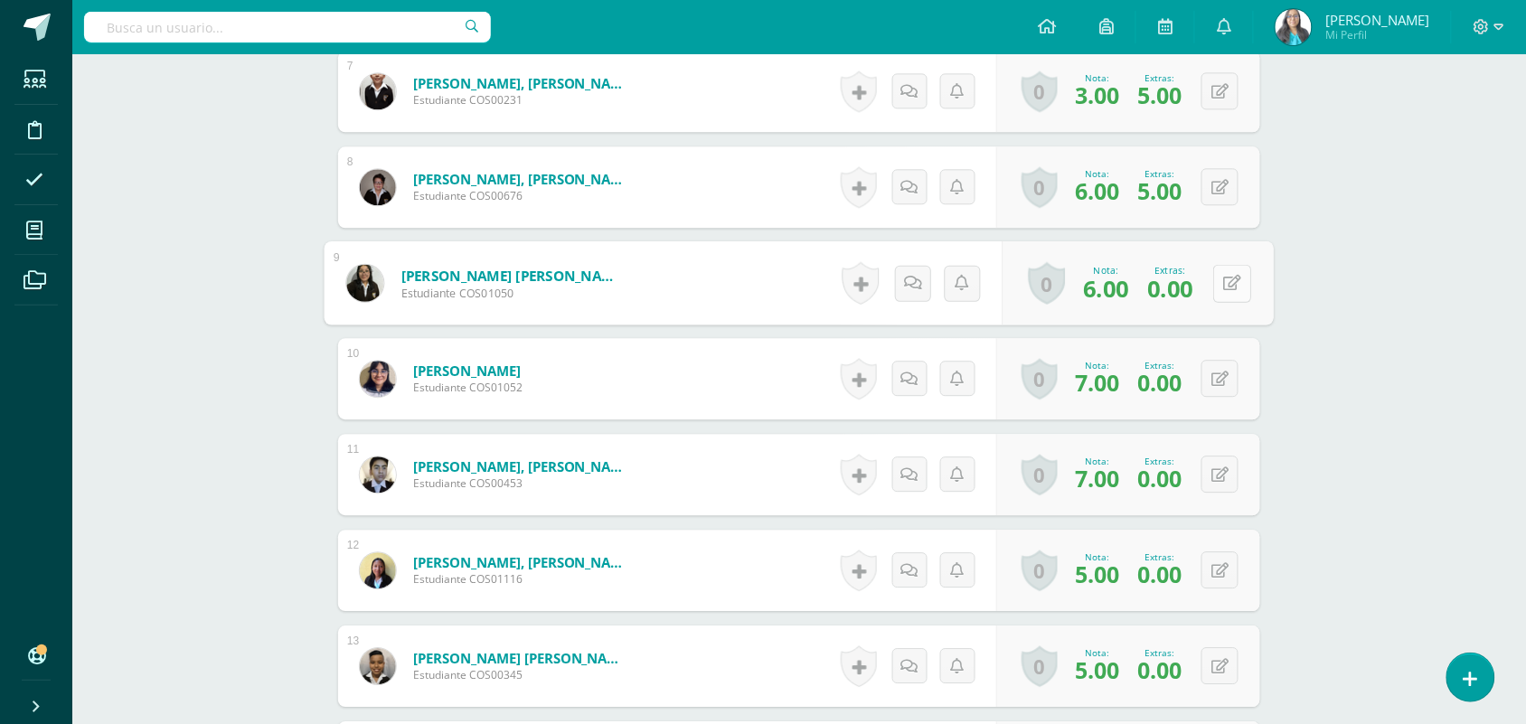
click at [1225, 287] on icon at bounding box center [1233, 282] width 18 height 15
drag, startPoint x: 1144, startPoint y: 287, endPoint x: 1076, endPoint y: 300, distance: 69.0
click at [1076, 300] on div "Nota 6.00 Extras: 0.00" at bounding box center [1122, 283] width 304 height 84
type input "5"
click at [1180, 304] on link at bounding box center [1184, 289] width 36 height 36
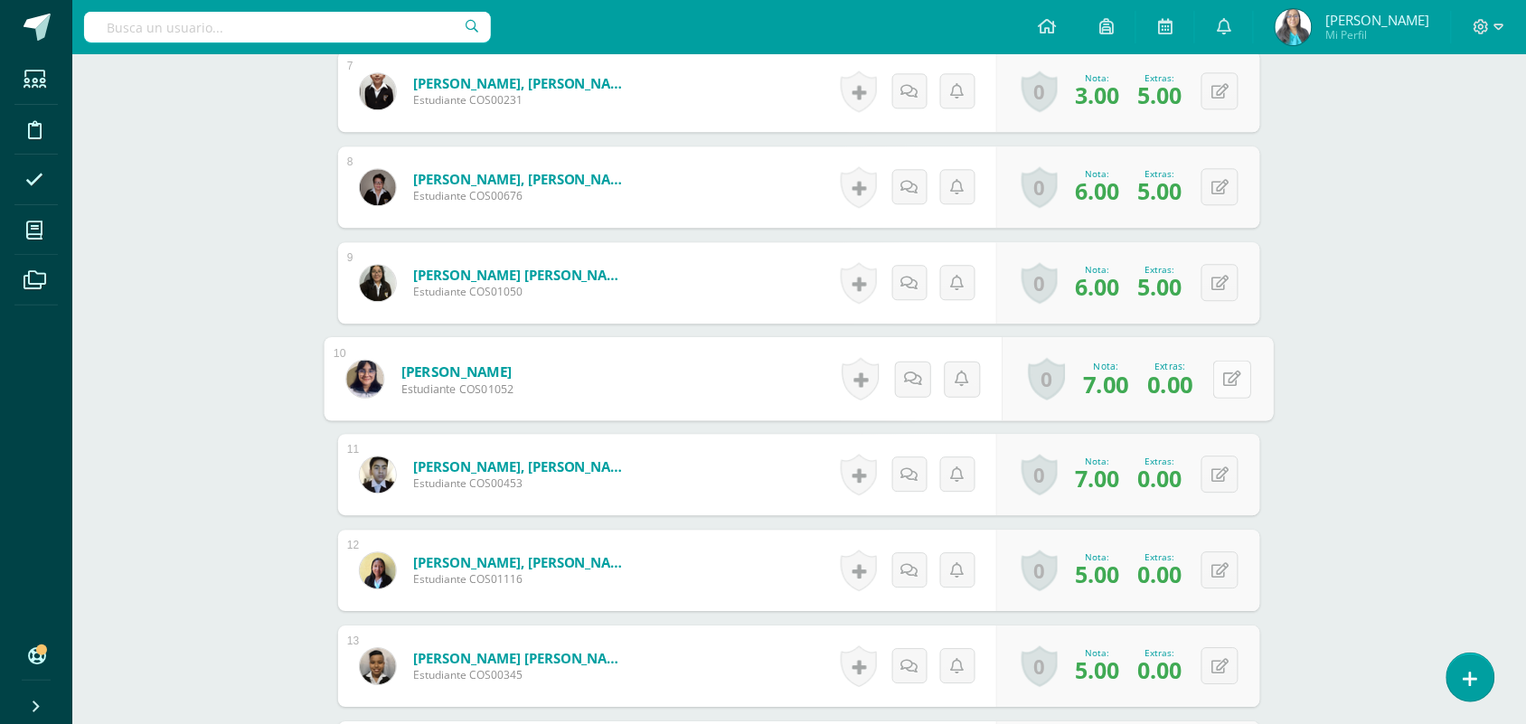
click at [1216, 372] on button at bounding box center [1232, 379] width 38 height 38
drag, startPoint x: 1158, startPoint y: 377, endPoint x: 1083, endPoint y: 390, distance: 76.2
click at [1083, 390] on form "García Gálvez, Sophia Dessere Estudiante COS01052 Nota 7.00 Extras: 0.00" at bounding box center [799, 378] width 922 height 81
click at [1297, 359] on div "Formación Ciudadana Segundo Básicos "Newton" Herramientas Detalle de asistencia…" at bounding box center [798, 255] width 1453 height 2851
click at [1229, 371] on button at bounding box center [1219, 378] width 37 height 37
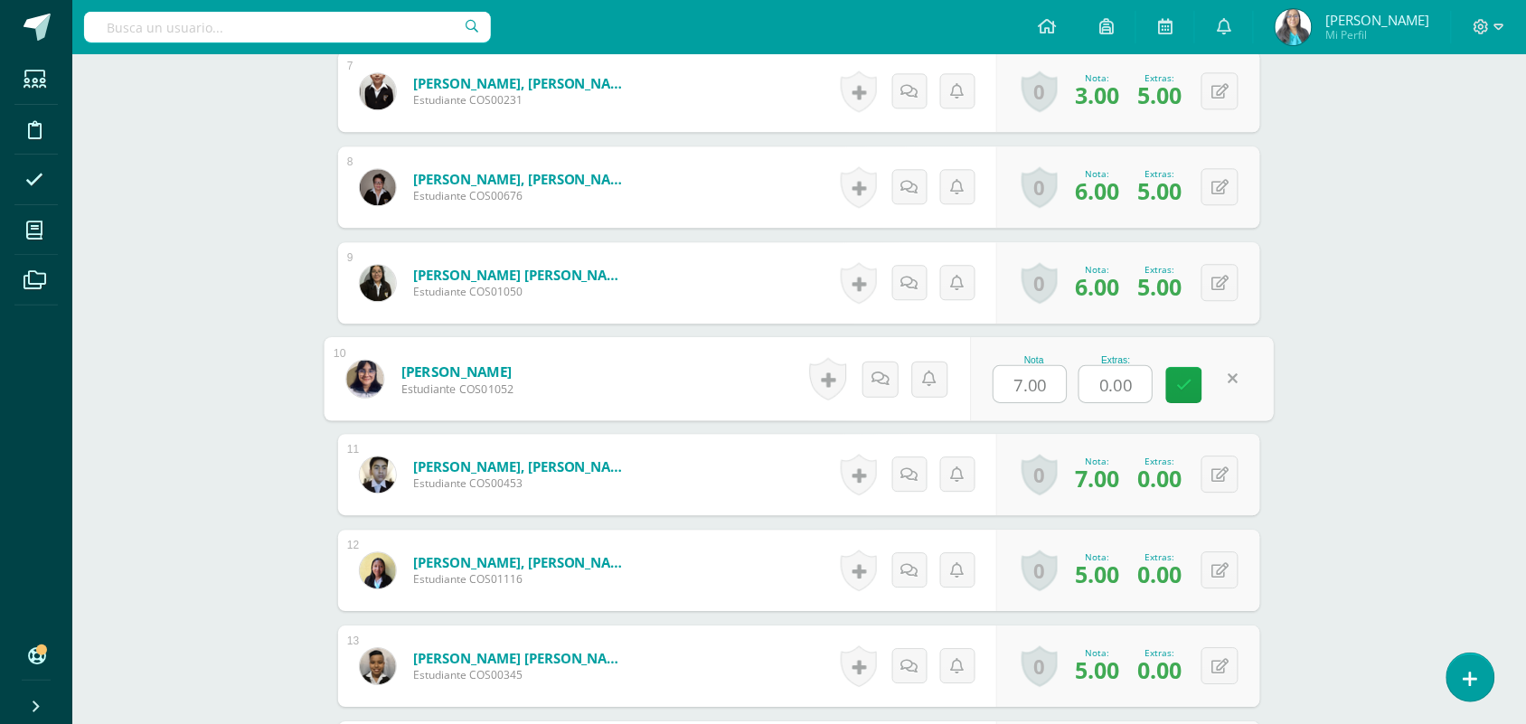
drag, startPoint x: 1116, startPoint y: 389, endPoint x: 1067, endPoint y: 393, distance: 49.9
click at [1067, 393] on div "Nota 7.00 Extras: 0.00" at bounding box center [1122, 379] width 304 height 84
type input "5"
click at [1202, 385] on link at bounding box center [1184, 385] width 36 height 36
click at [0, 0] on div "Extras: 0.00" at bounding box center [0, 0] width 0 height 0
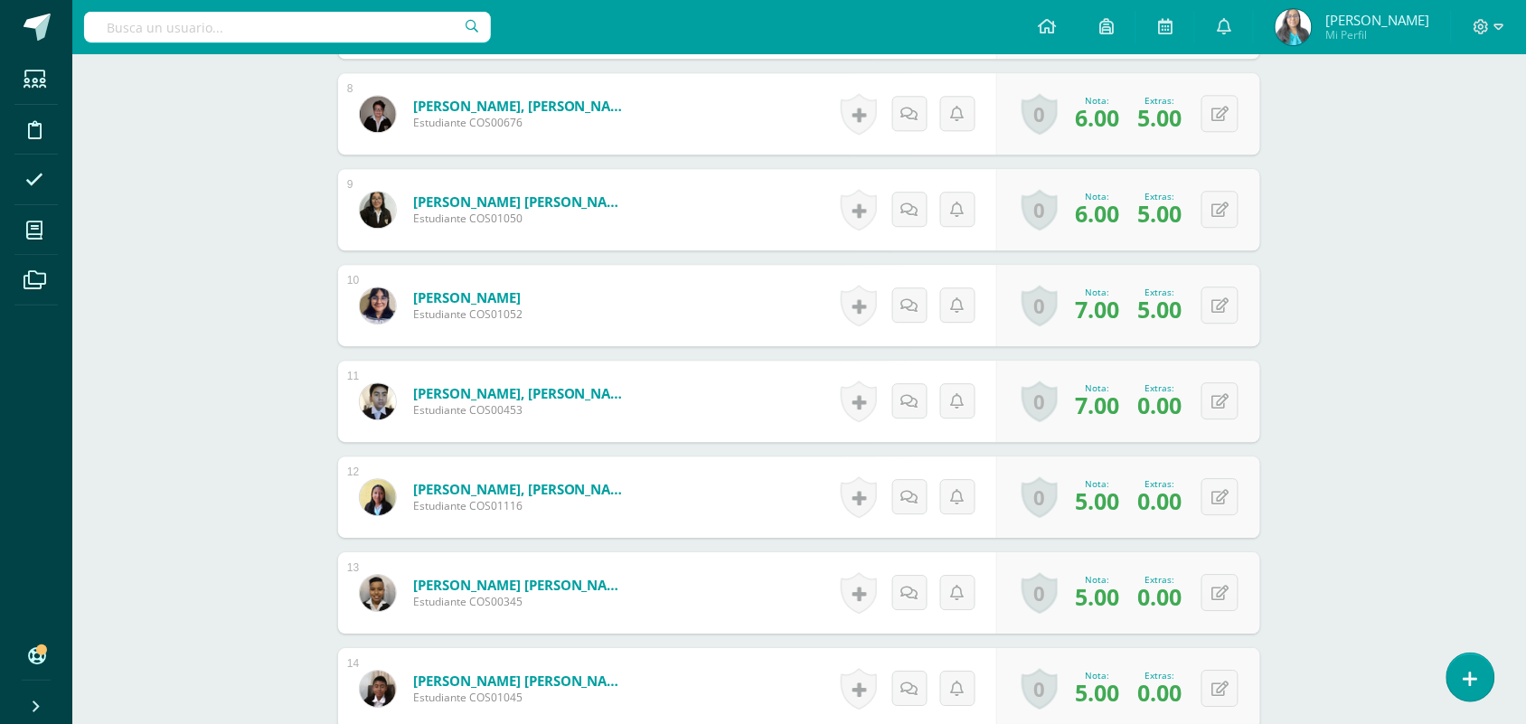
scroll to position [1338, 0]
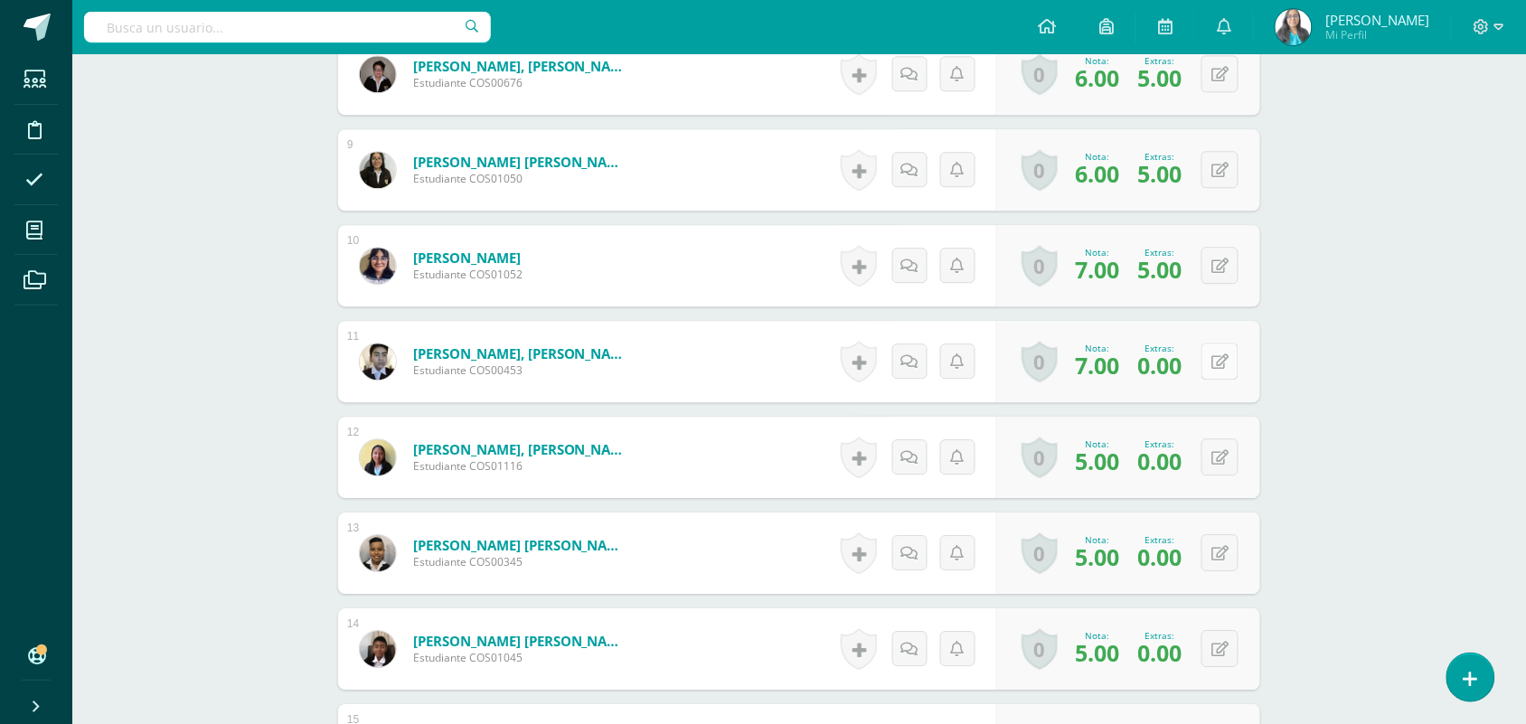
click at [1221, 358] on button at bounding box center [1219, 361] width 37 height 37
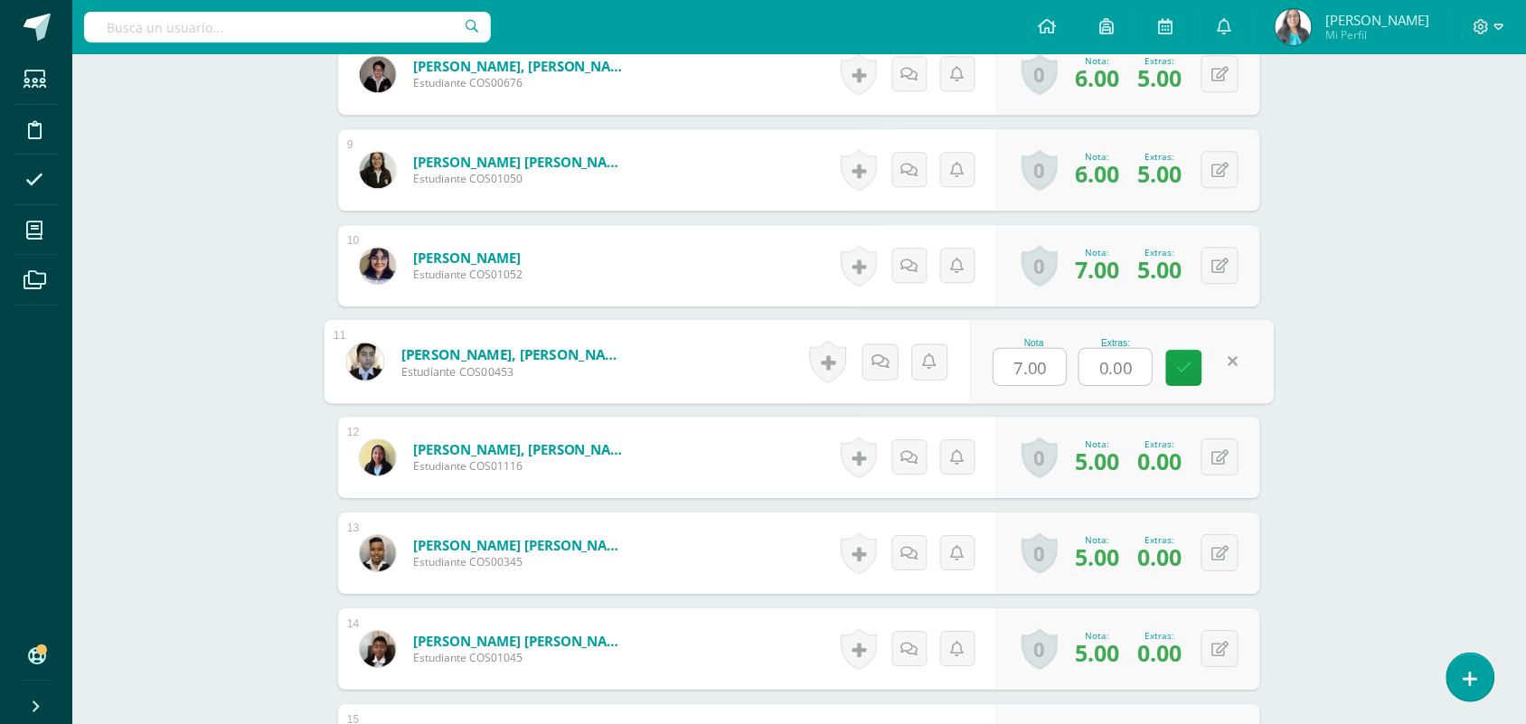
drag, startPoint x: 1148, startPoint y: 367, endPoint x: 1044, endPoint y: 381, distance: 104.9
click at [1037, 381] on div "Nota 7.00 Extras: 0.00" at bounding box center [1122, 362] width 304 height 84
click at [1184, 375] on icon at bounding box center [1184, 367] width 16 height 15
type input "5"
click at [1218, 366] on button at bounding box center [1232, 362] width 38 height 38
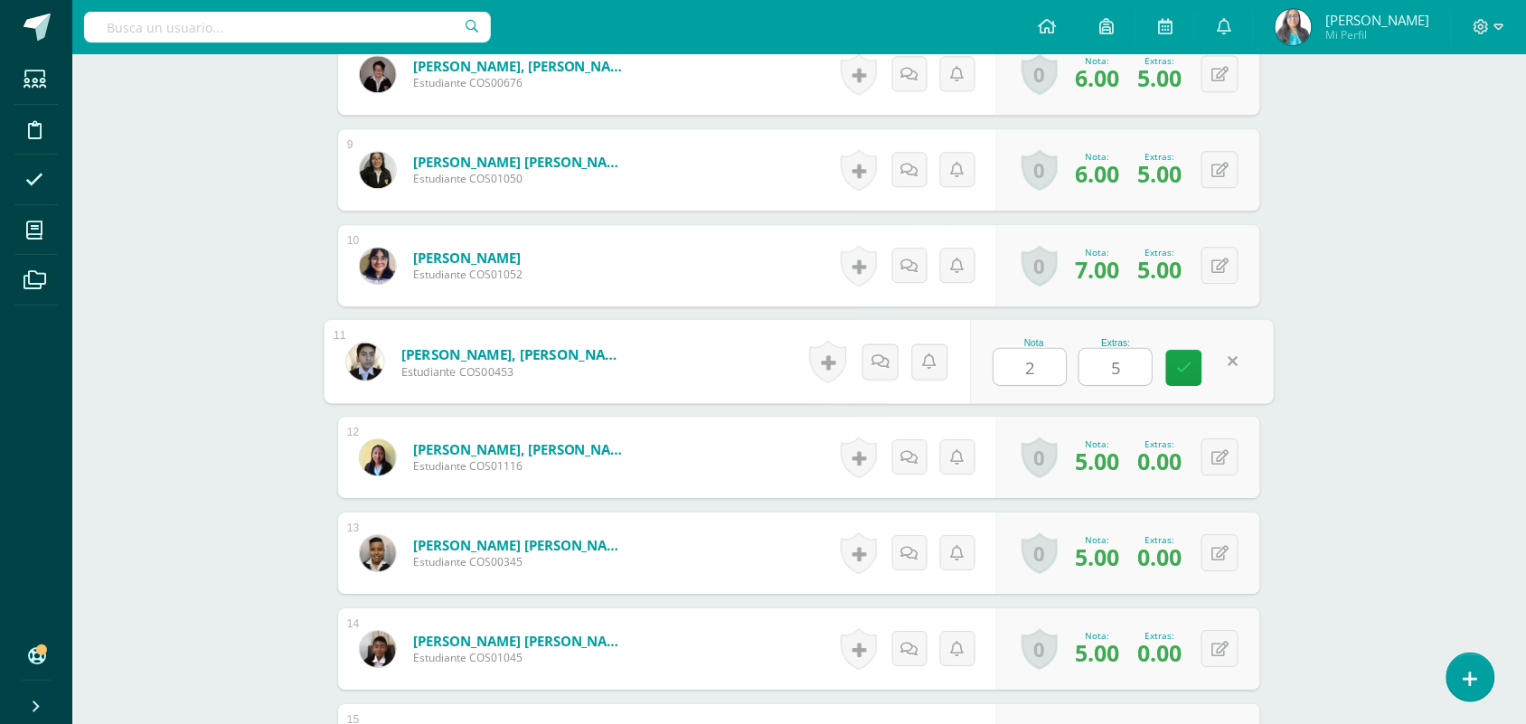
drag, startPoint x: 1127, startPoint y: 368, endPoint x: 1082, endPoint y: 377, distance: 46.1
click at [1082, 377] on input "5" at bounding box center [1115, 367] width 72 height 36
drag, startPoint x: 1045, startPoint y: 371, endPoint x: 965, endPoint y: 385, distance: 80.7
click at [965, 385] on form "García Hernández, Jose Alejandro Estudiante COS00453 Nota 2 Extras: 5" at bounding box center [799, 362] width 950 height 84
type input "7"
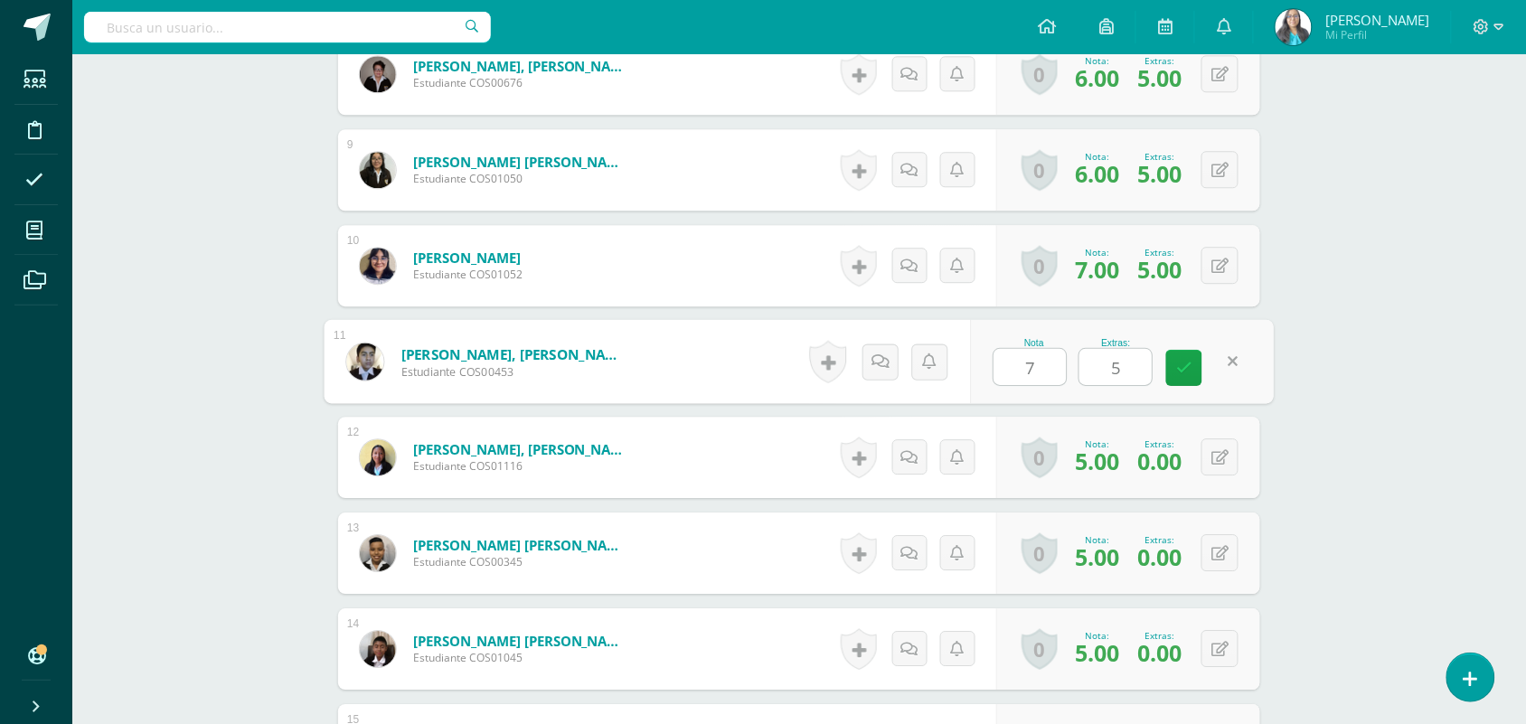
drag, startPoint x: 1126, startPoint y: 376, endPoint x: 1089, endPoint y: 375, distance: 37.1
click at [1089, 375] on input "5" at bounding box center [1115, 367] width 72 height 36
type input "2"
click at [1196, 360] on link at bounding box center [1184, 368] width 36 height 36
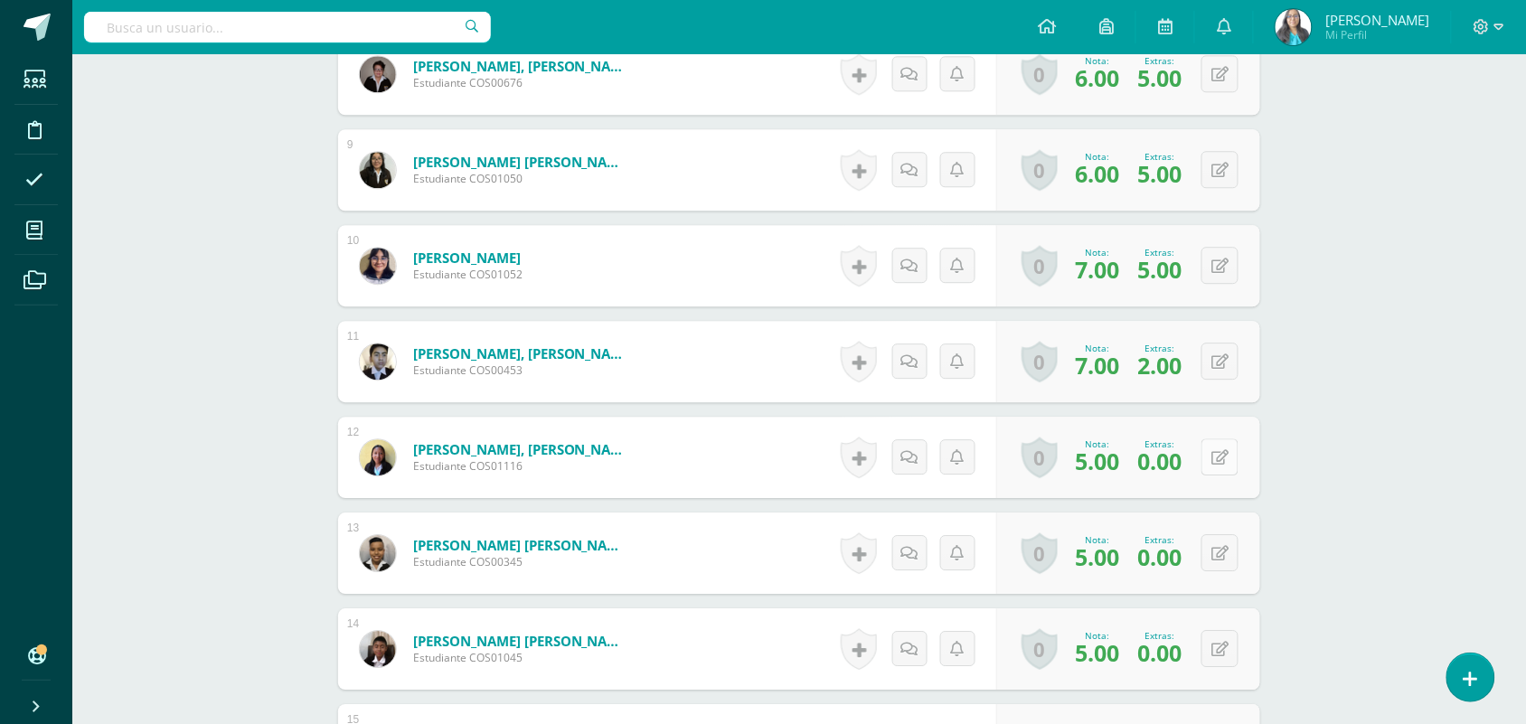
click at [1234, 448] on button at bounding box center [1219, 456] width 37 height 37
drag, startPoint x: 1154, startPoint y: 459, endPoint x: 1058, endPoint y: 462, distance: 95.8
click at [1058, 462] on div "Nota 5.00 Extras: 0.00" at bounding box center [1112, 457] width 295 height 81
click at [1208, 457] on div "0 Logros Logros obtenidos Aún no hay logros agregados Nota: 5.00 Extras: 0.00" at bounding box center [1137, 458] width 271 height 84
click at [1235, 454] on icon at bounding box center [1233, 456] width 18 height 15
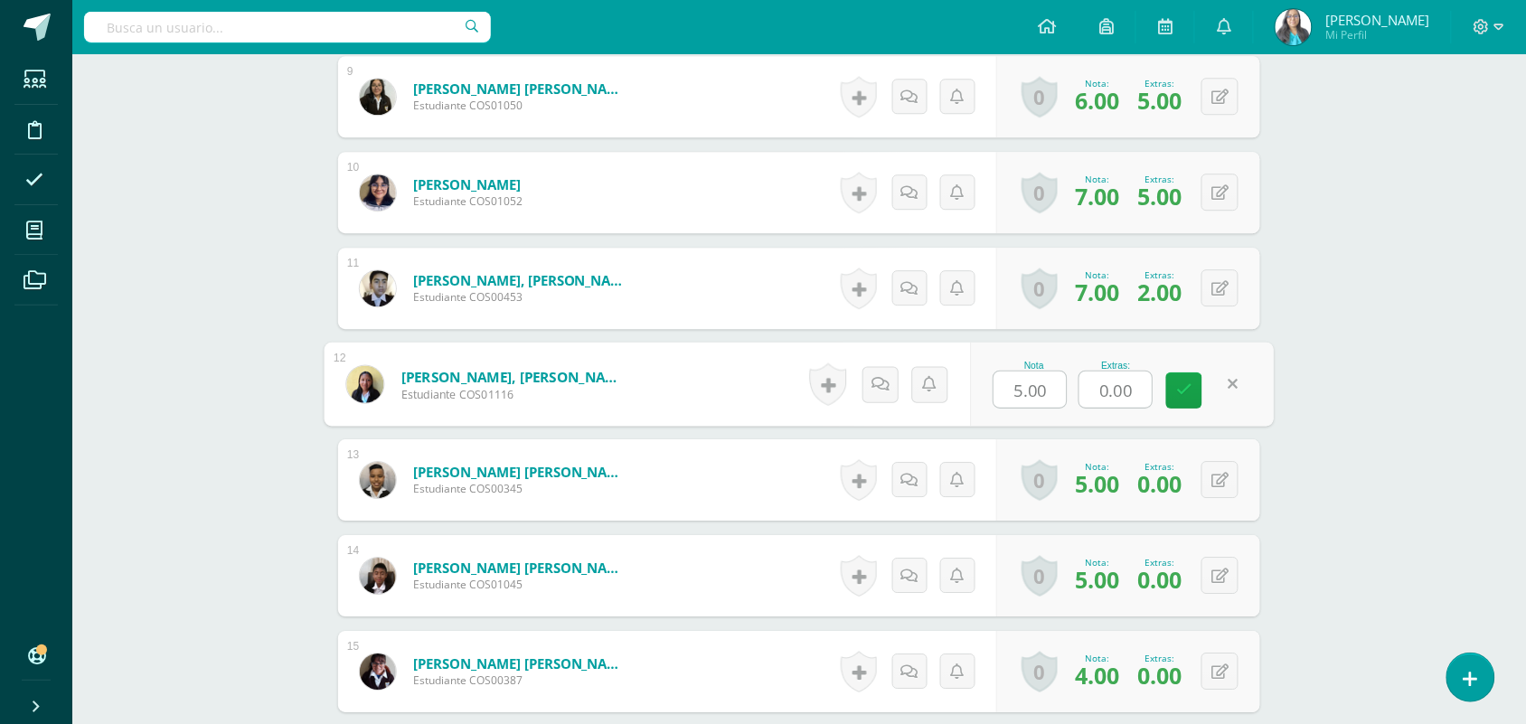
scroll to position [1451, 0]
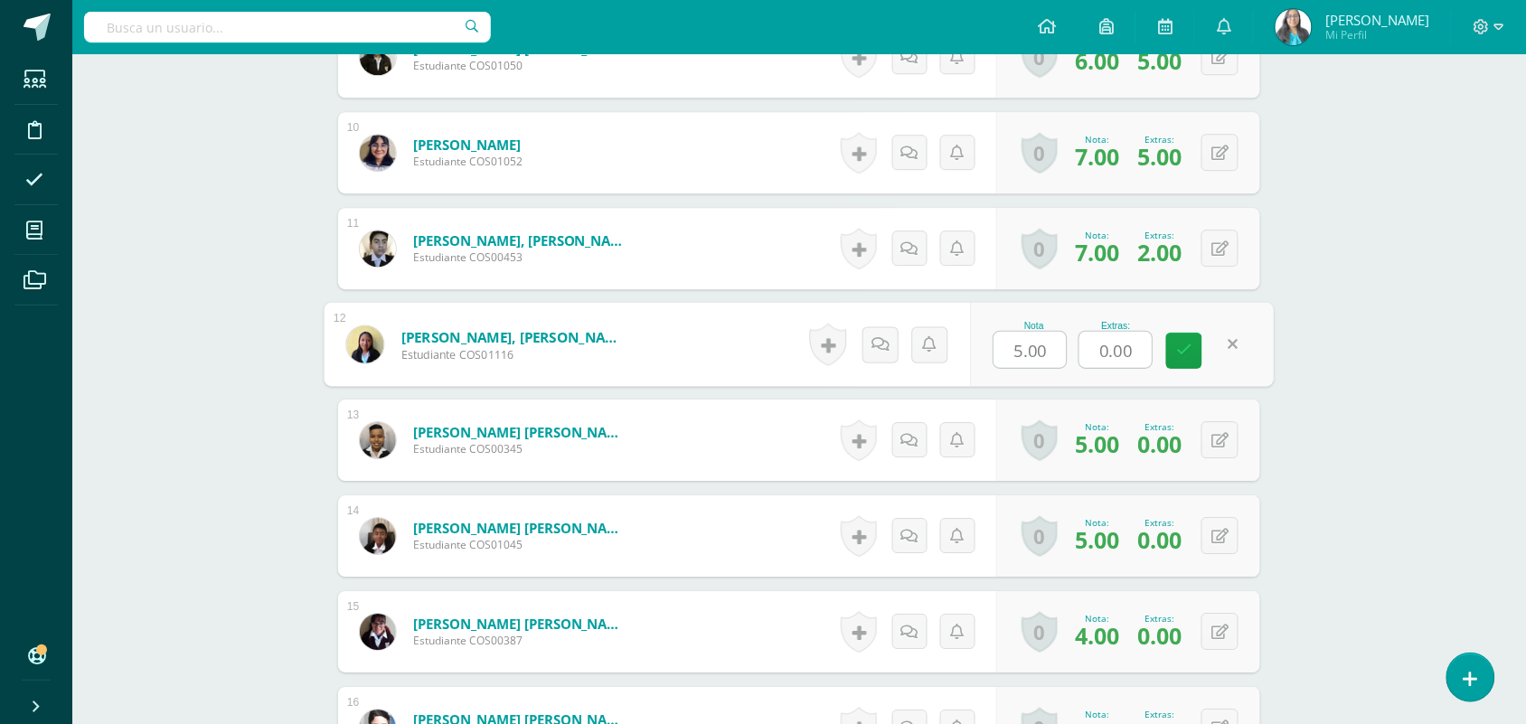
drag, startPoint x: 1136, startPoint y: 351, endPoint x: 1053, endPoint y: 357, distance: 83.4
click at [1053, 357] on div "Nota 5.00 Extras: 0.00" at bounding box center [1122, 345] width 304 height 84
type input "5"
click at [1176, 349] on icon at bounding box center [1184, 350] width 16 height 15
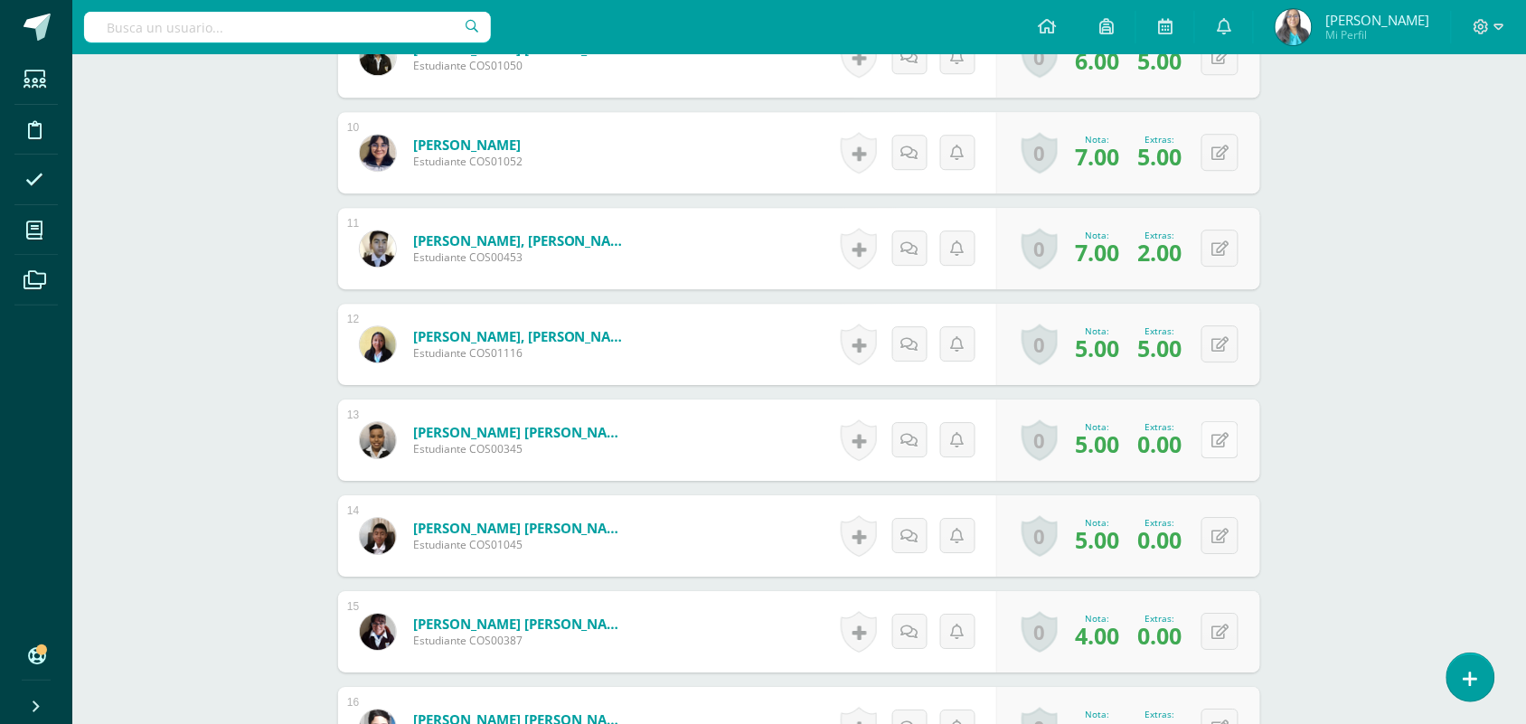
click at [1226, 440] on icon at bounding box center [1219, 440] width 17 height 15
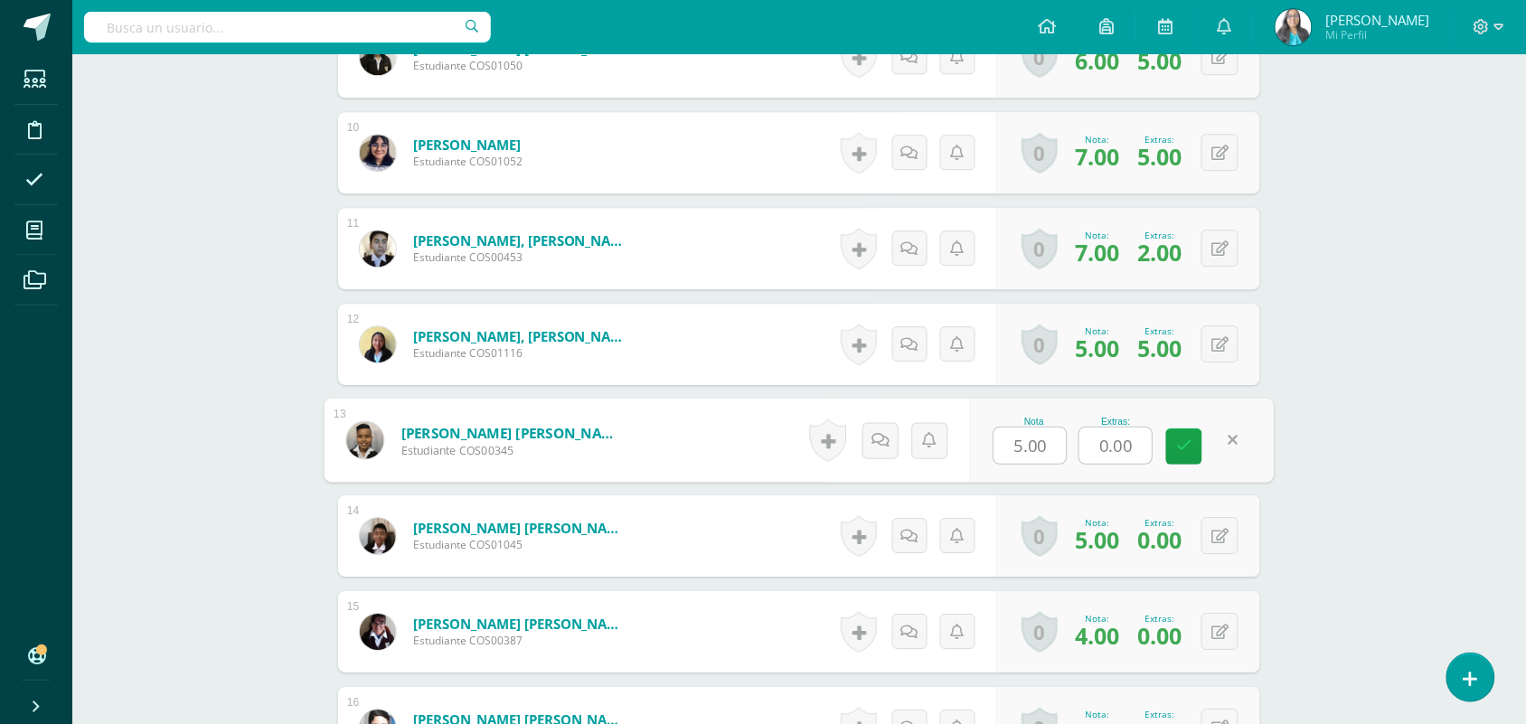
drag, startPoint x: 1141, startPoint y: 439, endPoint x: 1090, endPoint y: 453, distance: 52.4
click at [1090, 453] on input "0.00" at bounding box center [1115, 446] width 72 height 36
type input "5"
click at [1184, 445] on icon at bounding box center [1184, 445] width 16 height 15
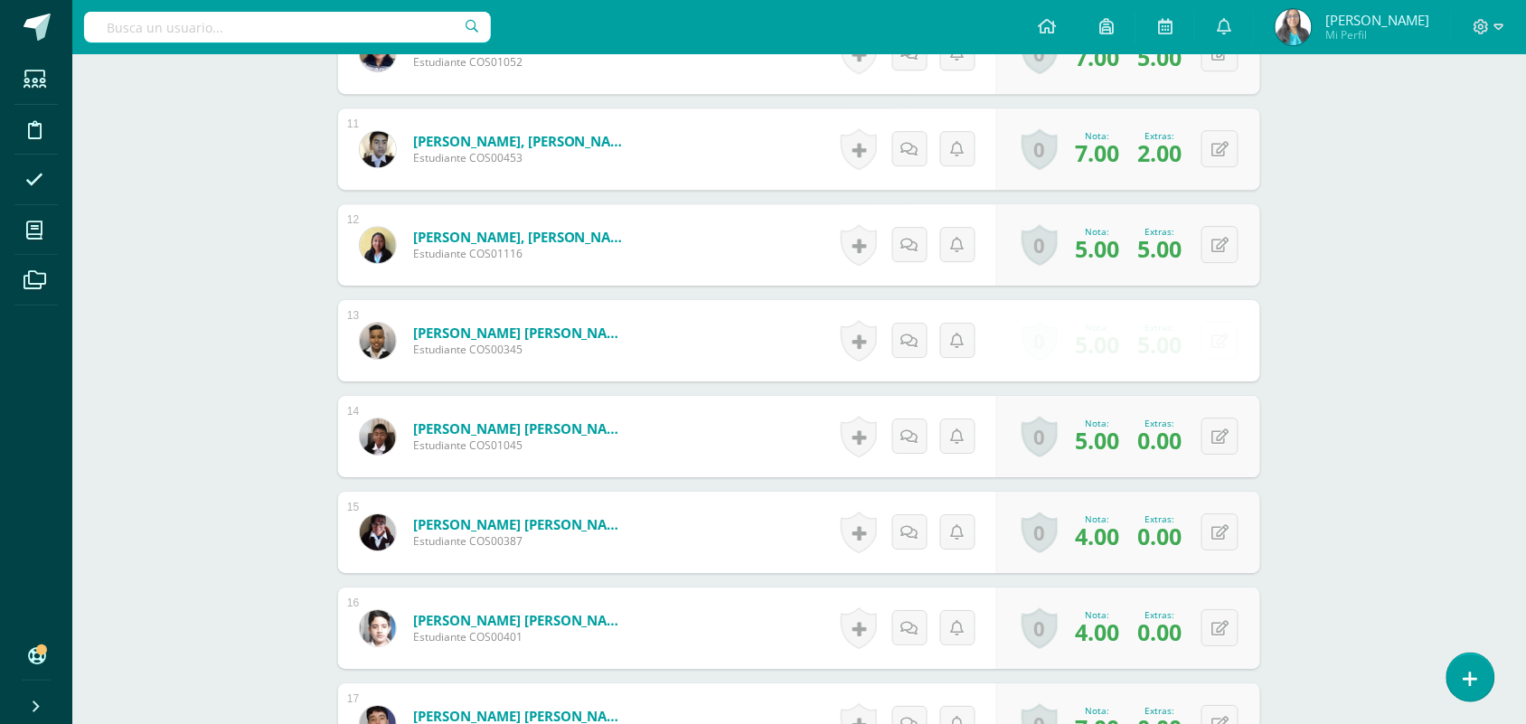
scroll to position [1677, 0]
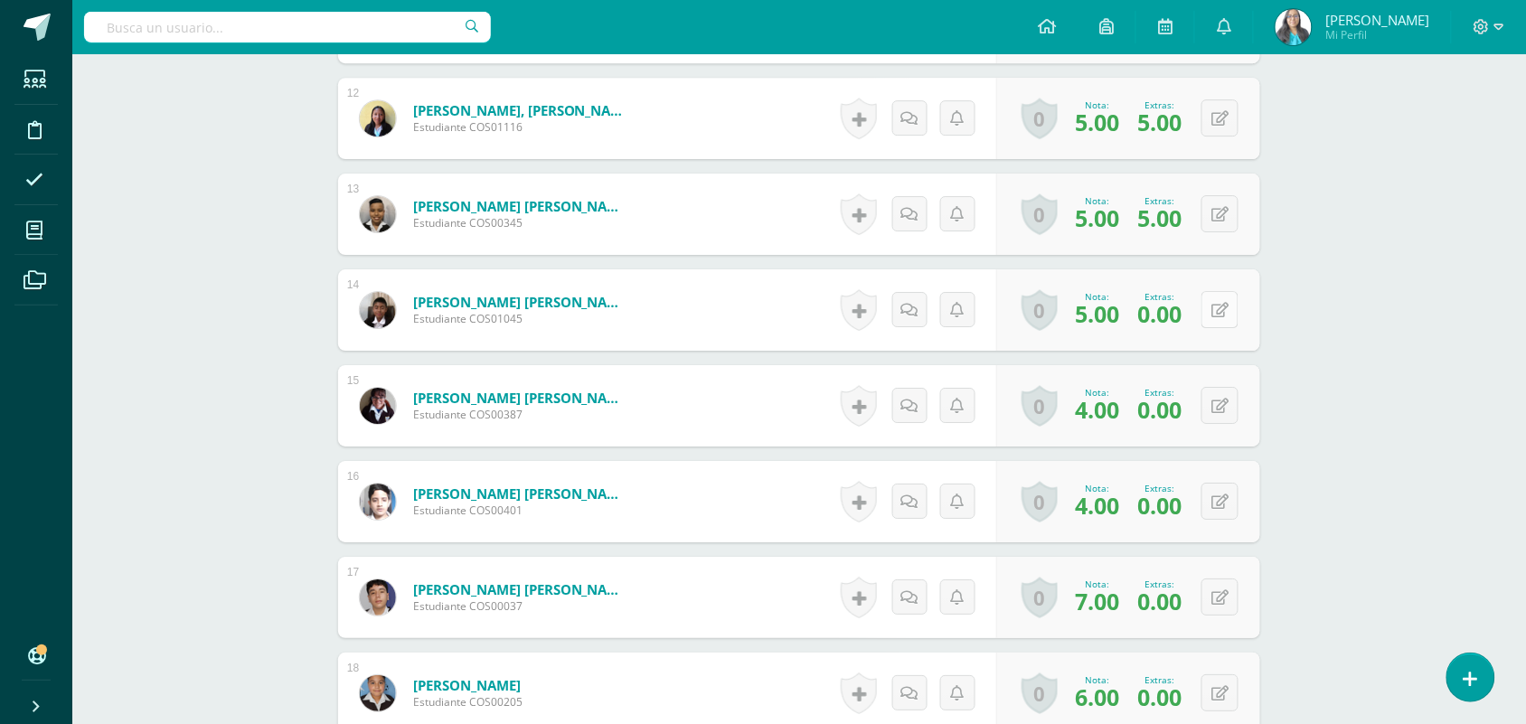
click at [1211, 305] on div "0 Logros Logros obtenidos Aún no hay logros agregados Nota: 5.00 Extras: 0.00" at bounding box center [1128, 309] width 264 height 81
click at [1220, 319] on button at bounding box center [1232, 310] width 38 height 38
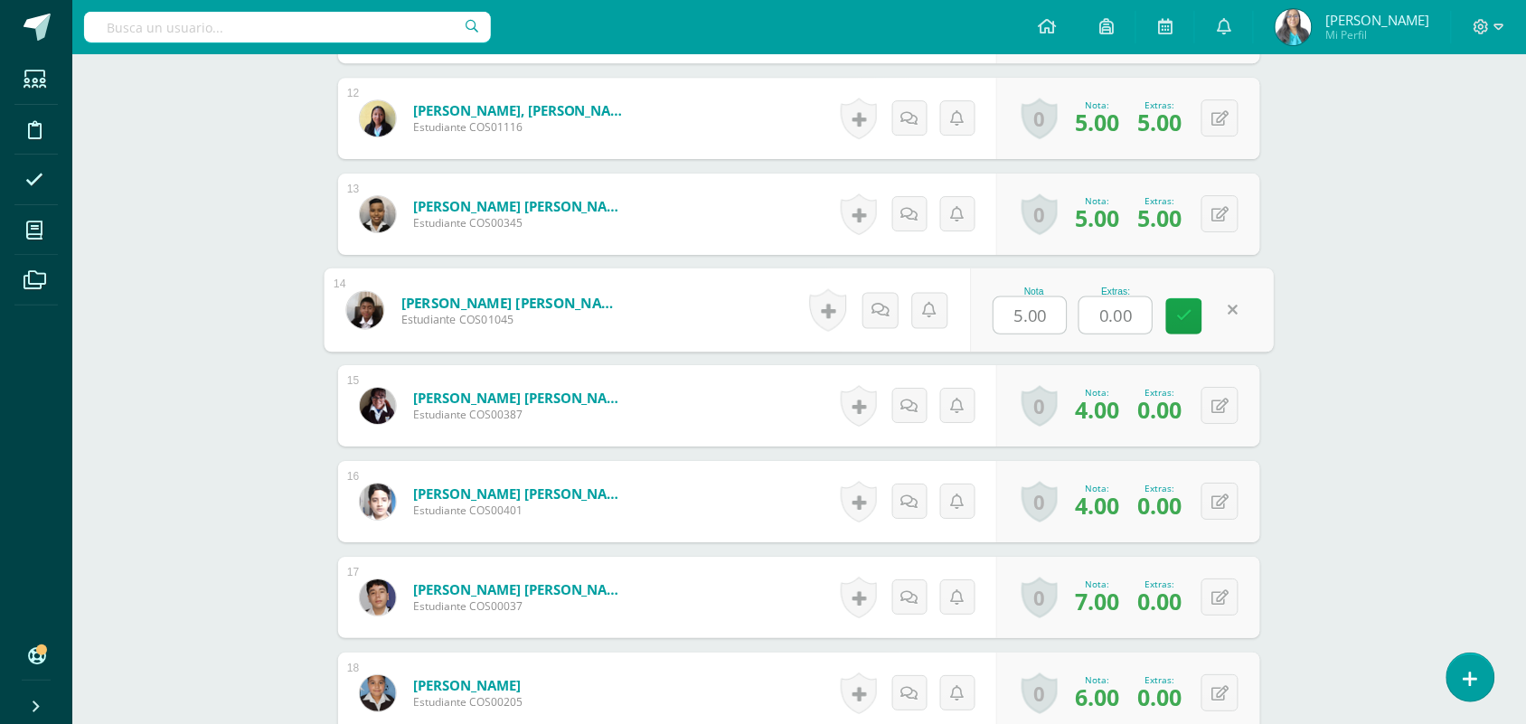
drag, startPoint x: 1136, startPoint y: 319, endPoint x: 1076, endPoint y: 326, distance: 61.0
click at [1076, 326] on div "Nota 5.00 Extras: 0.00" at bounding box center [1122, 310] width 304 height 84
type input "5"
click at [1178, 323] on icon at bounding box center [1184, 315] width 16 height 15
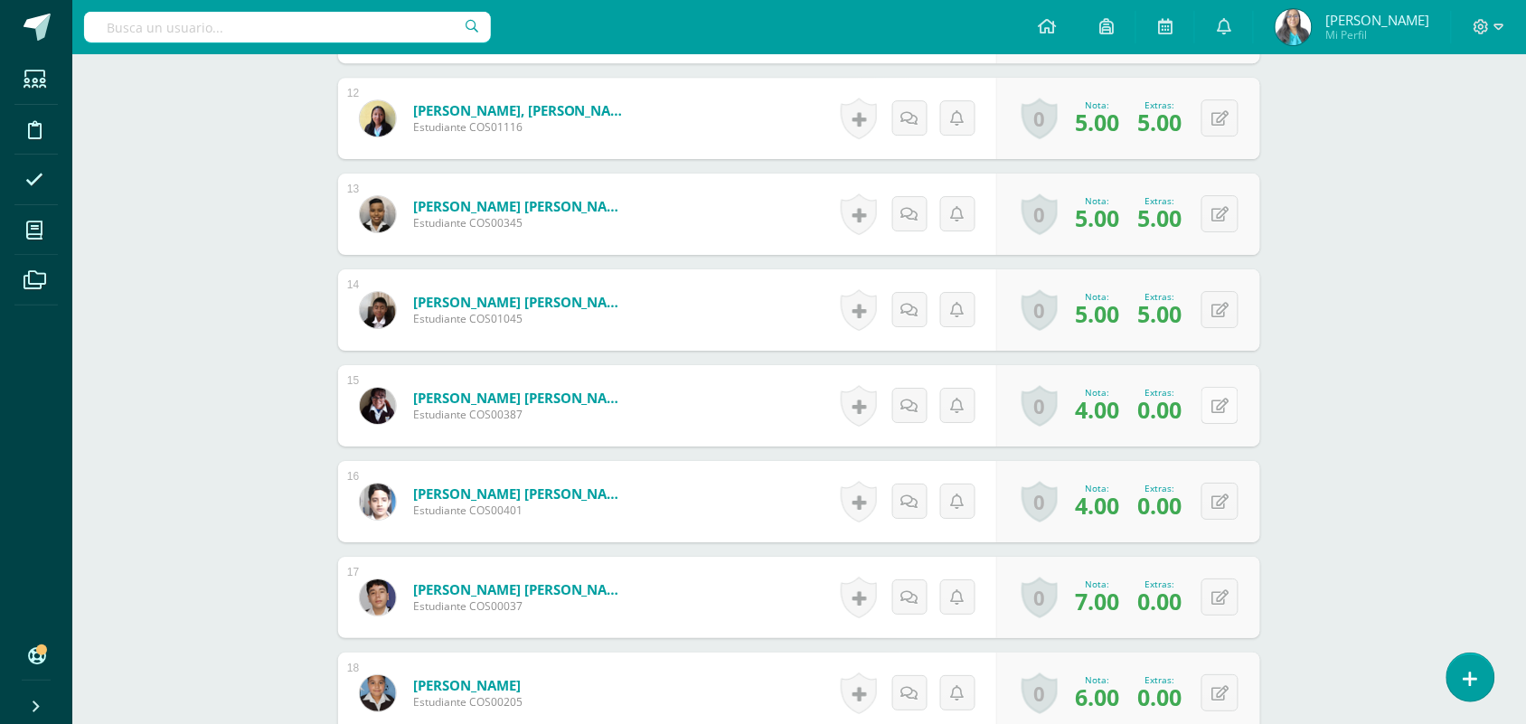
click at [1216, 409] on button at bounding box center [1219, 405] width 37 height 37
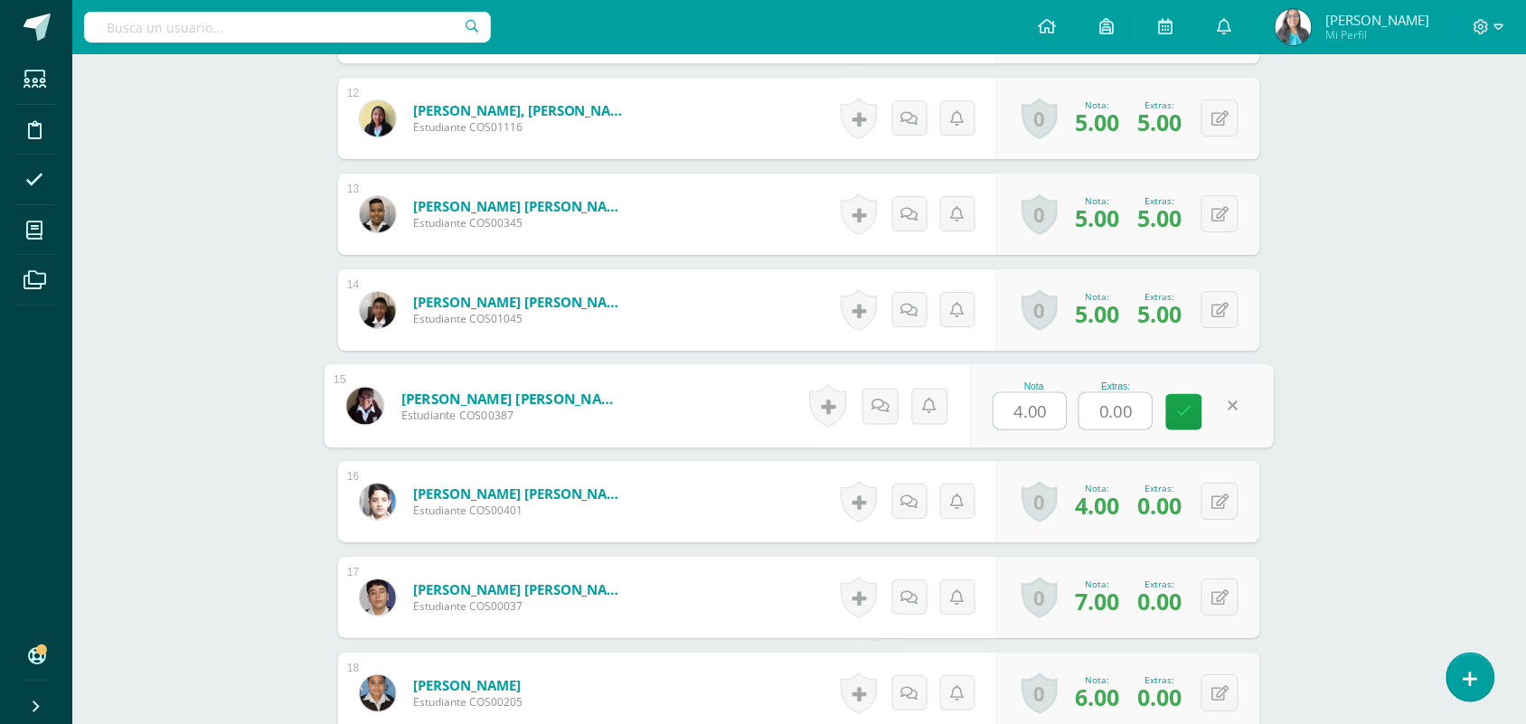
drag, startPoint x: 1135, startPoint y: 412, endPoint x: 1082, endPoint y: 420, distance: 53.9
click at [1082, 420] on input "0.00" at bounding box center [1115, 411] width 72 height 36
type input "5"
click at [1180, 417] on icon at bounding box center [1184, 411] width 16 height 15
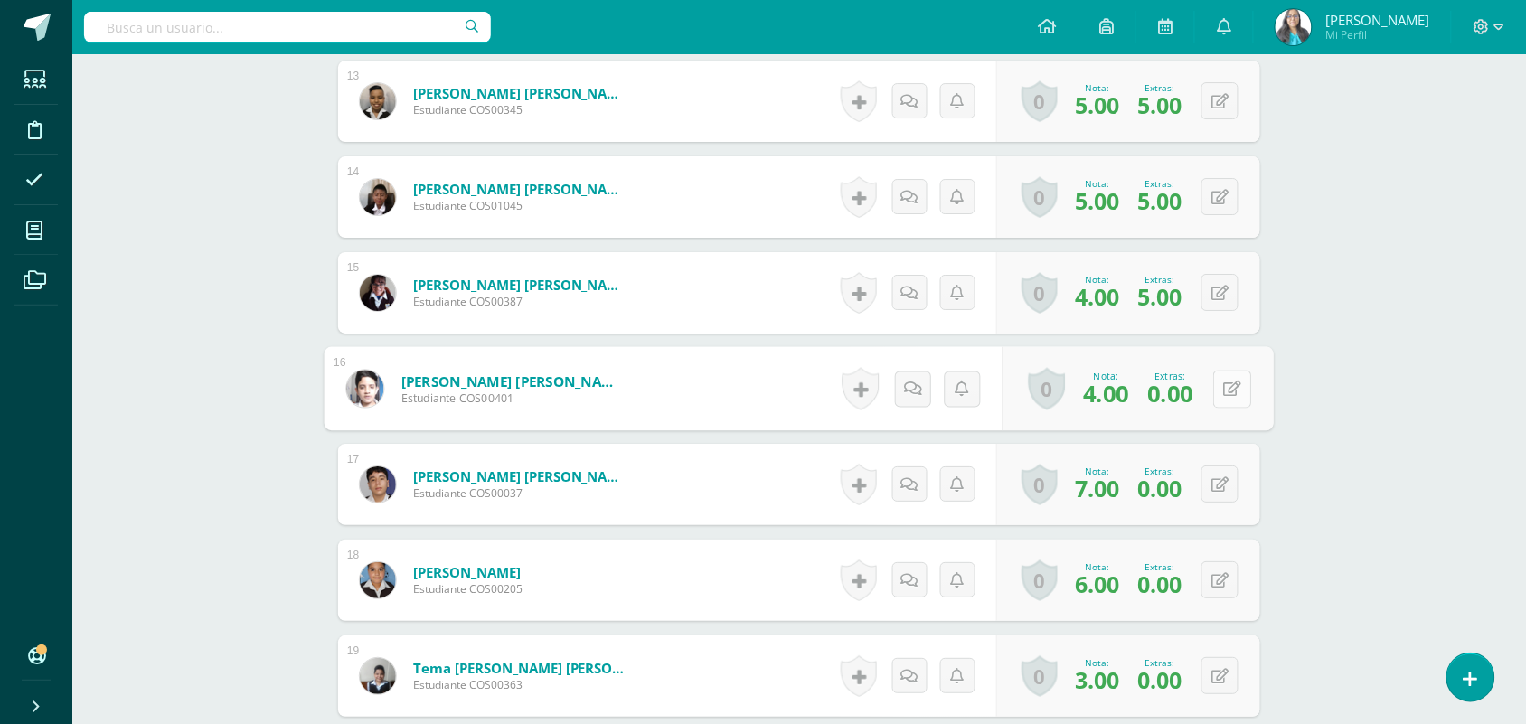
click at [1227, 395] on icon at bounding box center [1233, 388] width 18 height 15
drag, startPoint x: 1090, startPoint y: 403, endPoint x: 1069, endPoint y: 404, distance: 20.8
click at [1069, 404] on div "Nota 4.00 Extras: 0.00" at bounding box center [1122, 389] width 304 height 84
click at [1172, 395] on link at bounding box center [1184, 395] width 36 height 36
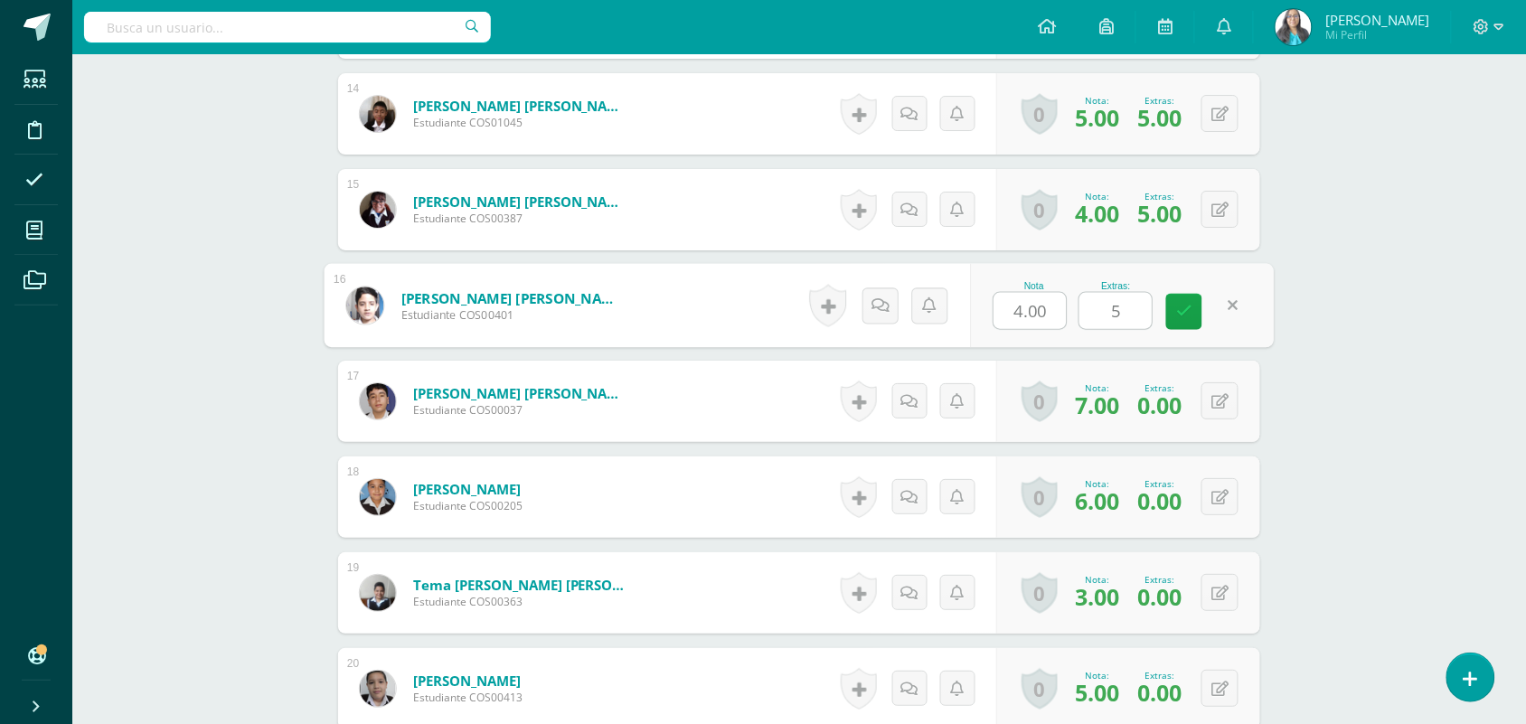
scroll to position [2016, 0]
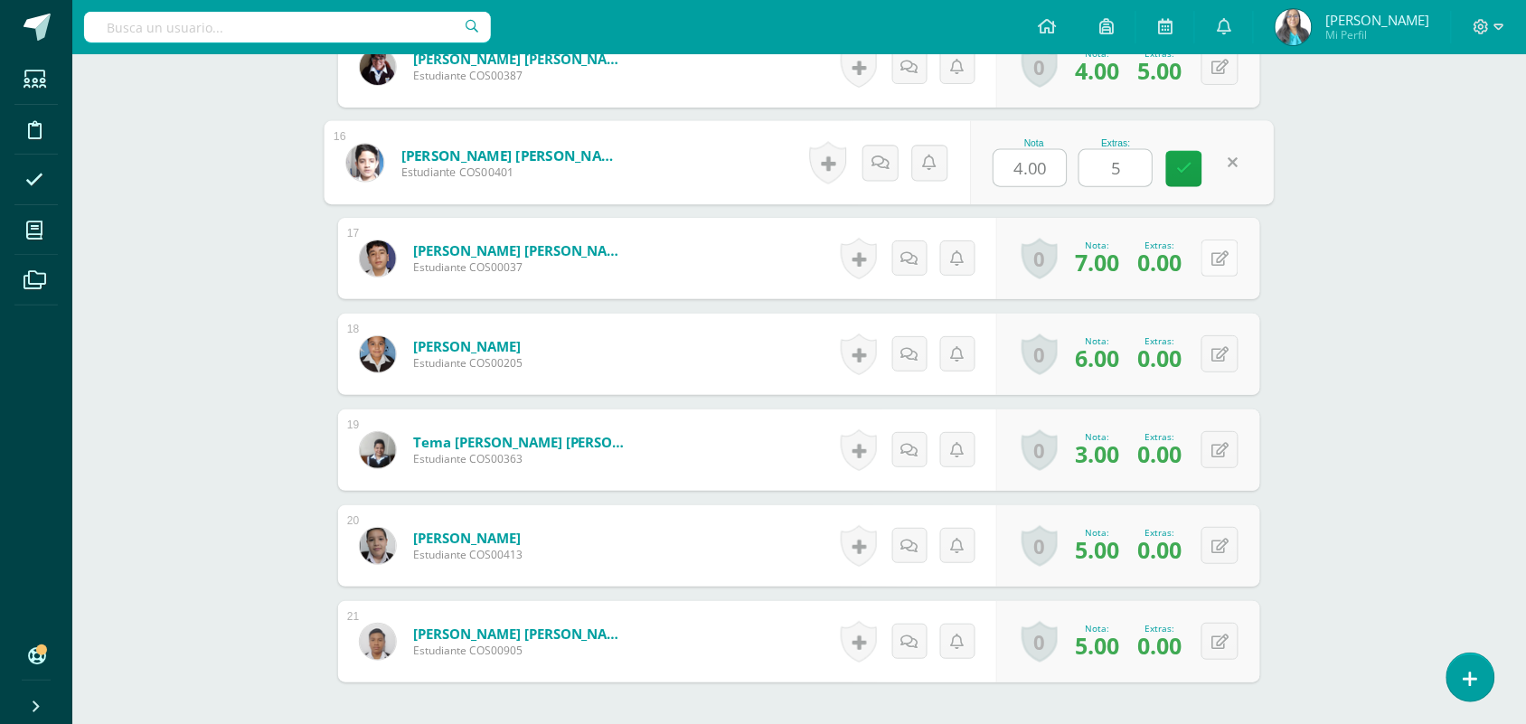
type input "5"
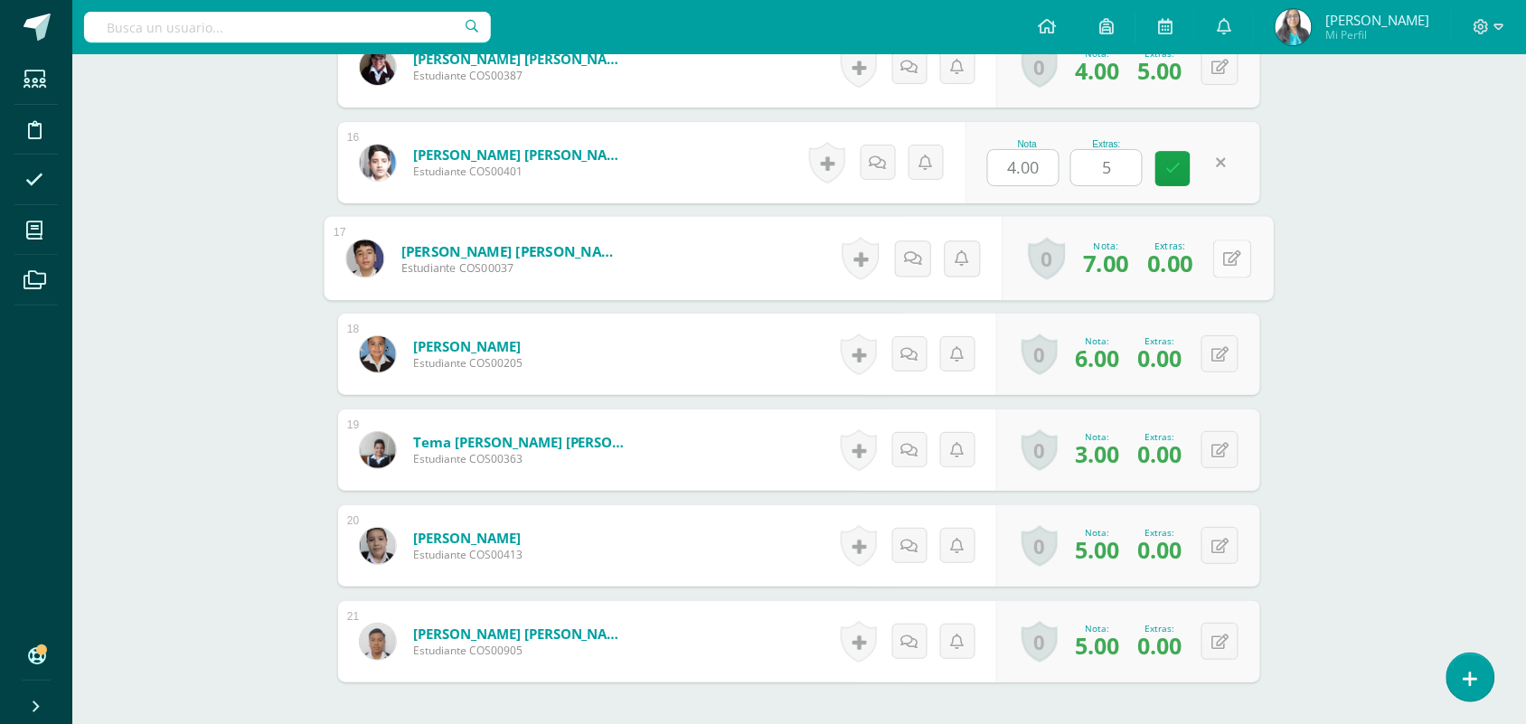
click at [1221, 268] on button at bounding box center [1232, 259] width 38 height 38
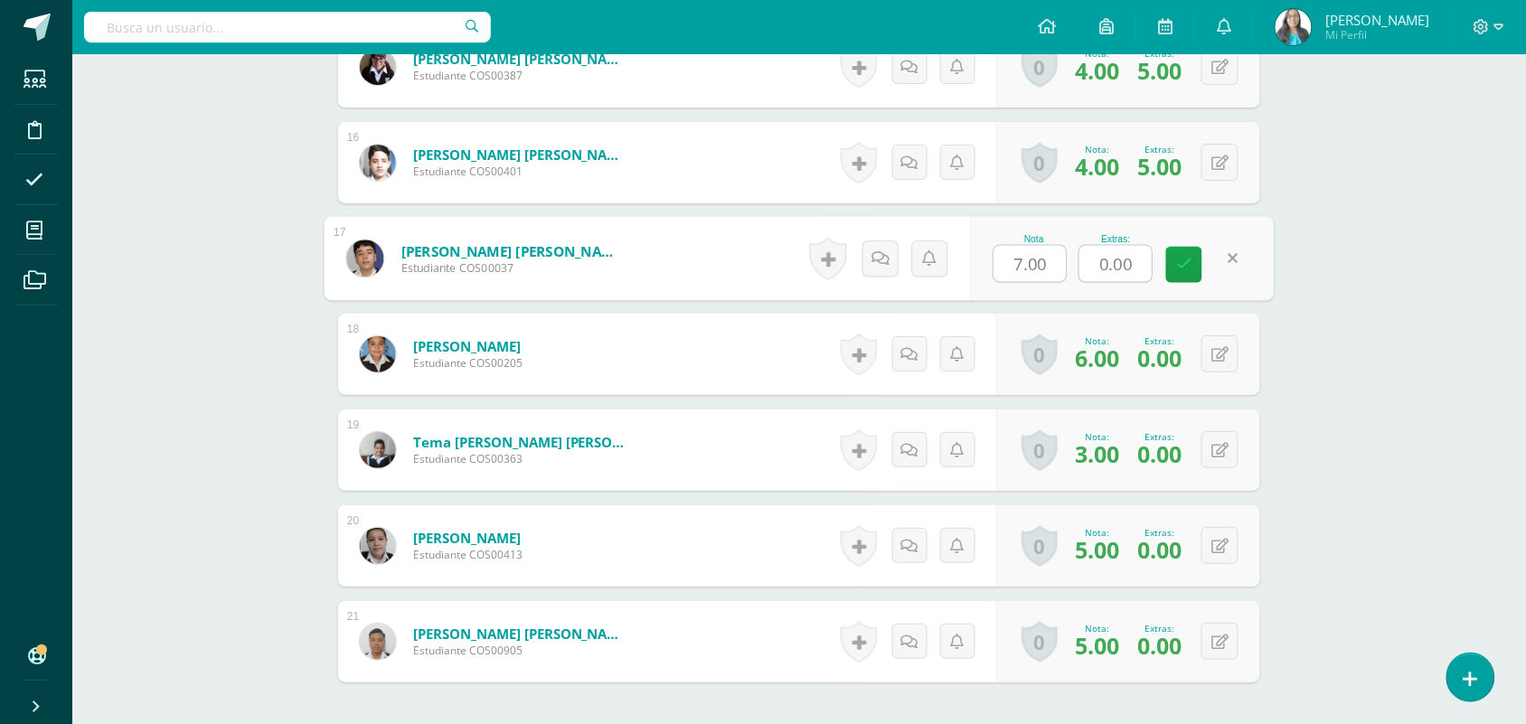
click at [1090, 285] on div "Nota 7.00 Extras: 0.00" at bounding box center [1122, 259] width 304 height 84
click at [1177, 272] on icon at bounding box center [1184, 264] width 16 height 15
type input "5"
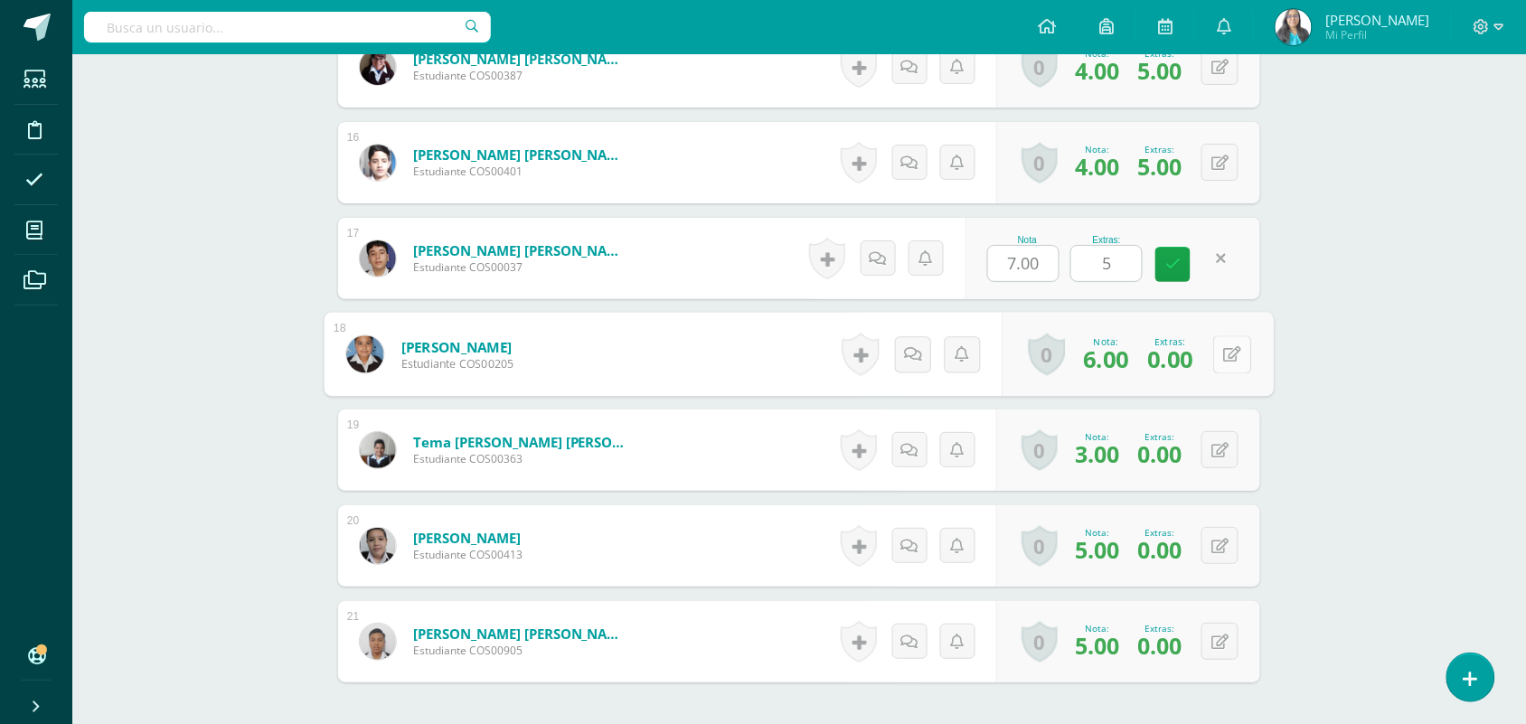
click at [1224, 358] on icon at bounding box center [1233, 353] width 18 height 15
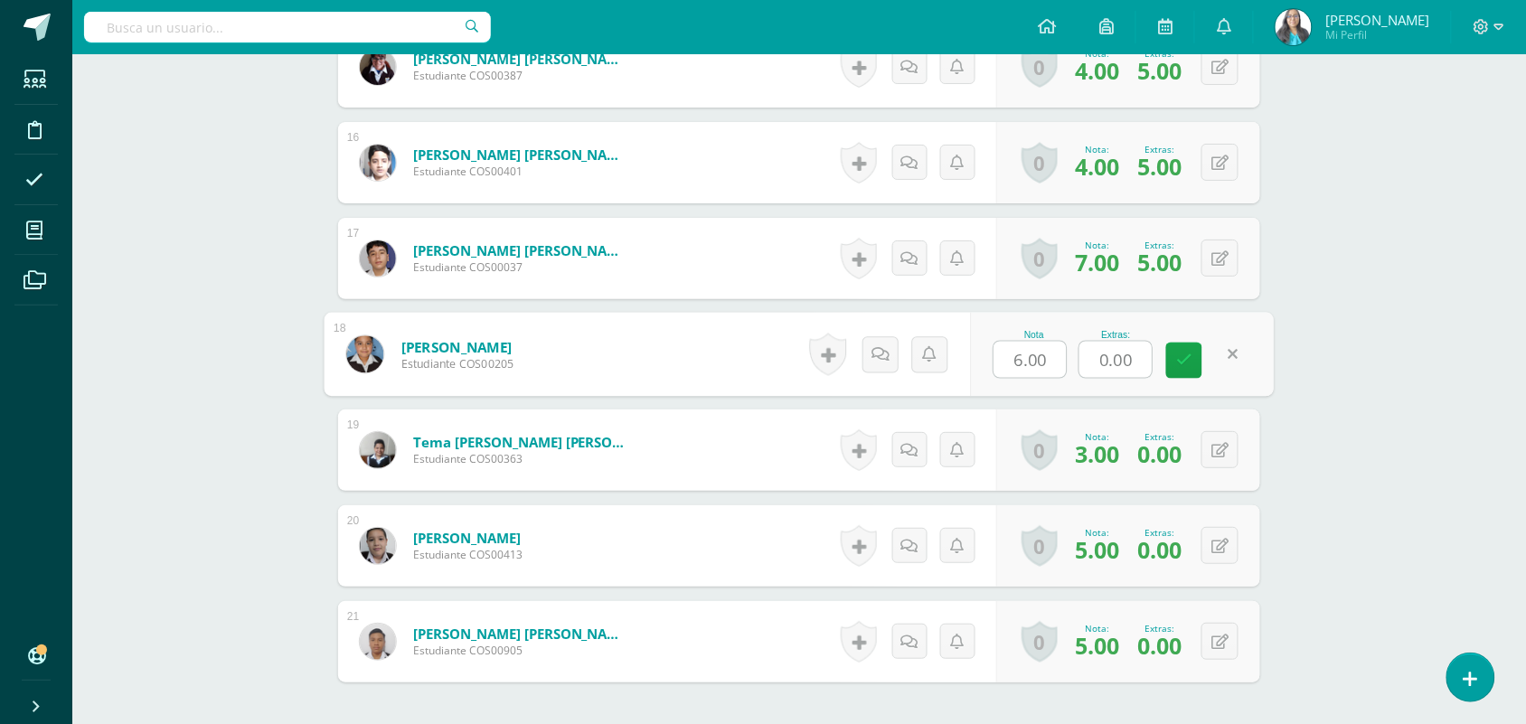
drag, startPoint x: 1142, startPoint y: 353, endPoint x: 1101, endPoint y: 354, distance: 40.7
click at [1101, 354] on input "0.00" at bounding box center [1115, 360] width 72 height 36
type input "5"
click at [1180, 354] on icon at bounding box center [1184, 360] width 16 height 15
click at [1227, 446] on icon at bounding box center [1219, 450] width 17 height 15
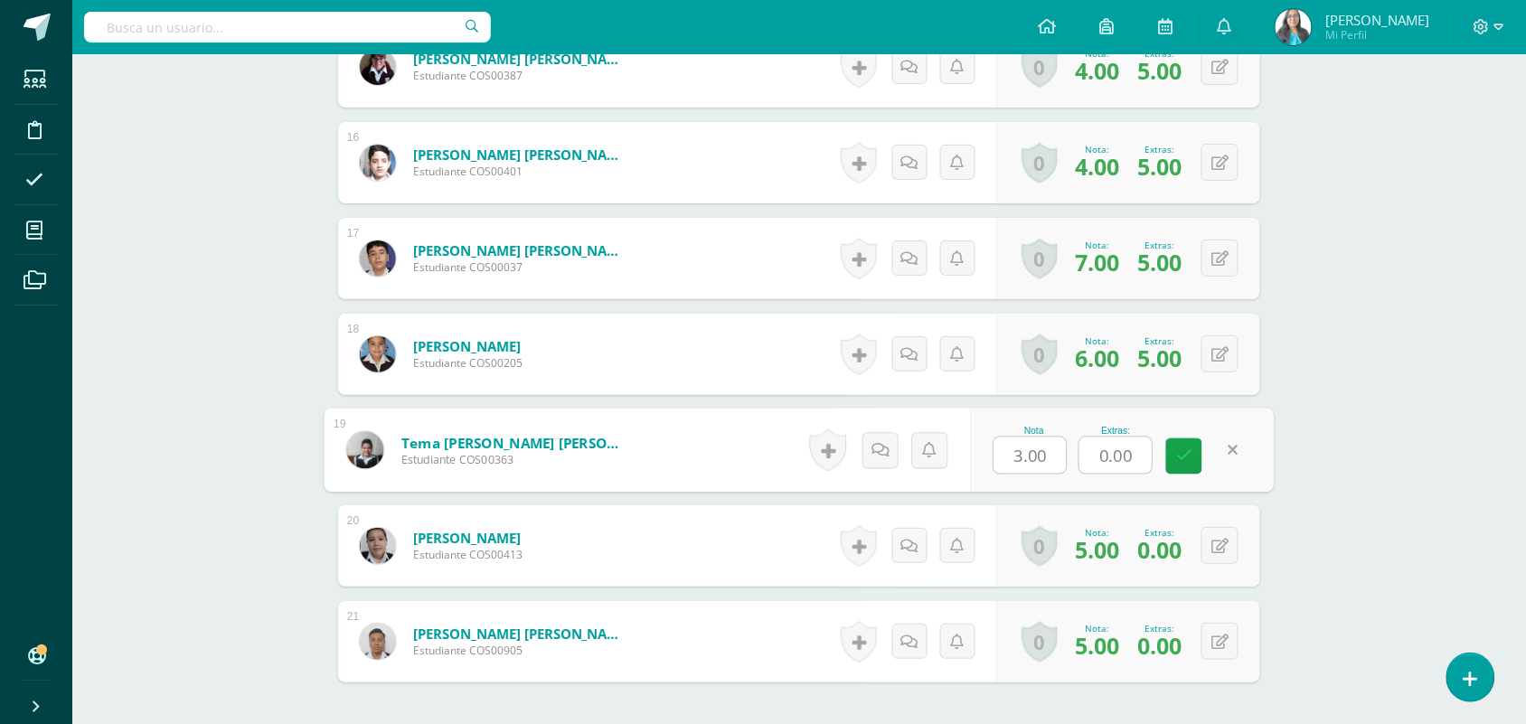
drag, startPoint x: 1143, startPoint y: 452, endPoint x: 1094, endPoint y: 456, distance: 49.9
click at [1094, 456] on input "0.00" at bounding box center [1115, 455] width 72 height 36
type input "5"
click at [1184, 456] on icon at bounding box center [1184, 455] width 16 height 15
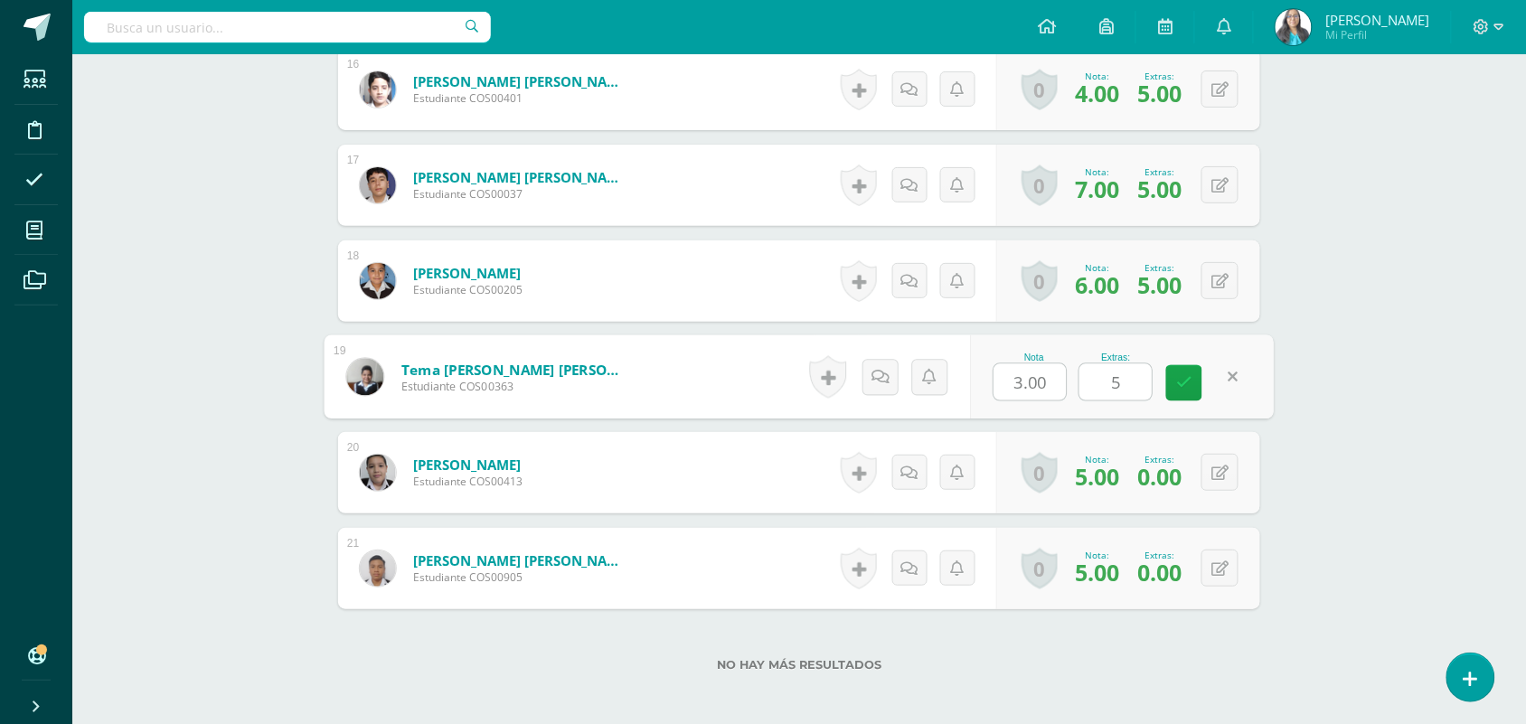
scroll to position [2129, 0]
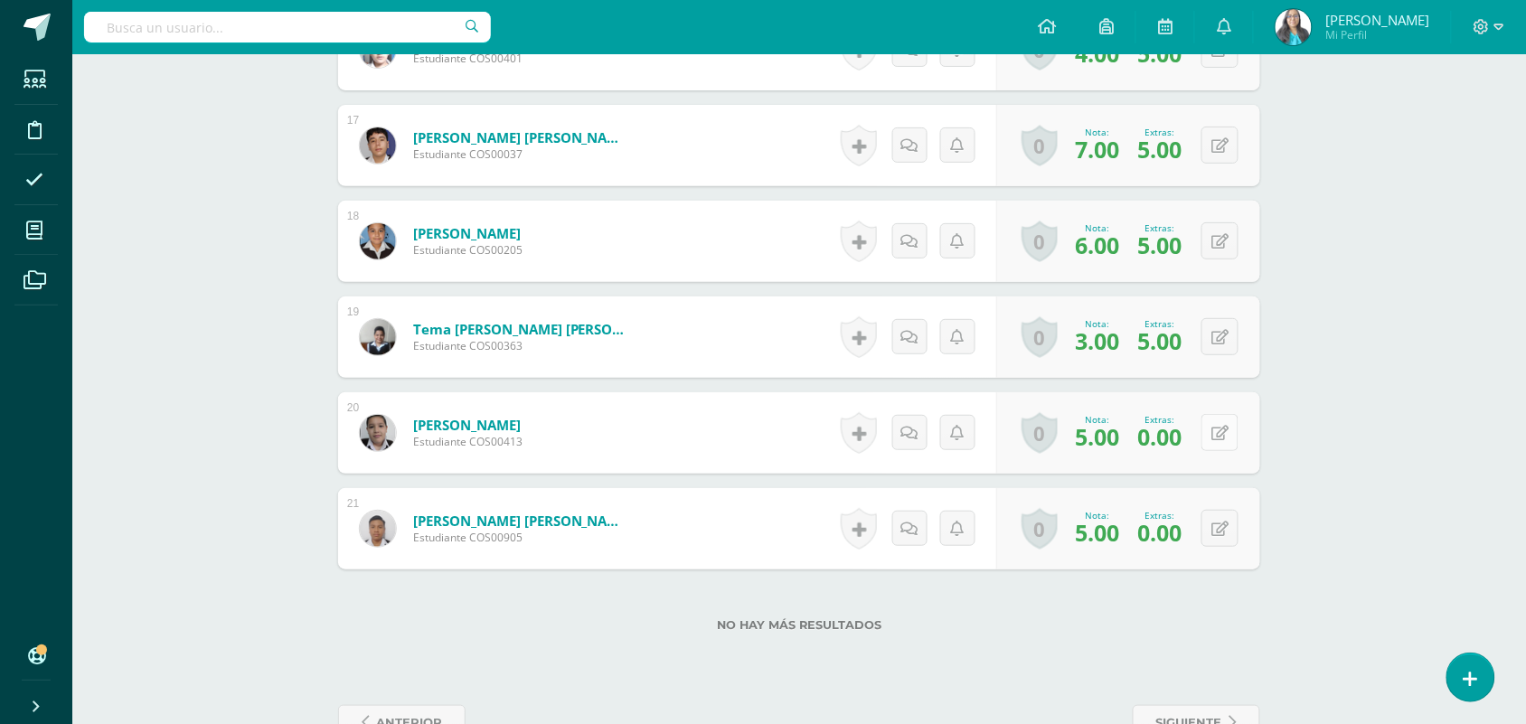
click at [1223, 430] on icon at bounding box center [1219, 433] width 17 height 15
drag, startPoint x: 1141, startPoint y: 439, endPoint x: 1053, endPoint y: 444, distance: 87.8
click at [1053, 444] on div "Nota 5.00 Extras: 0.00" at bounding box center [1122, 433] width 304 height 84
type input "5"
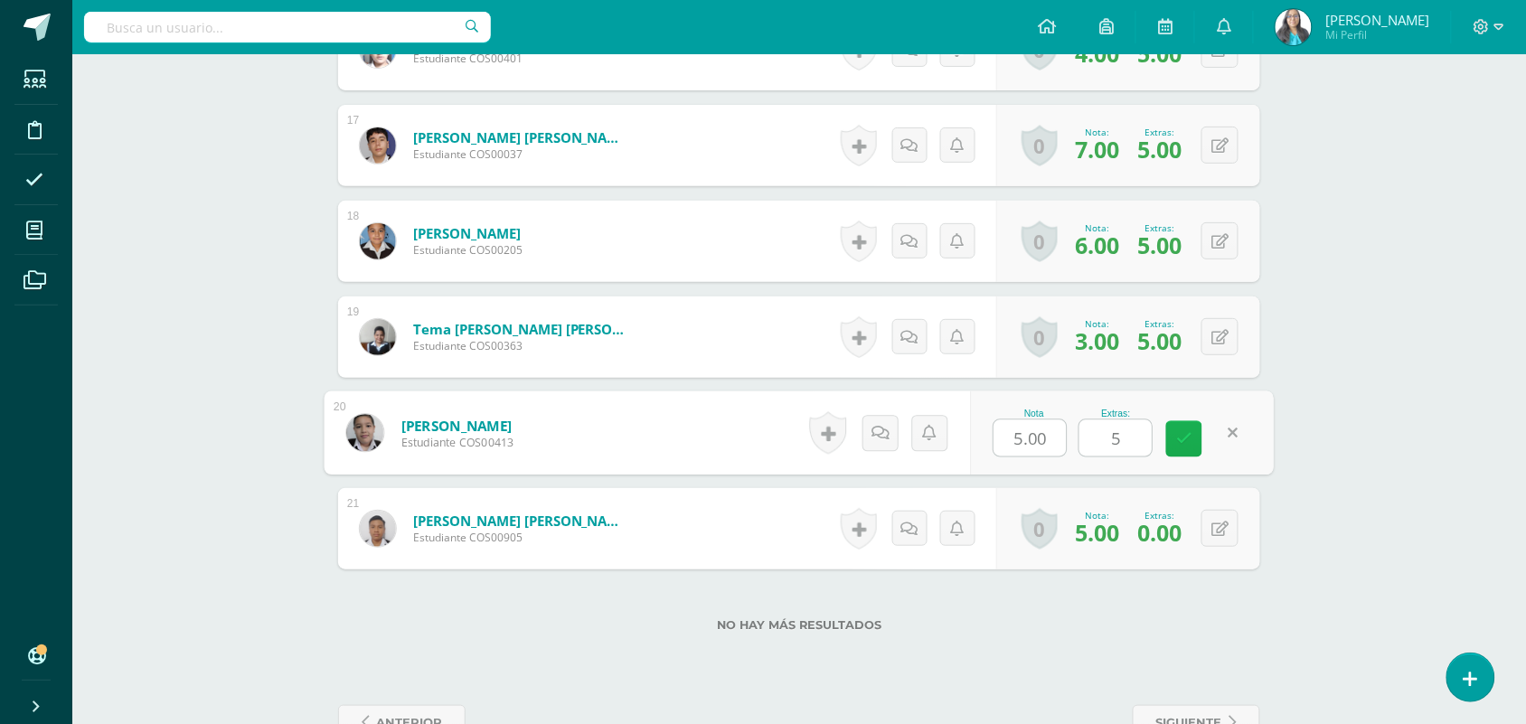
click at [1166, 439] on link at bounding box center [1184, 439] width 36 height 36
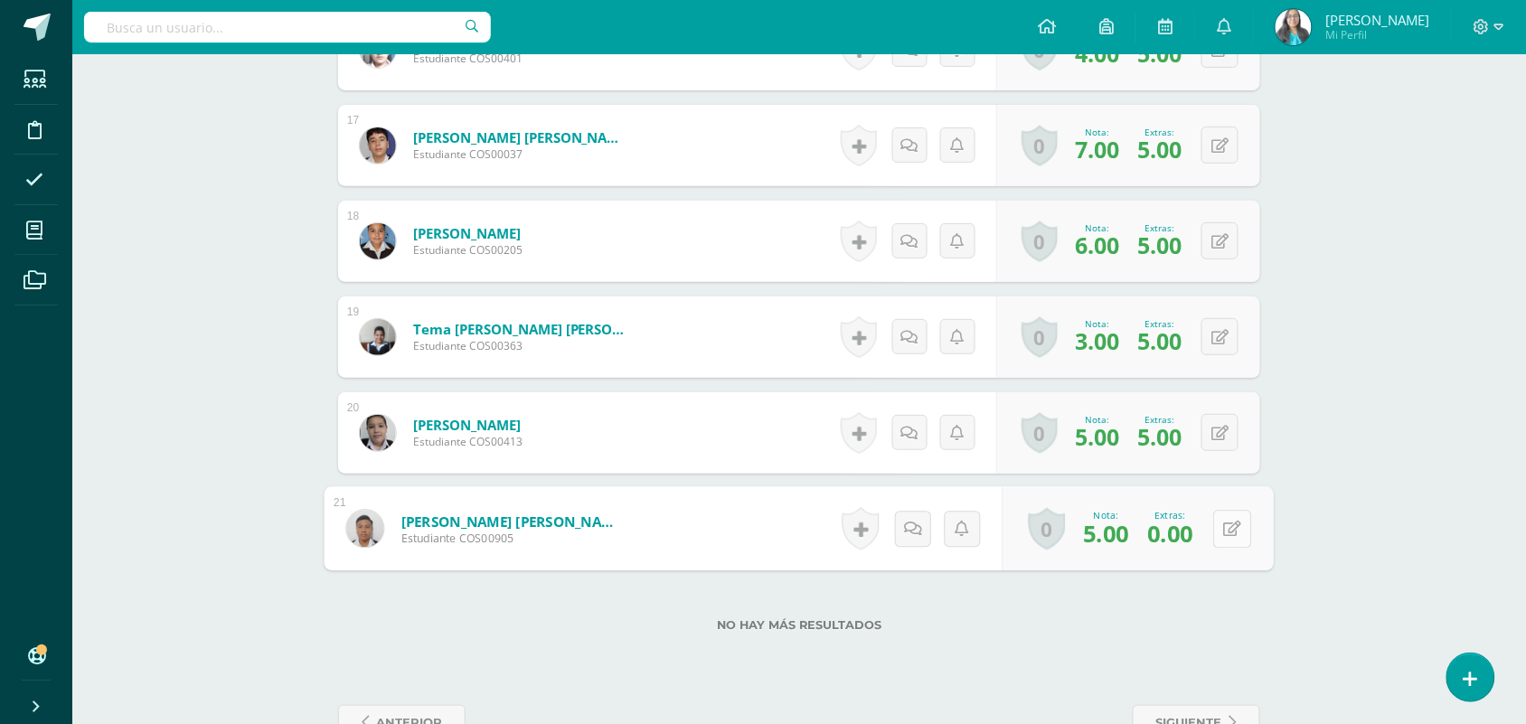
click at [1221, 541] on button at bounding box center [1232, 529] width 38 height 38
drag, startPoint x: 1145, startPoint y: 533, endPoint x: 1086, endPoint y: 542, distance: 60.3
click at [1068, 542] on div "Nota 5.00 Extras: 0.00" at bounding box center [1122, 529] width 304 height 84
type input "5"
click at [1181, 530] on icon at bounding box center [1184, 534] width 16 height 15
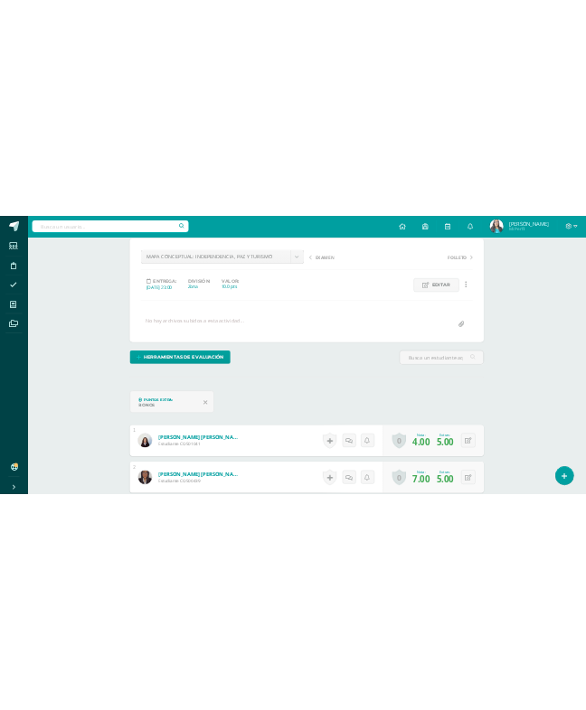
scroll to position [0, 0]
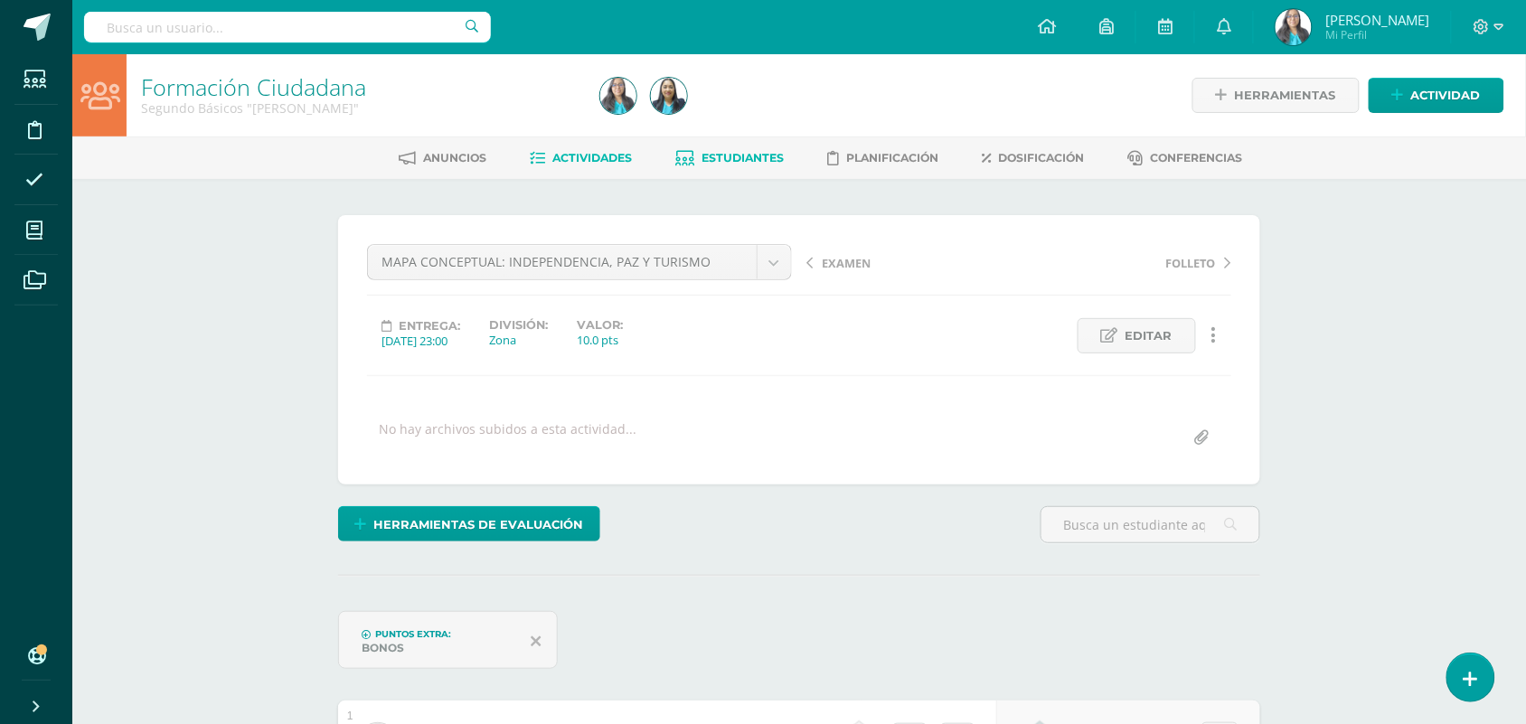
click at [744, 161] on span "Estudiantes" at bounding box center [743, 158] width 82 height 14
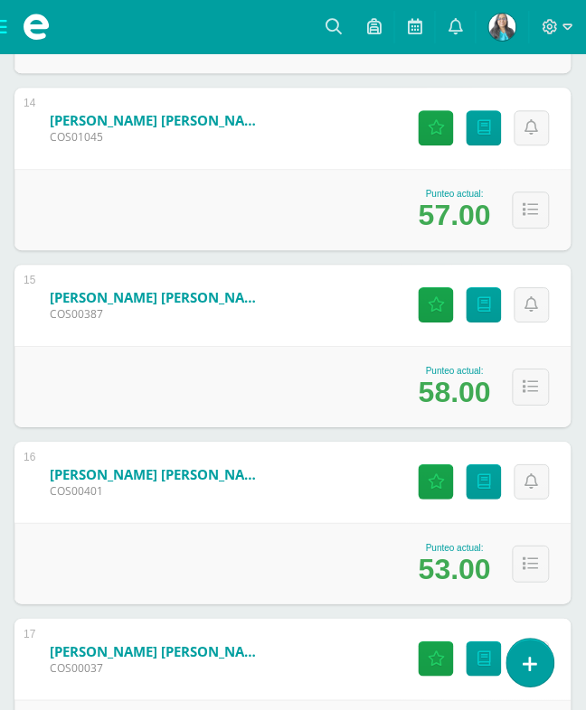
scroll to position [2373, 0]
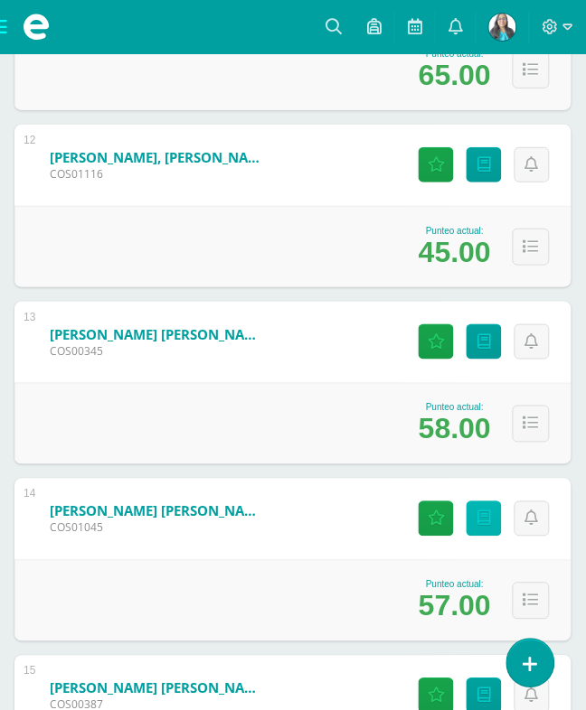
click at [466, 502] on link "Punteos" at bounding box center [483, 519] width 35 height 35
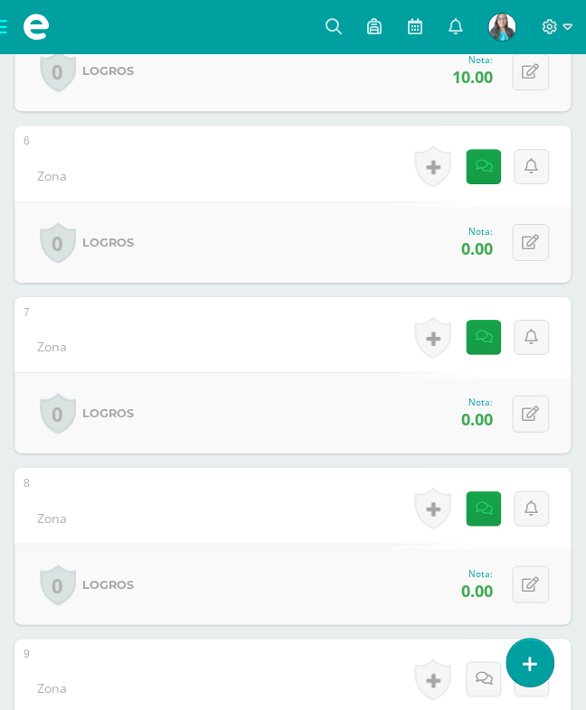
scroll to position [1410, 0]
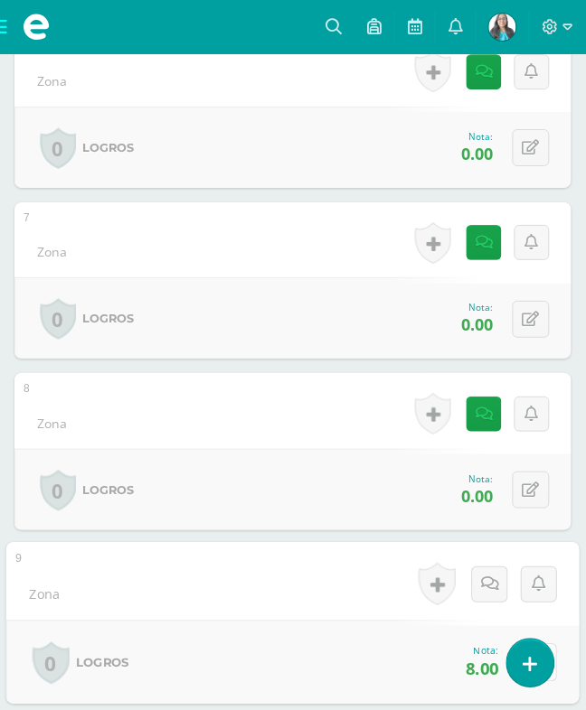
click at [519, 644] on button at bounding box center [538, 663] width 38 height 38
type input "10"
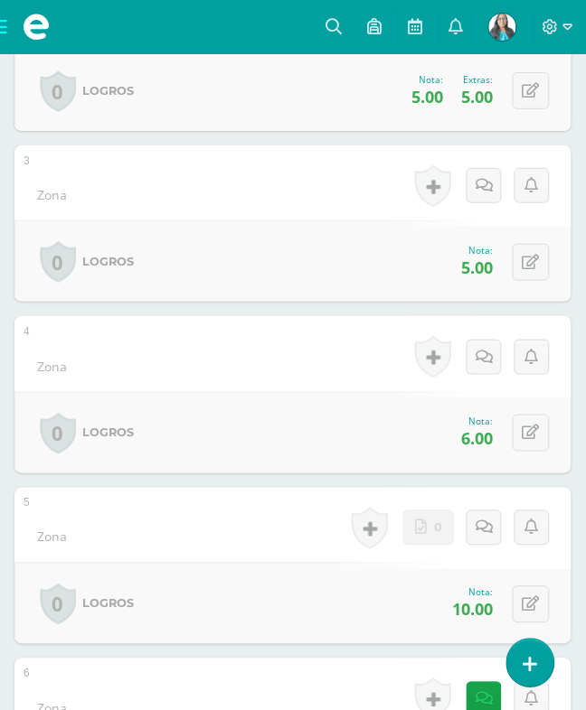
scroll to position [791, 0]
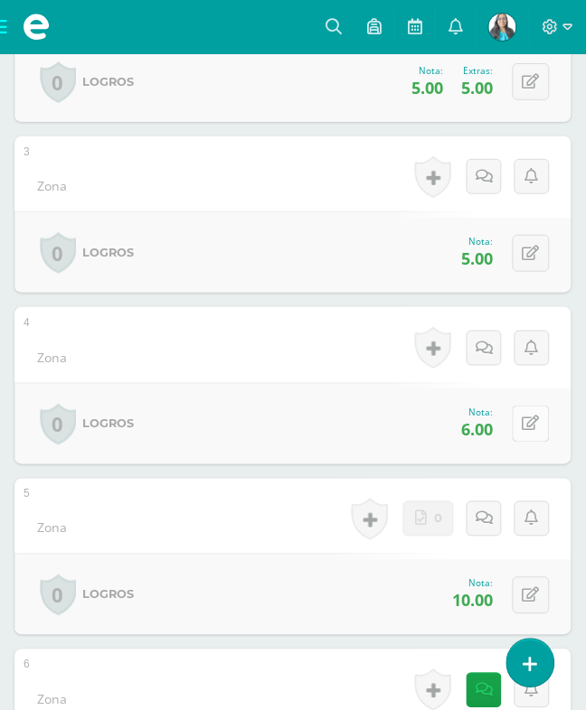
click at [517, 406] on button at bounding box center [530, 424] width 37 height 37
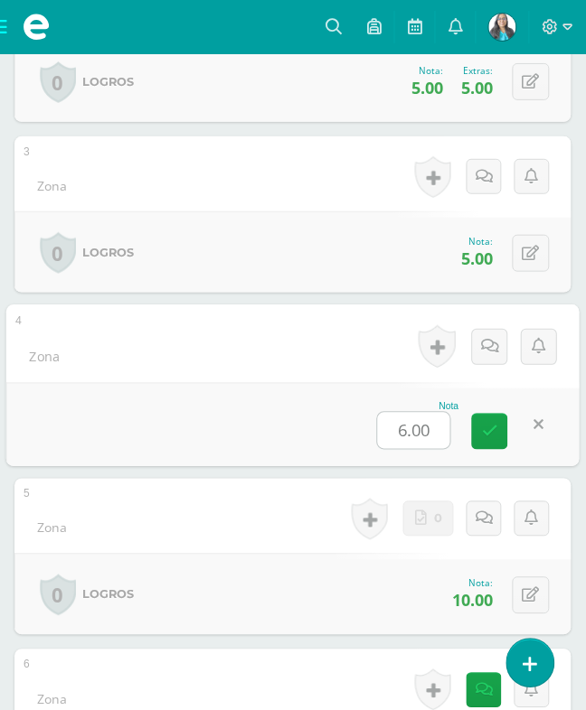
type input "7"
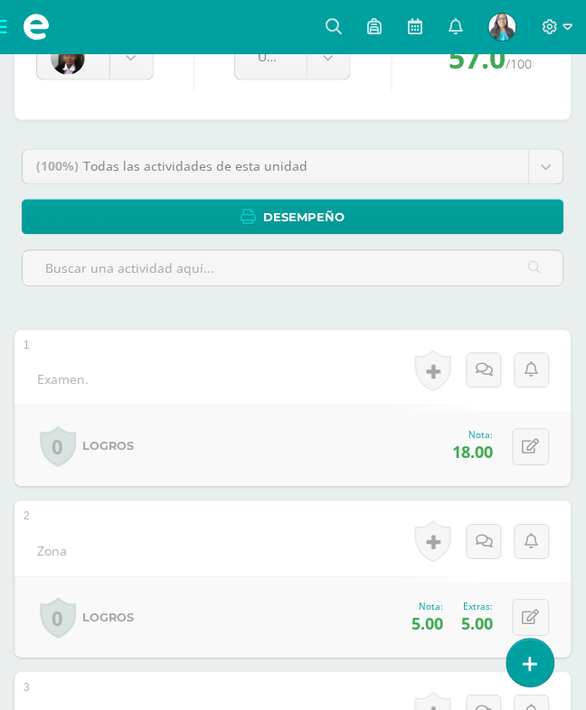
scroll to position [226, 0]
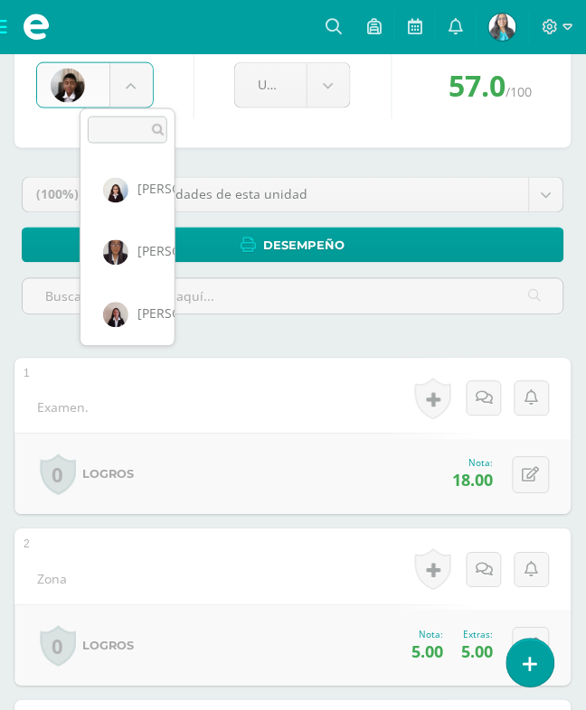
scroll to position [684, 0]
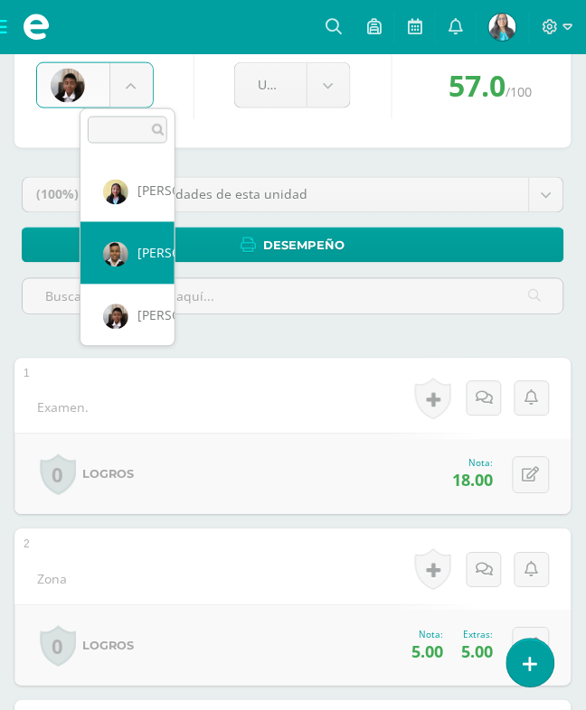
select select "754"
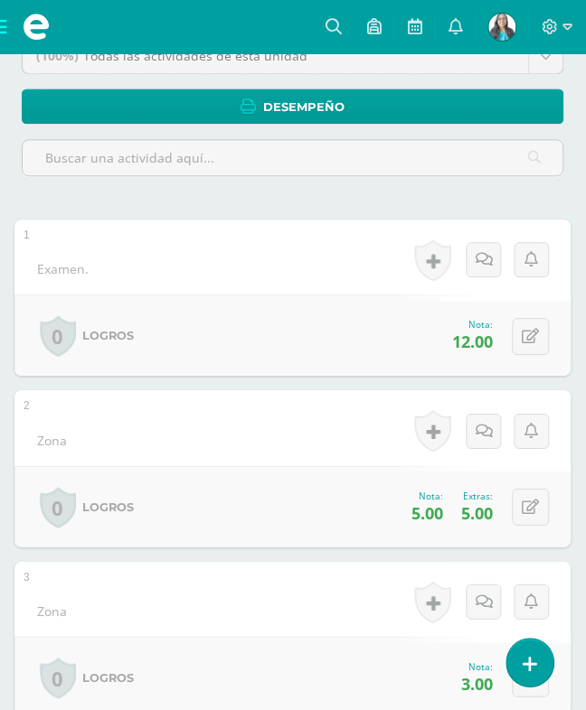
scroll to position [565, 0]
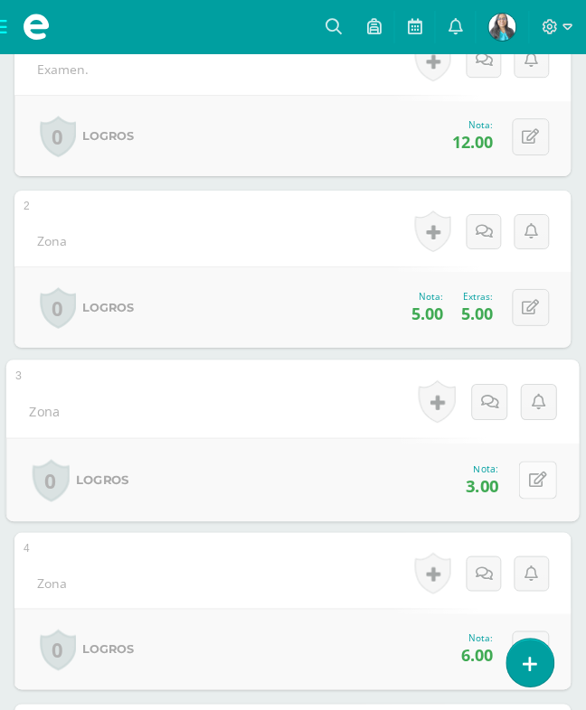
click at [519, 461] on button at bounding box center [538, 480] width 38 height 38
type input "5"
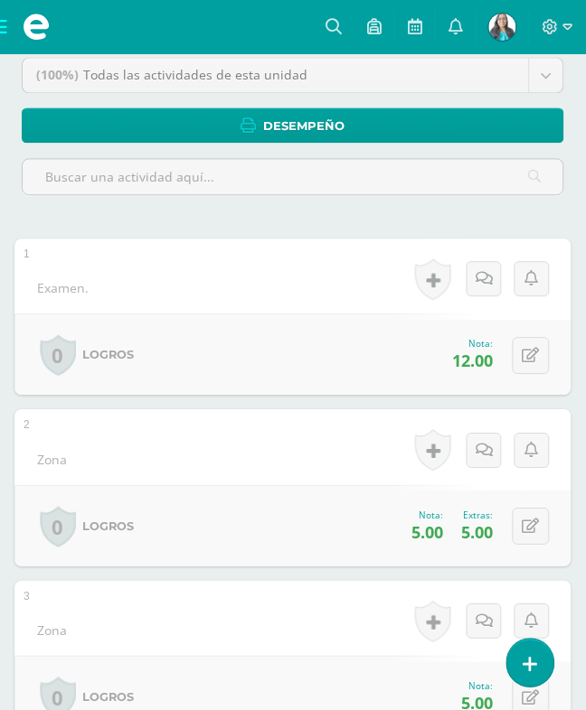
scroll to position [0, 0]
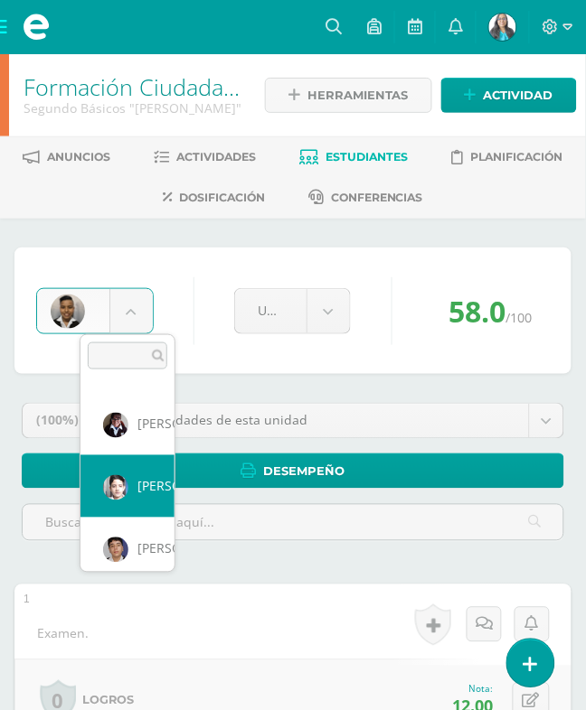
scroll to position [829, 0]
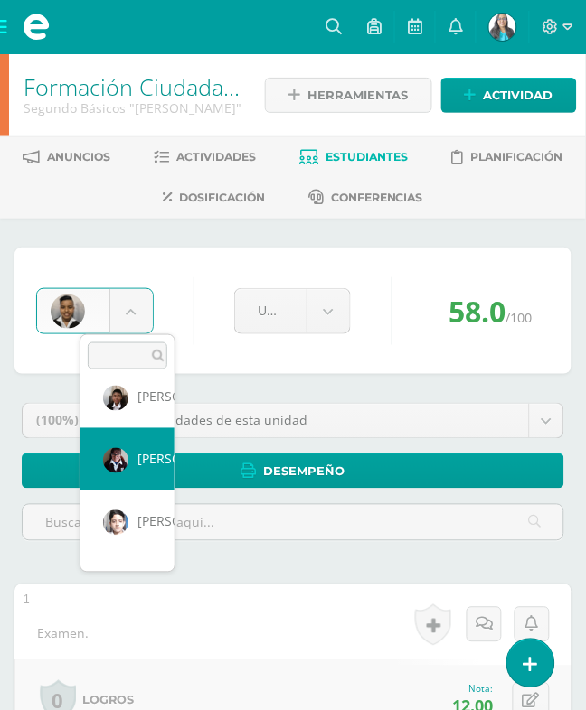
select select "871"
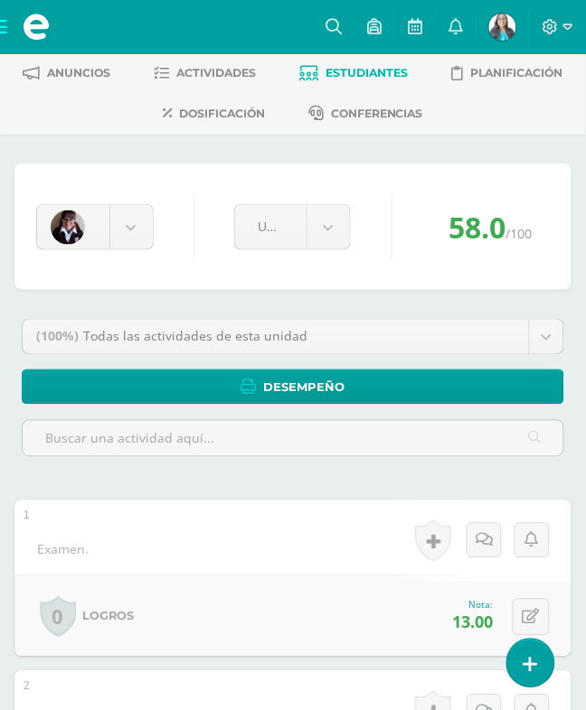
scroll to position [226, 0]
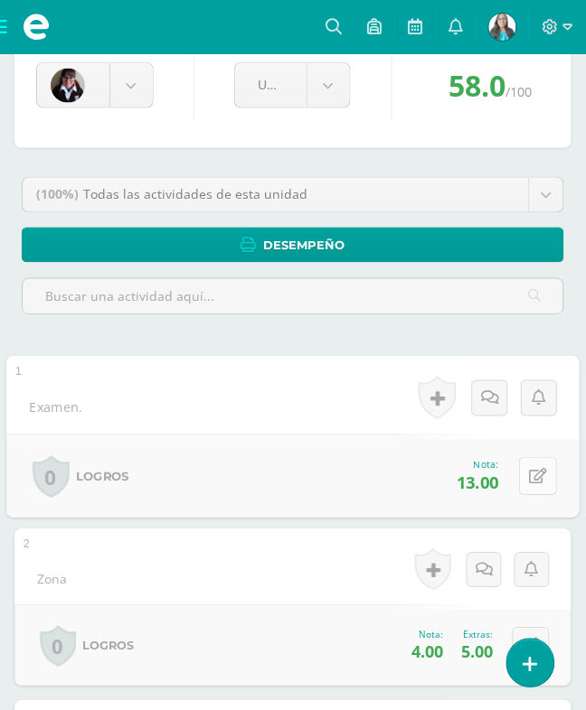
click at [519, 457] on button at bounding box center [538, 476] width 38 height 38
type input "15"
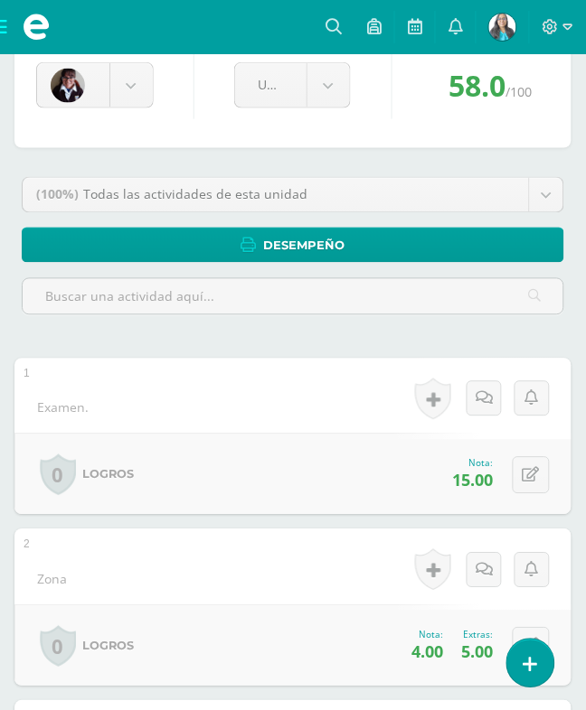
scroll to position [0, 0]
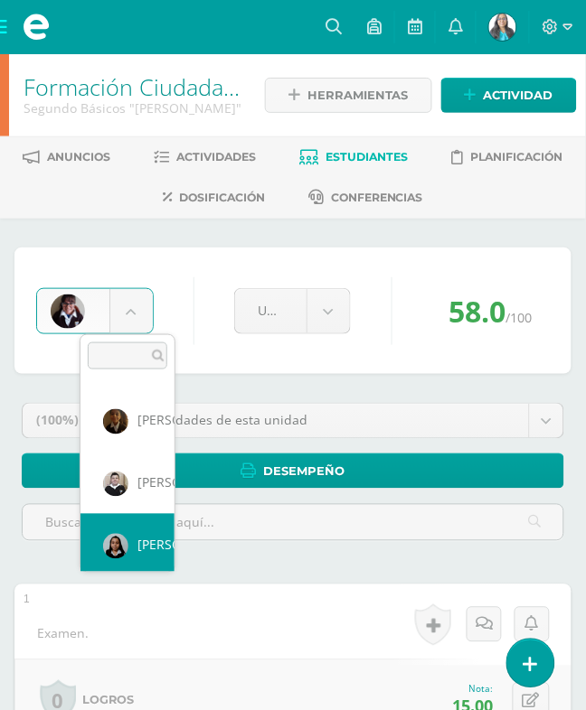
scroll to position [186, 0]
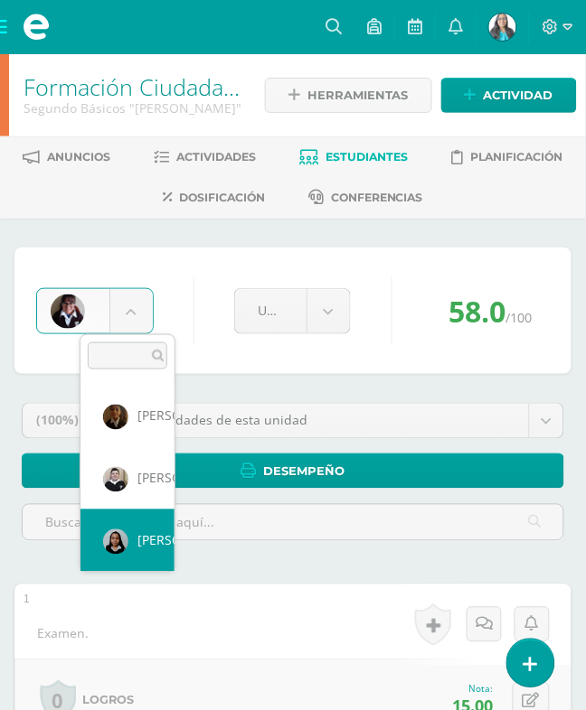
select select "230"
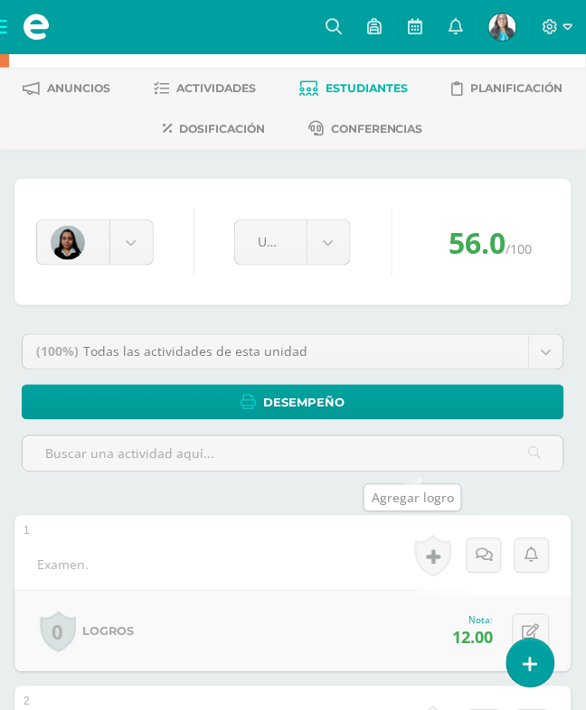
scroll to position [226, 0]
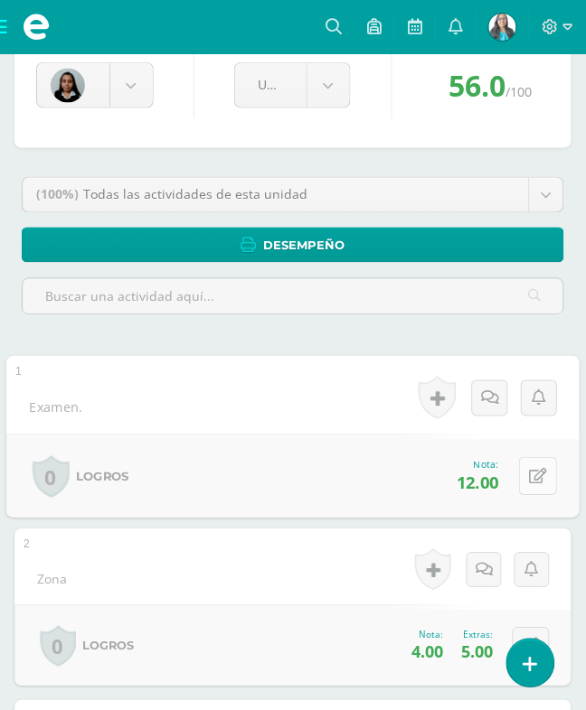
click at [530, 469] on icon at bounding box center [539, 476] width 18 height 15
type input "16"
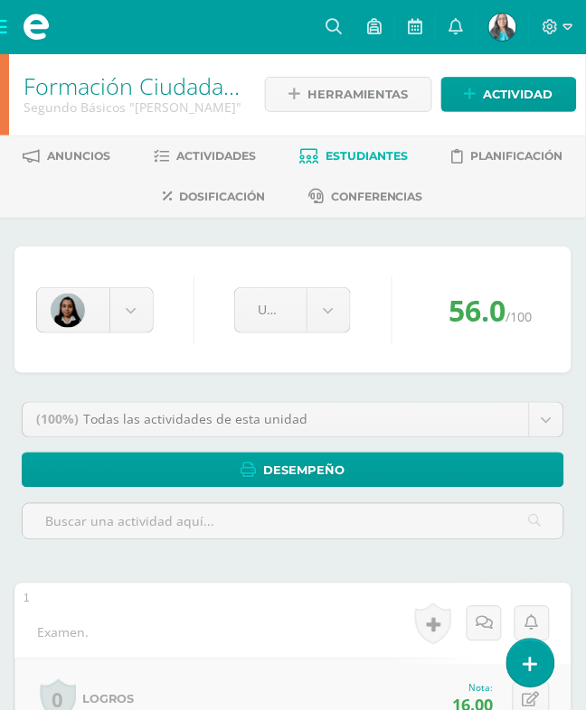
scroll to position [0, 0]
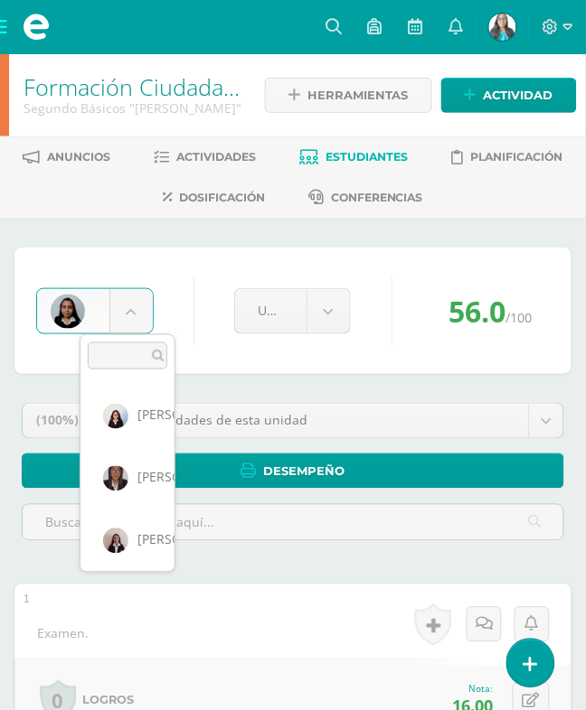
scroll to position [132, 0]
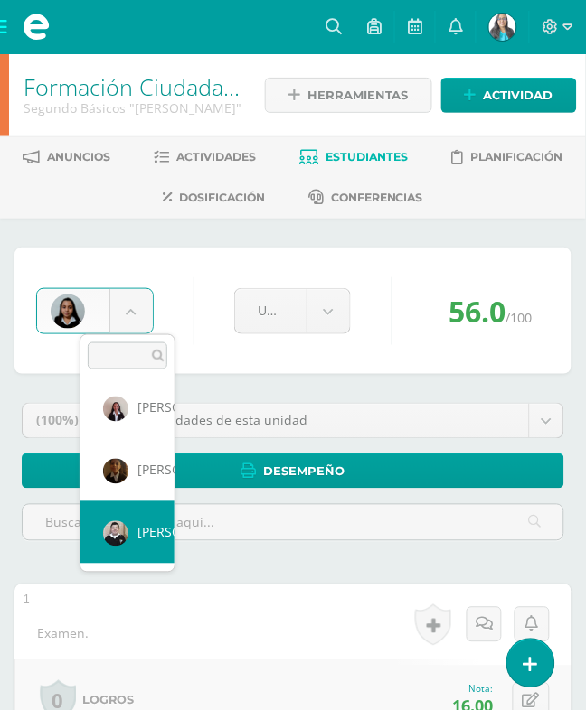
select select "769"
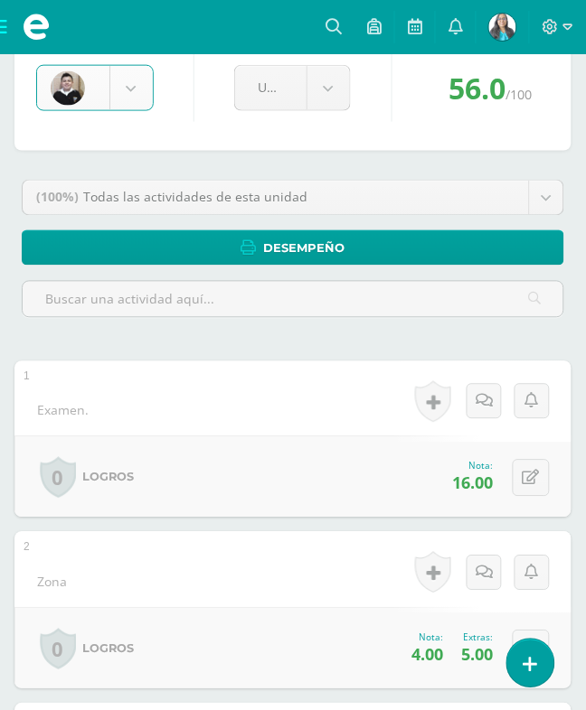
scroll to position [226, 0]
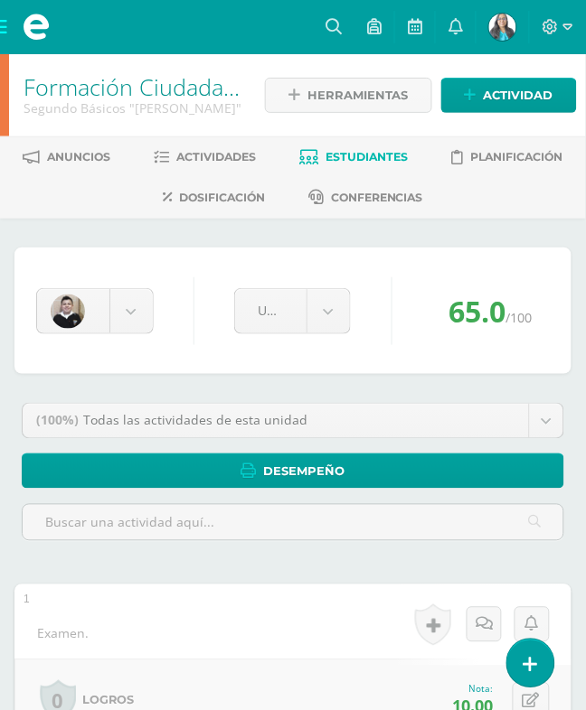
click at [409, 151] on span "Estudiantes" at bounding box center [367, 157] width 82 height 14
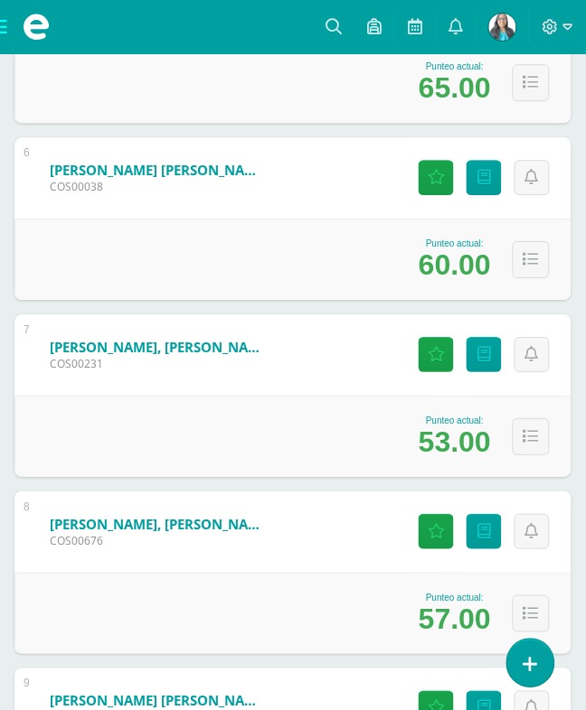
scroll to position [1356, 0]
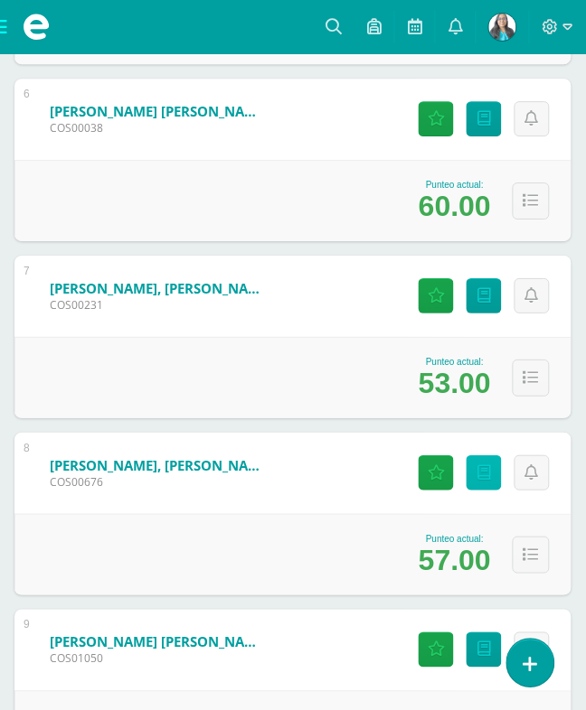
click at [477, 465] on icon at bounding box center [484, 472] width 14 height 15
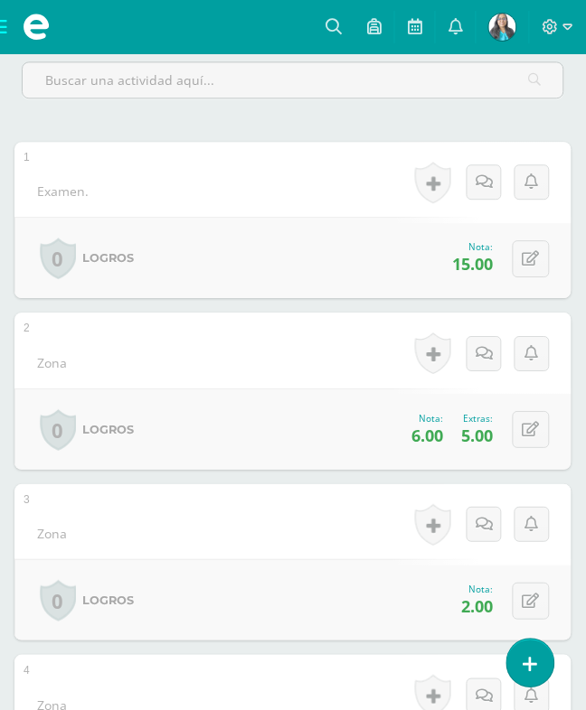
scroll to position [452, 0]
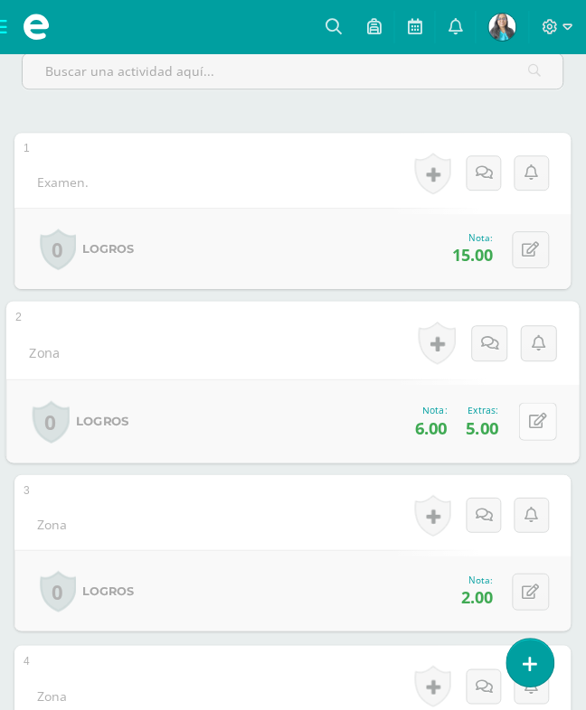
click at [519, 403] on button at bounding box center [538, 422] width 38 height 38
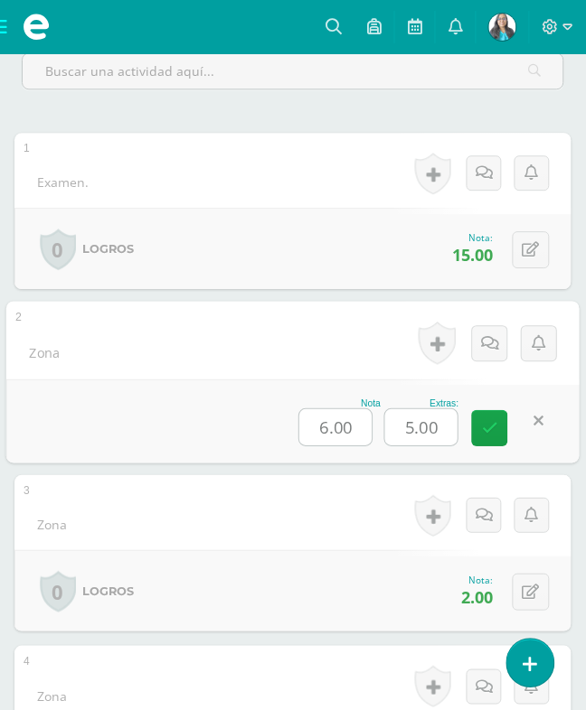
type input "9"
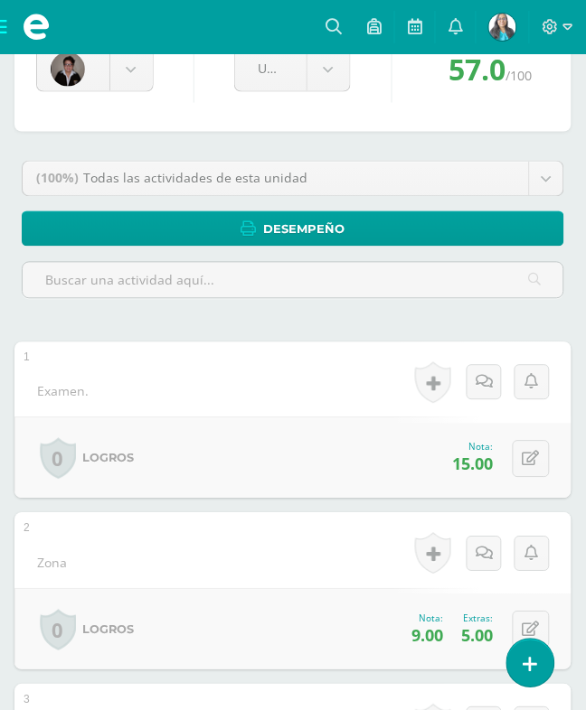
scroll to position [0, 0]
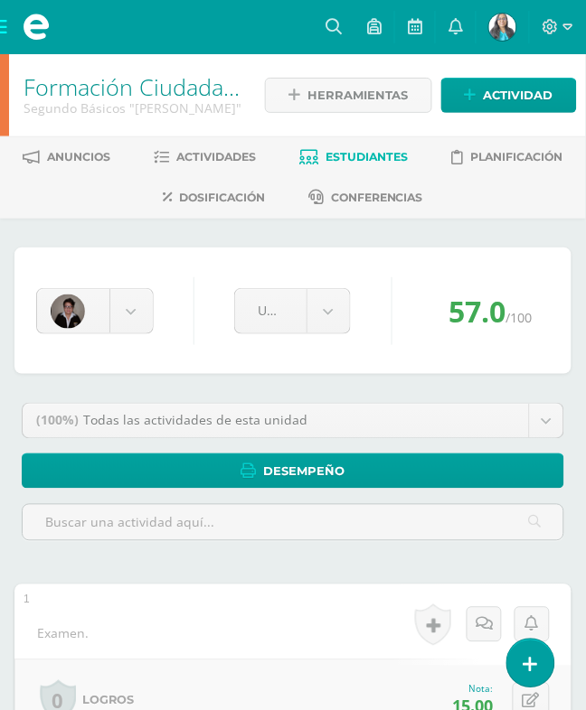
click at [409, 161] on link "Estudiantes" at bounding box center [354, 157] width 108 height 29
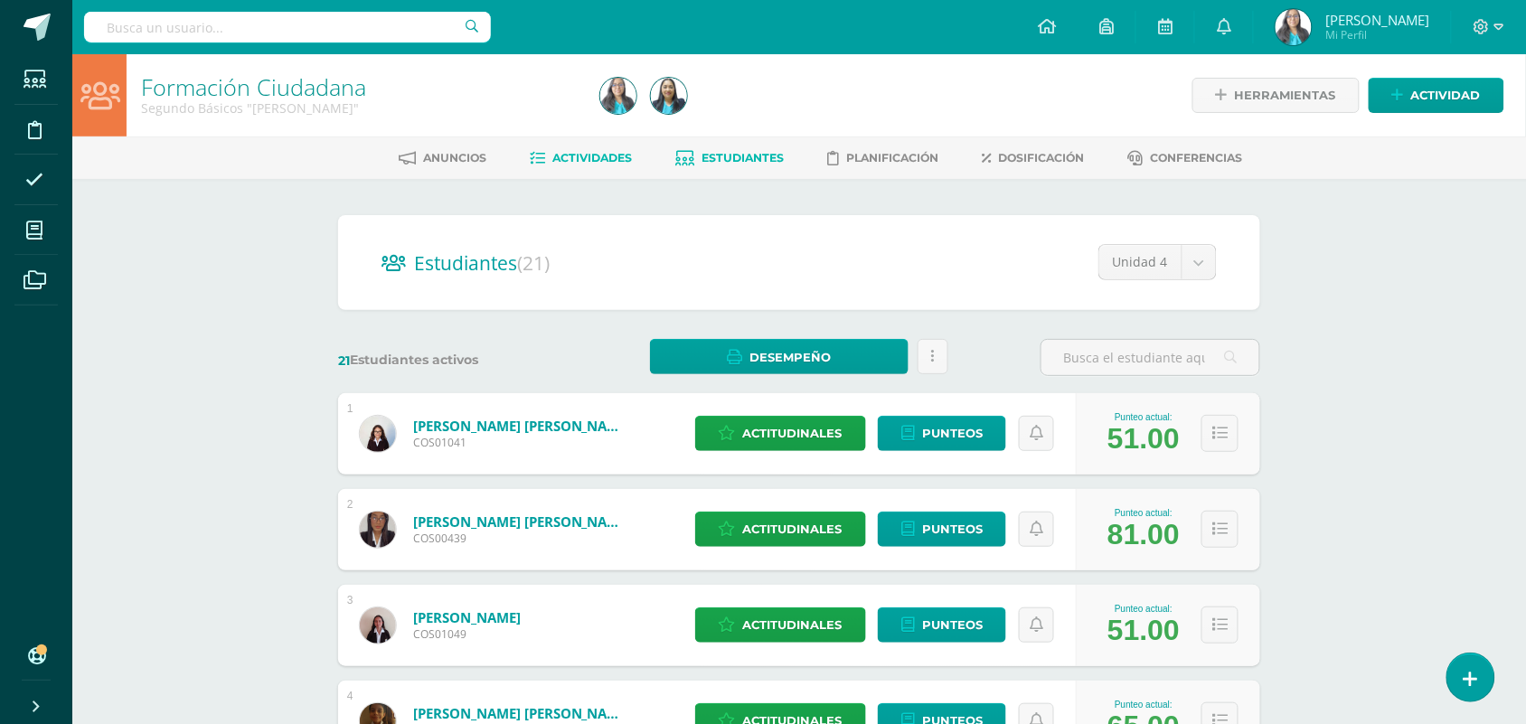
click at [553, 159] on span "Actividades" at bounding box center [593, 158] width 80 height 14
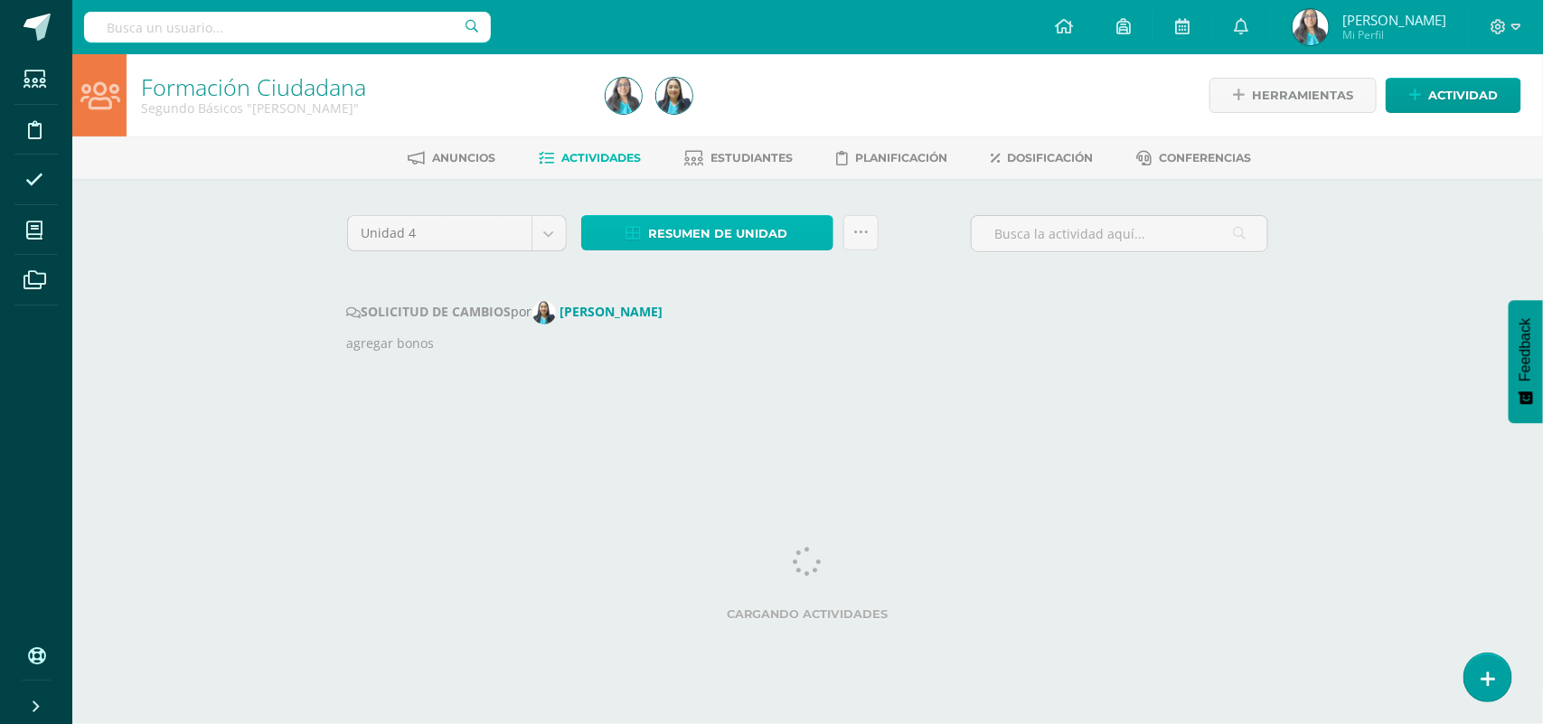
click at [778, 229] on span "Resumen de unidad" at bounding box center [718, 233] width 139 height 33
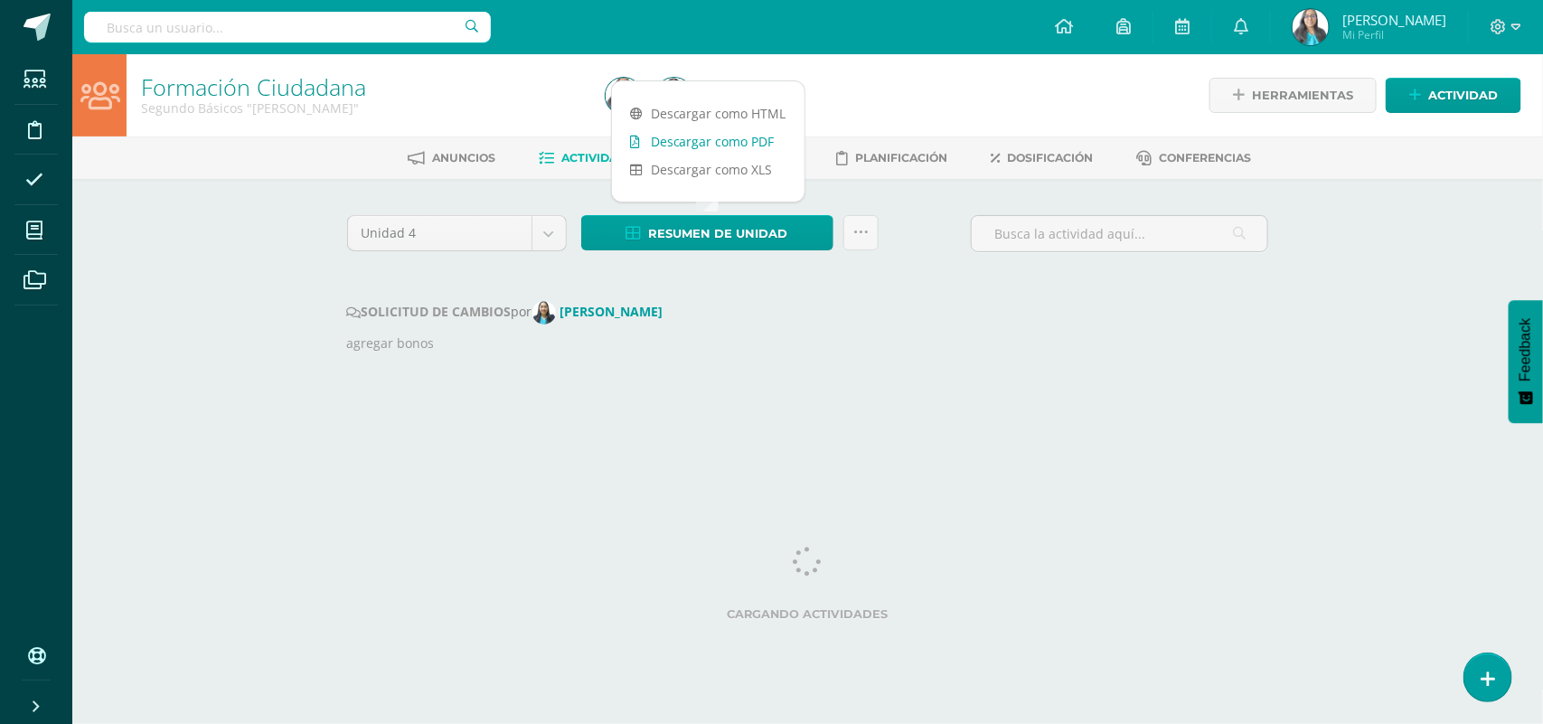
click at [714, 145] on link "Descargar como PDF" at bounding box center [708, 141] width 193 height 28
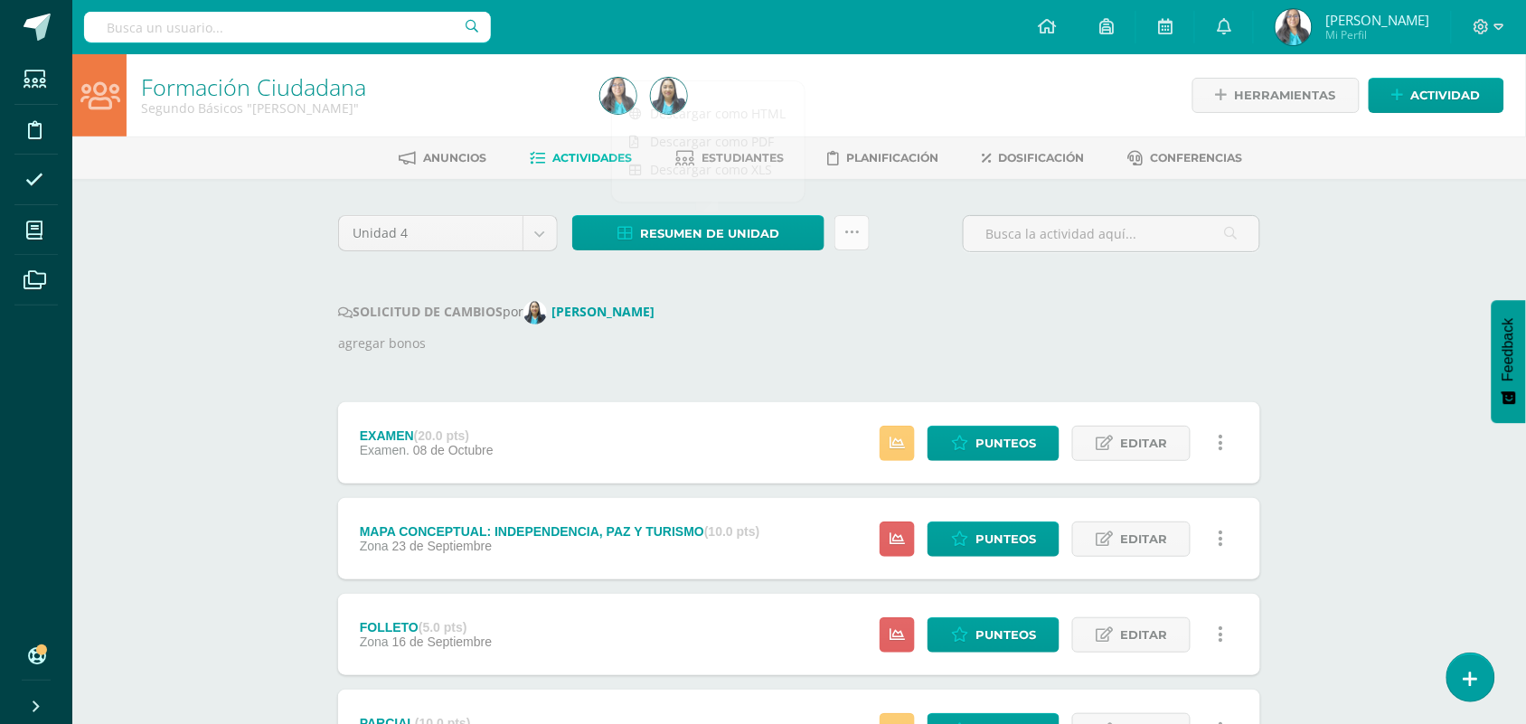
click at [855, 233] on icon at bounding box center [851, 232] width 15 height 15
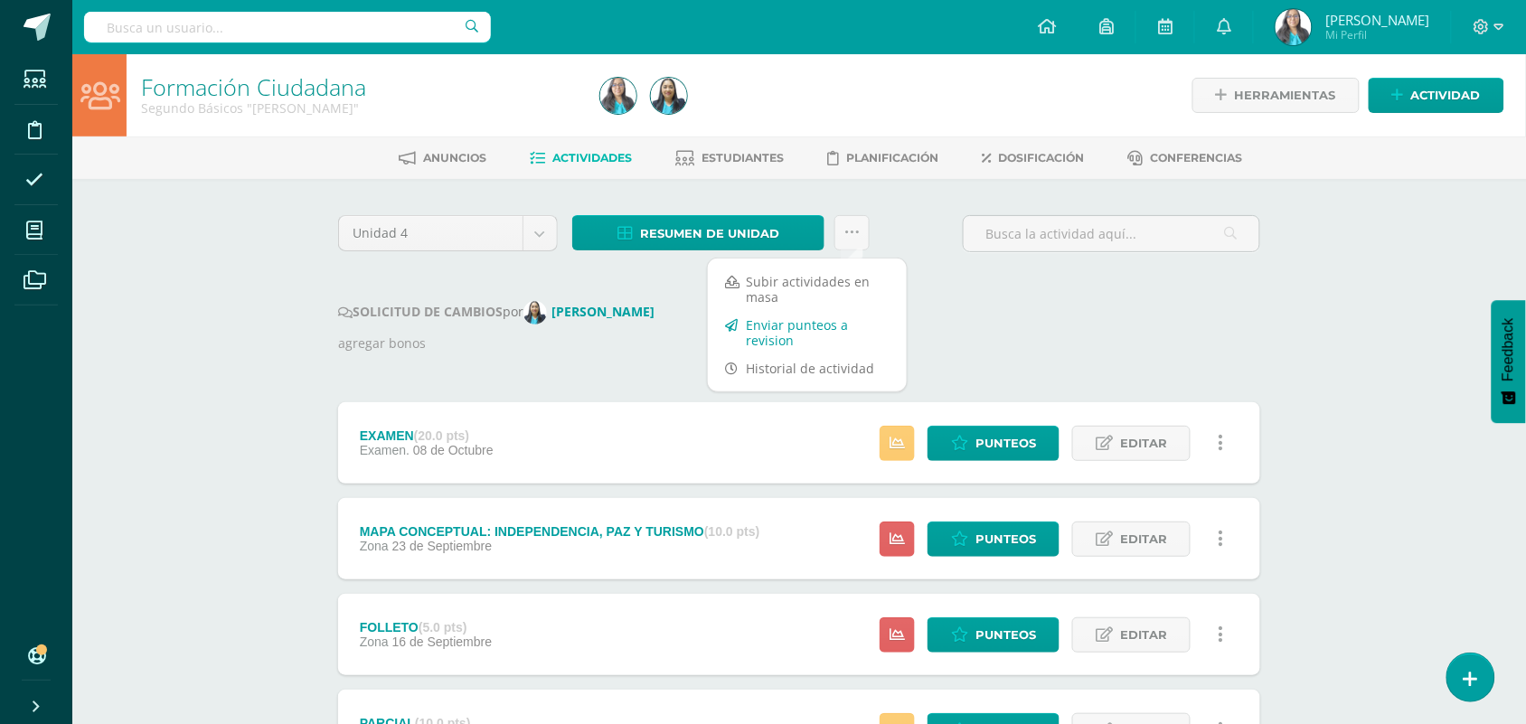
click at [834, 334] on link "Enviar punteos a revision" at bounding box center [807, 332] width 199 height 43
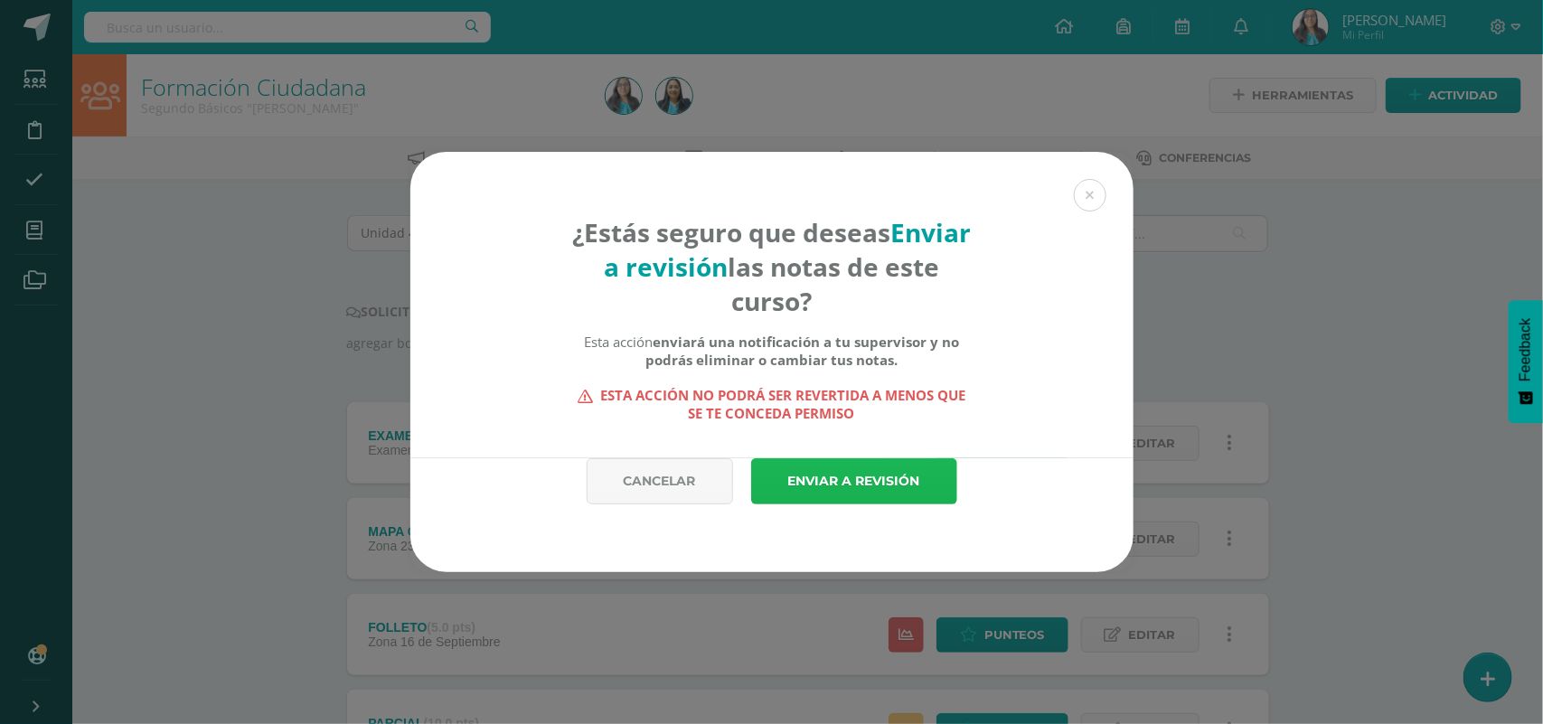
click at [879, 466] on link "Enviar a revisión" at bounding box center [854, 481] width 206 height 46
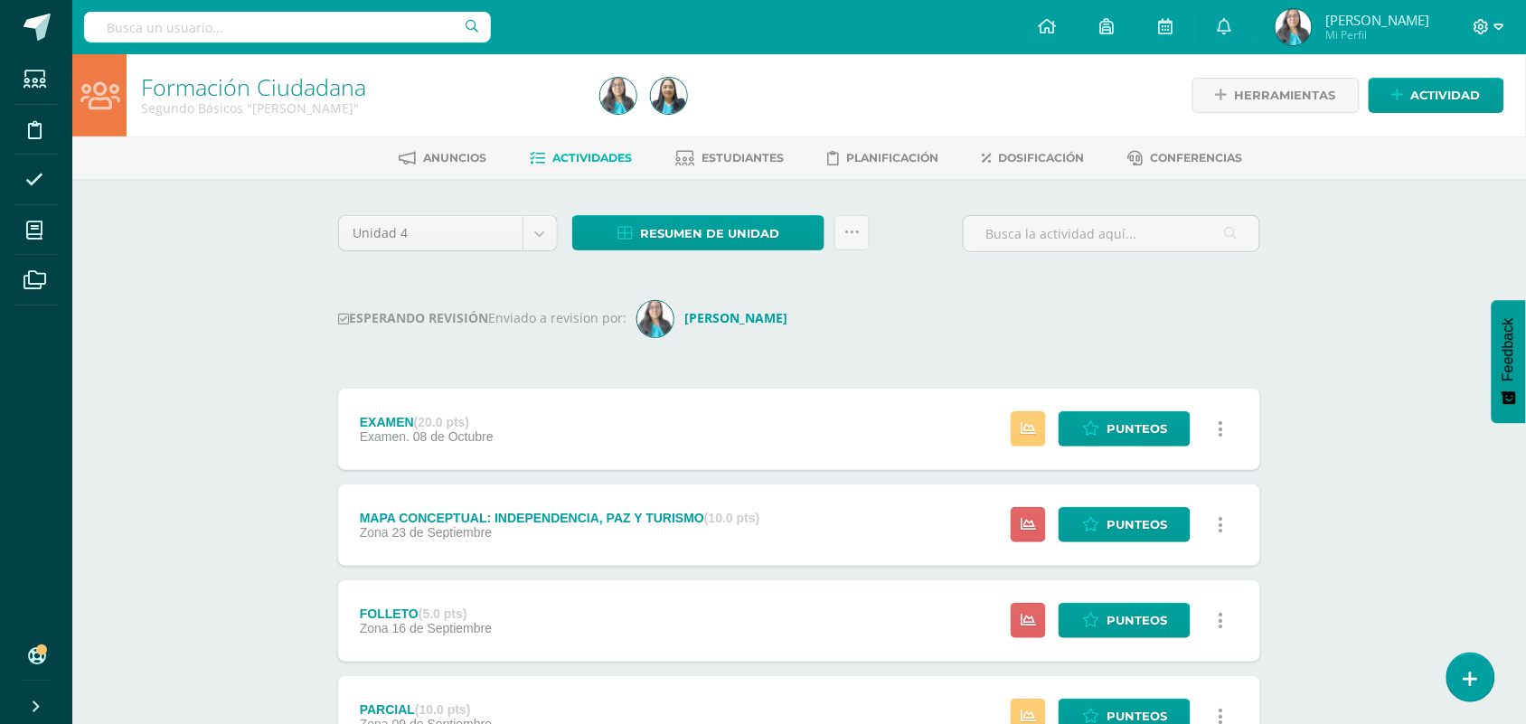
click at [1494, 24] on icon at bounding box center [1499, 27] width 10 height 16
click at [1422, 125] on span "Cerrar sesión" at bounding box center [1442, 123] width 81 height 17
